Goal: Task Accomplishment & Management: Use online tool/utility

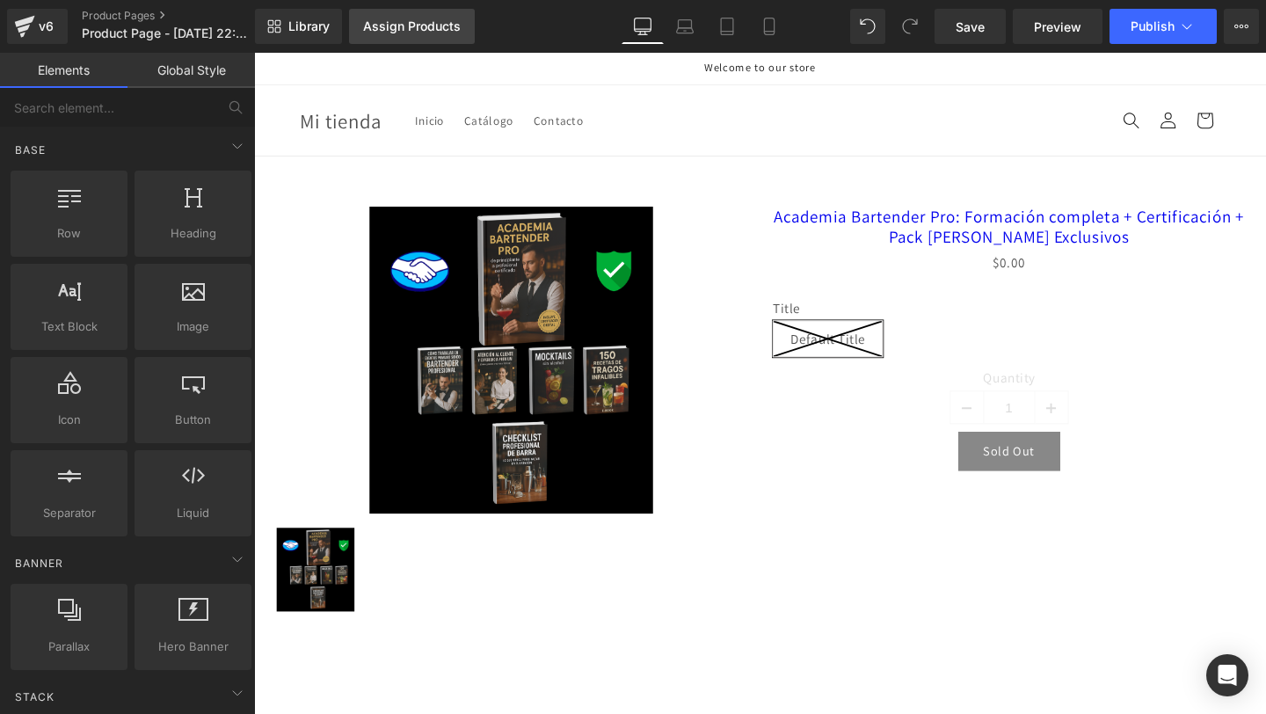
click at [396, 28] on div "Assign Products" at bounding box center [412, 26] width 98 height 14
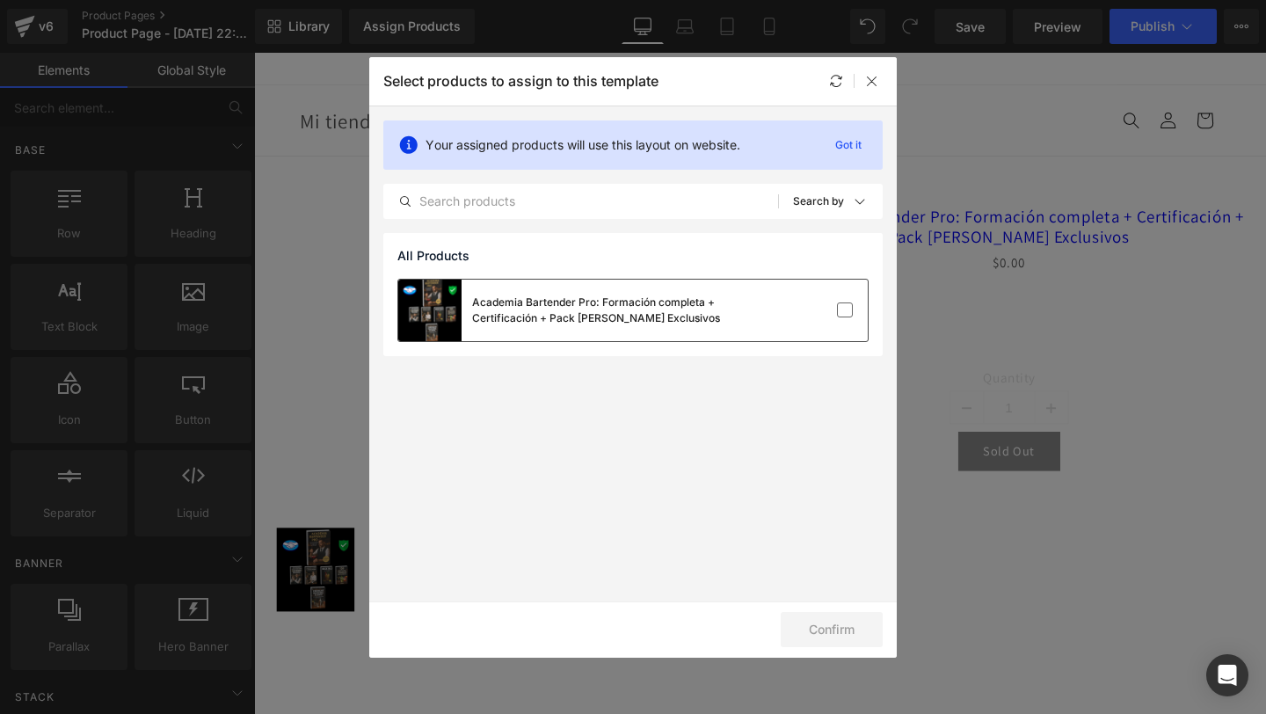
click at [648, 294] on div "Academia Bartender Pro: Formación completa + Certificación + Pack [PERSON_NAME]…" at bounding box center [604, 310] width 264 height 32
click at [802, 630] on button "Confirm" at bounding box center [832, 629] width 102 height 35
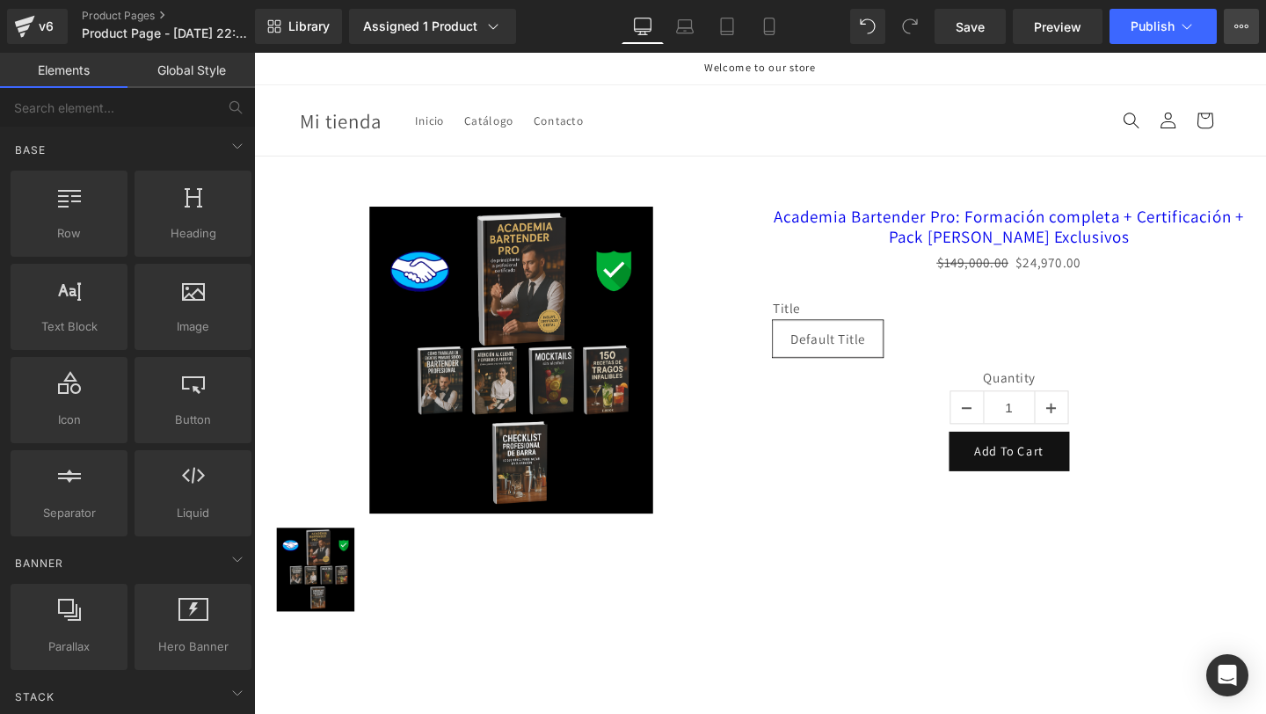
click at [1256, 25] on button "Upgrade Plan View Live Page View with current Template Save Template to Library…" at bounding box center [1240, 26] width 35 height 35
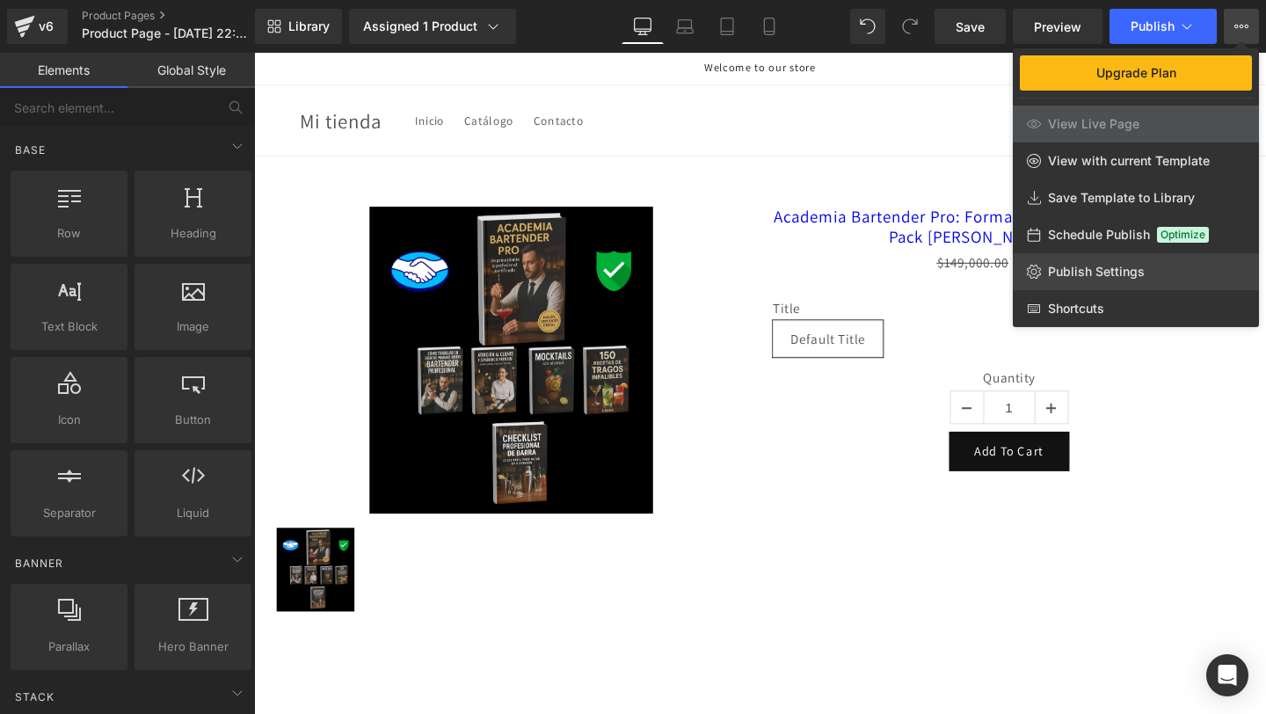
click at [1077, 282] on link "Publish Settings" at bounding box center [1136, 271] width 246 height 37
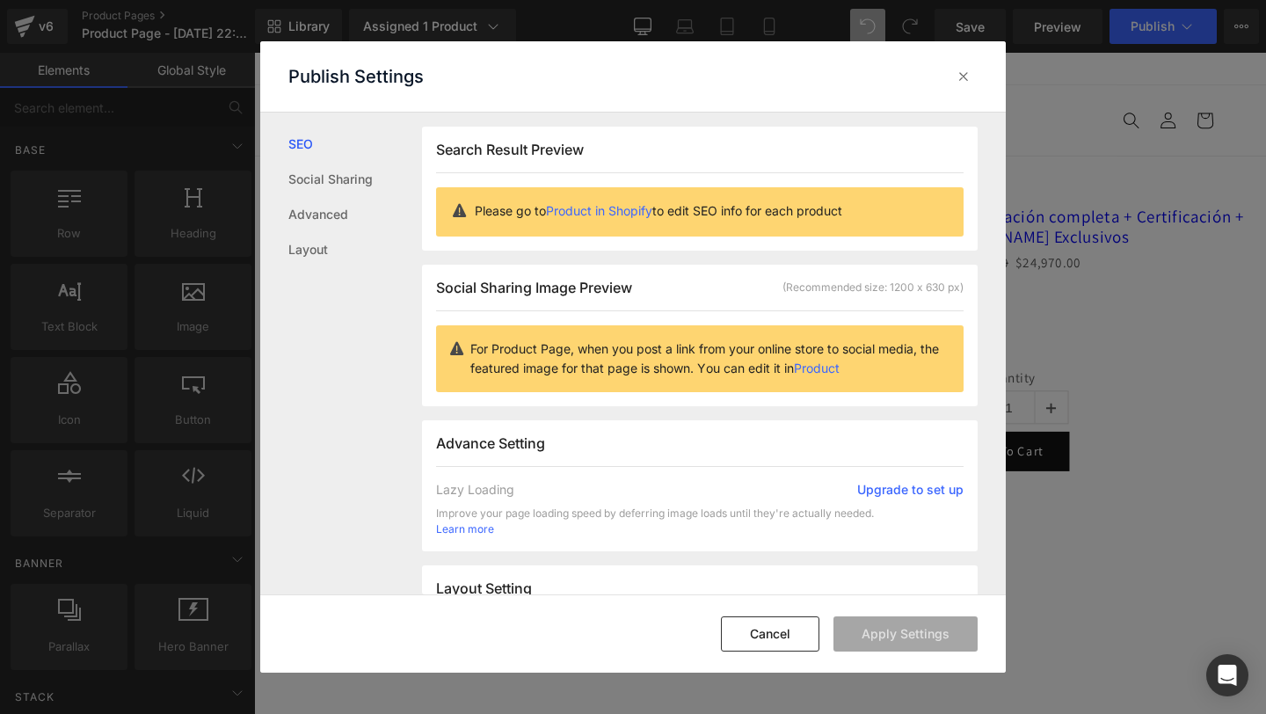
scroll to position [1, 0]
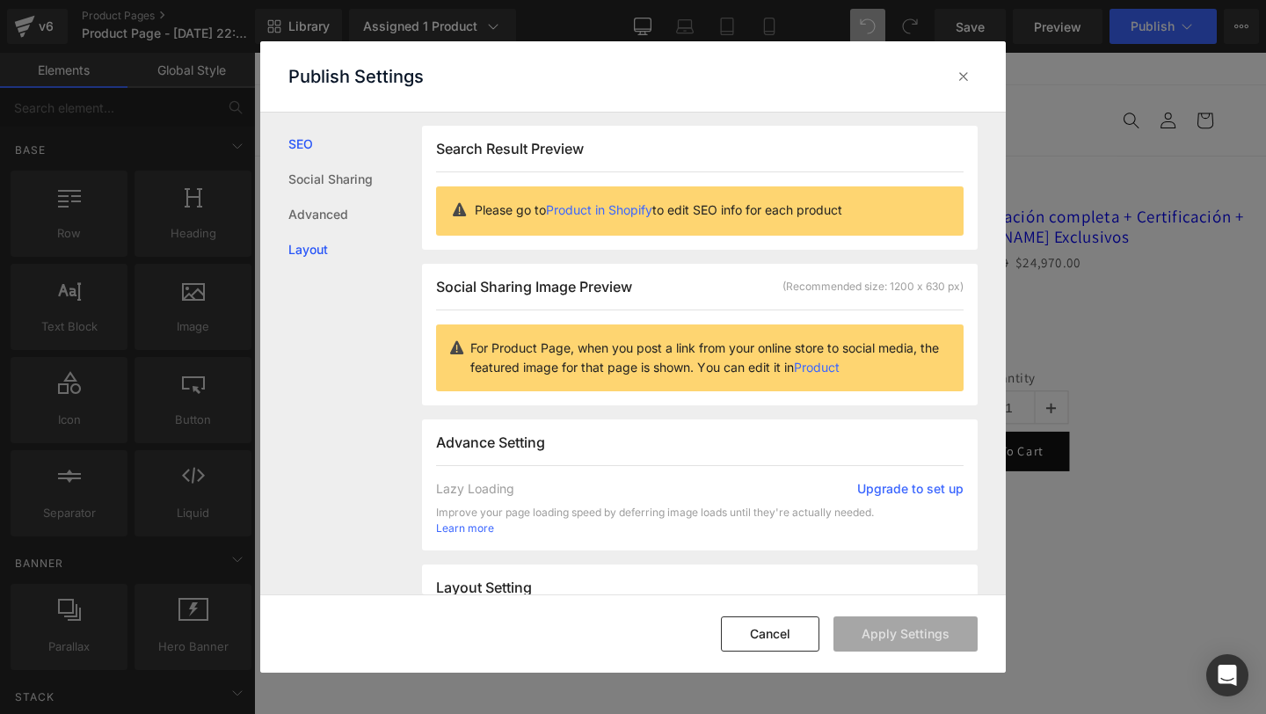
click at [339, 237] on link "Layout" at bounding box center [355, 249] width 134 height 35
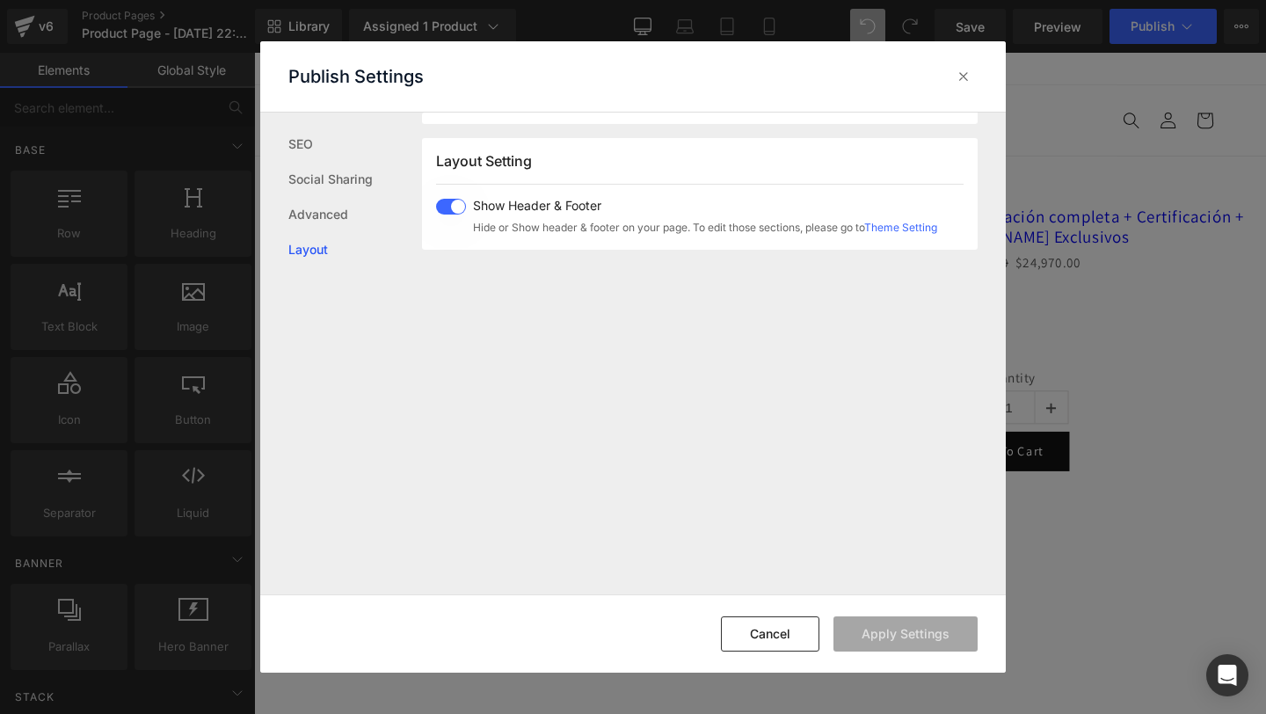
scroll to position [438, 0]
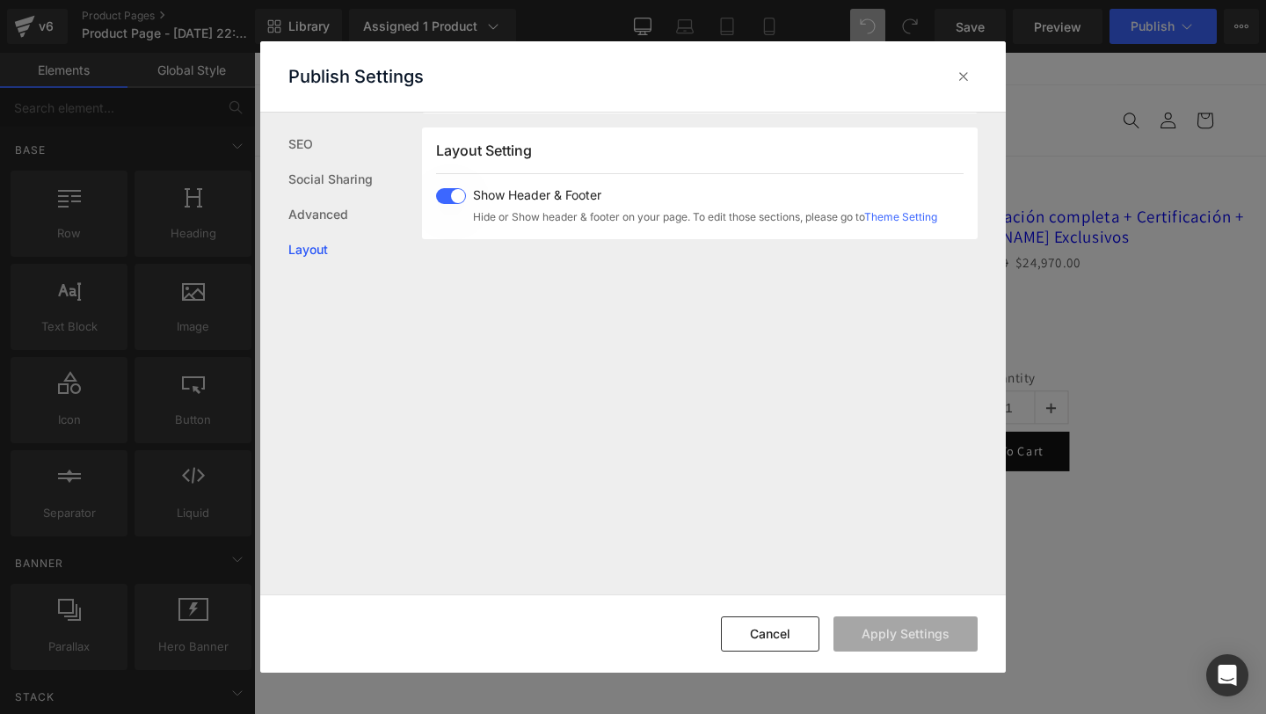
click at [445, 192] on span at bounding box center [451, 196] width 30 height 16
click at [878, 628] on button "Apply Settings" at bounding box center [905, 633] width 144 height 35
click at [957, 84] on icon at bounding box center [964, 77] width 18 height 18
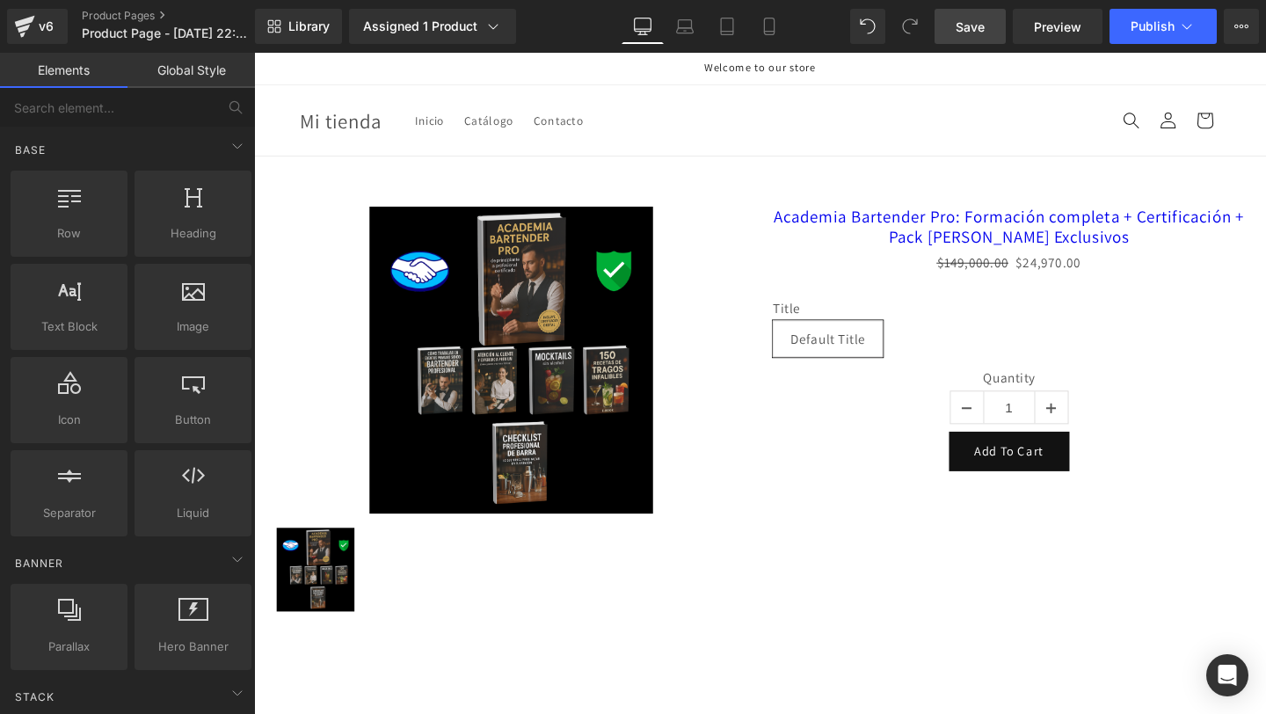
click at [968, 35] on link "Save" at bounding box center [969, 26] width 71 height 35
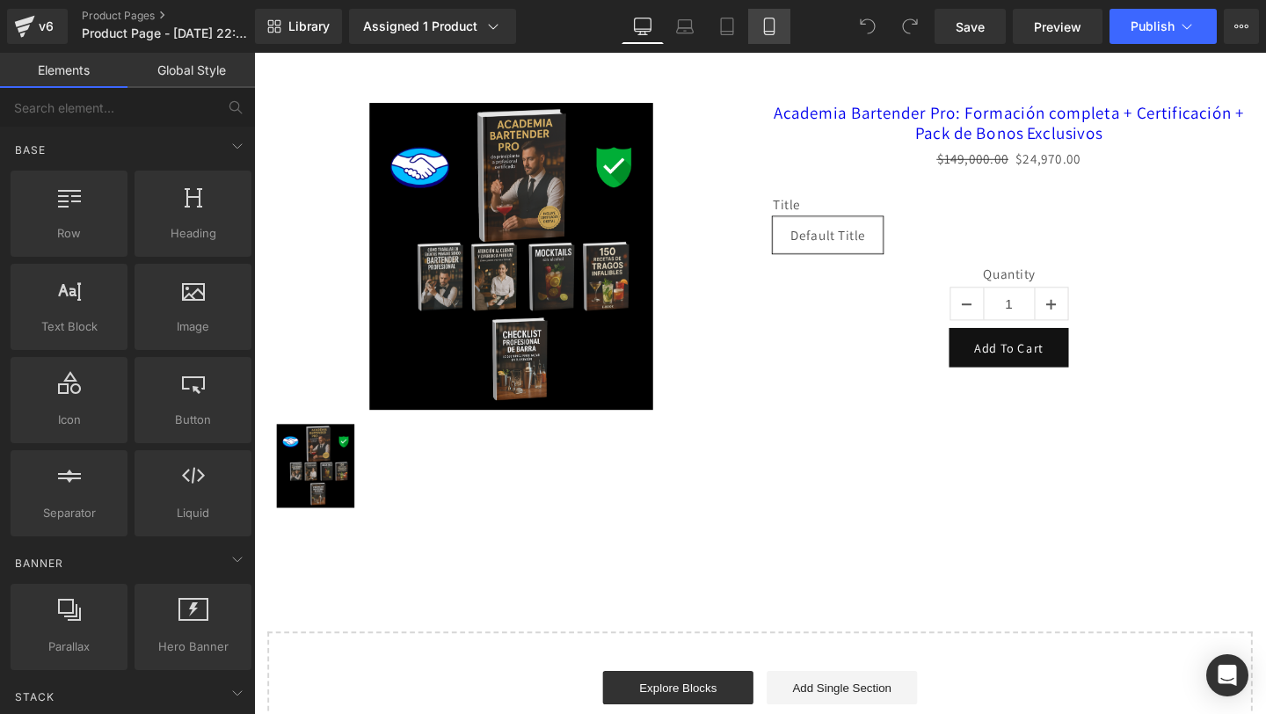
click at [772, 38] on link "Mobile" at bounding box center [769, 26] width 42 height 35
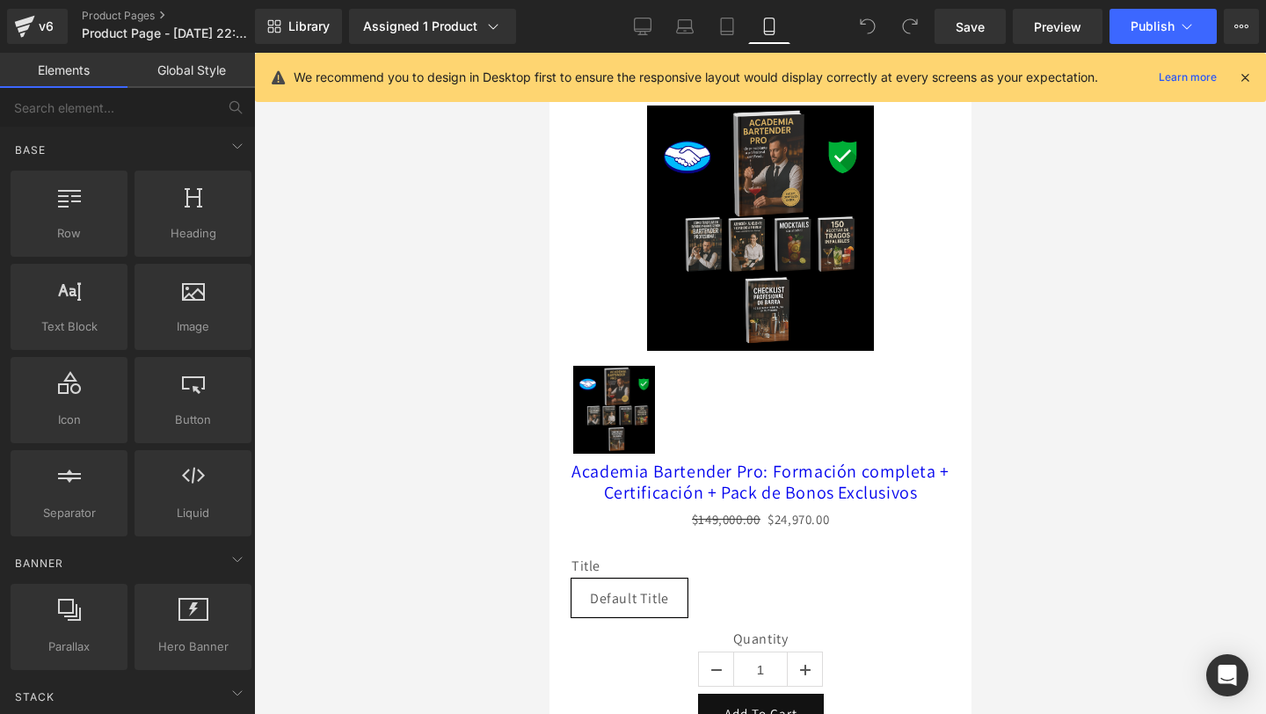
click at [1231, 76] on div "We recommend you to design in Desktop first to ensure the responsive layout wou…" at bounding box center [766, 77] width 944 height 21
click at [1238, 76] on icon at bounding box center [1245, 77] width 16 height 16
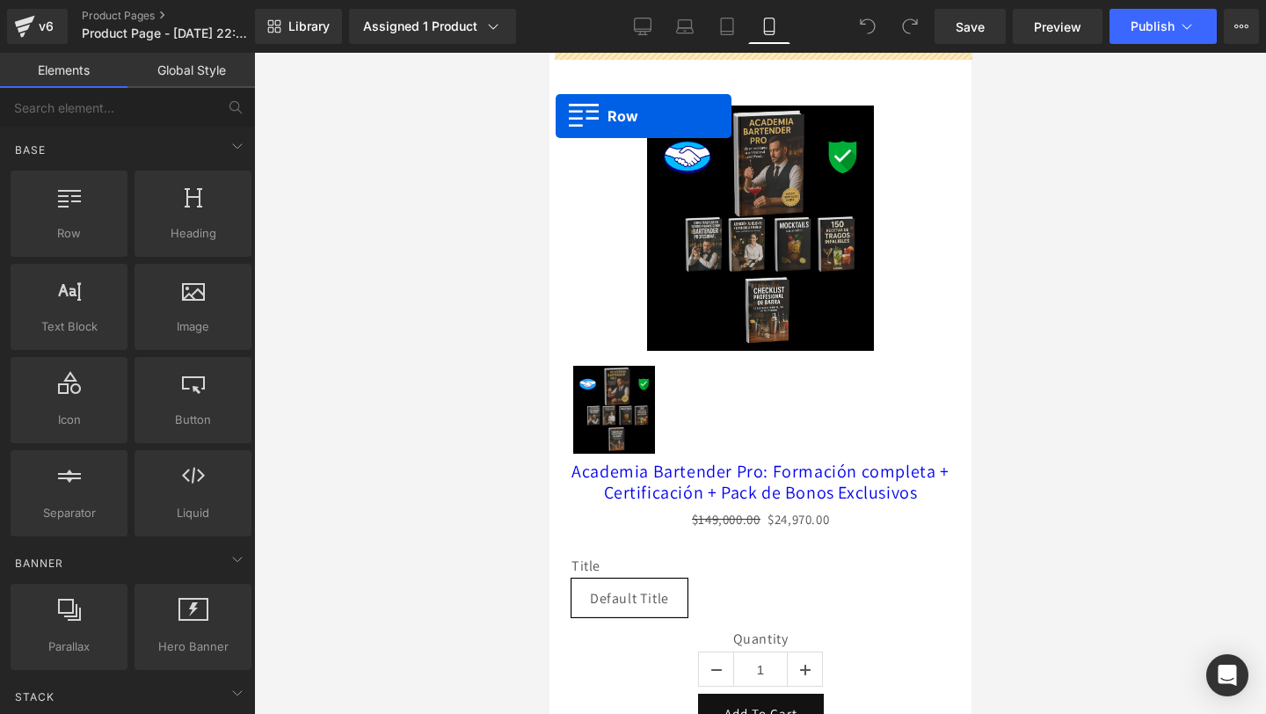
drag, startPoint x: 606, startPoint y: 275, endPoint x: 555, endPoint y: 119, distance: 164.8
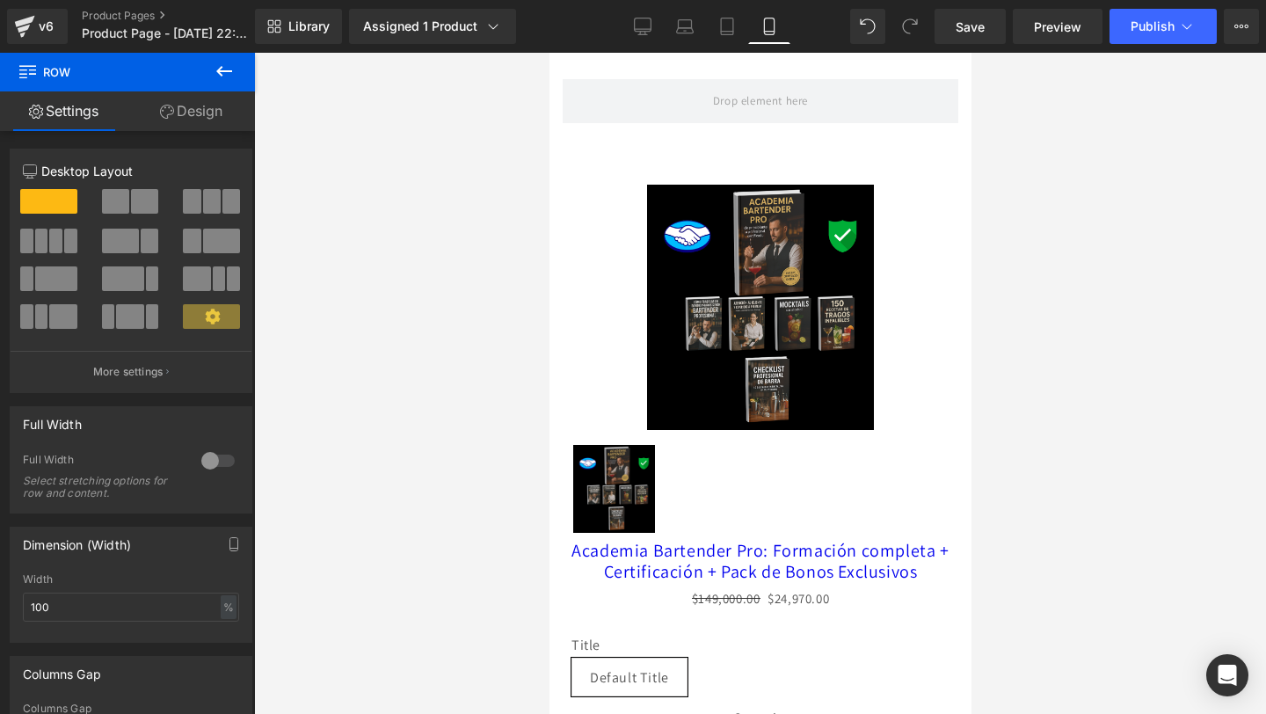
click at [229, 78] on icon at bounding box center [224, 71] width 21 height 21
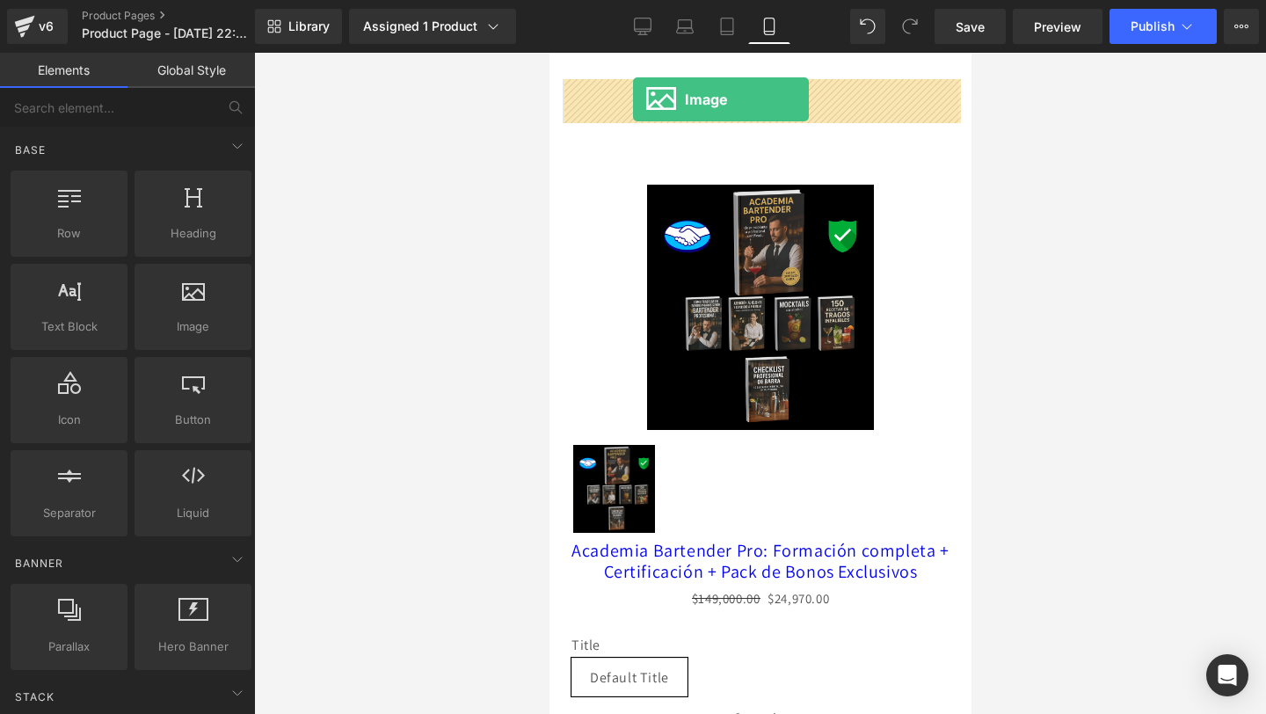
drag, startPoint x: 737, startPoint y: 335, endPoint x: 632, endPoint y: 99, distance: 257.7
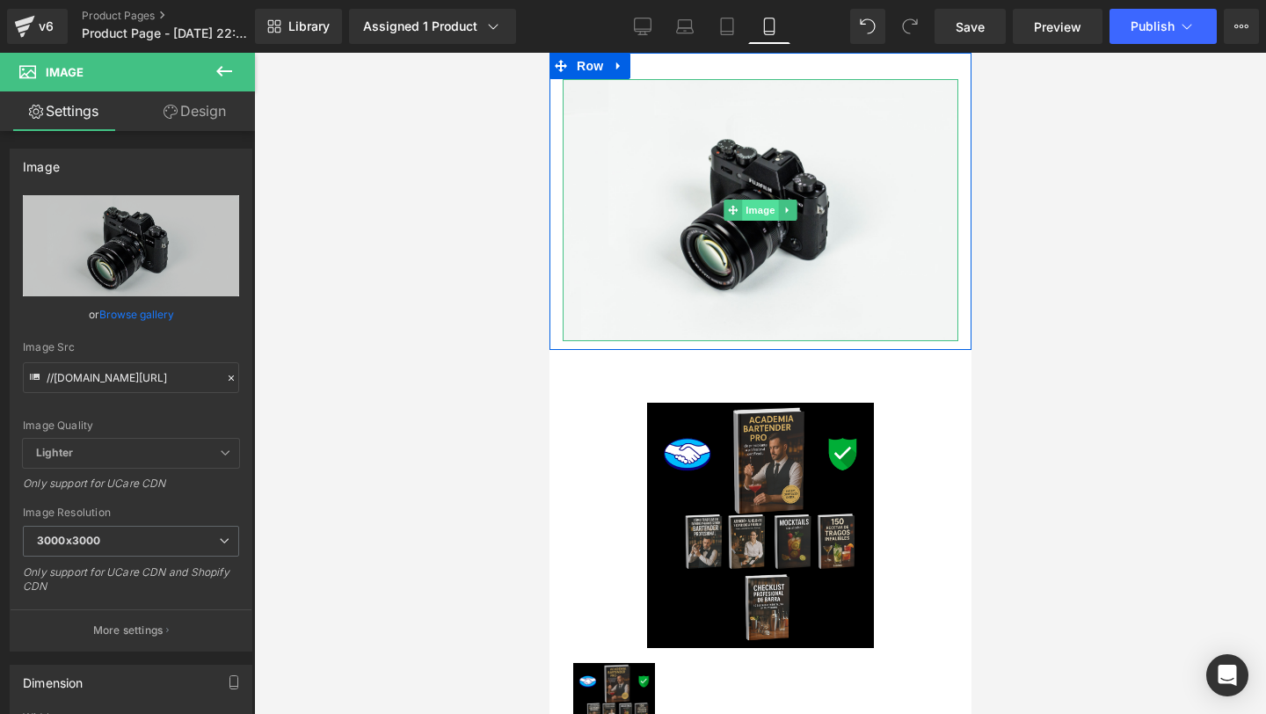
click at [755, 217] on span "Image" at bounding box center [759, 210] width 37 height 21
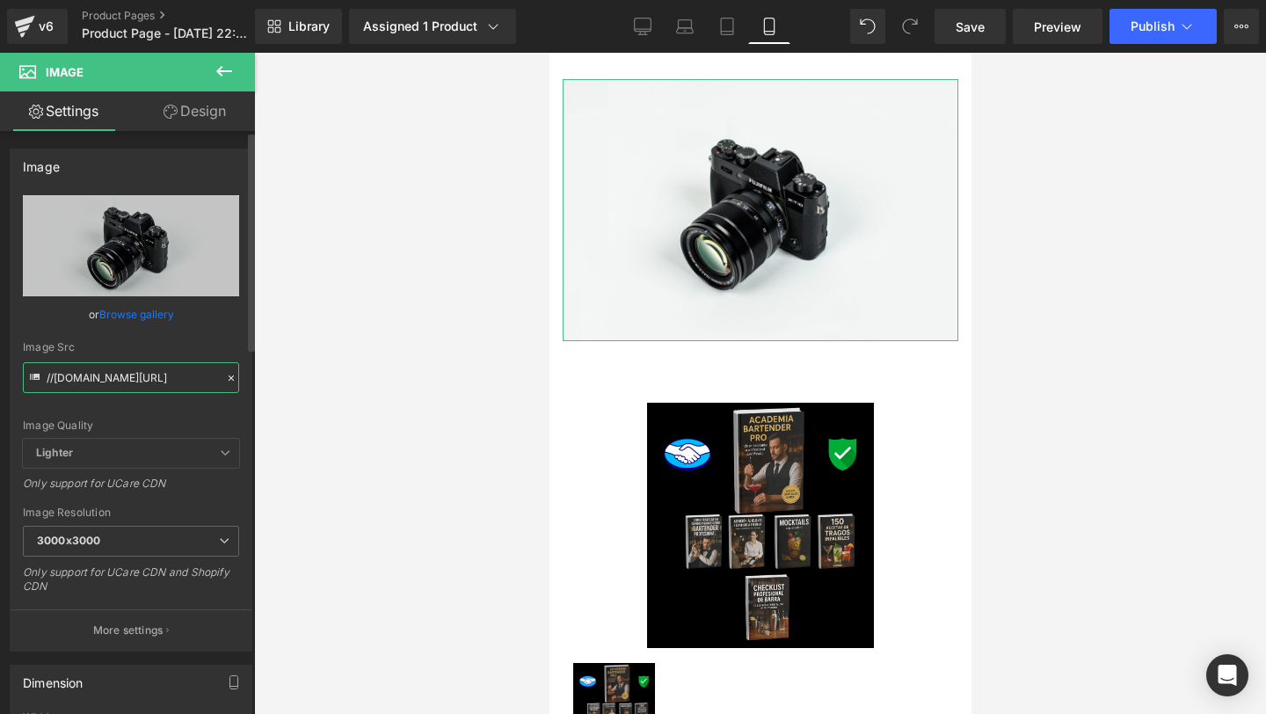
click at [199, 379] on input "//d1um8515vdn9kb.cloudfront.net/images/parallax.jpg" at bounding box center [131, 377] width 216 height 31
paste input "https://i.postimg.cc/sx88gFFt/1.pn"
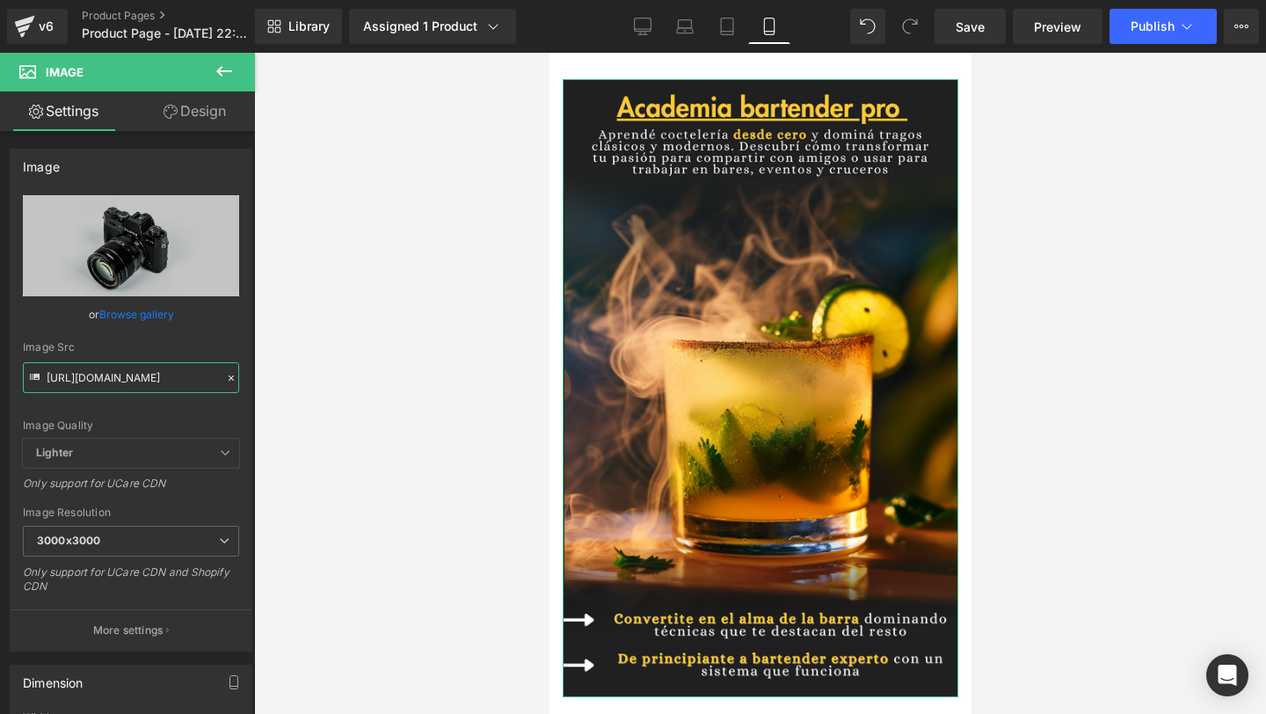
type input "https://i.postimg.cc/sx88gFFt/1.png"
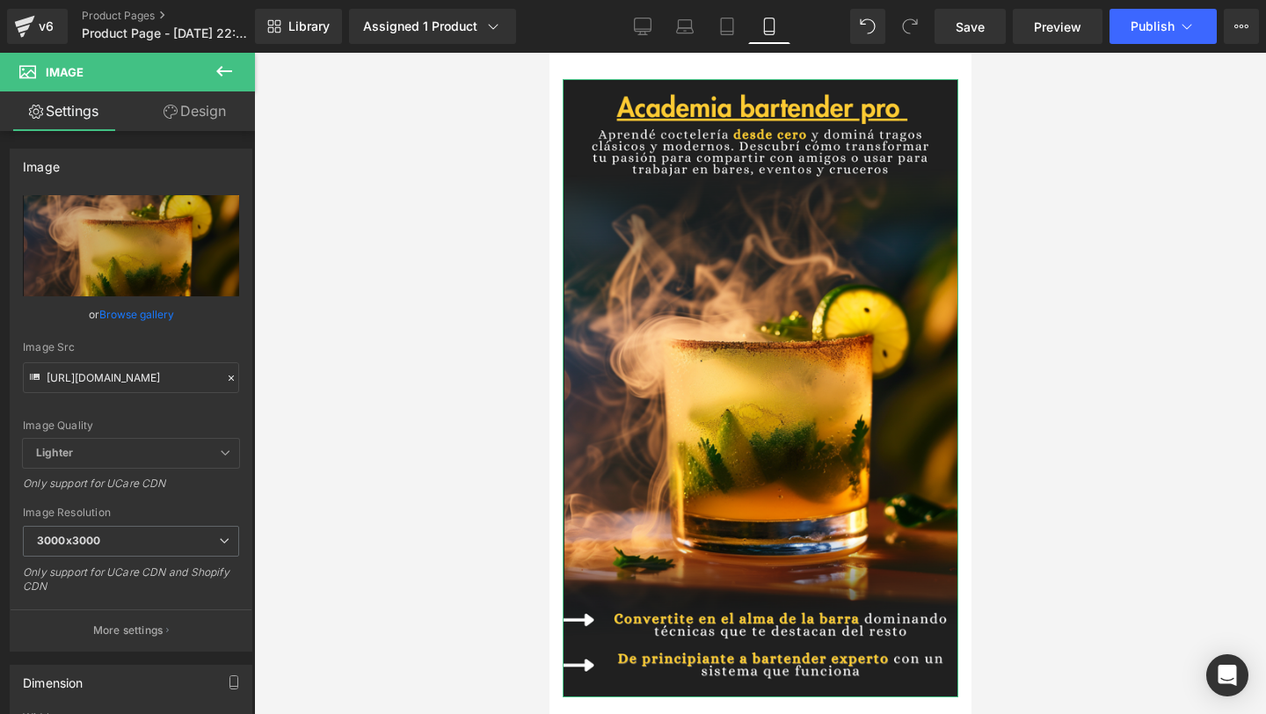
click at [186, 113] on link "Design" at bounding box center [194, 111] width 127 height 40
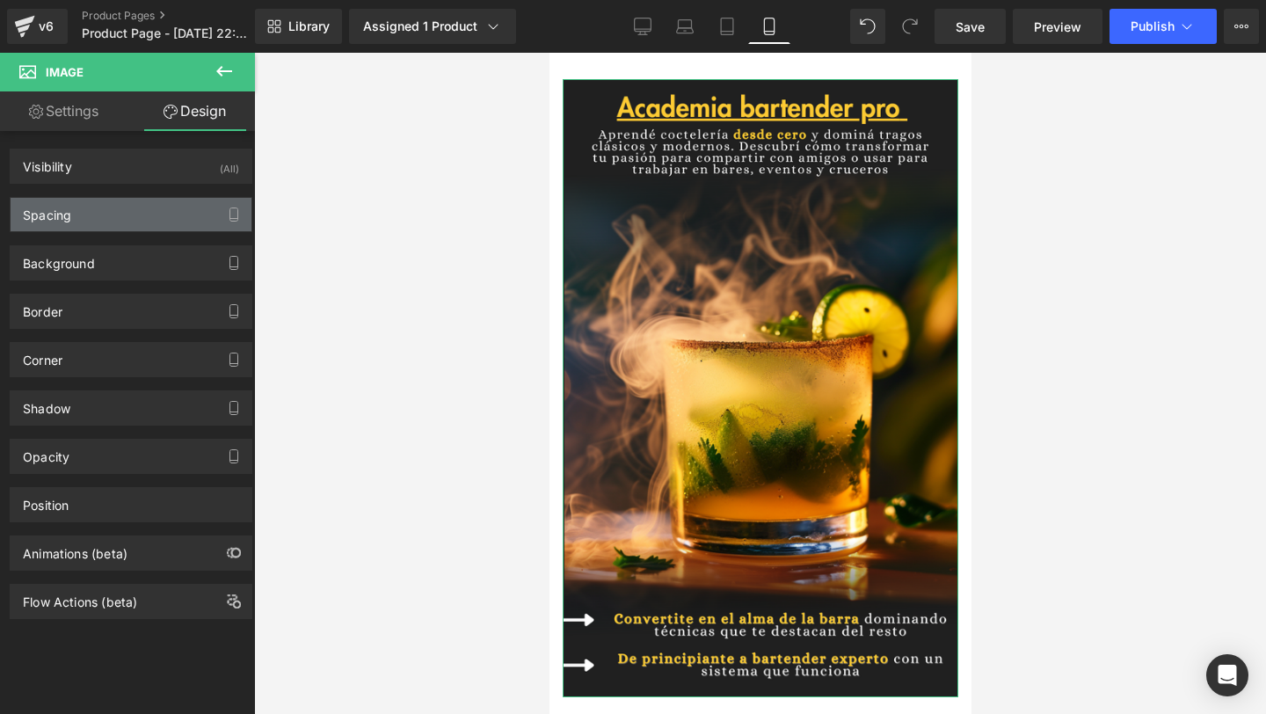
click at [203, 221] on div "Spacing" at bounding box center [131, 214] width 241 height 33
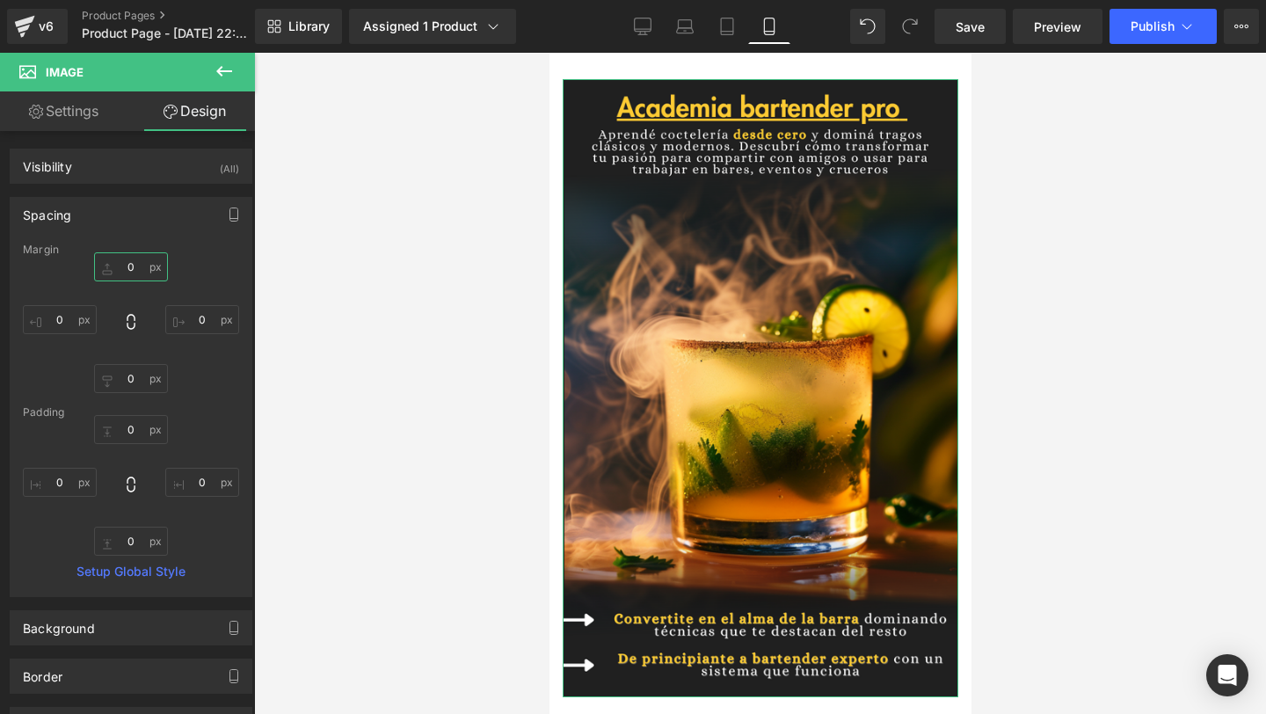
click at [127, 270] on input "0" at bounding box center [131, 266] width 74 height 29
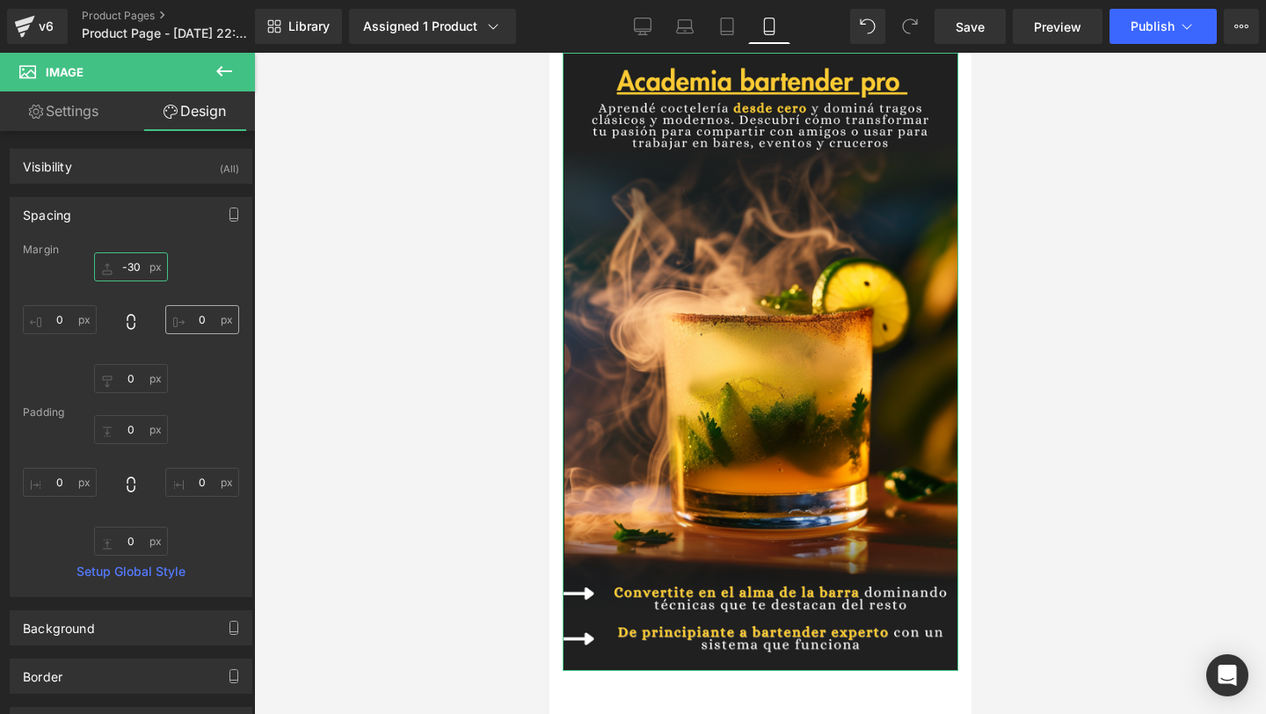
type input "-30"
click at [192, 317] on input "0" at bounding box center [202, 319] width 74 height 29
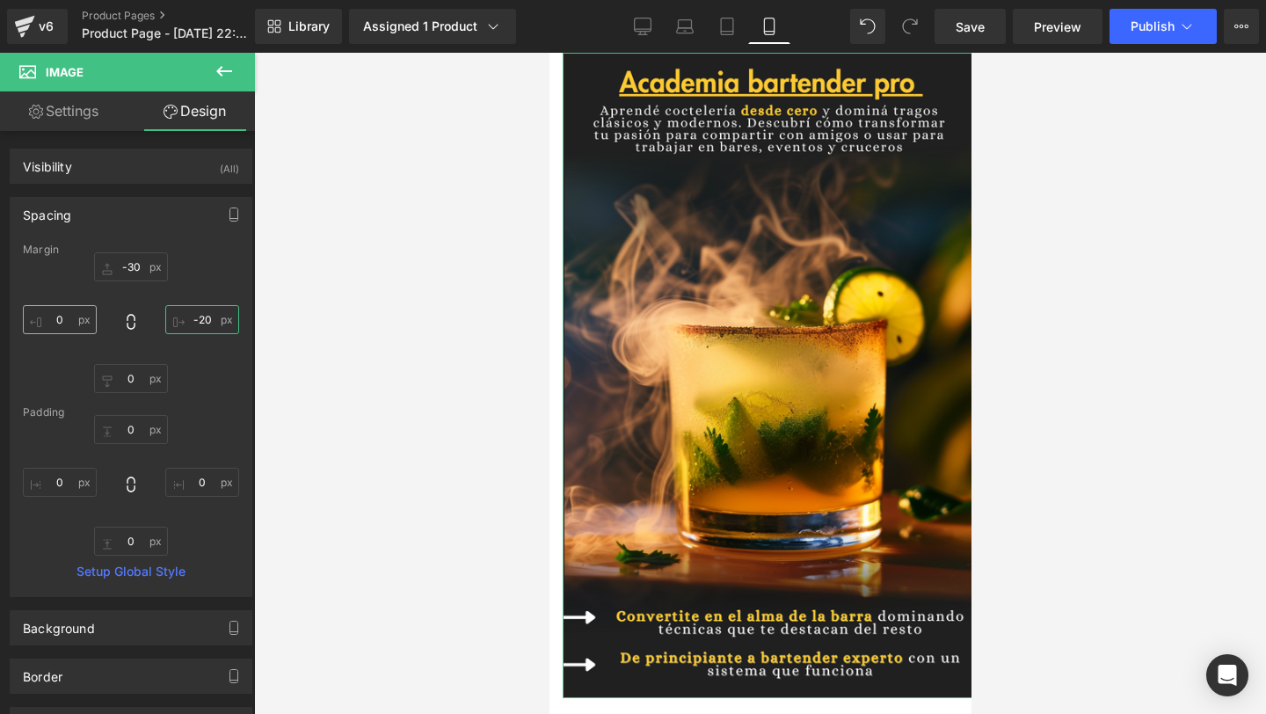
type input "-20"
click at [49, 314] on input "0" at bounding box center [60, 319] width 74 height 29
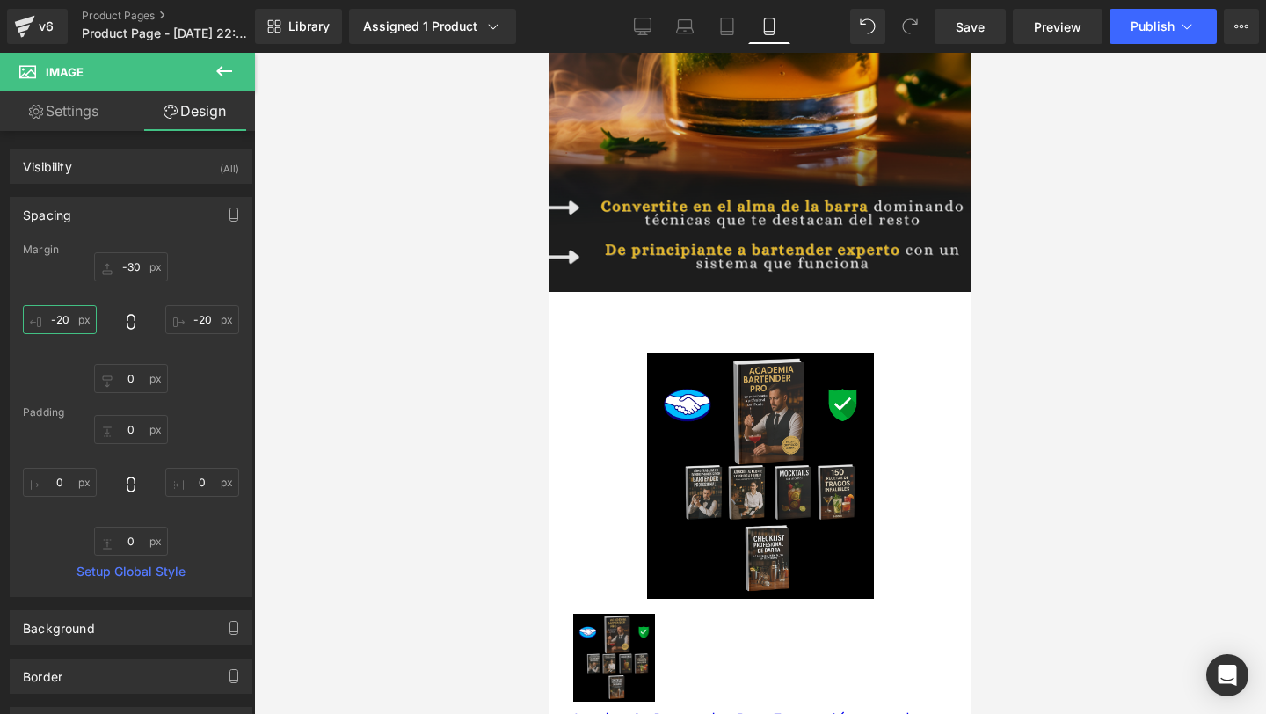
scroll to position [384, 0]
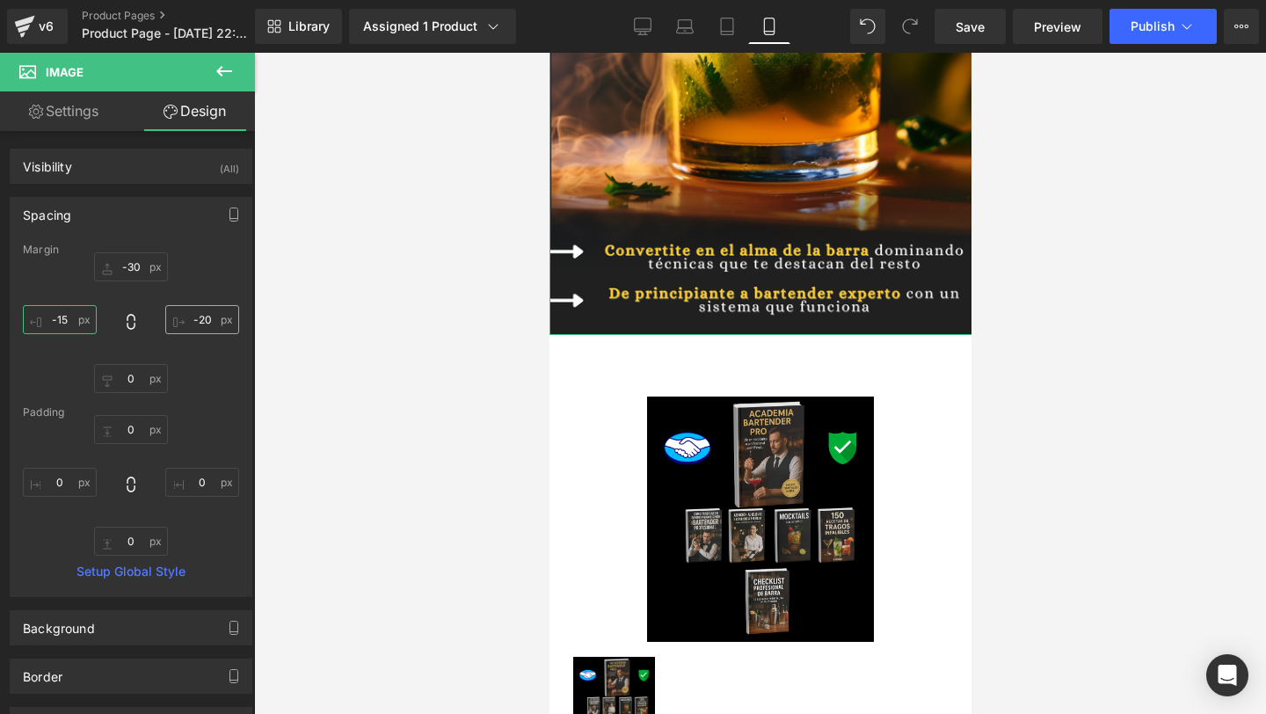
type input "-15"
click at [197, 317] on input "-20" at bounding box center [202, 319] width 74 height 29
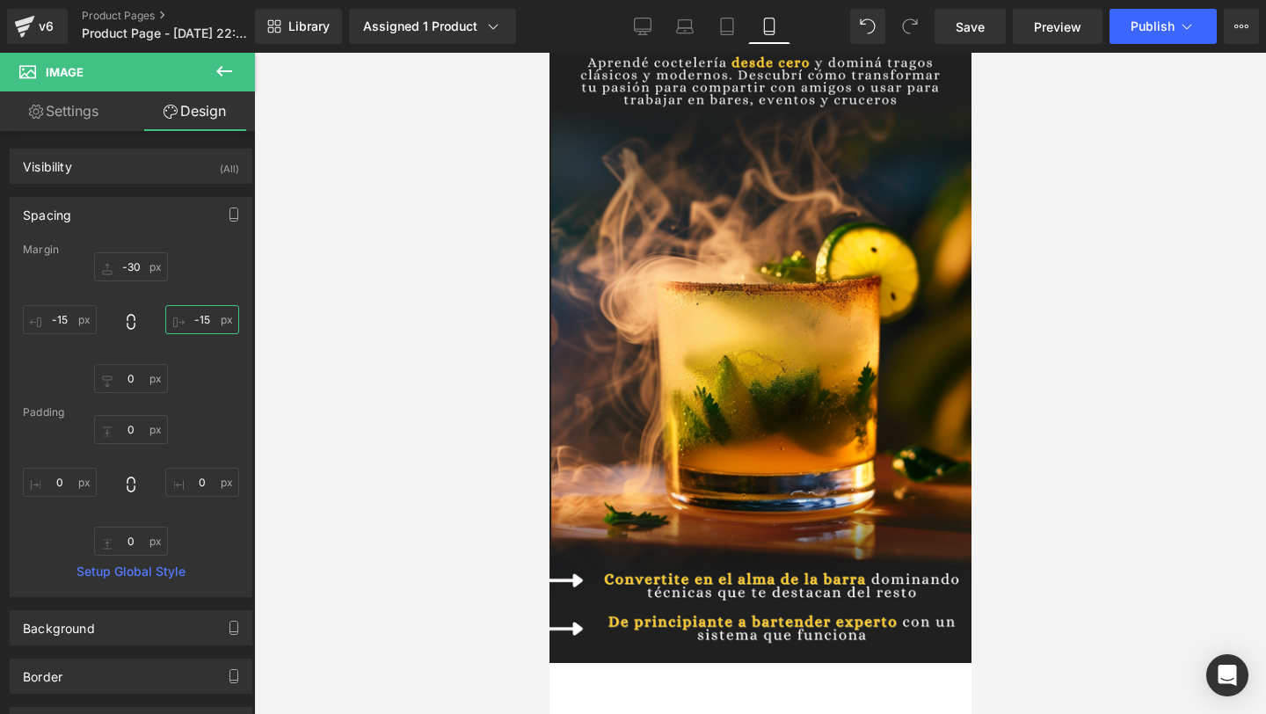
scroll to position [0, 0]
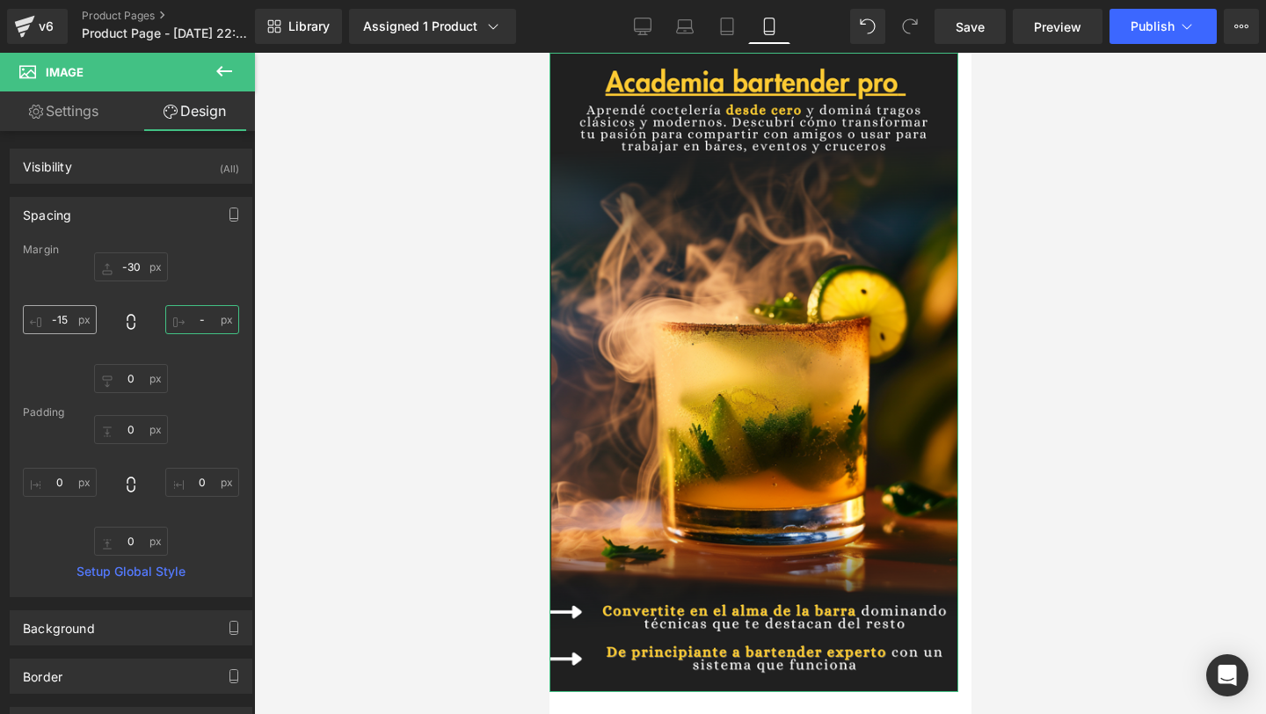
type input "-"
click at [75, 323] on input "-15" at bounding box center [60, 319] width 74 height 29
type input "\"
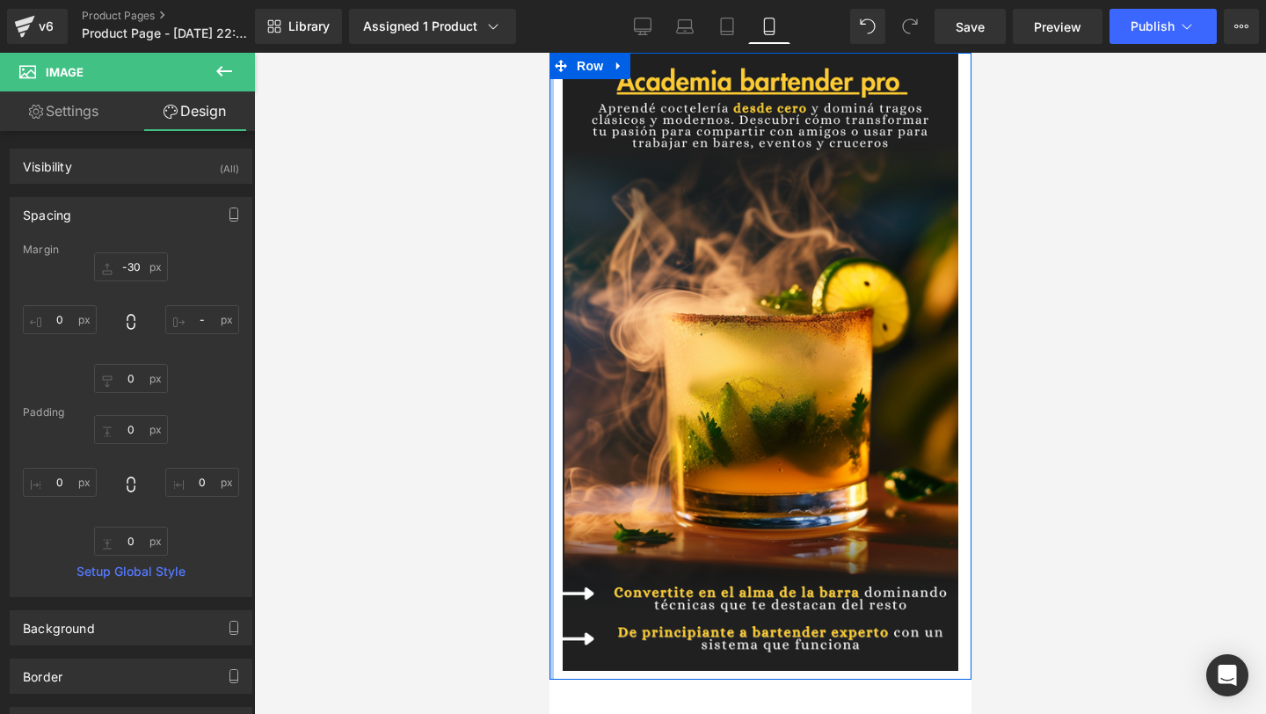
click at [549, 91] on div at bounding box center [550, 366] width 4 height 627
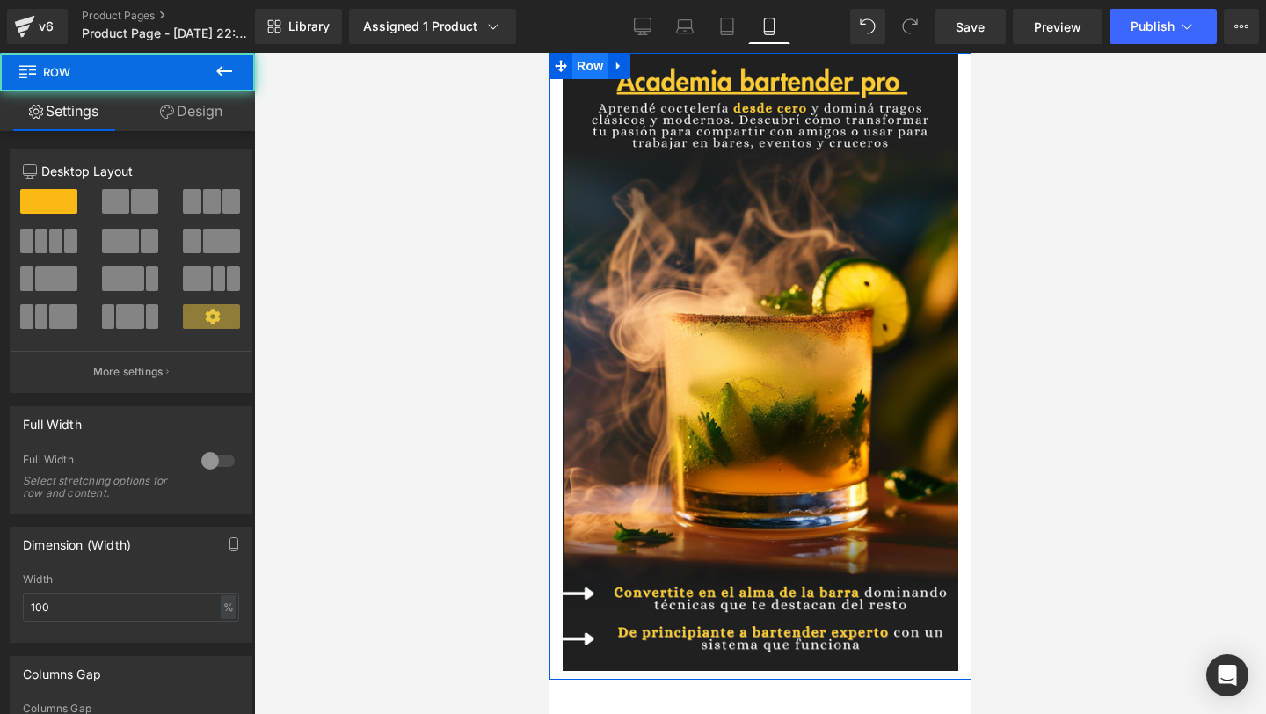
click at [574, 72] on span "Row" at bounding box center [588, 66] width 35 height 26
click at [168, 113] on icon at bounding box center [167, 112] width 14 height 14
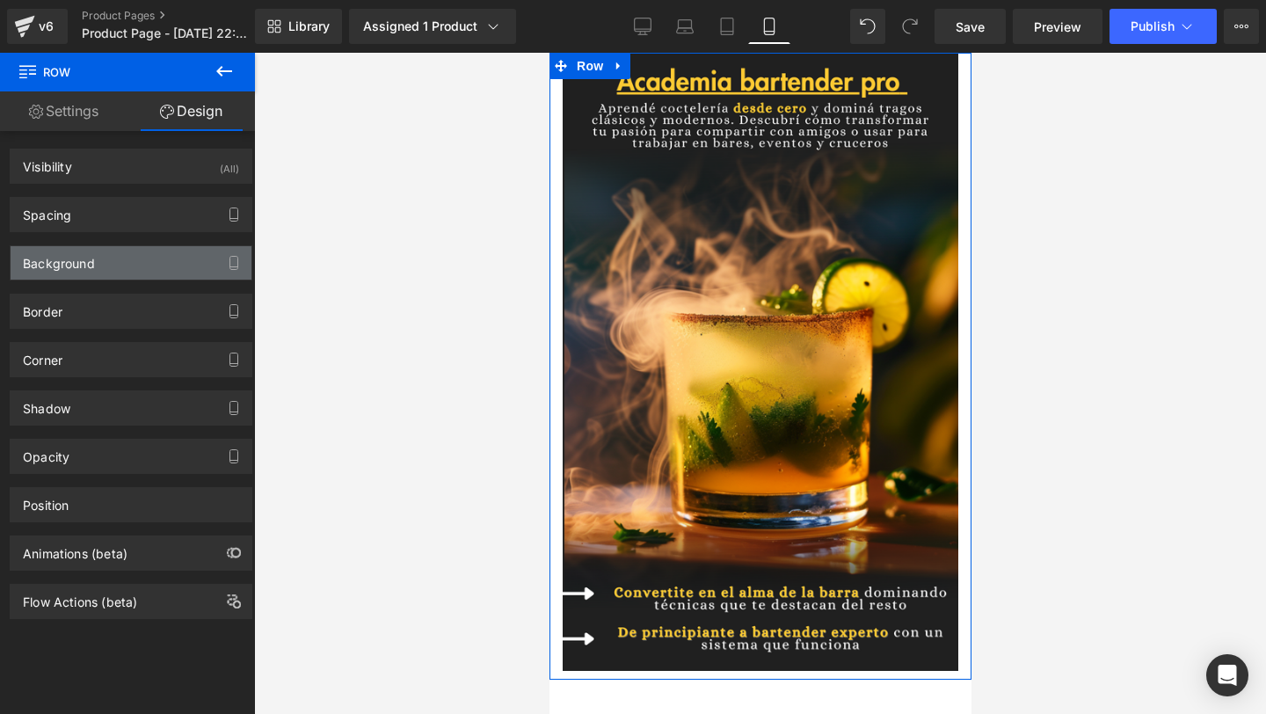
click at [97, 272] on div "Background" at bounding box center [131, 262] width 241 height 33
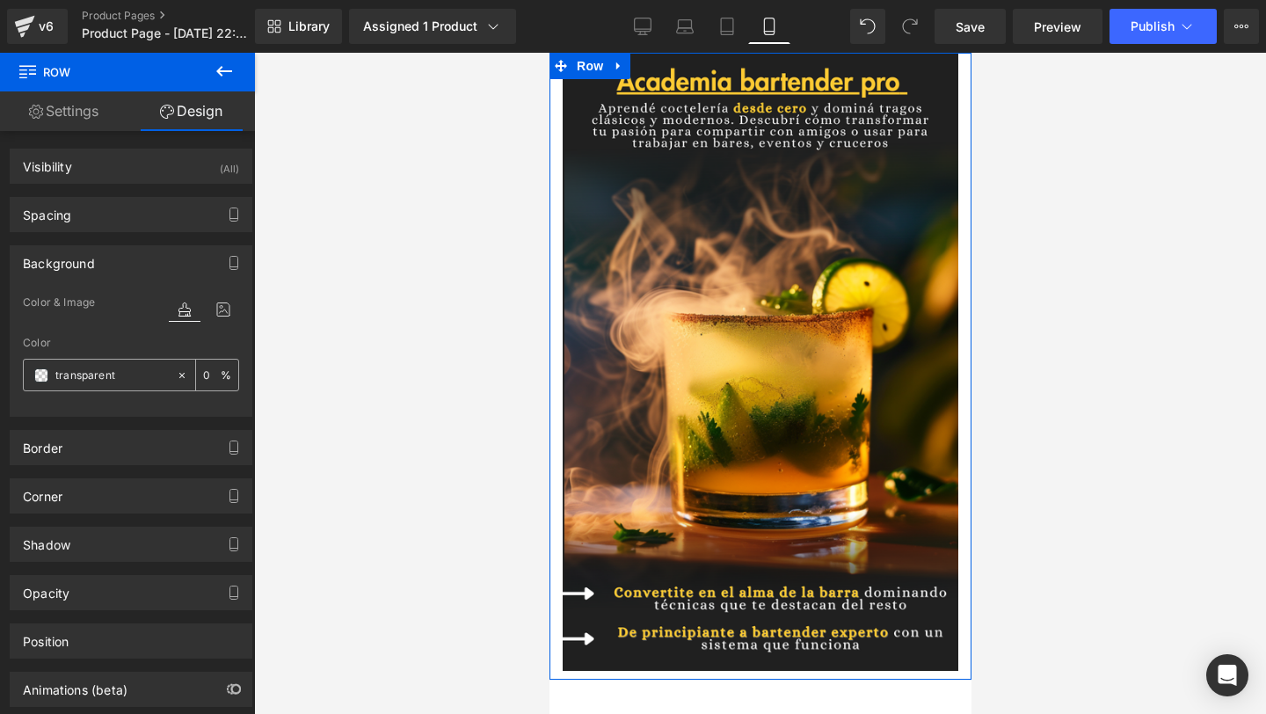
click at [112, 381] on input "transparent" at bounding box center [111, 375] width 113 height 19
click at [179, 373] on icon at bounding box center [182, 375] width 12 height 12
click at [47, 378] on span at bounding box center [41, 375] width 14 height 14
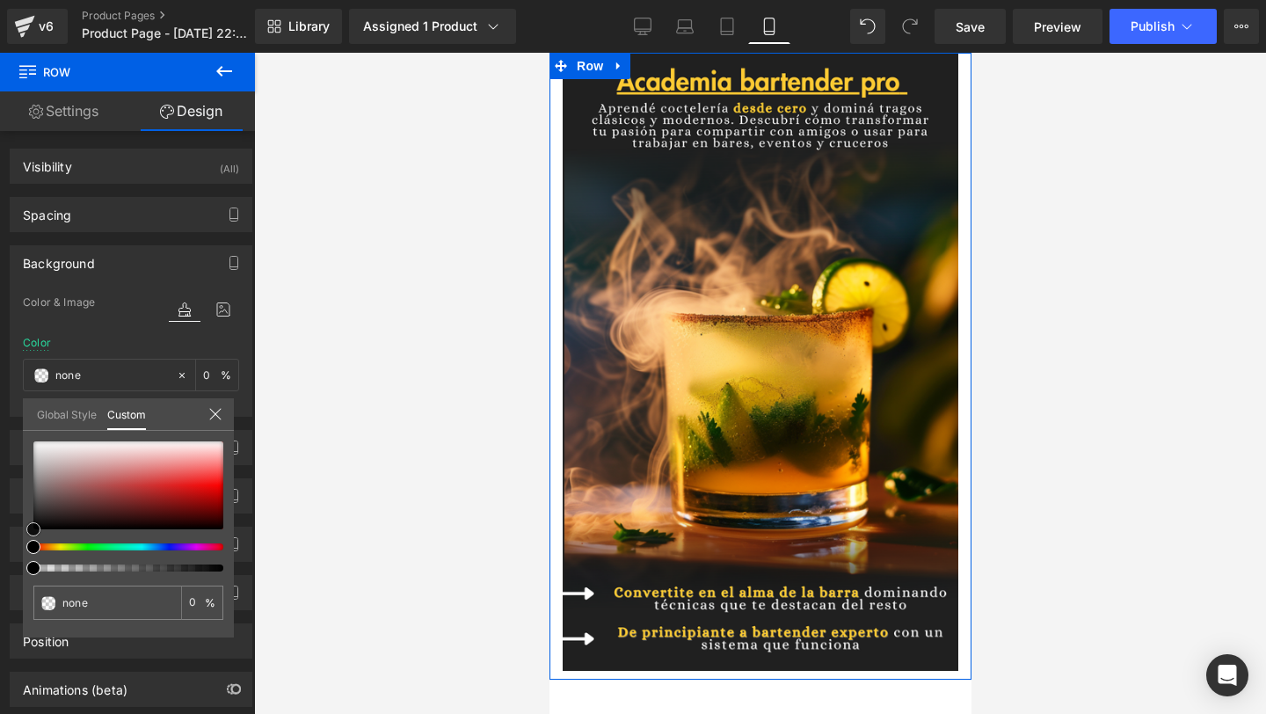
type input "#000000"
type input "100"
type input "#000000"
type input "100"
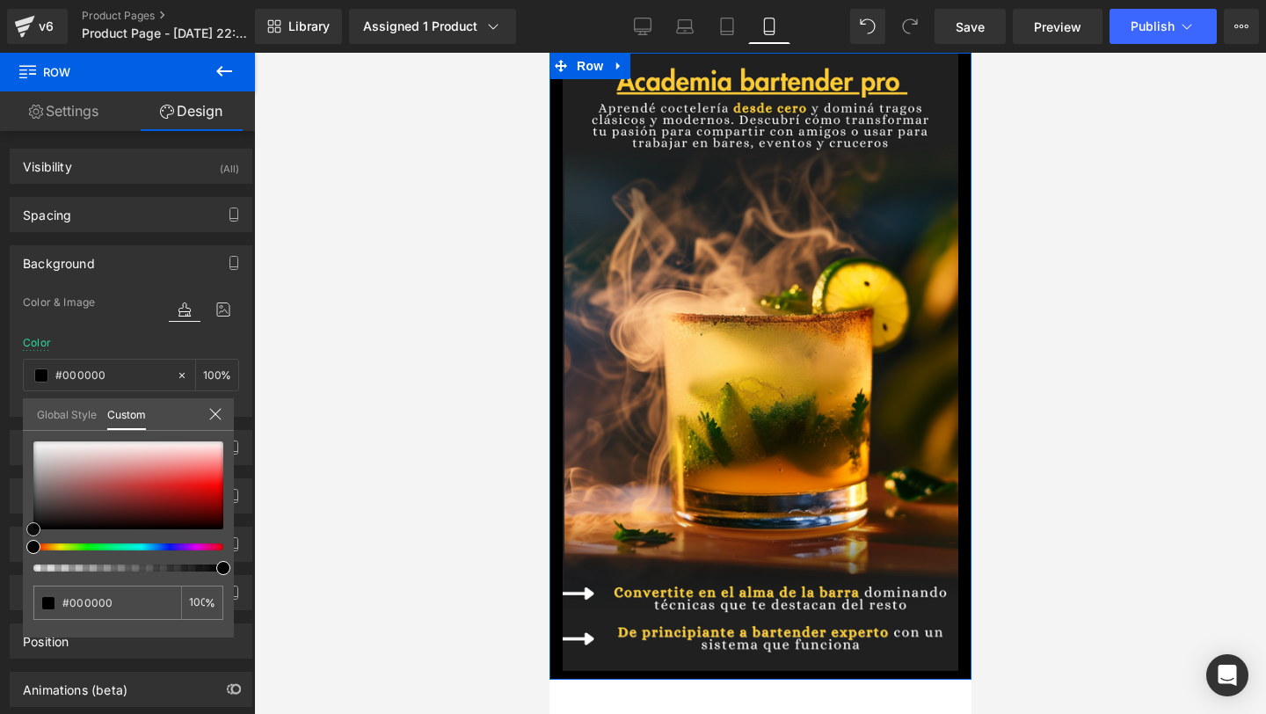
drag, startPoint x: 40, startPoint y: 529, endPoint x: 26, endPoint y: 535, distance: 14.5
click at [25, 535] on div "#000000 100 %" at bounding box center [128, 539] width 211 height 196
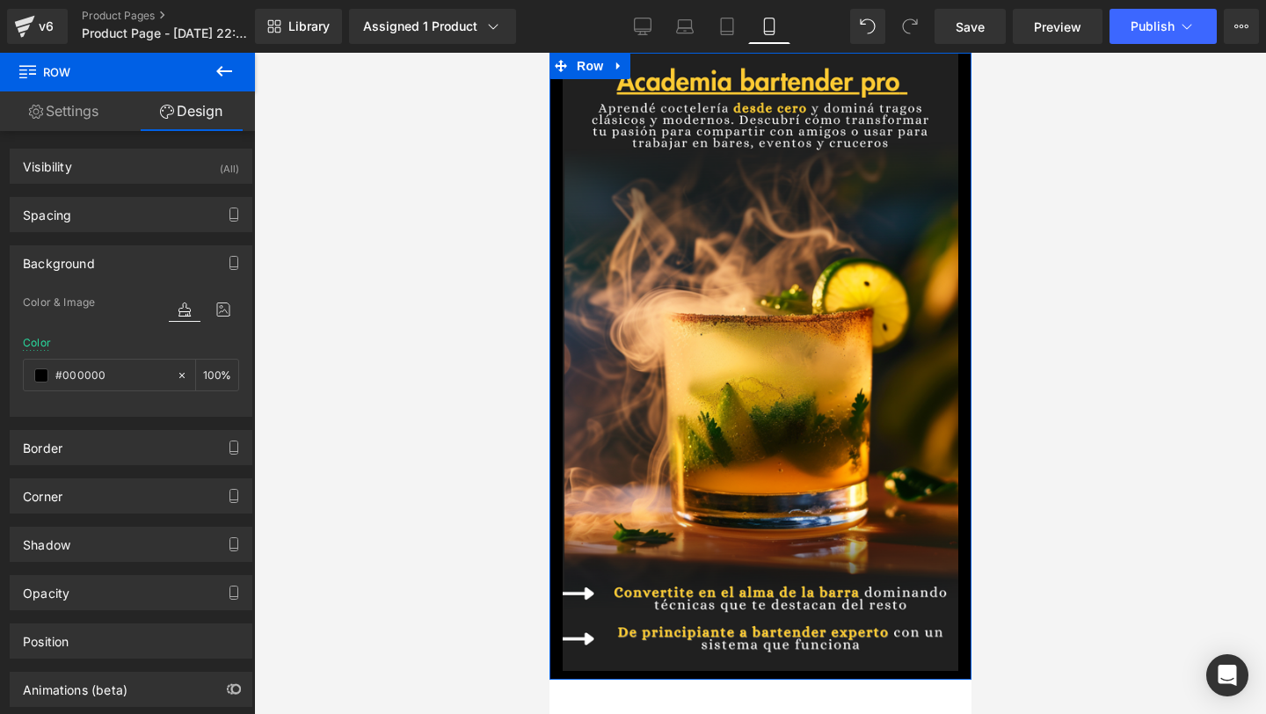
click at [84, 113] on link "Settings" at bounding box center [63, 111] width 127 height 40
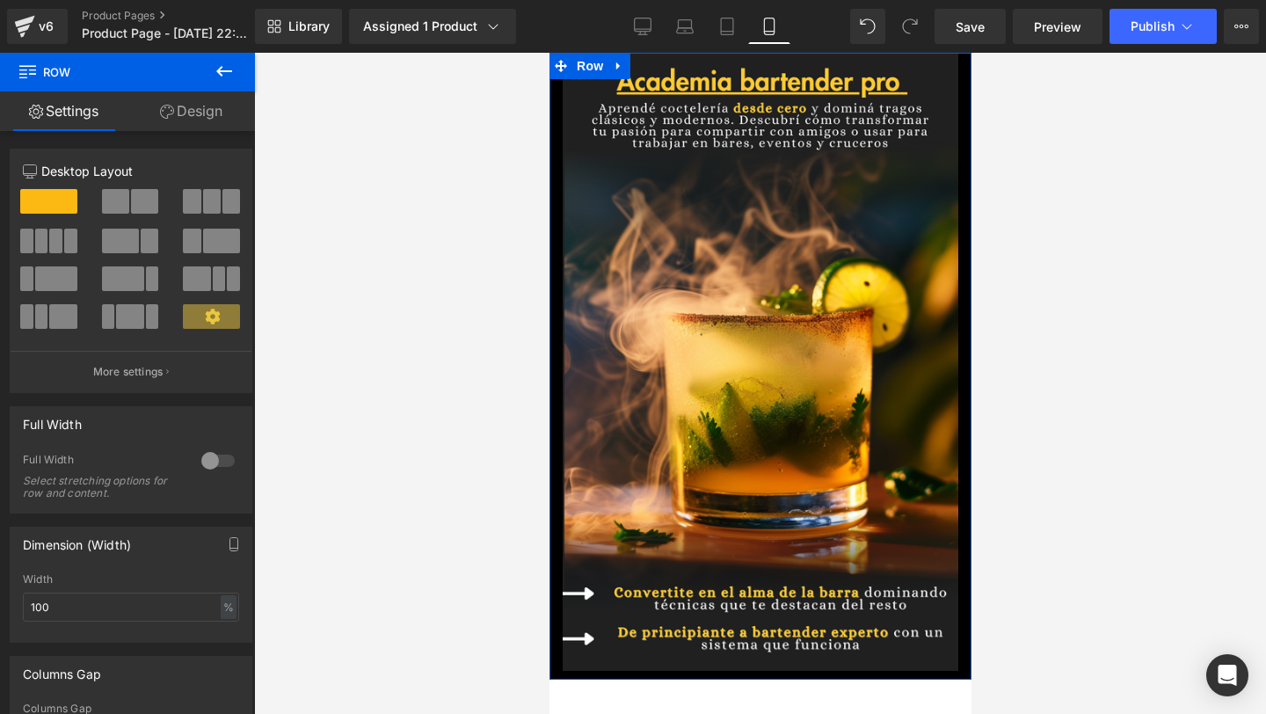
click at [164, 125] on link "Design" at bounding box center [190, 111] width 127 height 40
type input "100"
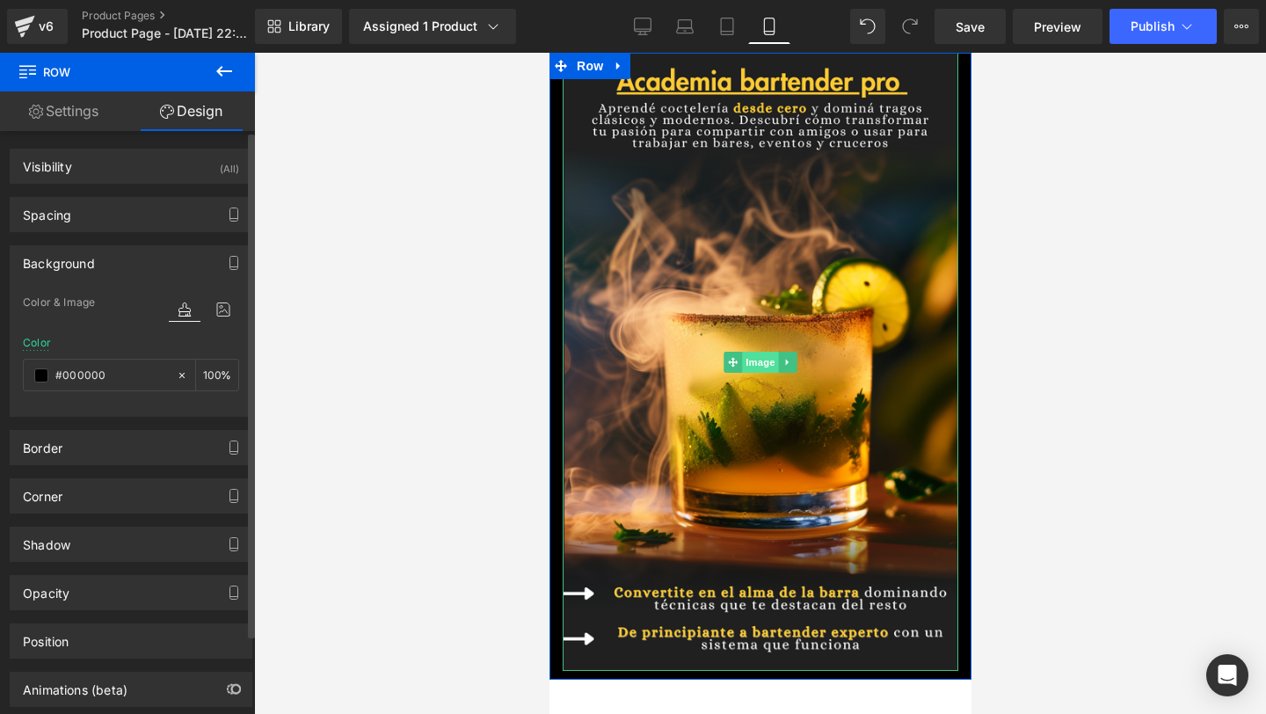
click at [749, 366] on span "Image" at bounding box center [759, 362] width 37 height 21
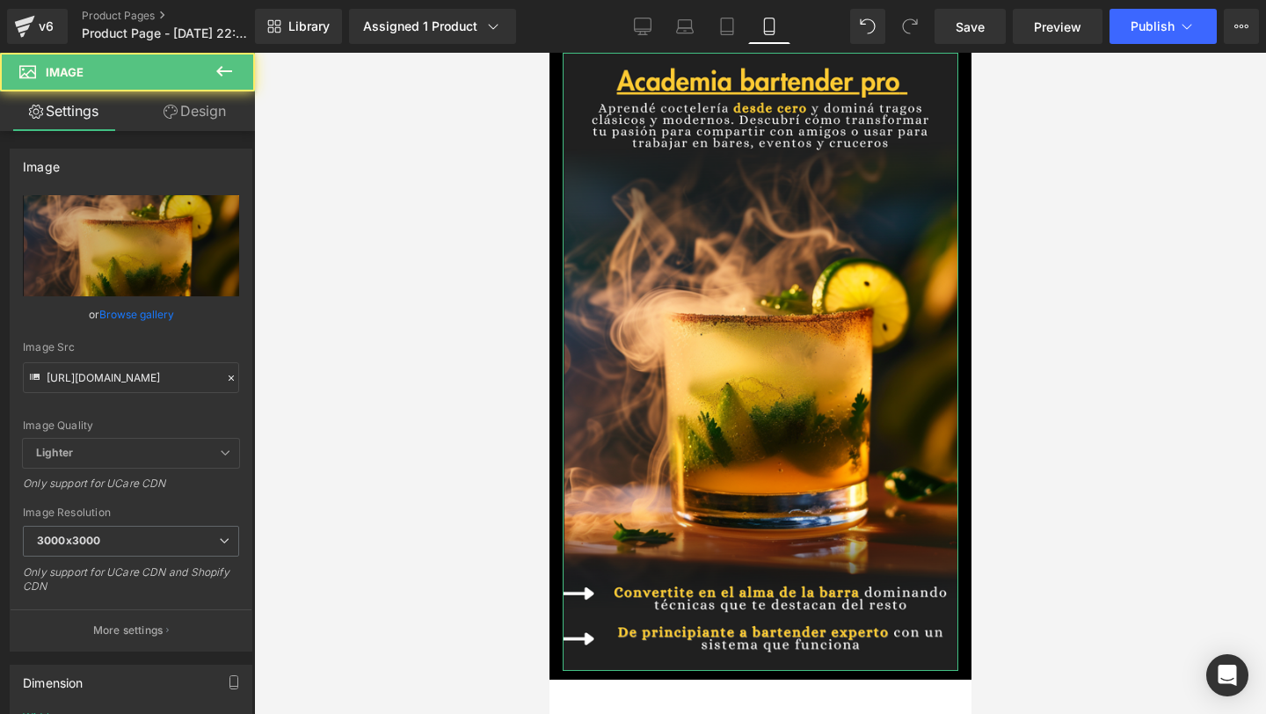
click at [173, 105] on icon at bounding box center [170, 112] width 14 height 14
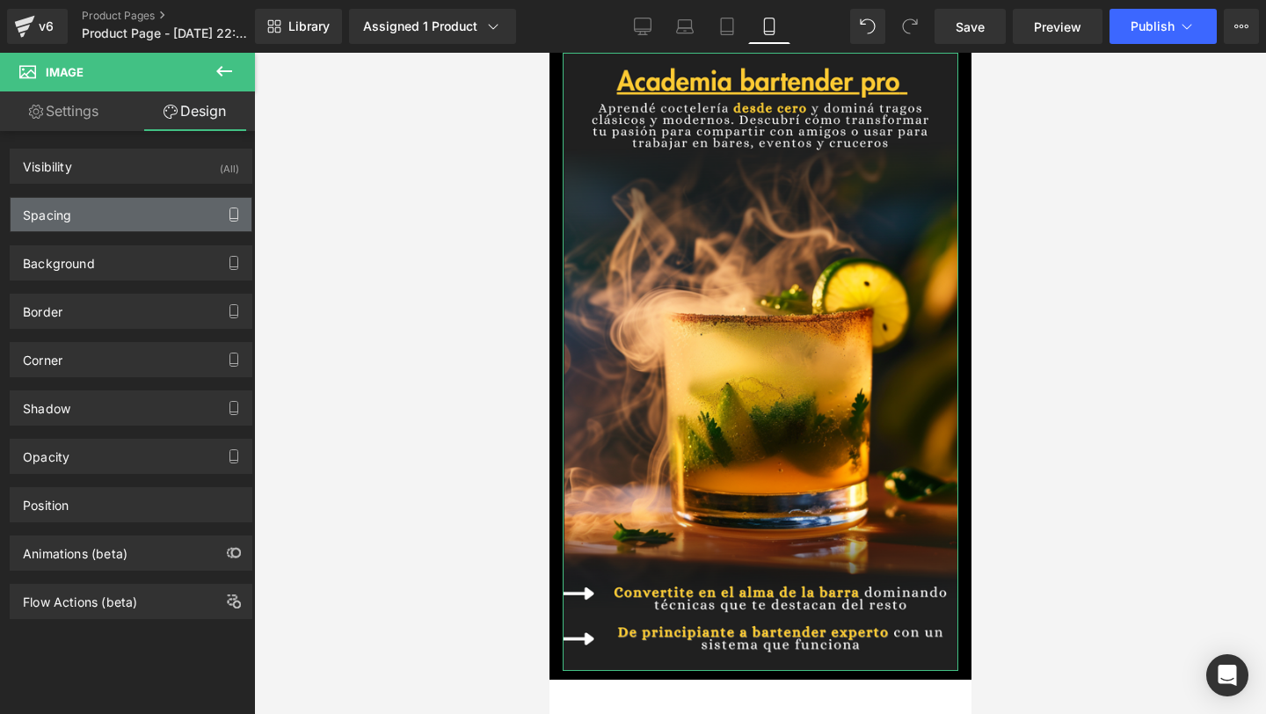
click at [220, 216] on button "button" at bounding box center [234, 214] width 28 height 33
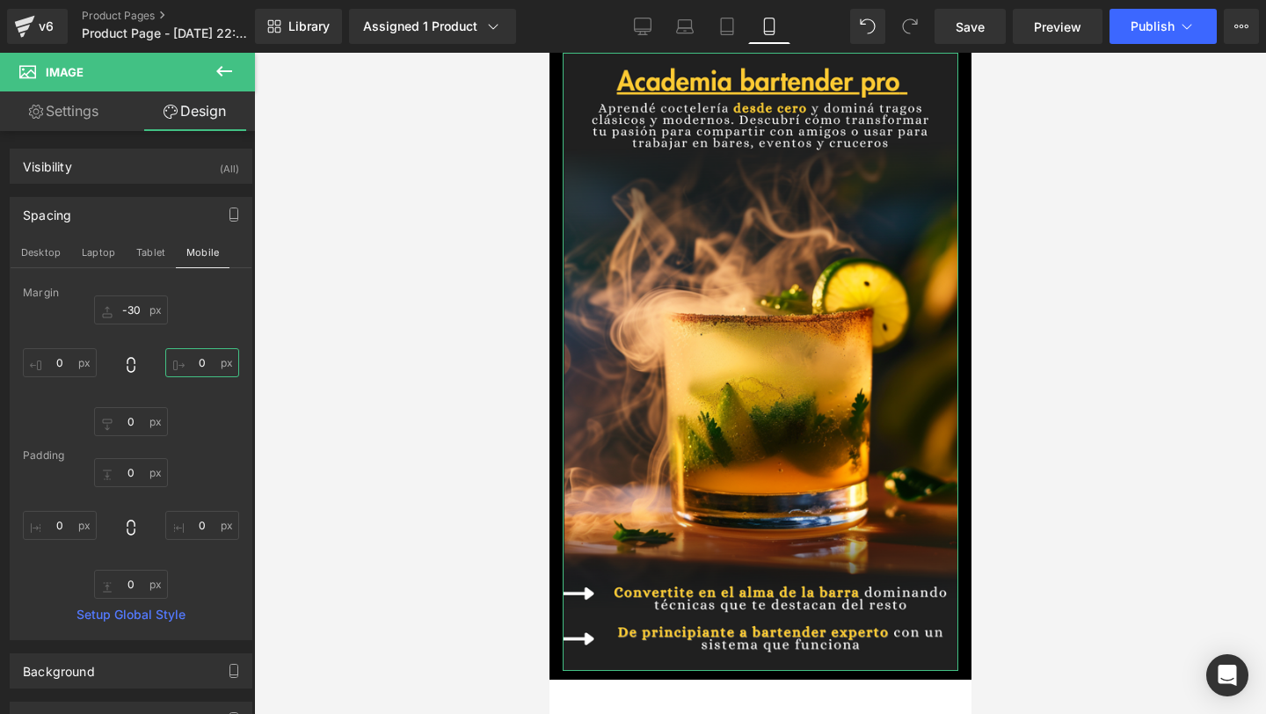
click at [189, 367] on input "0" at bounding box center [202, 362] width 74 height 29
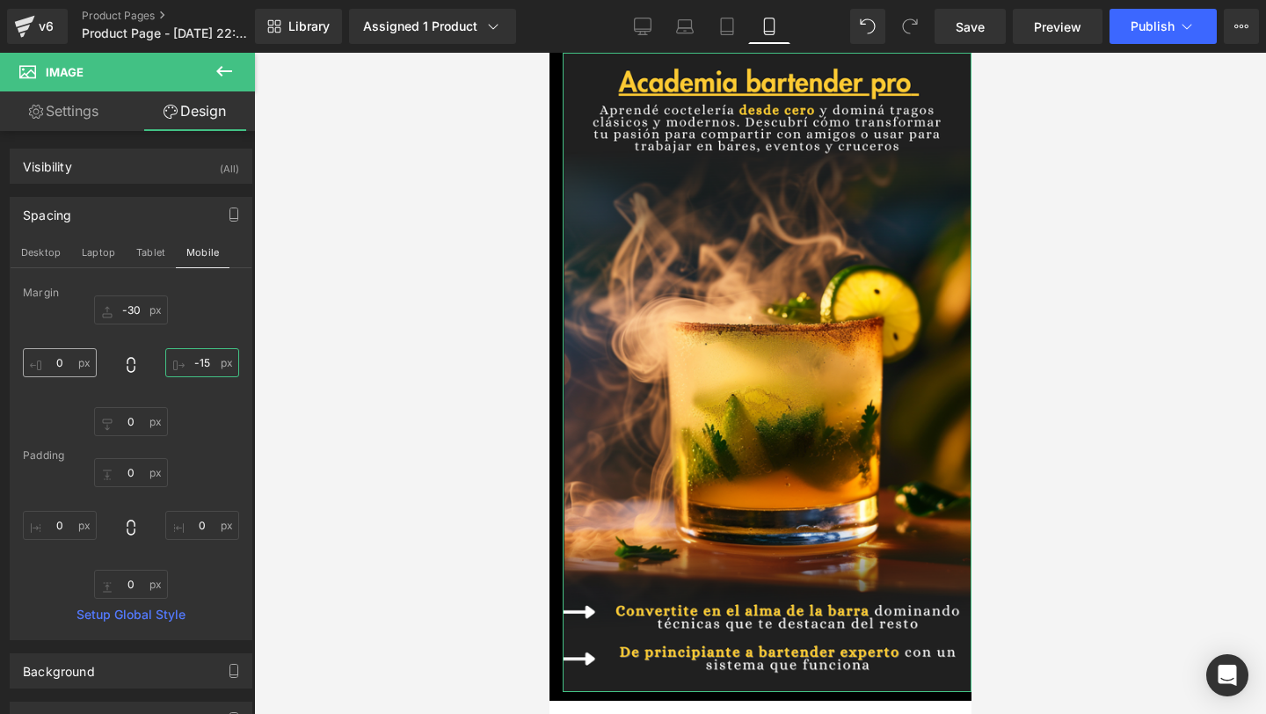
type input "-15"
click at [59, 372] on input "0" at bounding box center [60, 362] width 74 height 29
type input "-15"
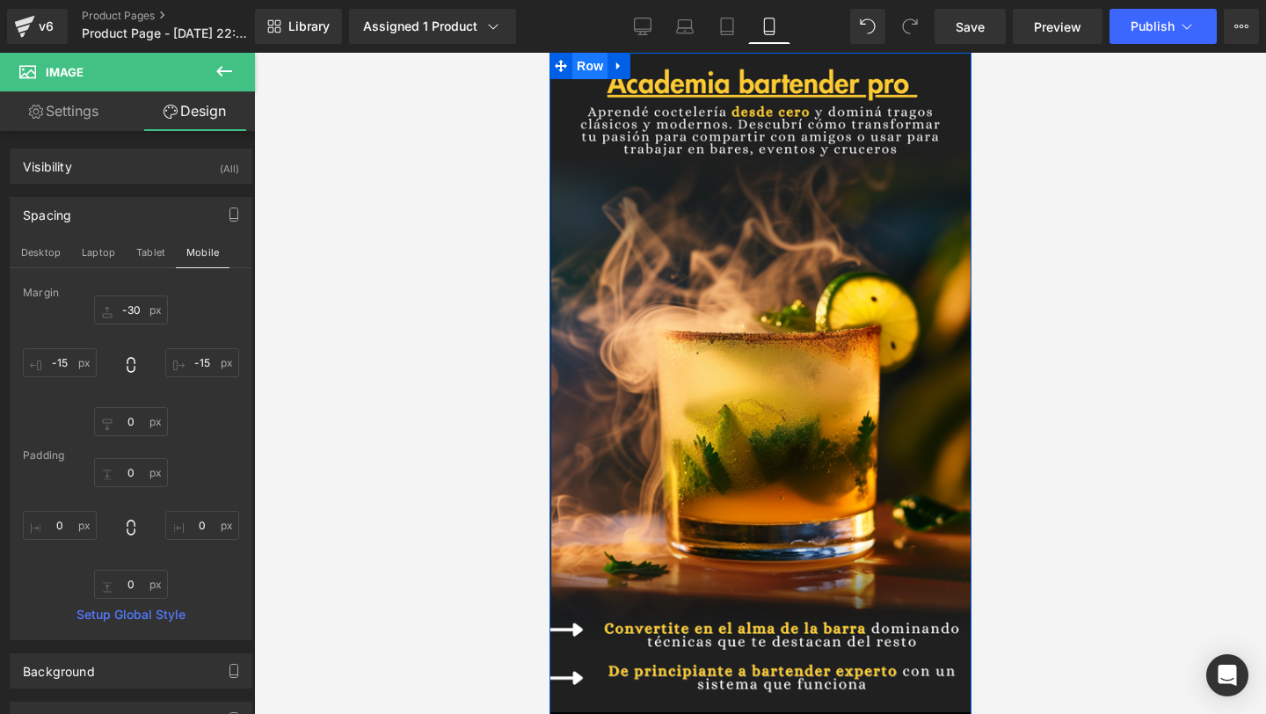
click at [590, 58] on span "Row" at bounding box center [588, 66] width 35 height 26
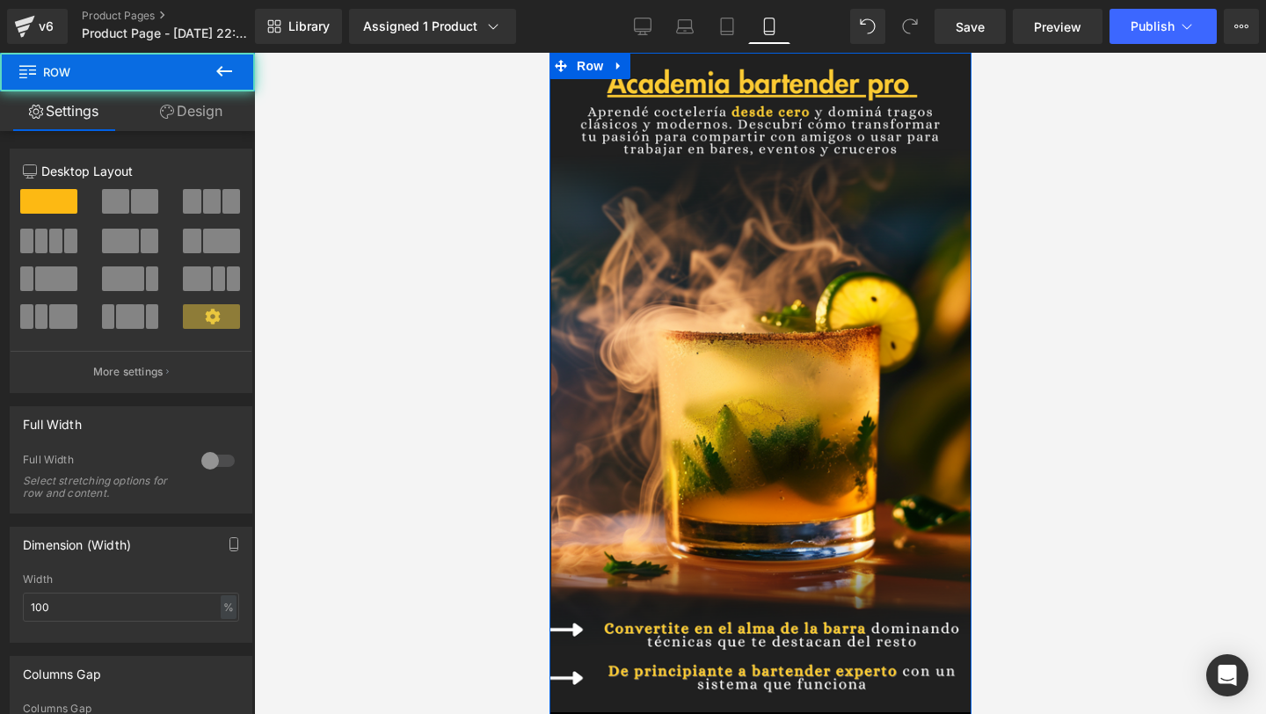
click at [177, 104] on link "Design" at bounding box center [190, 111] width 127 height 40
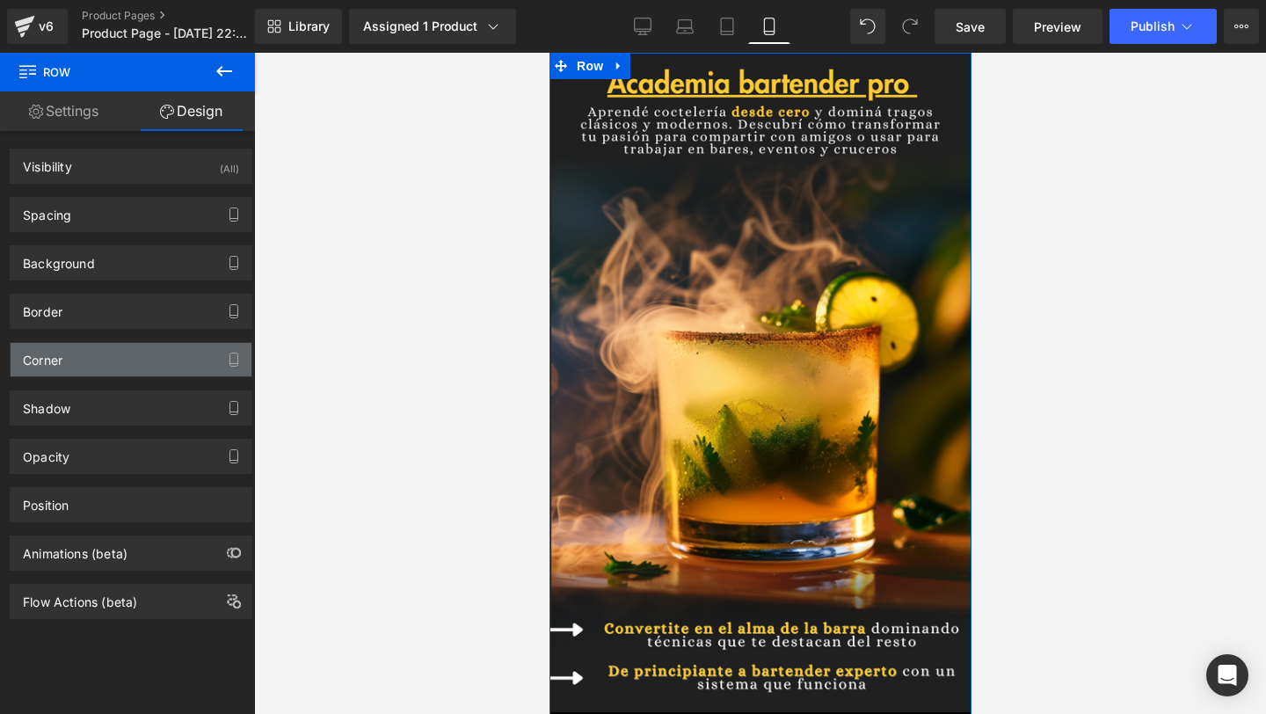
click at [195, 352] on div "Corner" at bounding box center [131, 359] width 241 height 33
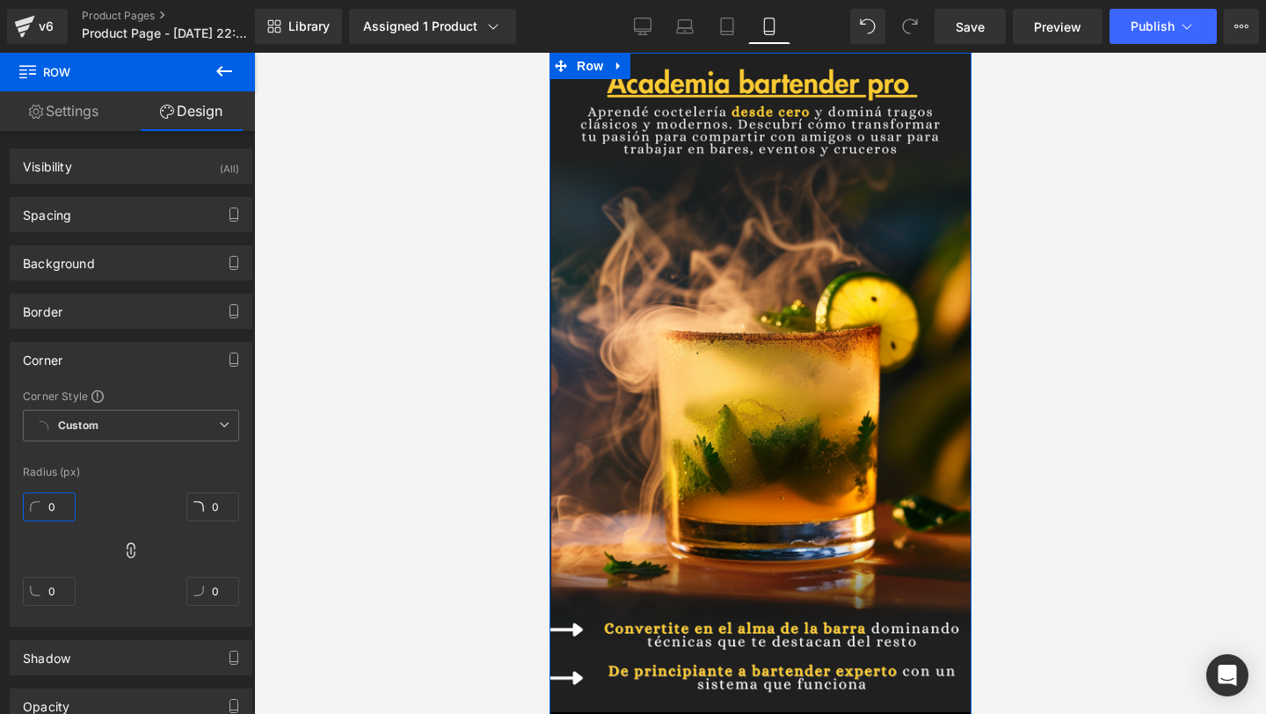
click at [52, 506] on input "0" at bounding box center [49, 506] width 53 height 29
type input "2"
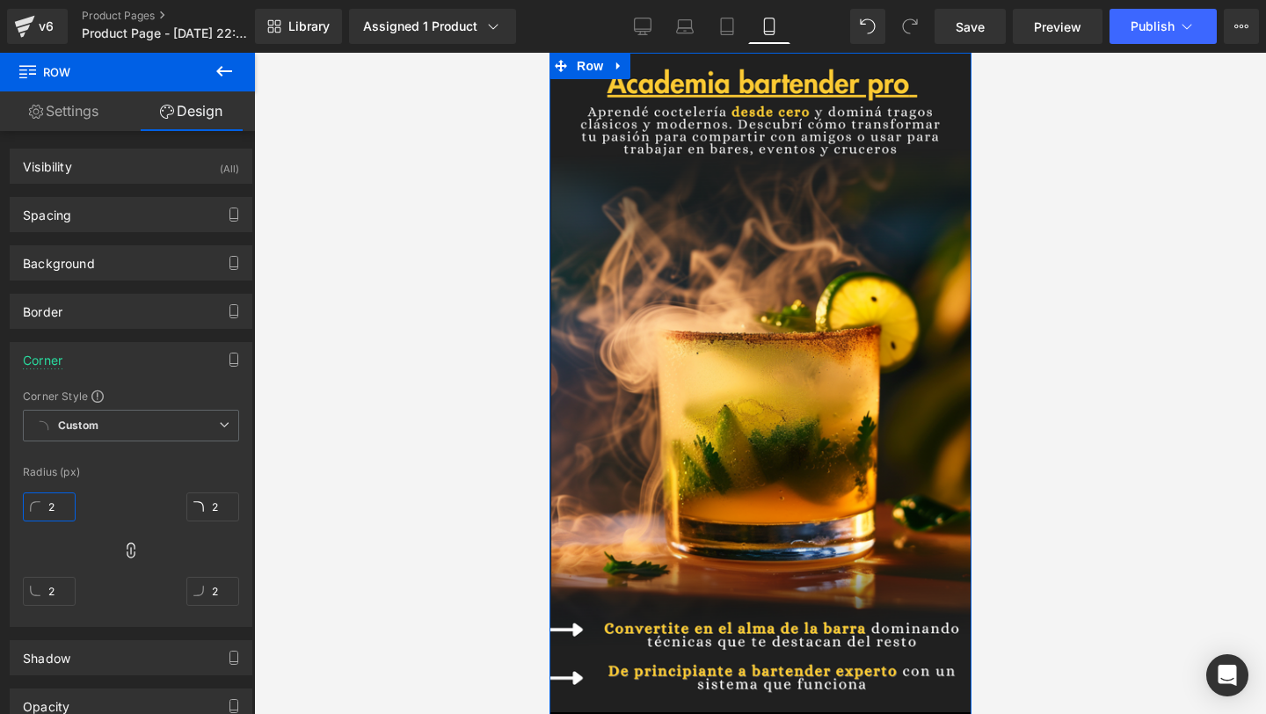
type input "20"
type input "2"
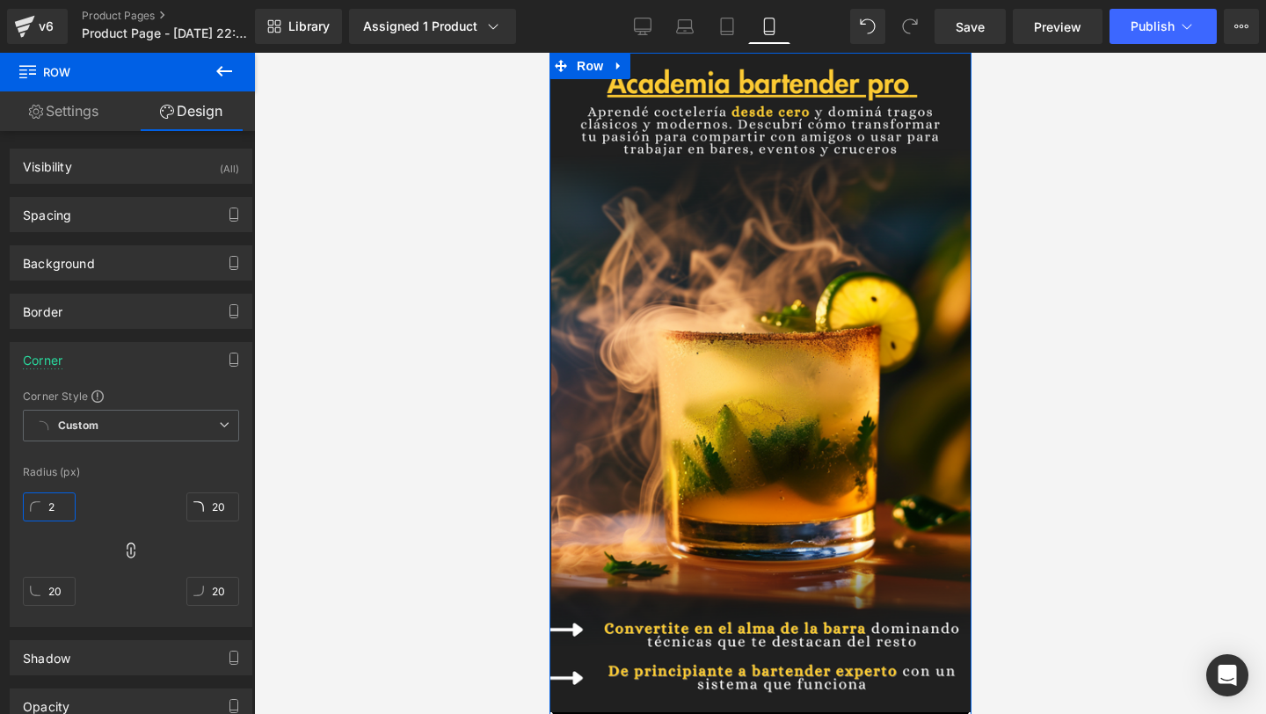
type input "2"
type input "5"
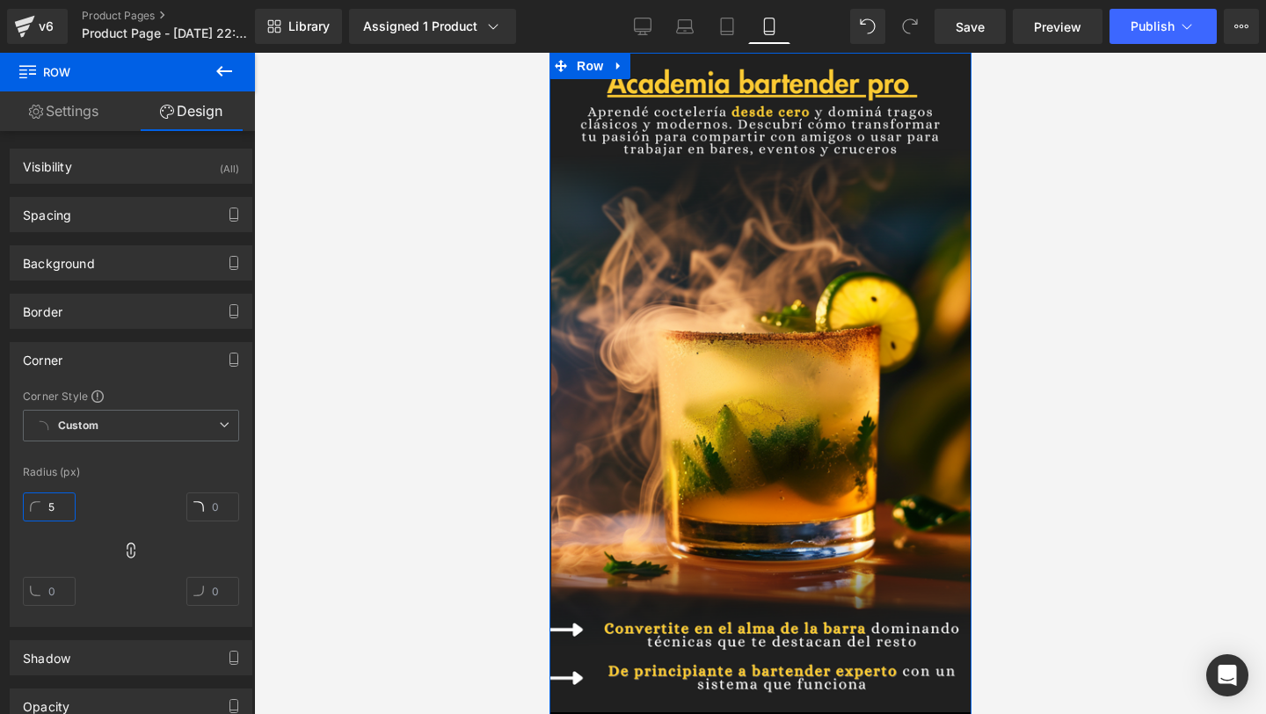
type input "5"
type input "50"
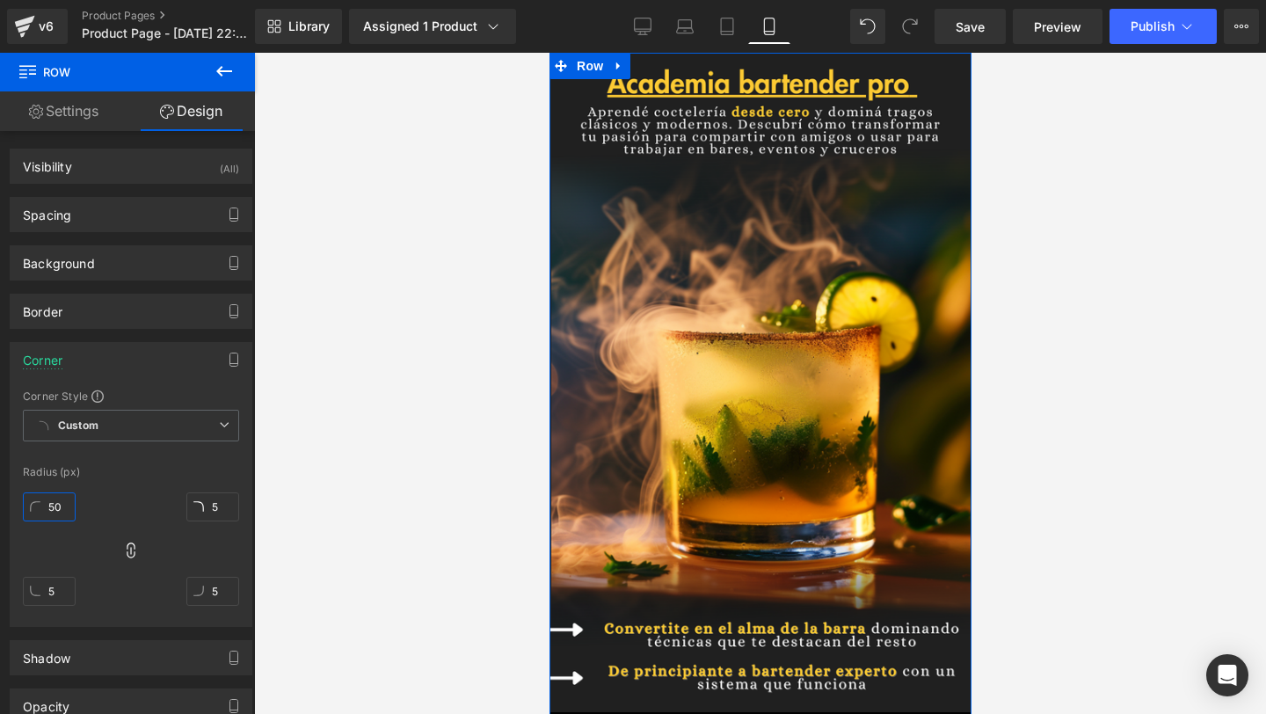
type input "50"
type input "5"
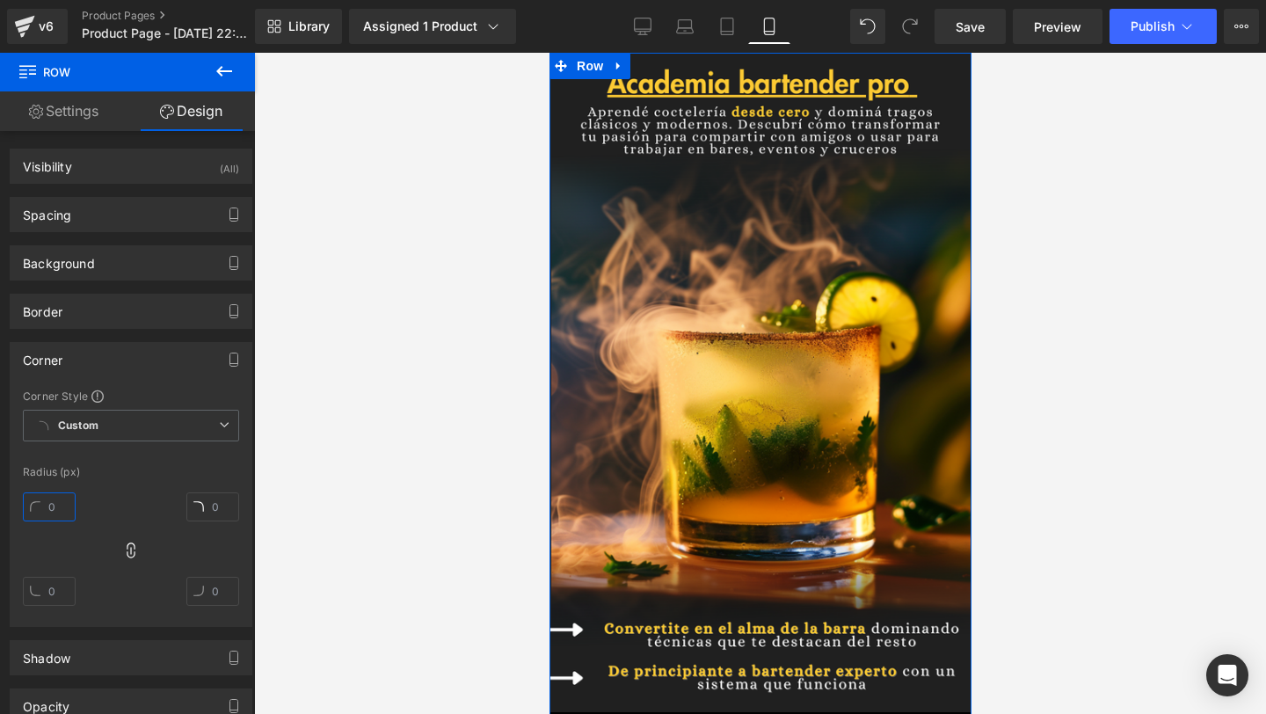
type input "1"
type input "10"
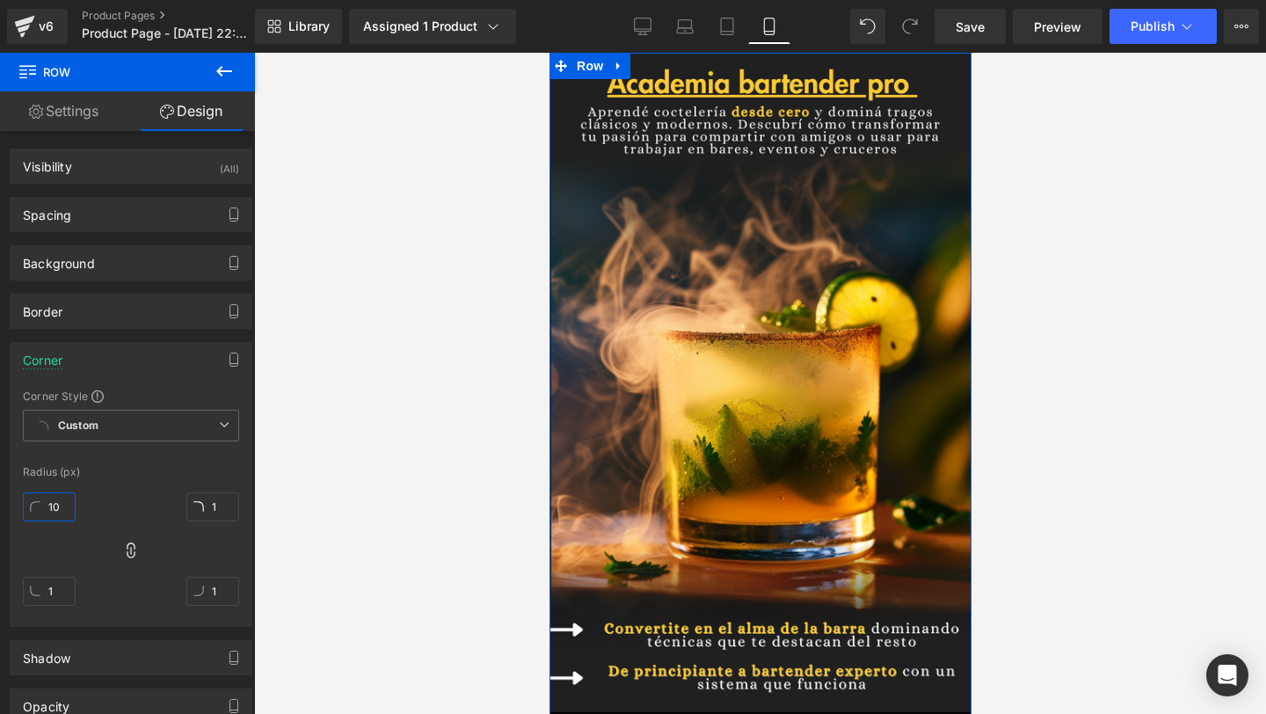
type input "10"
type input "100"
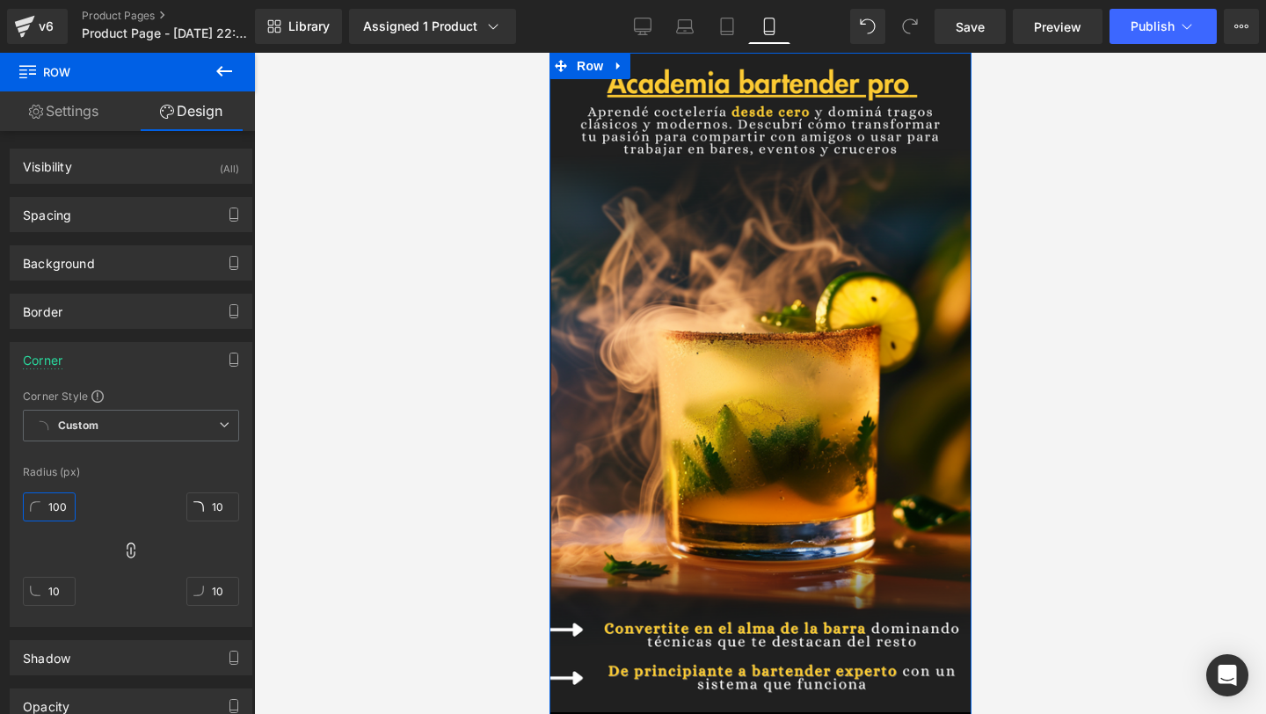
type input "100"
type input "1000"
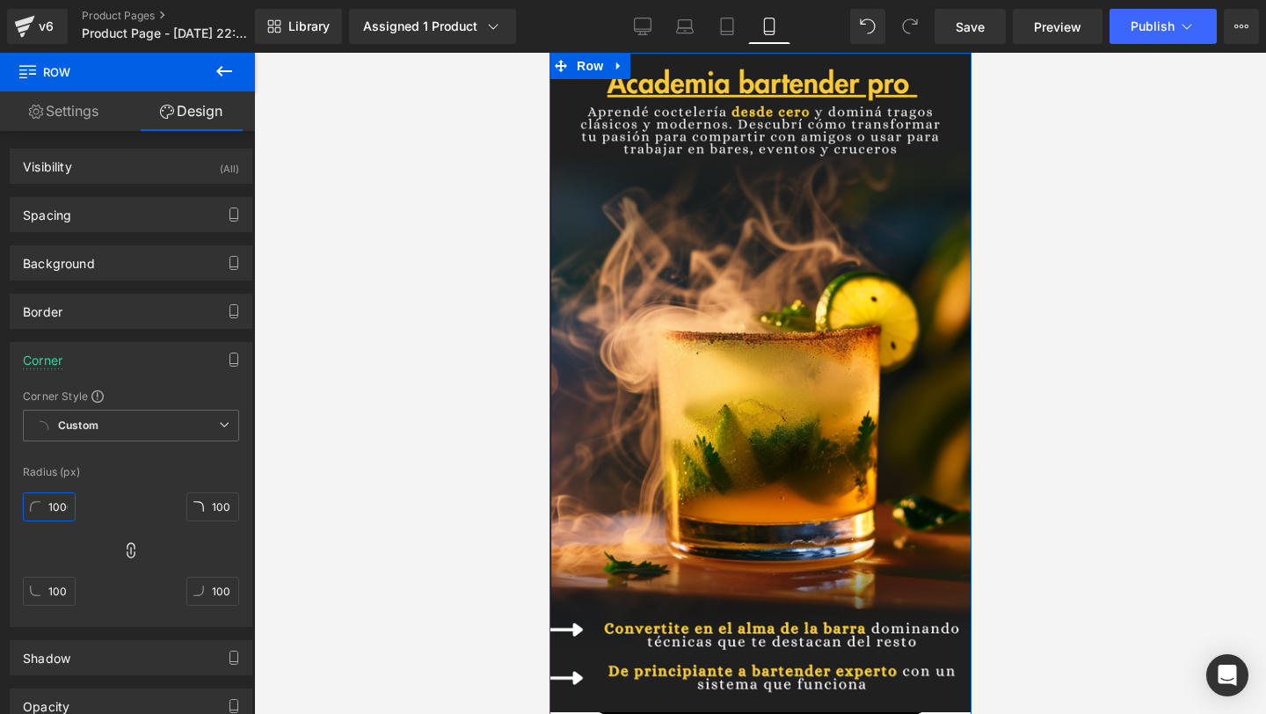
type input "1000"
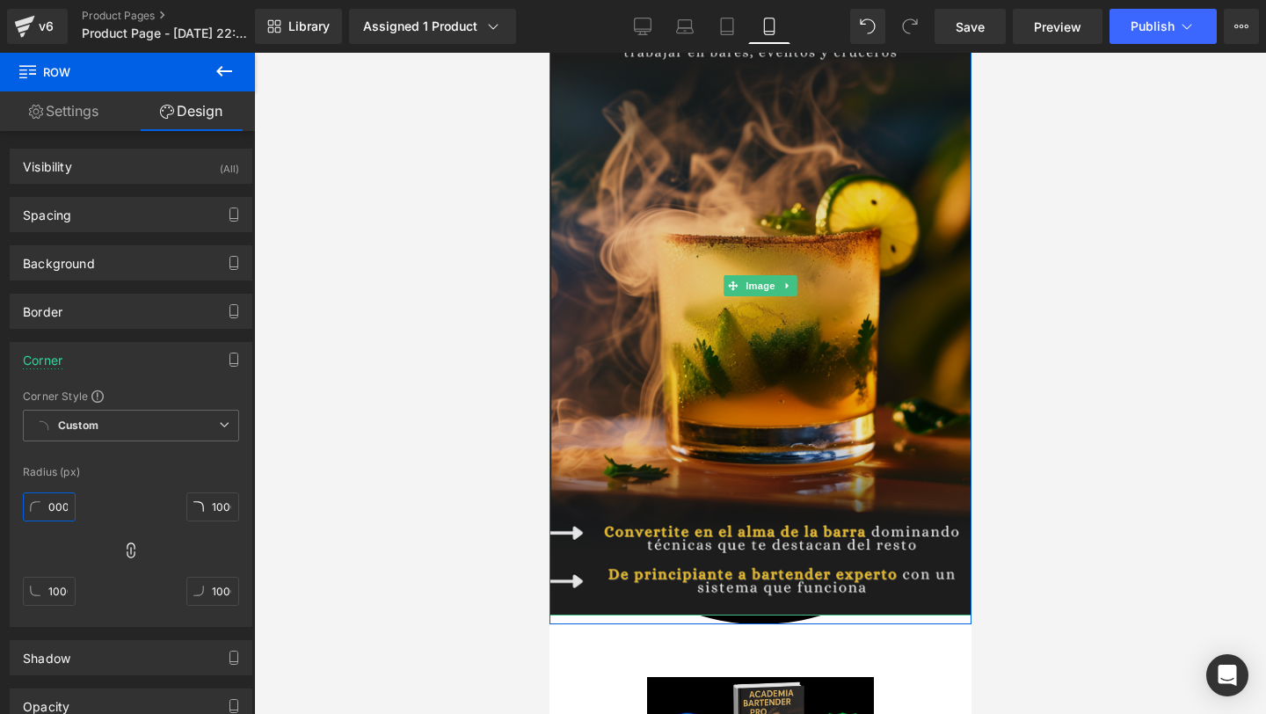
scroll to position [96, 0]
type input "100"
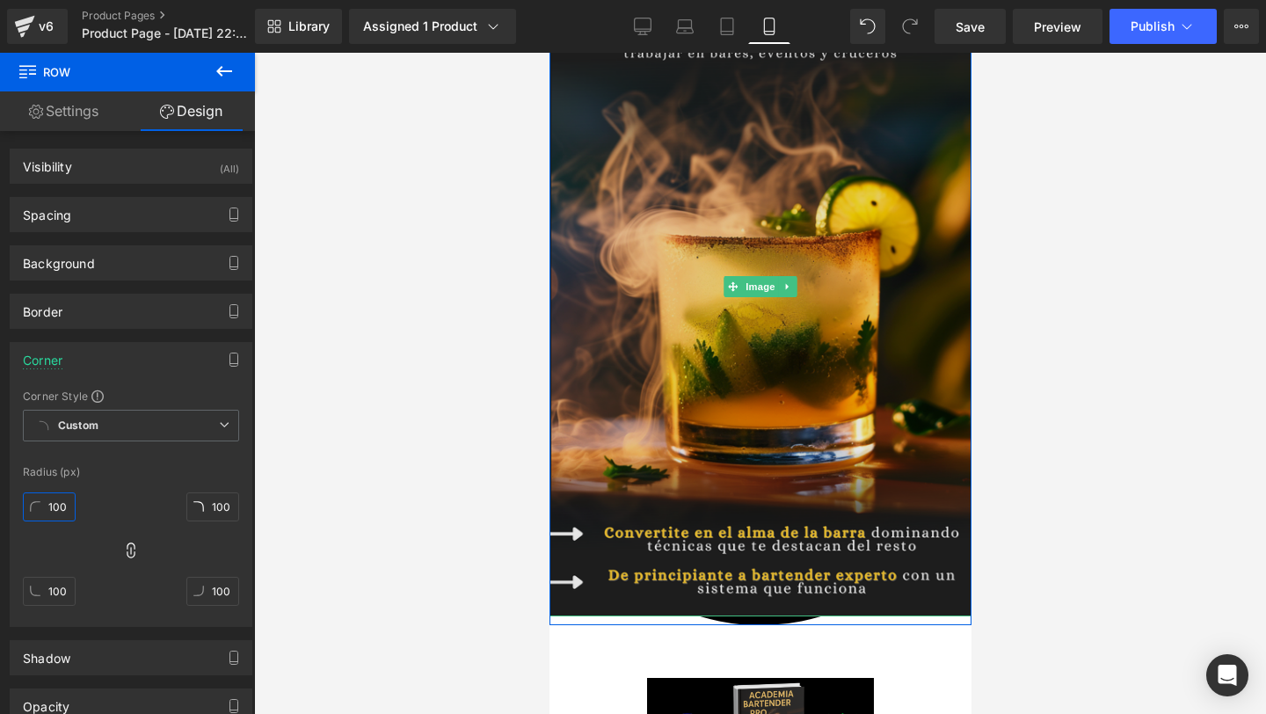
scroll to position [0, 0]
type input "10"
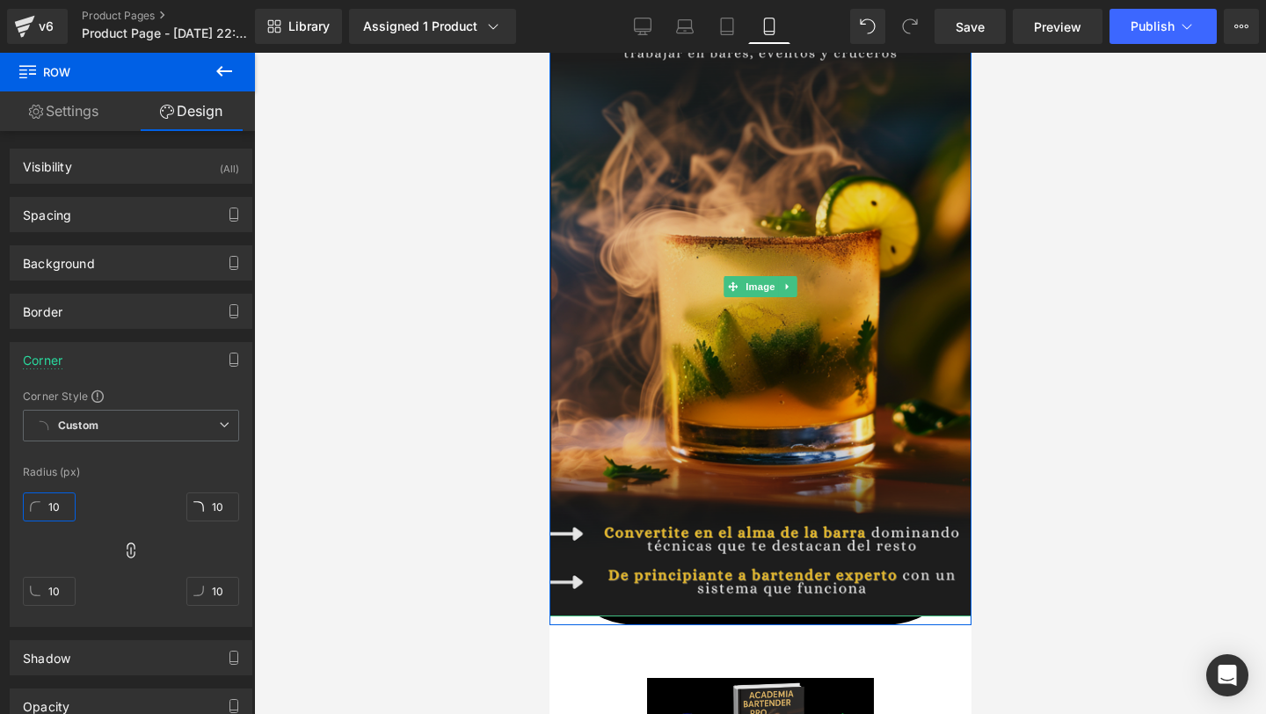
type input "1"
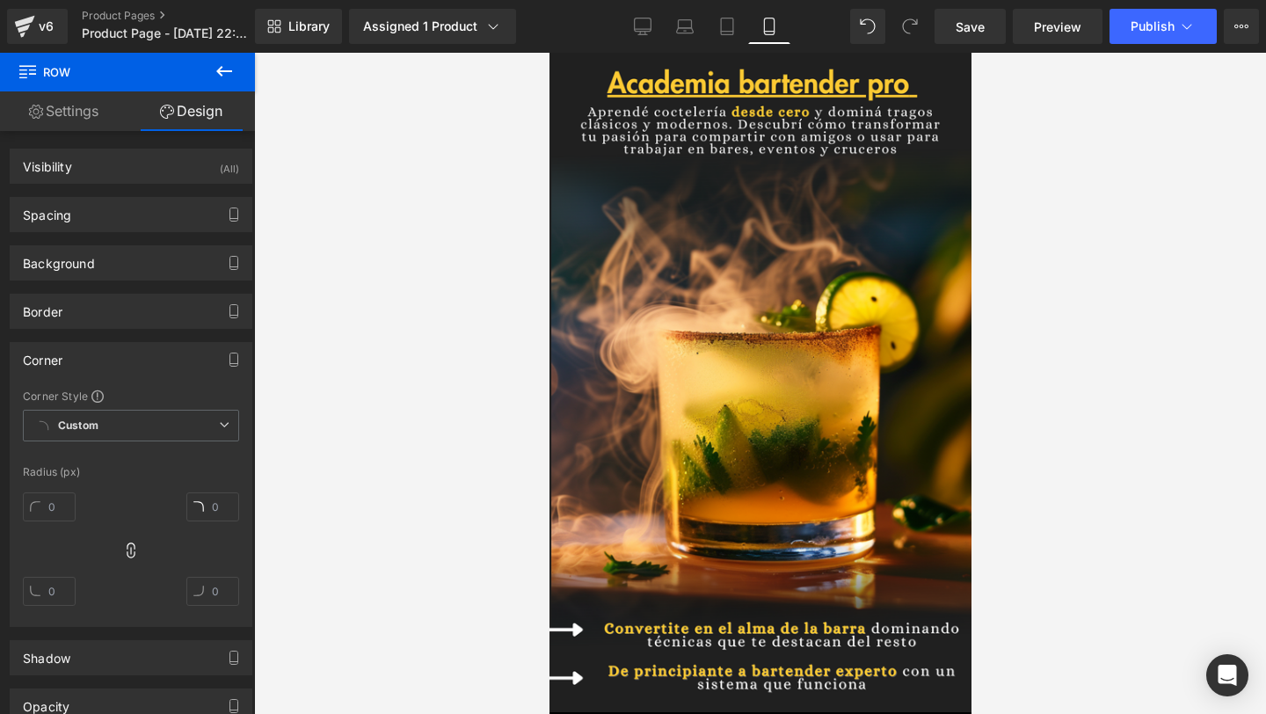
click at [733, 250] on img at bounding box center [759, 382] width 422 height 659
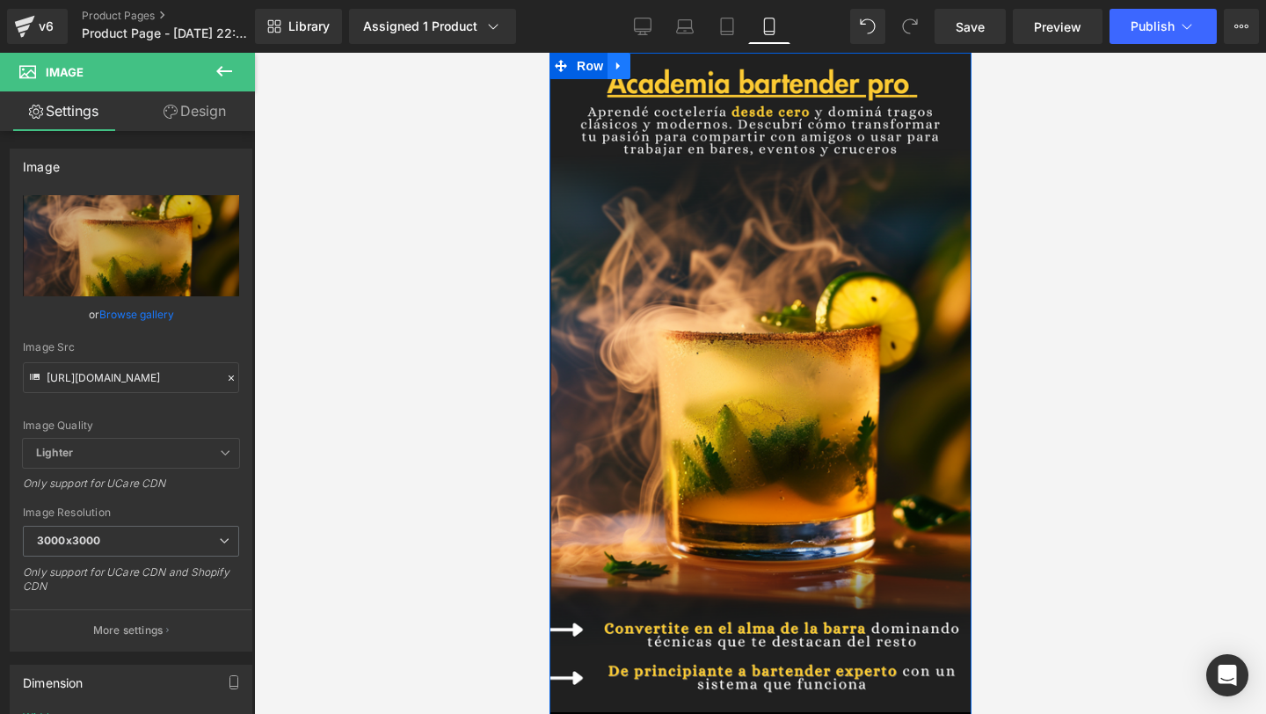
click at [614, 63] on icon at bounding box center [618, 66] width 12 height 13
click at [643, 69] on icon at bounding box center [641, 66] width 12 height 12
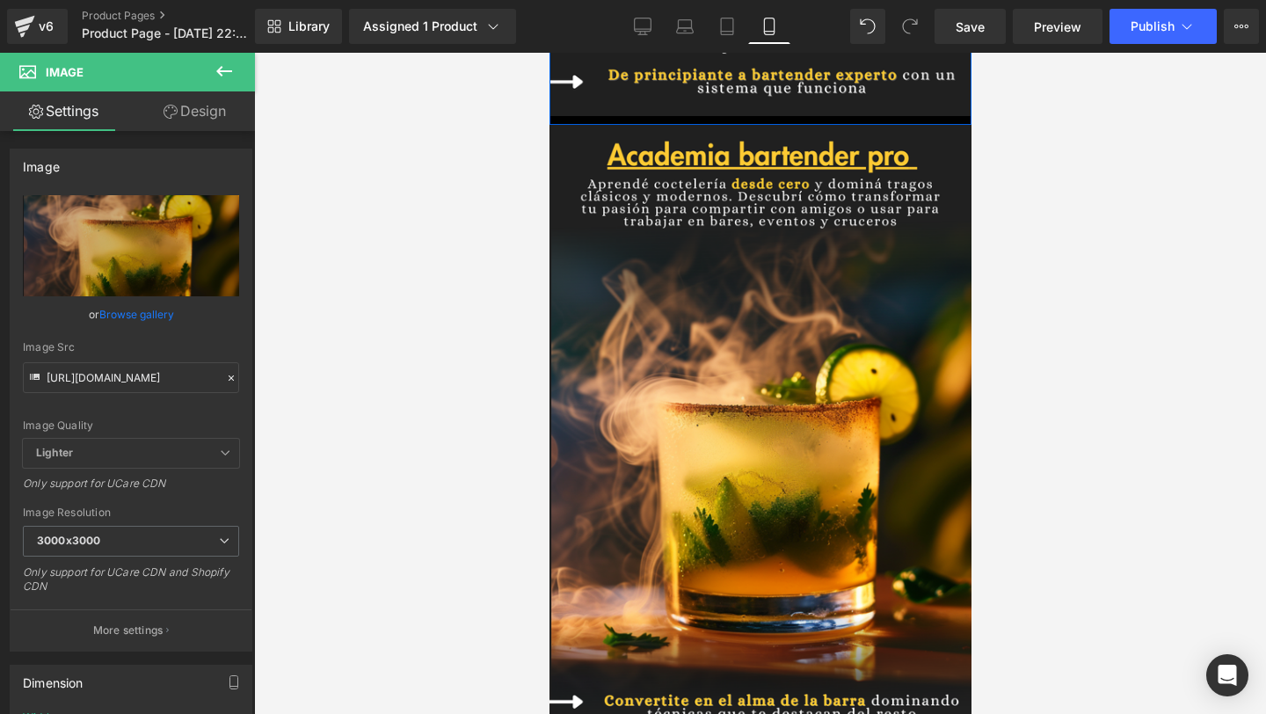
scroll to position [598, 0]
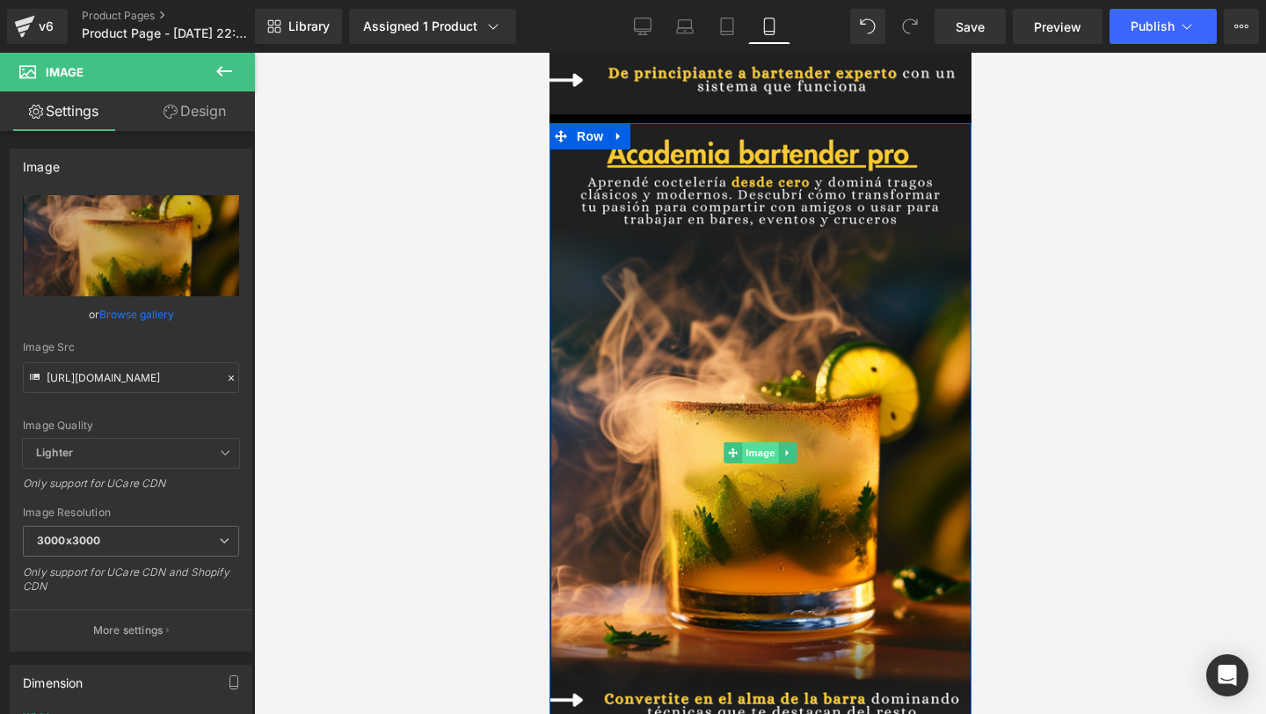
click at [755, 448] on span "Image" at bounding box center [759, 452] width 37 height 21
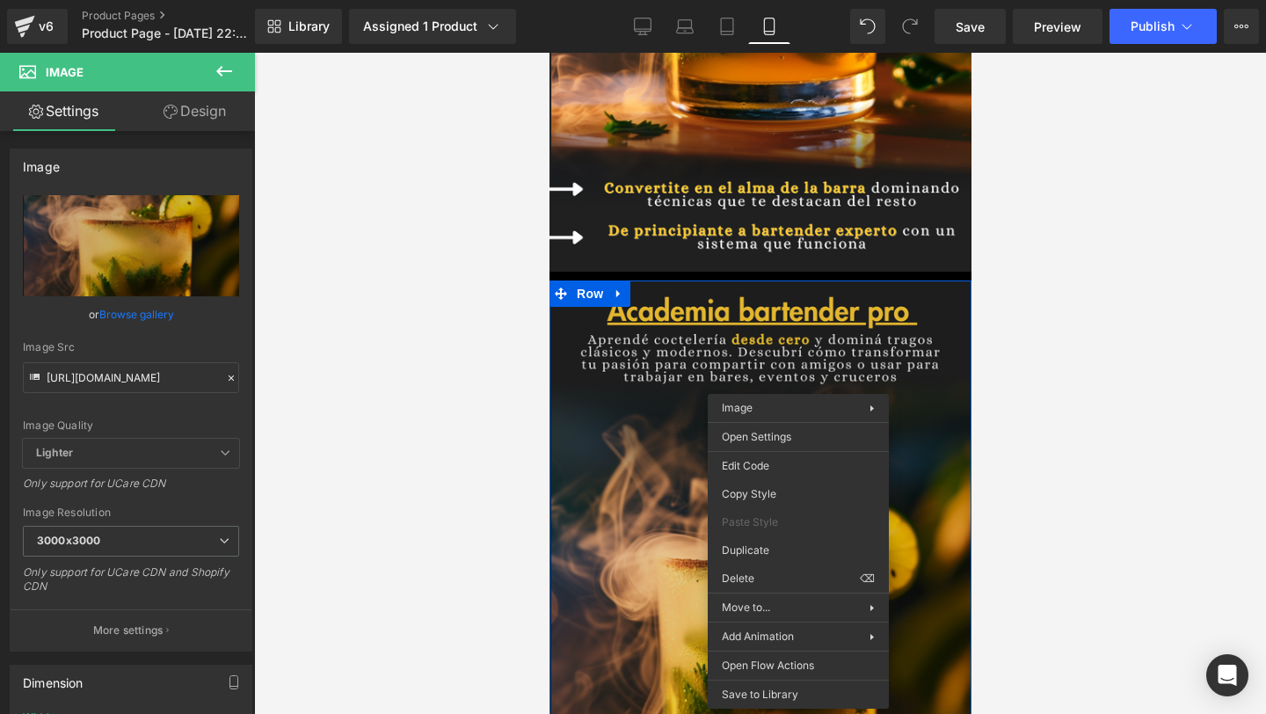
scroll to position [456, 0]
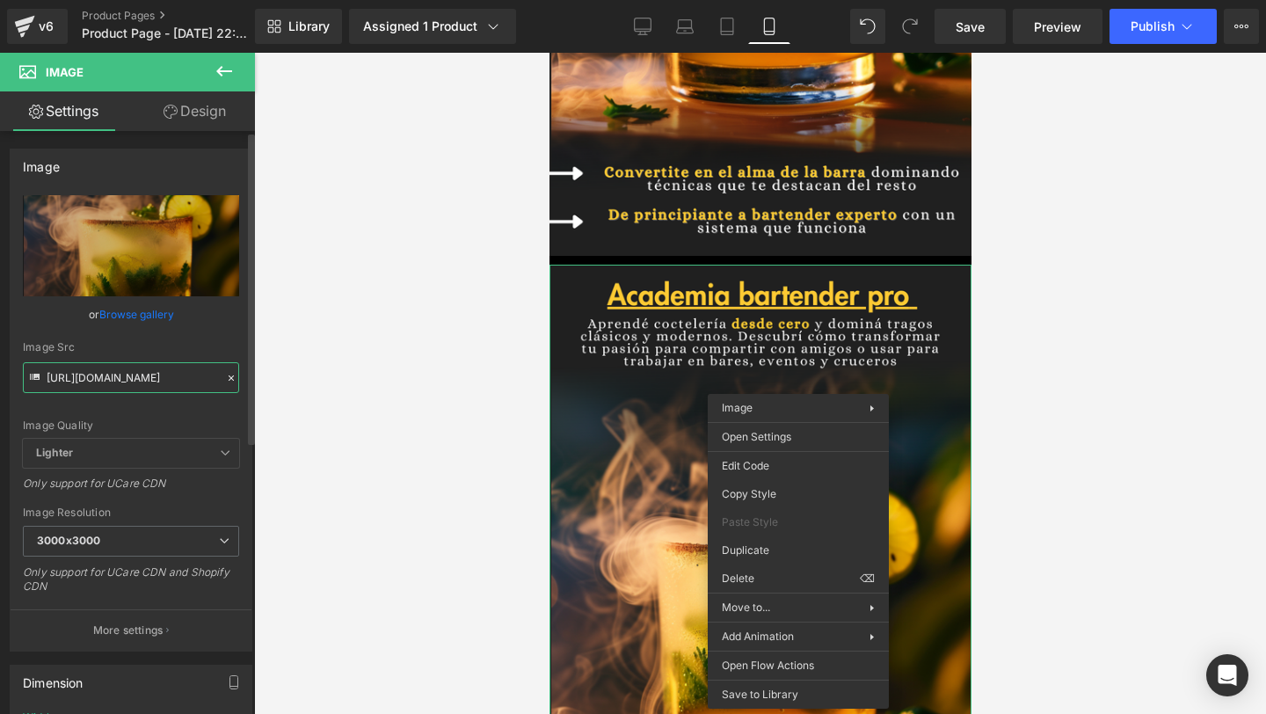
click at [71, 385] on input "https://i.postimg.cc/sx88gFFt/1.png" at bounding box center [131, 377] width 216 height 31
paste input "gJz1MqqB/2"
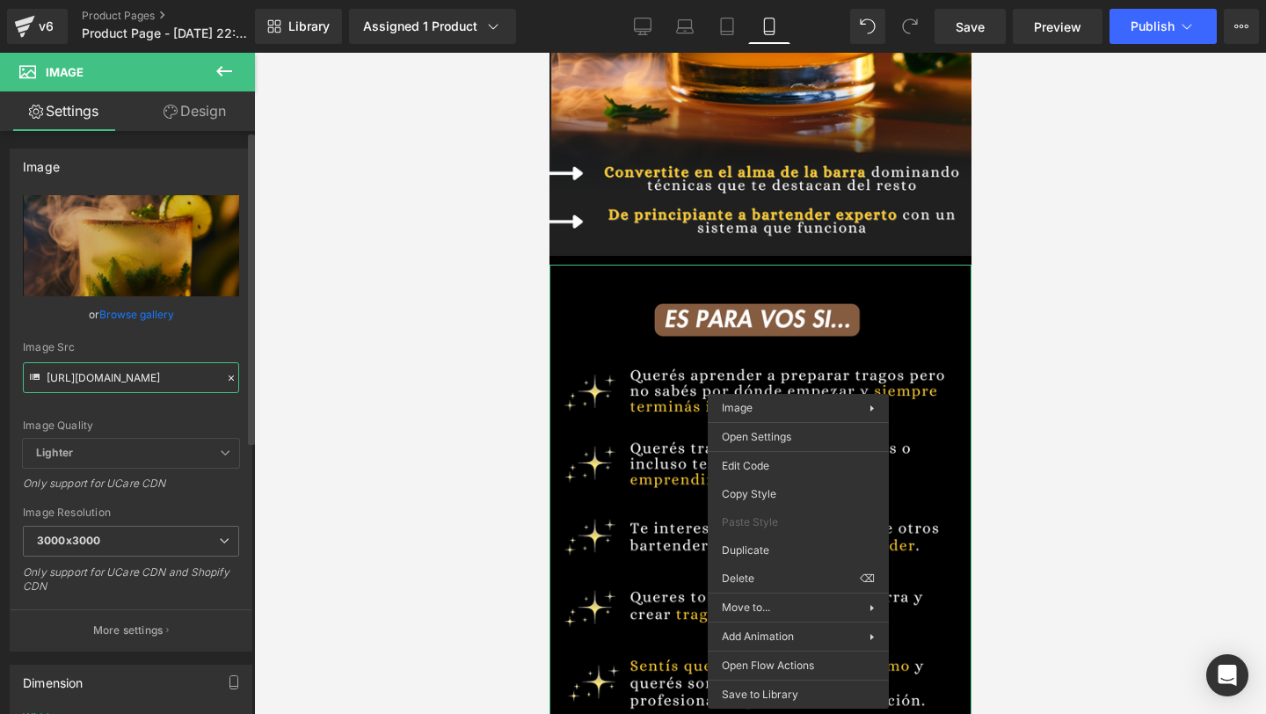
type input "https://i.postimg.cc/gJz1MqqB/2.png"
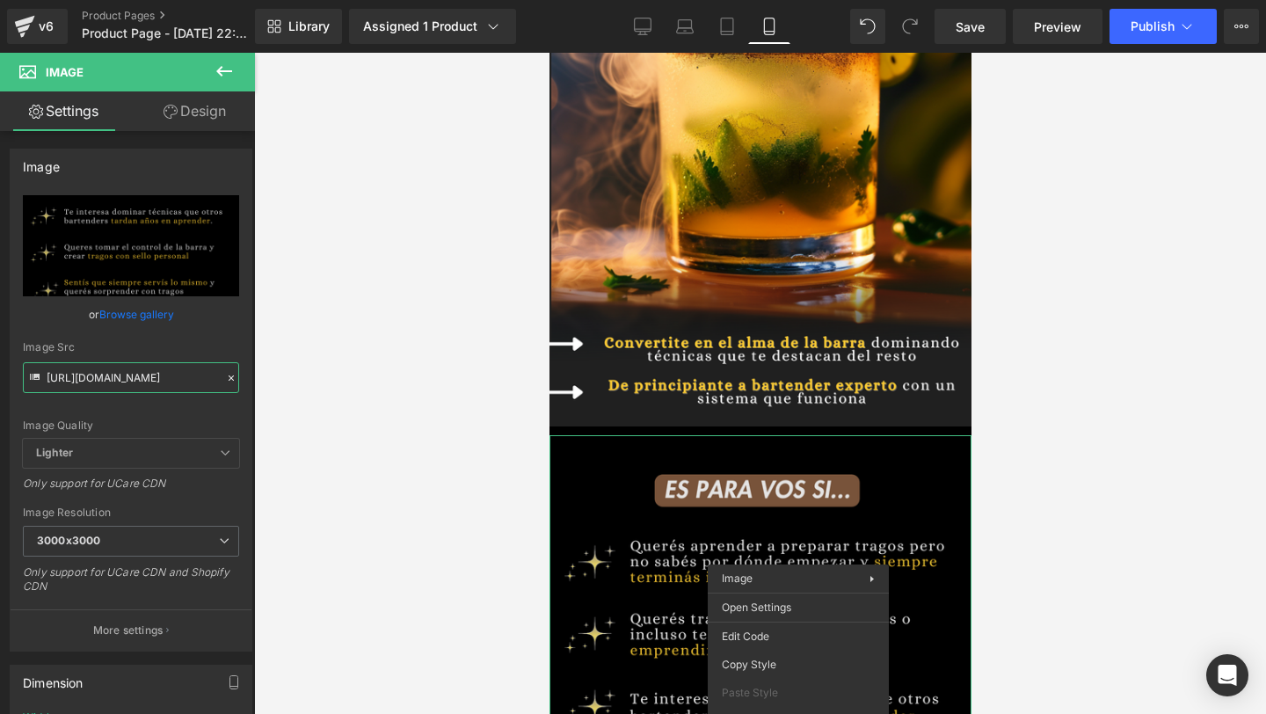
scroll to position [251, 0]
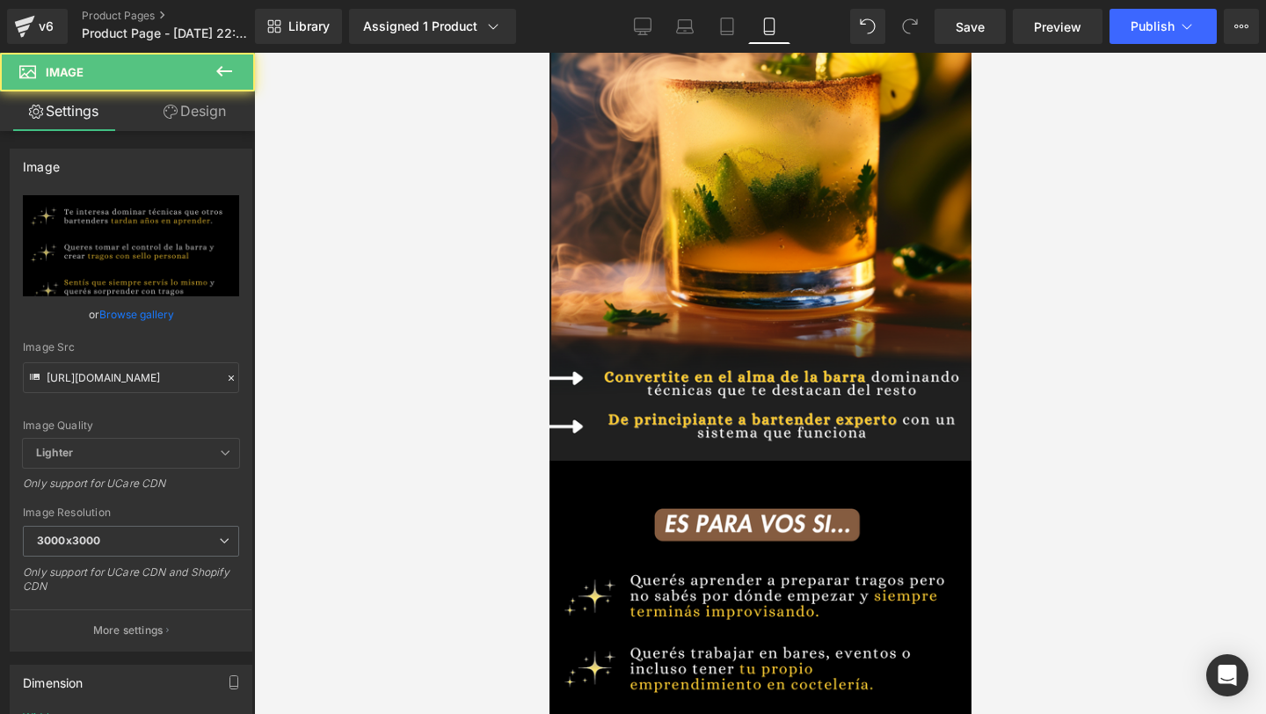
click at [1035, 521] on div at bounding box center [760, 383] width 1012 height 661
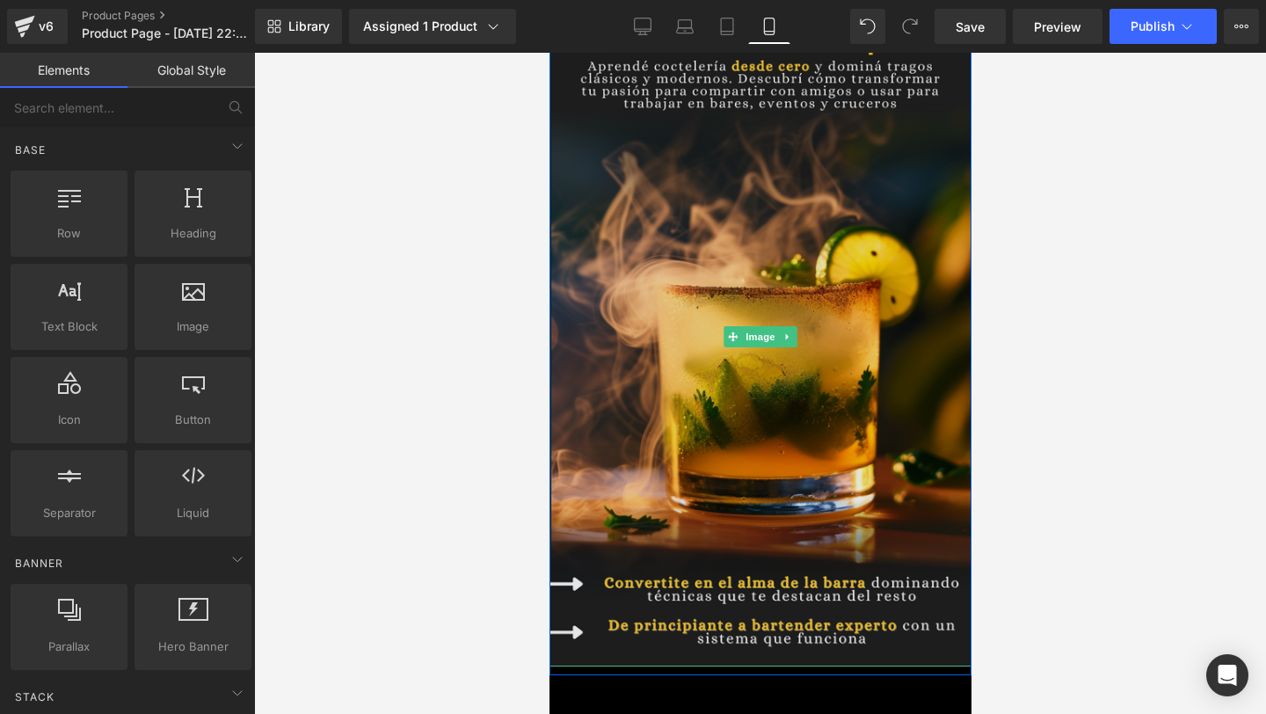
scroll to position [25, 0]
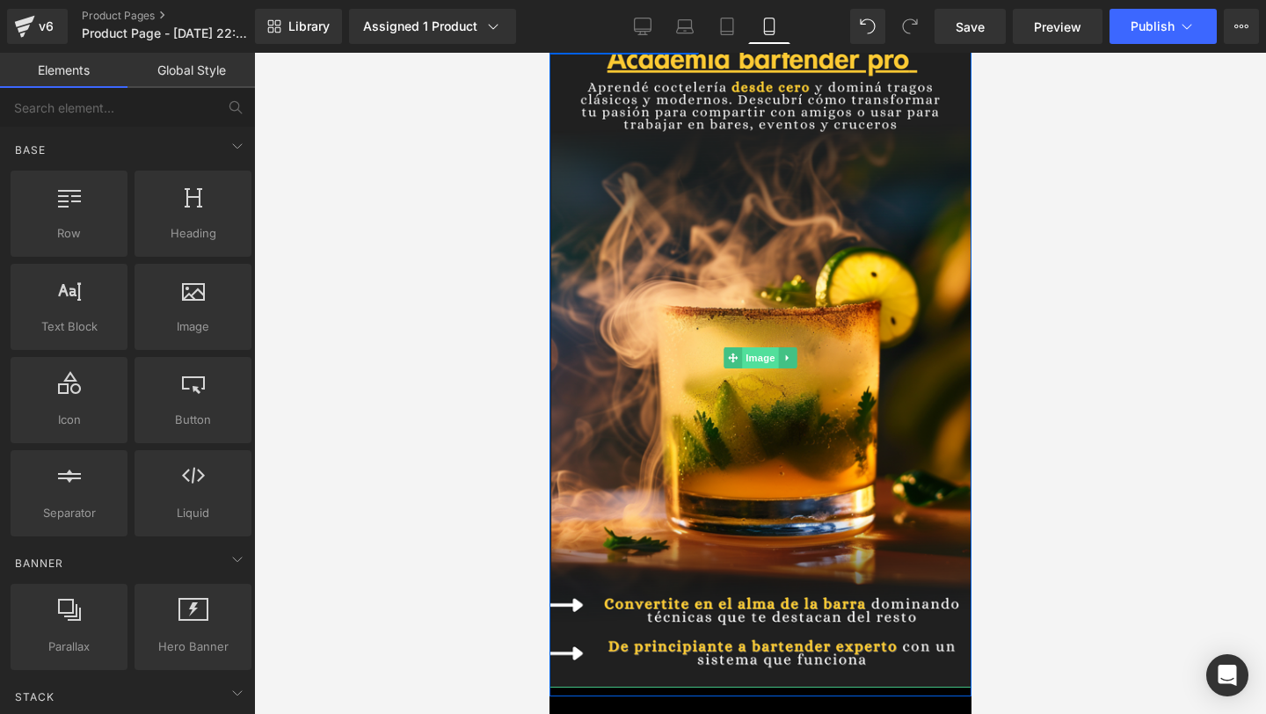
click at [760, 359] on span "Image" at bounding box center [759, 357] width 37 height 21
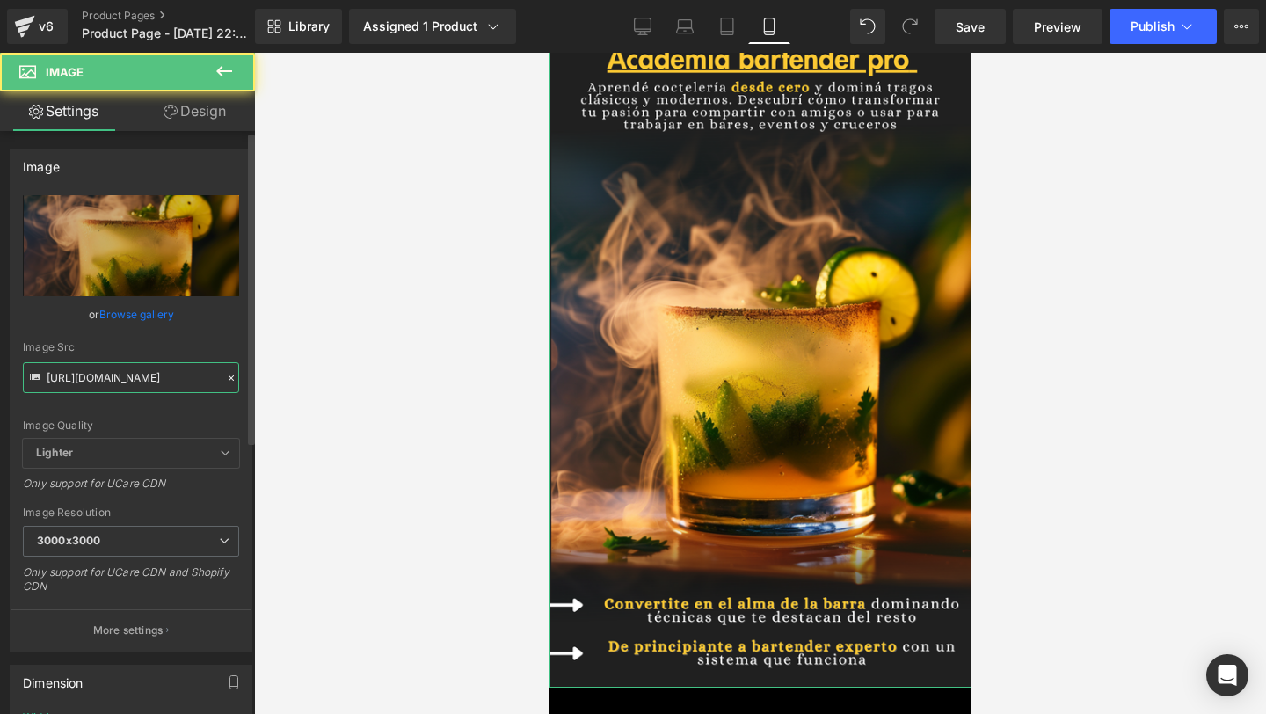
click at [124, 388] on input "https://i.postimg.cc/sx88gFFt/1.png" at bounding box center [131, 377] width 216 height 31
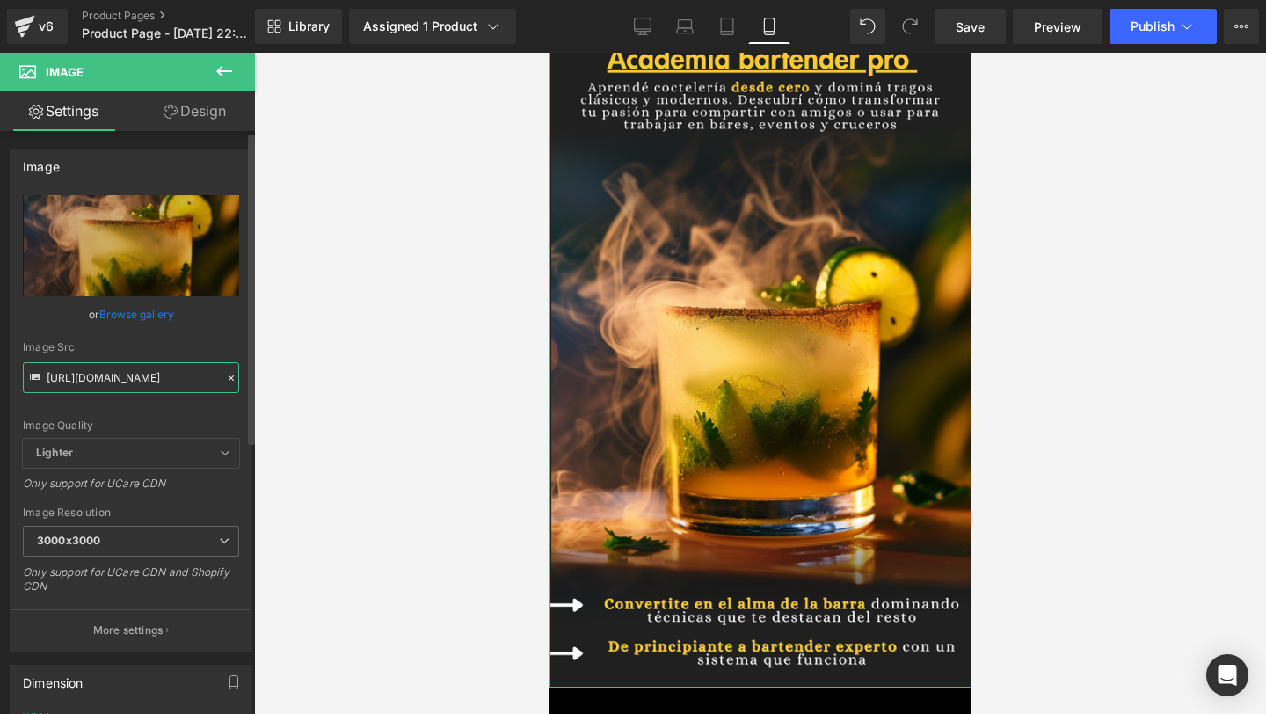
click at [124, 388] on input "https://i.postimg.cc/sx88gFFt/1.png" at bounding box center [131, 377] width 216 height 31
paste input "Ghztqdwc/Bartender"
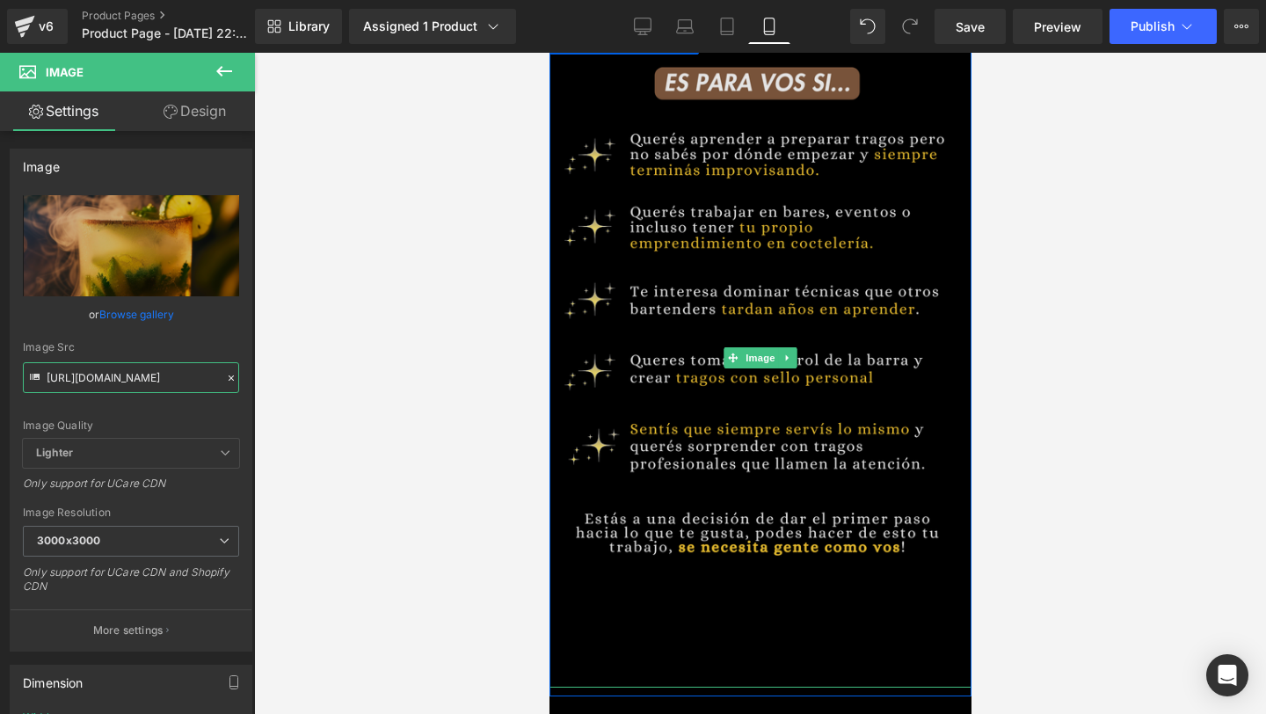
type input "https://i.postimg.cc/Ghztqdwc/Bartender.png"
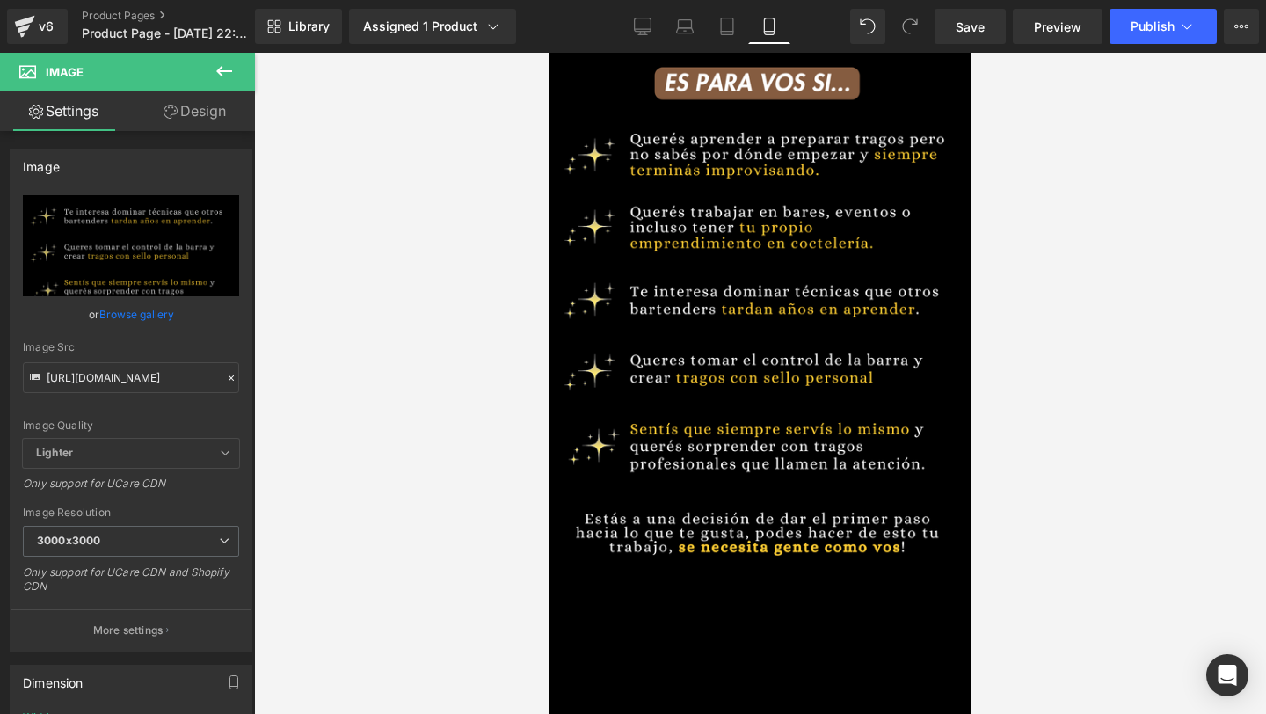
scroll to position [0, 0]
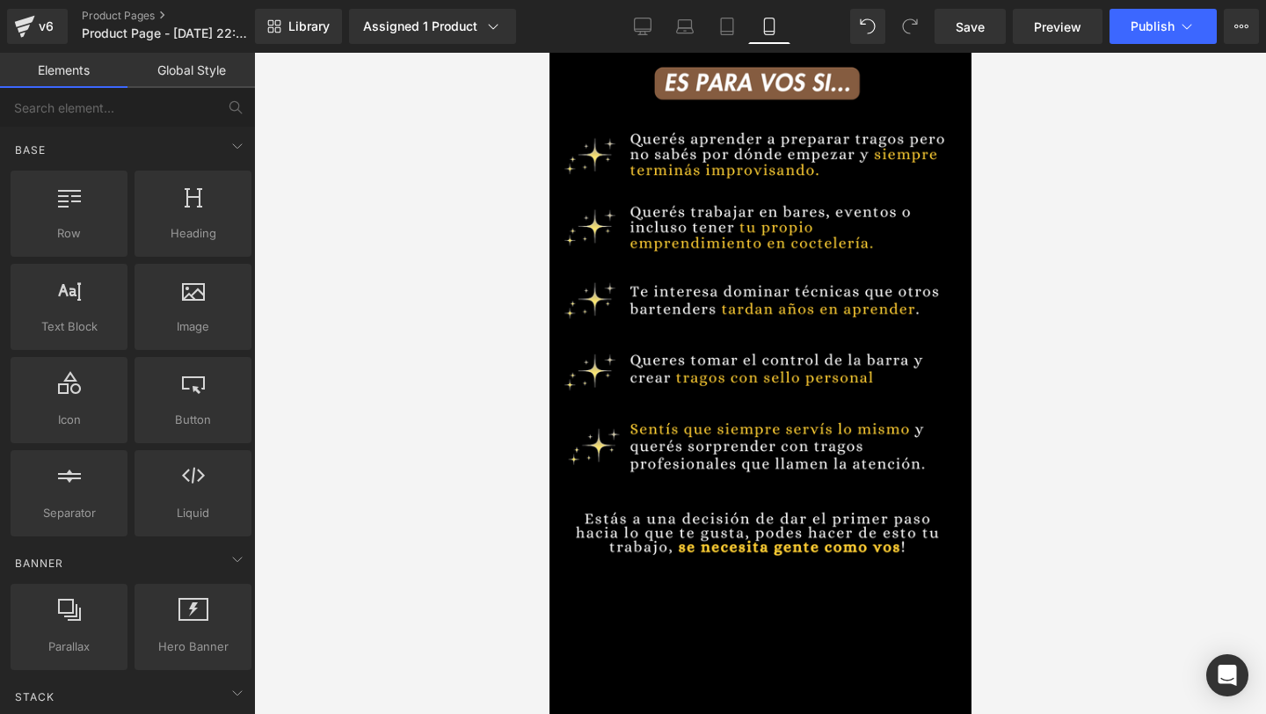
click at [1056, 538] on div at bounding box center [760, 383] width 1012 height 661
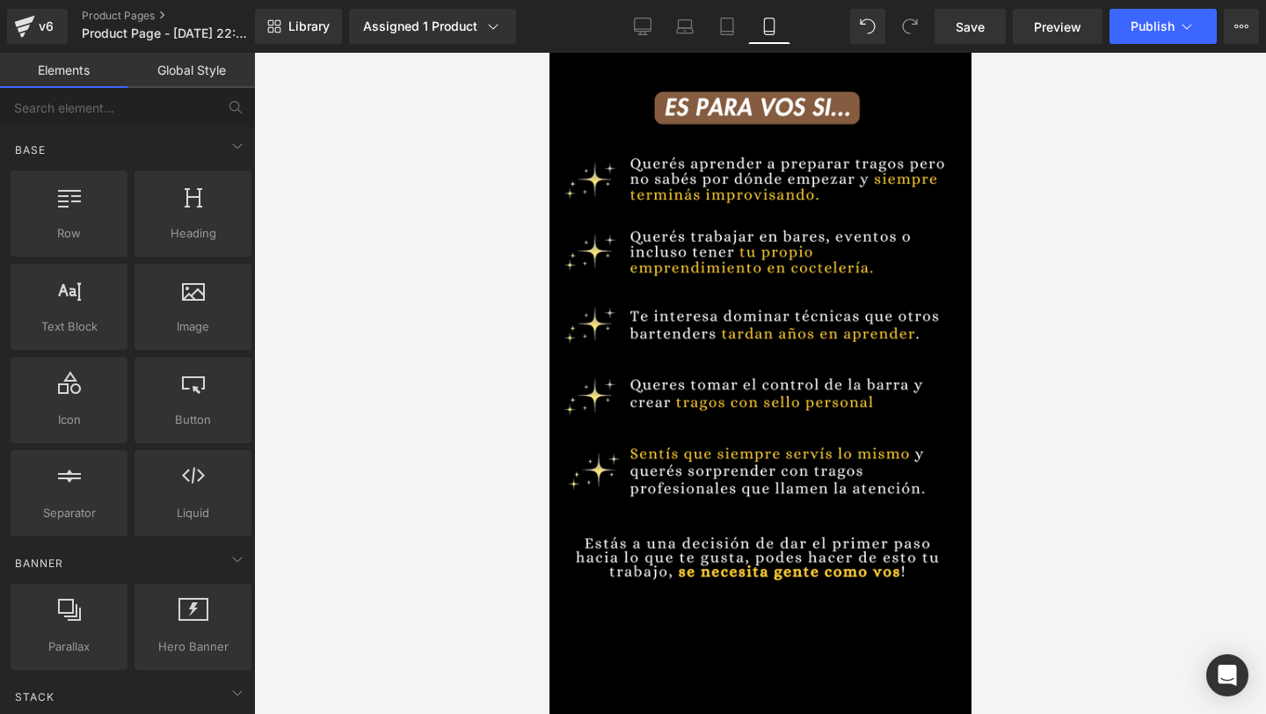
scroll to position [3, 0]
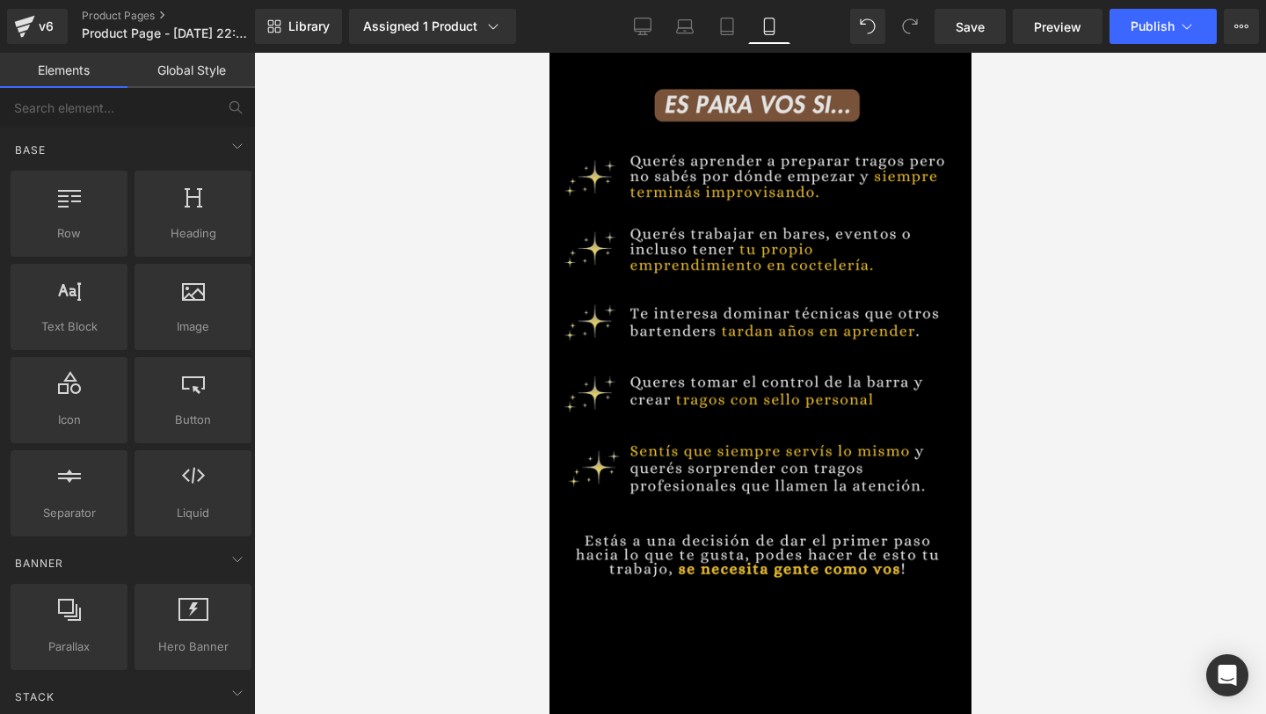
click at [770, 396] on img at bounding box center [759, 379] width 422 height 659
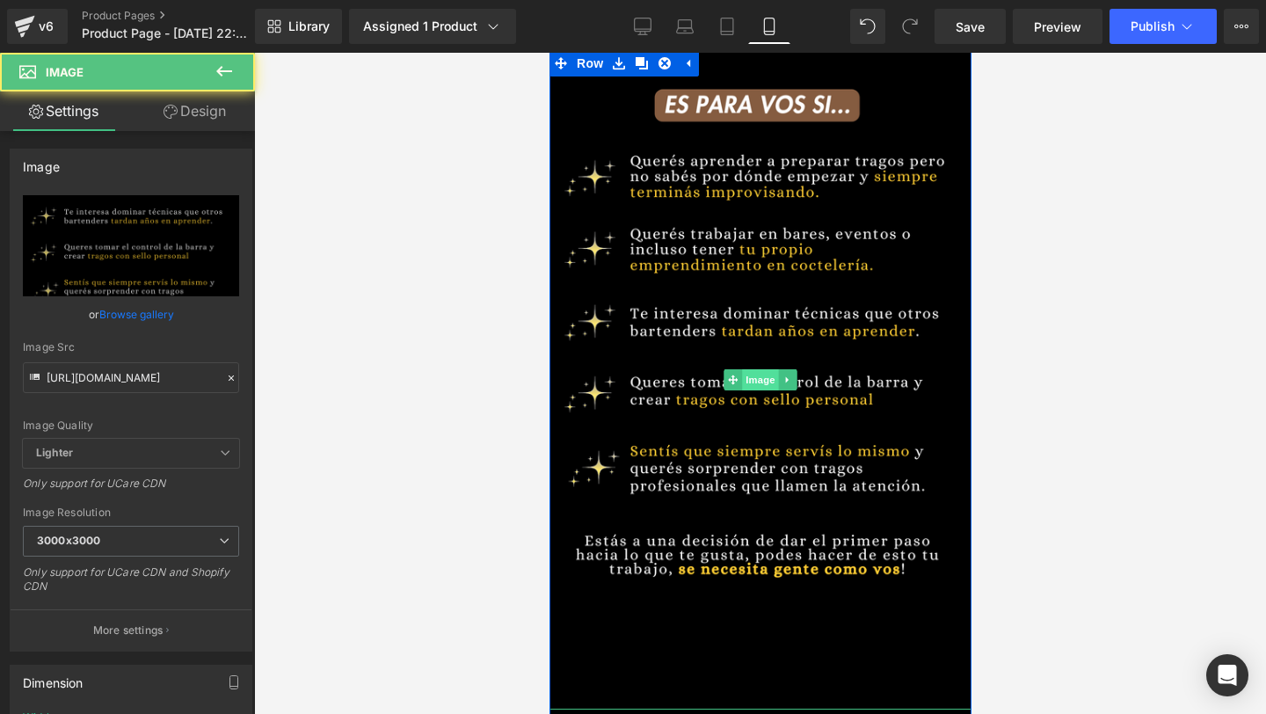
click at [763, 383] on span "Image" at bounding box center [759, 379] width 37 height 21
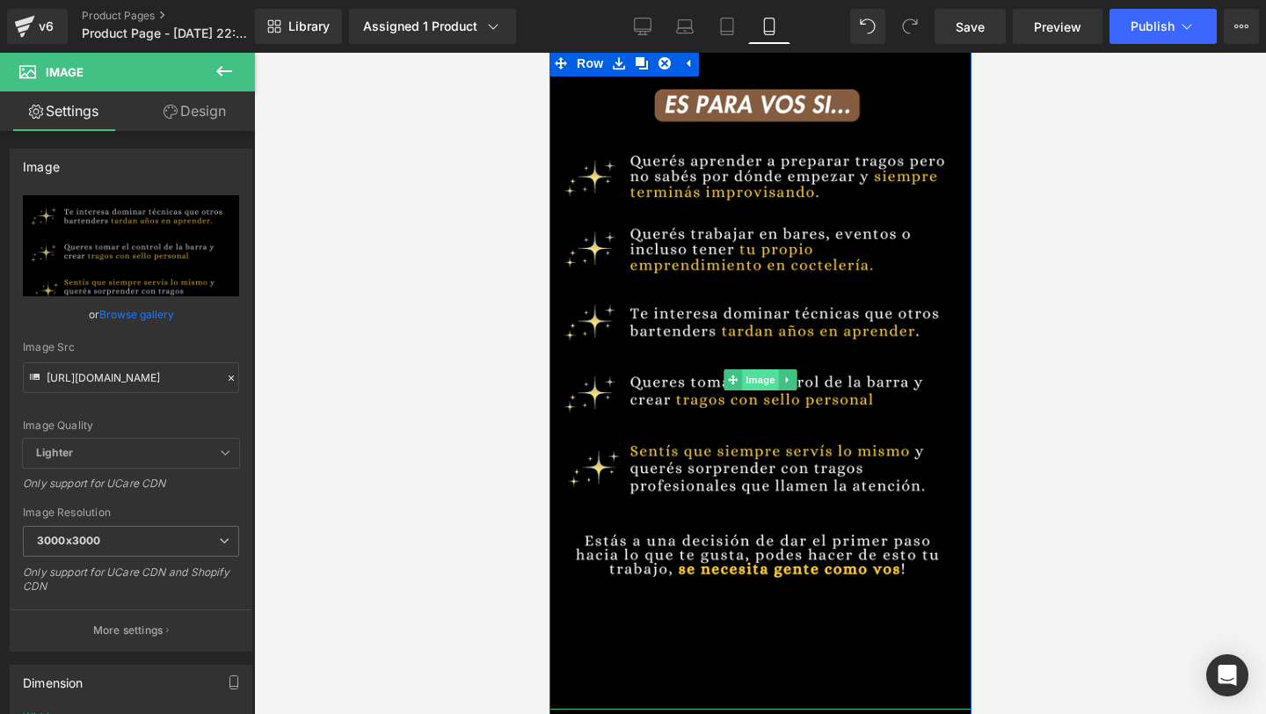
click at [765, 379] on span "Image" at bounding box center [759, 379] width 37 height 21
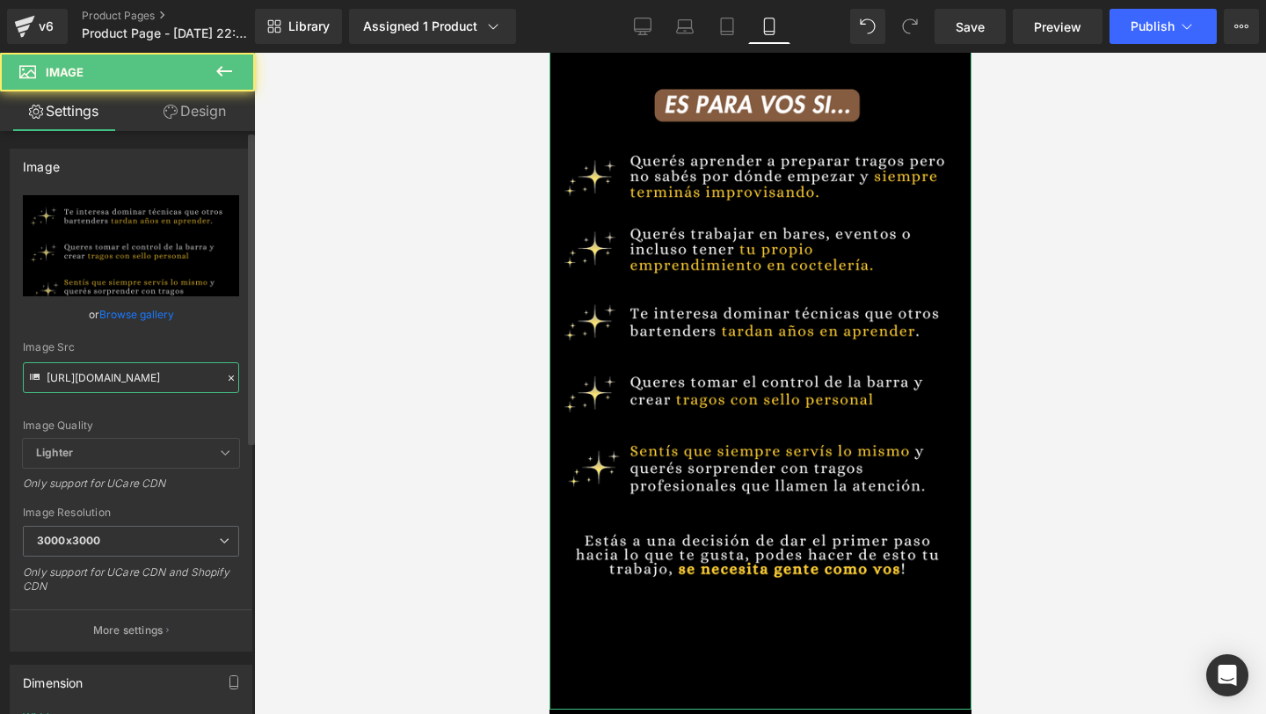
click at [105, 375] on input "https://i.postimg.cc/Ghztqdwc/Bartender.png" at bounding box center [131, 377] width 216 height 31
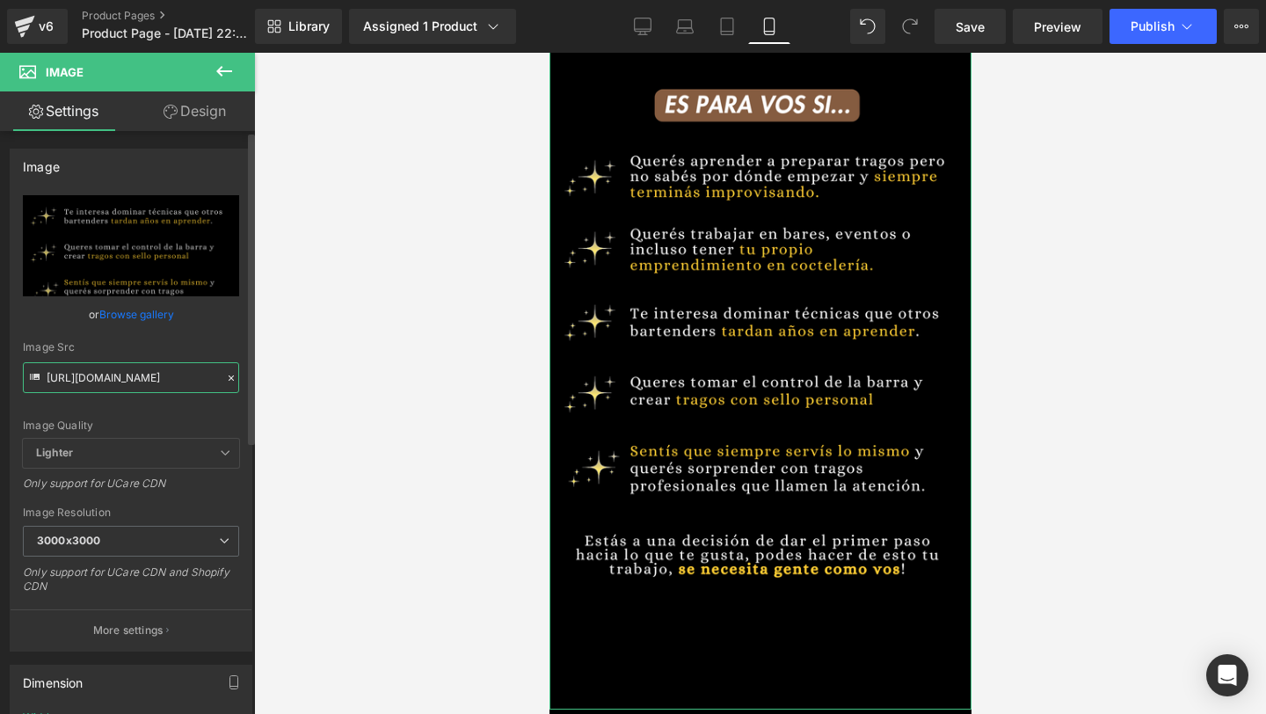
click at [105, 375] on input "https://i.postimg.cc/Ghztqdwc/Bartender.png" at bounding box center [131, 377] width 216 height 31
paste input "HxQs5C91/Bartender-1"
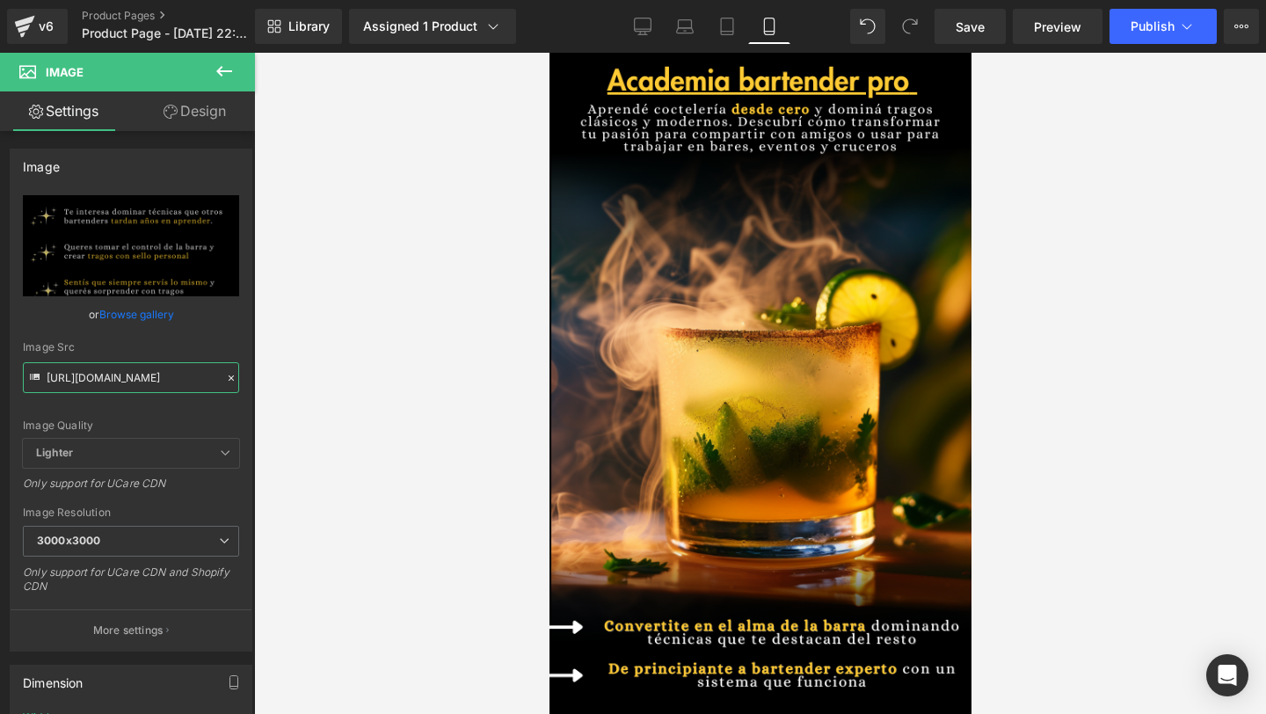
type input "https://i.postimg.cc/HxQs5C91/Bartender-1.png"
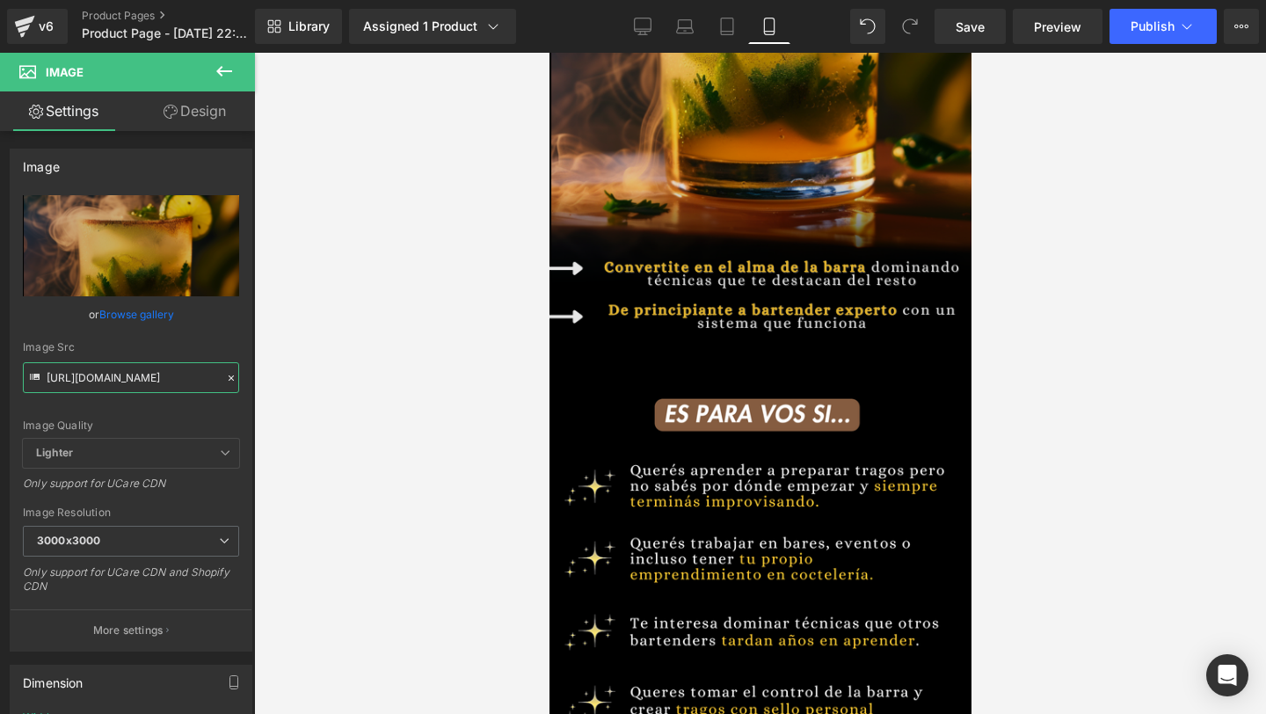
scroll to position [360, 0]
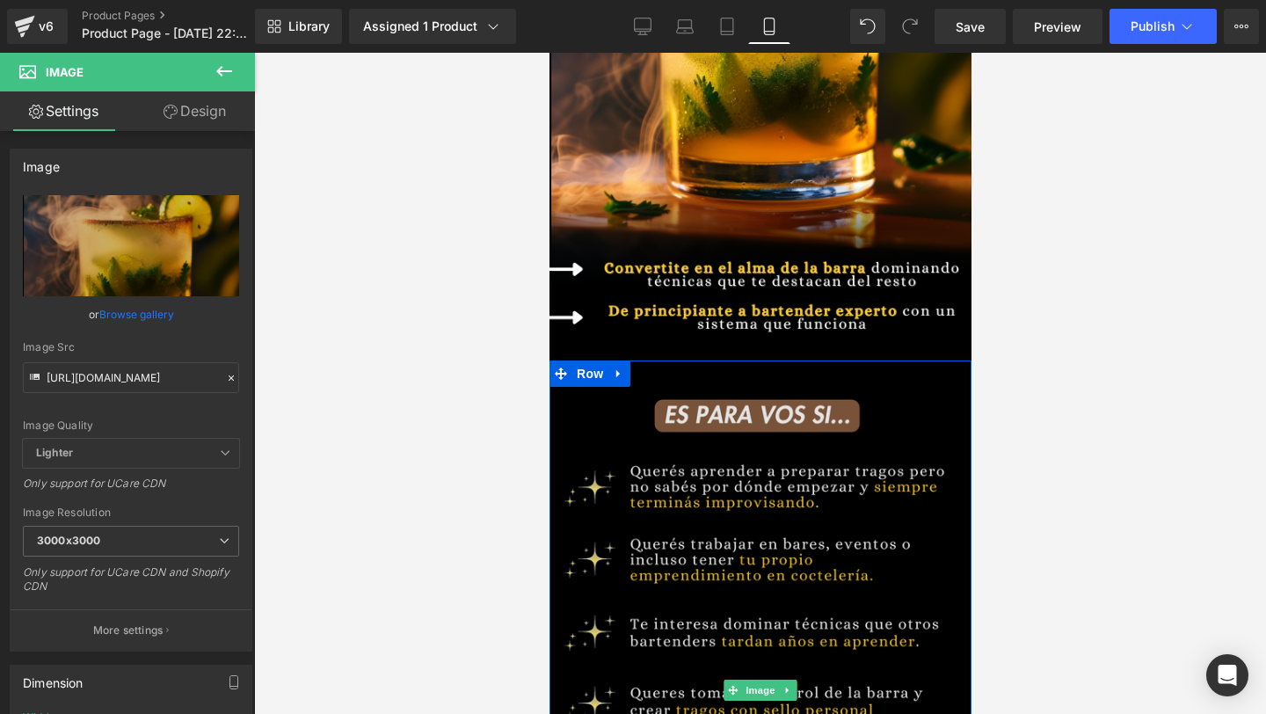
click at [585, 409] on img at bounding box center [759, 689] width 422 height 659
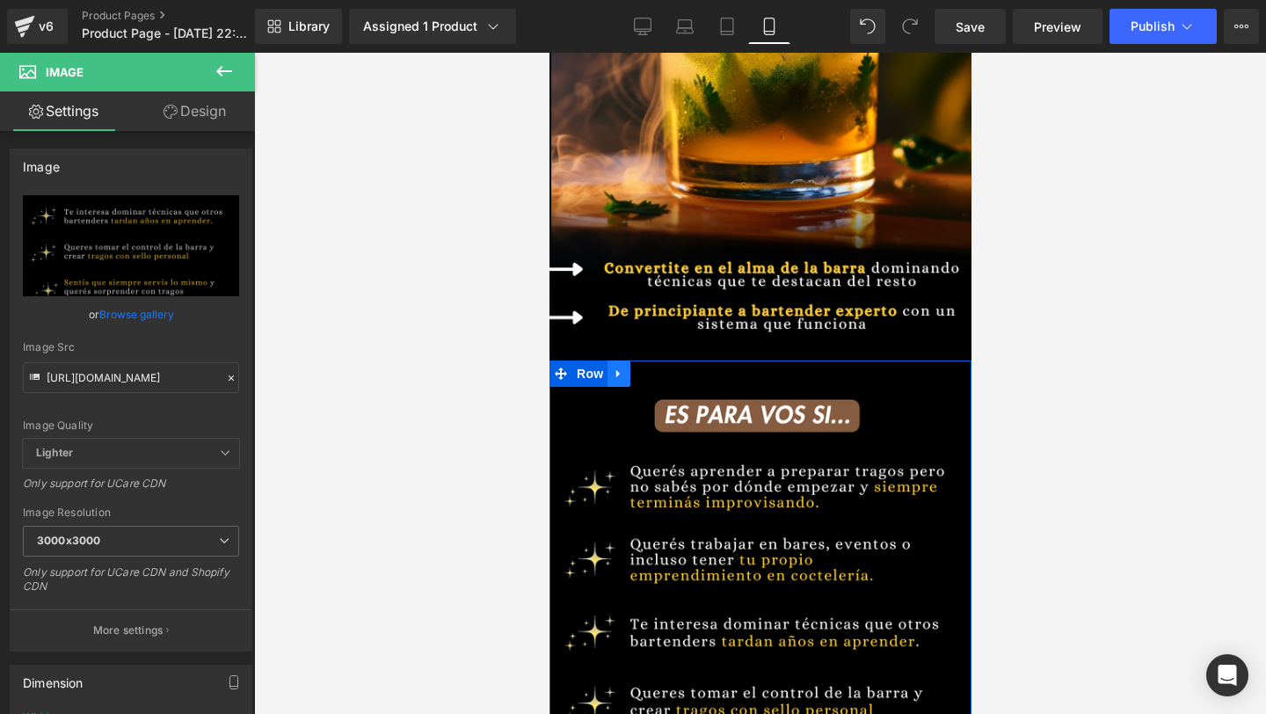
click at [617, 372] on icon at bounding box center [617, 374] width 4 height 8
click at [642, 376] on icon at bounding box center [641, 373] width 12 height 13
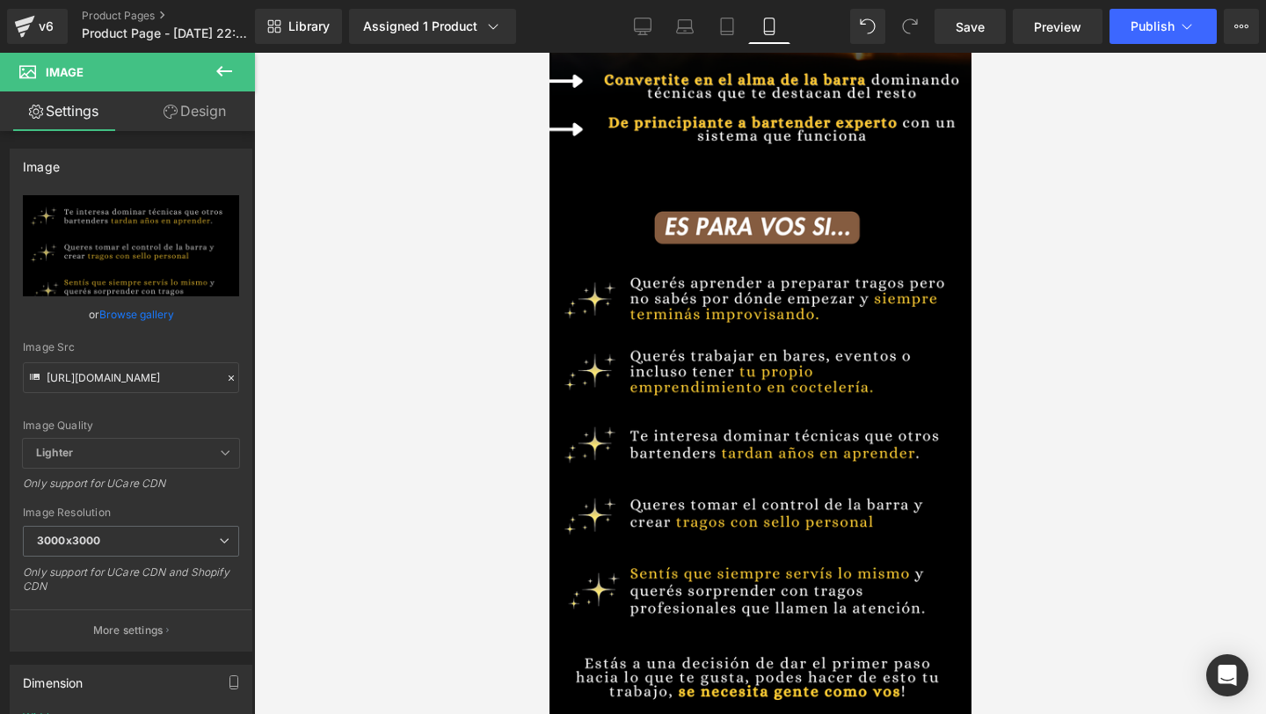
scroll to position [1003, 0]
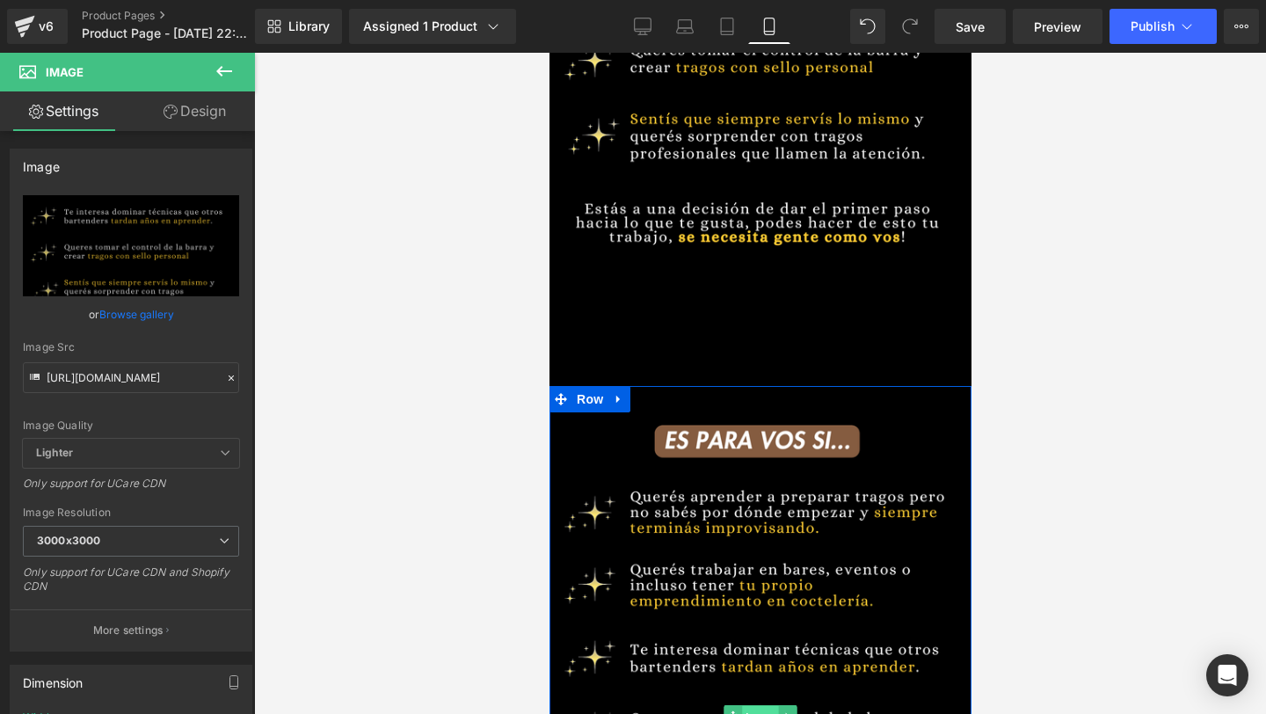
click at [760, 709] on span "Image" at bounding box center [759, 716] width 37 height 21
click at [186, 387] on input "https://i.postimg.cc/gJz1MqqB/2.png" at bounding box center [131, 377] width 216 height 31
paste input "qqgSrJFs/4"
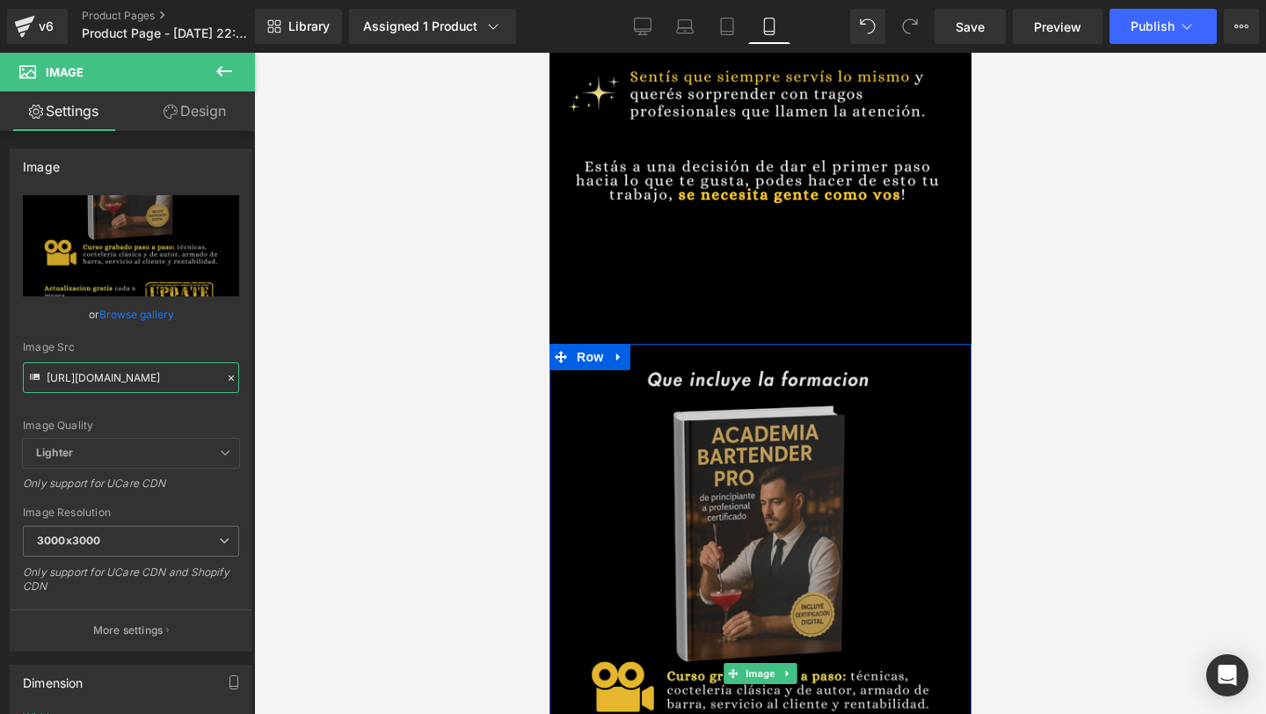
scroll to position [1047, 0]
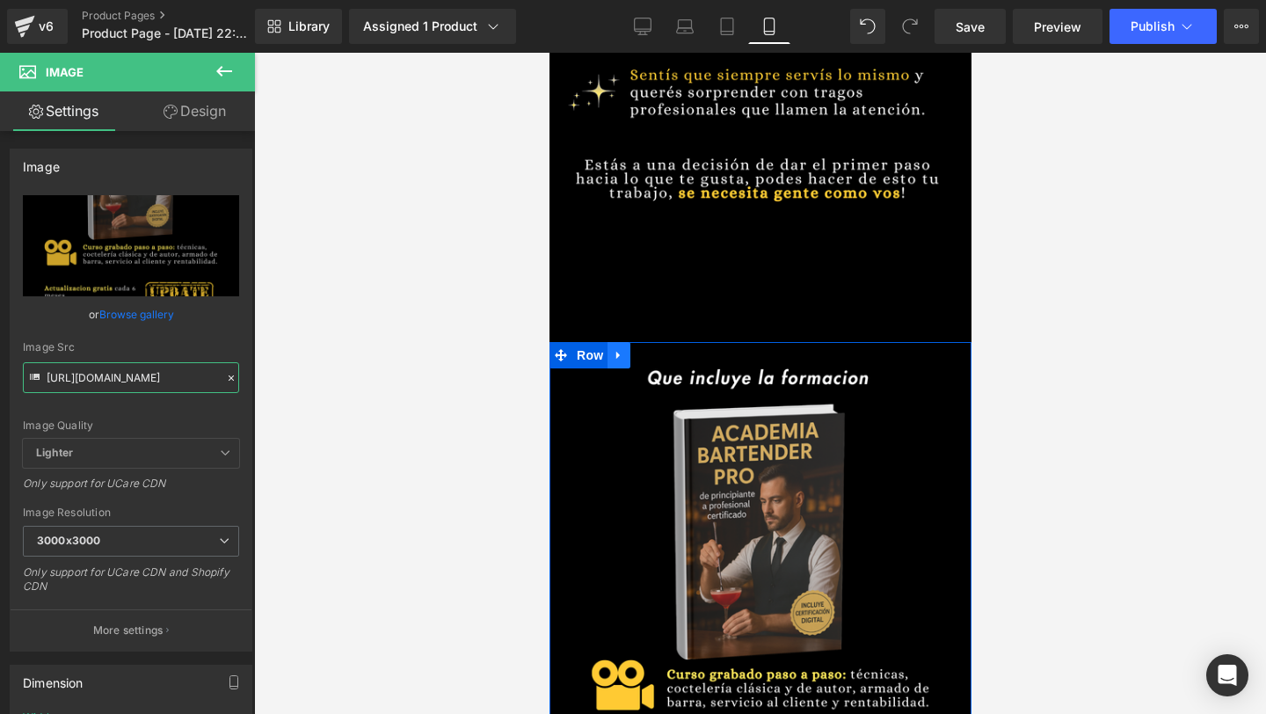
type input "https://i.postimg.cc/qqgSrJFs/4.png"
click at [623, 358] on icon at bounding box center [618, 355] width 12 height 13
click at [229, 110] on link "Design" at bounding box center [194, 111] width 127 height 40
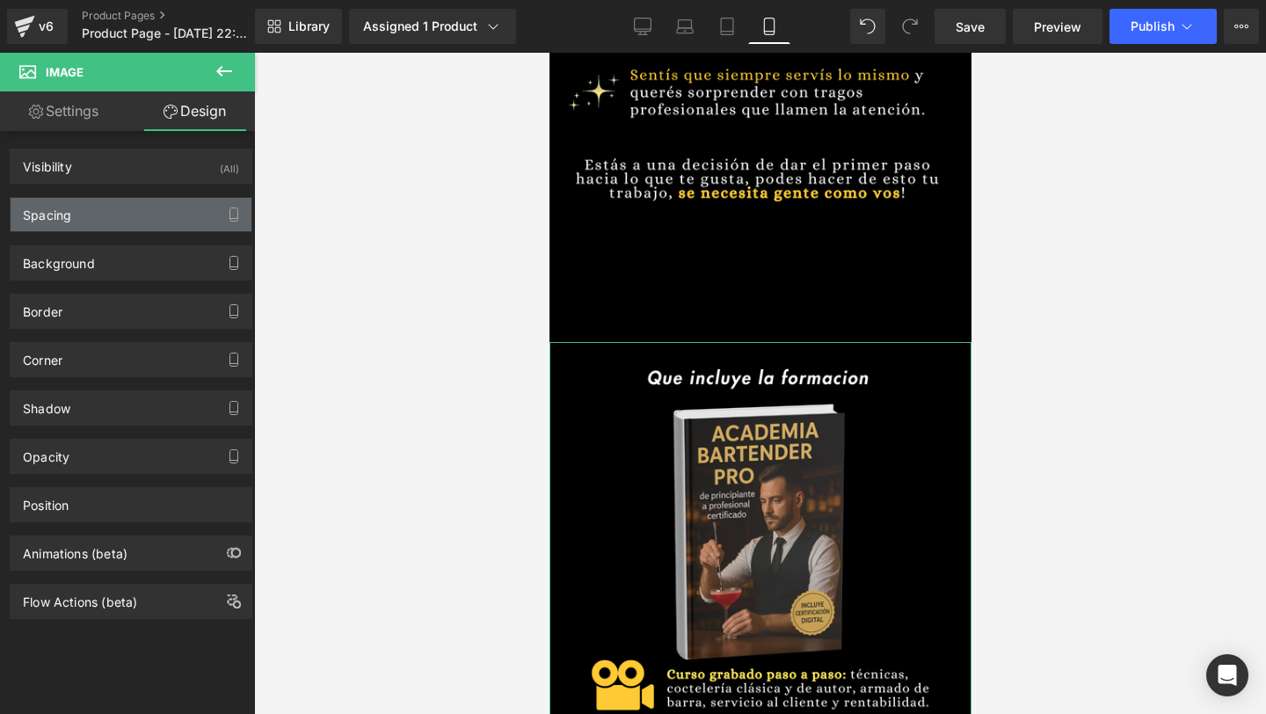
click at [155, 224] on div "Spacing" at bounding box center [131, 214] width 241 height 33
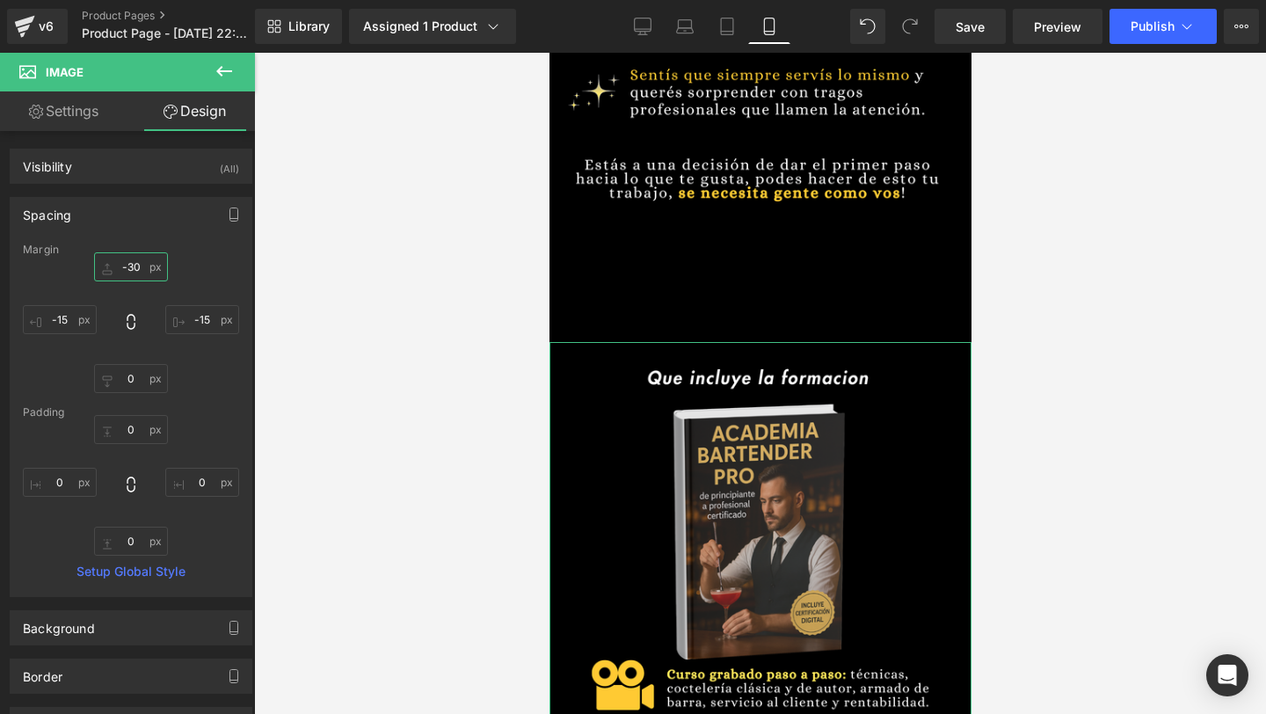
click at [134, 271] on input "-30" at bounding box center [131, 266] width 74 height 29
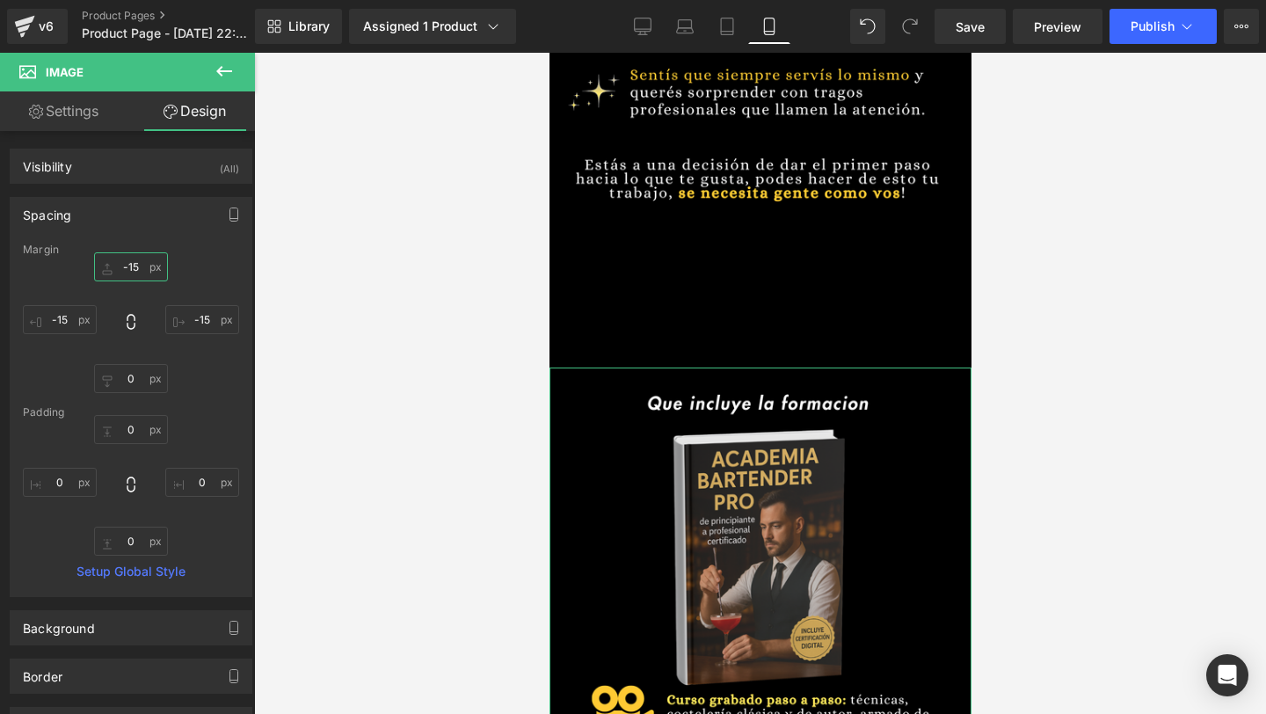
type input "-150"
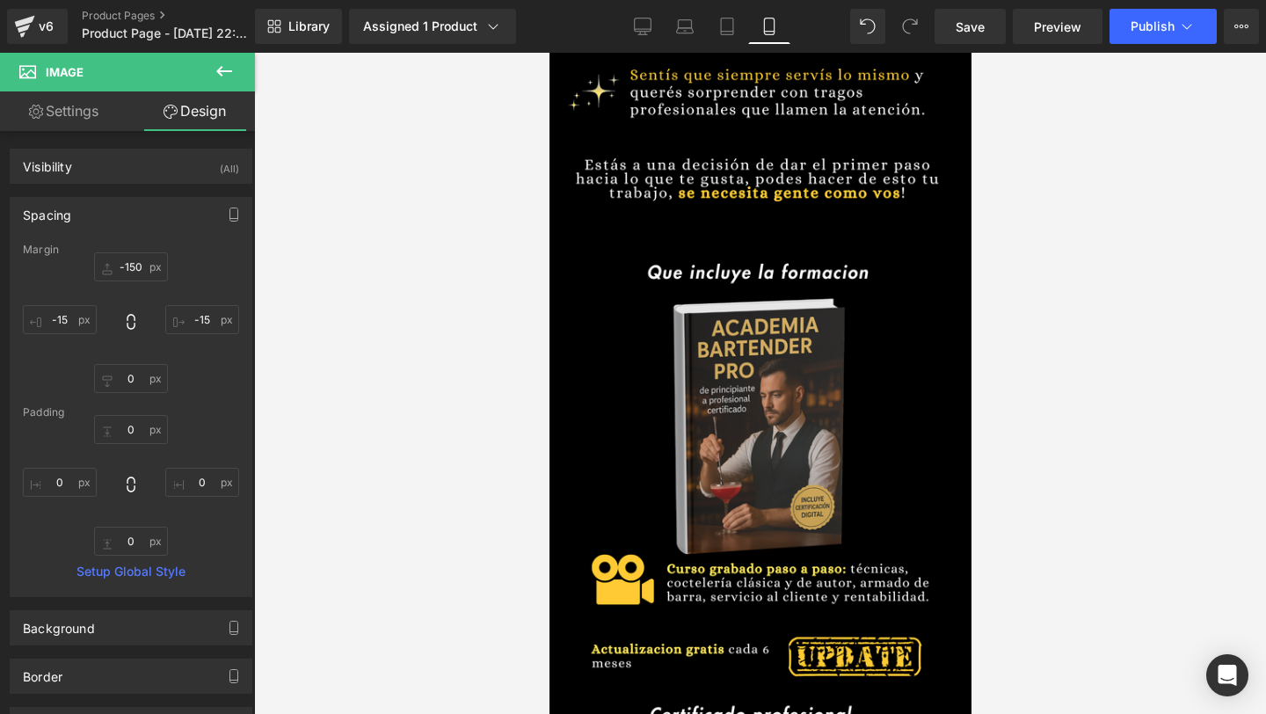
click at [542, 476] on div at bounding box center [760, 383] width 1012 height 661
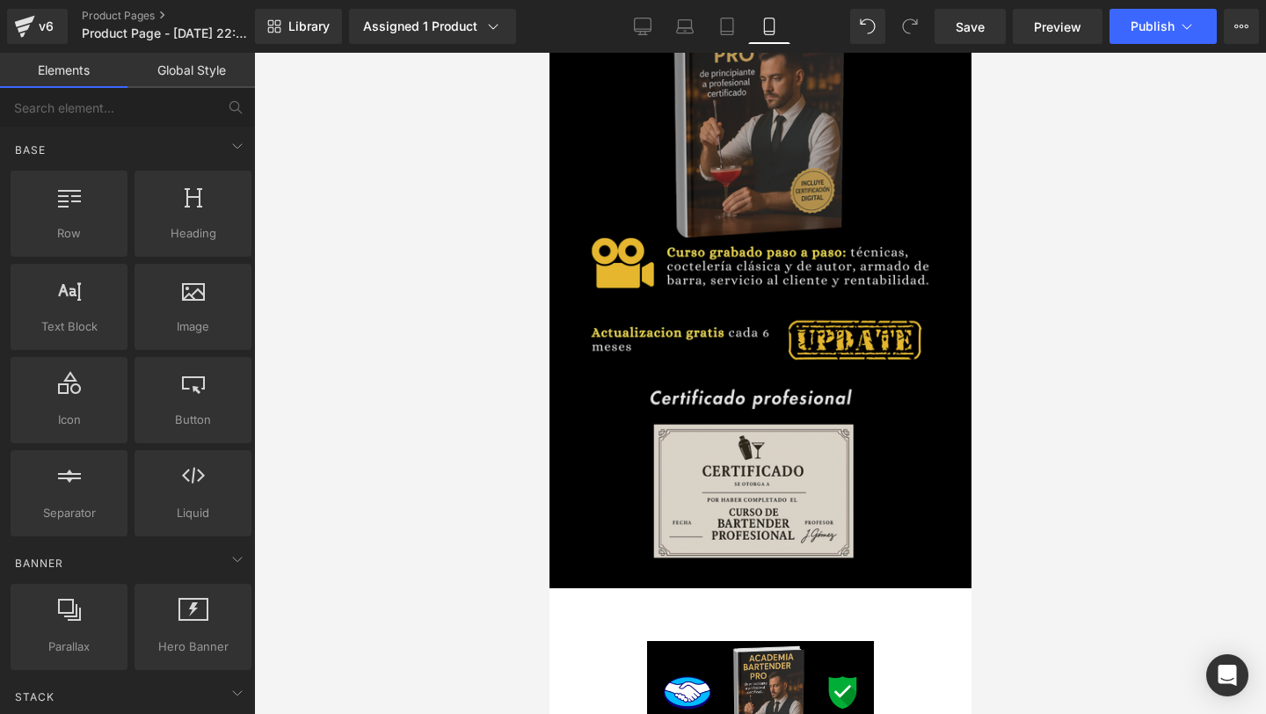
scroll to position [1111, 0]
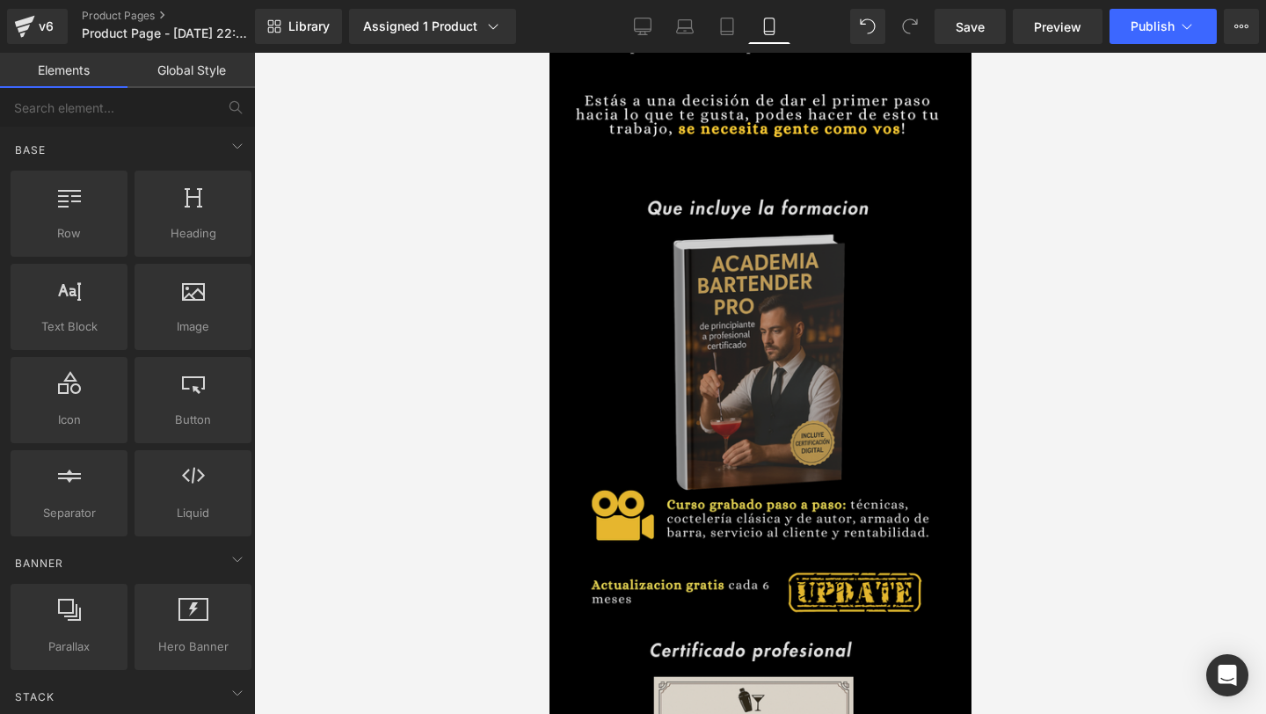
click at [720, 451] on img at bounding box center [759, 501] width 422 height 659
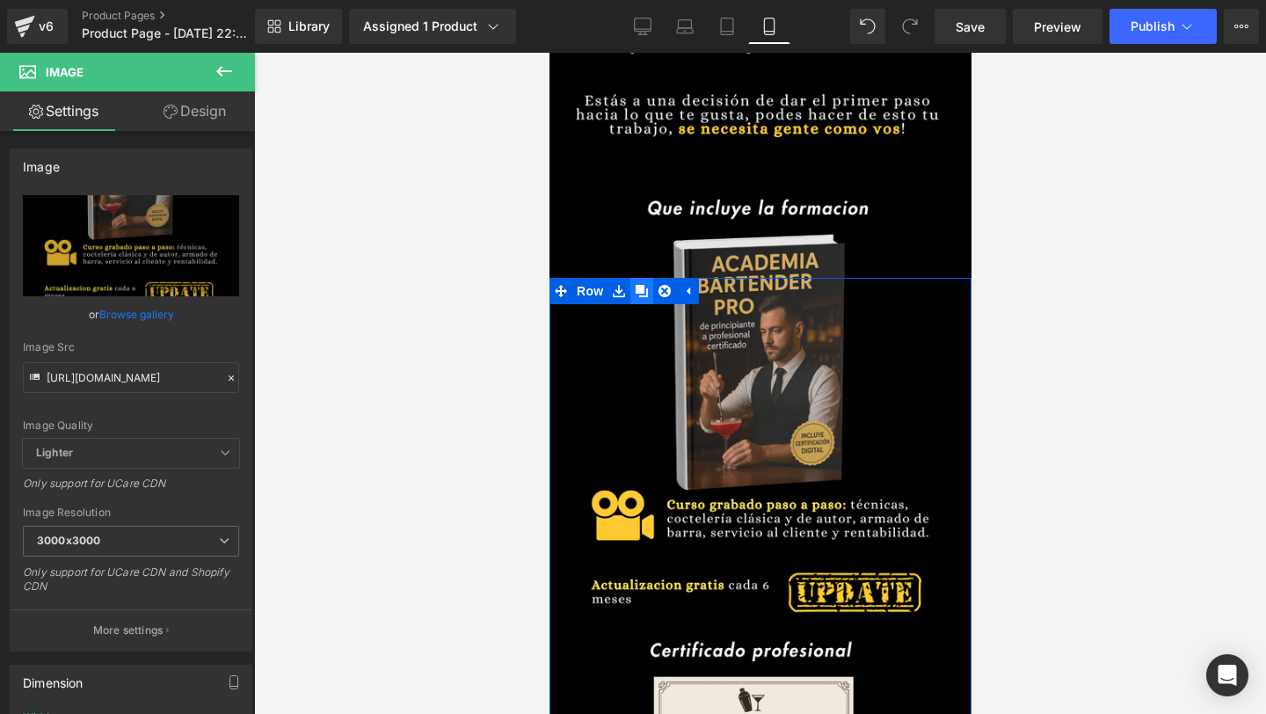
click at [644, 288] on icon at bounding box center [641, 291] width 12 height 13
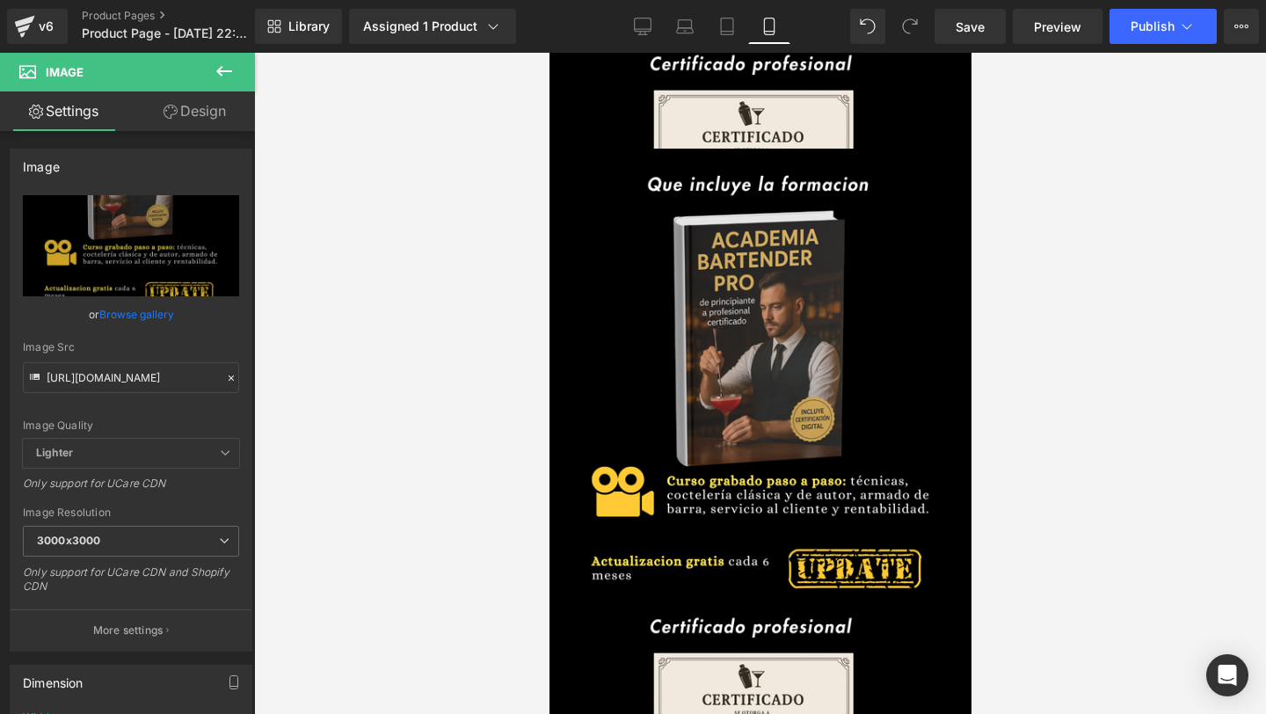
scroll to position [1828, 0]
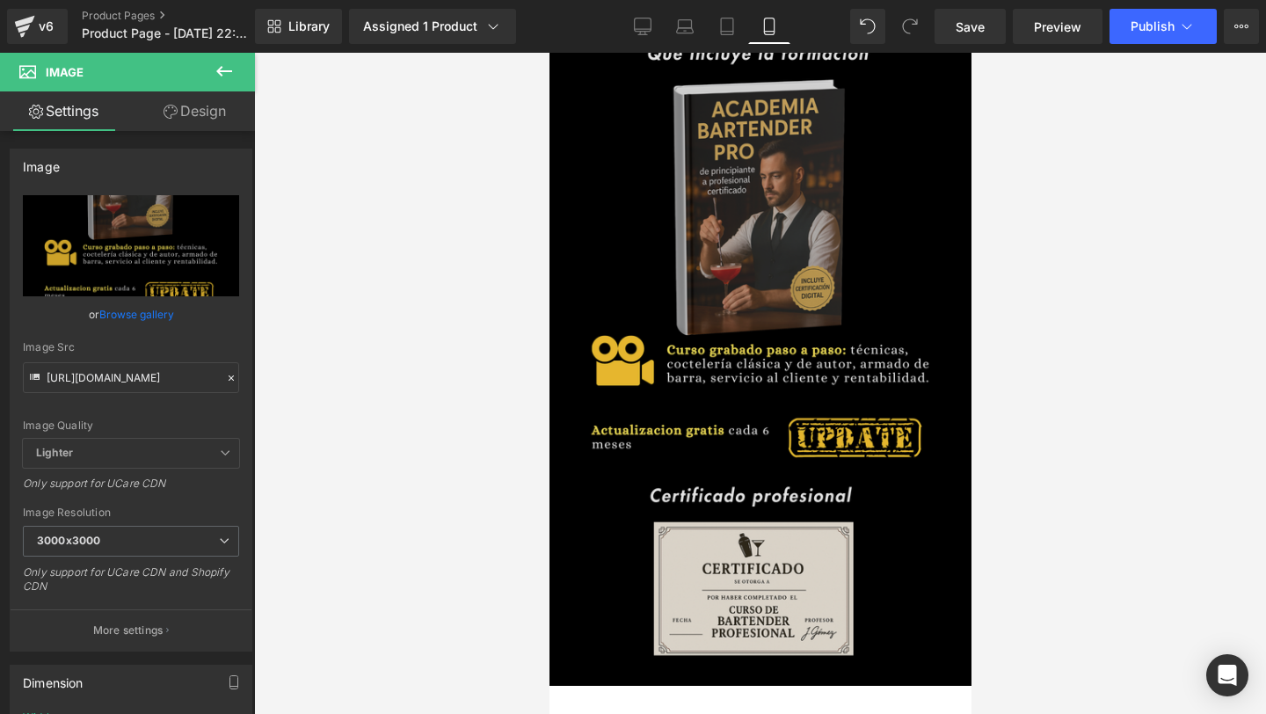
click at [750, 321] on img at bounding box center [759, 347] width 422 height 659
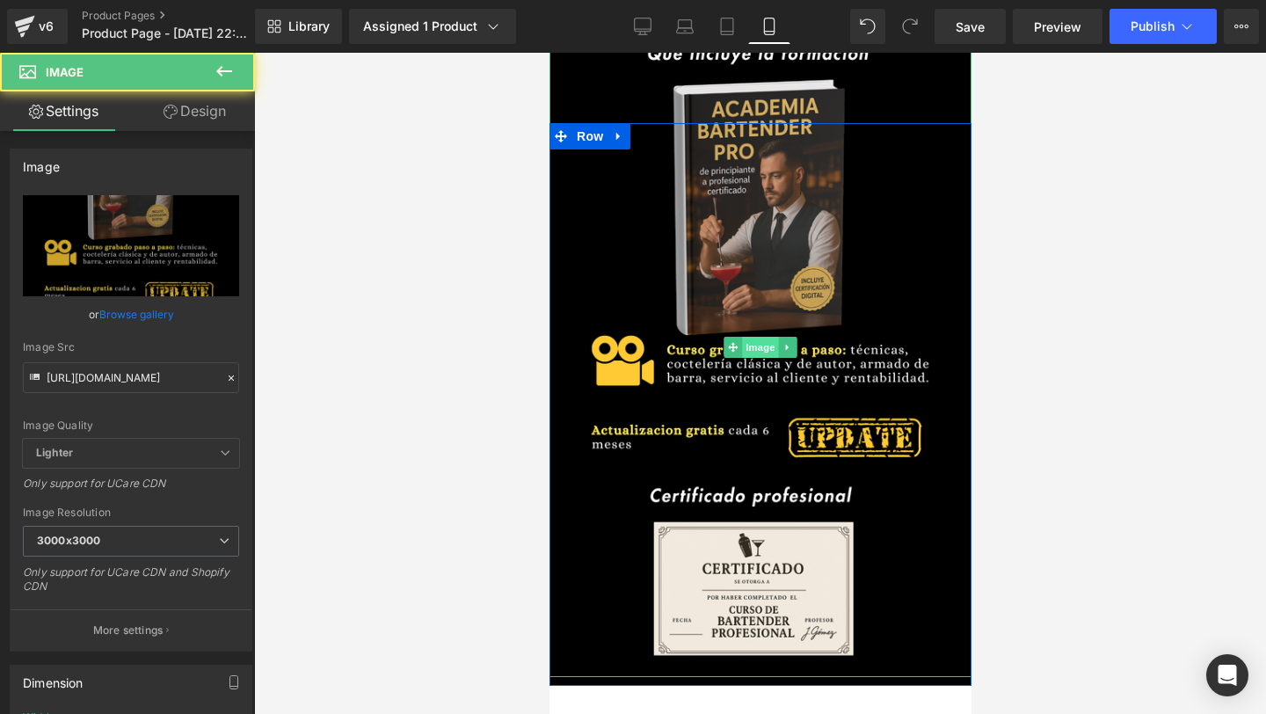
click at [758, 341] on span "Image" at bounding box center [759, 347] width 37 height 21
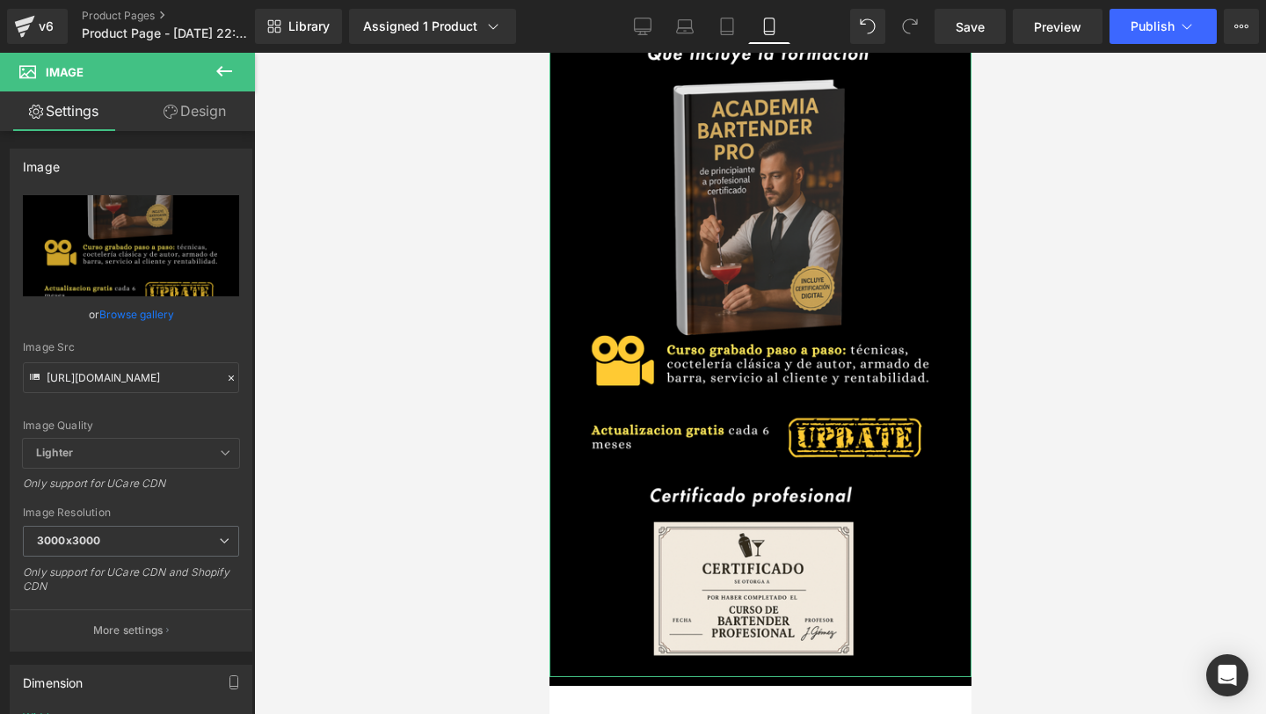
click at [207, 121] on link "Design" at bounding box center [194, 111] width 127 height 40
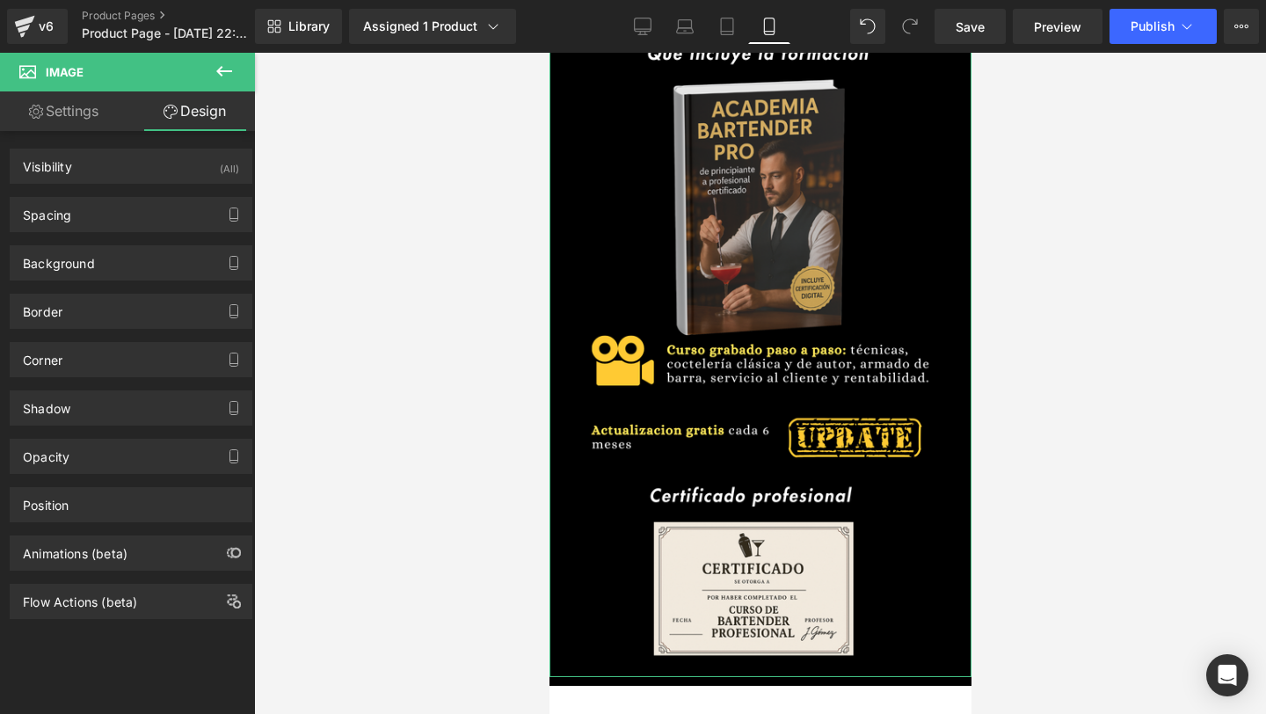
click at [98, 118] on link "Settings" at bounding box center [63, 111] width 127 height 40
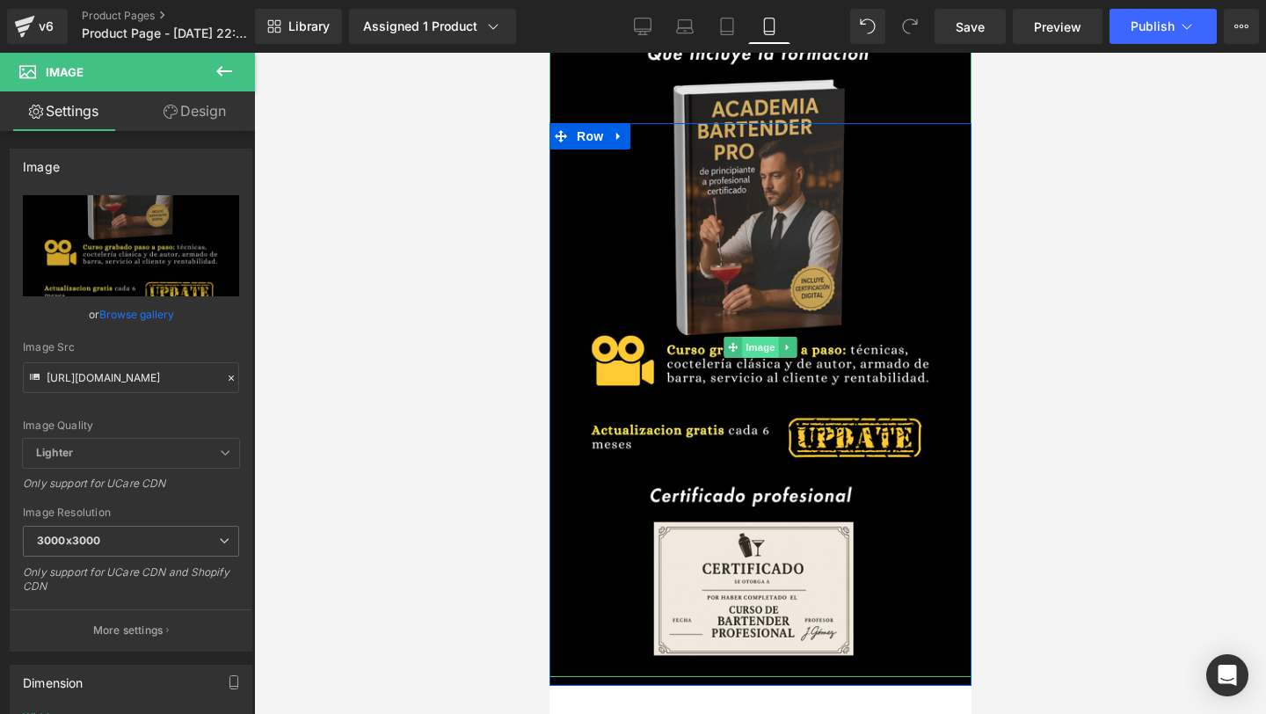
click at [758, 354] on span "Image" at bounding box center [759, 347] width 37 height 21
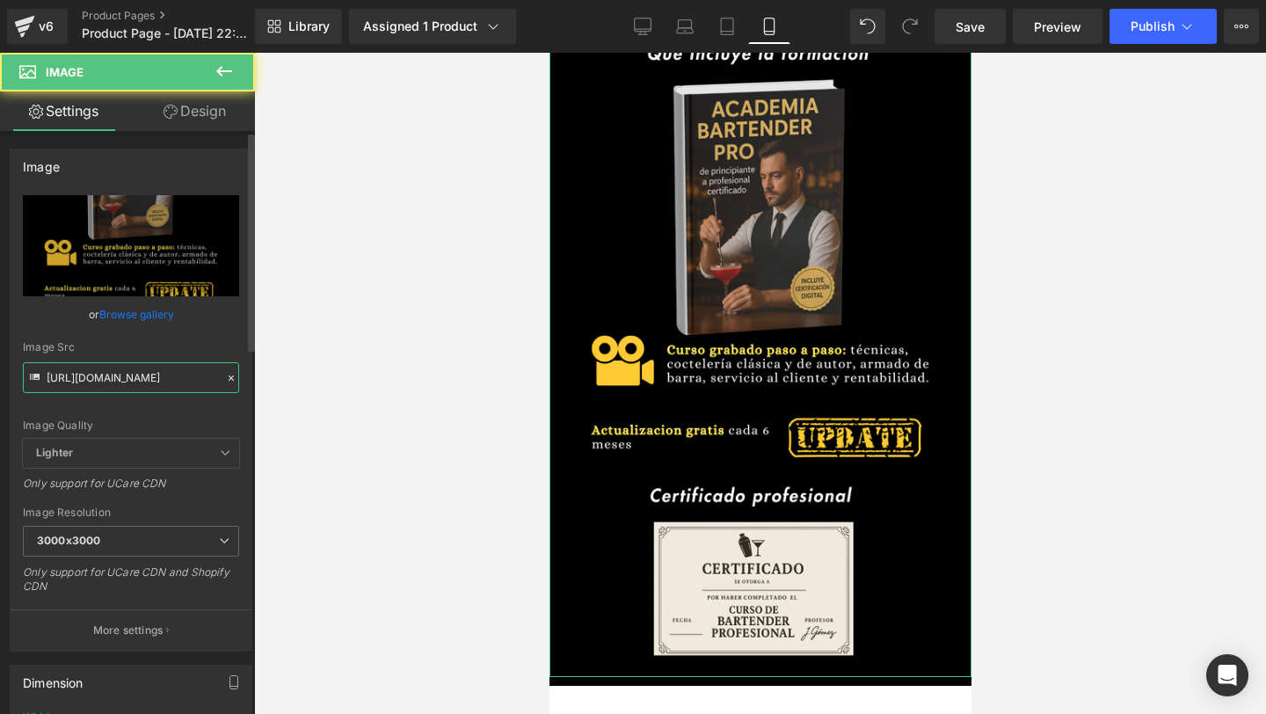
click at [117, 368] on input "https://i.postimg.cc/qqgSrJFs/4.png" at bounding box center [131, 377] width 216 height 31
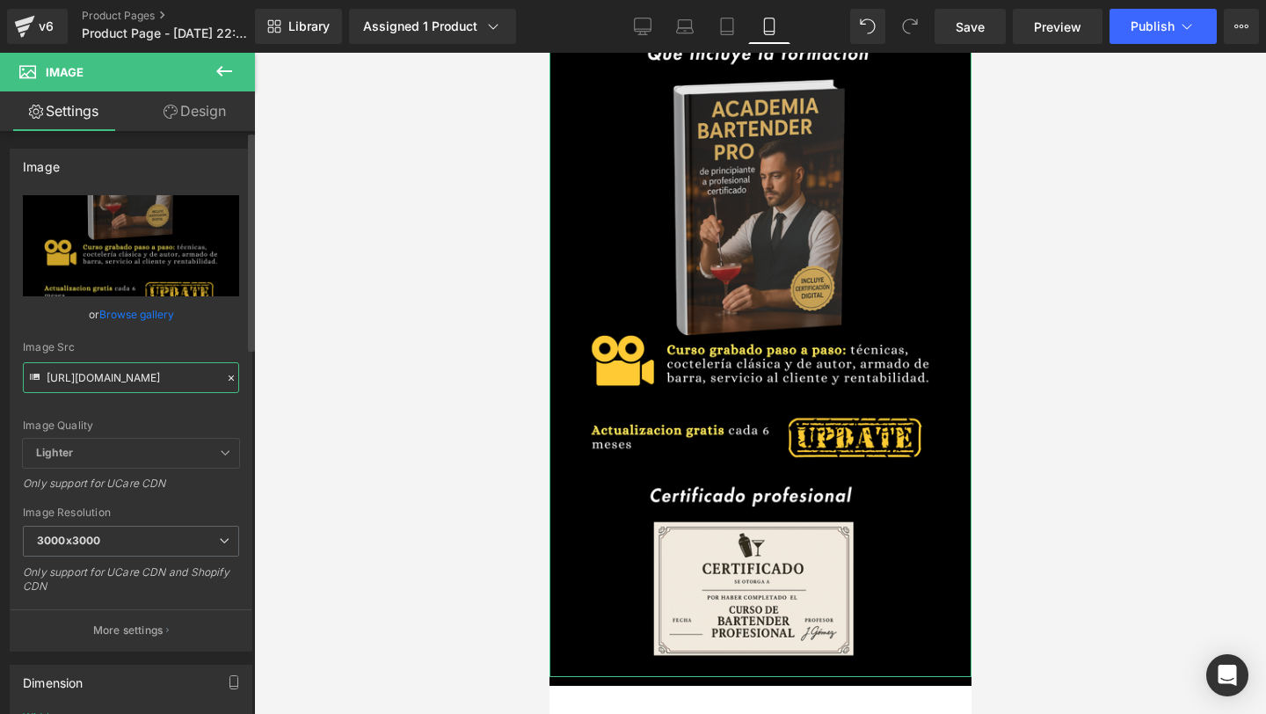
click at [117, 368] on input "https://i.postimg.cc/qqgSrJFs/4.png" at bounding box center [131, 377] width 216 height 31
paste input "xjFBRmkt/5"
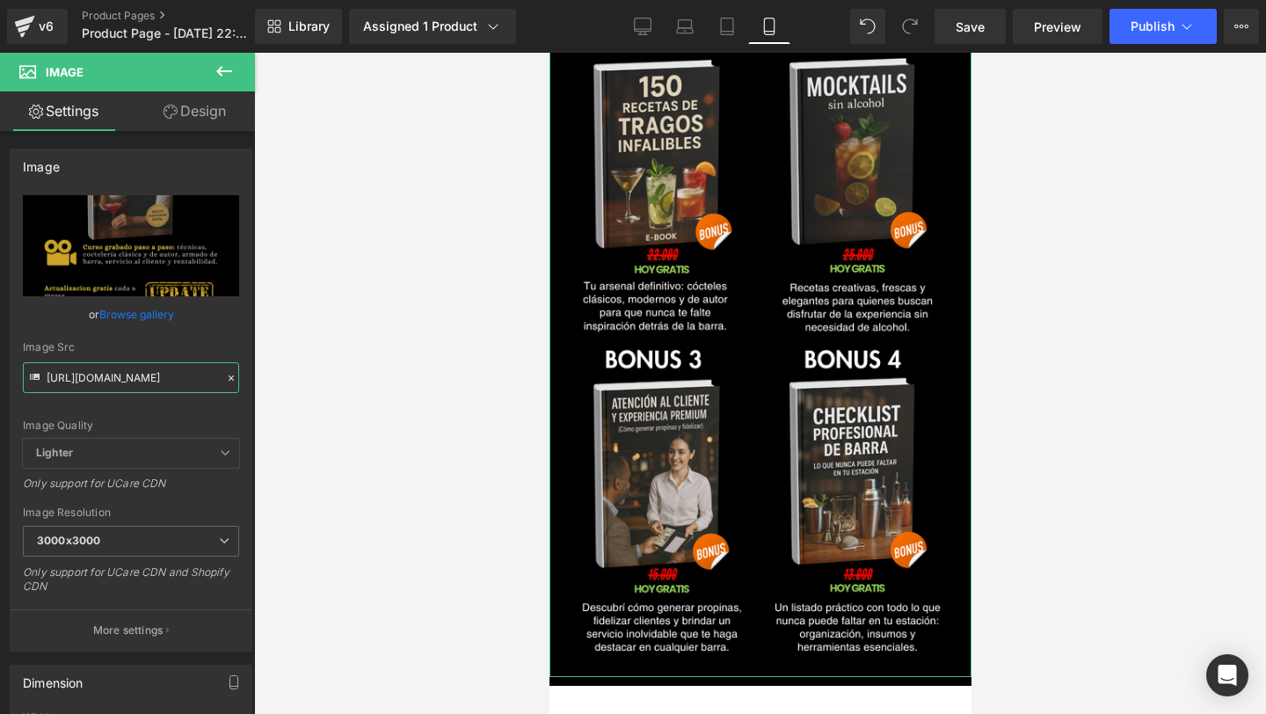
type input "https://i.postimg.cc/xjFBRmkt/5.png"
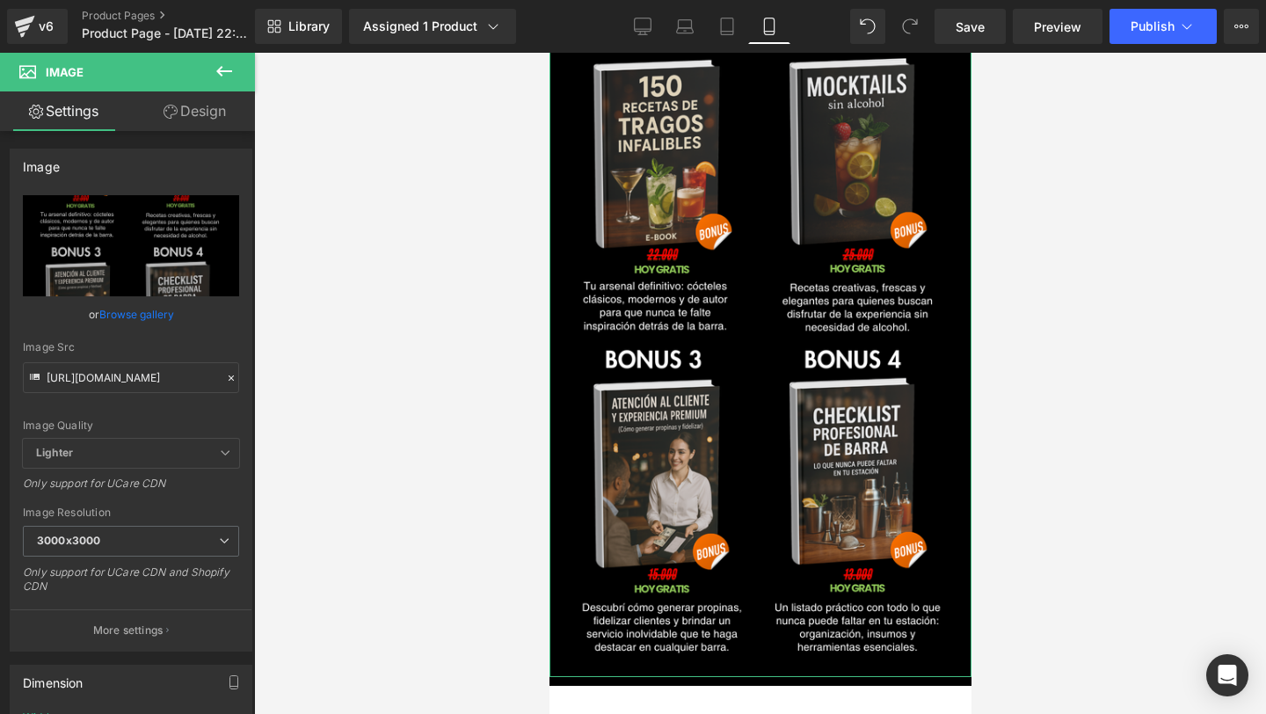
scroll to position [0, 0]
click at [189, 125] on link "Design" at bounding box center [194, 111] width 127 height 40
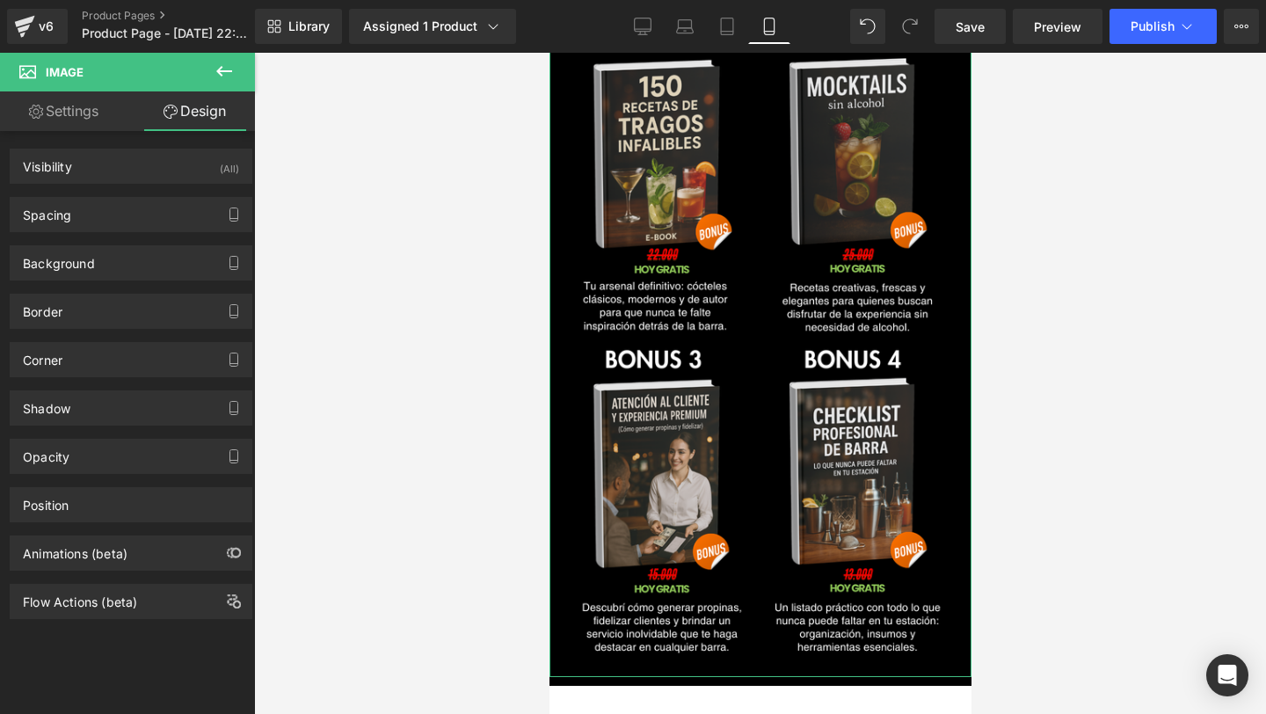
click at [127, 197] on div "Spacing Margin -150px -150 -15px -15 0px 0 -15px -15 Padding 0px 0 0px 0 0px 0 …" at bounding box center [131, 214] width 243 height 35
click at [125, 206] on div "Spacing" at bounding box center [131, 214] width 241 height 33
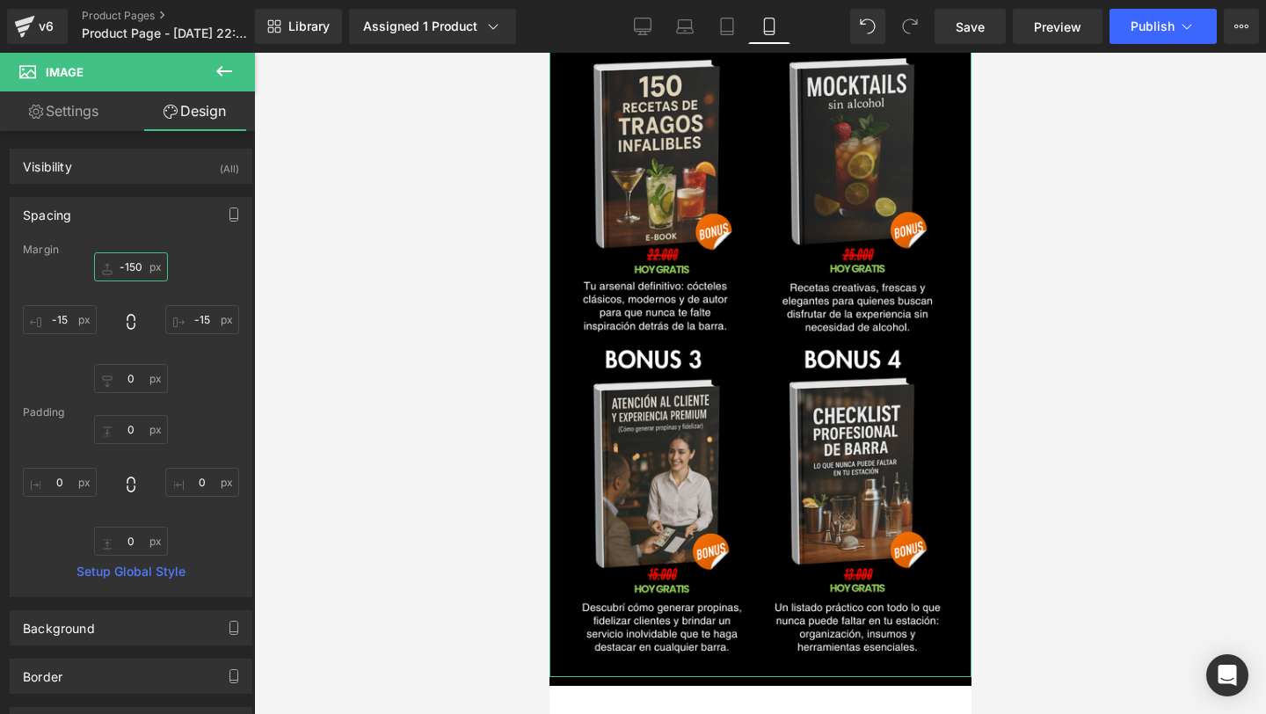
click at [136, 257] on input "-150" at bounding box center [131, 266] width 74 height 29
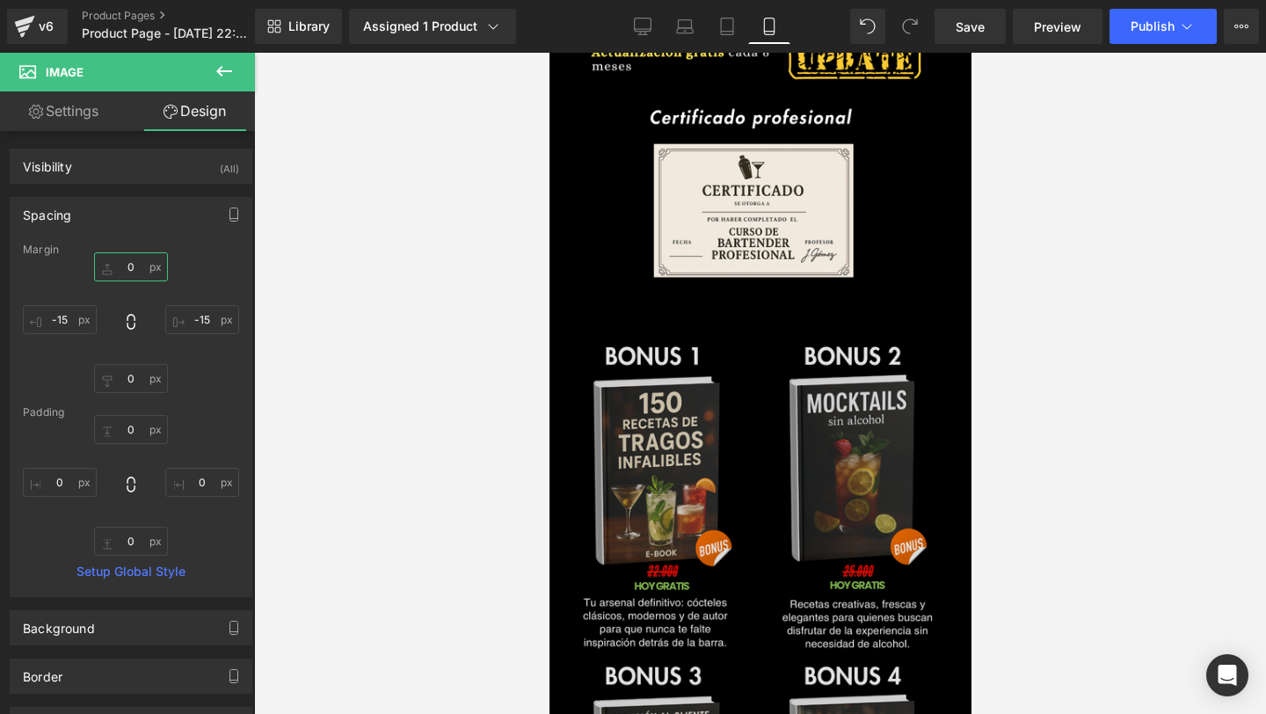
scroll to position [1592, 0]
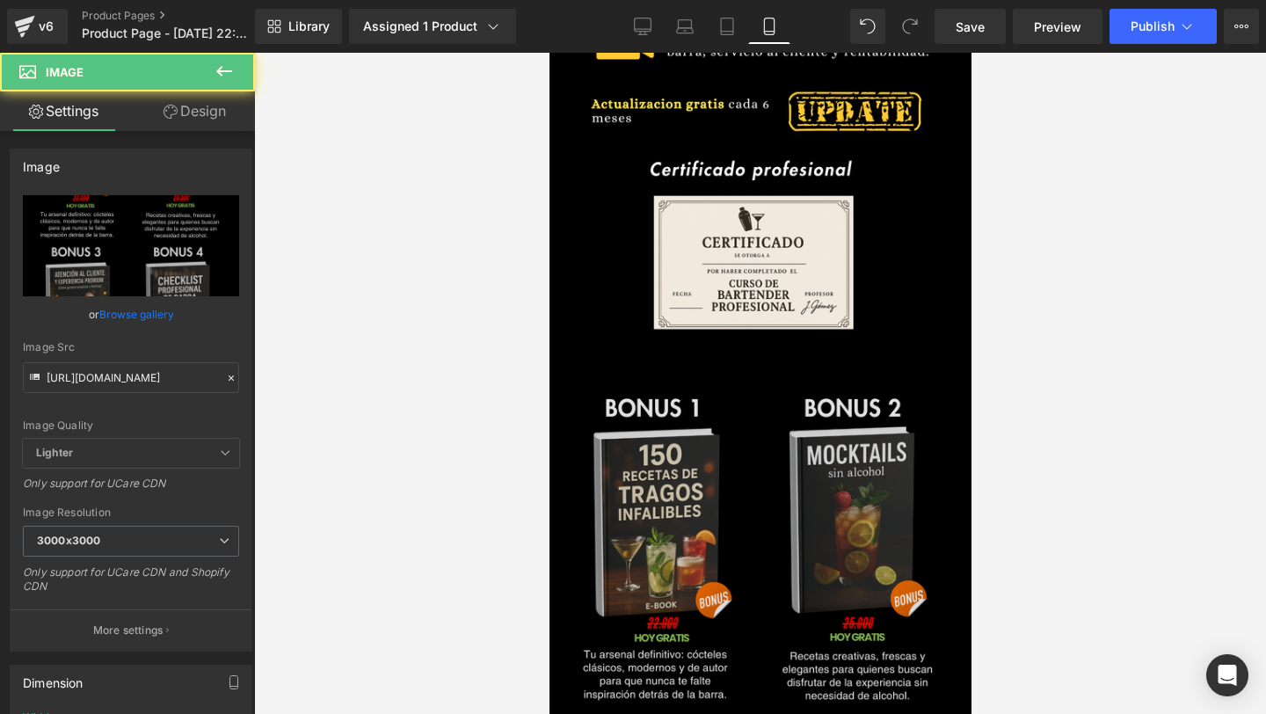
click at [729, 400] on img at bounding box center [759, 715] width 422 height 659
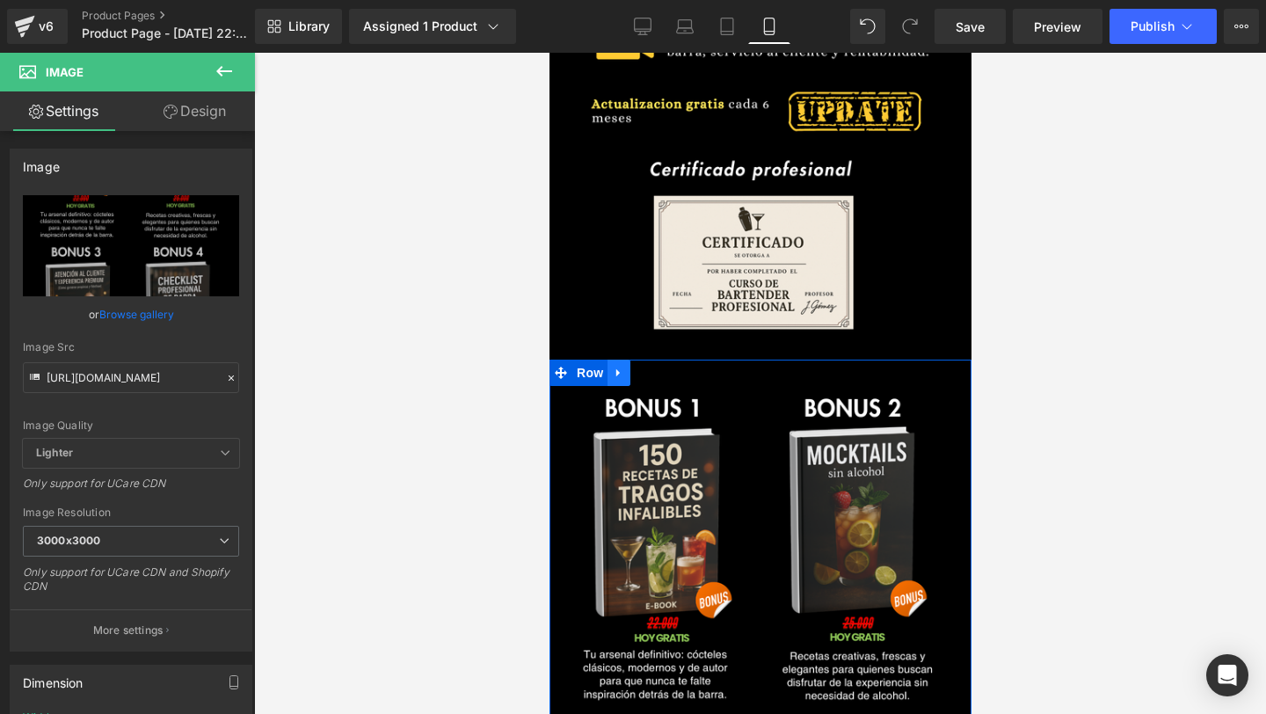
click at [621, 377] on icon at bounding box center [618, 373] width 12 height 13
click at [646, 382] on link at bounding box center [640, 372] width 23 height 26
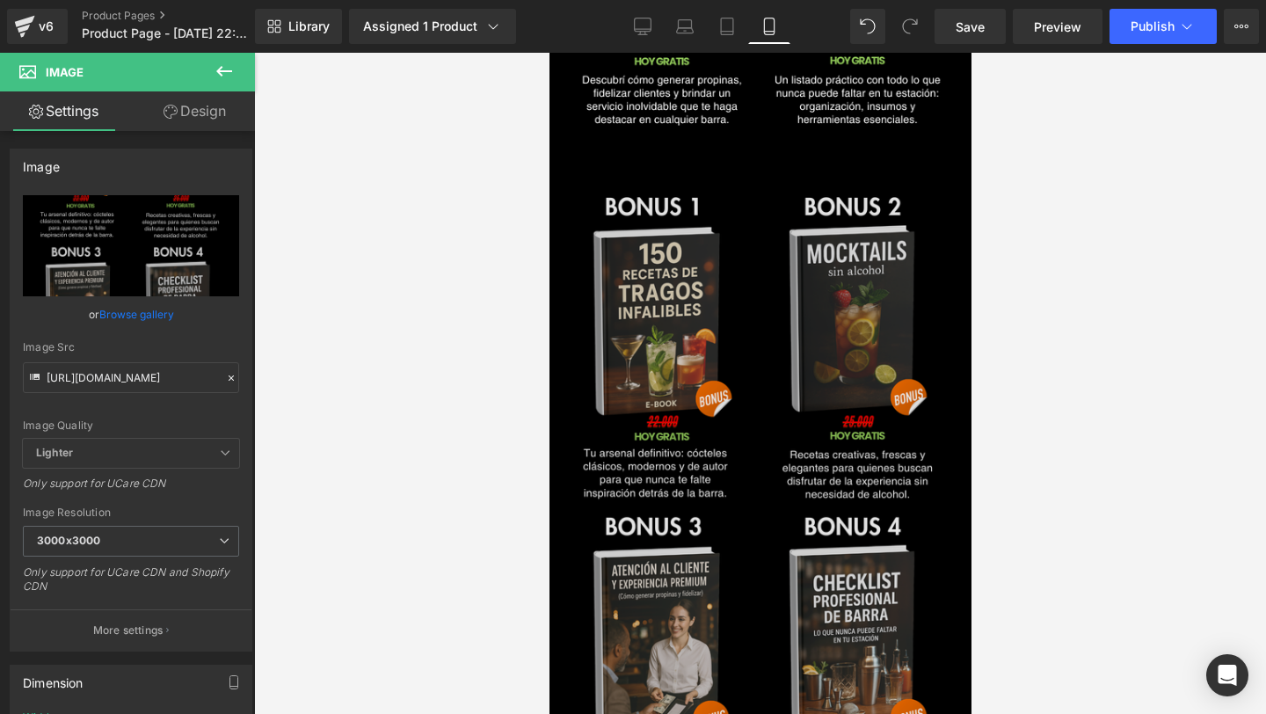
scroll to position [2379, 0]
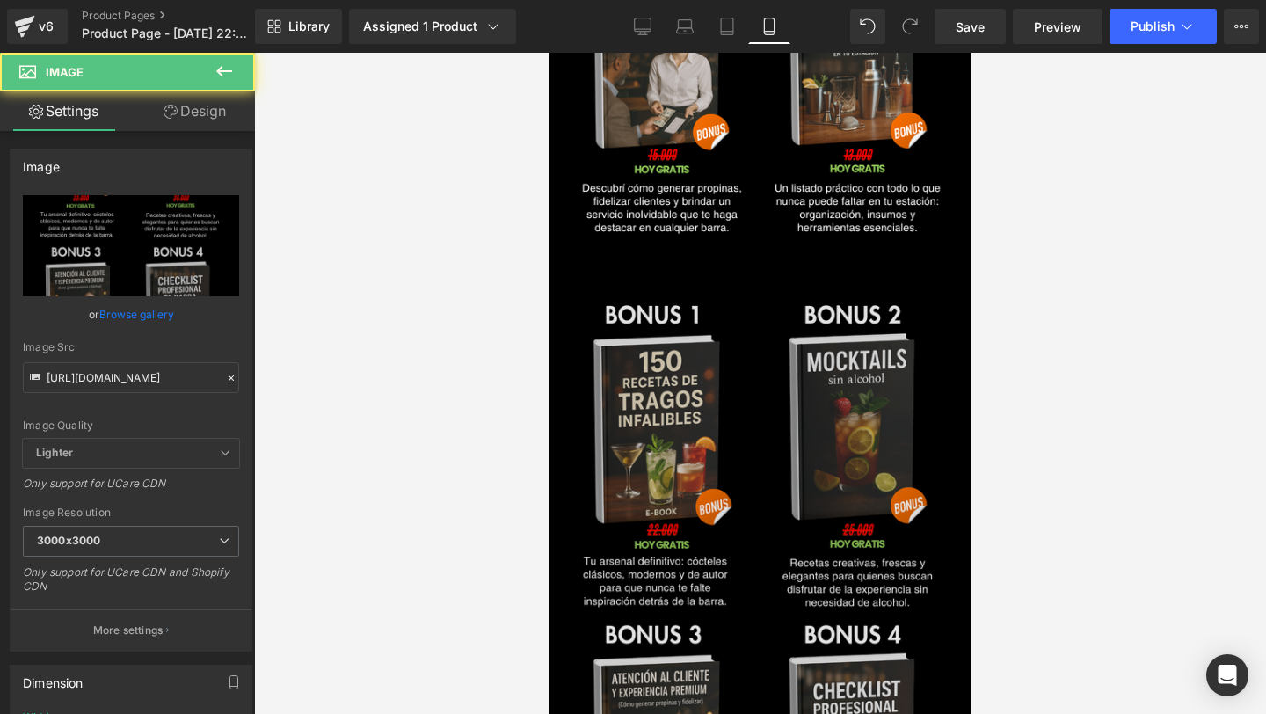
click at [689, 487] on img at bounding box center [759, 622] width 422 height 659
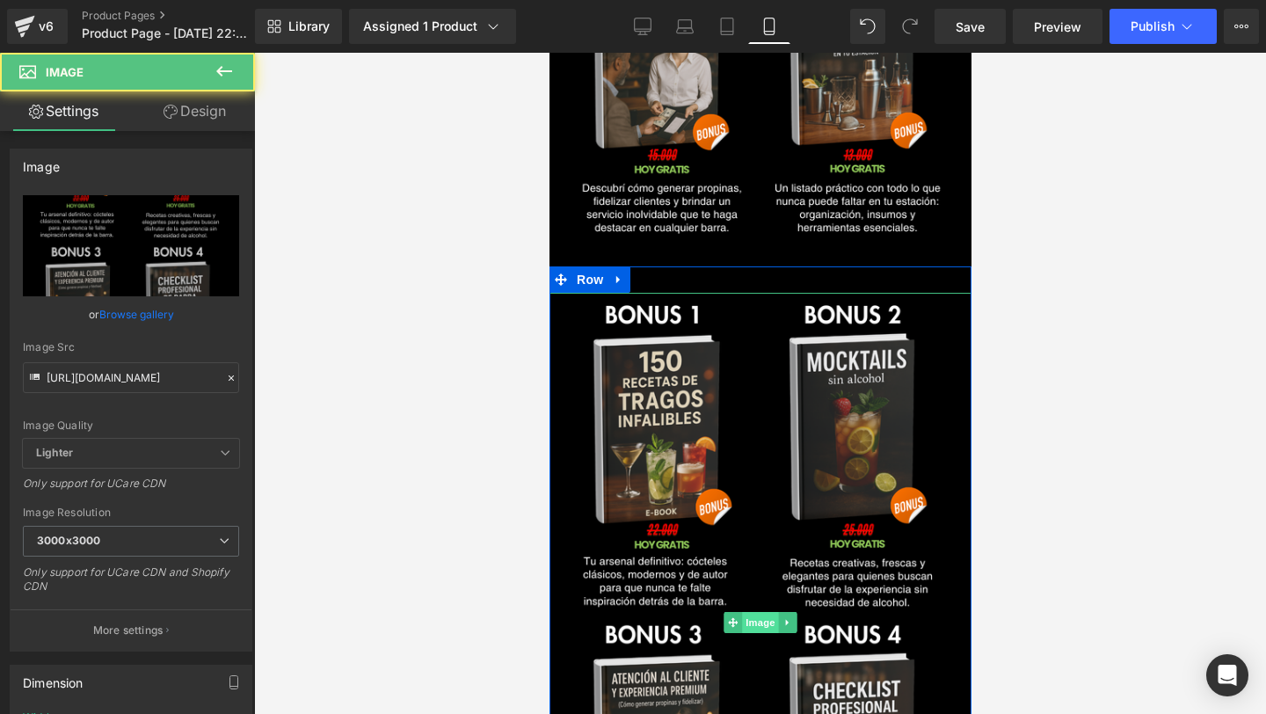
click at [762, 624] on span "Image" at bounding box center [759, 622] width 37 height 21
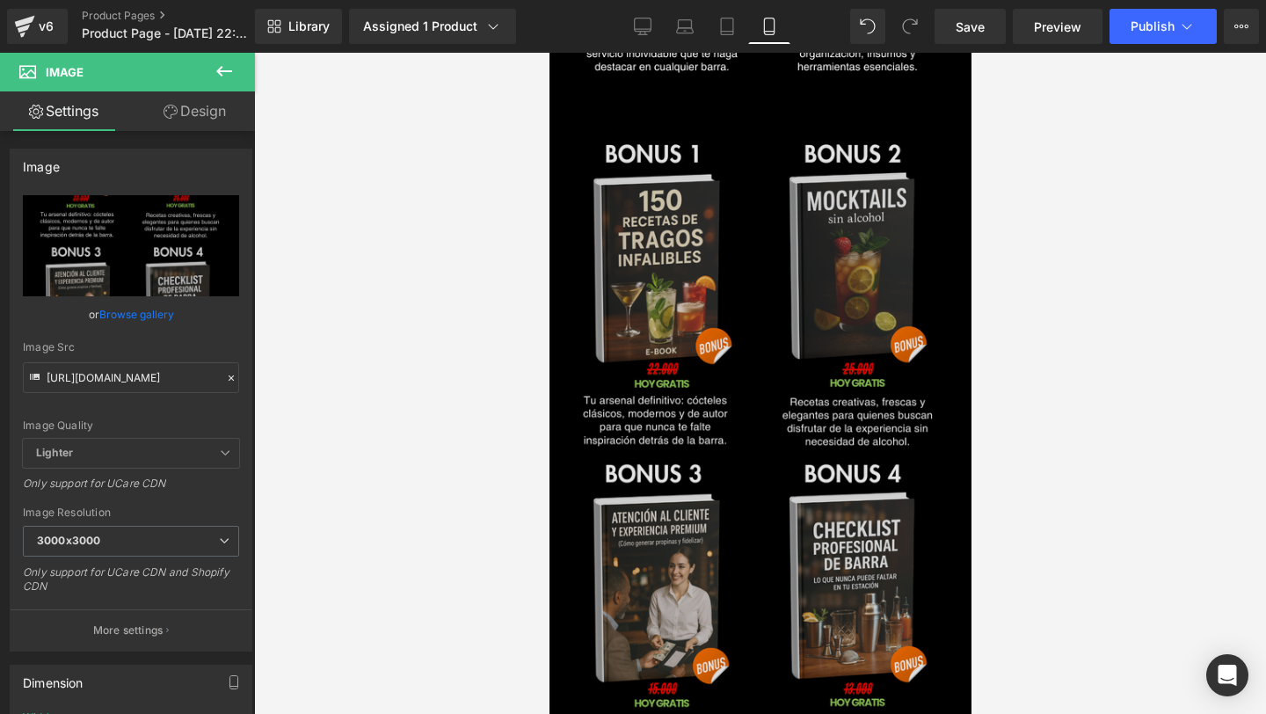
scroll to position [2541, 0]
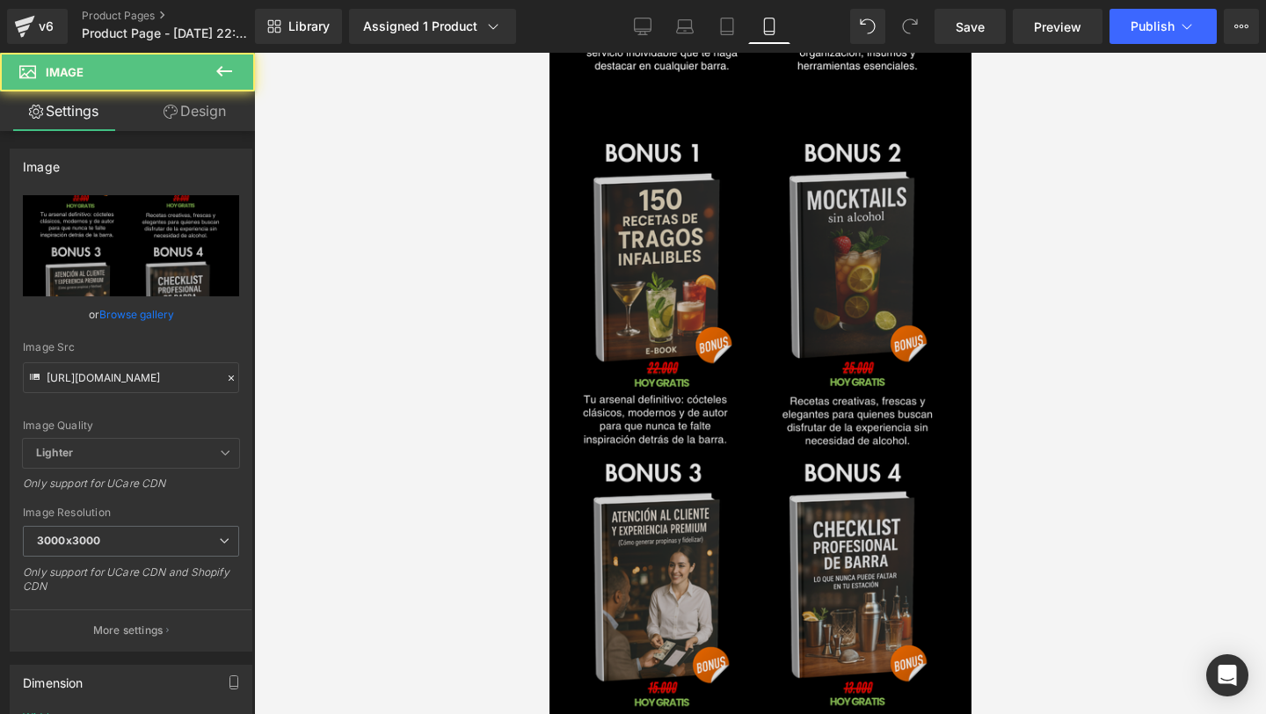
click at [728, 426] on img at bounding box center [759, 460] width 422 height 659
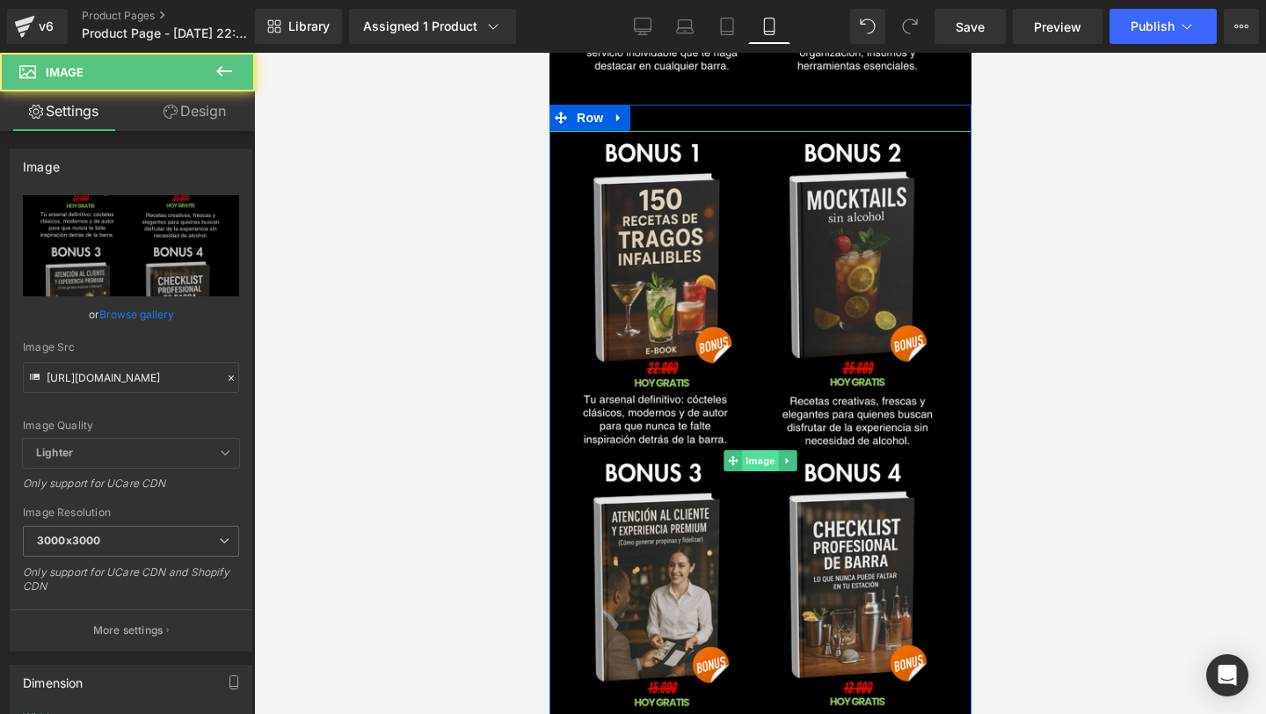
click at [761, 462] on span "Image" at bounding box center [759, 460] width 37 height 21
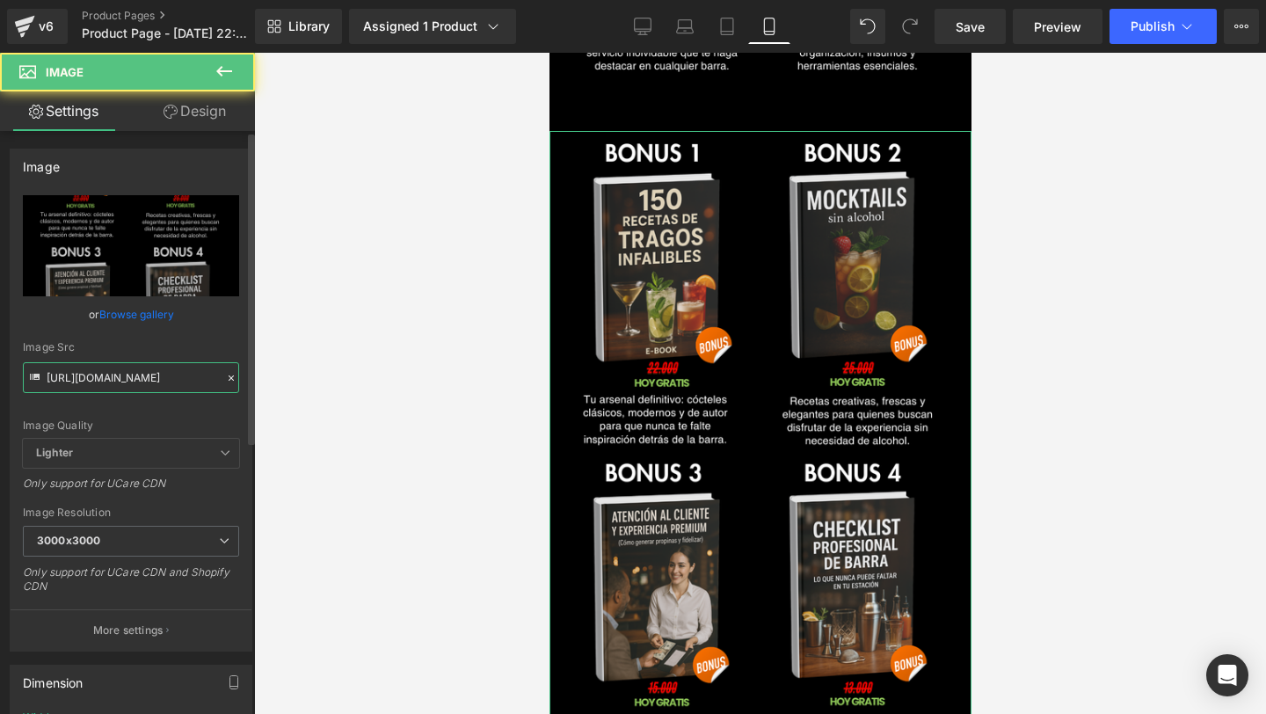
click at [126, 382] on input "https://i.postimg.cc/xjFBRmkt/5.png" at bounding box center [131, 377] width 216 height 31
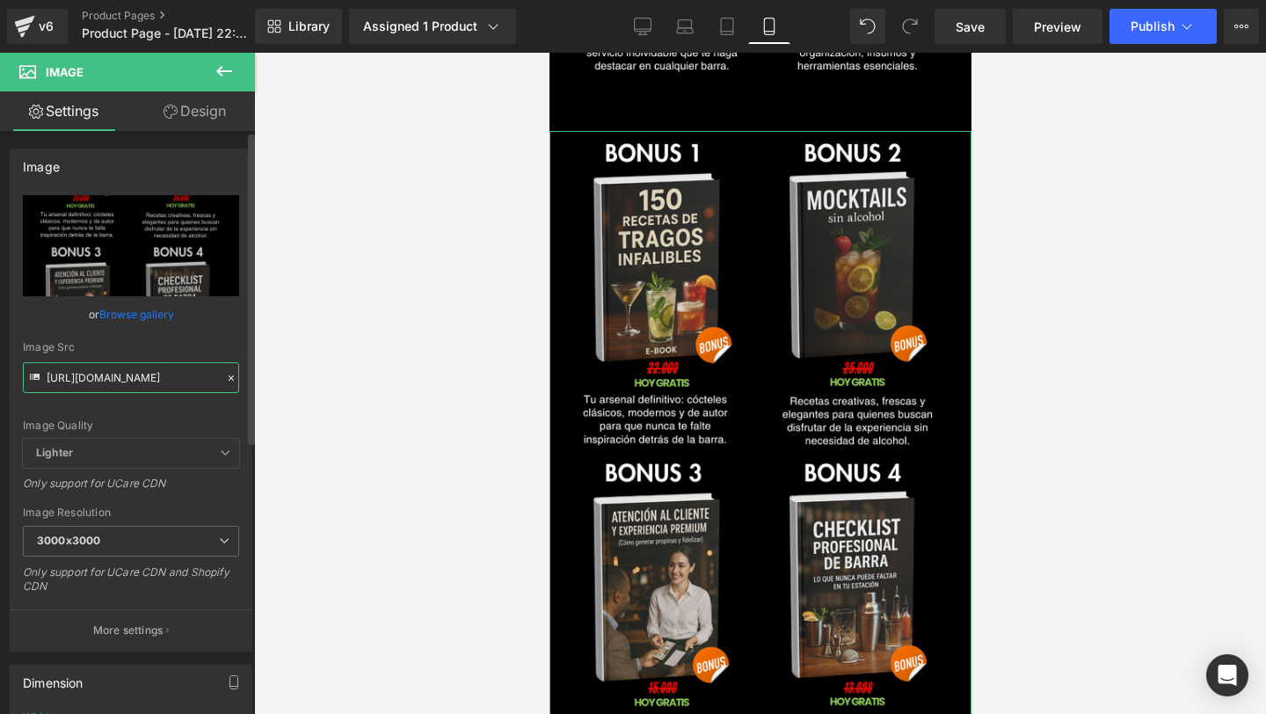
click at [126, 382] on input "https://i.postimg.cc/xjFBRmkt/5.png" at bounding box center [131, 377] width 216 height 31
paste input "W35CxF5p/3"
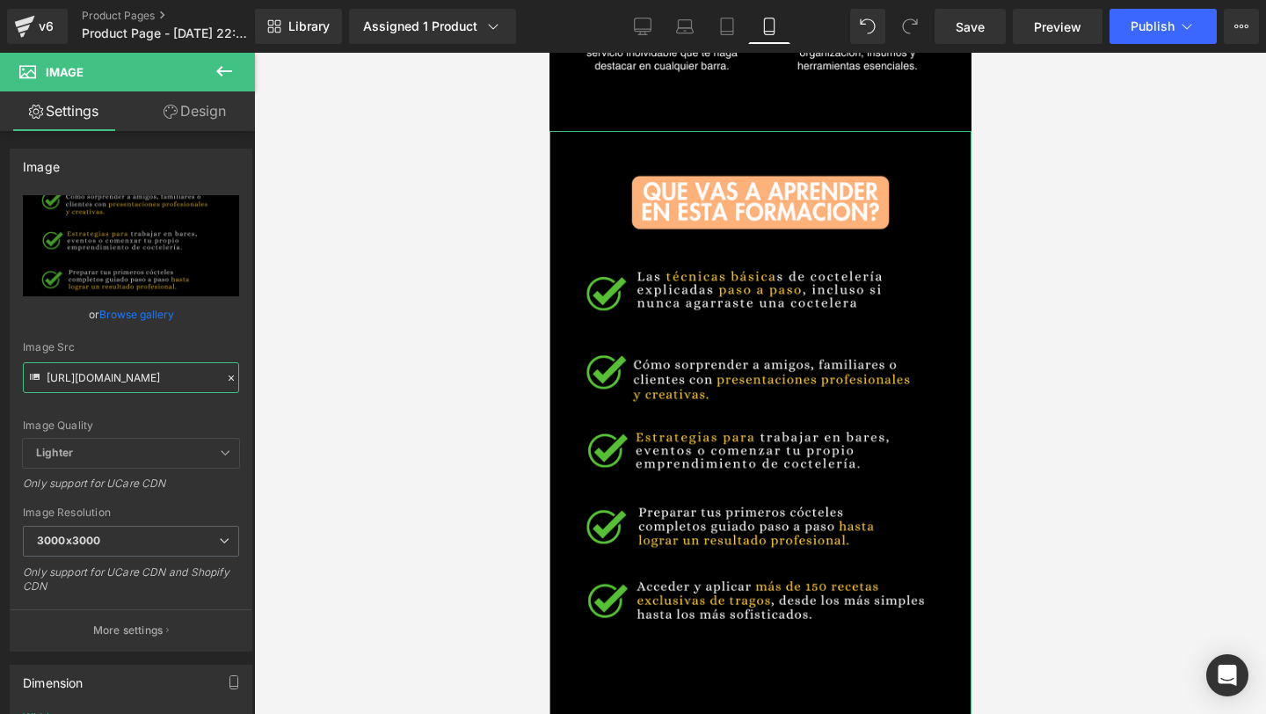
type input "https://i.postimg.cc/W35CxF5p/3.png"
click at [198, 113] on link "Design" at bounding box center [194, 111] width 127 height 40
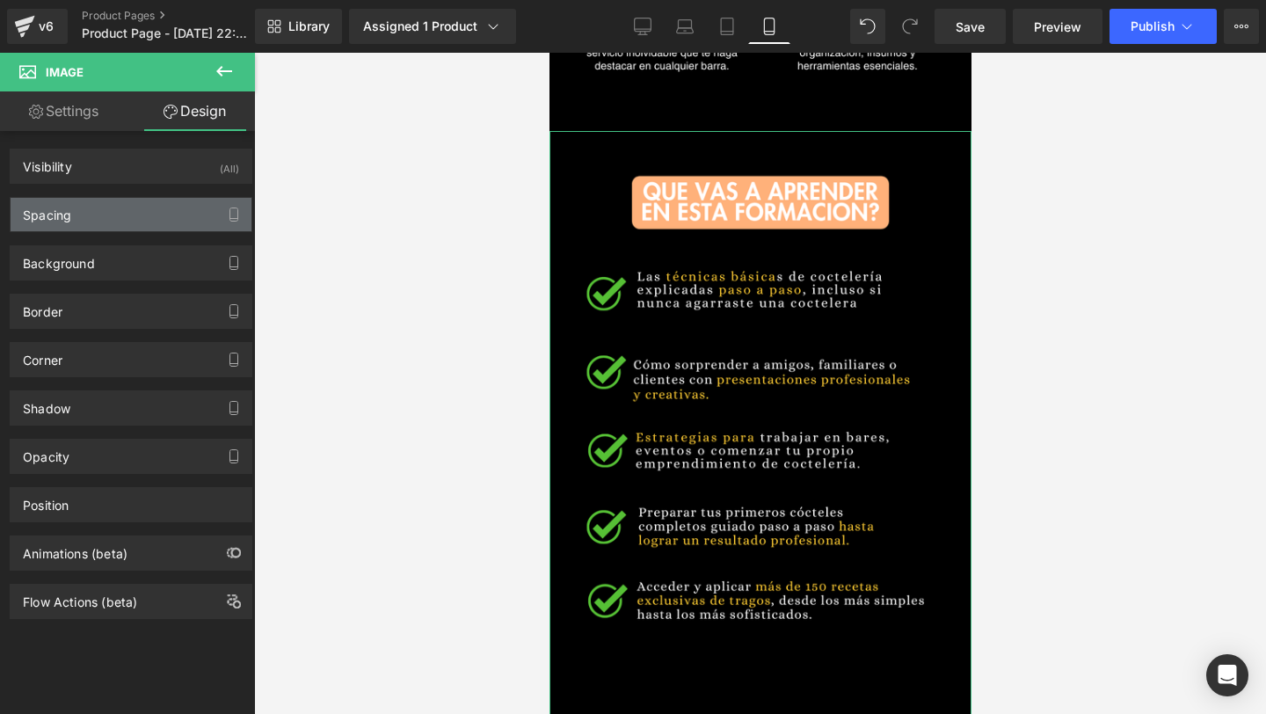
click at [163, 218] on div "Spacing" at bounding box center [131, 214] width 241 height 33
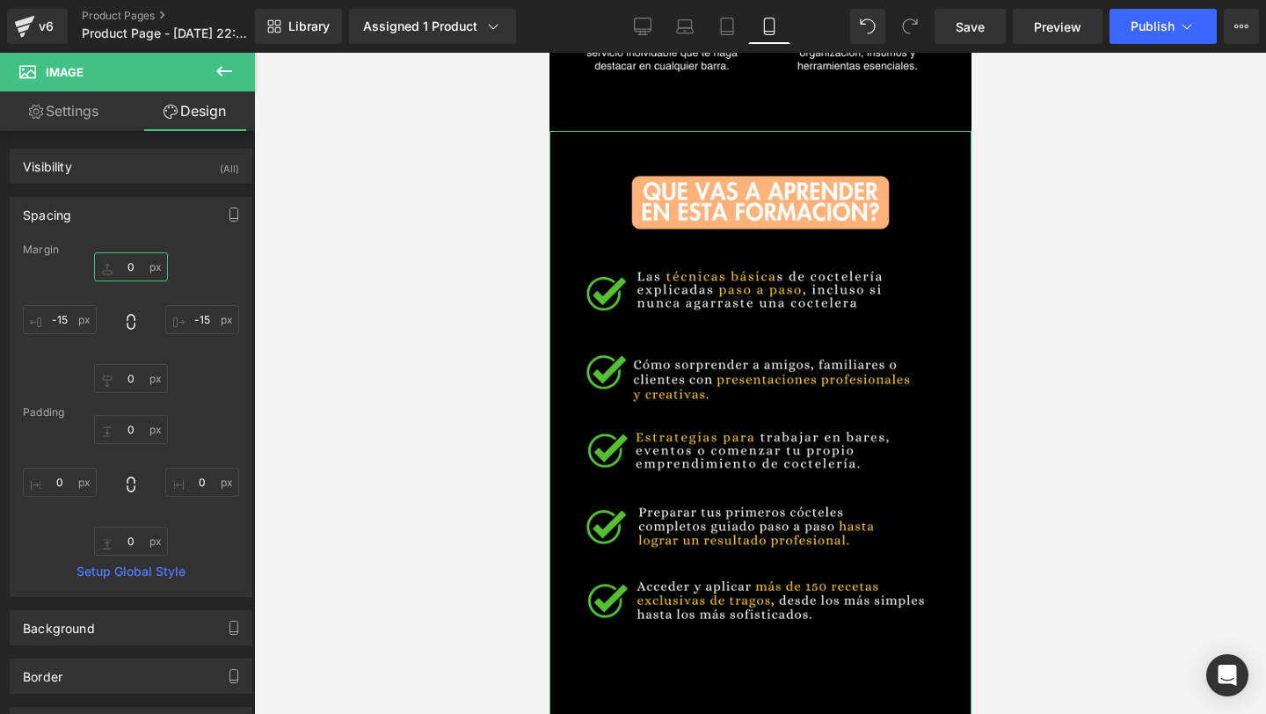
click at [139, 265] on input "0" at bounding box center [131, 266] width 74 height 29
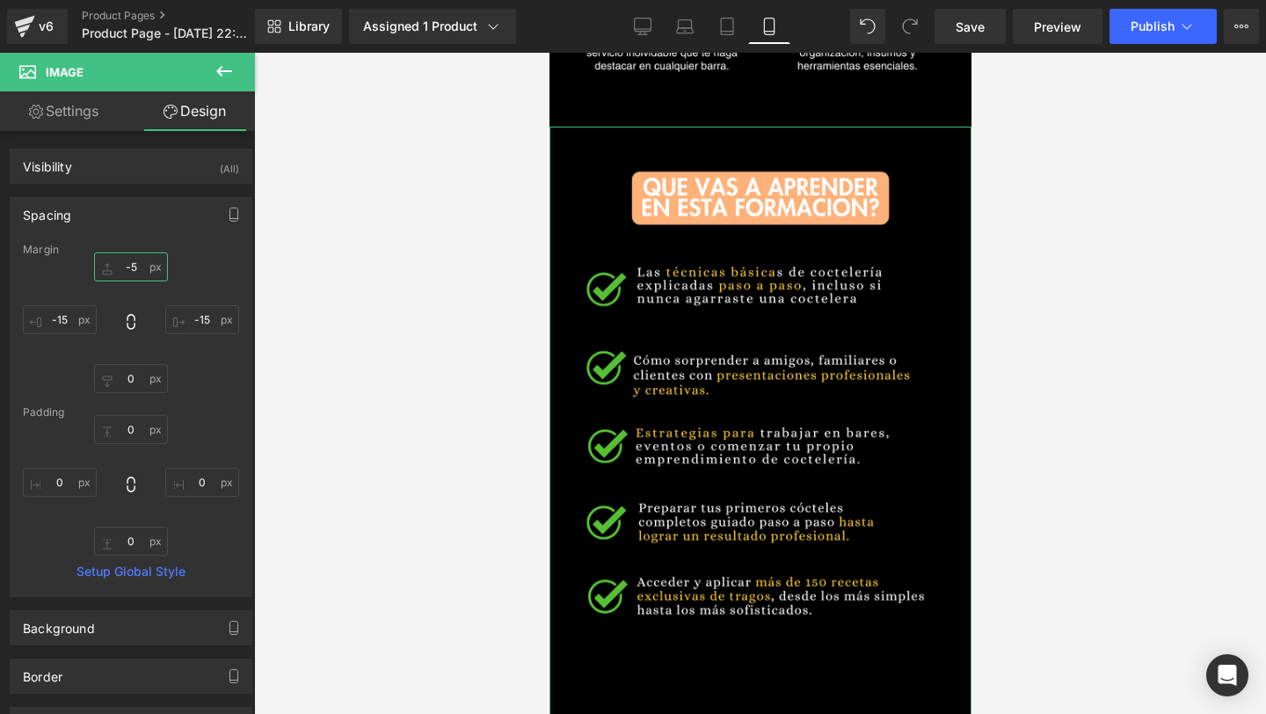
type input "-55"
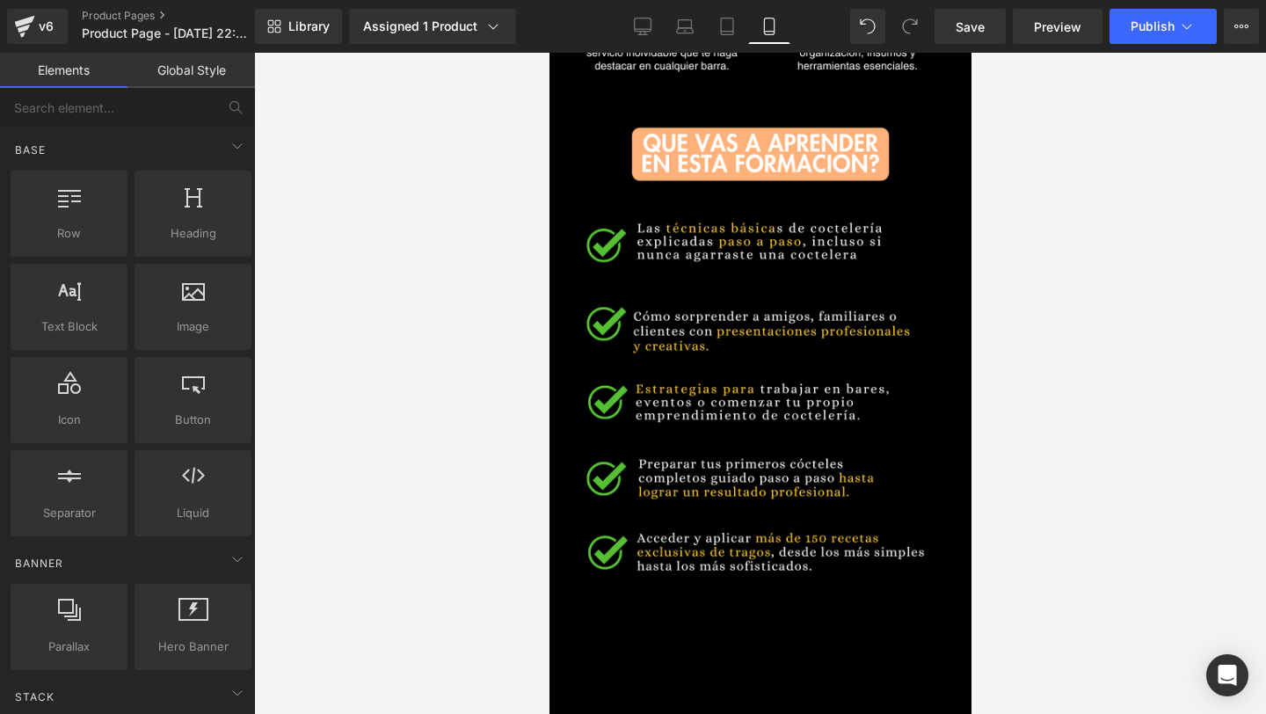
click at [1265, 464] on div at bounding box center [760, 383] width 1012 height 661
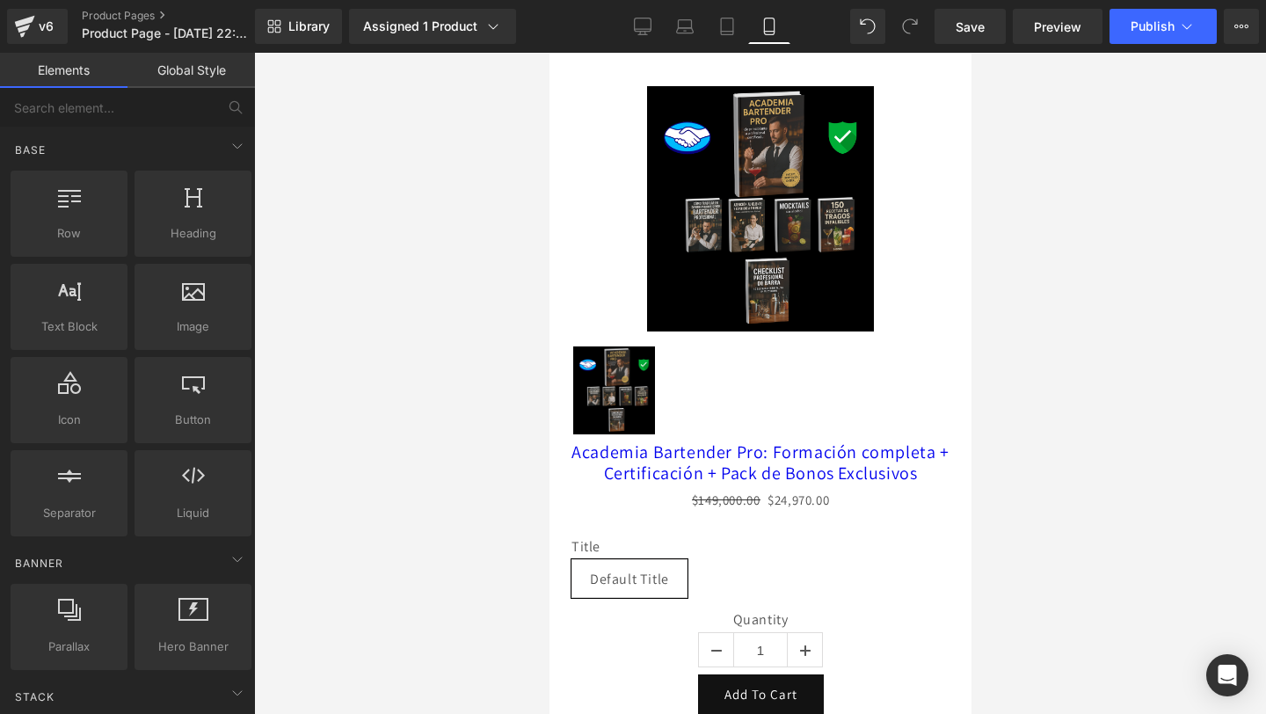
scroll to position [3270, 0]
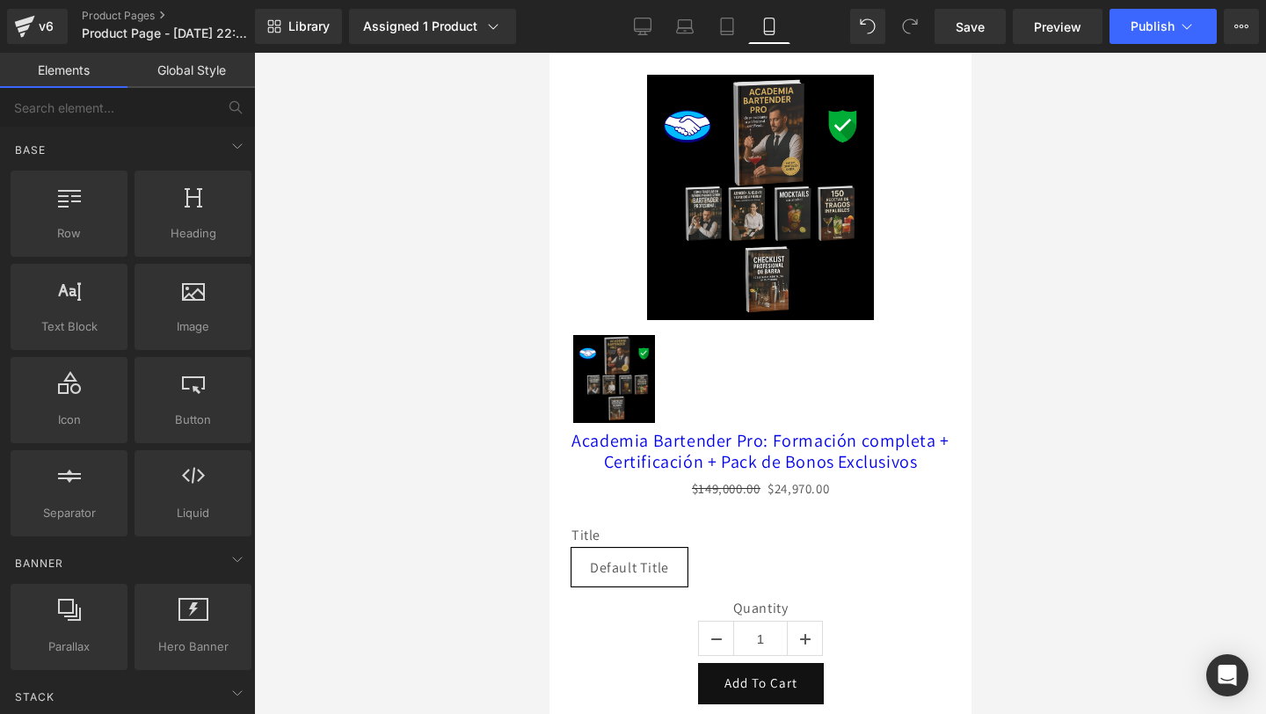
click at [628, 388] on img at bounding box center [613, 379] width 82 height 88
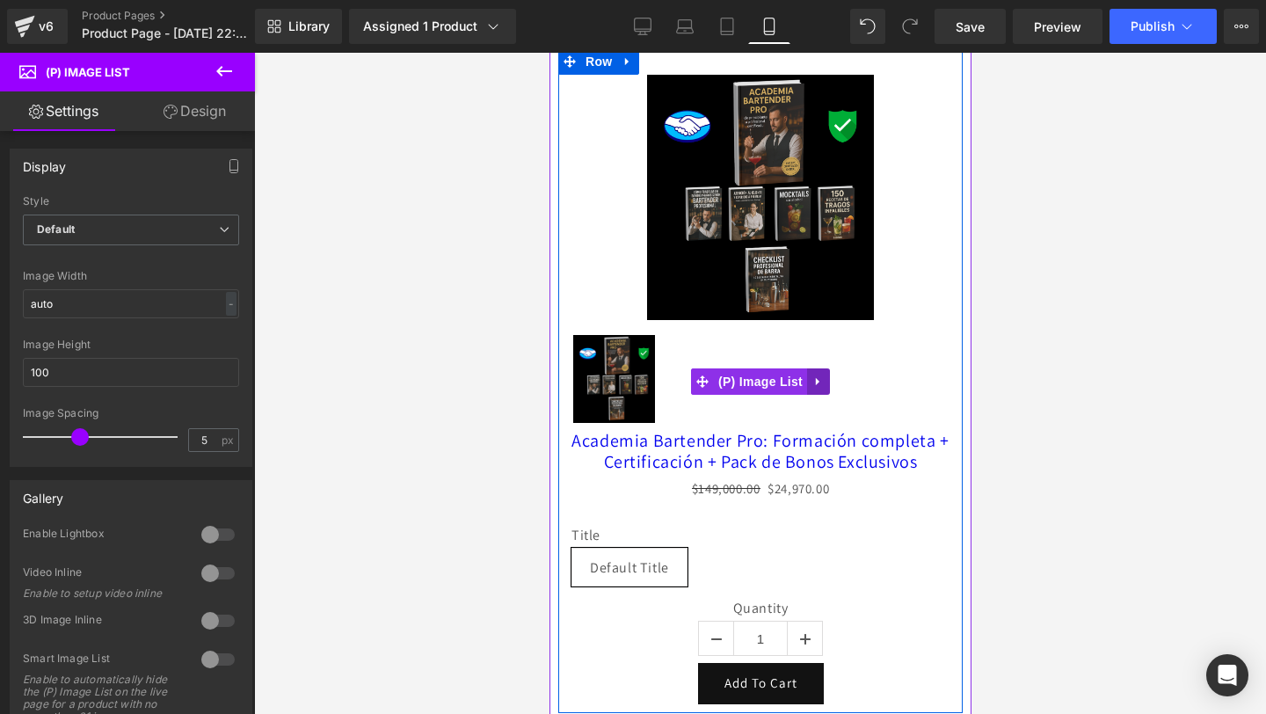
click at [822, 389] on link at bounding box center [817, 381] width 23 height 26
click at [826, 385] on icon at bounding box center [829, 381] width 12 height 12
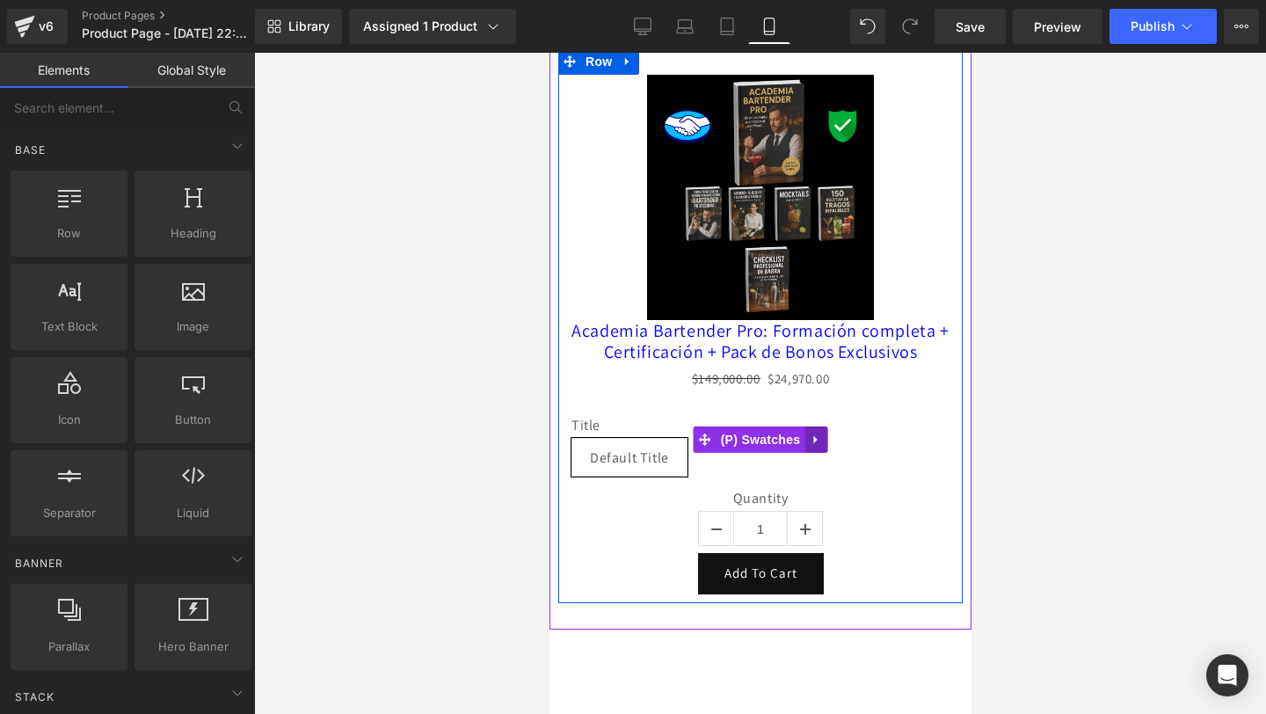
click at [823, 453] on link at bounding box center [814, 439] width 23 height 26
click at [829, 446] on icon at bounding box center [826, 439] width 12 height 12
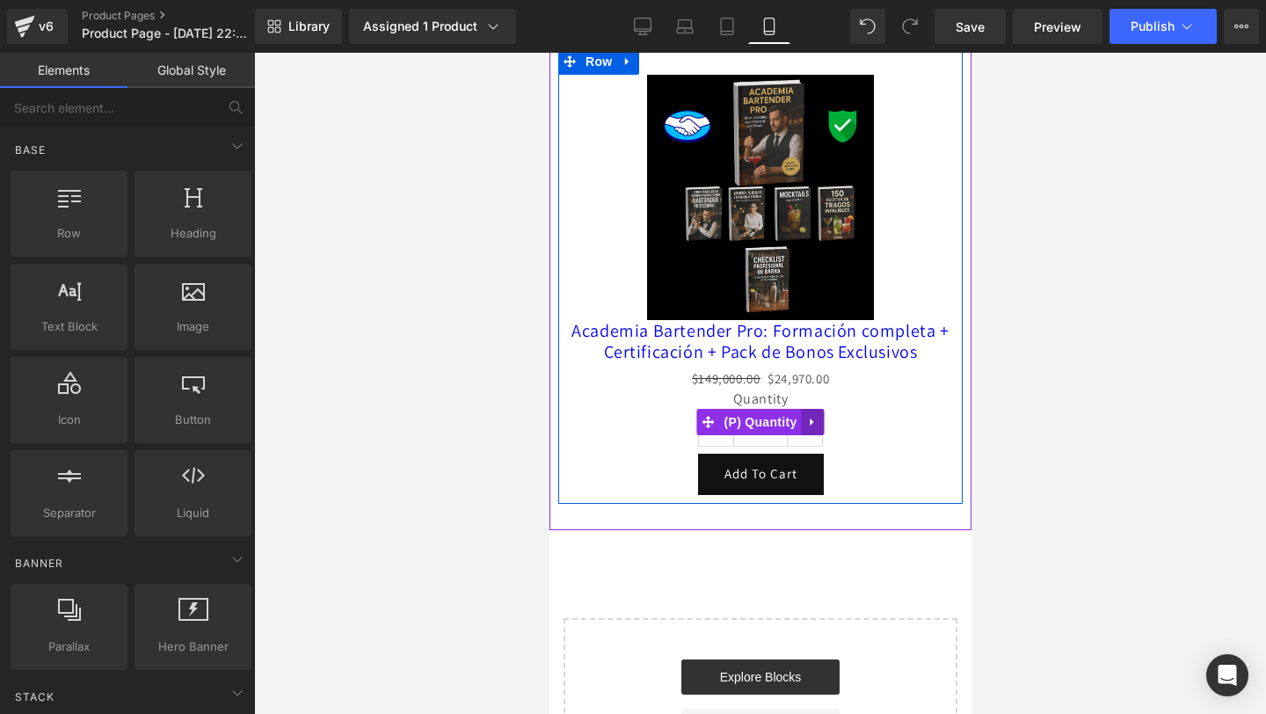
click at [813, 428] on icon at bounding box center [811, 421] width 12 height 13
click at [820, 428] on icon at bounding box center [823, 422] width 12 height 12
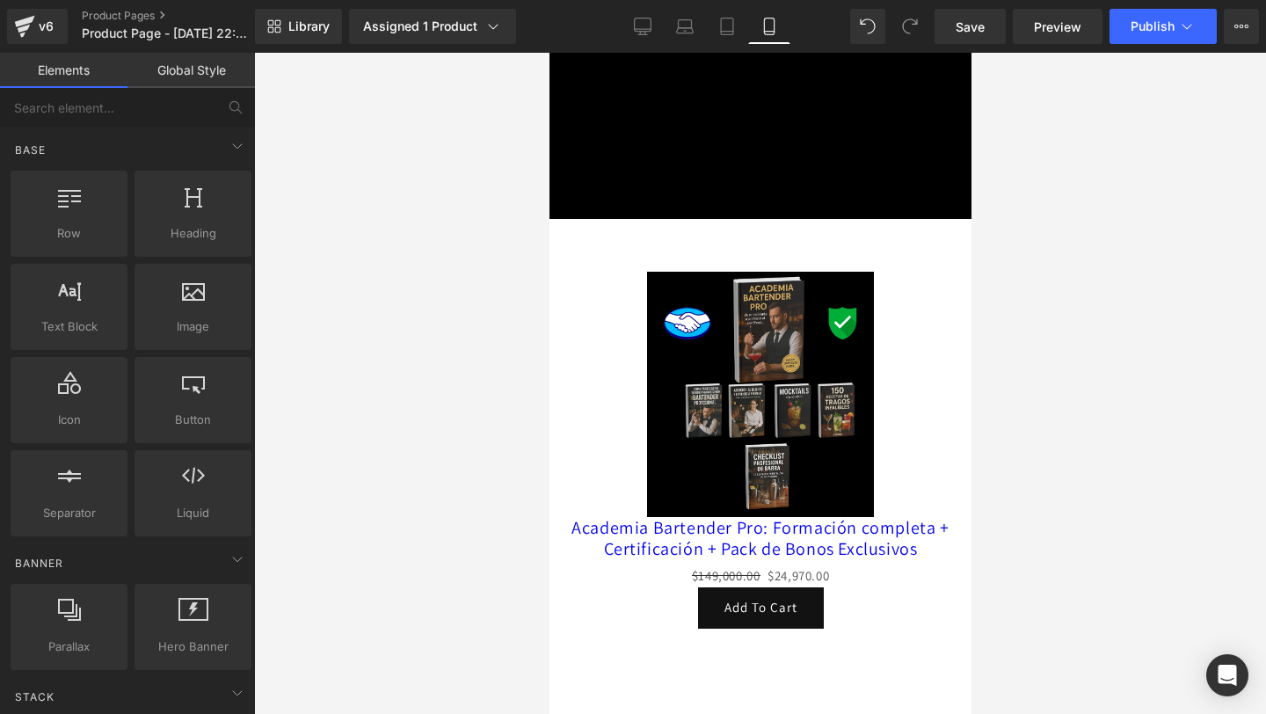
scroll to position [3119, 0]
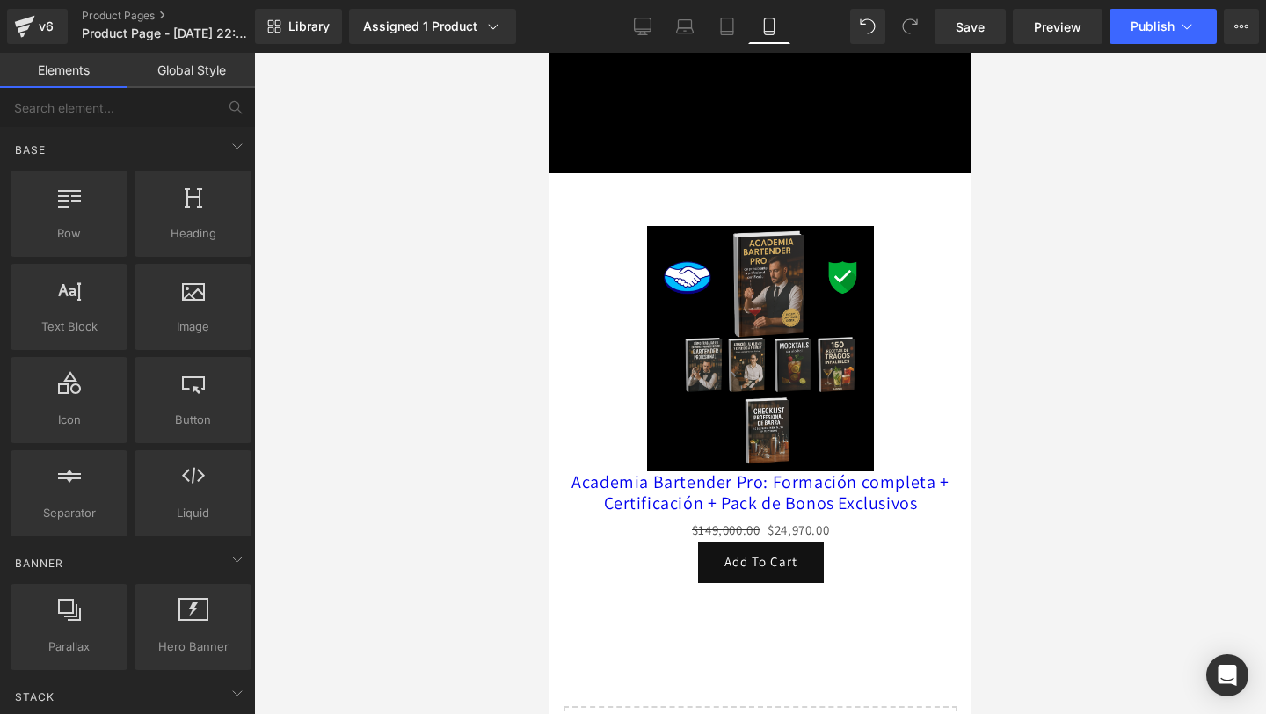
click at [745, 402] on img at bounding box center [759, 348] width 227 height 245
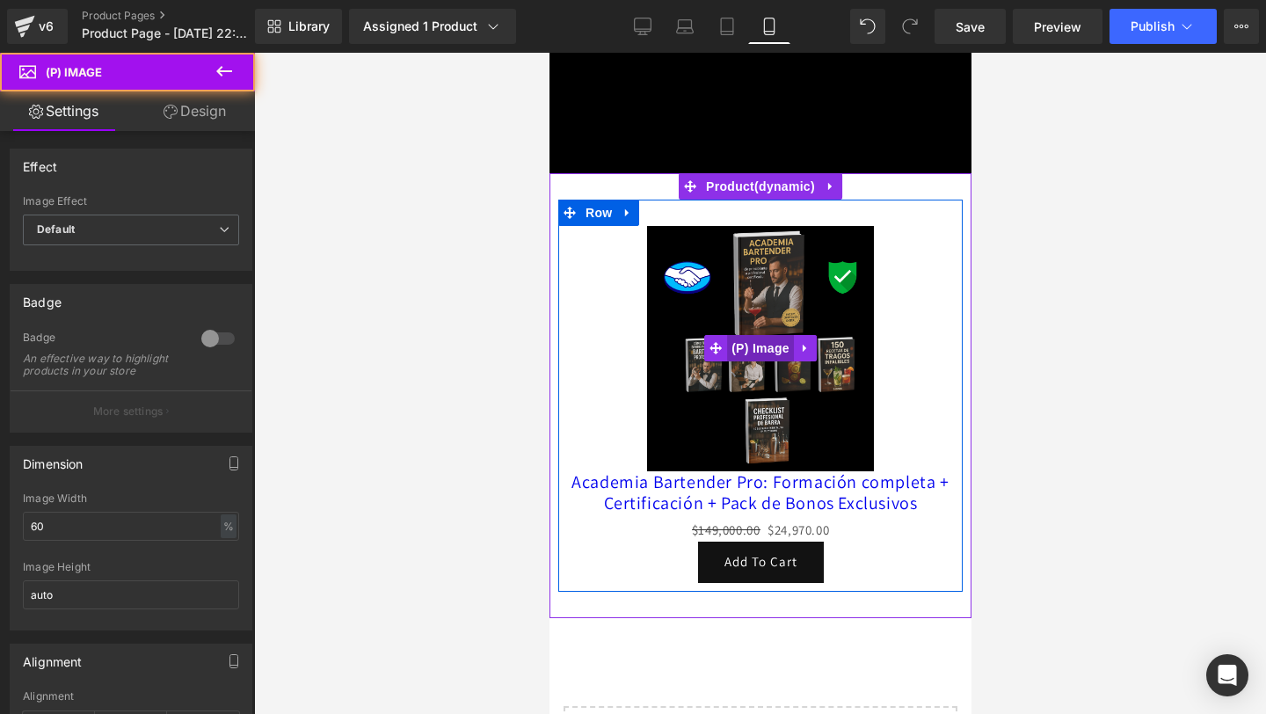
click at [768, 355] on span "(P) Image" at bounding box center [759, 348] width 67 height 26
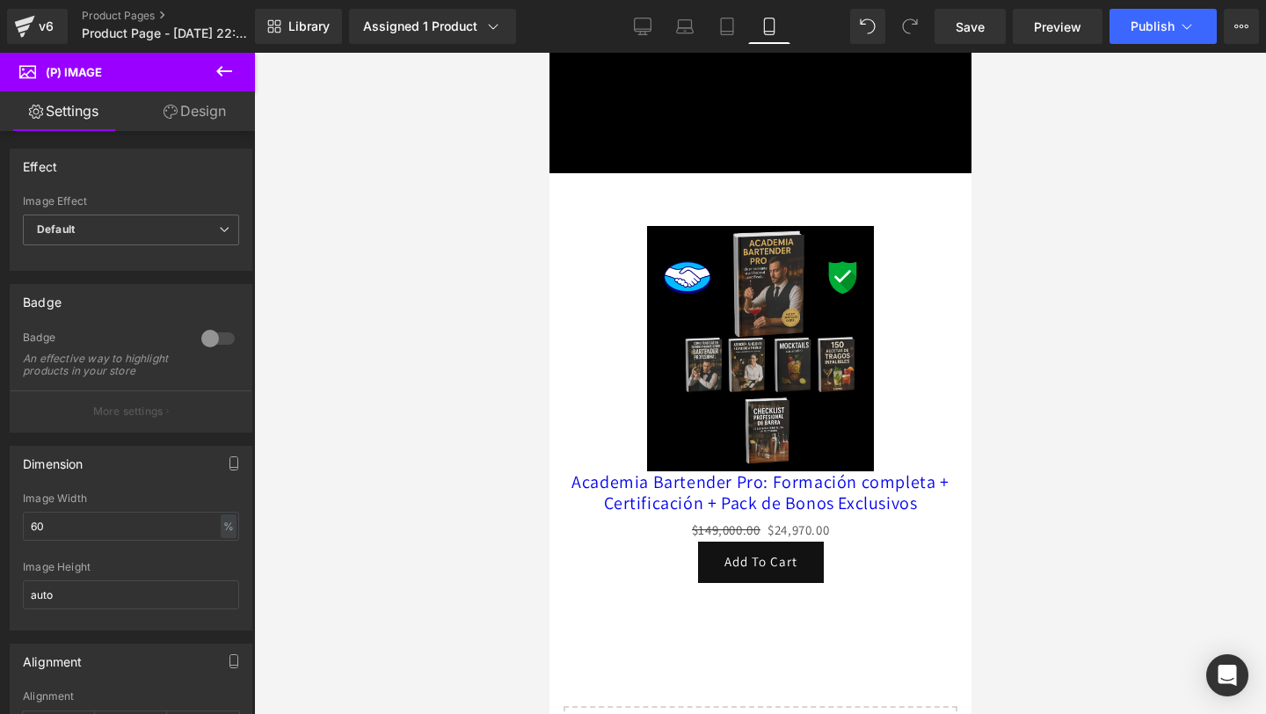
click at [224, 113] on link "Design" at bounding box center [194, 111] width 127 height 40
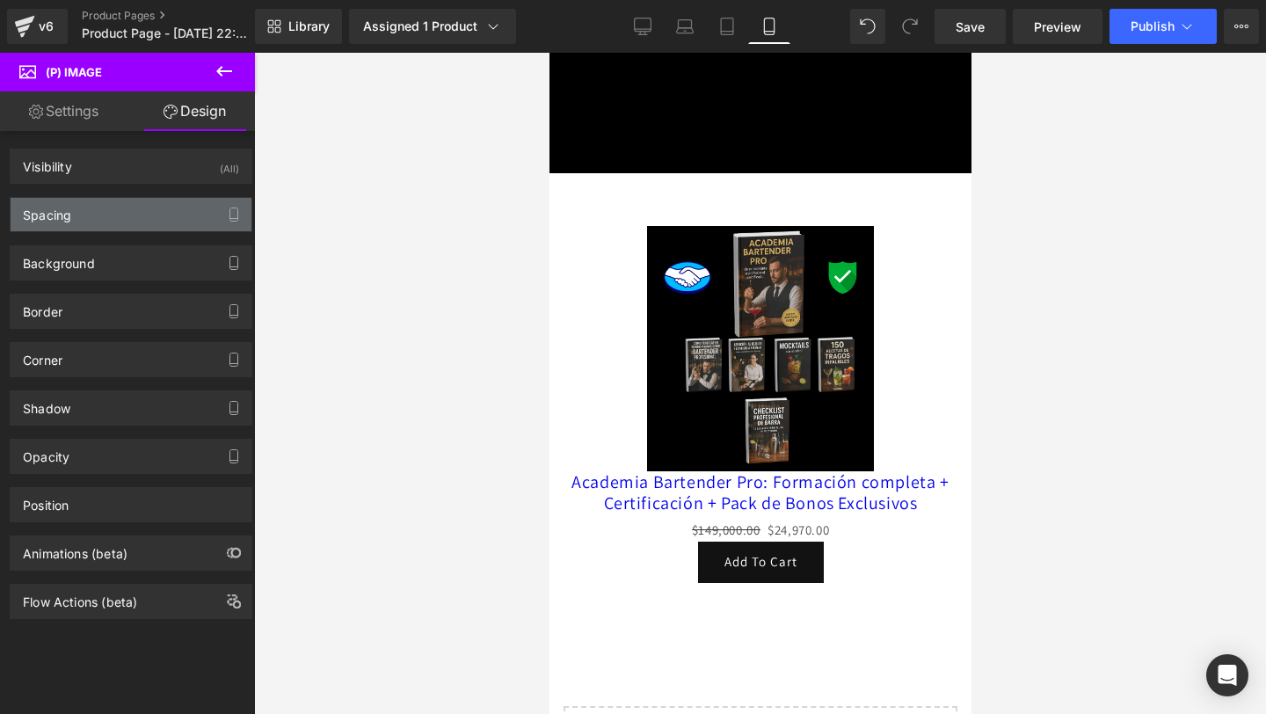
click at [136, 202] on div "Spacing" at bounding box center [131, 214] width 241 height 33
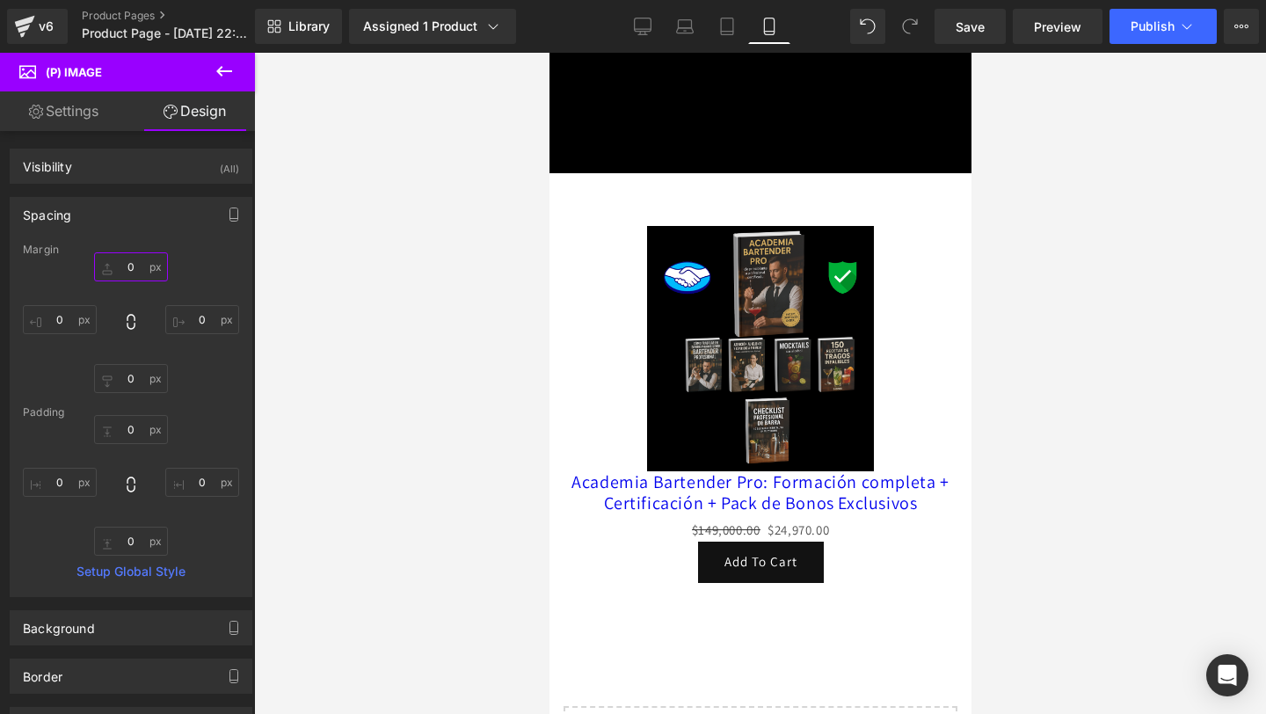
click at [125, 261] on input "0" at bounding box center [131, 266] width 74 height 29
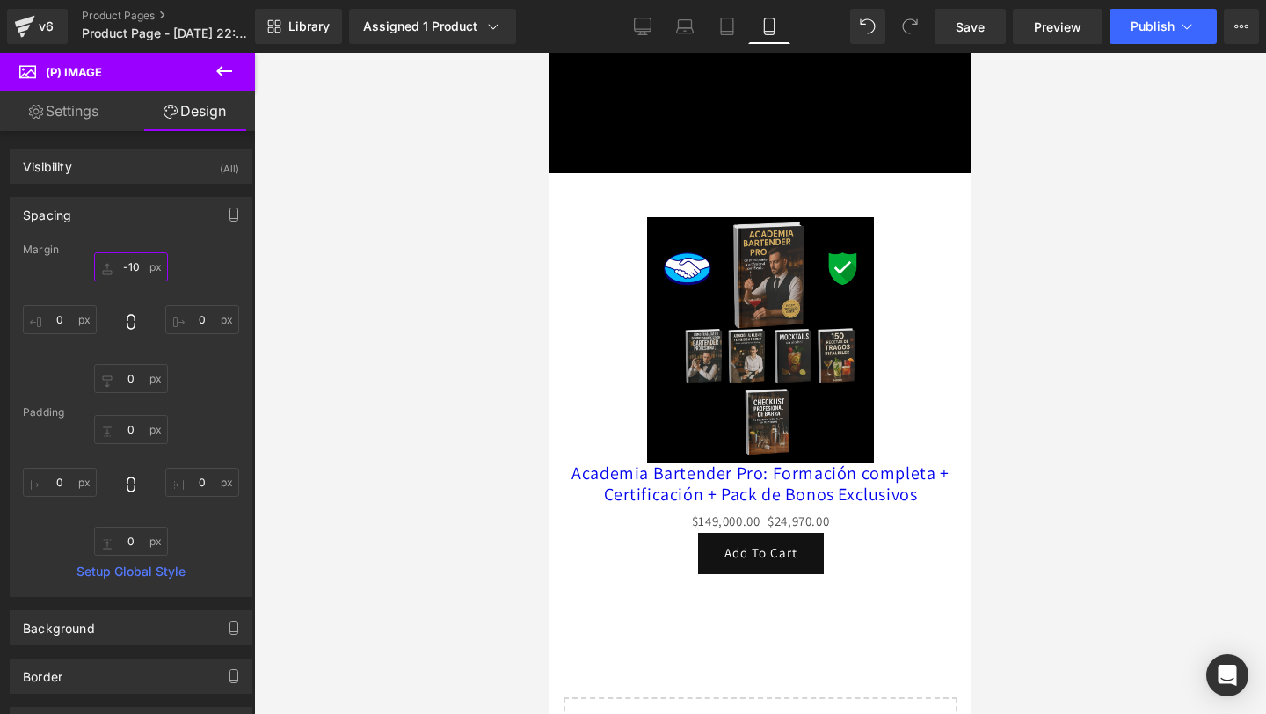
type input "-1-0"
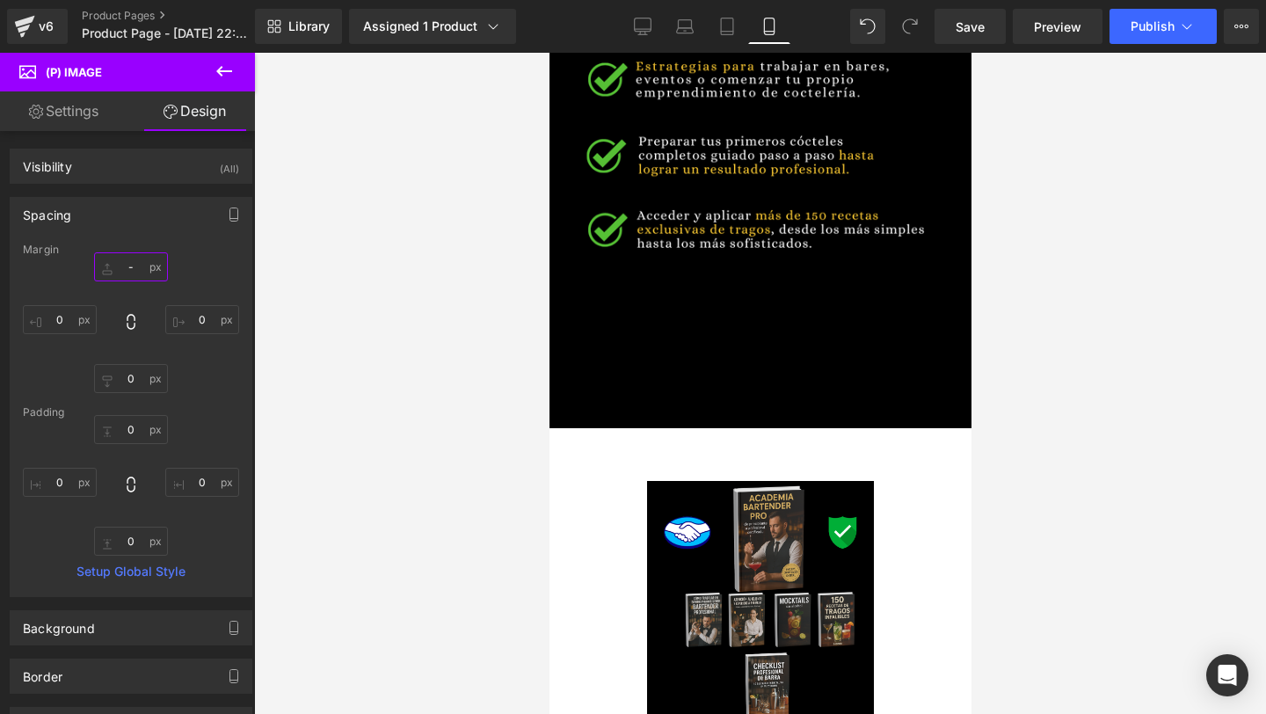
scroll to position [2878, 0]
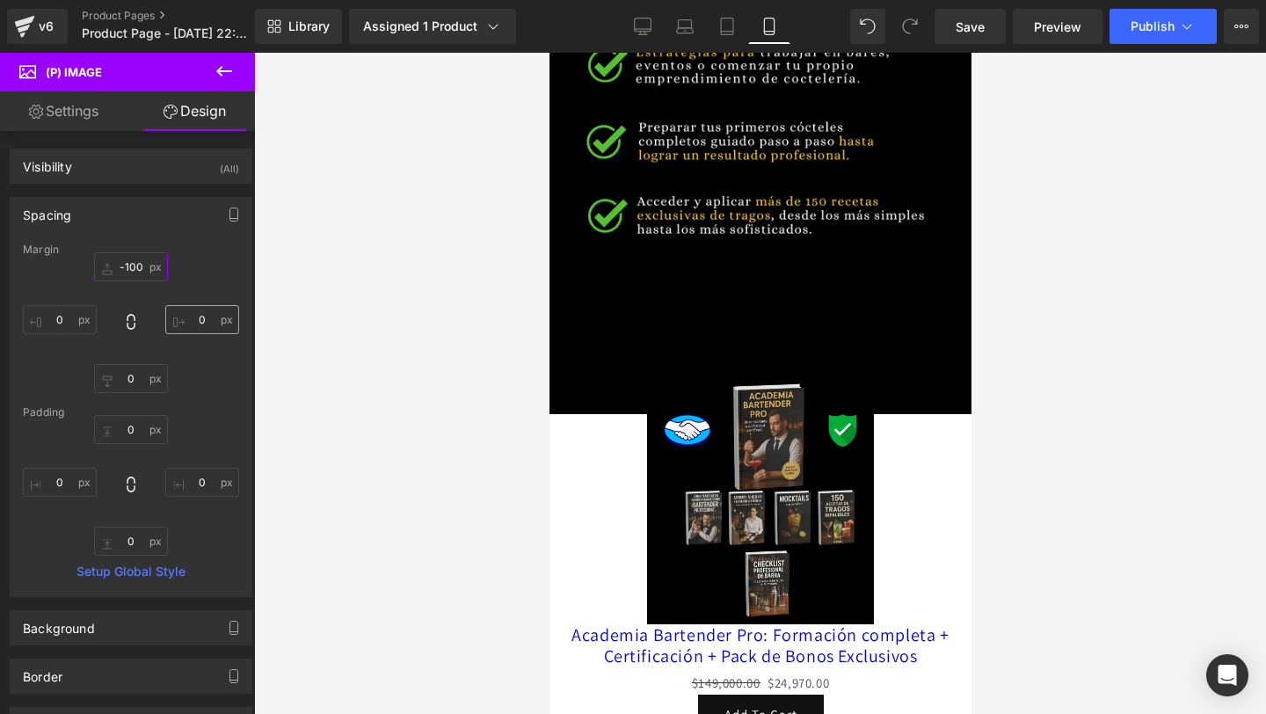
type input "-100"
click at [192, 312] on input "0" at bounding box center [202, 319] width 74 height 29
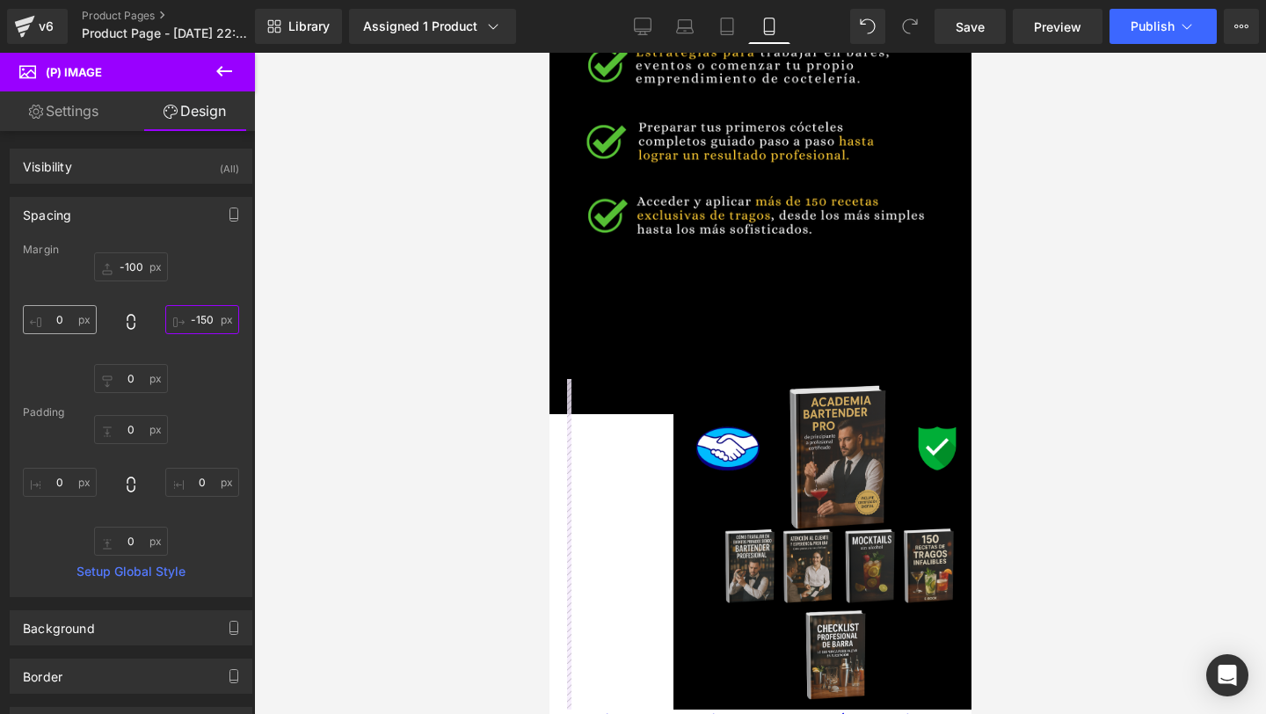
type input "-150"
click at [71, 319] on input "0" at bounding box center [60, 319] width 74 height 29
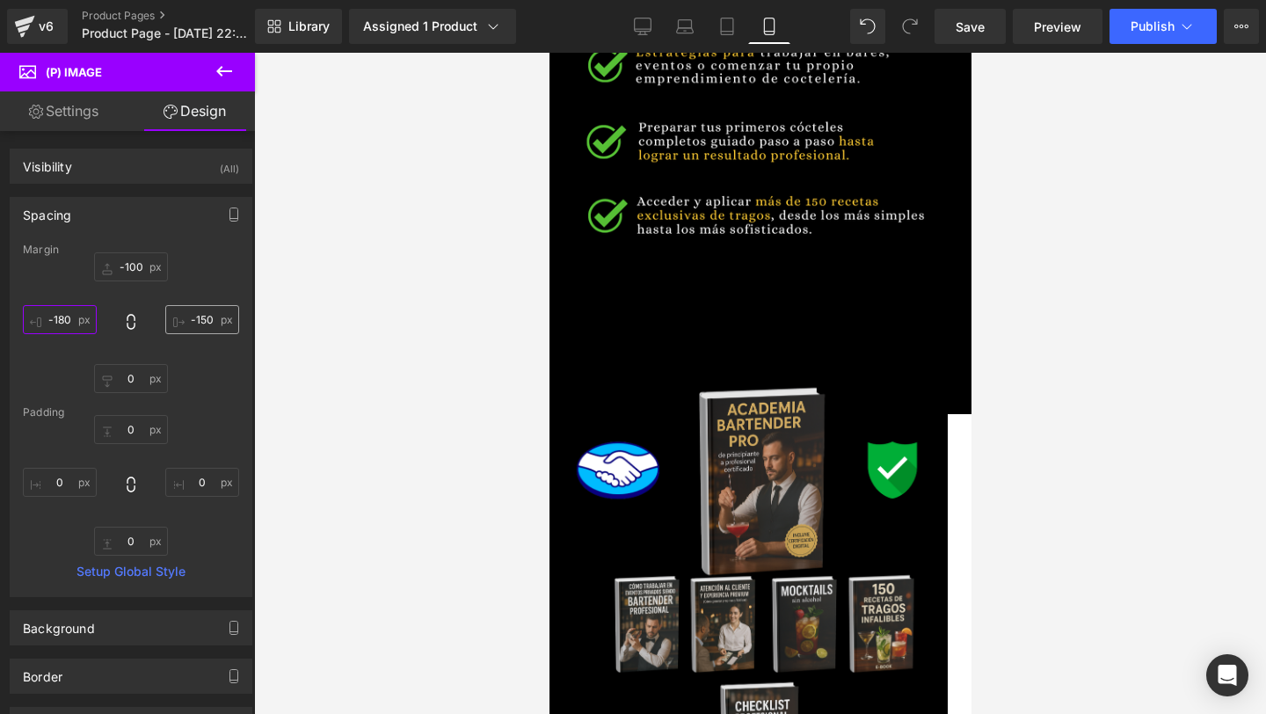
type input "-180"
click at [196, 318] on input "-150" at bounding box center [202, 319] width 74 height 29
click at [198, 318] on input "-150" at bounding box center [202, 319] width 74 height 29
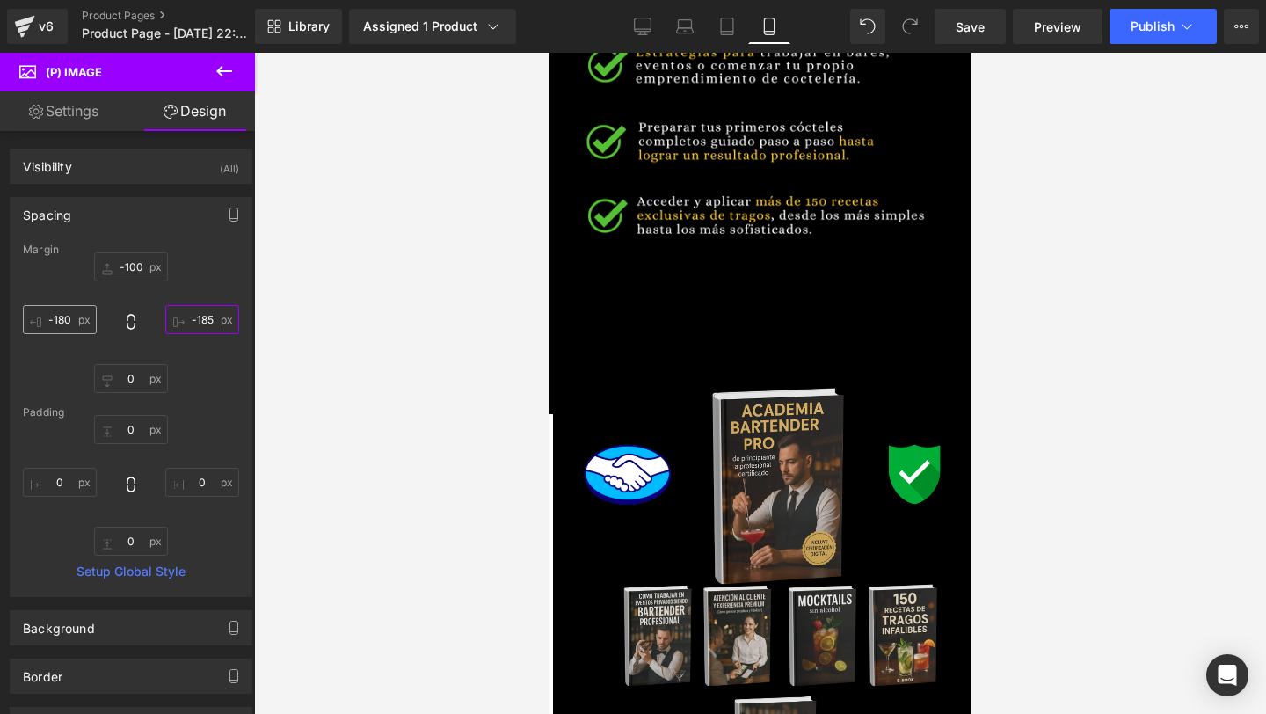
type input "-185"
click at [75, 322] on input "-180" at bounding box center [60, 319] width 74 height 29
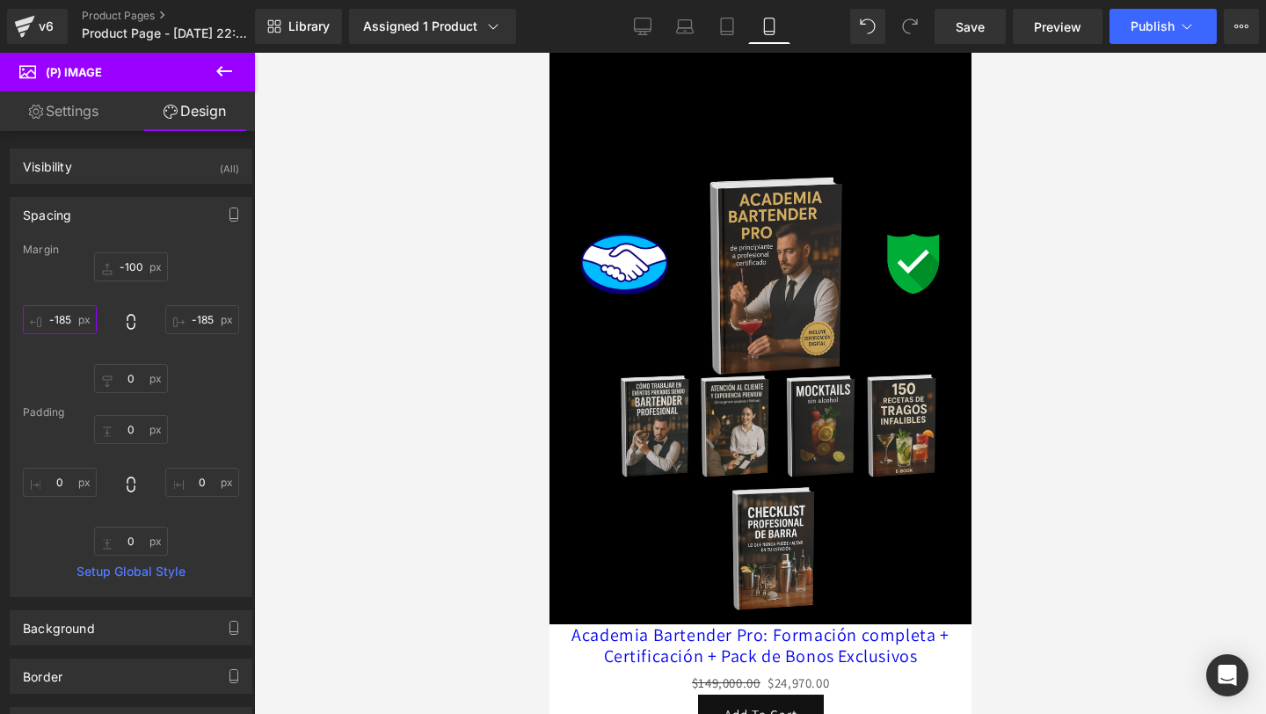
scroll to position [3045, 0]
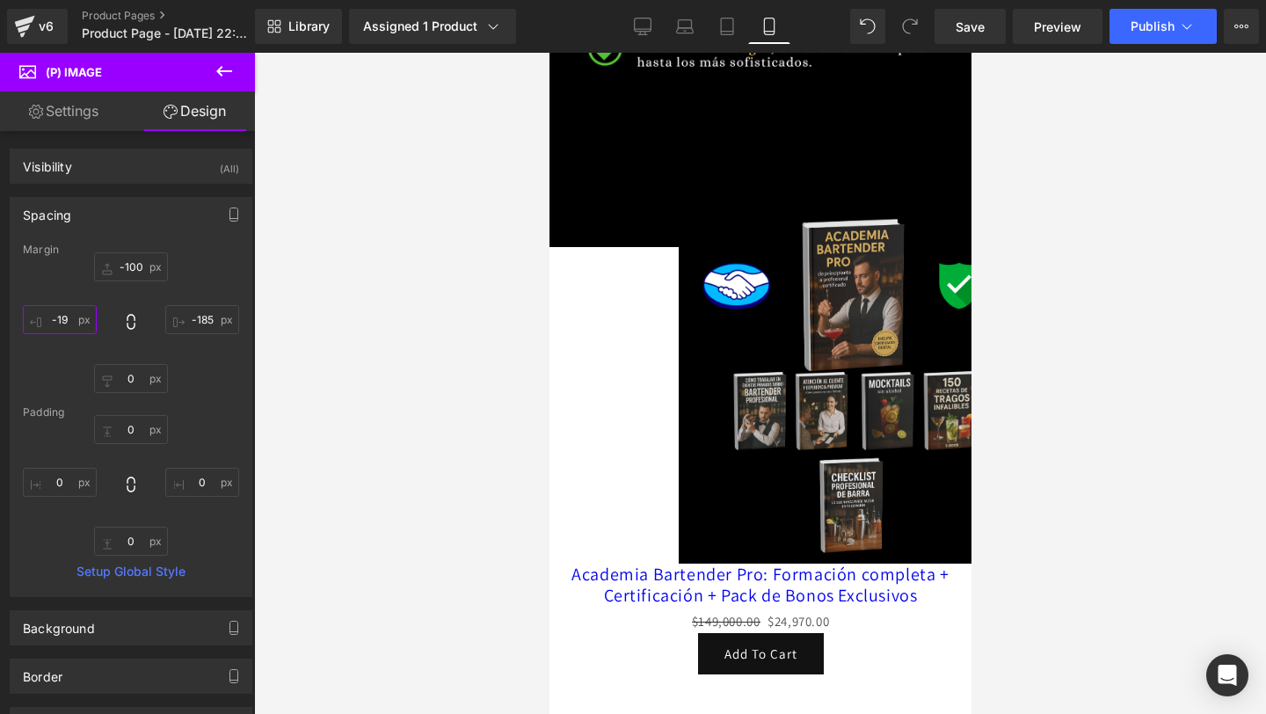
type input "-19-"
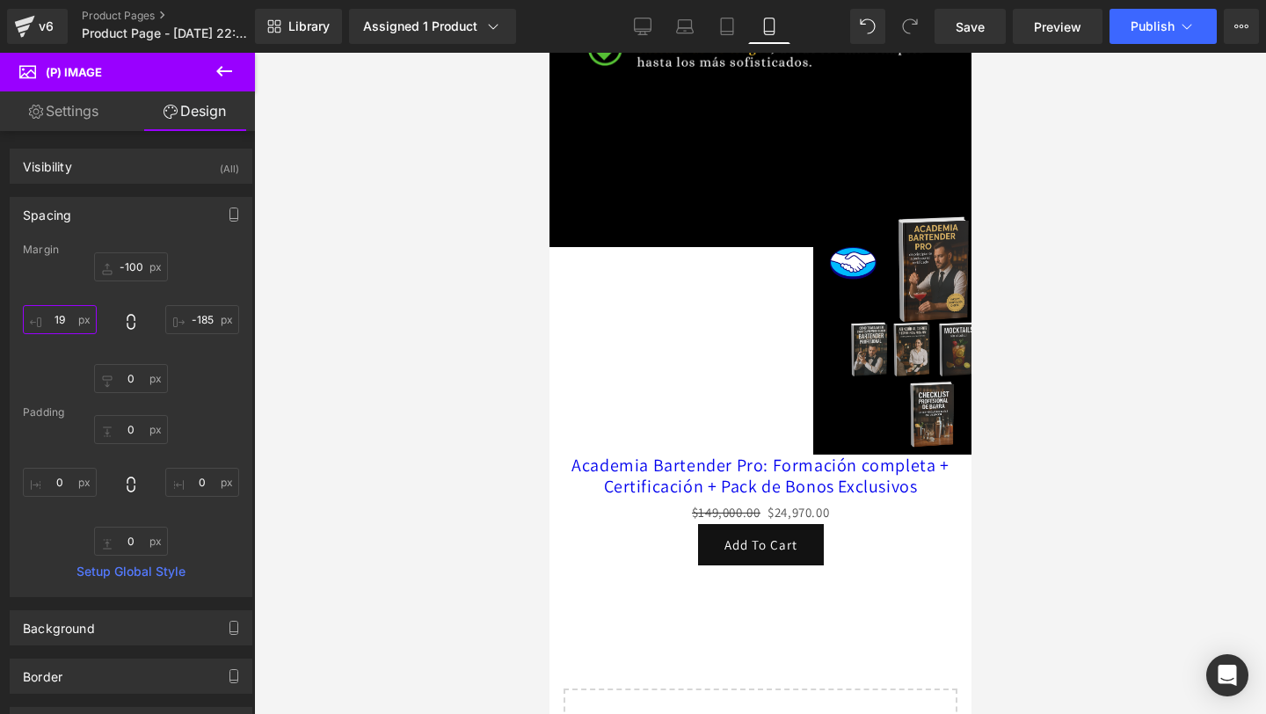
type input "1"
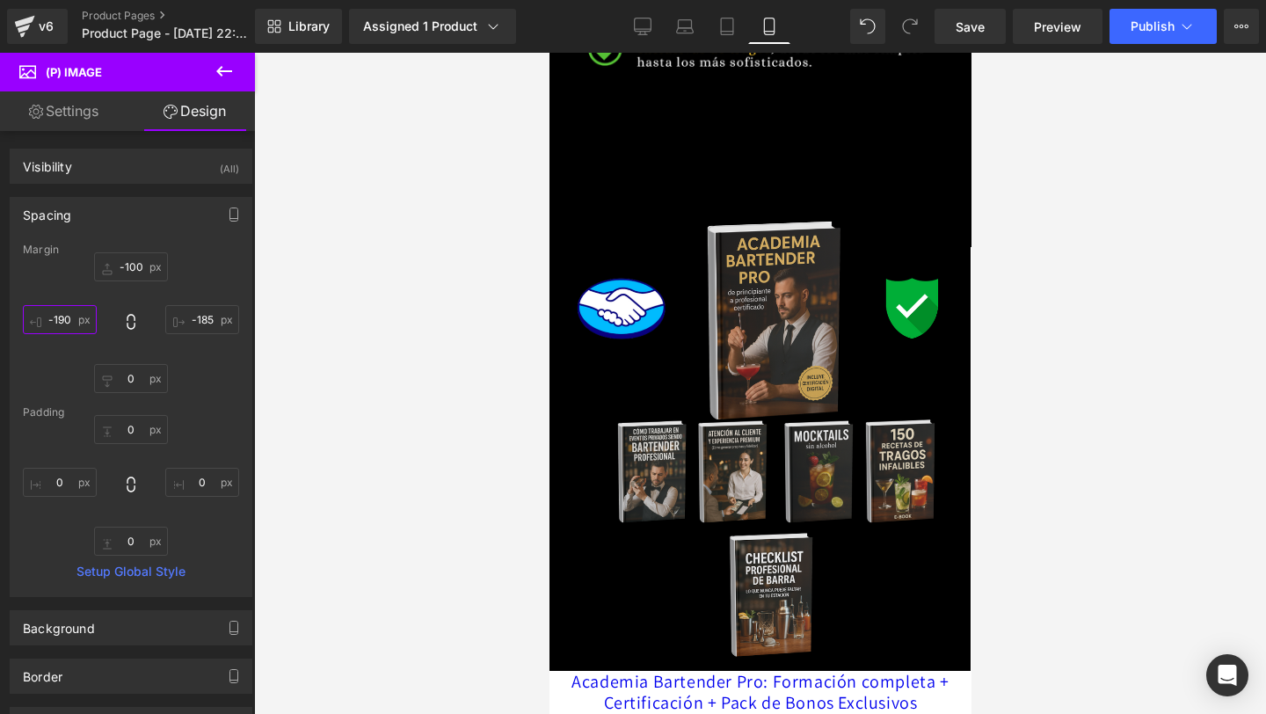
type input "-190"
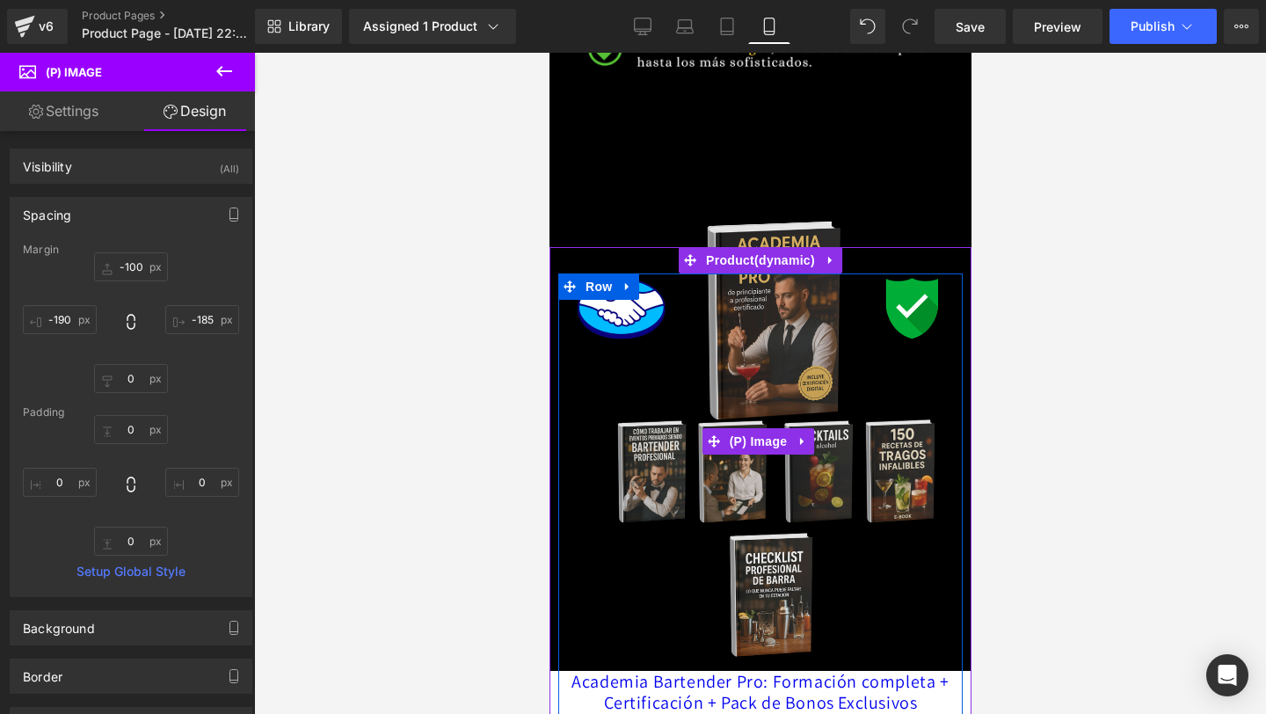
click at [747, 350] on img at bounding box center [757, 441] width 425 height 459
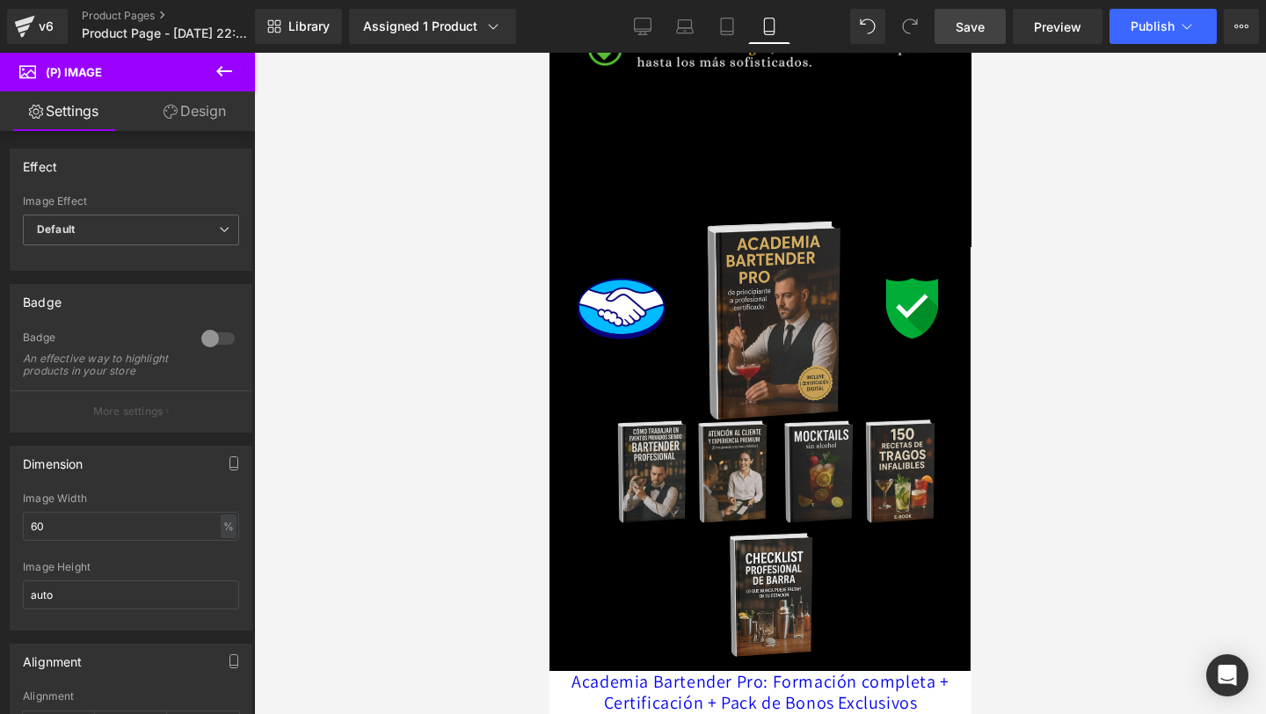
click at [955, 30] on link "Save" at bounding box center [969, 26] width 71 height 35
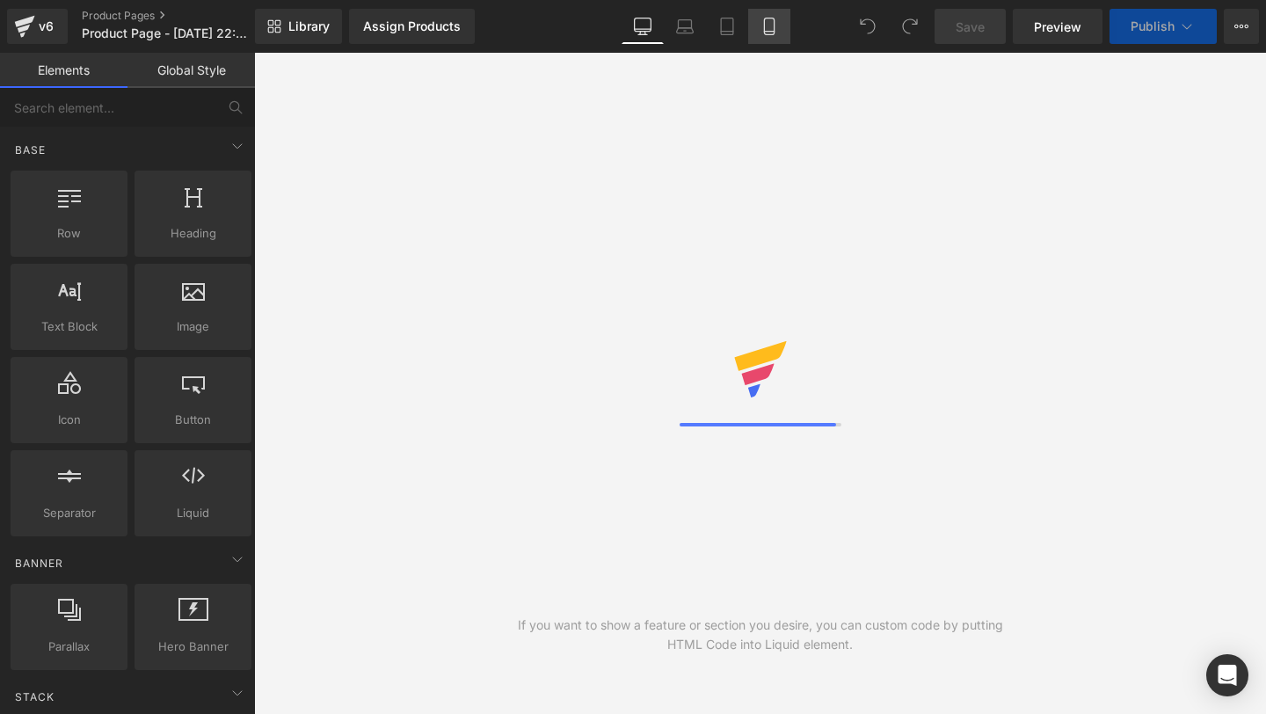
click at [755, 26] on link "Mobile" at bounding box center [769, 26] width 42 height 35
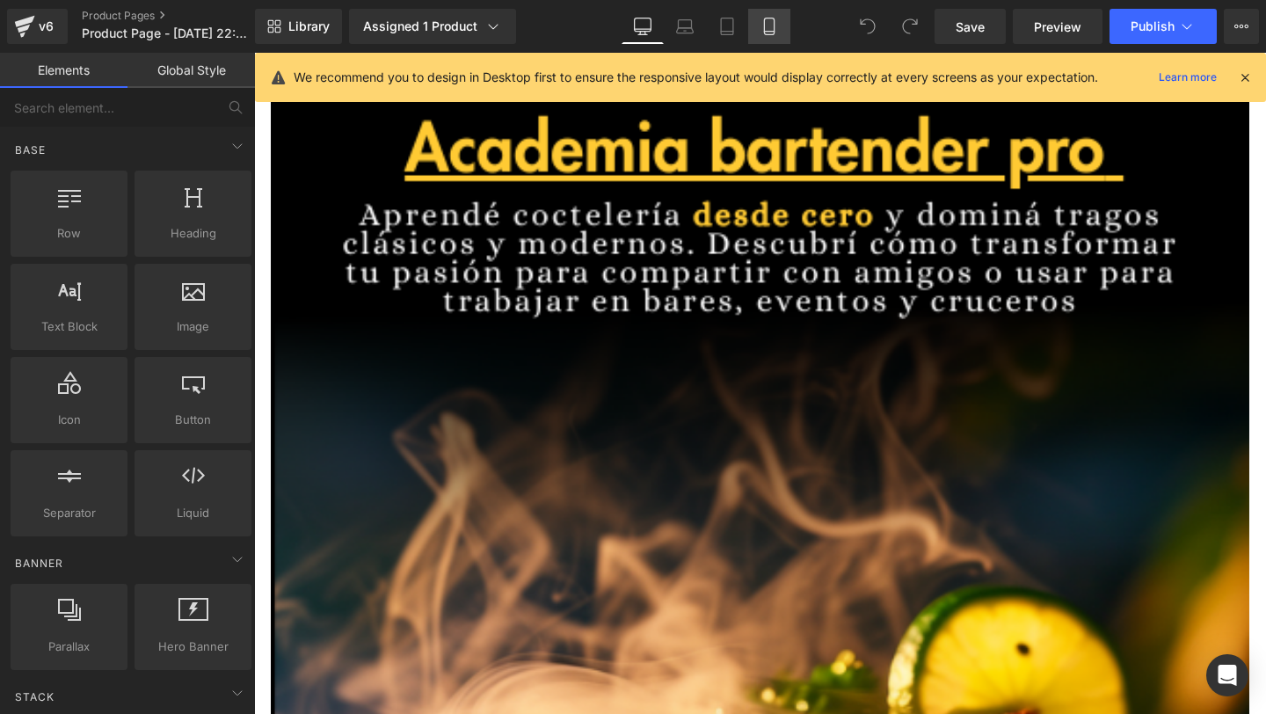
click at [768, 18] on icon at bounding box center [769, 27] width 18 height 18
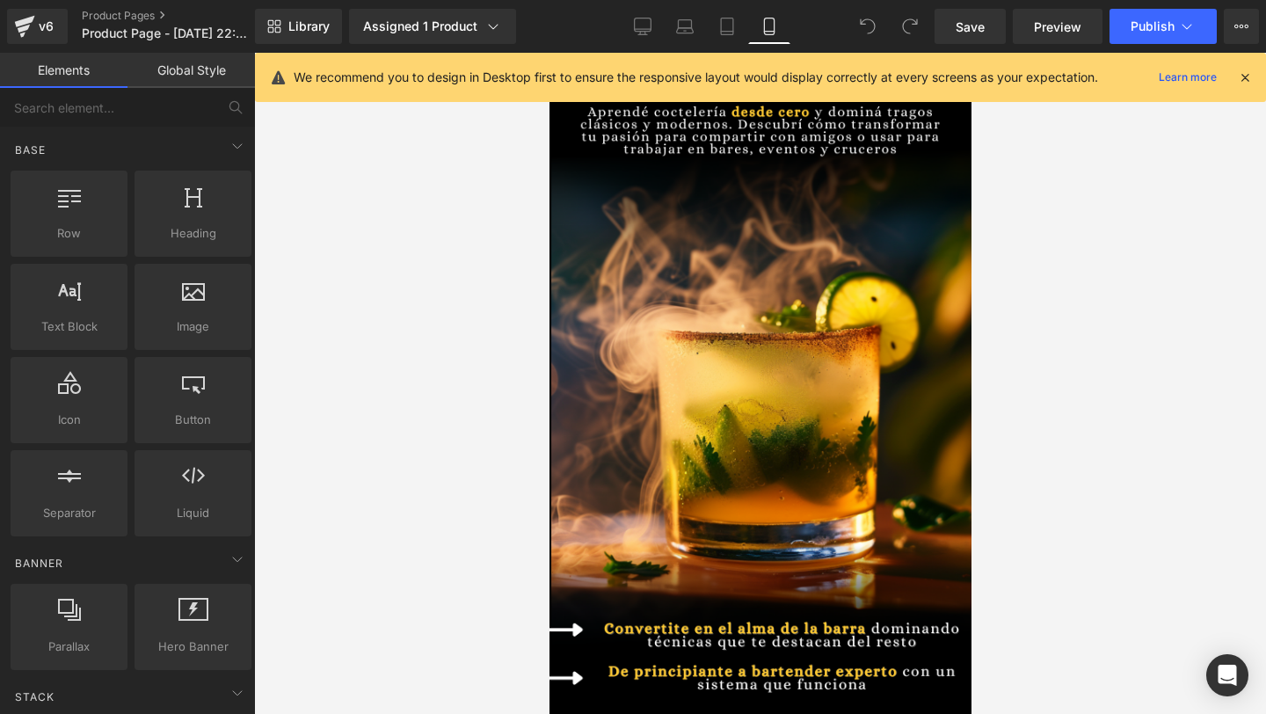
click at [1246, 76] on icon at bounding box center [1245, 77] width 16 height 16
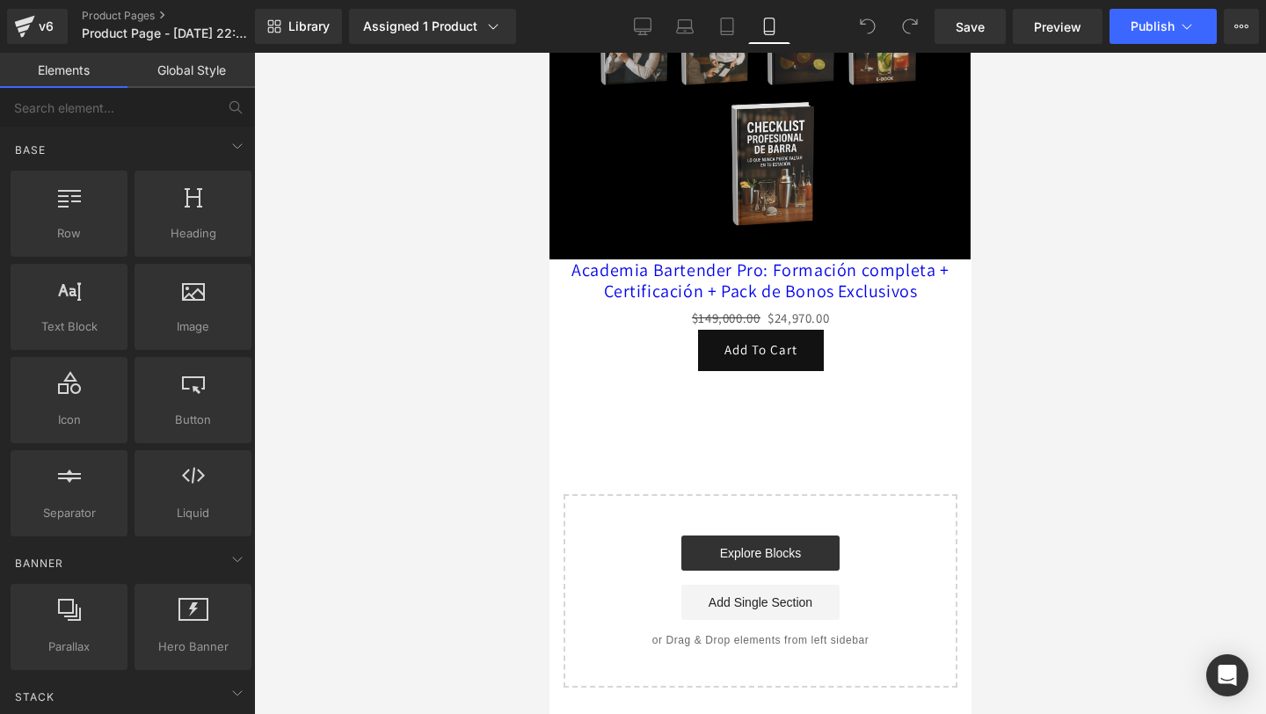
scroll to position [3503, 0]
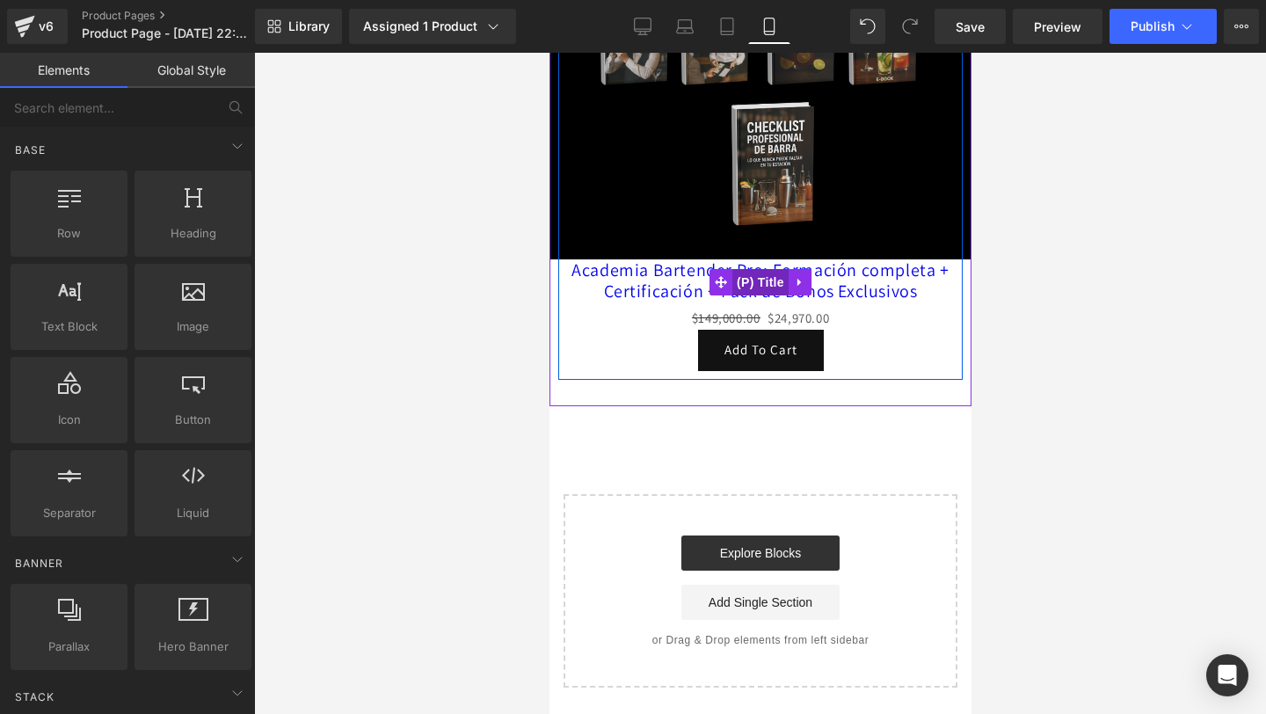
click at [770, 280] on span "(P) Title" at bounding box center [759, 282] width 56 height 26
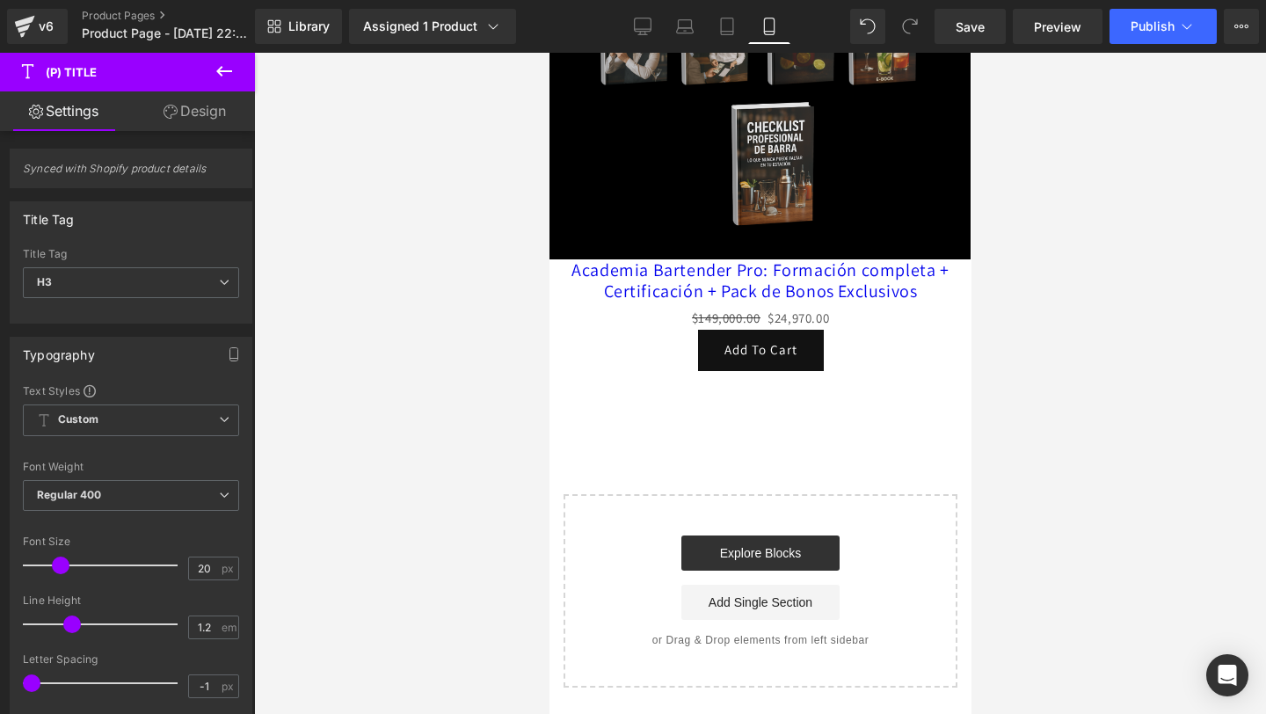
click at [177, 113] on link "Design" at bounding box center [194, 111] width 127 height 40
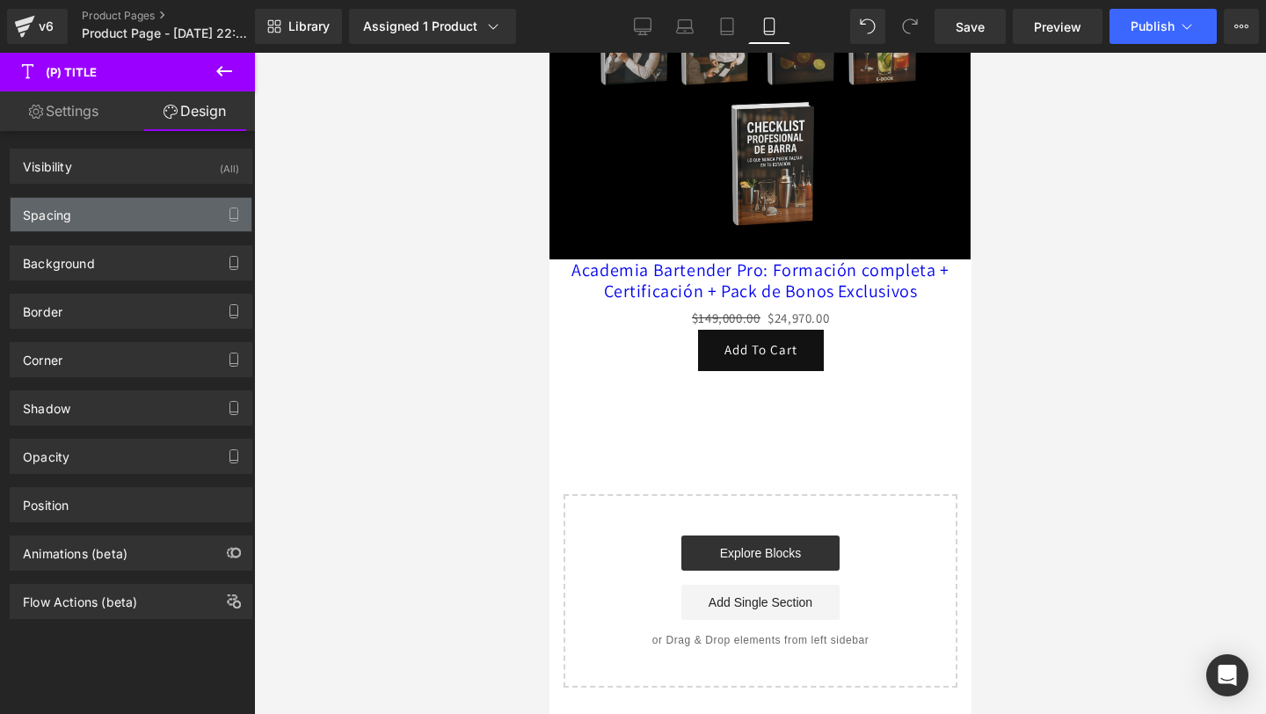
click at [177, 226] on div "Spacing" at bounding box center [131, 214] width 241 height 33
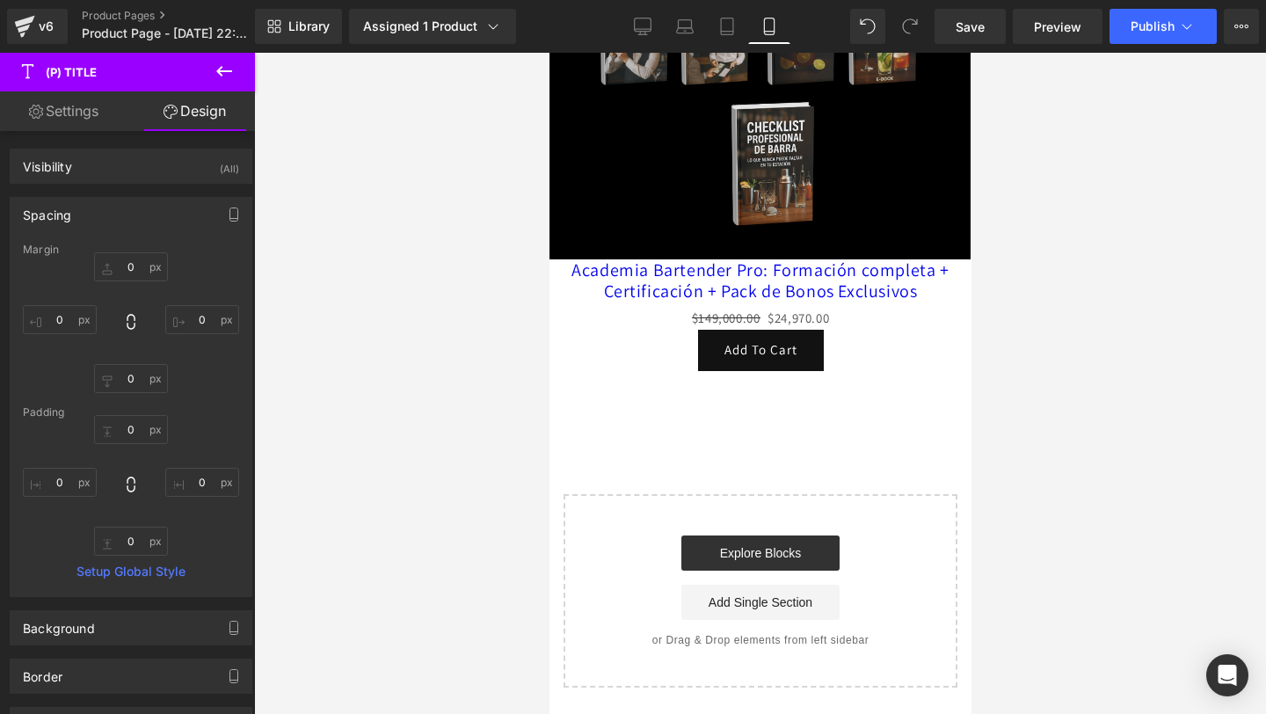
click at [97, 113] on link "Settings" at bounding box center [63, 111] width 127 height 40
type input "100"
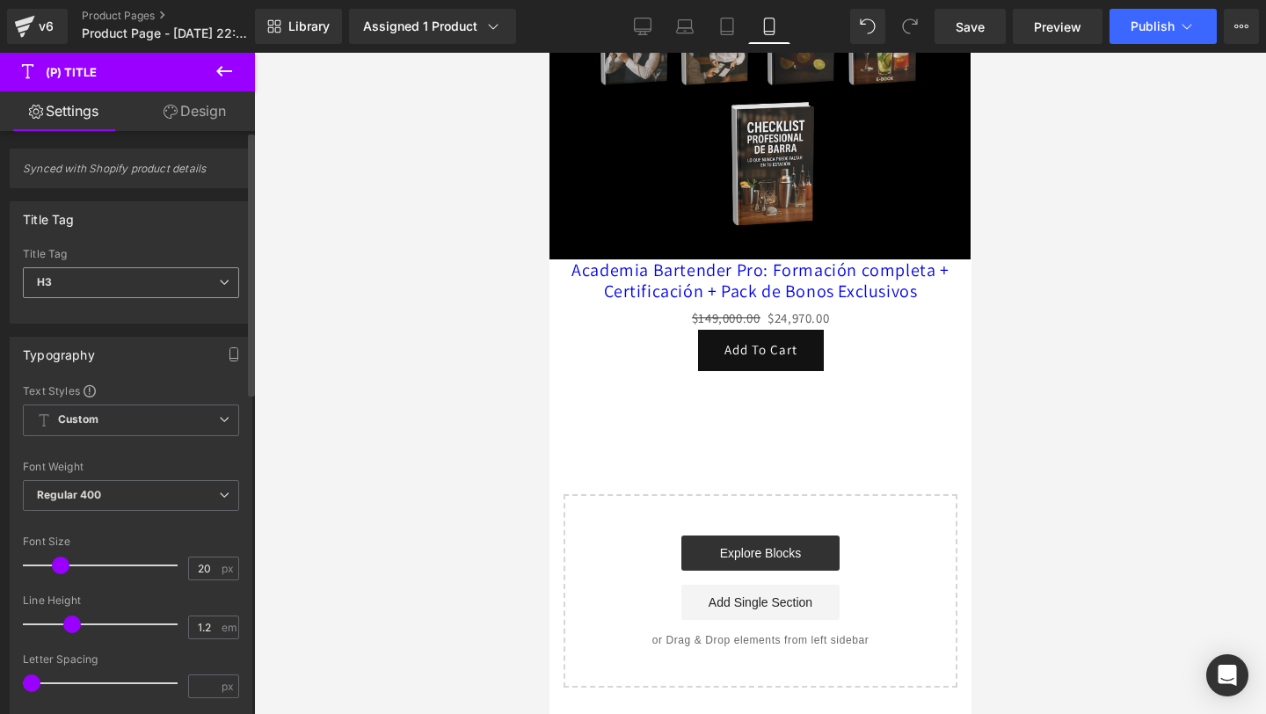
click at [203, 280] on span "H3" at bounding box center [131, 282] width 216 height 31
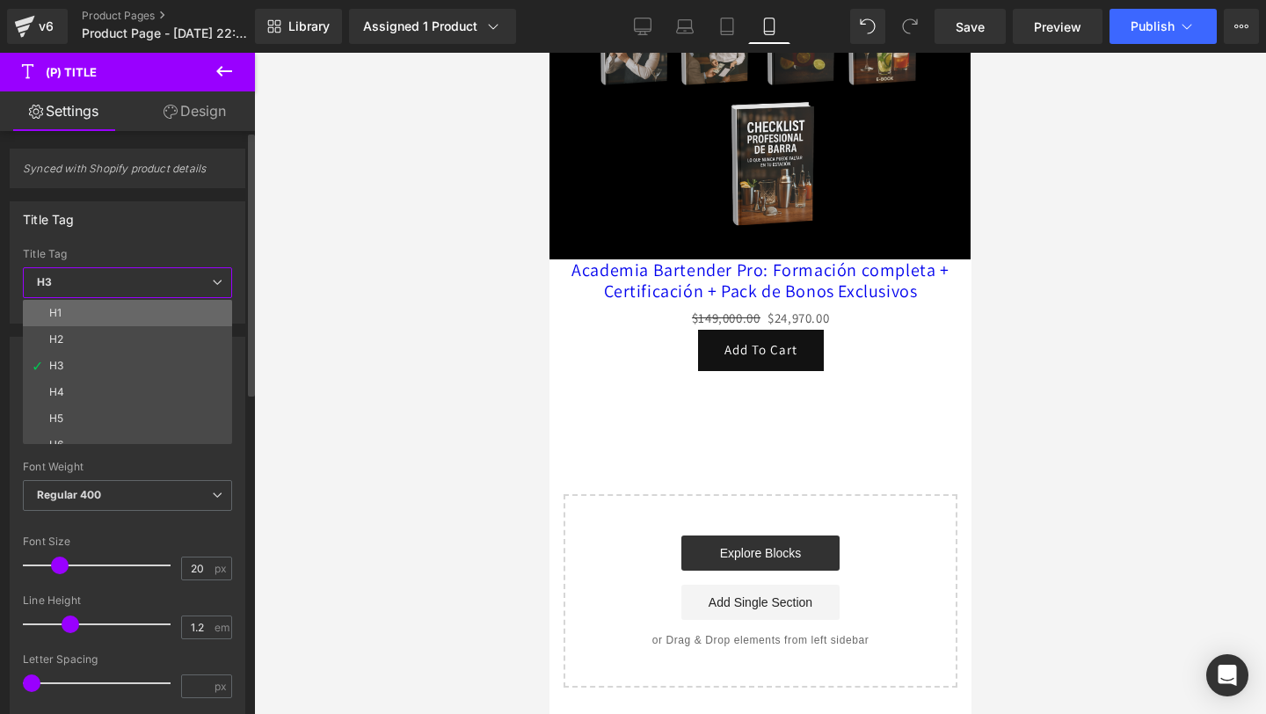
click at [158, 306] on li "H1" at bounding box center [131, 313] width 217 height 26
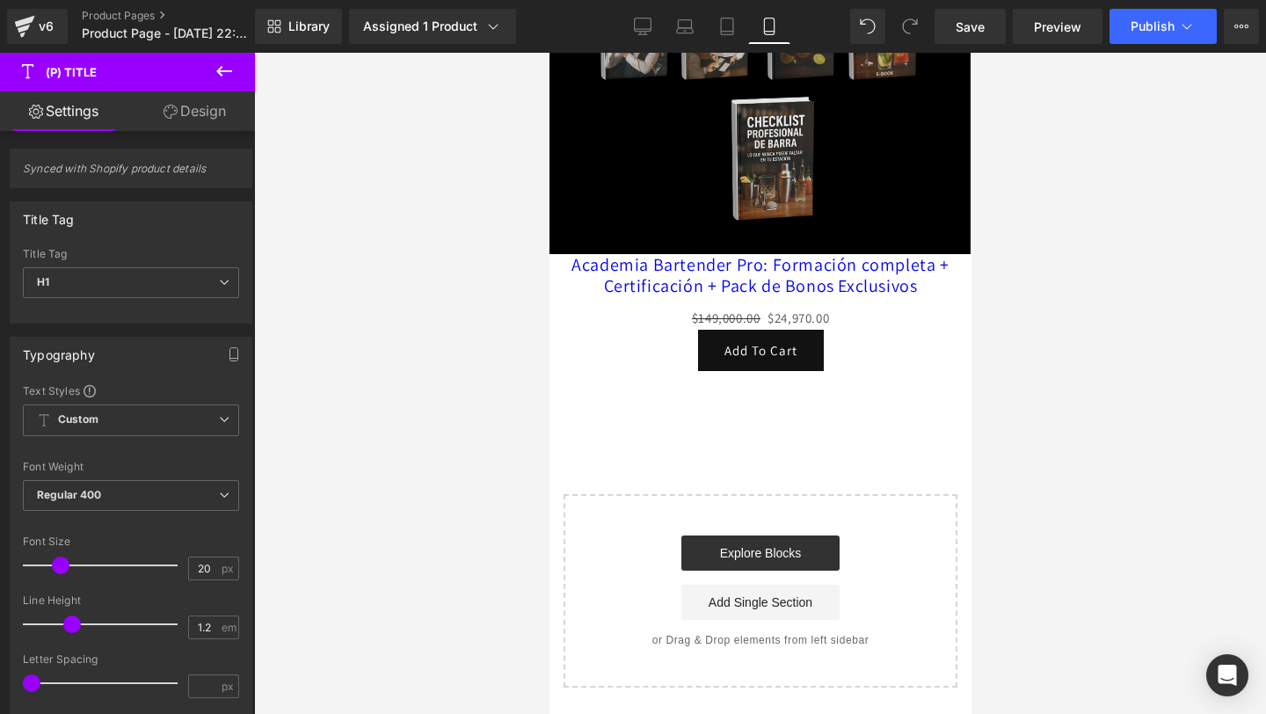
click at [214, 116] on link "Design" at bounding box center [194, 111] width 127 height 40
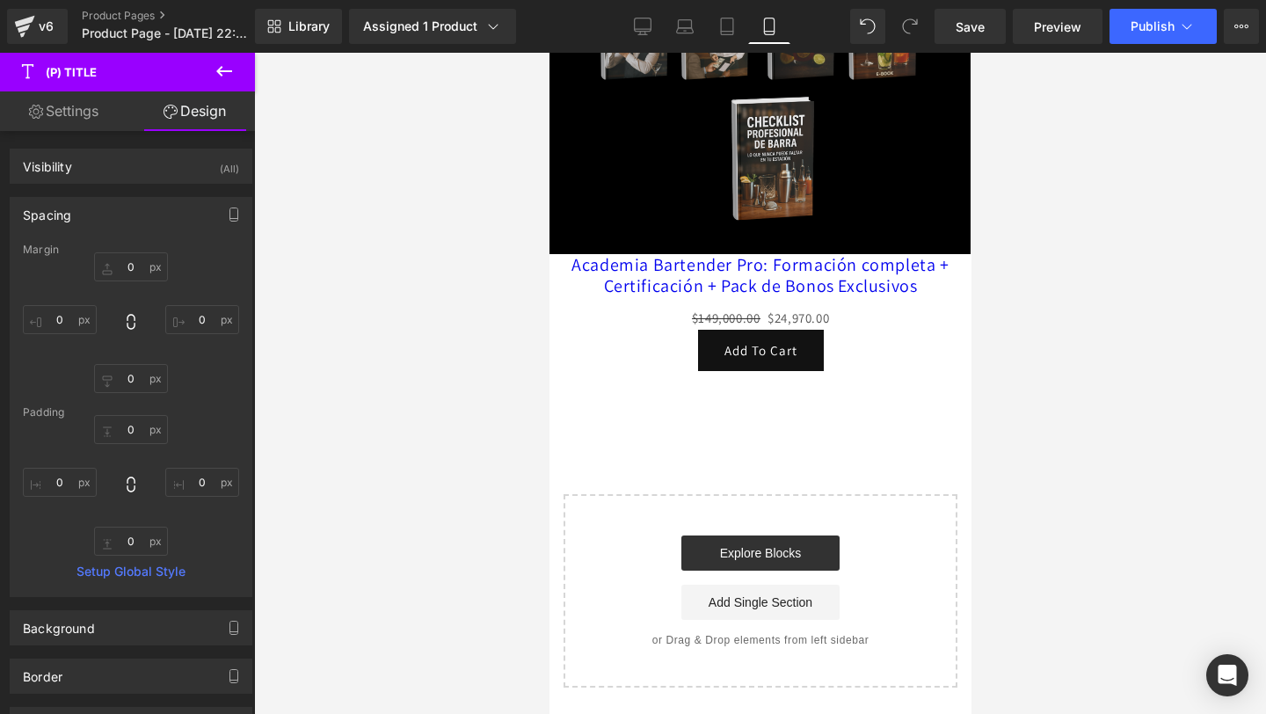
type input "0"
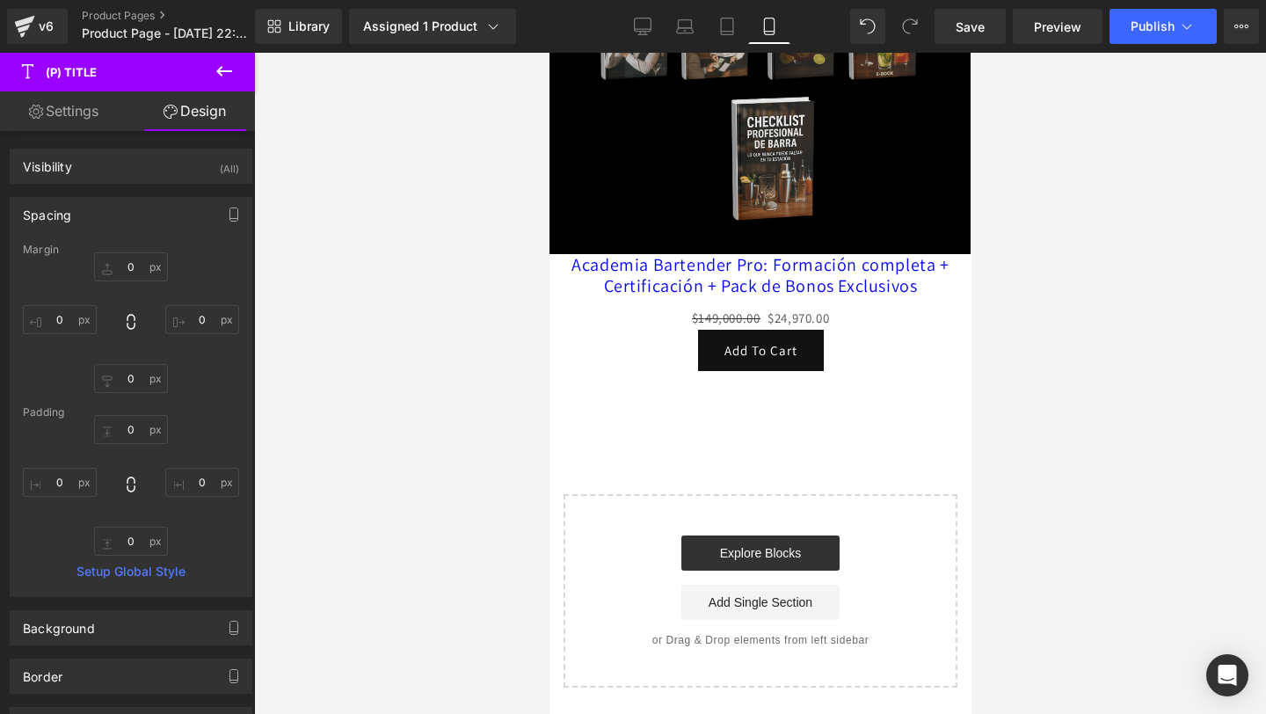
type input "0"
click at [131, 274] on input "0" at bounding box center [131, 266] width 74 height 29
click at [86, 117] on link "Settings" at bounding box center [63, 111] width 127 height 40
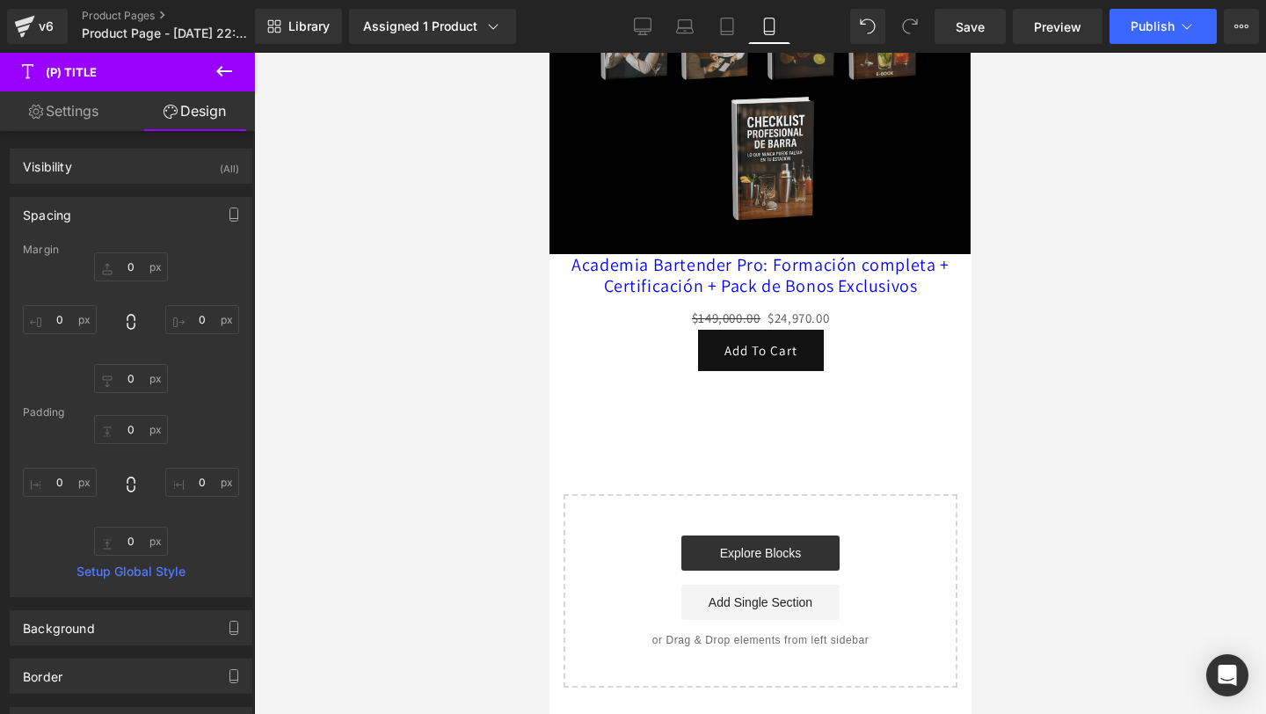
type input "100"
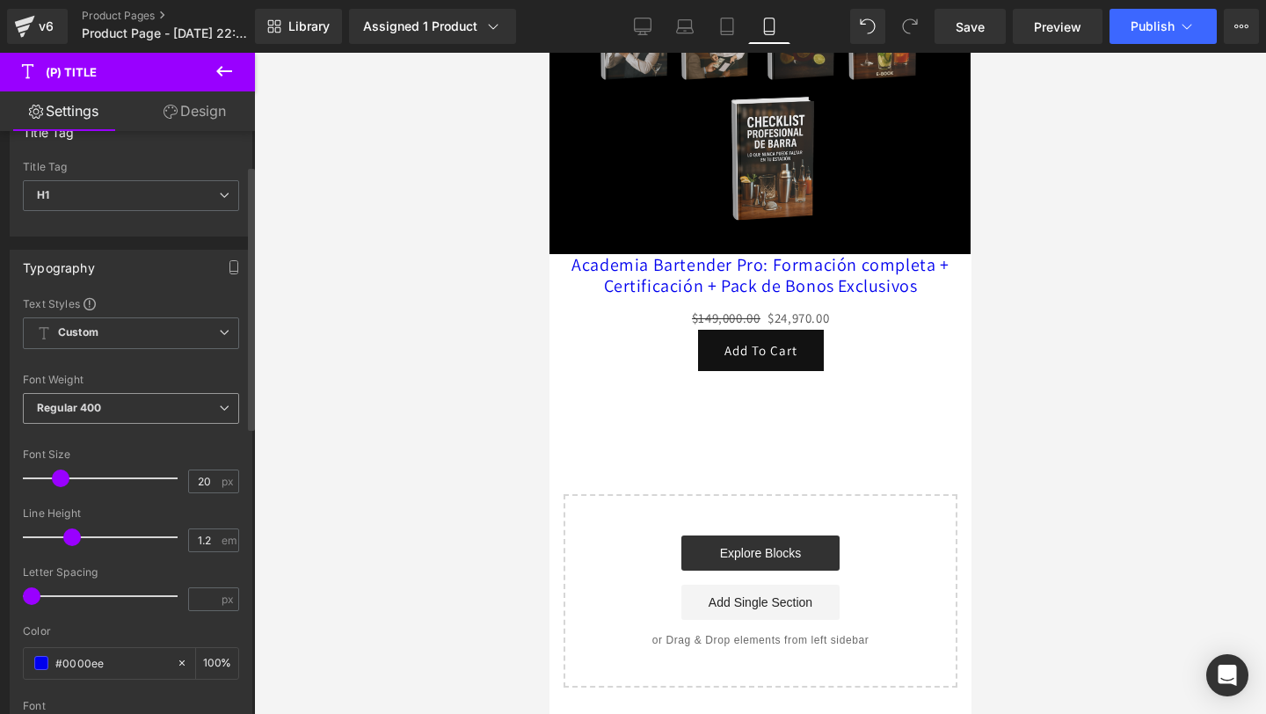
scroll to position [107, 0]
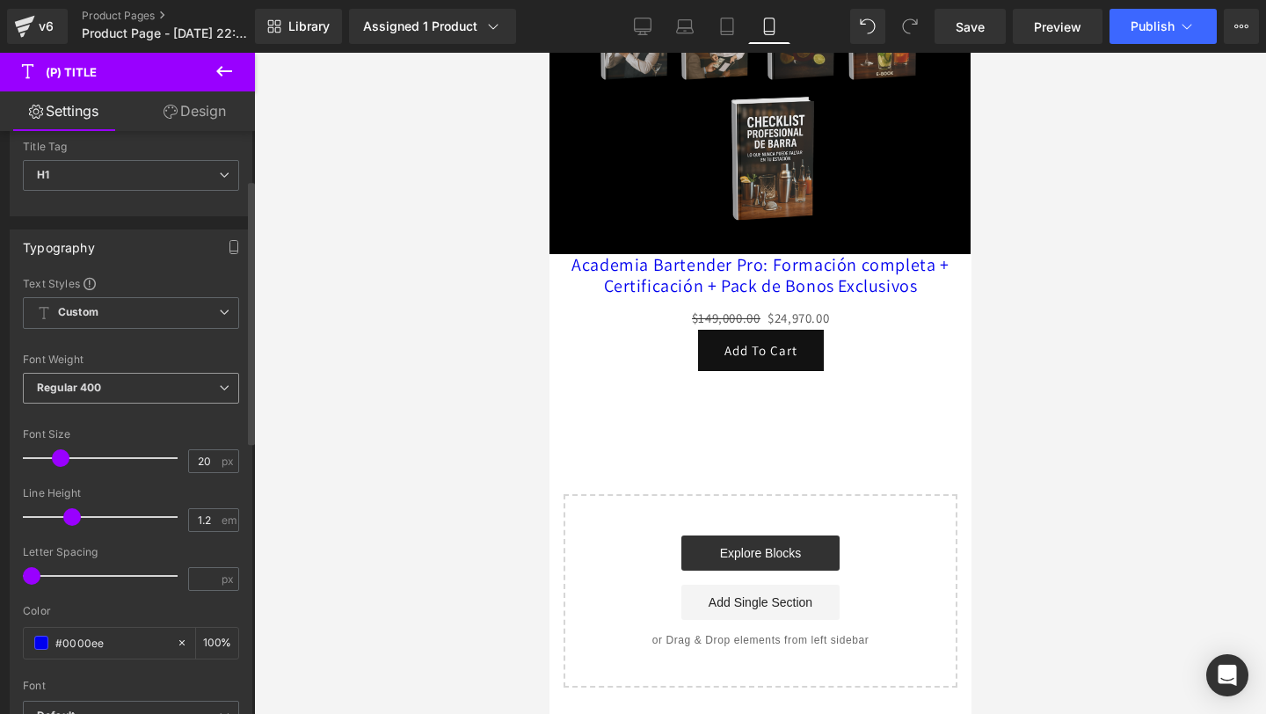
click at [127, 381] on span "Regular 400" at bounding box center [131, 388] width 216 height 31
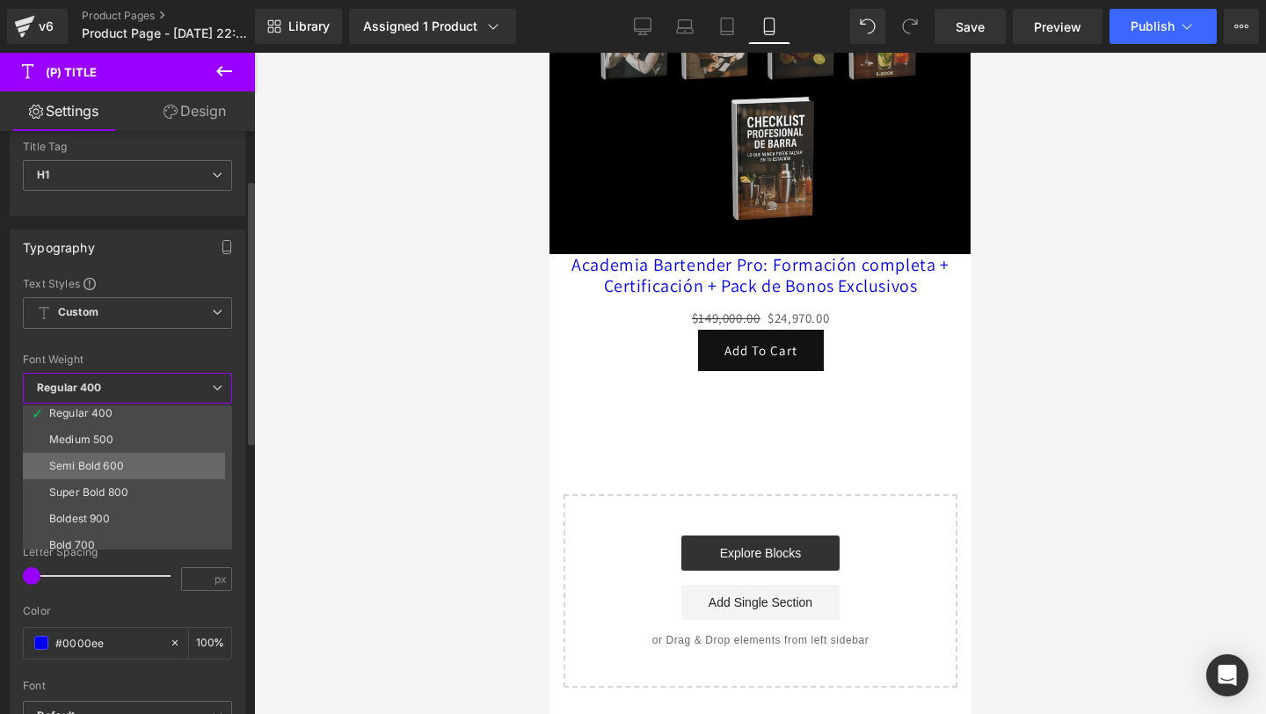
scroll to position [146, 0]
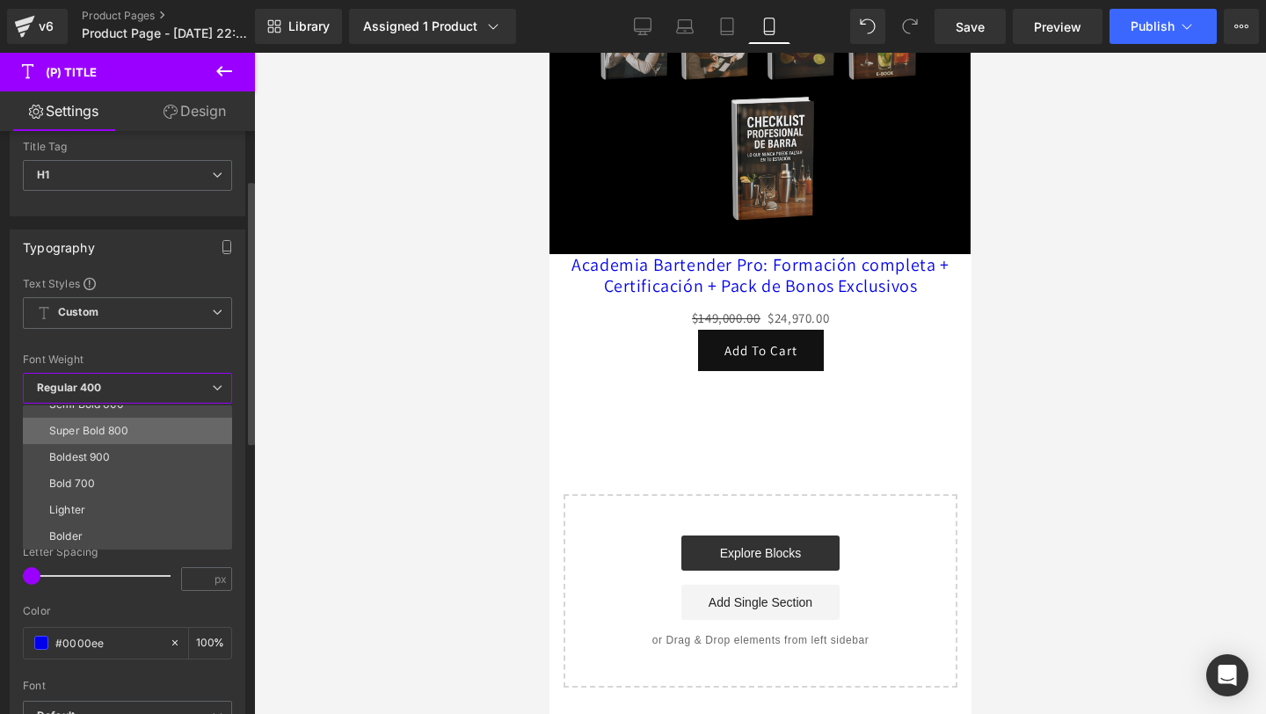
click at [134, 439] on li "Super Bold 800" at bounding box center [131, 431] width 217 height 26
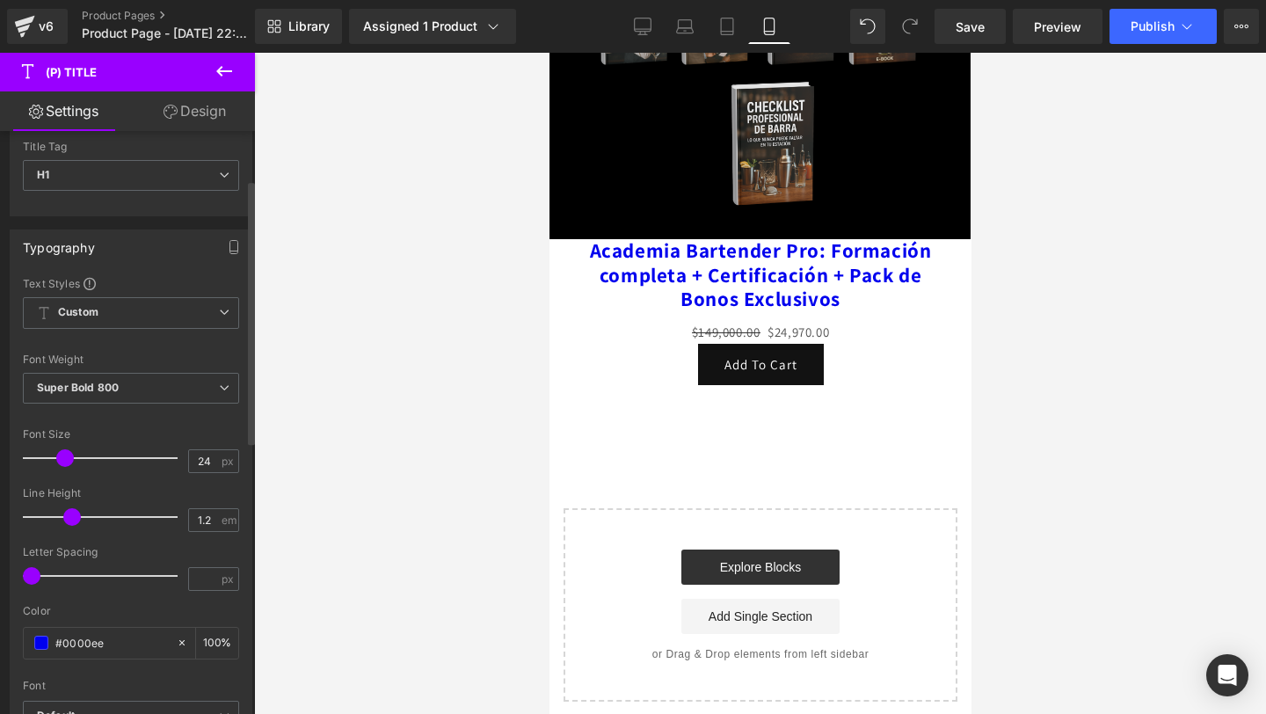
click at [67, 459] on span at bounding box center [65, 458] width 18 height 18
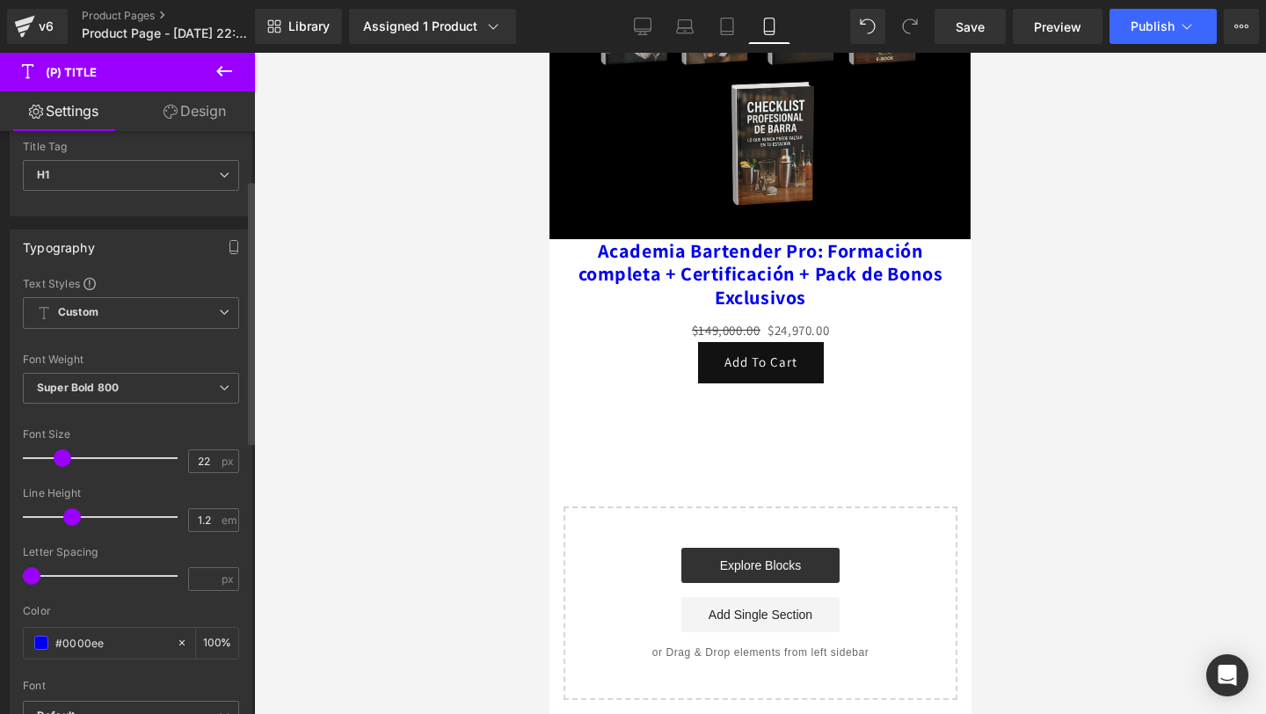
type input "23"
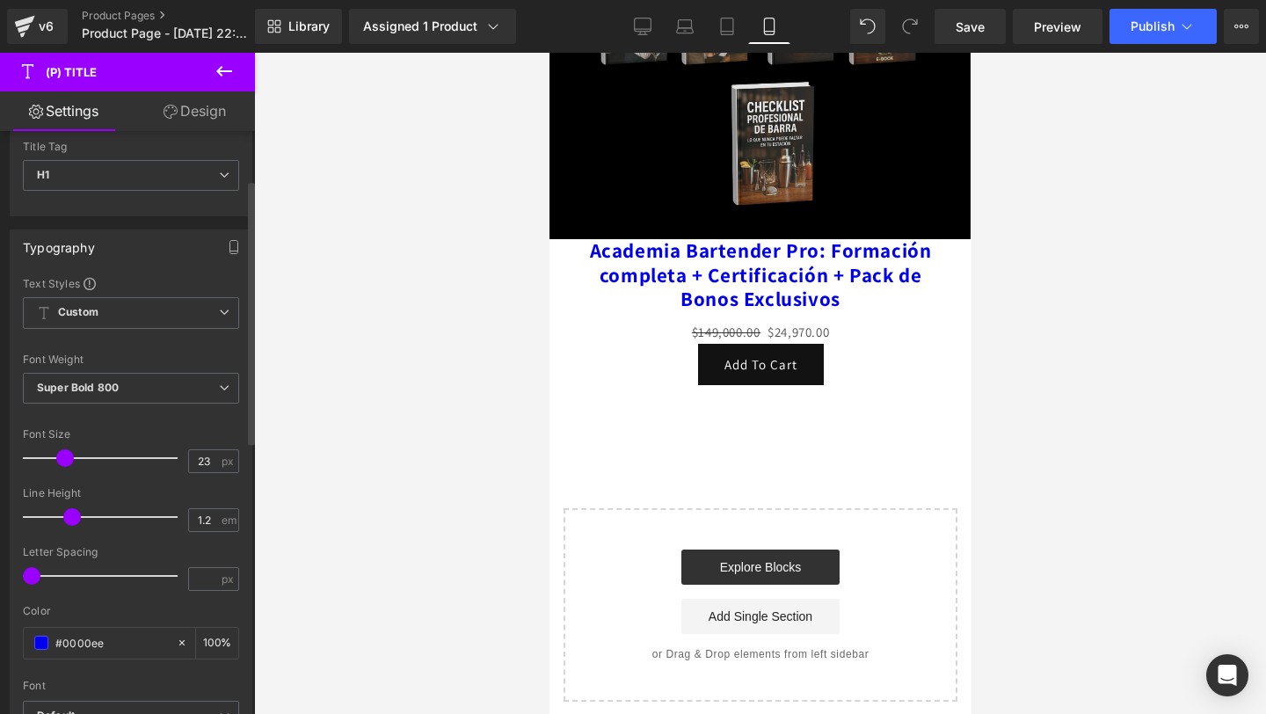
click at [60, 461] on span at bounding box center [65, 458] width 18 height 18
type input "0.4"
drag, startPoint x: 33, startPoint y: 576, endPoint x: 72, endPoint y: 581, distance: 39.9
click at [72, 581] on span at bounding box center [72, 576] width 18 height 18
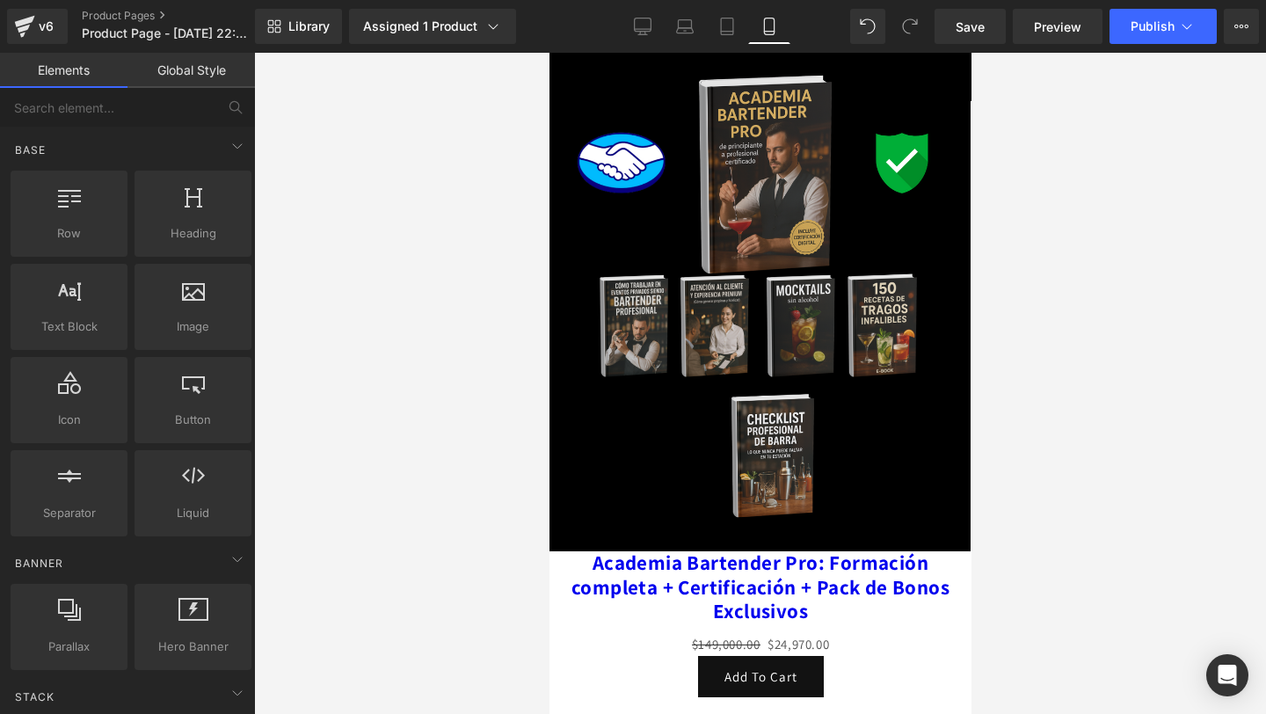
scroll to position [3402, 0]
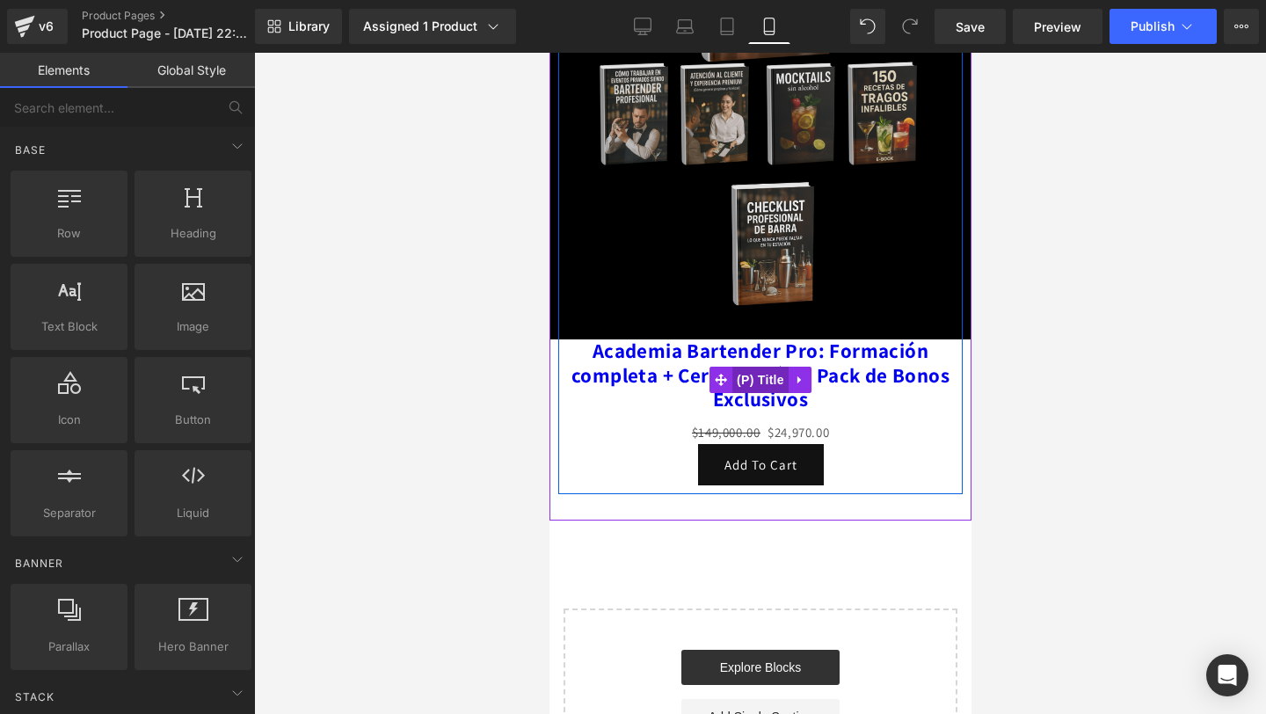
click at [773, 380] on span "(P) Title" at bounding box center [759, 380] width 56 height 26
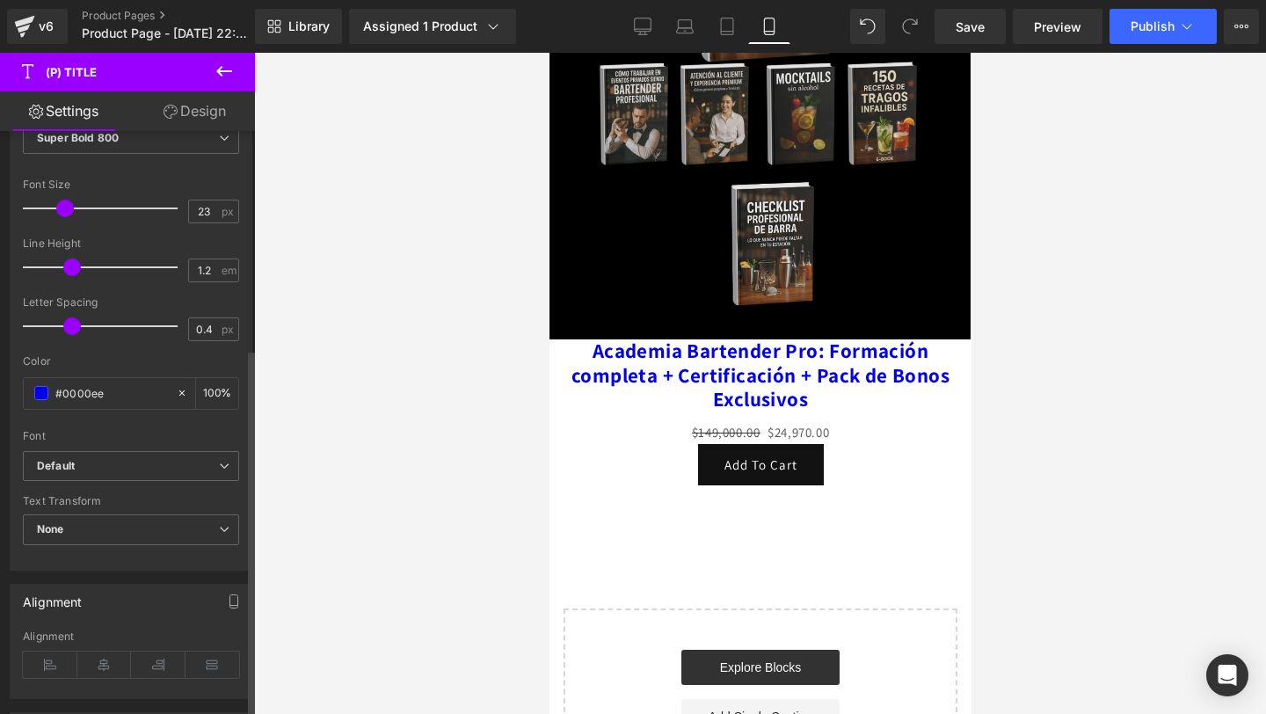
scroll to position [373, 0]
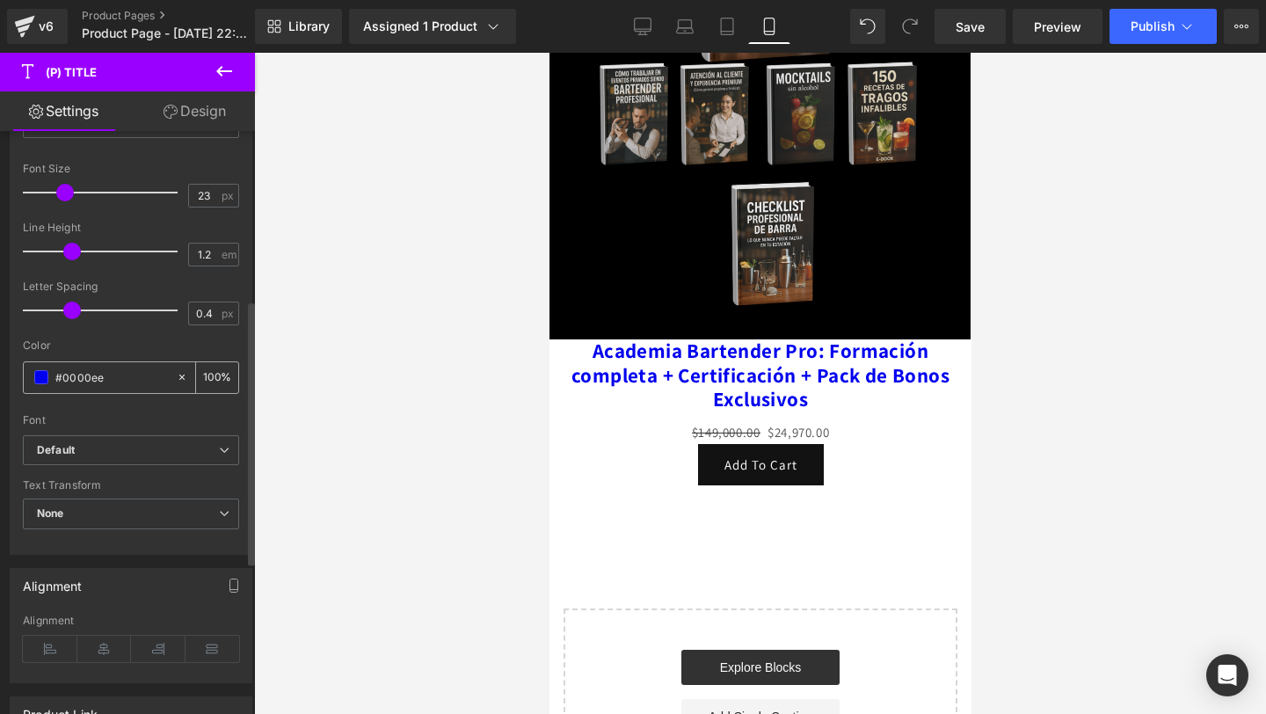
click at [44, 379] on span at bounding box center [41, 377] width 14 height 14
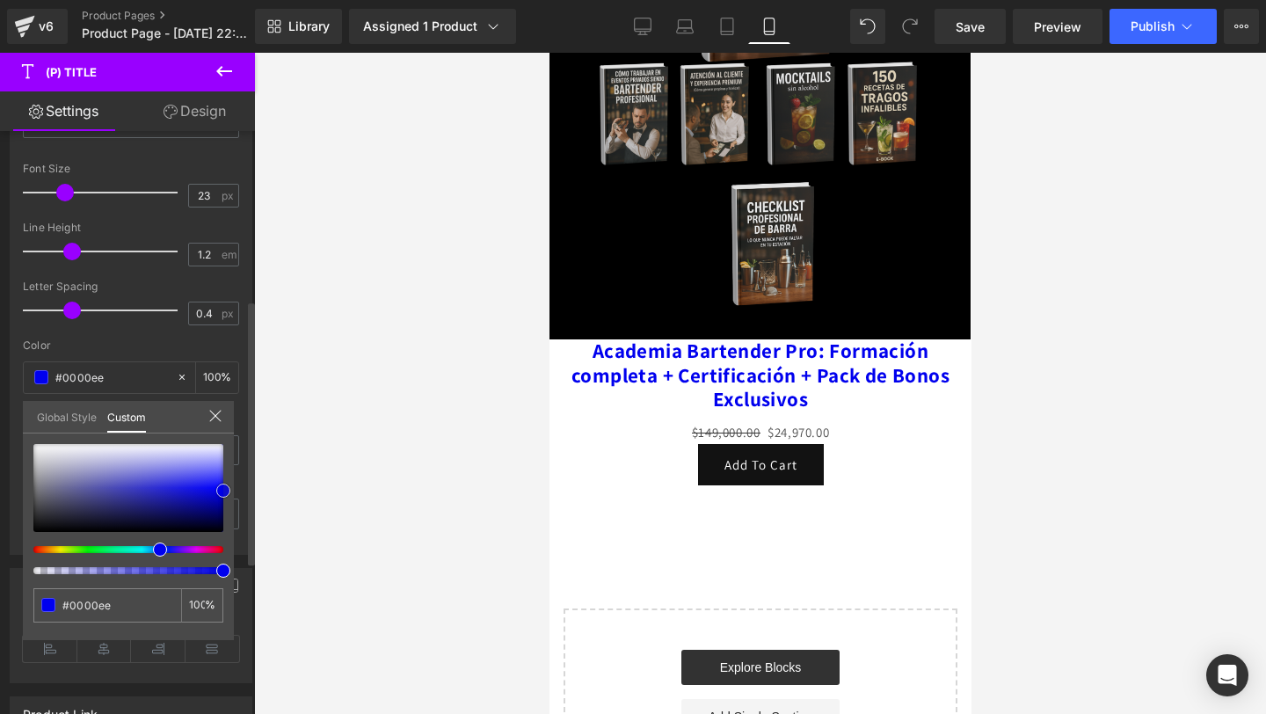
type input "#0000ef"
type input "#0a0ae4"
type input "#1515da"
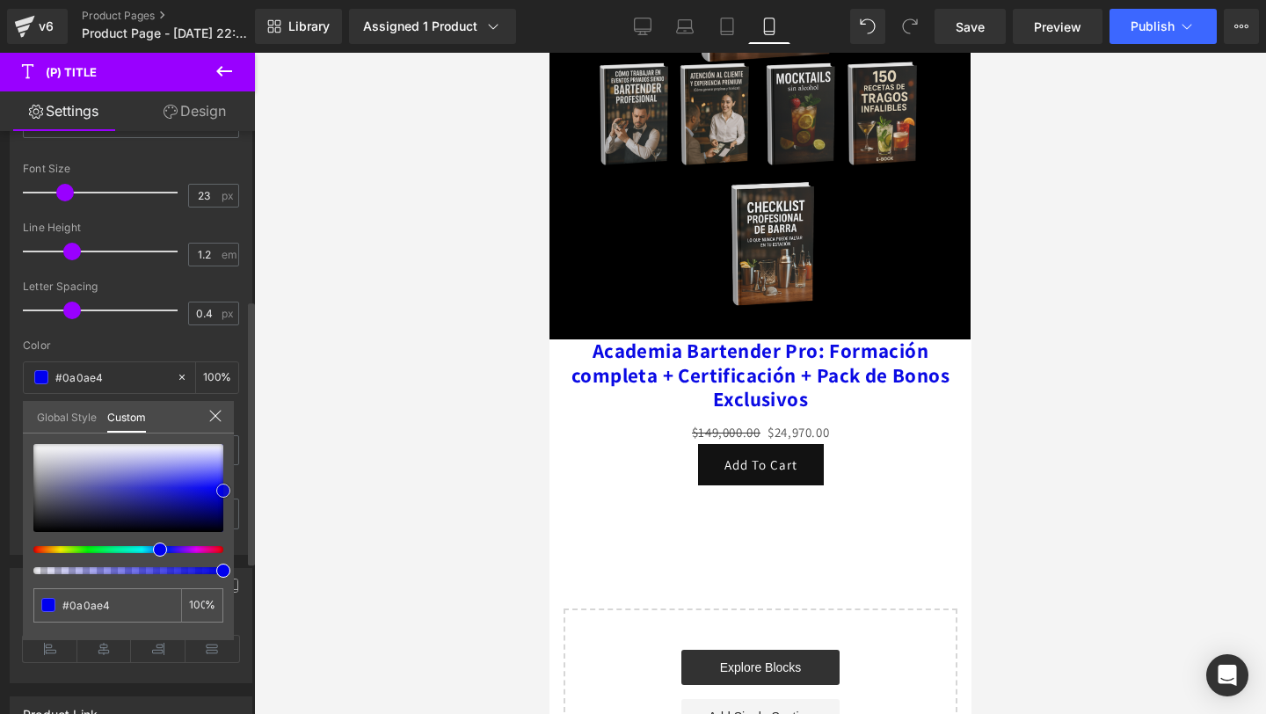
type input "#1515da"
type input "#4a4ac4"
type input "#b7b7bc"
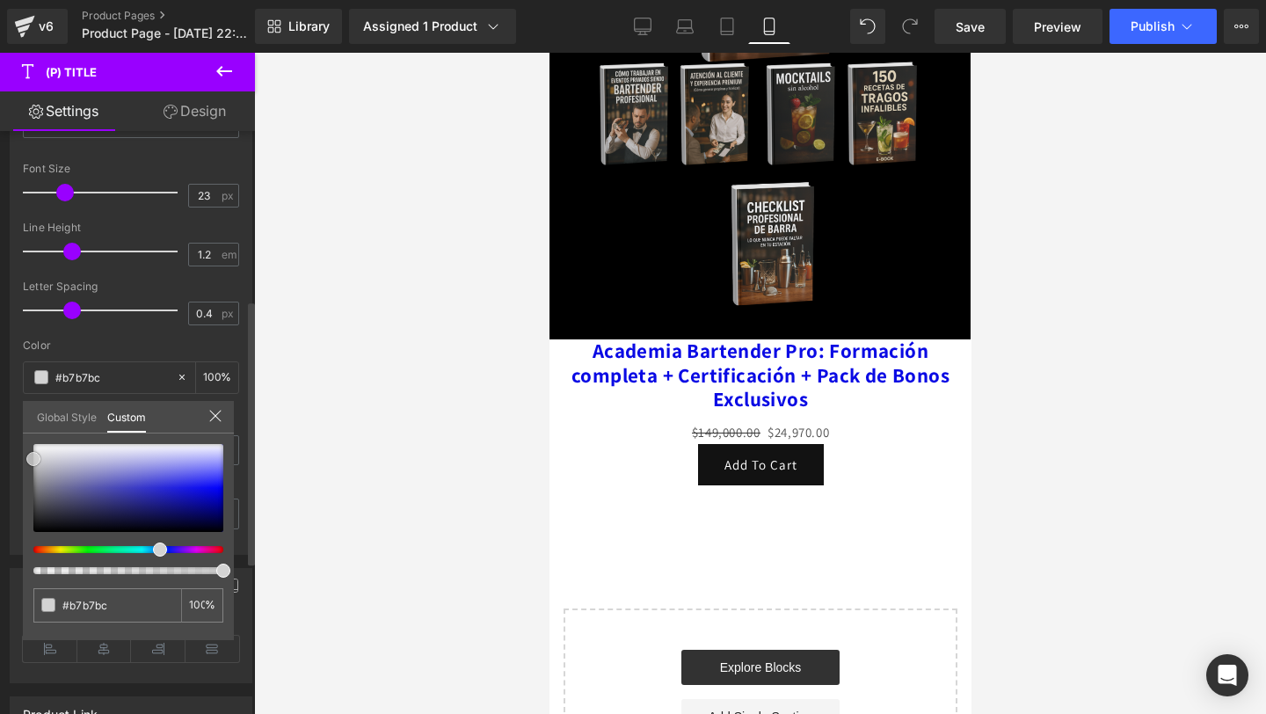
type input "#e5e5e5"
type input "#f7f7f7"
type input "#ffffff"
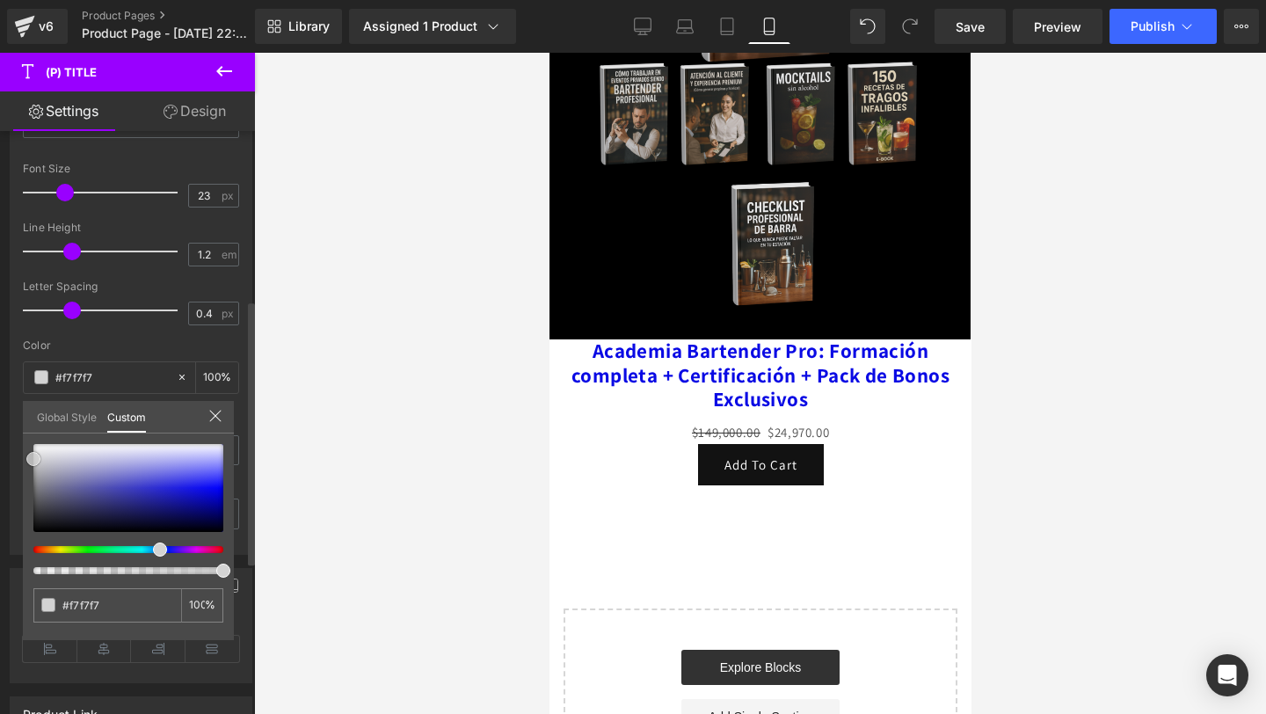
type input "#ffffff"
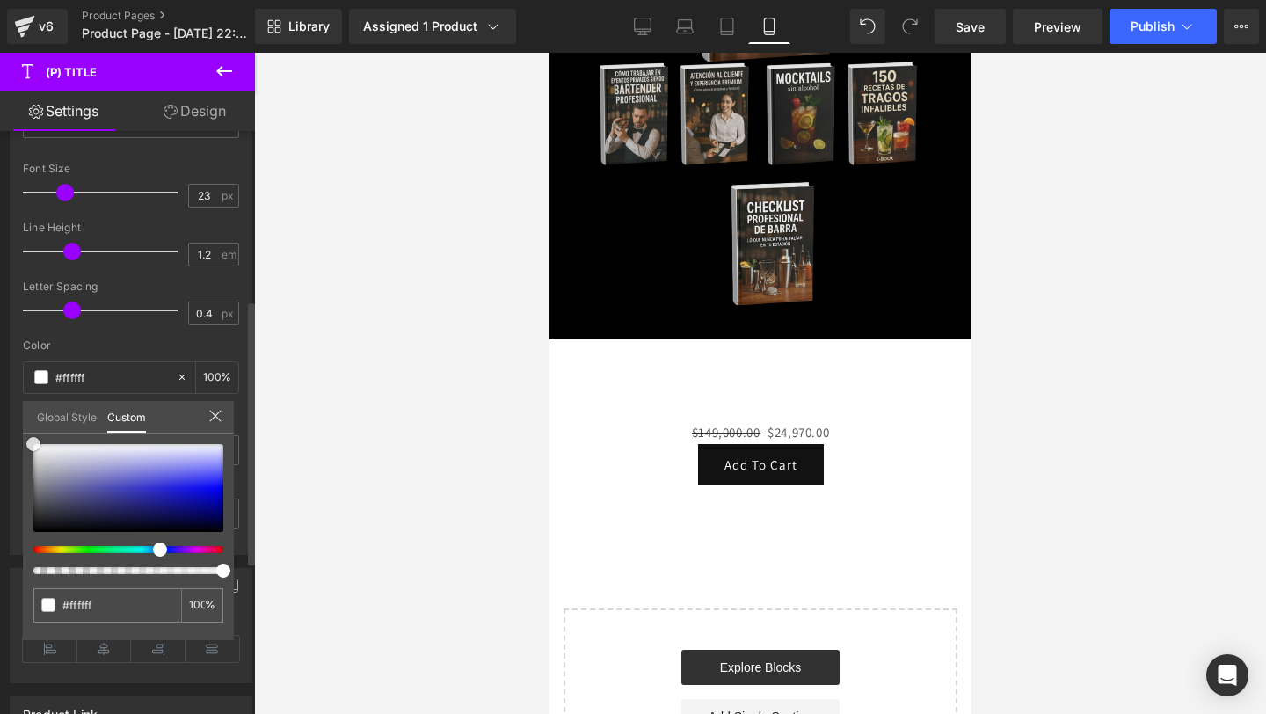
drag, startPoint x: 229, startPoint y: 490, endPoint x: 5, endPoint y: 439, distance: 228.8
click at [5, 439] on div "Typography Text Styles Custom Custom Setup Global Style Custom Setup Global Sty…" at bounding box center [131, 253] width 263 height 604
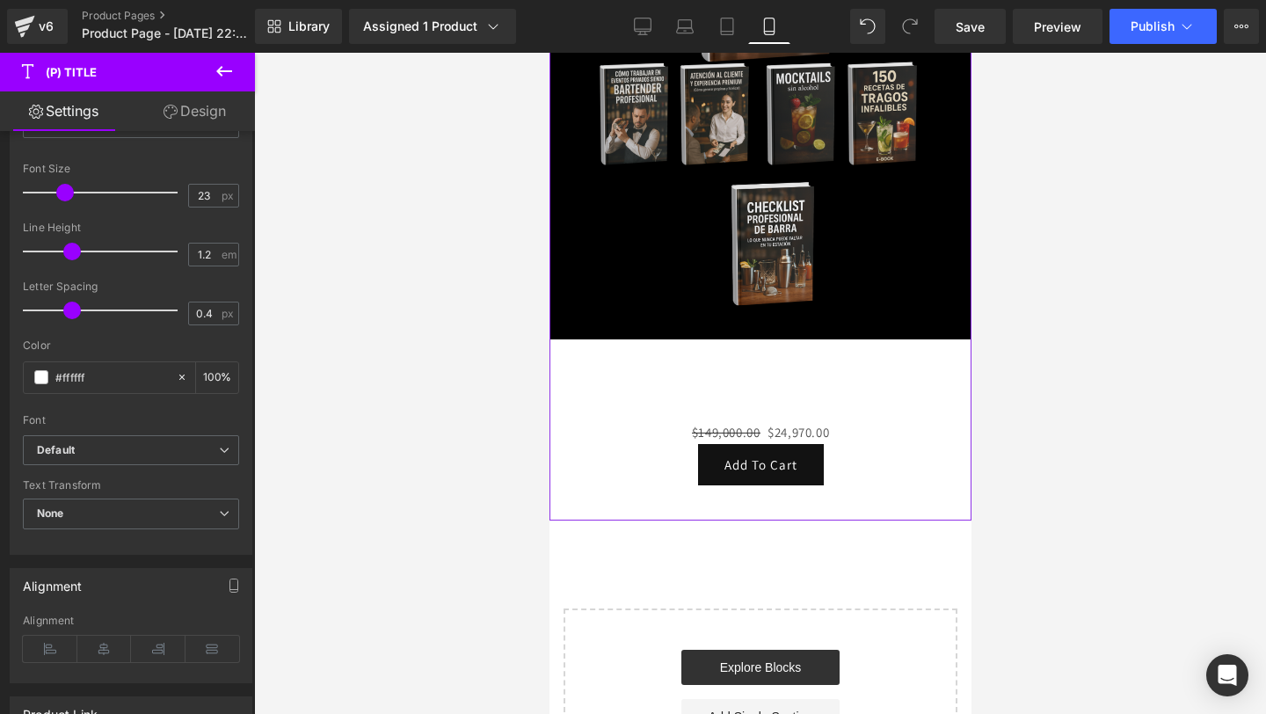
click at [602, 444] on div "$149,000.00 $24,970.00" at bounding box center [759, 432] width 378 height 24
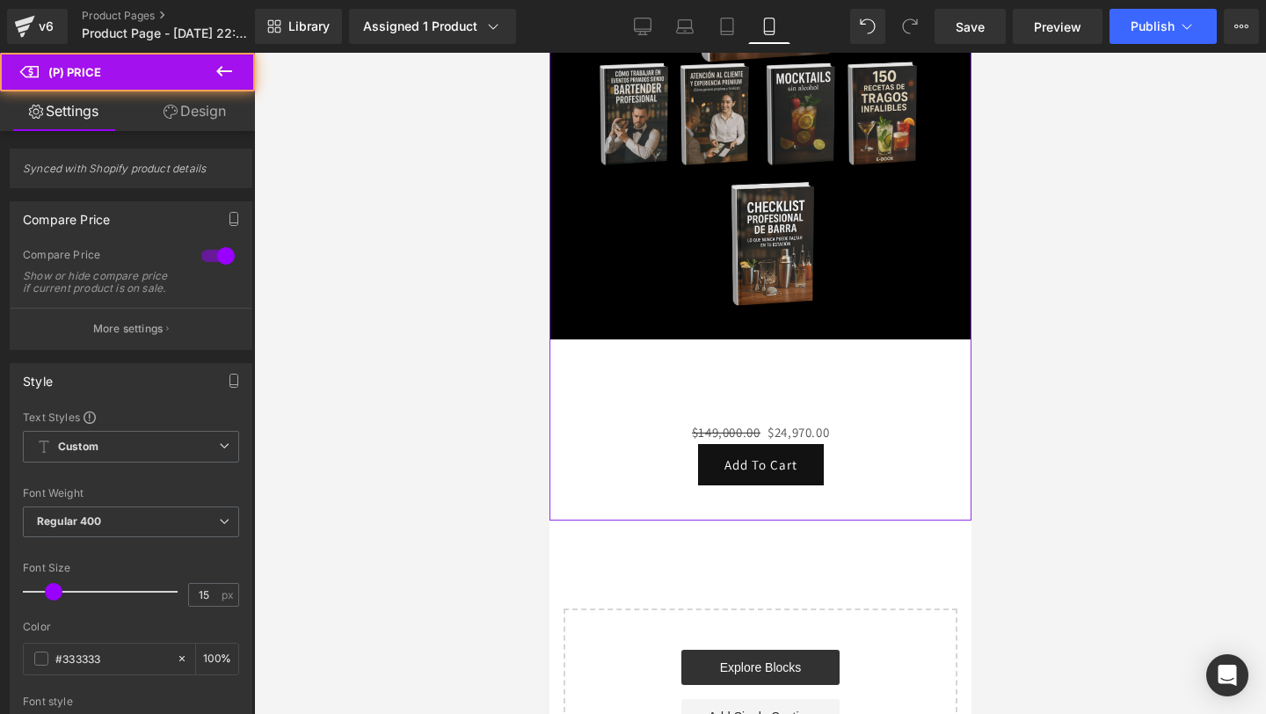
click at [558, 512] on div "Sale Off (P) Image Academia Bartender Pro: Formación completa + Certificación +…" at bounding box center [759, 204] width 422 height 631
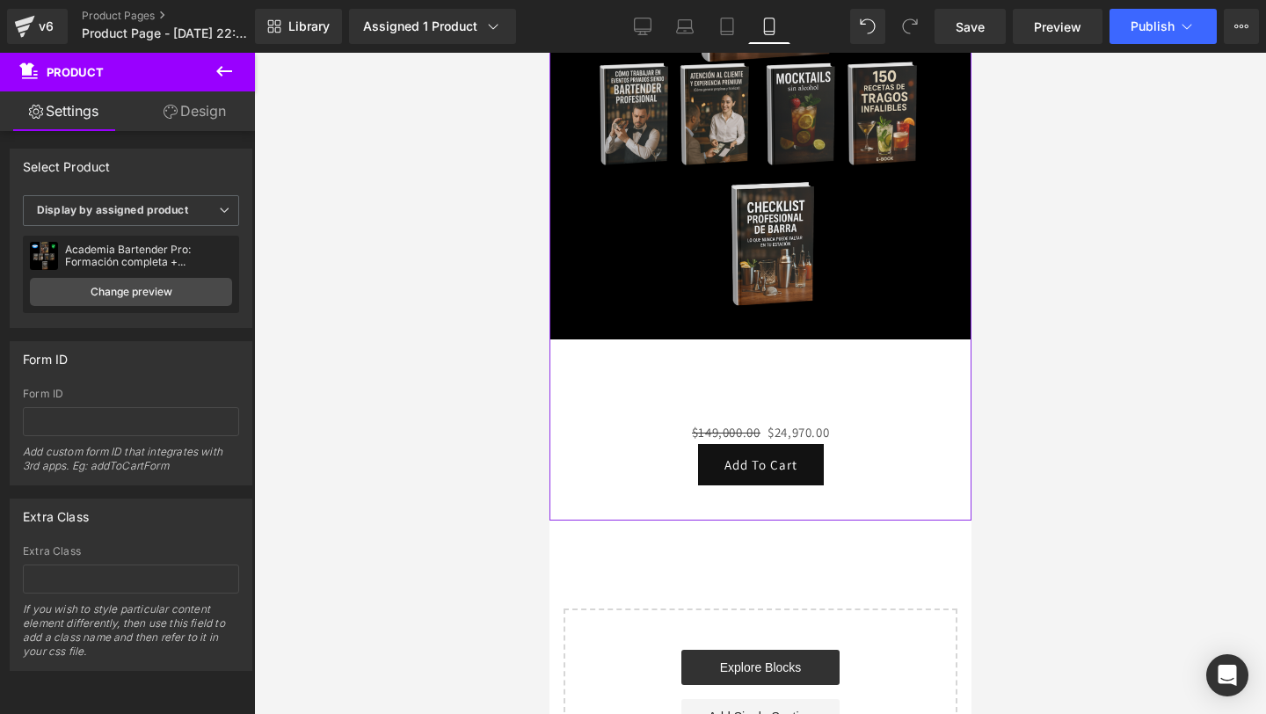
click at [194, 107] on link "Design" at bounding box center [194, 111] width 127 height 40
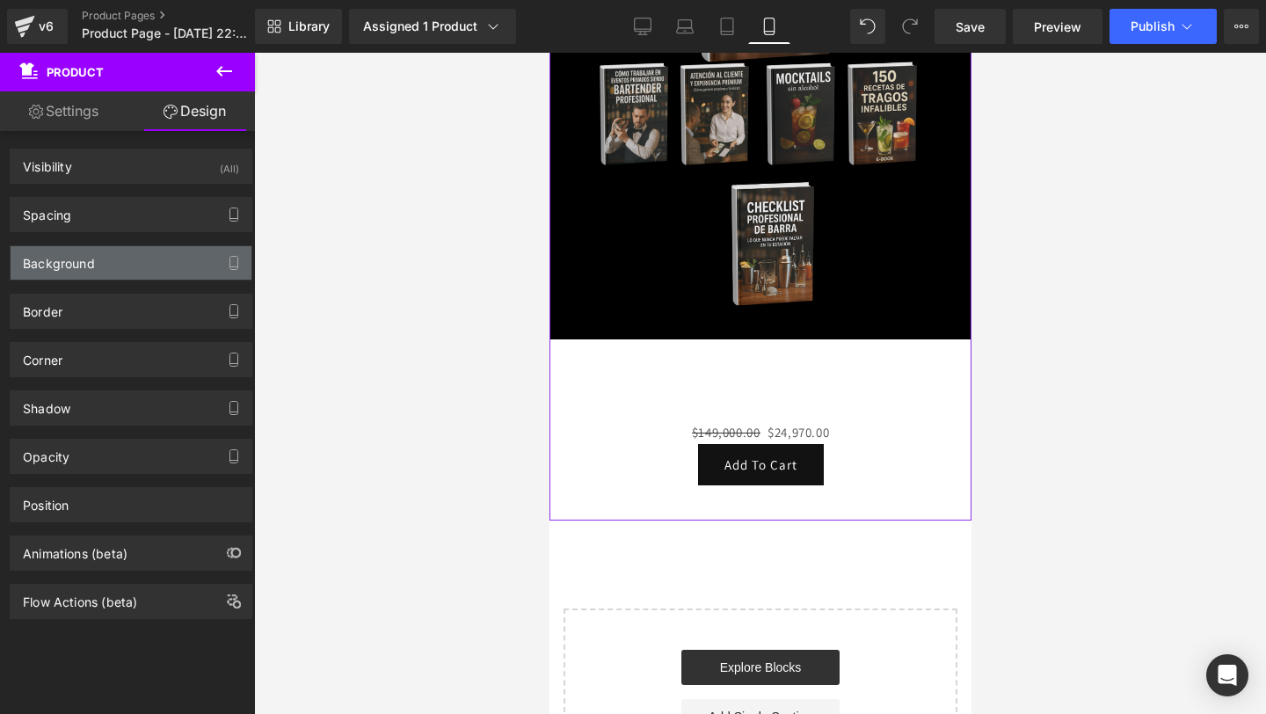
click at [91, 279] on div "Background" at bounding box center [131, 262] width 241 height 33
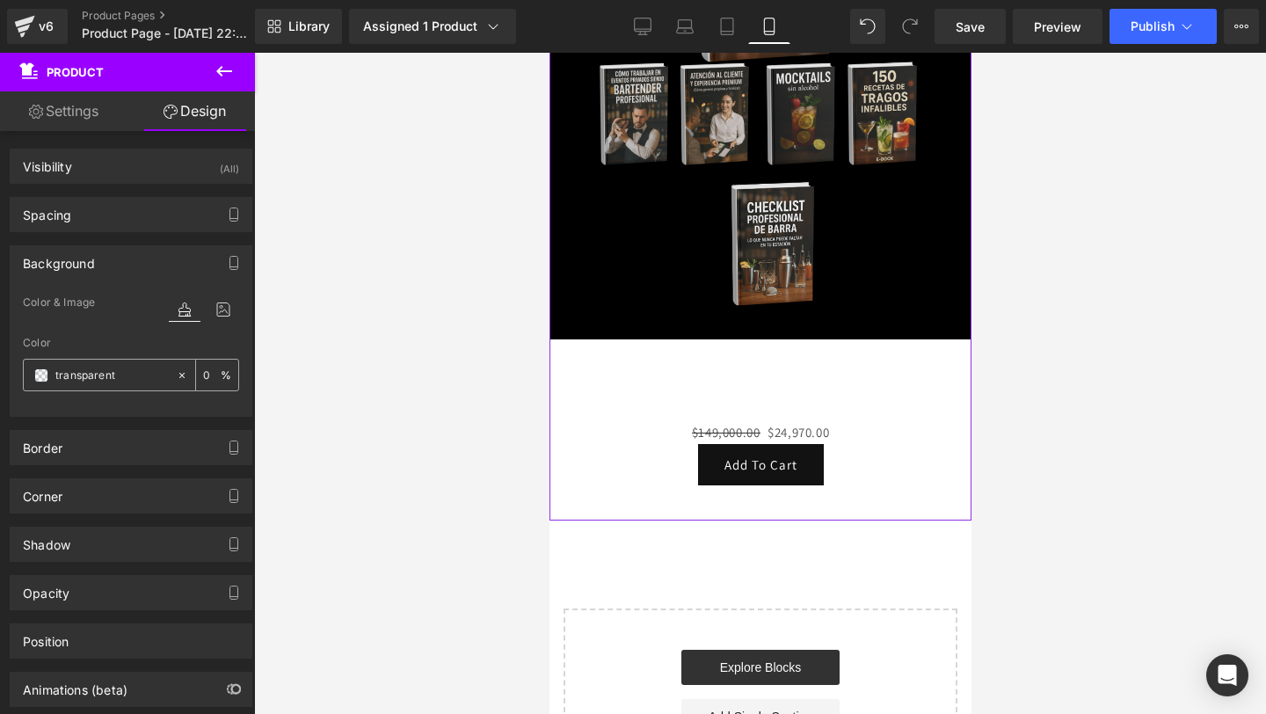
click at [41, 381] on span at bounding box center [41, 375] width 14 height 14
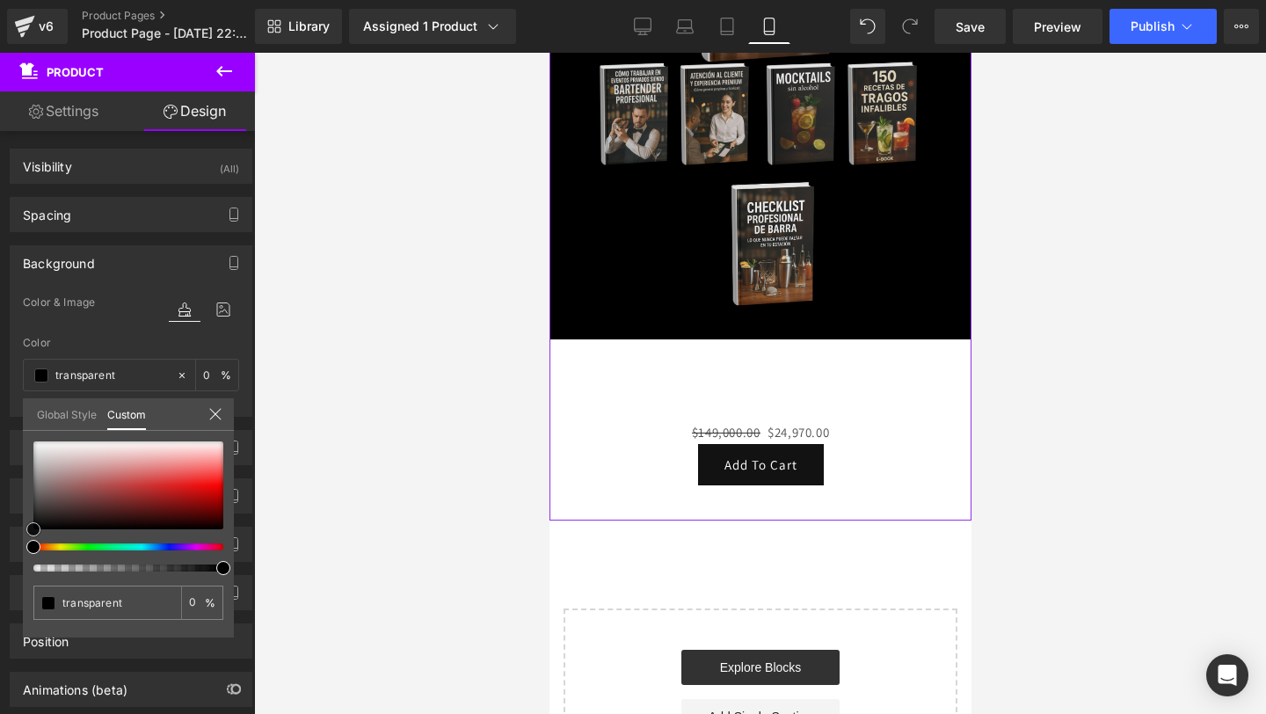
type input "#000000"
type input "100"
type input "#000000"
type input "100"
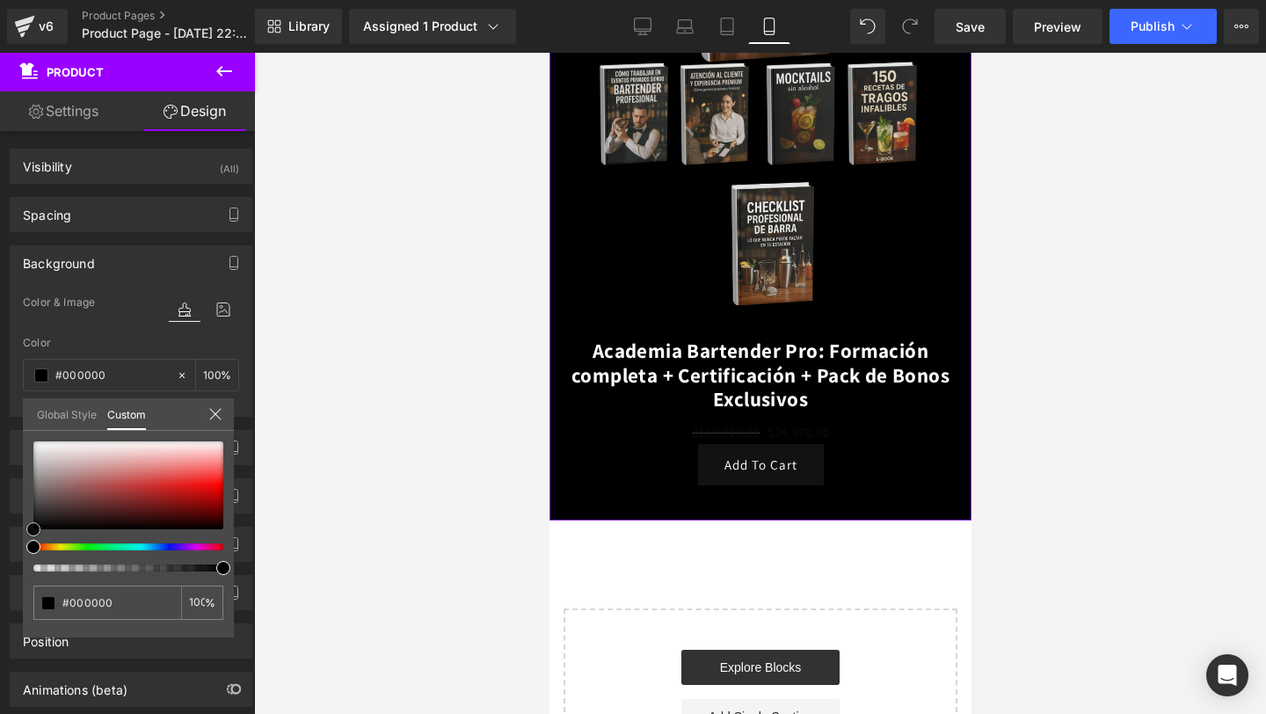
click at [30, 533] on span at bounding box center [33, 529] width 14 height 14
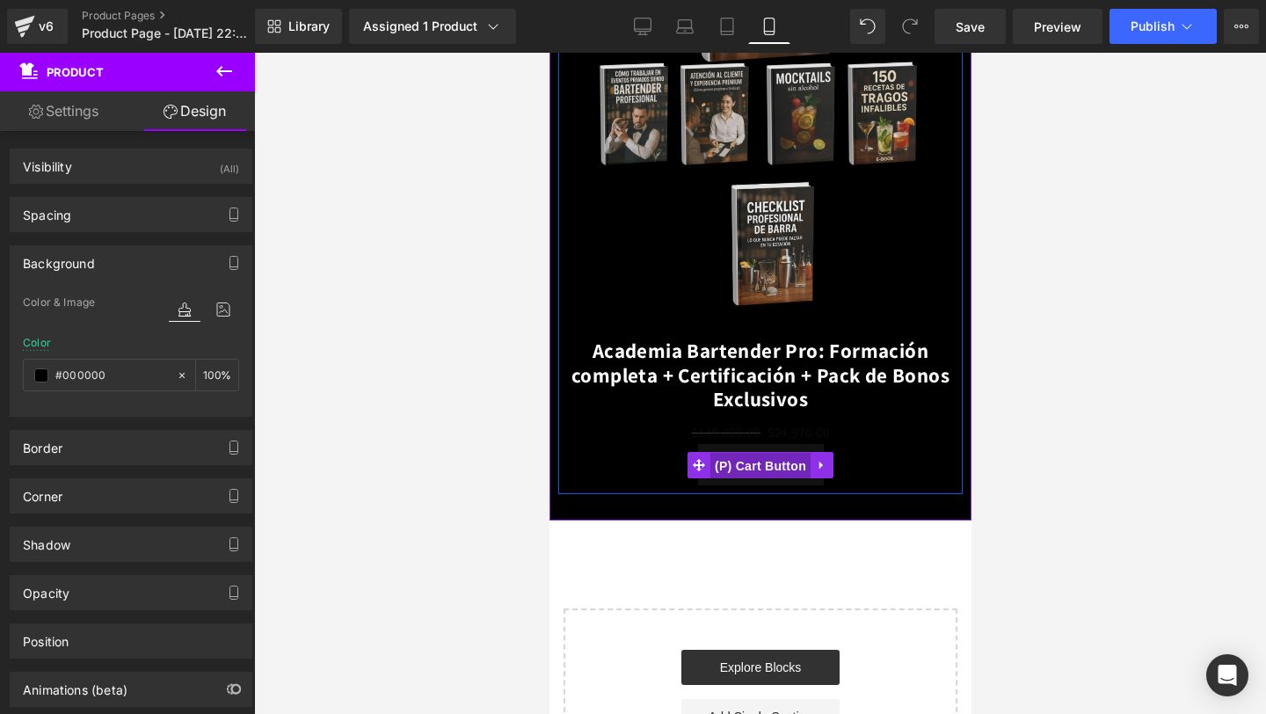
click at [753, 466] on span "(P) Cart Button" at bounding box center [759, 466] width 100 height 26
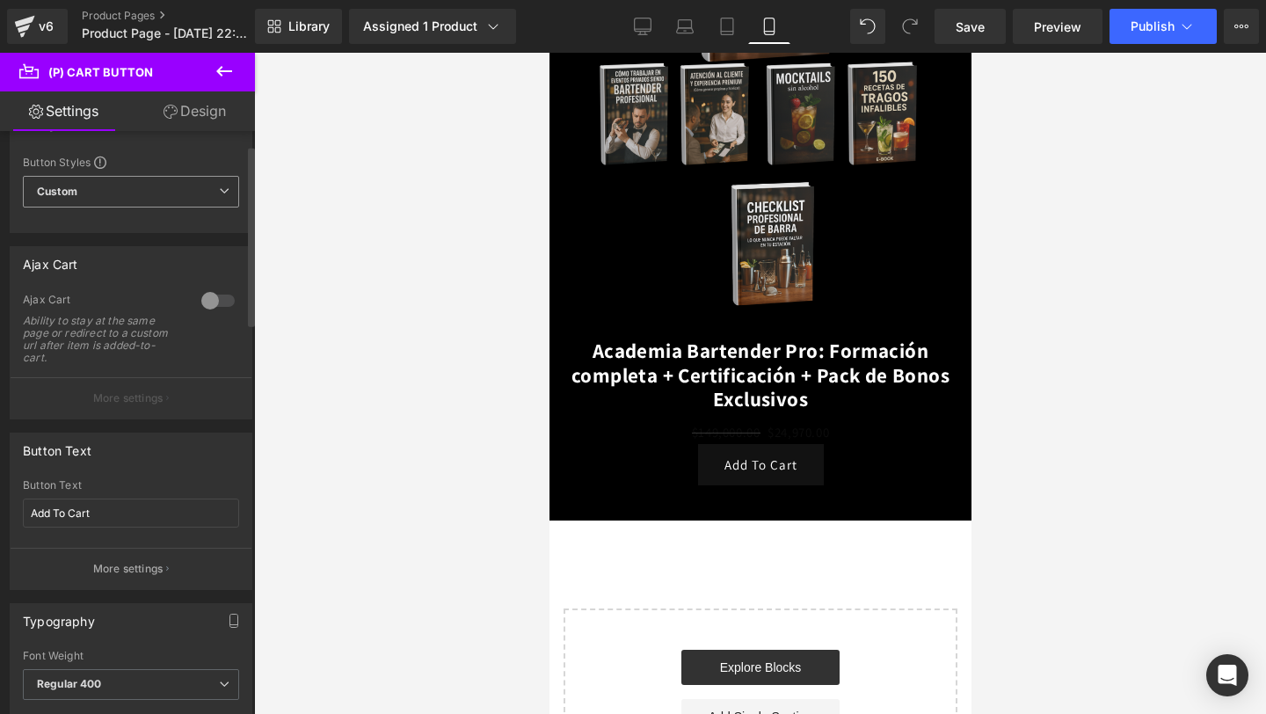
scroll to position [45, 0]
click at [207, 296] on div at bounding box center [218, 296] width 42 height 28
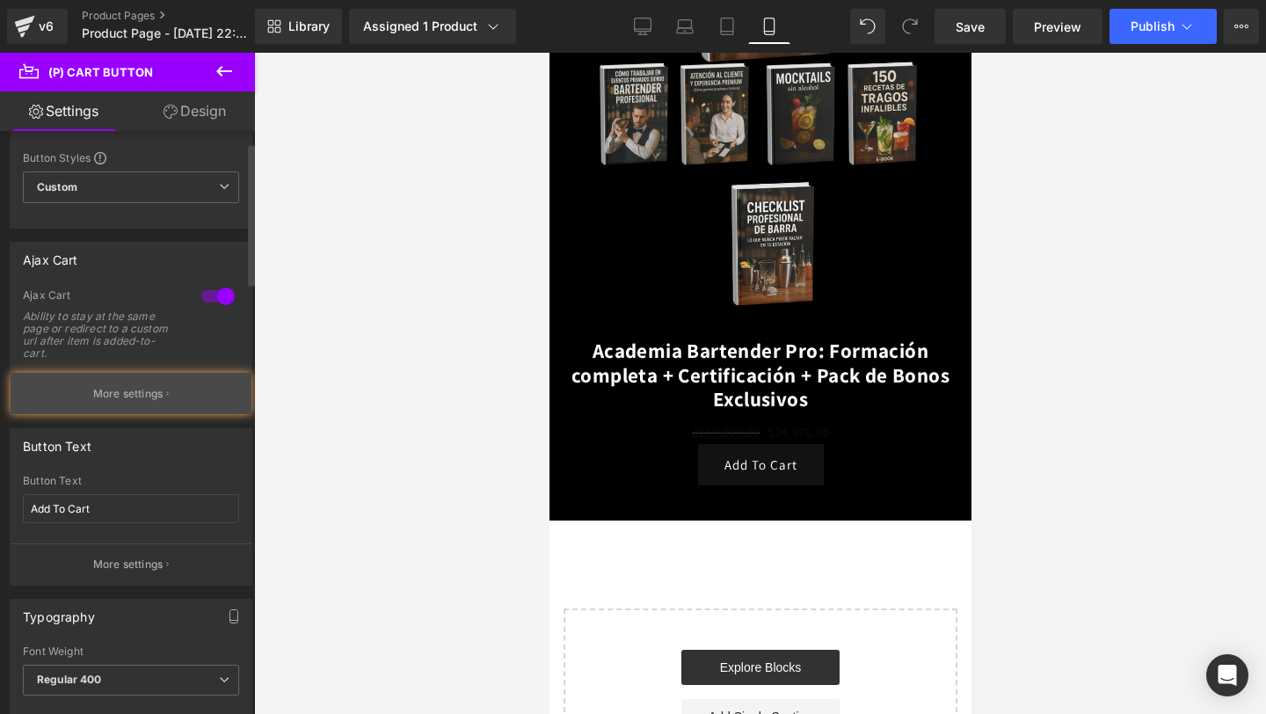
click at [128, 390] on p "More settings" at bounding box center [128, 394] width 70 height 16
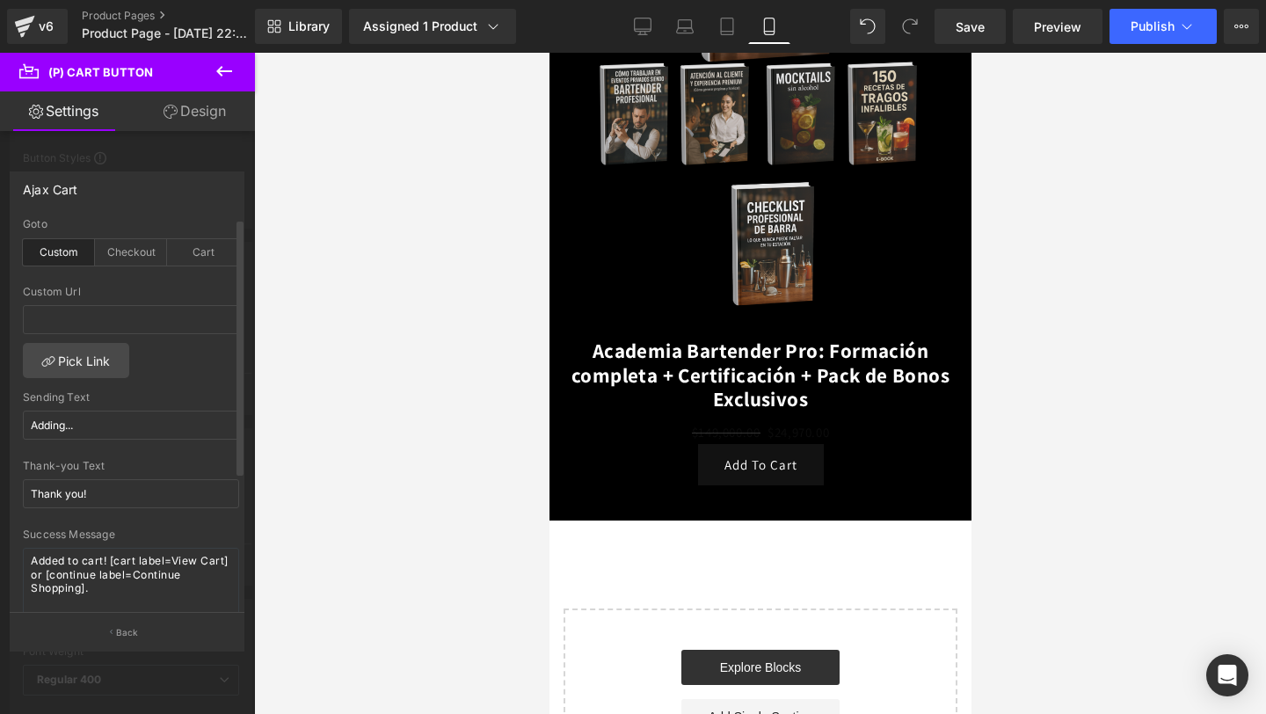
click at [137, 266] on div "Goto Custom Checkout Cart" at bounding box center [131, 252] width 216 height 68
click at [137, 263] on div "Checkout" at bounding box center [131, 252] width 72 height 26
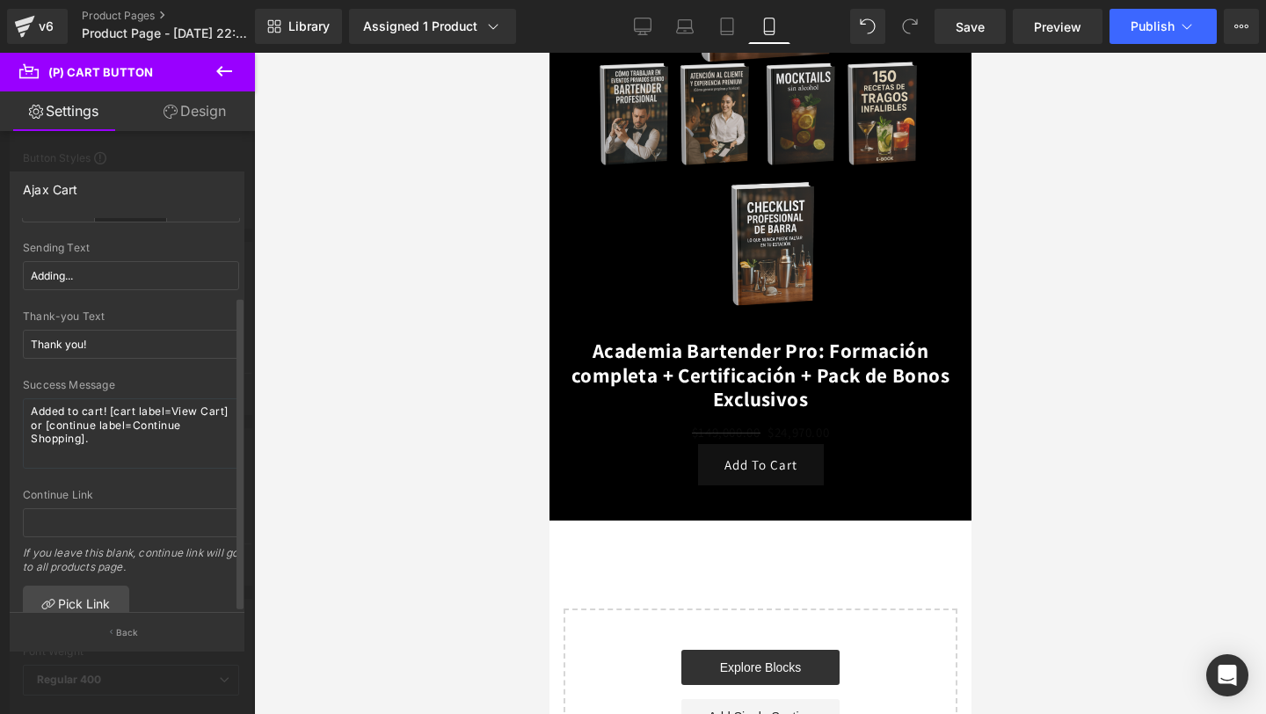
scroll to position [95, 0]
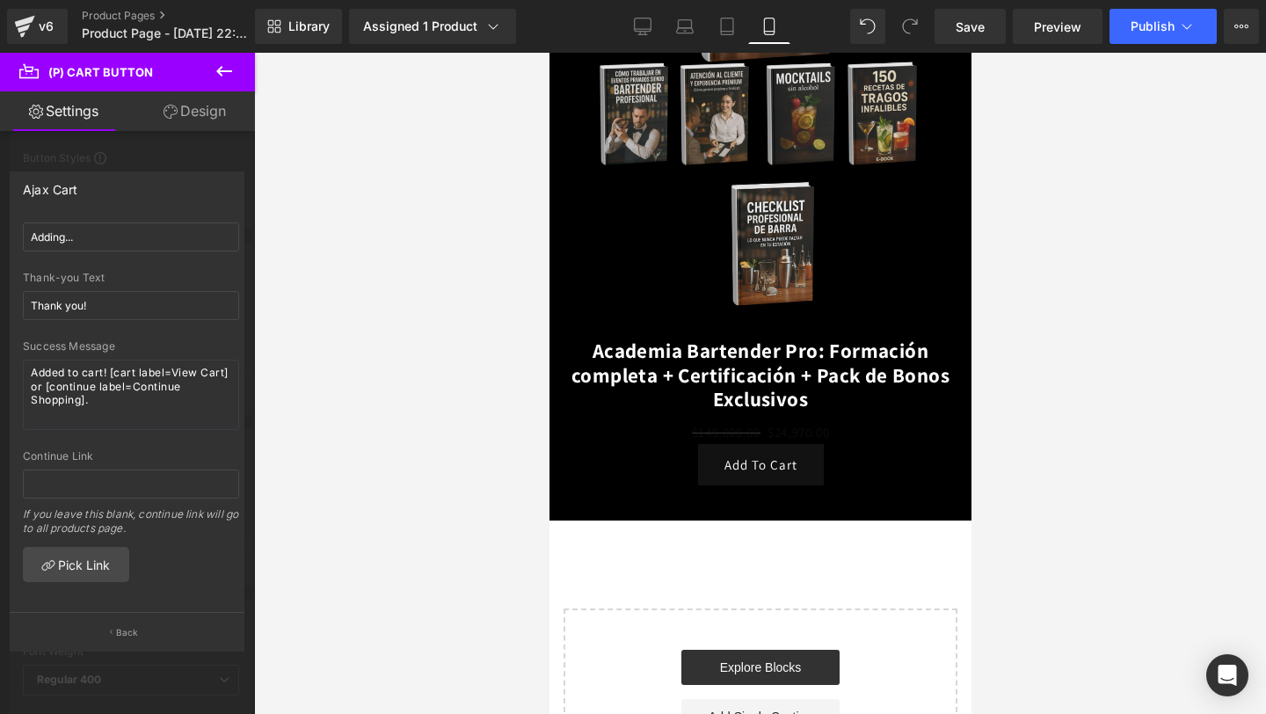
click at [229, 63] on icon at bounding box center [224, 71] width 21 height 21
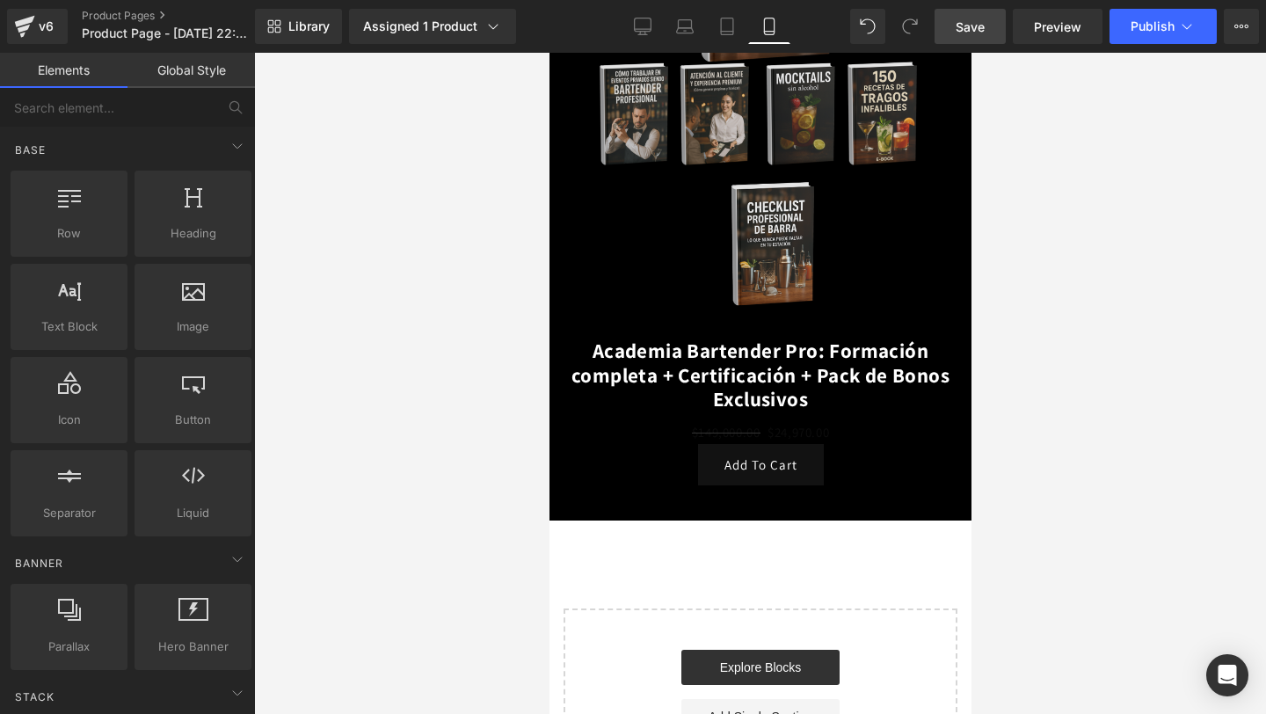
click at [969, 38] on link "Save" at bounding box center [969, 26] width 71 height 35
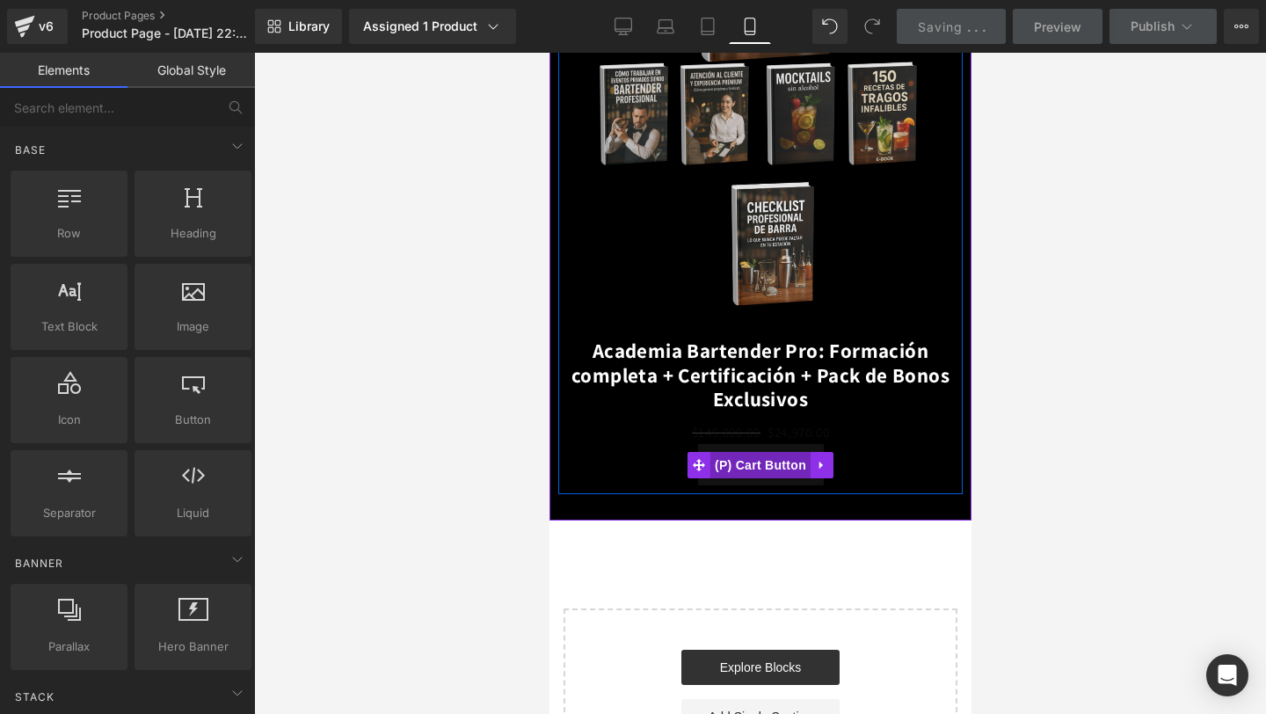
click at [742, 461] on span "(P) Cart Button" at bounding box center [759, 465] width 100 height 26
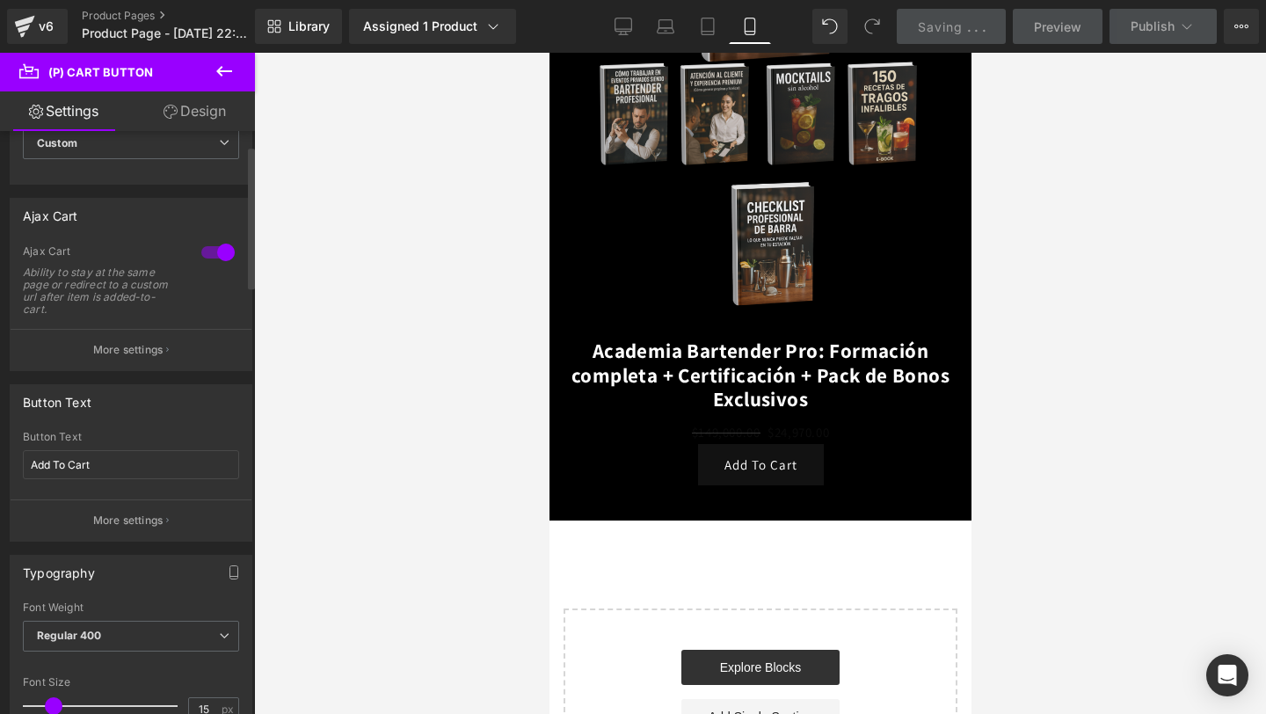
scroll to position [107, 0]
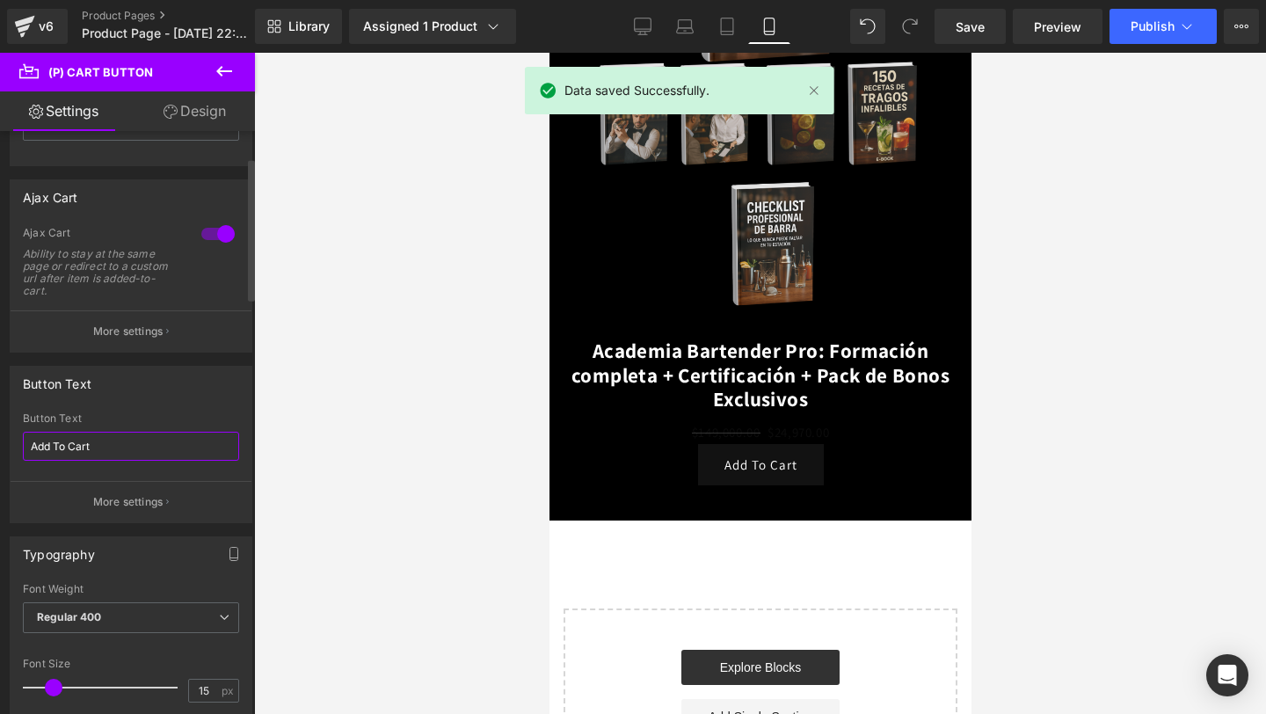
drag, startPoint x: 135, startPoint y: 452, endPoint x: 7, endPoint y: 452, distance: 128.3
click at [6, 452] on div "Button Text Add To Cart Button Text Add To Cart More settings" at bounding box center [131, 437] width 263 height 171
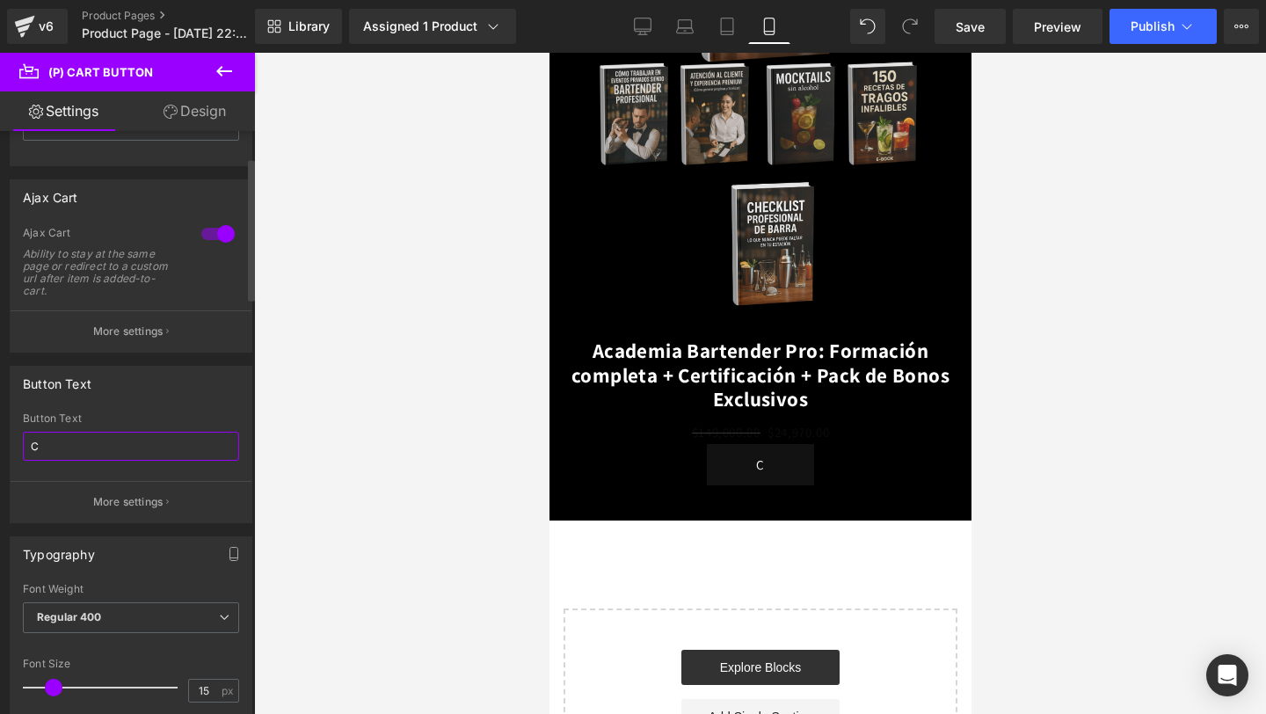
type input "C"
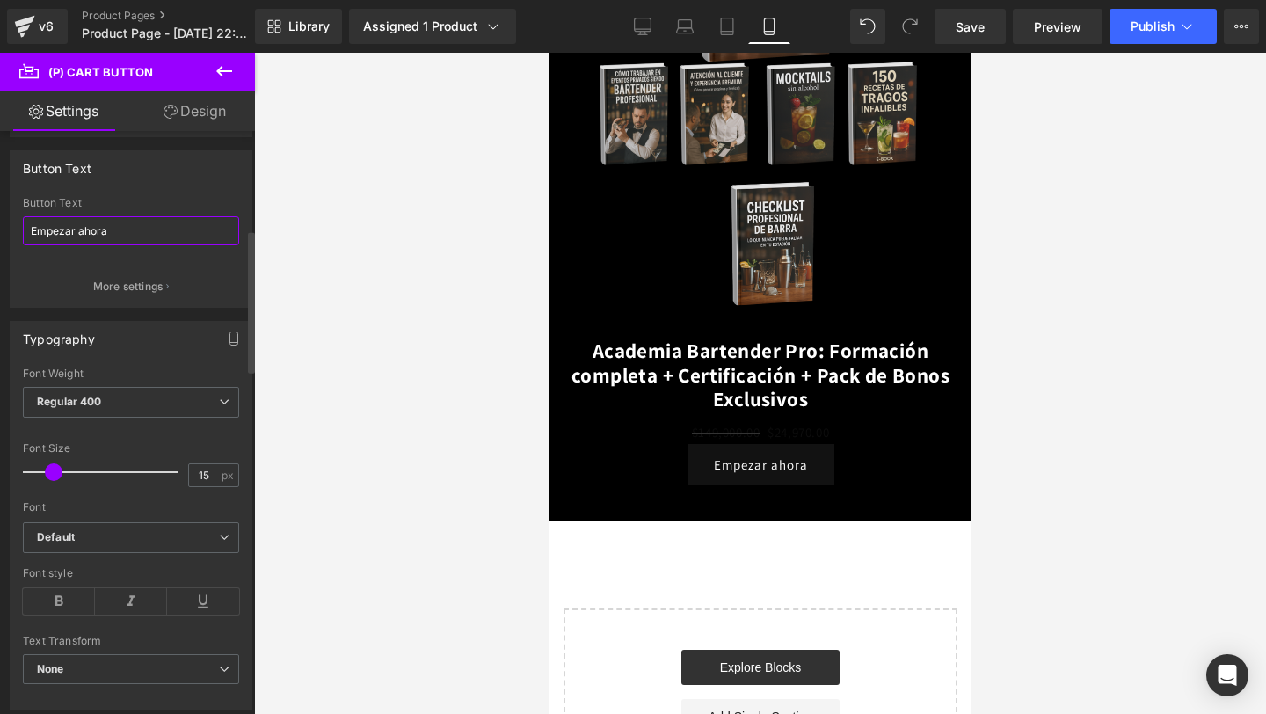
scroll to position [403, 0]
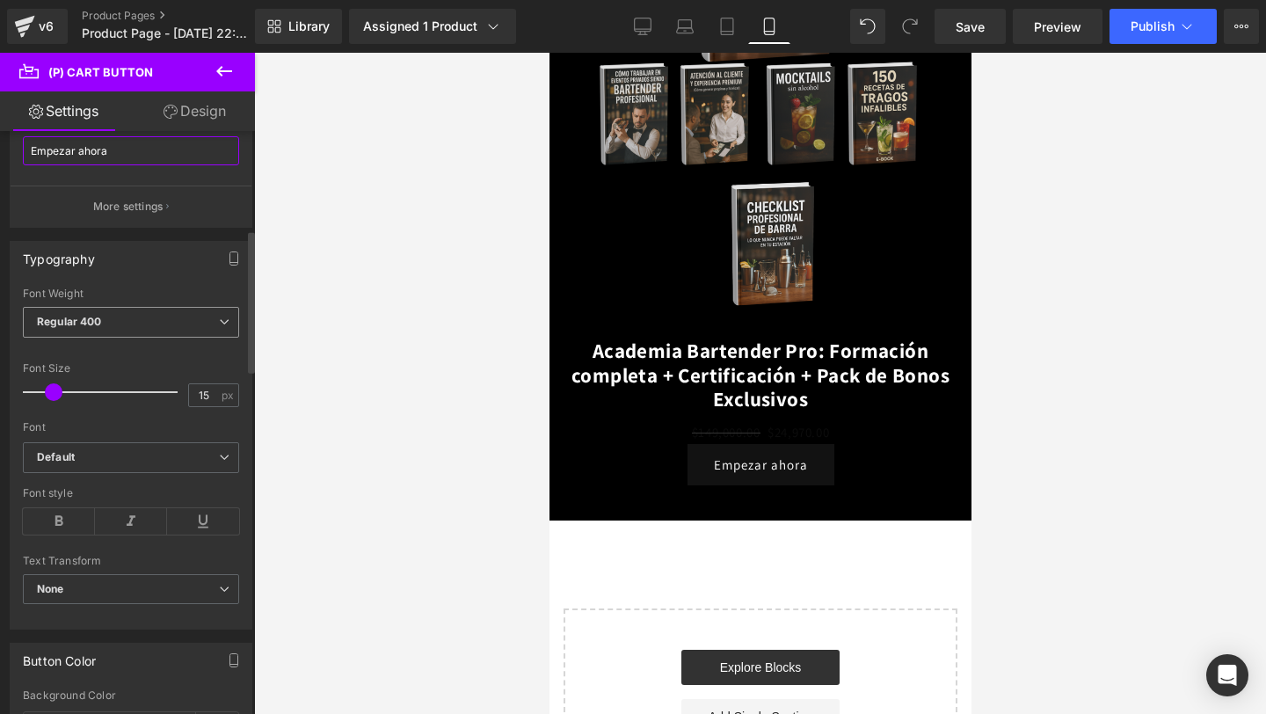
type input "Empezar ahora"
click at [185, 324] on span "Regular 400" at bounding box center [131, 322] width 216 height 31
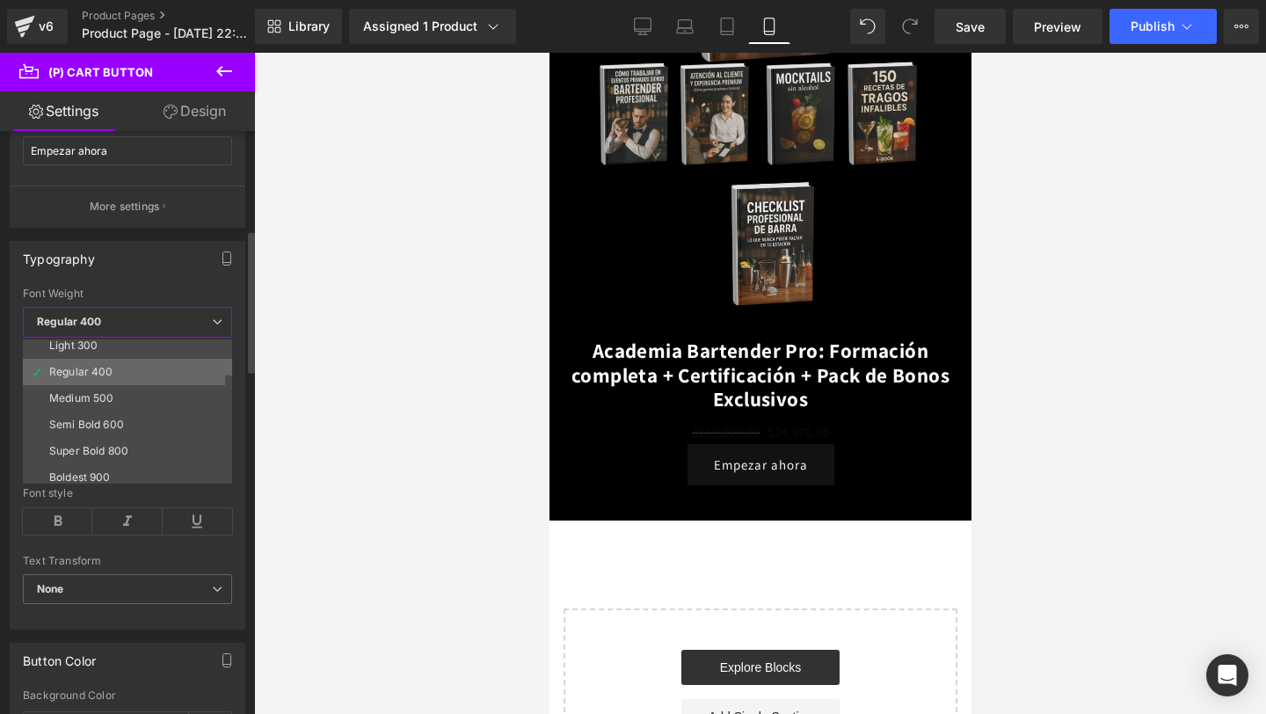
scroll to position [68, 0]
click at [145, 422] on li "Semi Bold 600" at bounding box center [131, 416] width 217 height 26
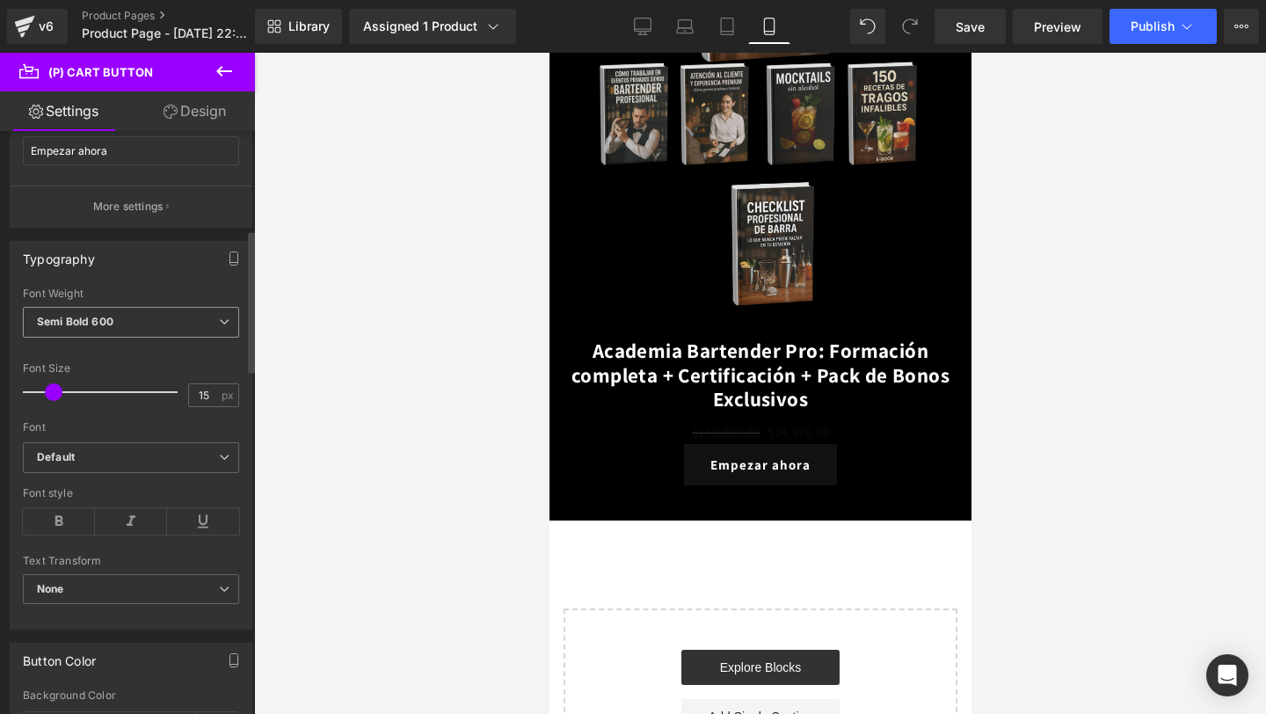
click at [179, 332] on span "Semi Bold 600" at bounding box center [131, 322] width 216 height 31
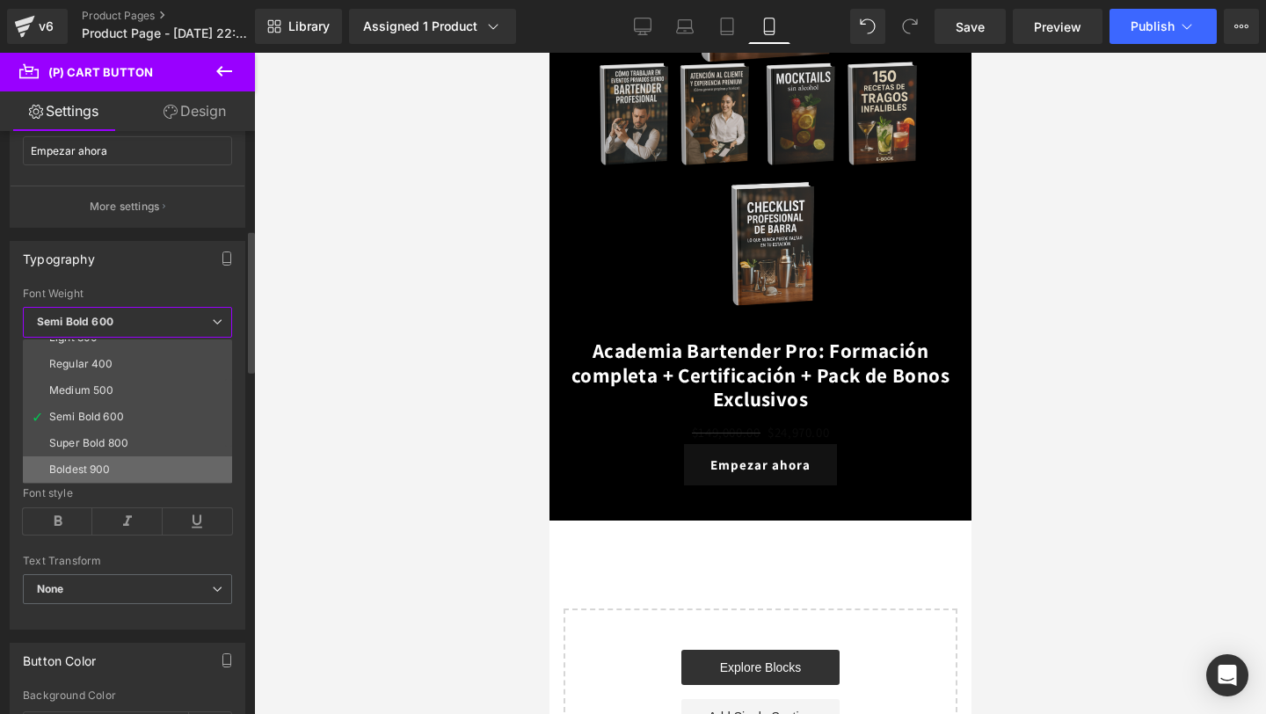
scroll to position [77, 0]
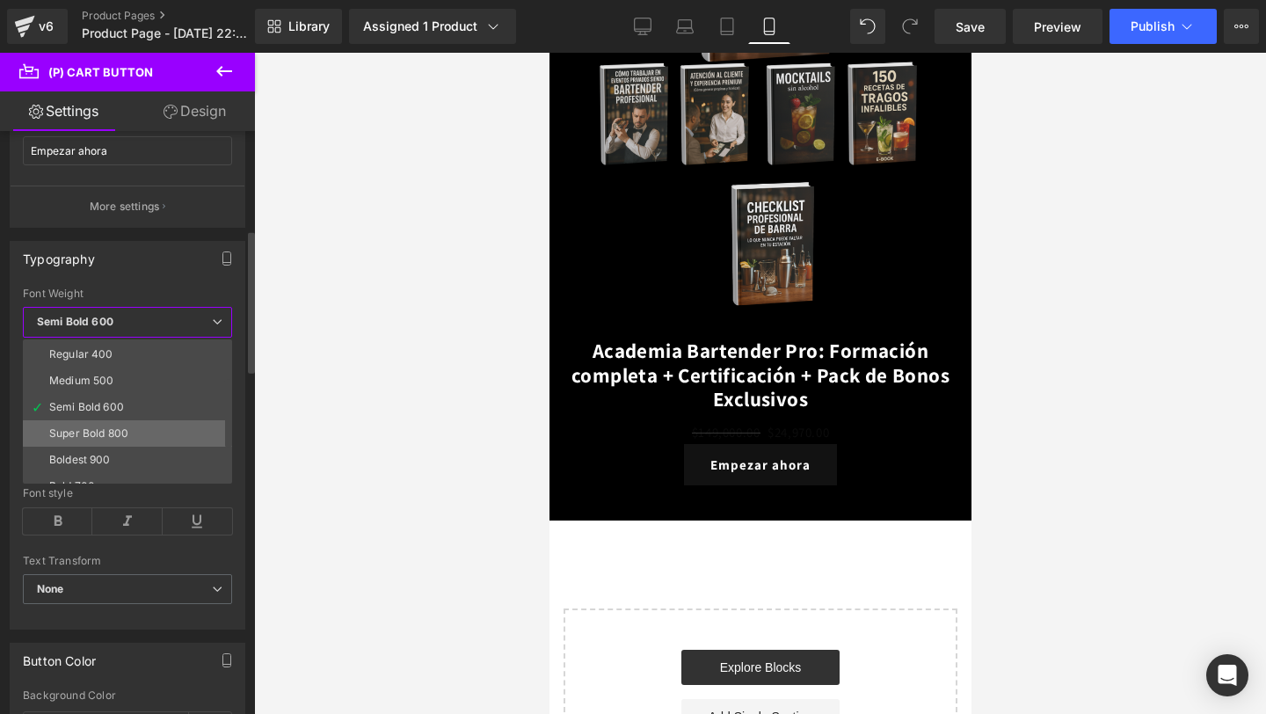
click at [143, 420] on li "Super Bold 800" at bounding box center [131, 433] width 217 height 26
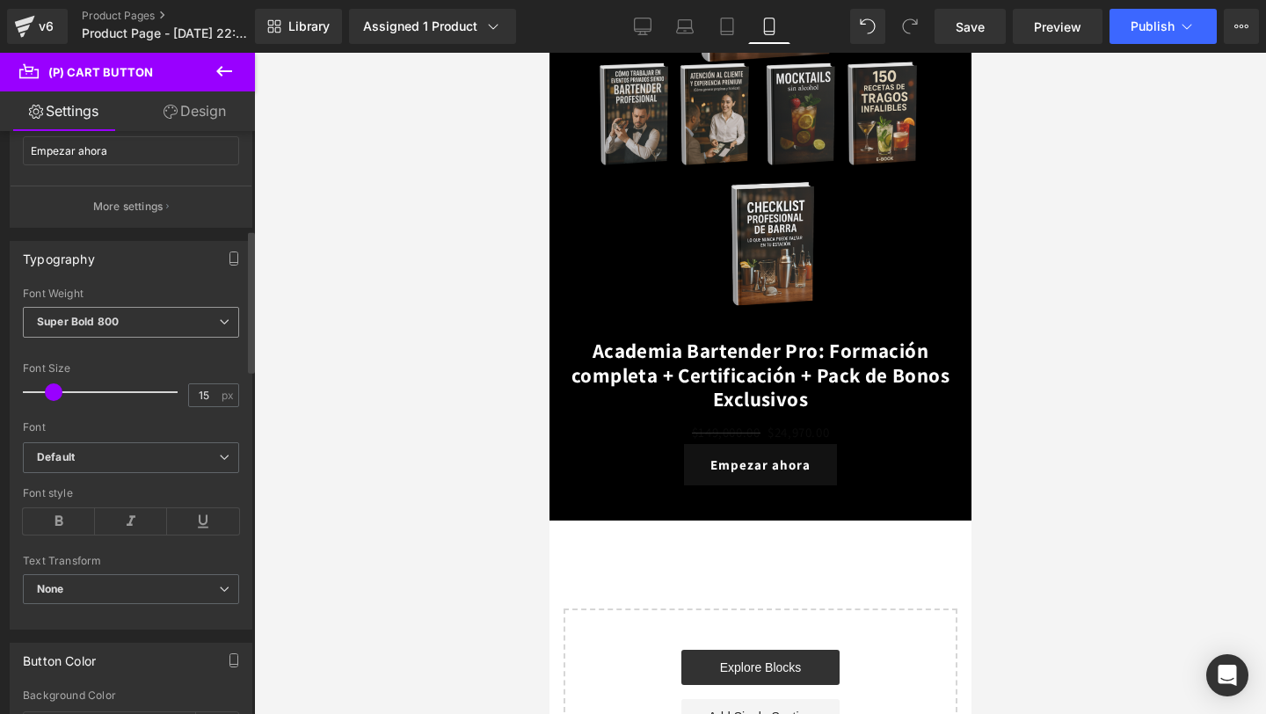
click at [199, 336] on span "Super Bold 800" at bounding box center [131, 322] width 216 height 31
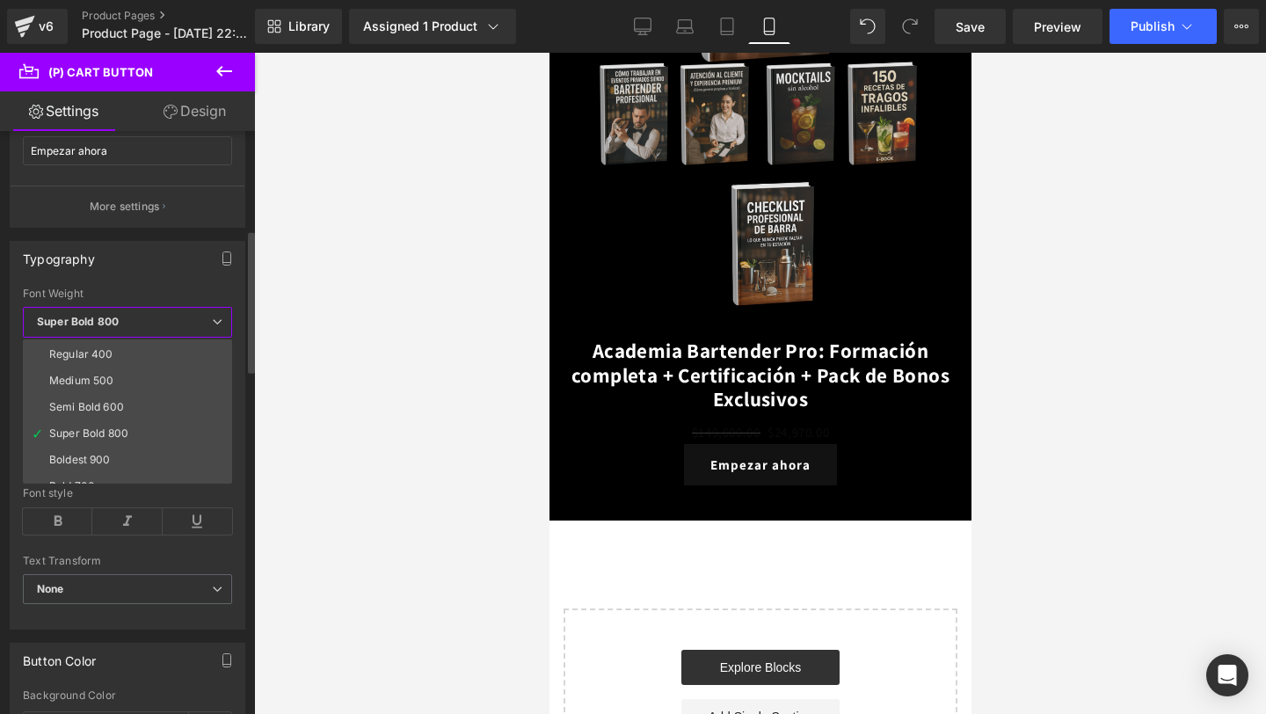
click at [208, 292] on div "Font Weight" at bounding box center [127, 293] width 209 height 12
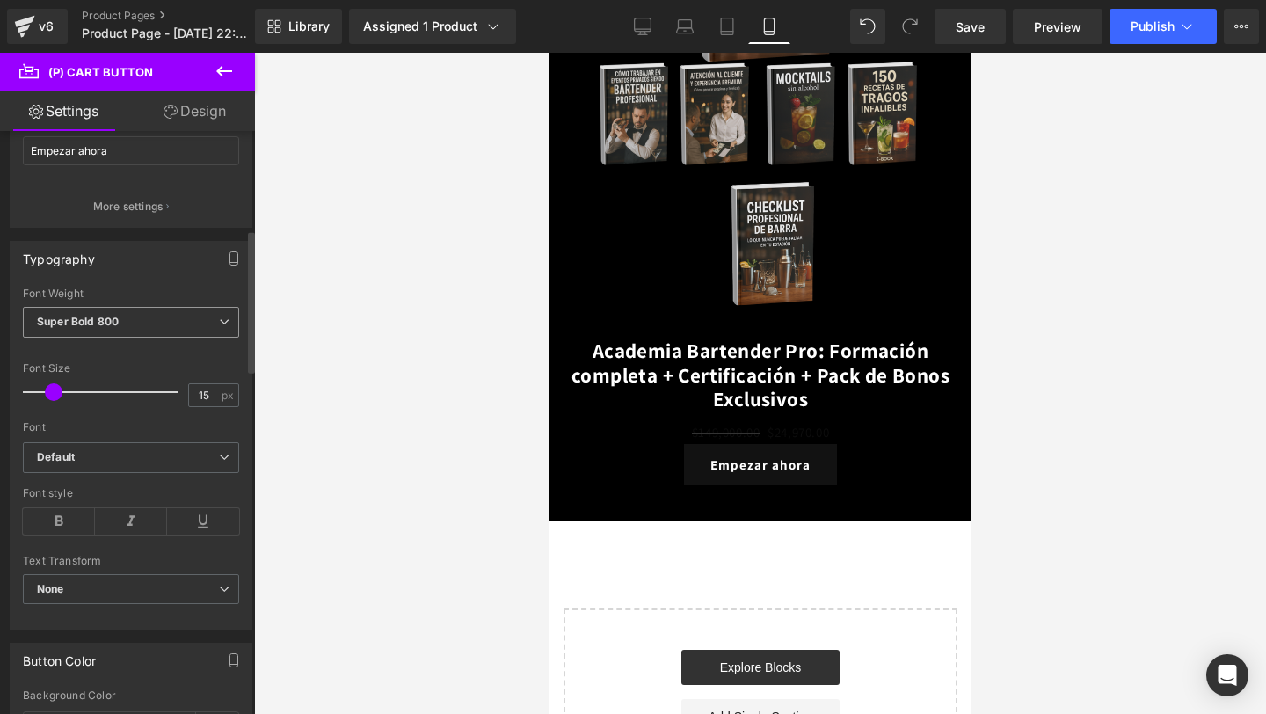
click at [196, 322] on span "Super Bold 800" at bounding box center [131, 322] width 216 height 31
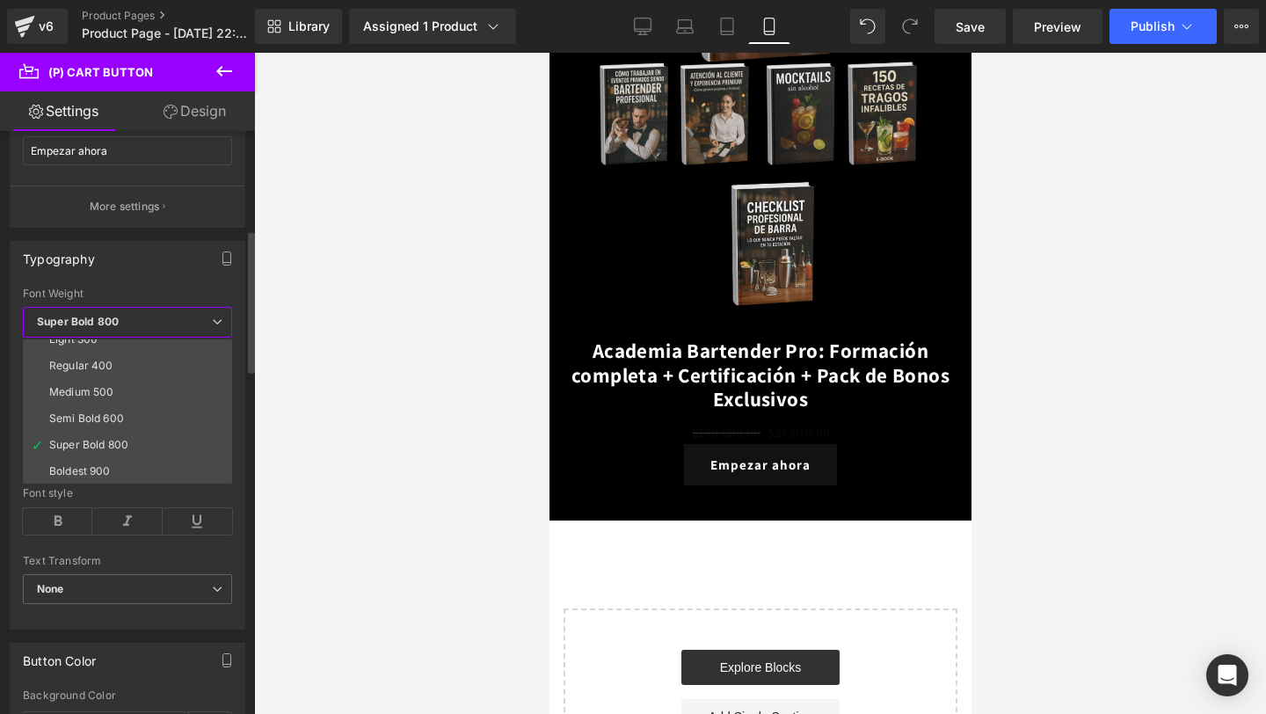
scroll to position [54, 0]
click at [130, 426] on li "Semi Bold 600" at bounding box center [131, 431] width 217 height 26
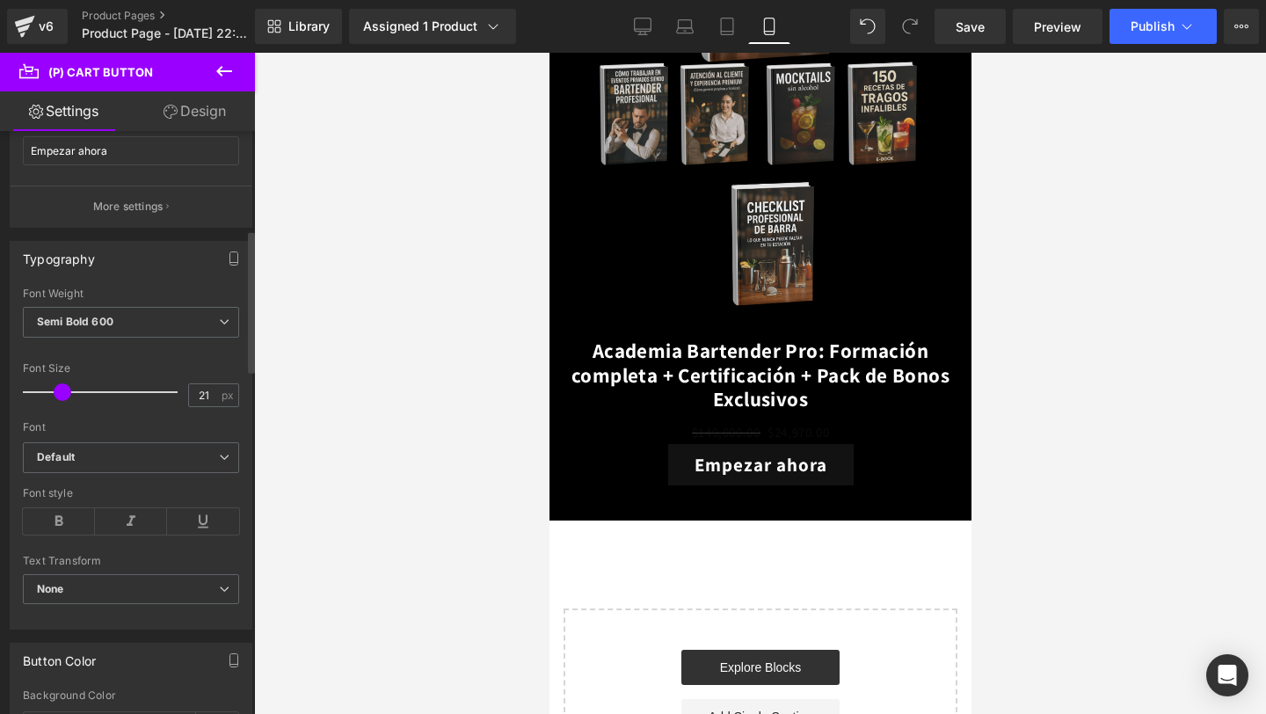
type input "20"
click at [61, 386] on span at bounding box center [63, 392] width 18 height 18
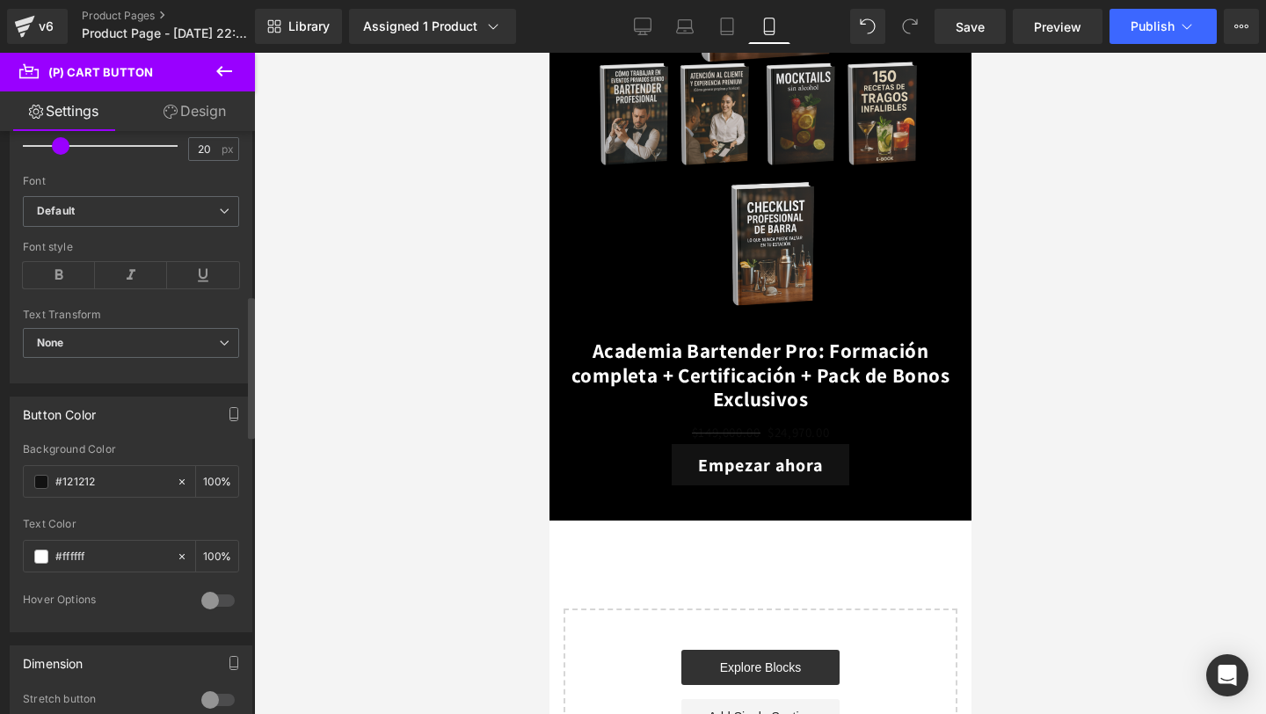
scroll to position [683, 0]
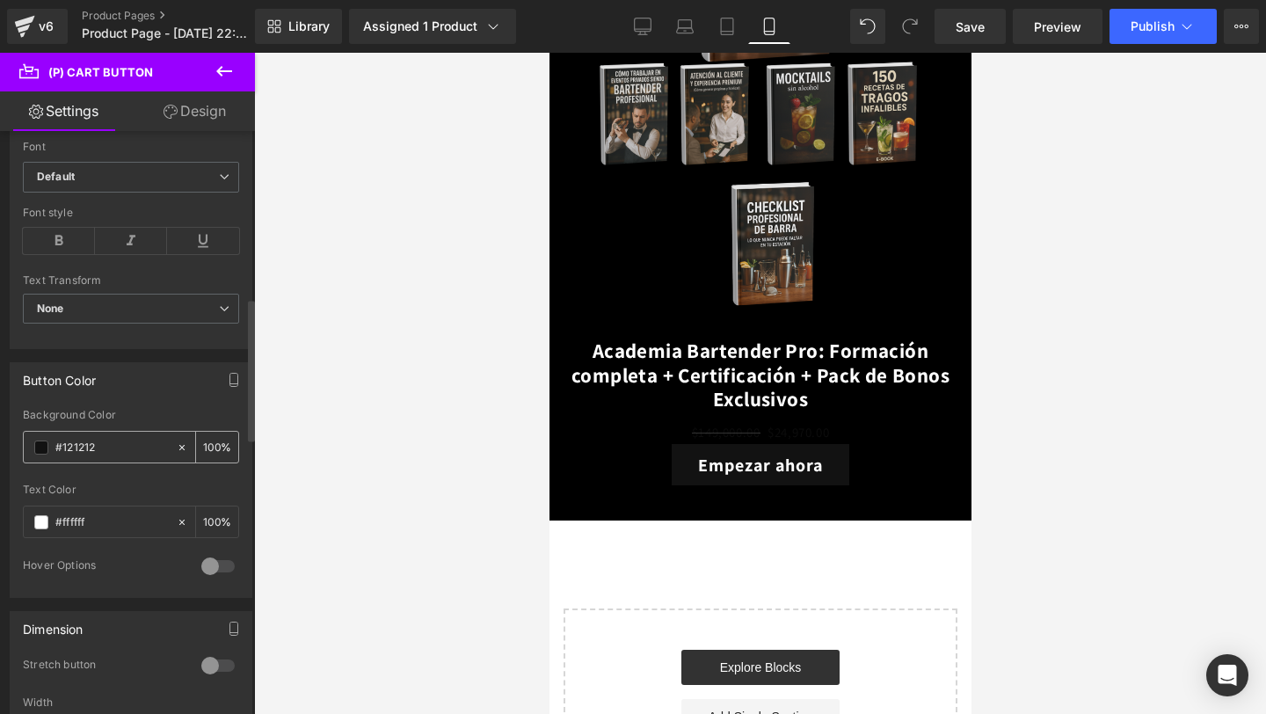
click at [42, 448] on span at bounding box center [41, 447] width 14 height 14
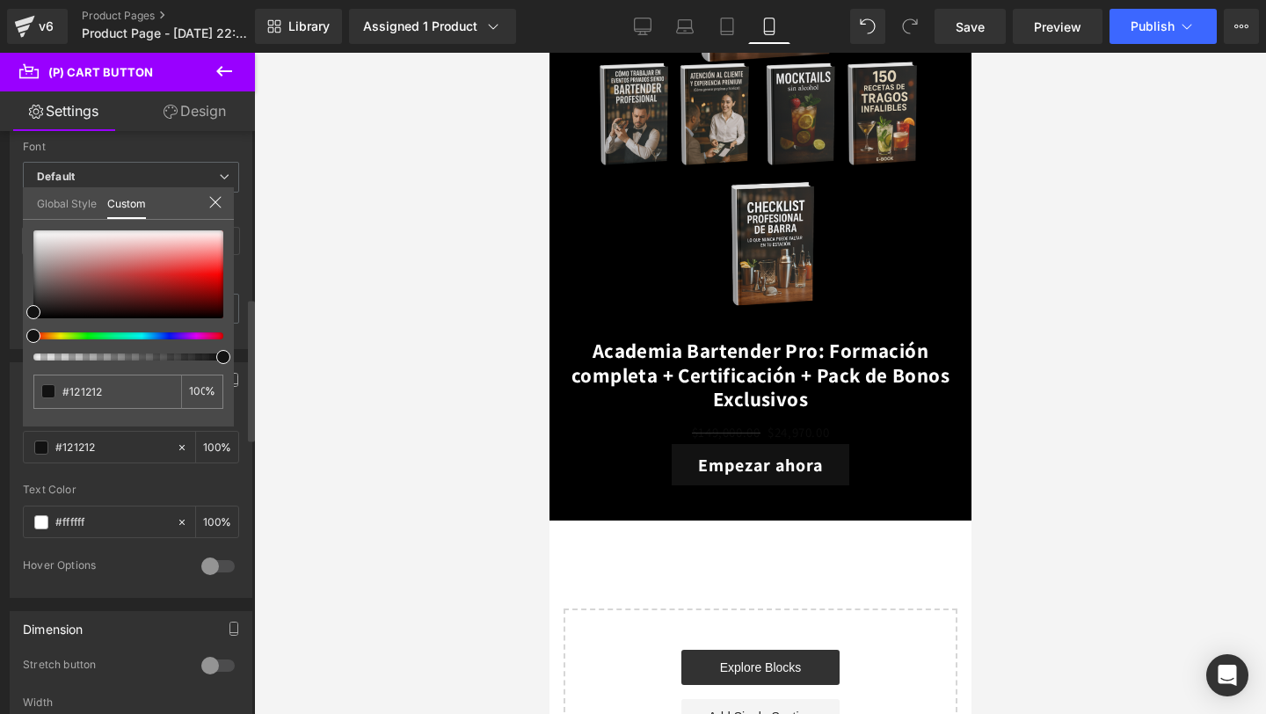
type input "#111111"
click at [103, 335] on div at bounding box center [121, 335] width 190 height 7
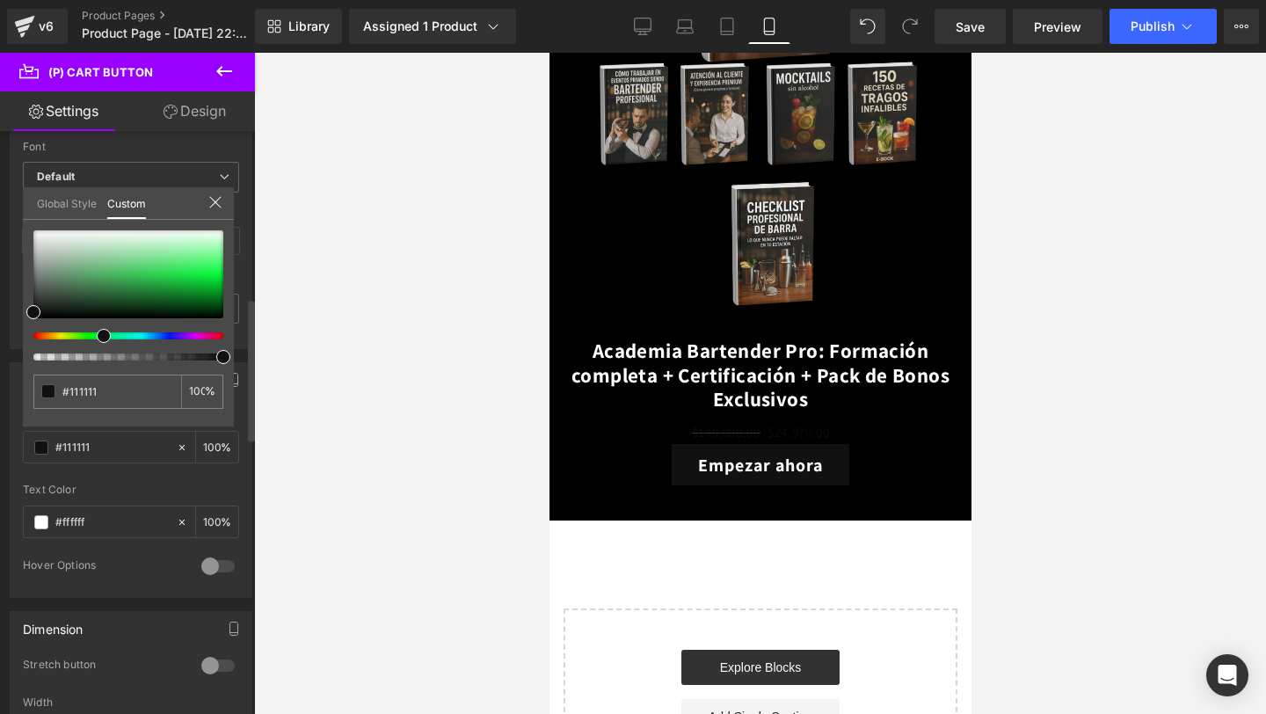
drag, startPoint x: 103, startPoint y: 335, endPoint x: 91, endPoint y: 335, distance: 12.3
click at [91, 335] on div at bounding box center [121, 335] width 190 height 7
type input "#111211"
type input "#101210"
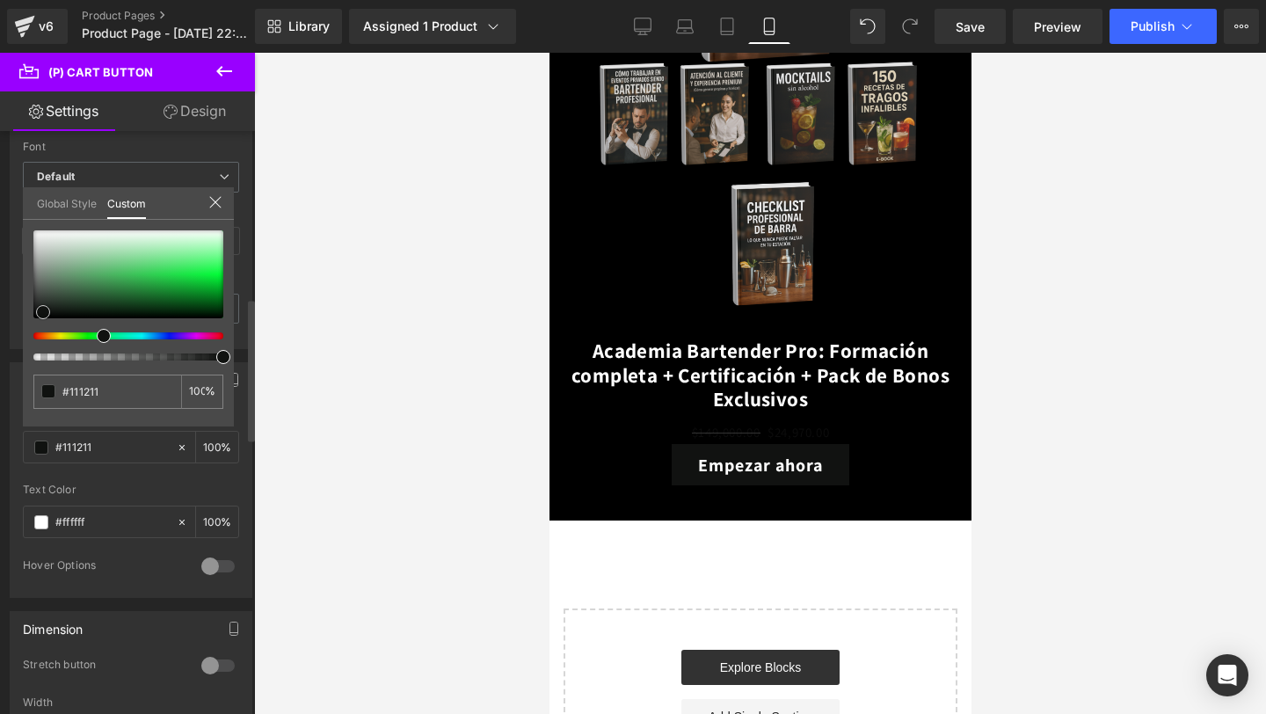
type input "#101210"
type input "#101810"
type input "#0e330e"
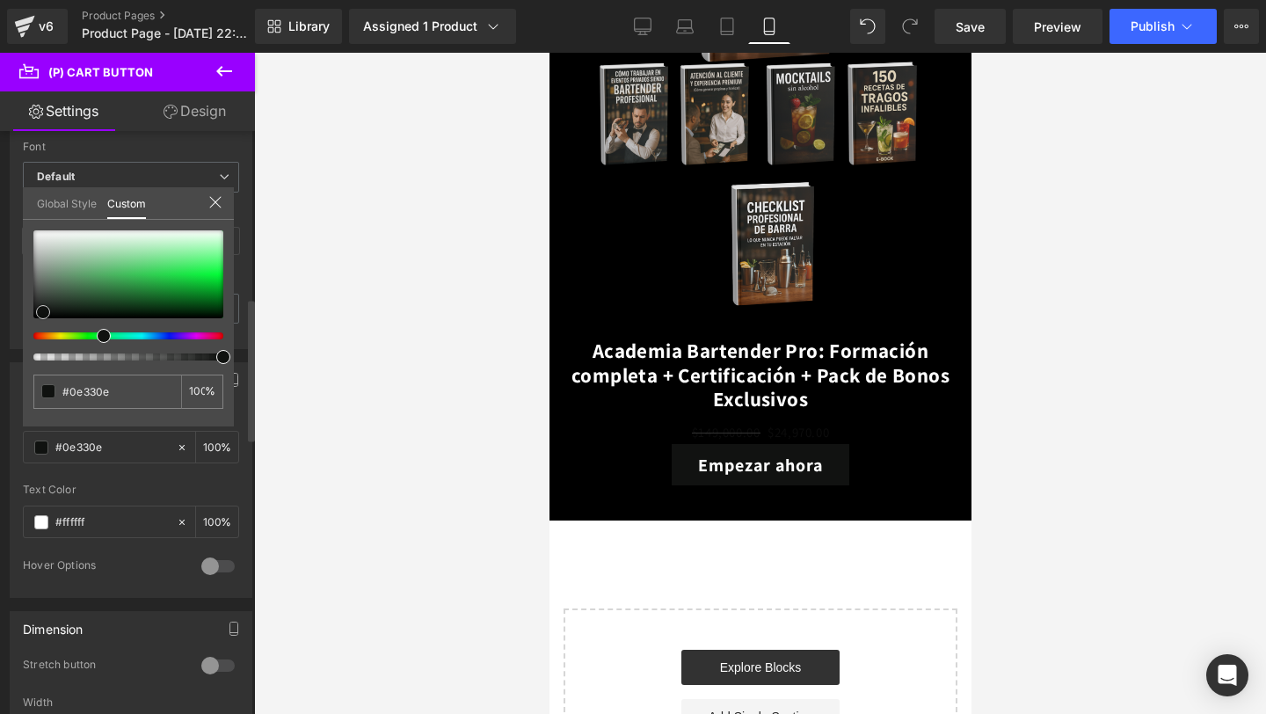
type input "#074a07"
type input "#005600"
type input "#005b00"
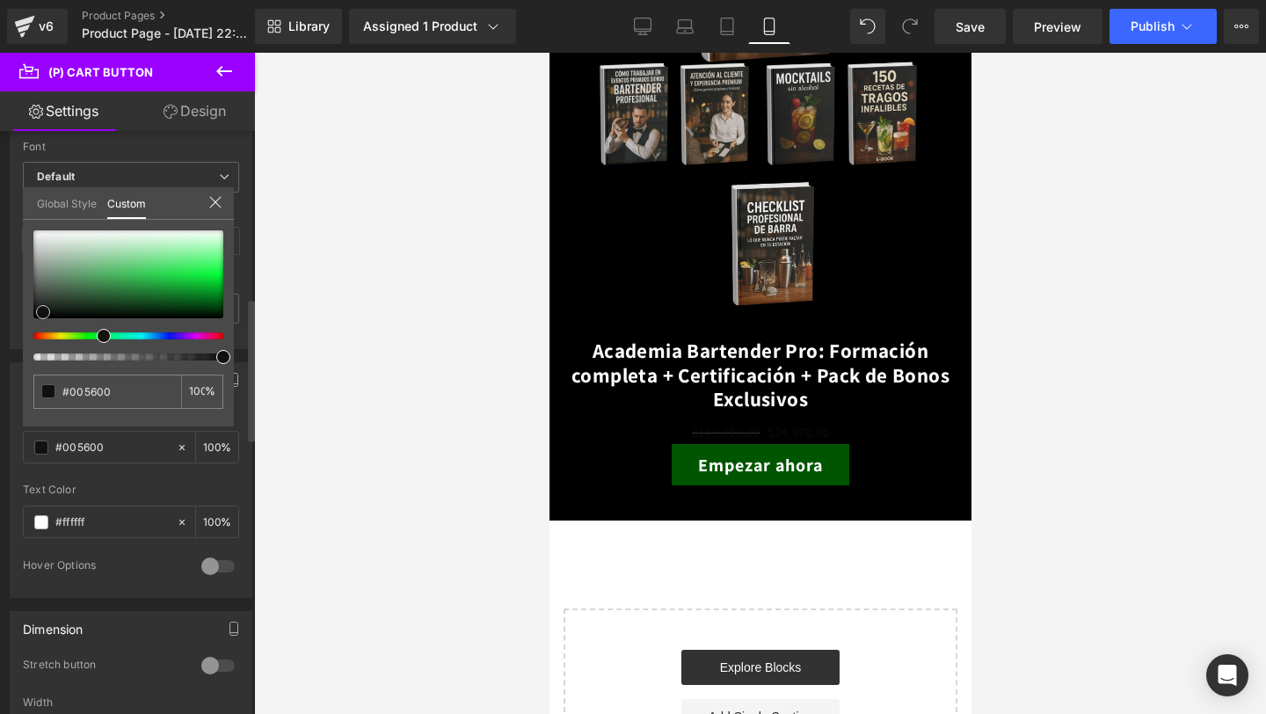
type input "#005b00"
type input "#006000"
type input "#006600"
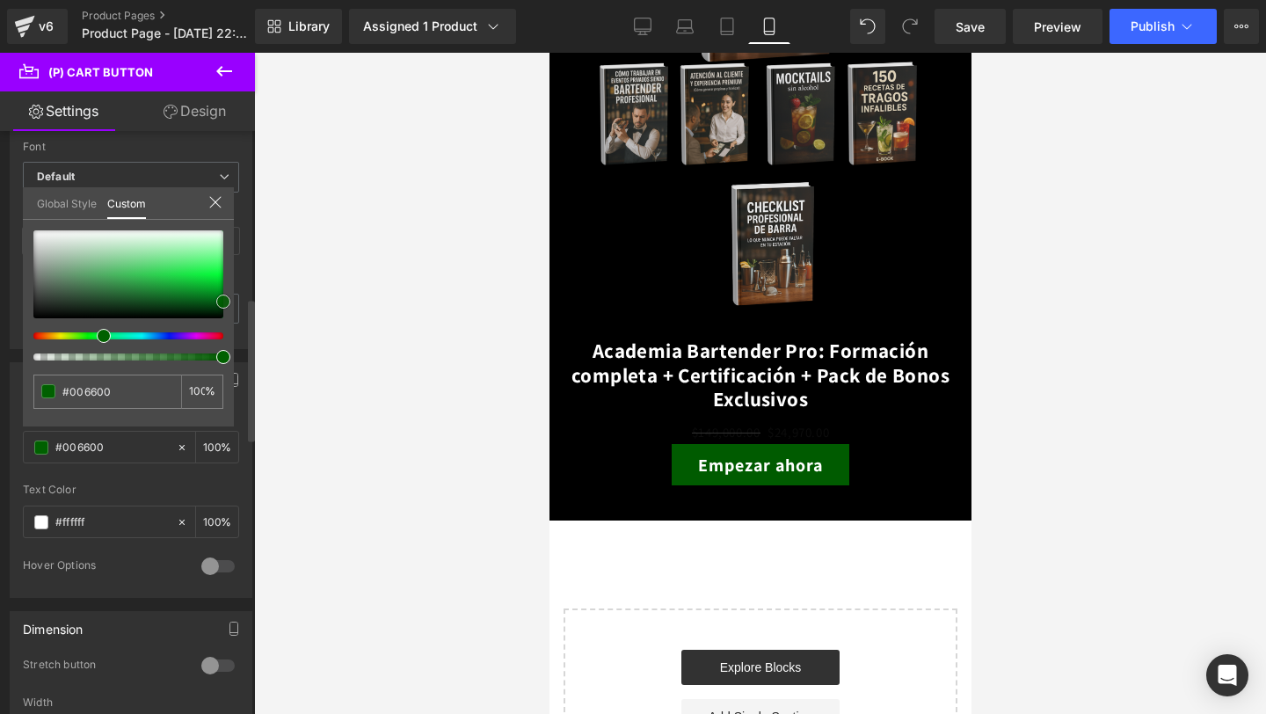
type input "#006b00"
type input "#007500"
type input "#007f00"
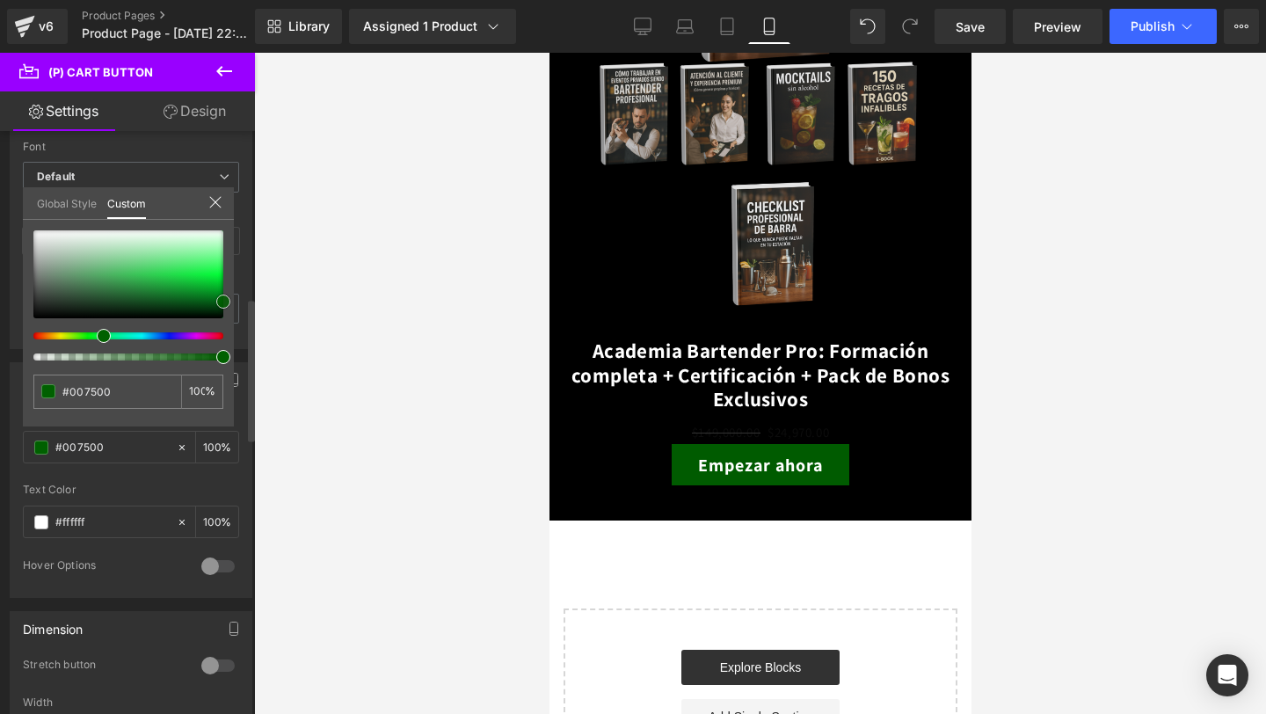
type input "#007f00"
type input "#009300"
type input "#00a800"
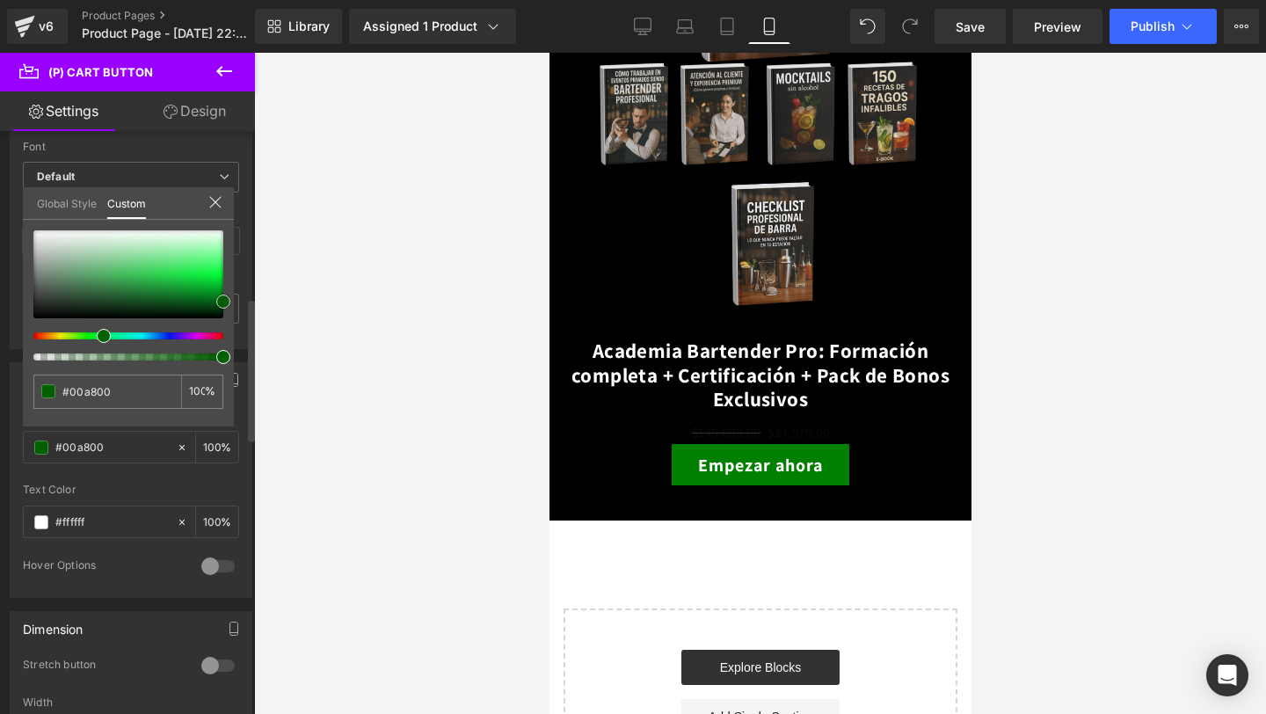
type input "#00b700"
type input "#00c100"
type input "#00c600"
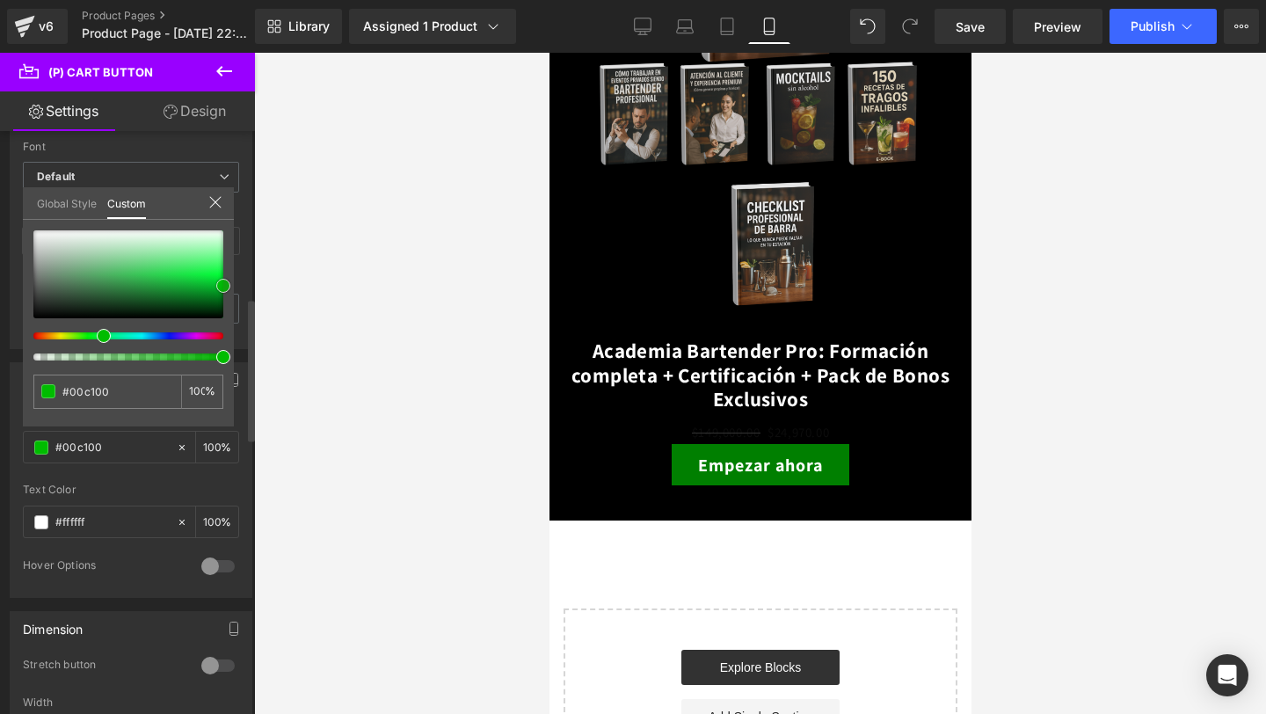
type input "#00c600"
type input "#00cc00"
type input "#00d600"
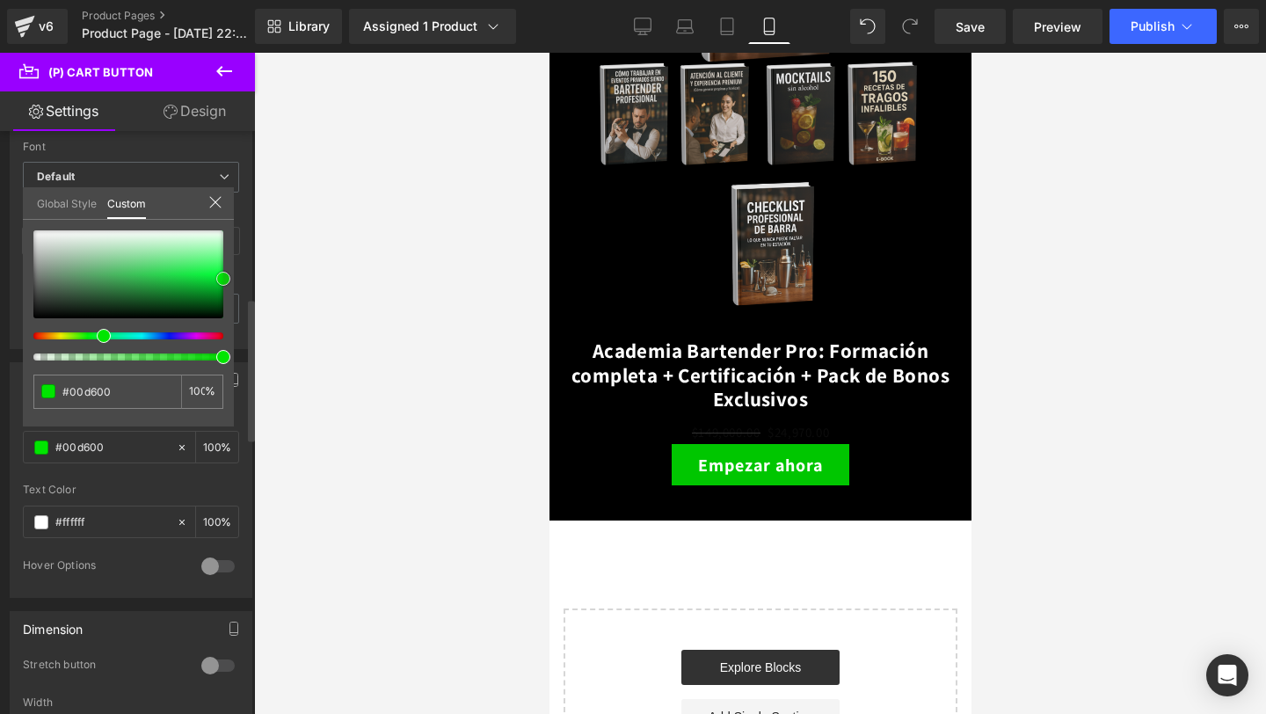
type input "#00e500"
type input "#00ea00"
type input "#00ef00"
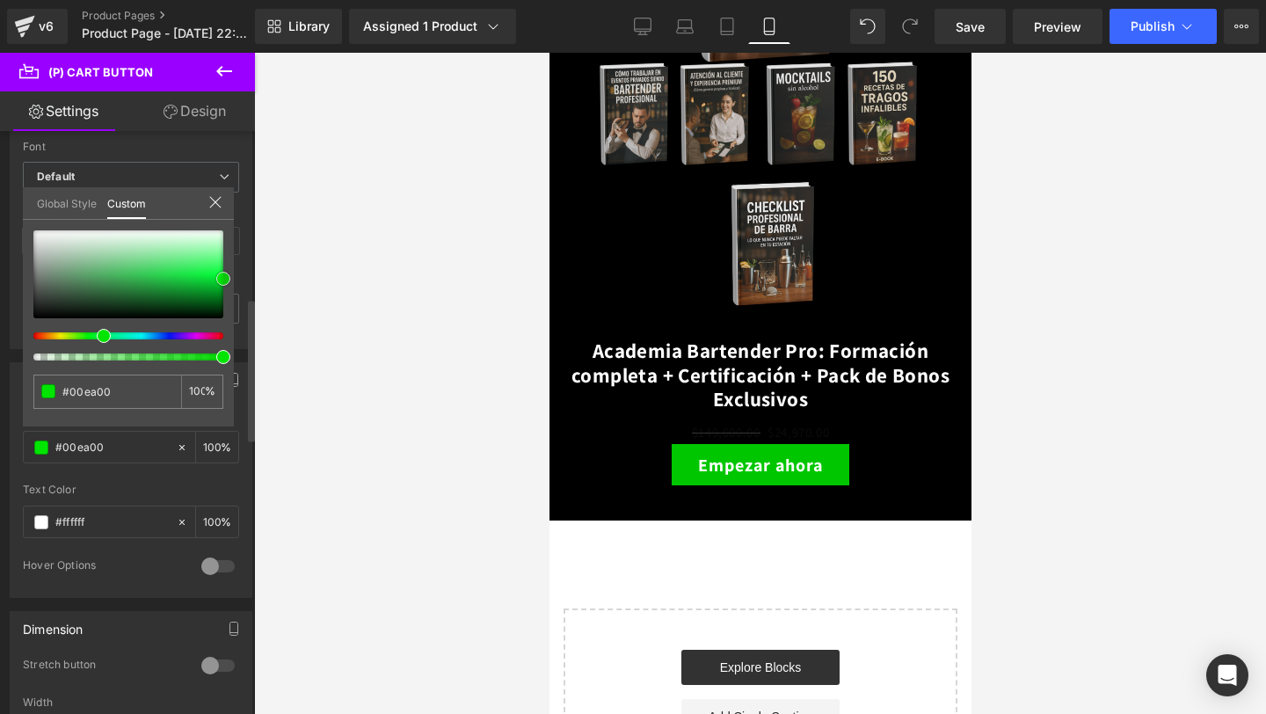
type input "#00ef00"
type input "#00f400"
type input "#00f900"
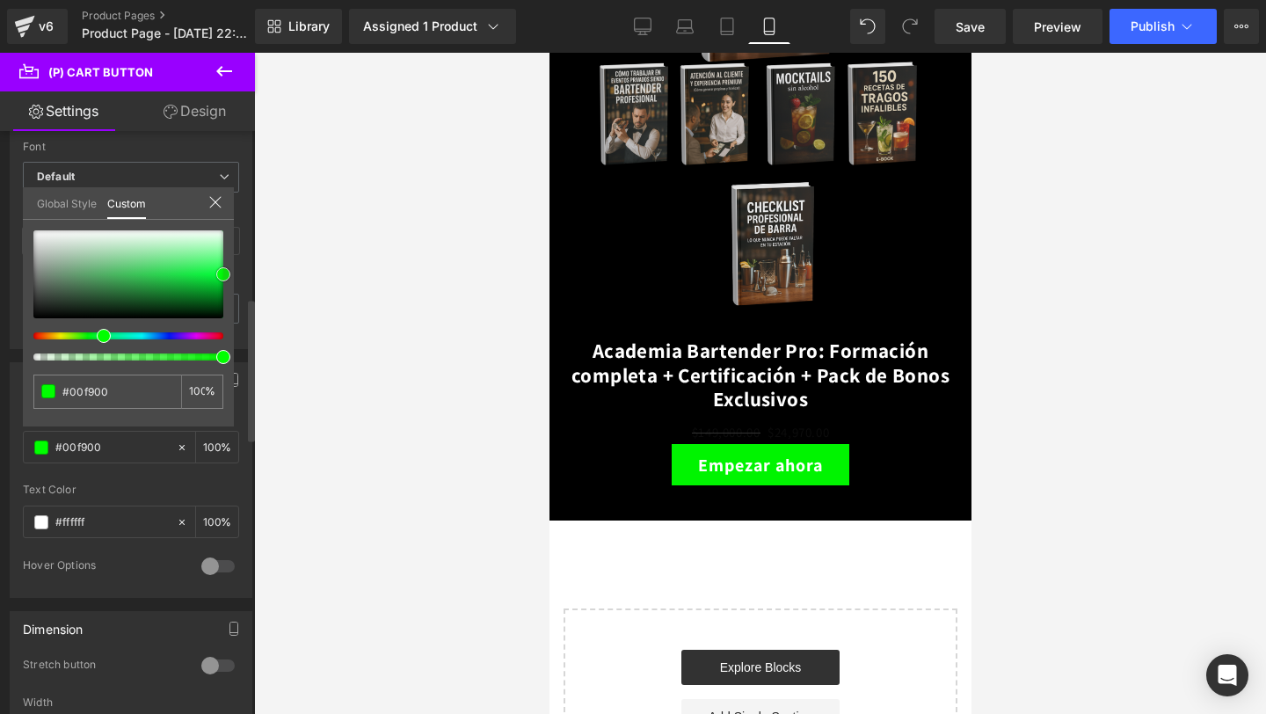
type input "#00ff00"
type input "#0aff0a"
type input "#0fff0f"
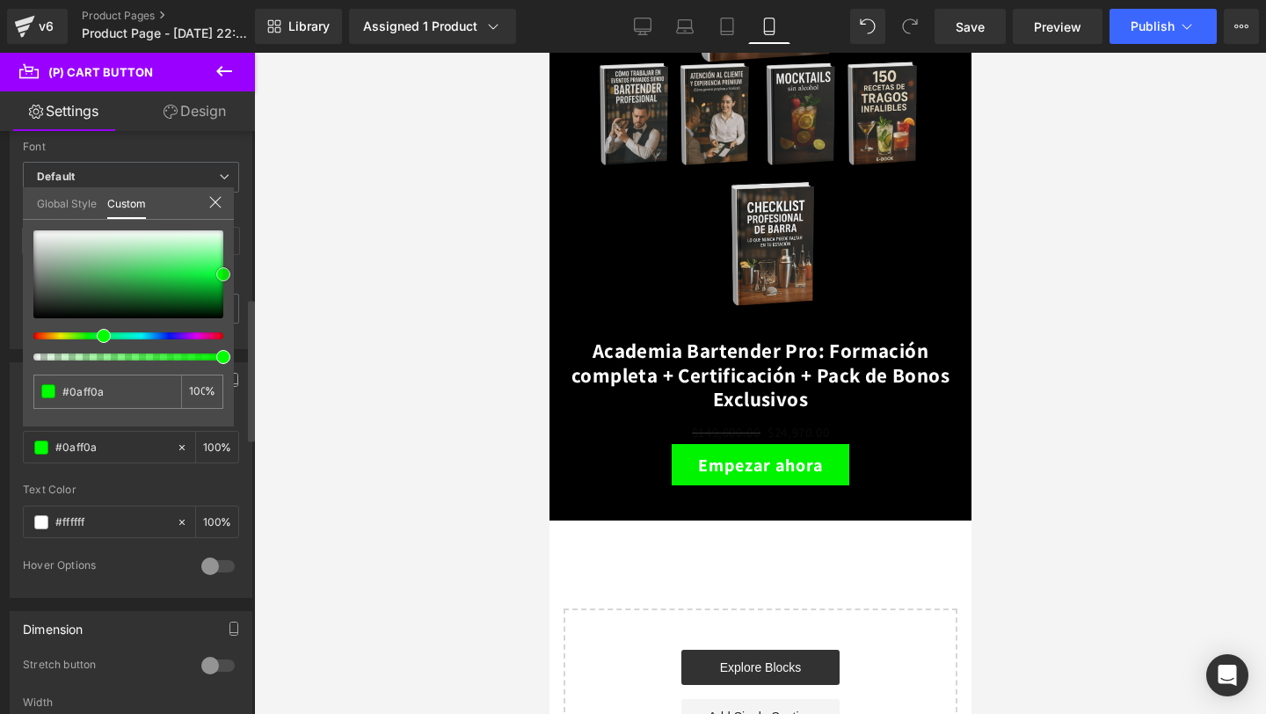
type input "#0fff0f"
type input "#14ff14"
type input "#1eff1e"
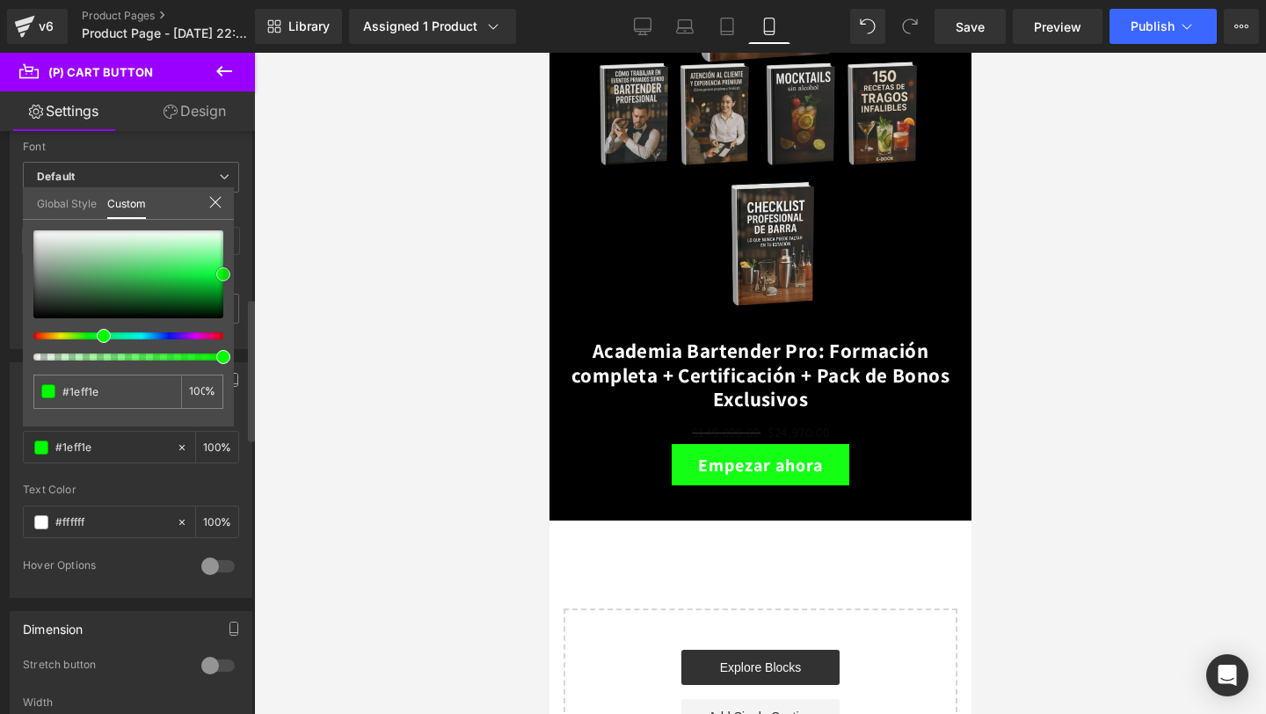
type input "#24fd24"
type input "#2dfe2d"
type input "#32ff33"
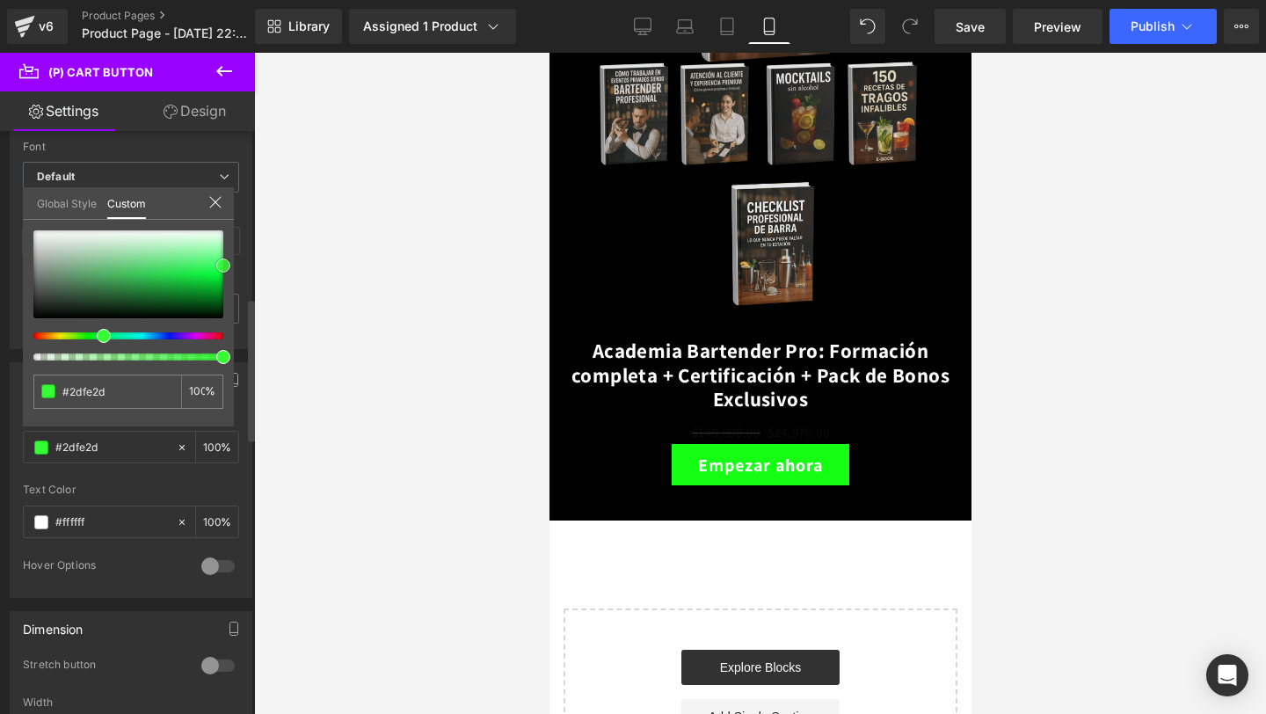
type input "#32ff33"
type input "#2dfe2d"
type input "#23fe23"
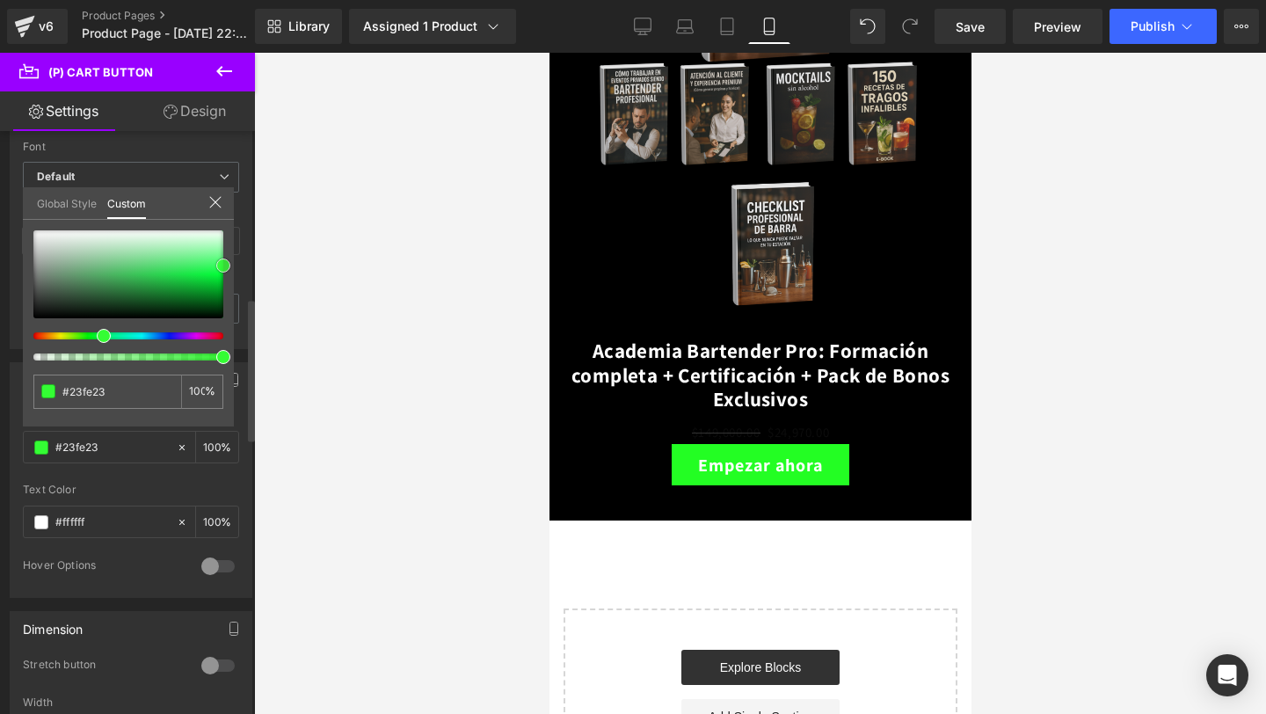
type input "#19ff19"
type input "#14ff14"
type input "#0fff0f"
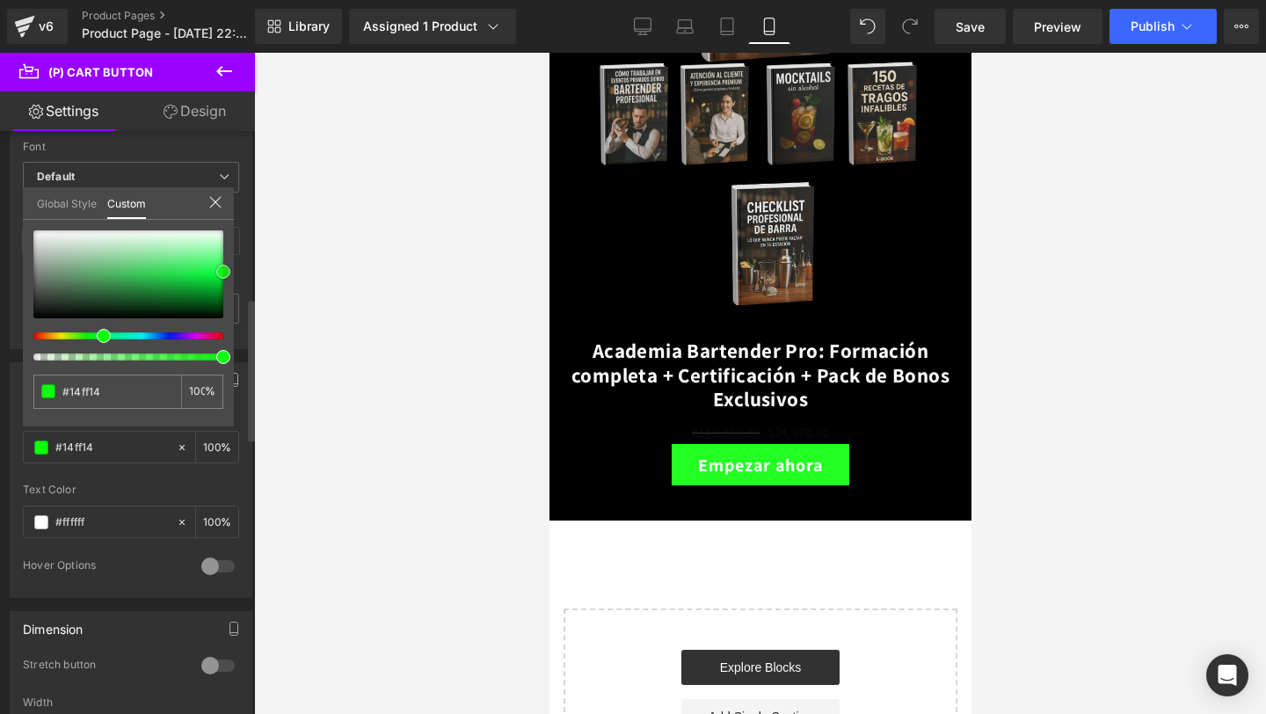
type input "#0fff0f"
type input "#0aff0a"
type input "#05ff05"
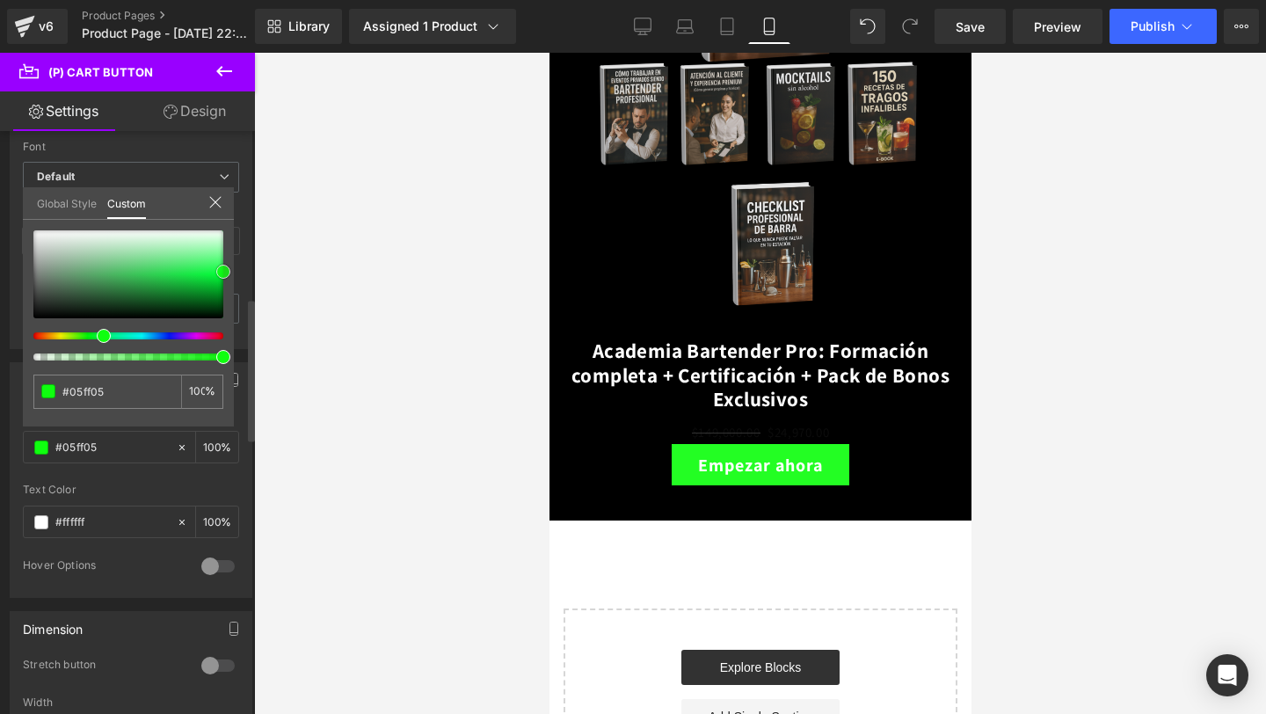
type input "#01f801"
type input "#02f202"
type input "#03ec03"
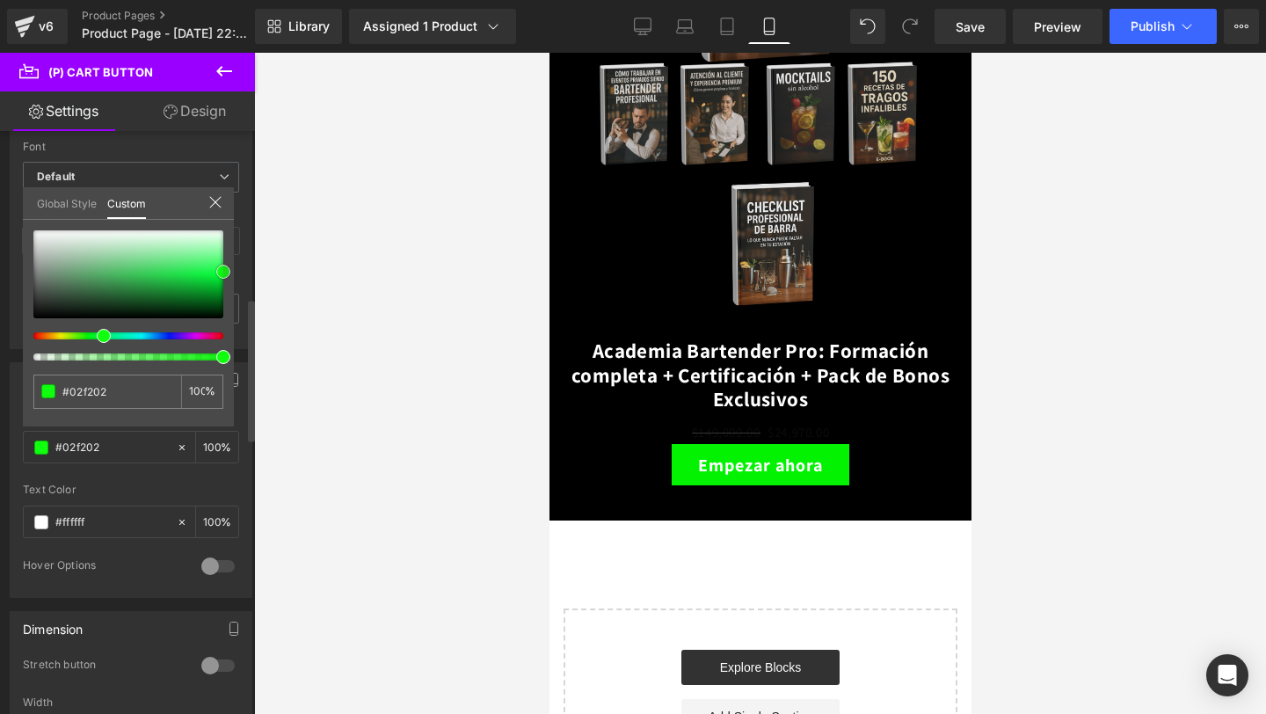
type input "#03ec03"
type input "#03e703"
type input "#03e203"
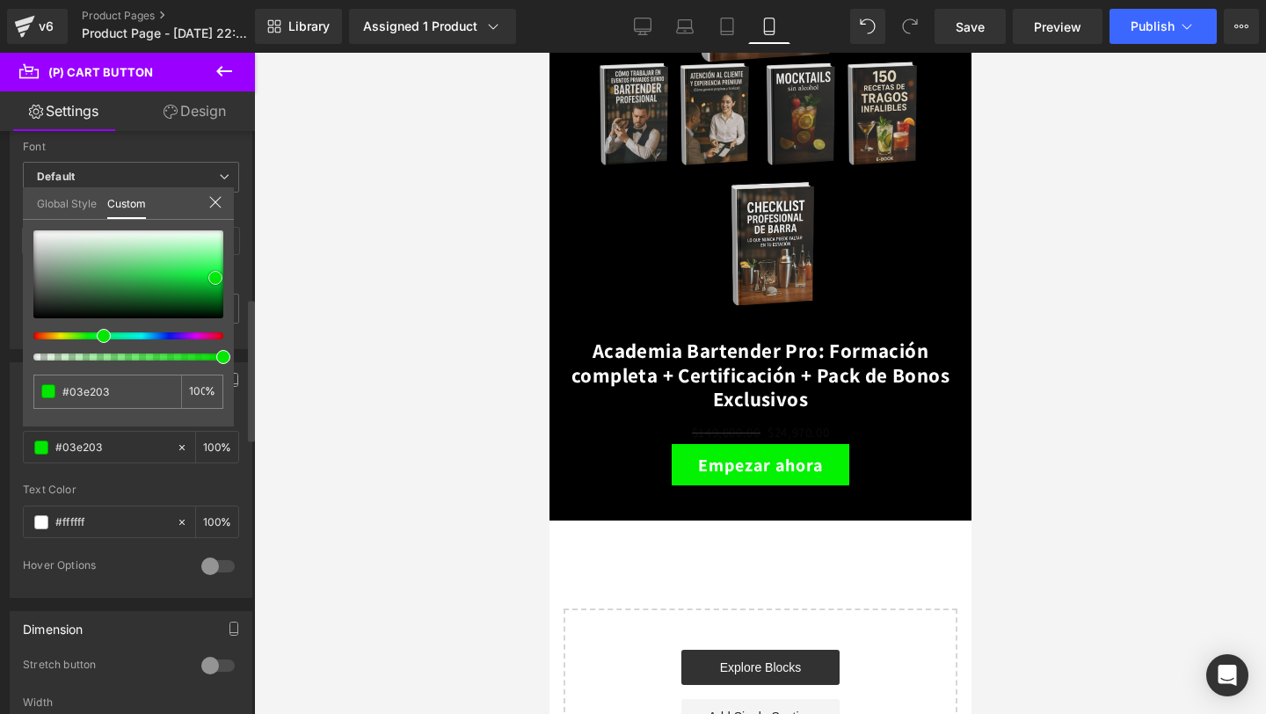
type input "#04e004"
type input "#04db04"
type input "#05da05"
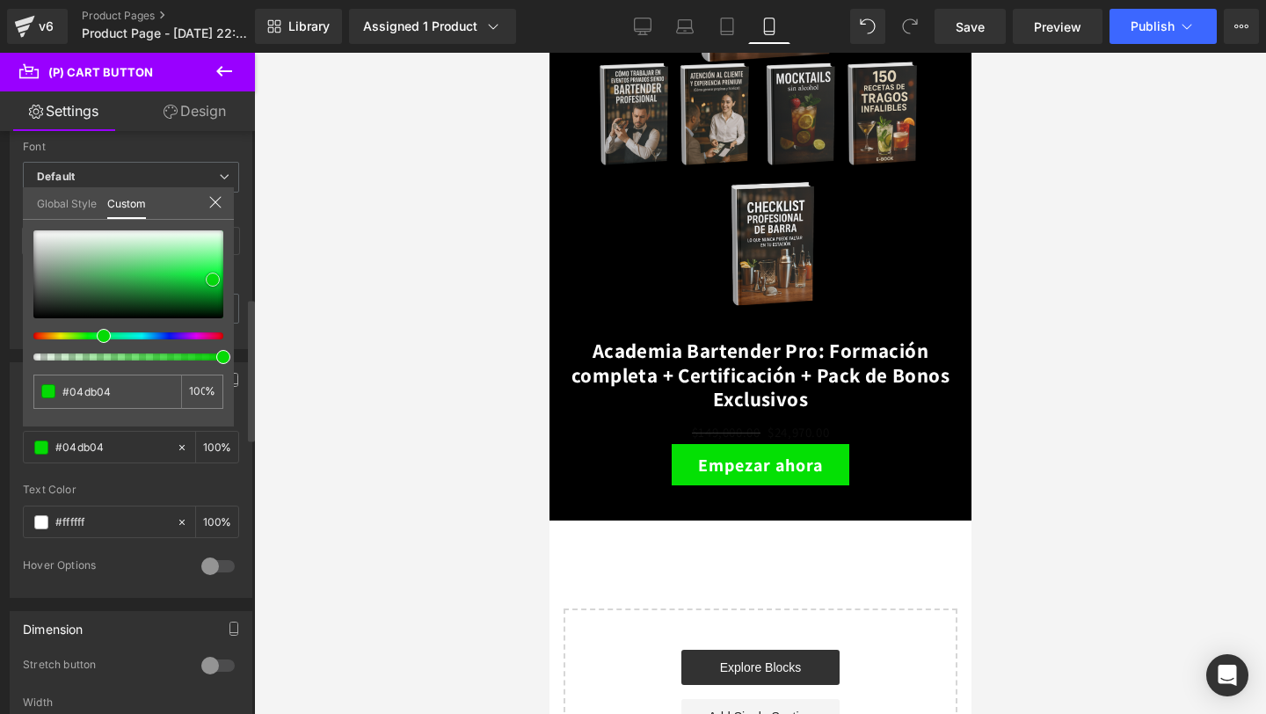
type input "#05da05"
type input "#05df05"
type input "#05e405"
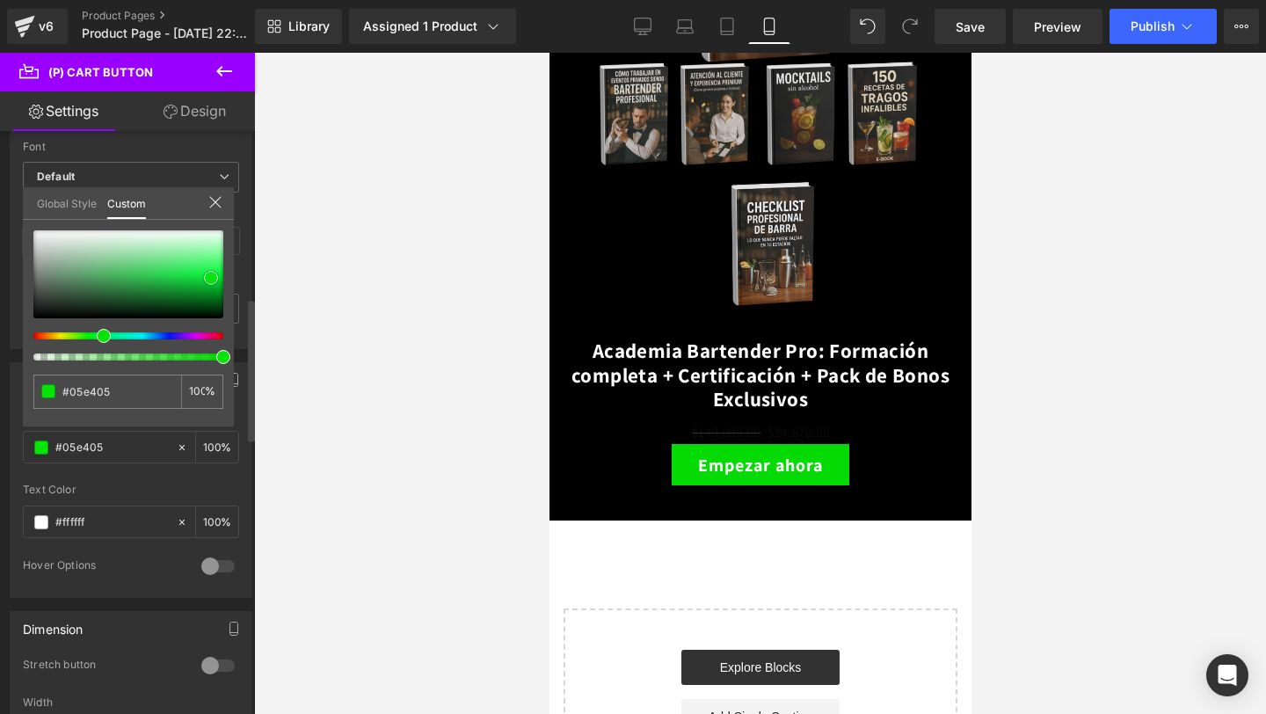
type input "#07e307"
type input "#07e807"
type input "#07e307"
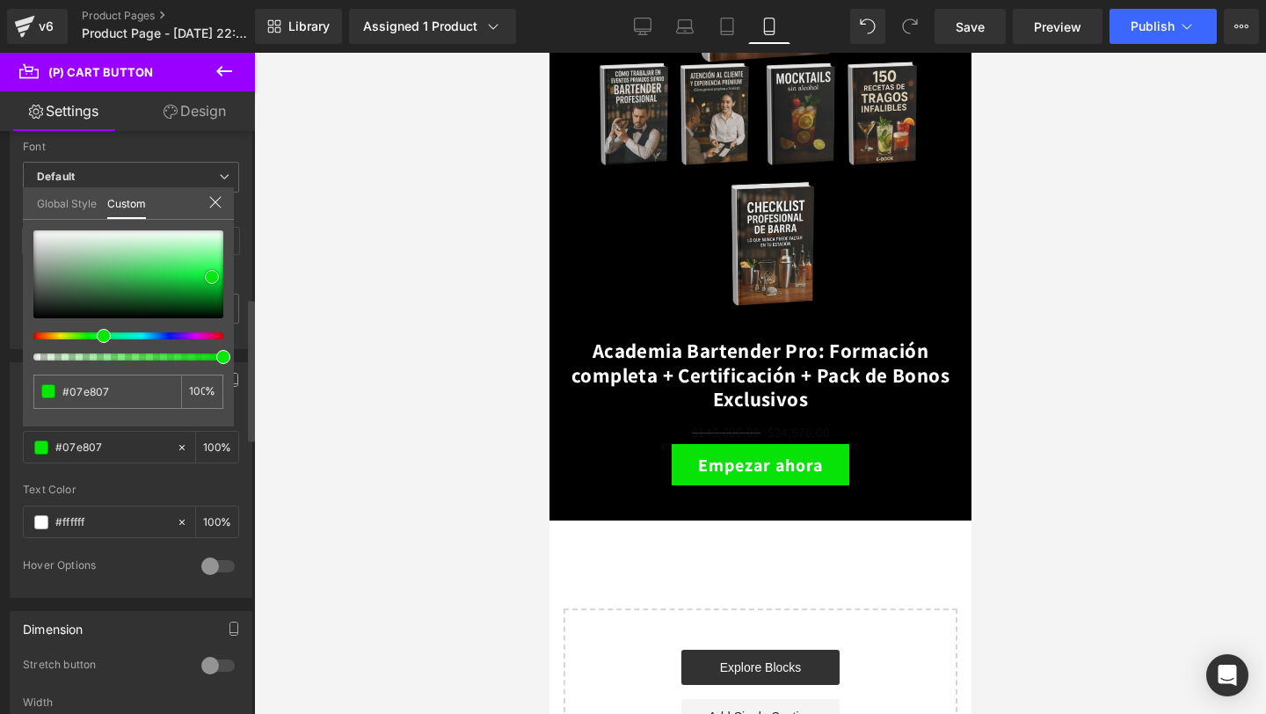
type input "#07e307"
type input "#04e504"
type input "#04ea04"
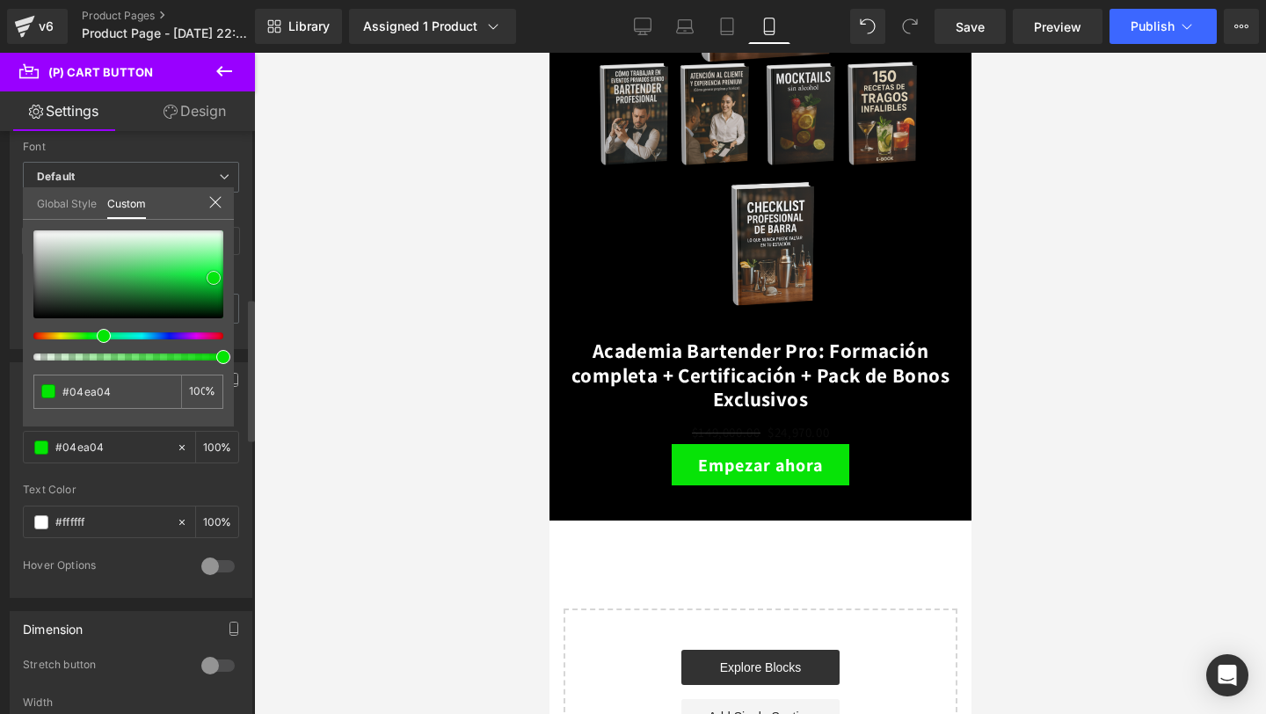
type input "#06ee06"
type input "#06f306"
type input "#07f207"
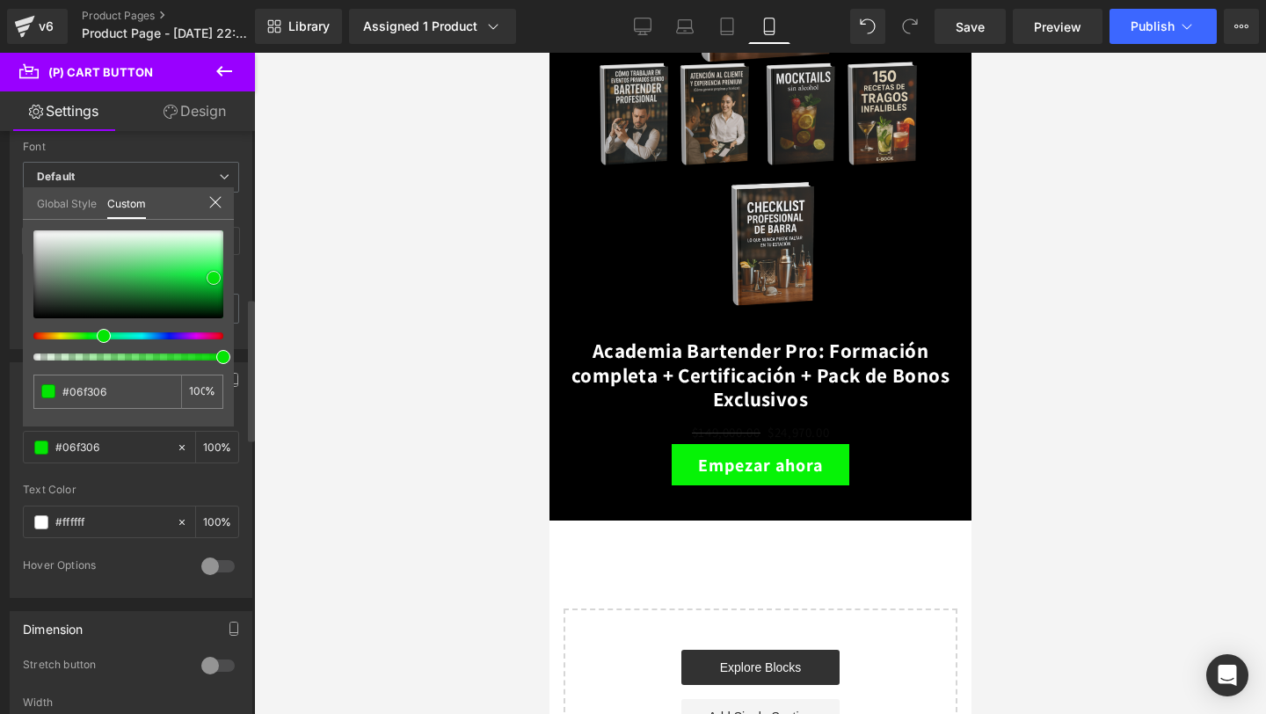
type input "#07f207"
type input "#07f707"
type input "#0af40a"
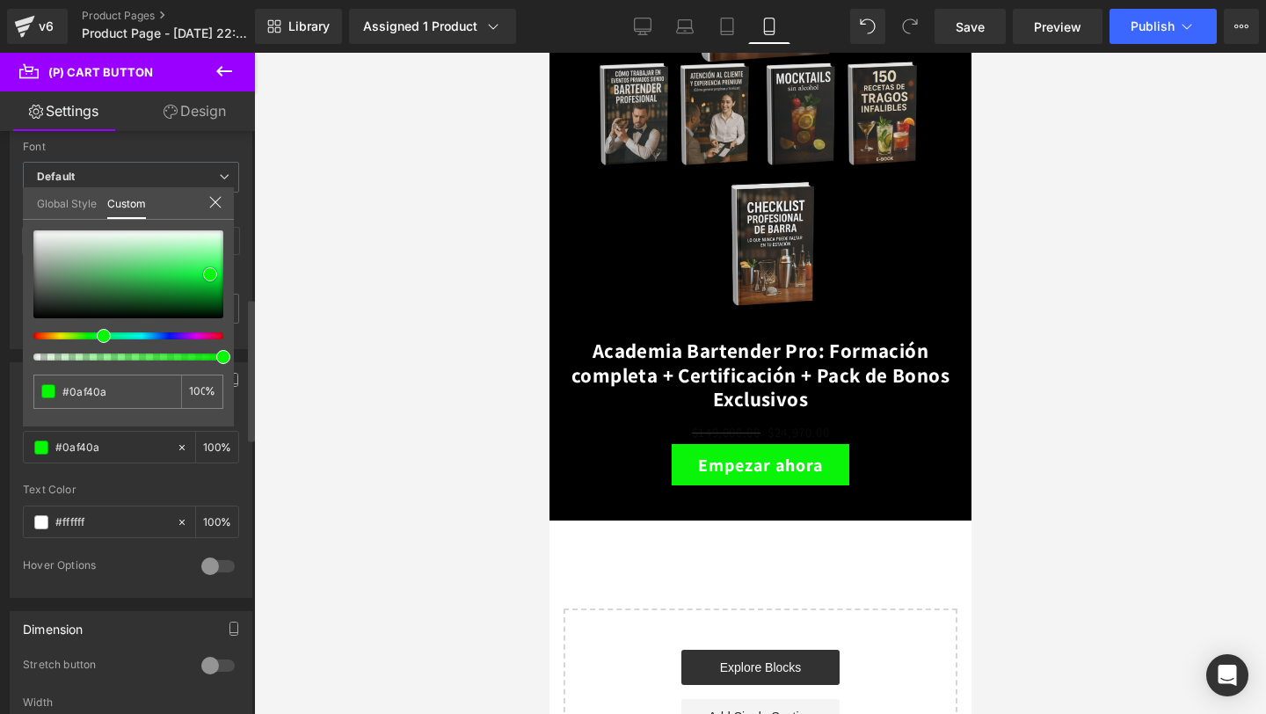
type input "#0ff50f"
type input "#11f211"
type input "#0cf20c"
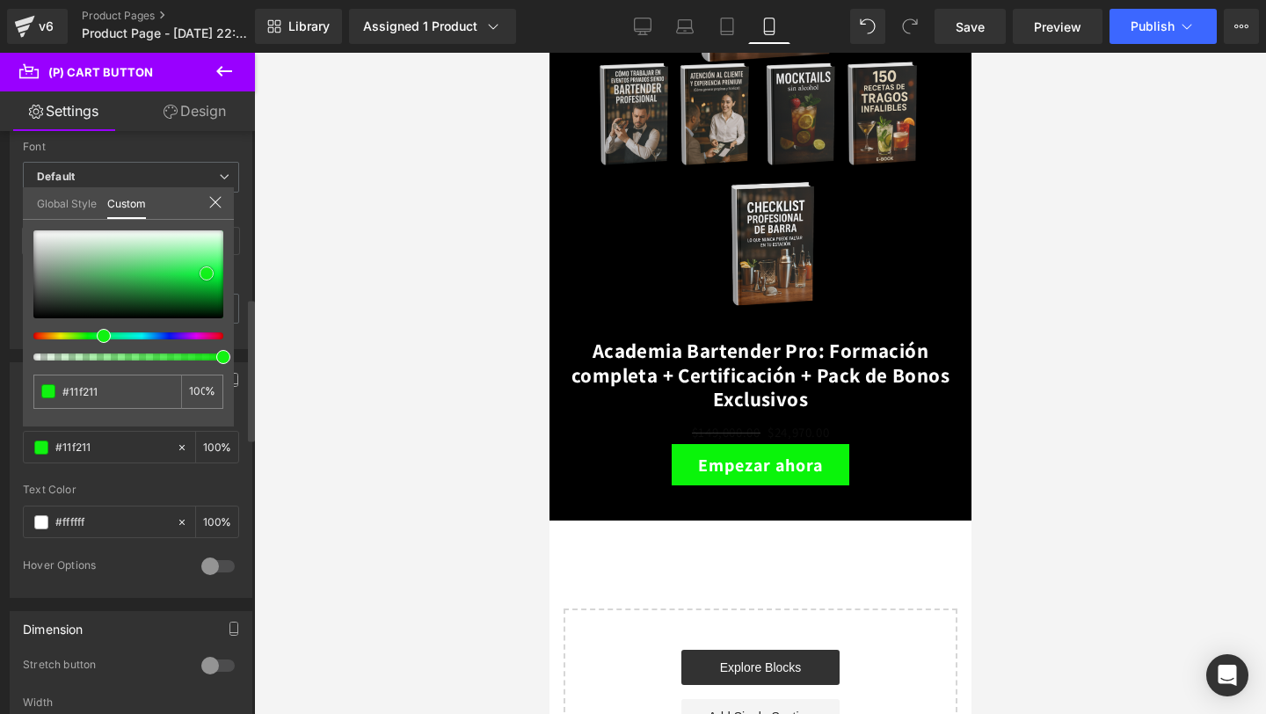
type input "#0cf20c"
type input "#0bf30b"
type input "#0bee0b"
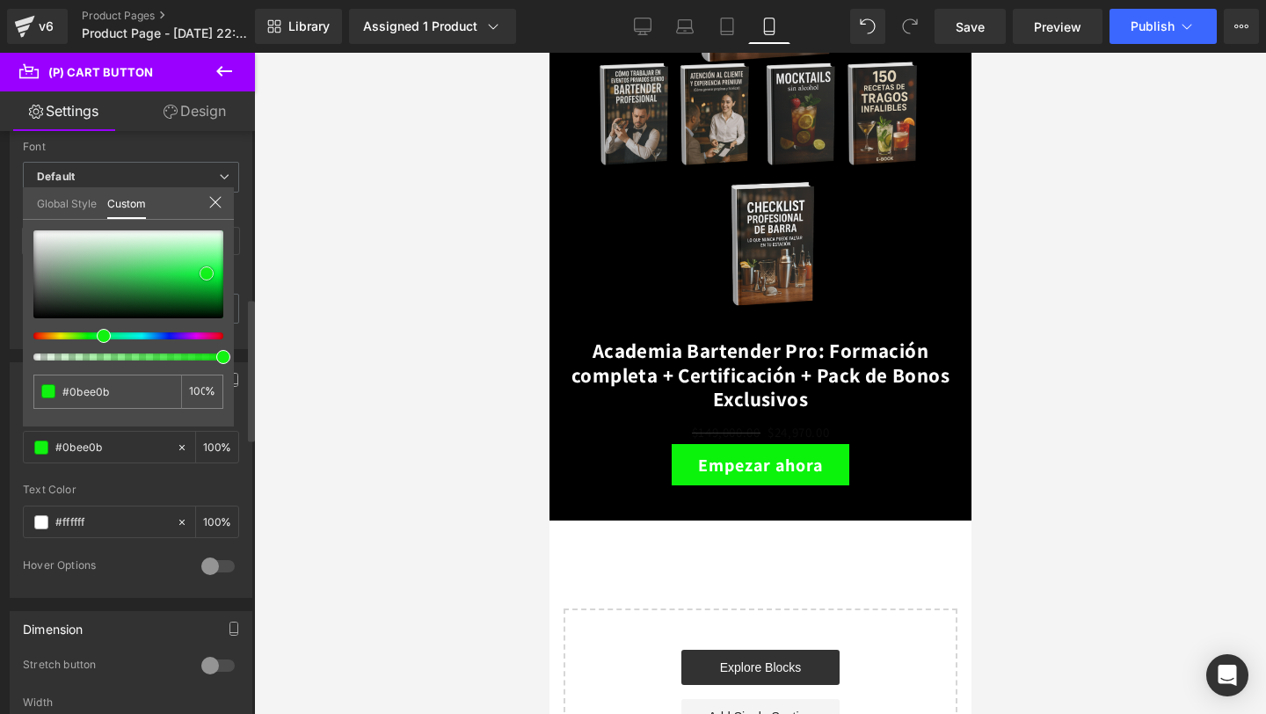
type input "#0be90b"
type input "#09e609"
type input "#09e109"
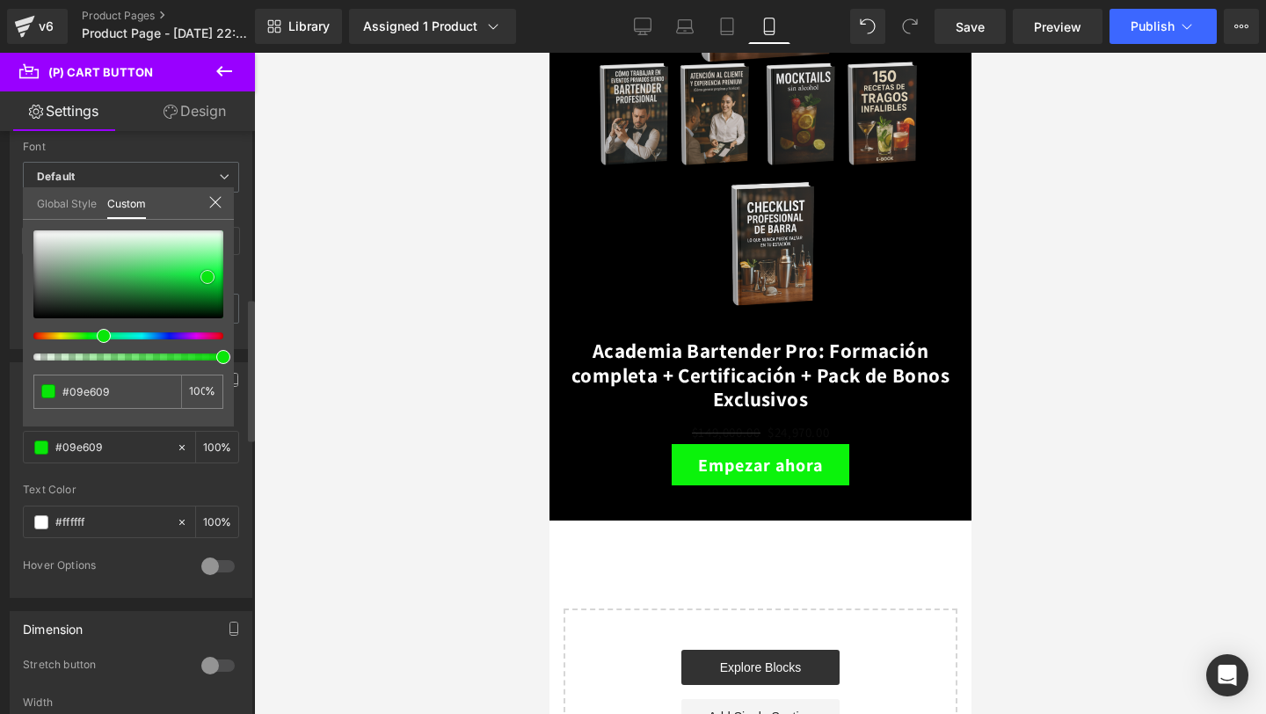
type input "#09e109"
type input "#09dc09"
type input "#08dd08"
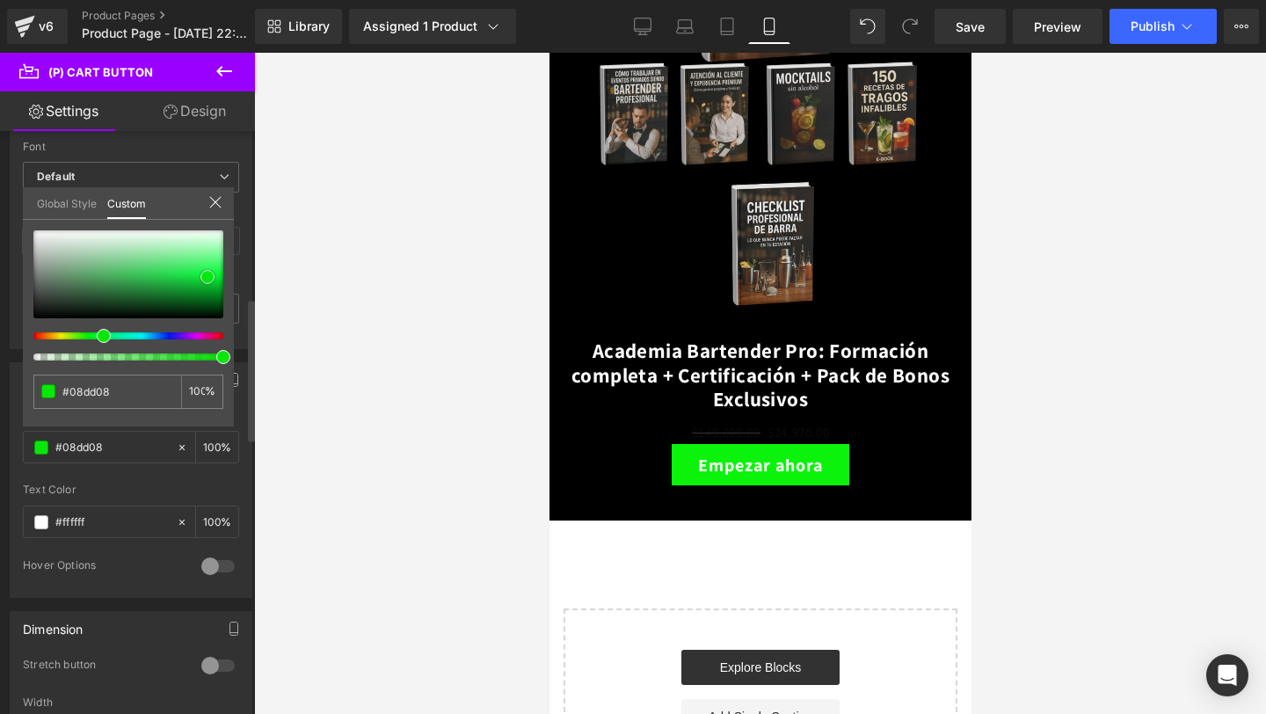
type input "#07d807"
type input "#06d906"
type input "#06d406"
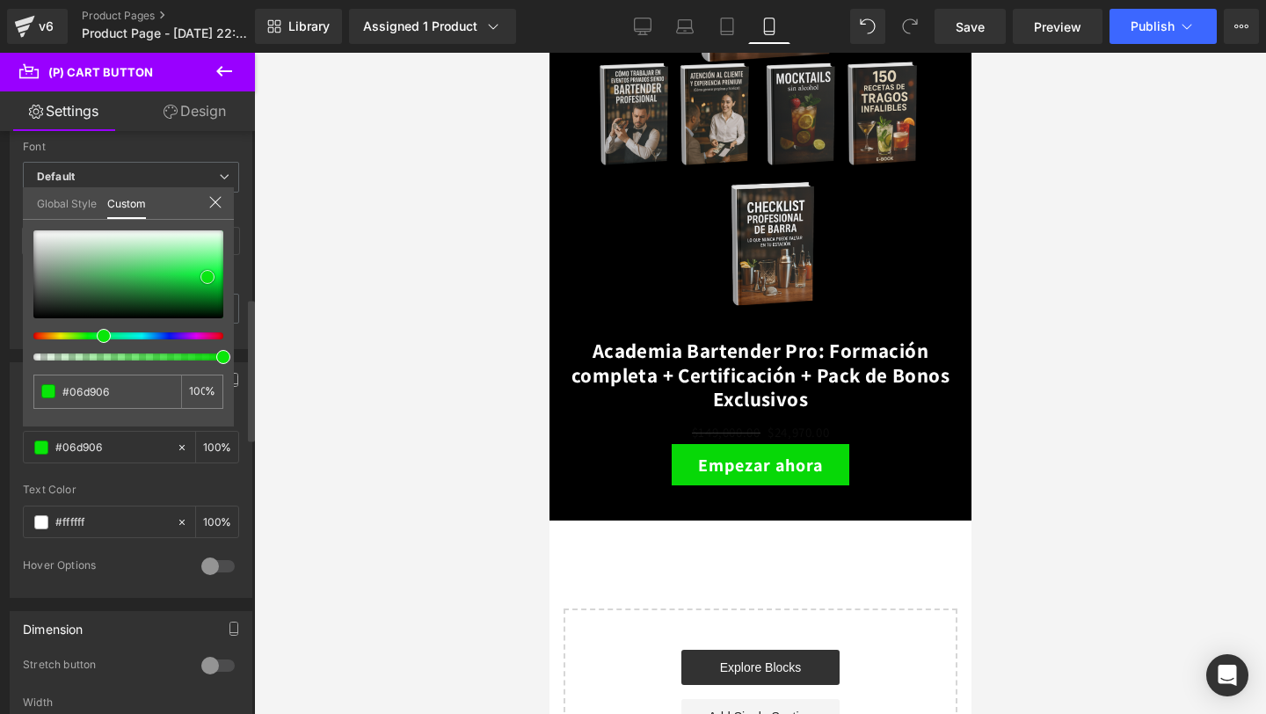
type input "#06d406"
type input "#06cf06"
type input "#07ce07"
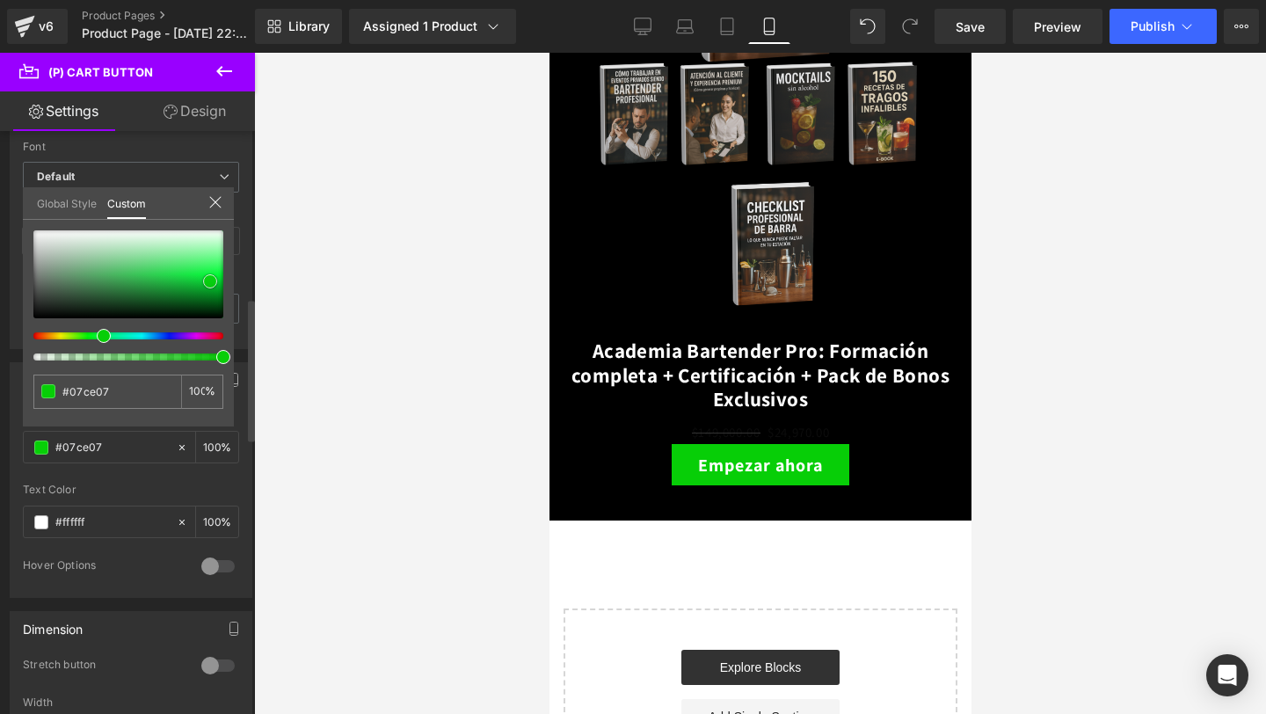
drag, startPoint x: 33, startPoint y: 311, endPoint x: 208, endPoint y: 280, distance: 177.6
click at [208, 280] on span at bounding box center [210, 281] width 14 height 14
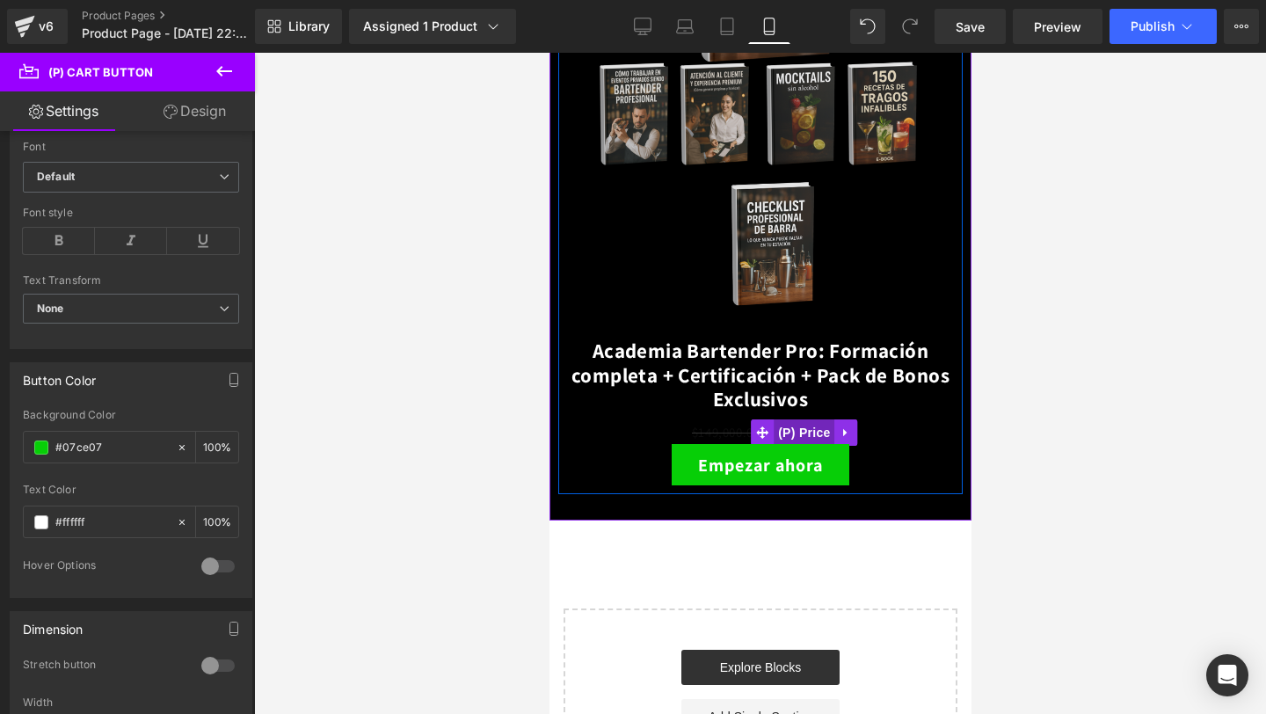
click at [798, 439] on span "(P) Price" at bounding box center [804, 432] width 62 height 26
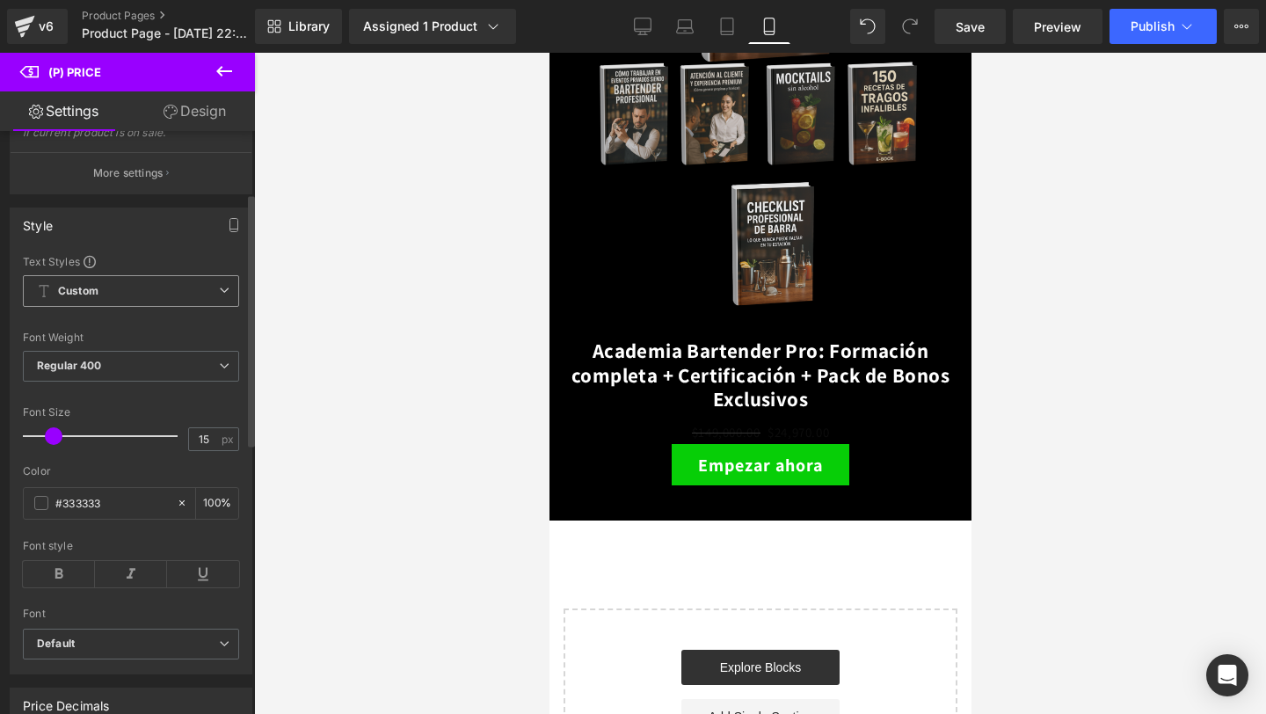
scroll to position [220, 0]
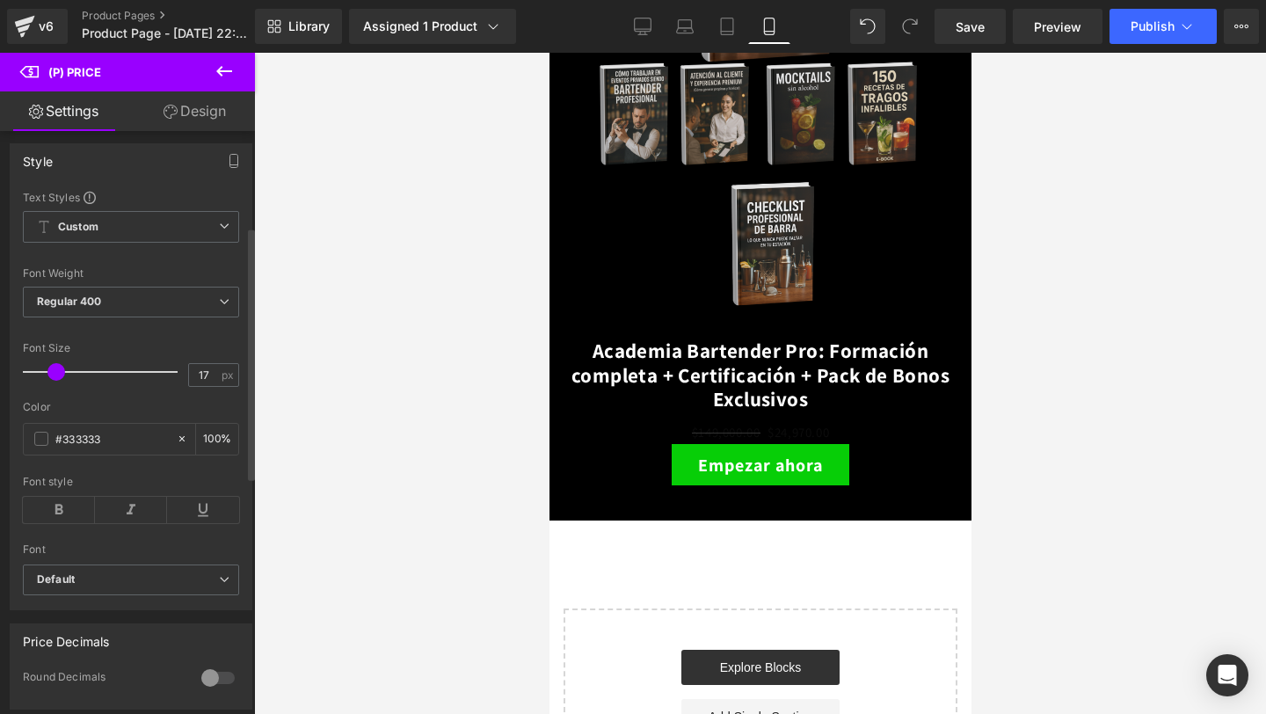
type input "18"
click at [57, 381] on span at bounding box center [56, 372] width 18 height 18
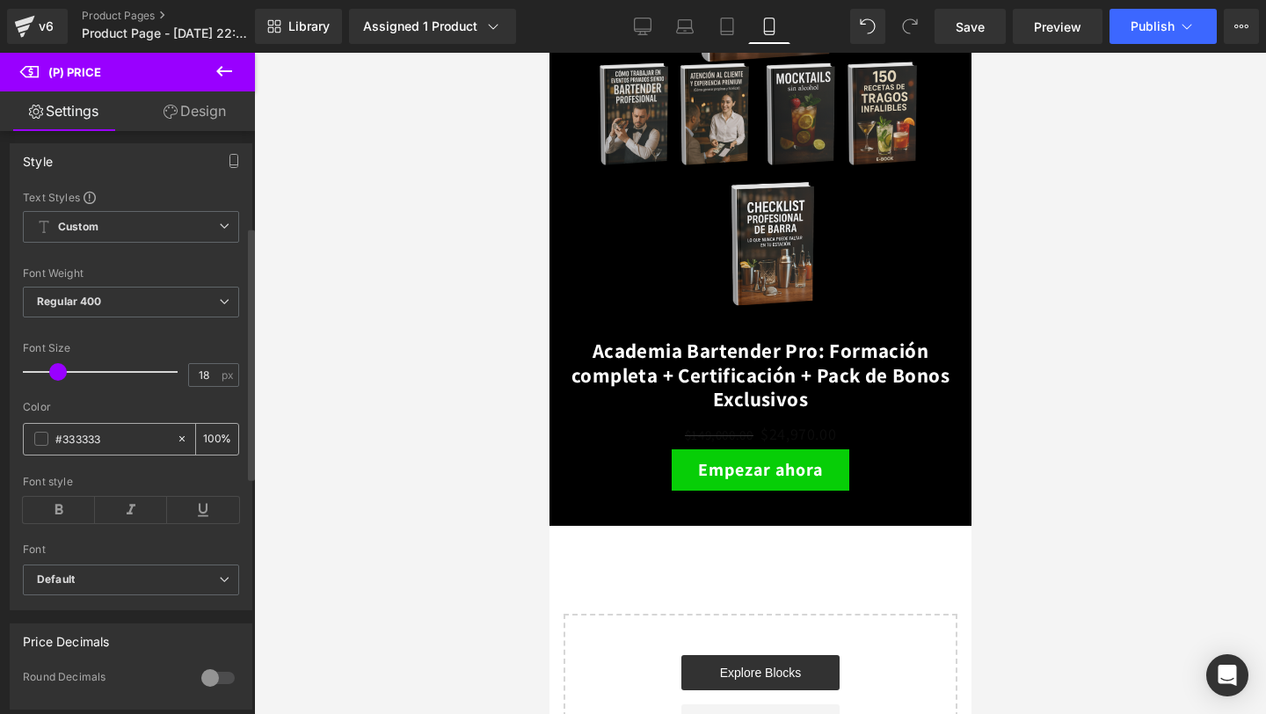
click at [43, 446] on span at bounding box center [41, 439] width 14 height 14
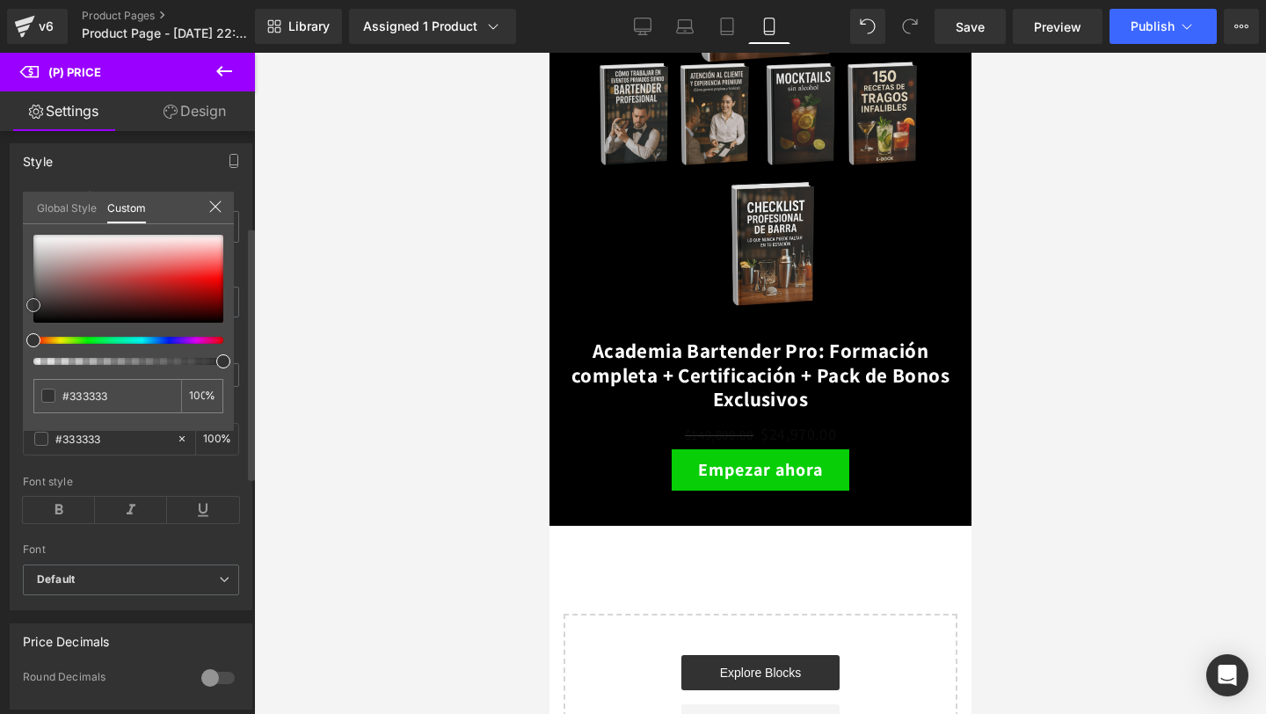
type input "#383838"
type input "#474747"
type input "#606060"
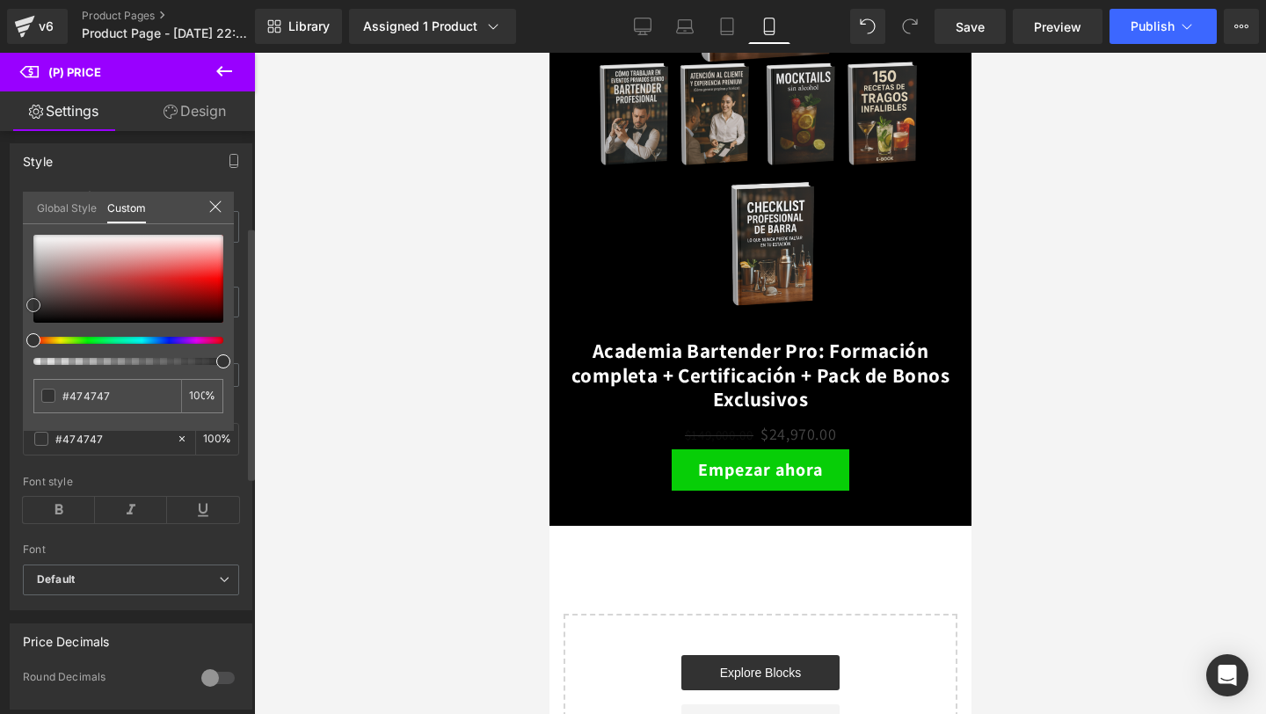
type input "#606060"
type input "#7f7f7f"
type input "#939393"
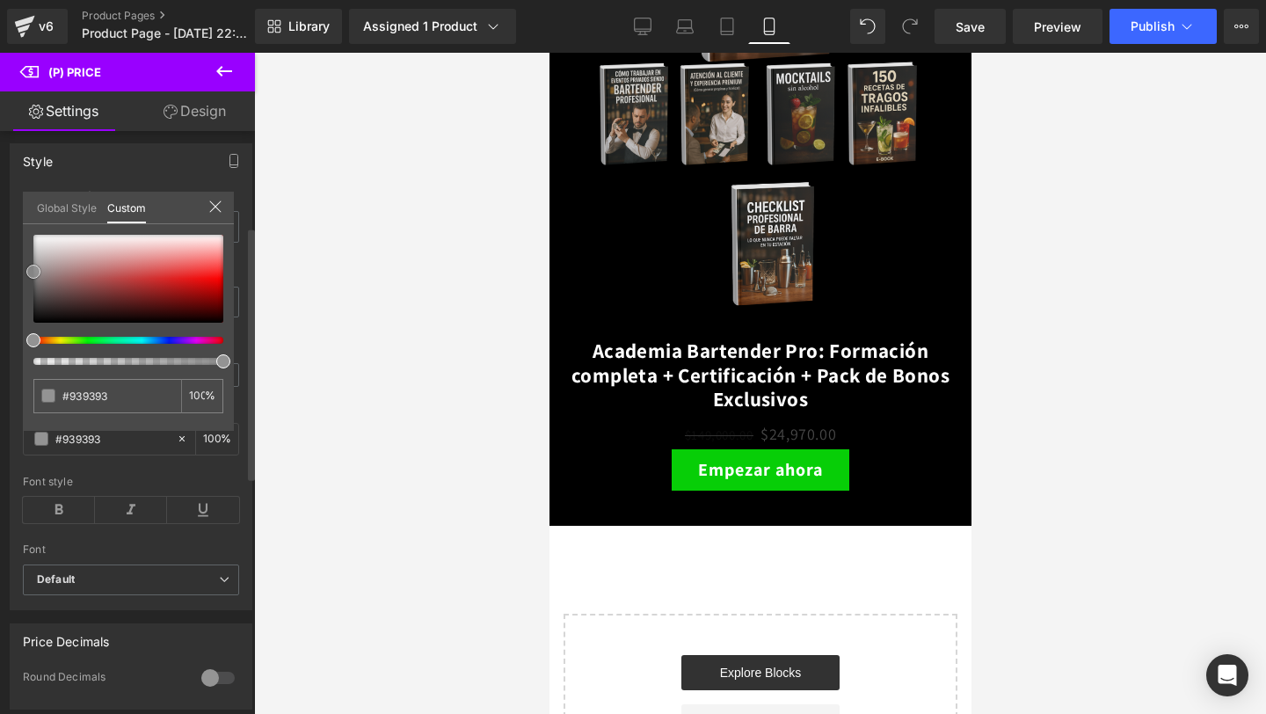
type input "#9b9b9b"
type input "#9e9e9e"
drag, startPoint x: 33, startPoint y: 303, endPoint x: 34, endPoint y: 206, distance: 97.6
click at [34, 206] on div "Global Style Custom Setup Global Style #ffffff 100 %" at bounding box center [128, 219] width 211 height 54
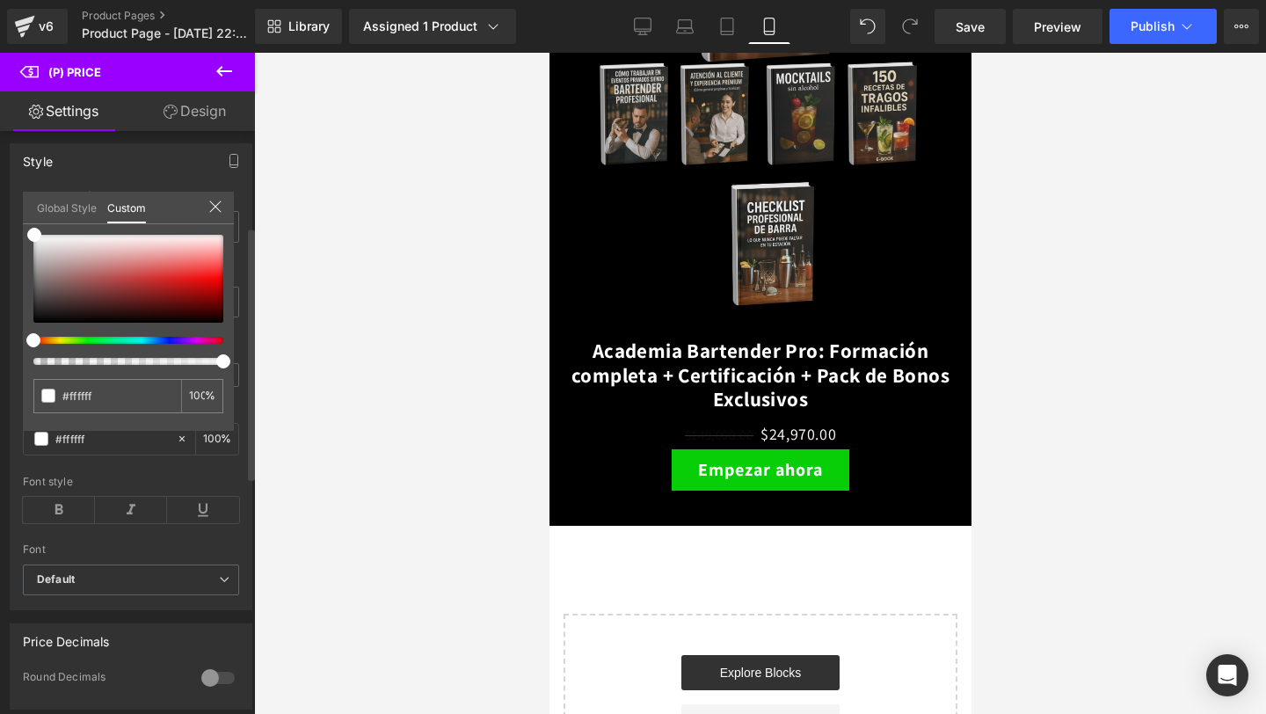
click at [210, 208] on icon at bounding box center [215, 207] width 14 height 14
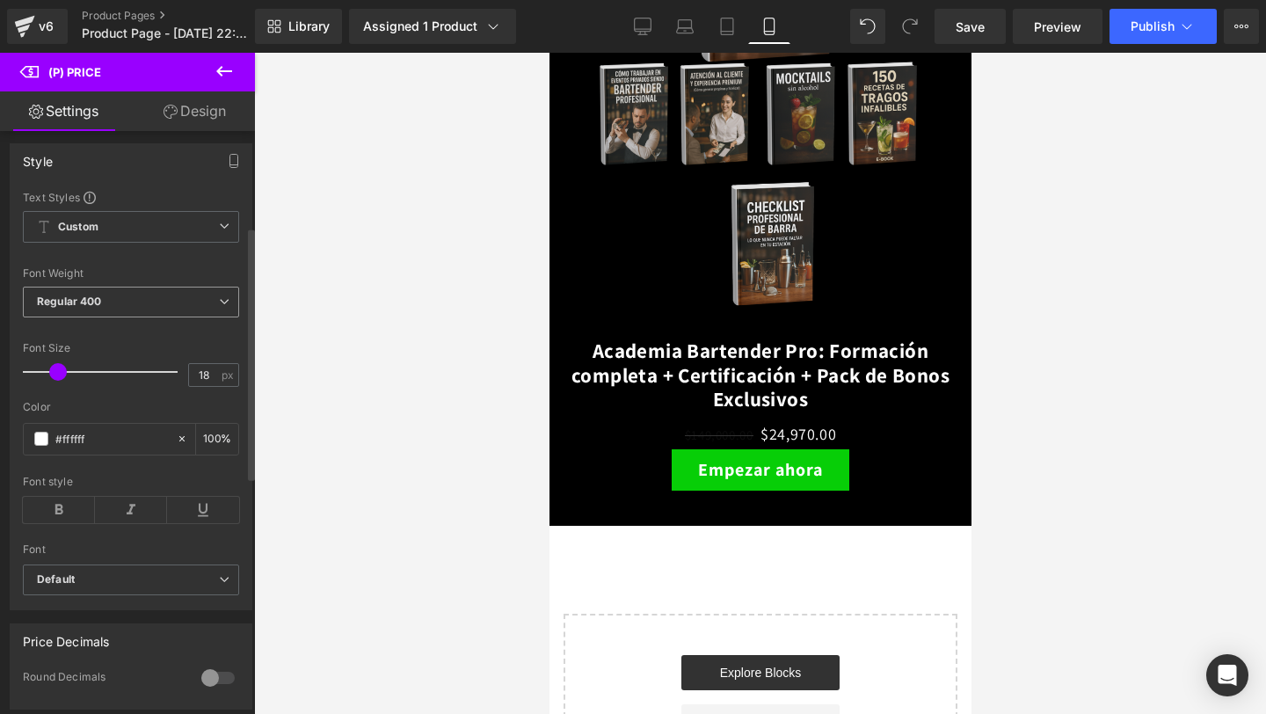
click at [126, 308] on span "Regular 400" at bounding box center [131, 302] width 216 height 31
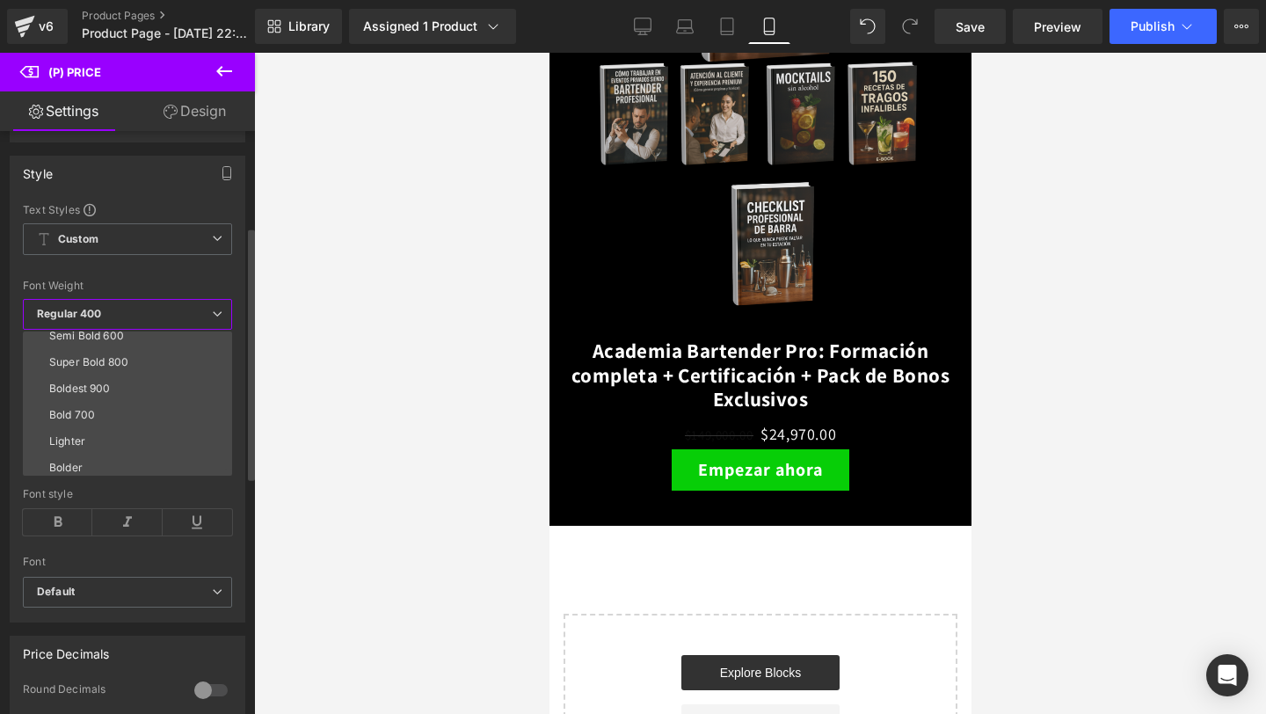
scroll to position [146, 0]
click at [148, 333] on li "Semi Bold 600" at bounding box center [131, 330] width 217 height 26
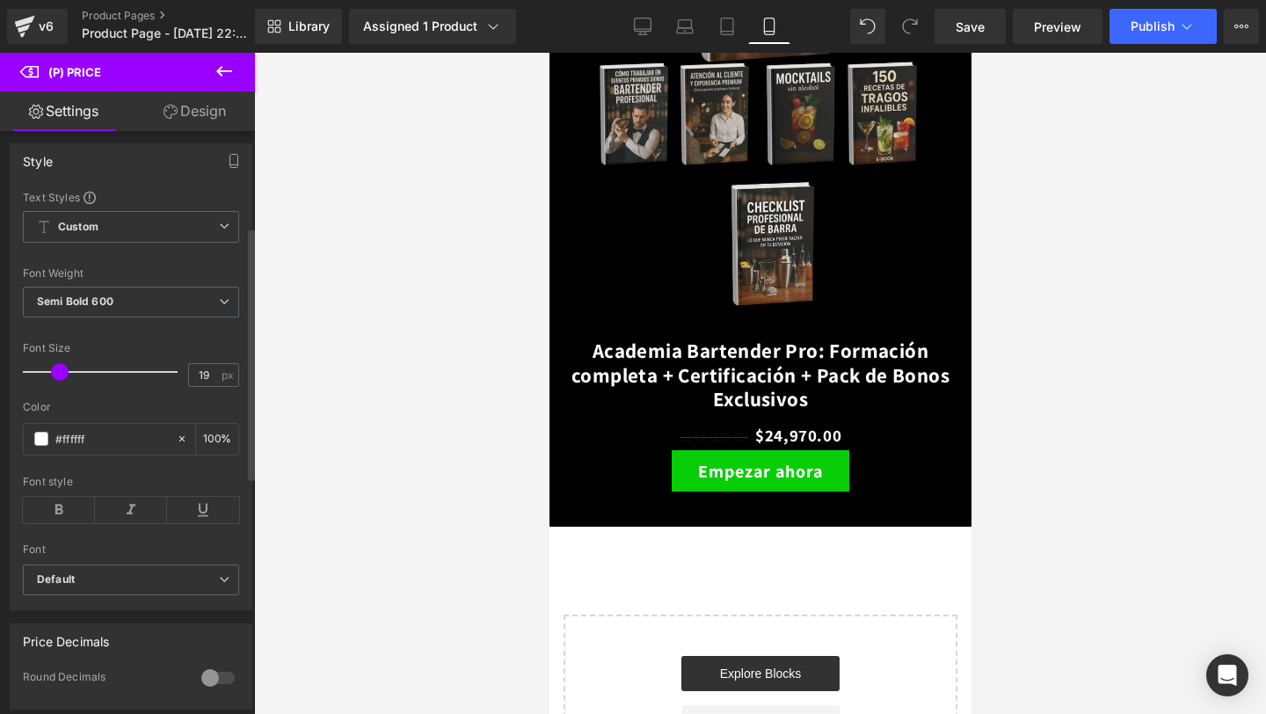
click at [55, 381] on span at bounding box center [60, 372] width 18 height 18
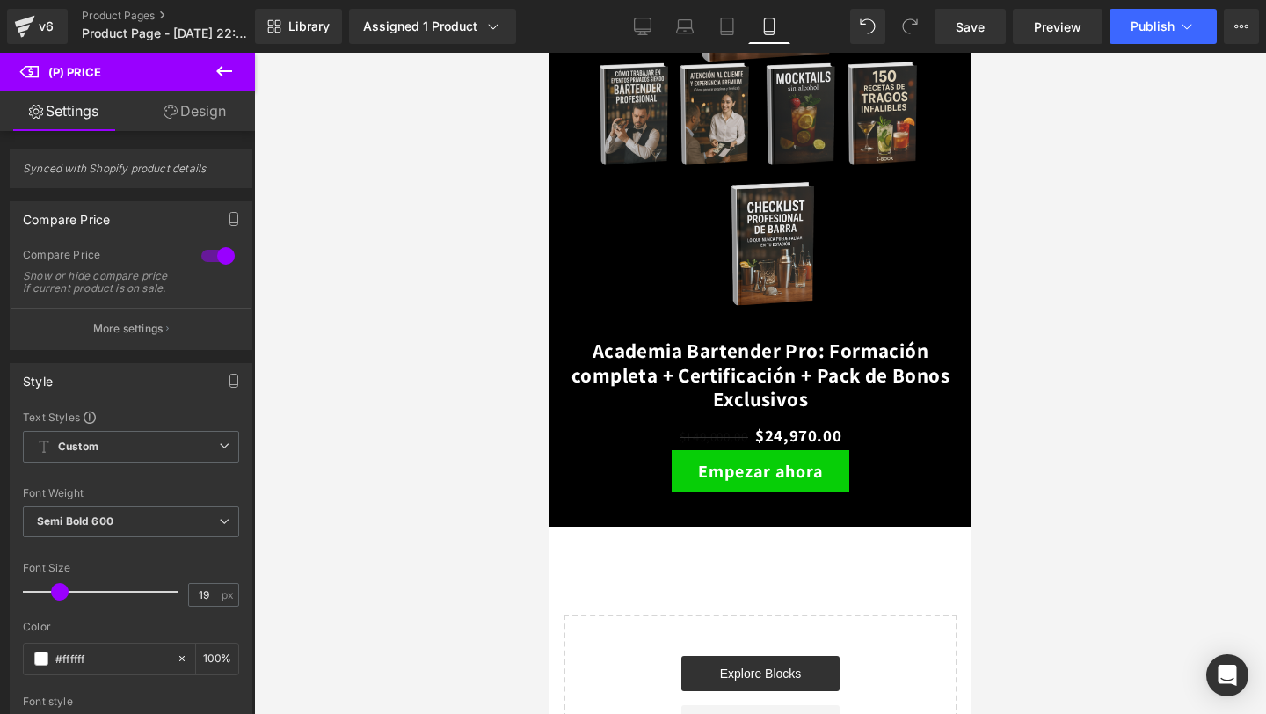
click at [113, 337] on p "More settings" at bounding box center [128, 329] width 70 height 16
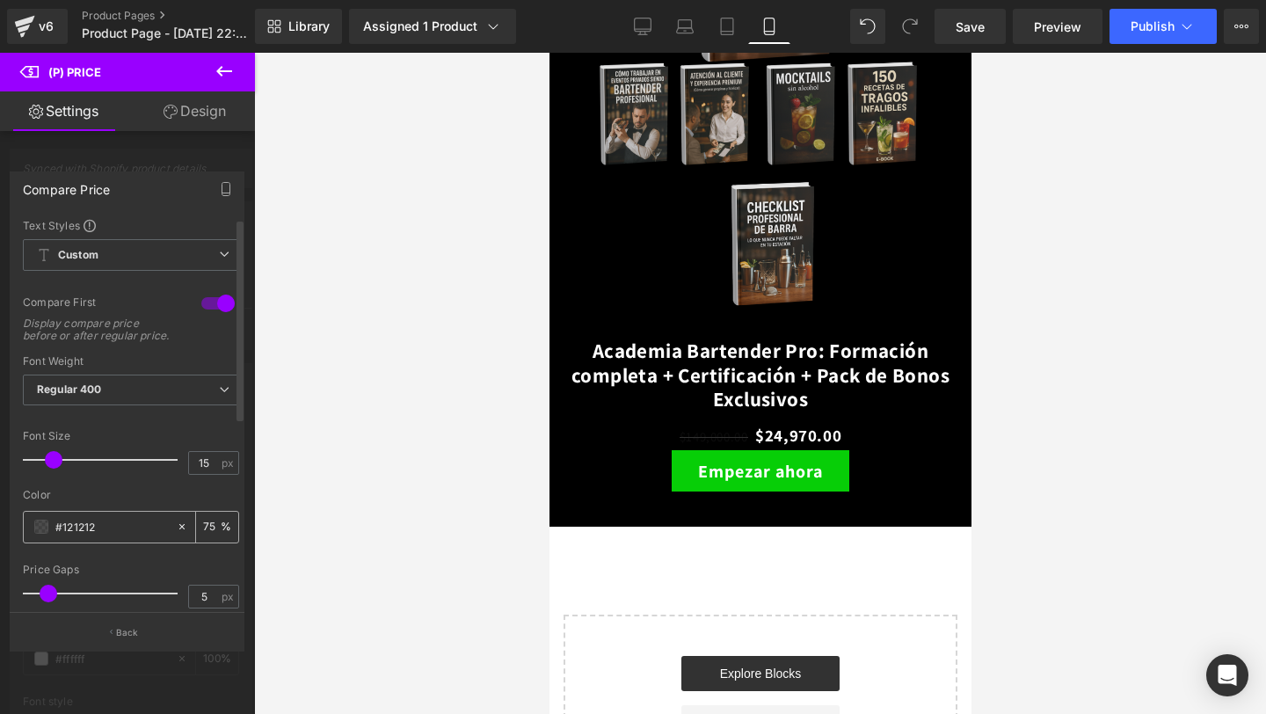
click at [38, 534] on span at bounding box center [41, 526] width 14 height 14
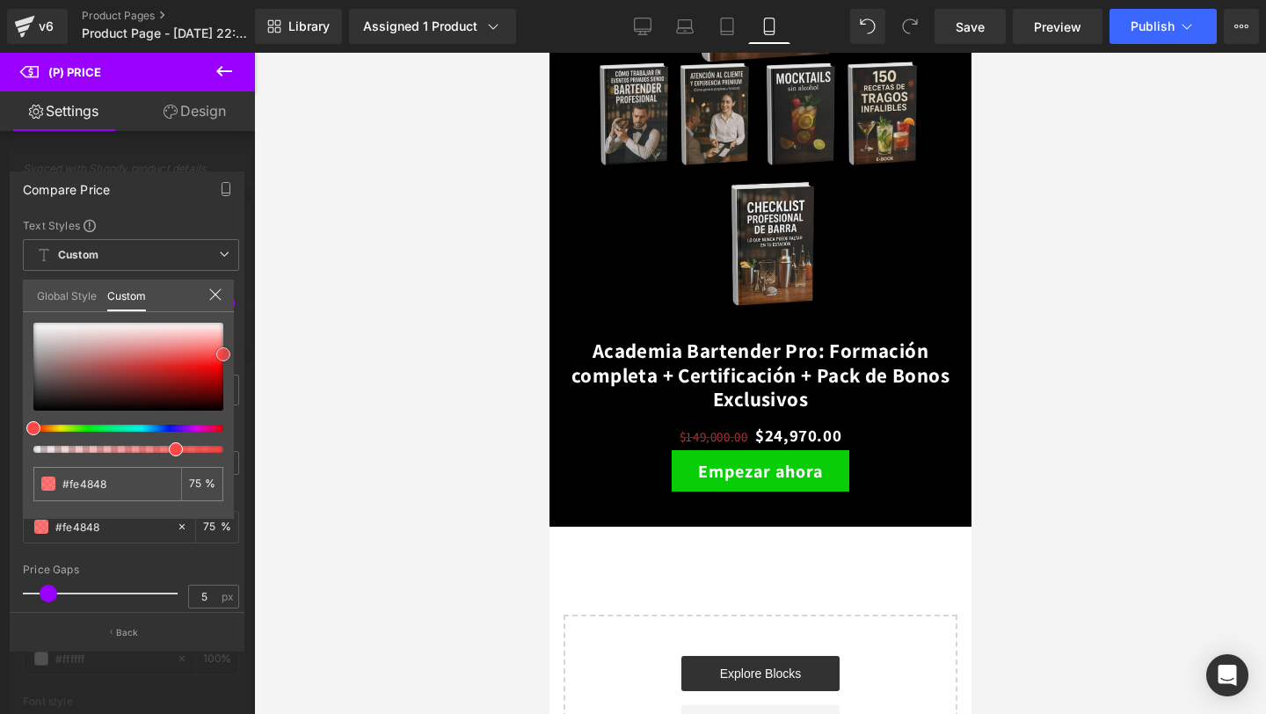
drag, startPoint x: 33, startPoint y: 400, endPoint x: 238, endPoint y: 350, distance: 211.7
click at [238, 350] on div "Compare Price Text Styles Custom Custom Setup Global Style Custom Setup Global …" at bounding box center [127, 403] width 255 height 491
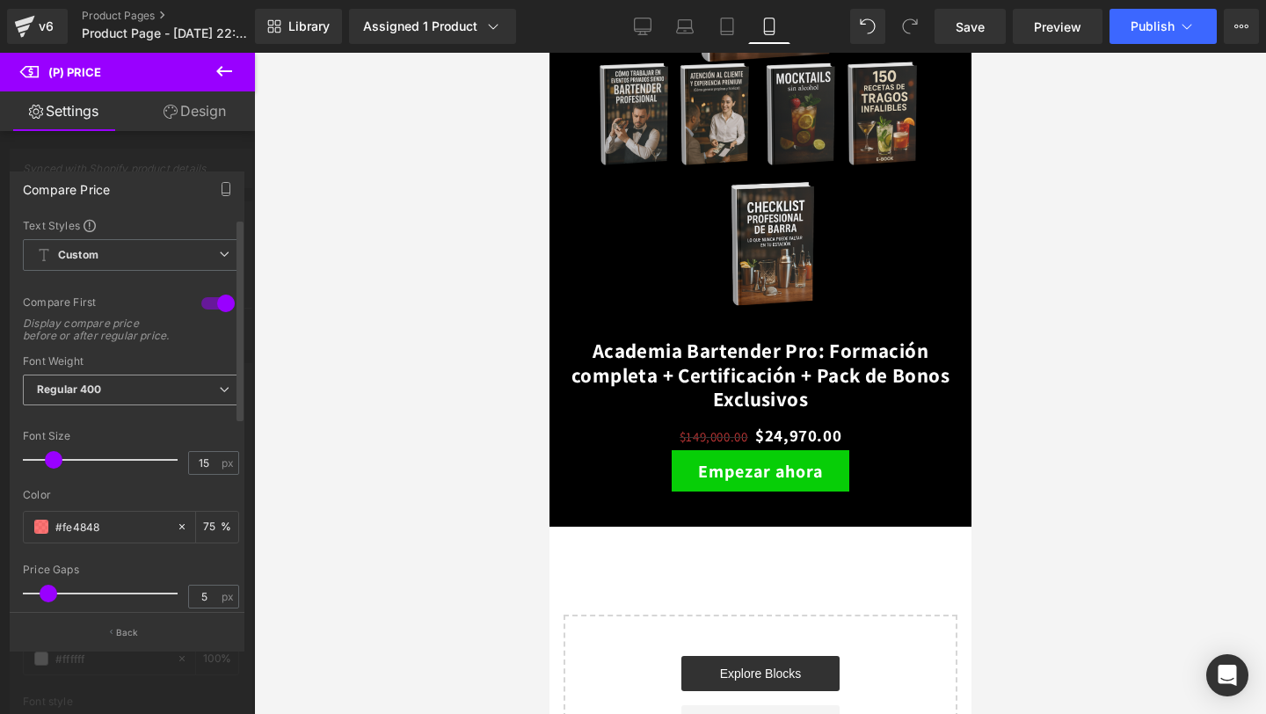
click at [122, 405] on span "Regular 400" at bounding box center [131, 389] width 216 height 31
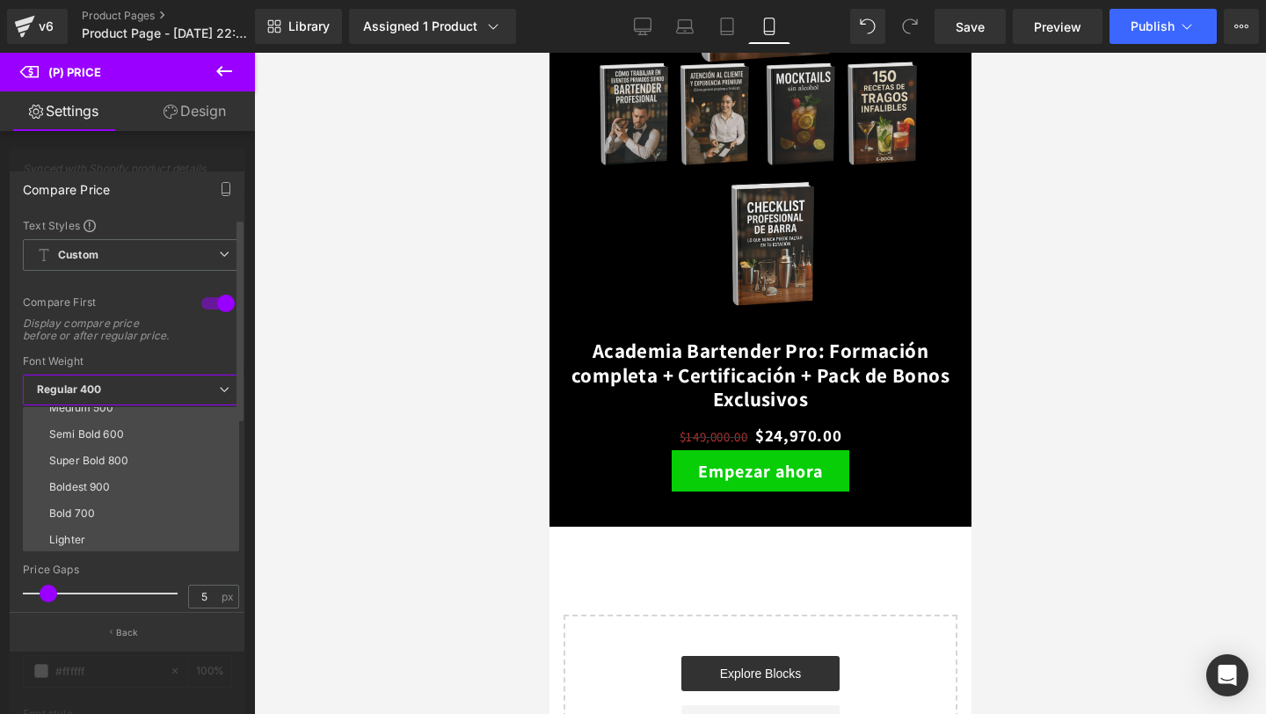
scroll to position [133, 0]
click at [120, 425] on div "Semi Bold 600" at bounding box center [86, 419] width 75 height 12
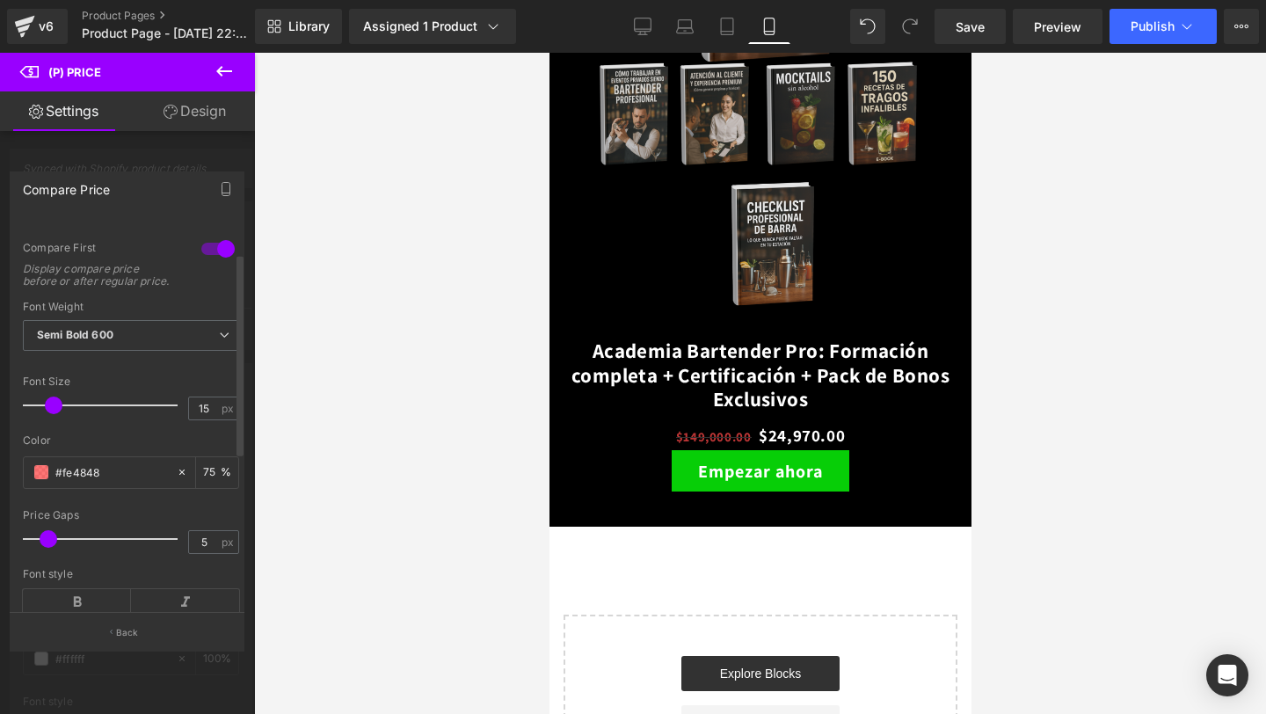
scroll to position [72, 0]
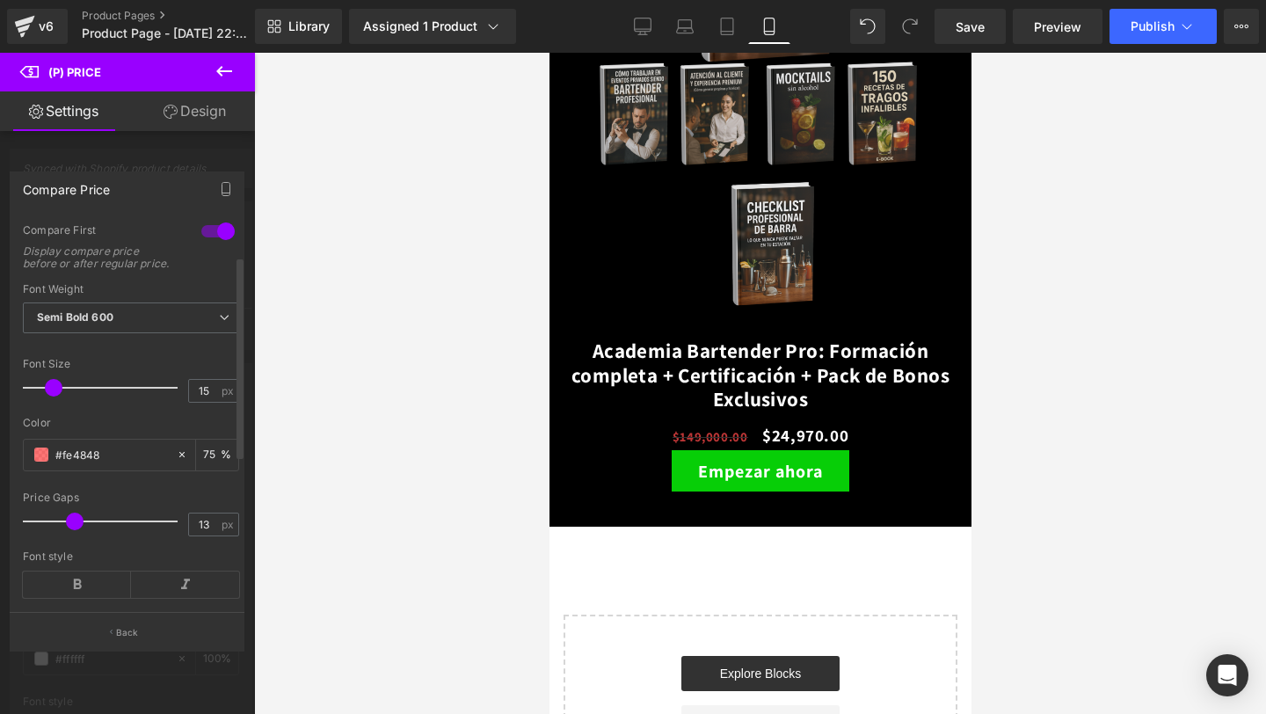
drag, startPoint x: 48, startPoint y: 531, endPoint x: 75, endPoint y: 532, distance: 26.4
click at [75, 530] on span at bounding box center [75, 521] width 18 height 18
click at [52, 396] on span at bounding box center [60, 388] width 18 height 18
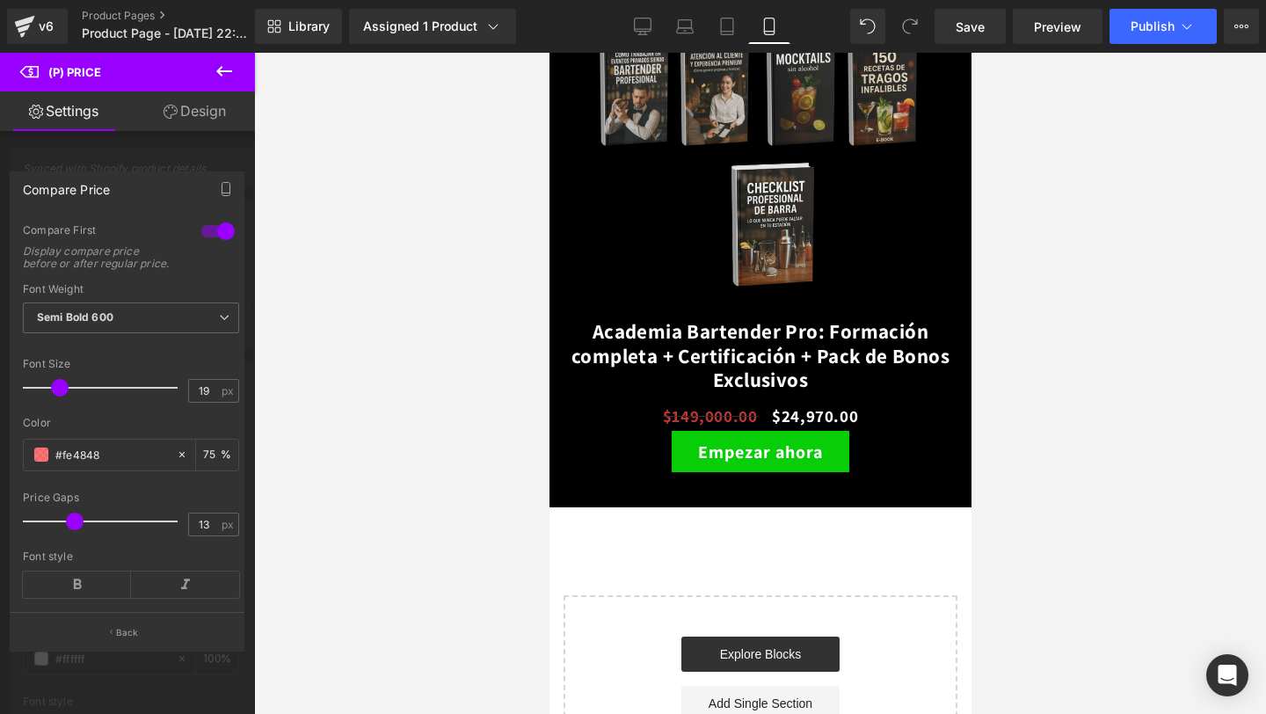
scroll to position [3424, 0]
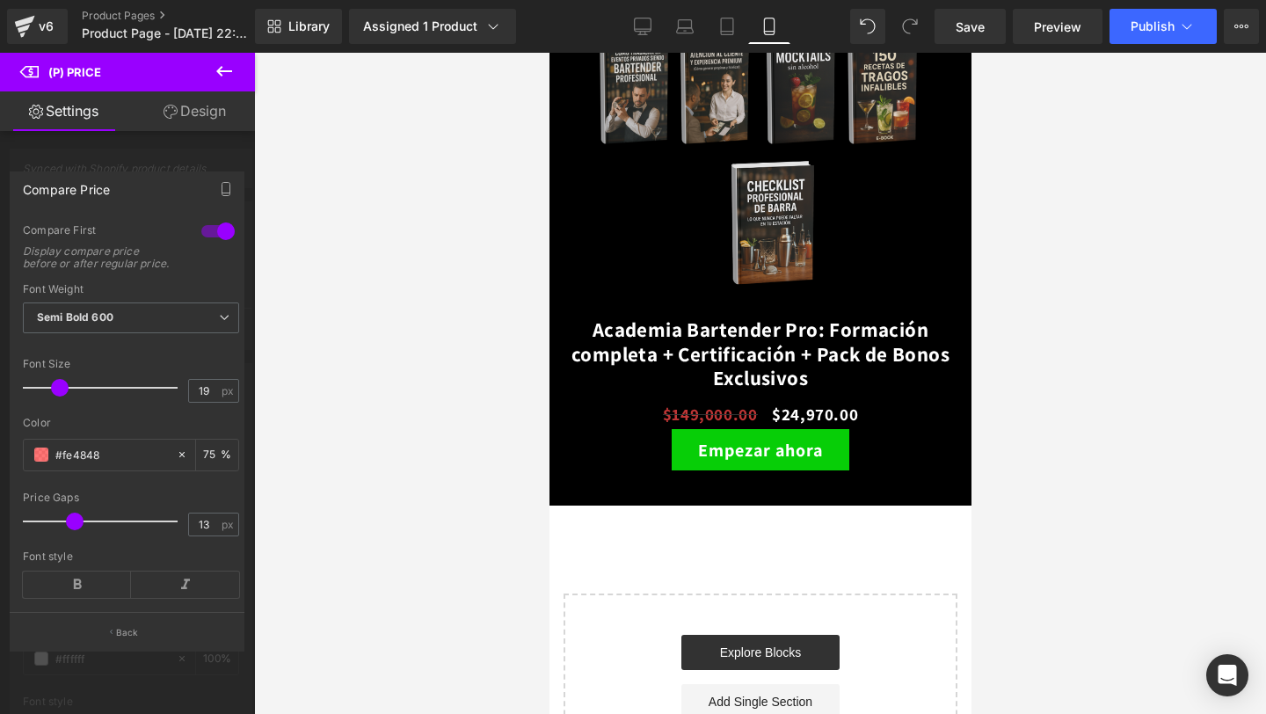
click at [809, 410] on div at bounding box center [759, 383] width 422 height 661
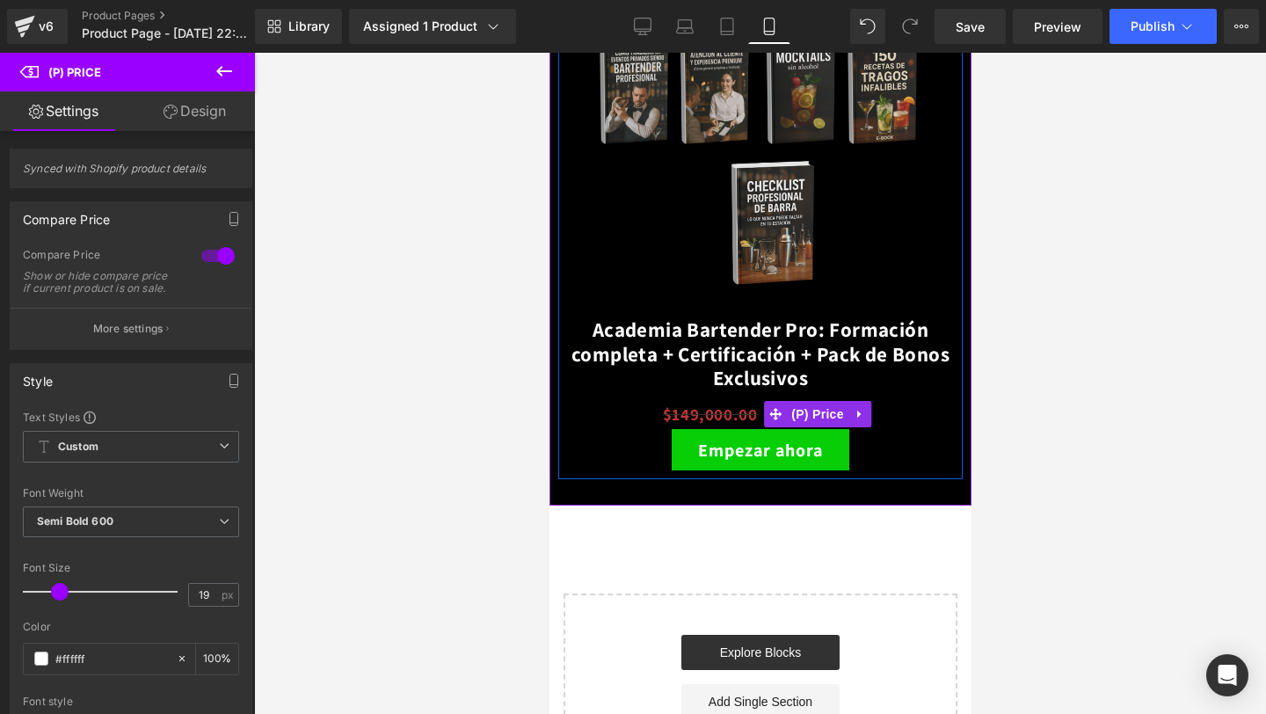
click at [799, 417] on span "(P) Price" at bounding box center [817, 414] width 62 height 26
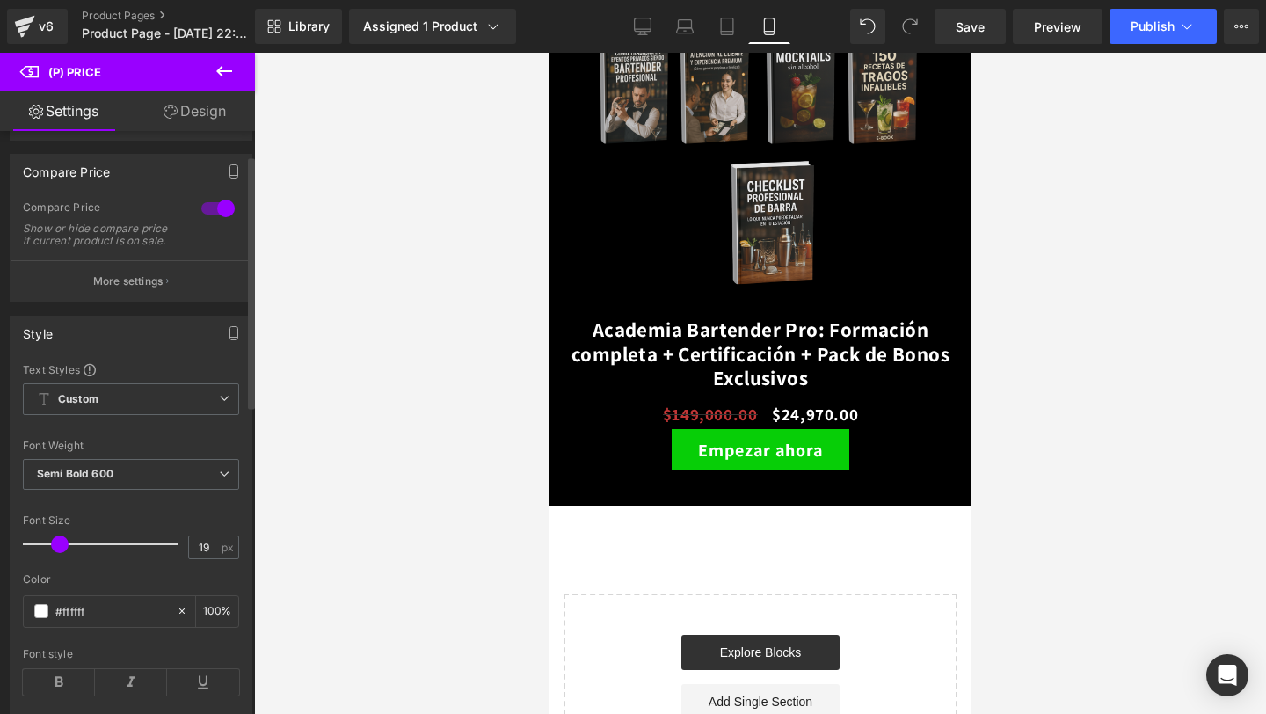
scroll to position [55, 0]
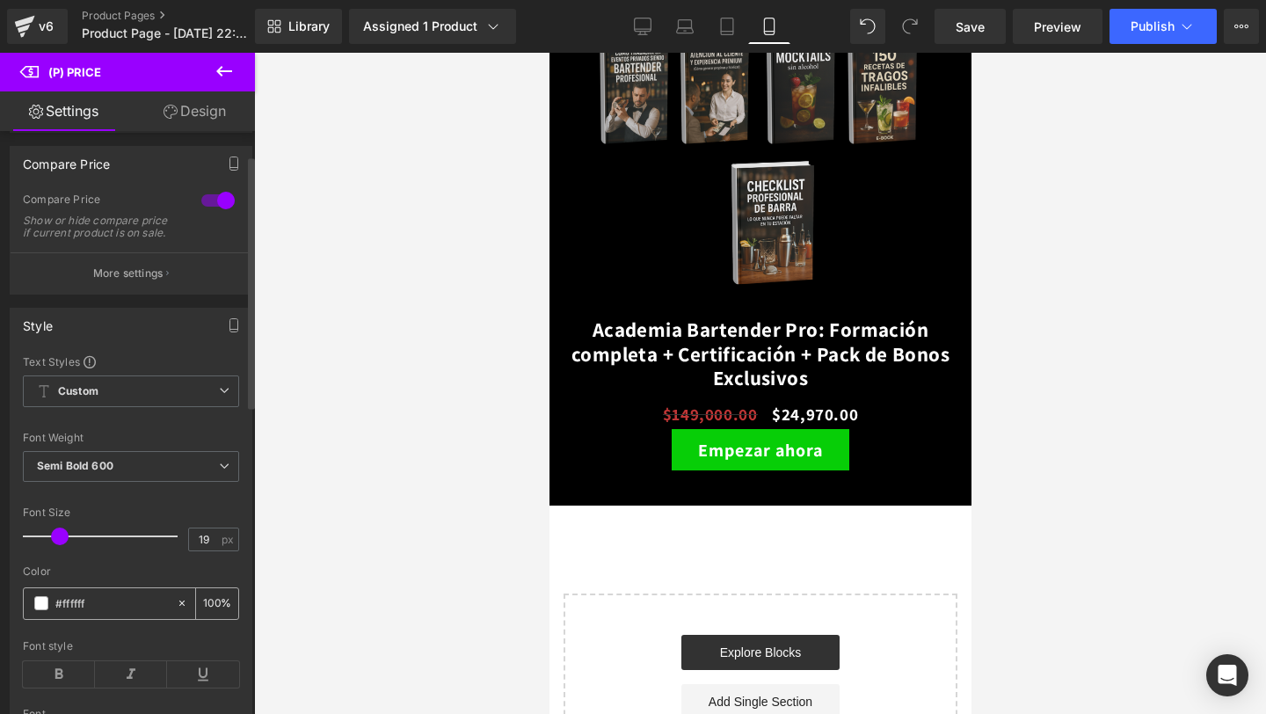
click at [39, 610] on span at bounding box center [41, 603] width 14 height 14
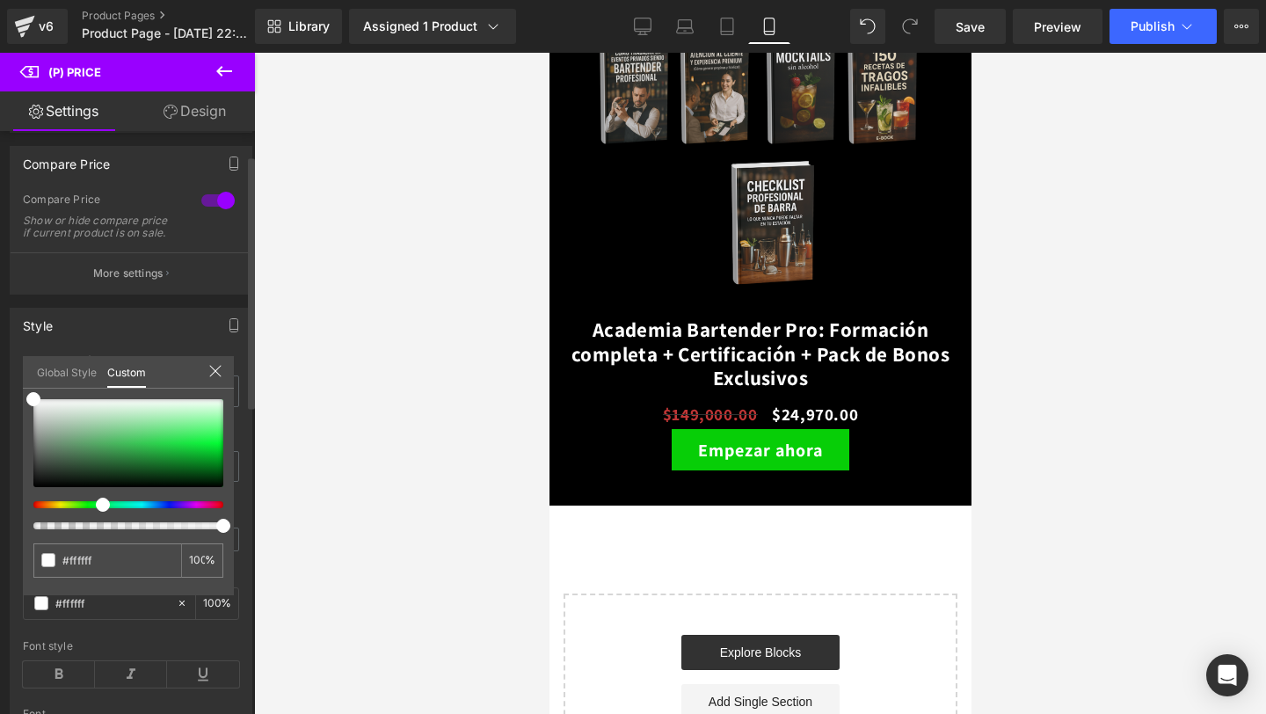
drag, startPoint x: 31, startPoint y: 502, endPoint x: 89, endPoint y: 507, distance: 58.2
click at [94, 508] on div at bounding box center [128, 464] width 190 height 130
drag, startPoint x: 33, startPoint y: 401, endPoint x: 233, endPoint y: 435, distance: 203.3
click at [233, 435] on div "#39fe39 100 %" at bounding box center [128, 497] width 211 height 196
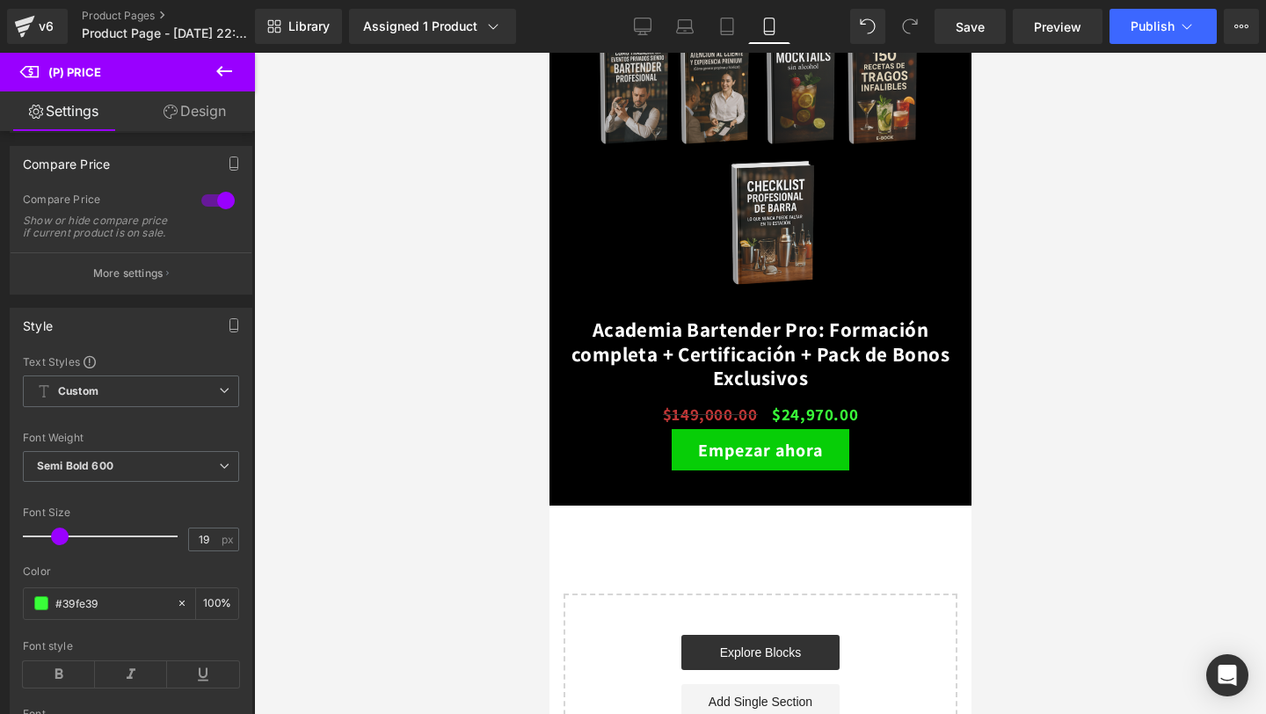
click at [231, 80] on icon at bounding box center [224, 71] width 21 height 21
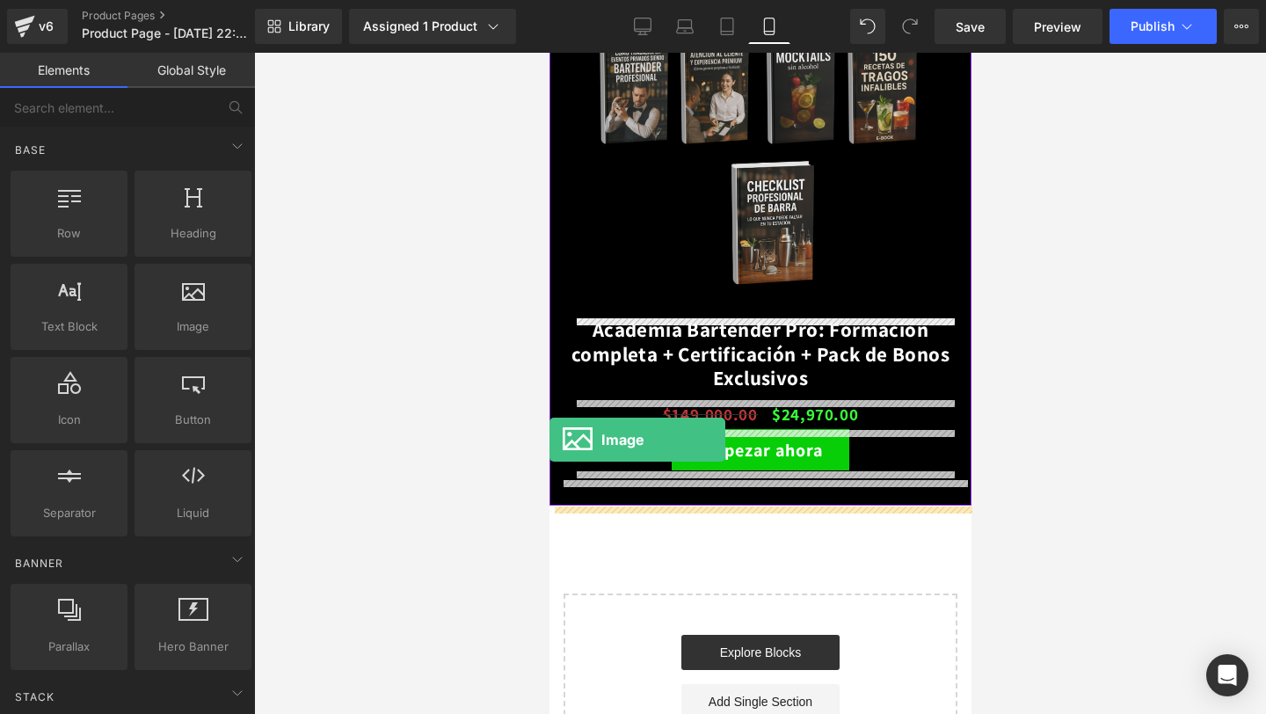
drag, startPoint x: 187, startPoint y: 315, endPoint x: 1, endPoint y: 386, distance: 199.5
click at [0, 439] on html "Image You are previewing how the will restyle your page. You can not edit Eleme…" at bounding box center [633, 357] width 1266 height 714
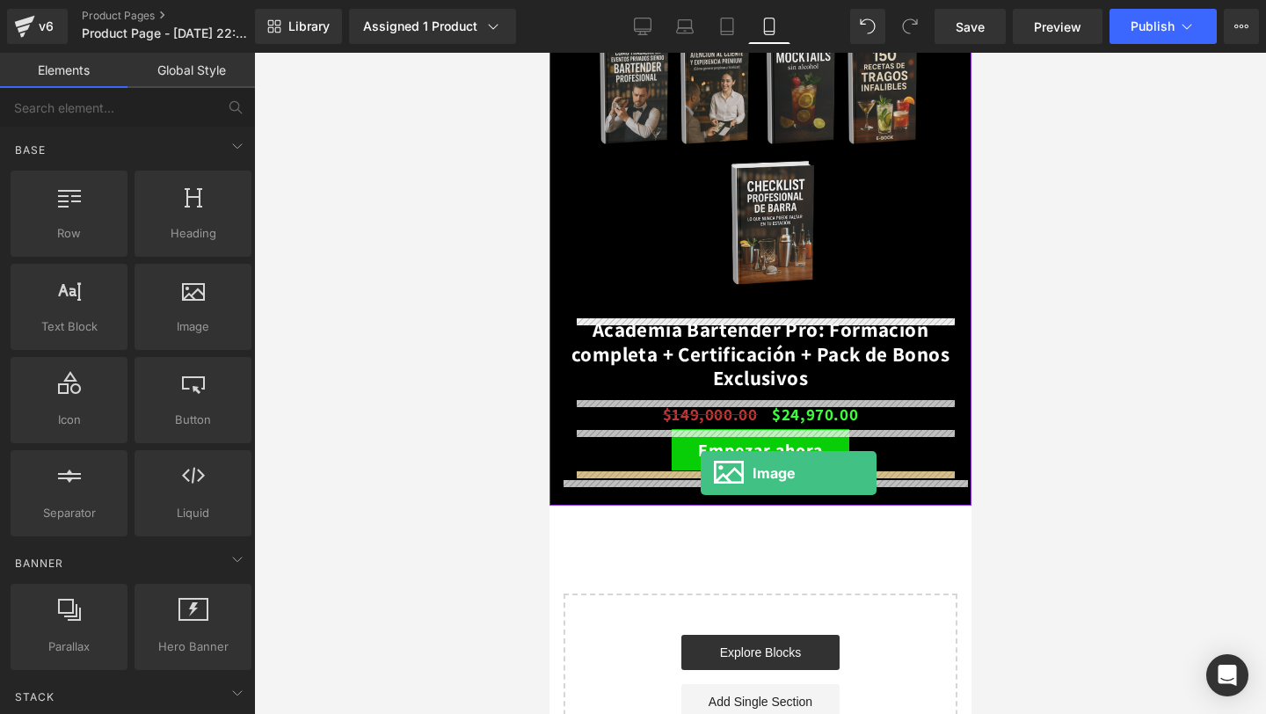
click at [700, 473] on div "Sale Off (P) Image Academia Bartender Pro: Formación completa + Certificación +…" at bounding box center [759, 187] width 404 height 585
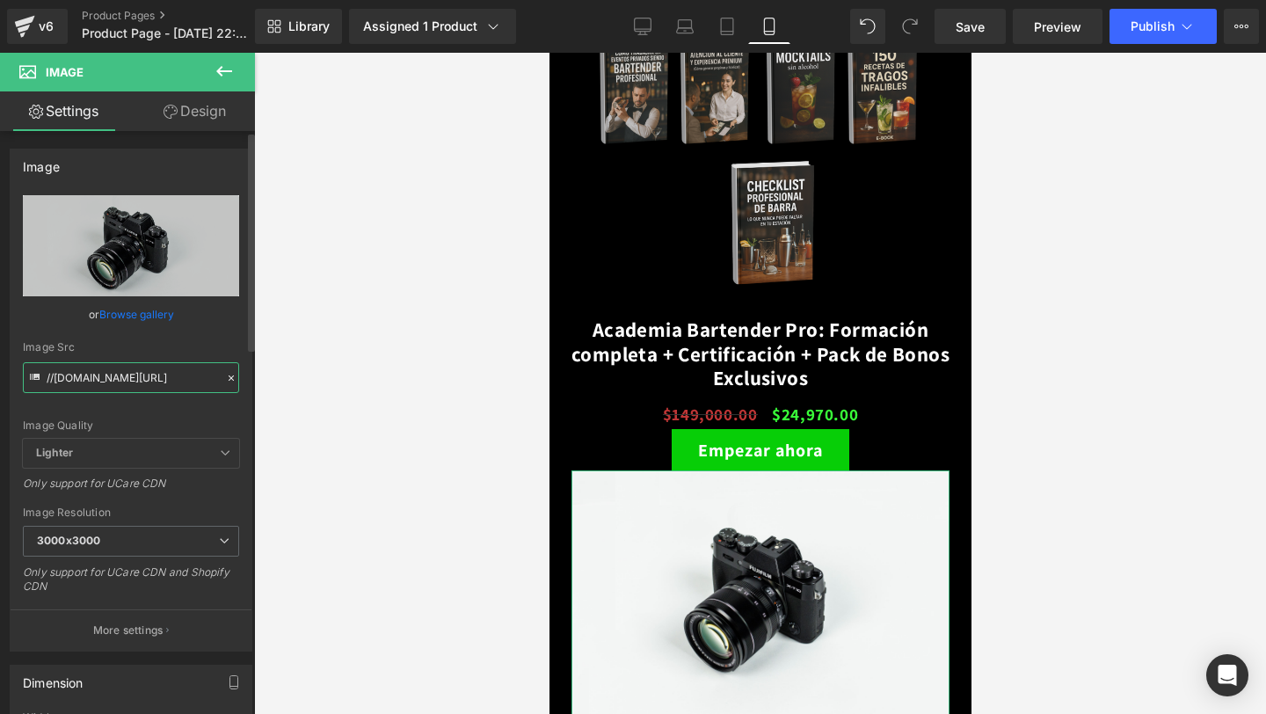
click at [185, 388] on input "//d1um8515vdn9kb.cloudfront.net/images/parallax.jpg" at bounding box center [131, 377] width 216 height 31
paste input "https://i.ibb.co/qMnxHWfx/Decoraci-n-hogar-31-1.pn"
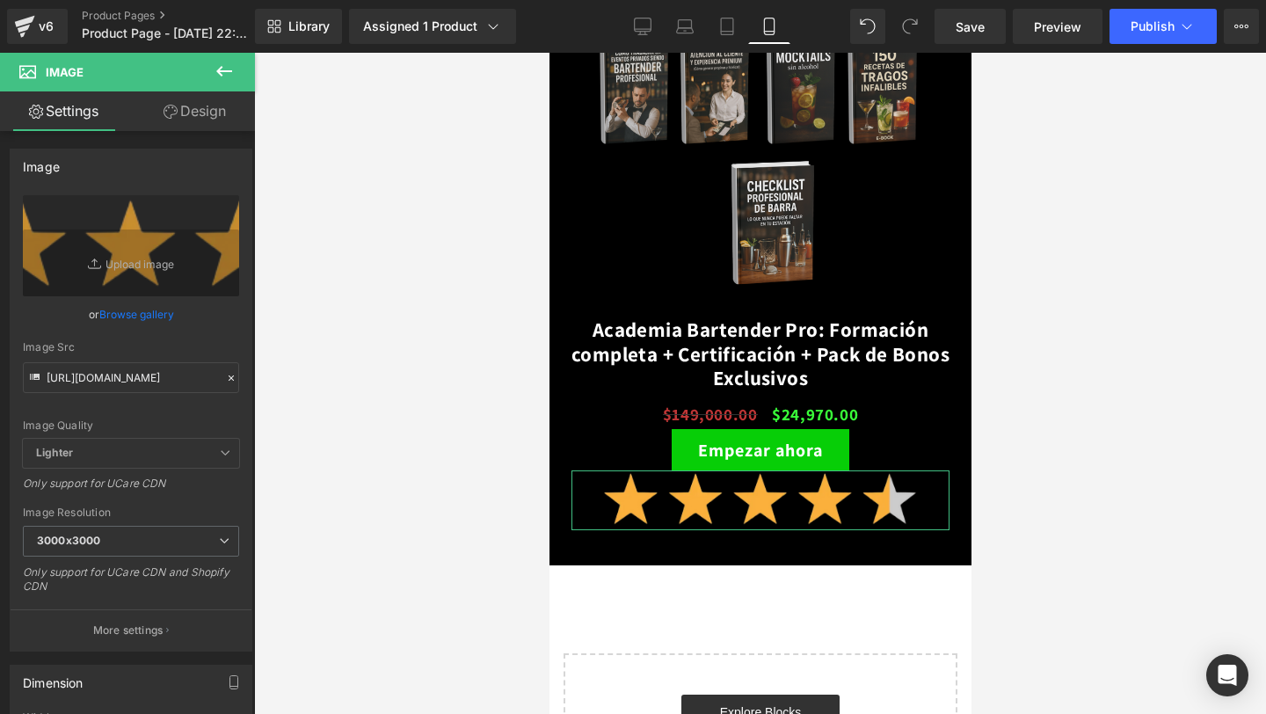
click at [207, 105] on link "Design" at bounding box center [194, 111] width 127 height 40
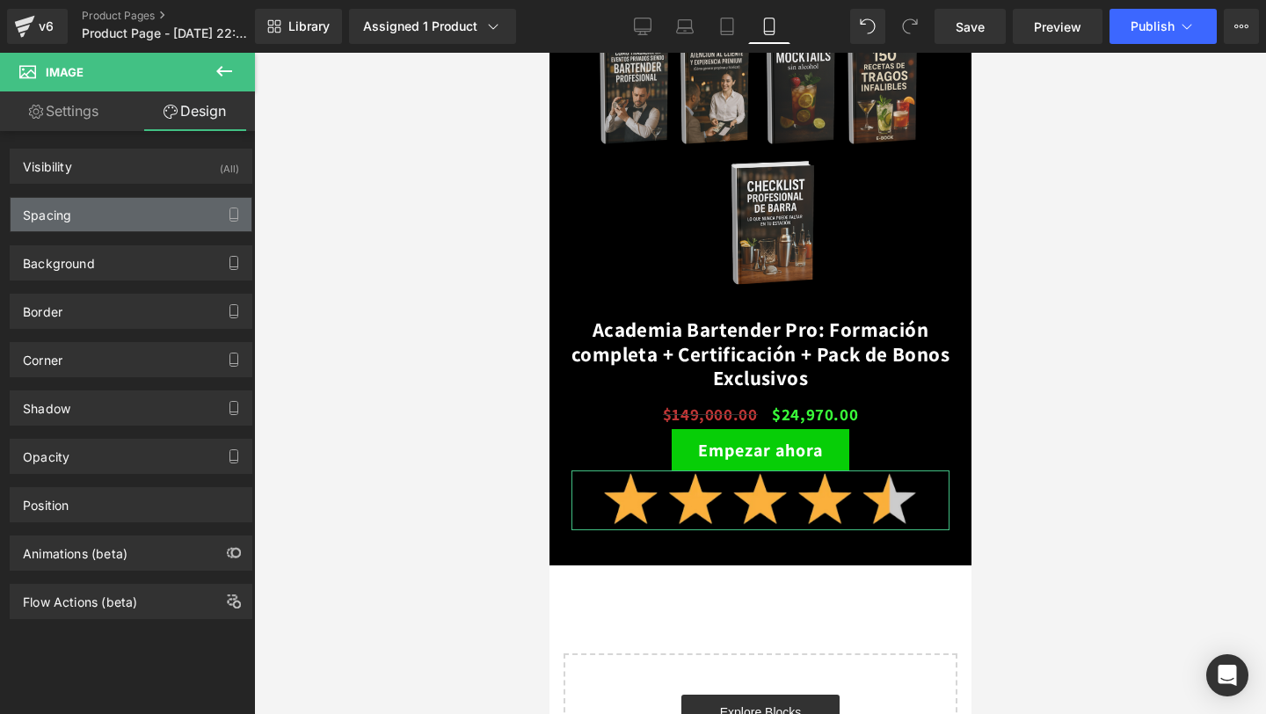
click at [145, 213] on div "Spacing" at bounding box center [131, 214] width 241 height 33
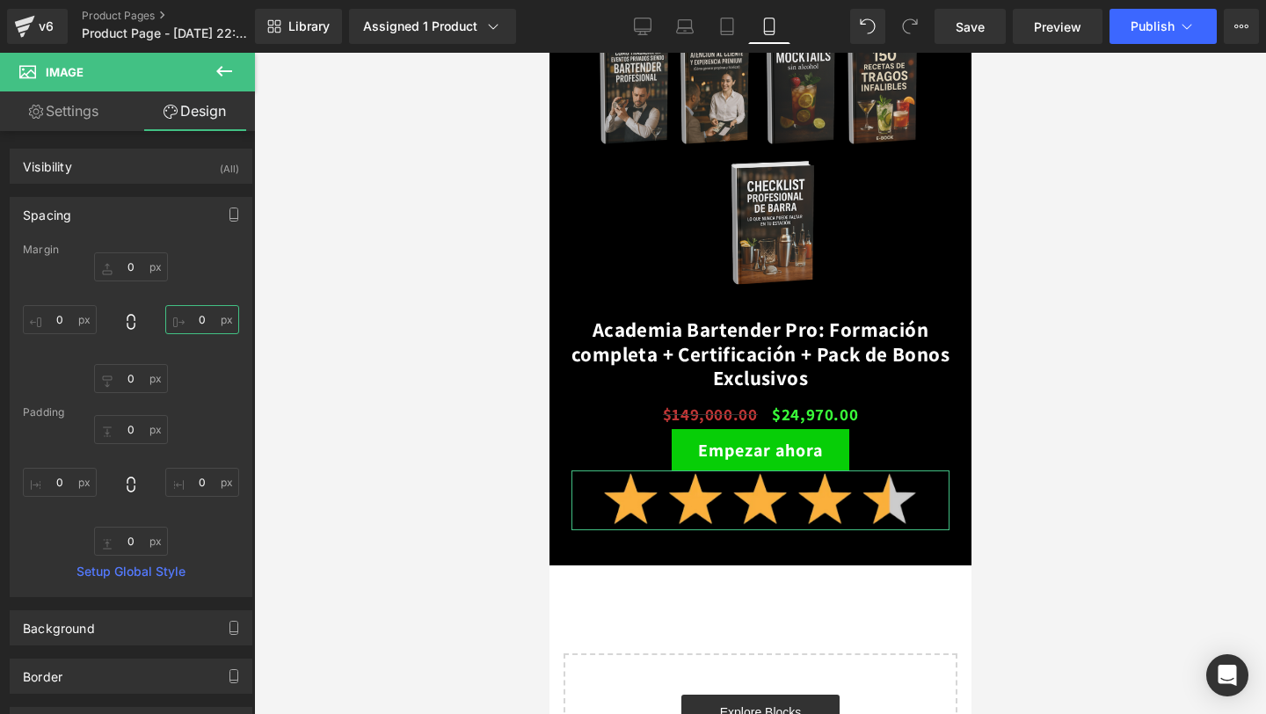
click at [192, 317] on input "0" at bounding box center [202, 319] width 74 height 29
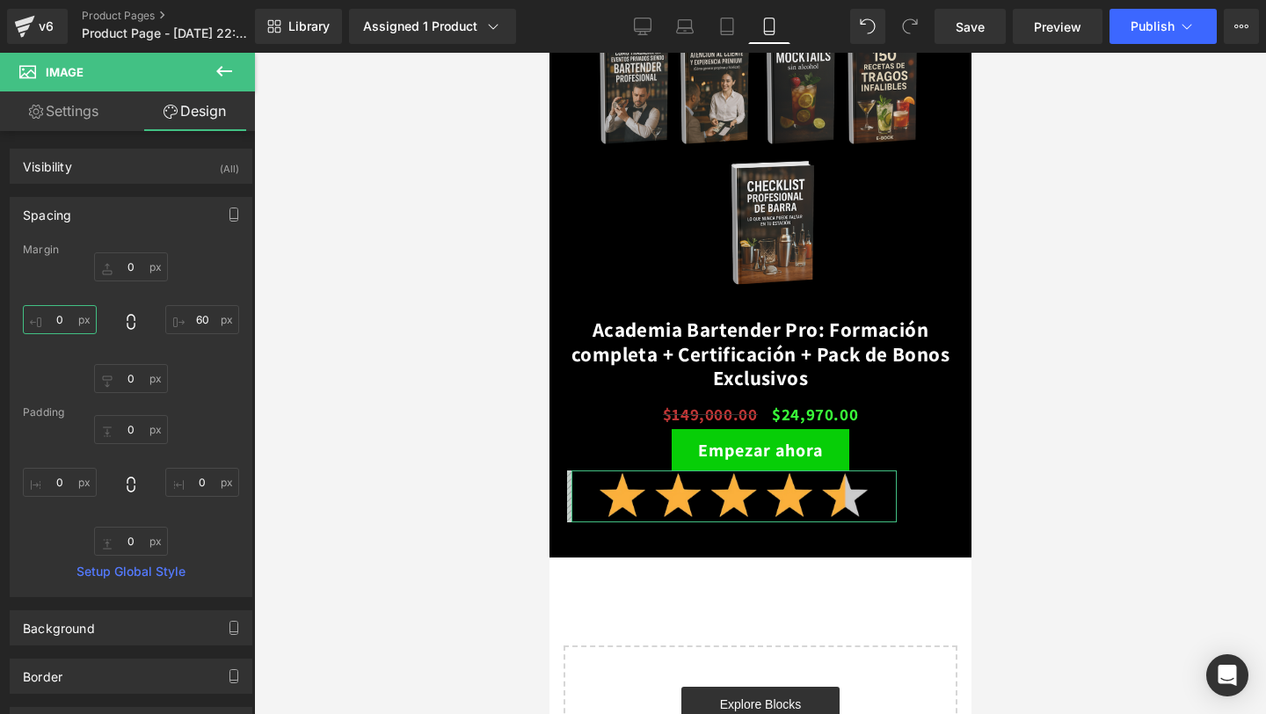
click at [56, 323] on input "0" at bounding box center [60, 319] width 74 height 29
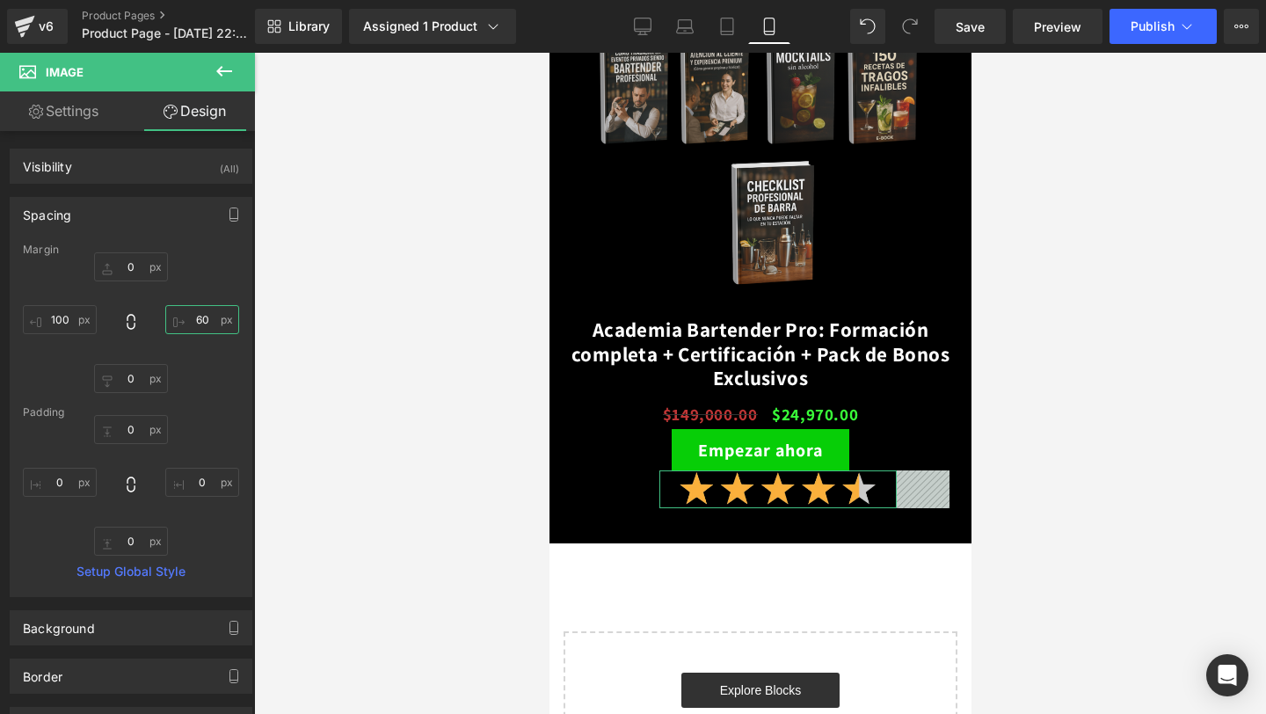
click at [196, 320] on input "60" at bounding box center [202, 319] width 74 height 29
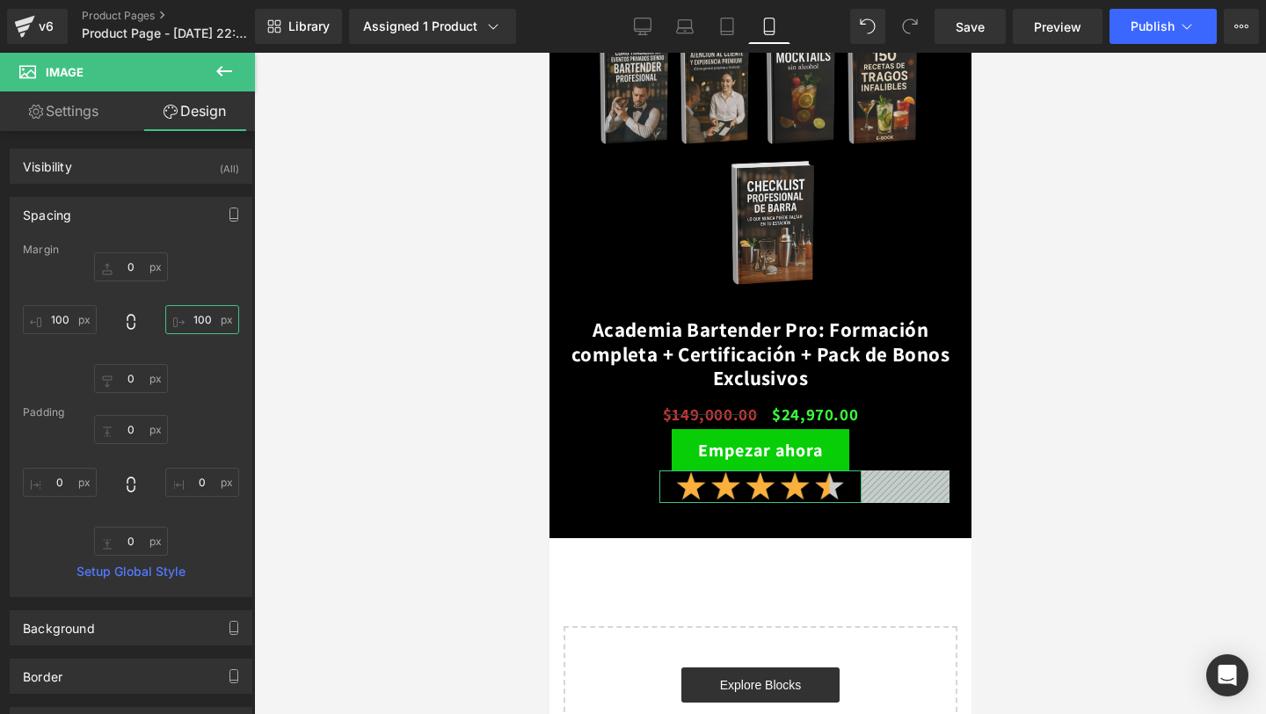
click at [196, 320] on input "100" at bounding box center [202, 319] width 74 height 29
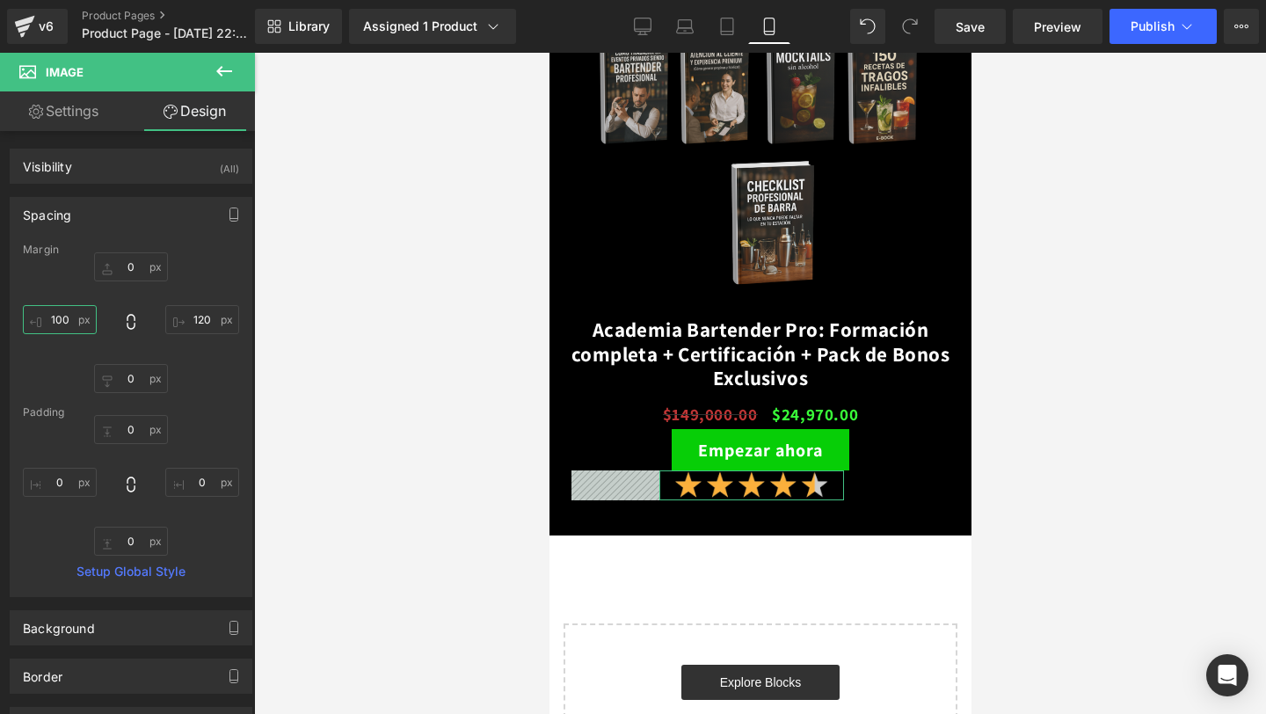
click at [60, 318] on input "100" at bounding box center [60, 319] width 74 height 29
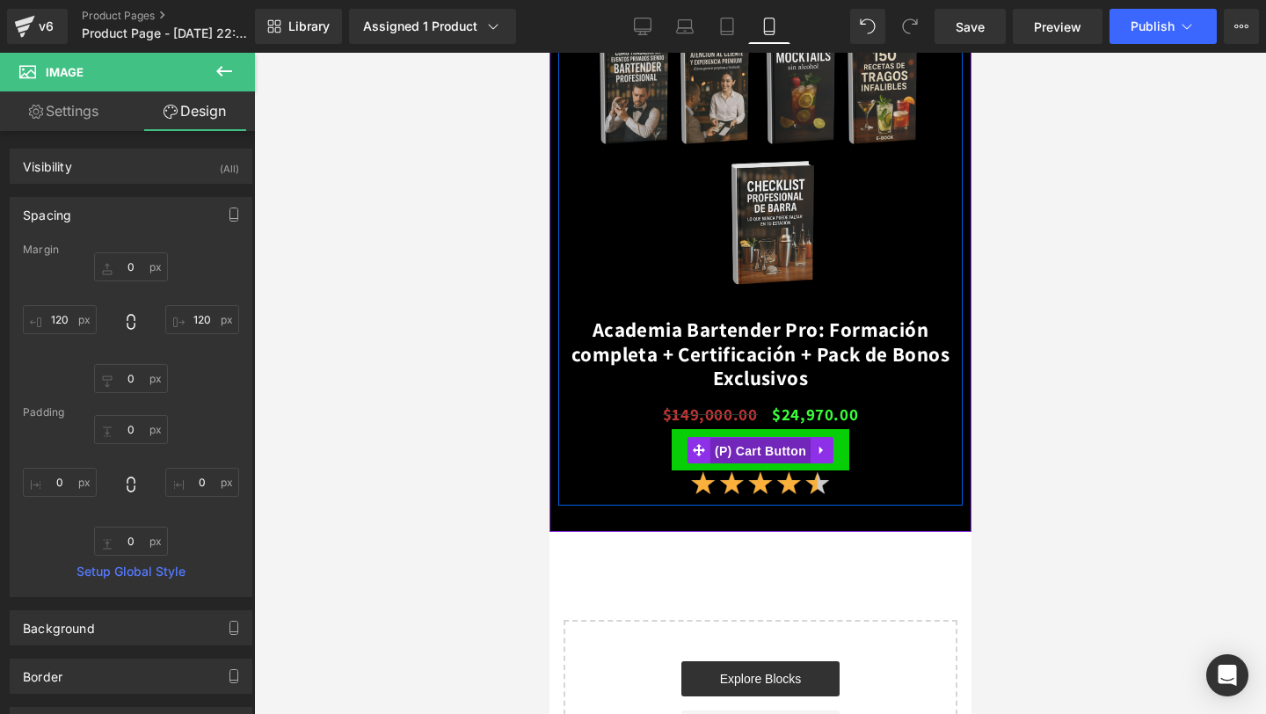
click at [761, 448] on span "(P) Cart Button" at bounding box center [759, 451] width 100 height 26
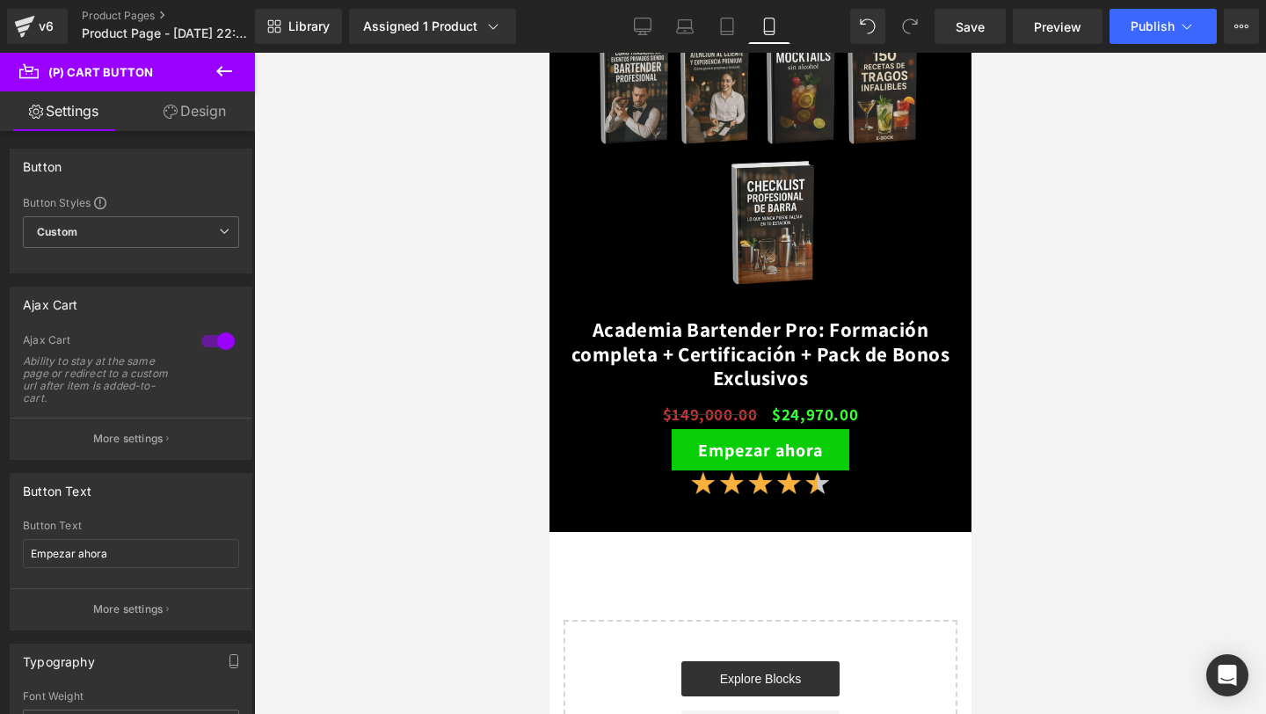
click at [208, 105] on link "Design" at bounding box center [194, 111] width 127 height 40
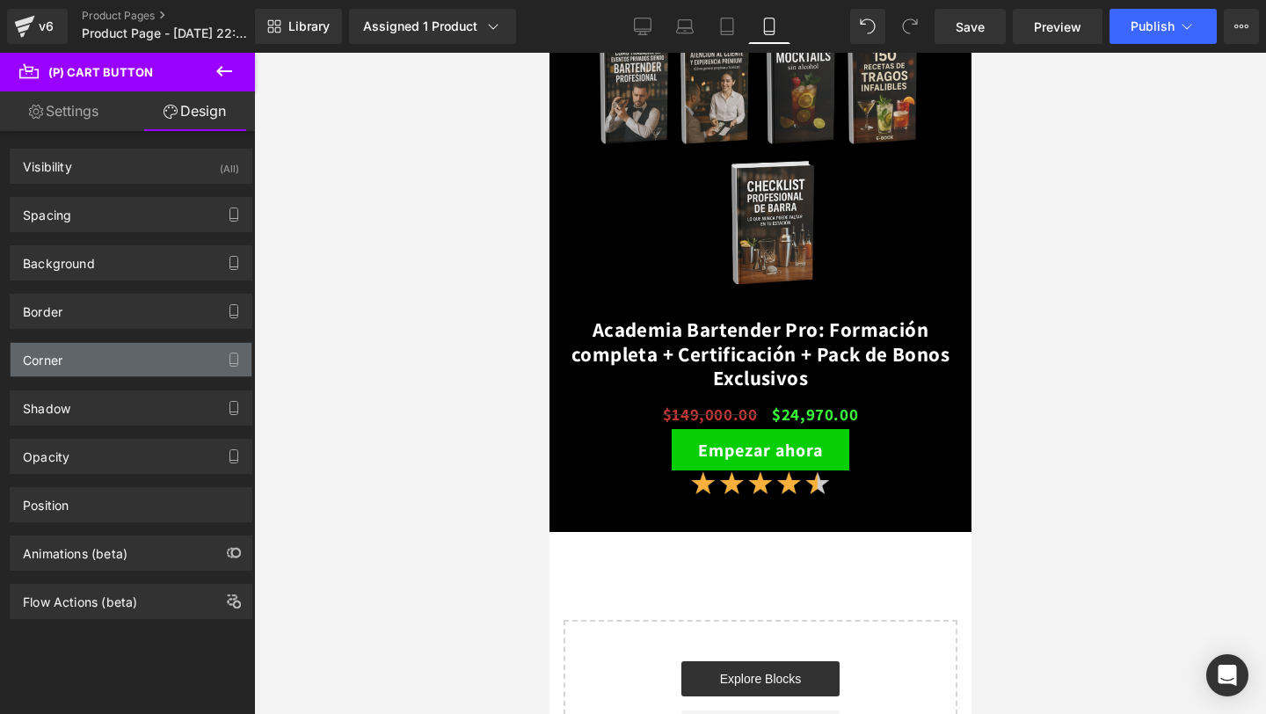
click at [167, 347] on div "Corner" at bounding box center [131, 359] width 241 height 33
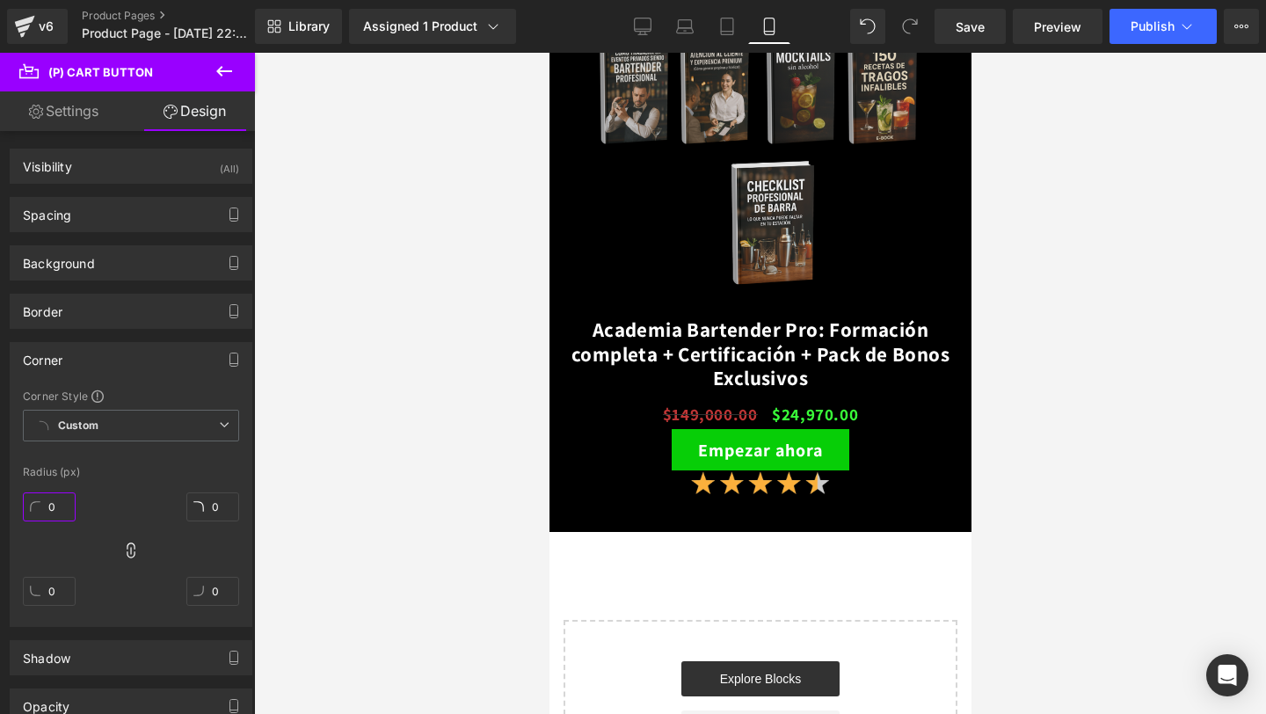
click at [51, 496] on input "0" at bounding box center [49, 506] width 53 height 29
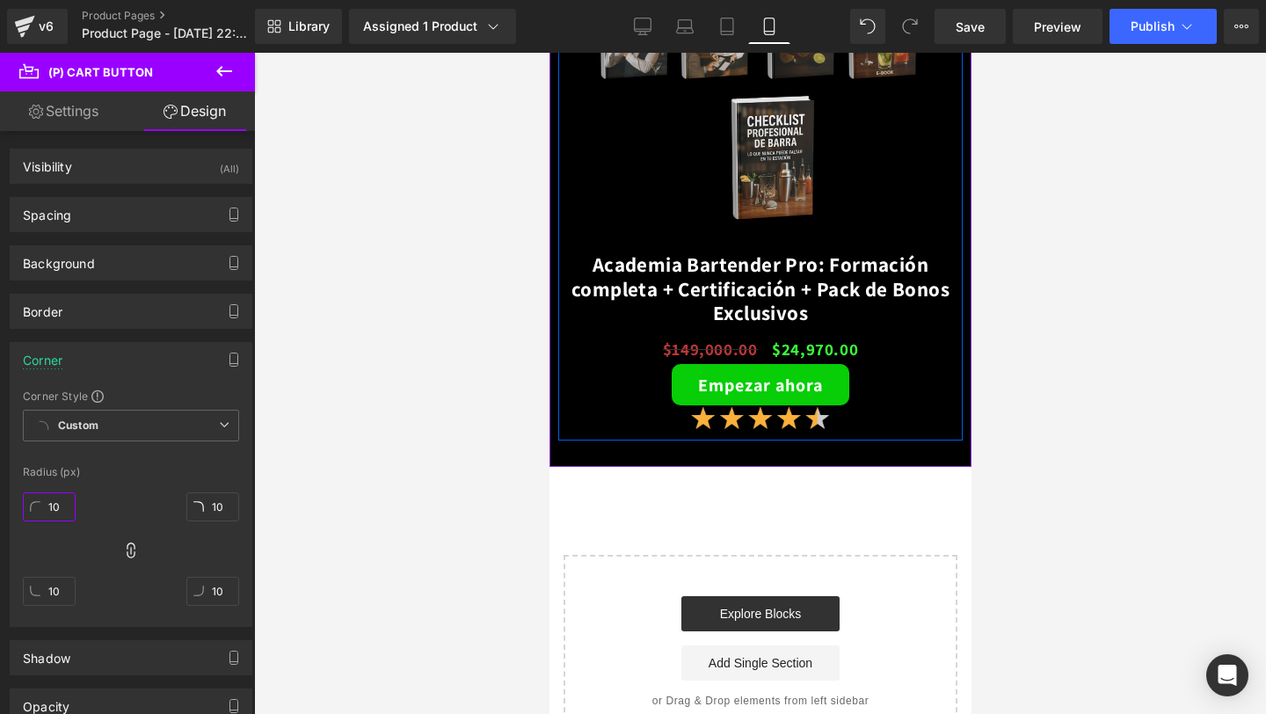
scroll to position [3510, 0]
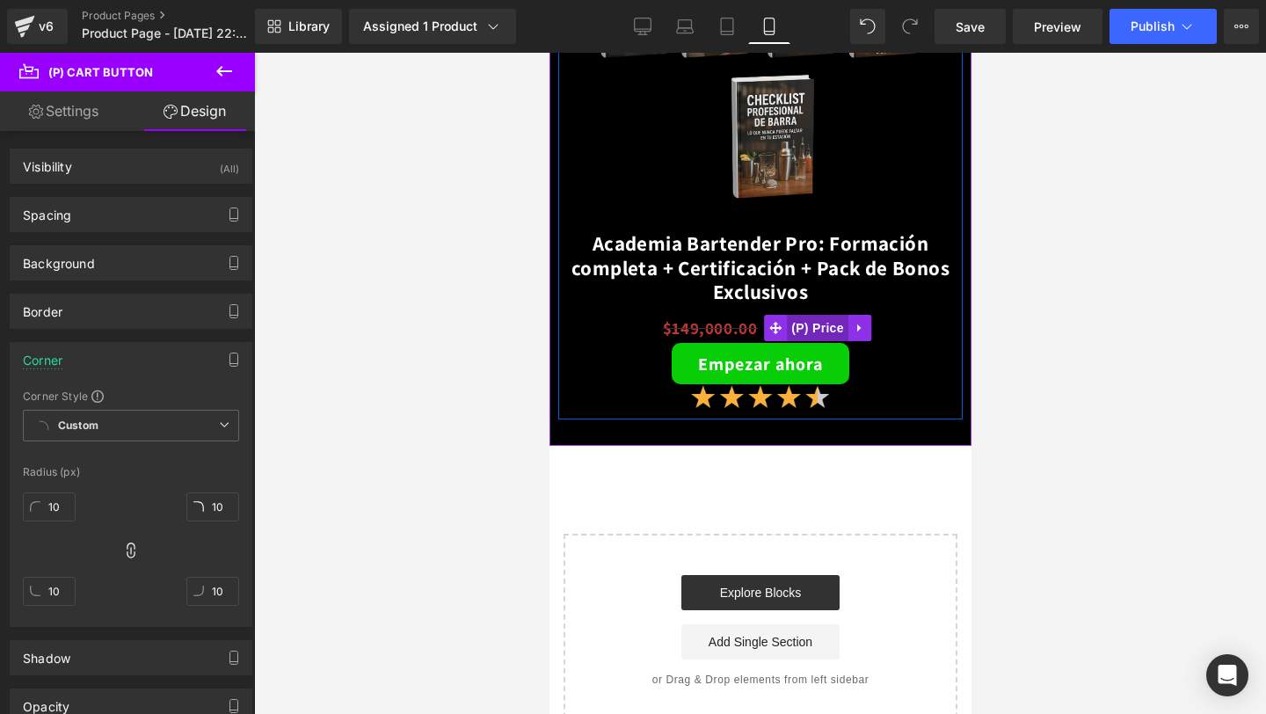
click at [805, 330] on span "(P) Price" at bounding box center [817, 328] width 62 height 26
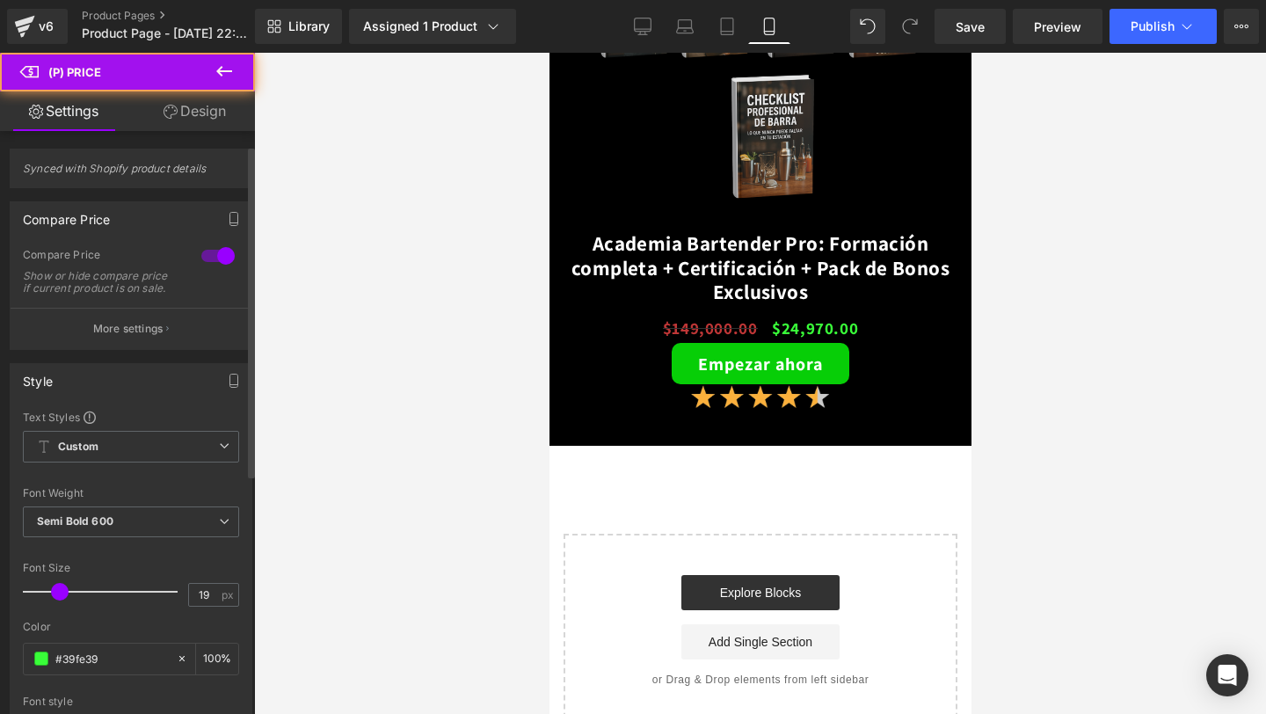
scroll to position [60, 0]
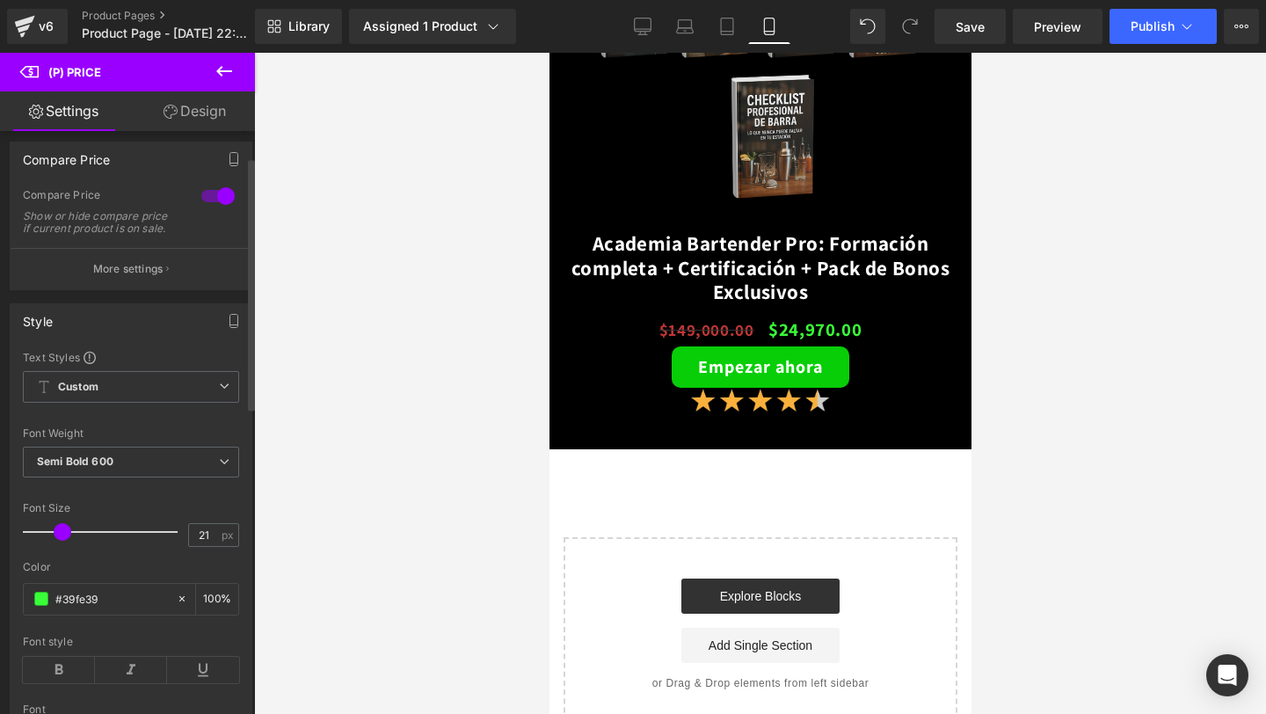
click at [62, 541] on span at bounding box center [63, 532] width 18 height 18
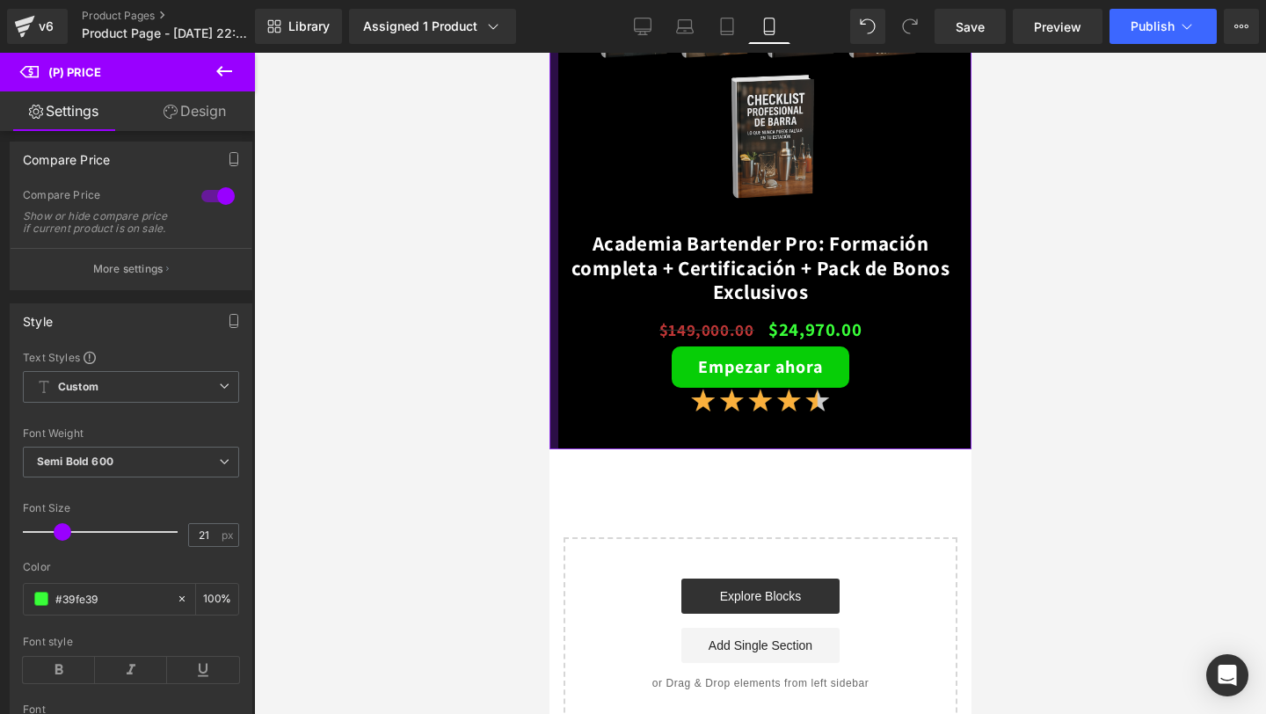
scroll to position [3518, 0]
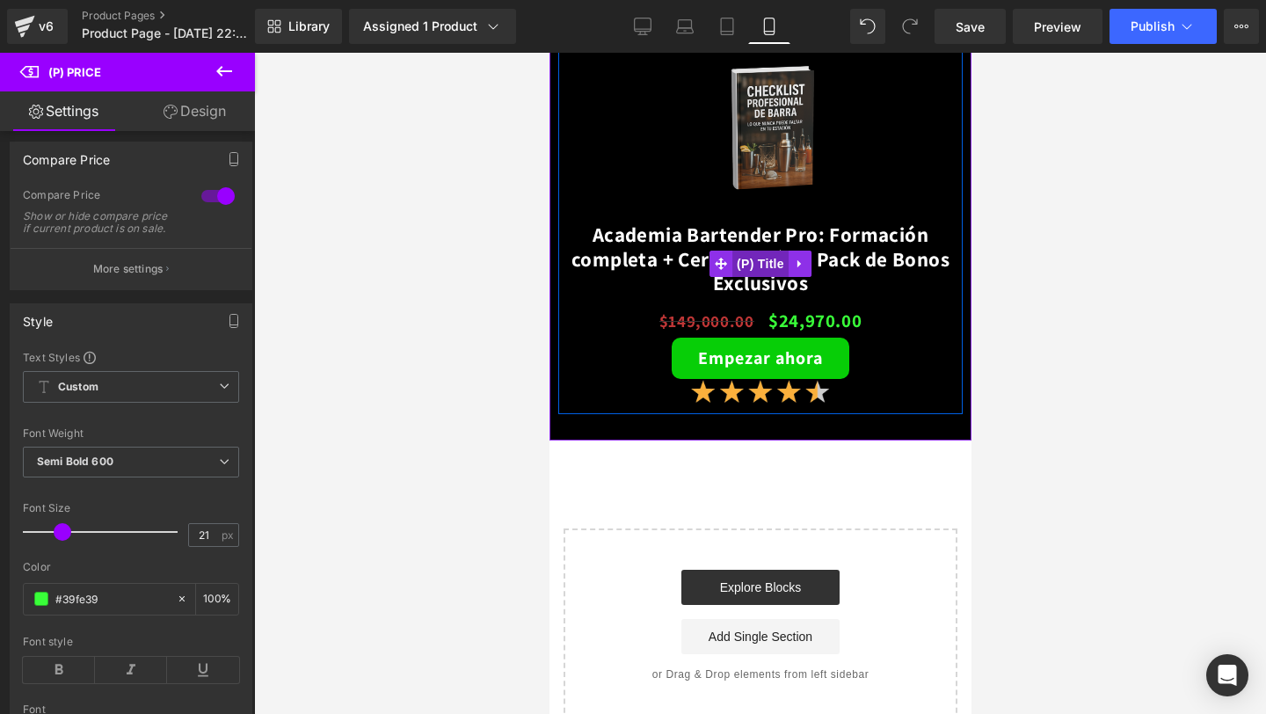
click at [765, 263] on span "(P) Title" at bounding box center [759, 264] width 56 height 26
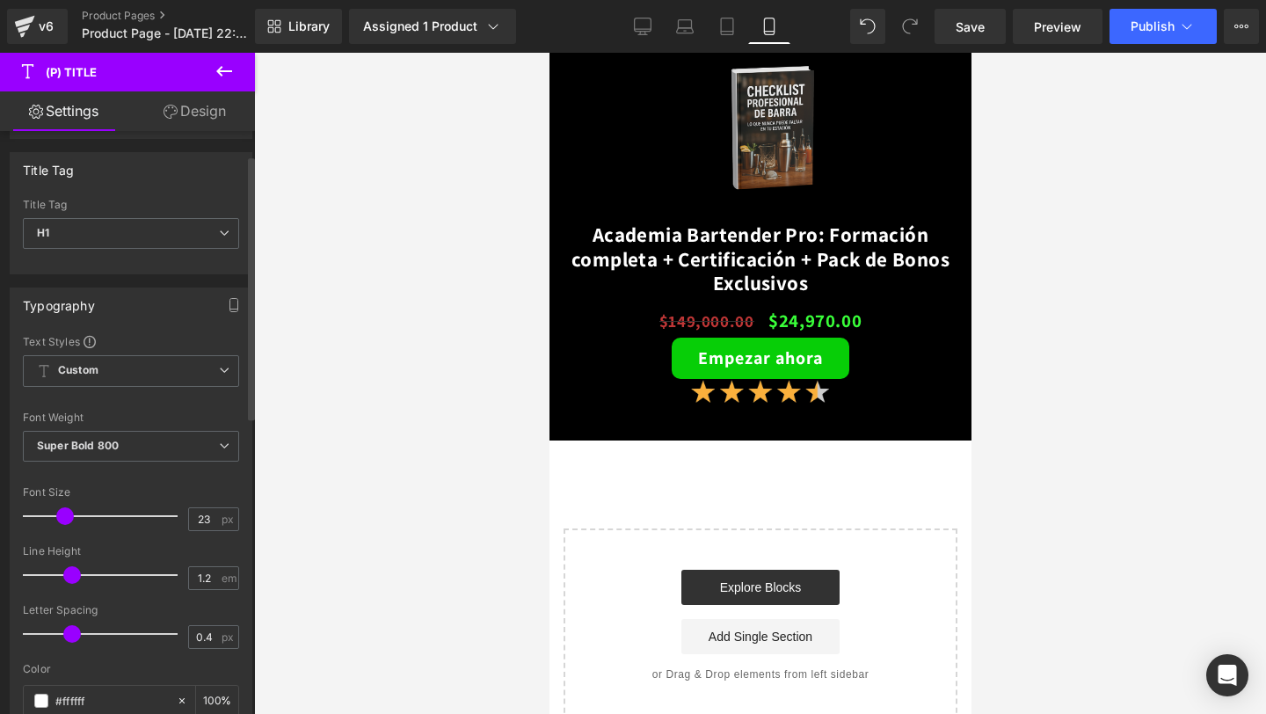
scroll to position [53, 0]
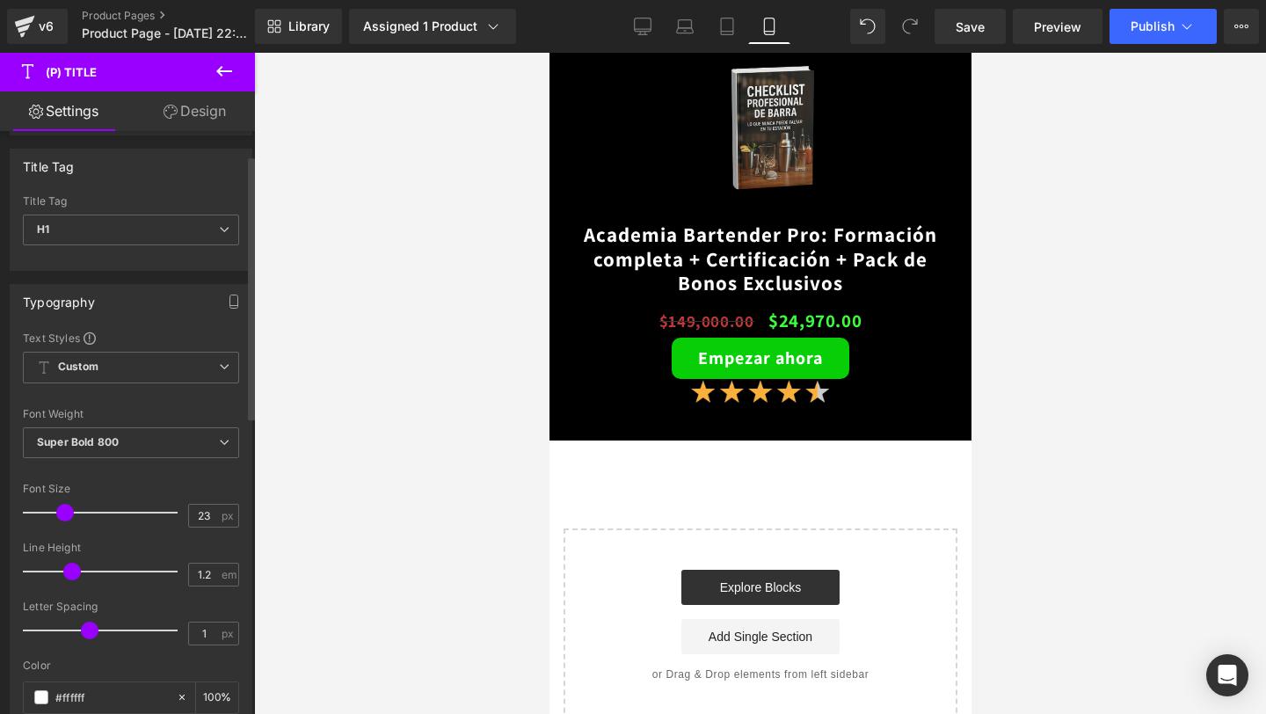
drag, startPoint x: 70, startPoint y: 627, endPoint x: 87, endPoint y: 626, distance: 16.7
click at [88, 626] on span at bounding box center [90, 630] width 18 height 18
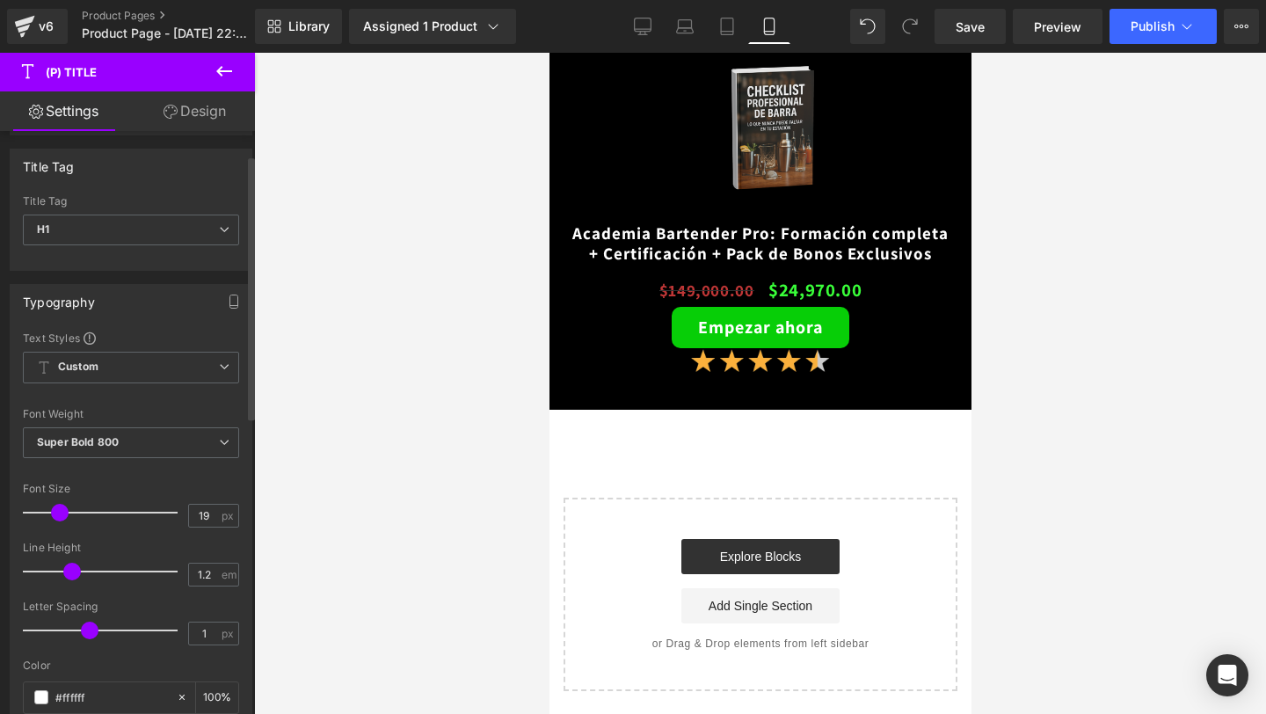
click at [57, 512] on span at bounding box center [60, 513] width 18 height 18
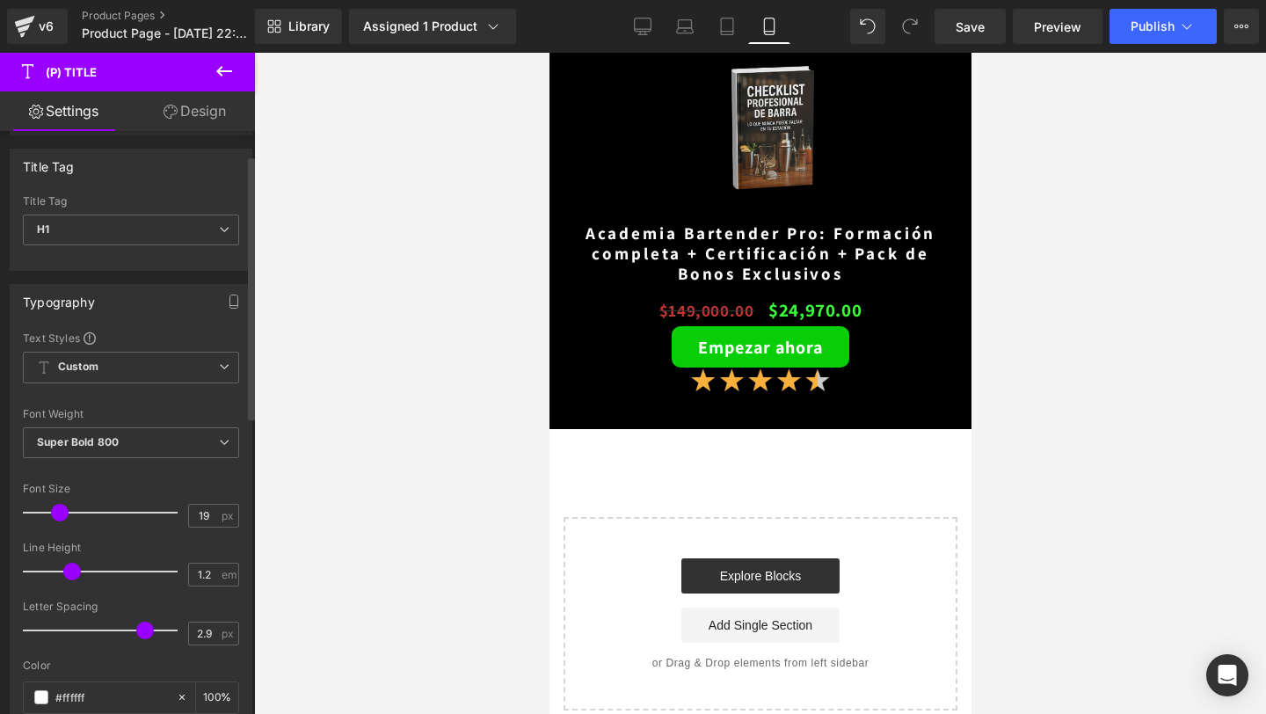
drag, startPoint x: 88, startPoint y: 630, endPoint x: 141, endPoint y: 631, distance: 52.7
click at [141, 631] on span at bounding box center [145, 630] width 18 height 18
click at [966, 20] on span "Save" at bounding box center [969, 27] width 29 height 18
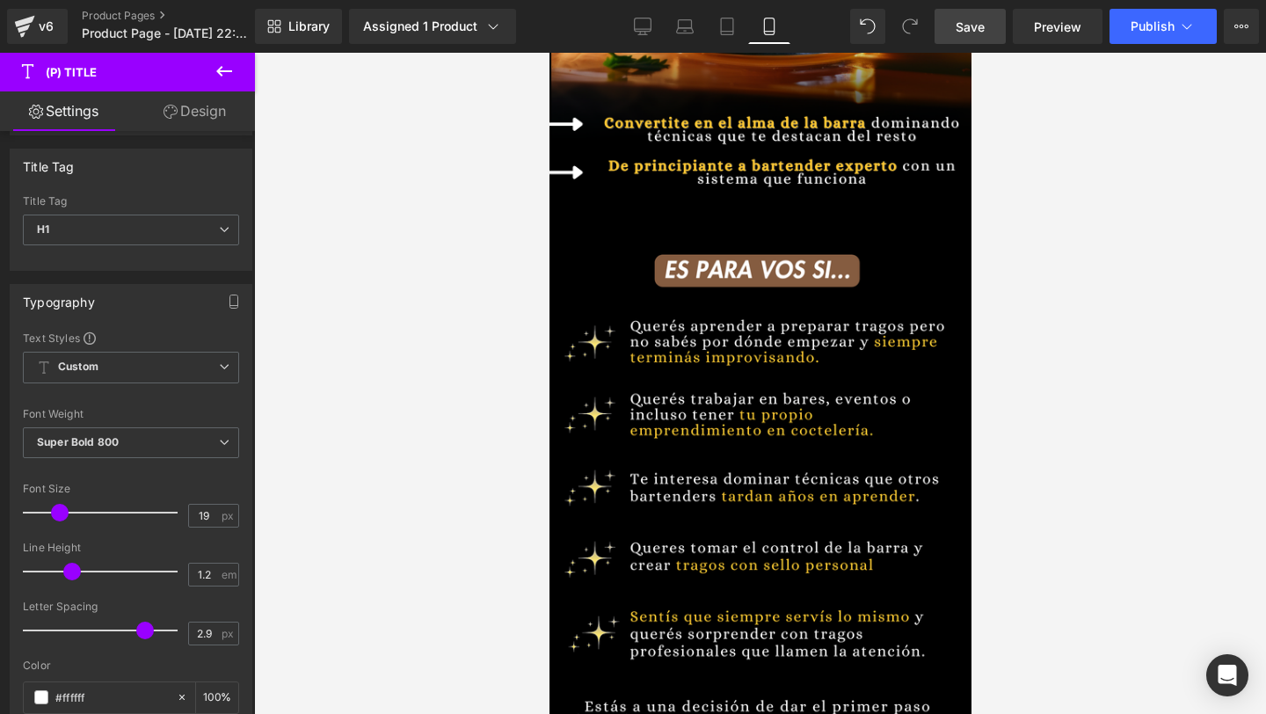
scroll to position [317, 0]
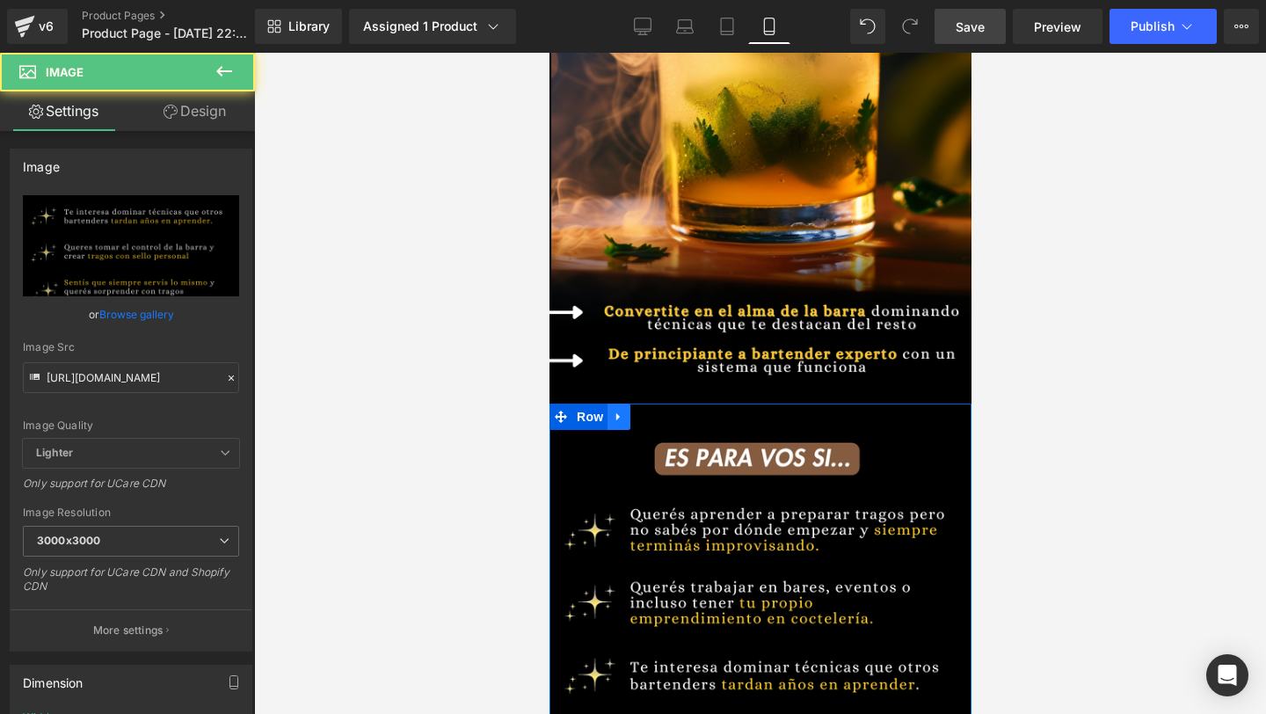
click at [614, 418] on icon at bounding box center [618, 416] width 12 height 13
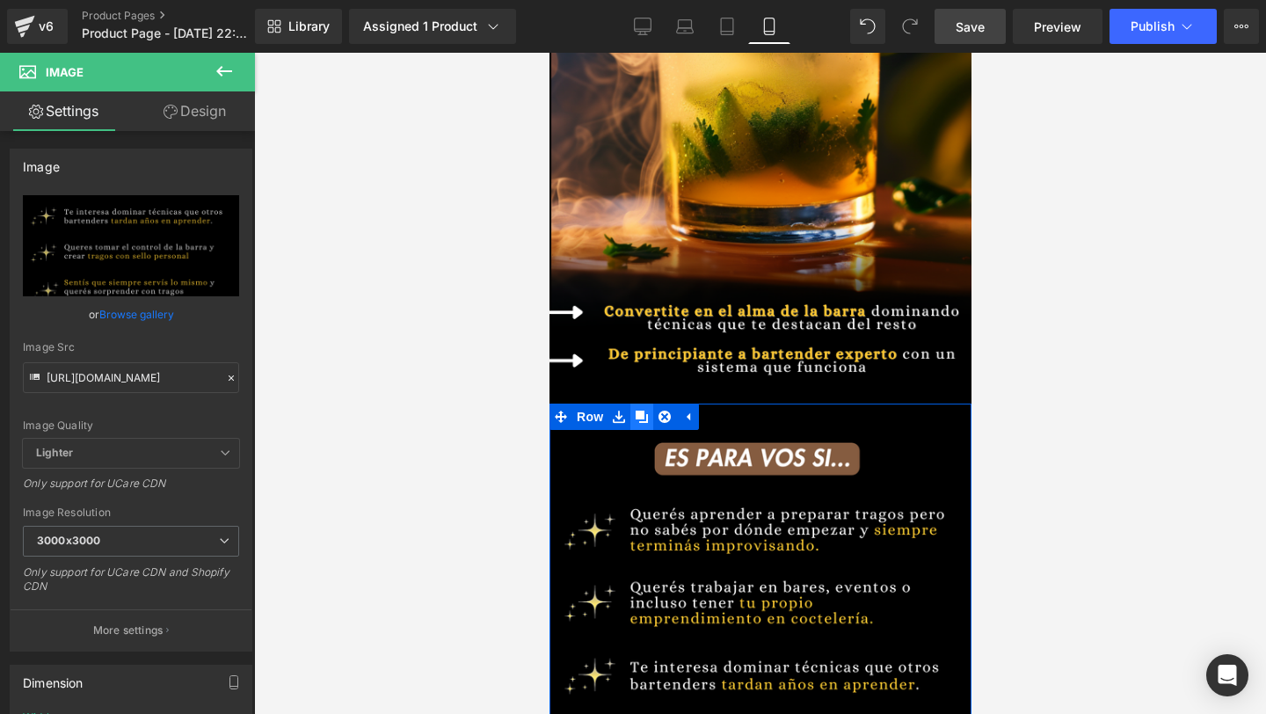
click at [637, 420] on icon at bounding box center [641, 416] width 12 height 13
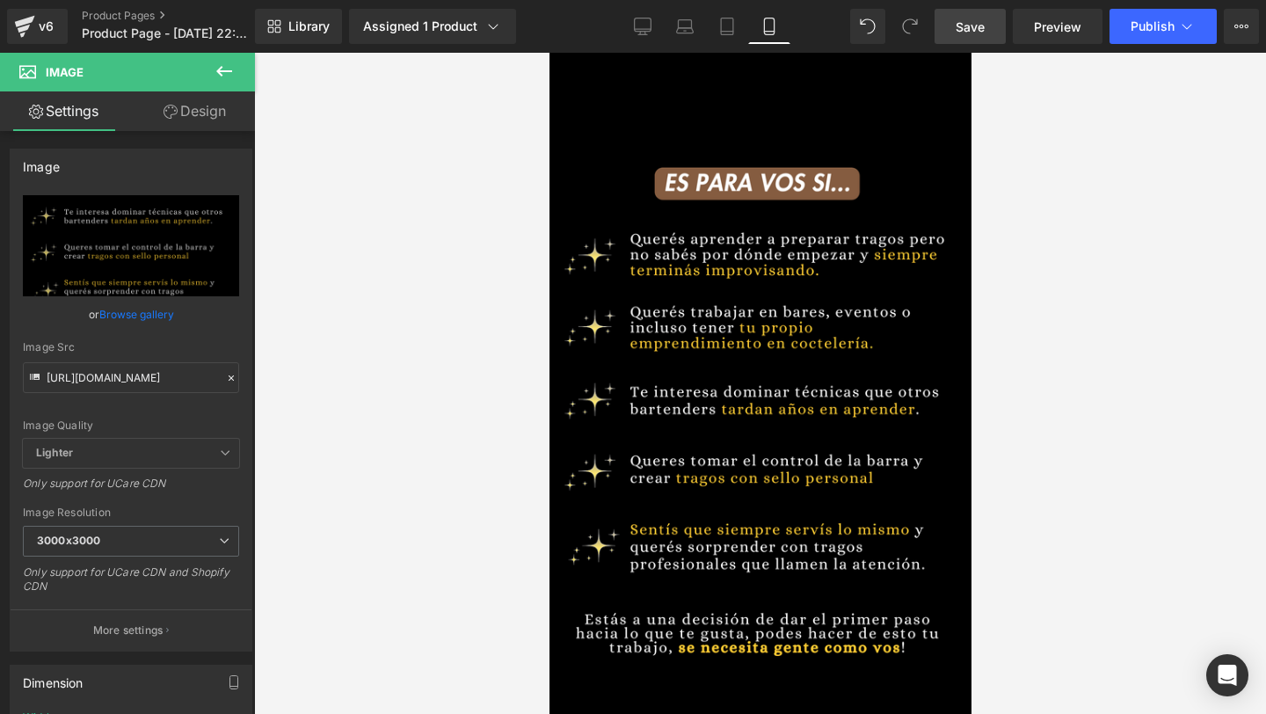
scroll to position [1266, 0]
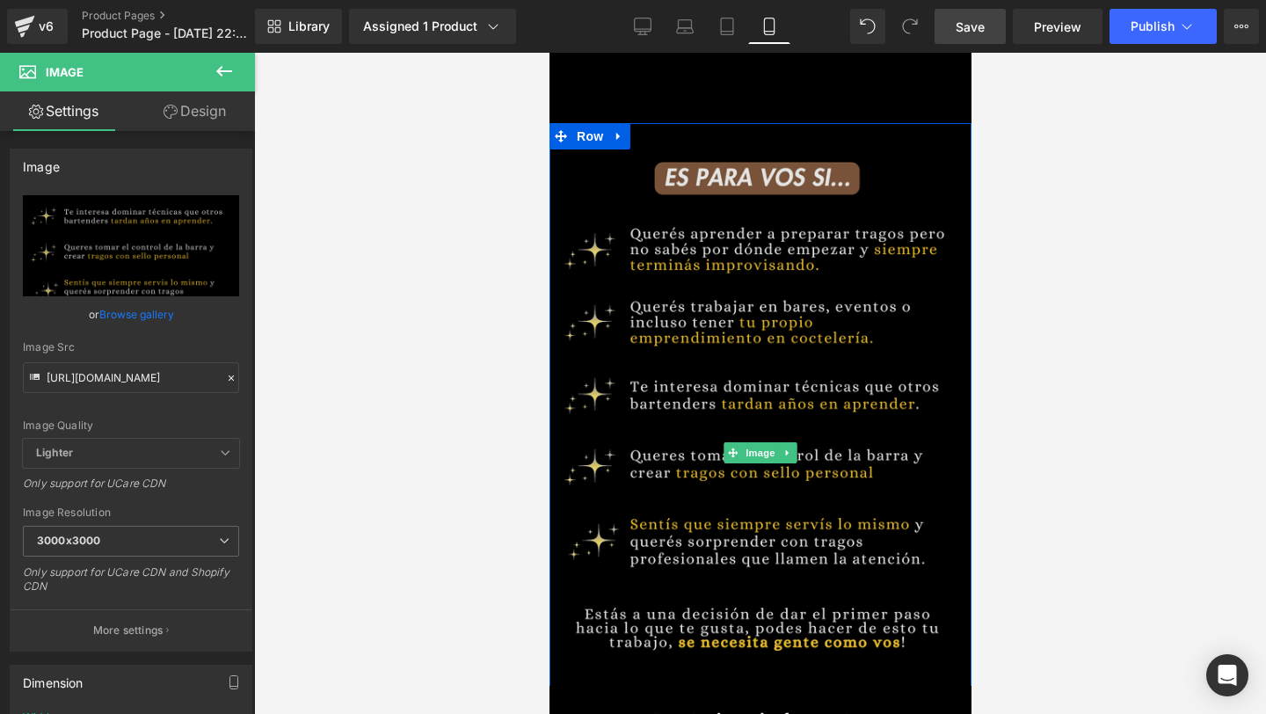
click at [770, 287] on img at bounding box center [759, 452] width 422 height 659
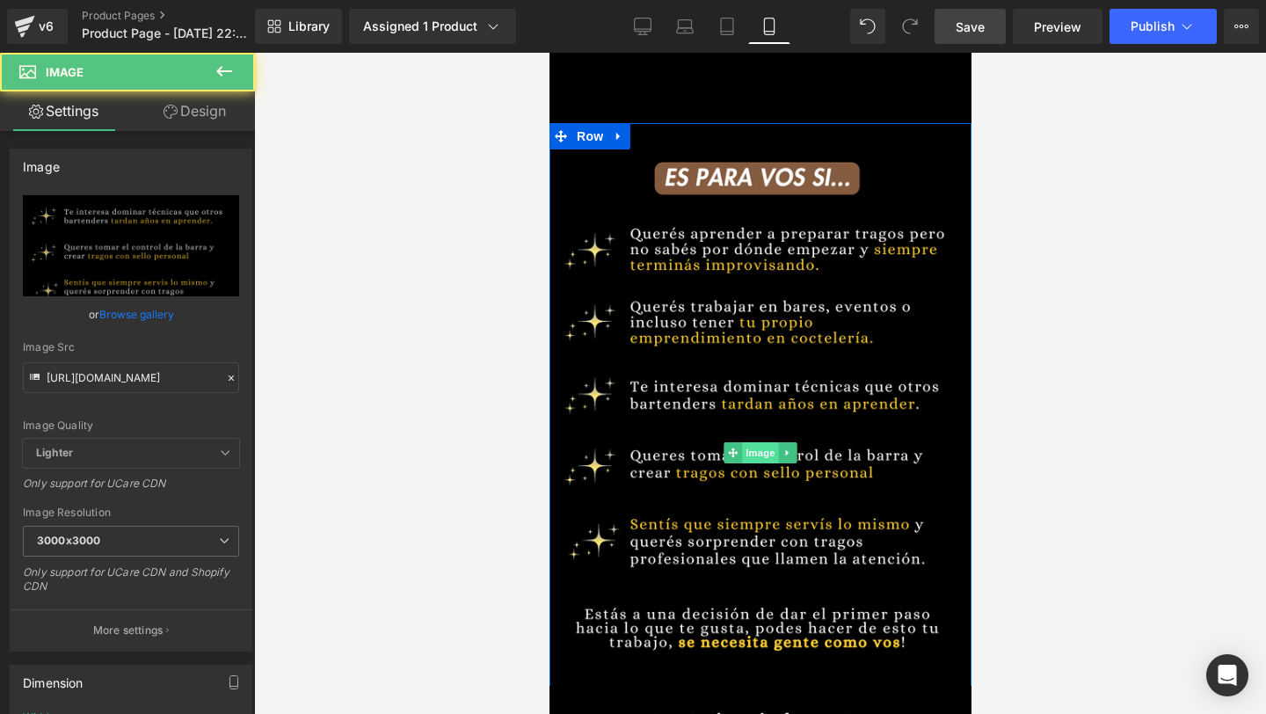
click at [753, 447] on span "Image" at bounding box center [759, 452] width 37 height 21
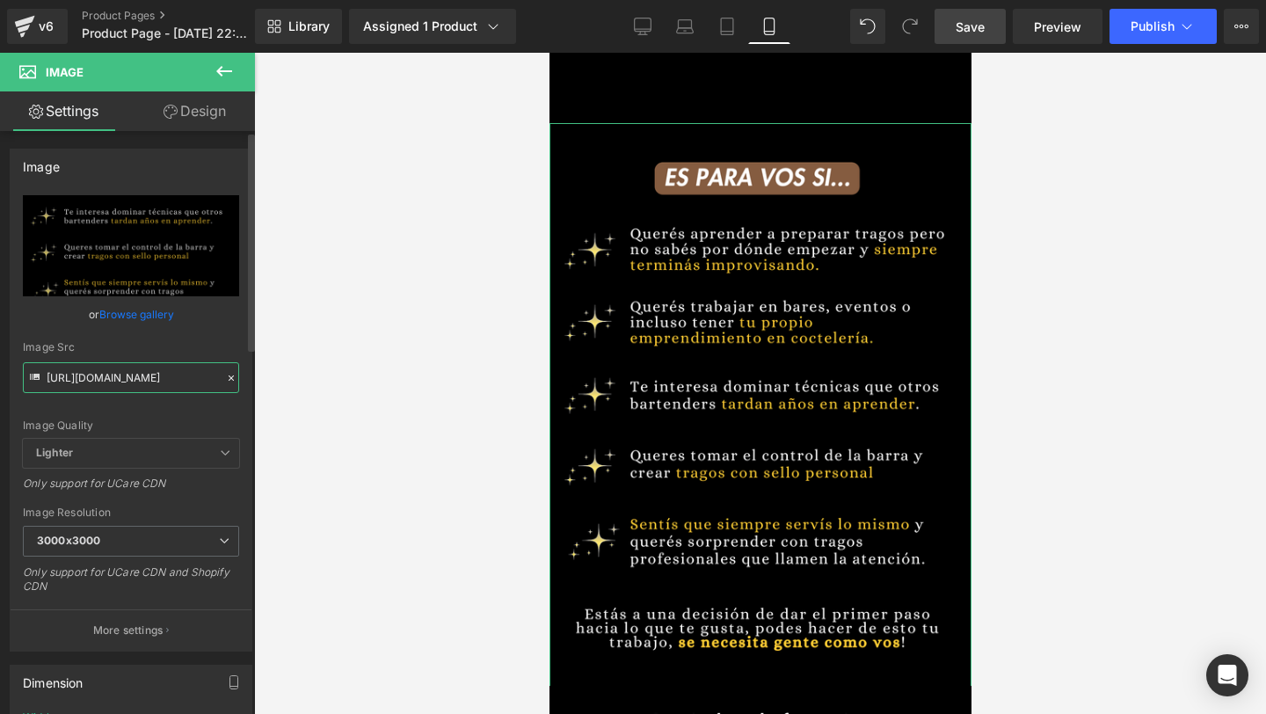
click at [93, 370] on input "https://i.postimg.cc/gJz1MqqB/2.png" at bounding box center [131, 377] width 216 height 31
paste input "2SnJrX0K/8"
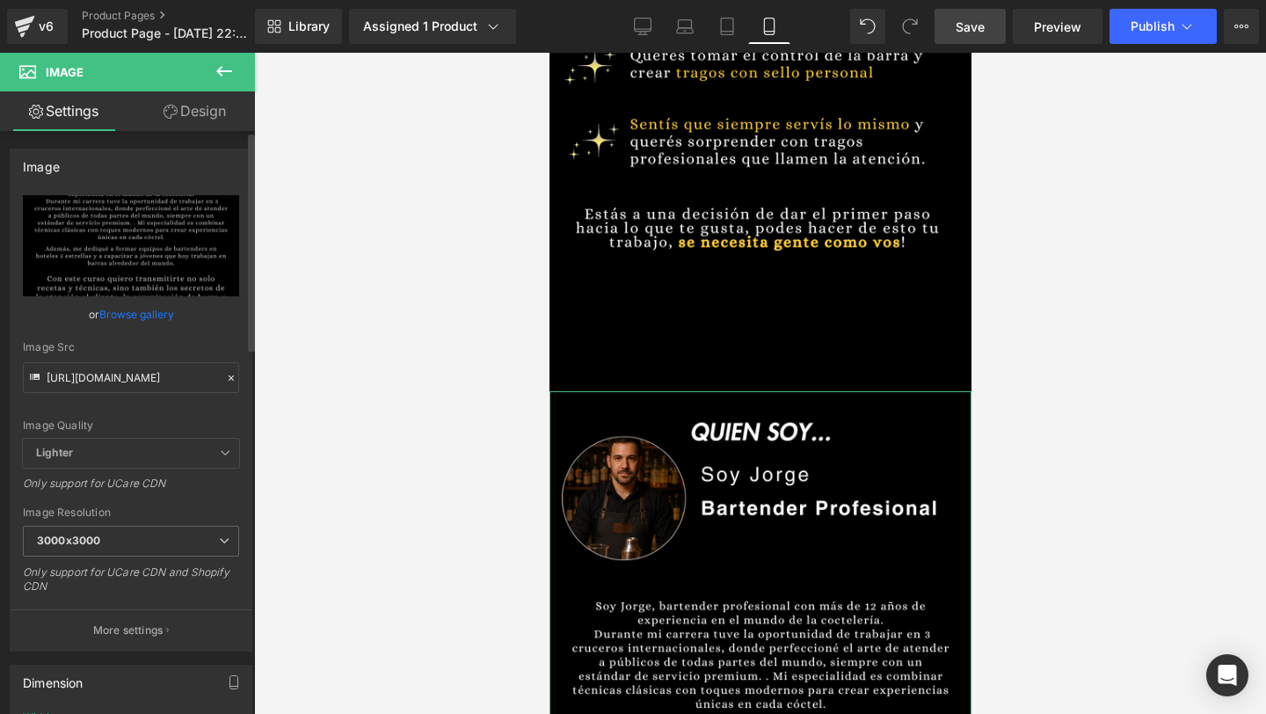
scroll to position [0, 0]
click at [200, 125] on link "Design" at bounding box center [194, 111] width 127 height 40
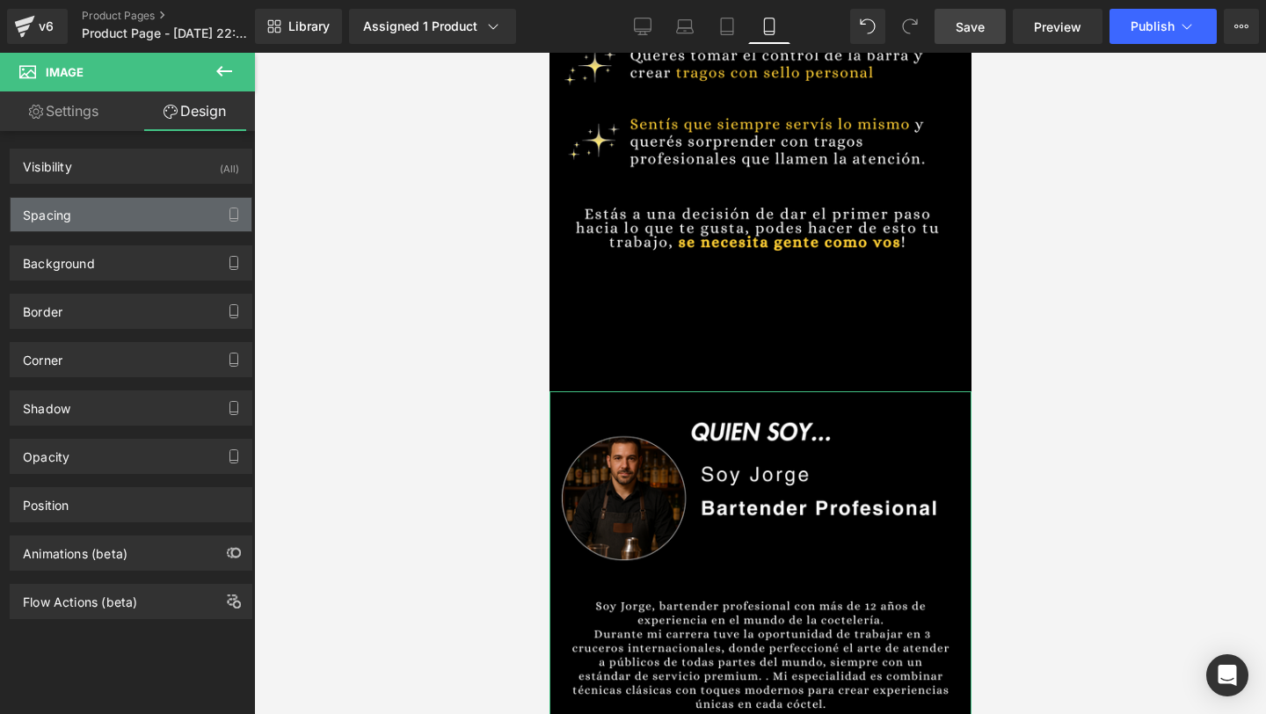
click at [166, 216] on div "Spacing" at bounding box center [131, 214] width 241 height 33
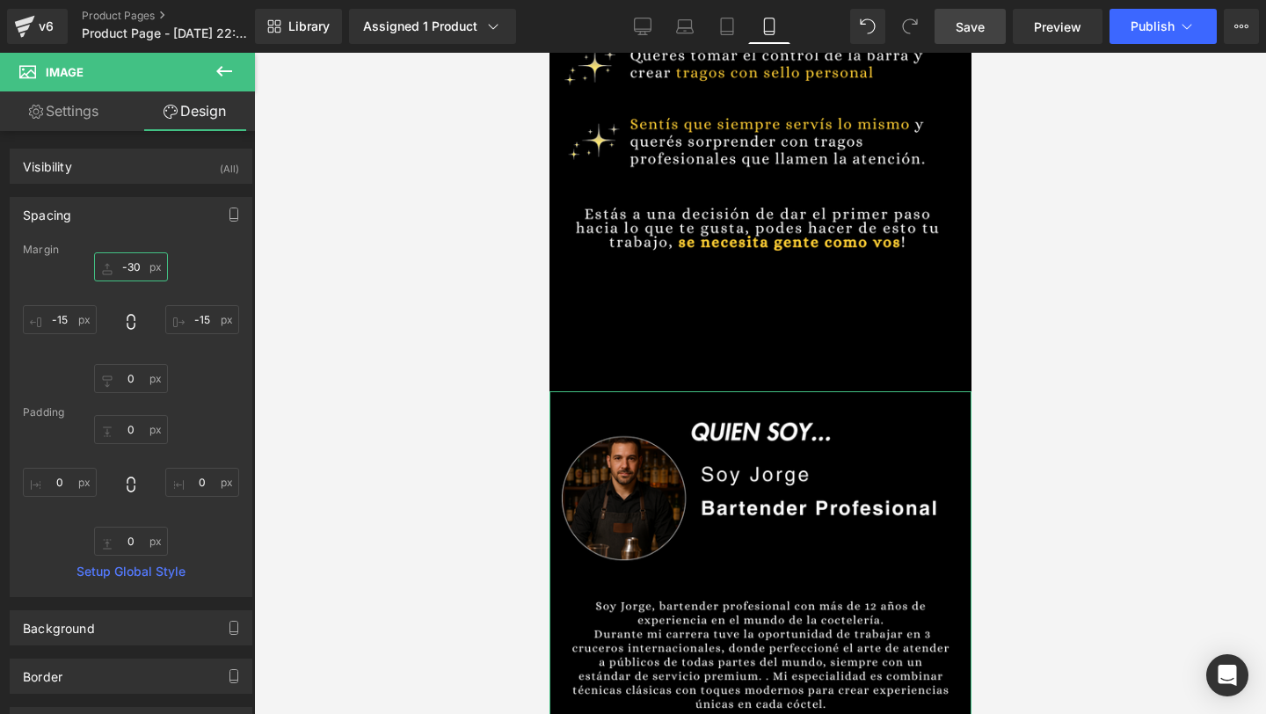
click at [130, 267] on input "-30" at bounding box center [131, 266] width 74 height 29
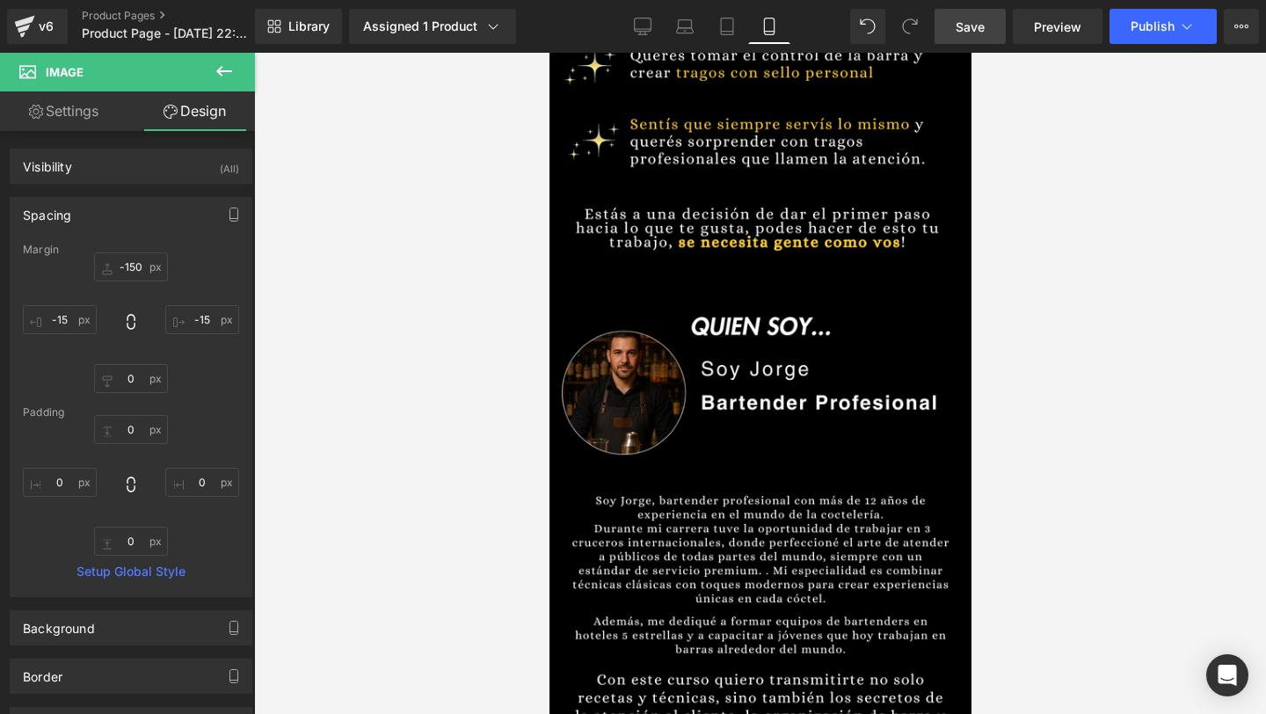
click at [981, 20] on span "Save" at bounding box center [969, 27] width 29 height 18
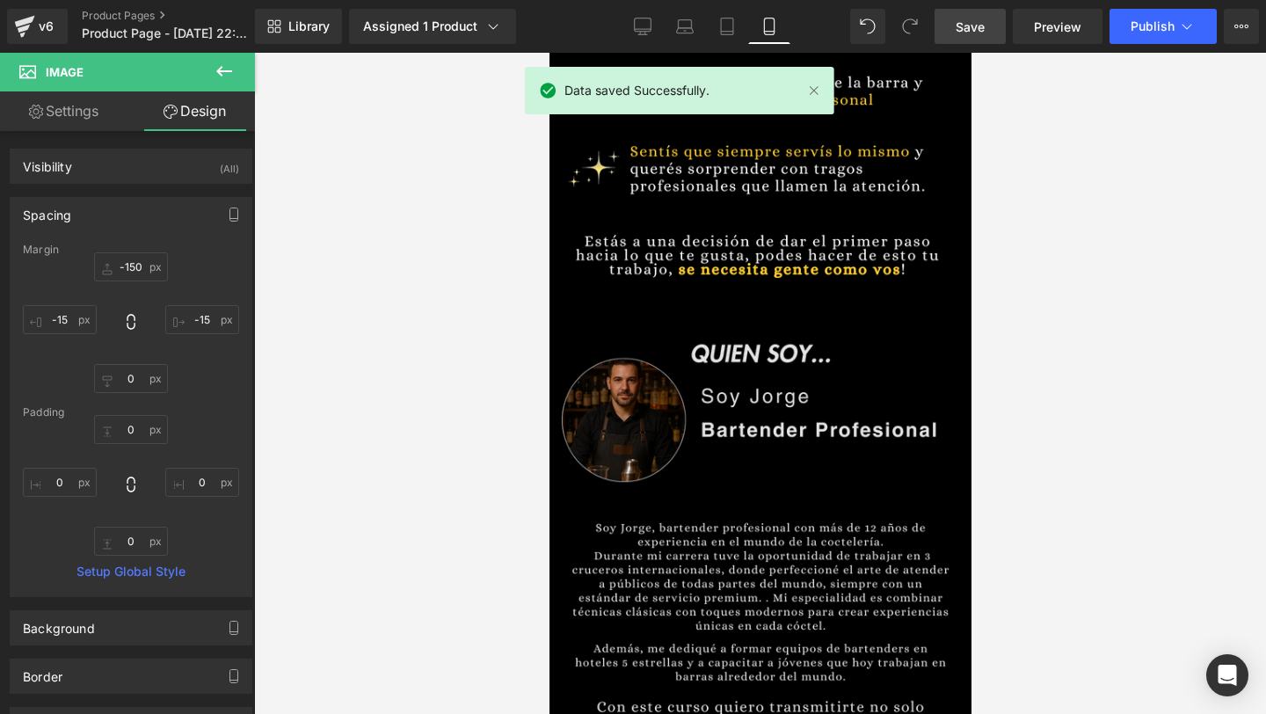
scroll to position [991, 0]
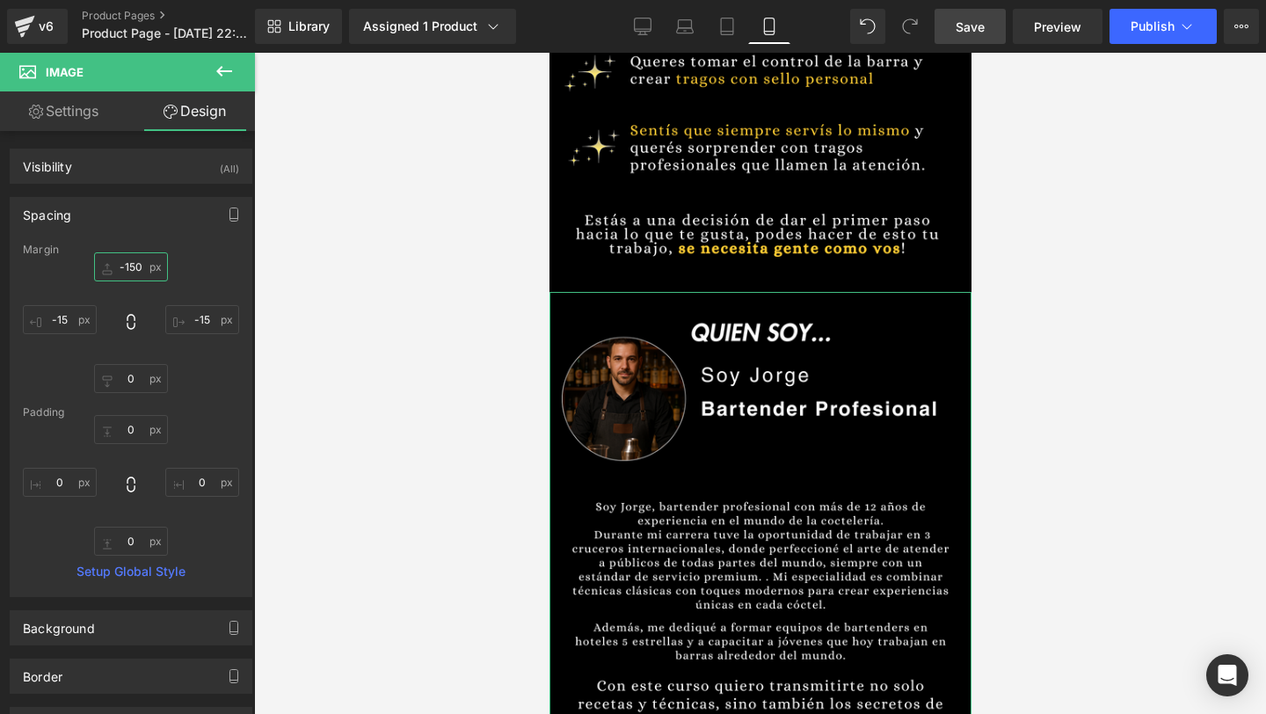
click at [136, 259] on input "-150" at bounding box center [131, 266] width 74 height 29
click at [131, 267] on input "-150" at bounding box center [131, 266] width 74 height 29
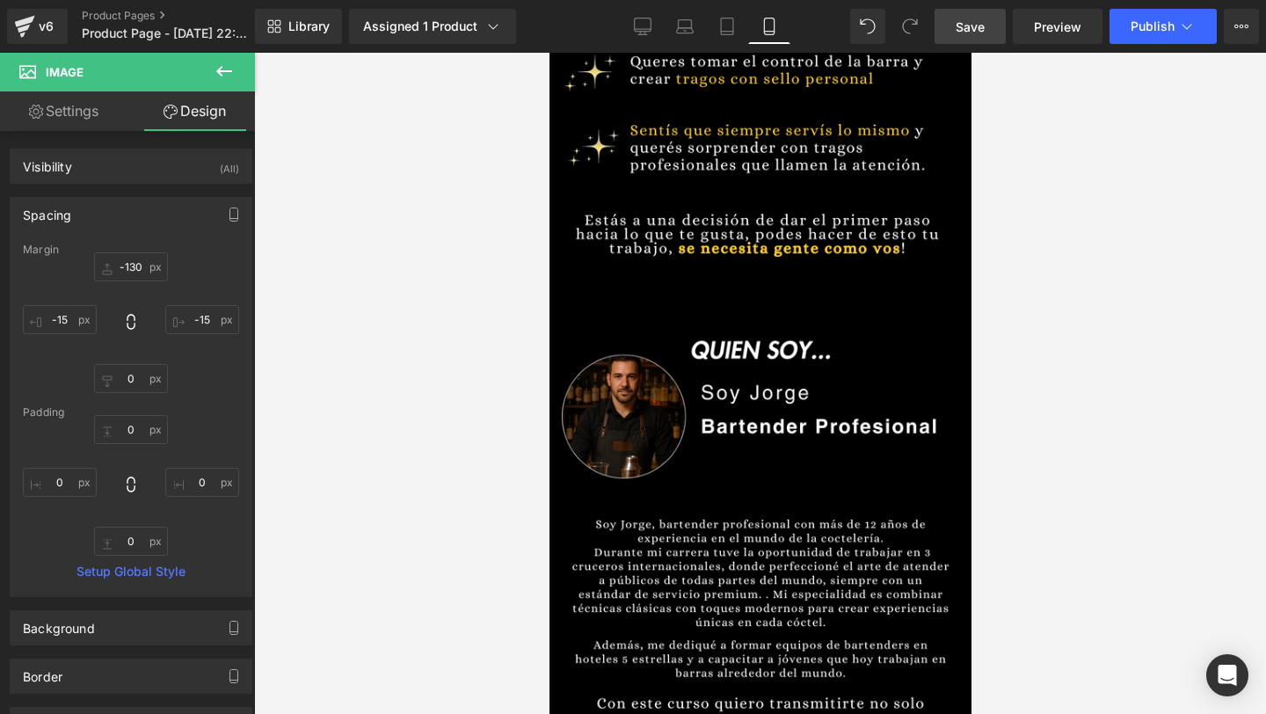
click at [963, 22] on span "Save" at bounding box center [969, 27] width 29 height 18
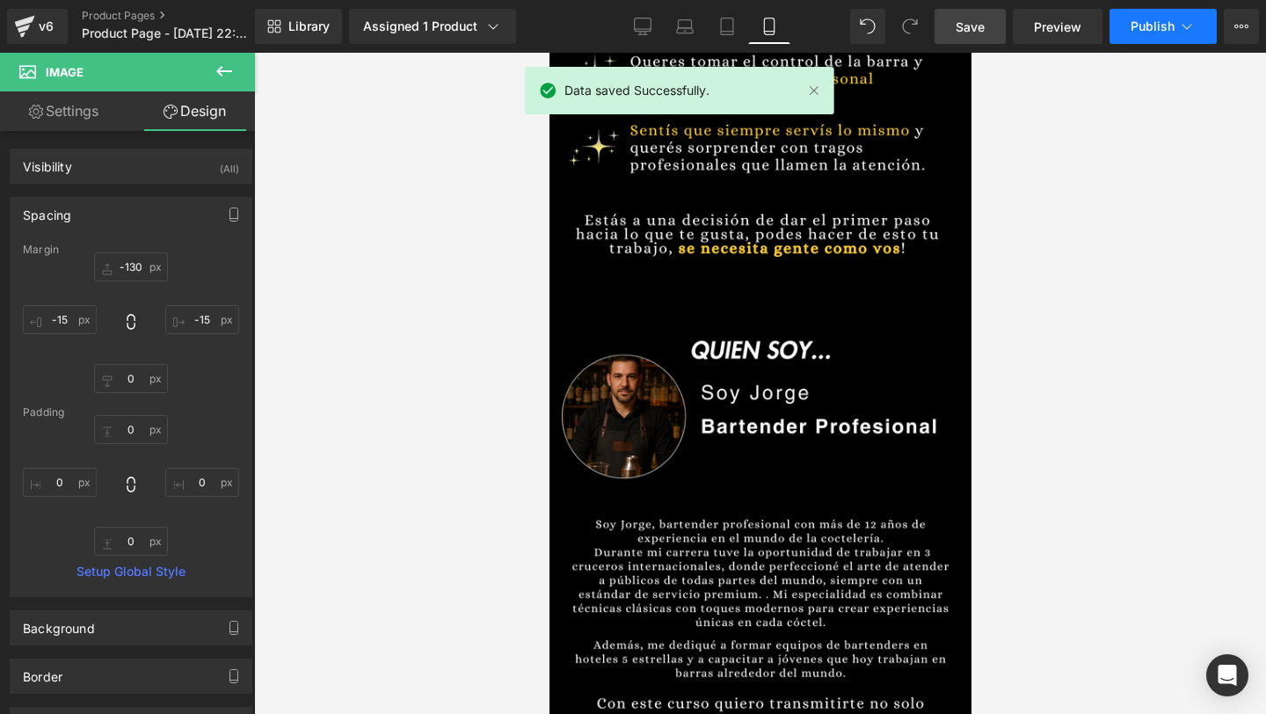
click at [1152, 37] on button "Publish" at bounding box center [1162, 26] width 107 height 35
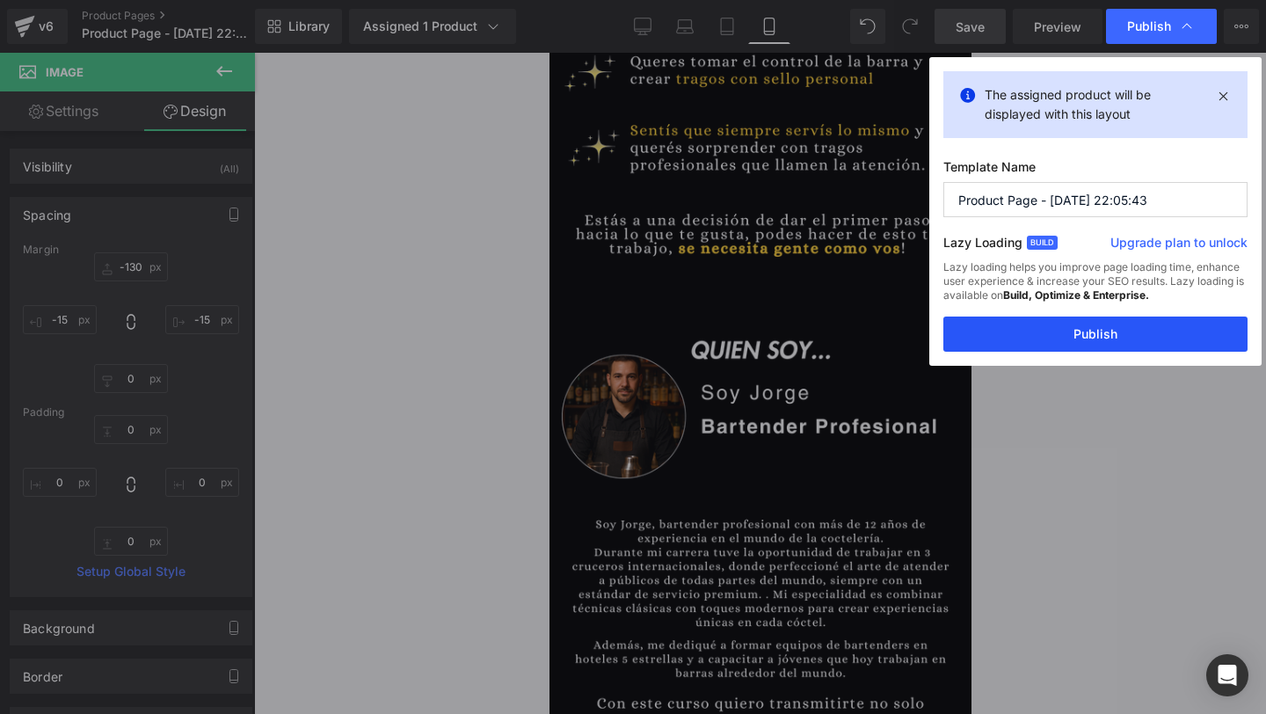
click at [1102, 325] on button "Publish" at bounding box center [1095, 333] width 304 height 35
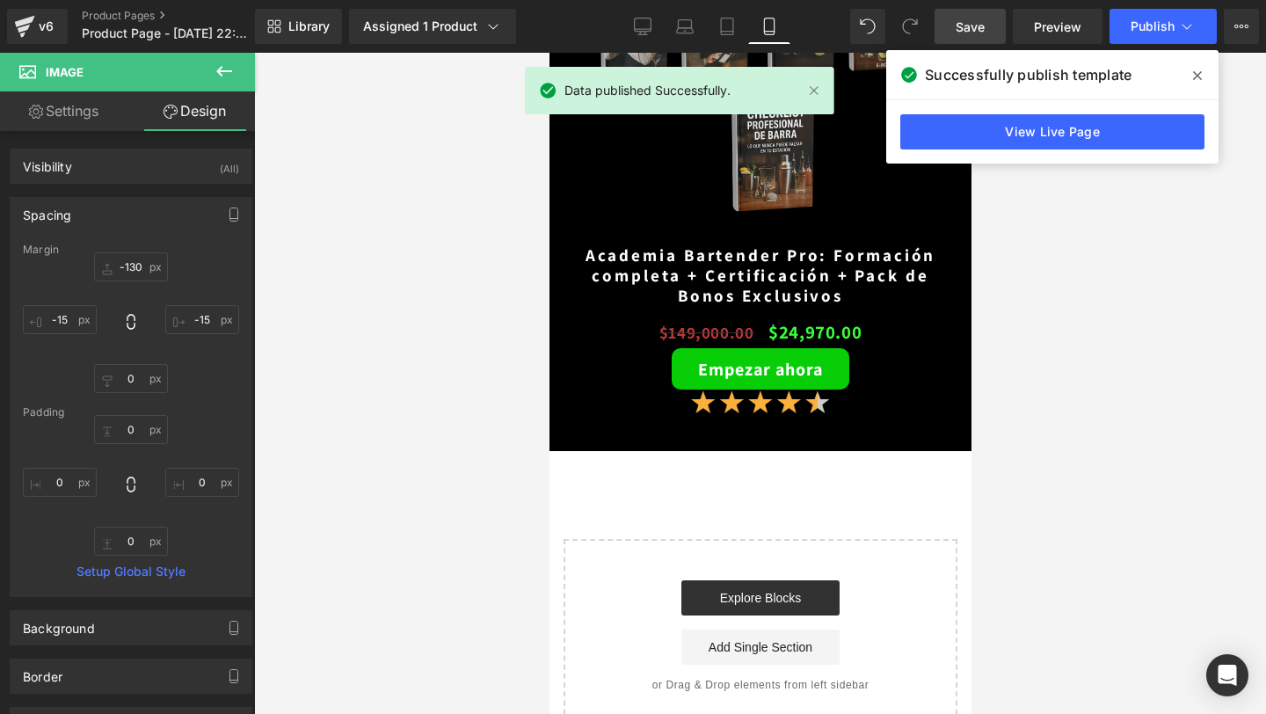
scroll to position [4120, 0]
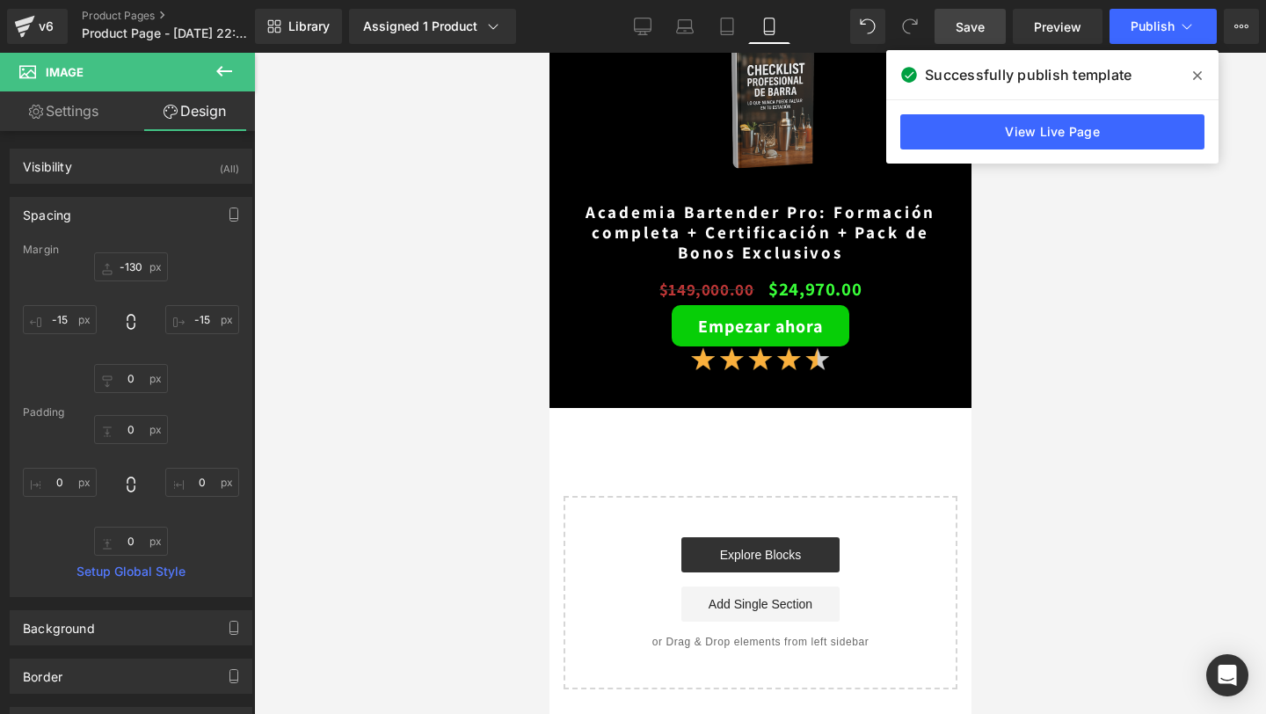
click at [229, 67] on icon at bounding box center [224, 71] width 21 height 21
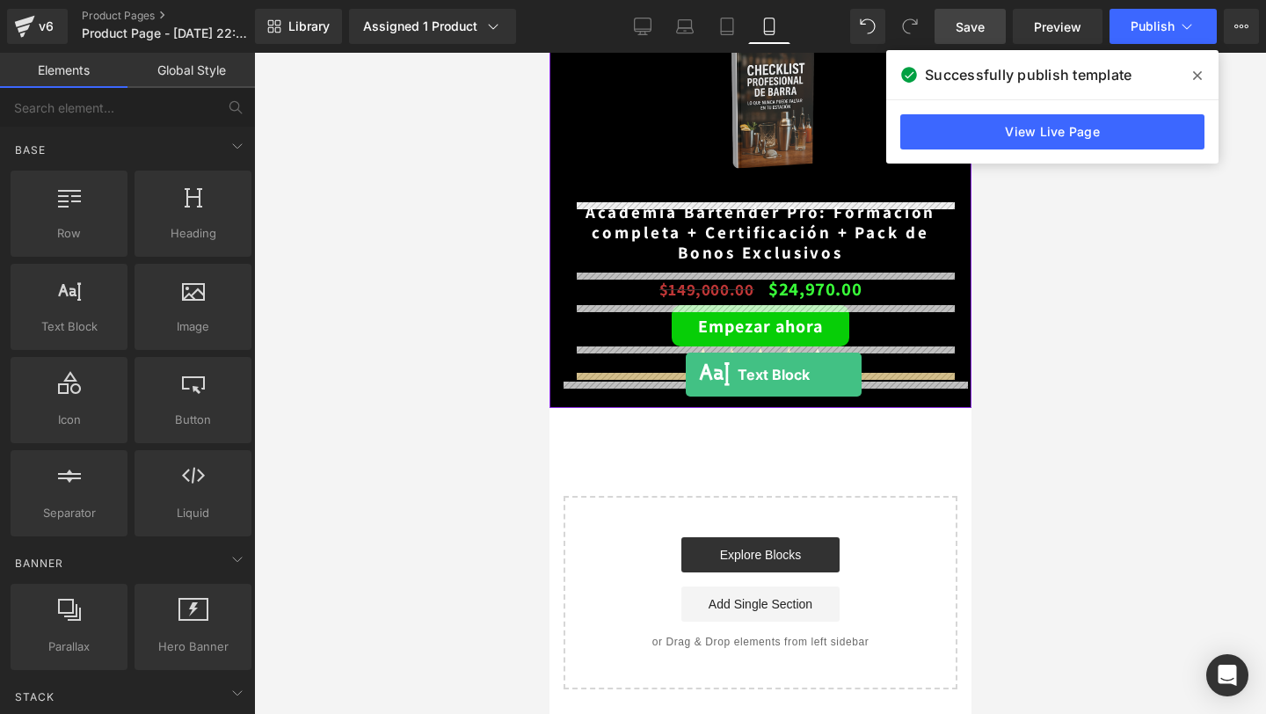
drag, startPoint x: 642, startPoint y: 345, endPoint x: 685, endPoint y: 374, distance: 52.4
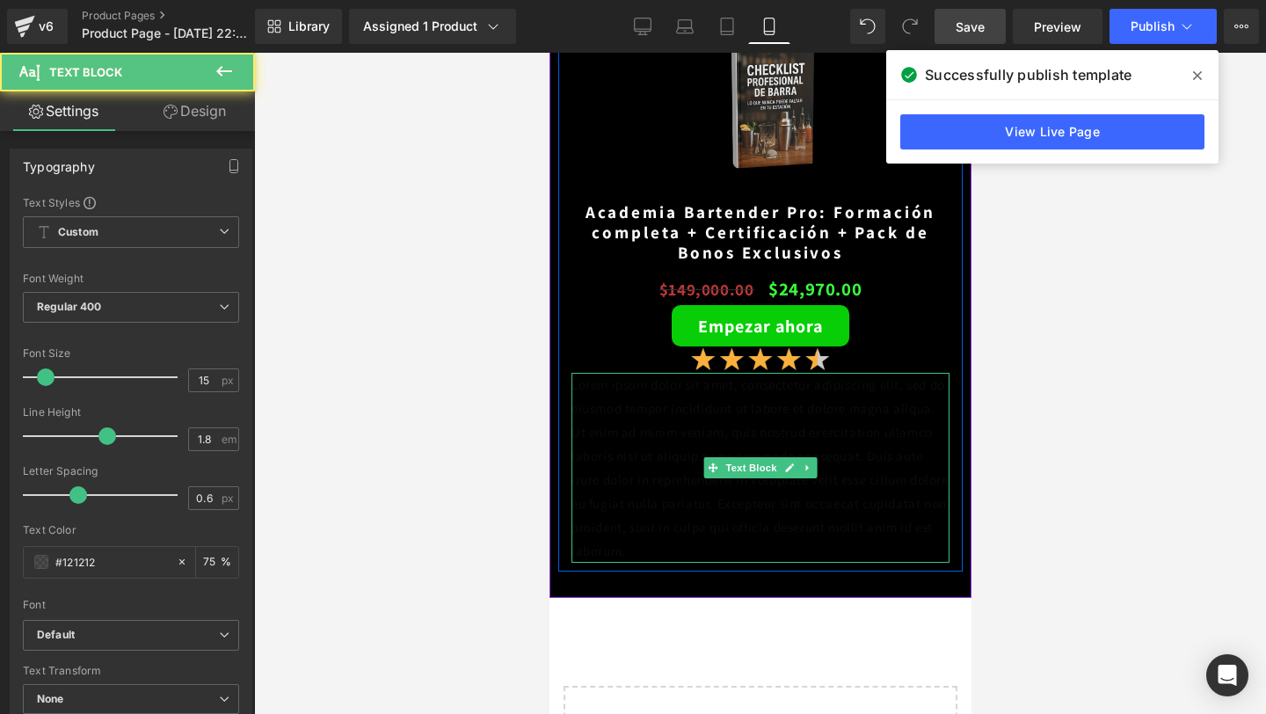
click at [718, 413] on p "Lorem ipsum dolor sit amet, consectetur adipiscing elit, sed do eiusmod tempor …" at bounding box center [759, 468] width 378 height 190
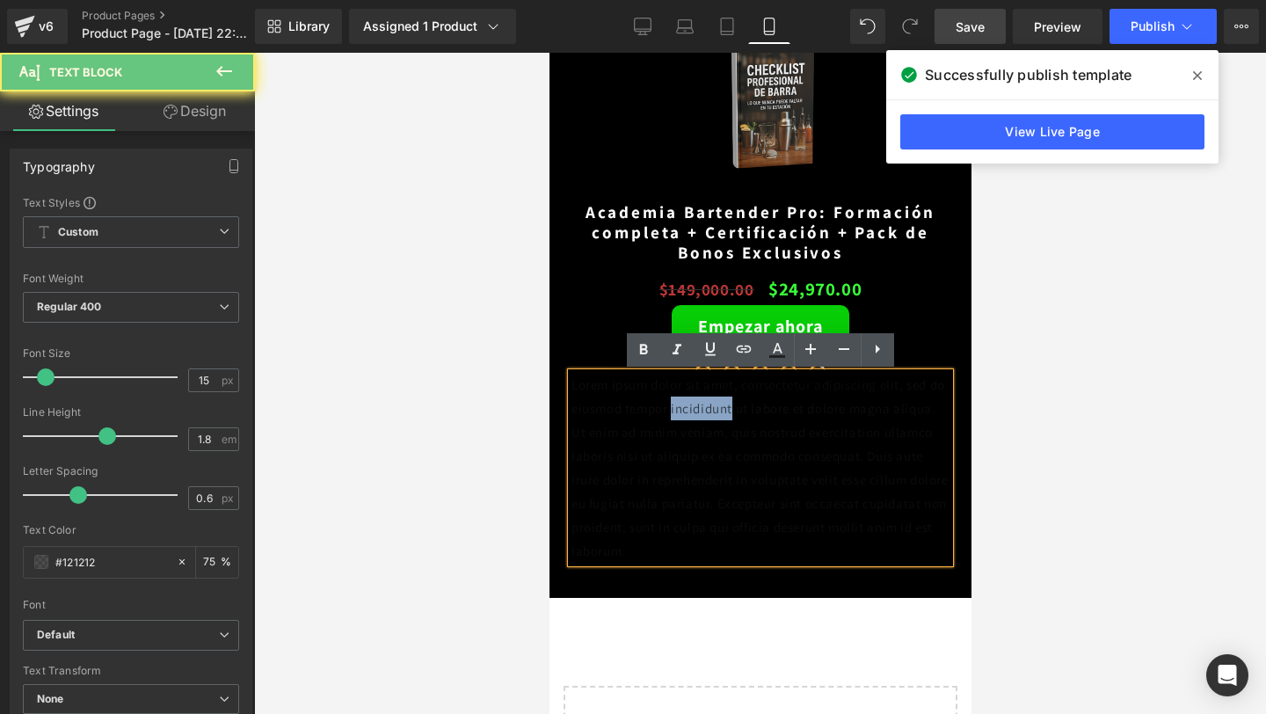
click at [718, 413] on p "Lorem ipsum dolor sit amet, consectetur adipiscing elit, sed do eiusmod tempor …" at bounding box center [759, 468] width 378 height 190
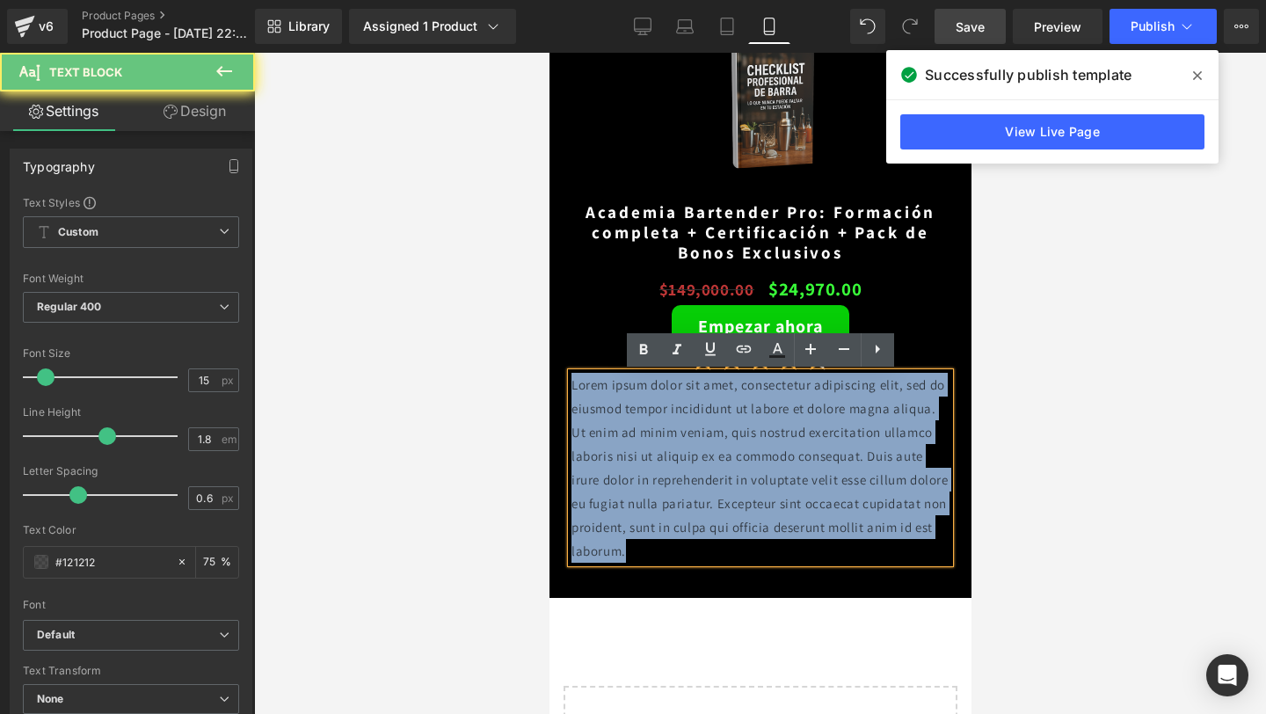
click at [718, 413] on p "Lorem ipsum dolor sit amet, consectetur adipiscing elit, sed do eiusmod tempor …" at bounding box center [759, 468] width 378 height 190
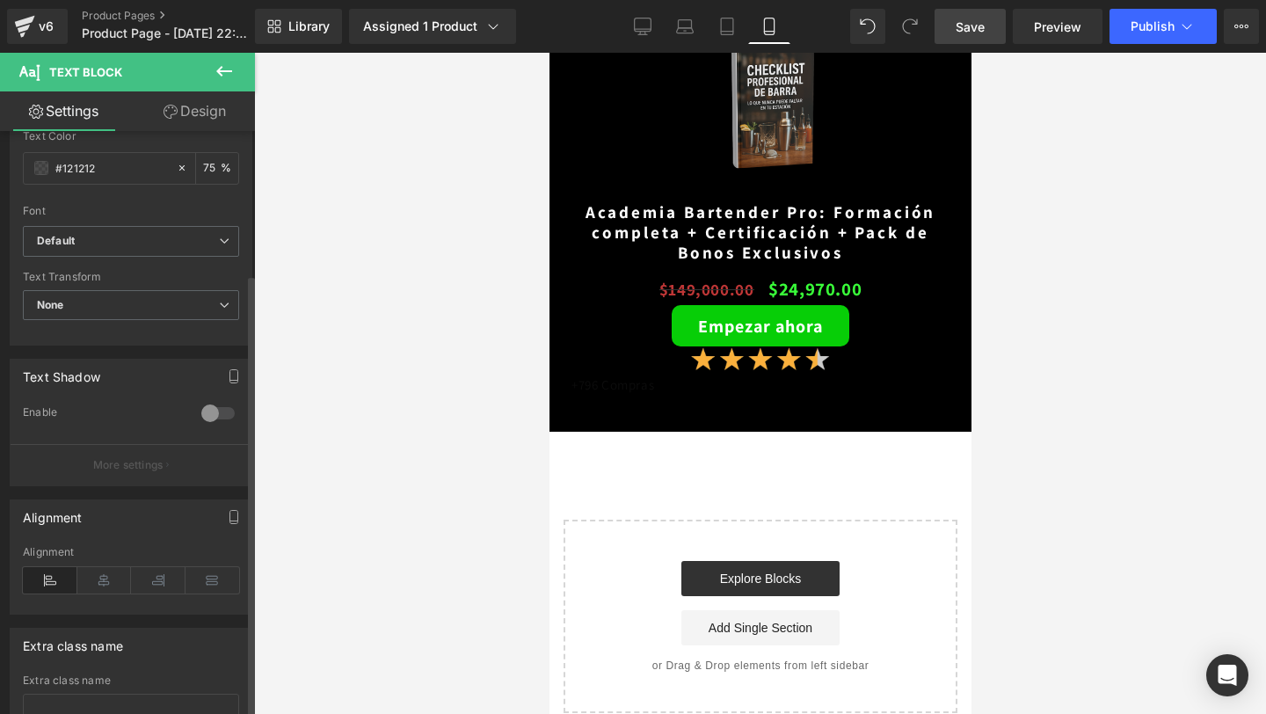
scroll to position [390, 0]
click at [119, 584] on icon at bounding box center [104, 583] width 54 height 26
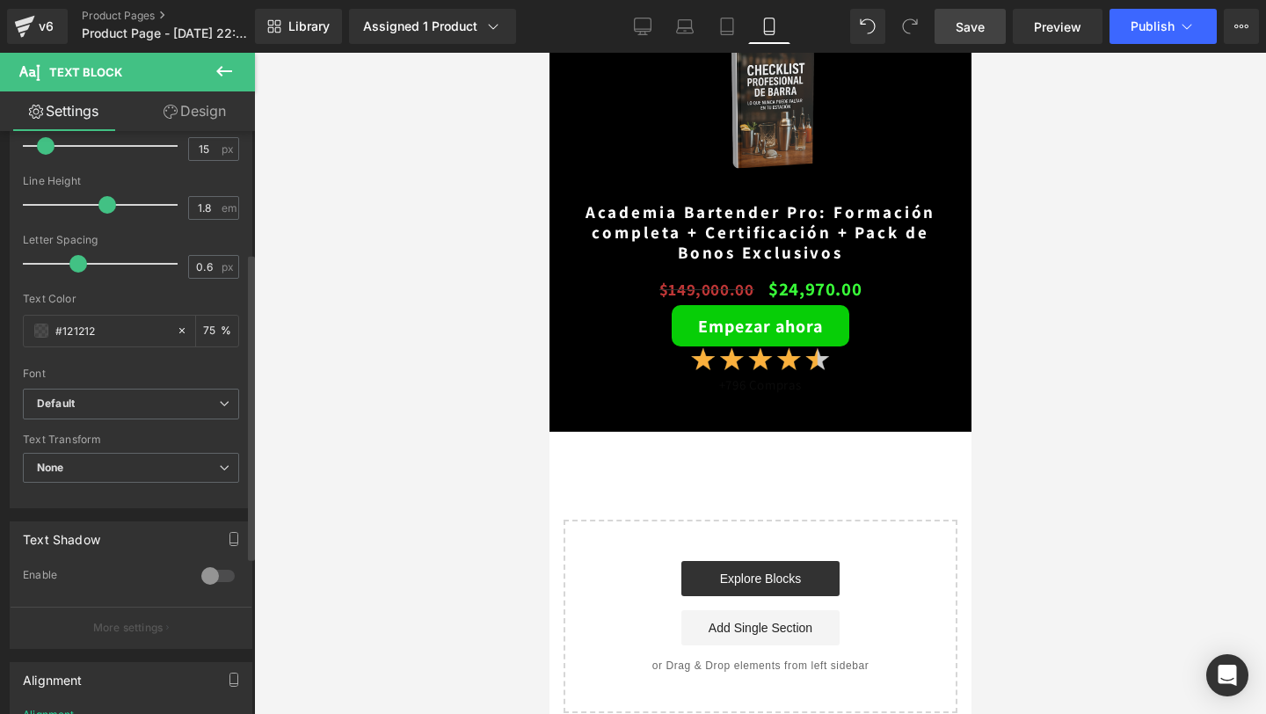
scroll to position [0, 0]
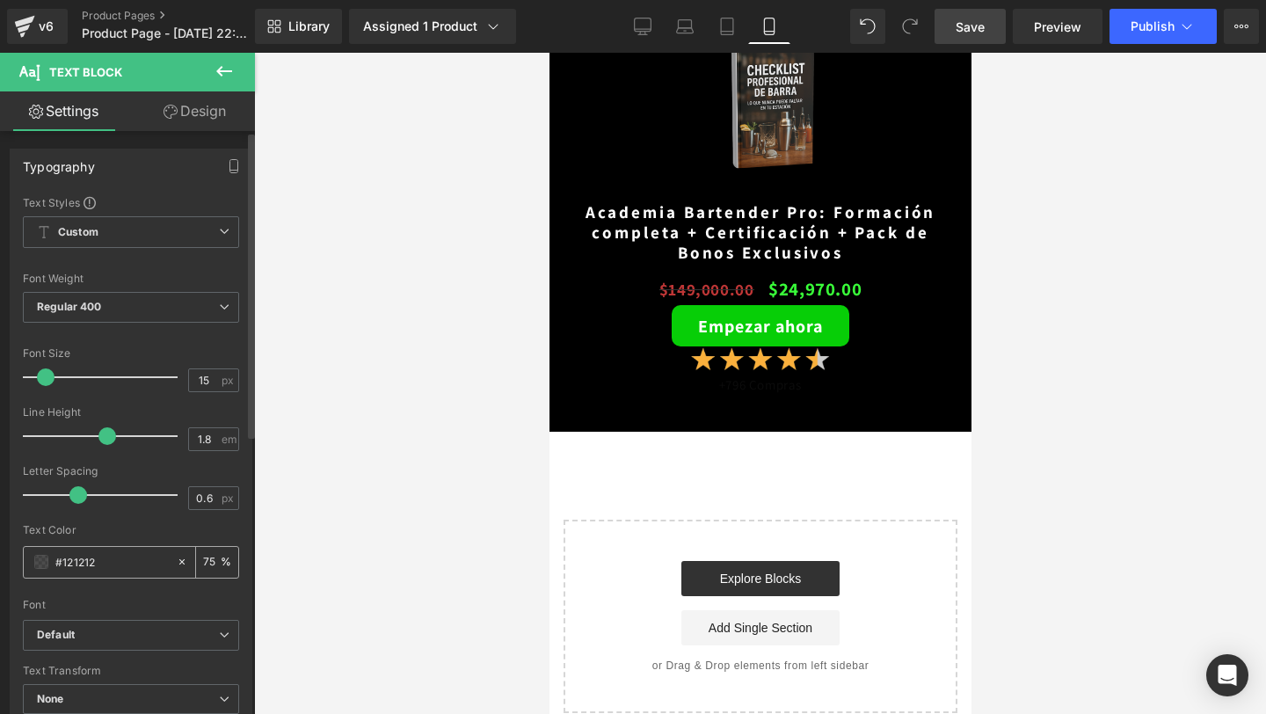
click at [41, 570] on div "#121212" at bounding box center [100, 562] width 152 height 31
click at [36, 565] on span at bounding box center [41, 562] width 14 height 14
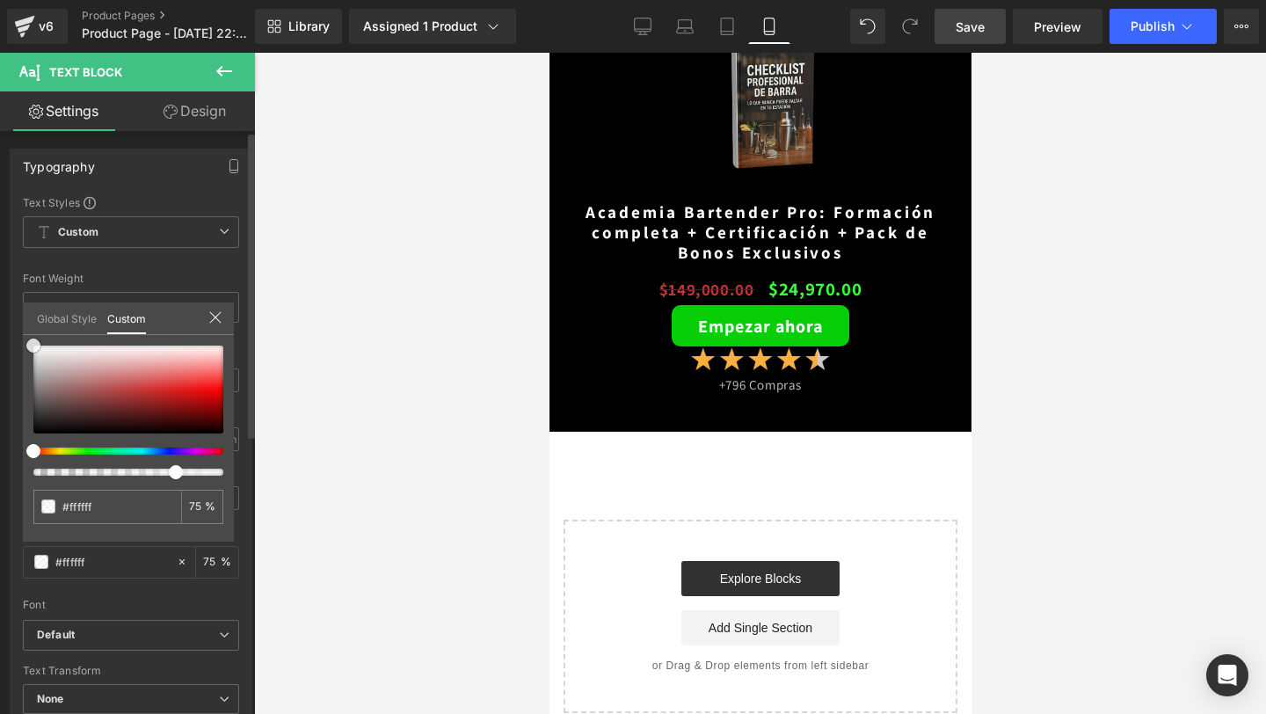
drag, startPoint x: 37, startPoint y: 424, endPoint x: 22, endPoint y: 313, distance: 111.8
click at [23, 313] on div "Global Style Custom Setup Global Style #ffffff 75 %" at bounding box center [128, 329] width 211 height 54
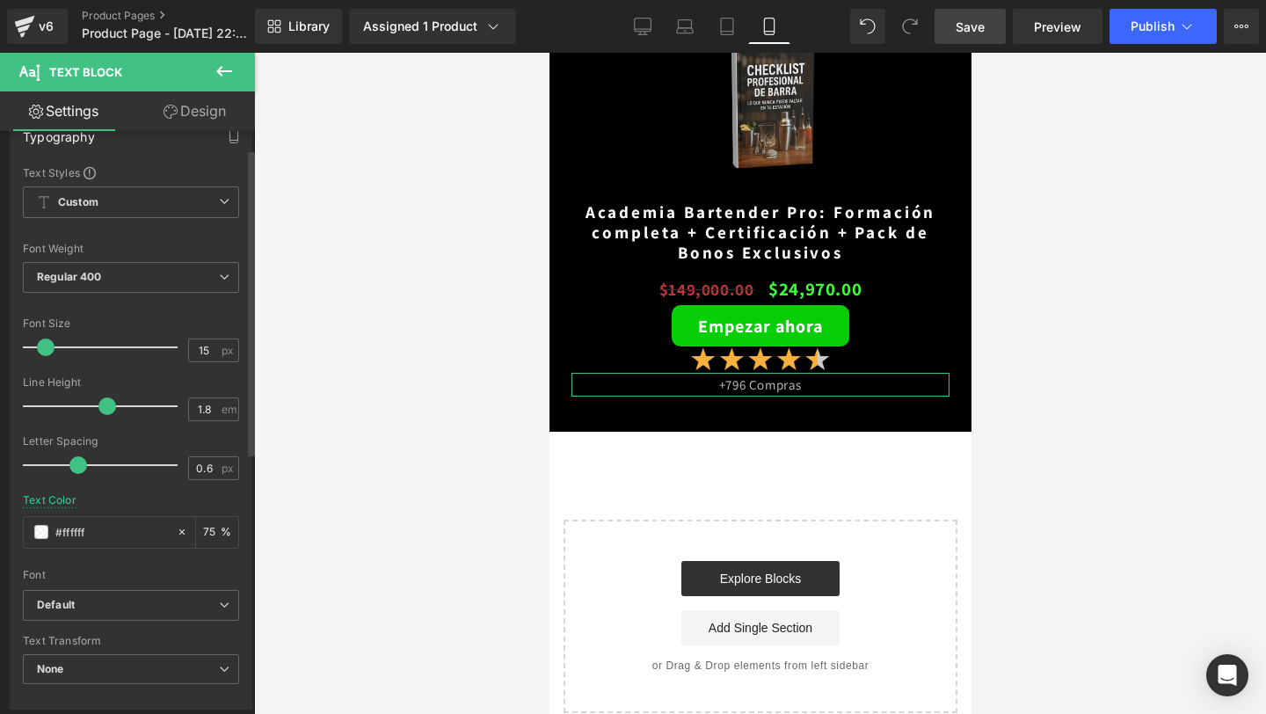
scroll to position [27, 0]
click at [173, 280] on span "Regular 400" at bounding box center [131, 280] width 216 height 31
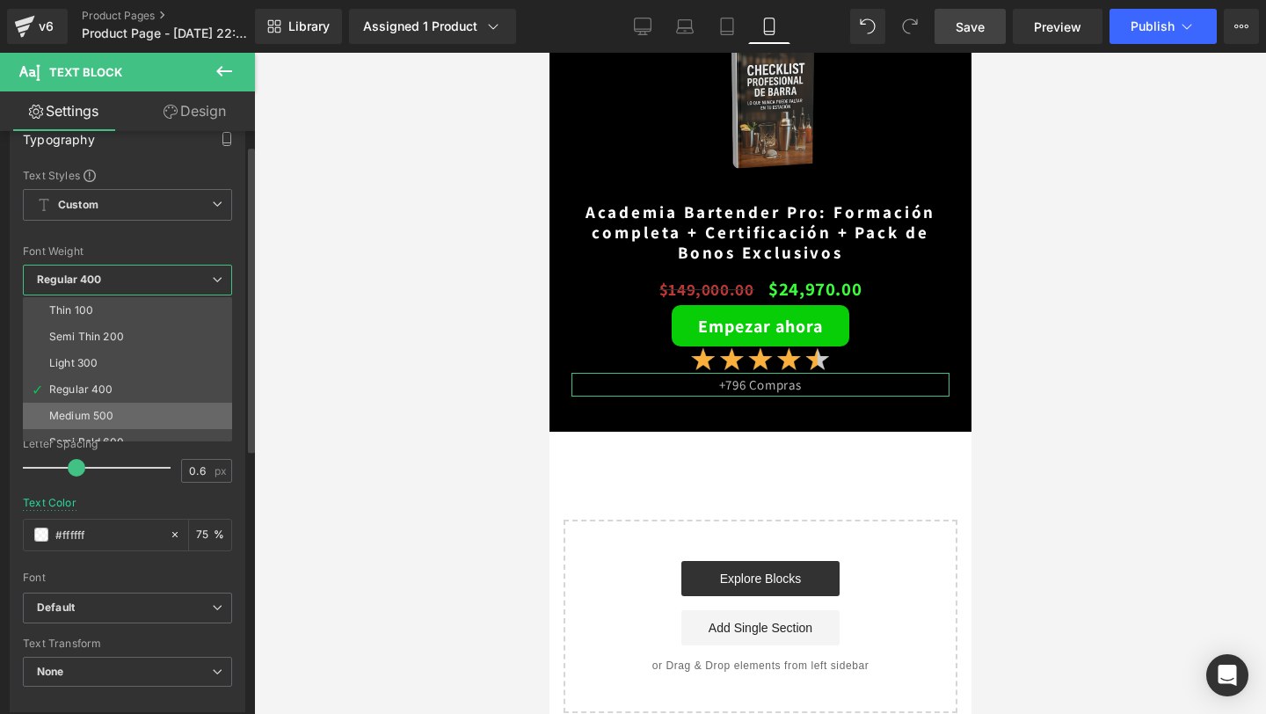
scroll to position [67, 0]
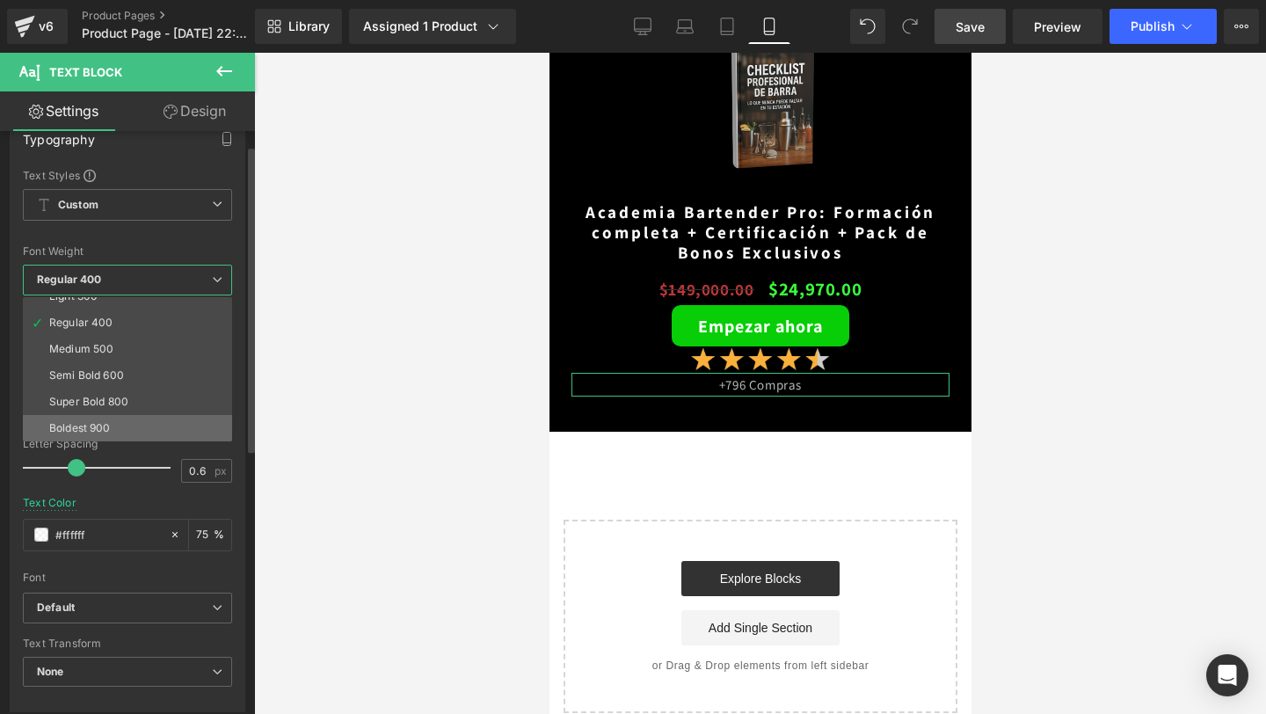
click at [104, 428] on div "Boldest 900" at bounding box center [80, 428] width 62 height 12
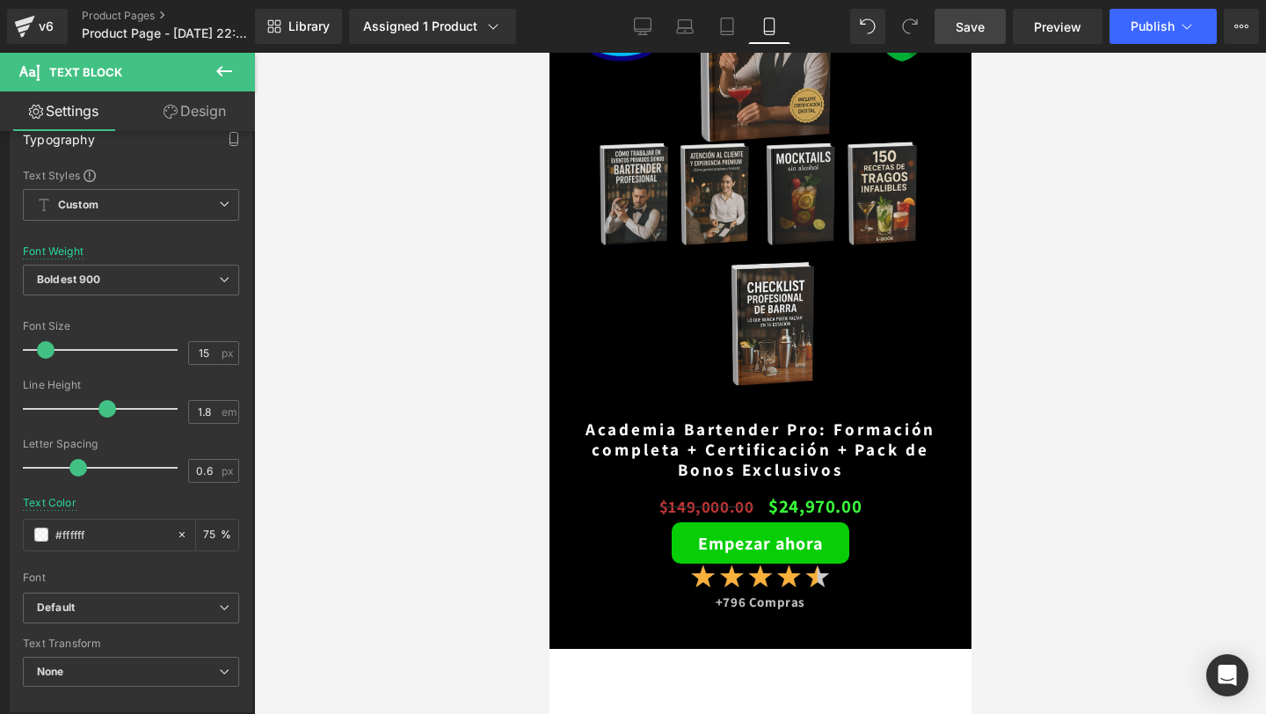
scroll to position [4027, 0]
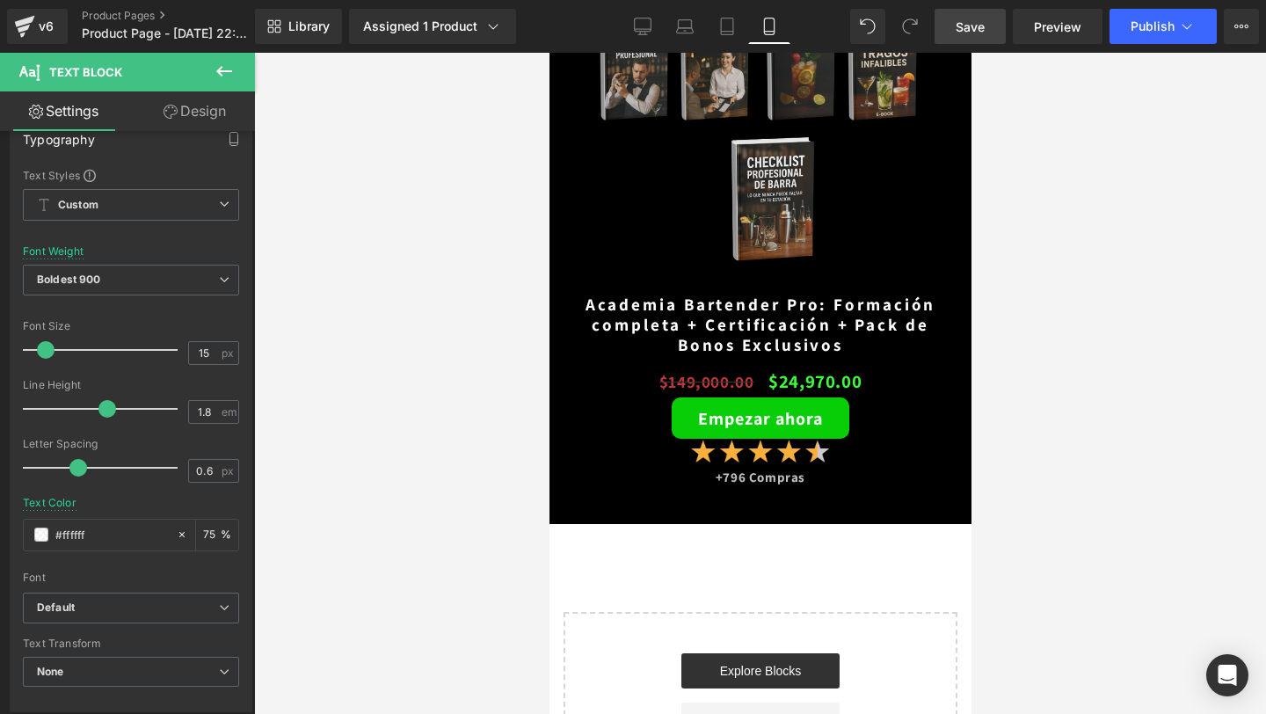
click at [227, 72] on icon at bounding box center [224, 71] width 21 height 21
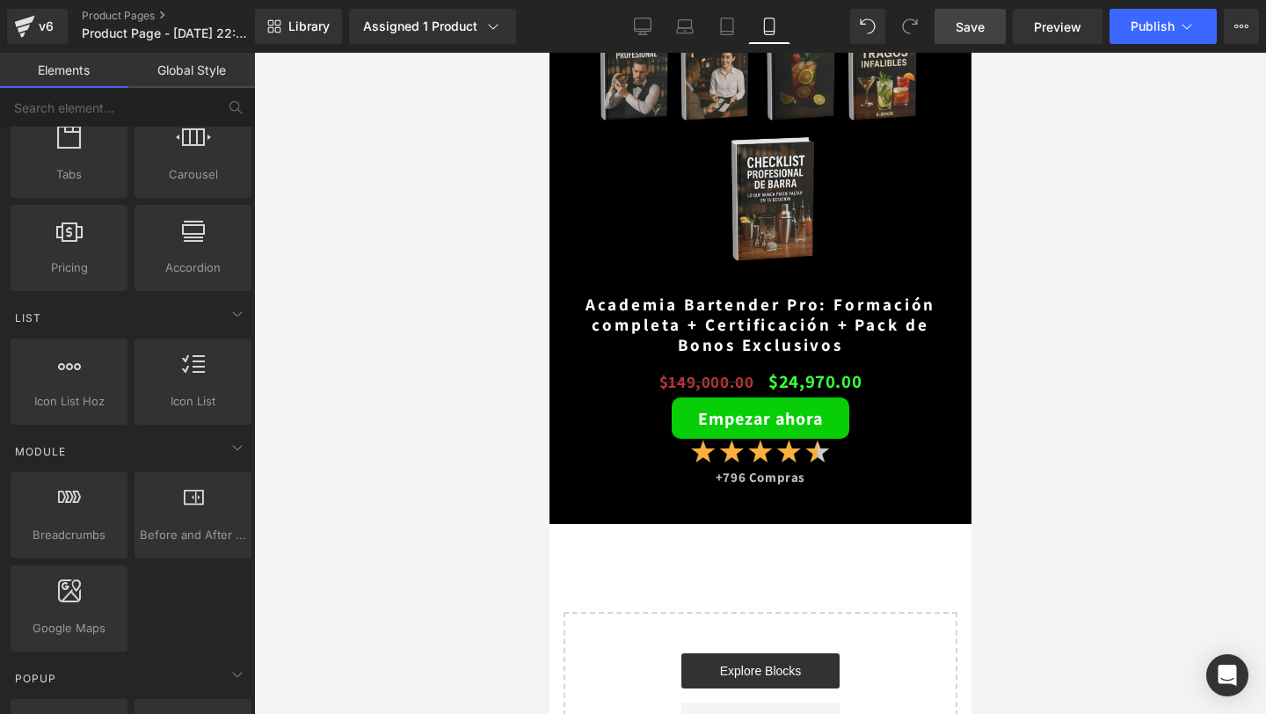
scroll to position [606, 0]
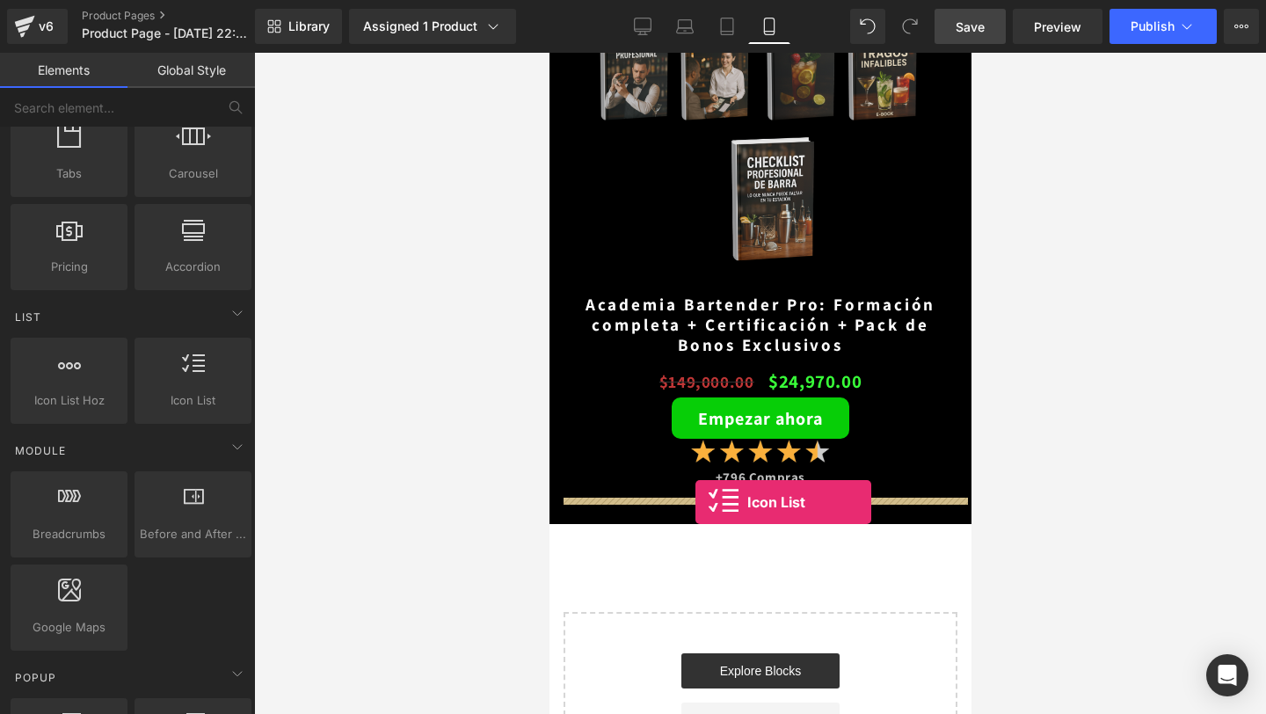
drag, startPoint x: 730, startPoint y: 442, endPoint x: 694, endPoint y: 502, distance: 69.3
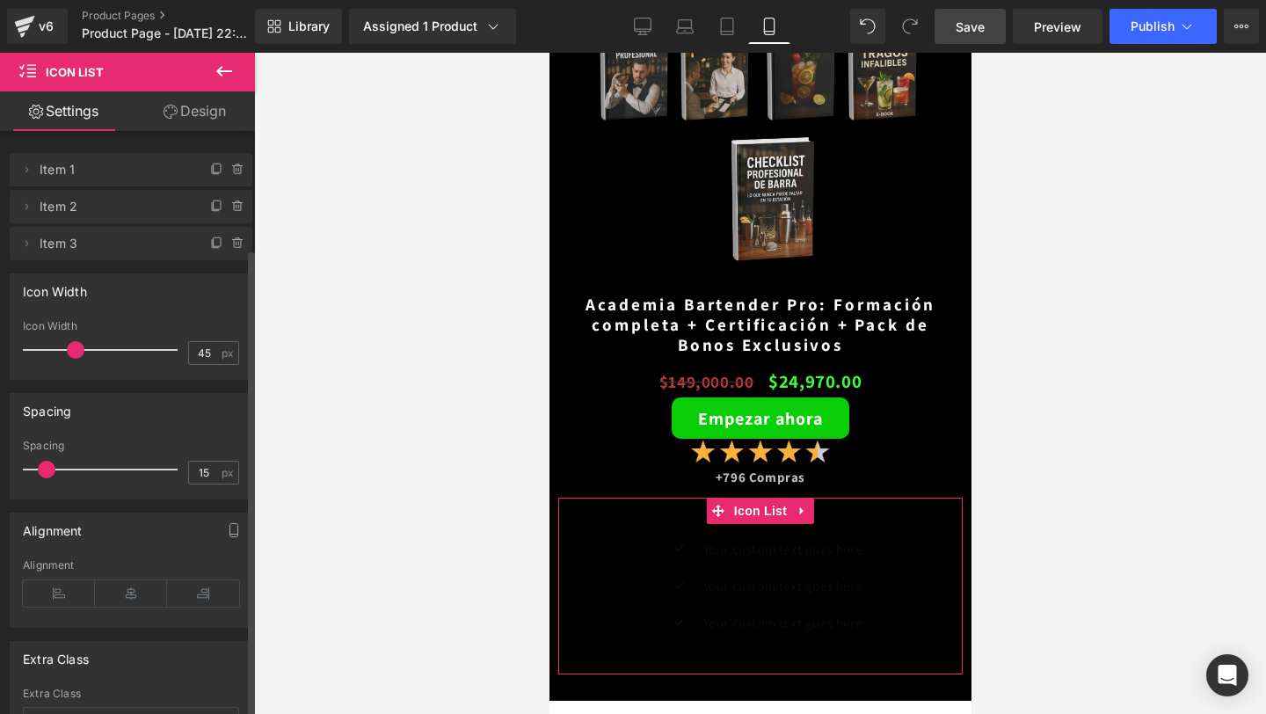
scroll to position [149, 0]
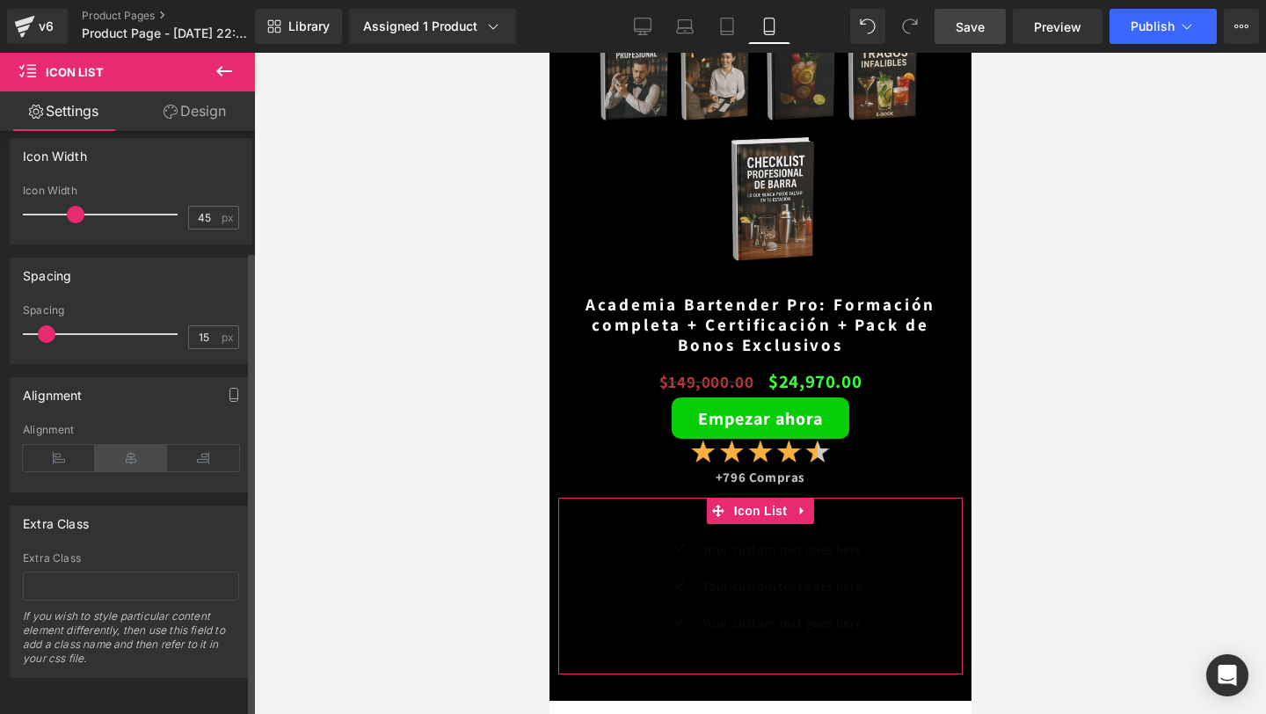
click at [137, 450] on icon at bounding box center [131, 458] width 72 height 26
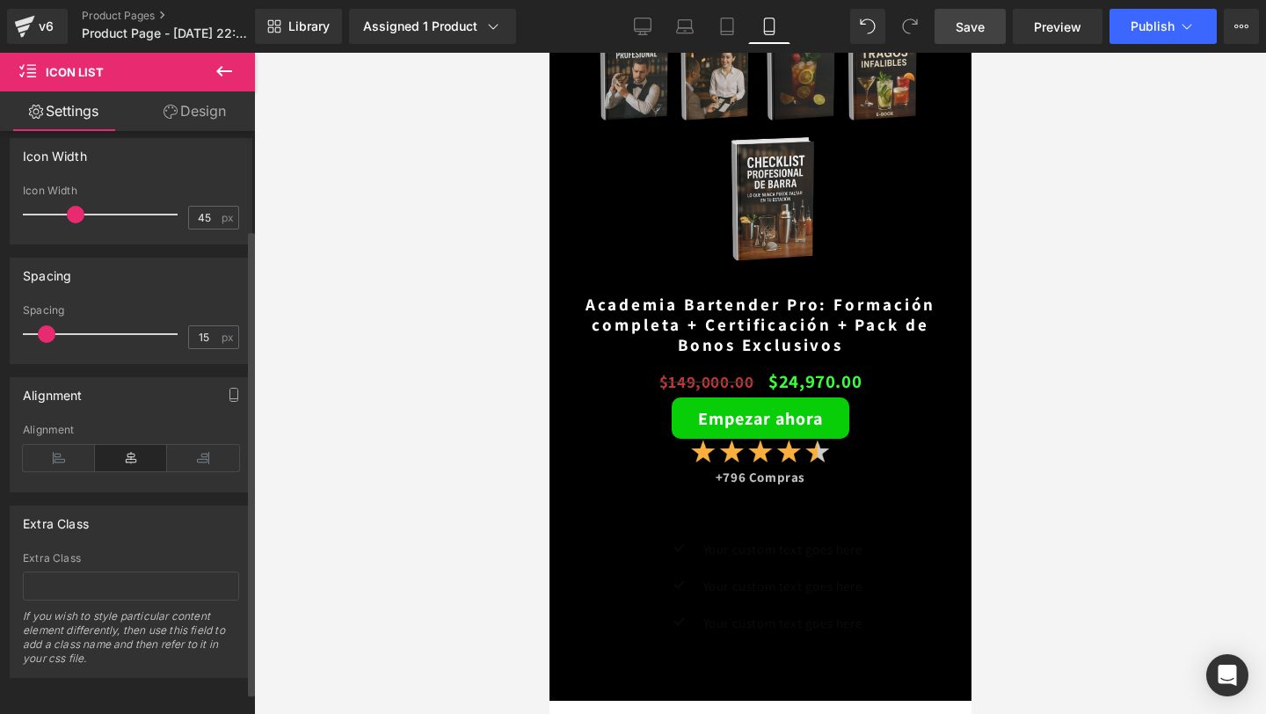
scroll to position [0, 0]
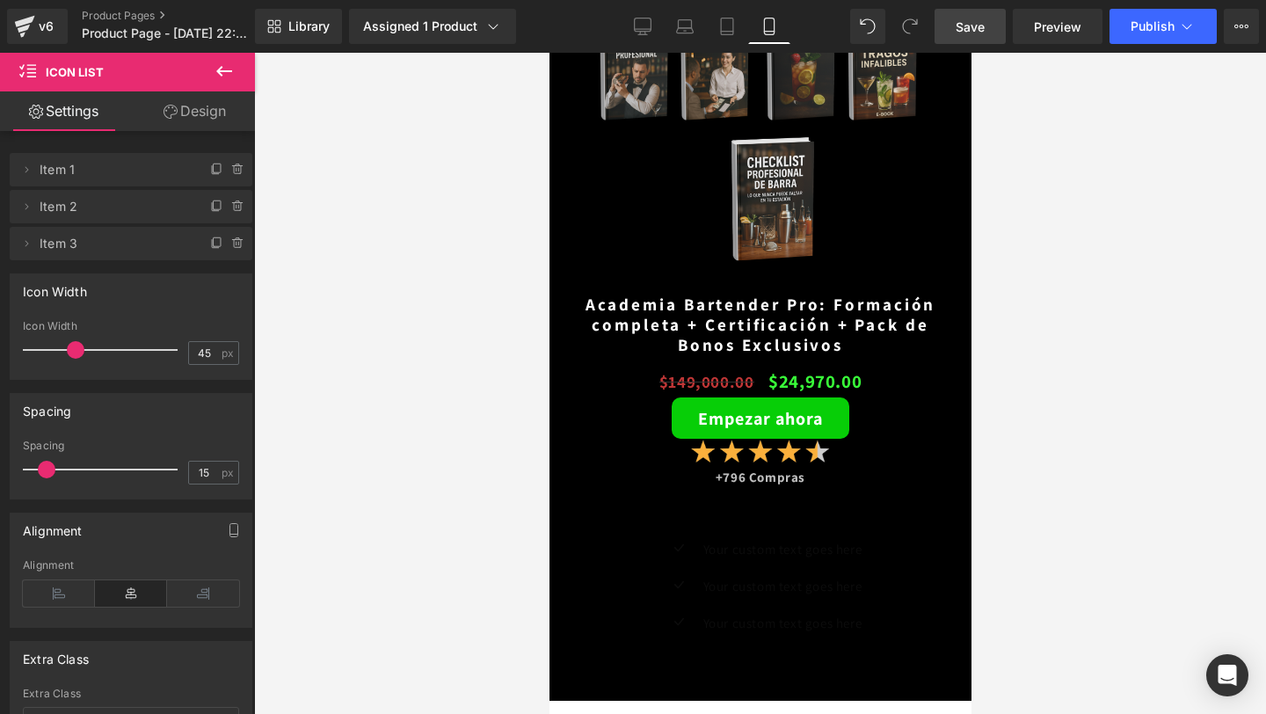
click at [192, 130] on link "Design" at bounding box center [194, 111] width 127 height 40
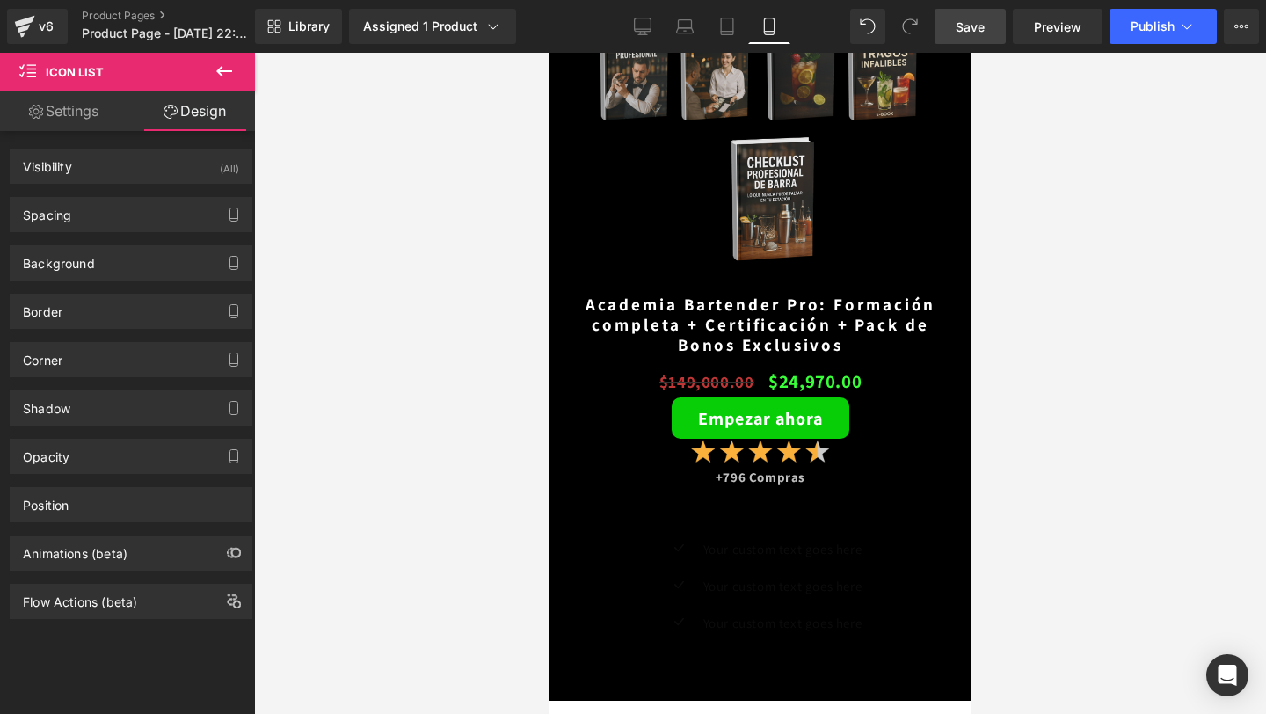
click at [67, 112] on link "Settings" at bounding box center [63, 111] width 127 height 40
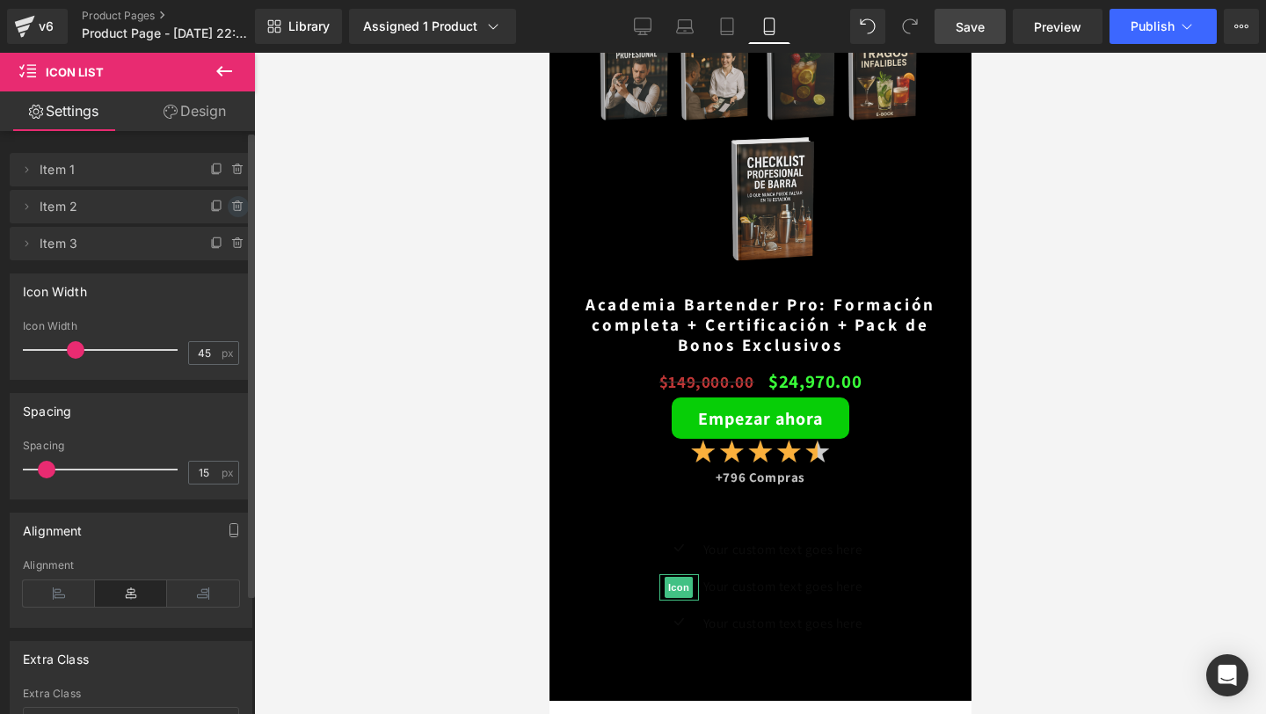
click at [231, 212] on icon at bounding box center [238, 207] width 14 height 14
click at [218, 207] on button "Delete" at bounding box center [219, 207] width 55 height 23
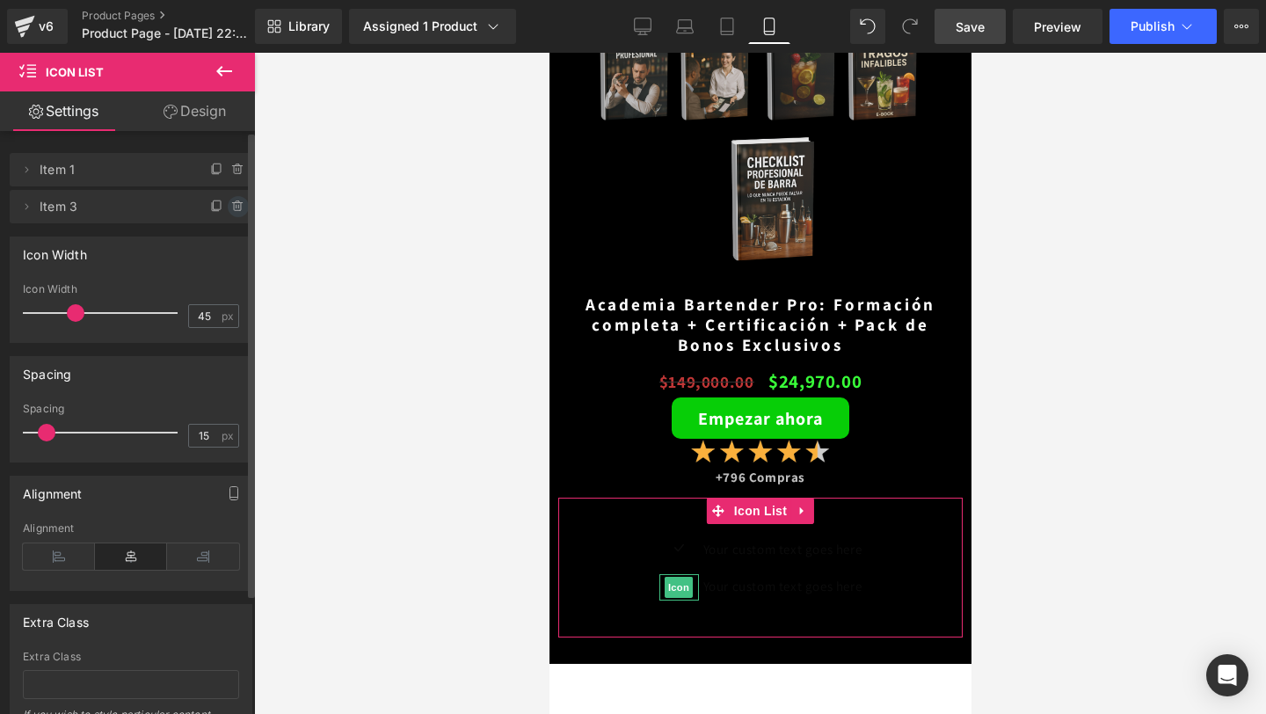
click at [231, 206] on icon at bounding box center [238, 207] width 14 height 14
click at [215, 206] on button "Delete" at bounding box center [219, 207] width 55 height 23
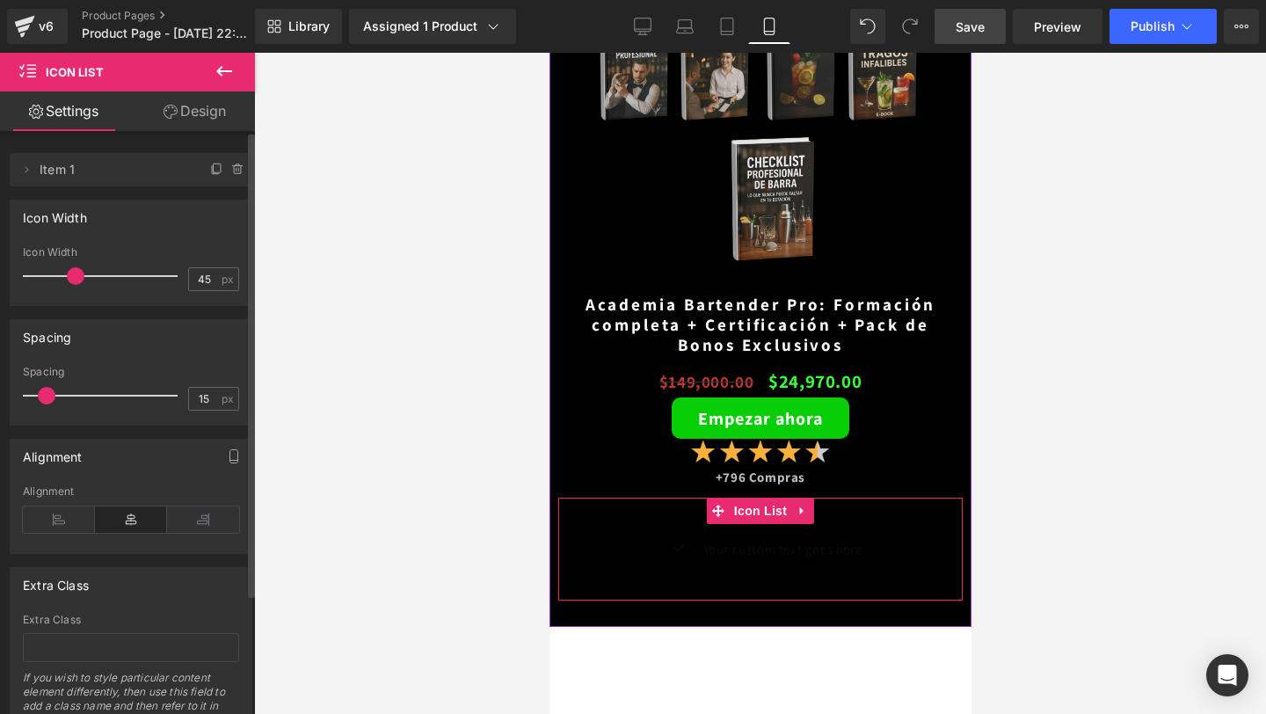
click at [687, 512] on div "Icon Your custom text goes here Text Block Icon List" at bounding box center [759, 548] width 404 height 103
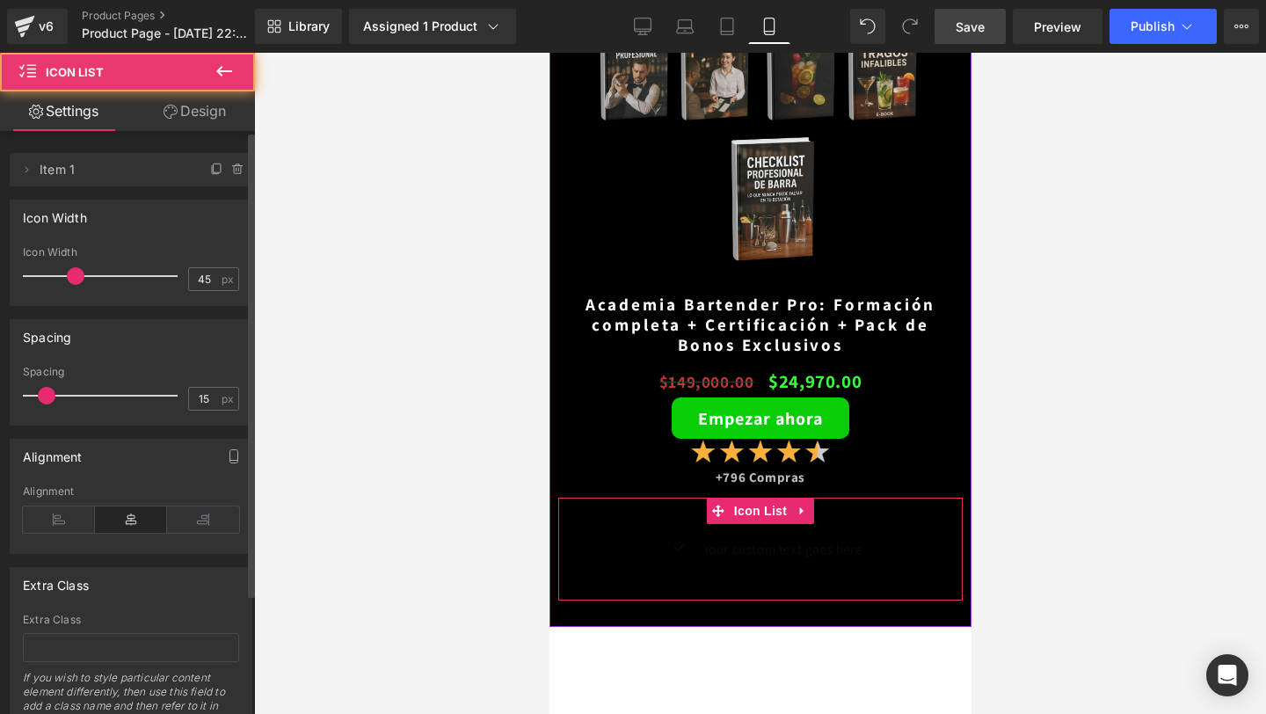
click at [835, 509] on div "Icon Your custom text goes here Text Block Icon List" at bounding box center [759, 548] width 404 height 103
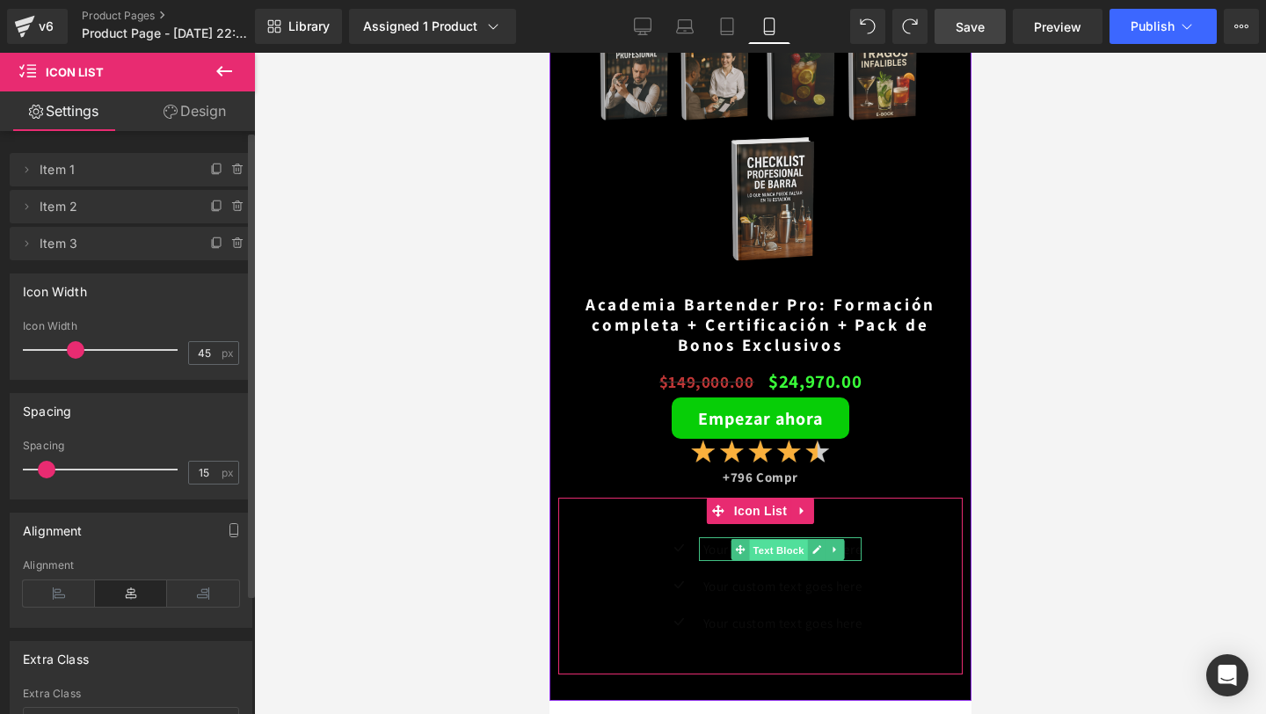
click at [749, 555] on span "Text Block" at bounding box center [777, 550] width 58 height 21
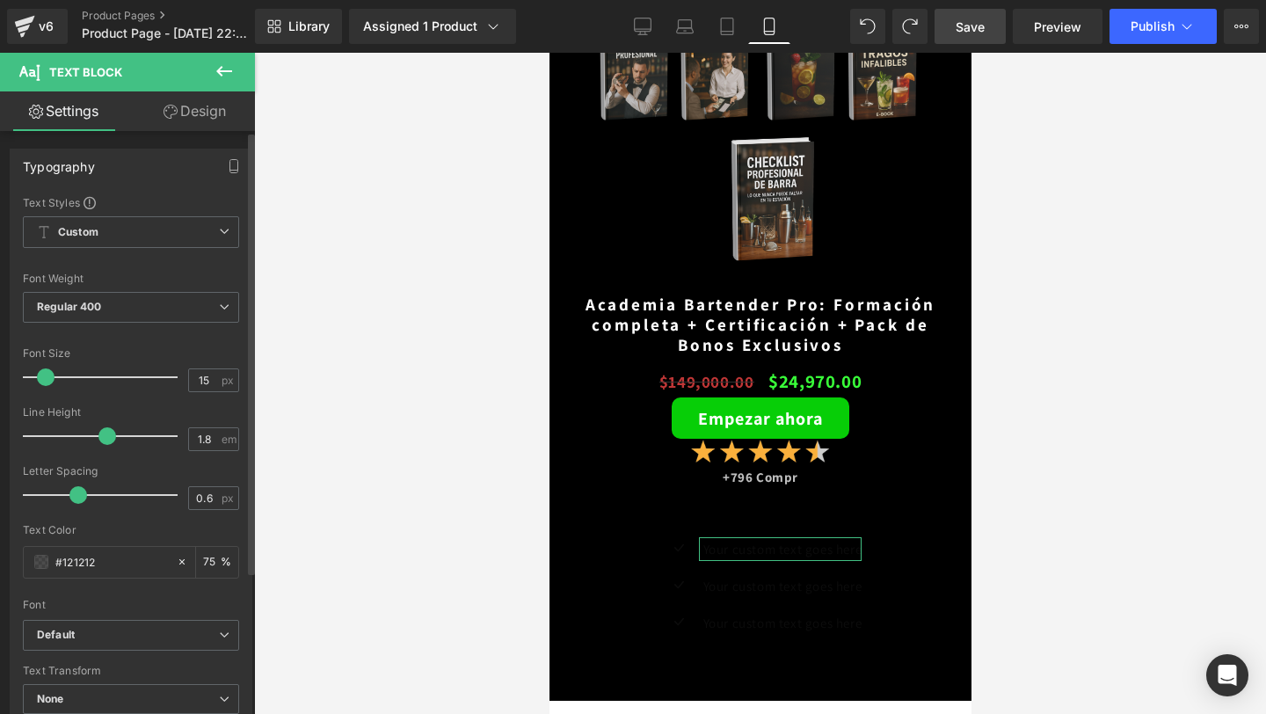
scroll to position [42, 0]
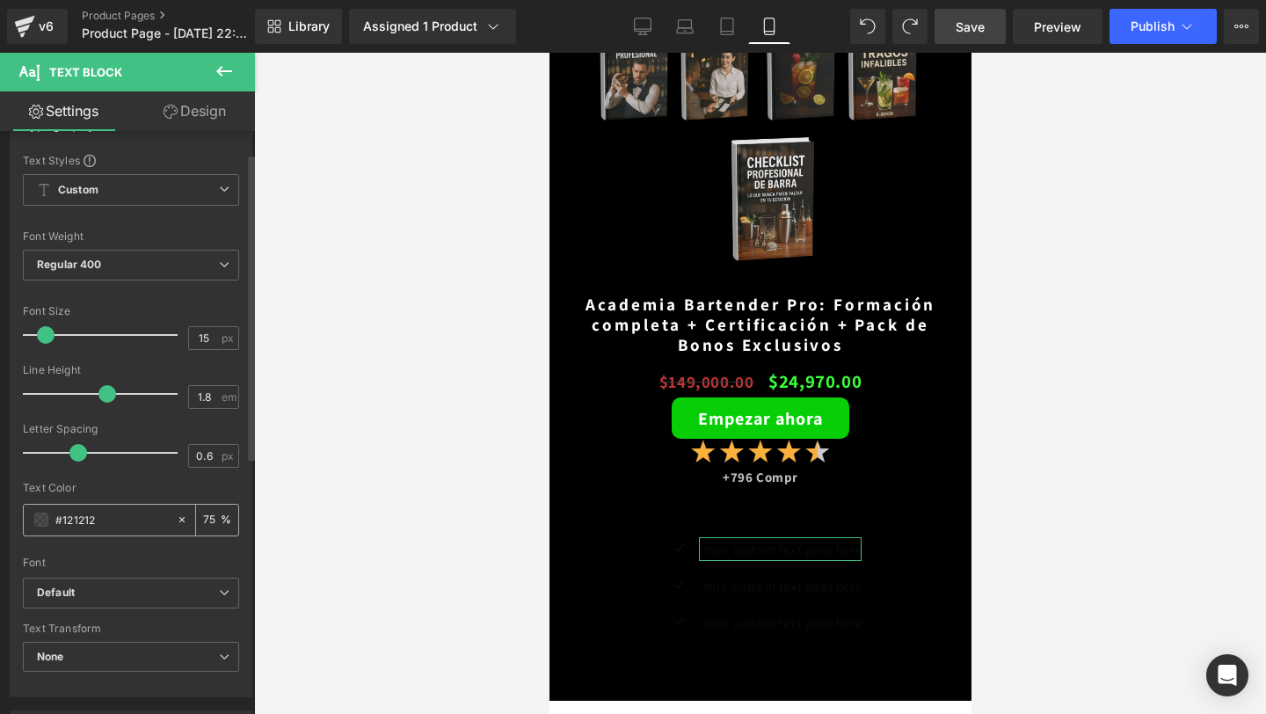
click at [39, 514] on span at bounding box center [41, 519] width 14 height 14
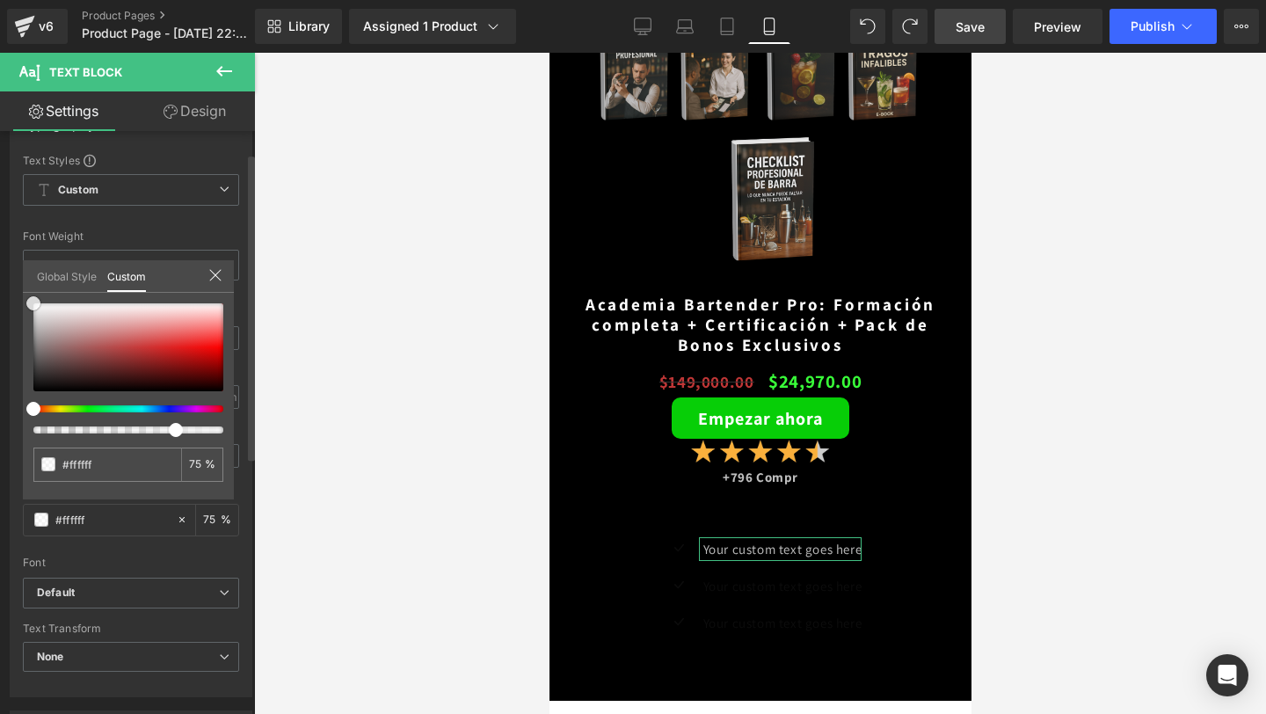
drag, startPoint x: 37, startPoint y: 383, endPoint x: 27, endPoint y: 283, distance: 100.7
click at [27, 283] on div "Global Style Custom Setup Global Style #ffffff 75 %" at bounding box center [128, 287] width 211 height 54
click at [192, 461] on input "75" at bounding box center [197, 464] width 16 height 12
drag, startPoint x: 204, startPoint y: 463, endPoint x: 186, endPoint y: 463, distance: 17.6
click at [186, 463] on div "75 %" at bounding box center [202, 464] width 42 height 34
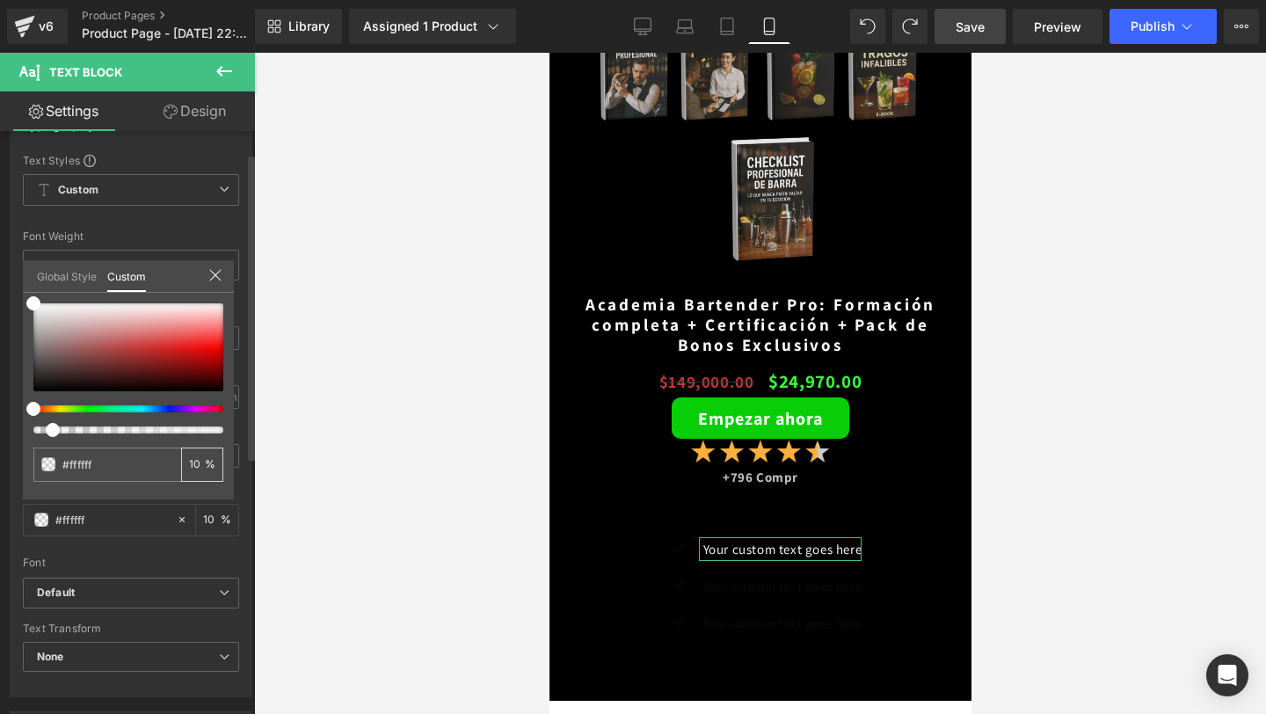
scroll to position [0, 0]
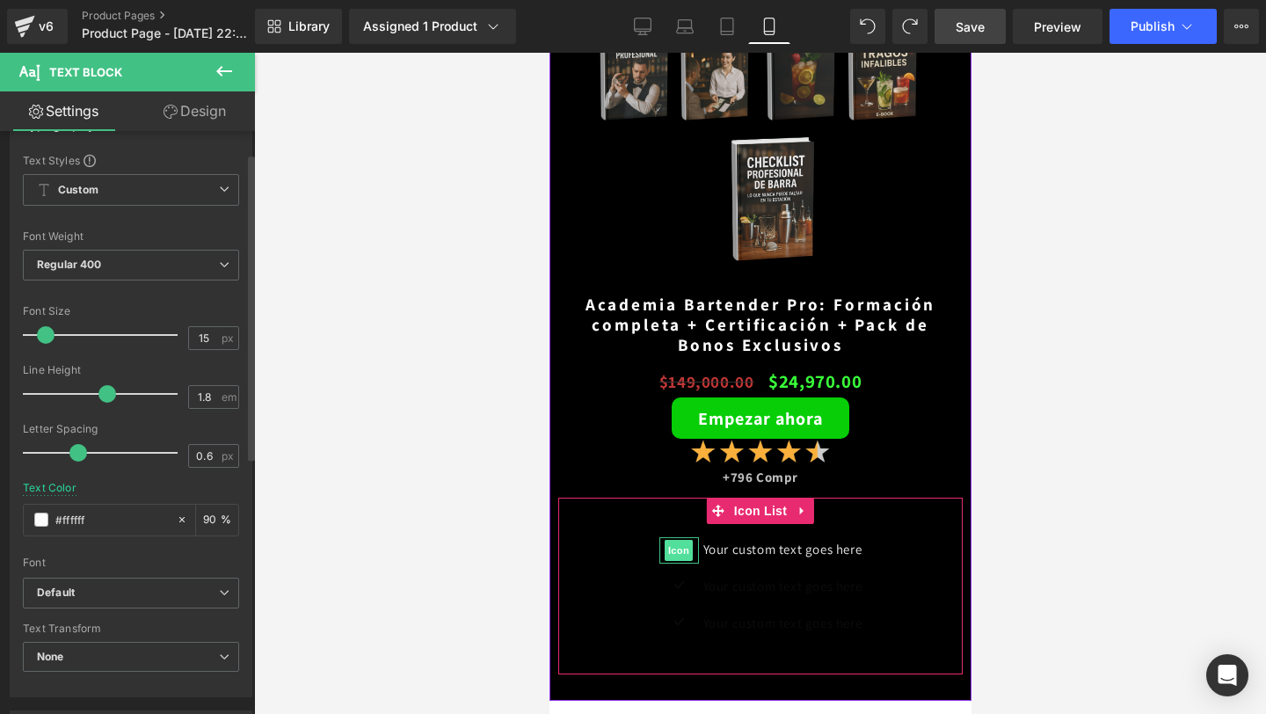
click at [666, 555] on span "Icon" at bounding box center [678, 550] width 28 height 21
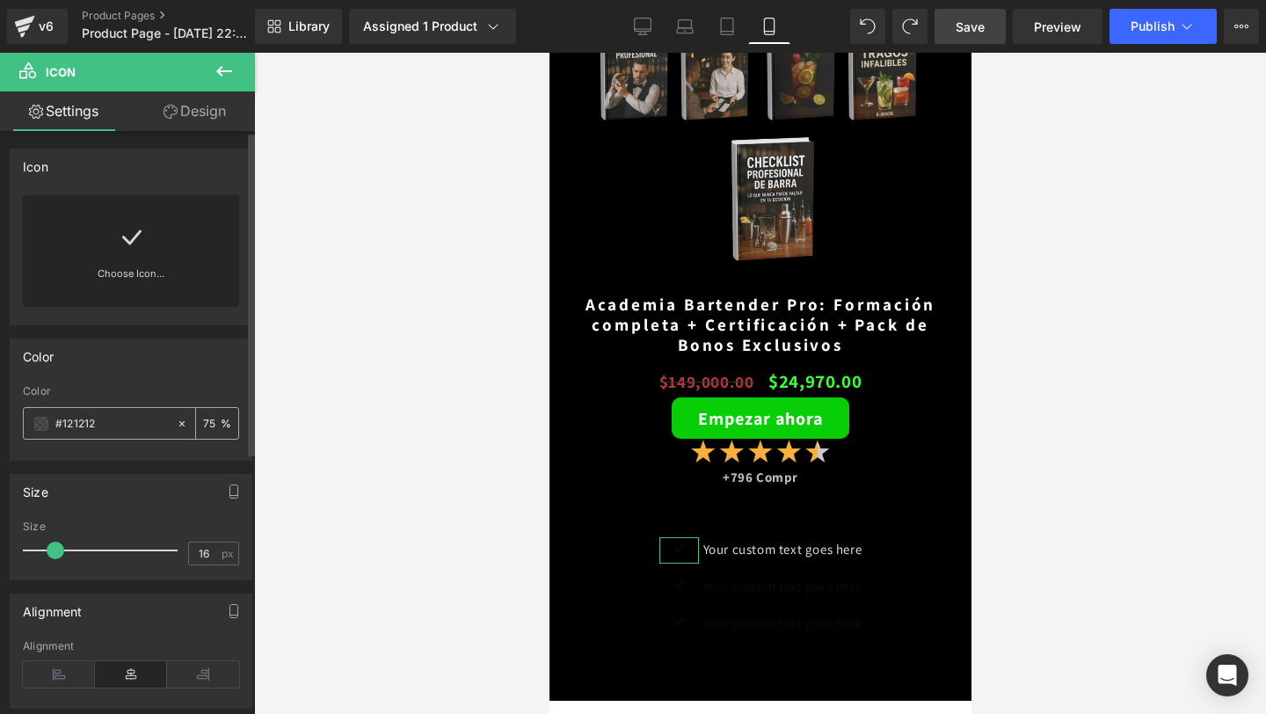
click at [42, 434] on div "#121212" at bounding box center [100, 423] width 152 height 31
click at [40, 425] on span at bounding box center [41, 424] width 14 height 14
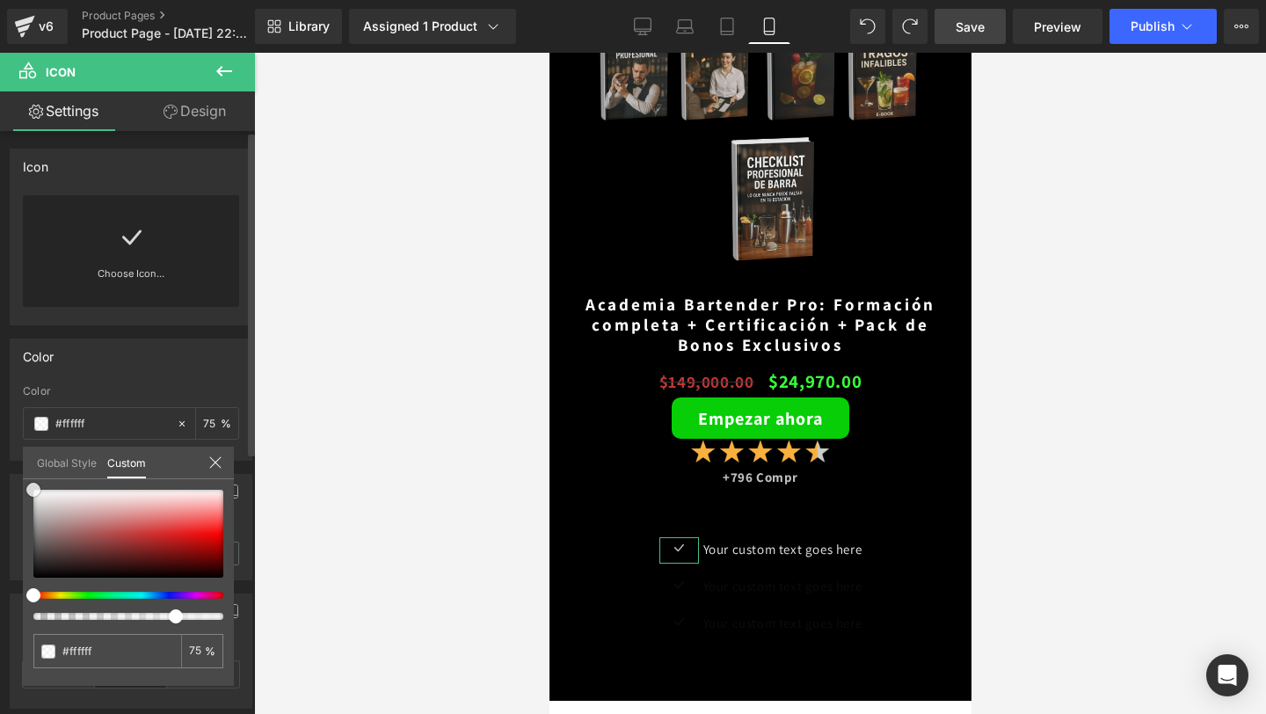
drag, startPoint x: 35, startPoint y: 575, endPoint x: 28, endPoint y: 404, distance: 170.7
click at [28, 404] on div "Color rgba(255, 255, 255, 0.75) Color #ffffff 75 % Global Style Custom Setup Gl…" at bounding box center [131, 392] width 263 height 135
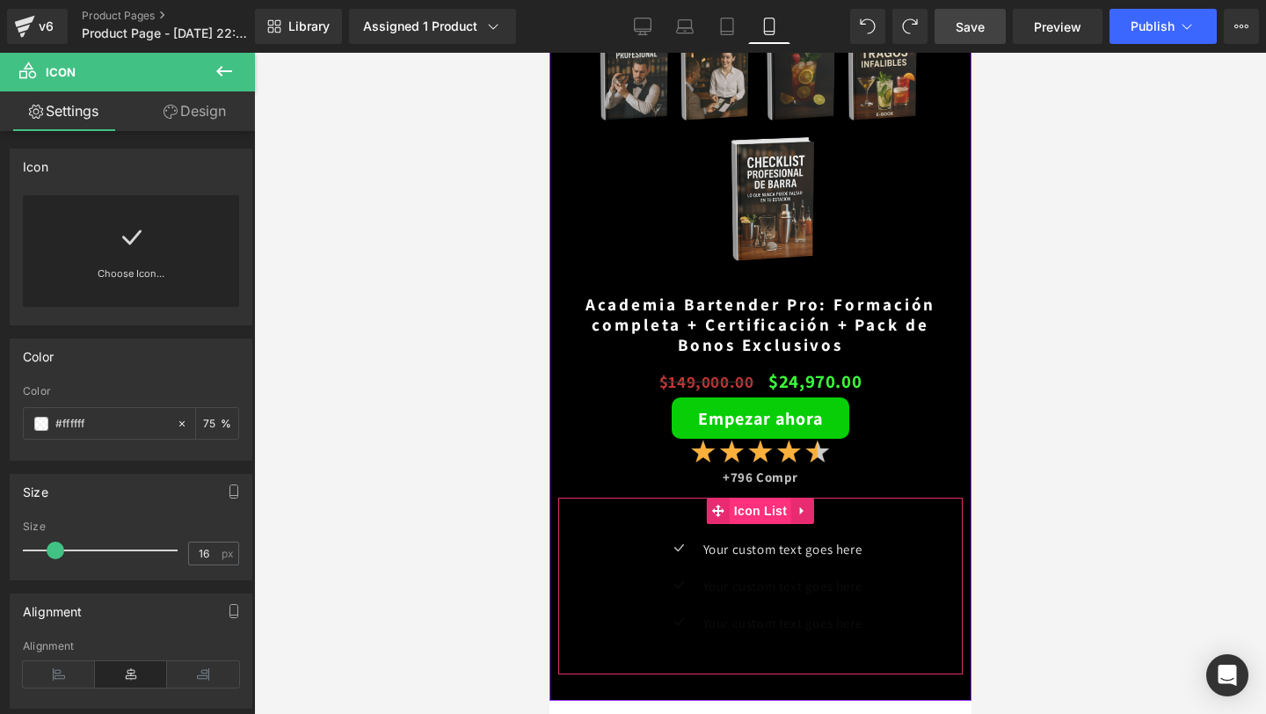
click at [762, 519] on span "Icon List" at bounding box center [760, 510] width 62 height 26
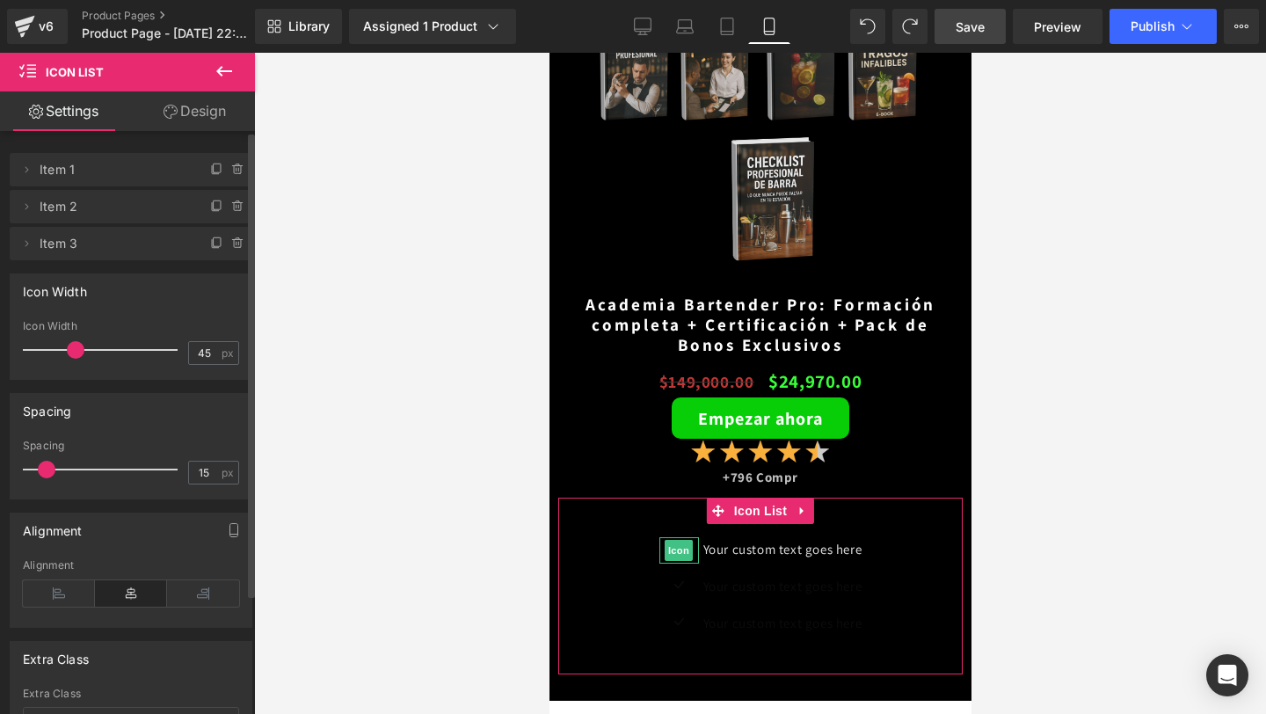
click at [97, 169] on span "Item 1" at bounding box center [114, 169] width 148 height 33
click at [33, 174] on icon at bounding box center [26, 170] width 14 height 14
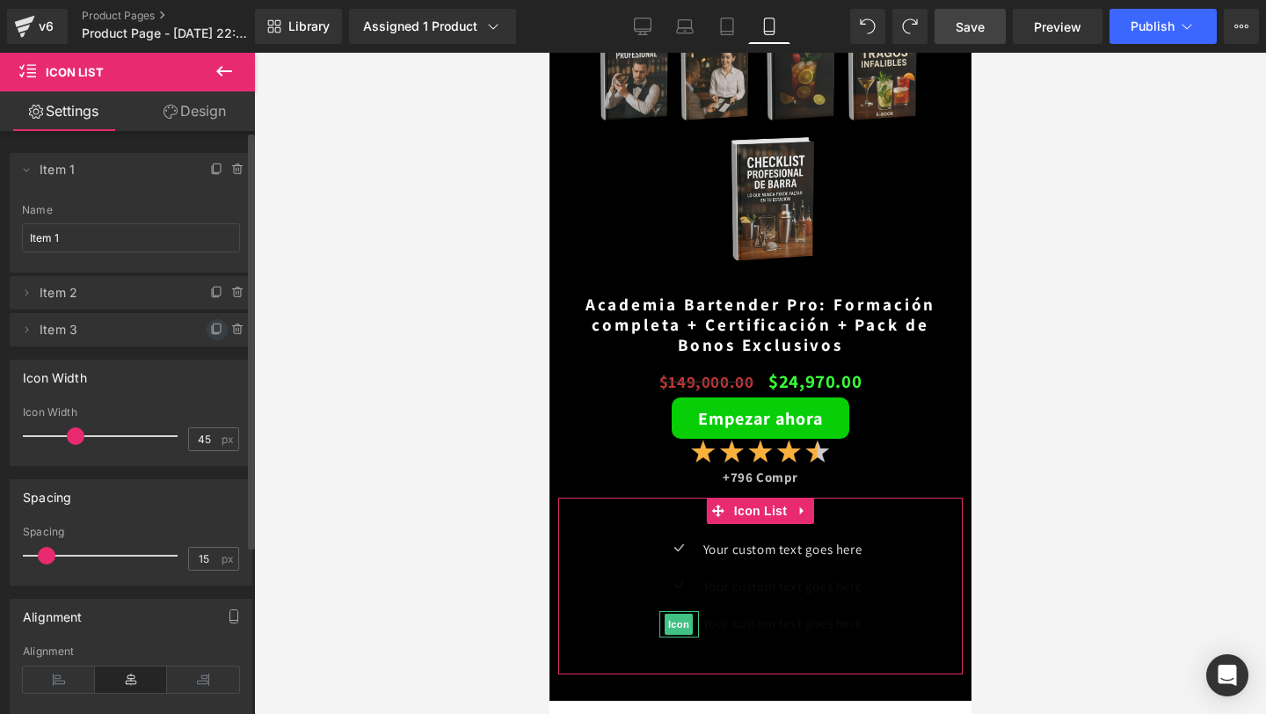
click at [212, 333] on icon at bounding box center [215, 330] width 7 height 8
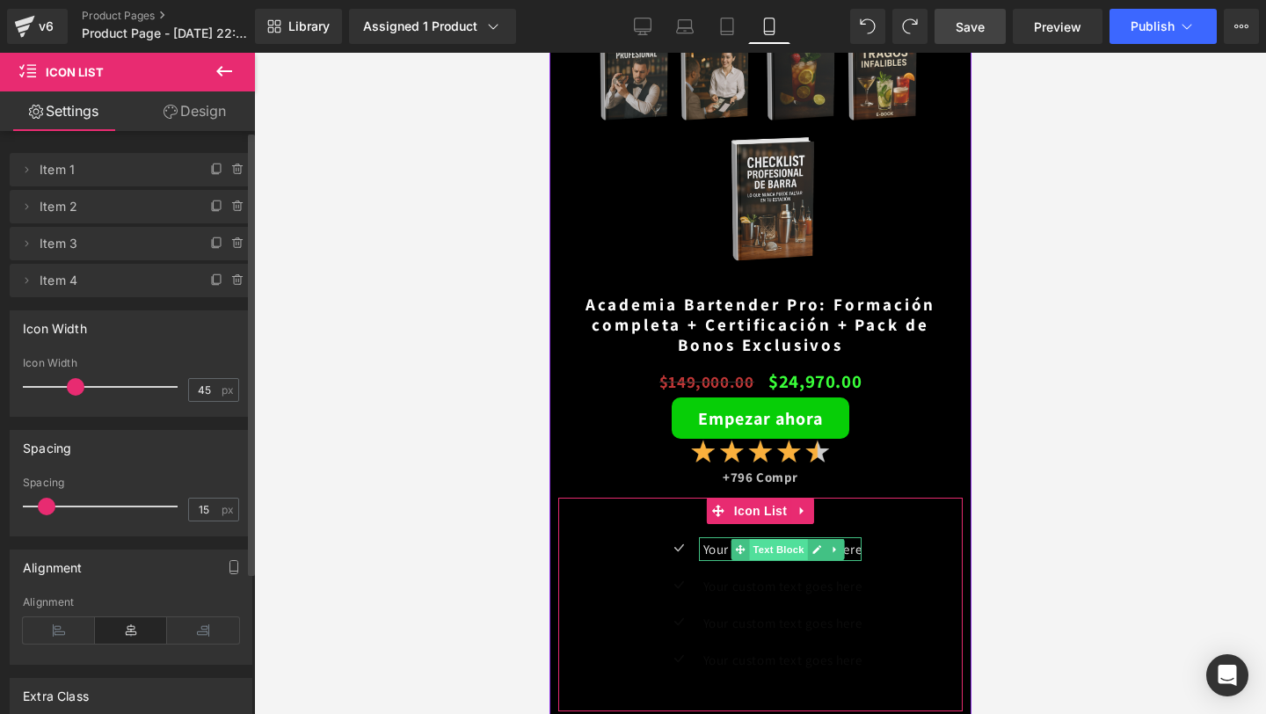
click at [771, 549] on span "Text Block" at bounding box center [777, 549] width 58 height 21
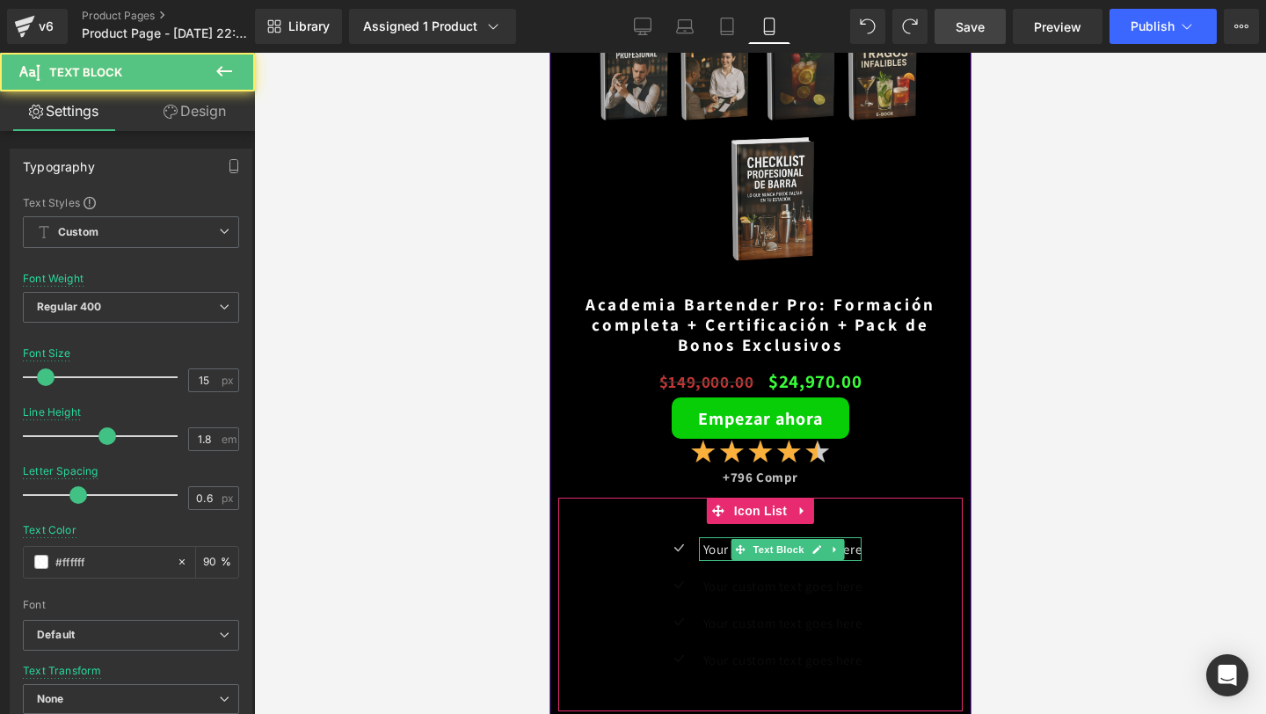
click at [715, 553] on p "Your custom text goes here" at bounding box center [781, 549] width 159 height 24
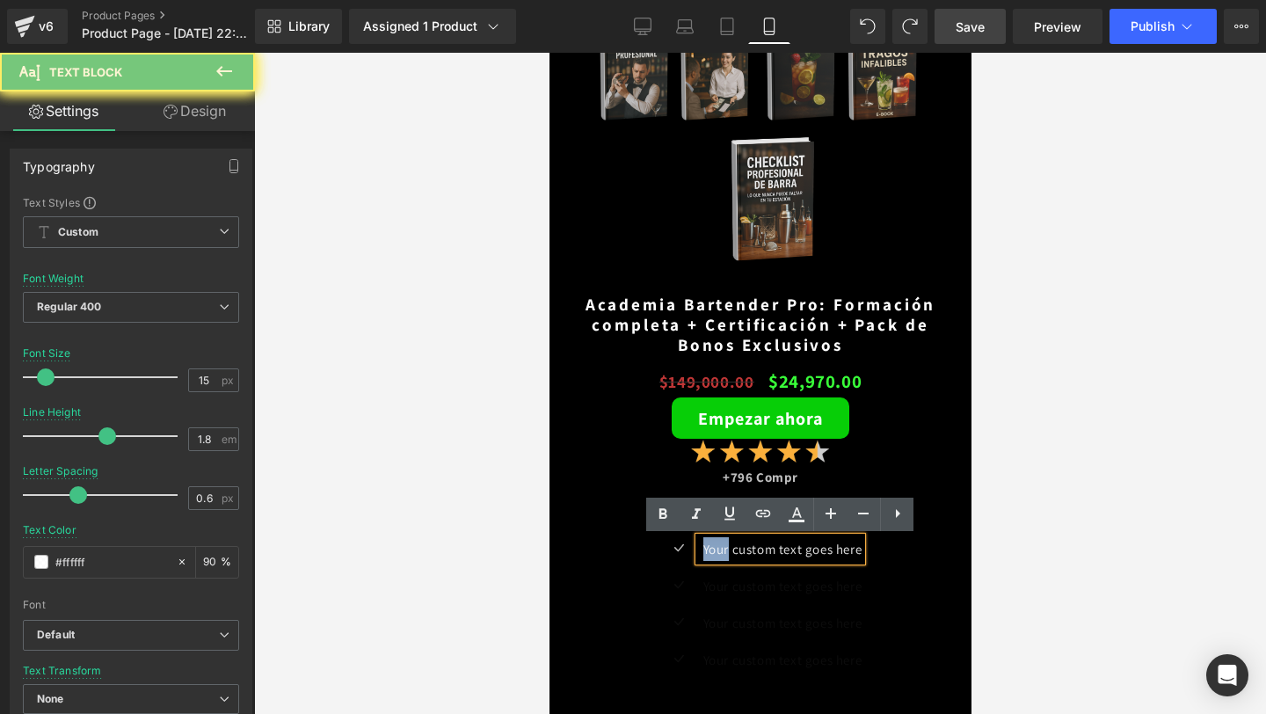
click at [715, 553] on p "Your custom text goes here" at bounding box center [781, 549] width 159 height 24
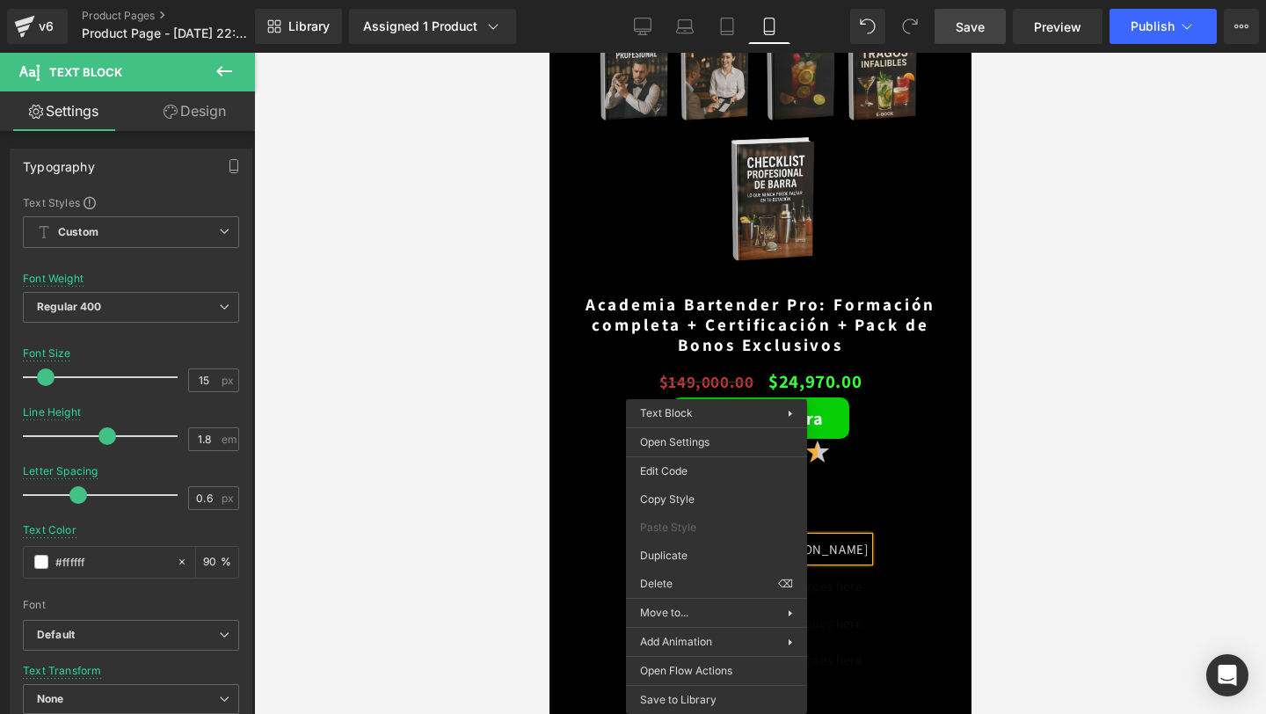
click at [835, 552] on p "Garantia 30 Días" at bounding box center [781, 549] width 171 height 24
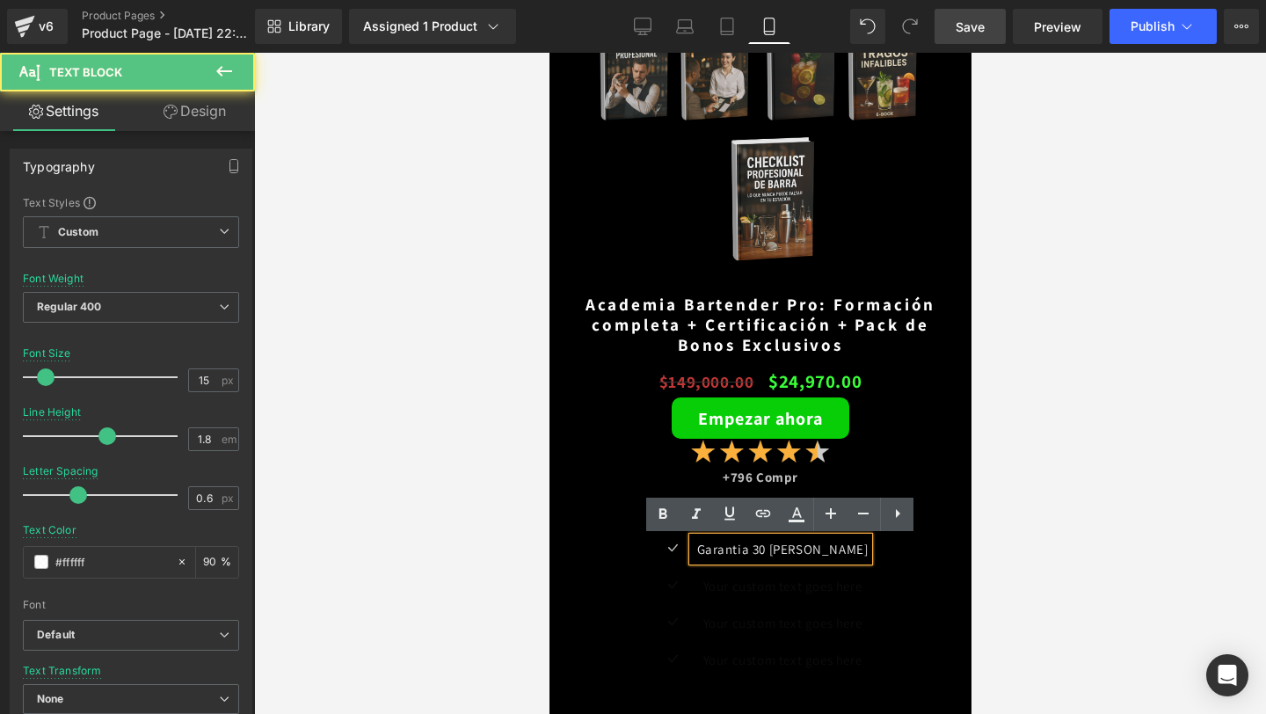
click at [781, 549] on p "Garantia 30 Días" at bounding box center [781, 549] width 171 height 24
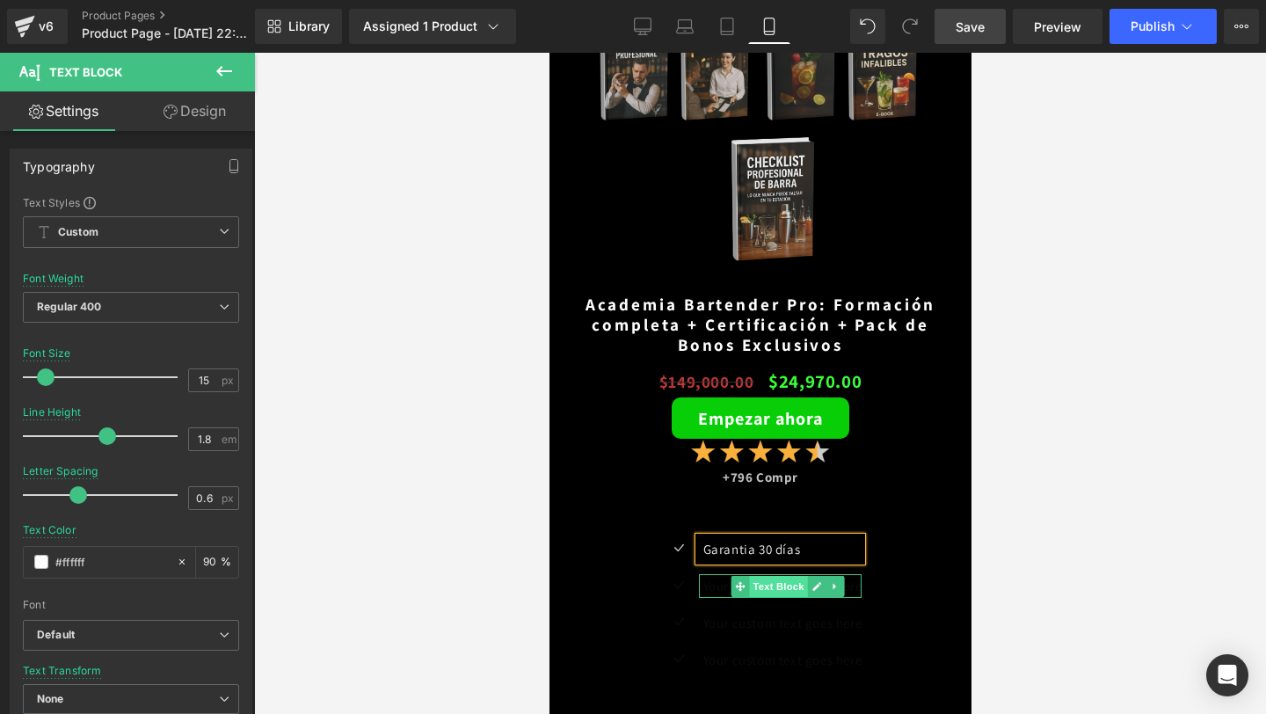
click at [752, 580] on span "Text Block" at bounding box center [777, 586] width 58 height 21
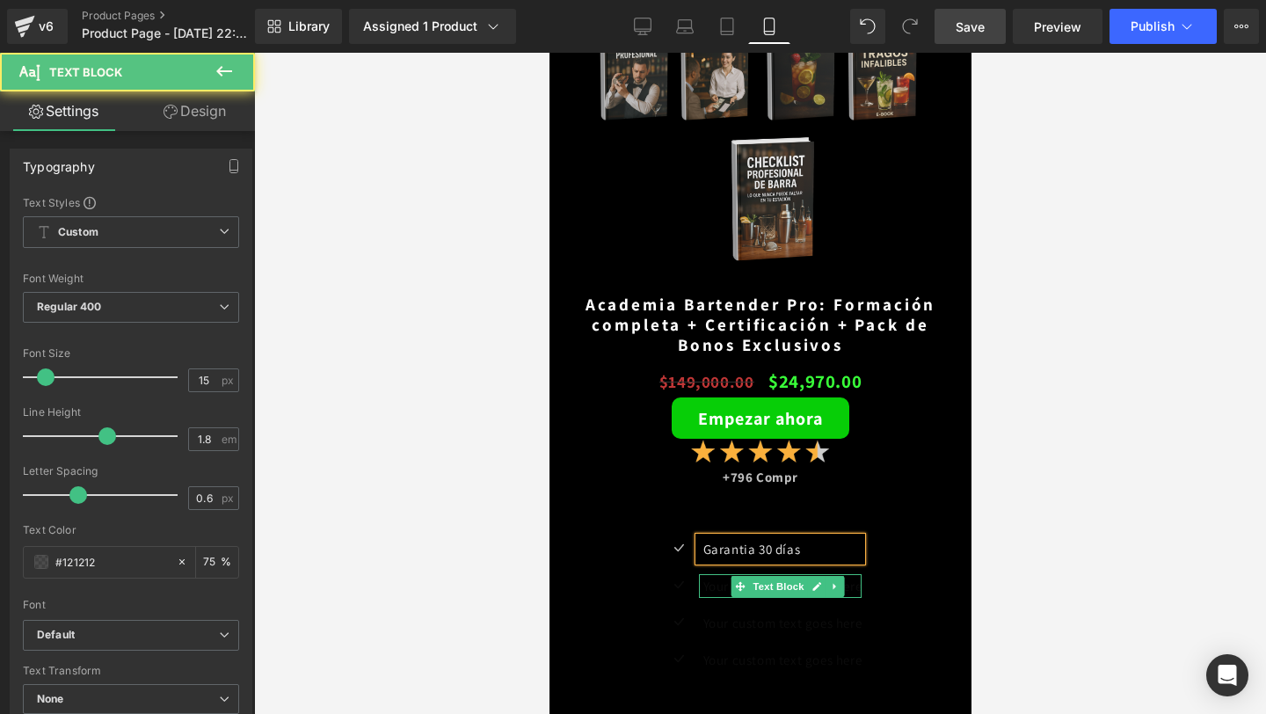
click at [711, 586] on p "Your custom text goes here" at bounding box center [781, 586] width 159 height 24
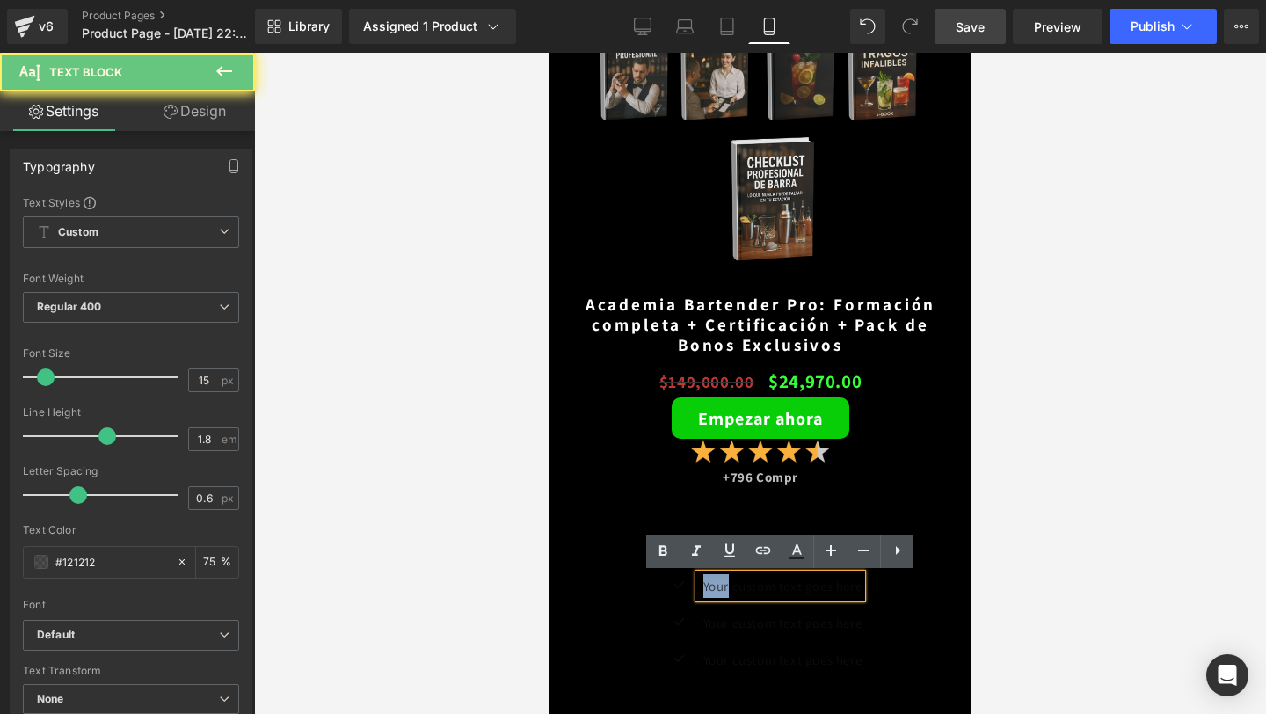
click at [711, 586] on p "Your custom text goes here" at bounding box center [781, 586] width 159 height 24
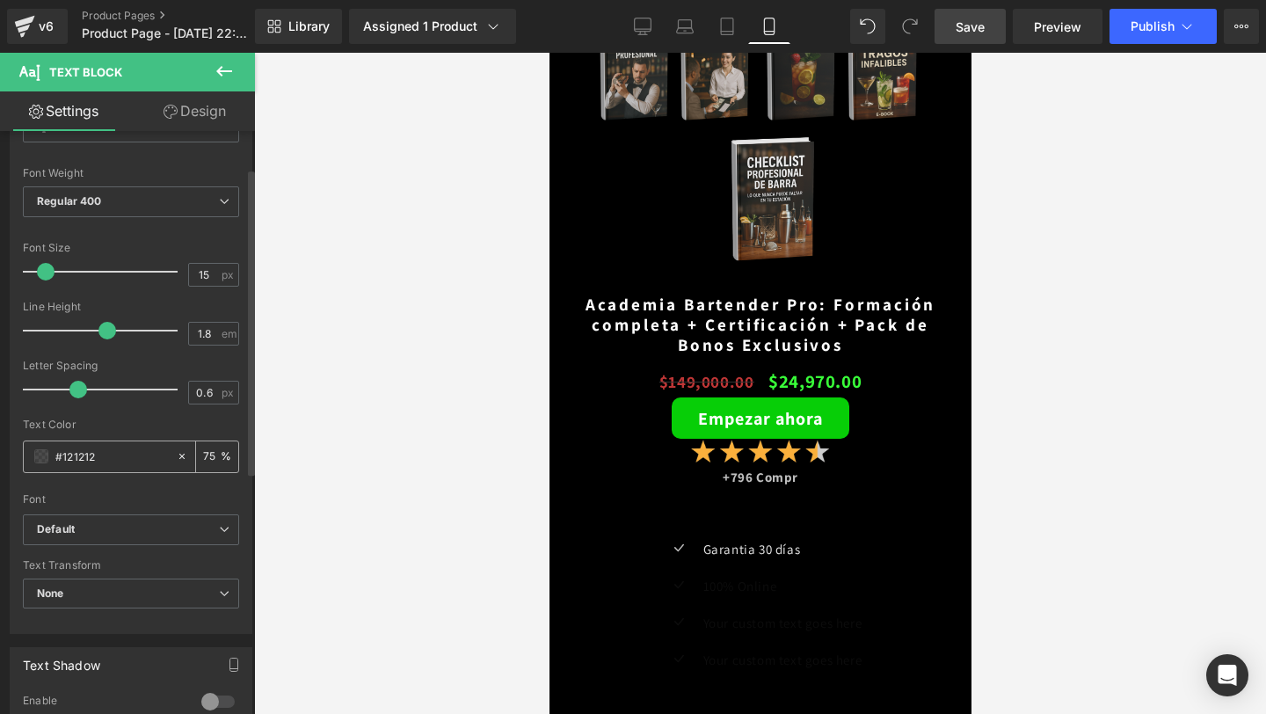
scroll to position [120, 0]
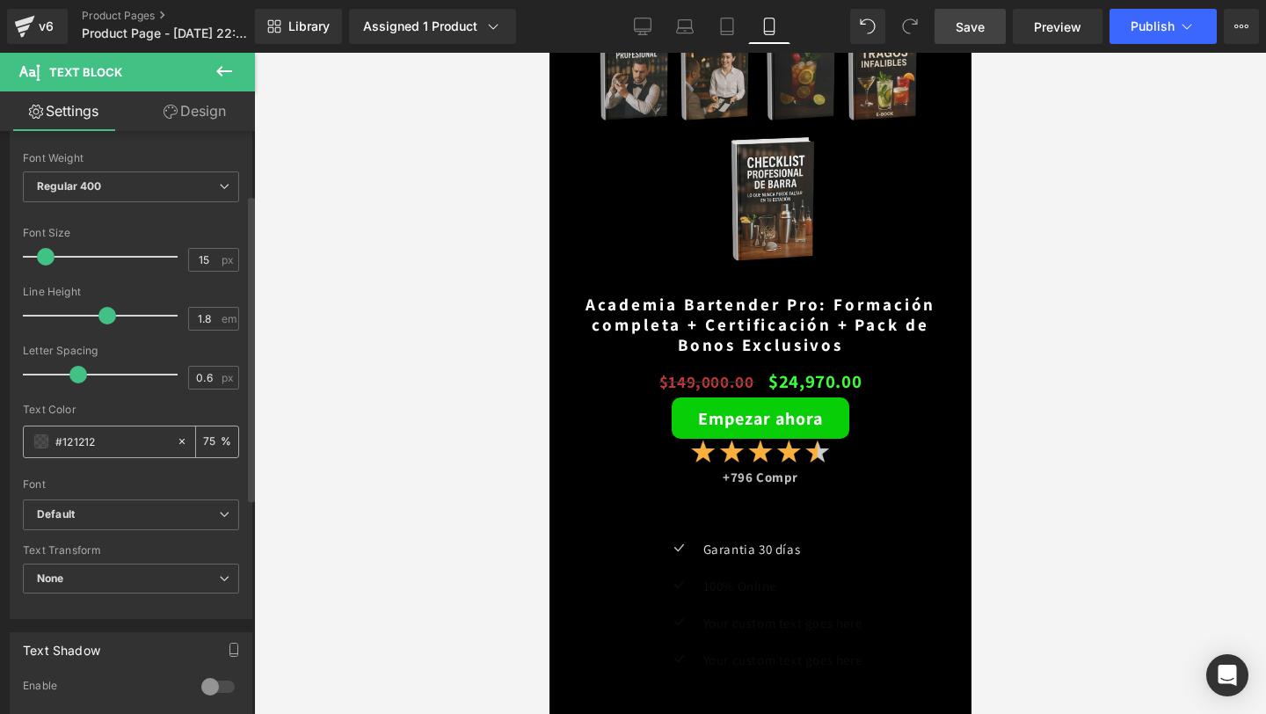
click at [44, 443] on span at bounding box center [41, 441] width 14 height 14
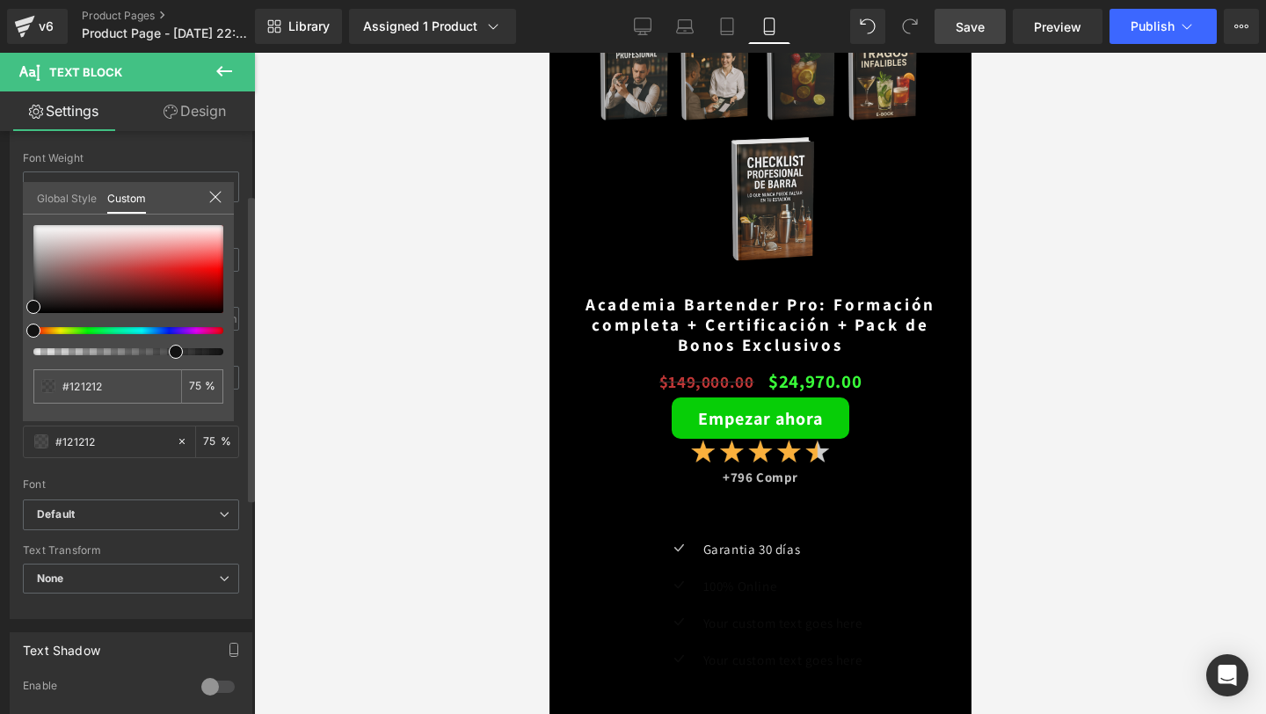
click at [26, 304] on div "#121212 75 %" at bounding box center [128, 323] width 211 height 196
click at [26, 295] on span at bounding box center [33, 298] width 14 height 14
drag, startPoint x: 26, startPoint y: 298, endPoint x: 21, endPoint y: 188, distance: 110.0
click at [21, 188] on div "Typography Text Styles Custom Custom Setup Global Style Custom Setup Global Sty…" at bounding box center [131, 317] width 263 height 604
click at [193, 382] on input "75" at bounding box center [197, 386] width 16 height 12
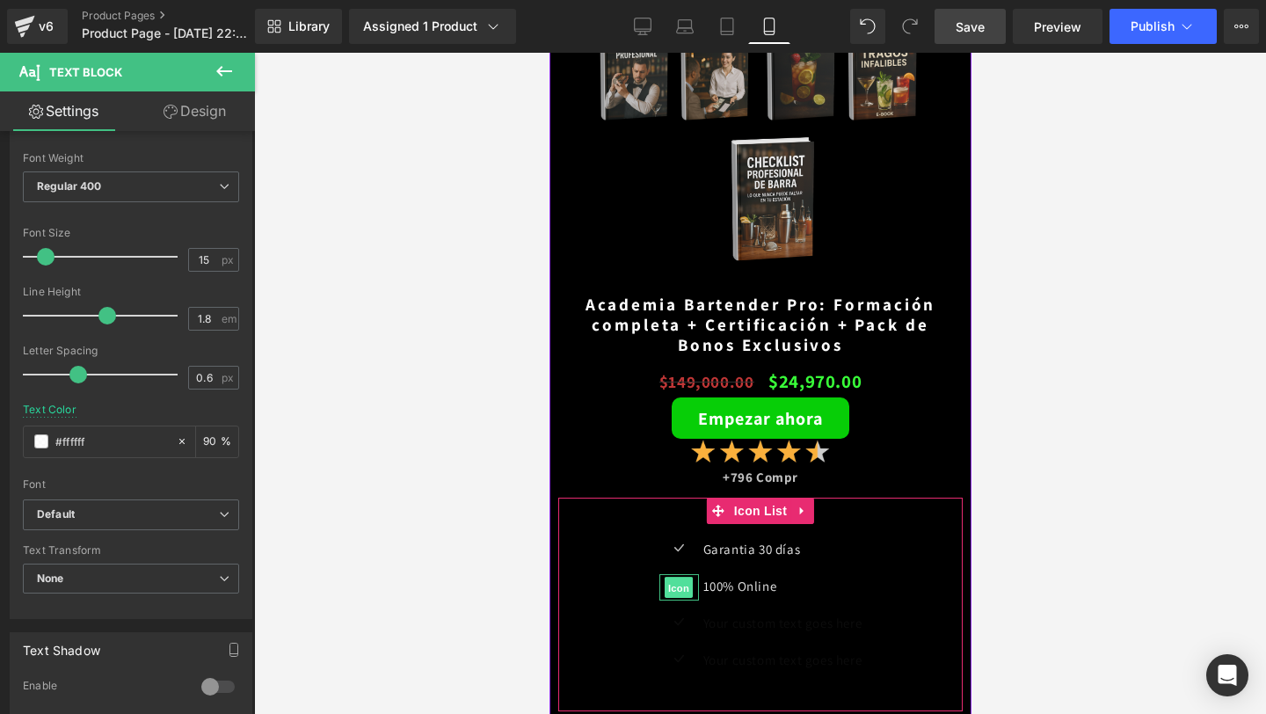
click at [679, 585] on span "Icon" at bounding box center [678, 587] width 28 height 21
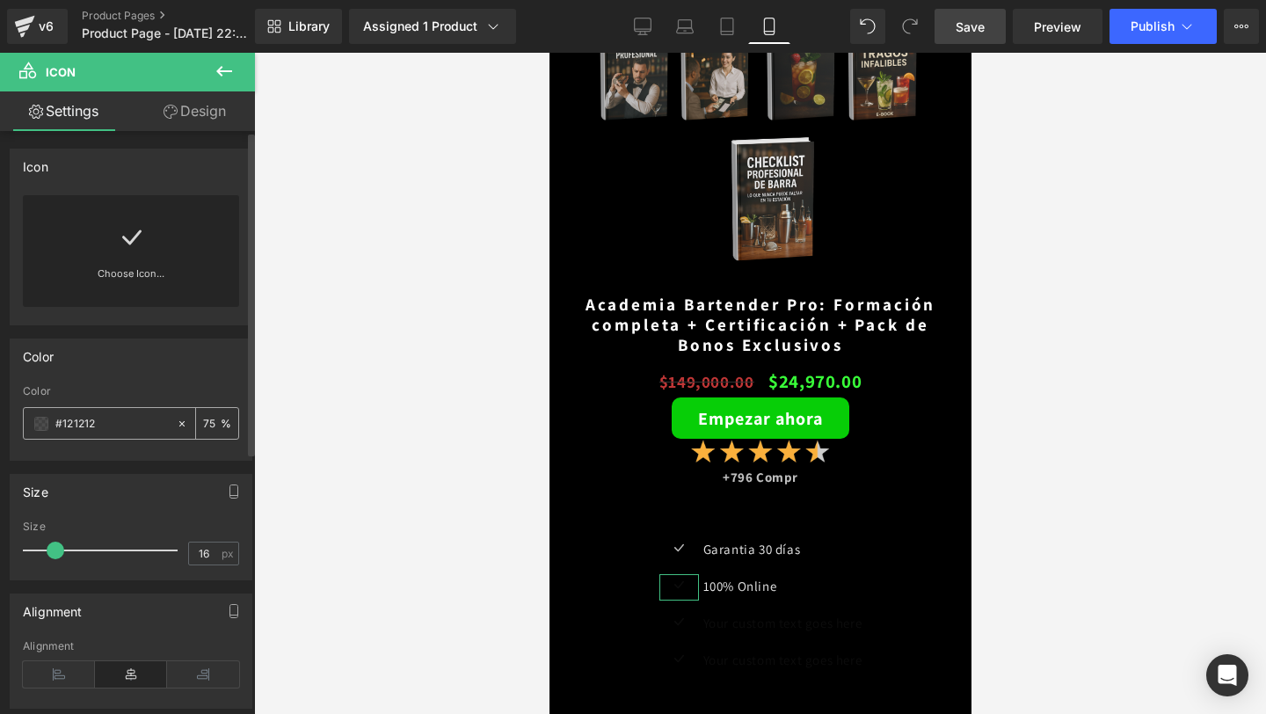
click at [40, 425] on span at bounding box center [41, 424] width 14 height 14
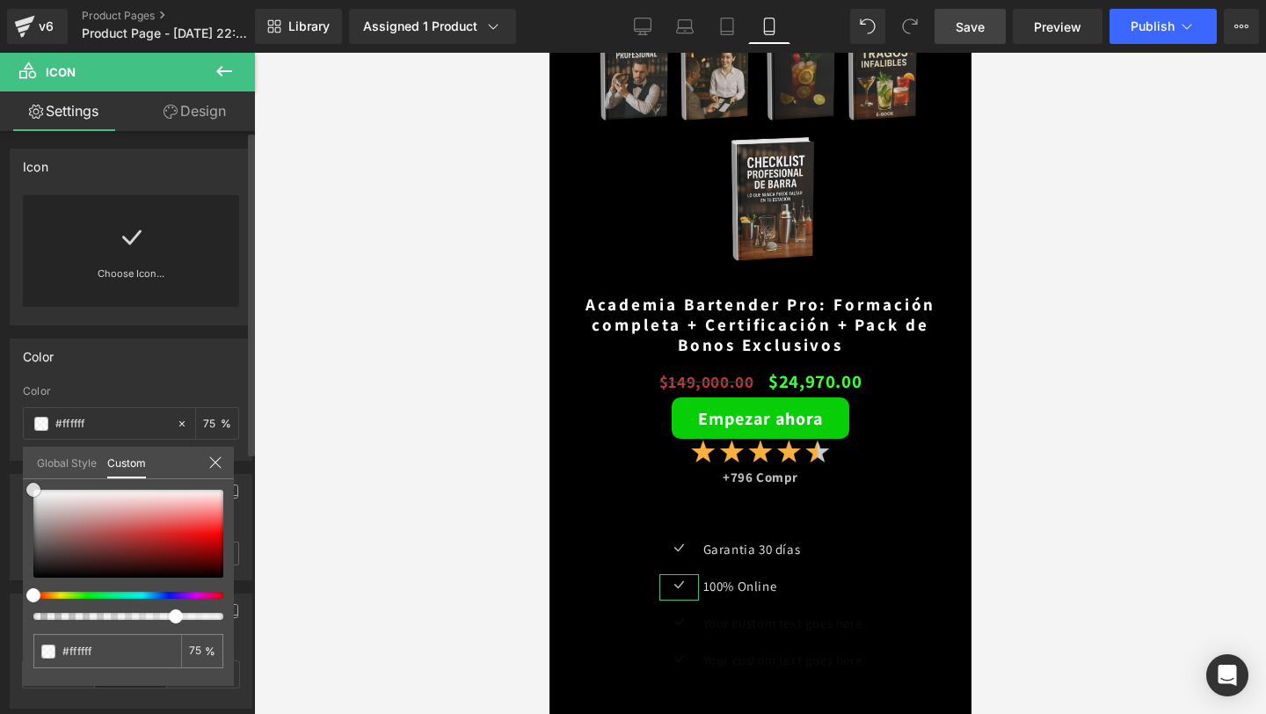
drag, startPoint x: 47, startPoint y: 507, endPoint x: 30, endPoint y: 483, distance: 29.7
click at [33, 490] on div at bounding box center [128, 534] width 190 height 88
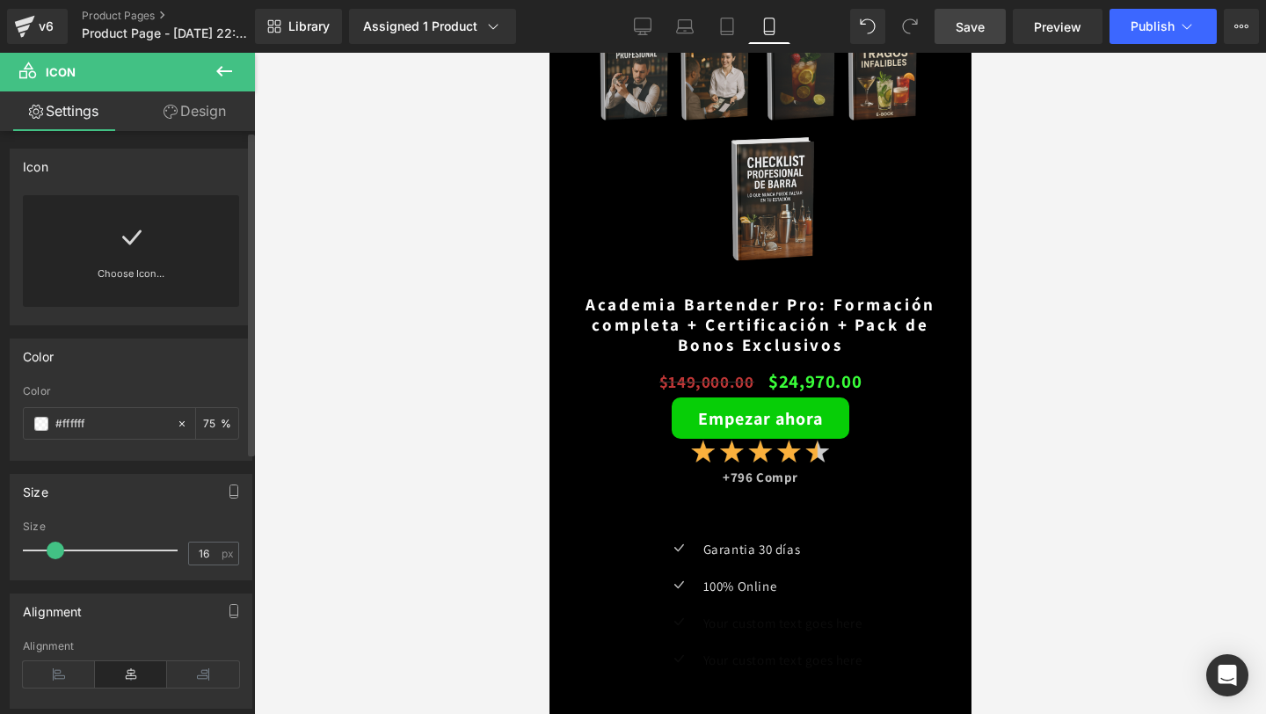
scroll to position [4123, 0]
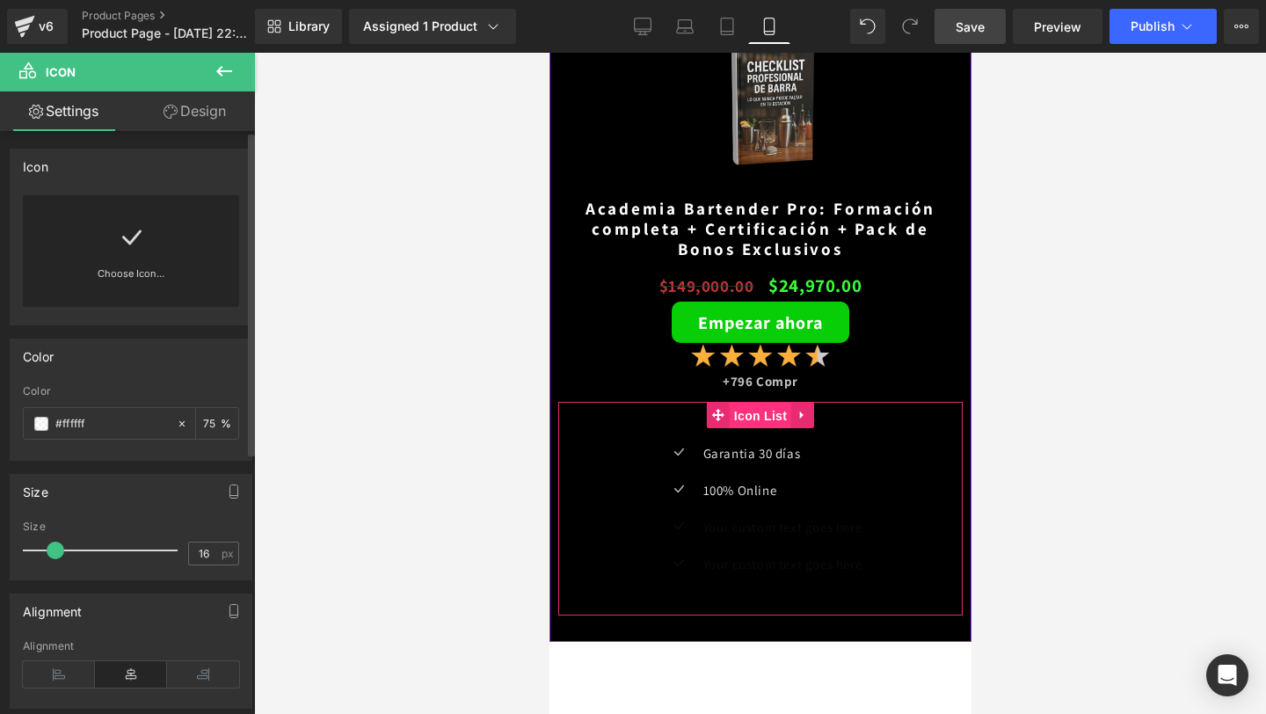
click at [750, 425] on span "Icon List" at bounding box center [760, 416] width 62 height 26
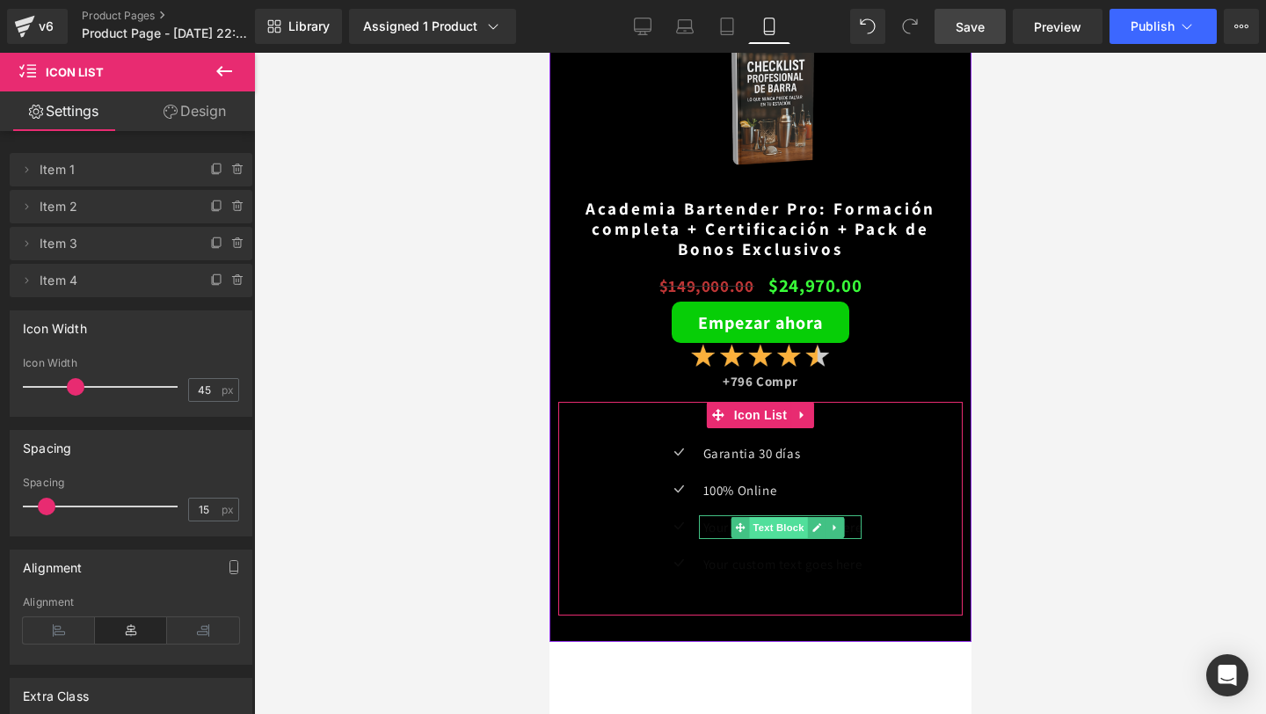
click at [749, 533] on span "Text Block" at bounding box center [777, 527] width 58 height 21
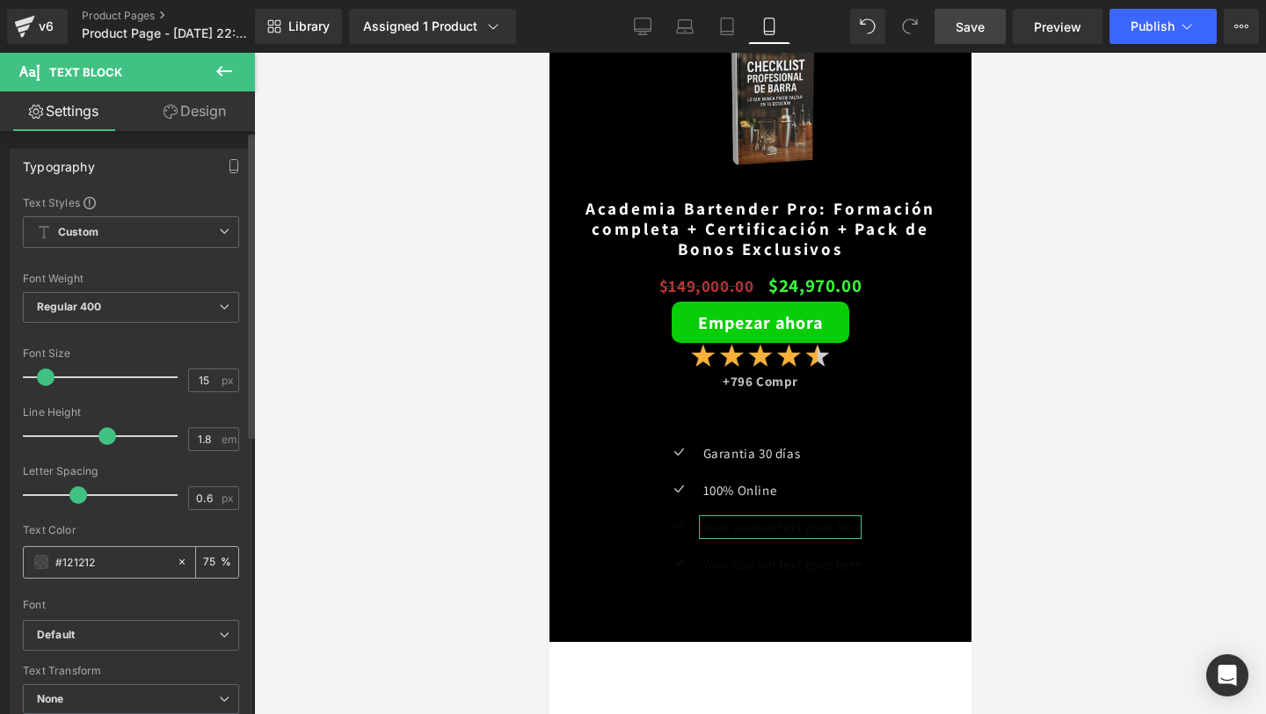
click at [40, 564] on span at bounding box center [41, 562] width 14 height 14
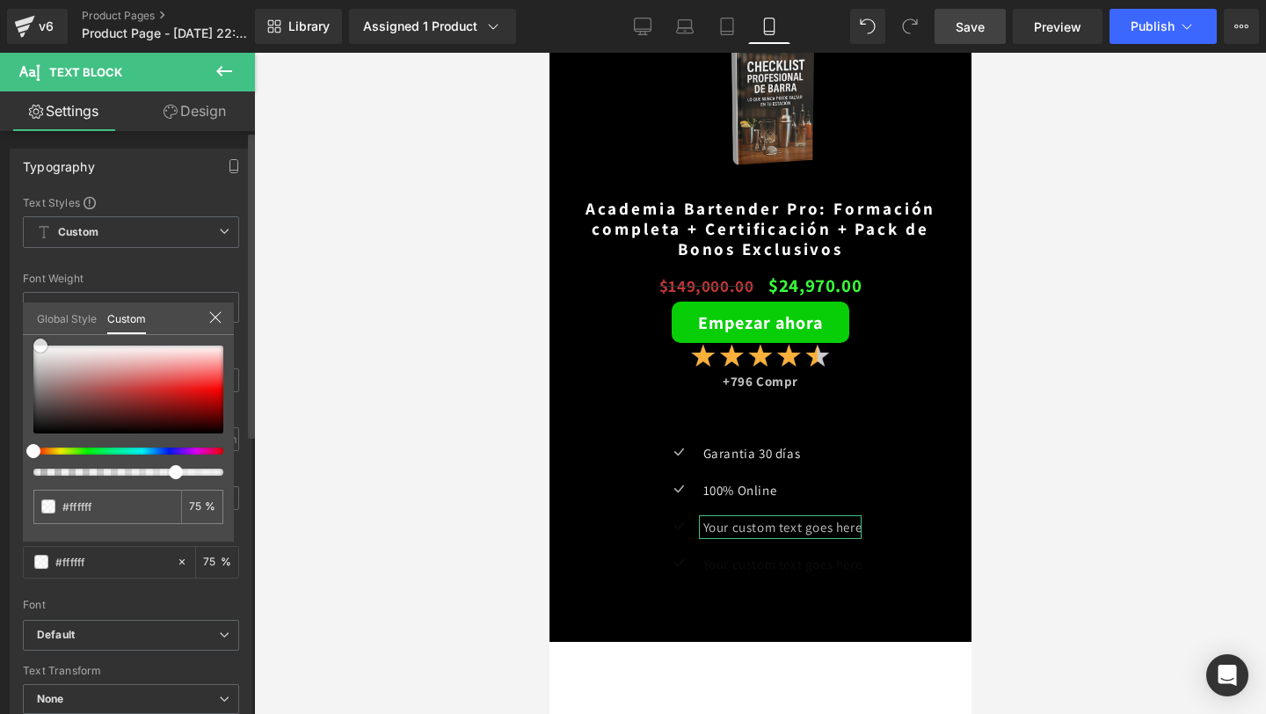
drag, startPoint x: 30, startPoint y: 423, endPoint x: 37, endPoint y: 282, distance: 140.8
click at [37, 282] on div "Typography Text Styles Custom Custom Setup Global Style Custom Setup Global Sty…" at bounding box center [131, 437] width 263 height 604
click at [196, 507] on input "75" at bounding box center [197, 506] width 16 height 12
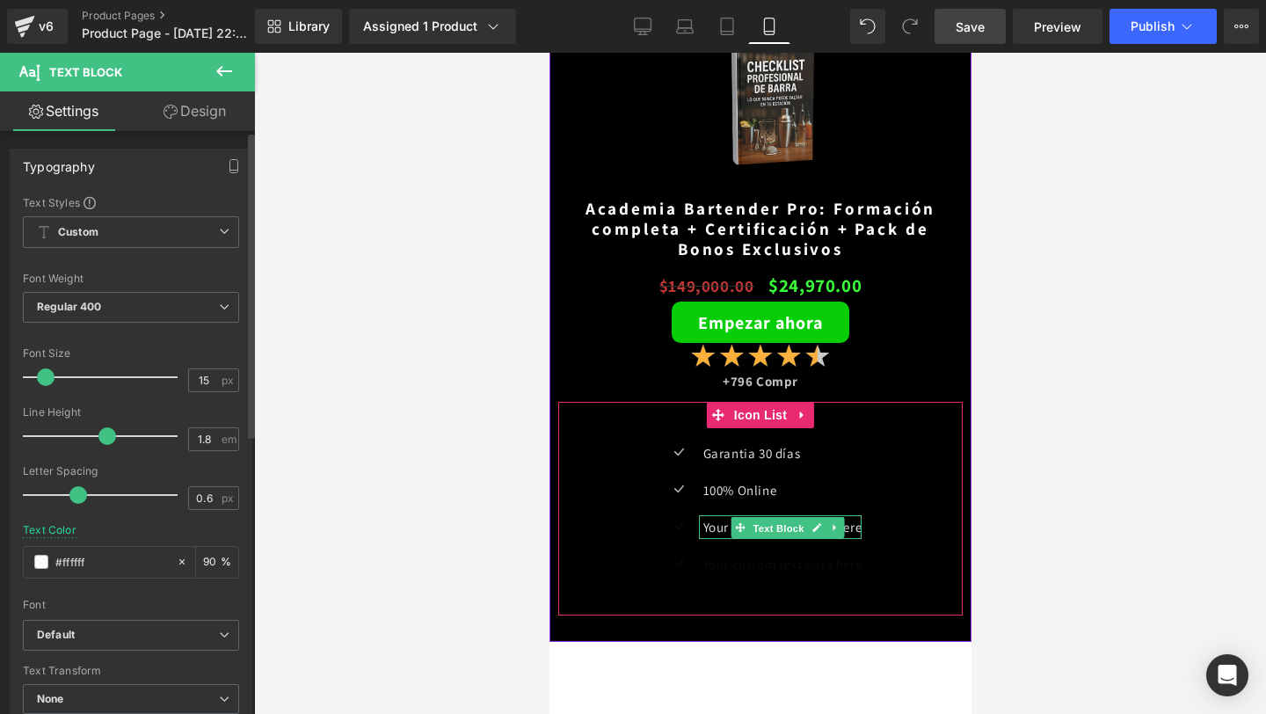
click at [776, 526] on span "Text Block" at bounding box center [777, 528] width 58 height 21
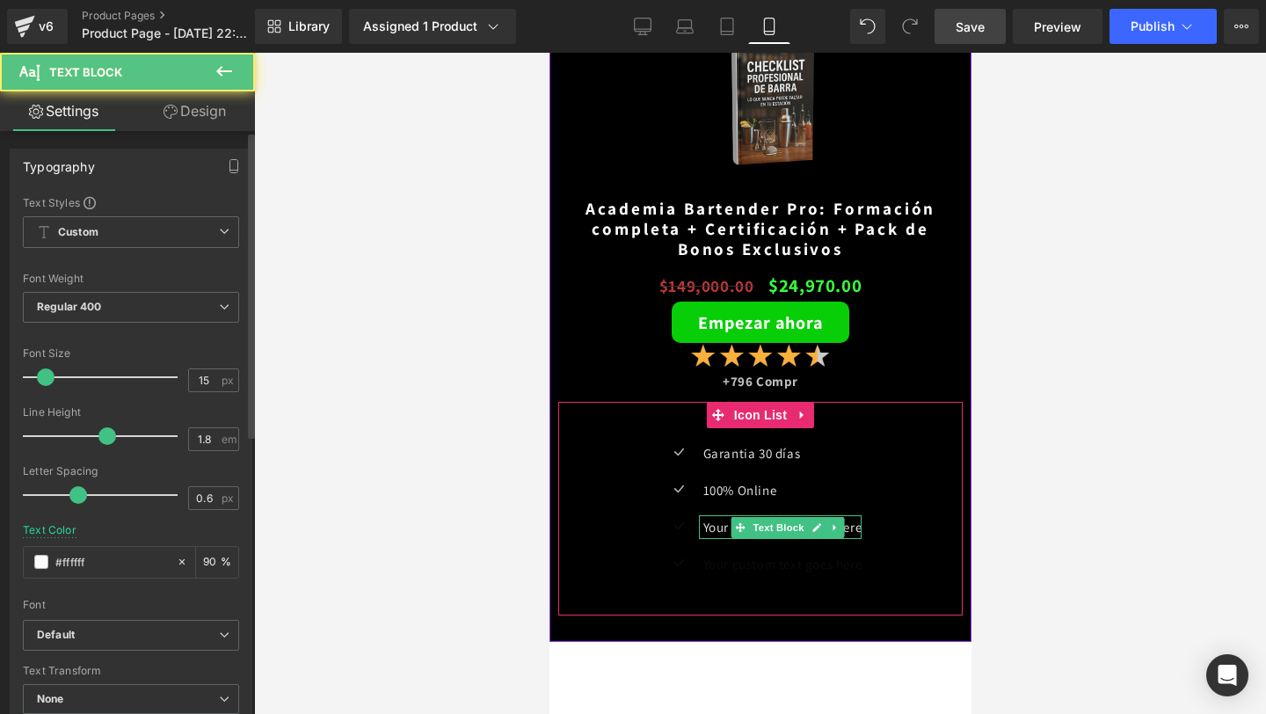
click at [713, 531] on p "Your custom text goes here" at bounding box center [781, 527] width 159 height 24
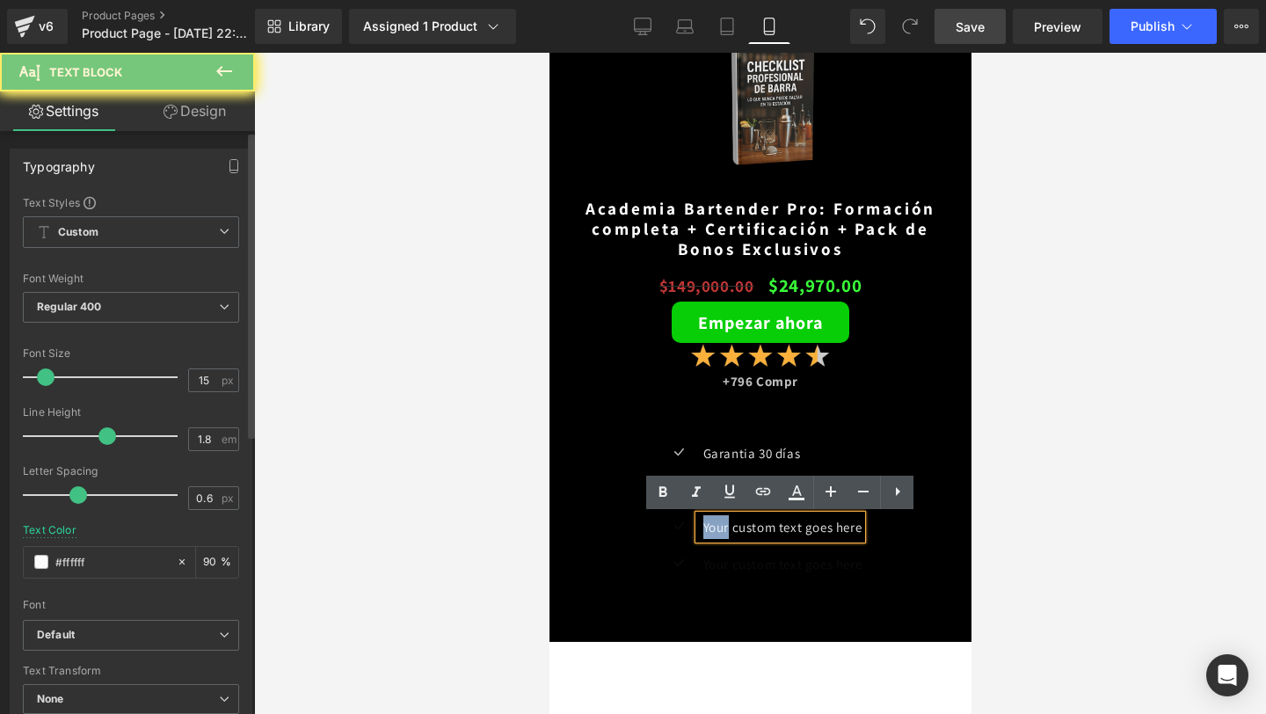
click at [713, 531] on p "Your custom text goes here" at bounding box center [781, 527] width 159 height 24
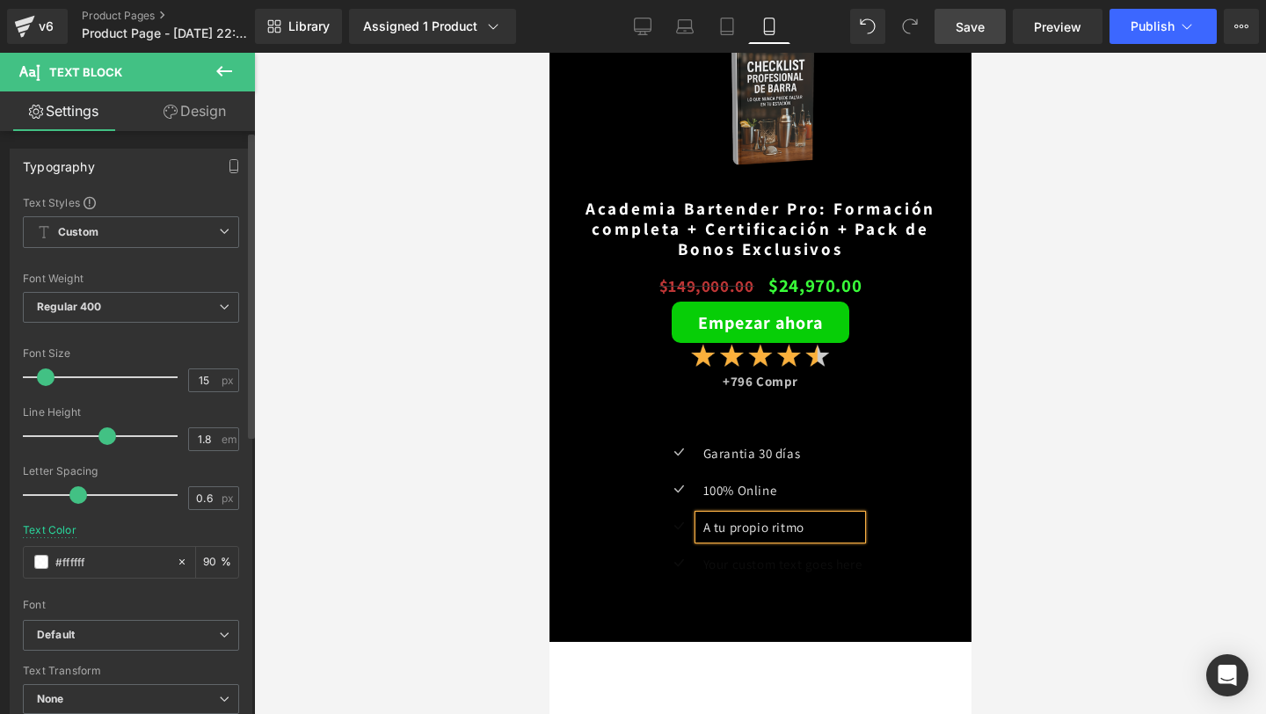
click at [678, 535] on span "Icon" at bounding box center [678, 528] width 28 height 21
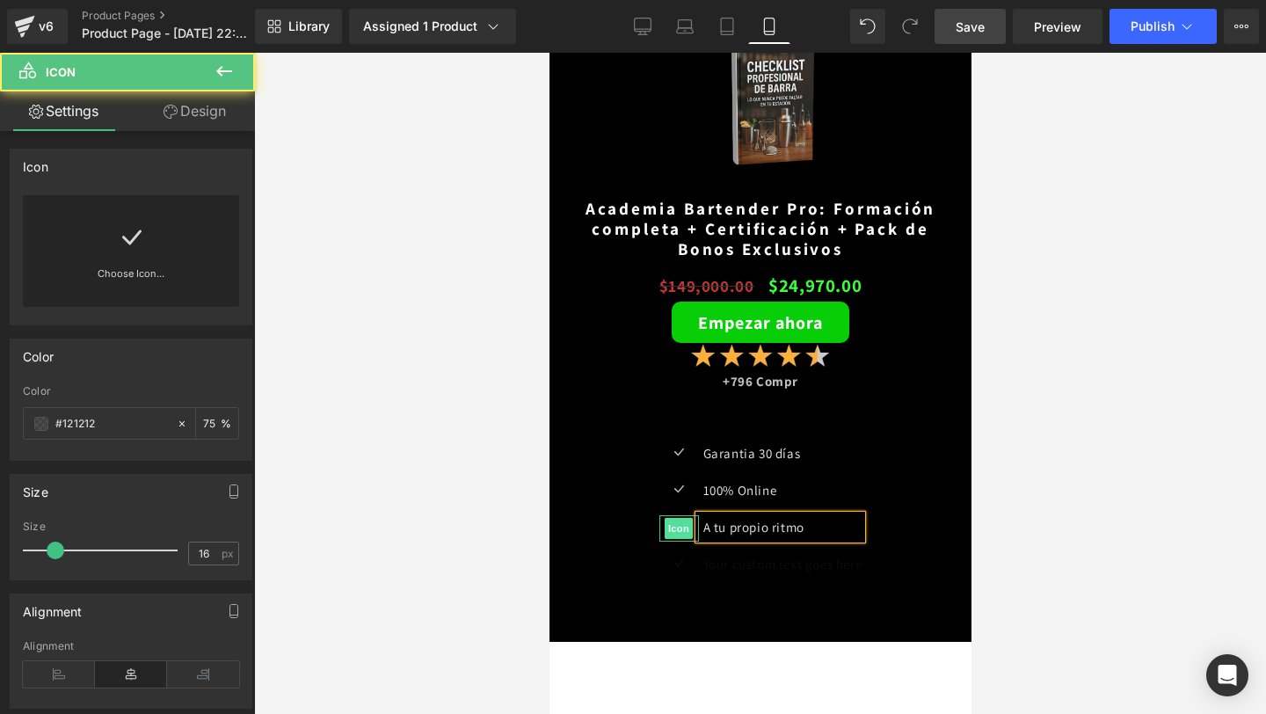
click at [672, 533] on span "Icon" at bounding box center [678, 528] width 28 height 21
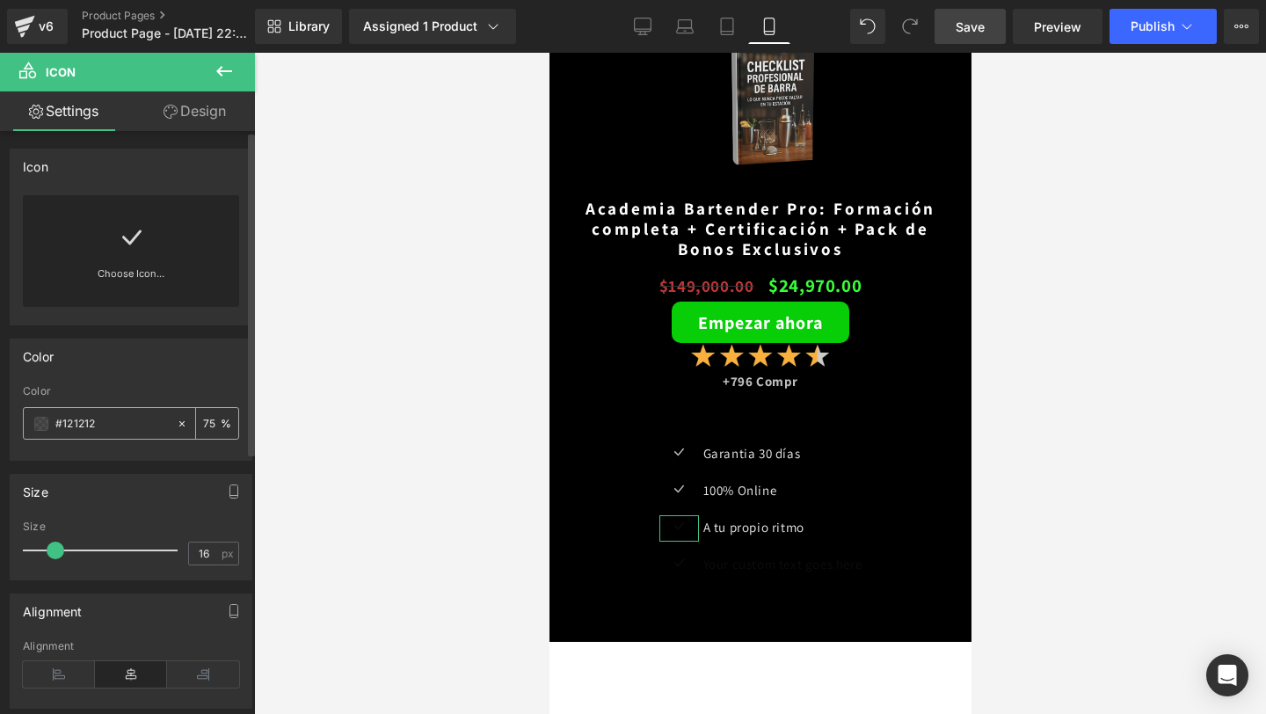
click at [38, 422] on span at bounding box center [41, 424] width 14 height 14
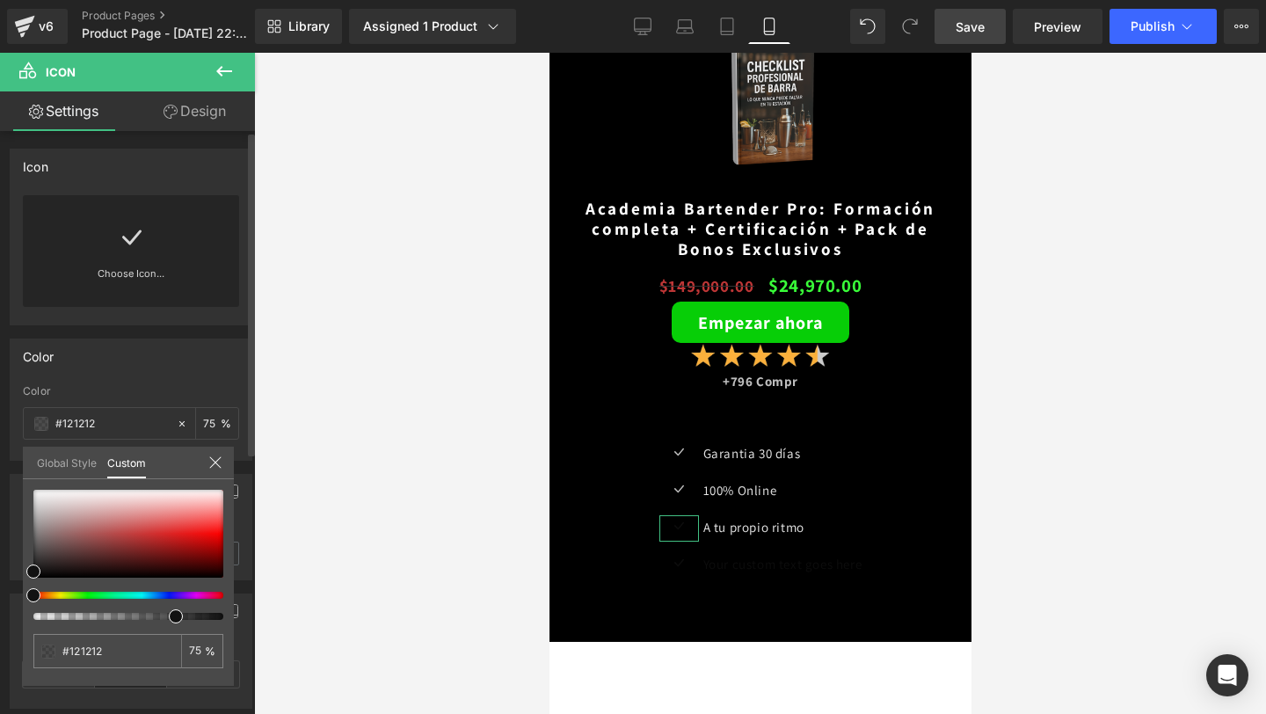
click at [33, 491] on div "#121212 75 %" at bounding box center [128, 588] width 211 height 196
click at [34, 494] on div at bounding box center [128, 534] width 190 height 88
drag, startPoint x: 37, startPoint y: 494, endPoint x: 18, endPoint y: 465, distance: 34.4
click at [18, 461] on div "Color rgba(255, 255, 255, 0.75) Color #ffffff 75 % Global Style Custom Setup Gl…" at bounding box center [131, 392] width 263 height 135
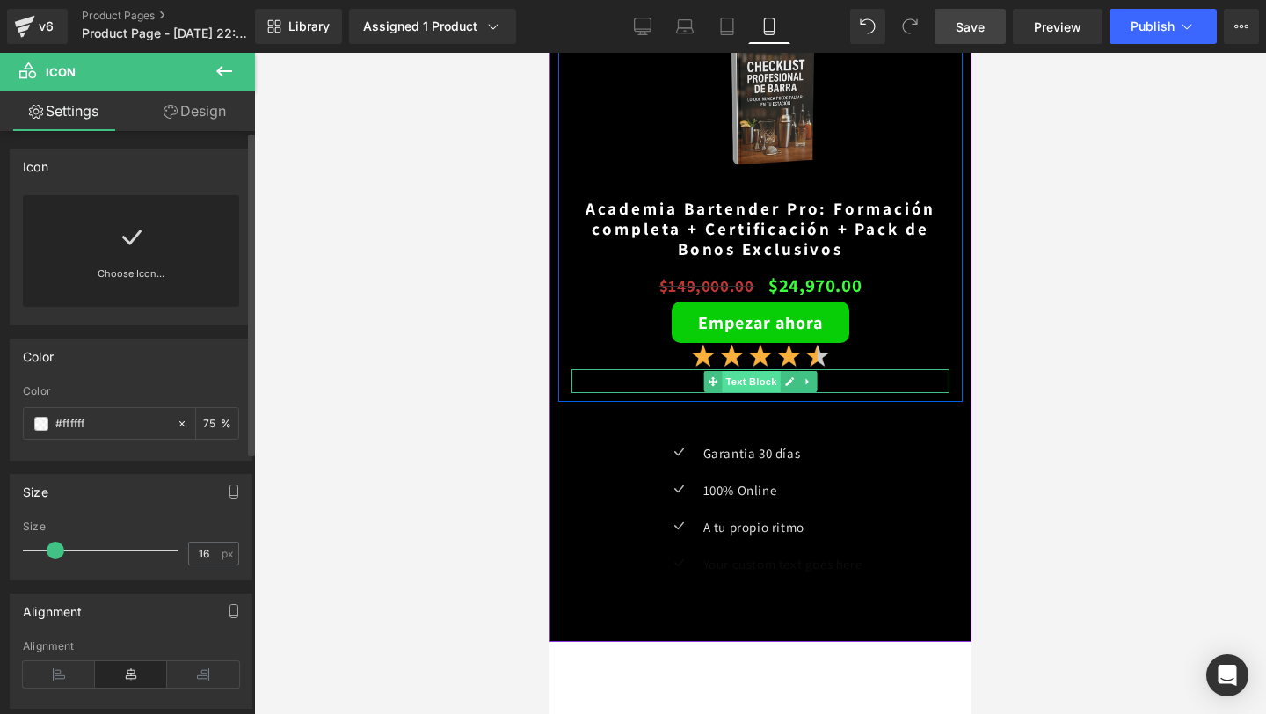
click at [752, 386] on span "Text Block" at bounding box center [750, 381] width 58 height 21
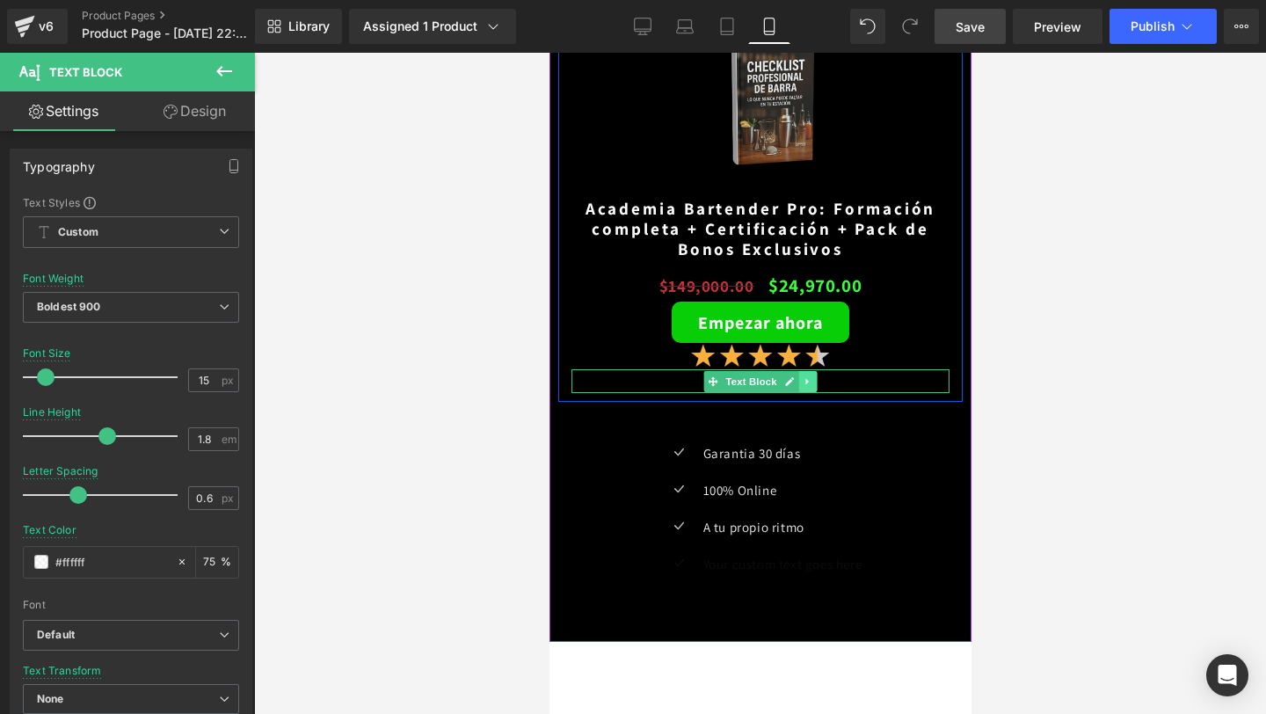
click at [803, 383] on icon at bounding box center [807, 381] width 10 height 11
click at [861, 382] on p "+796 Compr" at bounding box center [759, 381] width 378 height 24
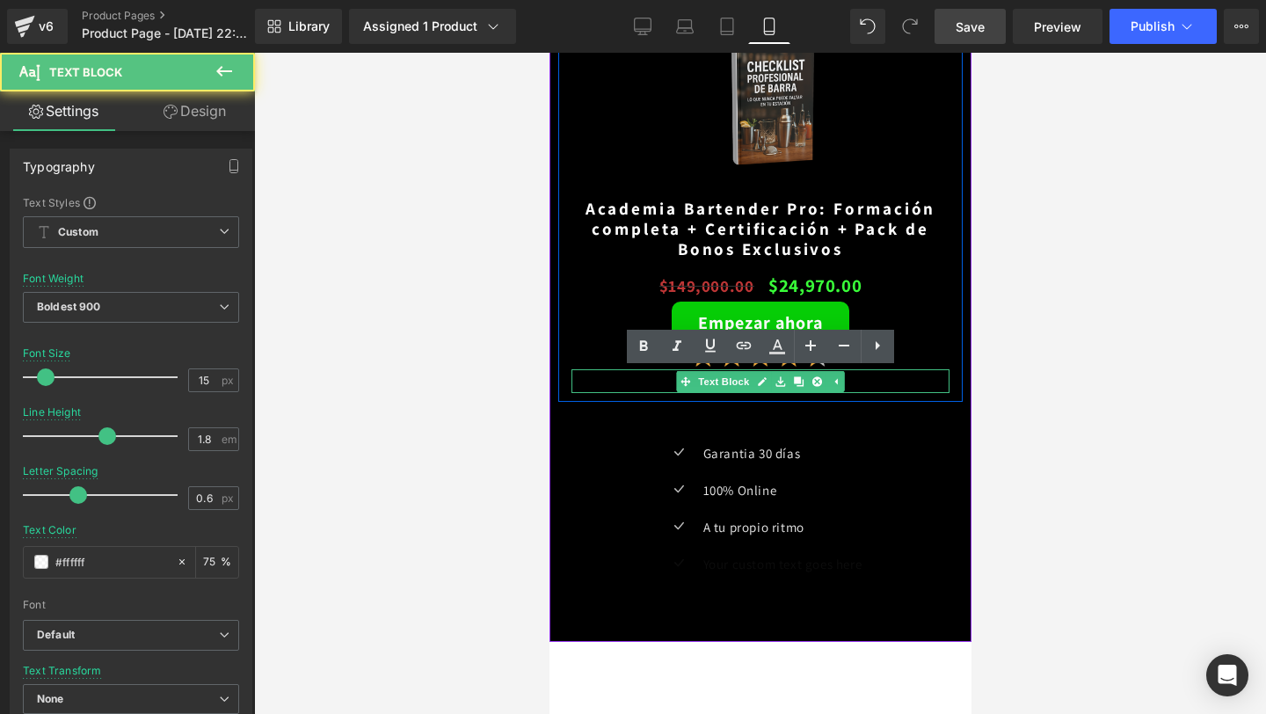
click at [861, 382] on p "+796 Compr" at bounding box center [759, 381] width 378 height 24
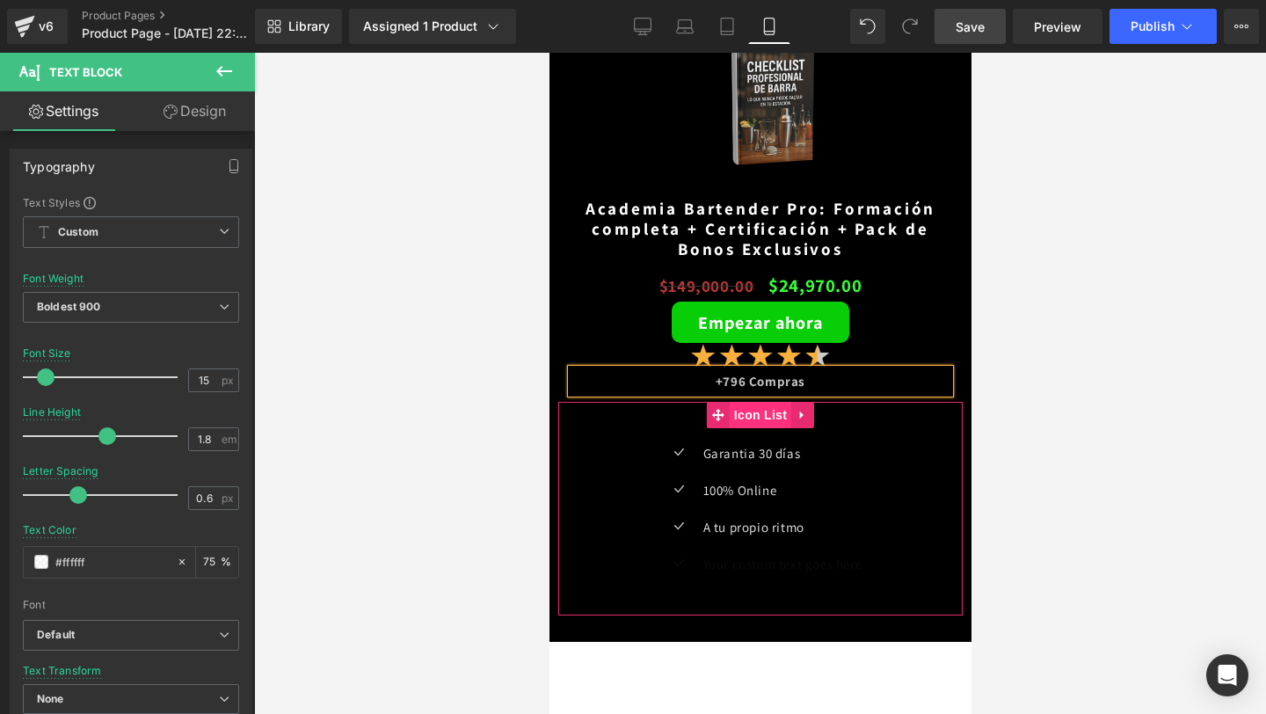
click at [748, 416] on span "Icon List" at bounding box center [760, 415] width 62 height 26
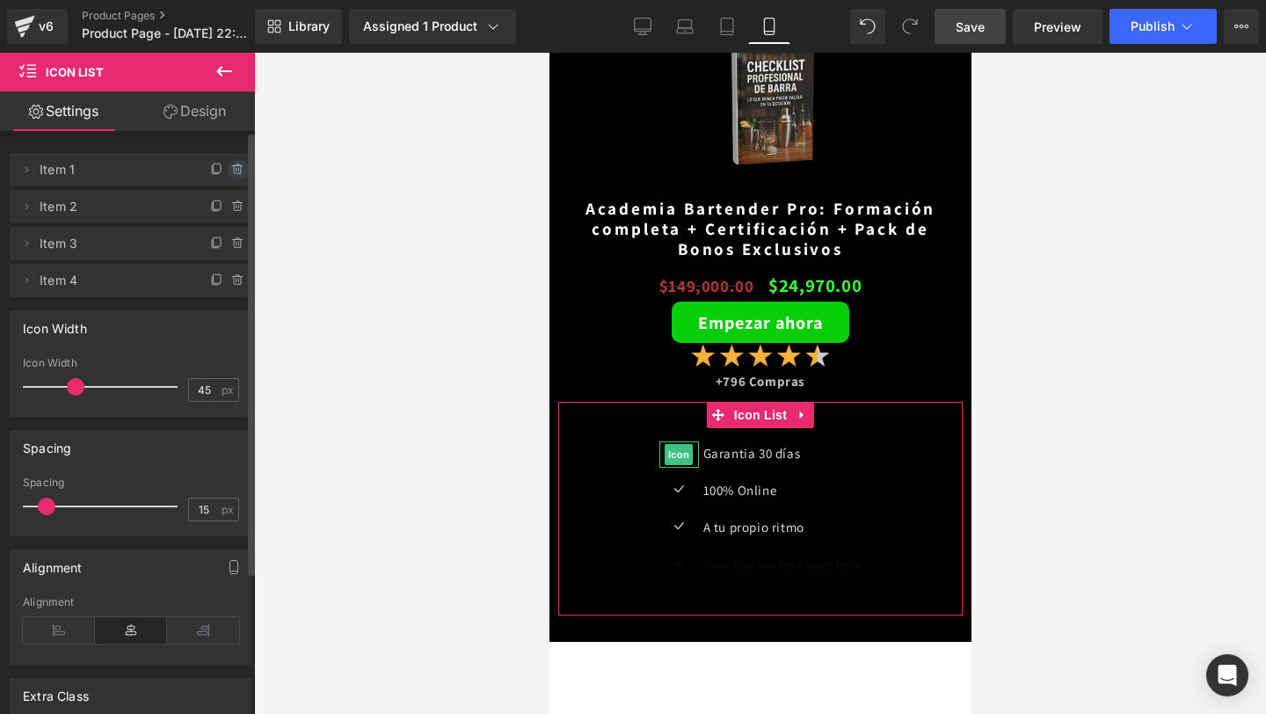
click at [232, 168] on icon at bounding box center [238, 170] width 14 height 14
click at [228, 169] on button "Delete" at bounding box center [219, 170] width 55 height 23
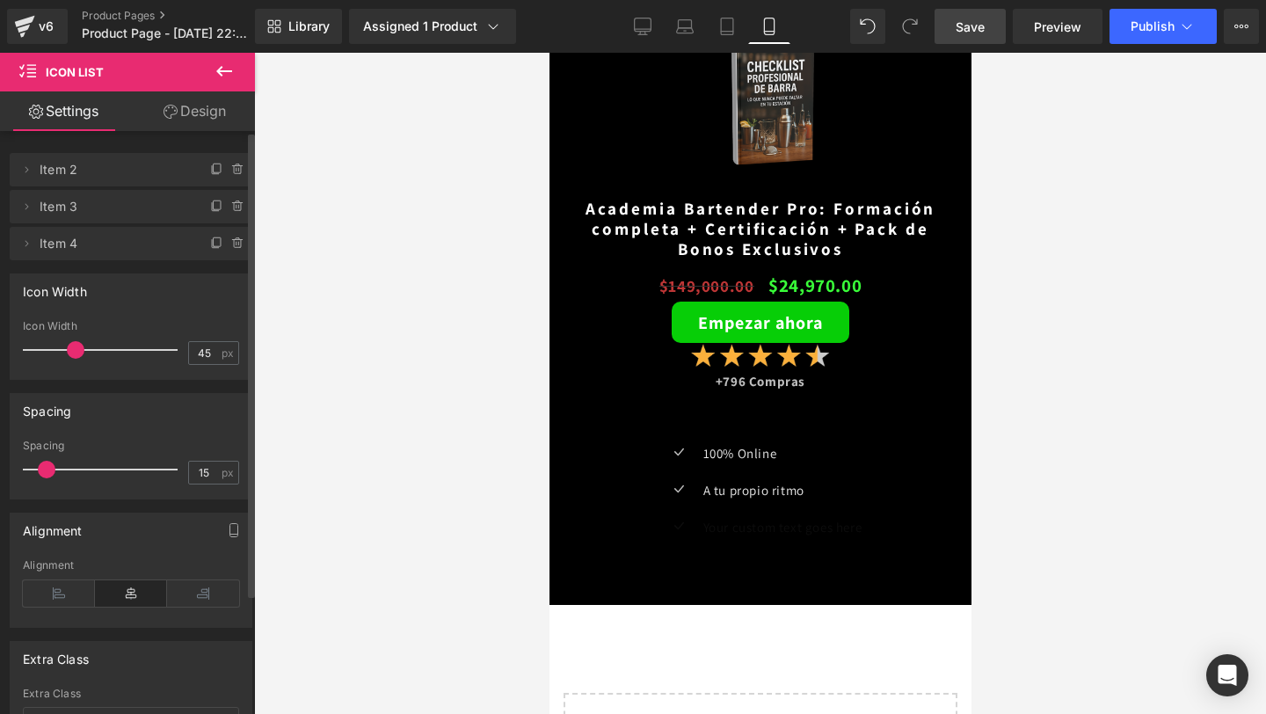
click at [410, 335] on div at bounding box center [760, 383] width 1012 height 661
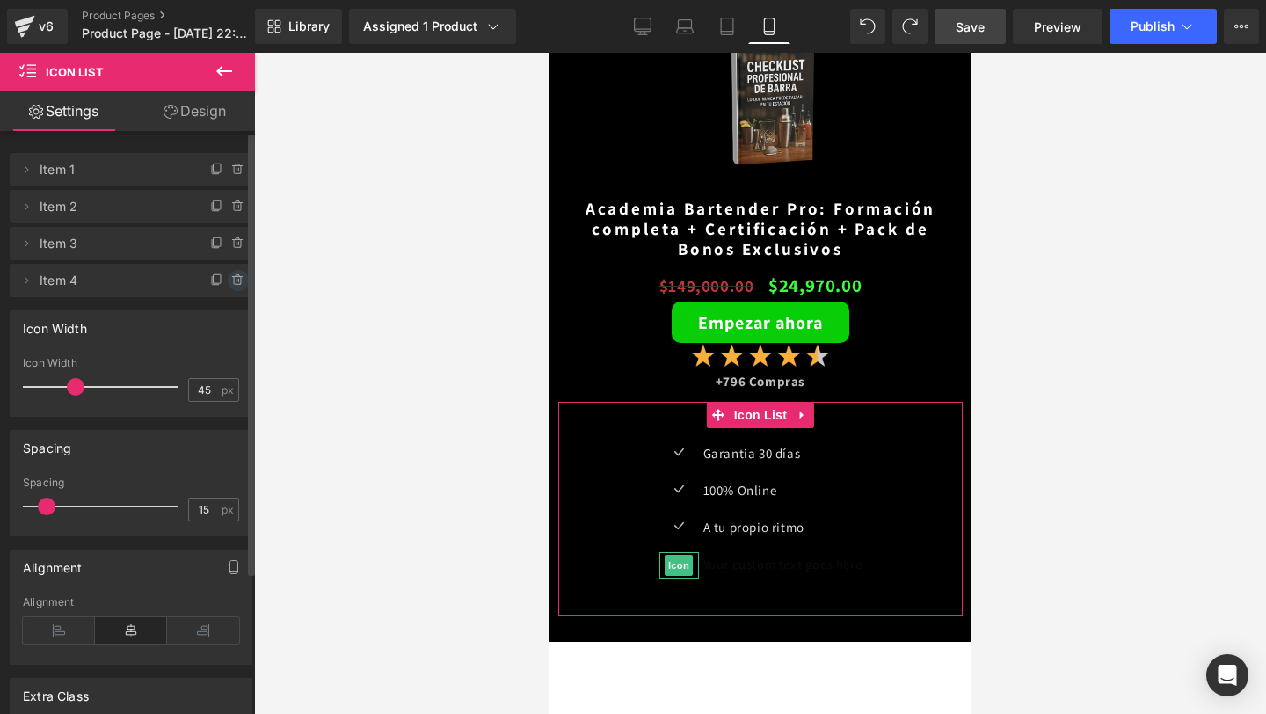
click at [237, 278] on icon at bounding box center [238, 280] width 14 height 14
click at [227, 282] on button "Delete" at bounding box center [219, 281] width 55 height 23
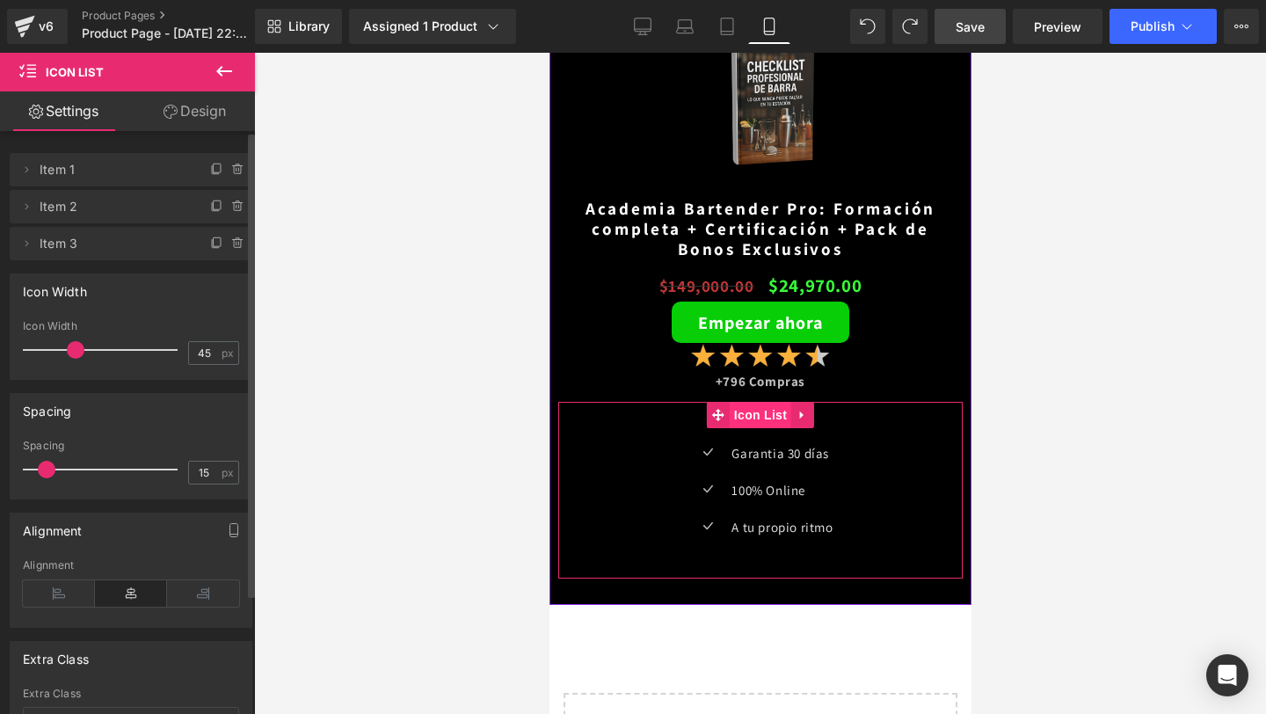
click at [742, 408] on span "Icon List" at bounding box center [760, 415] width 62 height 26
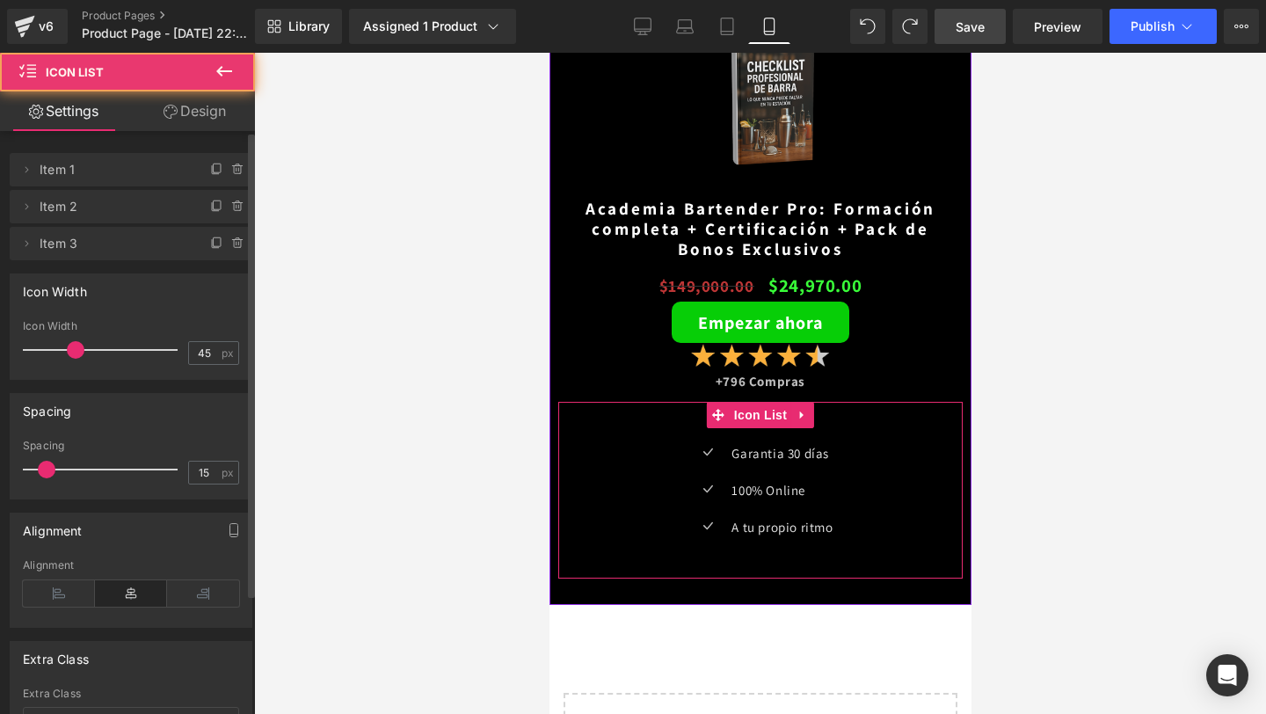
click at [683, 425] on div "Icon Garantia 30 días Text Block Icon 100% Online Text Block Icon A tu propio r…" at bounding box center [759, 490] width 404 height 177
click at [689, 413] on div "Icon Garantia 30 días Text Block Icon 100% Online Text Block Icon A tu propio r…" at bounding box center [759, 490] width 404 height 177
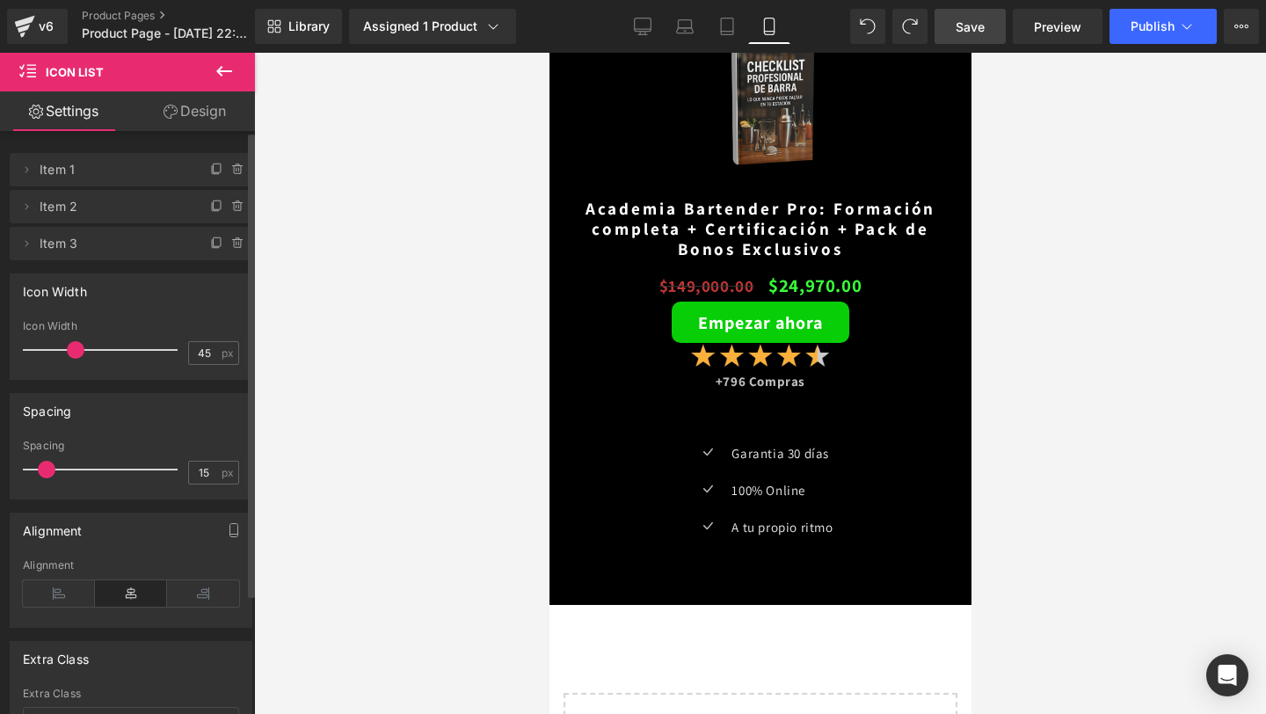
click at [491, 436] on div at bounding box center [760, 383] width 1012 height 661
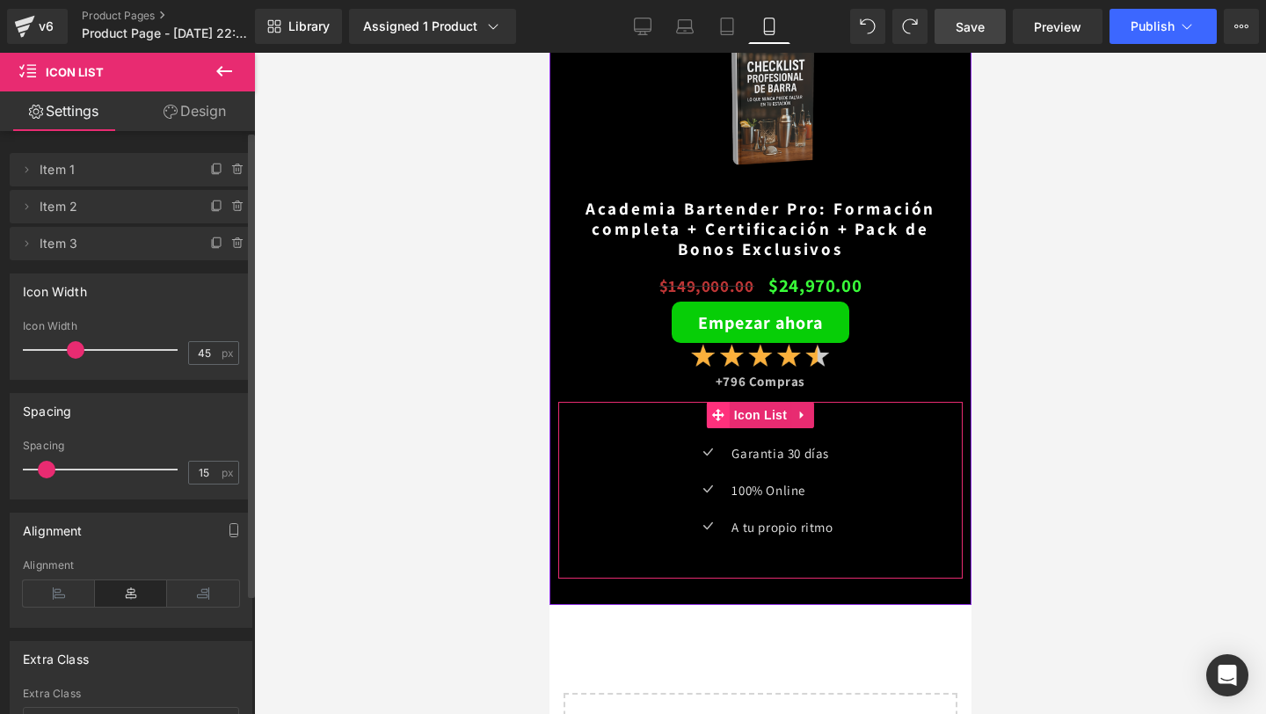
click at [722, 421] on icon at bounding box center [717, 415] width 12 height 13
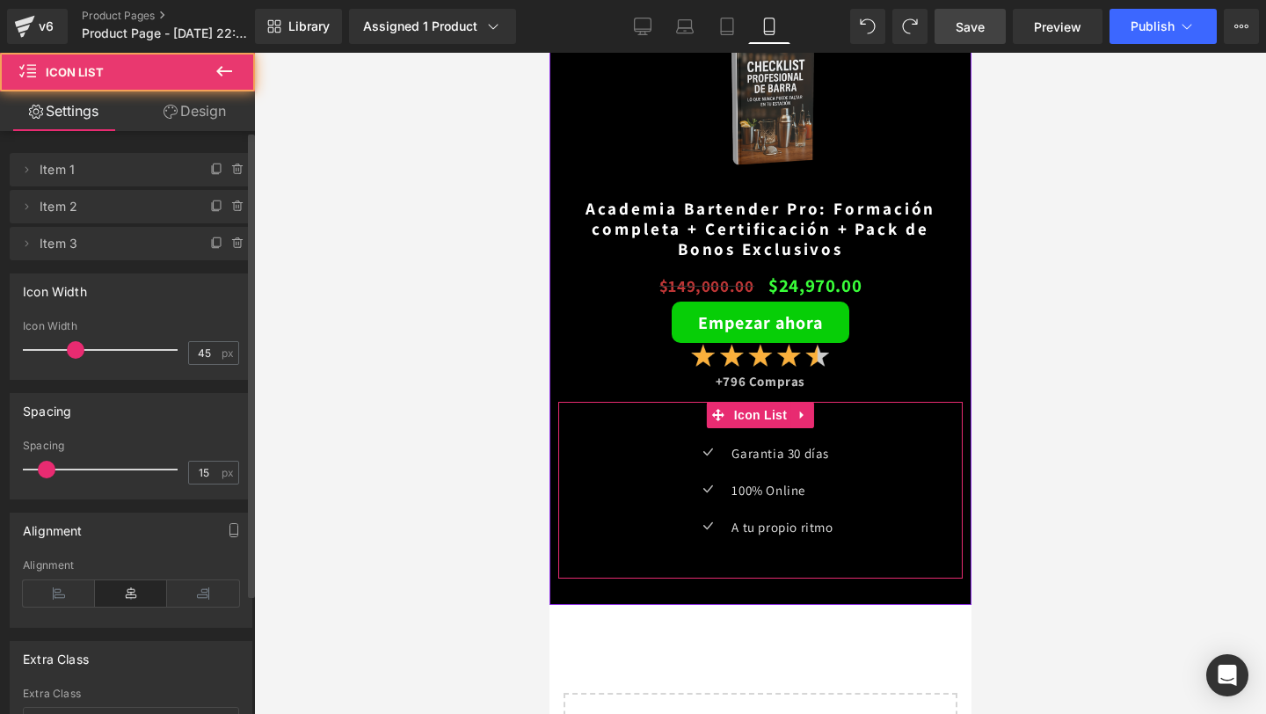
drag, startPoint x: 846, startPoint y: 410, endPoint x: 836, endPoint y: 421, distance: 14.3
click at [836, 420] on div "Icon Garantia 30 días Text Block Icon 100% Online Text Block Icon A tu propio r…" at bounding box center [759, 490] width 404 height 177
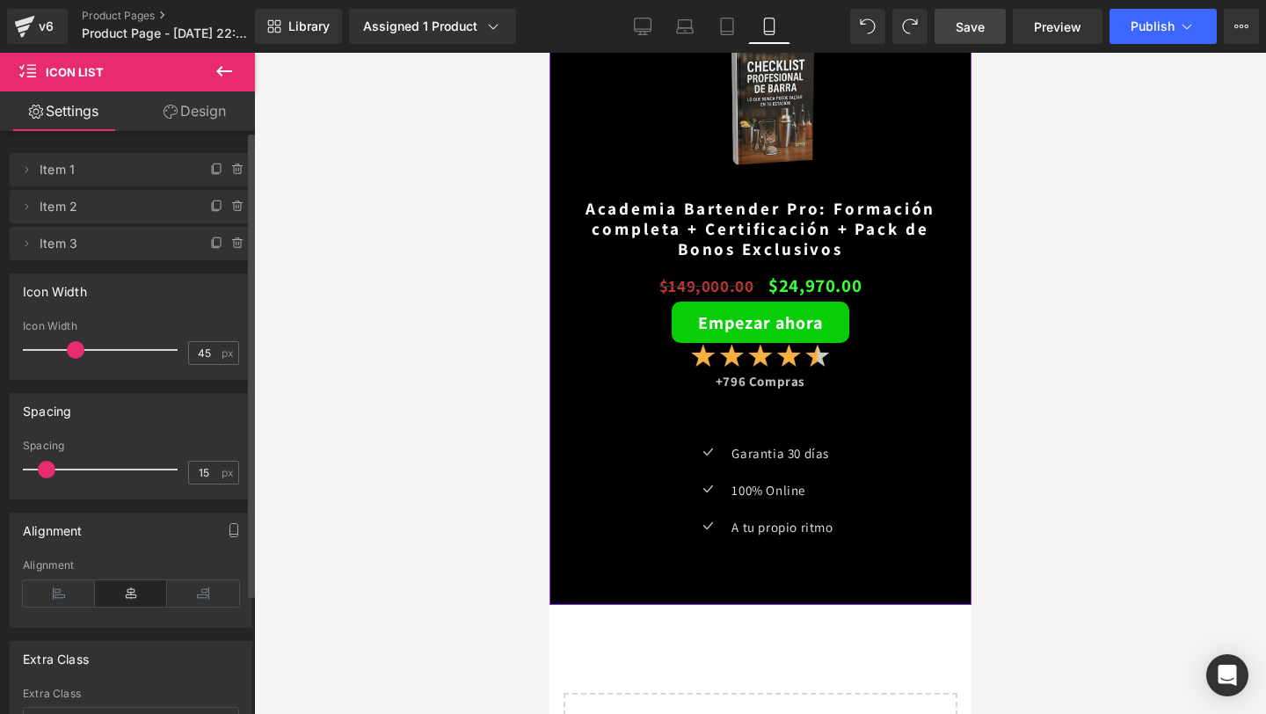
click at [842, 408] on div "Icon Garantia 30 días Text Block Icon 100% Online Text Block Icon A tu propio r…" at bounding box center [759, 490] width 404 height 177
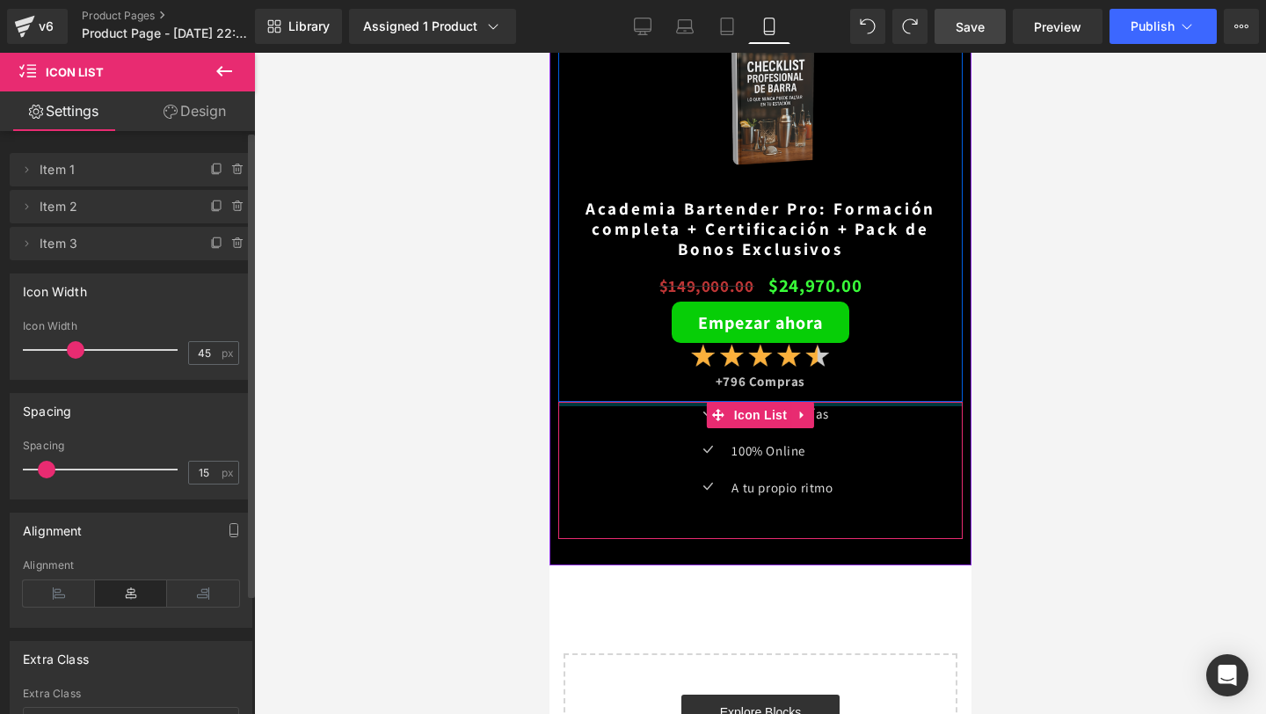
drag, startPoint x: 844, startPoint y: 421, endPoint x: 852, endPoint y: 351, distance: 70.8
click at [852, 351] on div "Sale Off (P) Image Academia Bartender Pro: Formación completa + Certificación +…" at bounding box center [759, 157] width 404 height 764
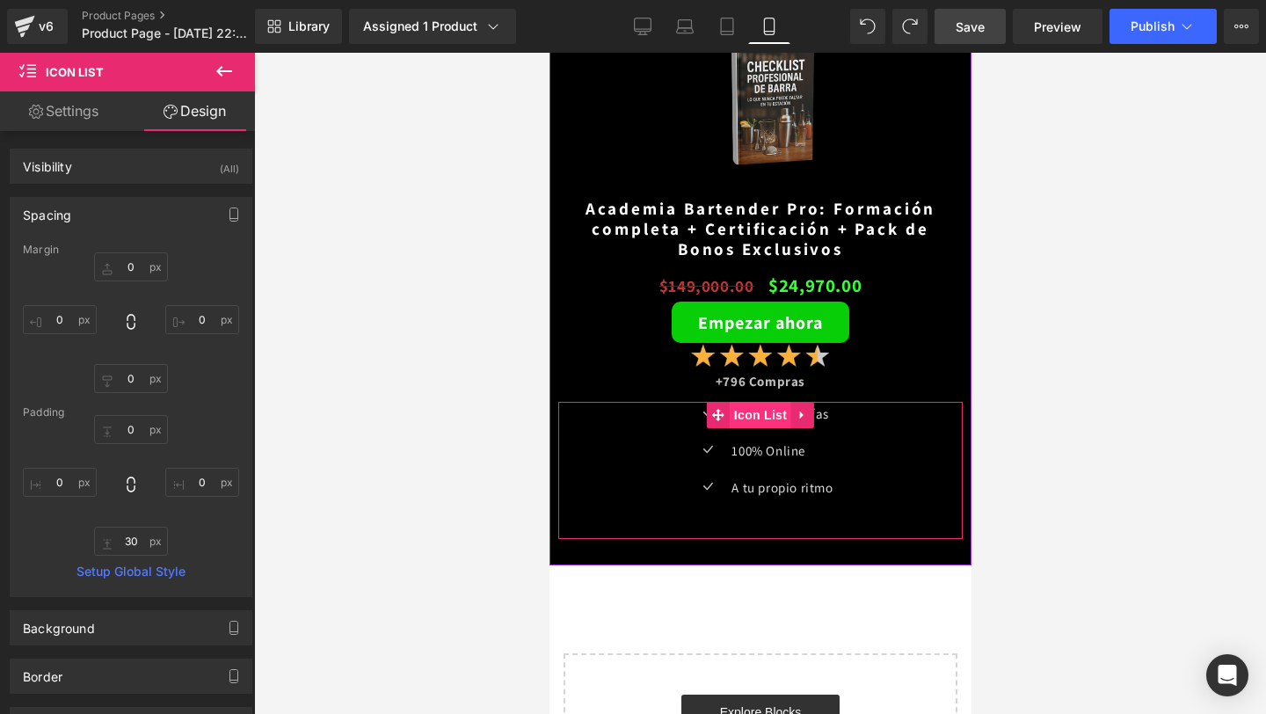
click at [757, 410] on span "Icon List" at bounding box center [760, 415] width 62 height 26
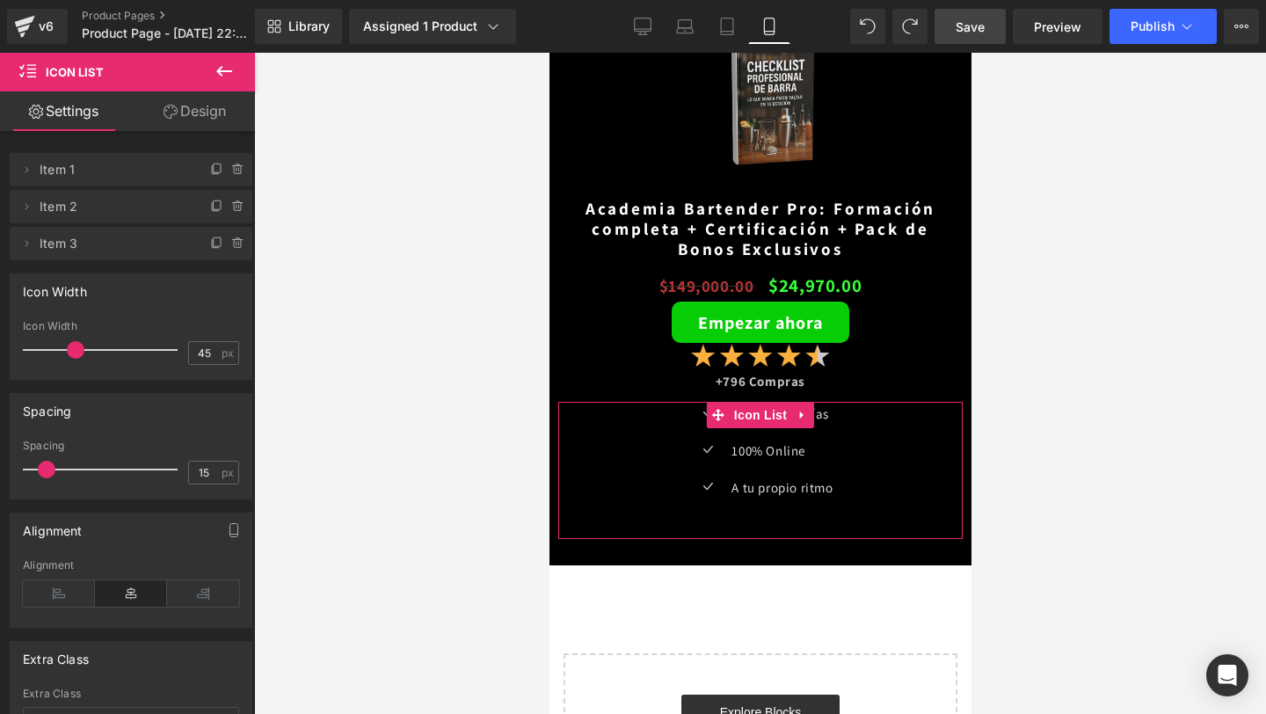
drag, startPoint x: 187, startPoint y: 121, endPoint x: 162, endPoint y: 159, distance: 45.6
click at [187, 121] on link "Design" at bounding box center [194, 111] width 127 height 40
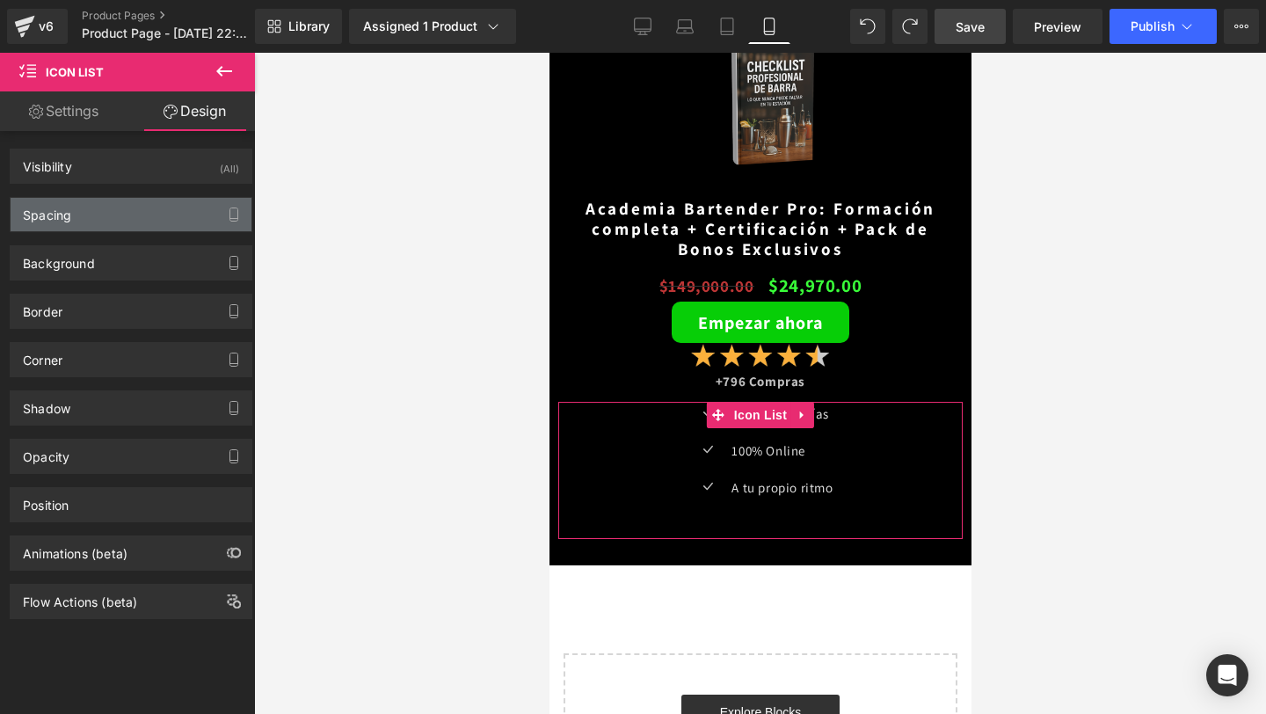
click at [110, 218] on div "Spacing" at bounding box center [131, 214] width 241 height 33
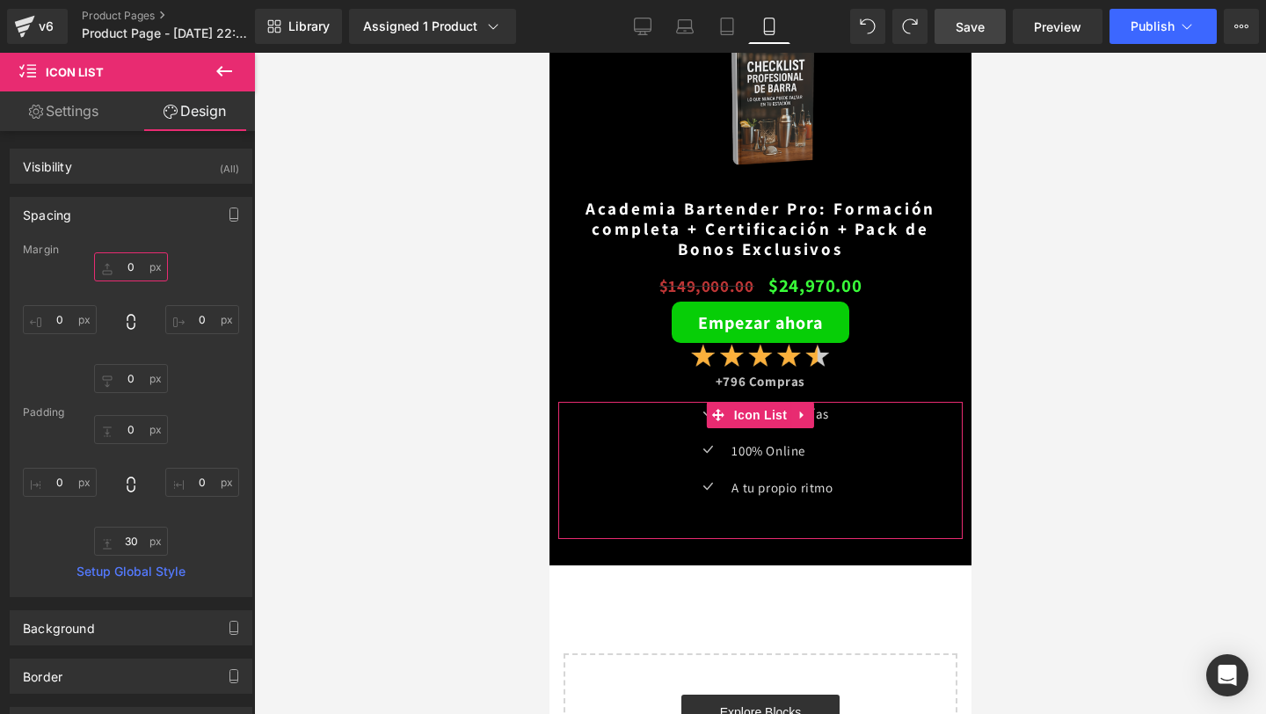
click at [137, 270] on input "0" at bounding box center [131, 266] width 74 height 29
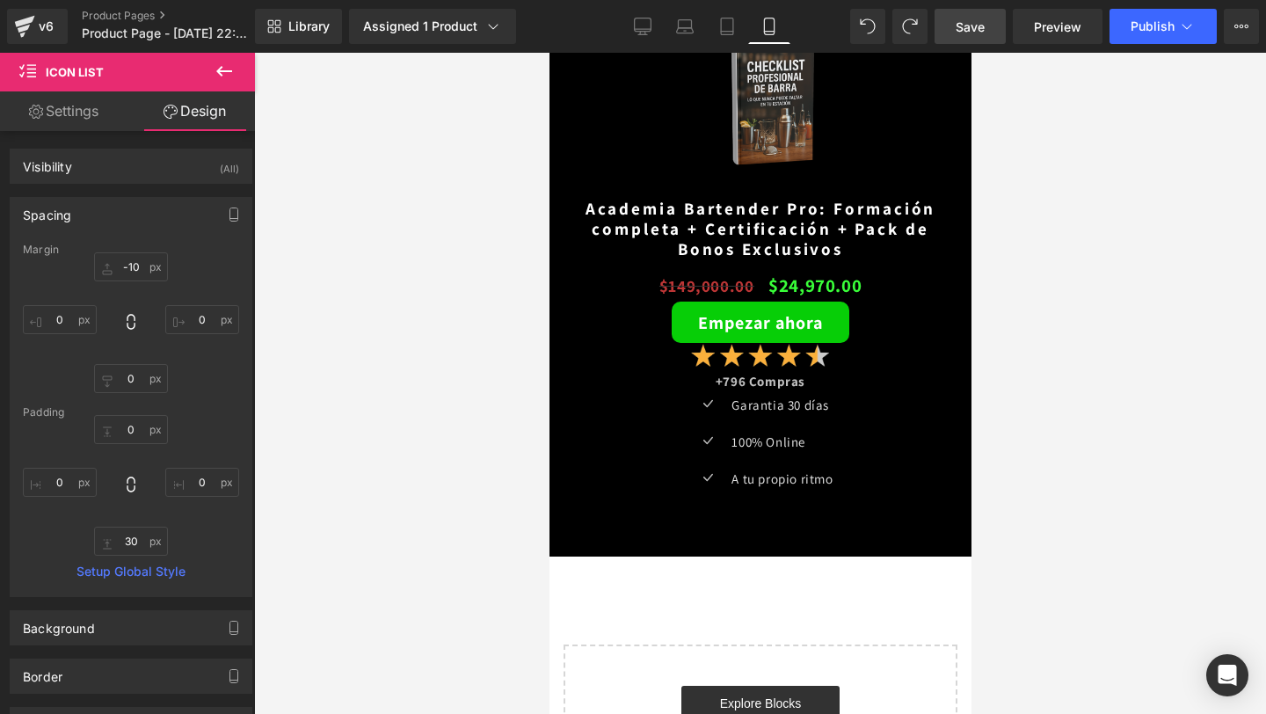
click at [961, 24] on span "Save" at bounding box center [969, 27] width 29 height 18
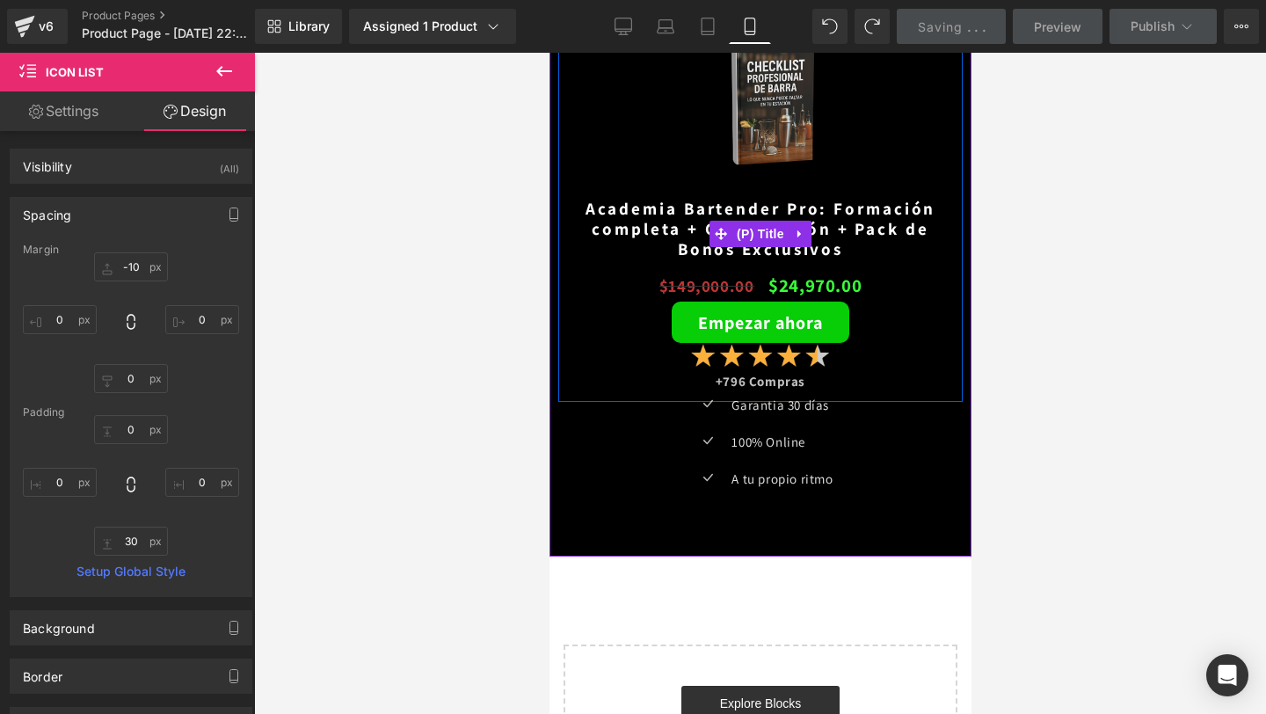
scroll to position [4274, 0]
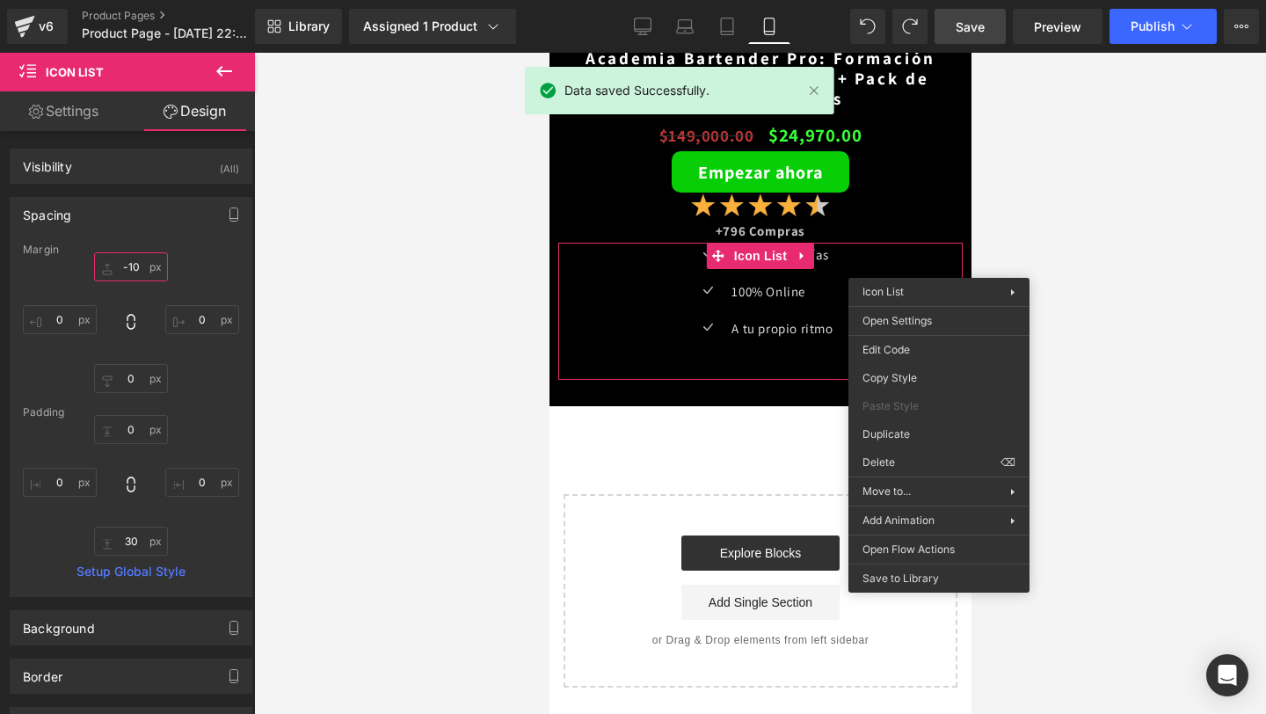
click at [134, 259] on input "-10" at bounding box center [131, 266] width 74 height 29
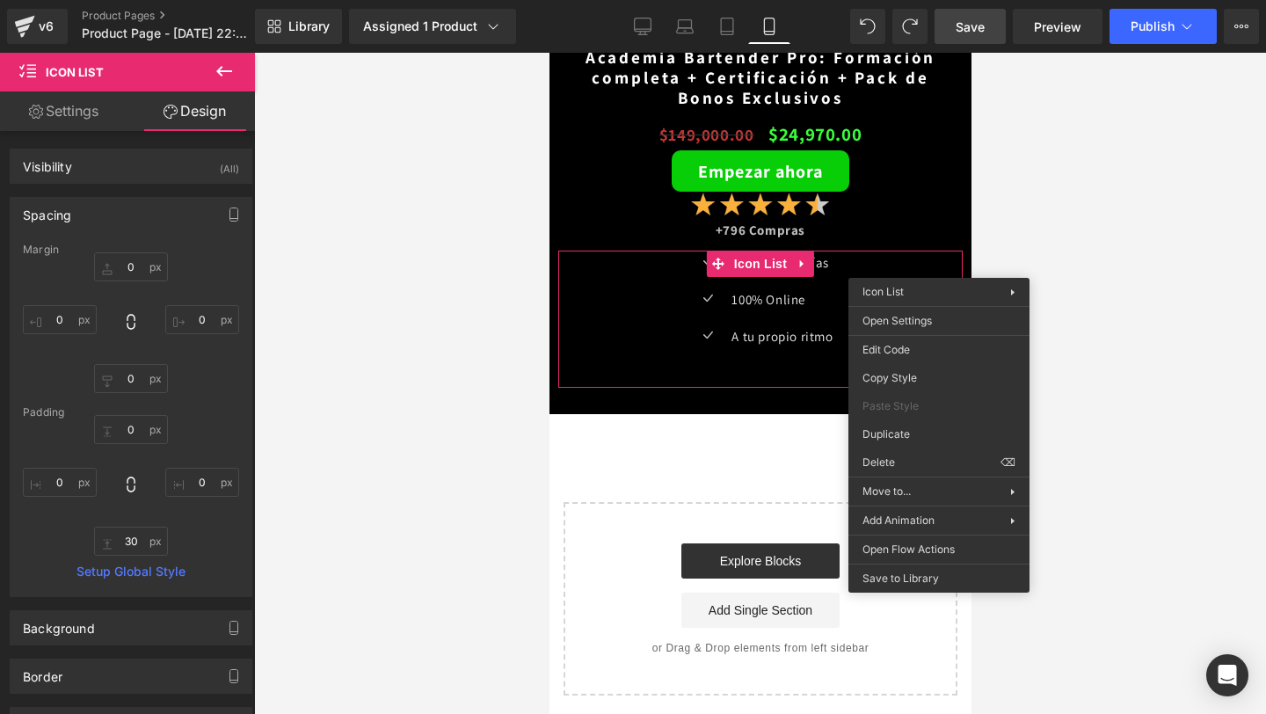
click at [990, 17] on link "Save" at bounding box center [969, 26] width 71 height 35
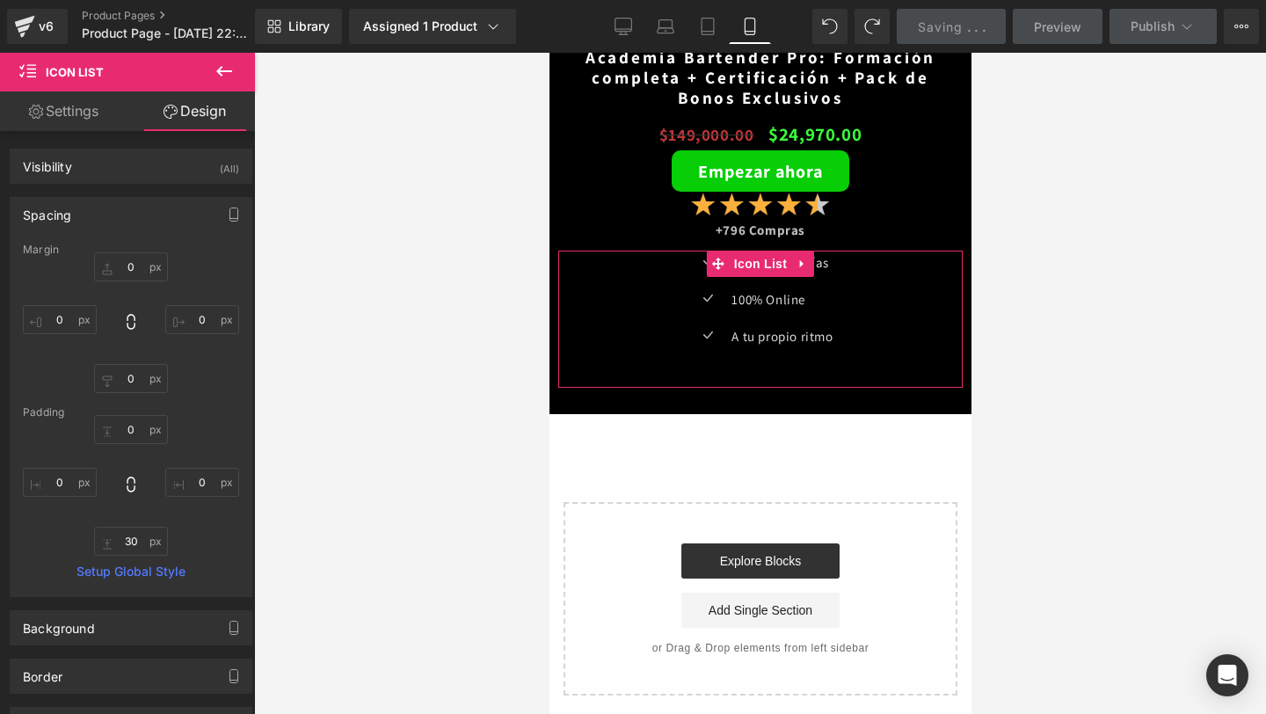
click at [483, 281] on div at bounding box center [760, 383] width 1012 height 661
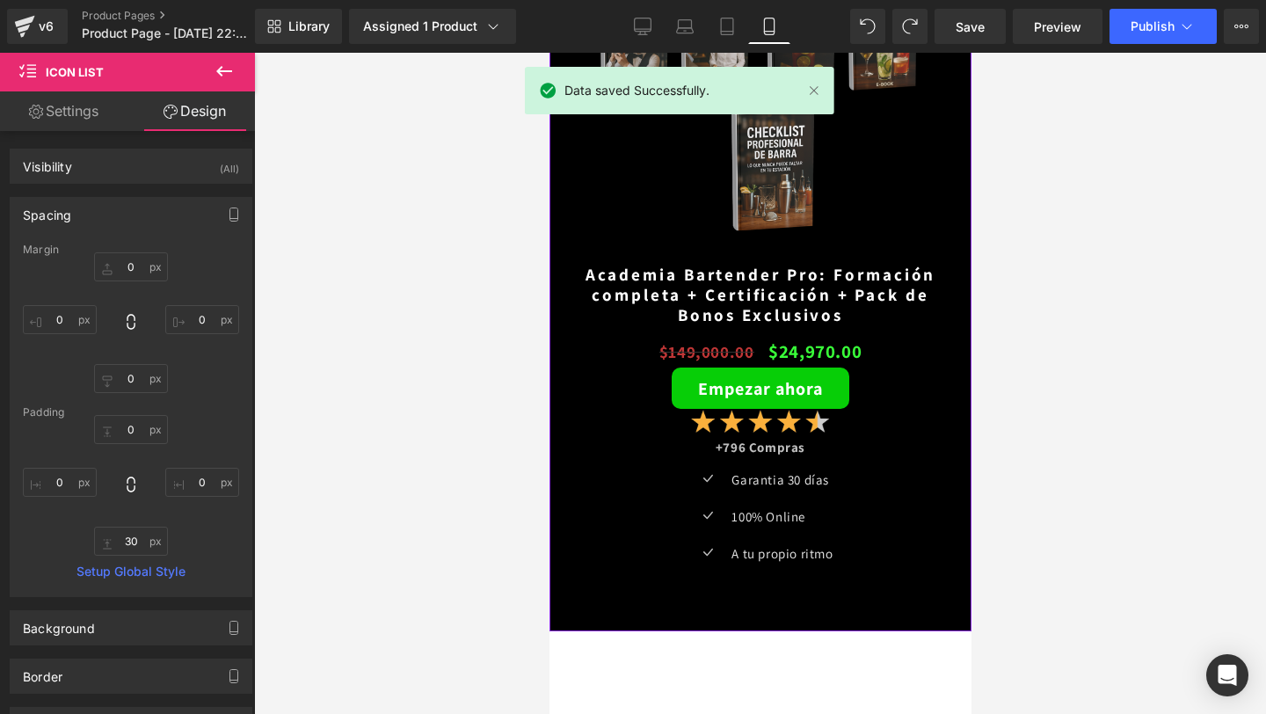
scroll to position [4055, 0]
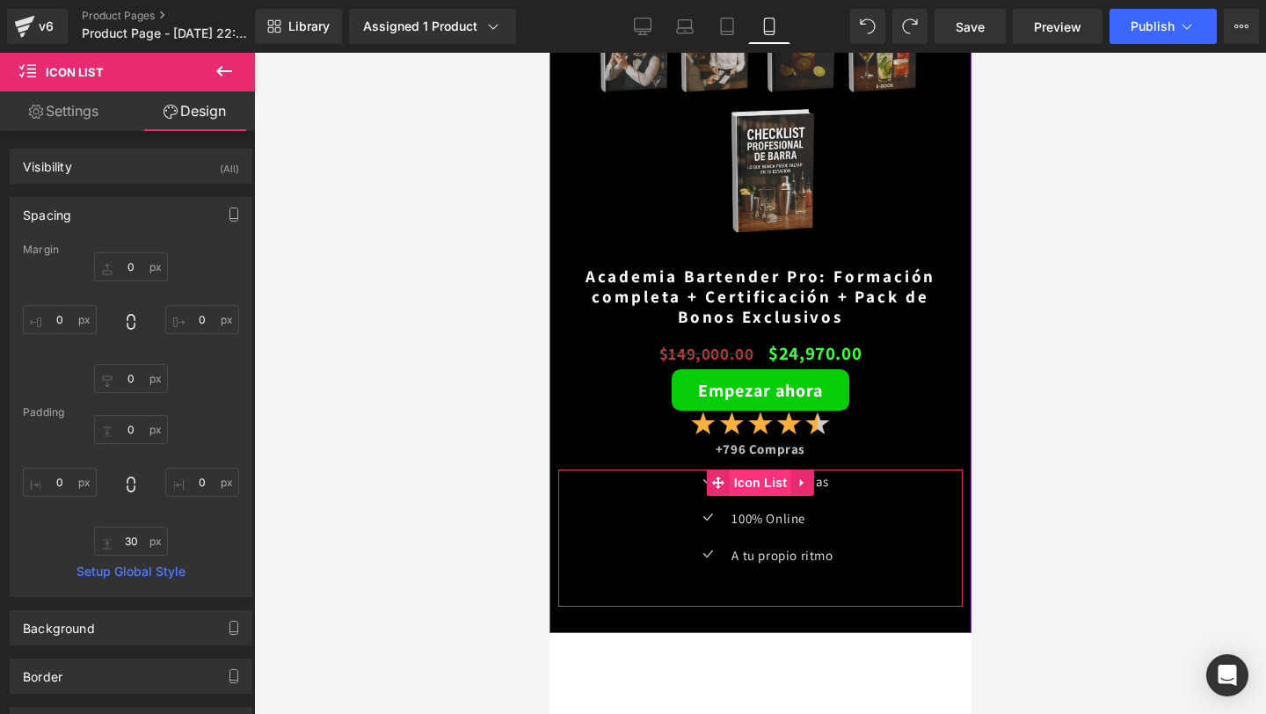
click at [767, 478] on span "Icon List" at bounding box center [760, 482] width 62 height 26
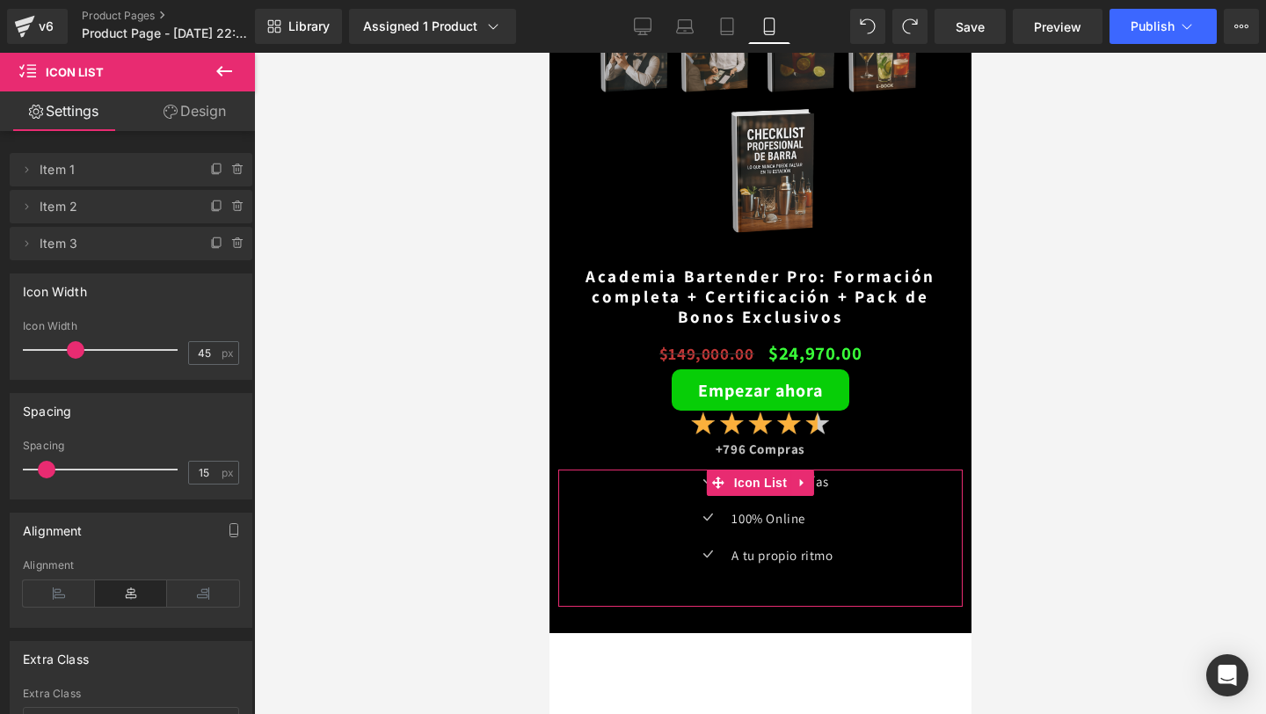
click at [212, 101] on link "Design" at bounding box center [194, 111] width 127 height 40
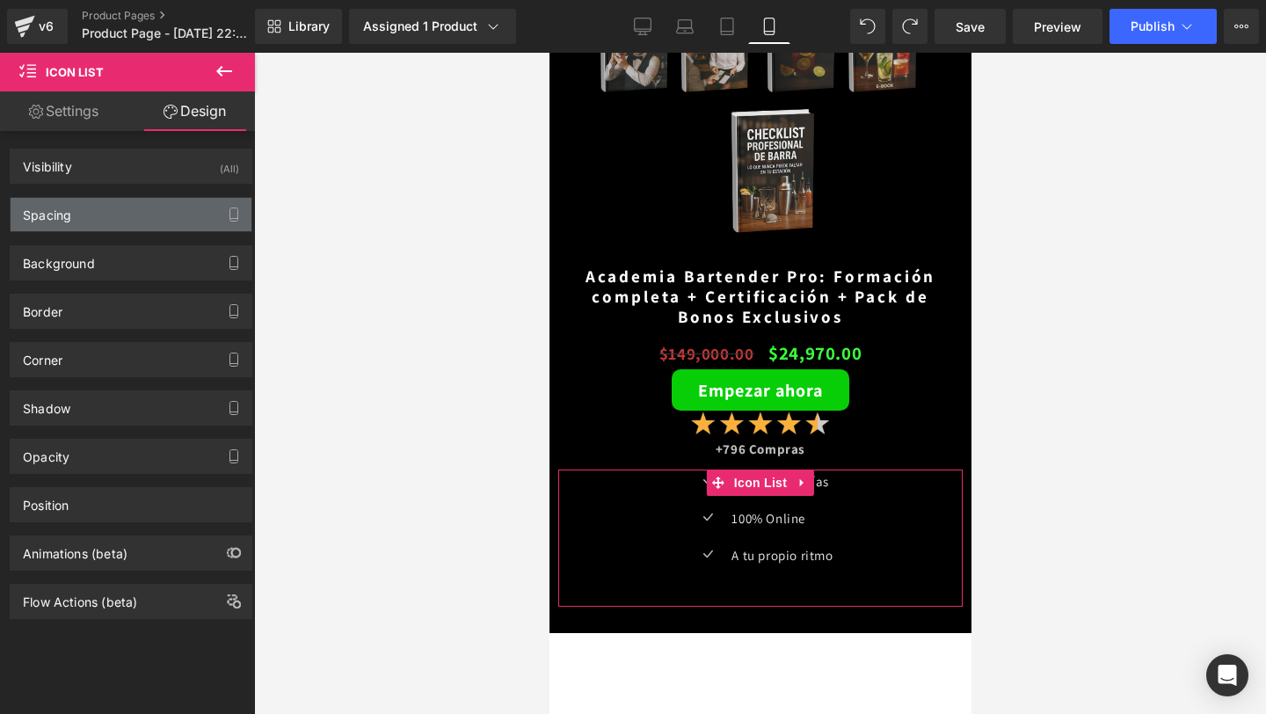
click at [151, 198] on div "Spacing" at bounding box center [131, 214] width 241 height 33
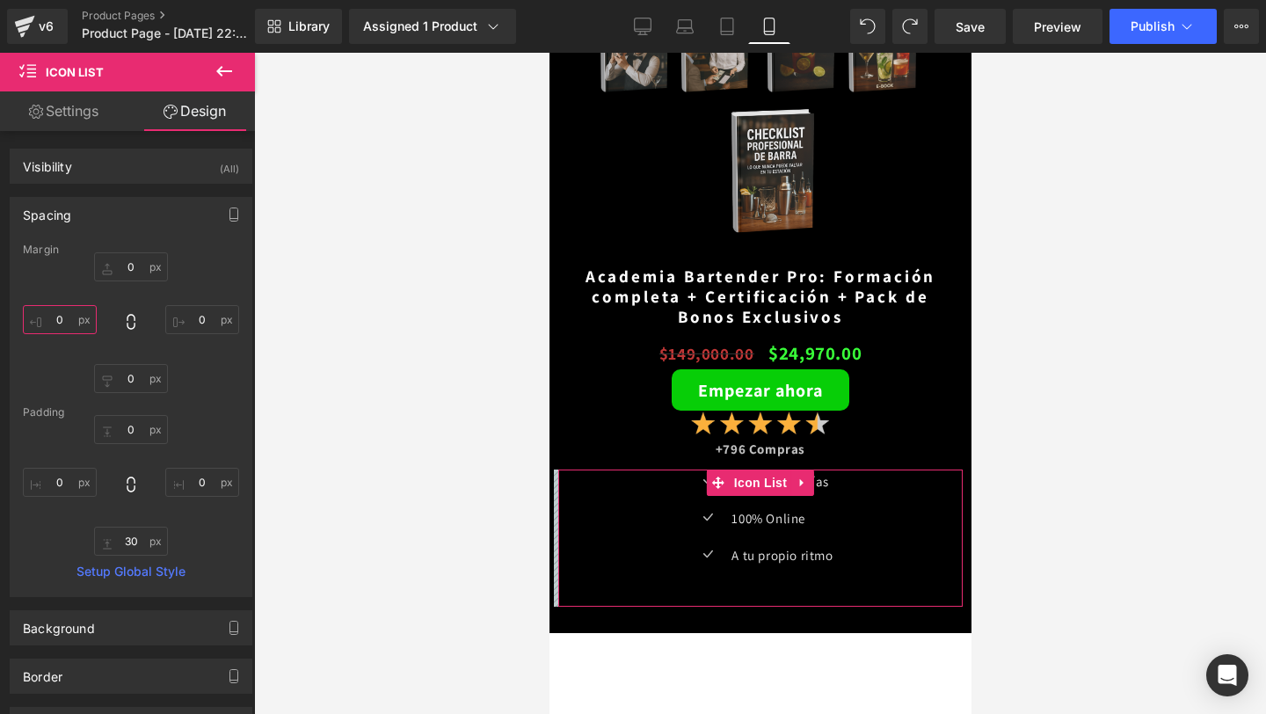
click at [68, 323] on input "0" at bounding box center [60, 319] width 74 height 29
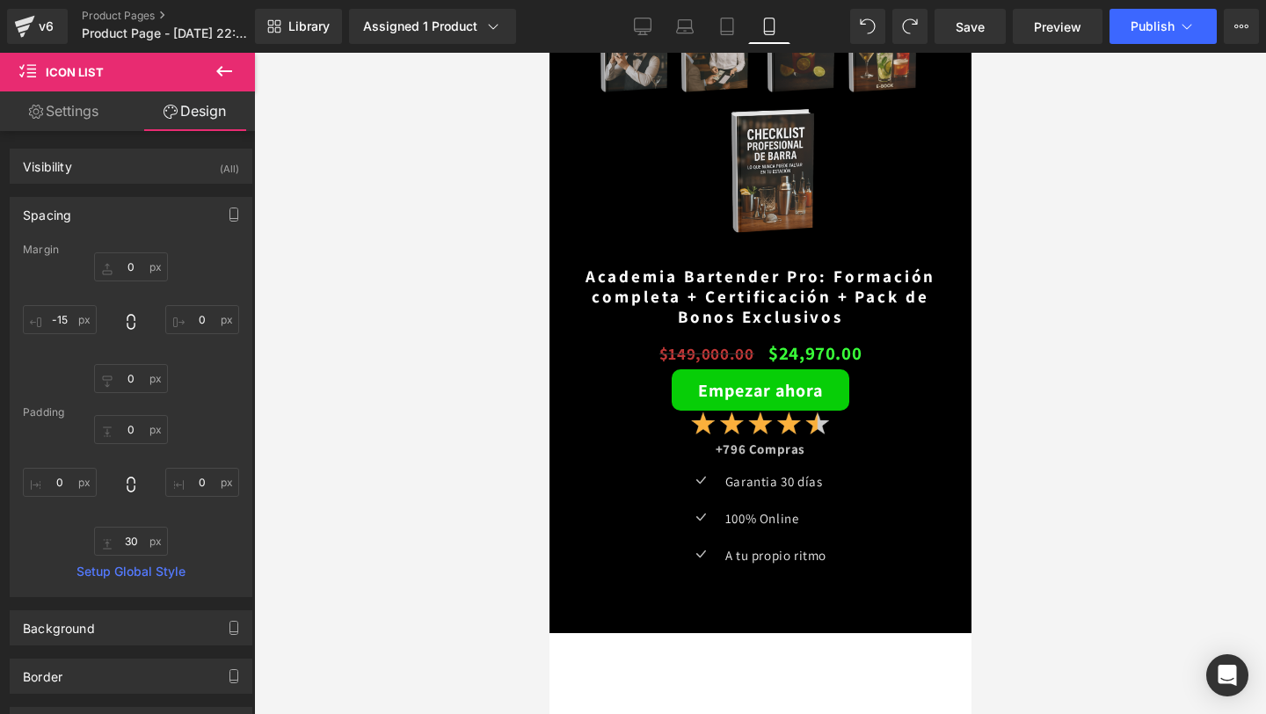
click at [978, 46] on div "Library Assigned 1 Product Product Preview Academia Bartender Pro: Formación co…" at bounding box center [760, 26] width 1011 height 53
click at [982, 32] on span "Save" at bounding box center [969, 27] width 29 height 18
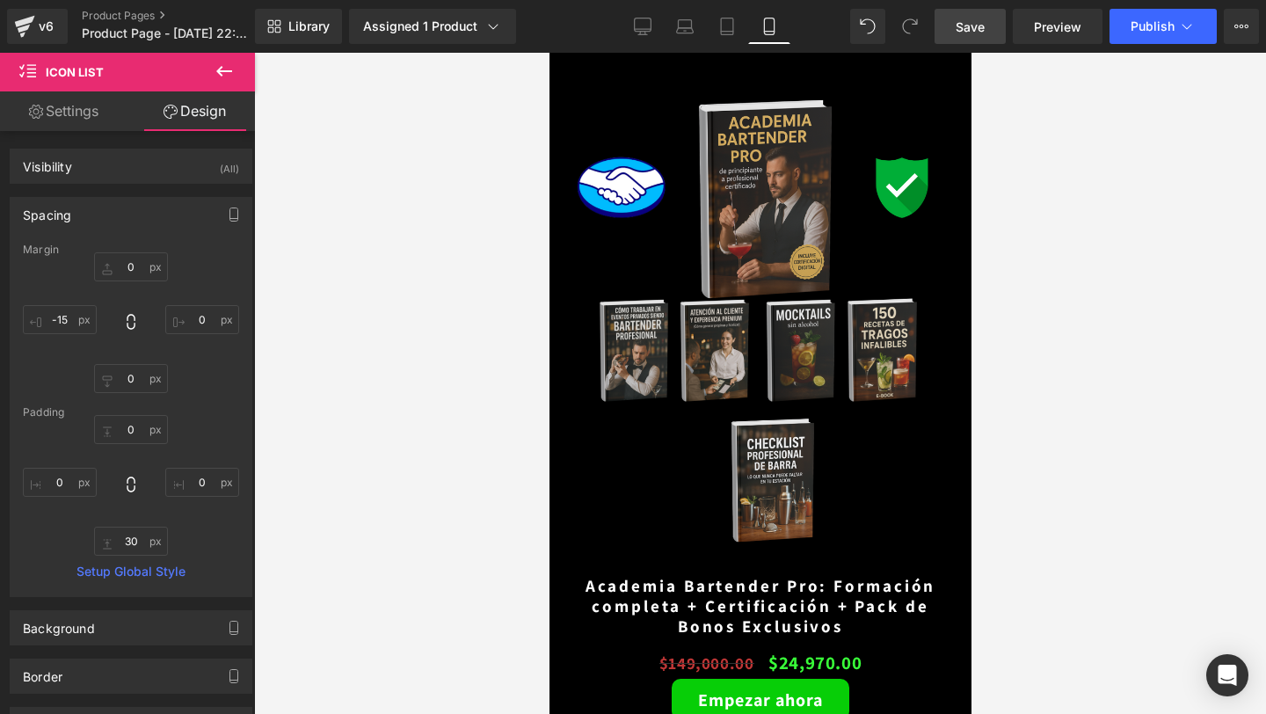
scroll to position [4283, 0]
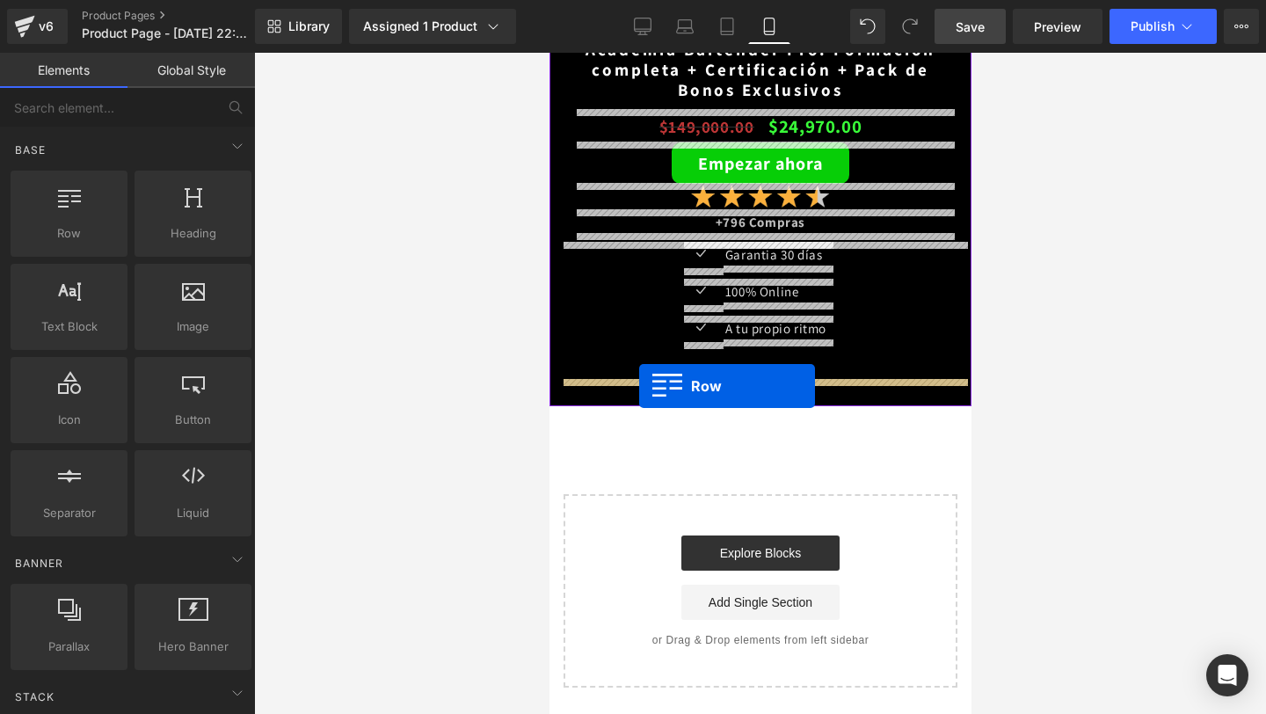
drag, startPoint x: 635, startPoint y: 245, endPoint x: 638, endPoint y: 386, distance: 140.7
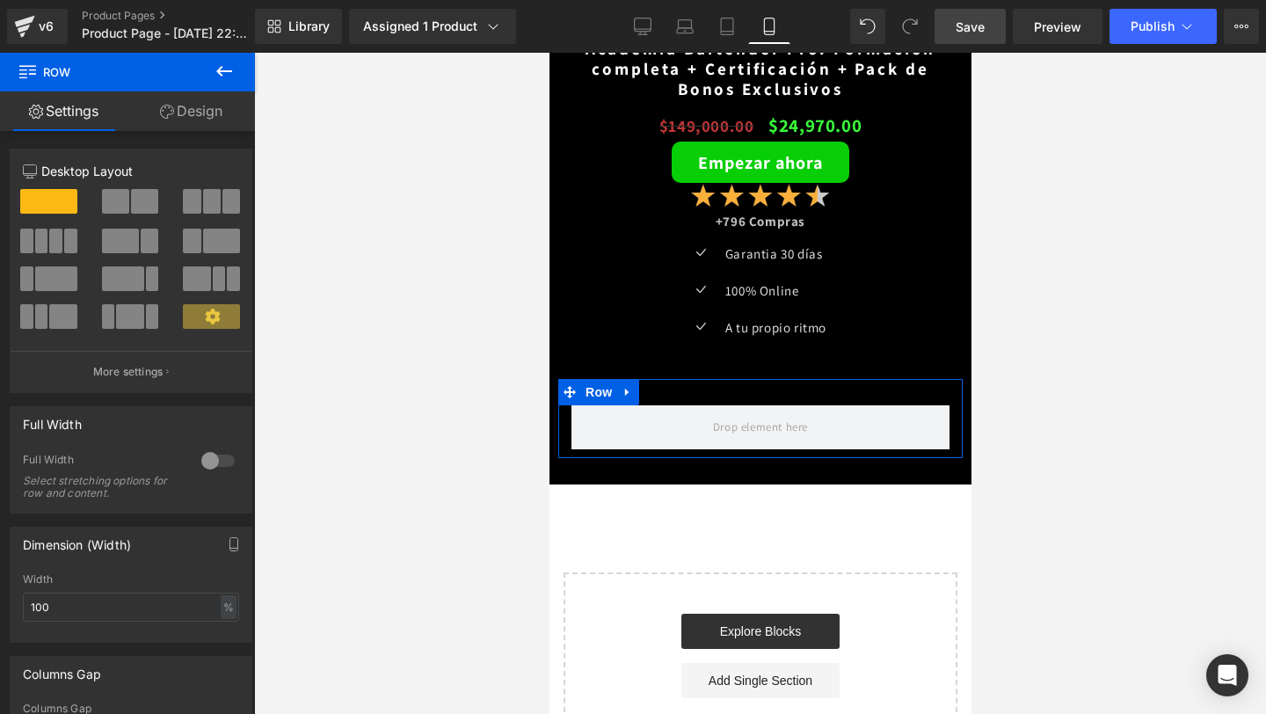
click at [195, 120] on link "Design" at bounding box center [190, 111] width 127 height 40
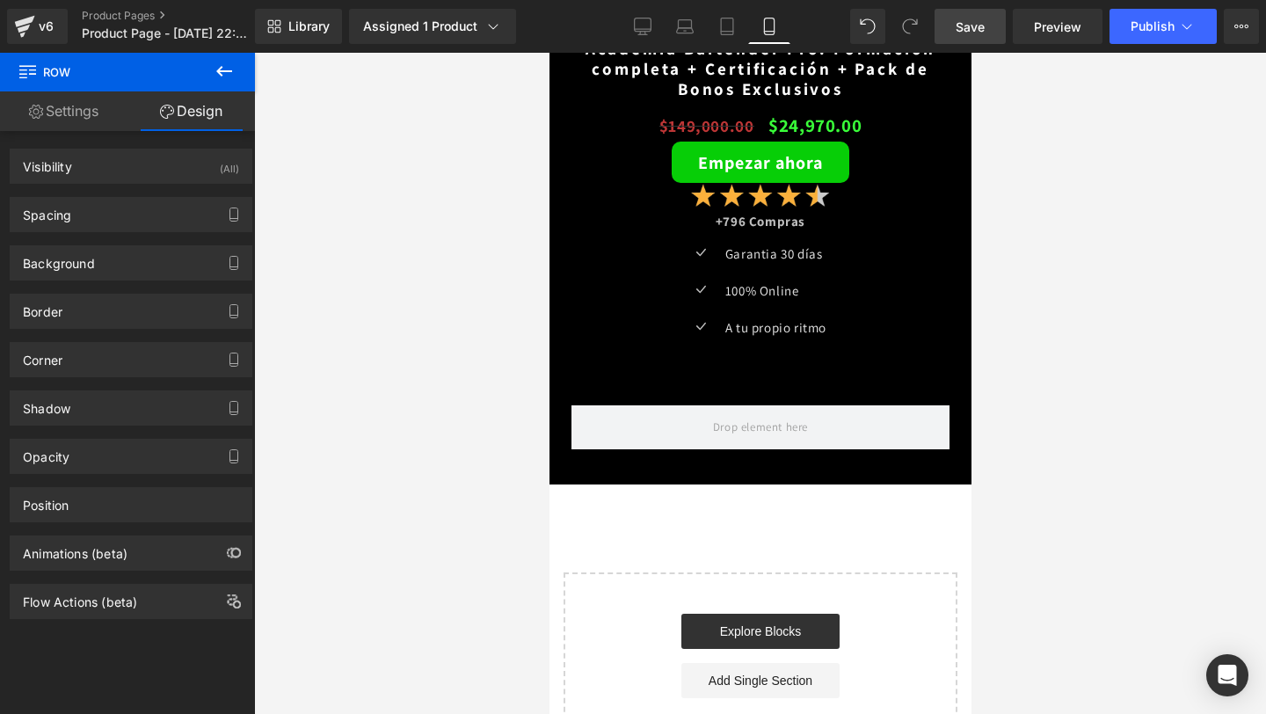
click at [232, 71] on icon at bounding box center [224, 71] width 21 height 21
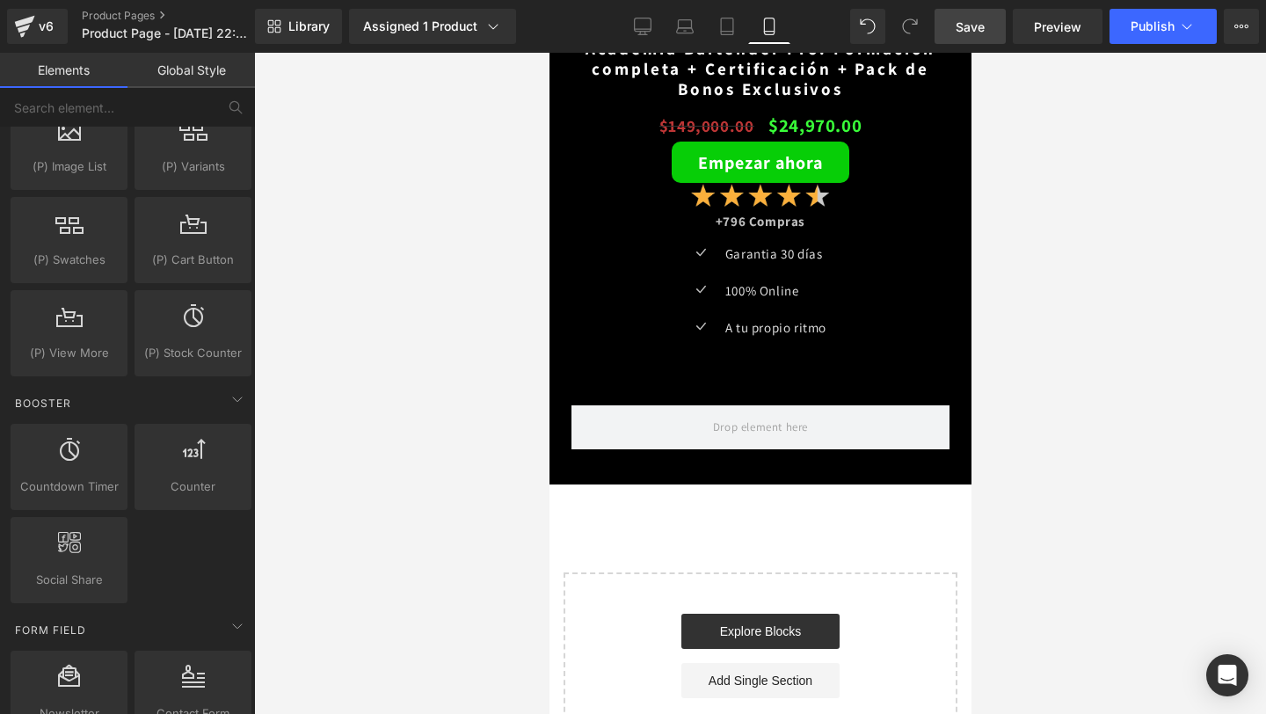
scroll to position [2253, 0]
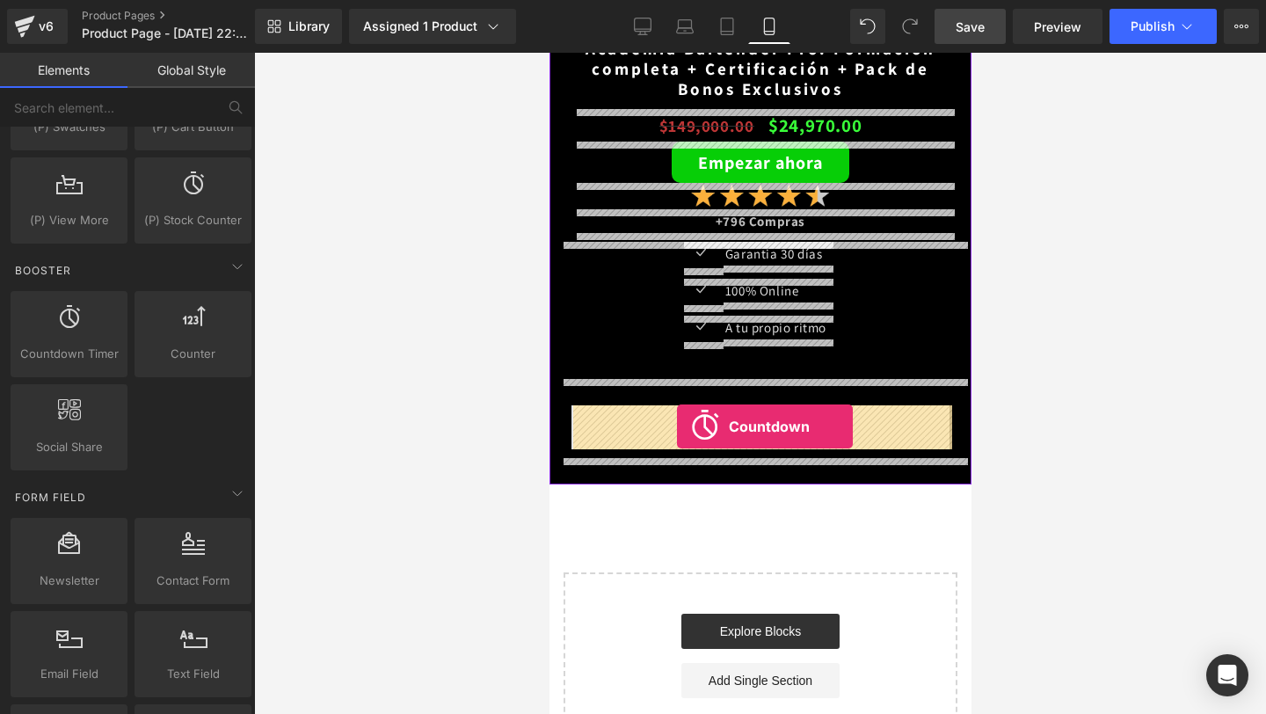
drag, startPoint x: 625, startPoint y: 399, endPoint x: 675, endPoint y: 426, distance: 57.0
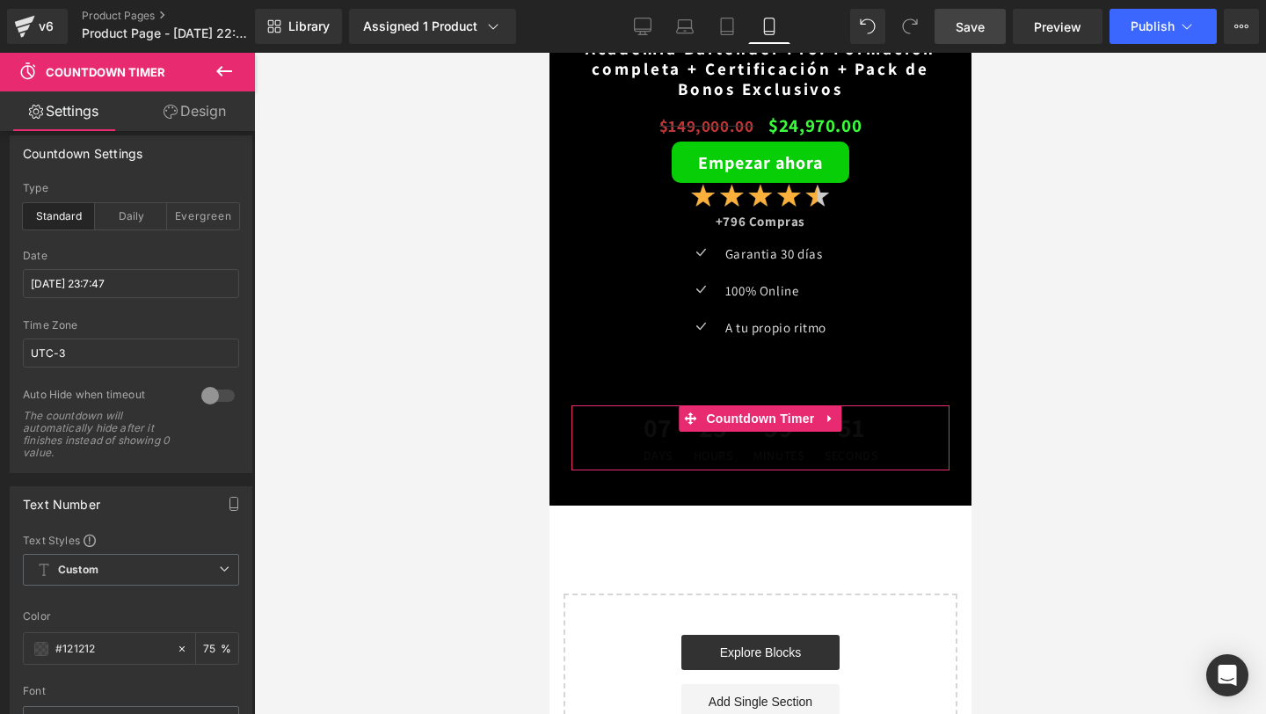
scroll to position [14, 0]
click at [204, 220] on div "Evergreen" at bounding box center [203, 215] width 72 height 26
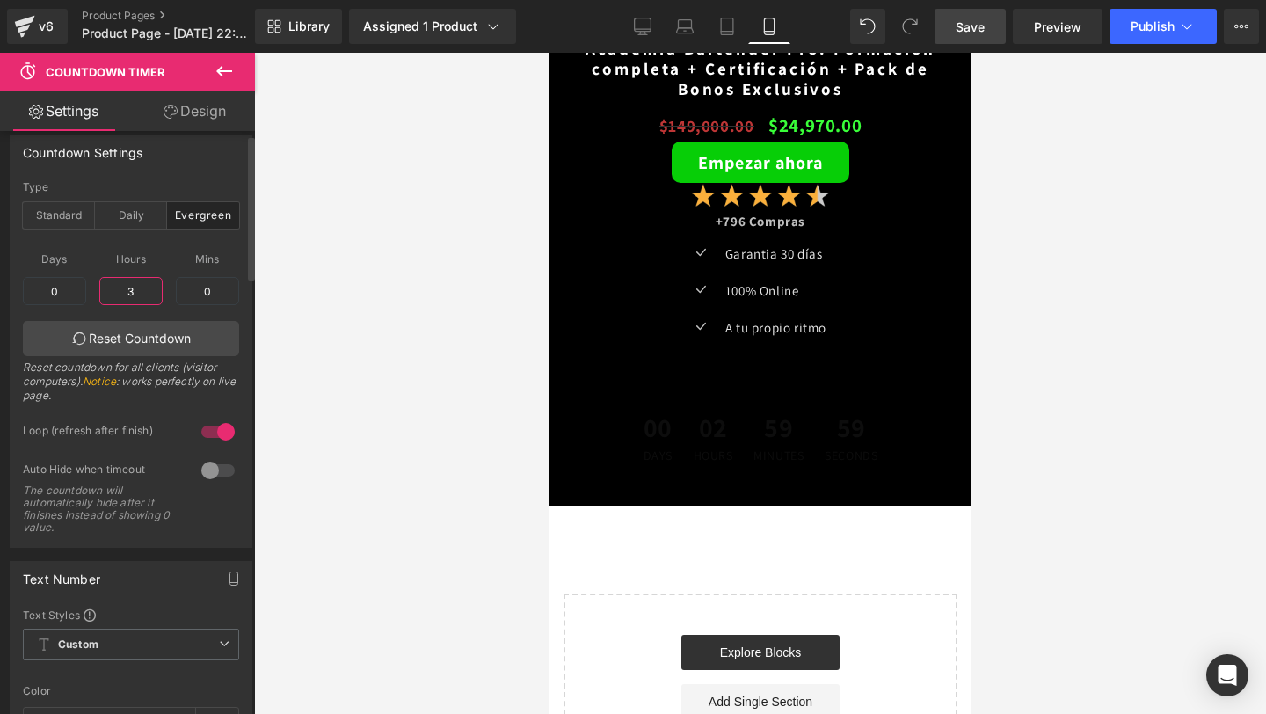
click at [134, 295] on input "3" at bounding box center [130, 291] width 63 height 28
click at [220, 299] on input "0" at bounding box center [207, 291] width 63 height 28
click at [142, 291] on input "3" at bounding box center [130, 291] width 63 height 28
click at [169, 238] on div at bounding box center [131, 242] width 216 height 11
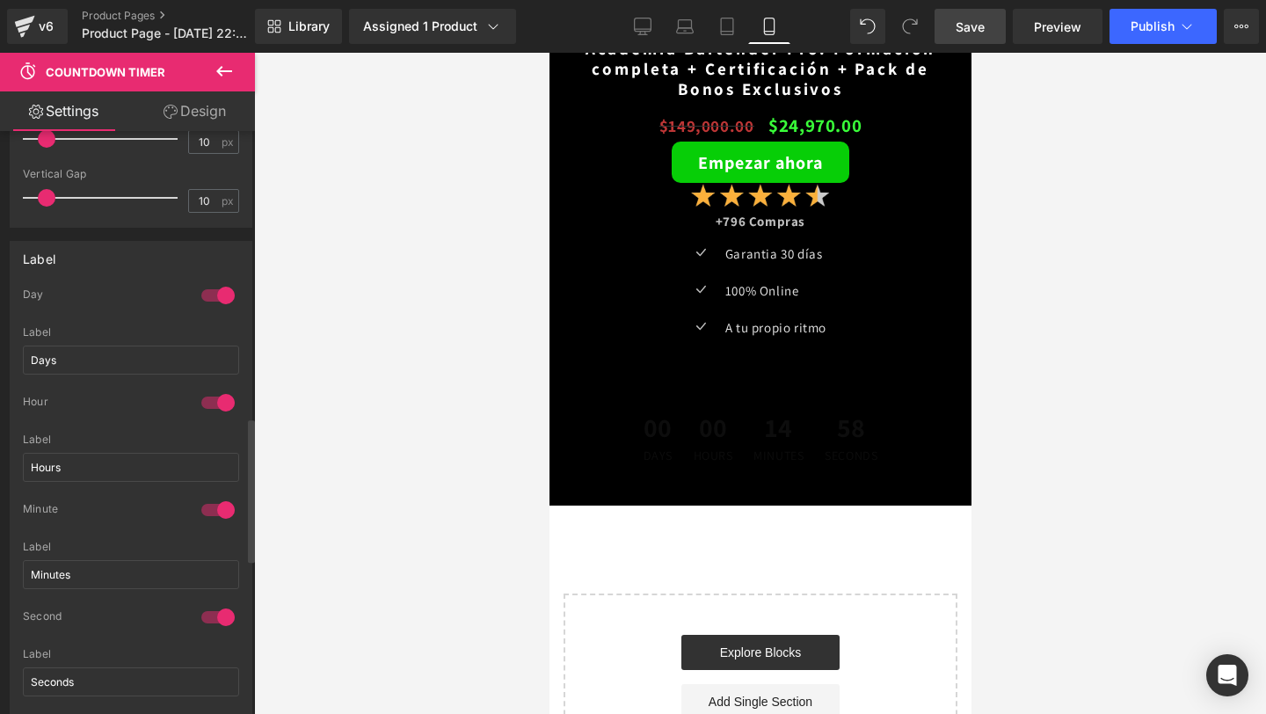
scroll to position [1214, 0]
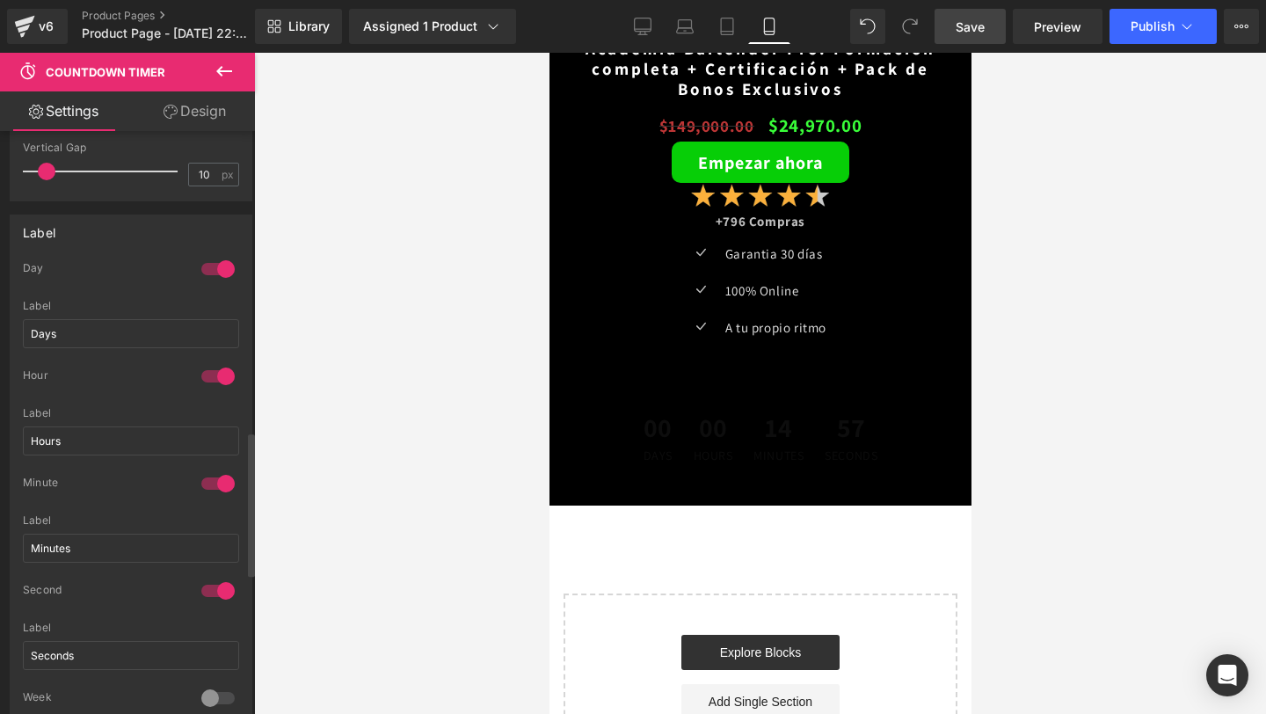
click at [210, 261] on div at bounding box center [218, 269] width 42 height 28
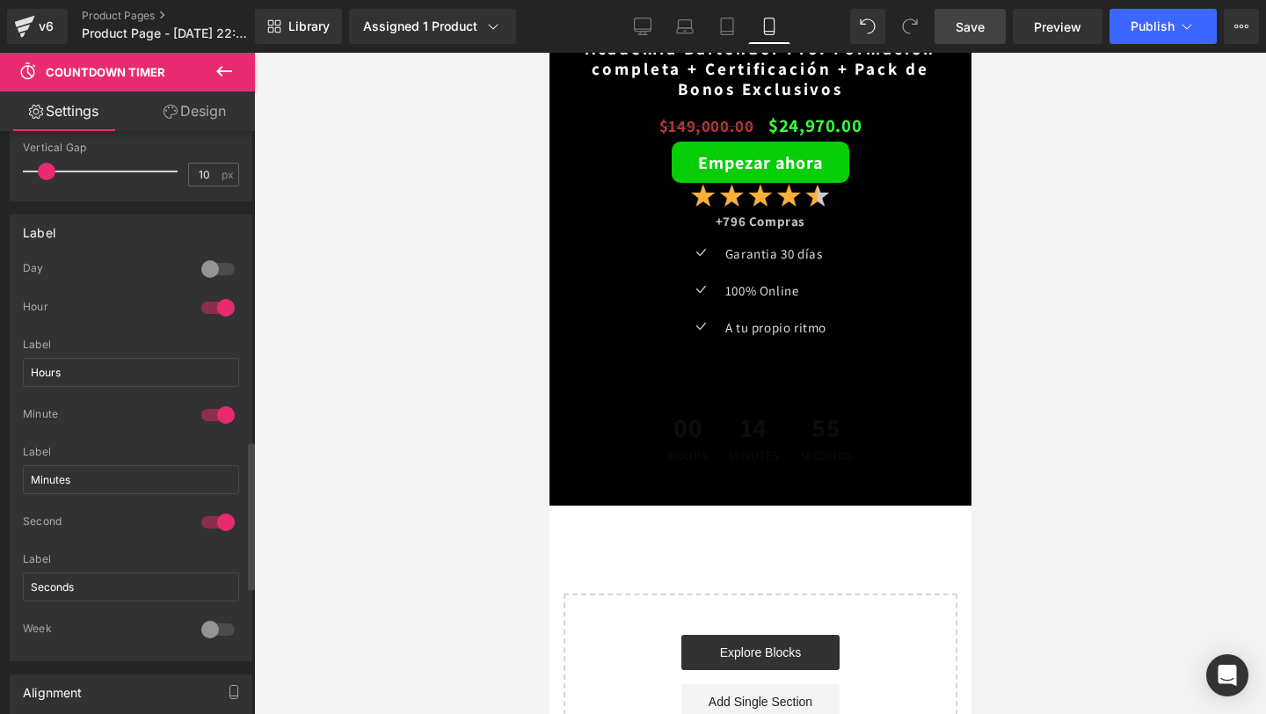
click at [207, 310] on div at bounding box center [218, 308] width 42 height 28
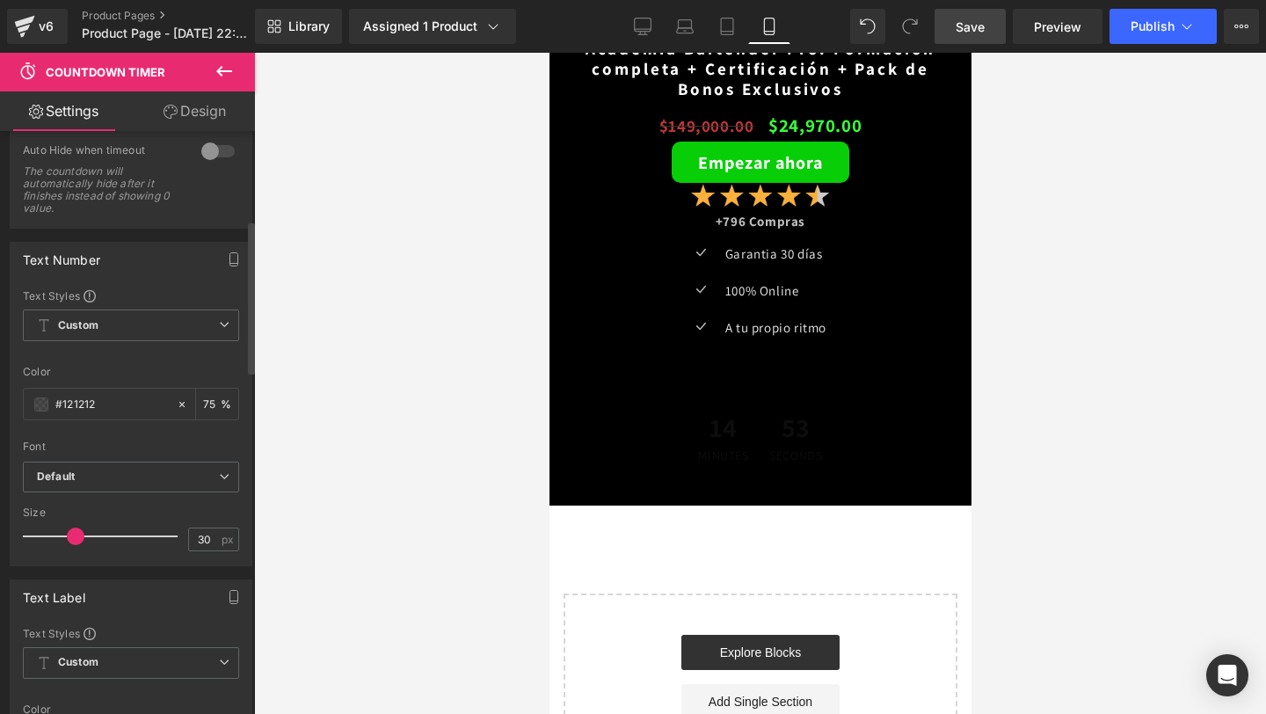
scroll to position [338, 0]
click at [35, 388] on div "#121212" at bounding box center [100, 398] width 152 height 31
click at [43, 399] on span at bounding box center [41, 399] width 14 height 14
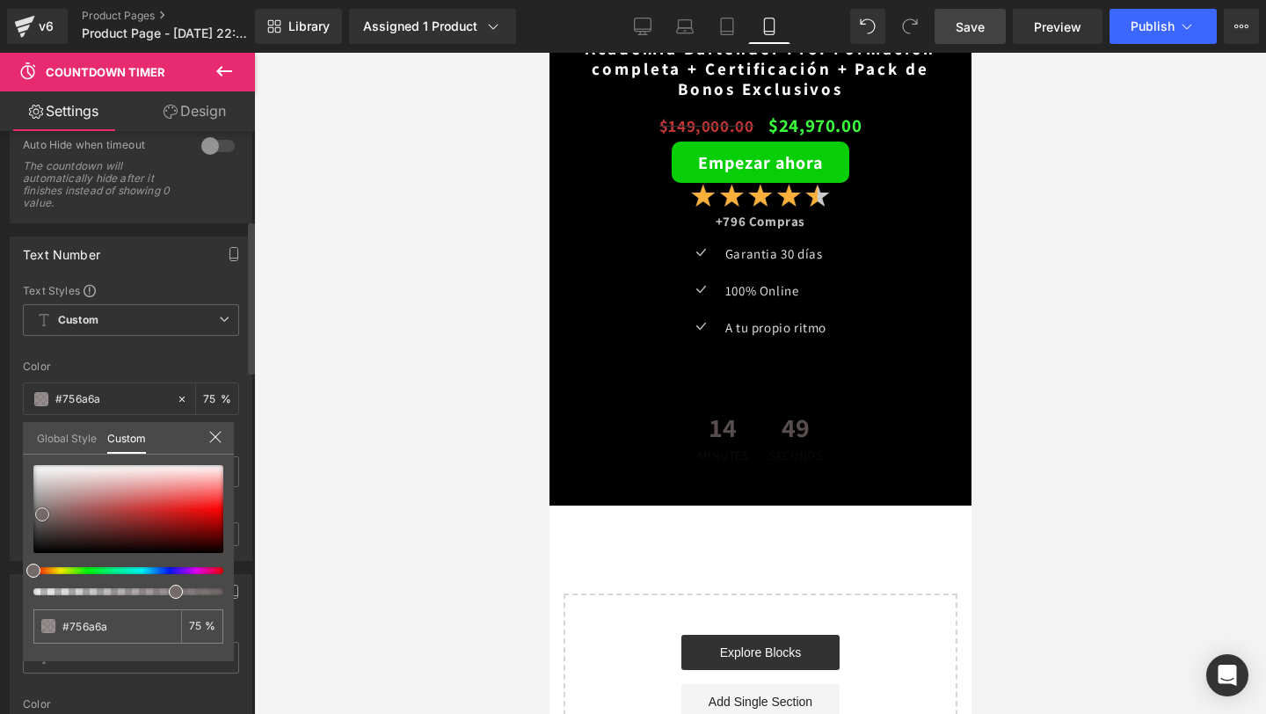
click at [42, 514] on div at bounding box center [128, 509] width 190 height 88
drag, startPoint x: 42, startPoint y: 509, endPoint x: 7, endPoint y: 451, distance: 67.8
click at [8, 451] on div "Text Number Text Styles Custom Custom Setup Global Style Custom Setup Global St…" at bounding box center [131, 392] width 263 height 338
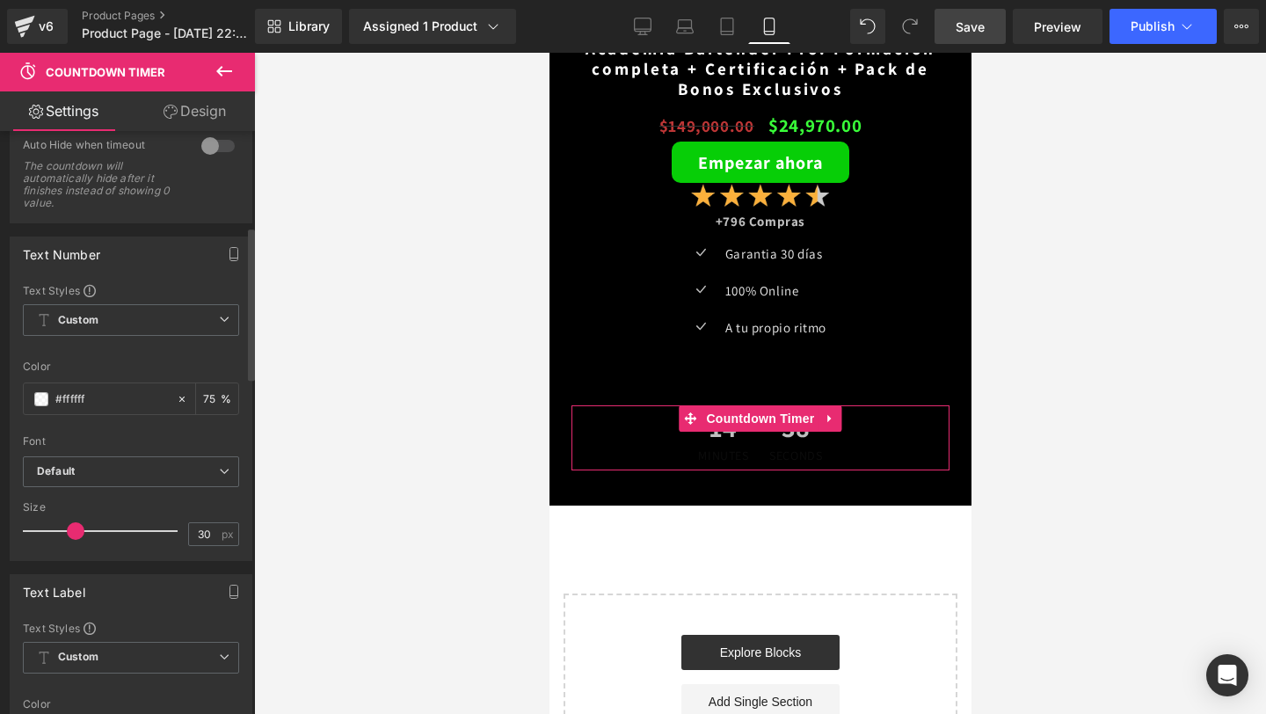
scroll to position [363, 0]
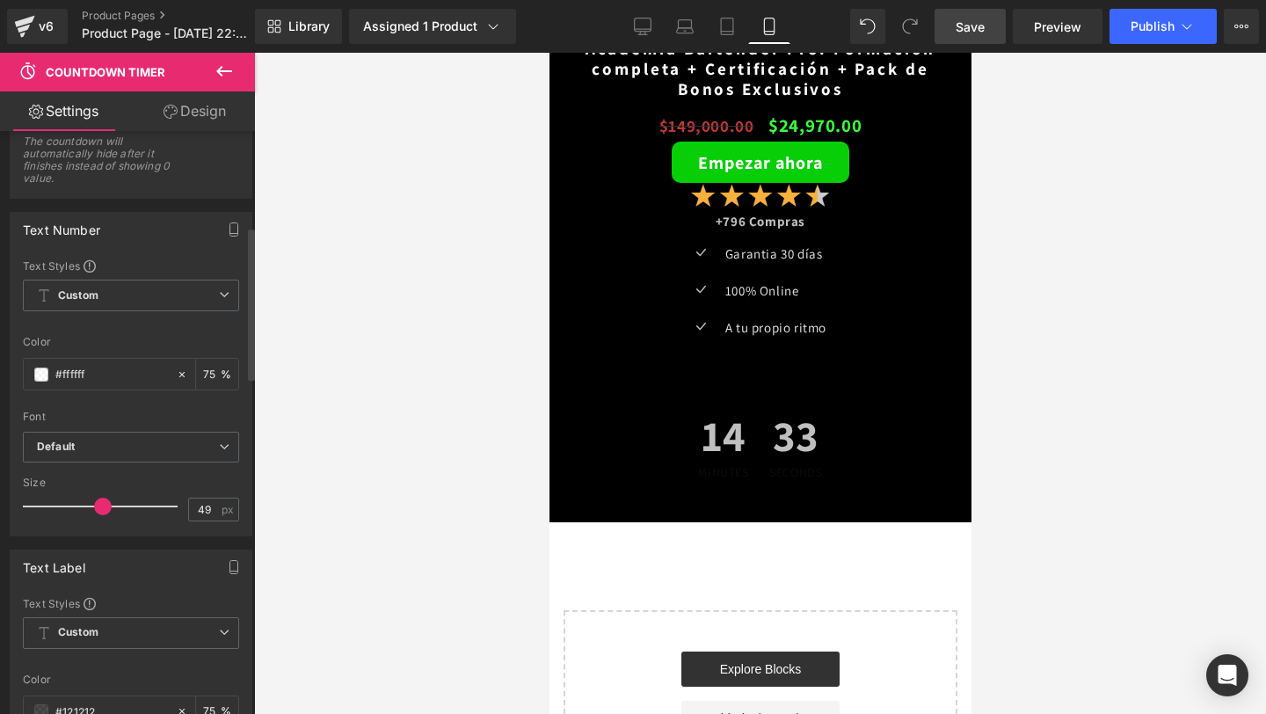
drag, startPoint x: 75, startPoint y: 508, endPoint x: 101, endPoint y: 518, distance: 28.1
click at [101, 518] on div at bounding box center [105, 506] width 146 height 35
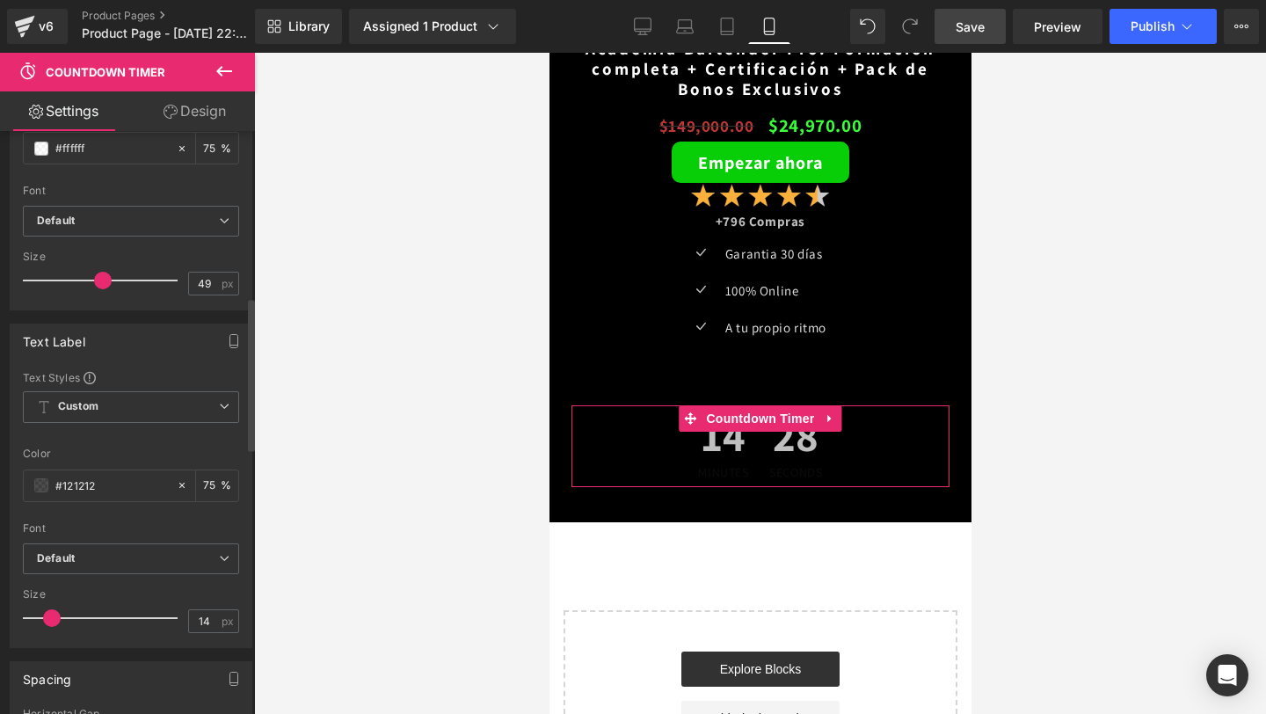
scroll to position [632, 0]
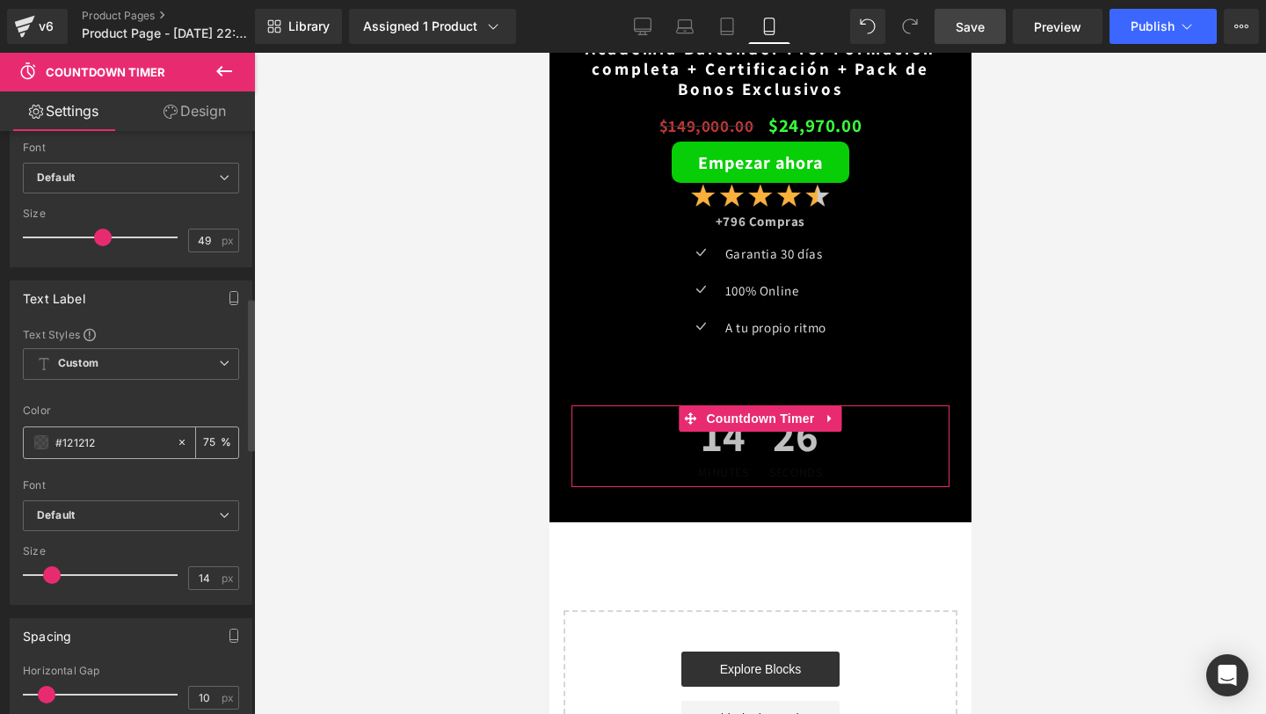
click at [46, 447] on span at bounding box center [41, 442] width 14 height 14
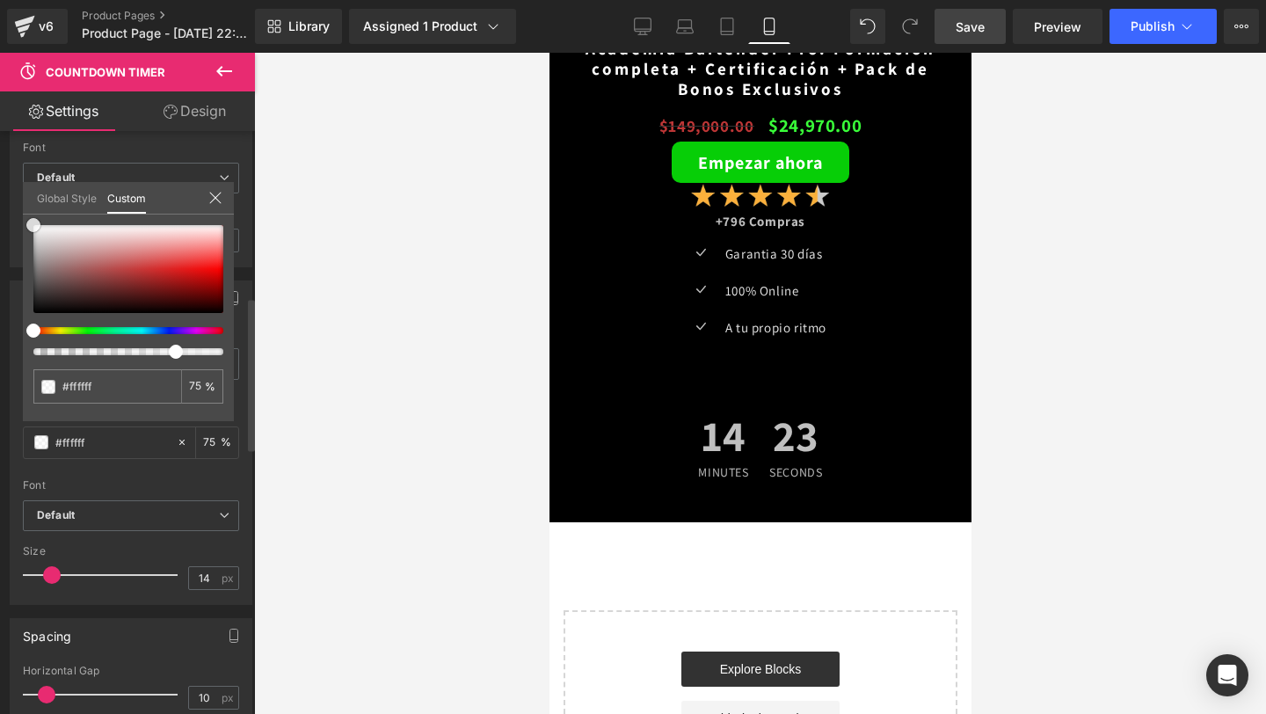
drag, startPoint x: 36, startPoint y: 311, endPoint x: 35, endPoint y: 197, distance: 114.3
click at [35, 197] on div "Global Style Custom Setup Global Style #ffffff 75 %" at bounding box center [128, 209] width 211 height 54
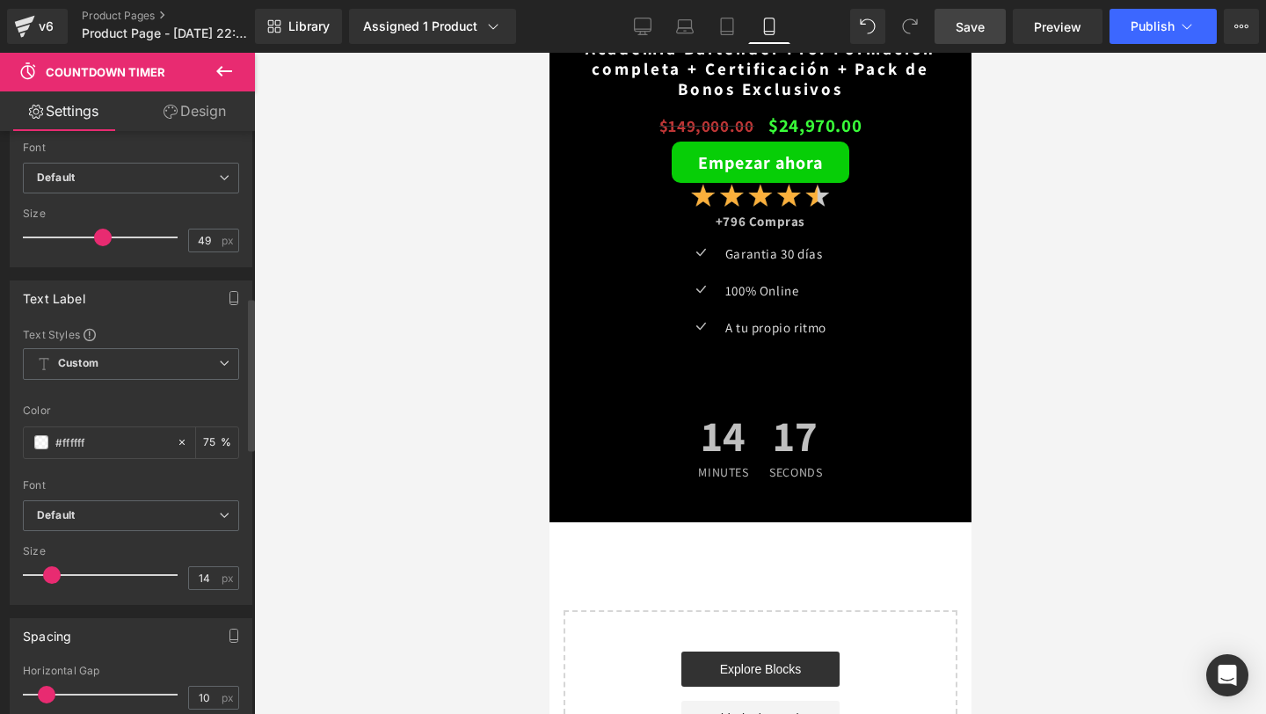
click at [231, 67] on icon at bounding box center [224, 71] width 21 height 21
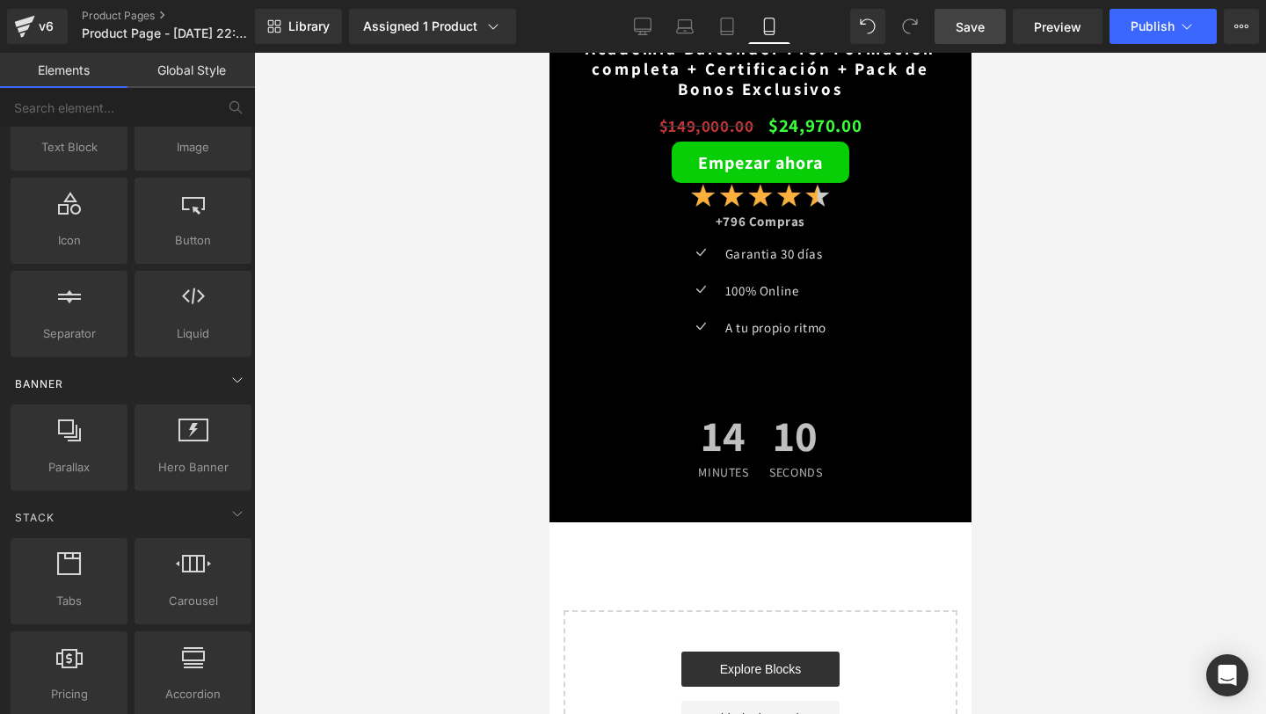
scroll to position [0, 0]
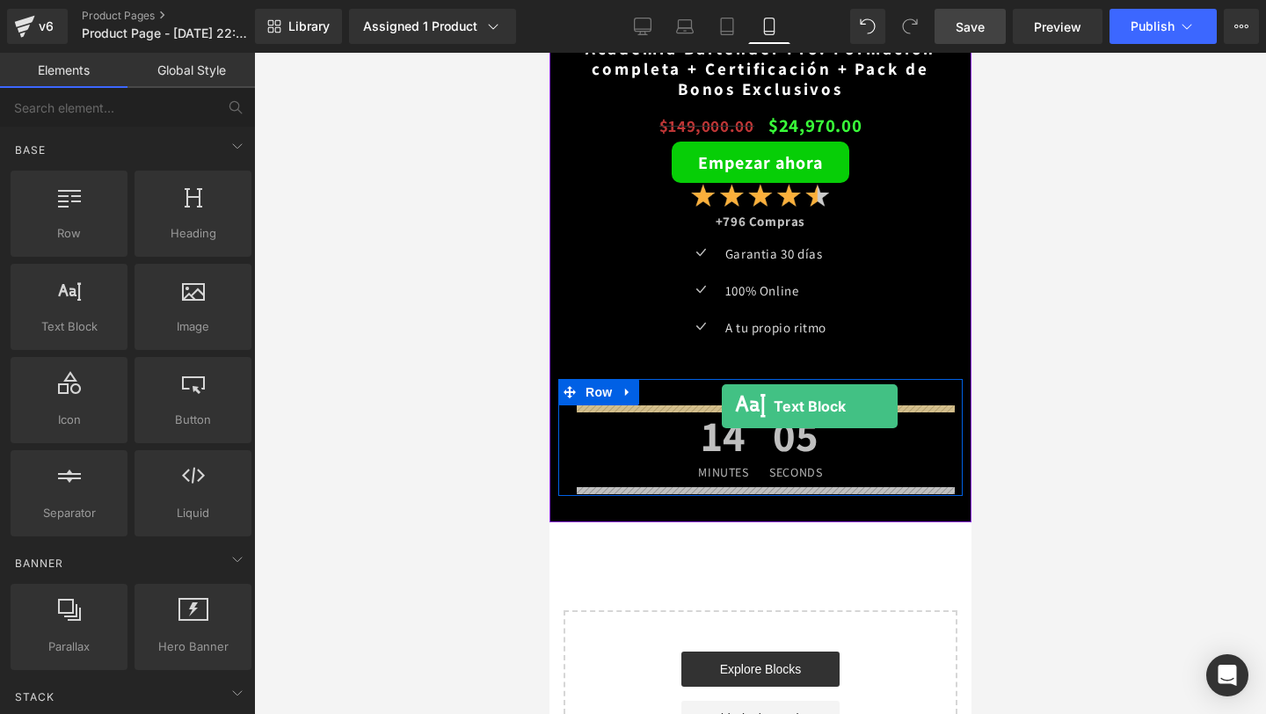
drag, startPoint x: 630, startPoint y: 396, endPoint x: 721, endPoint y: 406, distance: 91.1
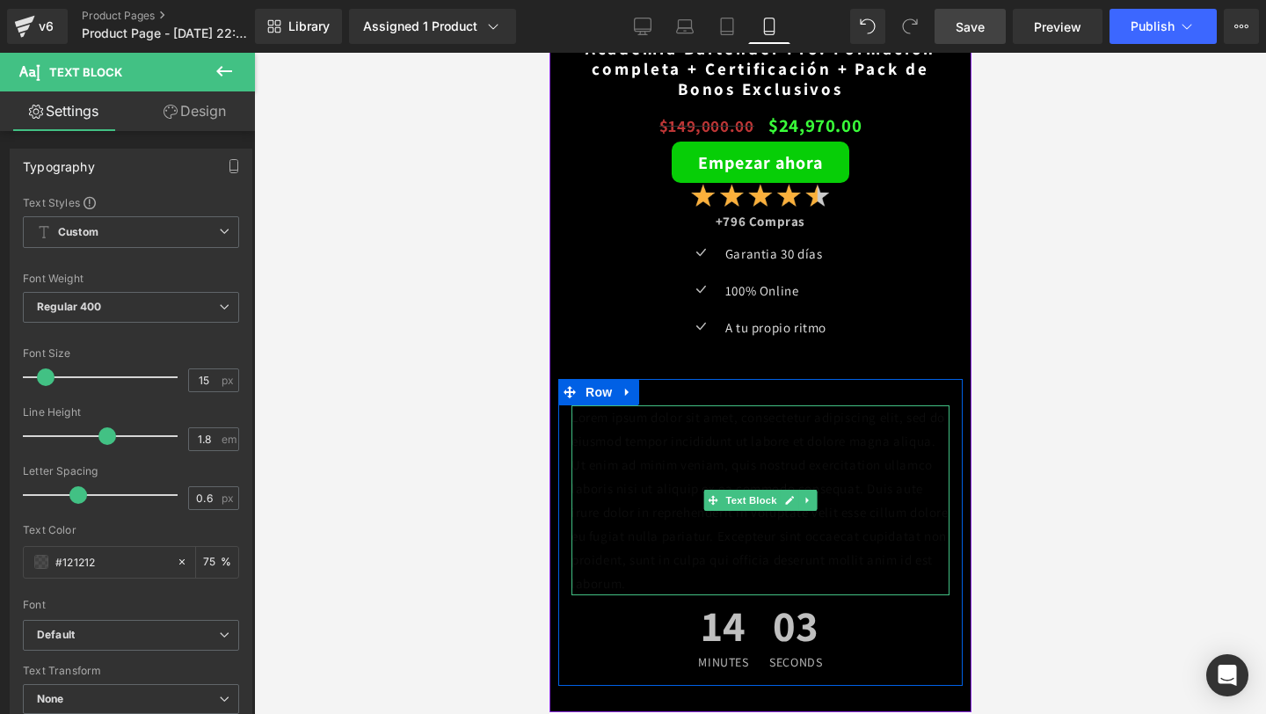
click at [689, 446] on p "Lorem ipsum dolor sit amet, consectetur adipiscing elit, sed do eiusmod tempor …" at bounding box center [759, 500] width 378 height 190
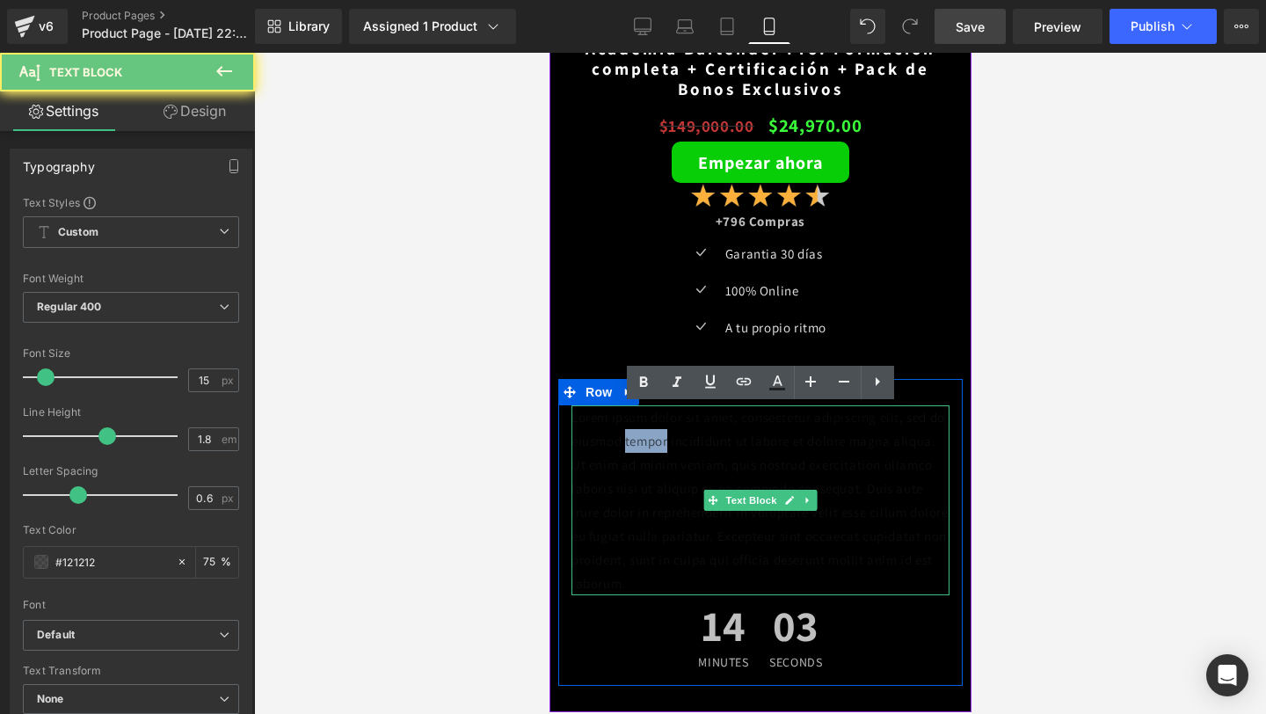
click at [689, 446] on p "Lorem ipsum dolor sit amet, consectetur adipiscing elit, sed do eiusmod tempor …" at bounding box center [759, 500] width 378 height 190
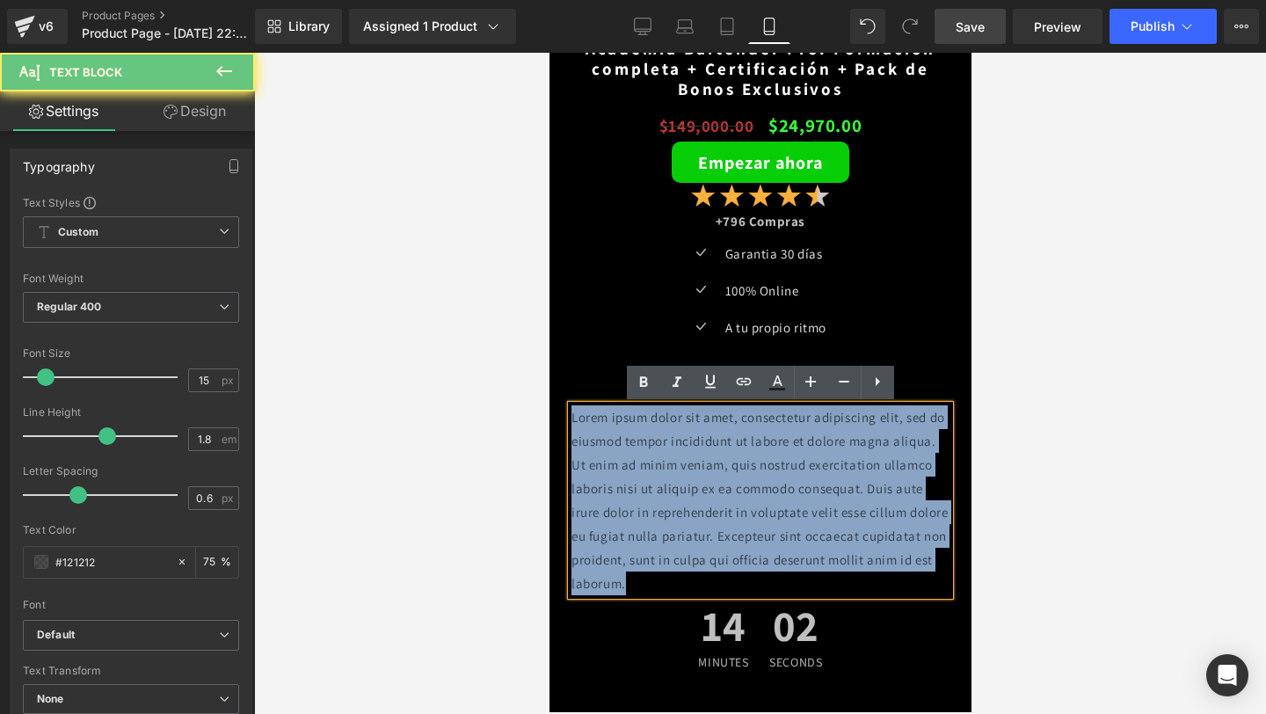
click at [689, 446] on p "Lorem ipsum dolor sit amet, consectetur adipiscing elit, sed do eiusmod tempor …" at bounding box center [759, 500] width 378 height 190
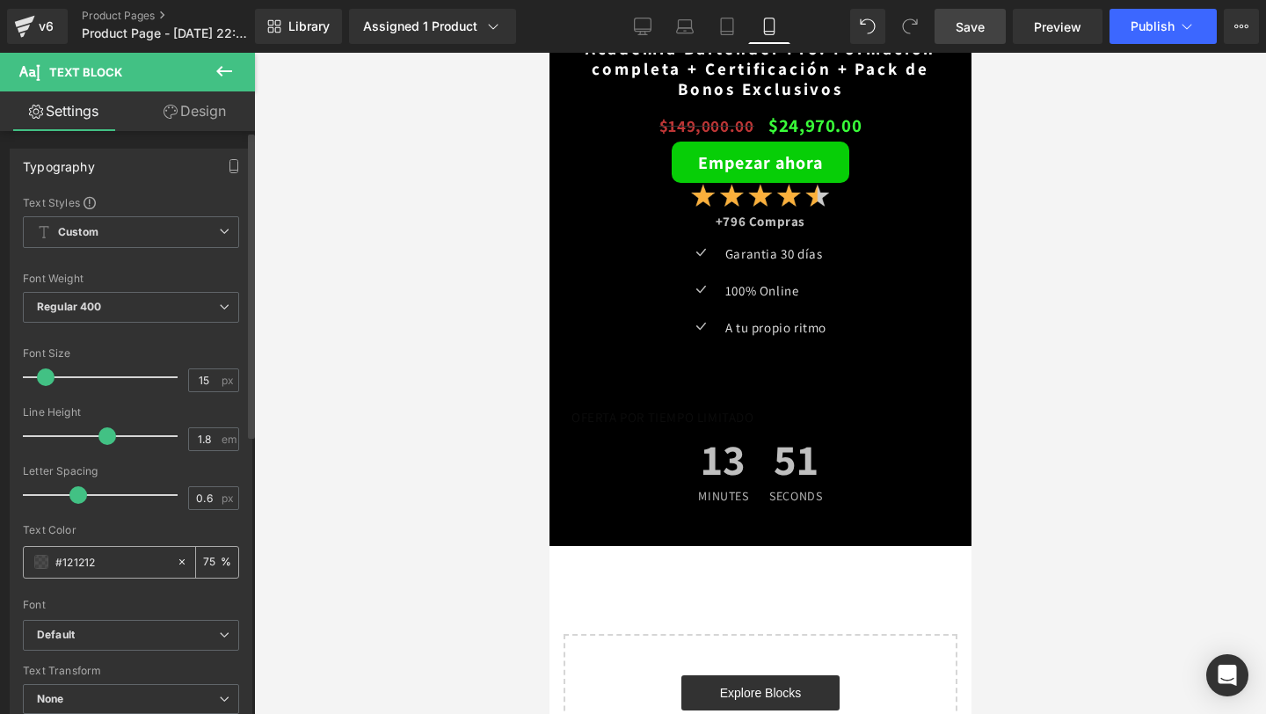
click at [41, 559] on span at bounding box center [41, 562] width 14 height 14
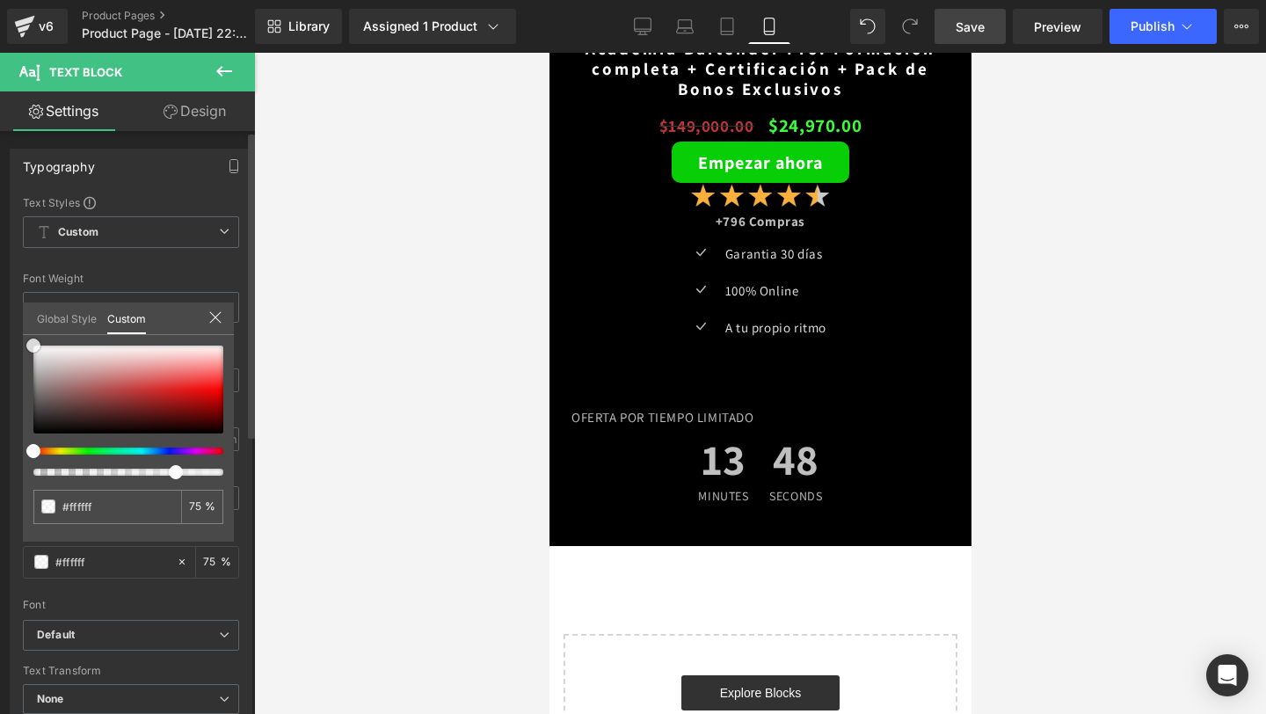
drag, startPoint x: 34, startPoint y: 429, endPoint x: 18, endPoint y: 321, distance: 109.3
click at [18, 321] on div "Typography Text Styles Custom Custom Setup Global Style Custom Setup Global Sty…" at bounding box center [131, 437] width 263 height 604
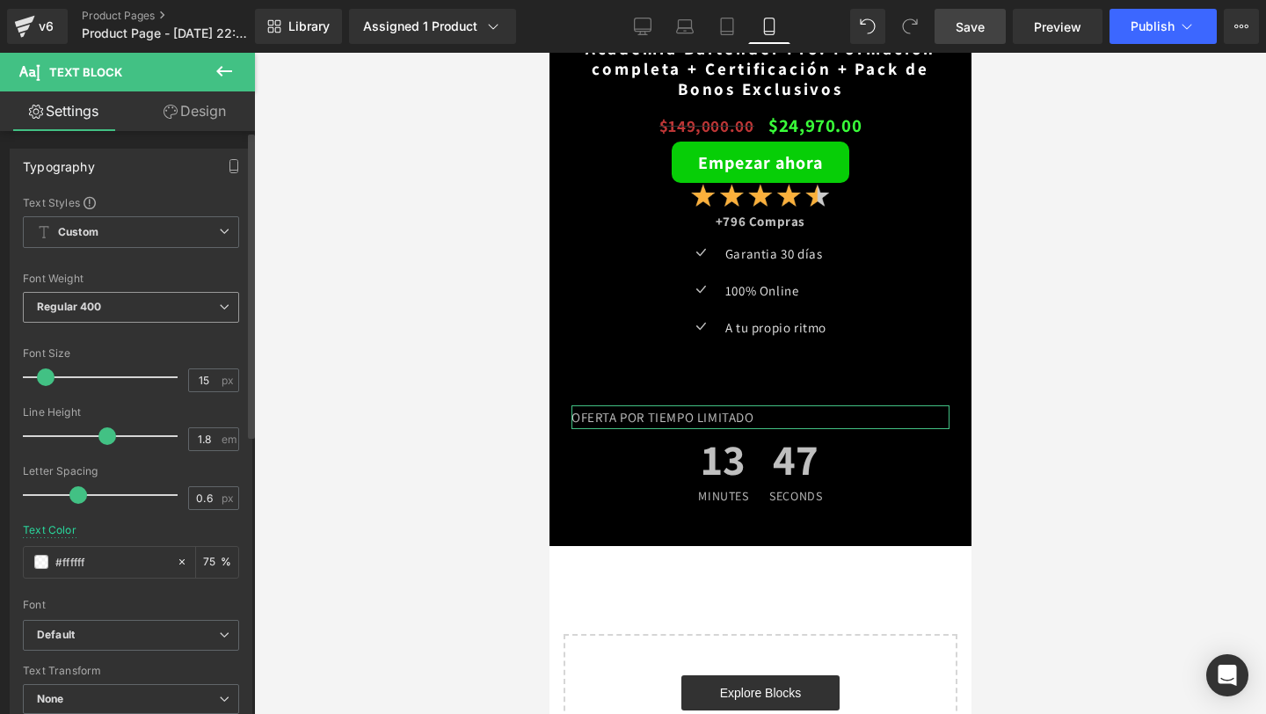
click at [170, 313] on span "Regular 400" at bounding box center [131, 307] width 216 height 31
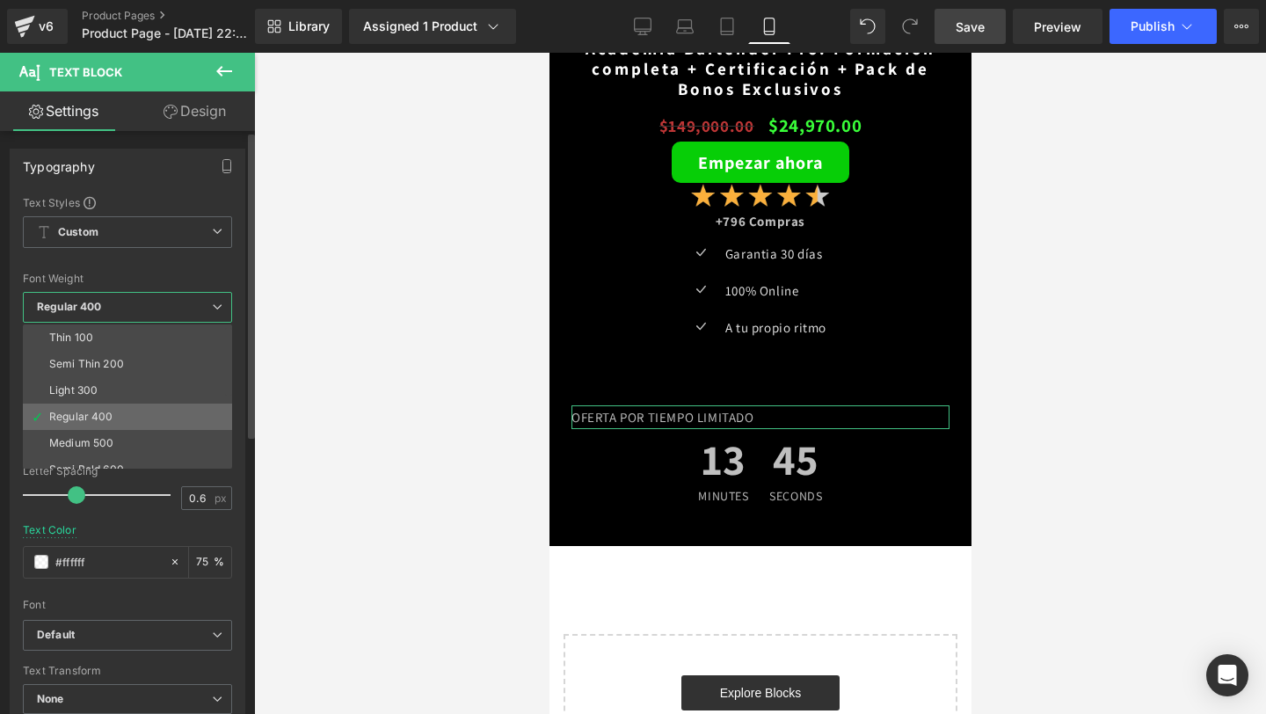
scroll to position [146, 0]
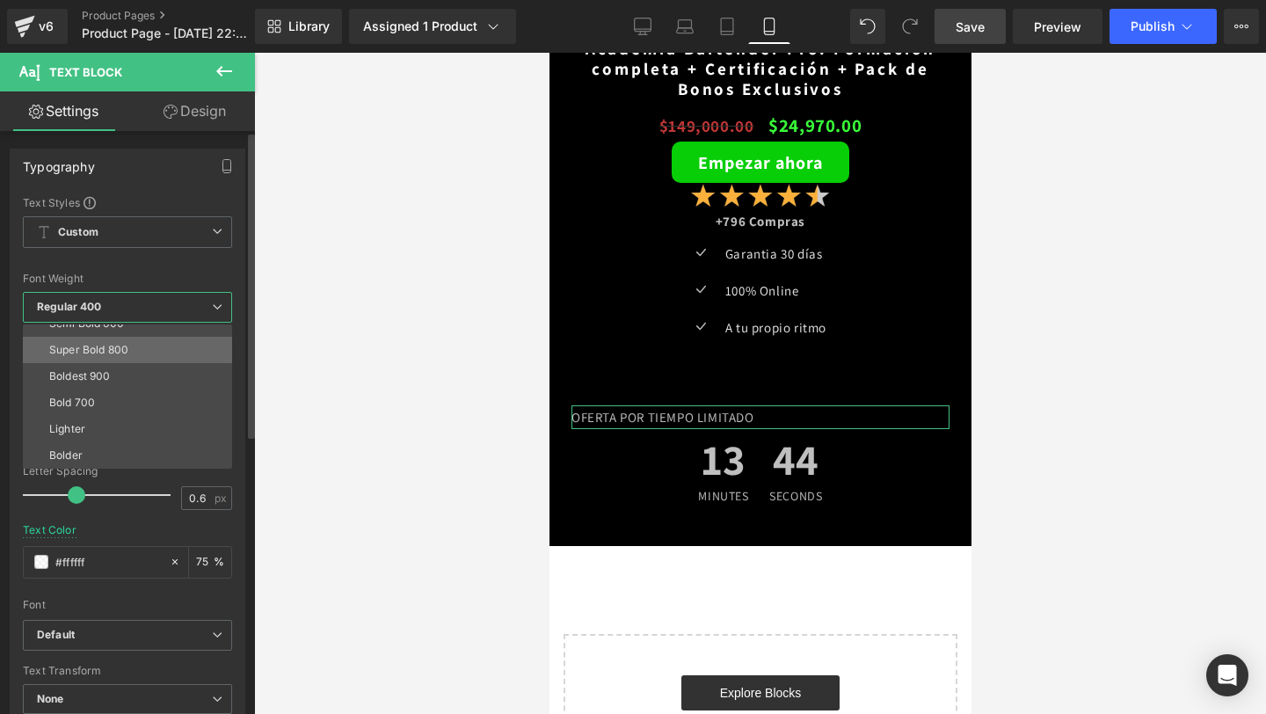
click at [155, 352] on li "Super Bold 800" at bounding box center [131, 350] width 217 height 26
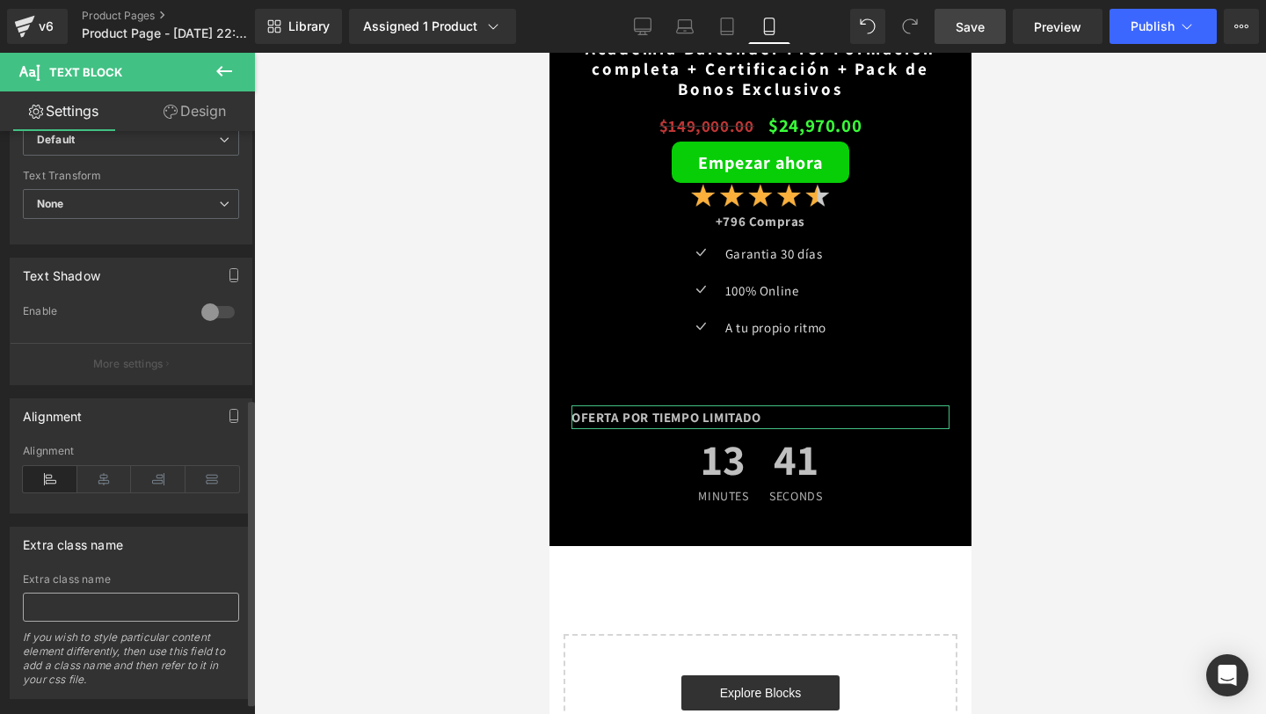
scroll to position [514, 0]
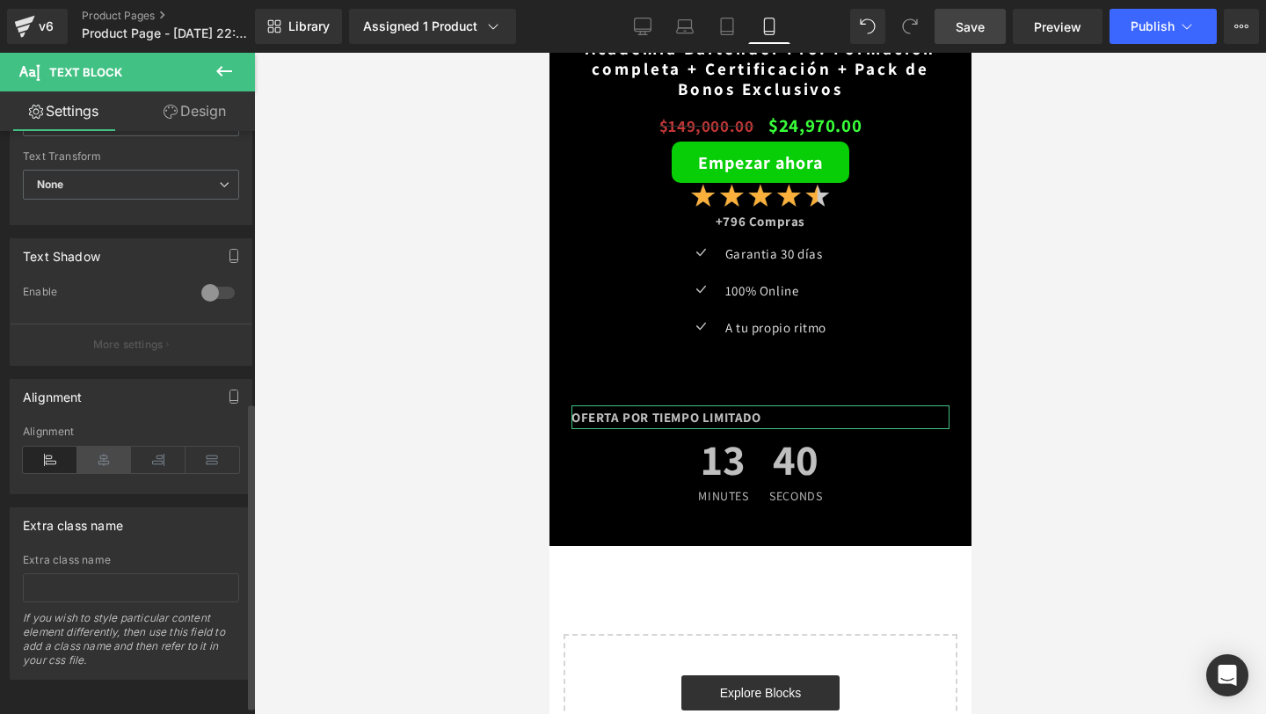
click at [99, 456] on icon at bounding box center [104, 460] width 54 height 26
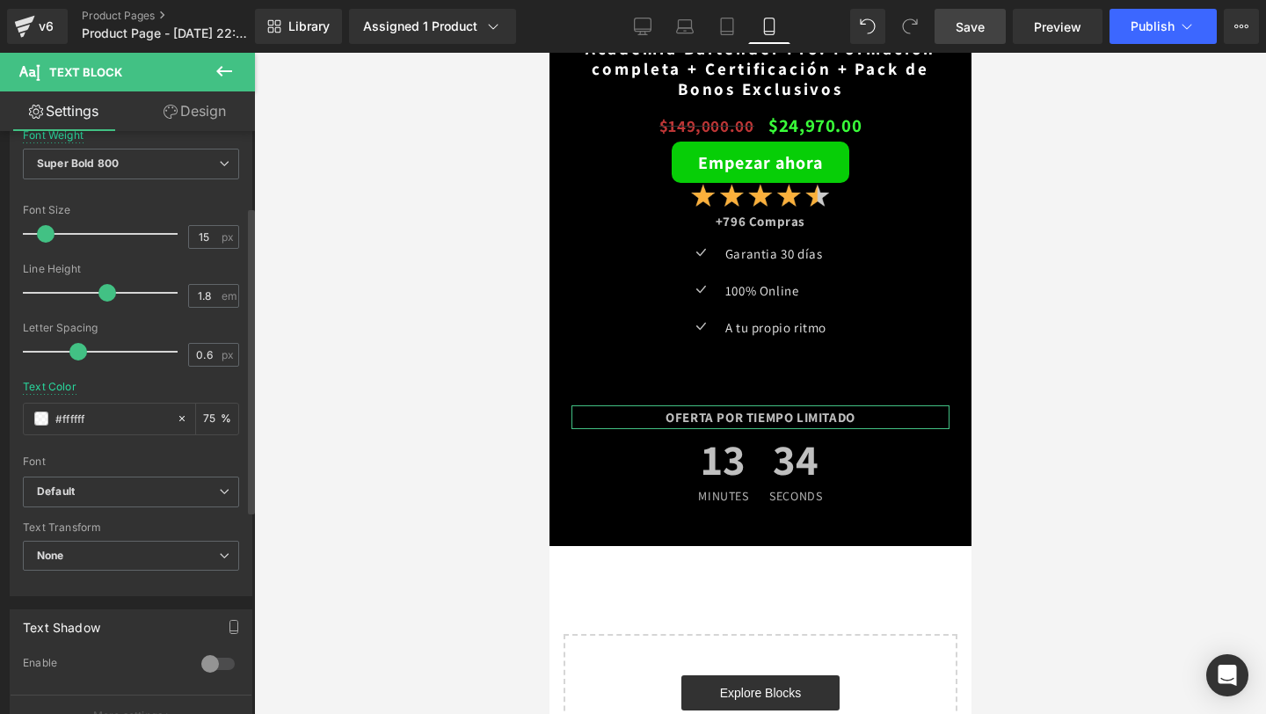
scroll to position [141, 0]
click at [207, 424] on input "75" at bounding box center [212, 420] width 18 height 19
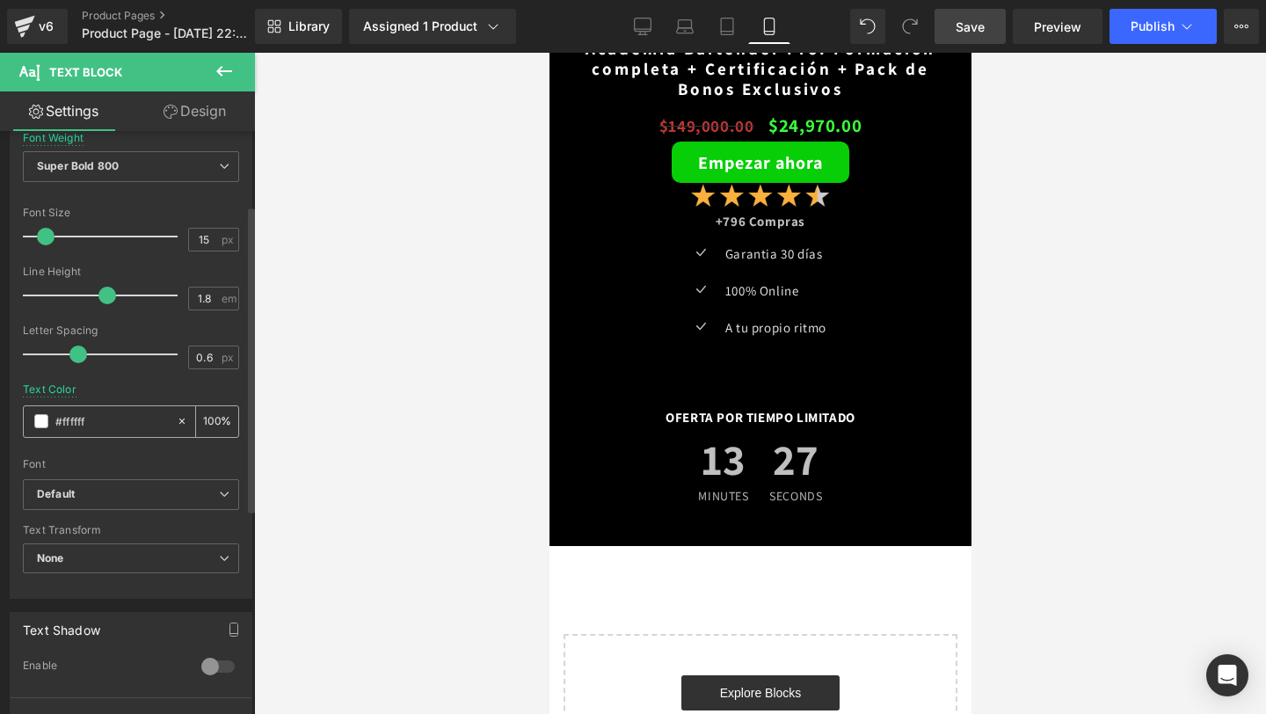
scroll to position [0, 0]
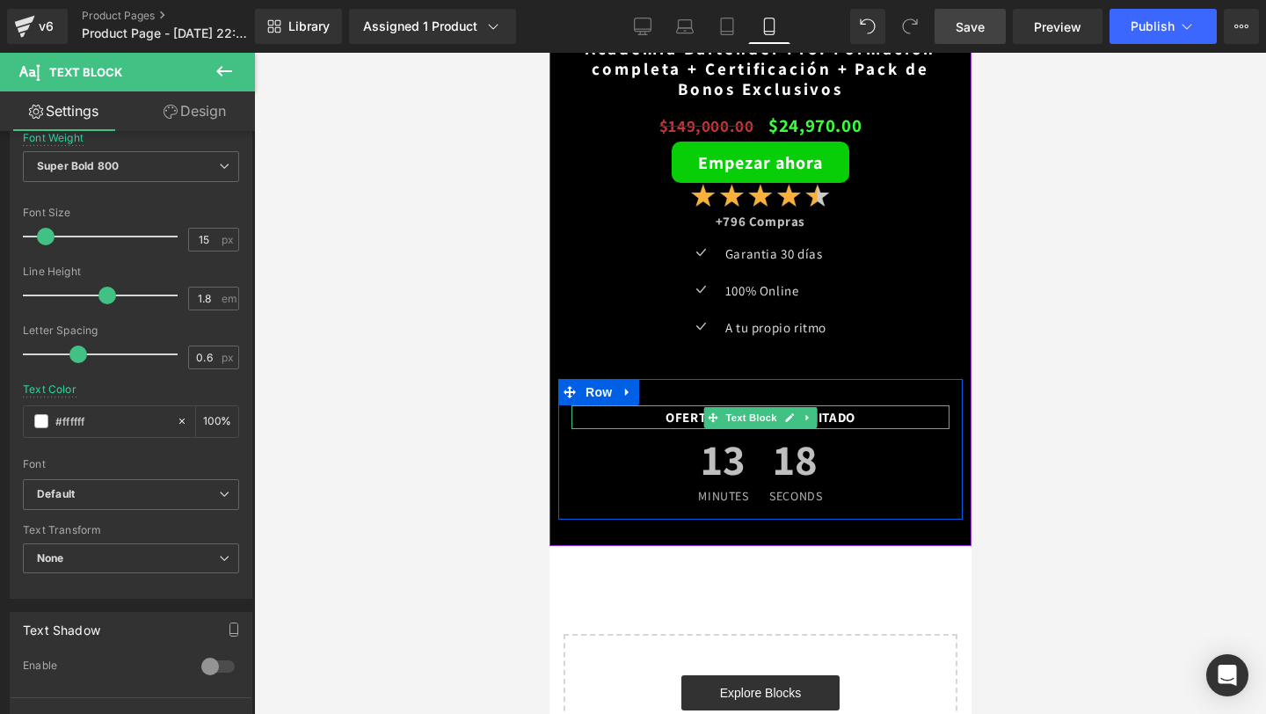
click at [651, 418] on div "OFERTA POR TIEMPO LIMITADO" at bounding box center [759, 417] width 378 height 24
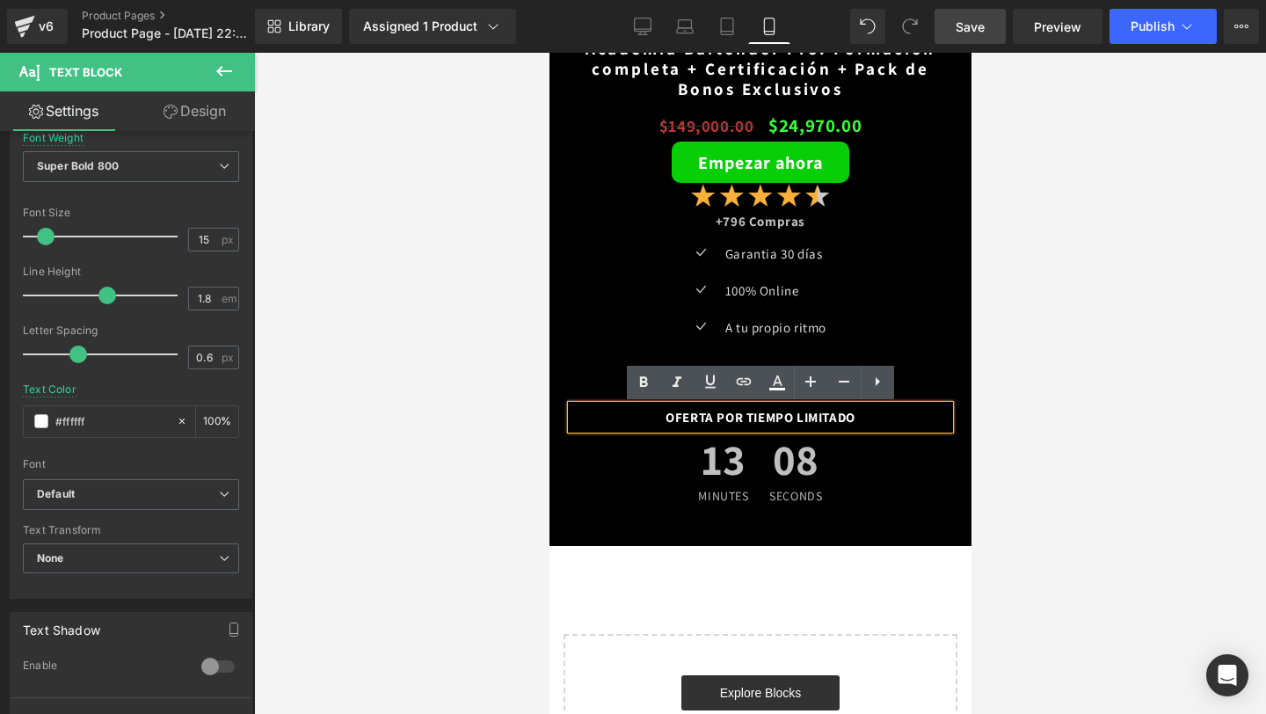
click at [968, 31] on span "Save" at bounding box center [969, 27] width 29 height 18
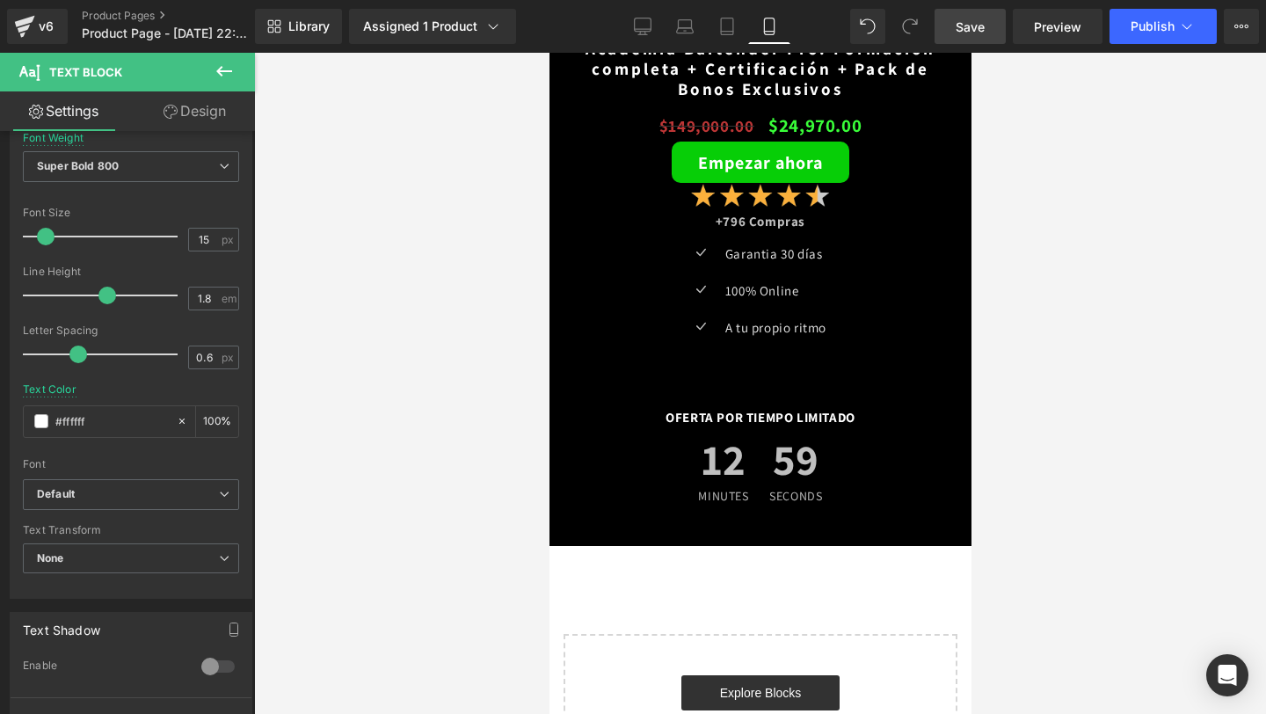
click at [959, 27] on span "Save" at bounding box center [969, 27] width 29 height 18
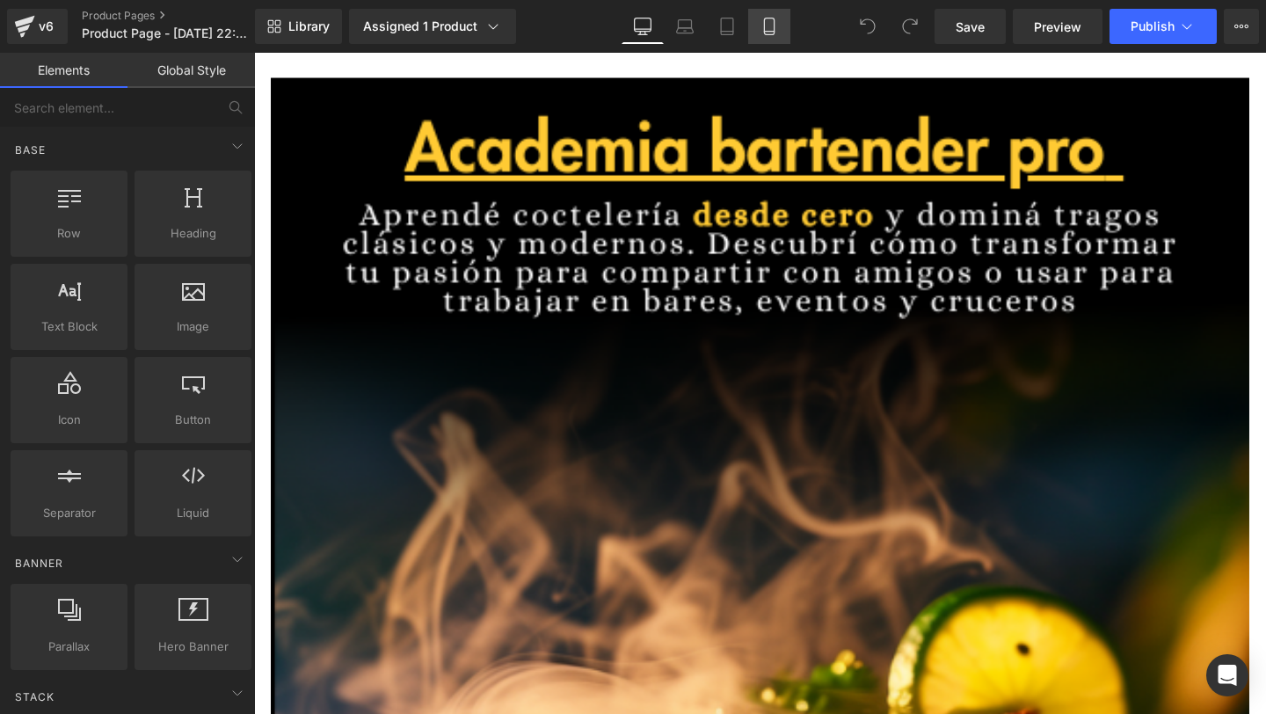
click at [757, 28] on link "Mobile" at bounding box center [769, 26] width 42 height 35
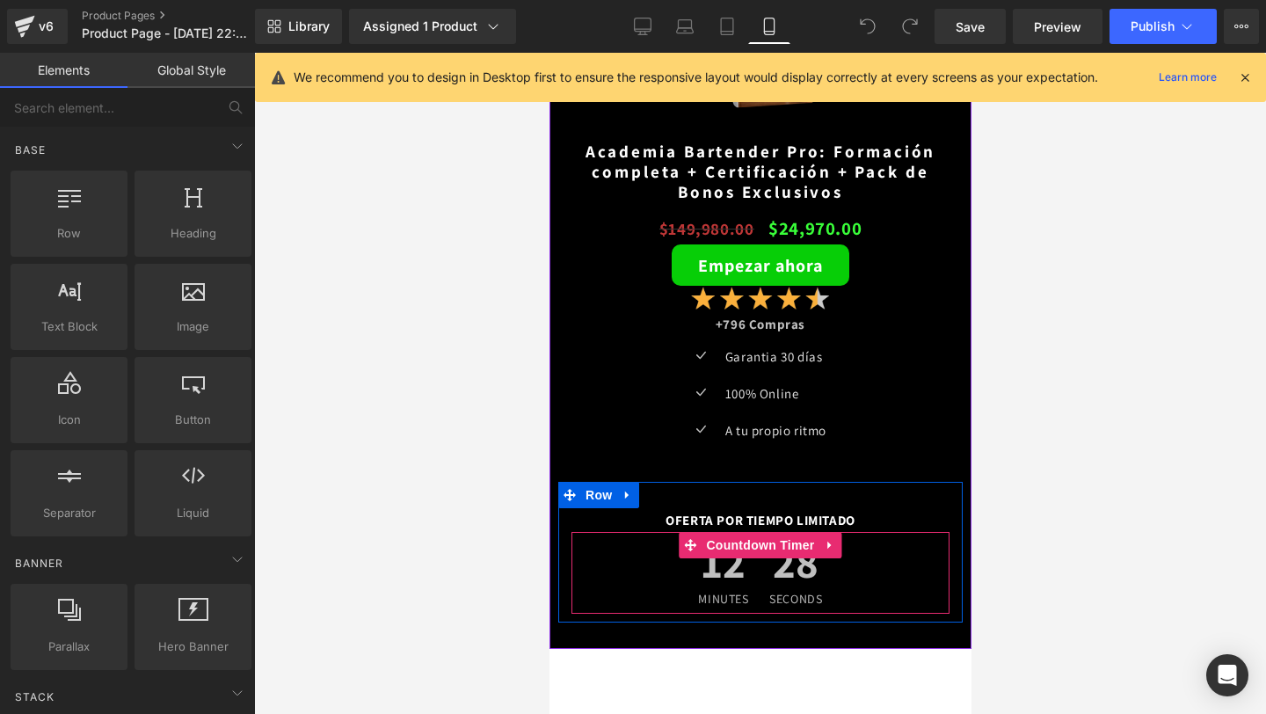
scroll to position [4183, 0]
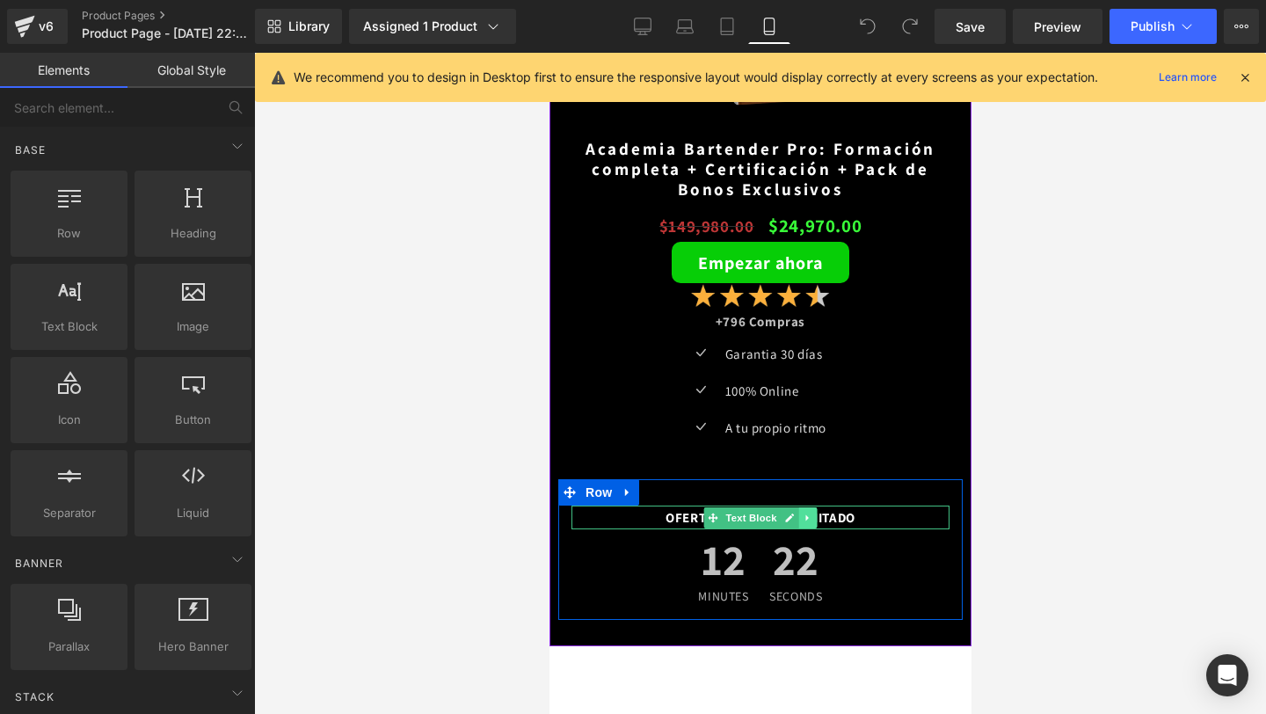
click at [808, 519] on icon at bounding box center [807, 517] width 10 height 11
click at [795, 519] on icon at bounding box center [798, 517] width 10 height 10
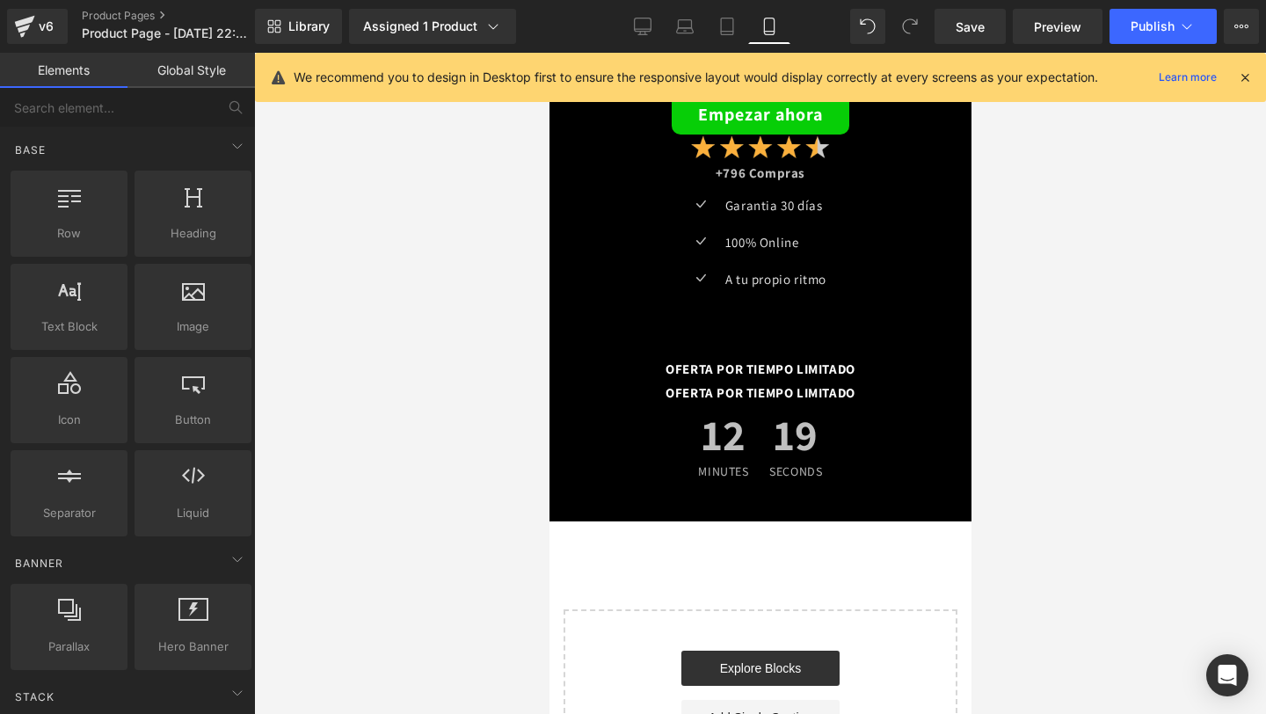
scroll to position [4327, 0]
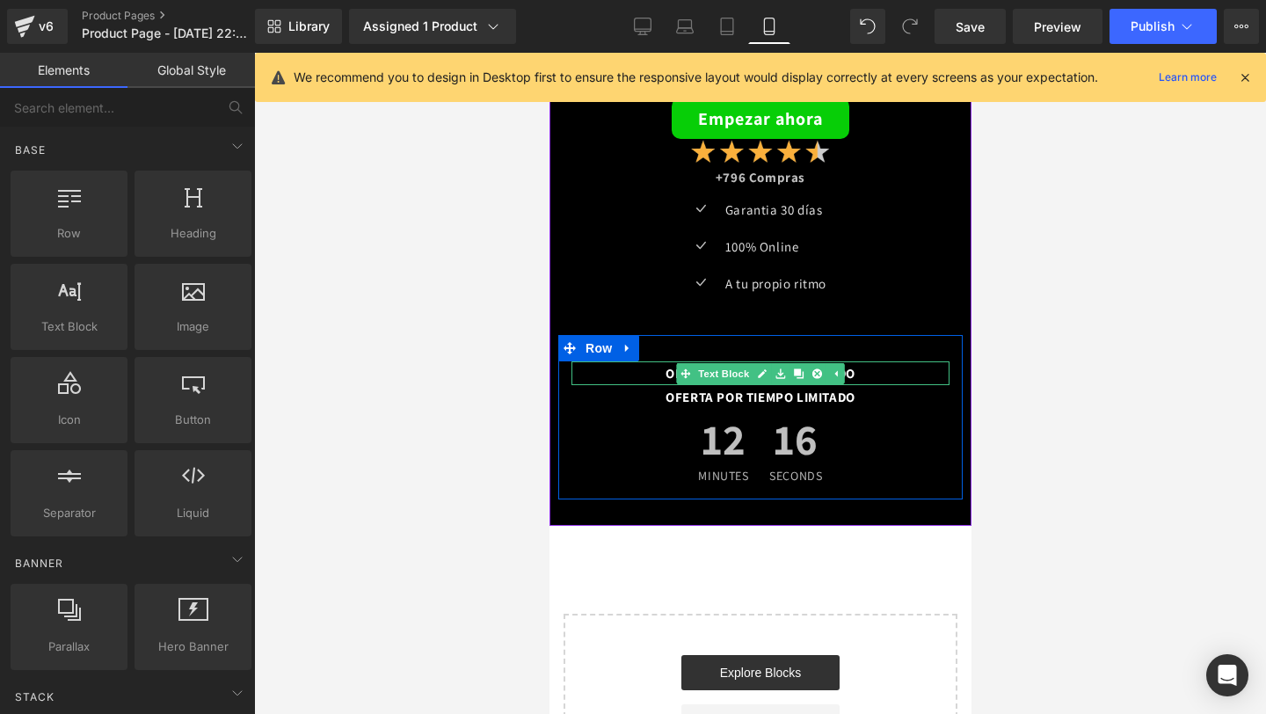
click at [645, 374] on div "OFERTA POR TIEMPO LIMITADO" at bounding box center [759, 373] width 378 height 24
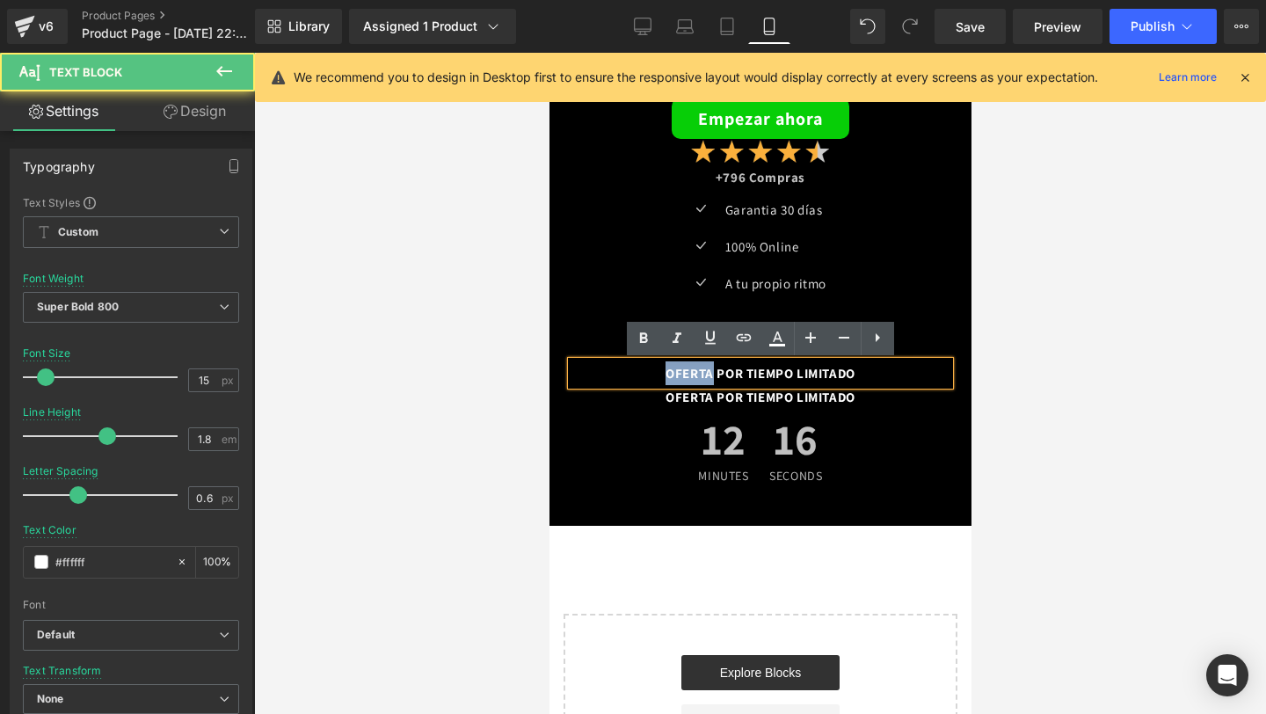
click at [645, 374] on div "OFERTA POR TIEMPO LIMITADO" at bounding box center [759, 373] width 378 height 24
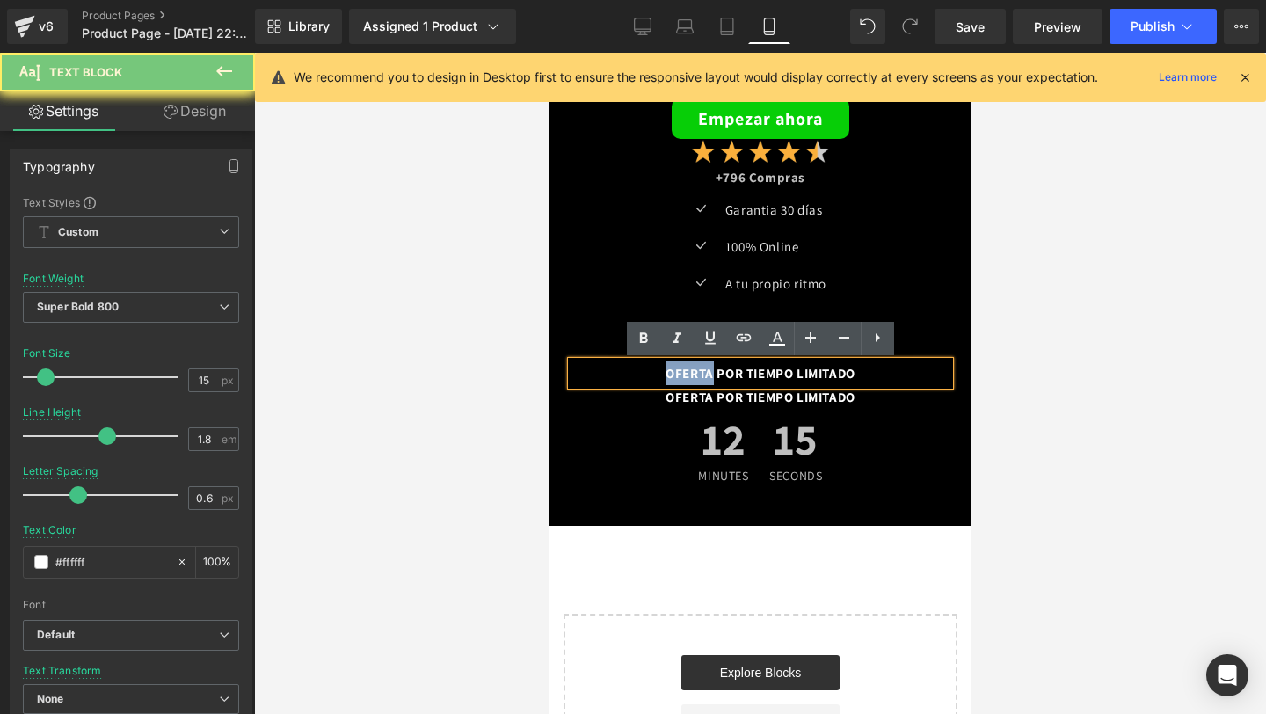
click at [645, 374] on div "OFERTA POR TIEMPO LIMITADO" at bounding box center [759, 373] width 378 height 24
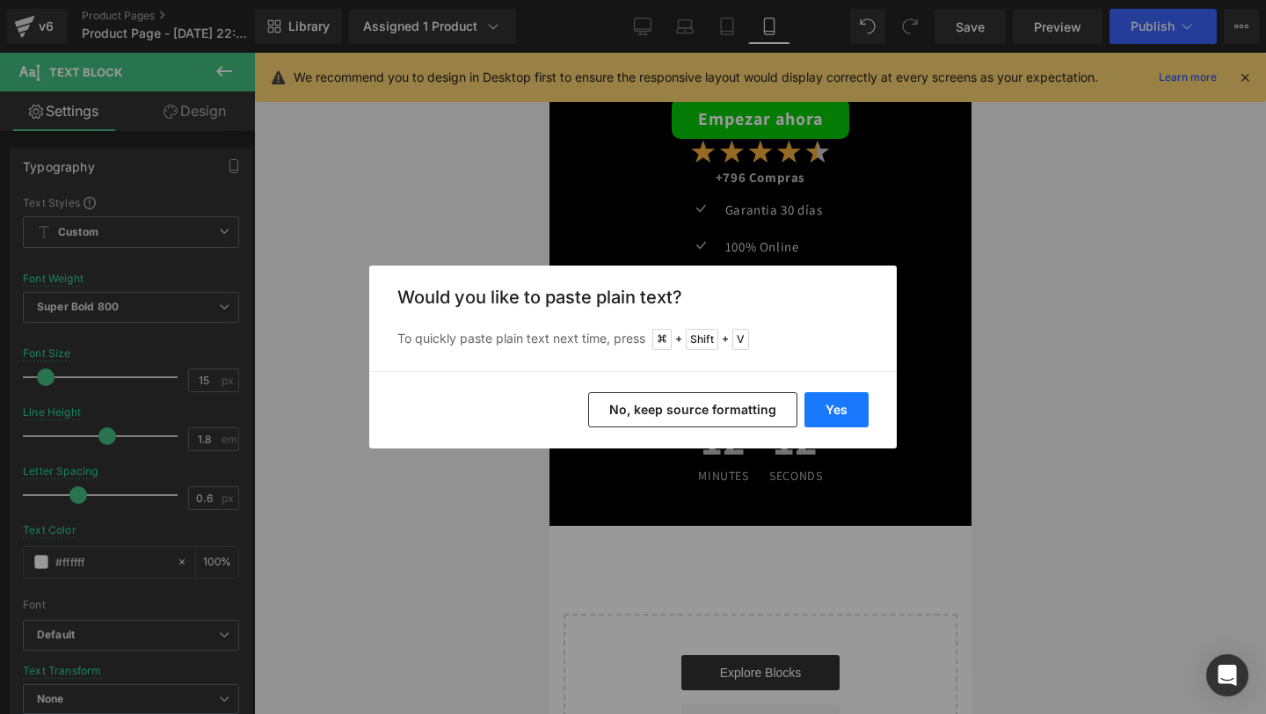
click at [846, 419] on button "Yes" at bounding box center [836, 409] width 64 height 35
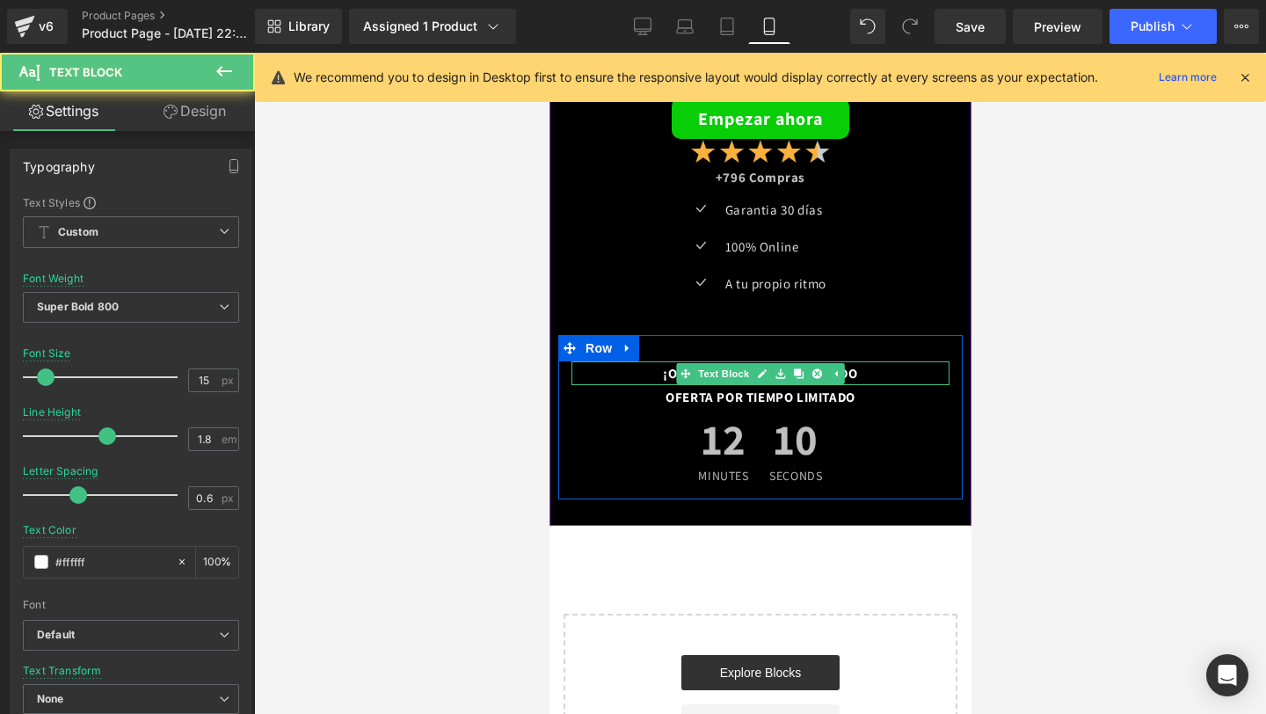
click at [878, 374] on div "¡OFERTA POR TIEMPO LIMITADO" at bounding box center [759, 373] width 378 height 24
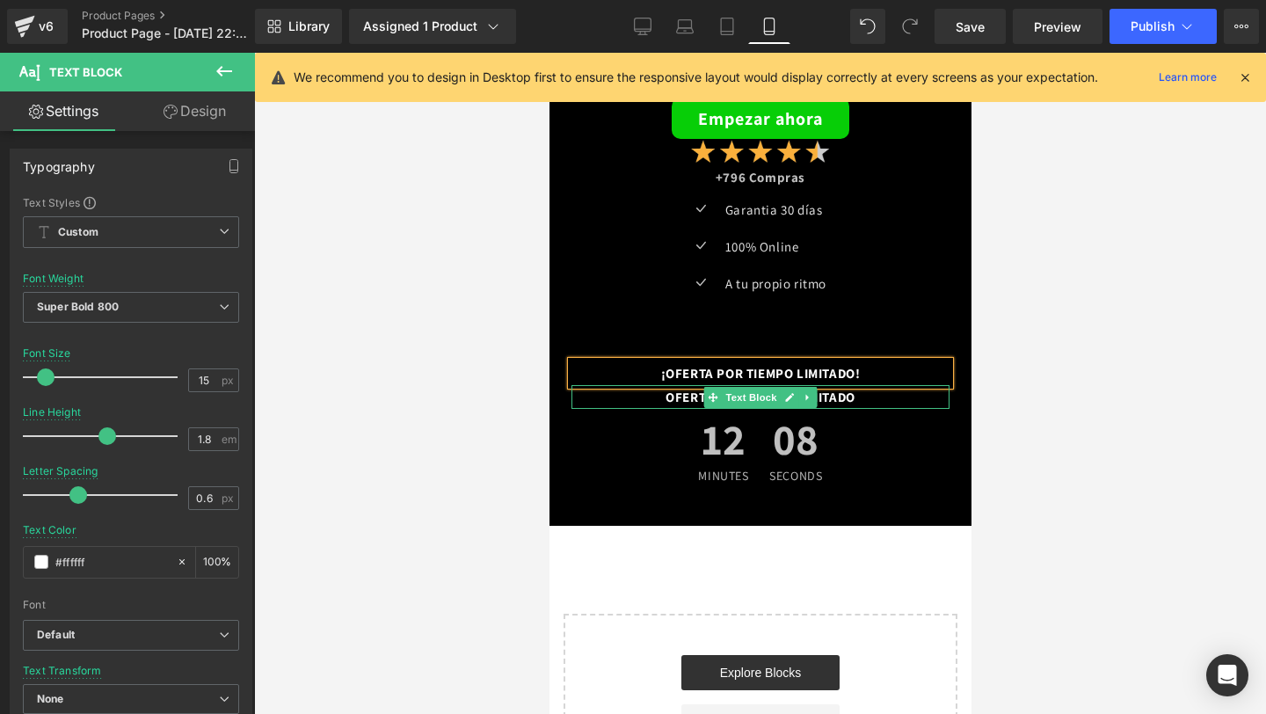
click at [822, 397] on div "OFERTA POR TIEMPO LIMITADO" at bounding box center [759, 397] width 378 height 24
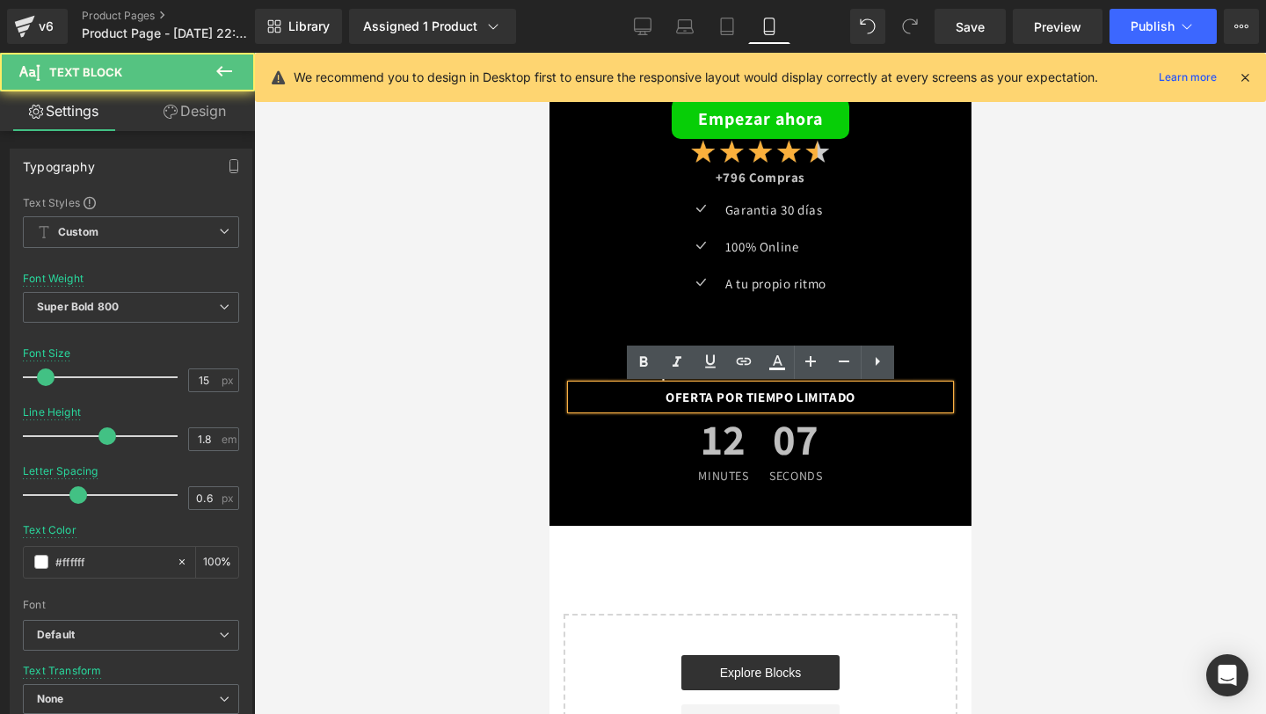
click at [835, 400] on div "OFERTA POR TIEMPO LIMITADO" at bounding box center [759, 397] width 378 height 24
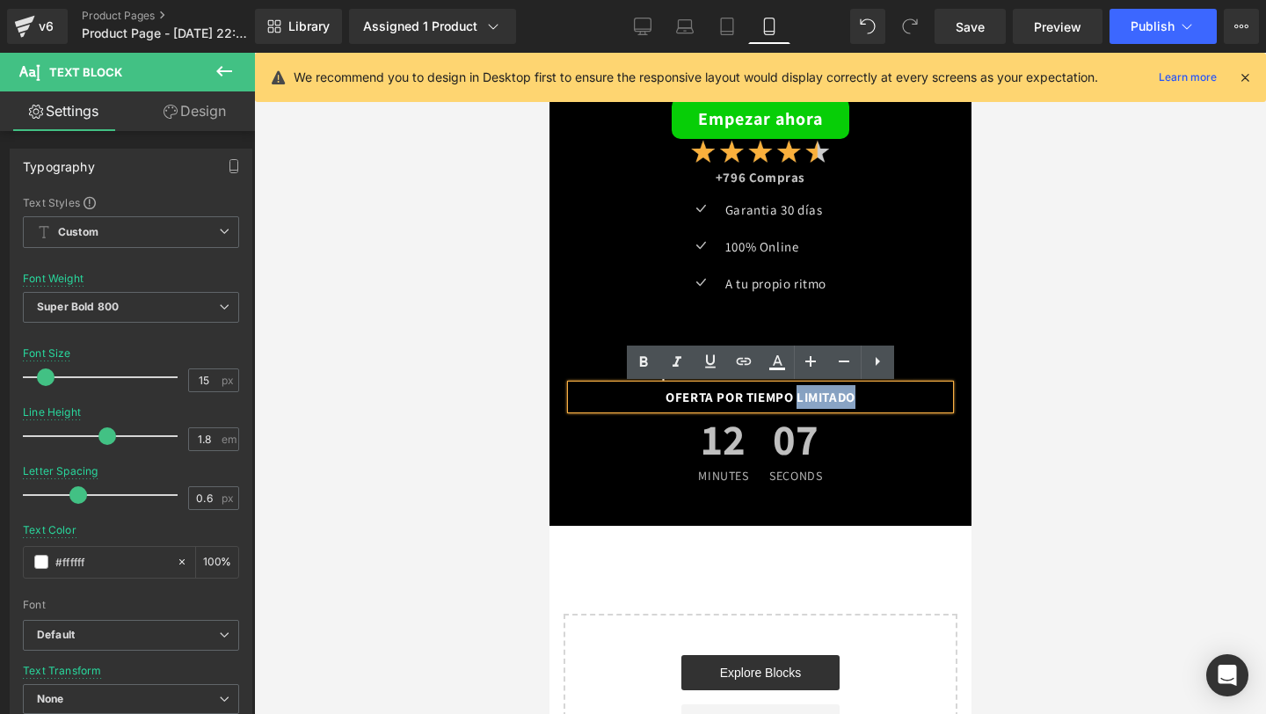
click at [835, 400] on div "OFERTA POR TIEMPO LIMITADO" at bounding box center [759, 397] width 378 height 24
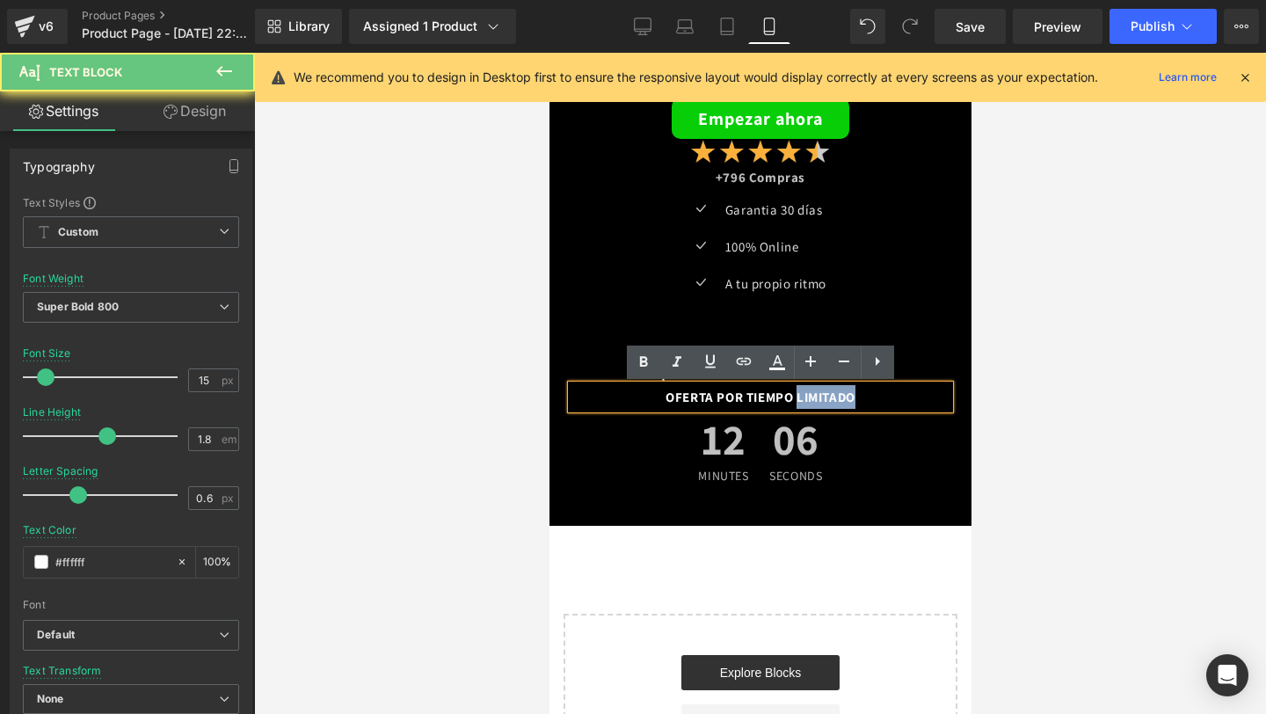
click at [835, 400] on div "OFERTA POR TIEMPO LIMITADO" at bounding box center [759, 397] width 378 height 24
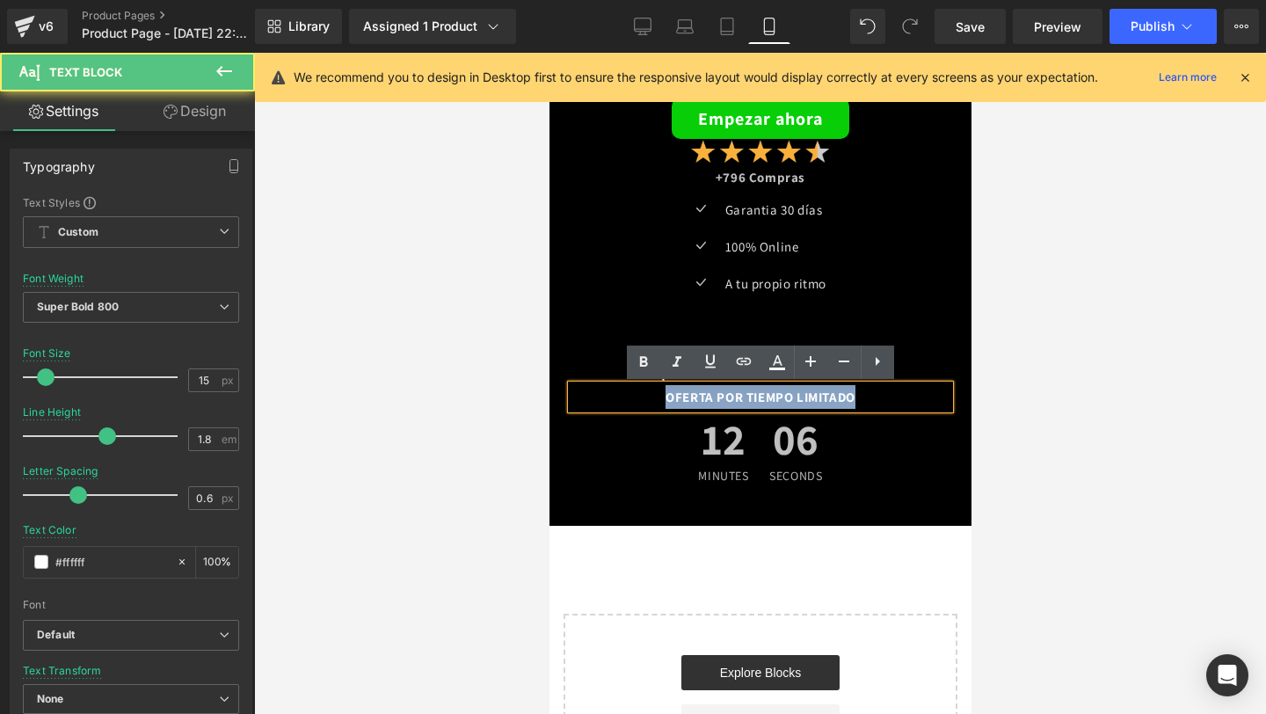
click at [835, 400] on div "OFERTA POR TIEMPO LIMITADO" at bounding box center [759, 397] width 378 height 24
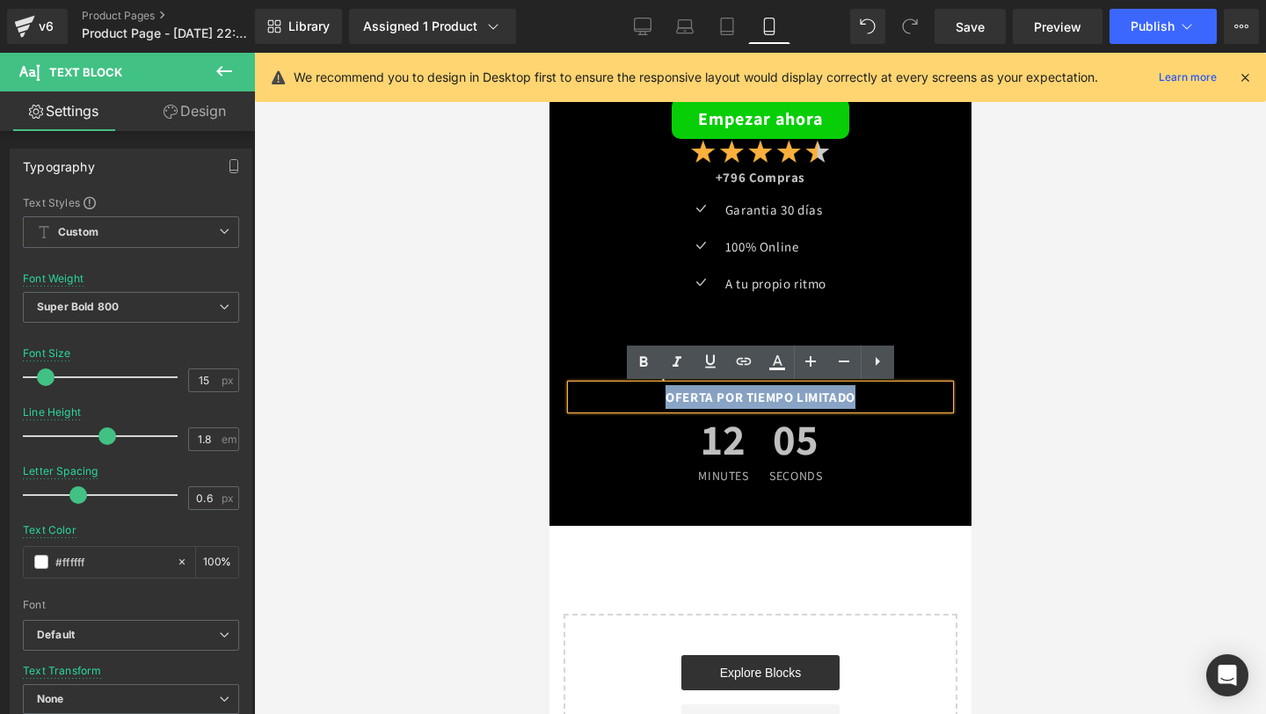
click at [788, 401] on div "OFERTA POR TIEMPO LIMITADO" at bounding box center [759, 397] width 378 height 24
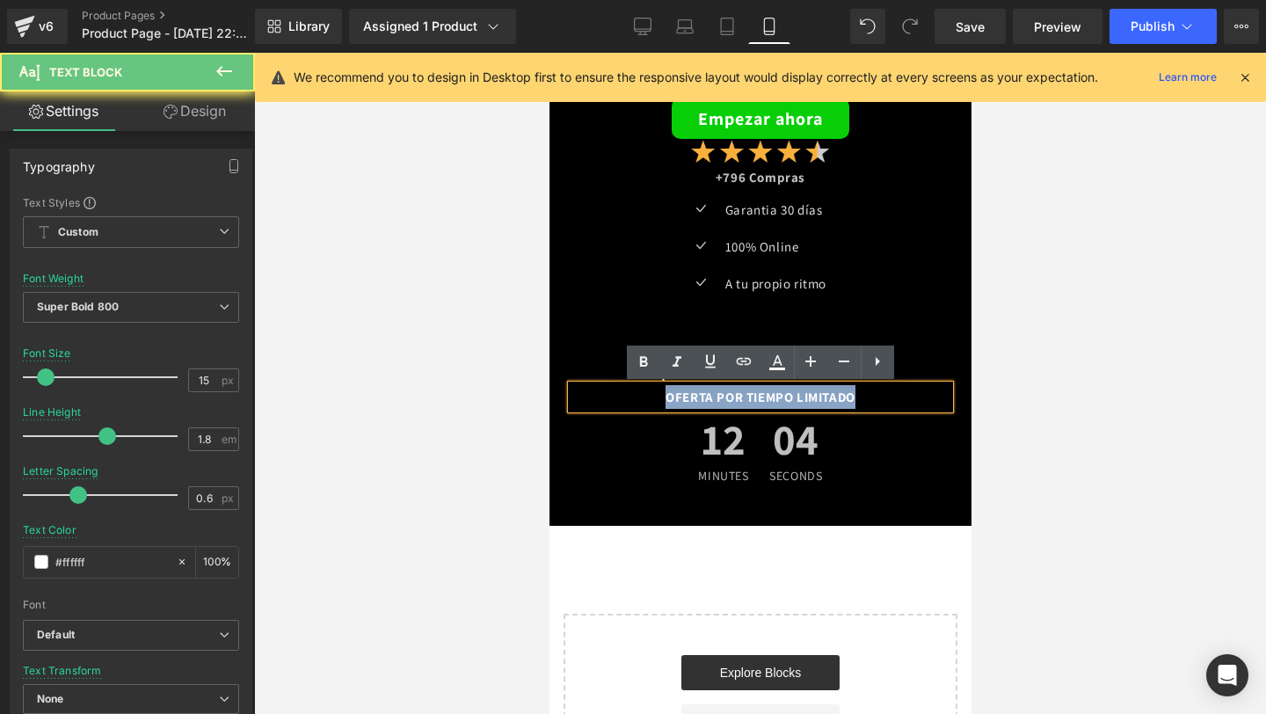
click at [788, 401] on div "OFERTA POR TIEMPO LIMITADO" at bounding box center [759, 397] width 378 height 24
drag, startPoint x: 788, startPoint y: 401, endPoint x: 778, endPoint y: 401, distance: 10.5
click at [788, 401] on div "OFERTA POR TIEMPO LIMITADO" at bounding box center [759, 397] width 378 height 24
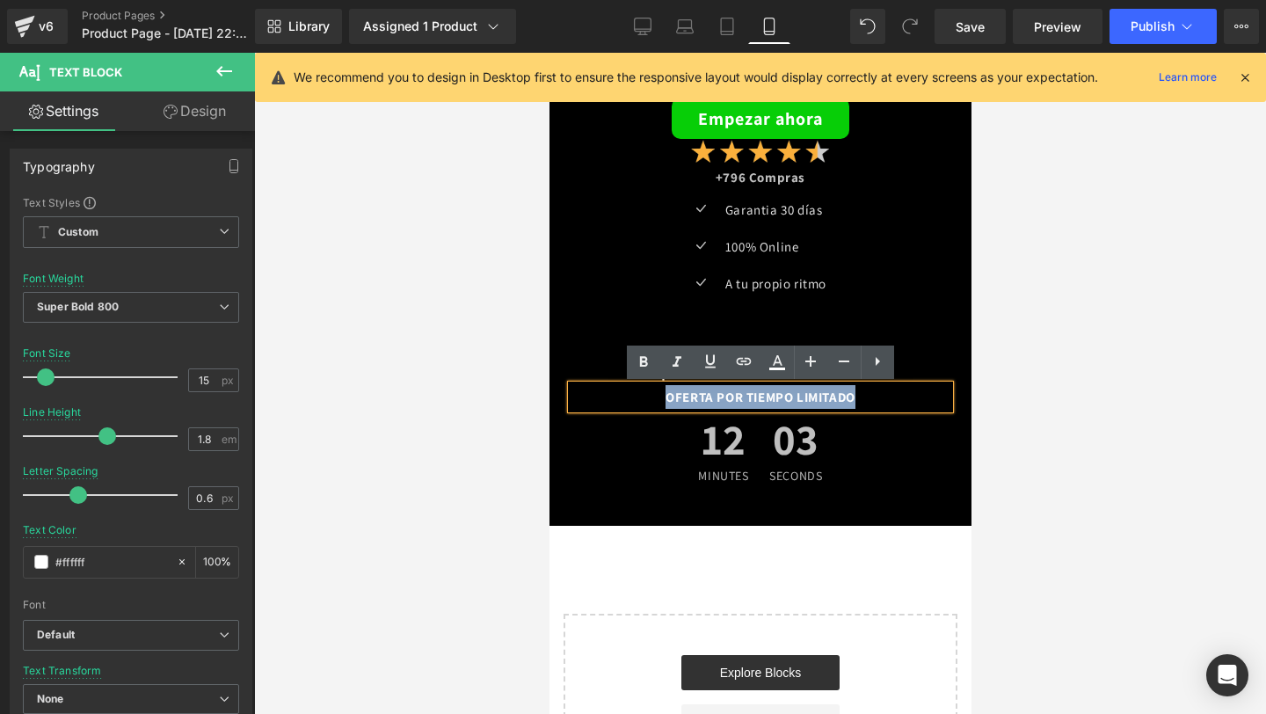
click at [776, 401] on div "OFERTA POR TIEMPO LIMITADO" at bounding box center [759, 397] width 378 height 24
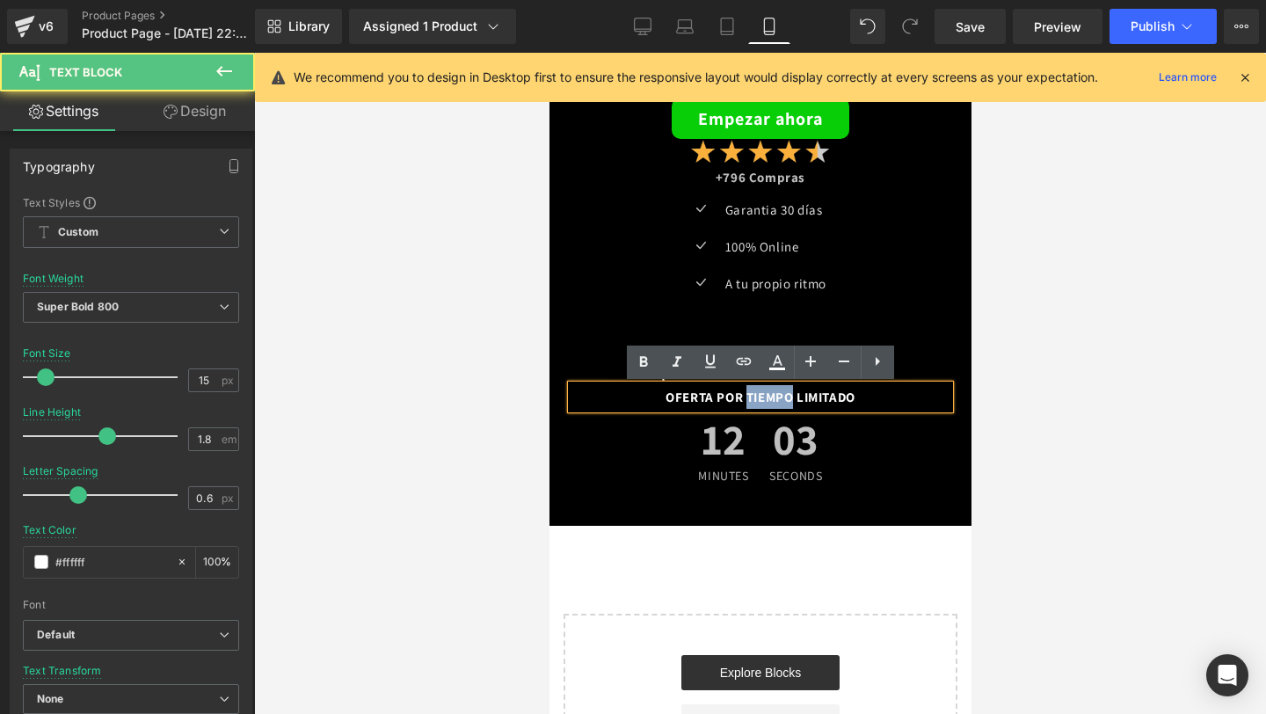
click at [776, 401] on div "OFERTA POR TIEMPO LIMITADO" at bounding box center [759, 397] width 378 height 24
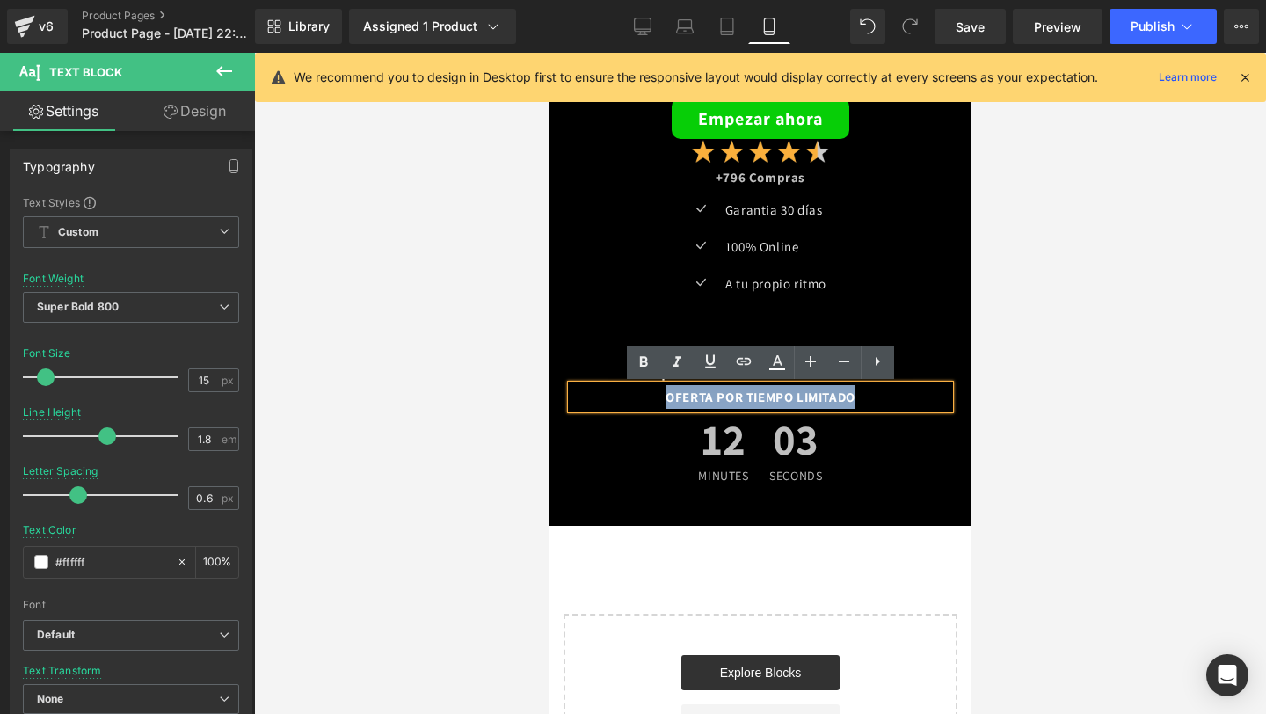
click at [776, 401] on div "OFERTA POR TIEMPO LIMITADO" at bounding box center [759, 397] width 378 height 24
click at [779, 391] on div "OFERTA POR TIEMPO LIMITADO" at bounding box center [759, 397] width 378 height 24
click at [779, 398] on div "OFERTA POR TIEMPO LIMITADO" at bounding box center [759, 397] width 378 height 24
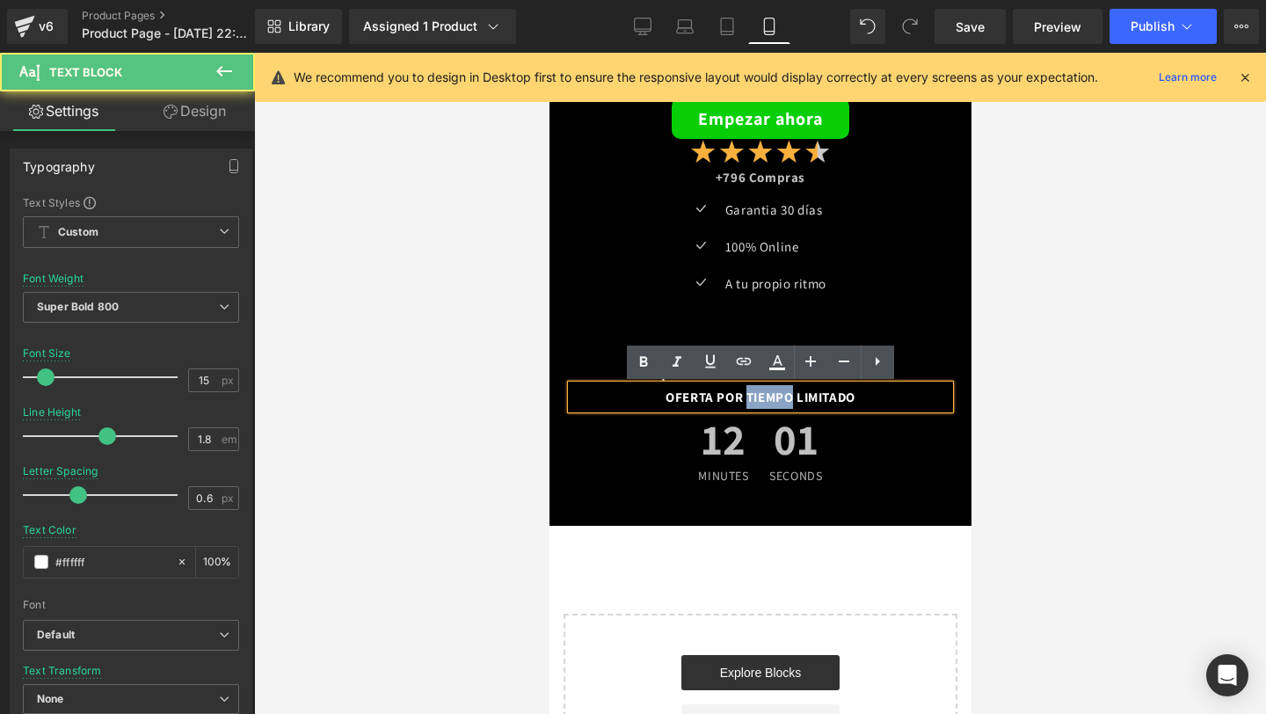
click at [779, 399] on div "OFERTA POR TIEMPO LIMITADO" at bounding box center [759, 397] width 378 height 24
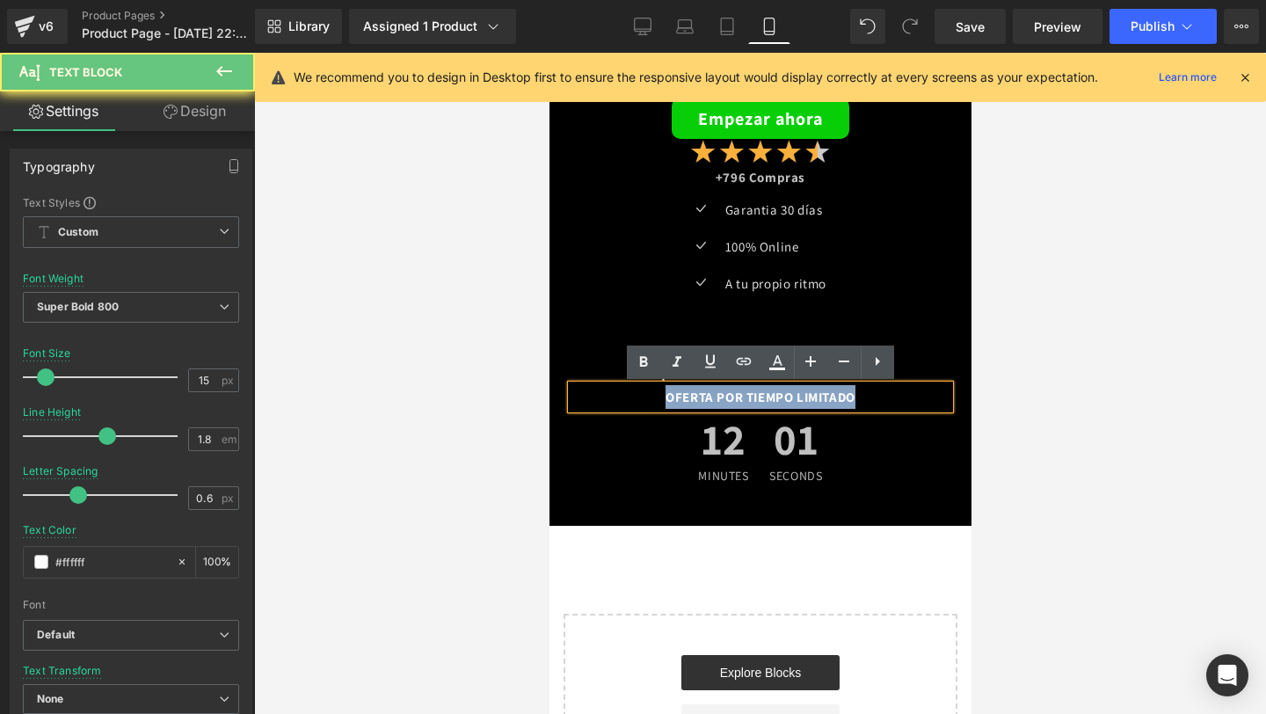
click at [779, 399] on div "OFERTA POR TIEMPO LIMITADO" at bounding box center [759, 397] width 378 height 24
click at [777, 399] on div "OFERTA POR TIEMPO LIMITADO" at bounding box center [759, 397] width 378 height 24
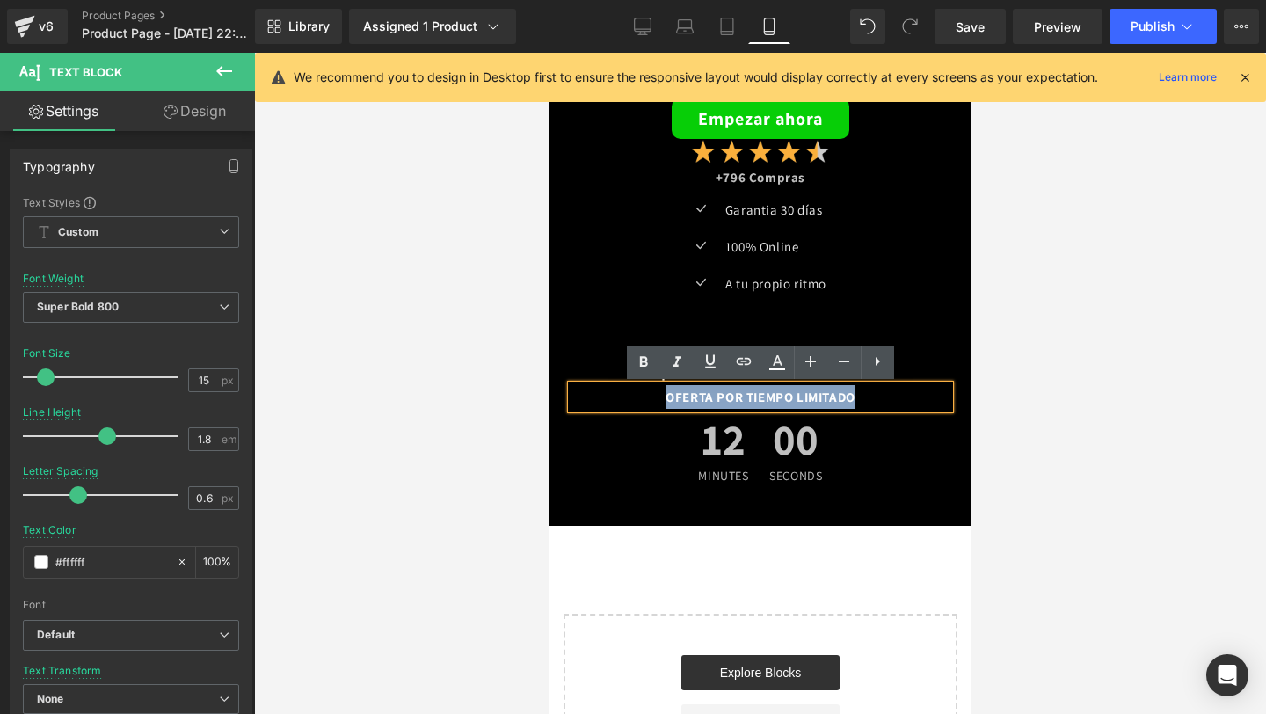
click at [777, 399] on div "OFERTA POR TIEMPO LIMITADO" at bounding box center [759, 397] width 378 height 24
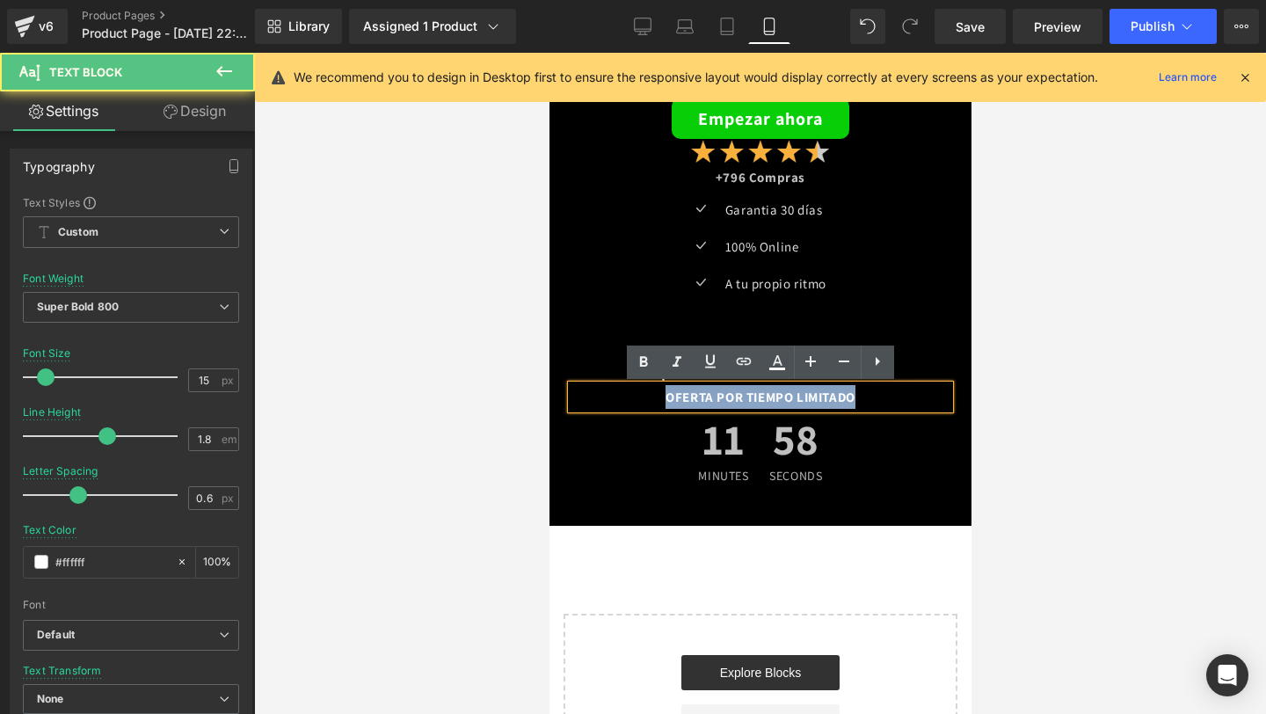
drag, startPoint x: 894, startPoint y: 394, endPoint x: 643, endPoint y: 395, distance: 251.4
click at [638, 395] on div "OFERTA POR TIEMPO LIMITADO" at bounding box center [759, 397] width 378 height 24
drag, startPoint x: 653, startPoint y: 397, endPoint x: 889, endPoint y: 405, distance: 236.6
click at [889, 405] on div "OFERTA POR TIEMPO LIMITADO" at bounding box center [759, 397] width 378 height 24
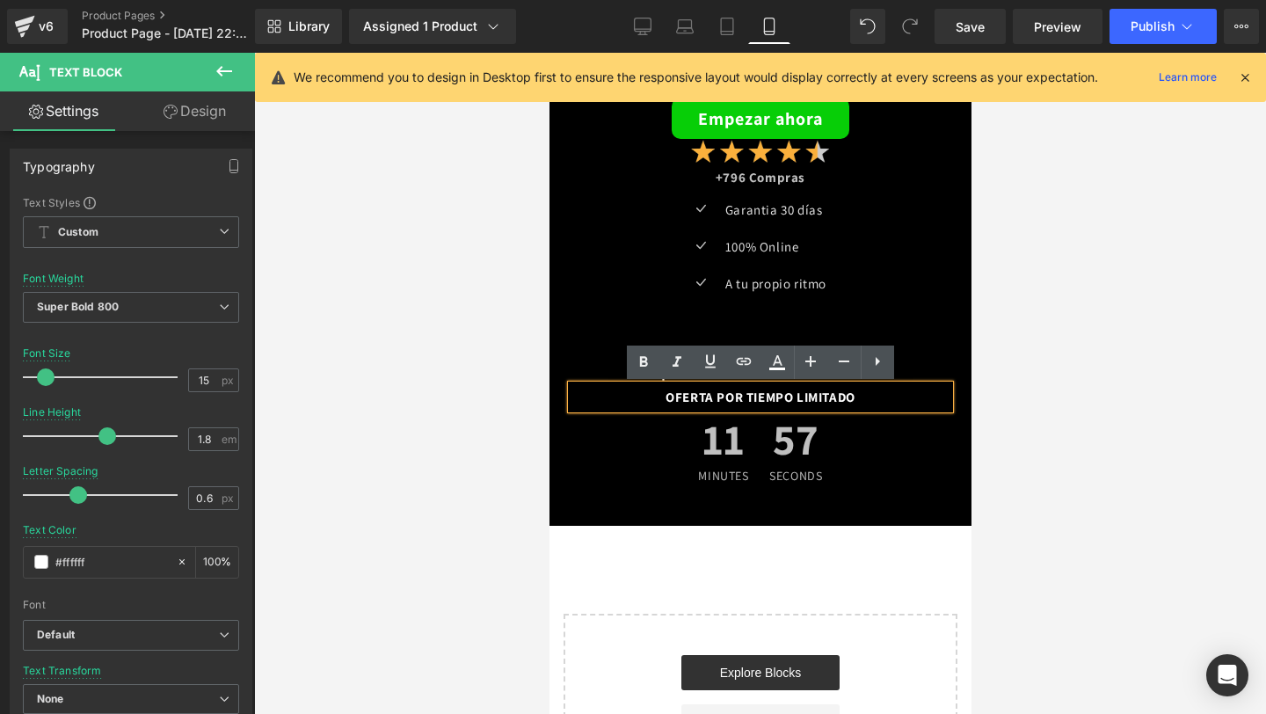
click at [827, 406] on div "OFERTA POR TIEMPO LIMITADO" at bounding box center [759, 397] width 378 height 24
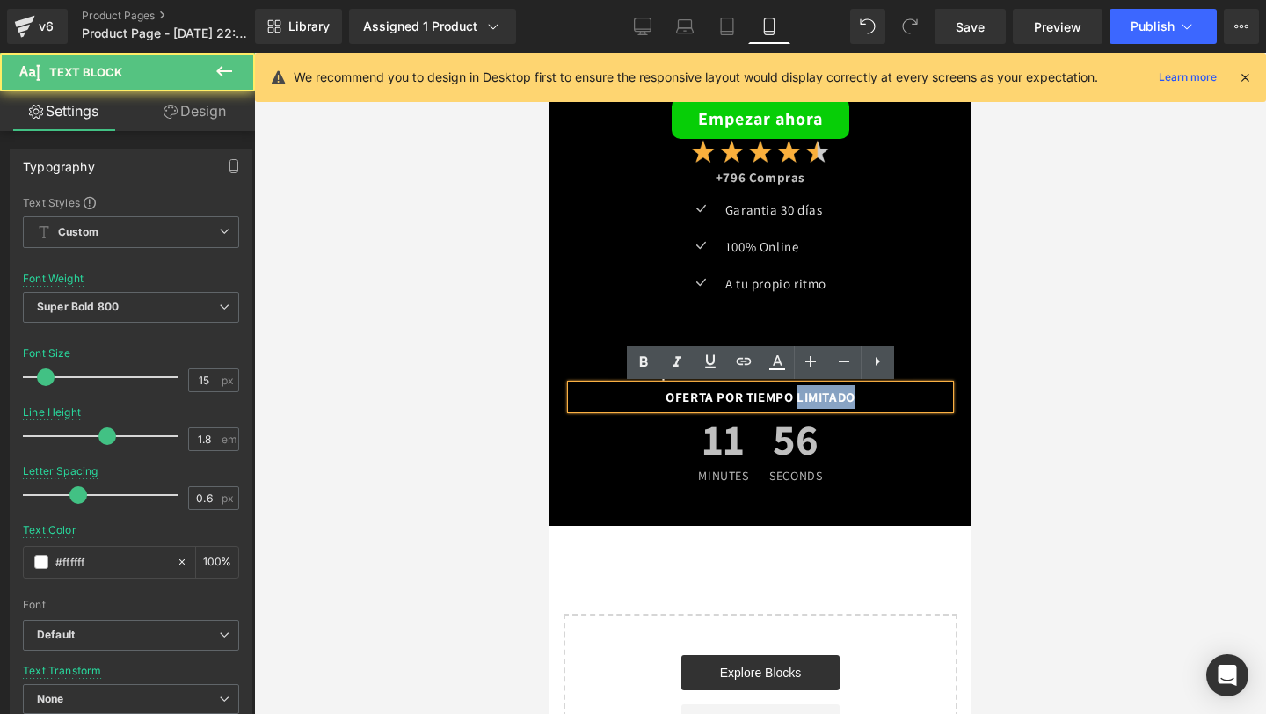
click at [827, 406] on div "OFERTA POR TIEMPO LIMITADO" at bounding box center [759, 397] width 378 height 24
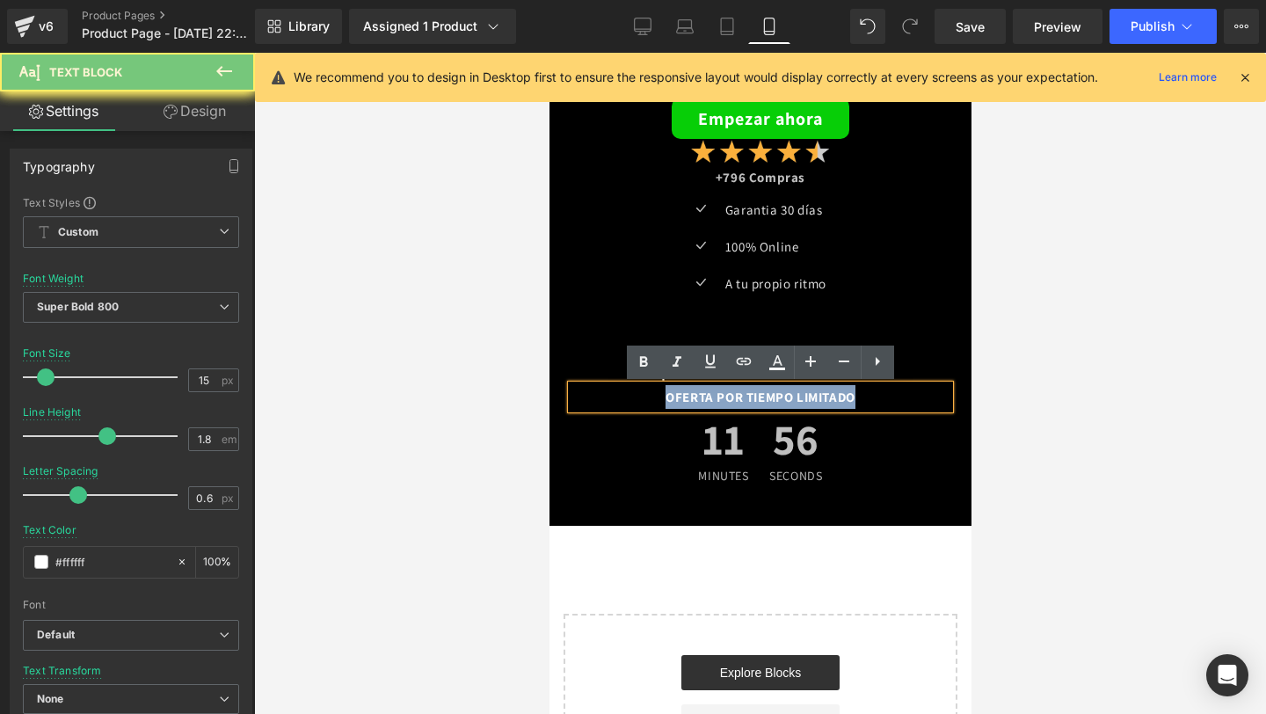
click at [827, 406] on div "OFERTA POR TIEMPO LIMITADO" at bounding box center [759, 397] width 378 height 24
click at [811, 400] on div "OFERTA POR TIEMPO LIMITADO" at bounding box center [759, 397] width 378 height 24
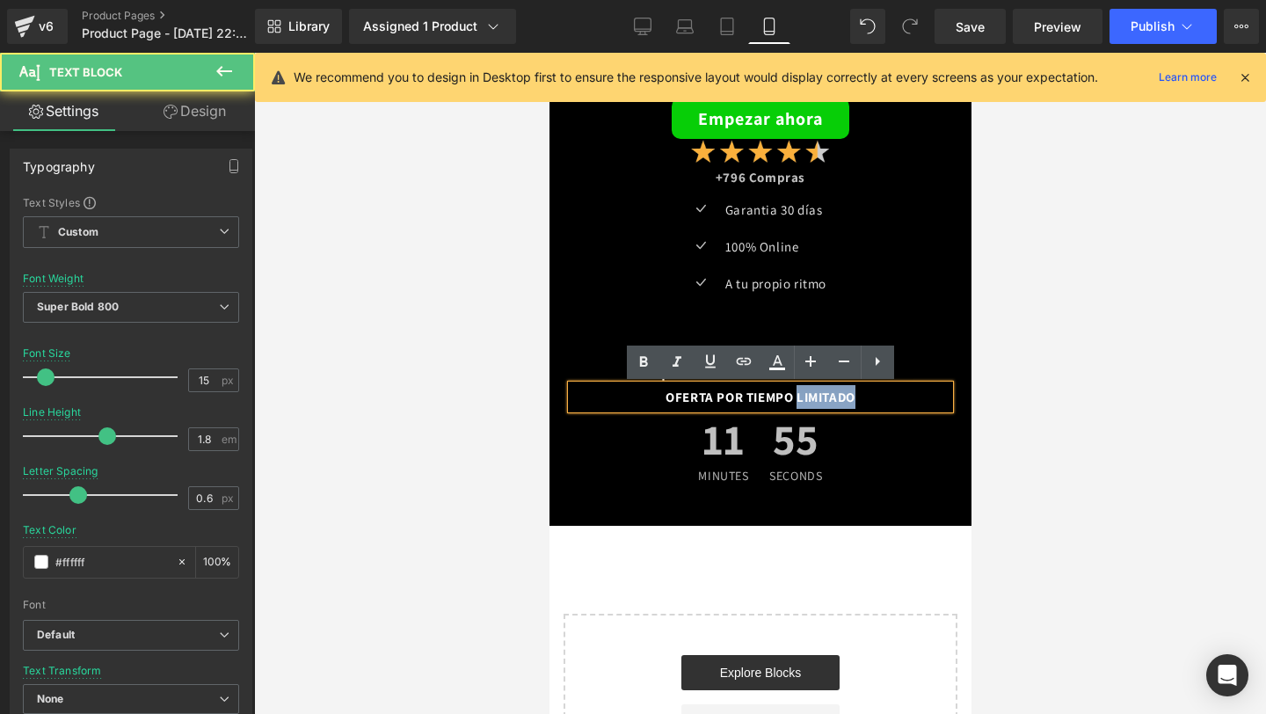
click at [811, 400] on div "OFERTA POR TIEMPO LIMITADO" at bounding box center [759, 397] width 378 height 24
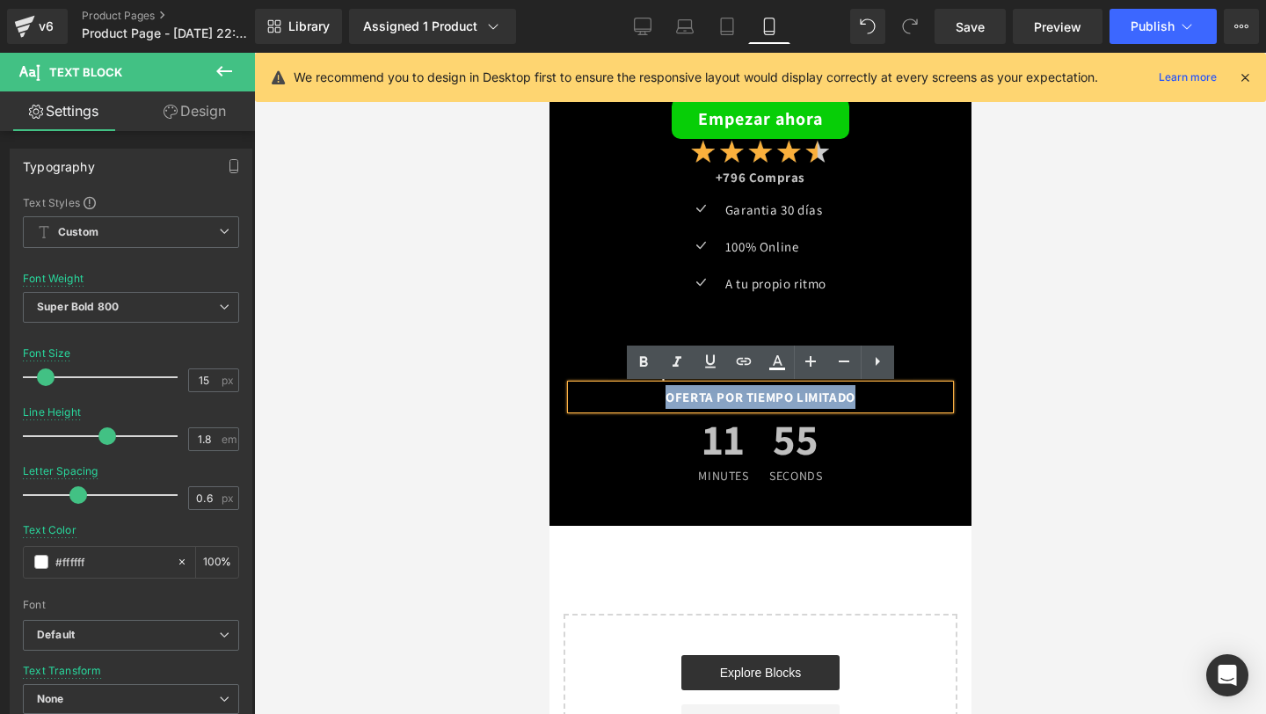
click at [811, 400] on div "OFERTA POR TIEMPO LIMITADO" at bounding box center [759, 397] width 378 height 24
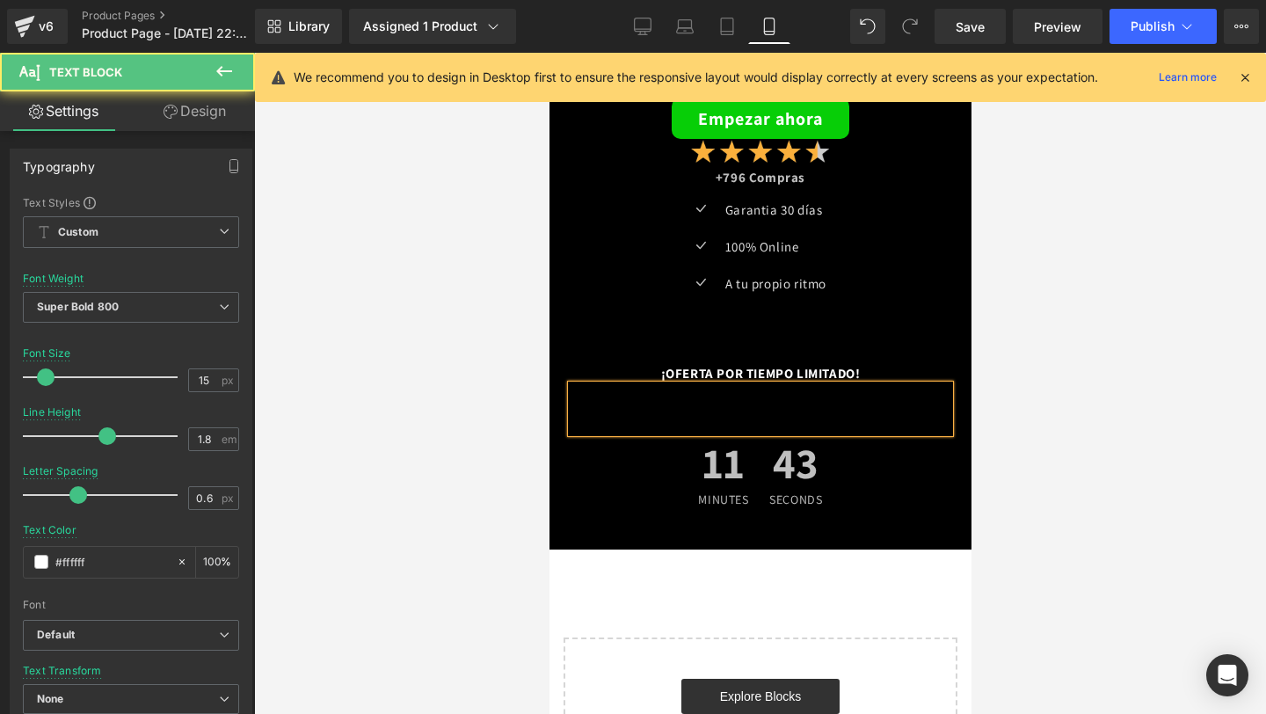
click at [763, 408] on div at bounding box center [759, 408] width 378 height 47
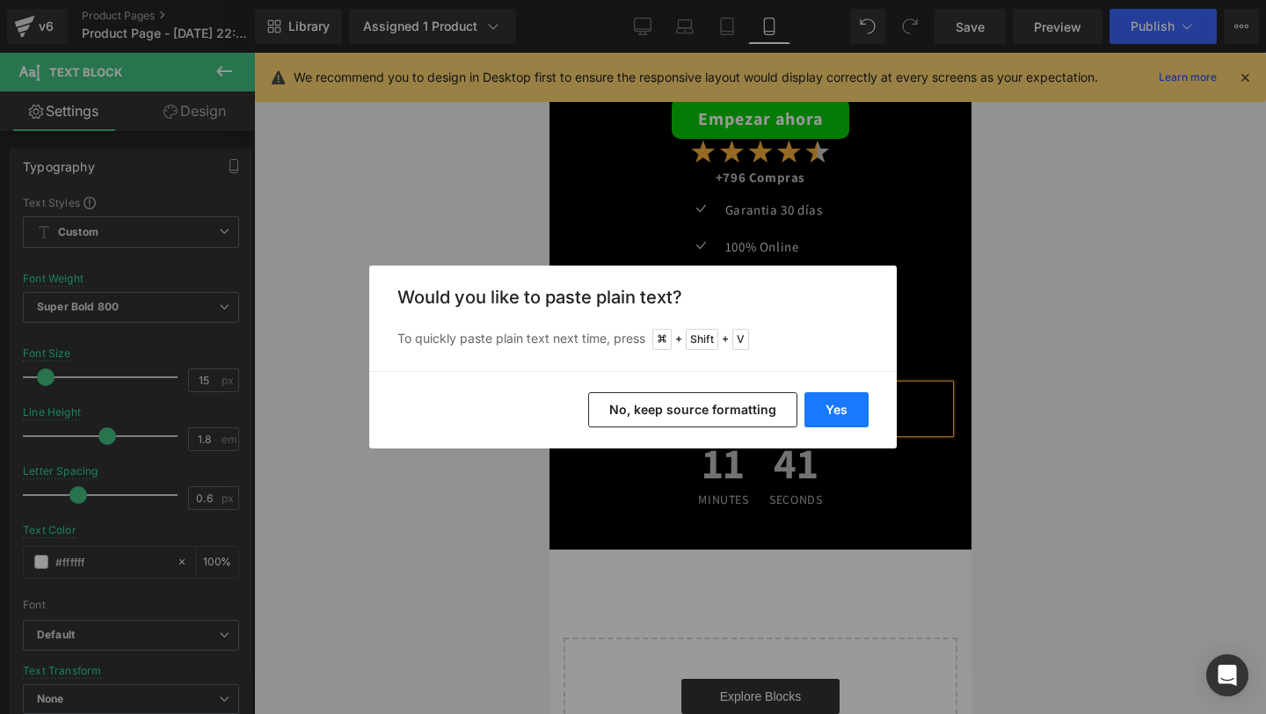
click at [841, 408] on button "Yes" at bounding box center [836, 409] width 64 height 35
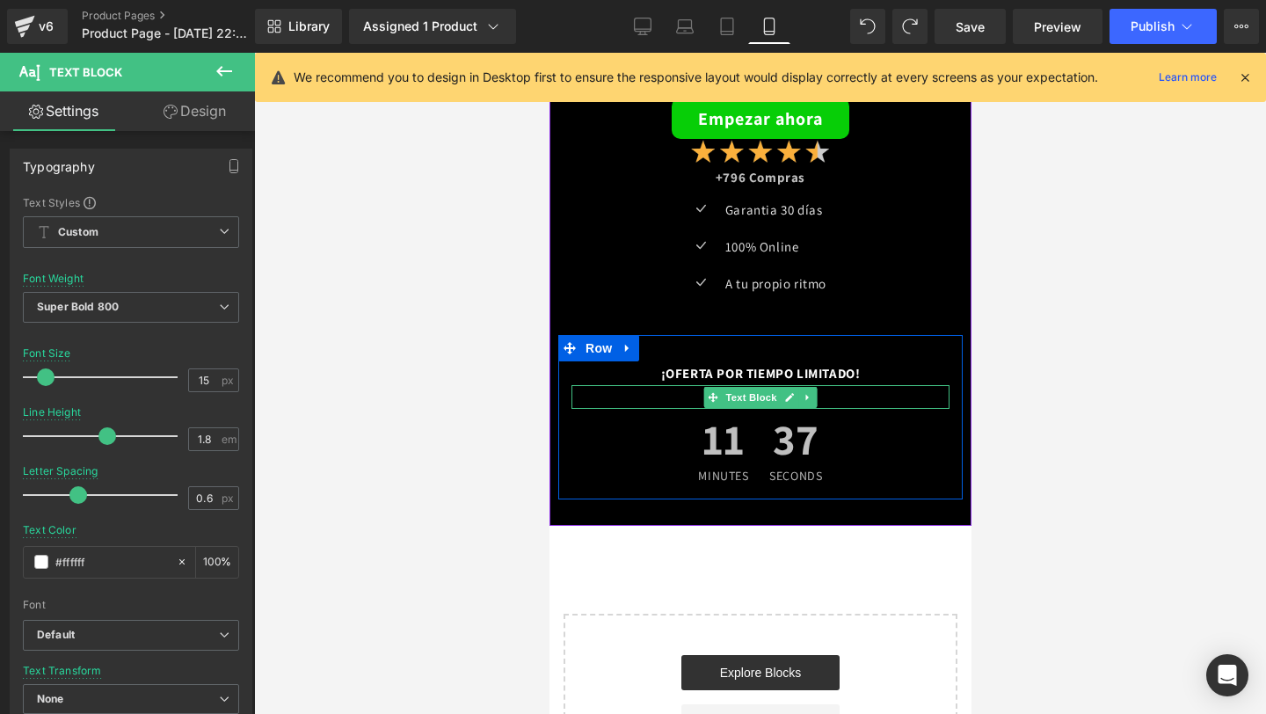
click at [679, 396] on div at bounding box center [759, 397] width 378 height 24
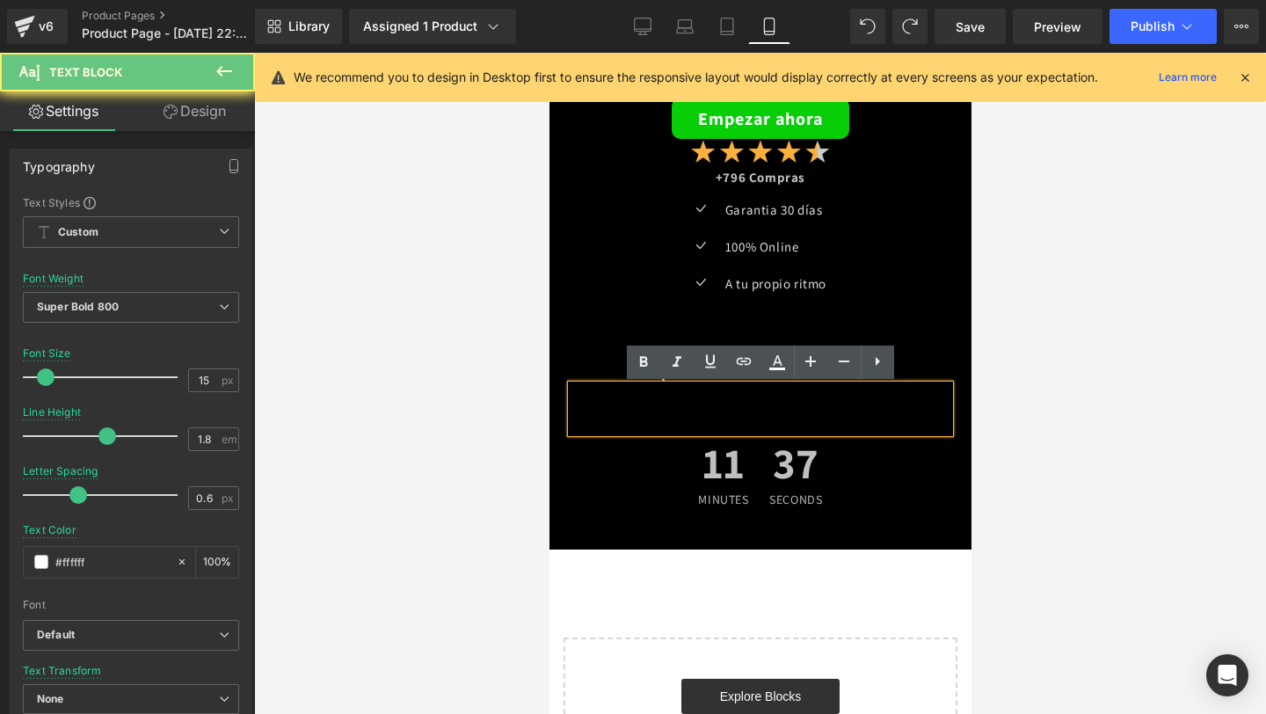
click at [679, 396] on div at bounding box center [759, 408] width 378 height 47
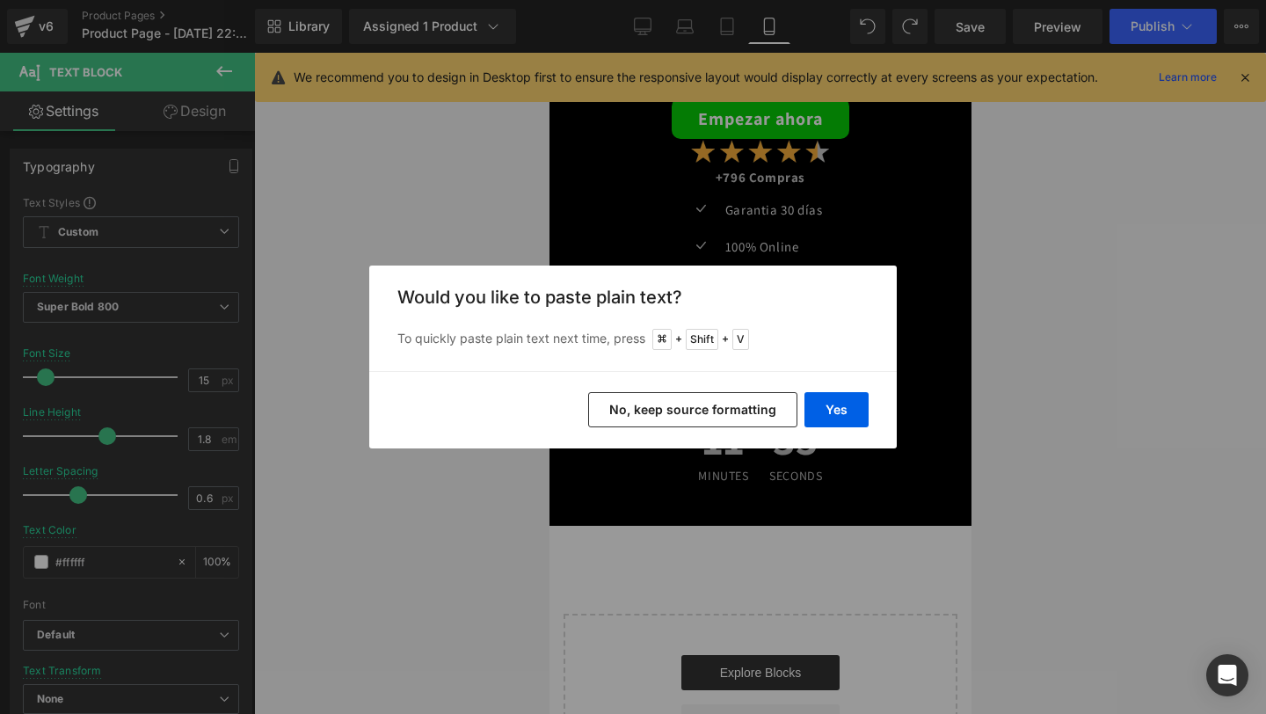
click at [672, 410] on button "No, keep source formatting" at bounding box center [692, 409] width 209 height 35
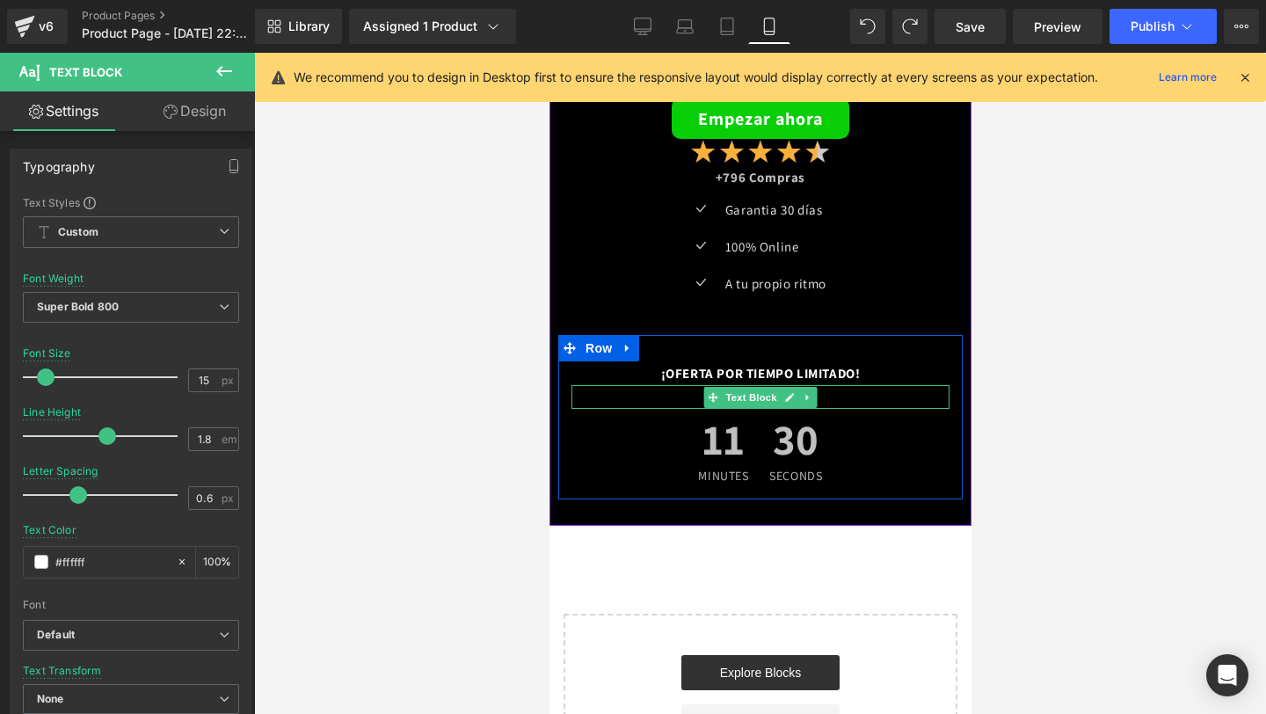
click at [692, 395] on div at bounding box center [759, 397] width 378 height 24
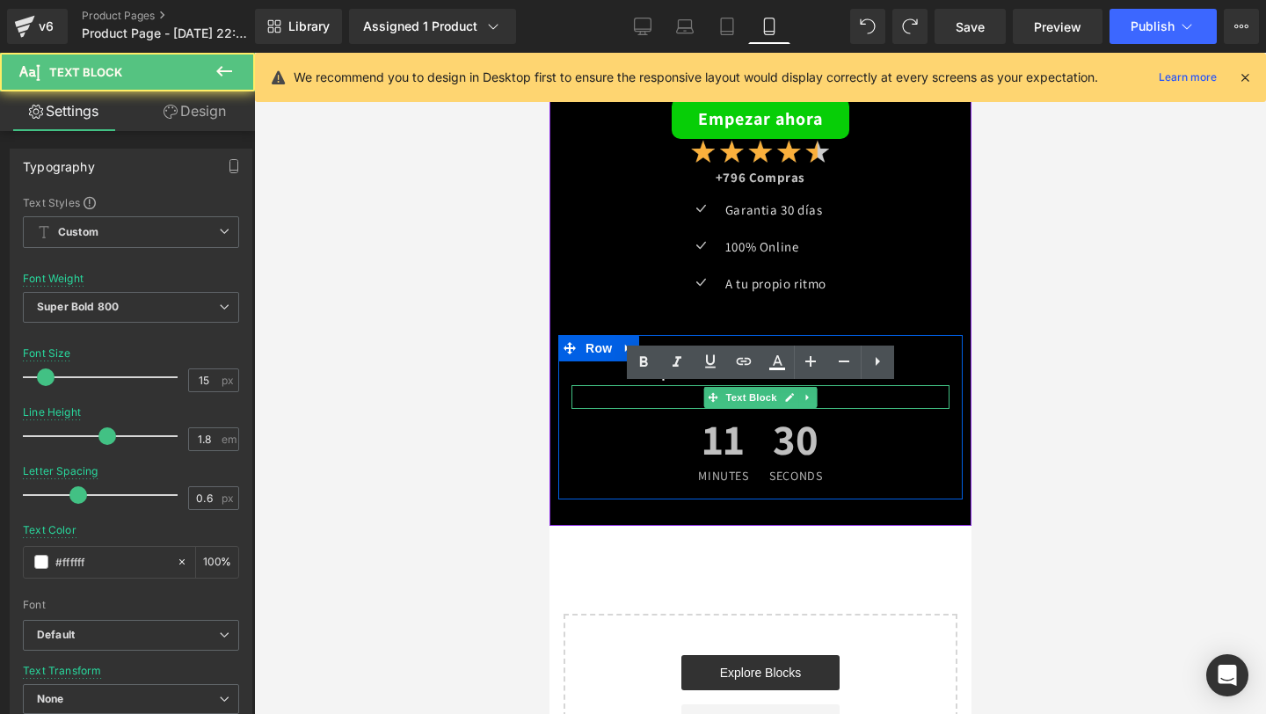
click at [692, 395] on div at bounding box center [759, 397] width 378 height 24
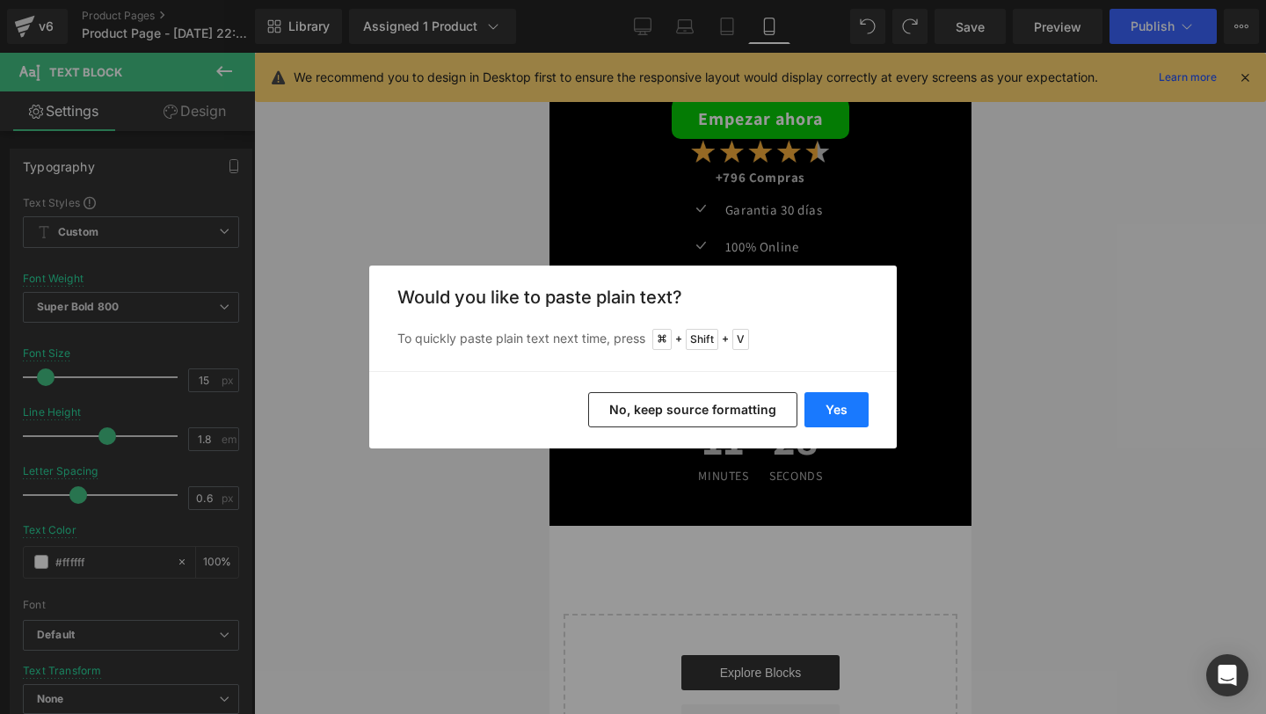
click at [821, 408] on button "Yes" at bounding box center [836, 409] width 64 height 35
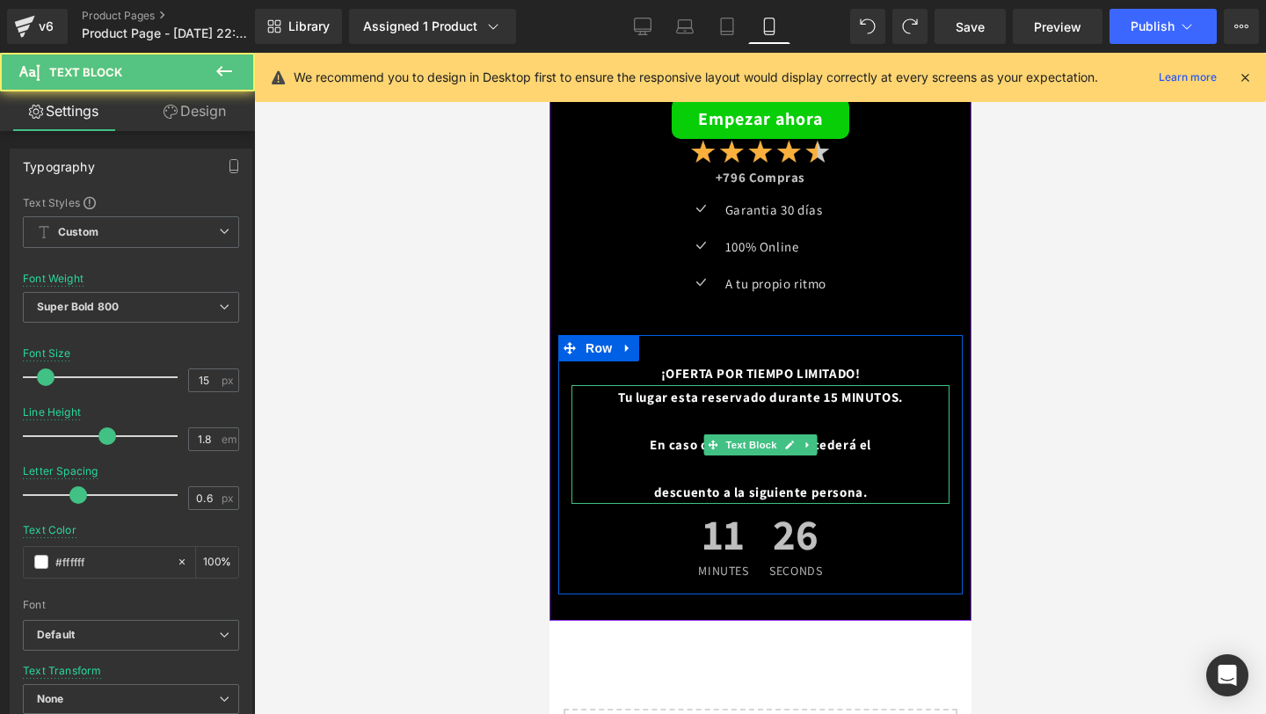
click at [883, 489] on div "descuento a la siguiente persona." at bounding box center [759, 492] width 378 height 24
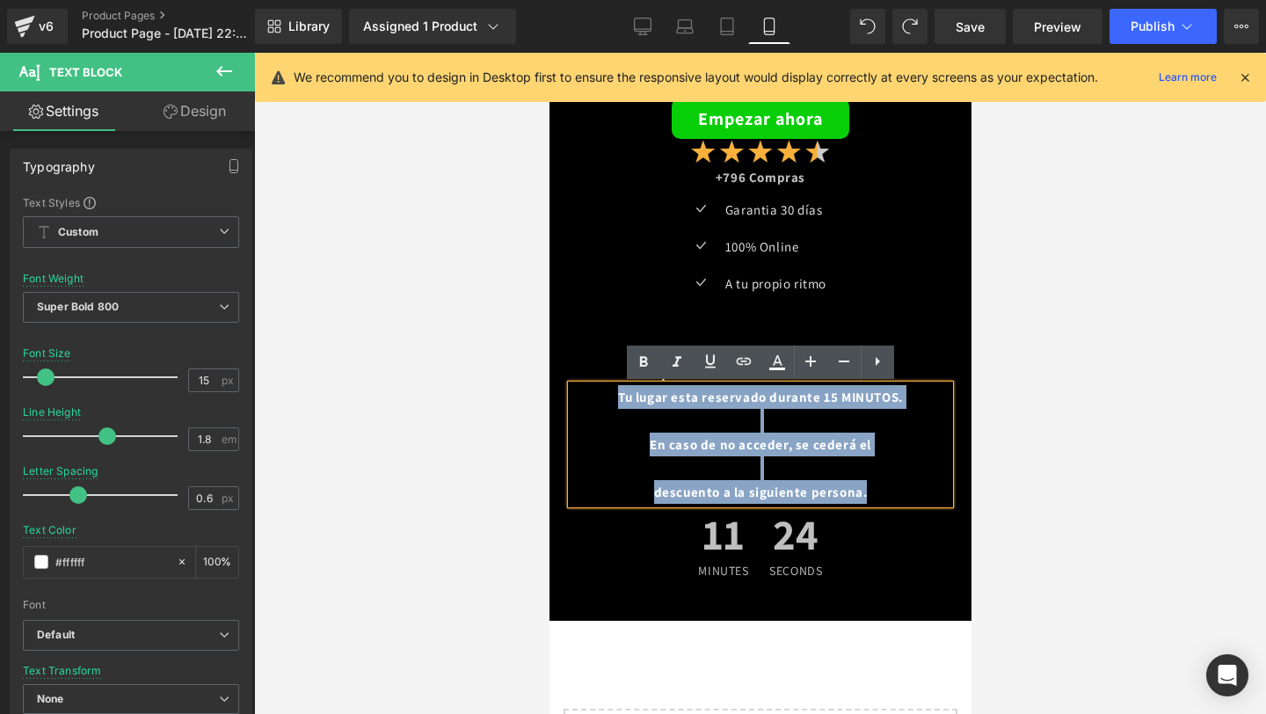
drag, startPoint x: 883, startPoint y: 489, endPoint x: 606, endPoint y: 395, distance: 292.4
click at [606, 395] on div "Tu lugar esta reservado durante 15 MINUTOS. En caso de no acceder, se cederá el…" at bounding box center [759, 444] width 378 height 119
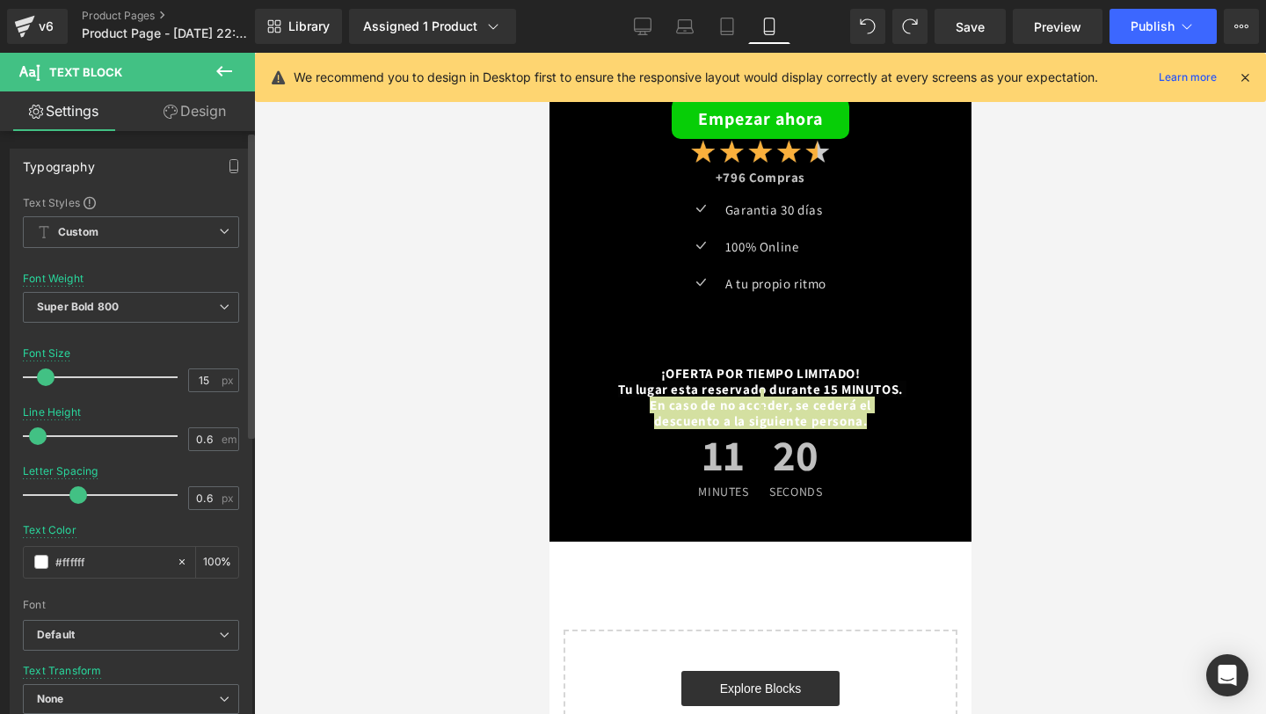
type input "0.7"
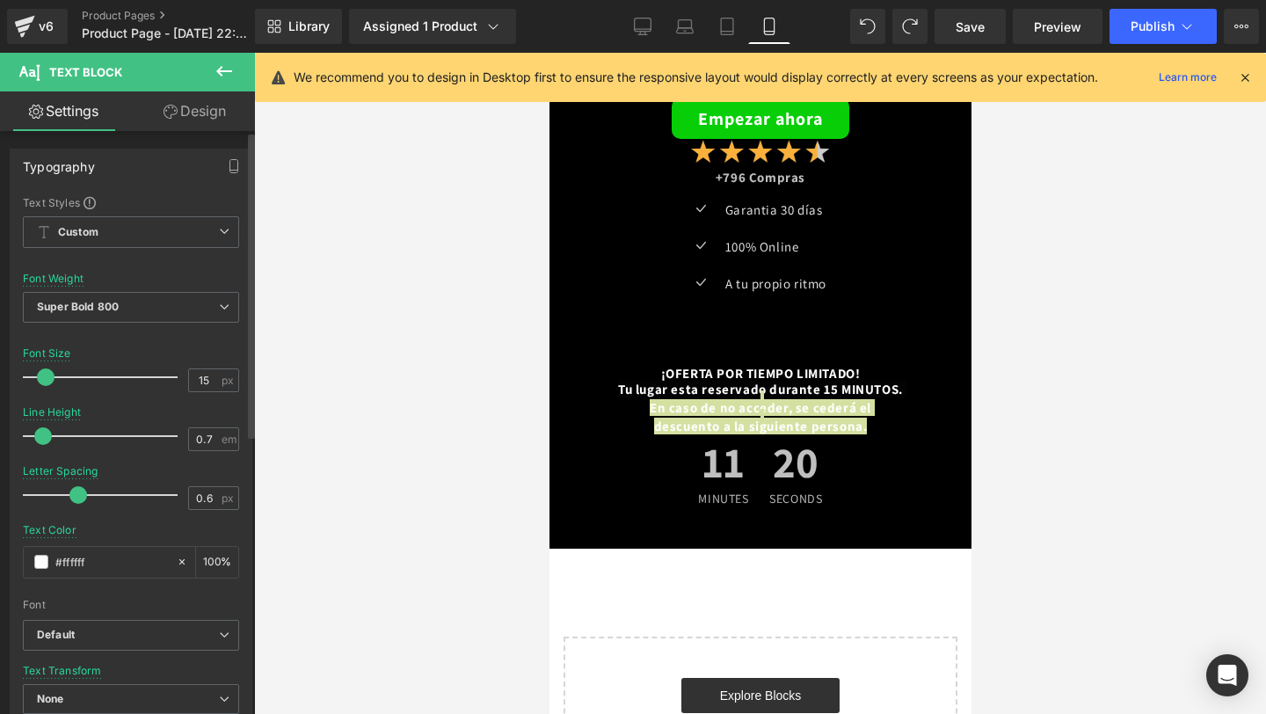
drag, startPoint x: 105, startPoint y: 434, endPoint x: 41, endPoint y: 430, distance: 63.4
click at [41, 430] on span at bounding box center [43, 436] width 18 height 18
click at [135, 322] on span "Super Bold 800" at bounding box center [131, 307] width 216 height 31
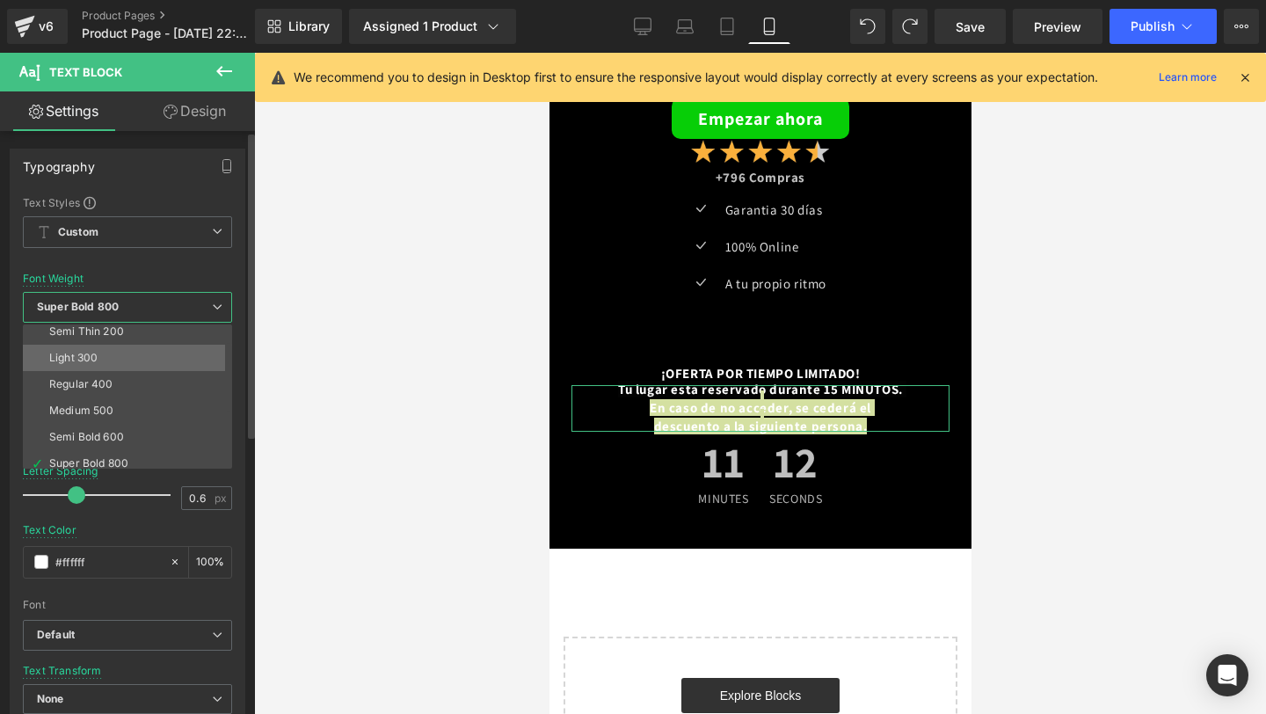
scroll to position [34, 0]
click at [133, 386] on li "Regular 400" at bounding box center [131, 382] width 217 height 26
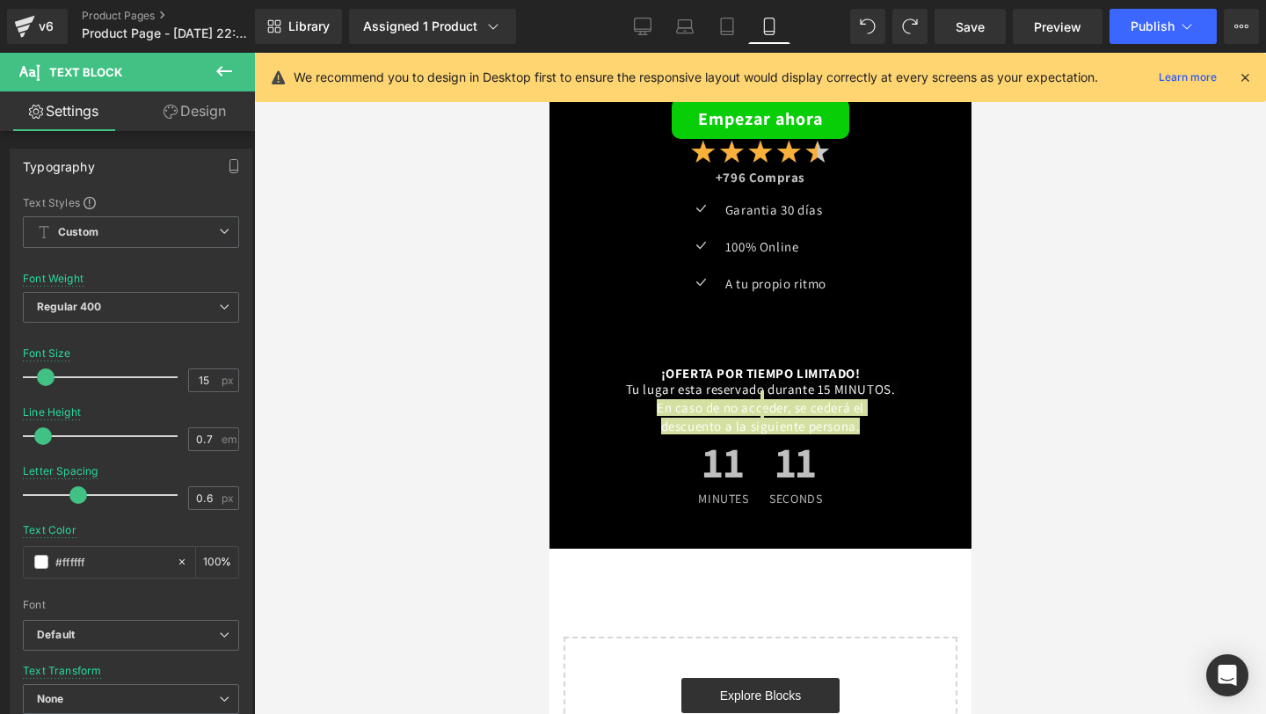
click at [629, 433] on div "11 Minutes 11 Seconds Countdown Timer" at bounding box center [759, 473] width 378 height 82
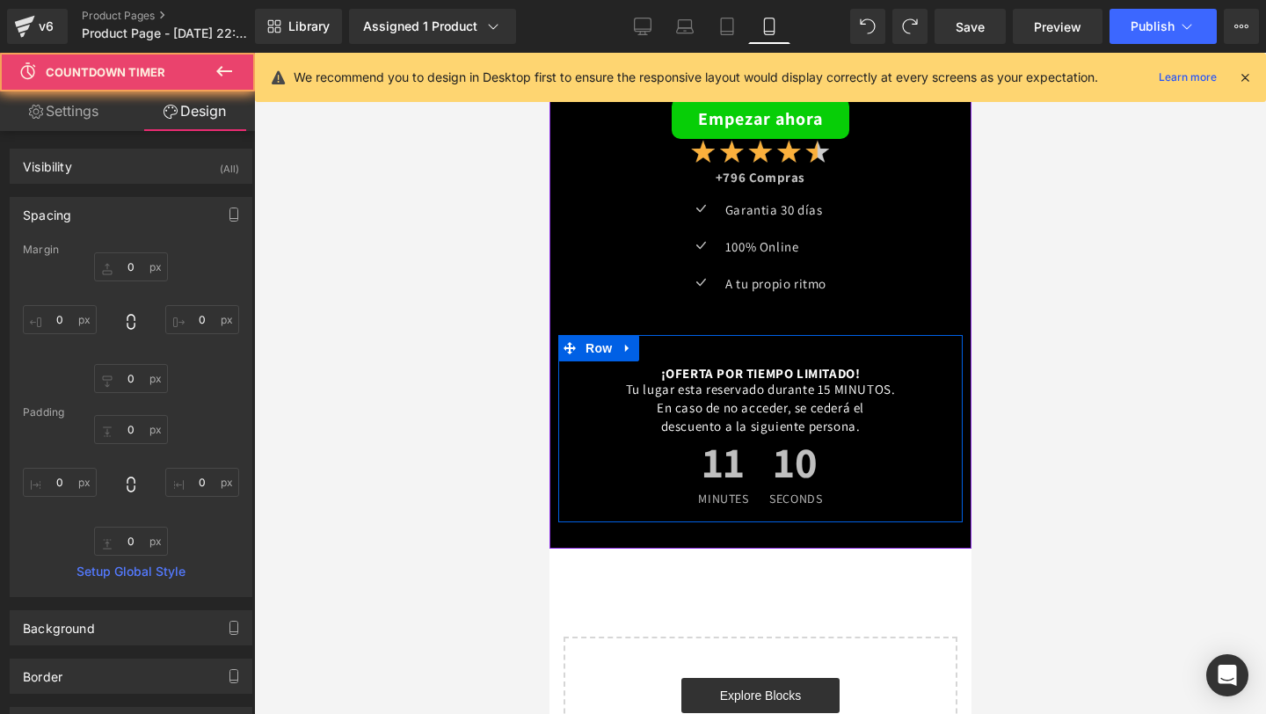
click at [615, 406] on div "En caso de no acceder, se cederá el" at bounding box center [759, 408] width 378 height 10
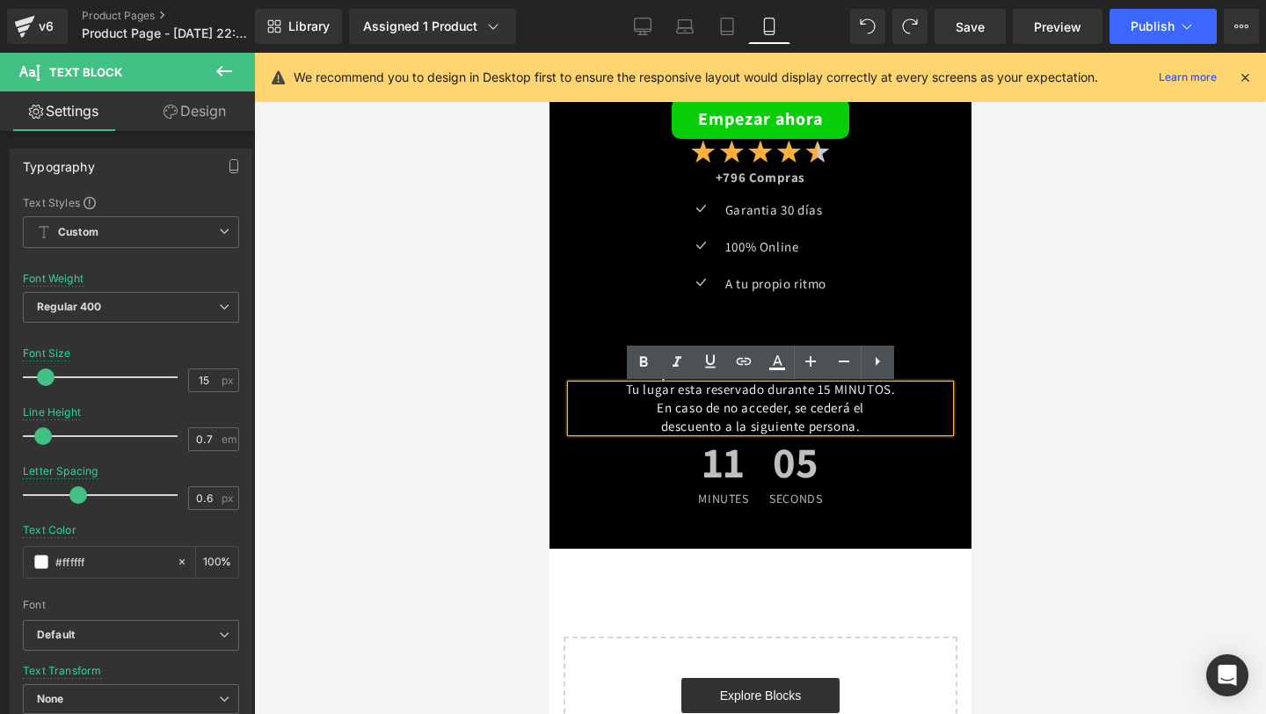
click at [548, 53] on div at bounding box center [548, 53] width 0 height 0
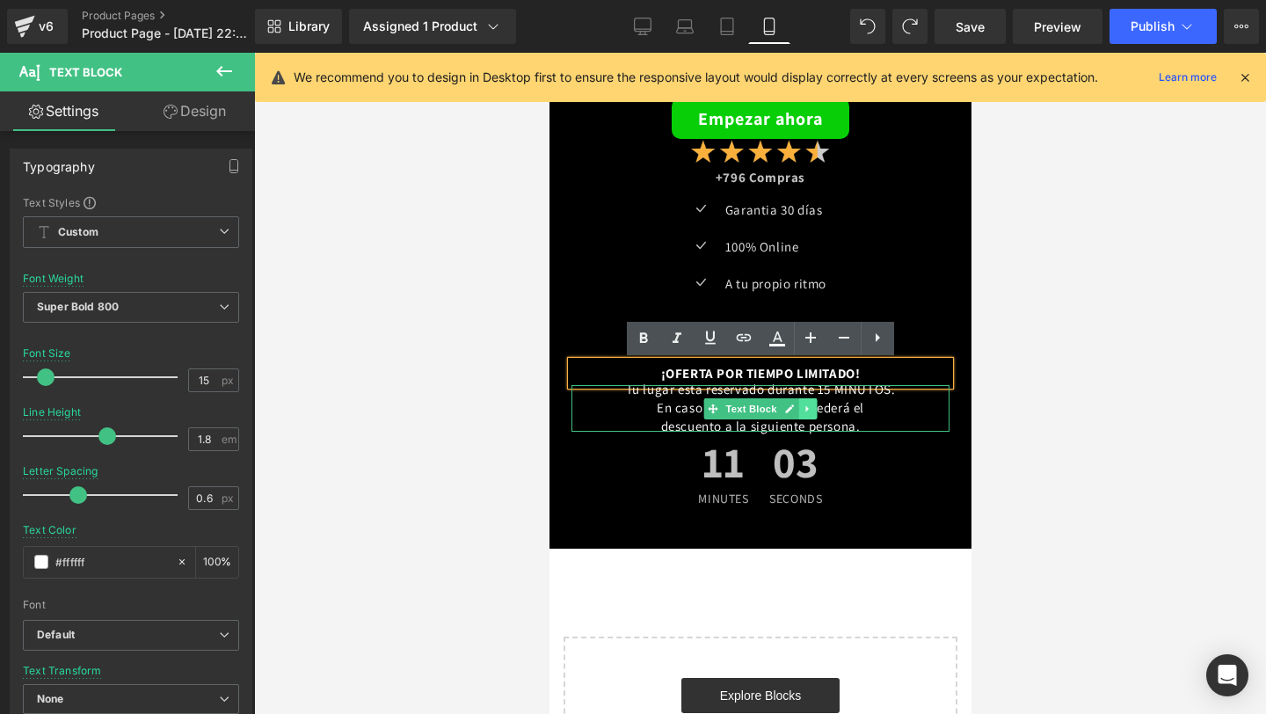
click at [813, 413] on link at bounding box center [807, 408] width 18 height 21
click at [796, 412] on icon at bounding box center [798, 408] width 10 height 10
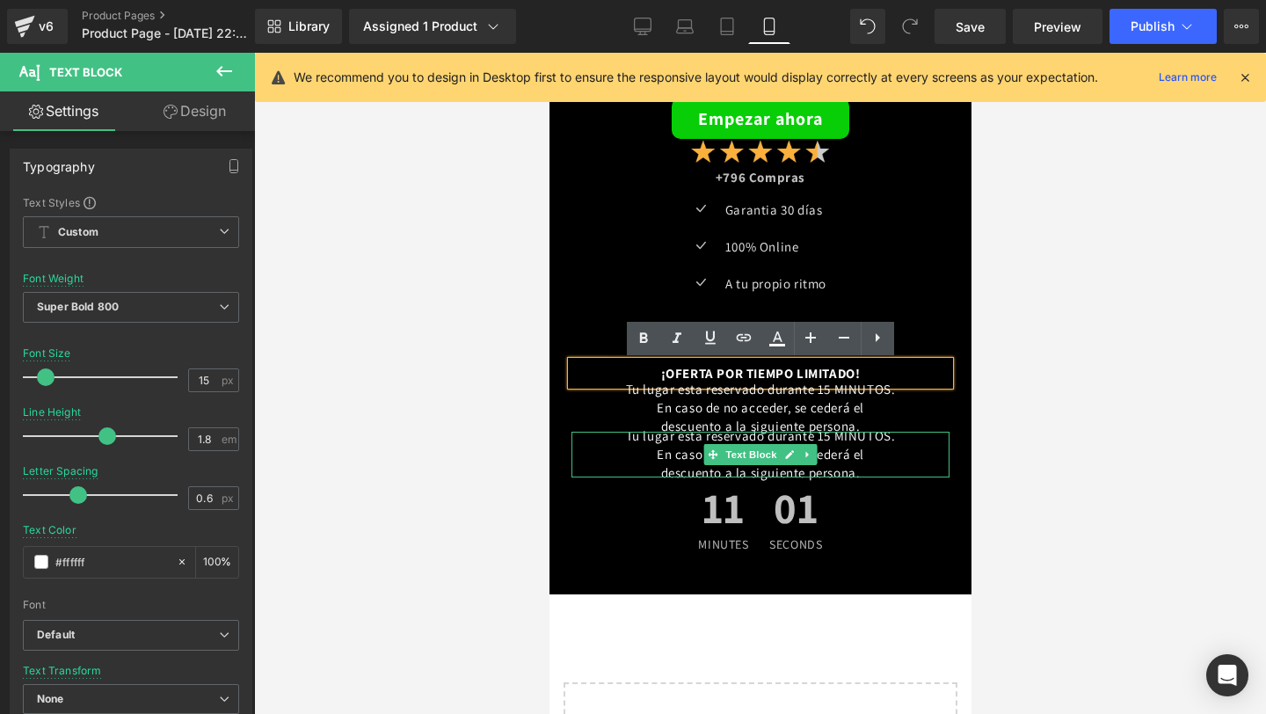
click at [769, 468] on div "descuento a la siguiente persona." at bounding box center [759, 473] width 378 height 10
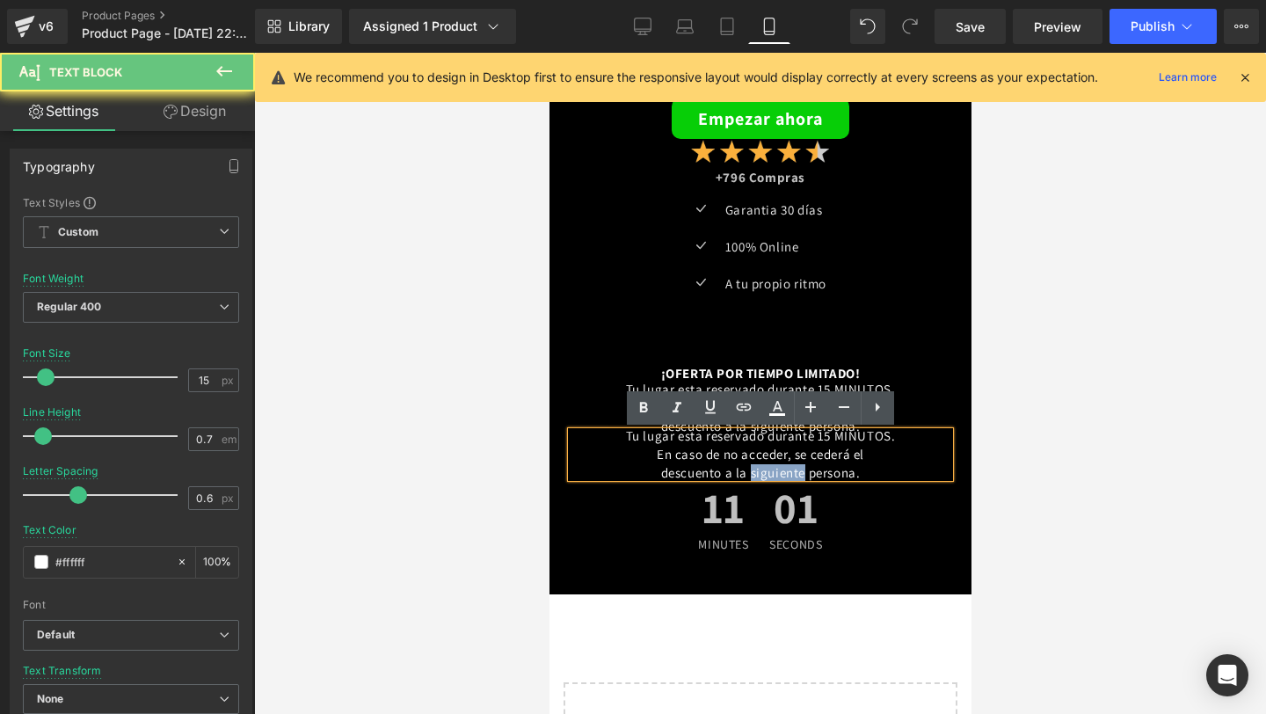
click at [769, 468] on div "descuento a la siguiente persona." at bounding box center [759, 473] width 378 height 10
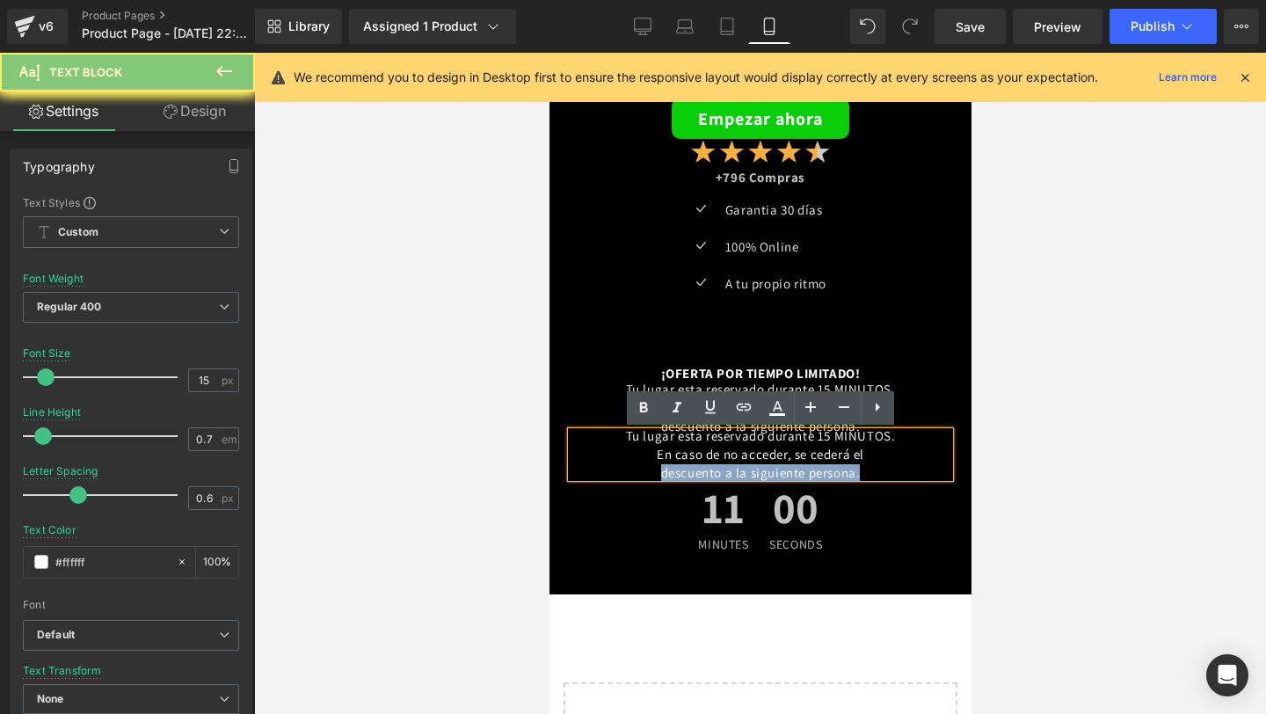
click at [769, 468] on div "descuento a la siguiente persona." at bounding box center [759, 473] width 378 height 10
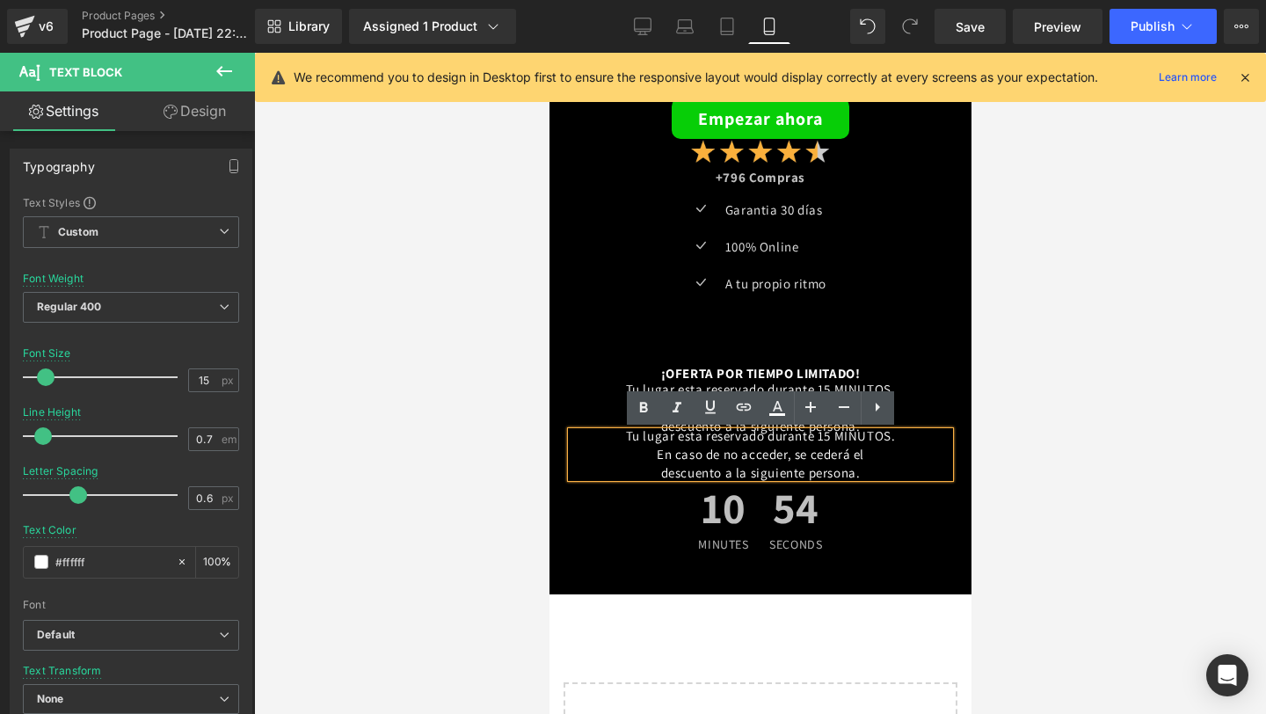
click at [730, 454] on div "En caso de no acceder, se cederá el" at bounding box center [759, 455] width 378 height 10
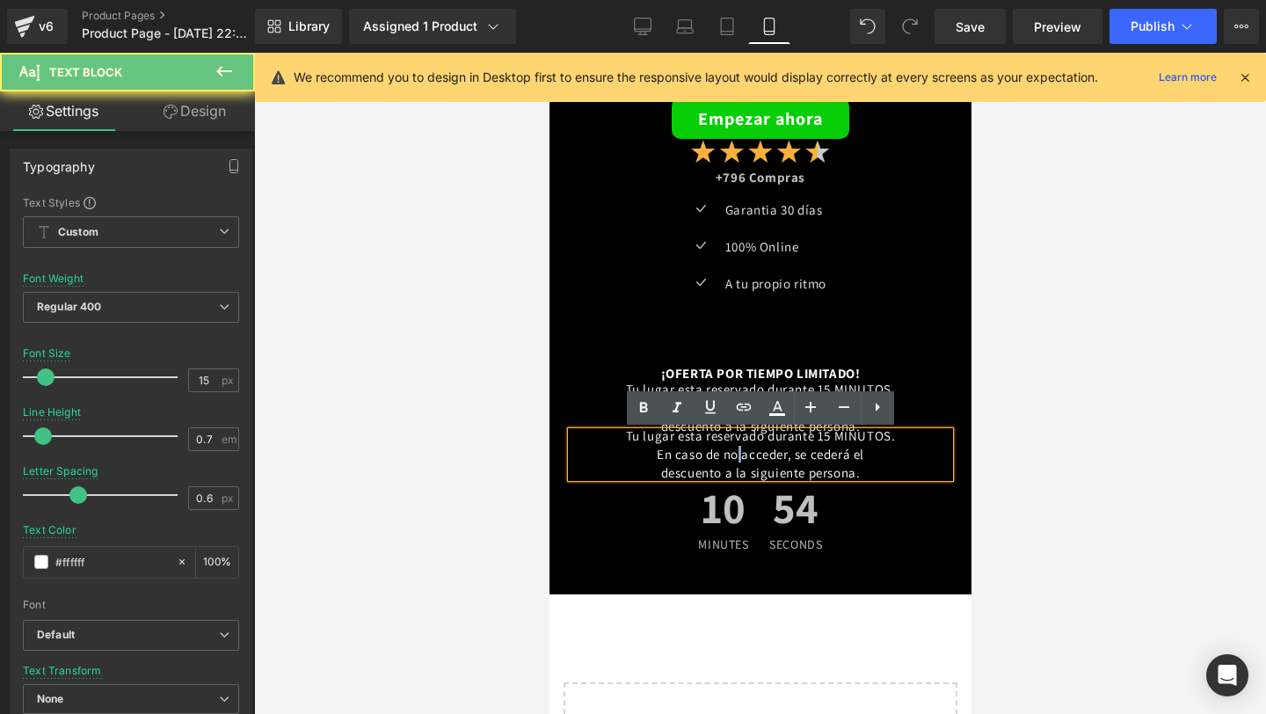
click at [730, 454] on div "En caso de no acceder, se cederá el" at bounding box center [759, 455] width 378 height 10
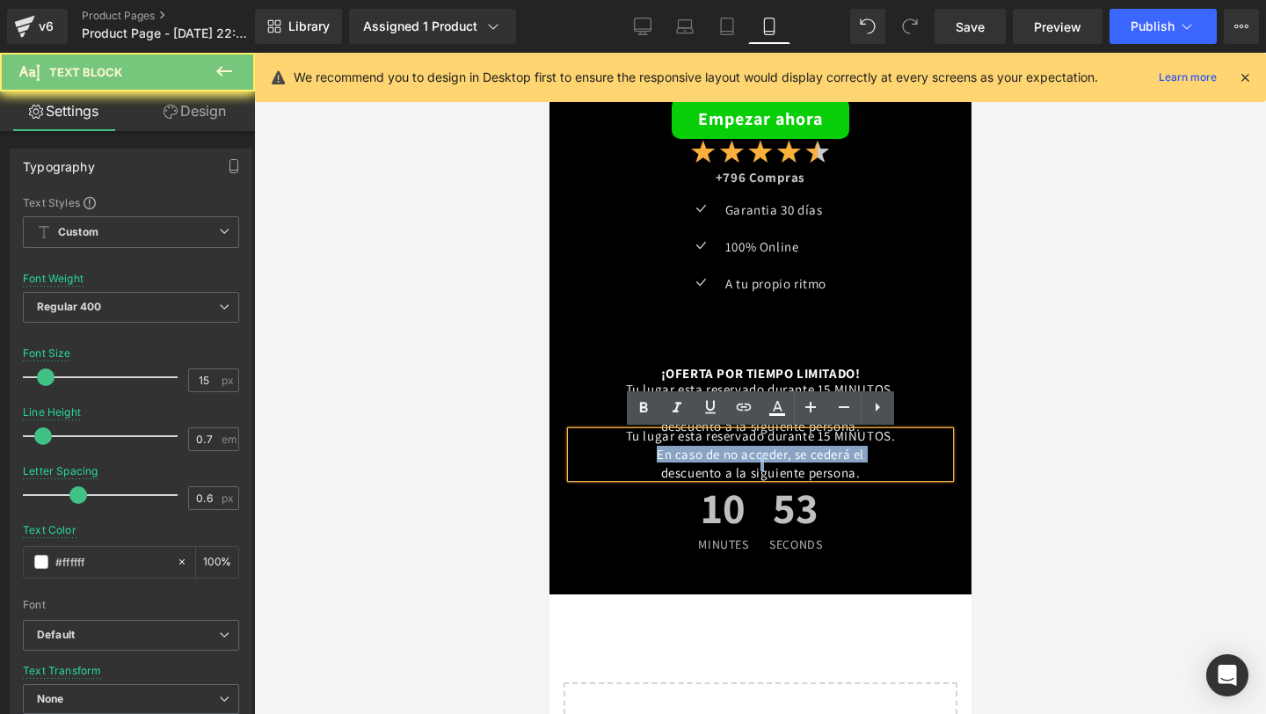
click at [730, 454] on div "En caso de no acceder, se cederá el" at bounding box center [759, 455] width 378 height 10
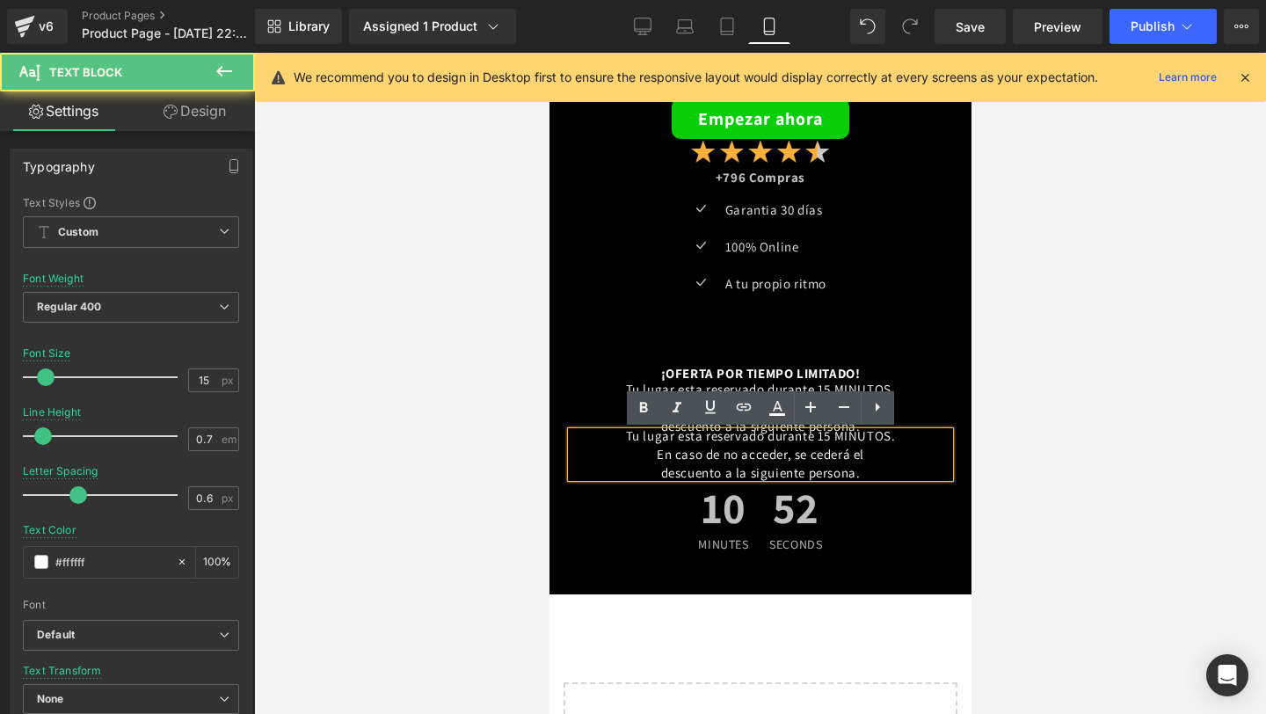
click at [885, 475] on div "descuento a la siguiente persona." at bounding box center [759, 473] width 378 height 10
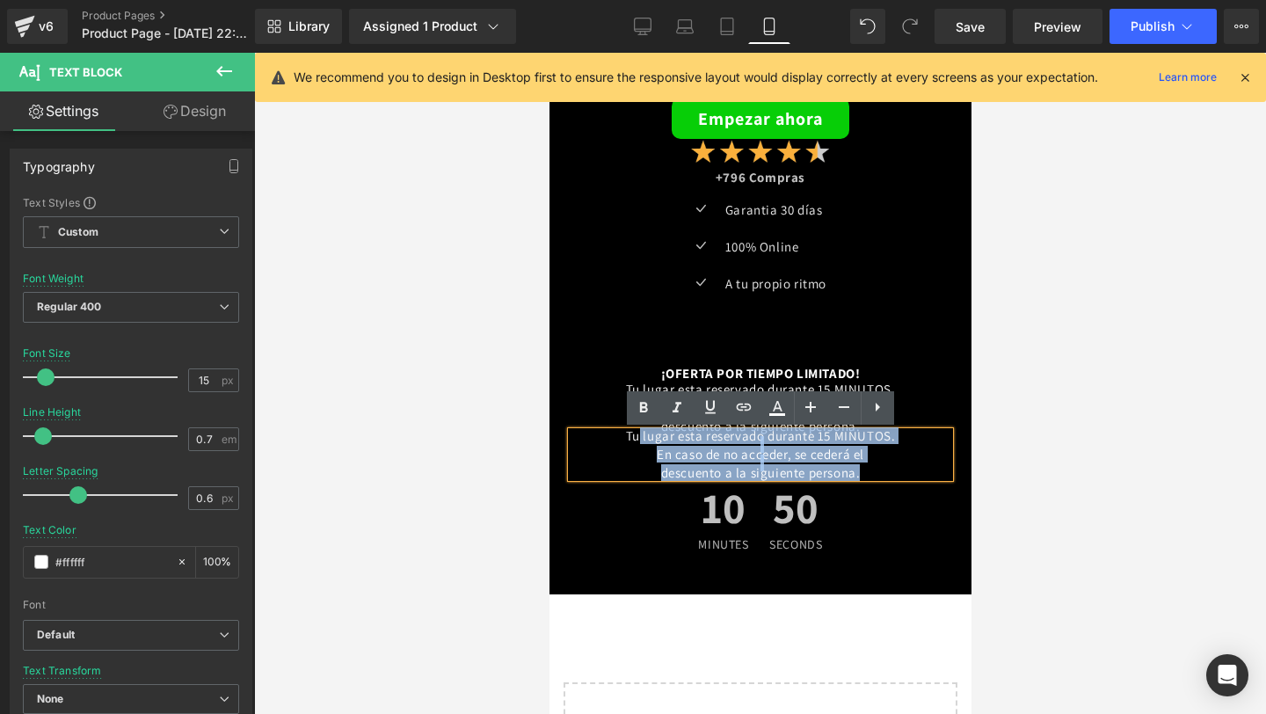
drag, startPoint x: 885, startPoint y: 475, endPoint x: 626, endPoint y: 439, distance: 261.7
click at [626, 439] on div "Tu lugar esta reservado durante 15 MINUTOS. En caso de no acceder, se cederá el…" at bounding box center [759, 455] width 378 height 47
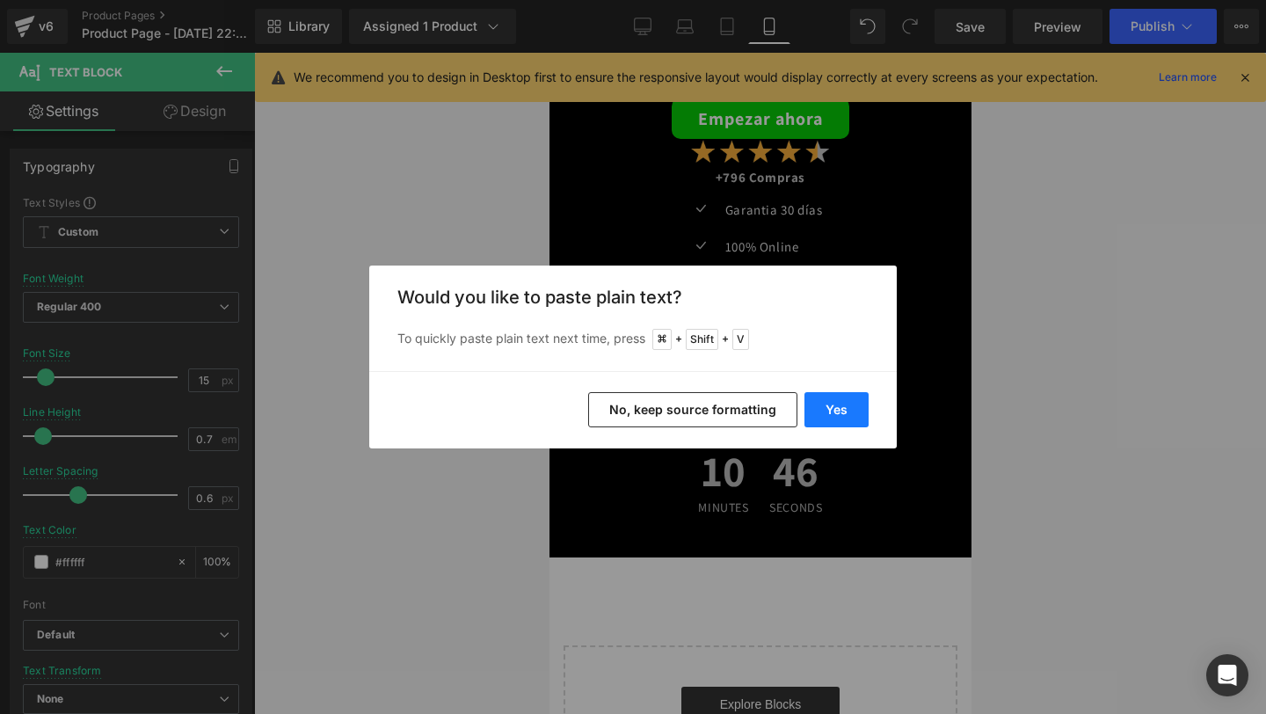
click at [824, 403] on button "Yes" at bounding box center [836, 409] width 64 height 35
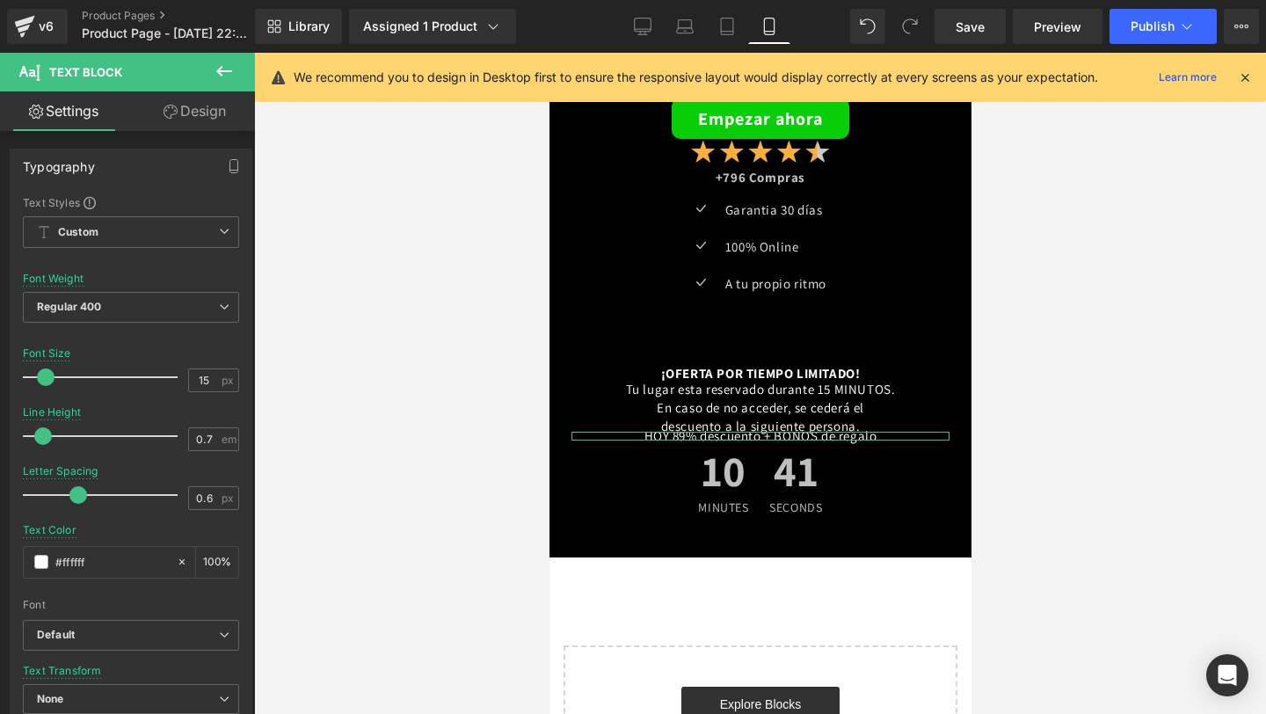
click at [195, 121] on link "Design" at bounding box center [194, 111] width 127 height 40
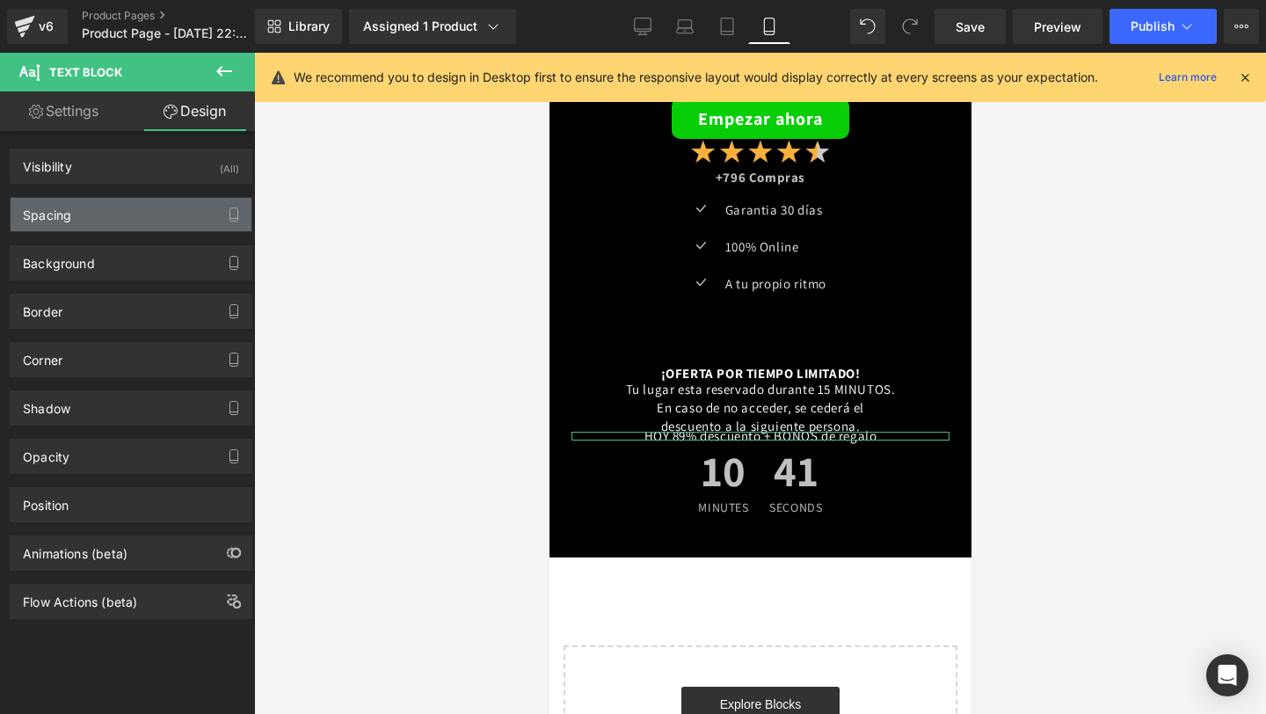
click at [140, 222] on div "Spacing" at bounding box center [131, 214] width 241 height 33
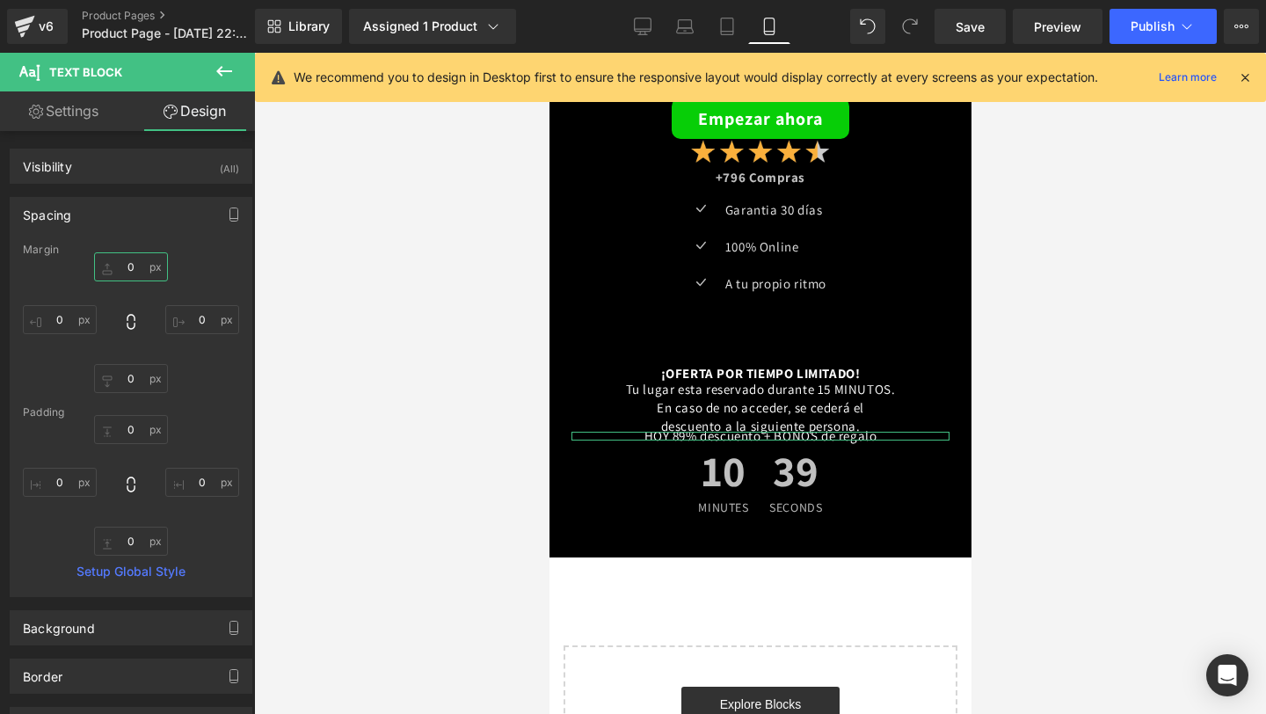
click at [138, 262] on input "0" at bounding box center [131, 266] width 74 height 29
type input "5"
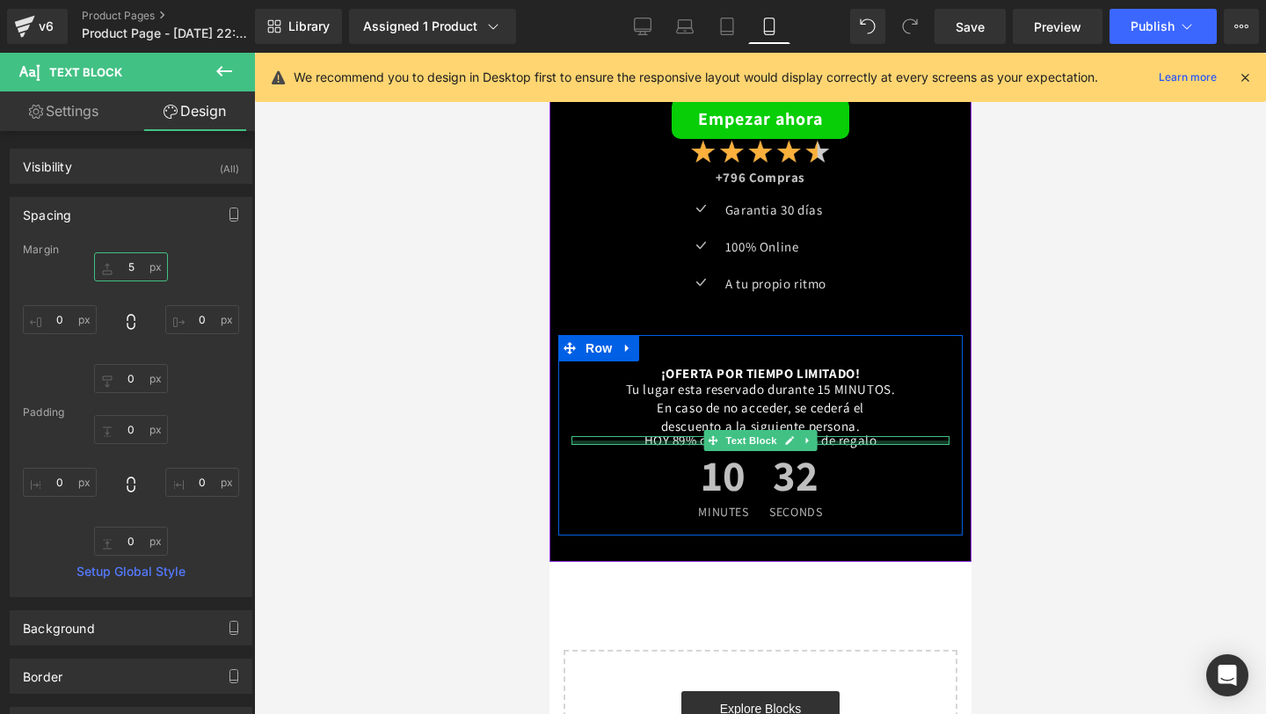
click at [679, 444] on div at bounding box center [759, 442] width 378 height 4
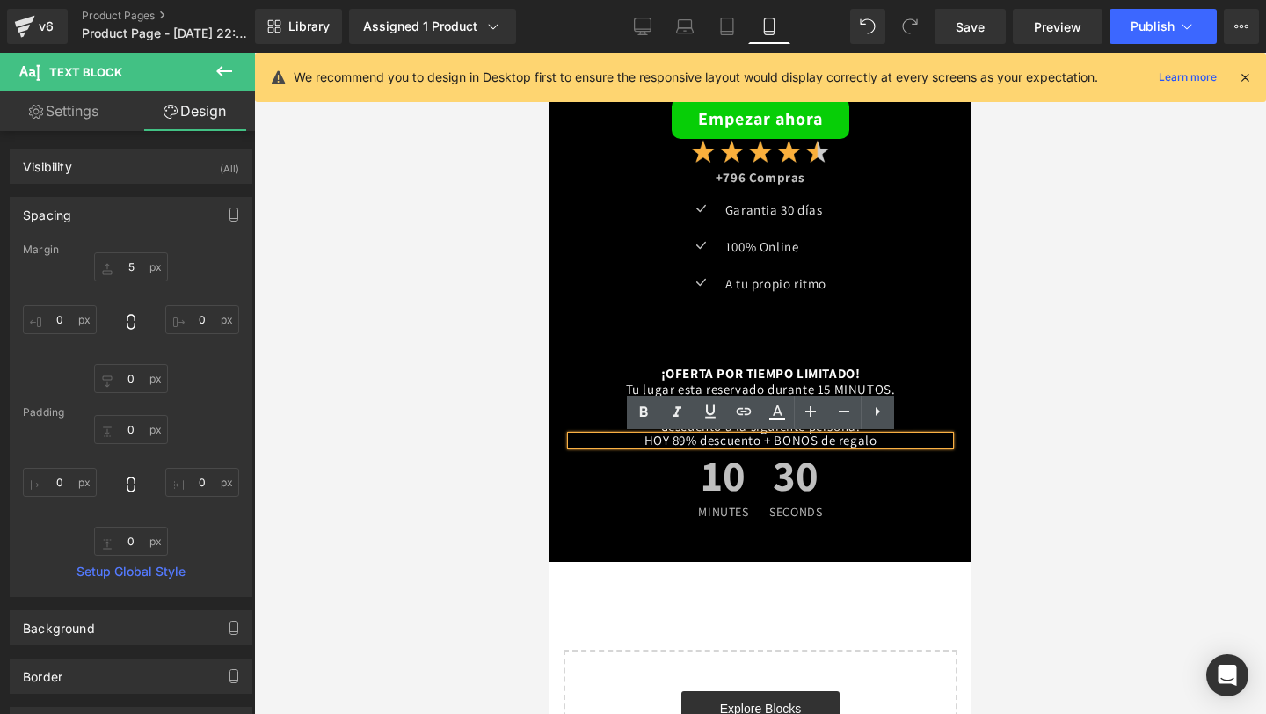
click at [679, 444] on div "HOY 89% descuento + BONOS de regalo" at bounding box center [759, 441] width 378 height 10
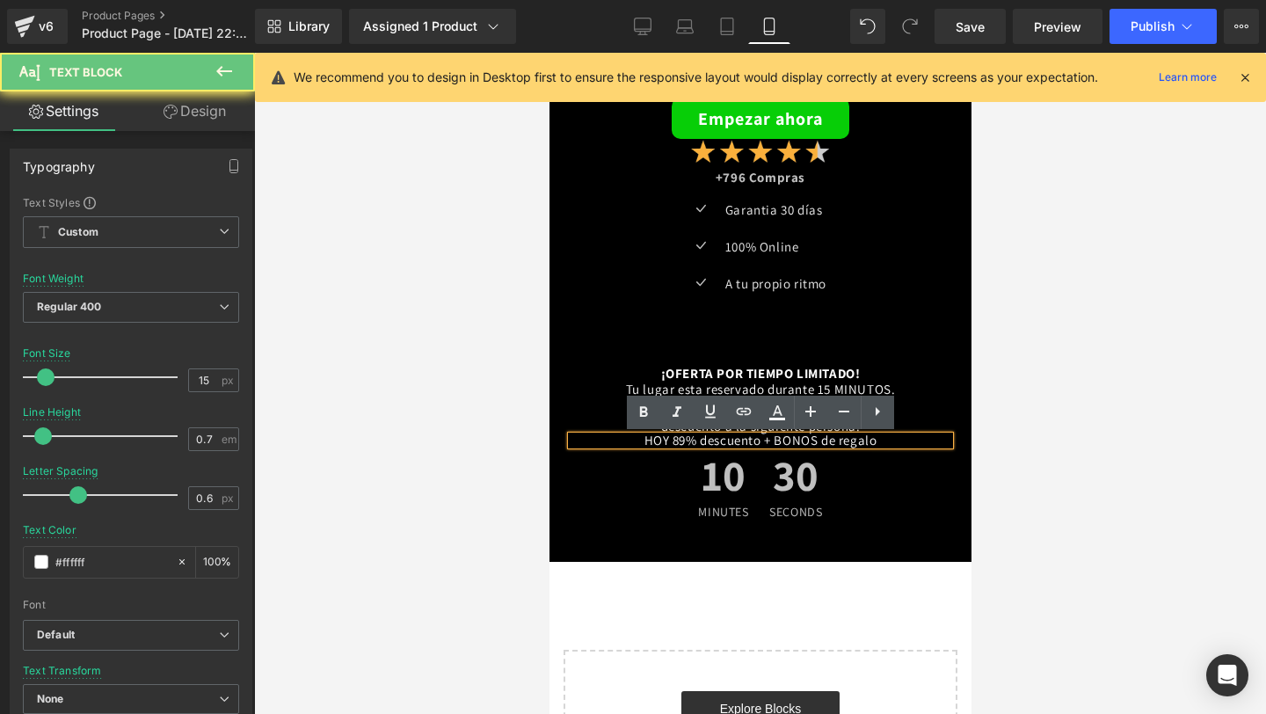
click at [679, 444] on div "HOY 89% descuento + BONOS de regalo" at bounding box center [759, 441] width 378 height 10
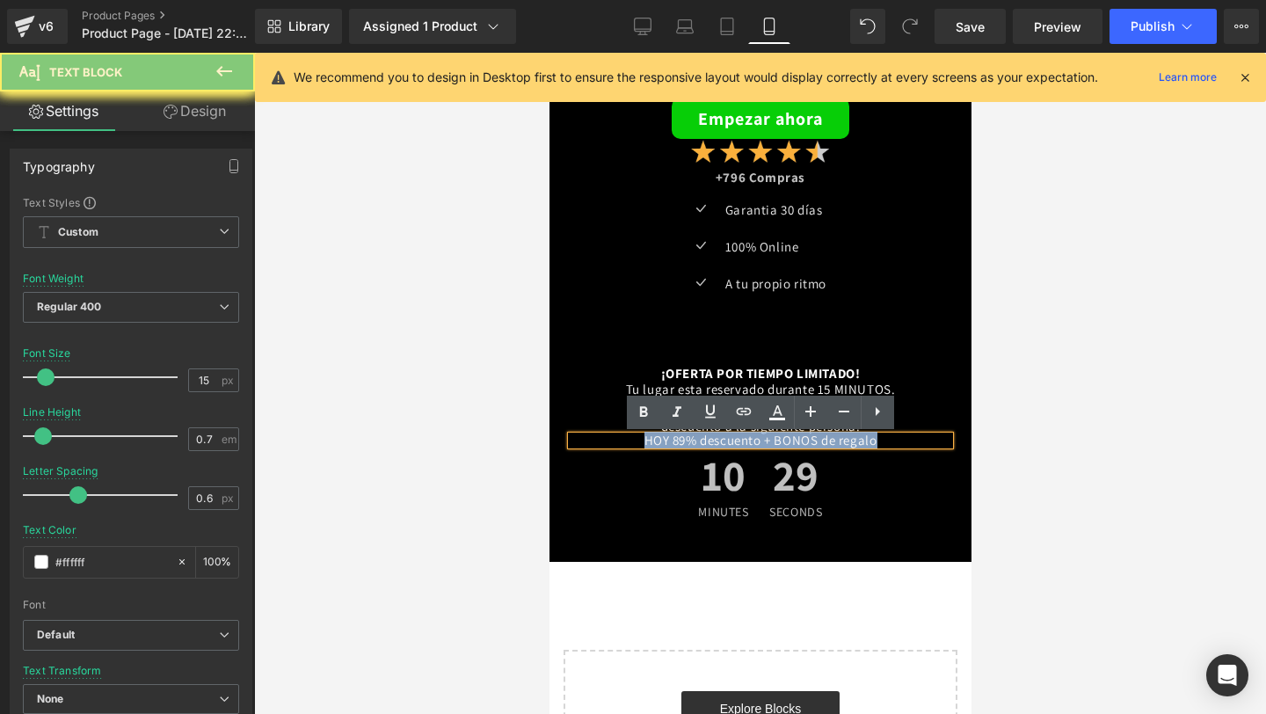
click at [679, 444] on div "HOY 89% descuento + BONOS de regalo" at bounding box center [759, 441] width 378 height 10
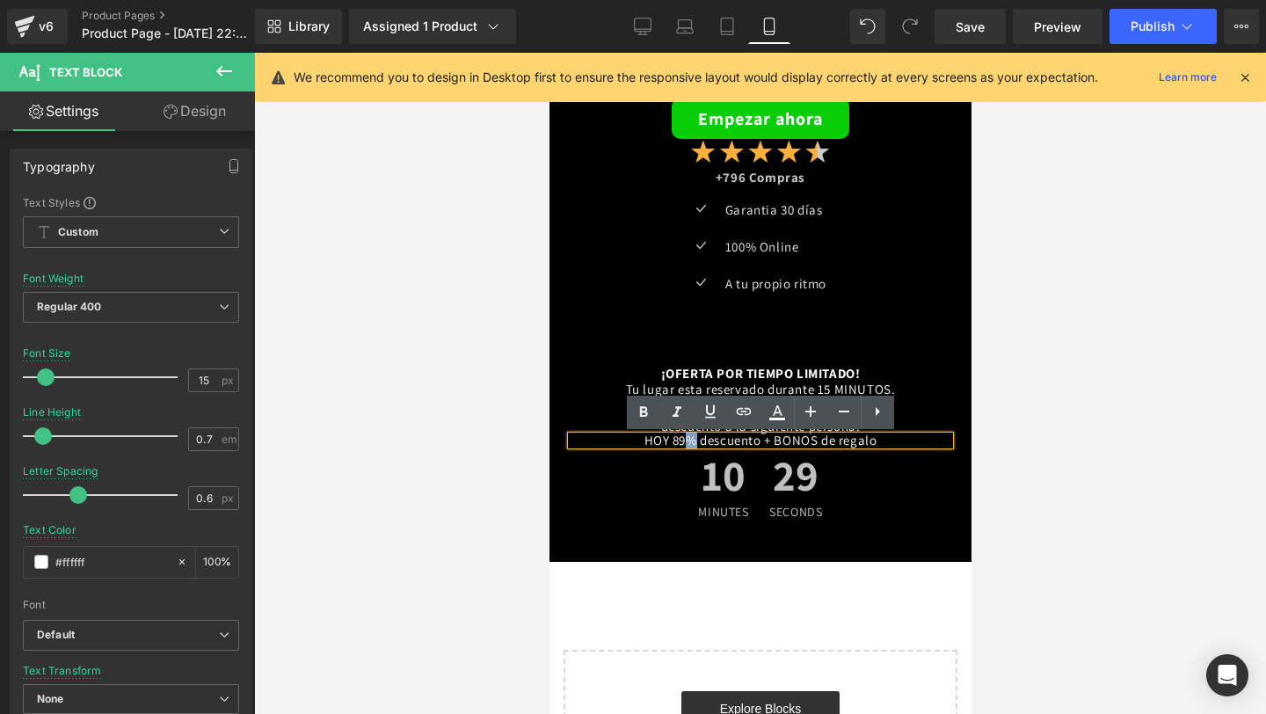
click at [679, 444] on div "HOY 89% descuento + BONOS de regalo" at bounding box center [759, 441] width 378 height 10
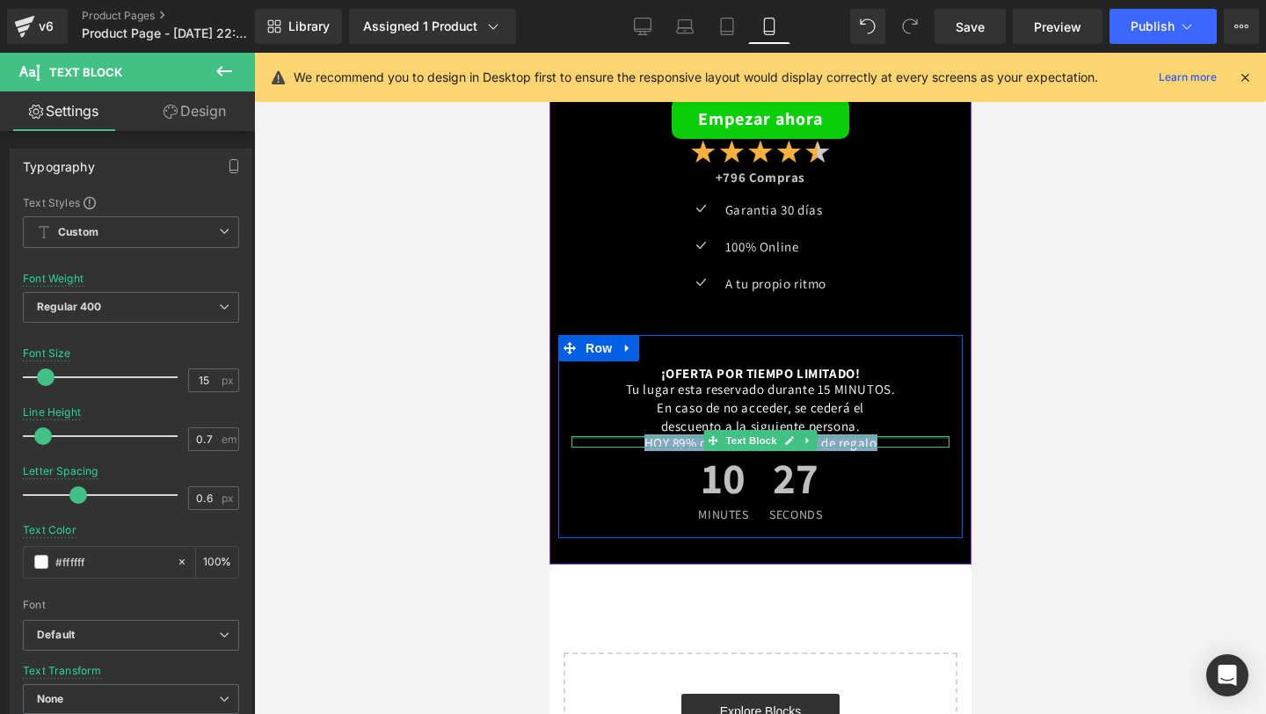
click at [902, 443] on div "HOY 89% descuento + BONOS de regalo Text Block" at bounding box center [759, 442] width 378 height 12
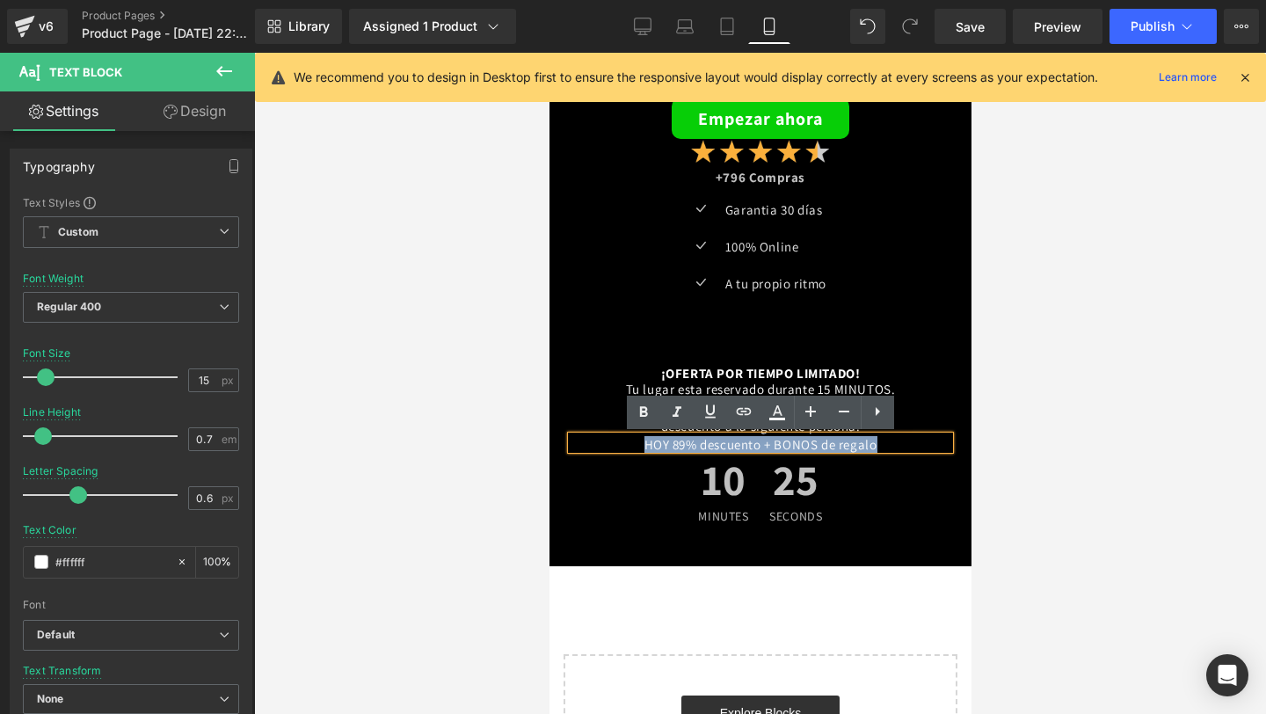
click at [926, 403] on div at bounding box center [759, 400] width 378 height 10
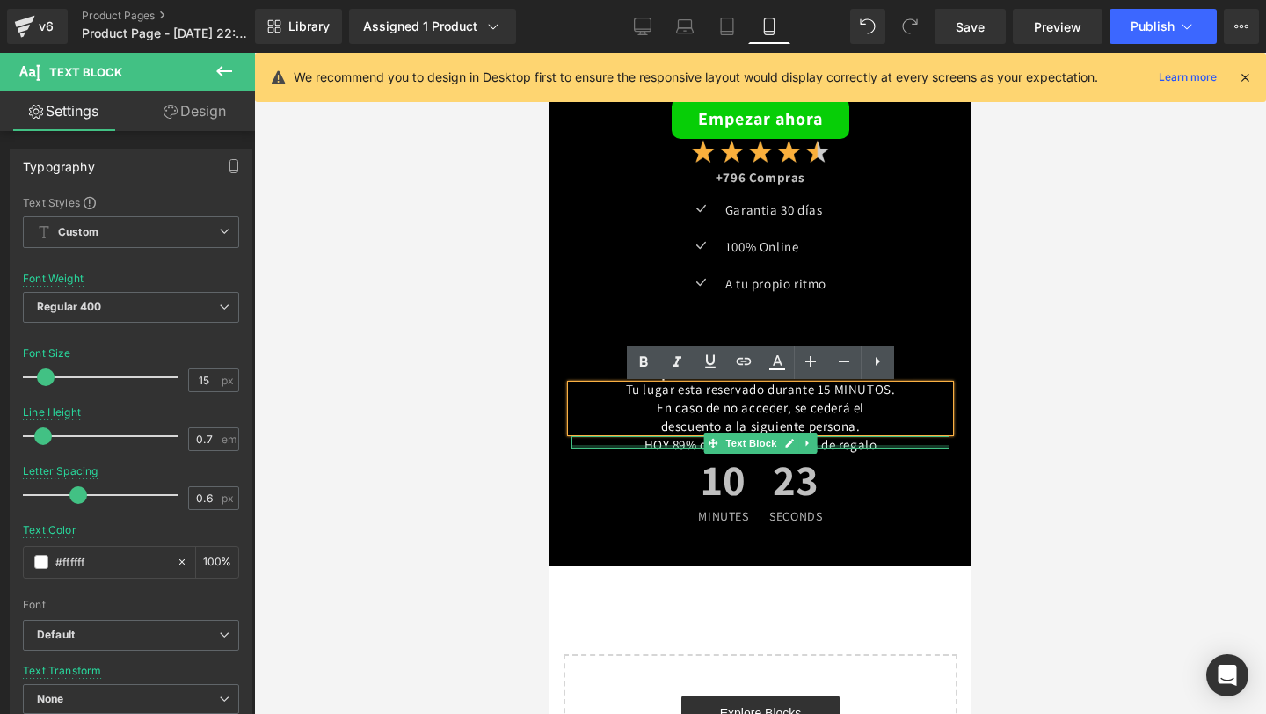
click at [856, 446] on div at bounding box center [759, 447] width 378 height 4
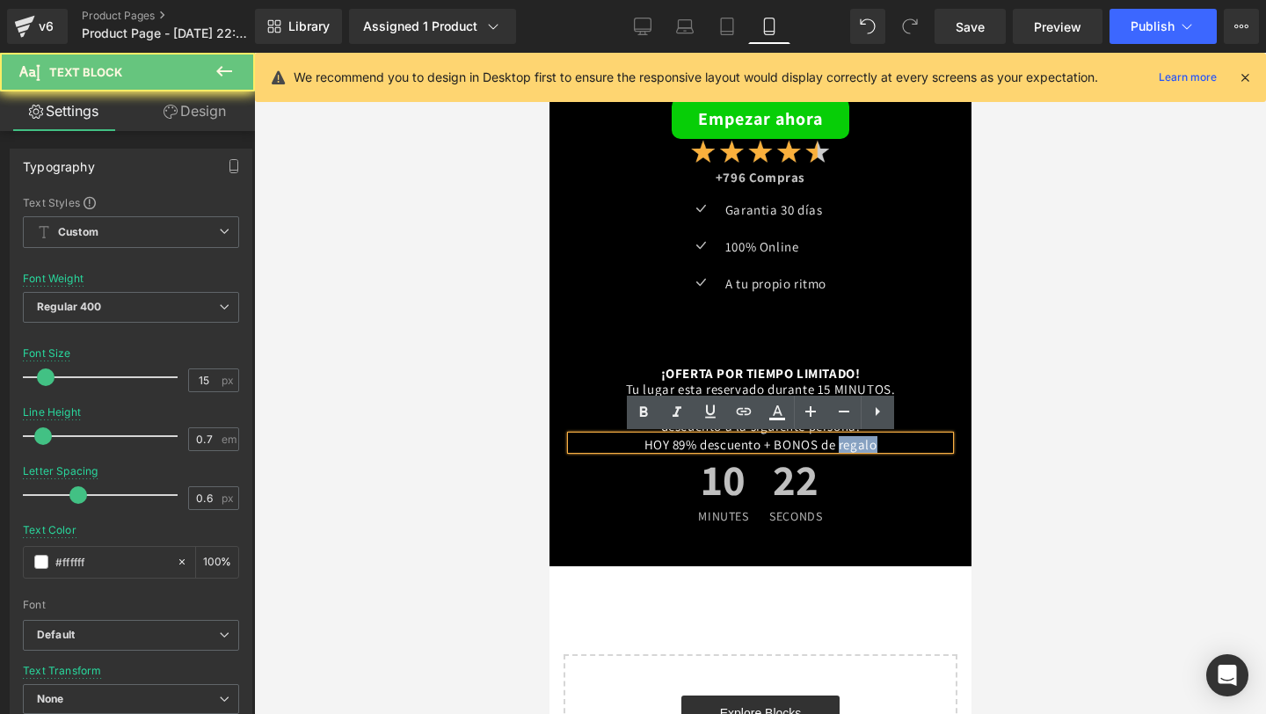
click at [856, 446] on div "HOY 89% descuento + BONOS de regalo" at bounding box center [759, 443] width 378 height 14
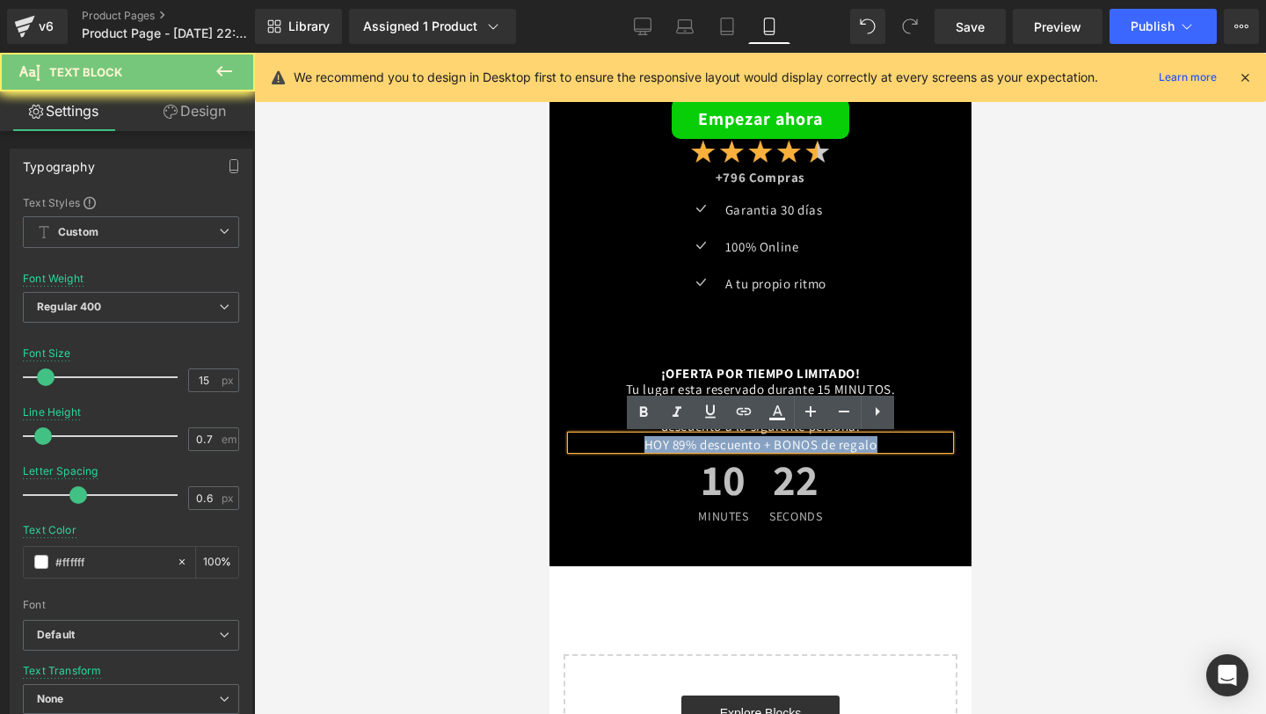
click at [856, 446] on div "HOY 89% descuento + BONOS de regalo" at bounding box center [759, 443] width 378 height 14
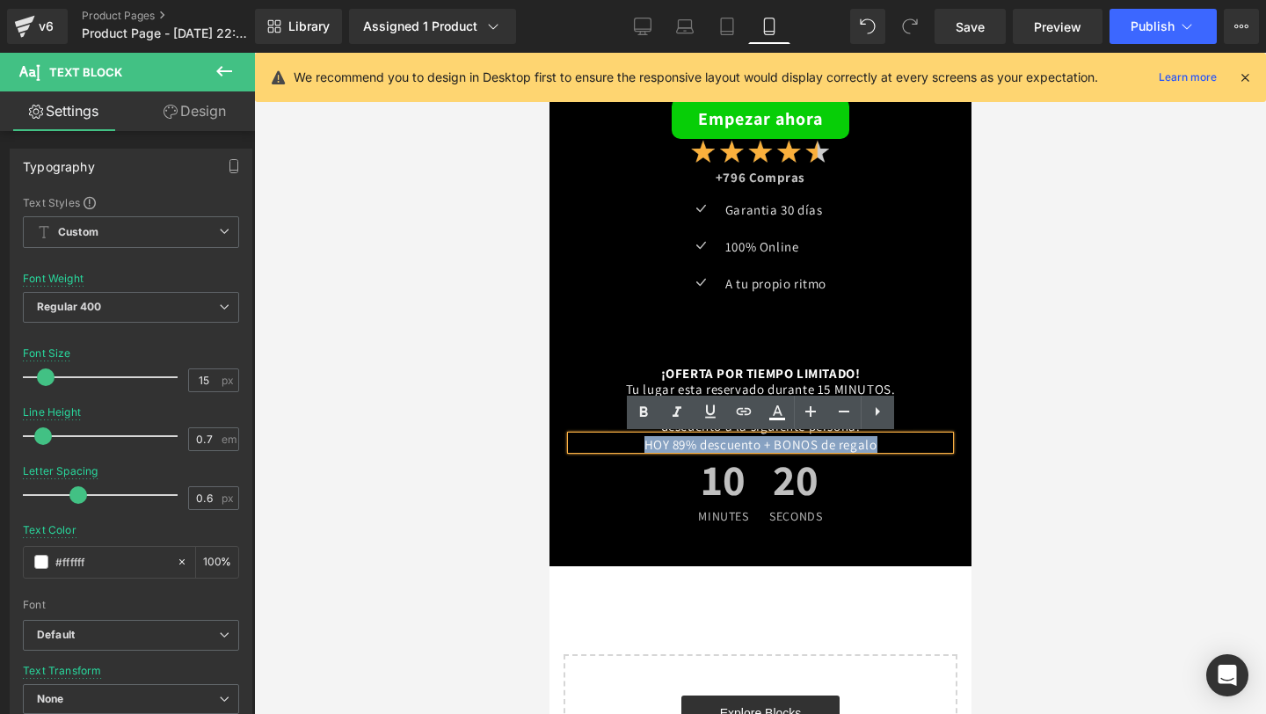
drag, startPoint x: 894, startPoint y: 447, endPoint x: 564, endPoint y: 441, distance: 329.7
click at [564, 441] on div "¡OFERTA POR TIEMPO LIMITADO! Text Block Tu lugar esta reservado durante 15 MINU…" at bounding box center [759, 446] width 404 height 170
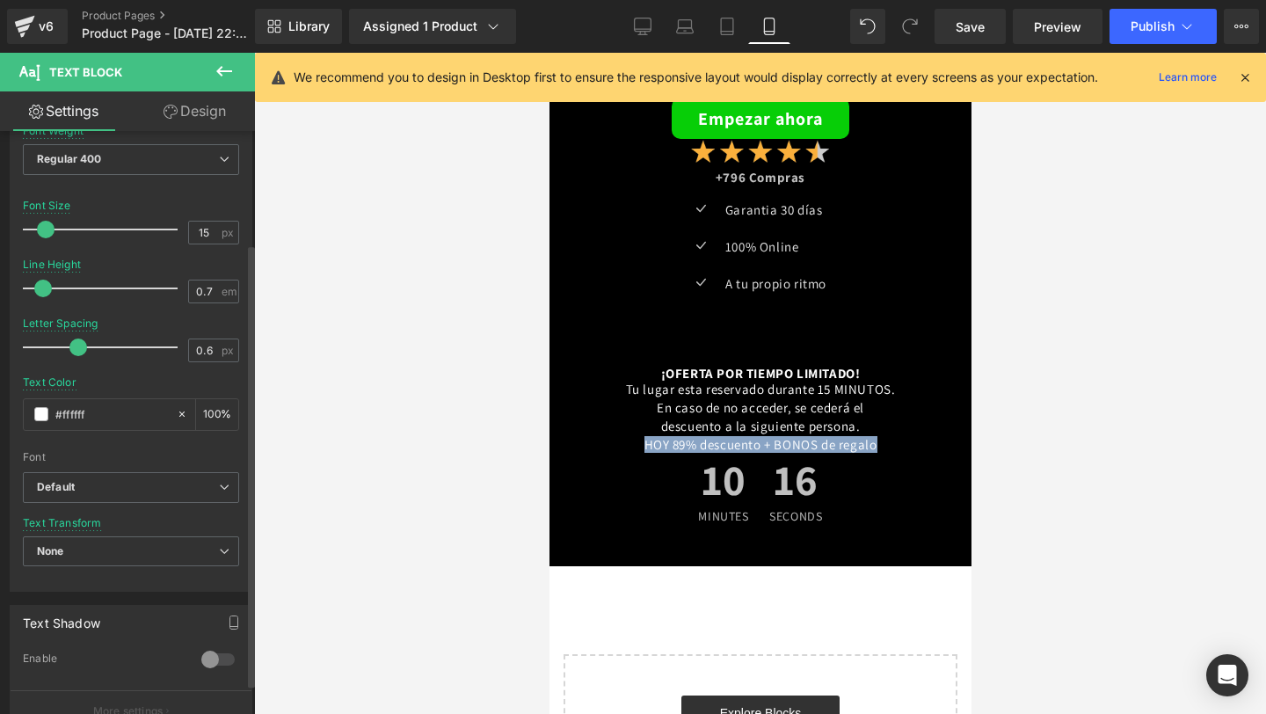
scroll to position [147, 0]
click at [128, 484] on b "Default" at bounding box center [128, 488] width 182 height 15
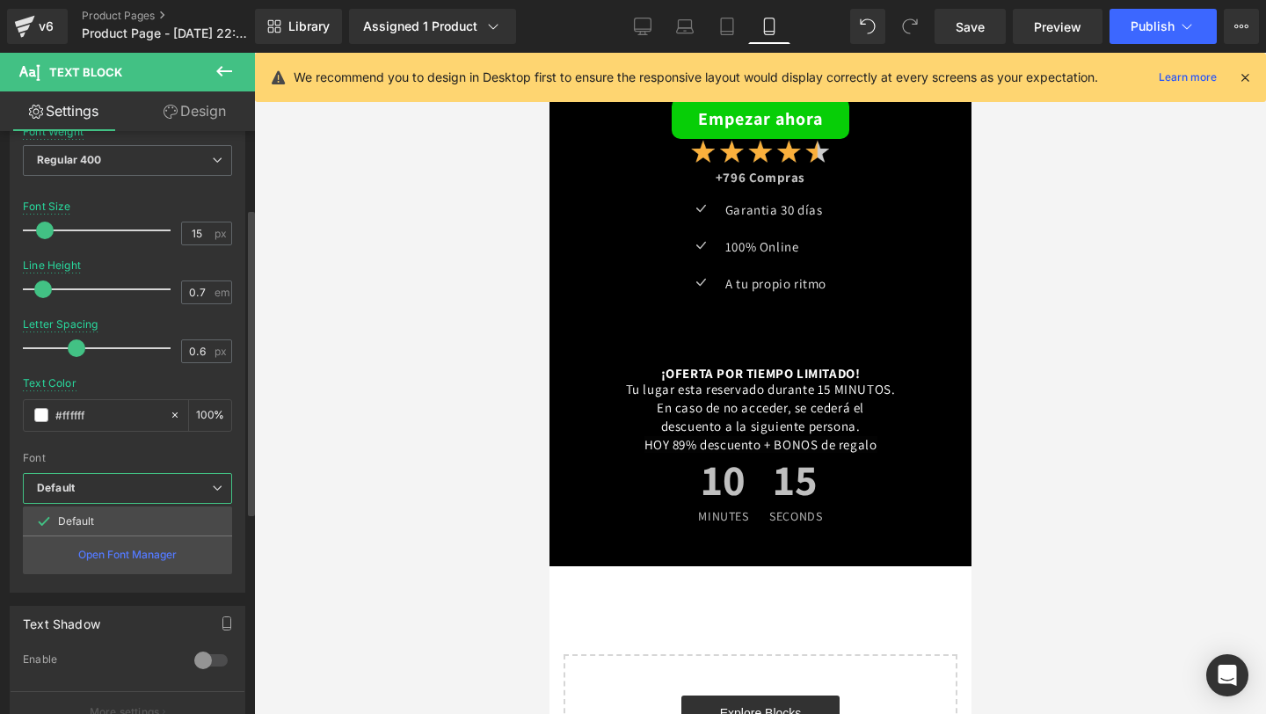
click at [128, 484] on b "Default" at bounding box center [124, 488] width 175 height 15
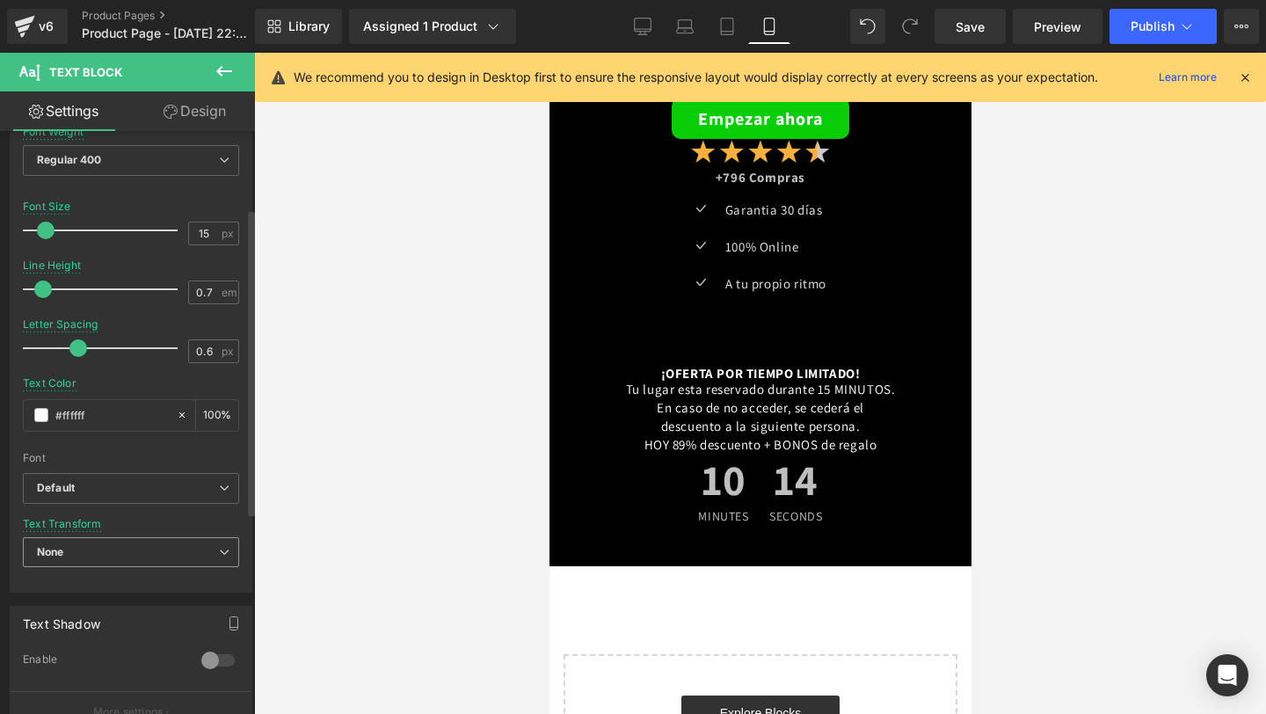
click at [96, 544] on span "None" at bounding box center [131, 552] width 216 height 31
click at [176, 443] on div at bounding box center [131, 445] width 216 height 11
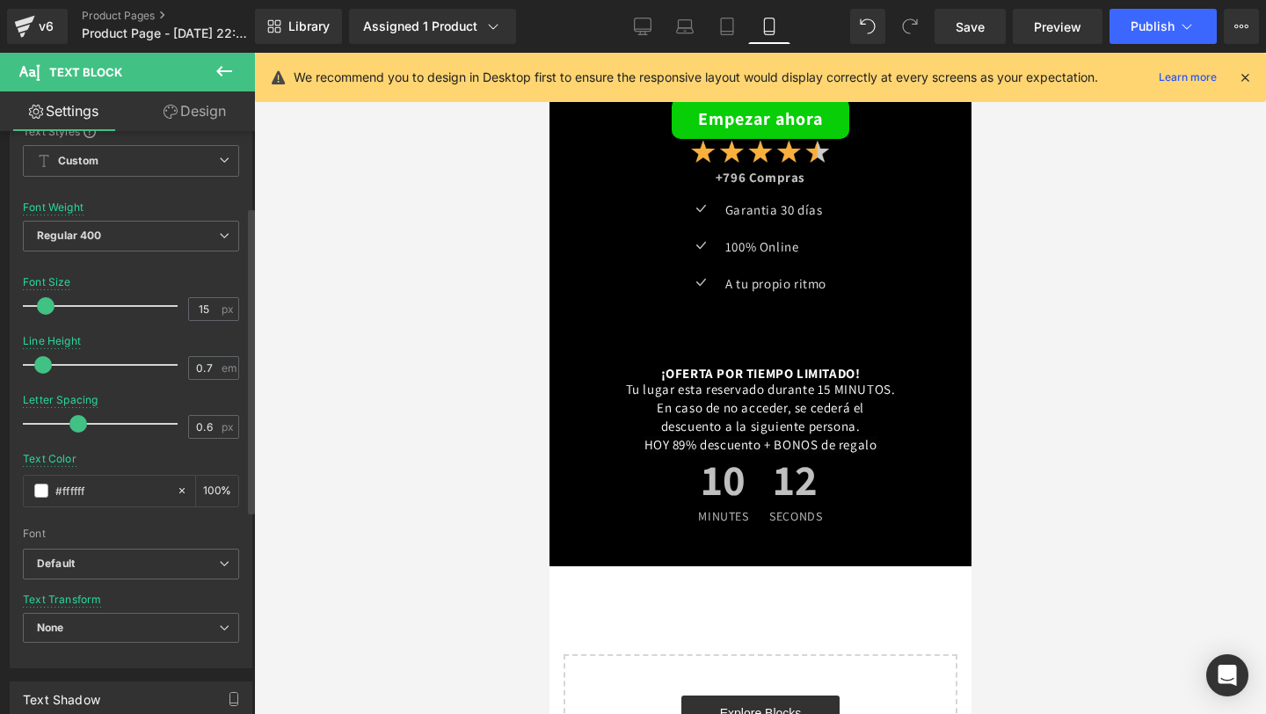
scroll to position [0, 0]
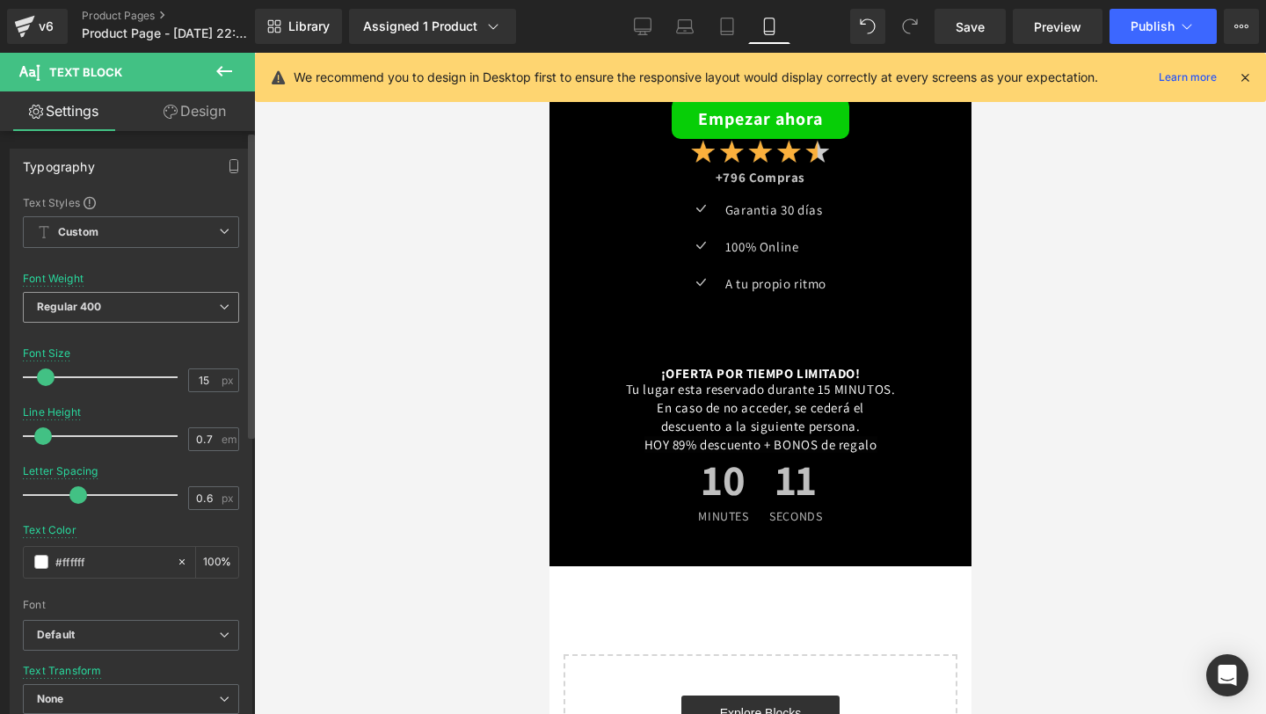
click at [156, 303] on span "Regular 400" at bounding box center [131, 307] width 216 height 31
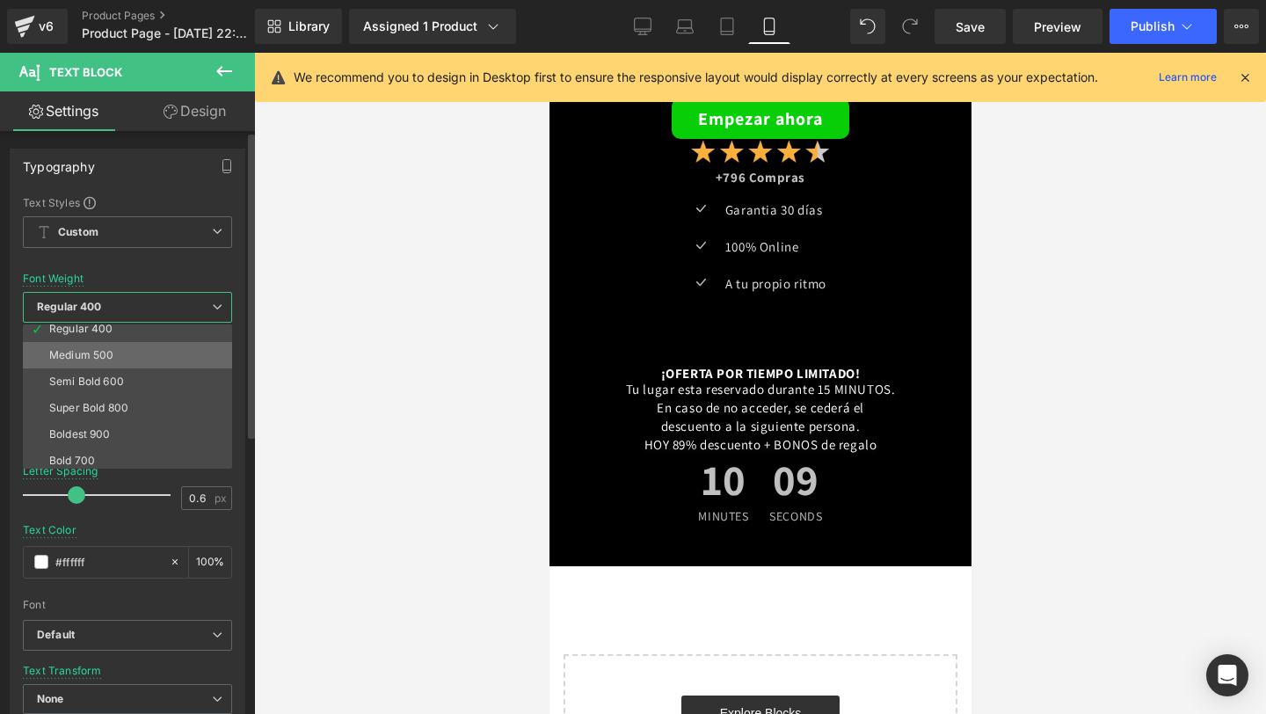
scroll to position [111, 0]
click at [106, 409] on div "Boldest 900" at bounding box center [80, 411] width 62 height 12
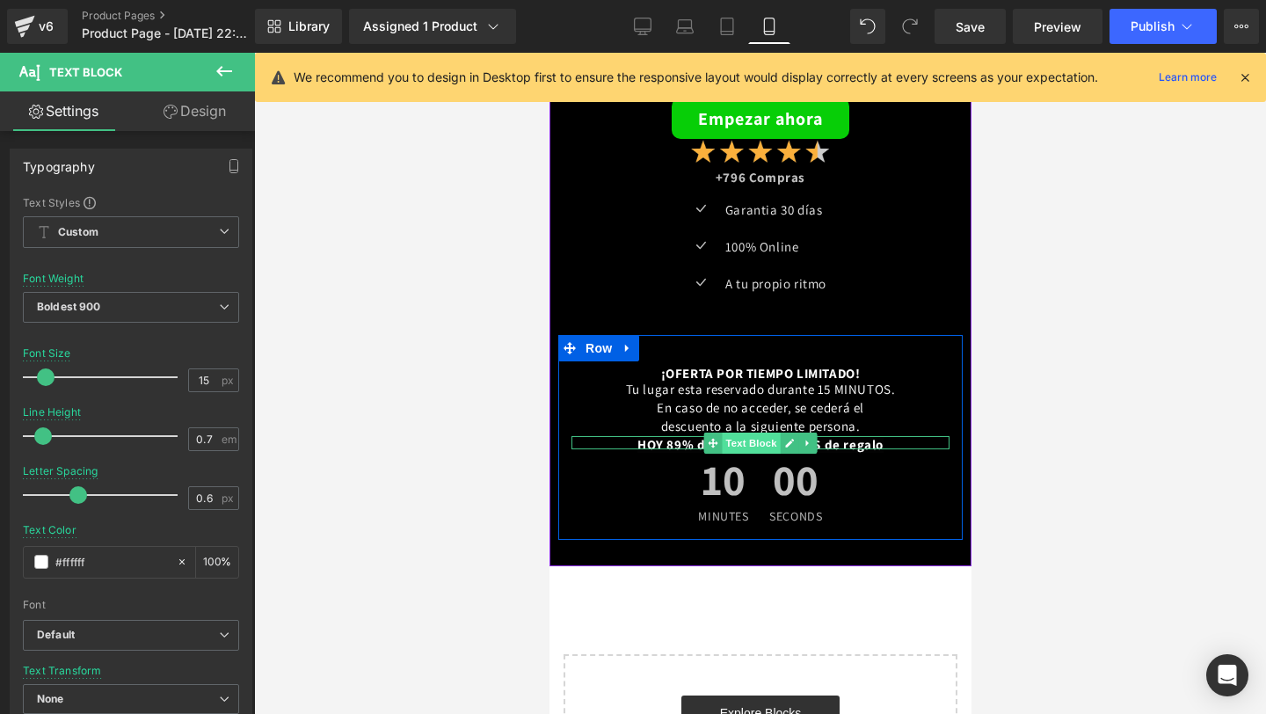
click at [763, 442] on span "Text Block" at bounding box center [750, 442] width 58 height 21
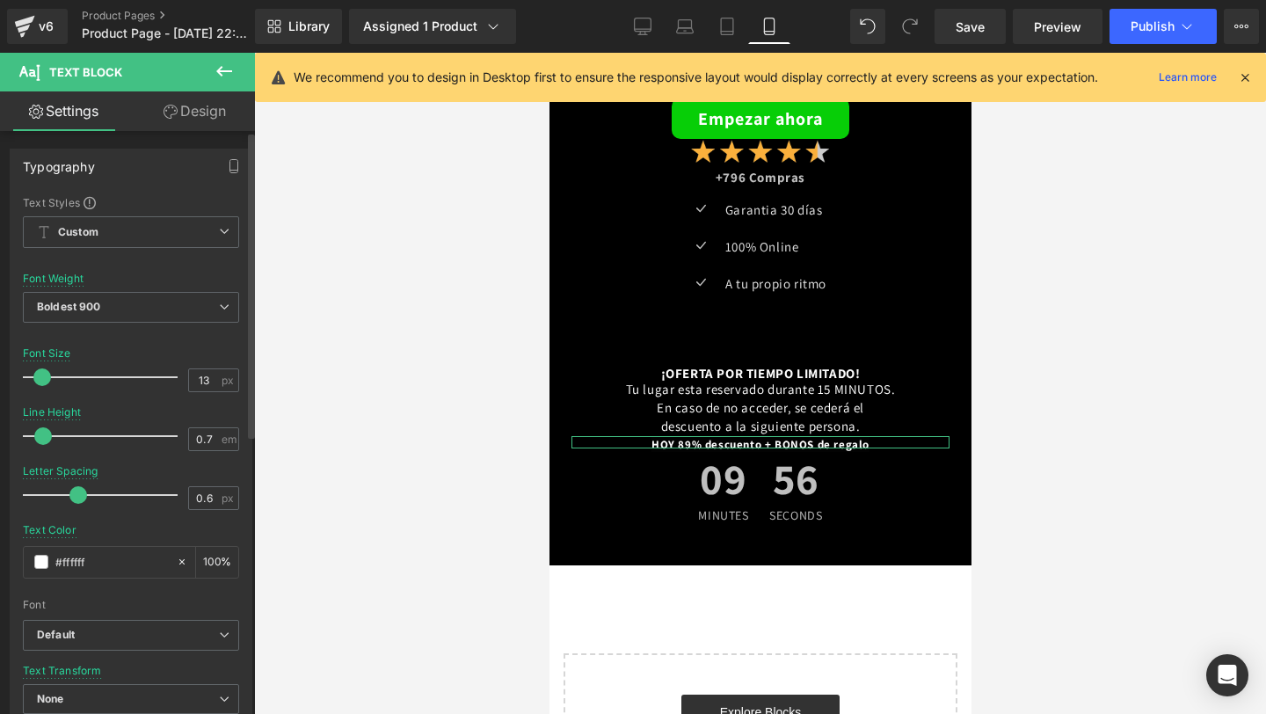
type input "12"
click at [38, 378] on span at bounding box center [42, 377] width 18 height 18
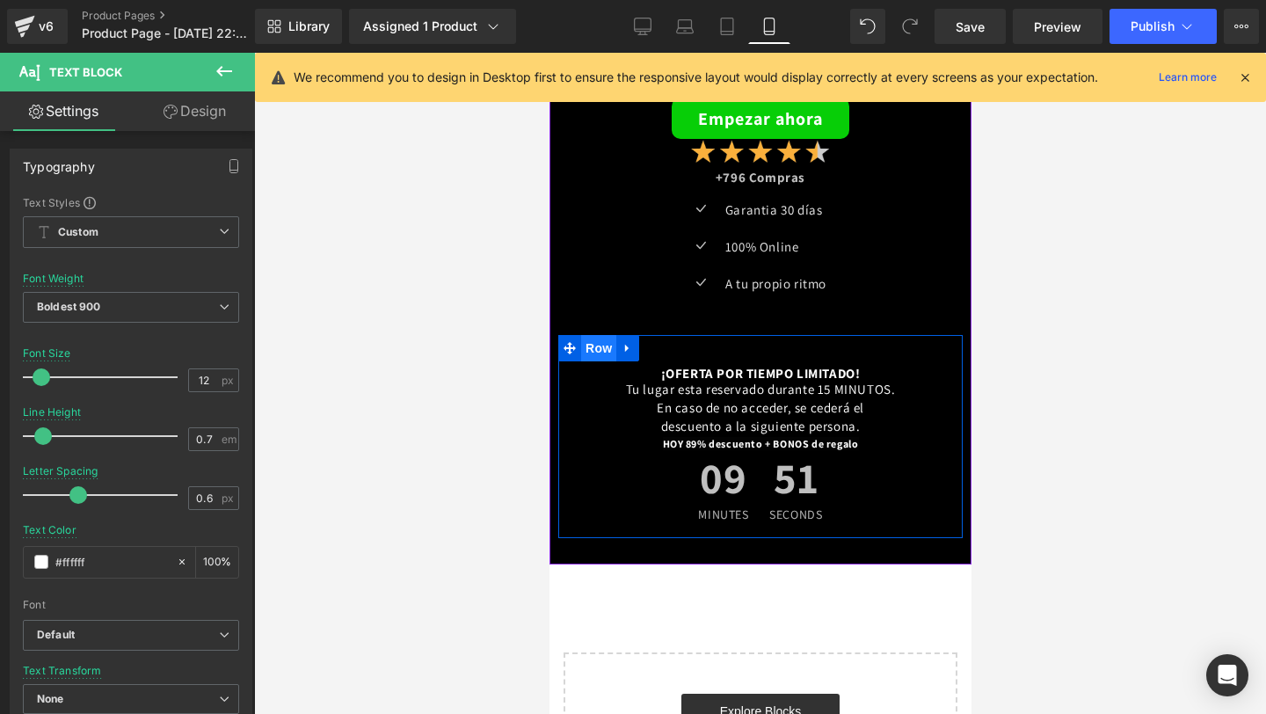
click at [594, 357] on span "Row" at bounding box center [597, 348] width 35 height 26
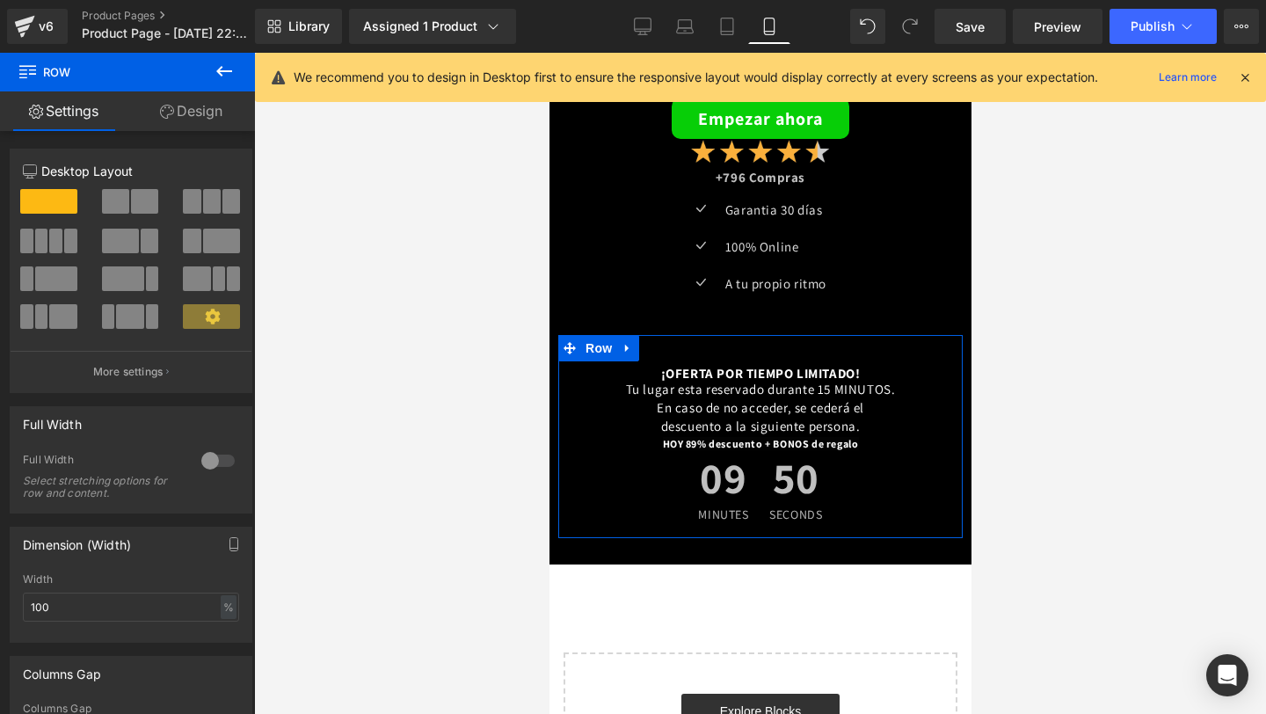
click at [183, 110] on link "Design" at bounding box center [190, 111] width 127 height 40
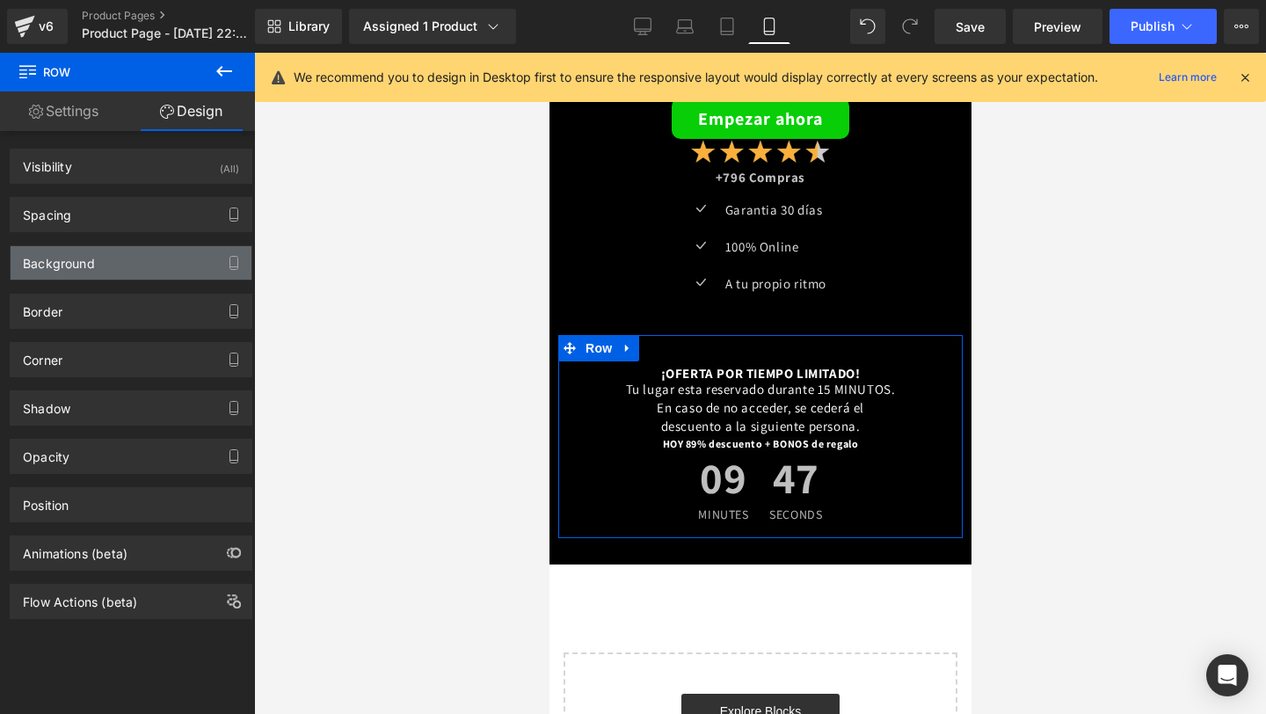
click at [120, 265] on div "Background" at bounding box center [131, 262] width 241 height 33
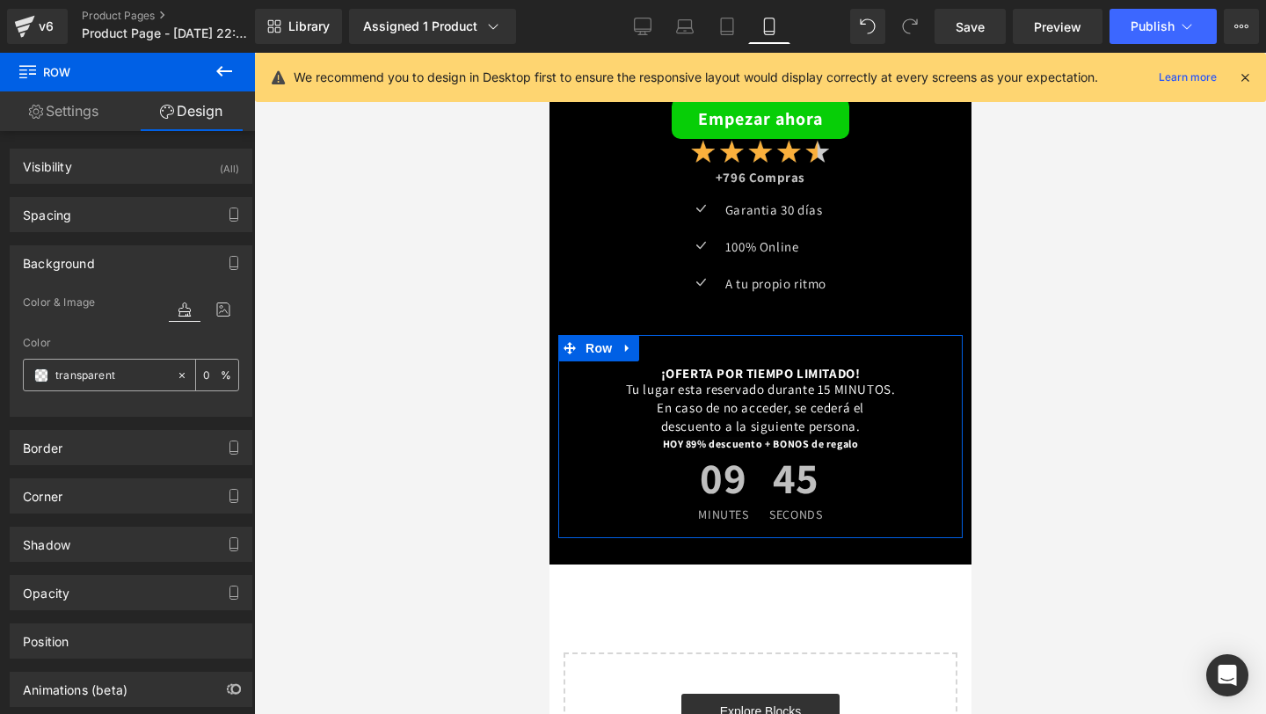
click at [40, 368] on span at bounding box center [41, 375] width 14 height 14
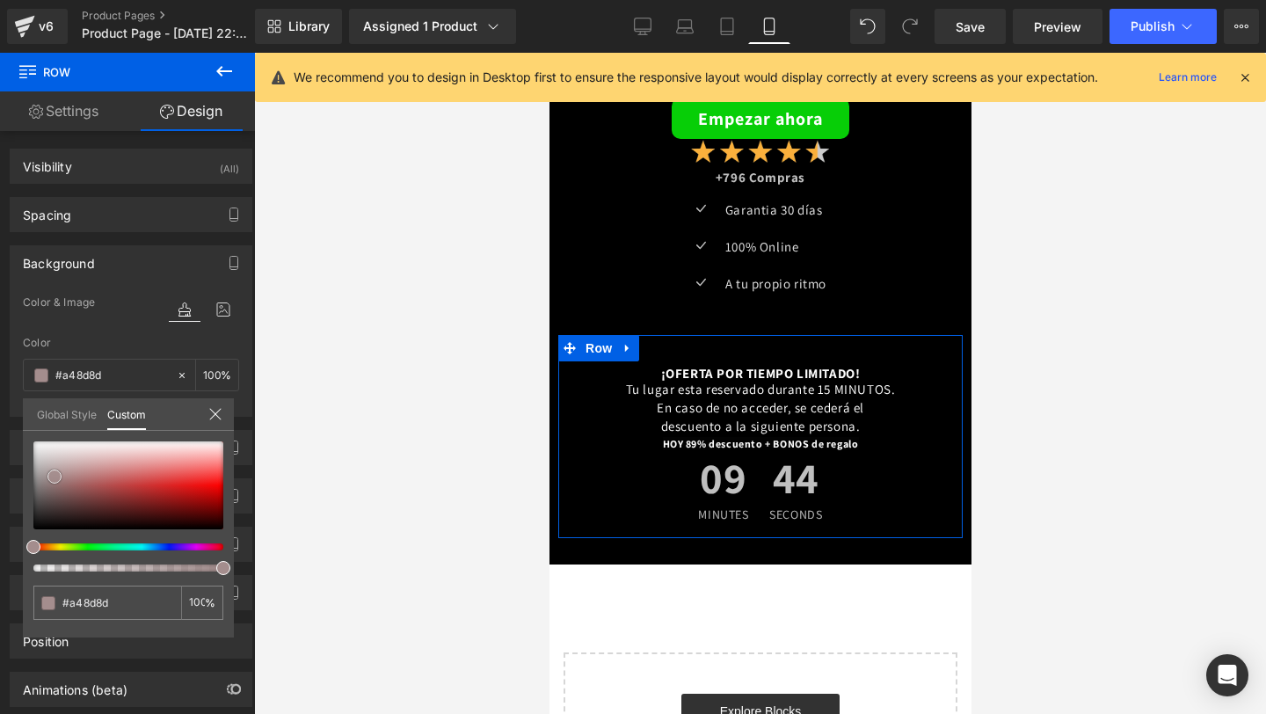
type input "#a48d8d"
type input "100"
type input "#a48d8d"
type input "100"
click at [54, 476] on div at bounding box center [128, 485] width 190 height 88
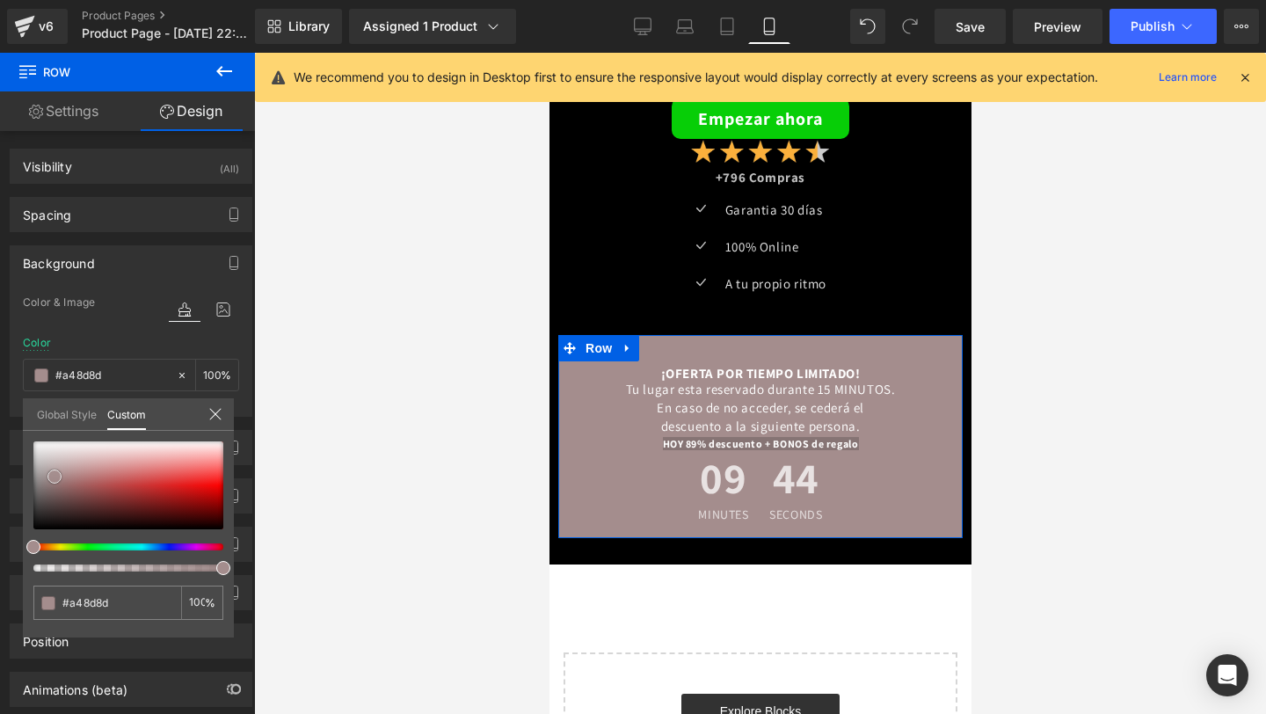
type input "#a69090"
type input "#ab9696"
type input "#aa9797"
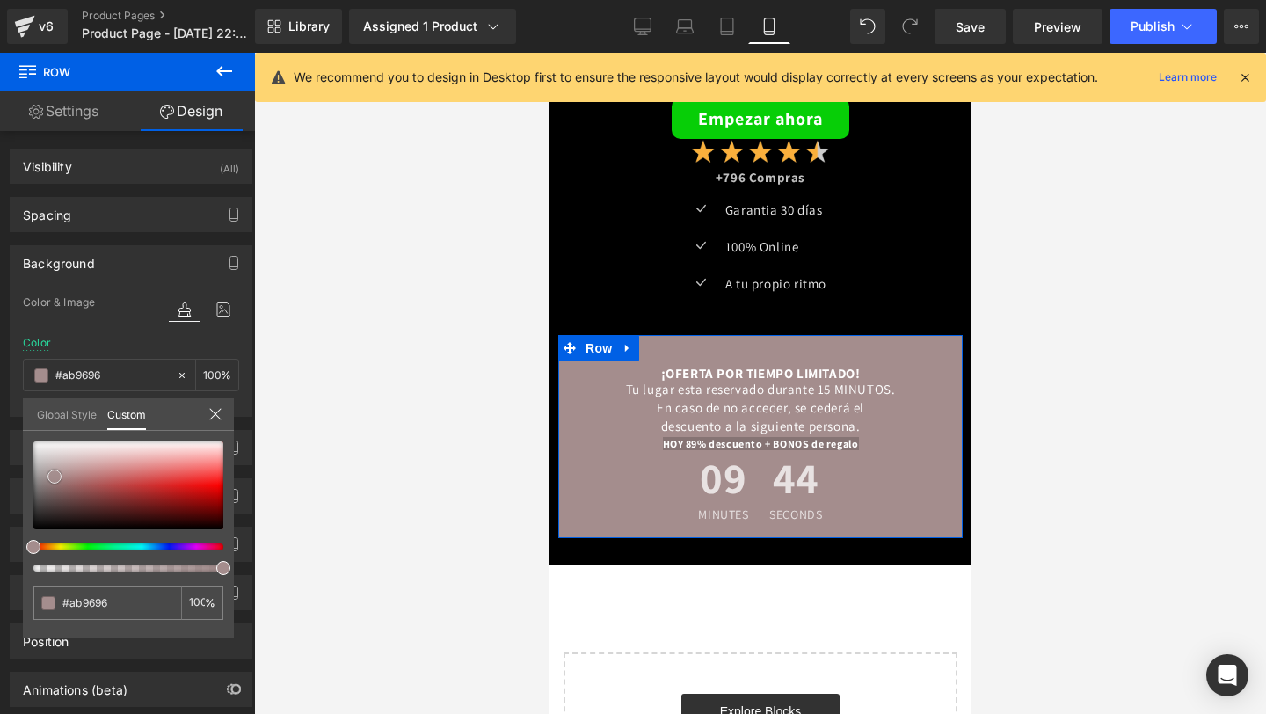
type input "#aa9797"
type input "#a69595"
type input "#9d8f8f"
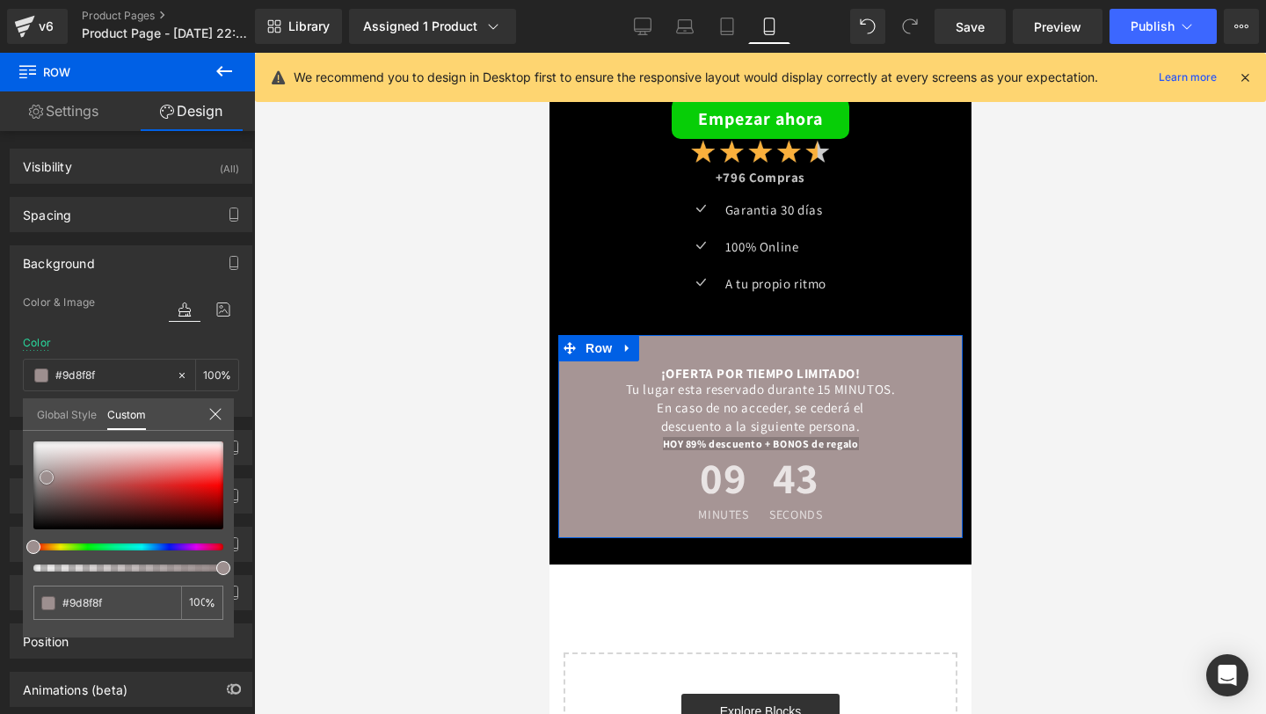
type input "#938585"
type input "#7f7575"
type input "#666060"
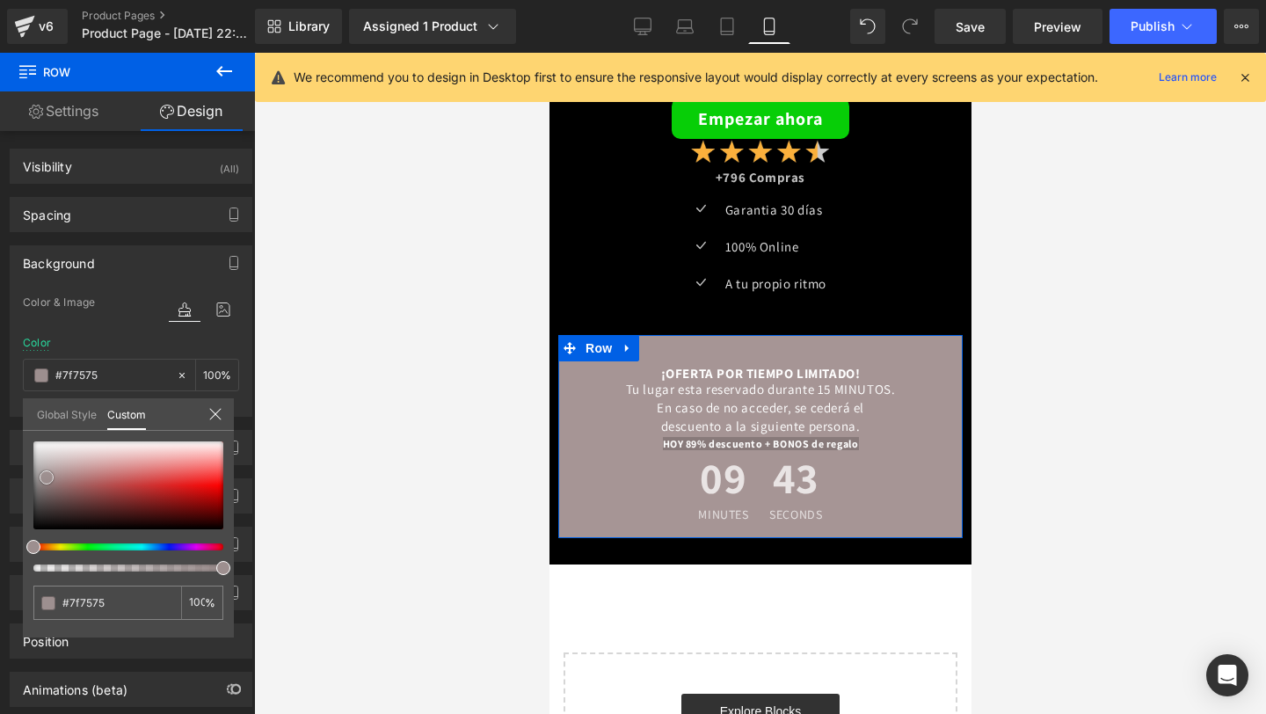
type input "#666060"
type input "#534f4f"
type input "#4e4a4a"
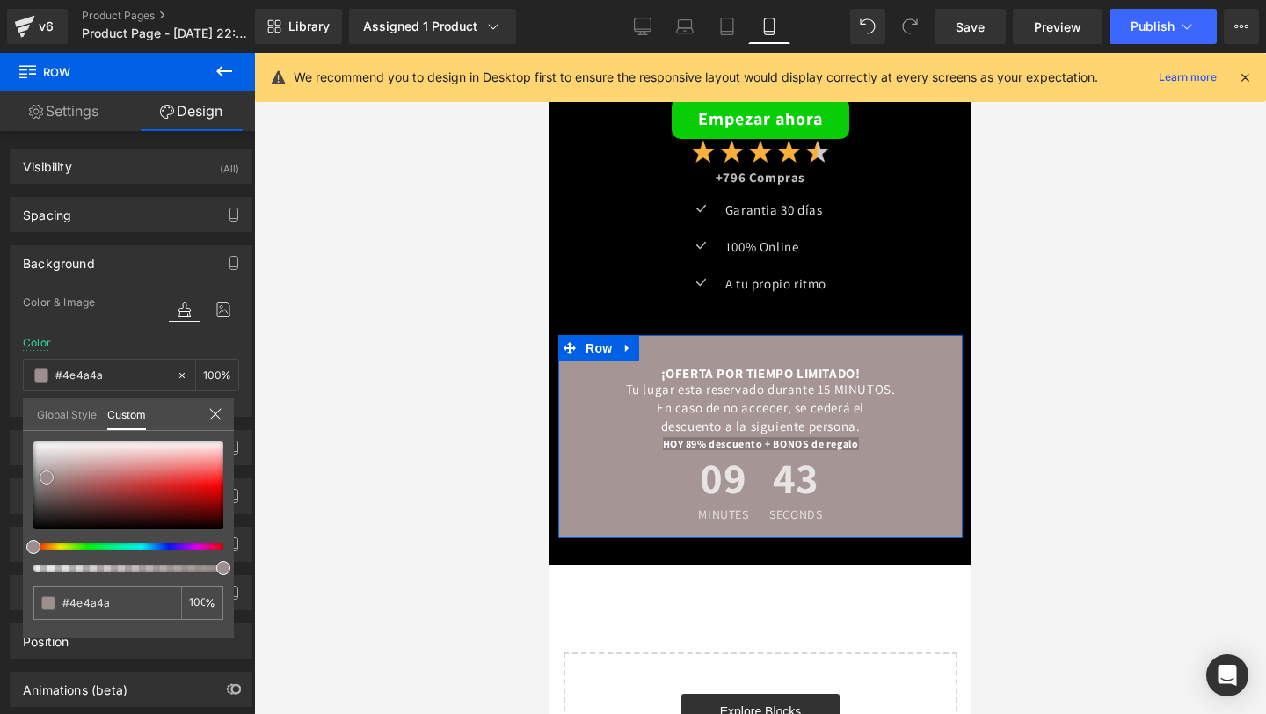
type input "#464242"
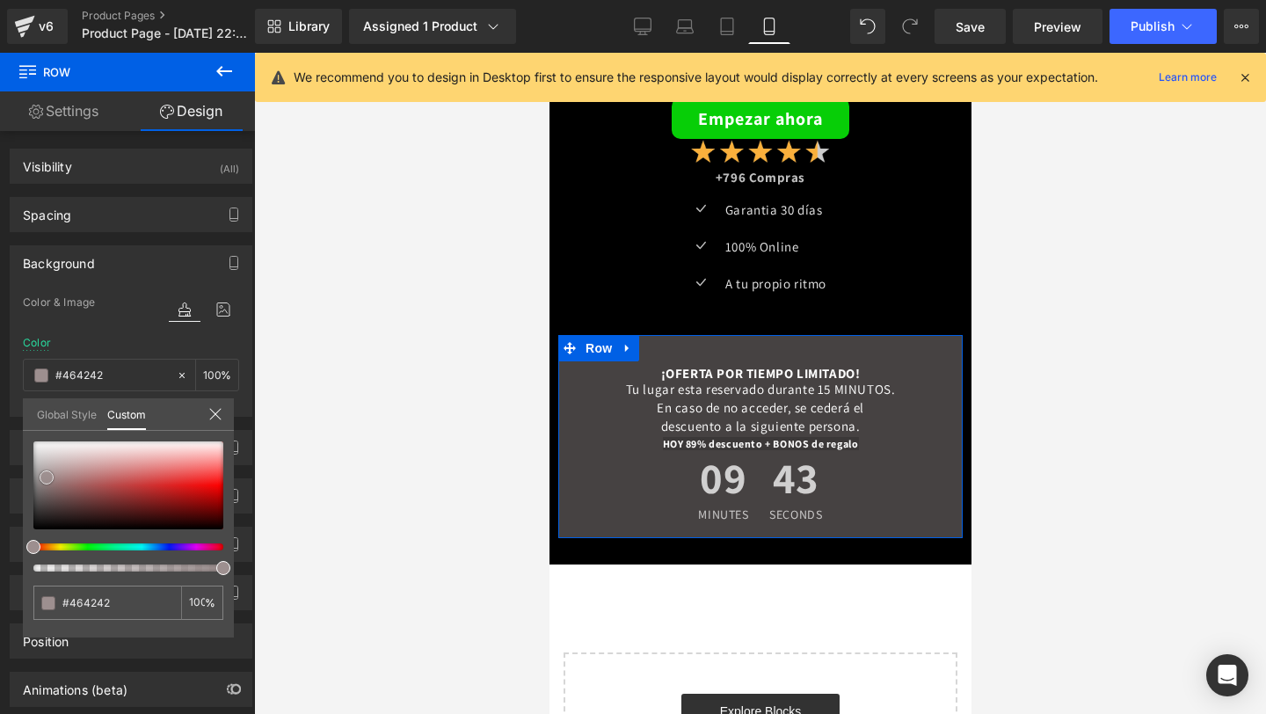
type input "#3e3b3b"
type input "#393636"
type input "#373333"
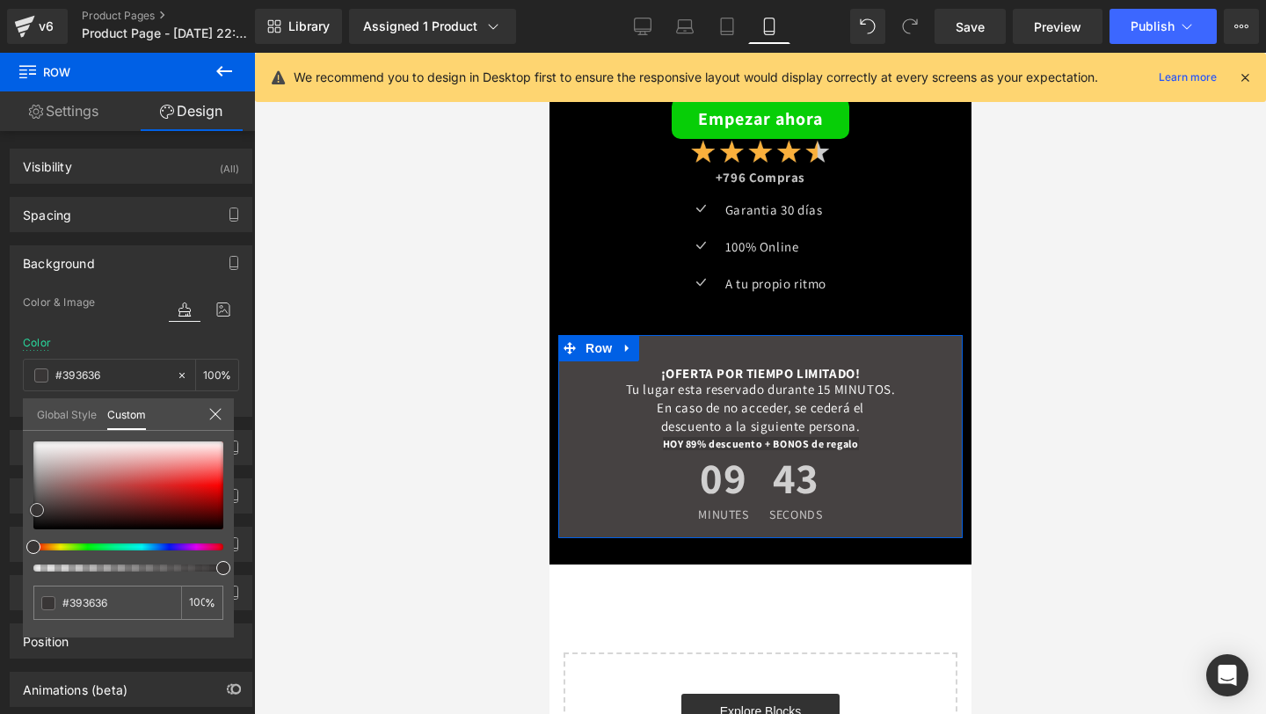
type input "#373333"
type input "#2e2d2d"
type input "#262525"
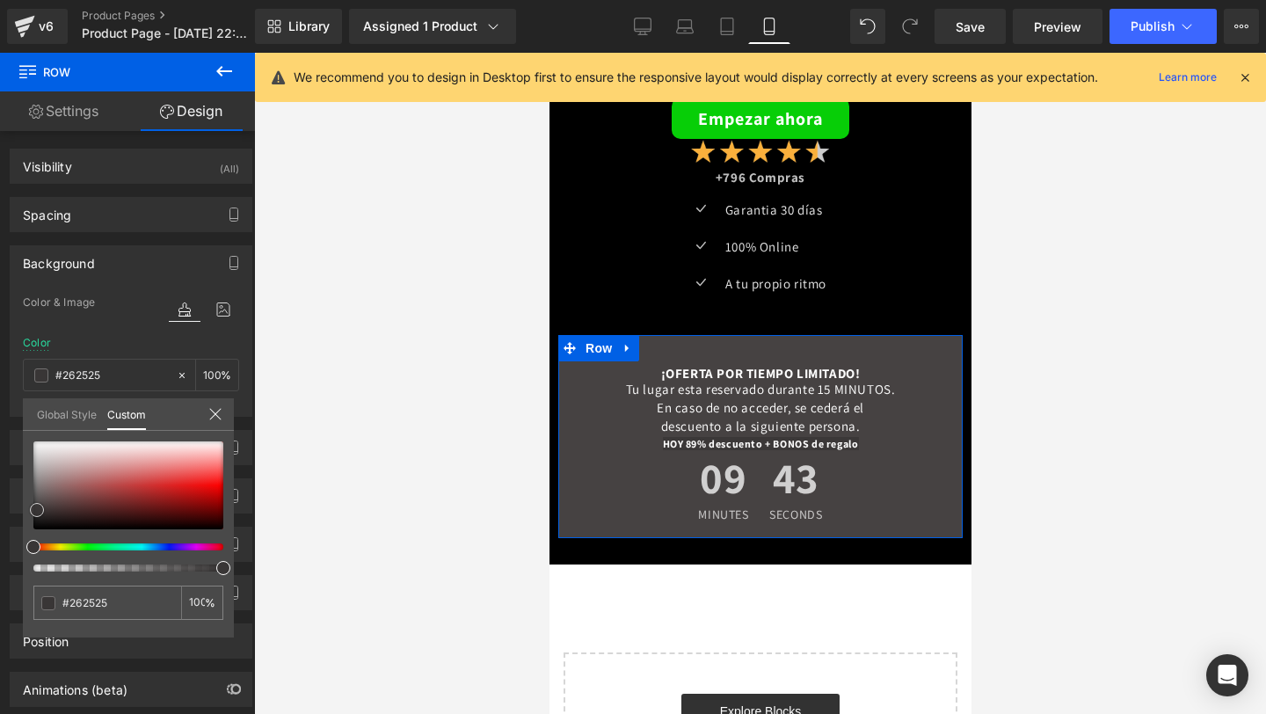
type input "#212121"
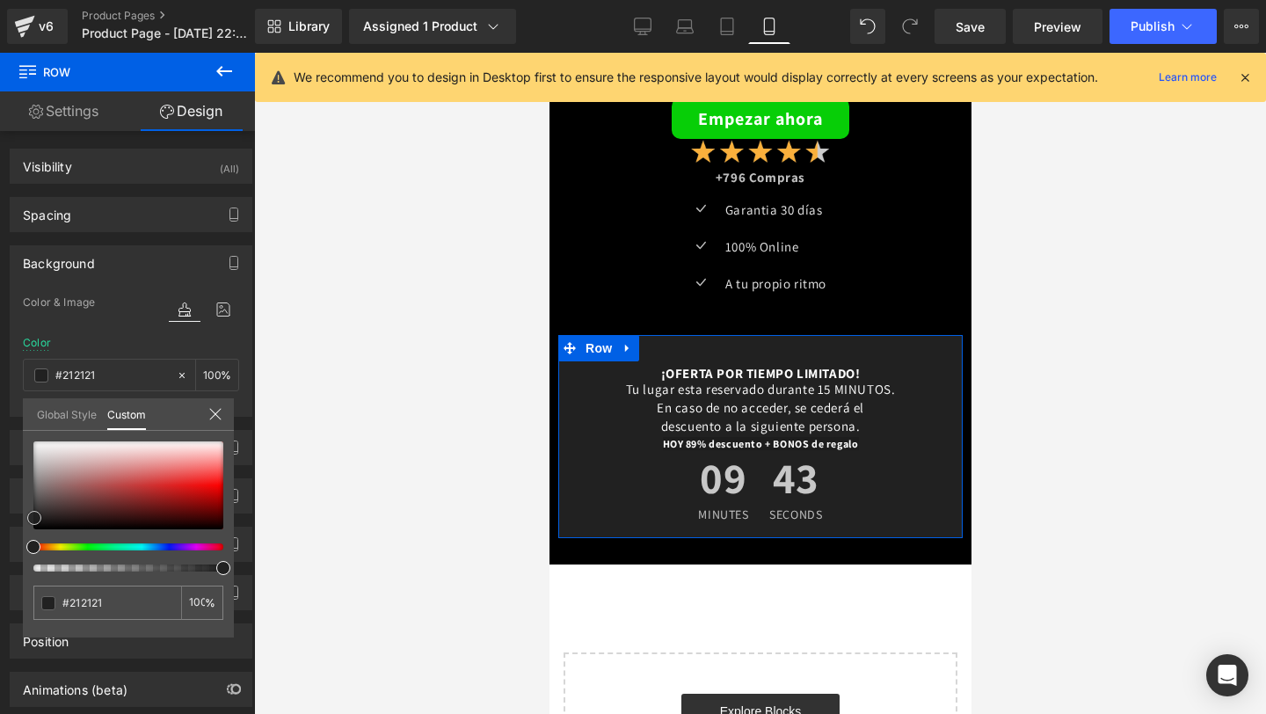
type input "#262626"
type input "#3a3a3a"
type input "#5d5959"
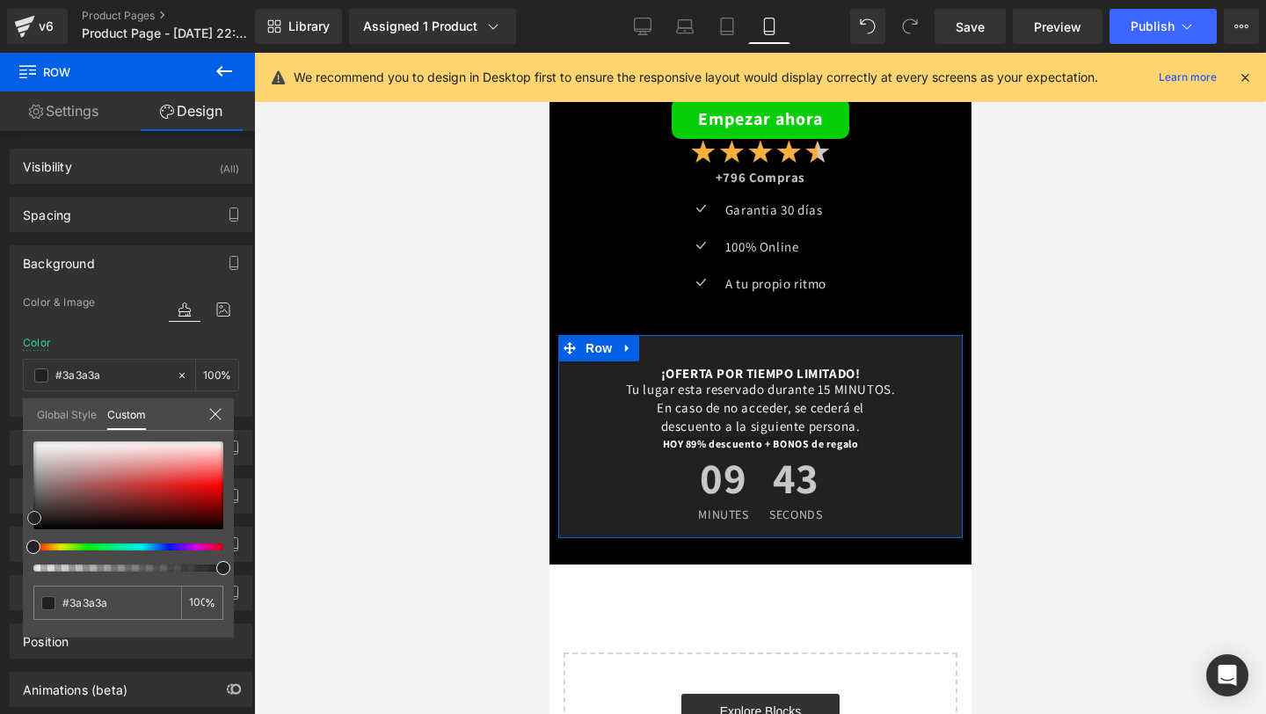
type input "#5d5959"
type input "#7f7575"
type input "#958888"
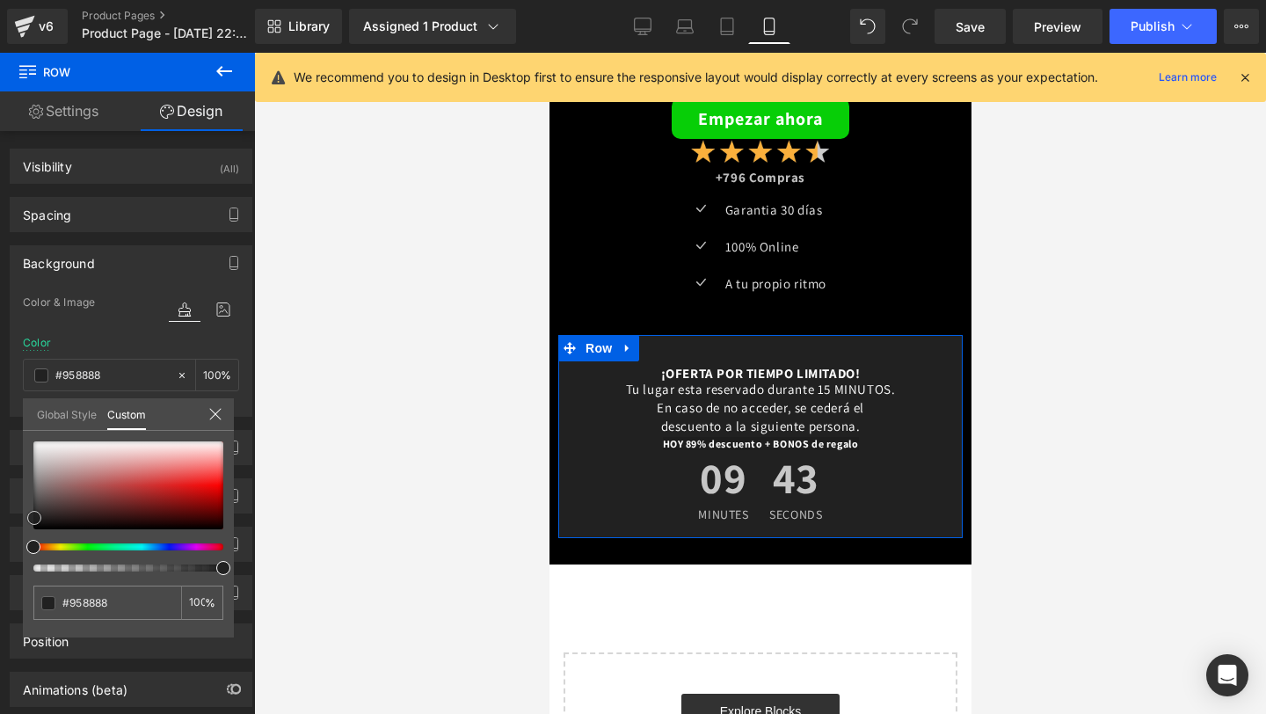
type input "#ac9a9a"
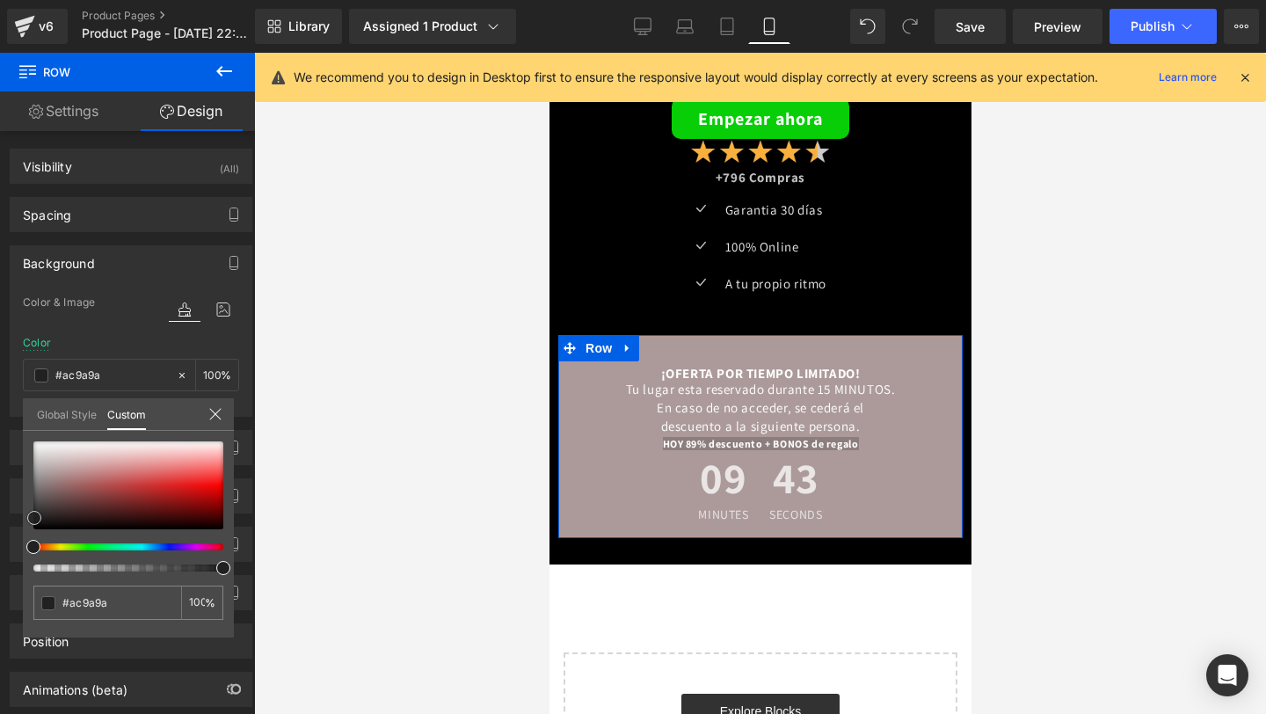
type input "#d5bdbd"
type input "#f2e2e2"
type input "#fbf2f2"
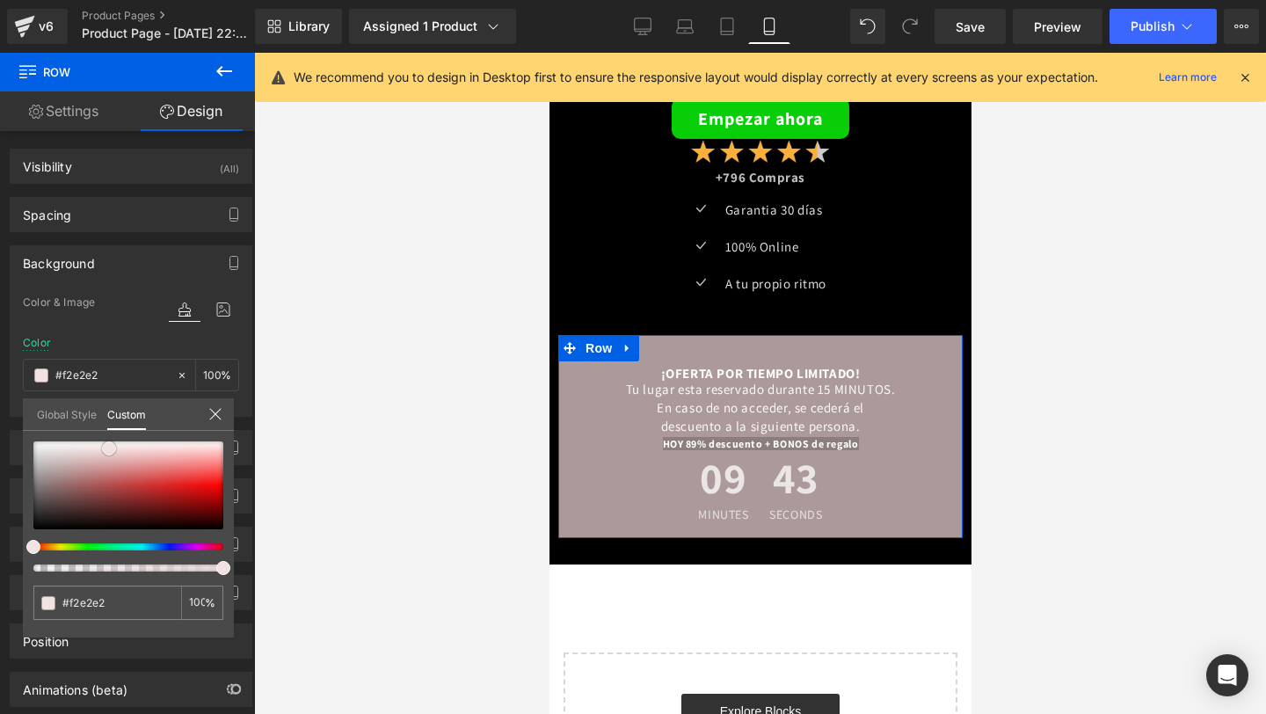
type input "#fbf2f2"
type input "#fdf6f6"
type input "#fcf2f2"
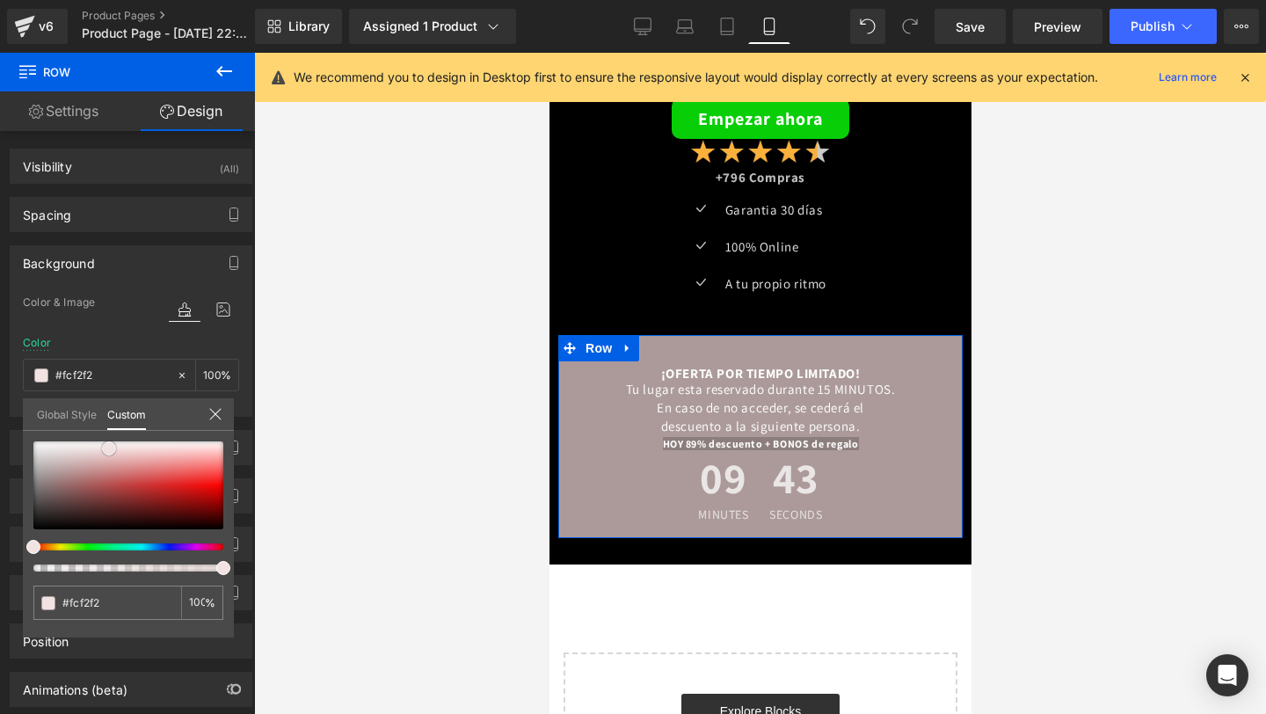
type input "#fbeeee"
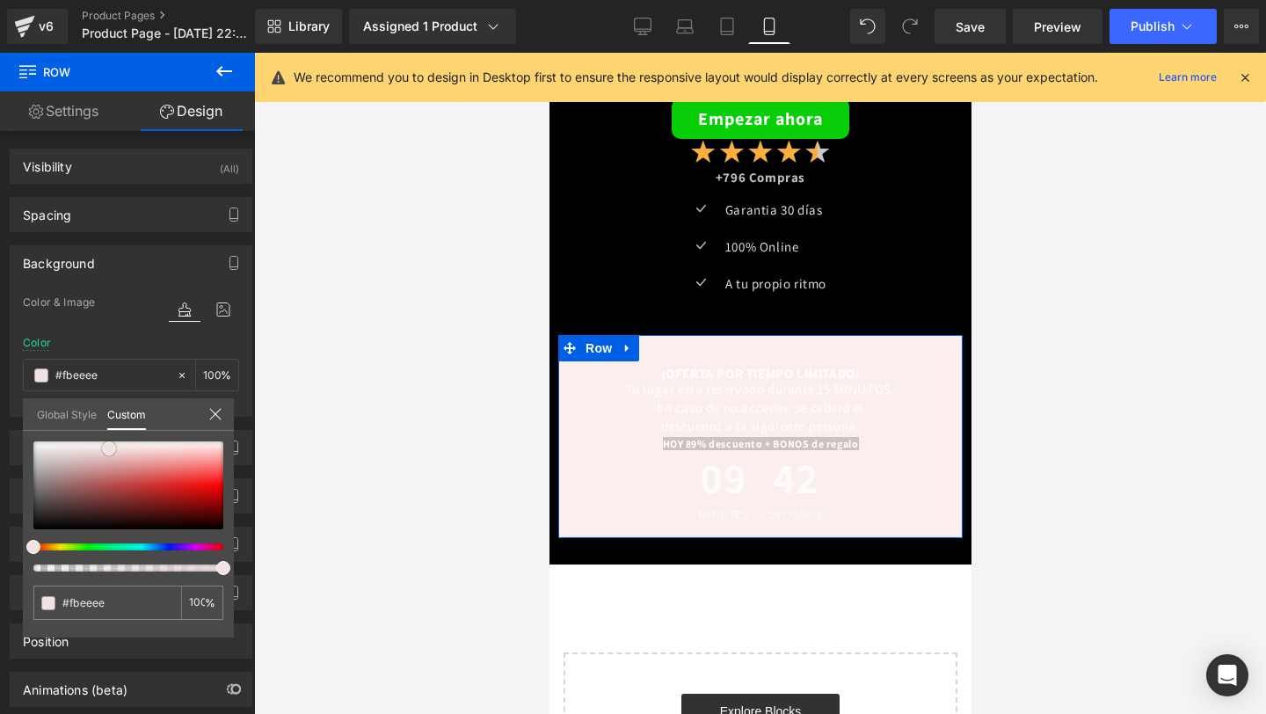
type input "#fceded"
type input "#fbe9e9"
type input "#fae4e4"
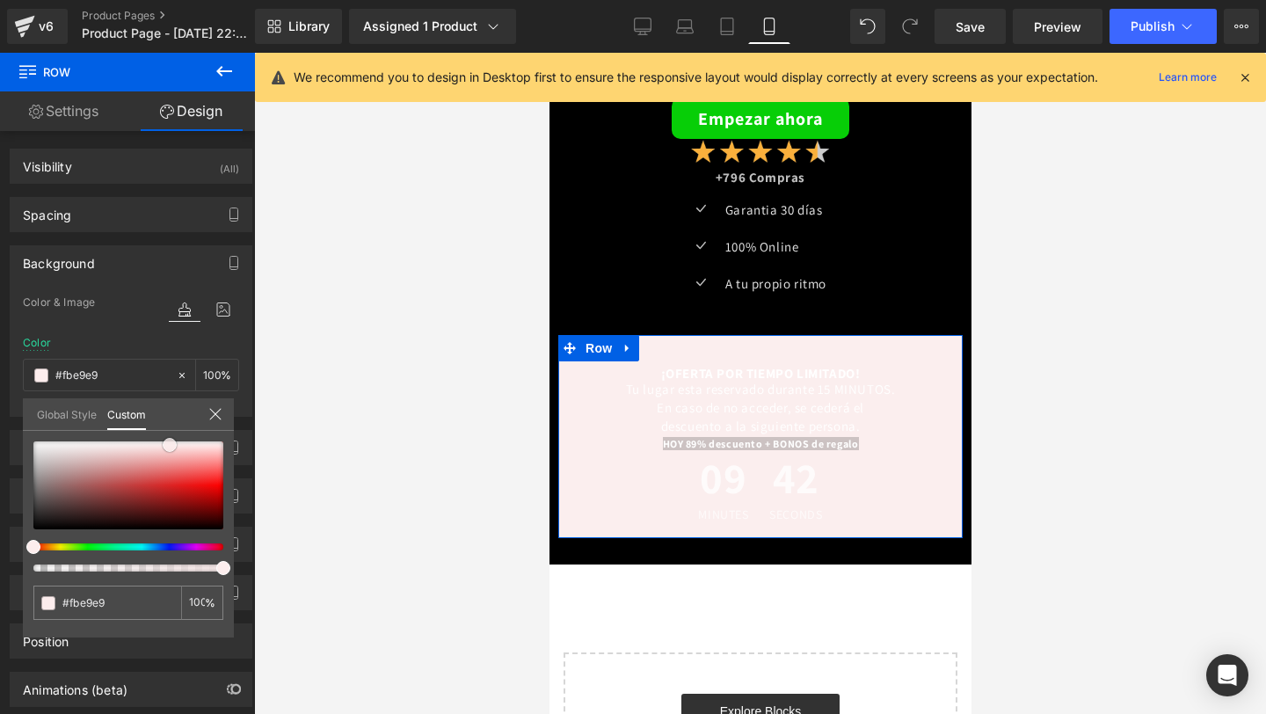
type input "#fae4e4"
type input "#f8d2d2"
type input "#f7c4c4"
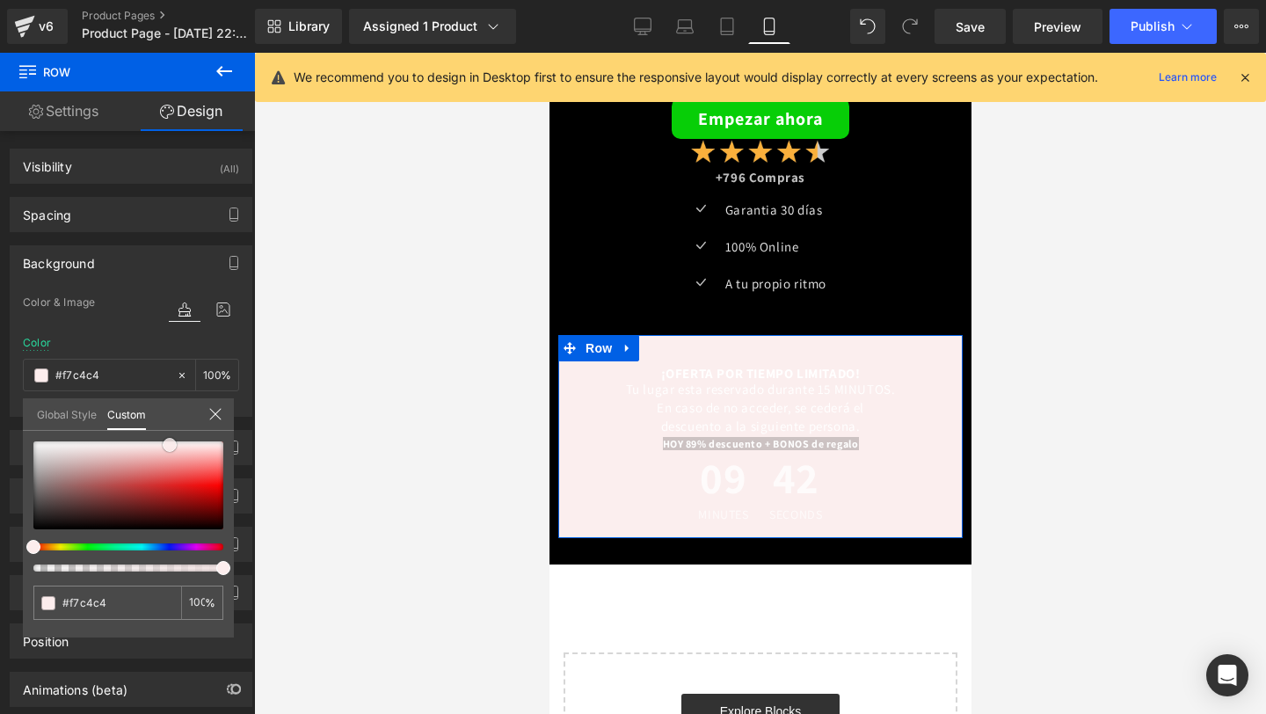
type input "#f6baba"
type input "#f7b0b0"
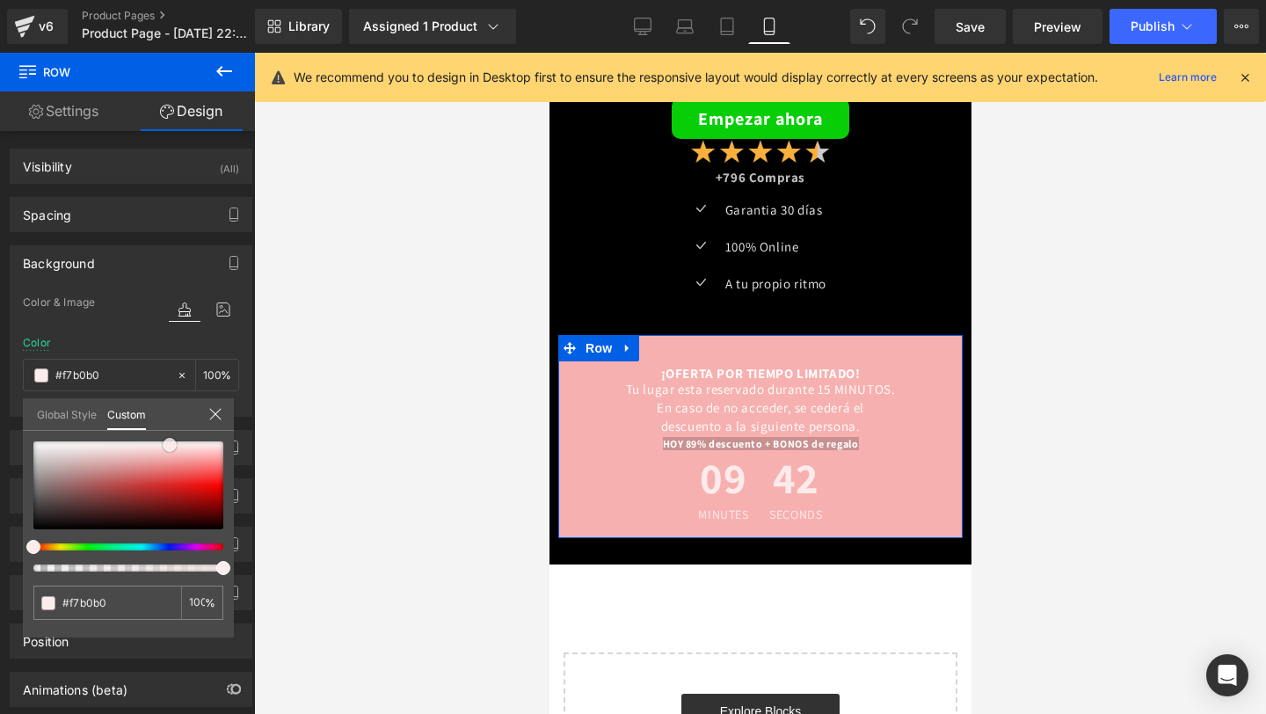
type input "#f79696"
type input "#fb7878"
type input "#ff7070"
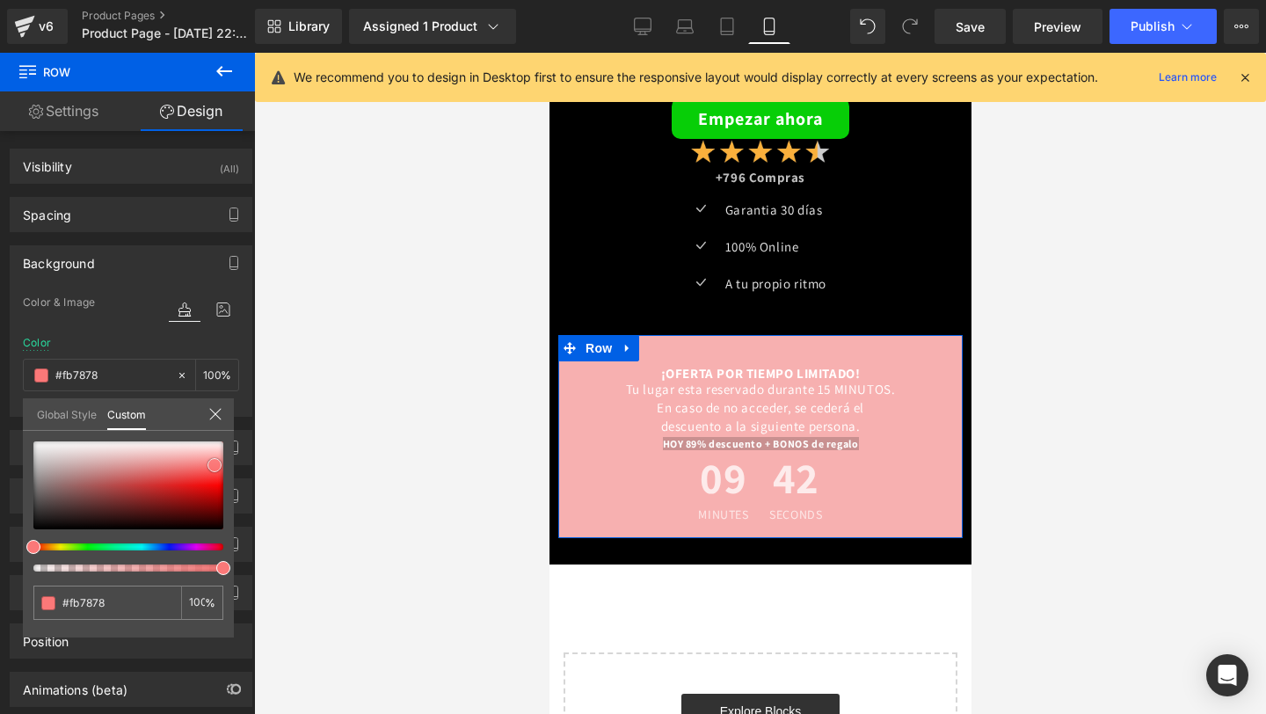
type input "#ff7070"
type input "#ff7a7a"
type input "#ff8484"
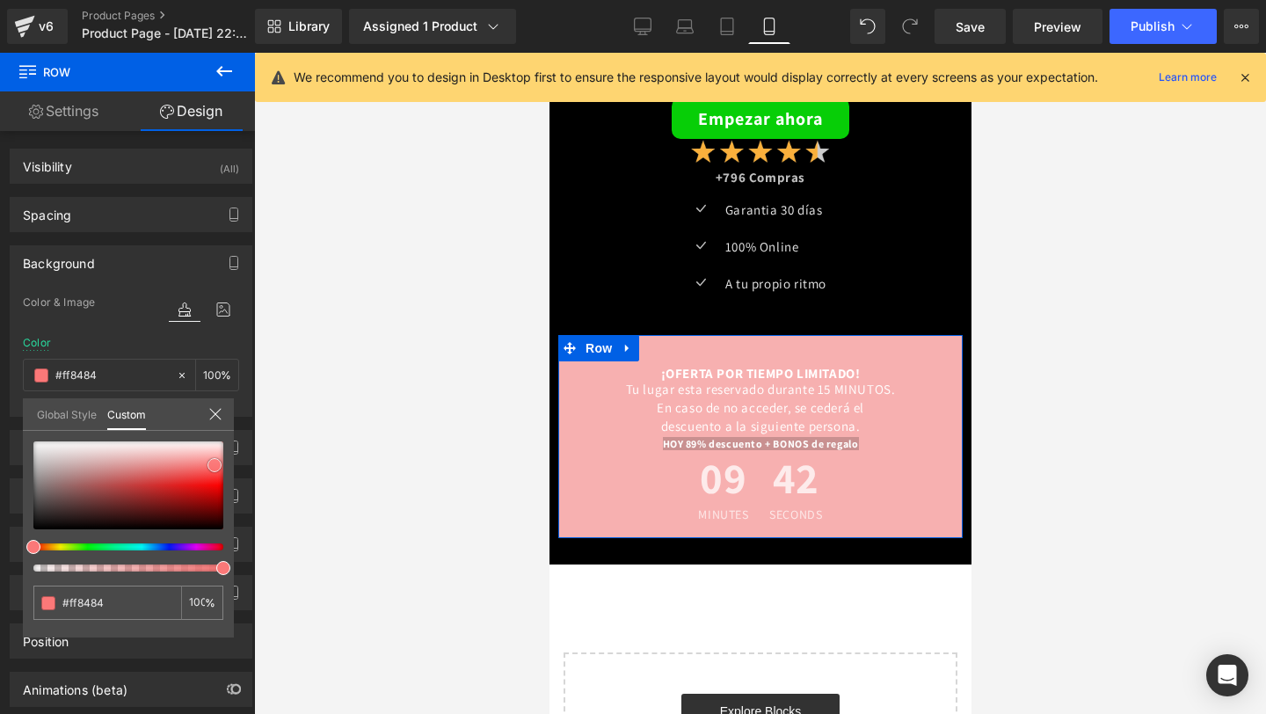
type input "#ff8989"
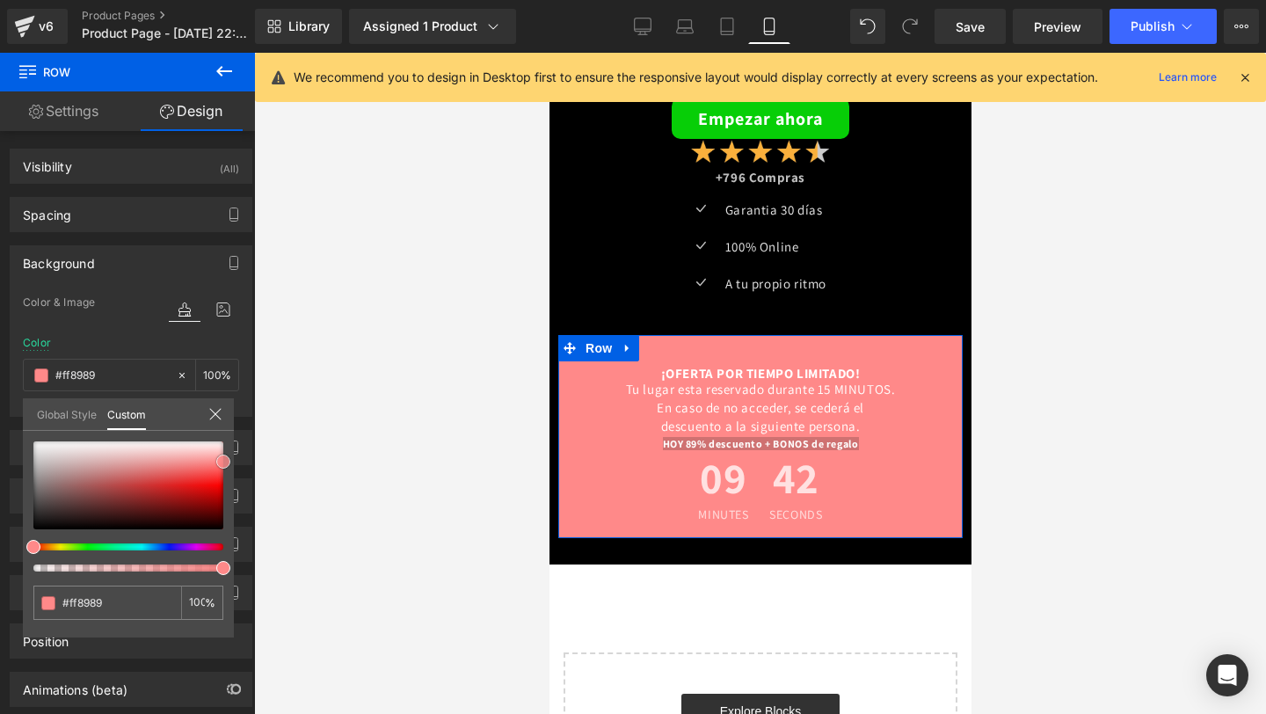
type input "#ff8e8e"
type input "#ff8989"
type input "#ff8484"
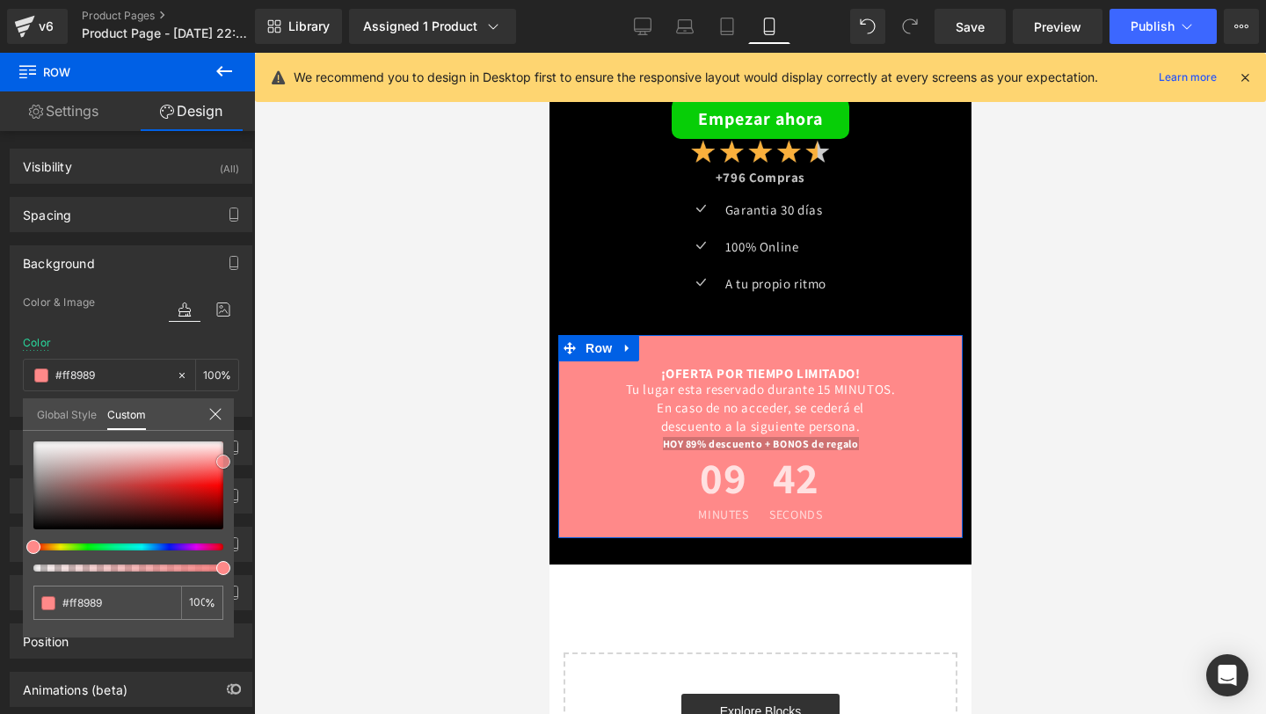
type input "#ff8484"
type input "#ff7f7f"
type input "#ff7a7a"
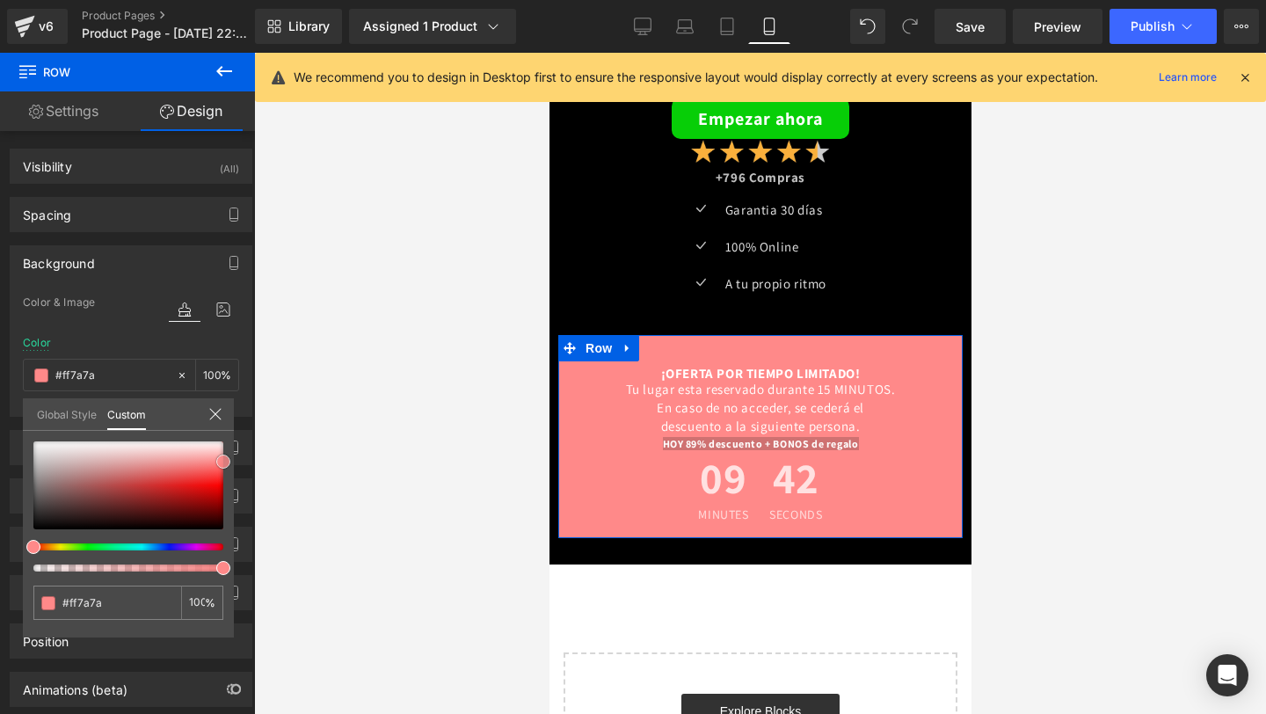
type input "#ff7575"
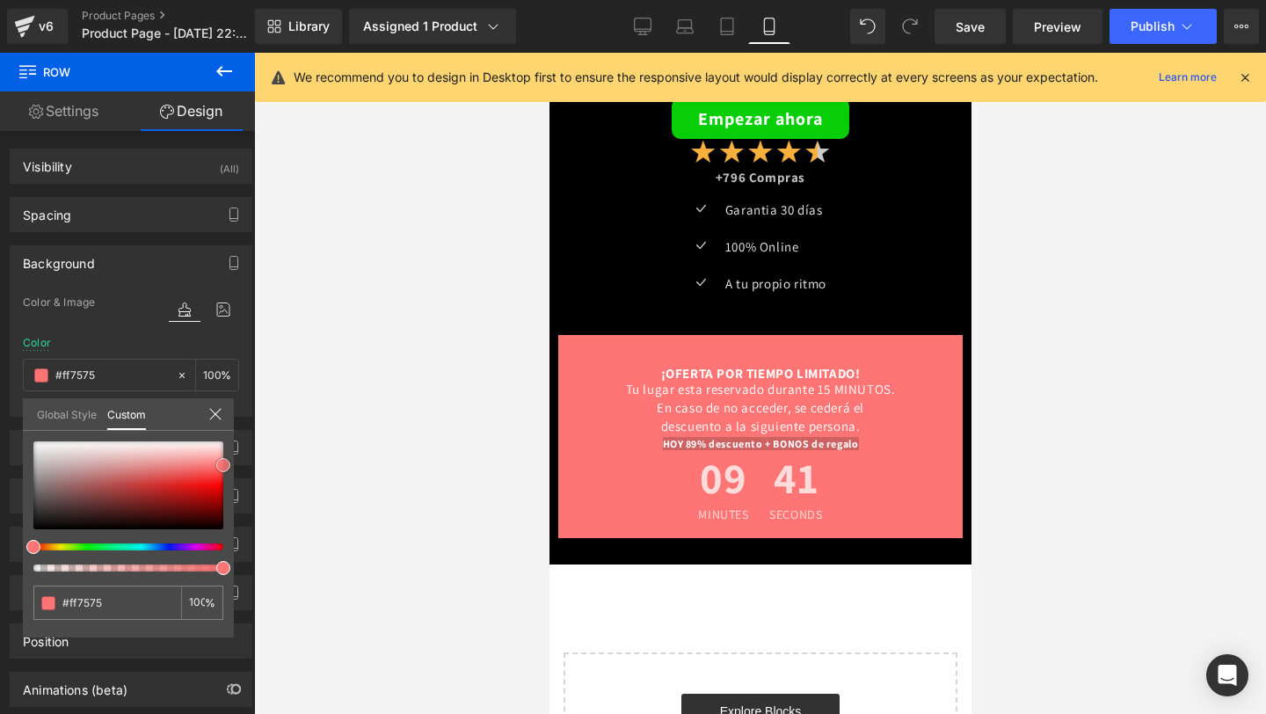
type input "#ff7070"
type input "#ff6b6b"
type input "#ff7070"
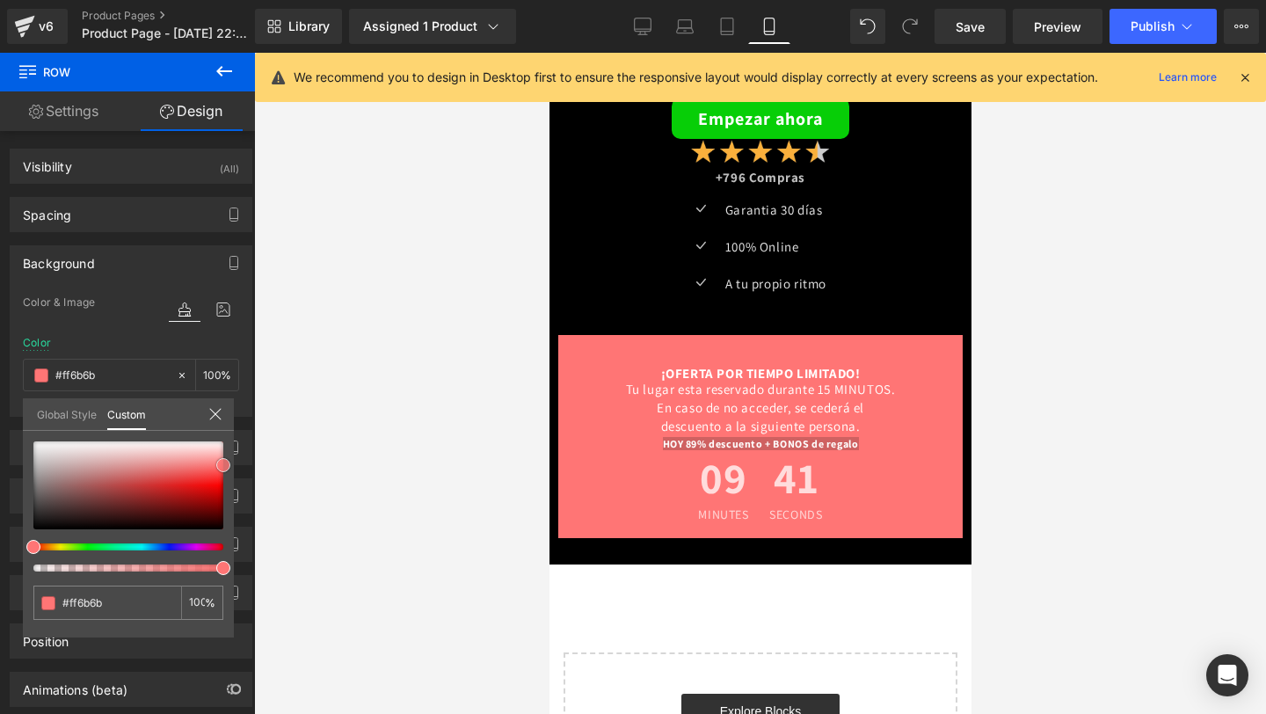
type input "#ff7070"
type input "#ff7a7a"
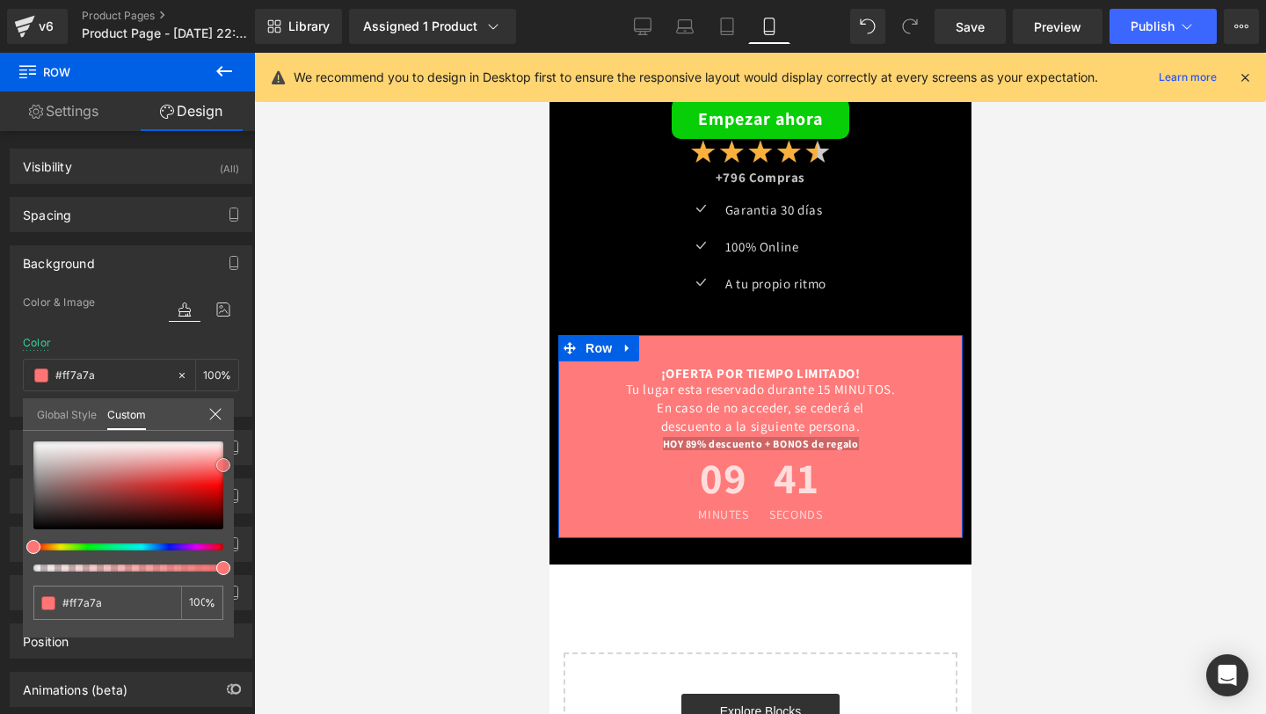
type input "#ff9393"
type input "#feadad"
type input "#febdbd"
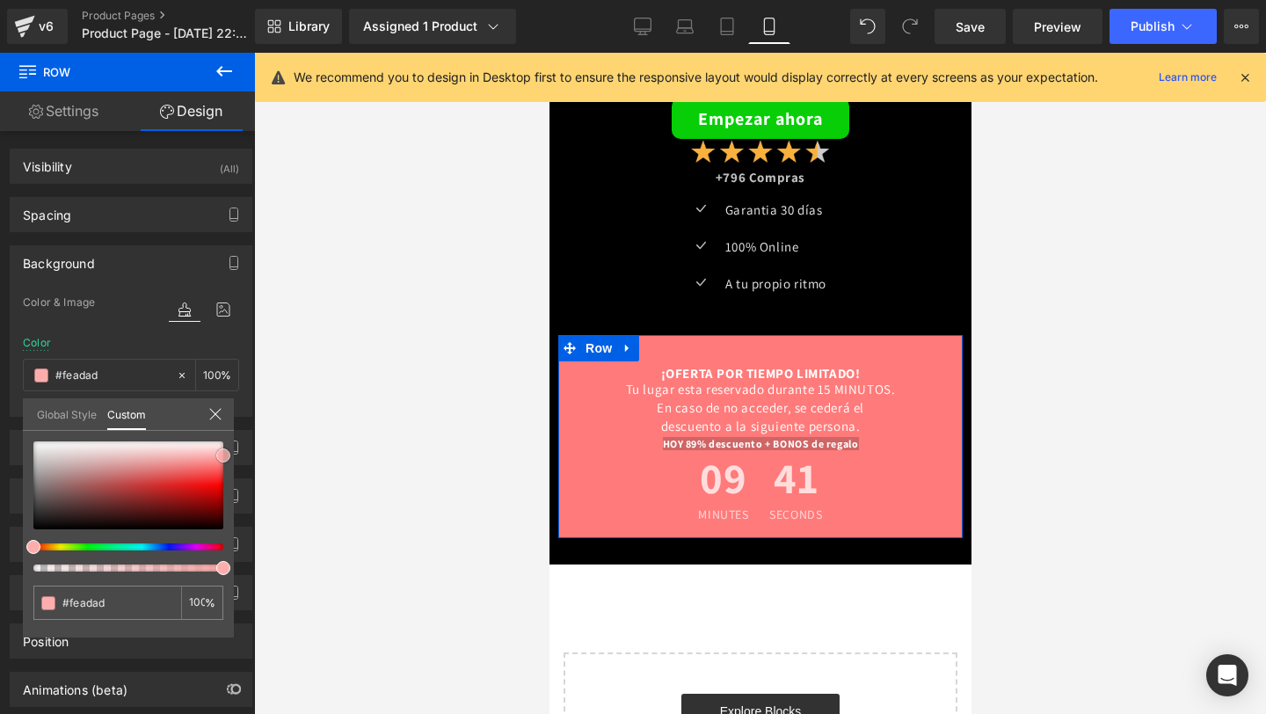
type input "#febdbd"
type input "#fec1c1"
type input "#fec2c2"
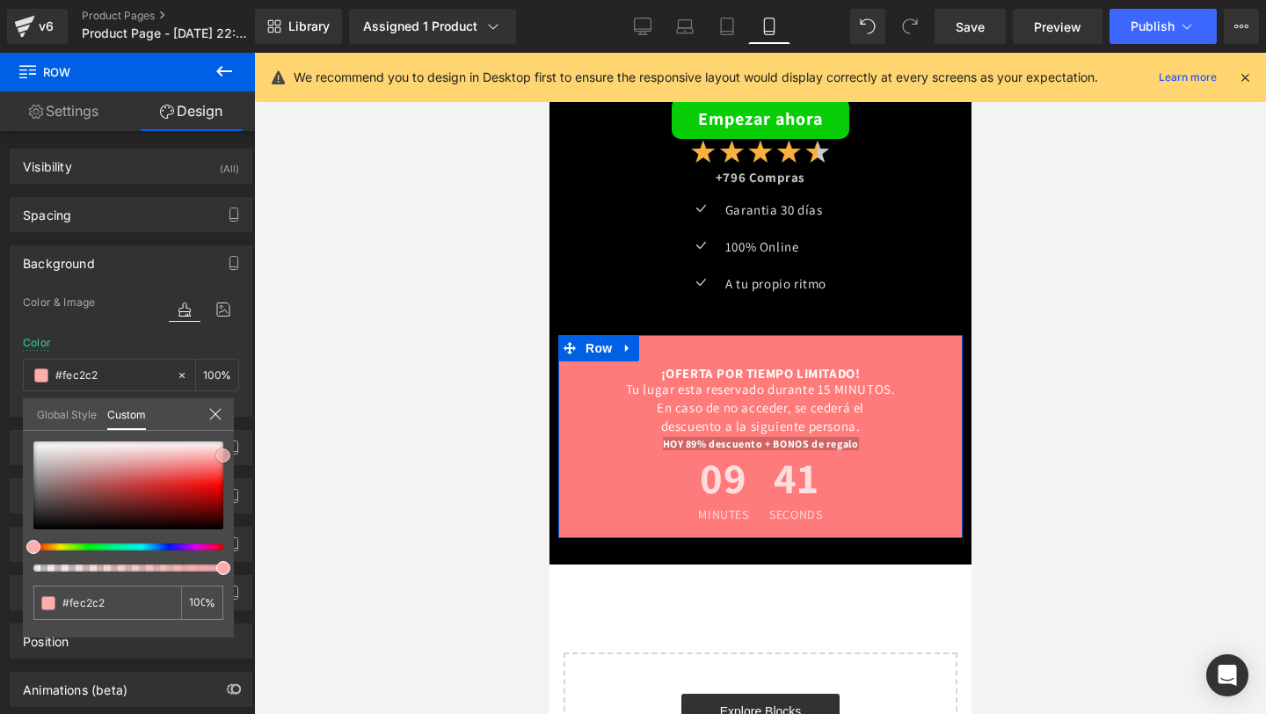
type input "#fec7c7"
type input "#ffc6c6"
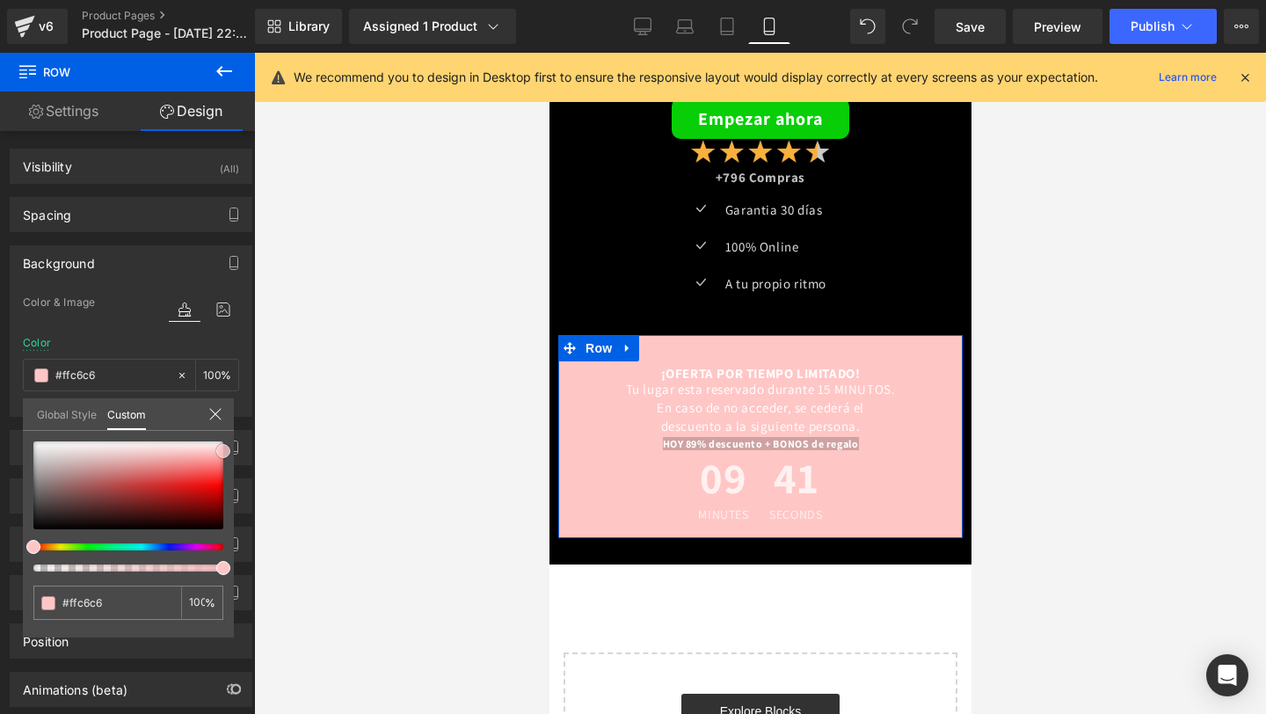
type input "#fecccc"
type input "#fdcdcd"
type input "#fed2d2"
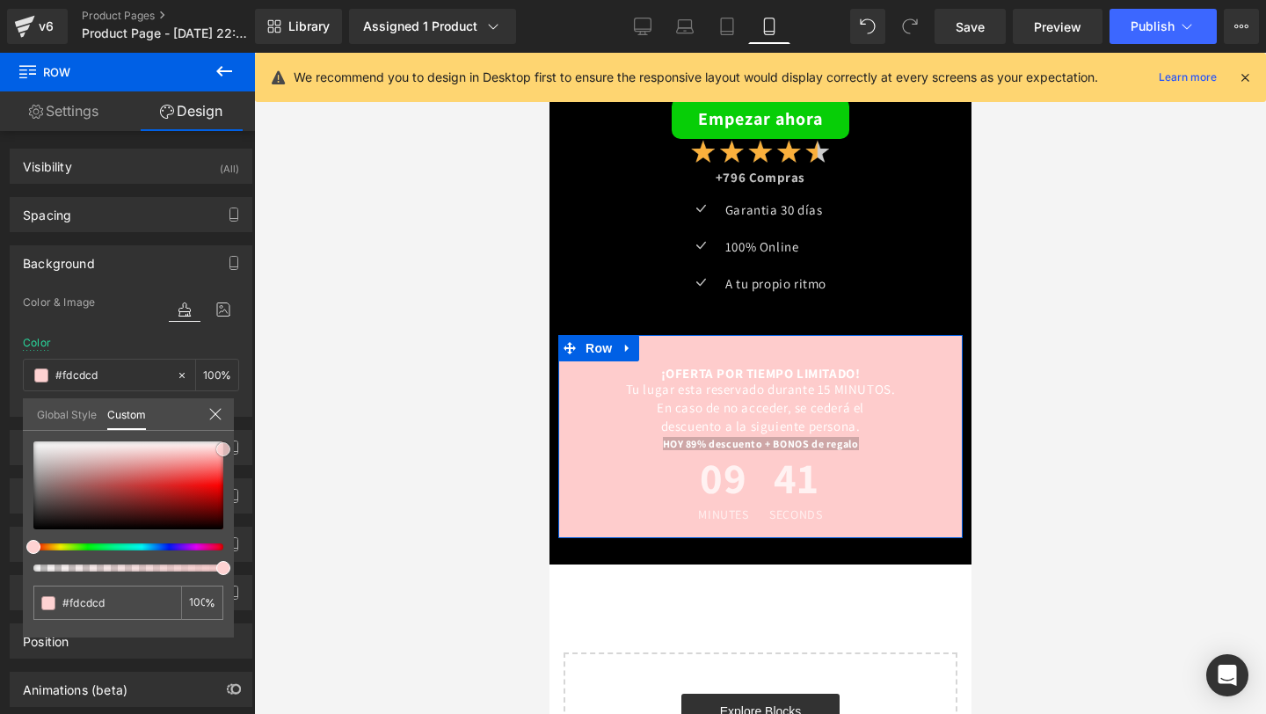
type input "#fed2d2"
type input "#ffd1d1"
type input "#fed6d6"
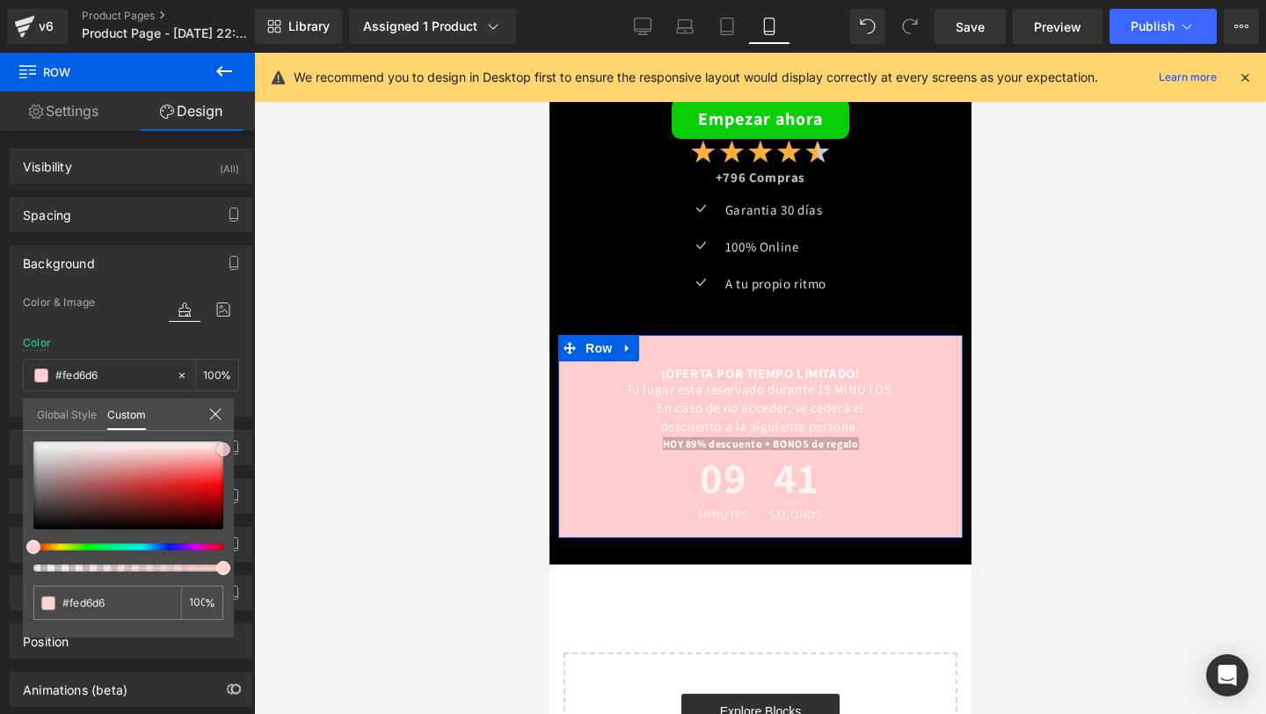
type input "#fdd7d7"
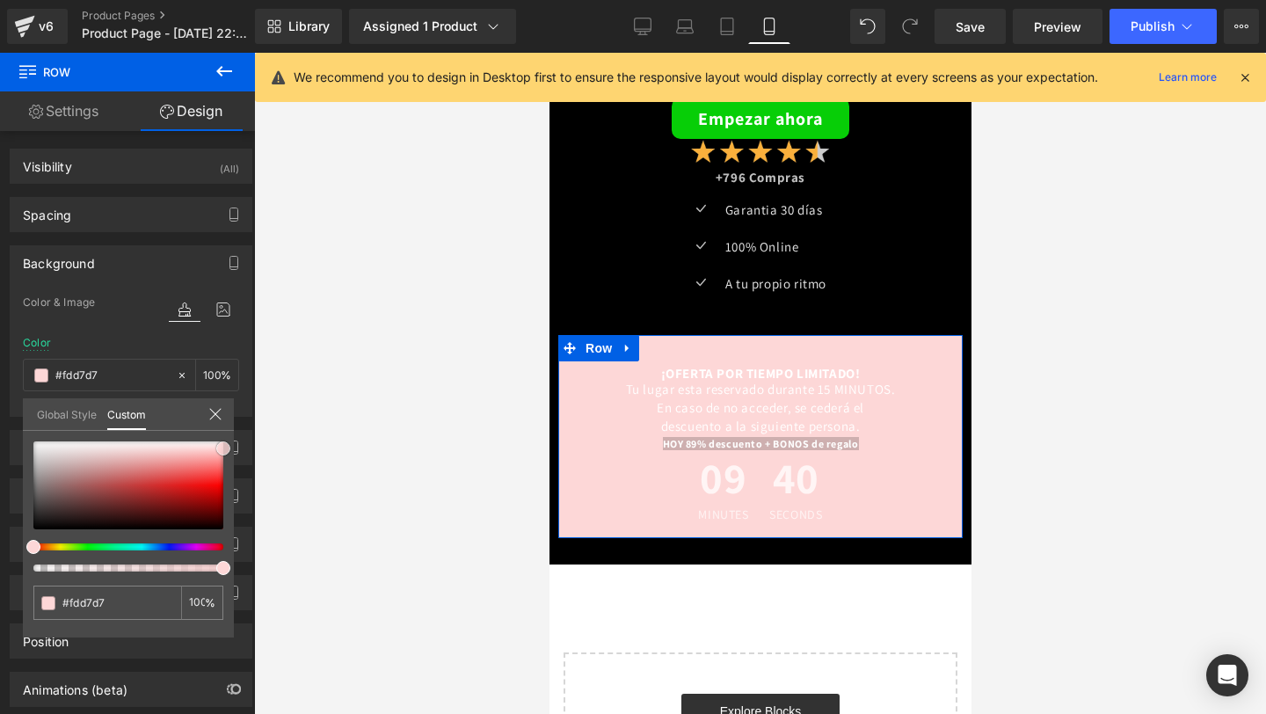
type input "#fdc8c8"
type input "#ffb2b2"
type input "#ff8e8e"
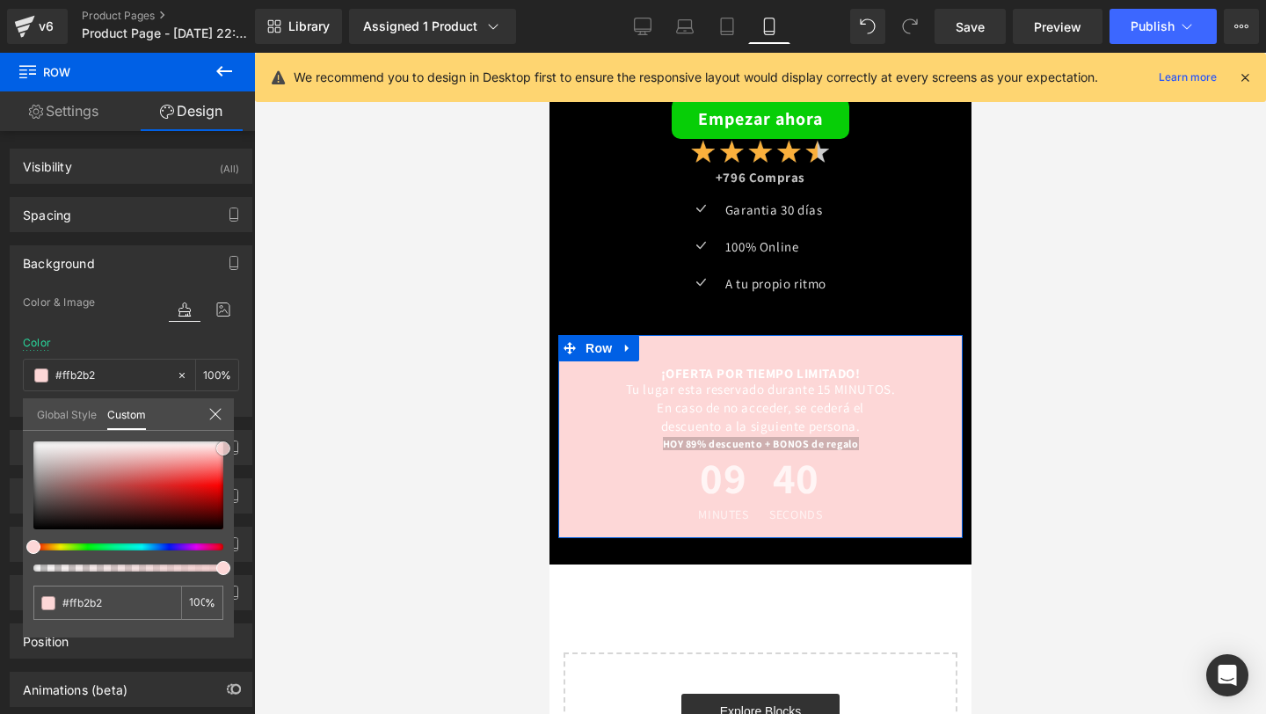
type input "#ff8e8e"
type input "#ff6060"
type input "#fe4242"
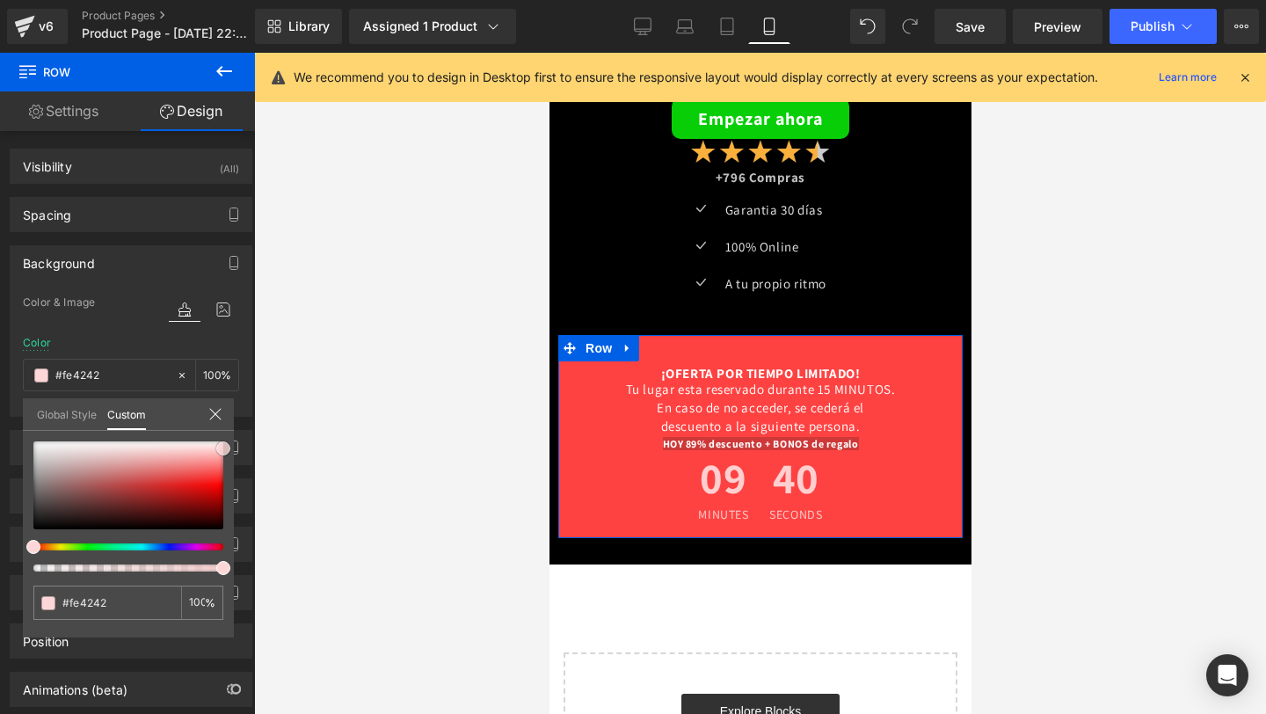
type input "#fe3939"
type input "#fd2e2e"
type input "#fd2929"
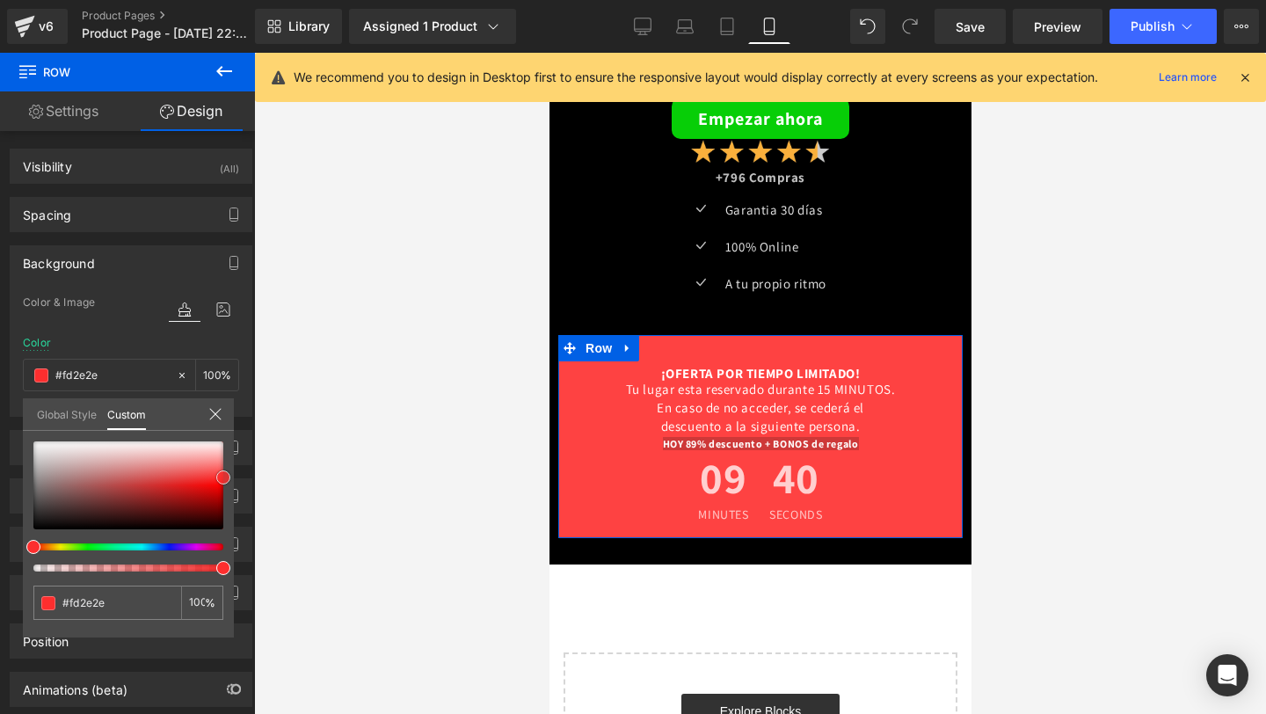
type input "#fd2929"
type input "#fe2323"
type input "#fd1f1f"
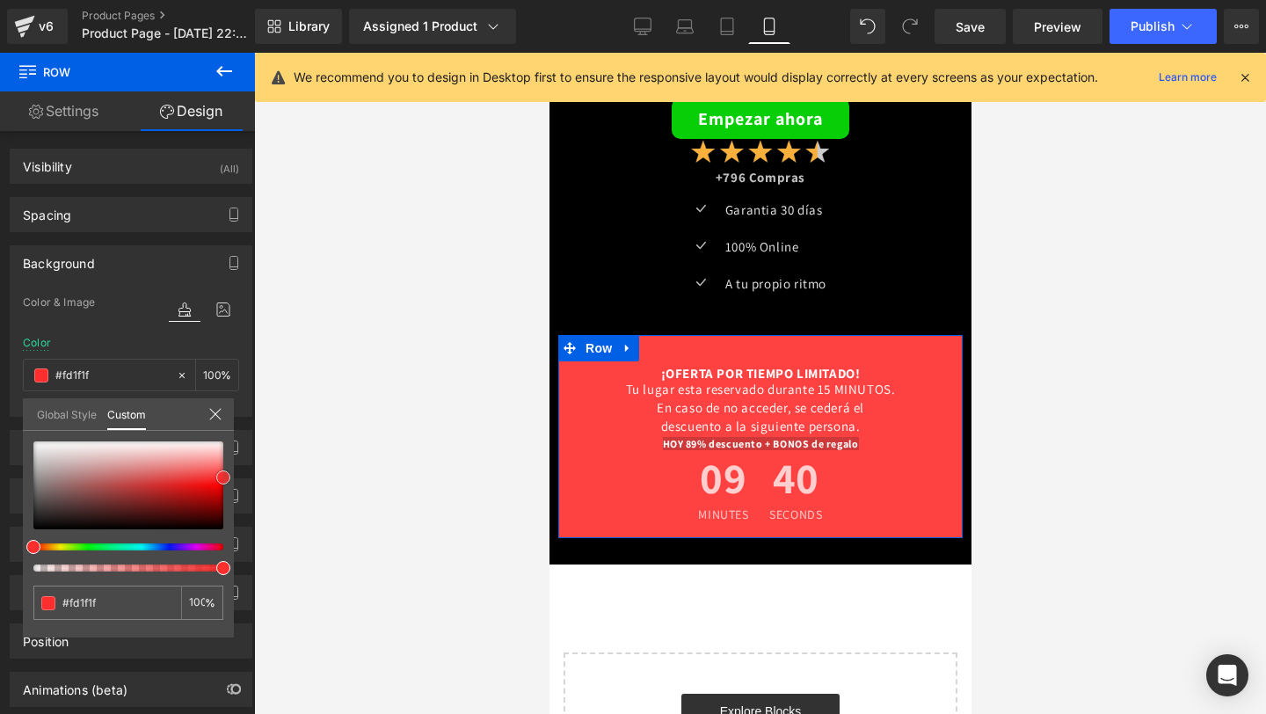
type input "#ff1919"
type input "#ff0f0f"
type input "#ff0000"
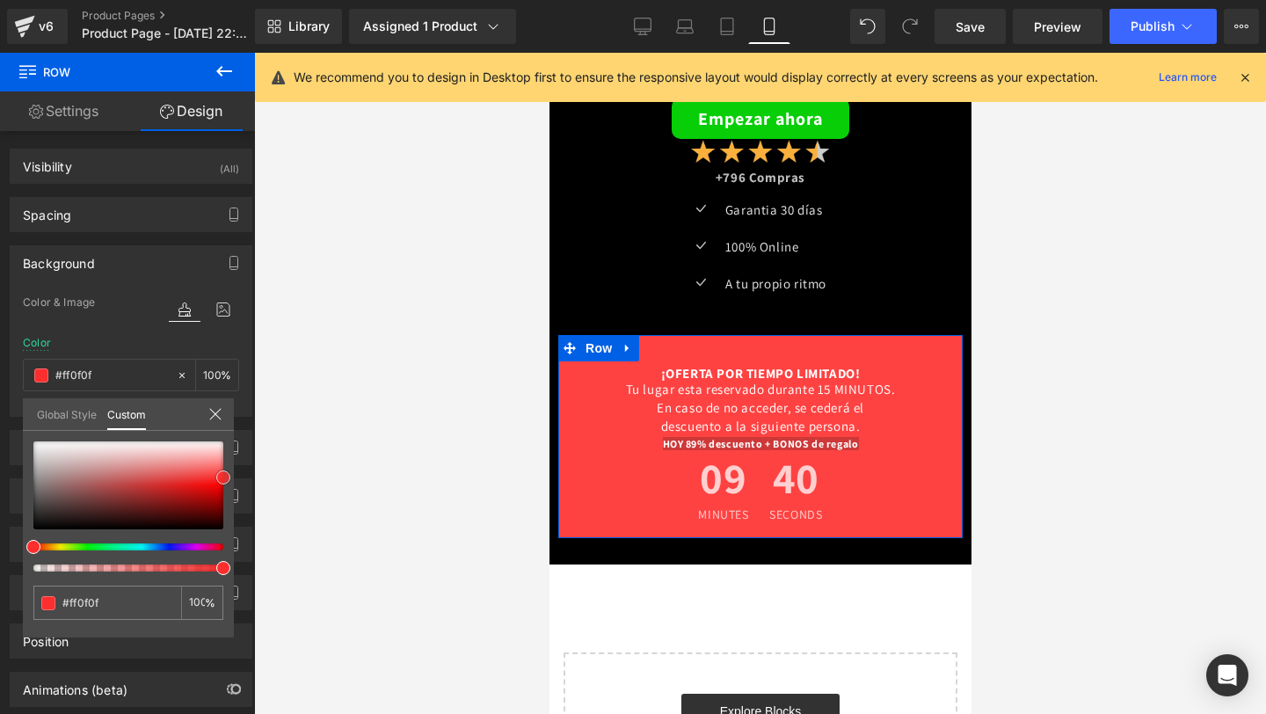
type input "#ff0000"
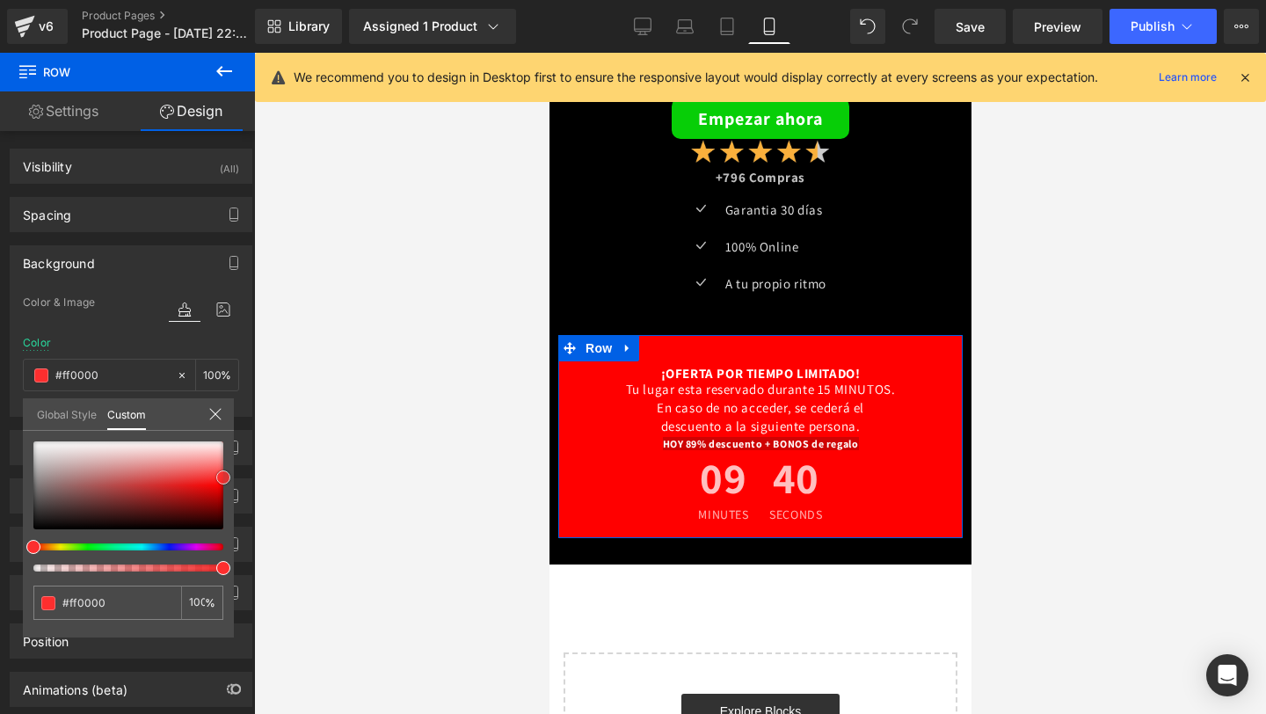
type input "#f40000"
type input "#ea0000"
type input "#db0000"
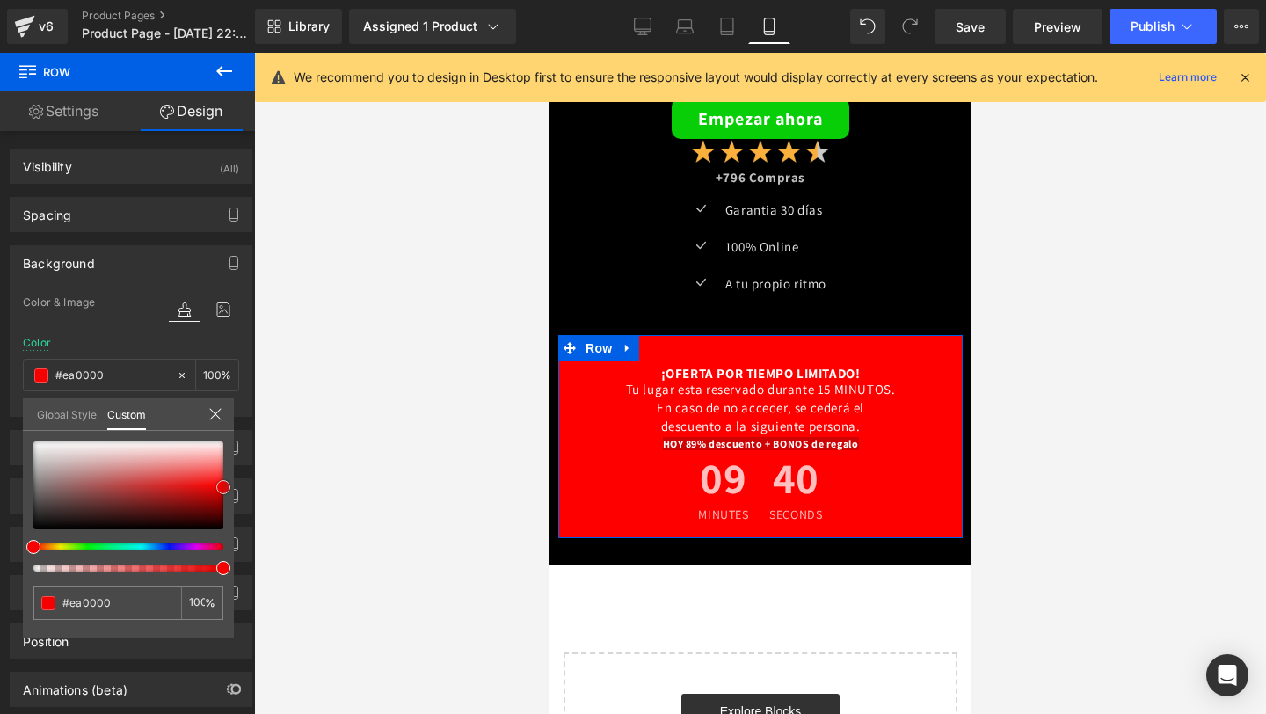
type input "#db0000"
type input "#d10000"
type input "#bc0000"
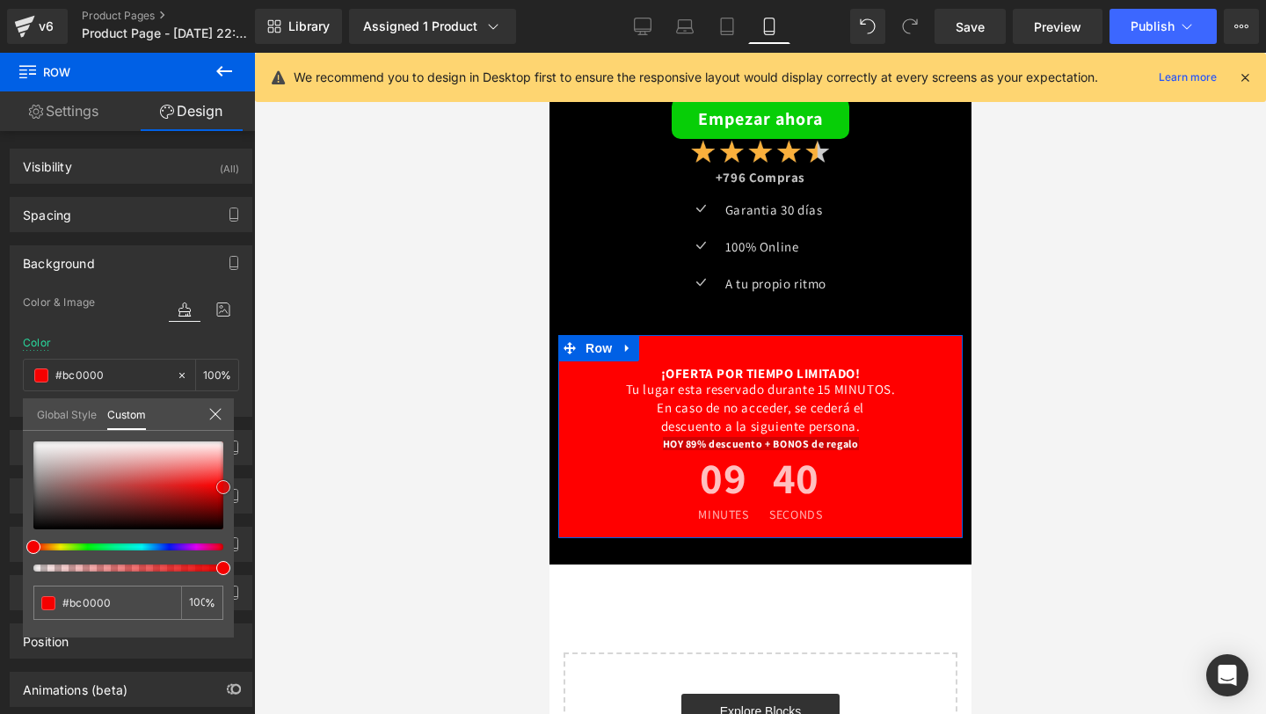
type input "#a80000"
type input "#8e0000"
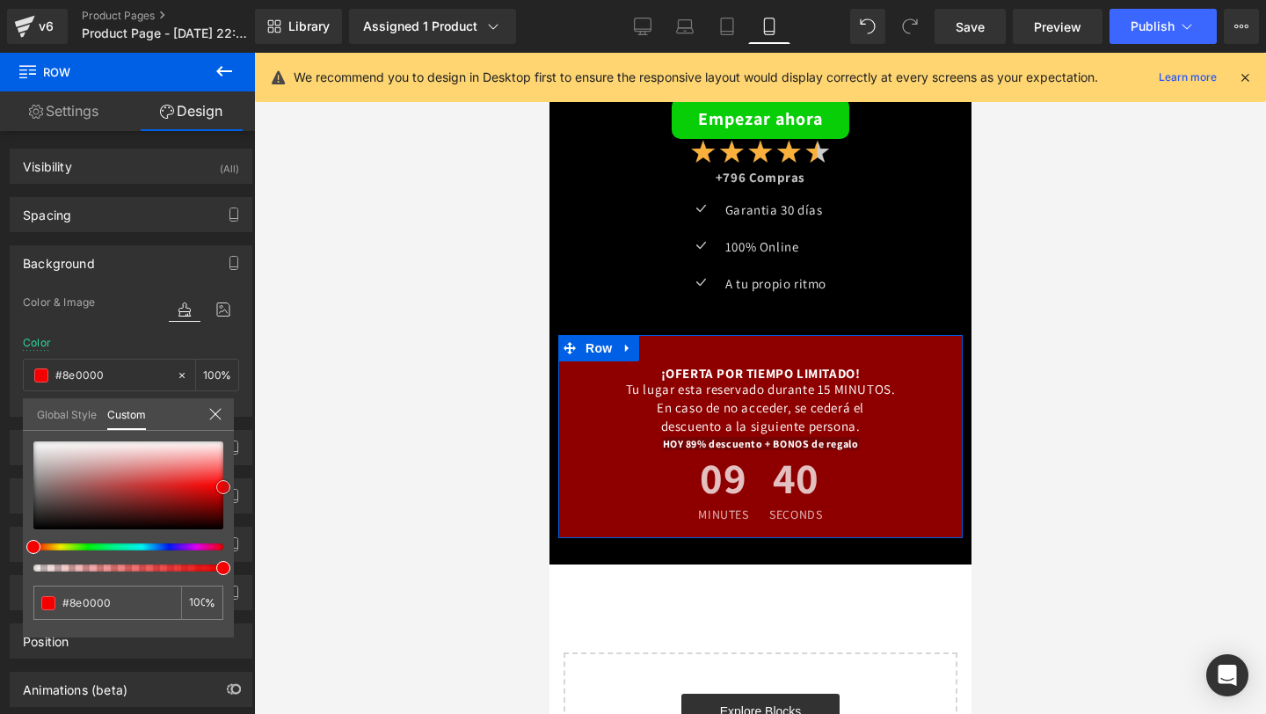
type input "#7a0000"
type input "#600000"
type input "#380000"
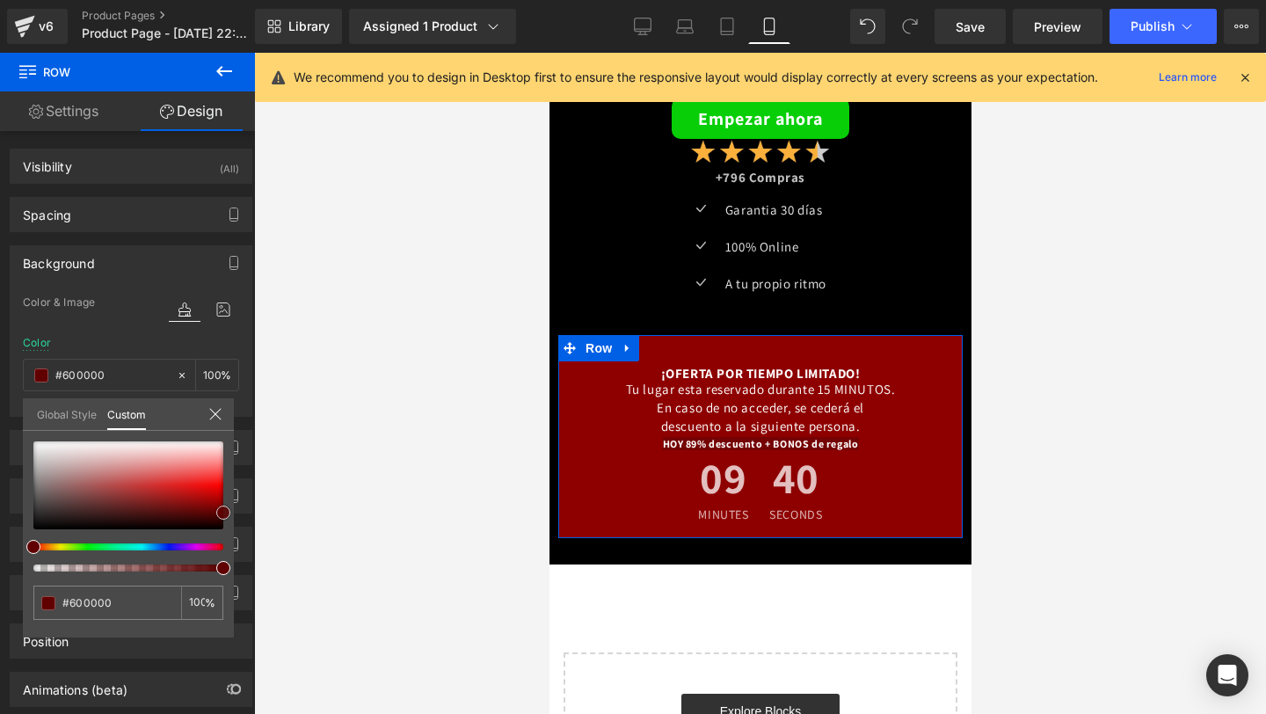
type input "#380000"
type input "#0f0000"
type input "#050000"
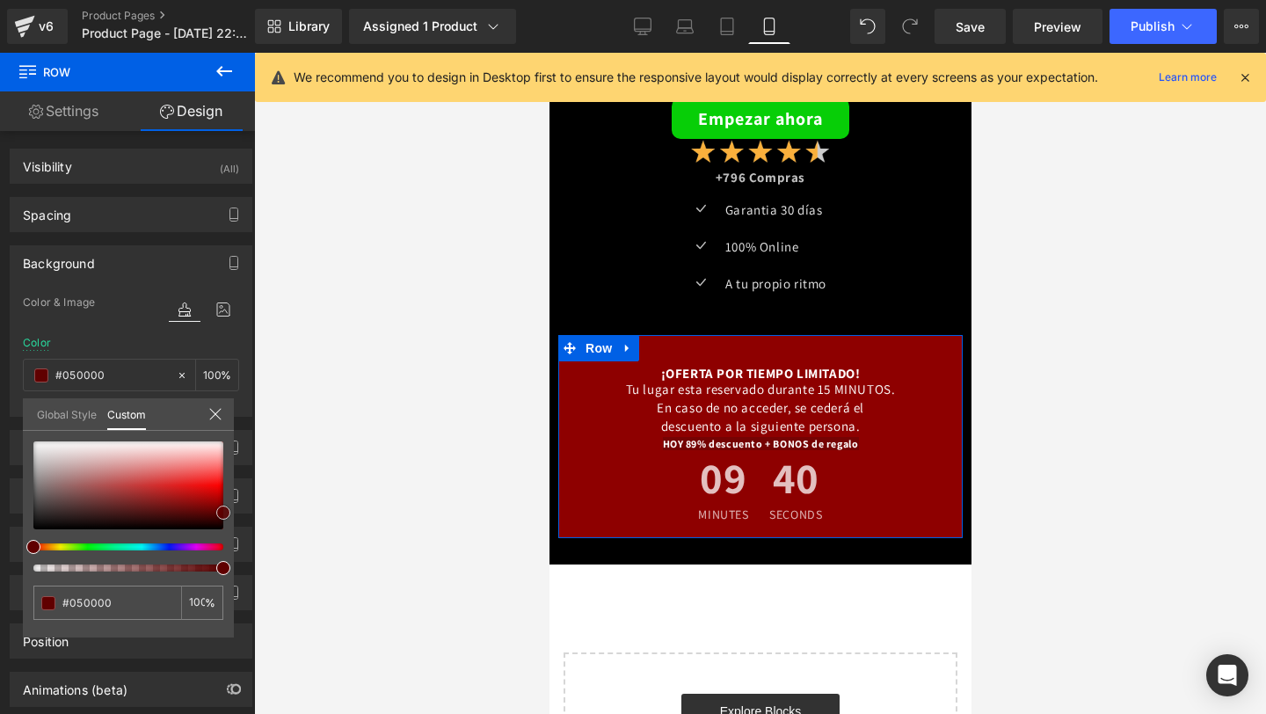
type input "#000000"
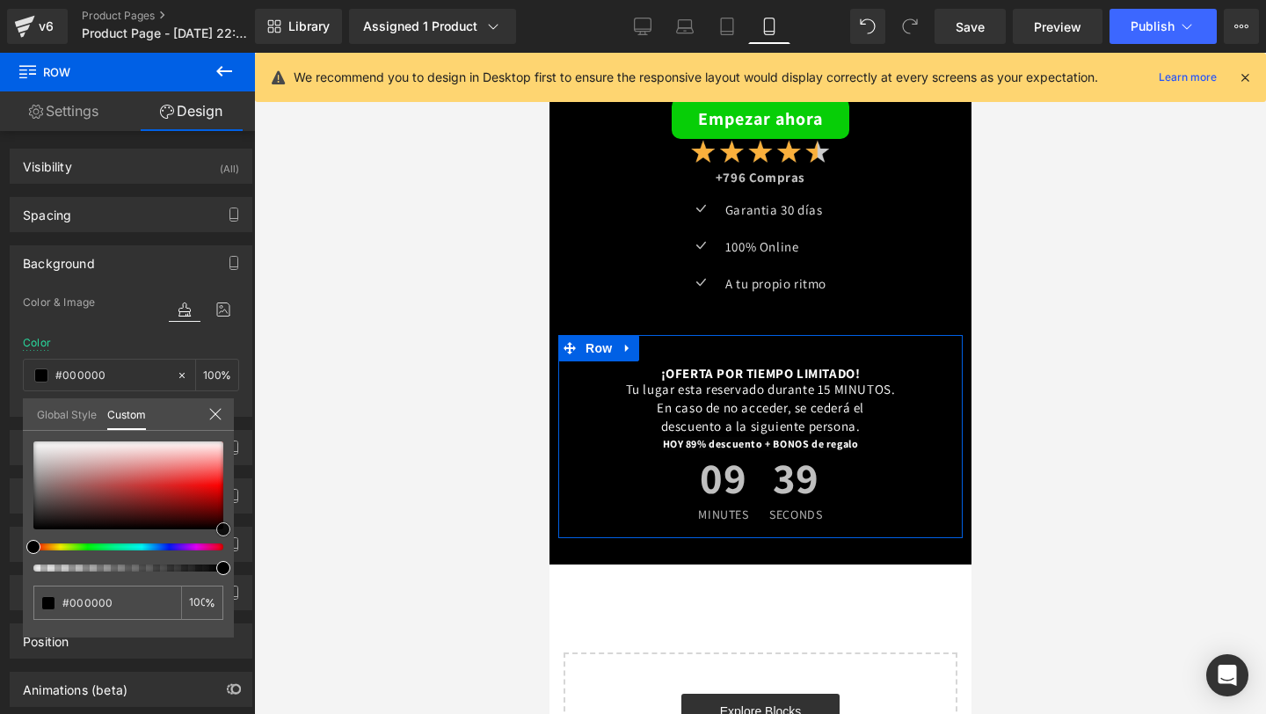
type input "#0a0000"
type input "#140000"
type input "#190000"
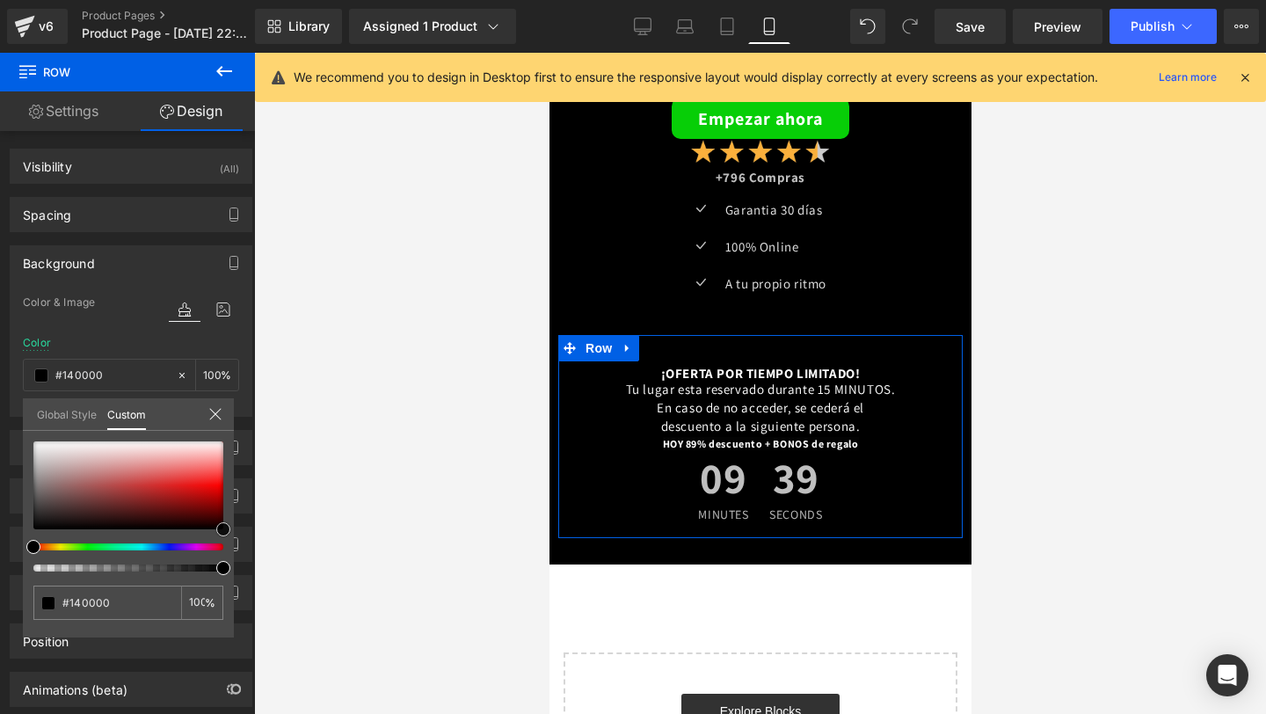
type input "#190000"
type input "#1e0000"
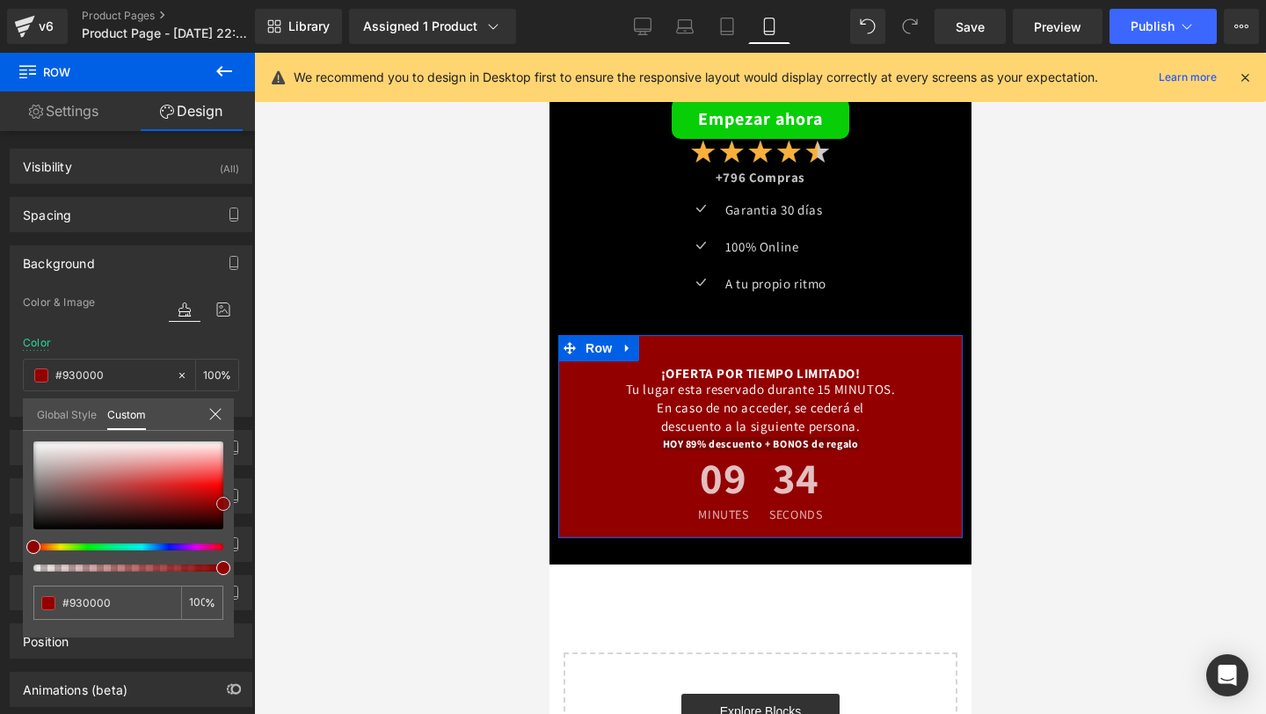
drag, startPoint x: 54, startPoint y: 476, endPoint x: 247, endPoint y: 505, distance: 194.5
click at [247, 417] on div "Background Color & Image color rgba(147, 0, 0, 1) Color #930000 100 % Image Rep…" at bounding box center [131, 324] width 263 height 185
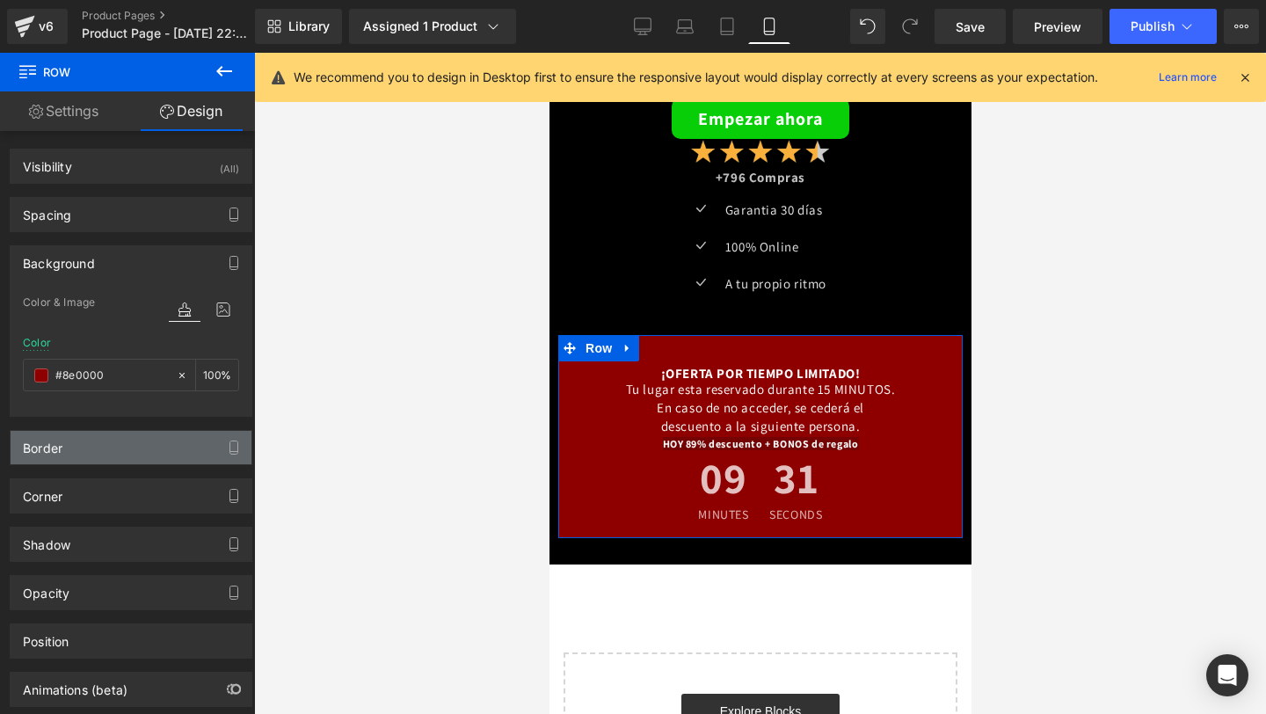
click at [126, 442] on div "Border" at bounding box center [131, 447] width 241 height 33
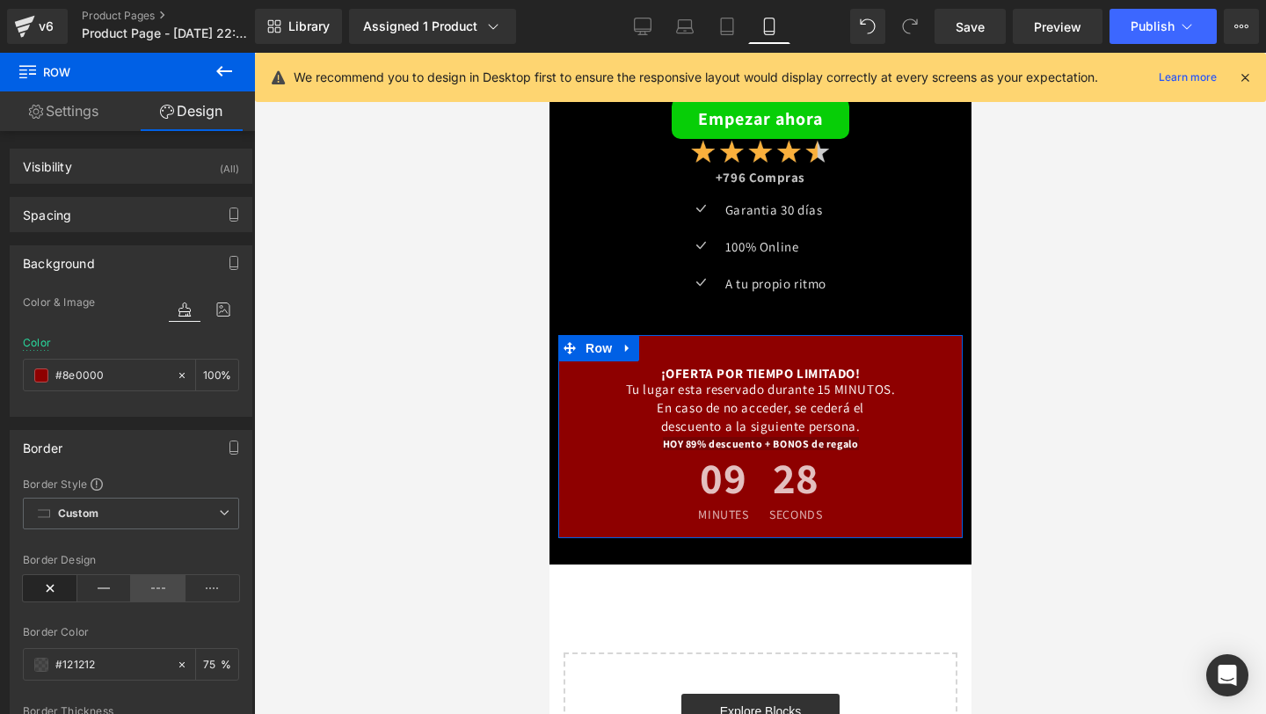
click at [149, 590] on icon at bounding box center [158, 588] width 54 height 26
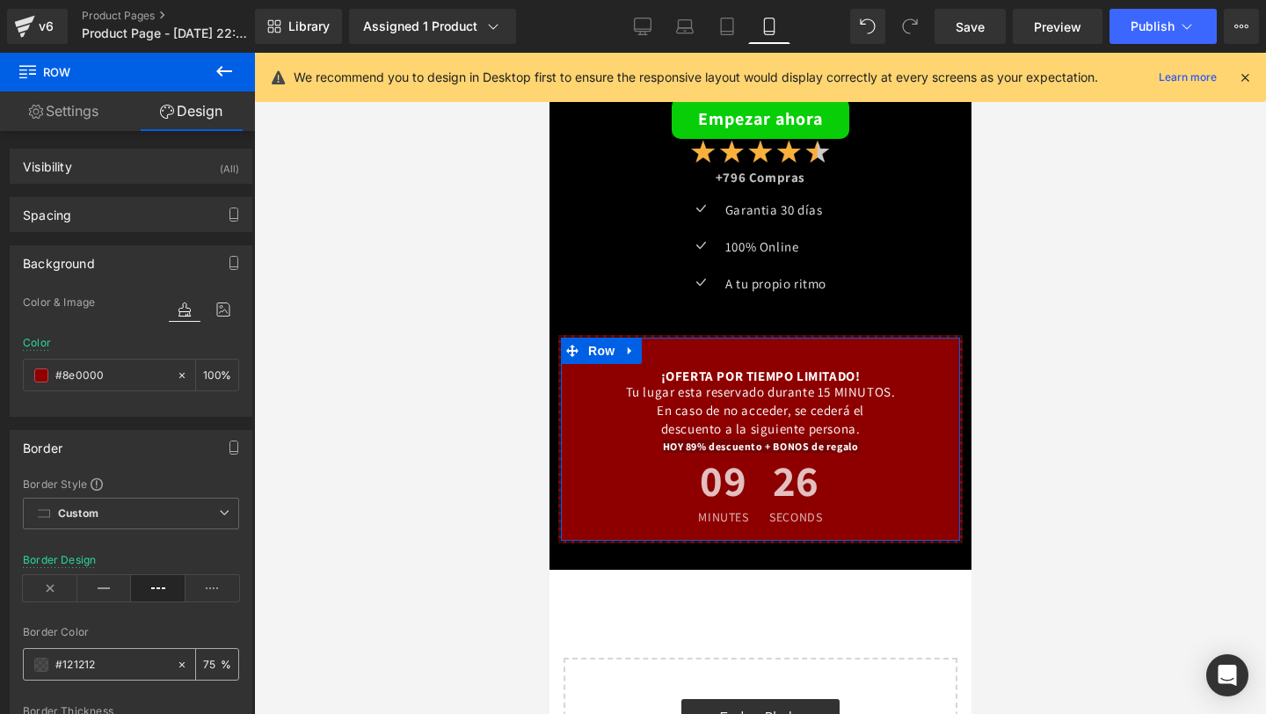
click at [36, 664] on span at bounding box center [41, 664] width 14 height 14
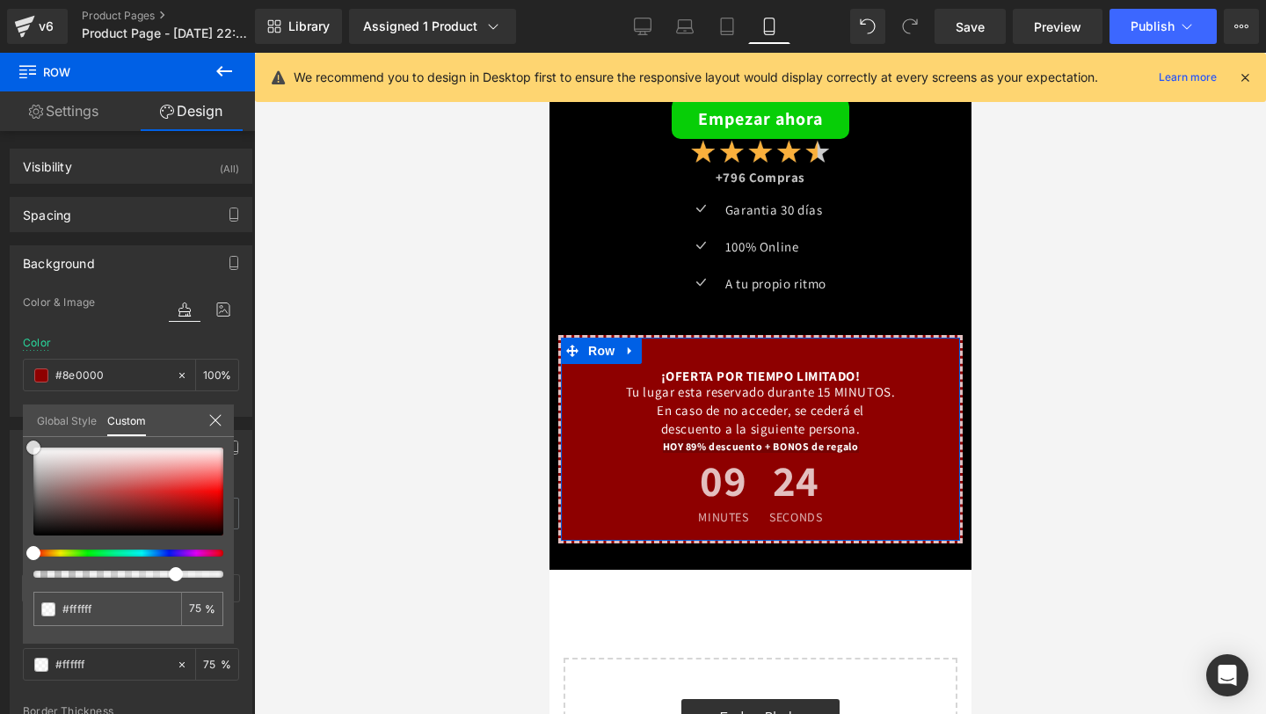
drag, startPoint x: 38, startPoint y: 526, endPoint x: 25, endPoint y: 419, distance: 107.1
click at [25, 419] on div "Global Style Custom Setup Global Style #ffffff 75 %" at bounding box center [128, 431] width 211 height 54
click at [176, 407] on div "Global Style Custom" at bounding box center [128, 420] width 211 height 33
click at [214, 426] on div at bounding box center [215, 421] width 14 height 17
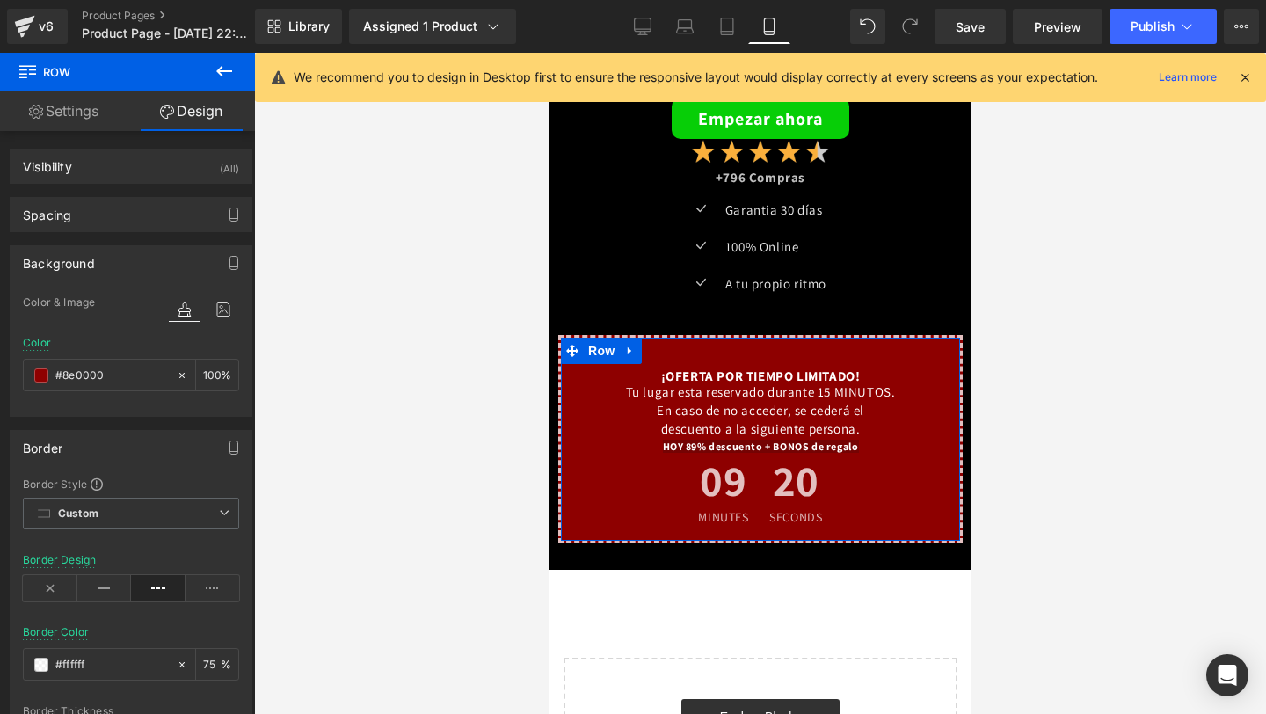
scroll to position [179, 0]
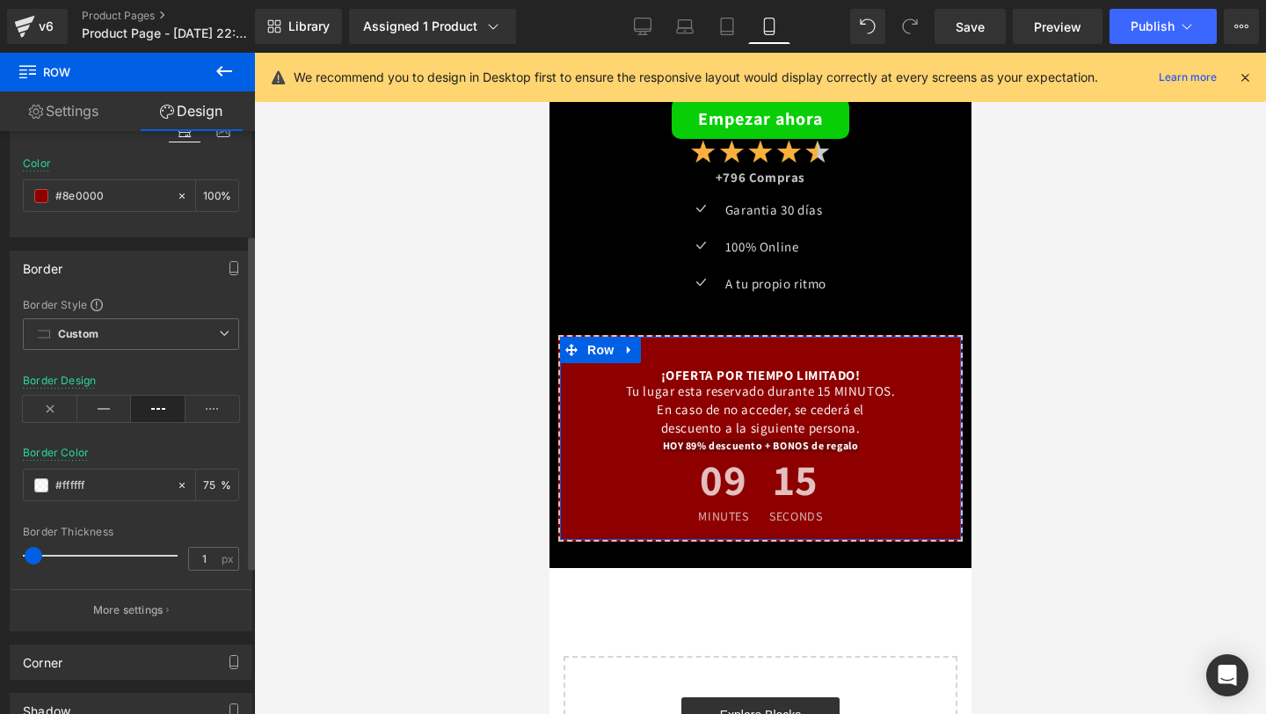
click at [30, 558] on span at bounding box center [34, 556] width 18 height 18
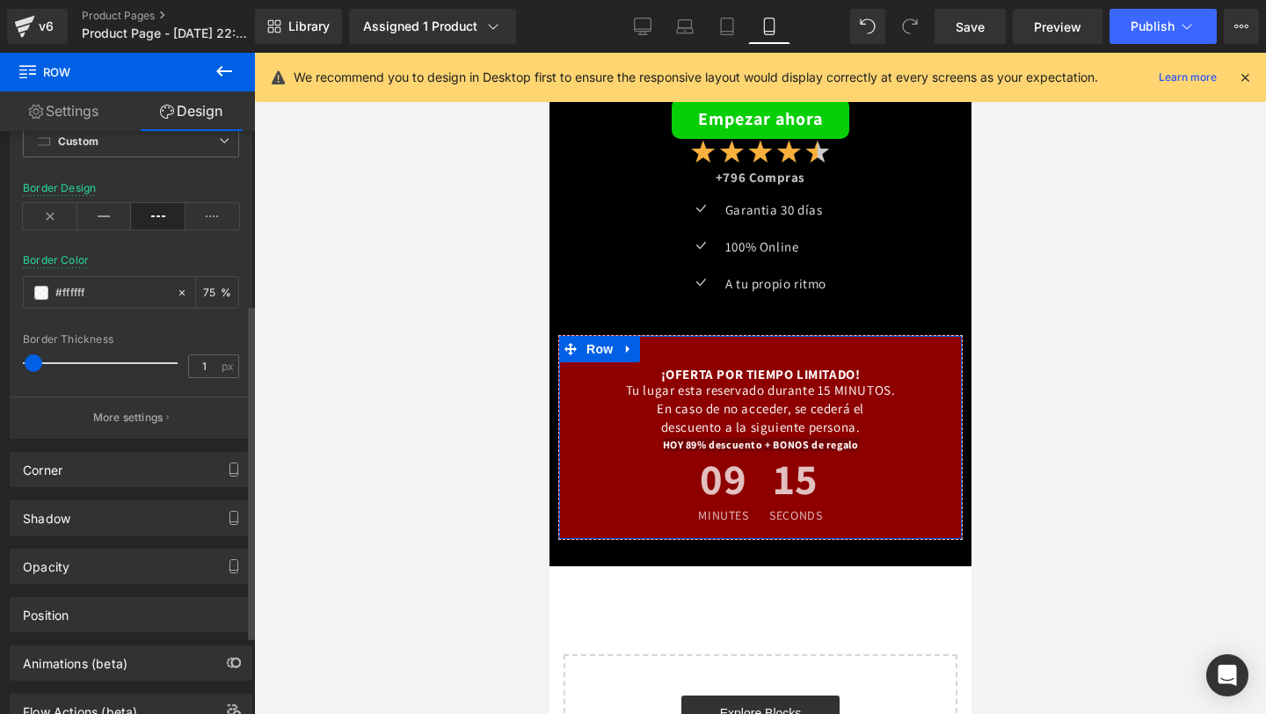
scroll to position [437, 0]
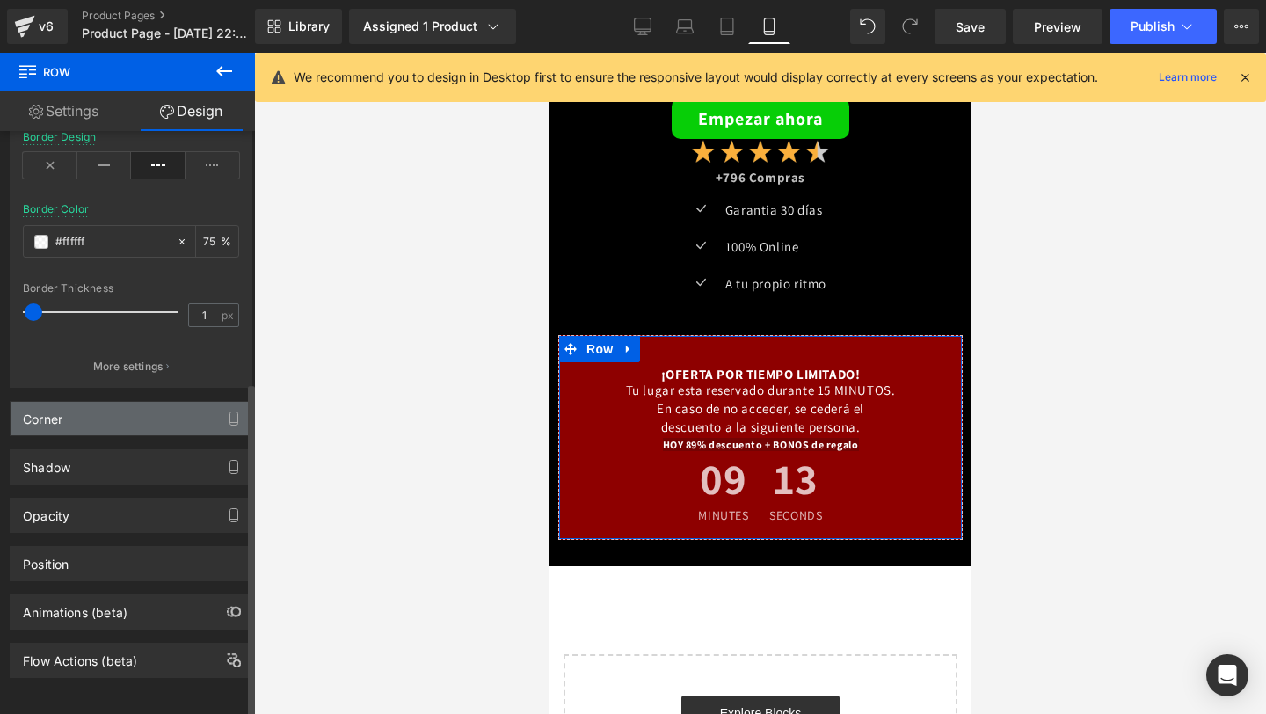
click at [131, 412] on div "Corner" at bounding box center [131, 418] width 241 height 33
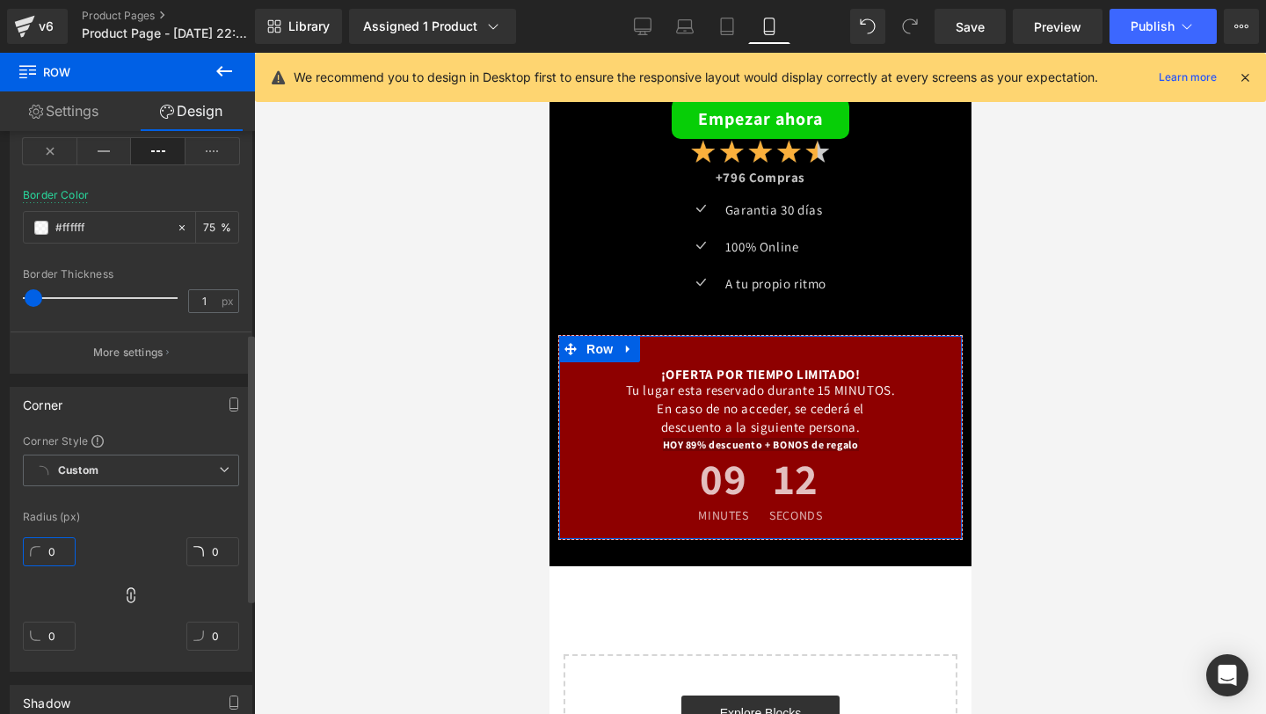
click at [54, 548] on input "0" at bounding box center [49, 551] width 53 height 29
click at [211, 116] on link "Design" at bounding box center [190, 111] width 127 height 40
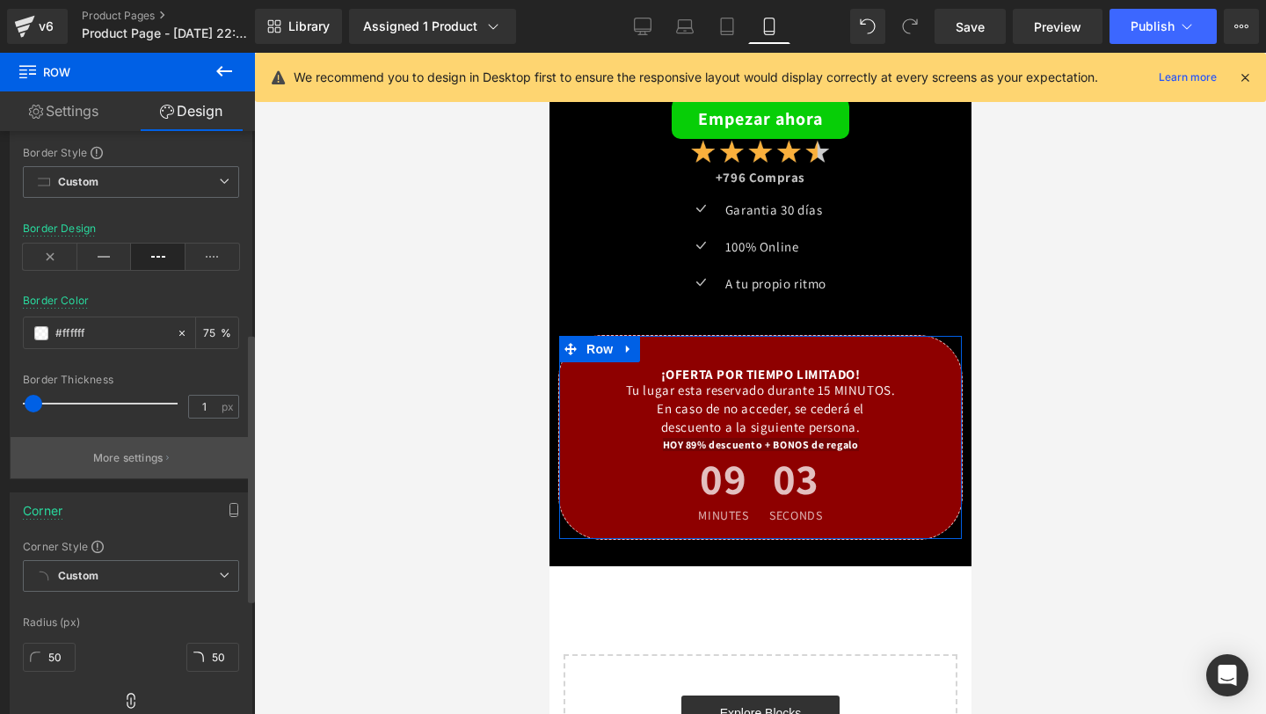
scroll to position [0, 0]
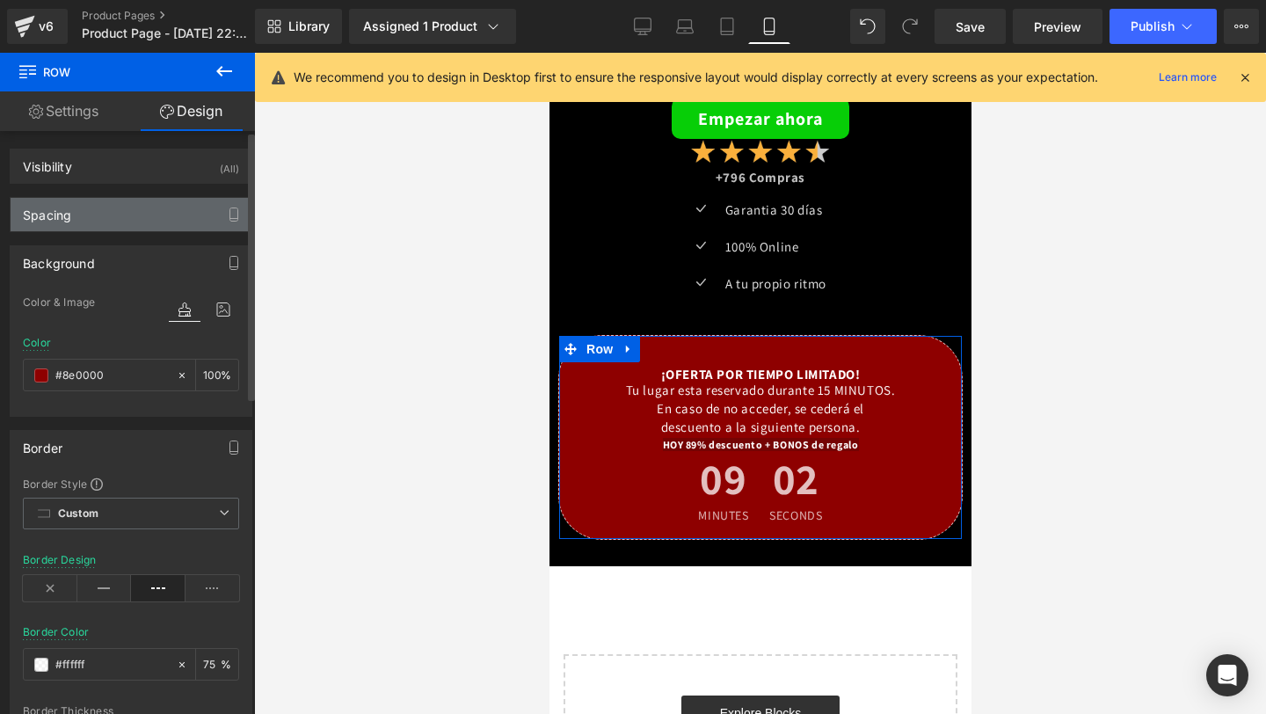
click at [192, 214] on div "Spacing" at bounding box center [131, 214] width 241 height 33
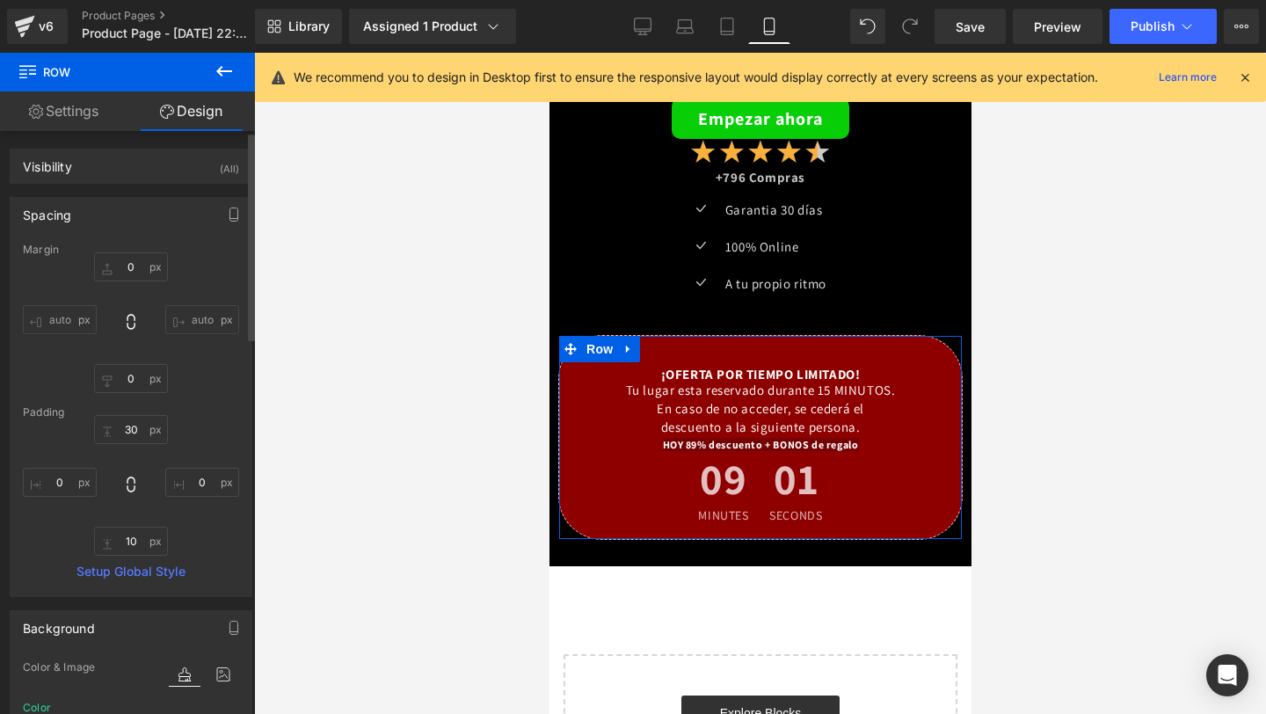
click at [50, 313] on input "auto" at bounding box center [60, 319] width 74 height 29
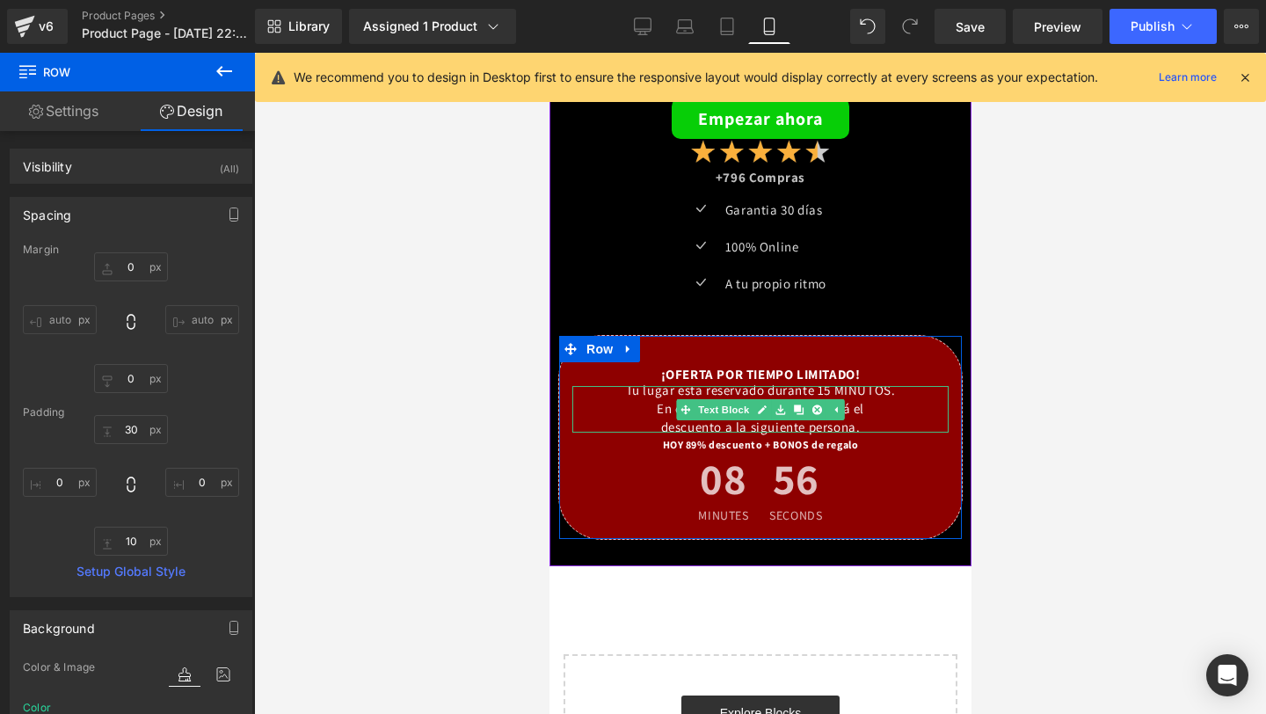
click at [763, 427] on div "descuento a la siguiente persona." at bounding box center [759, 428] width 376 height 10
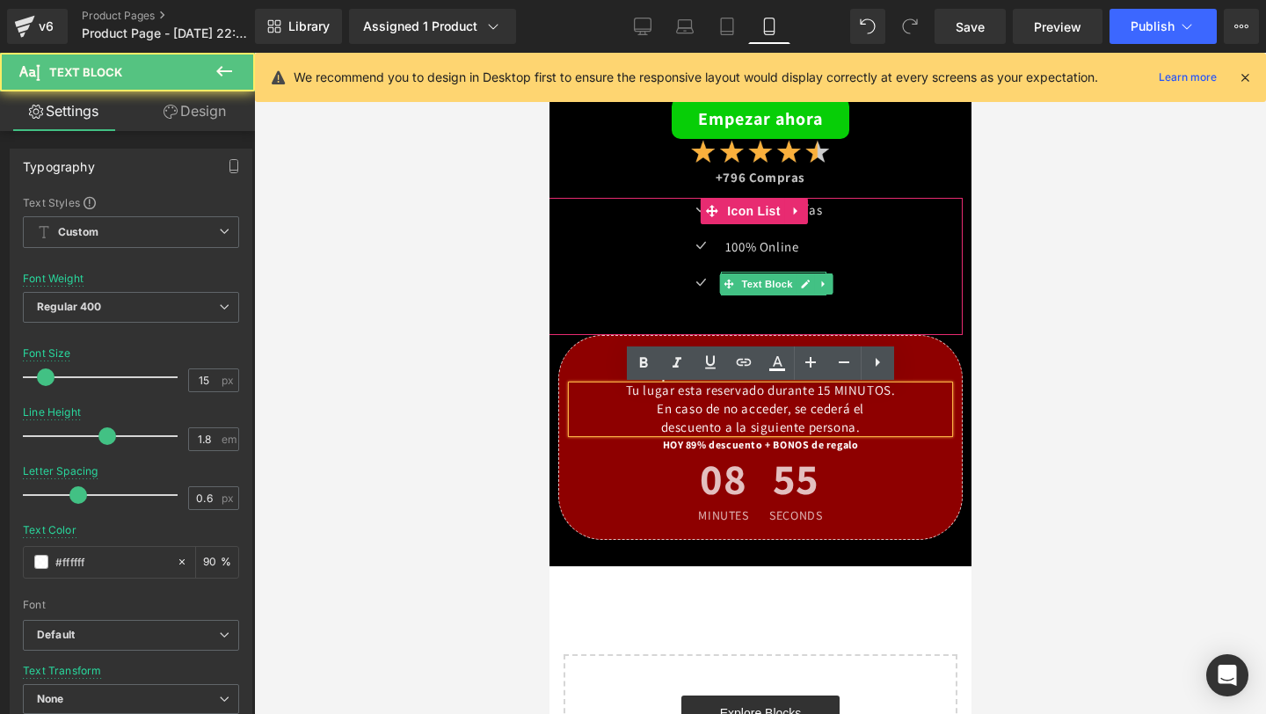
click at [749, 295] on div "A tu propio ritmo Text Block" at bounding box center [772, 284] width 105 height 24
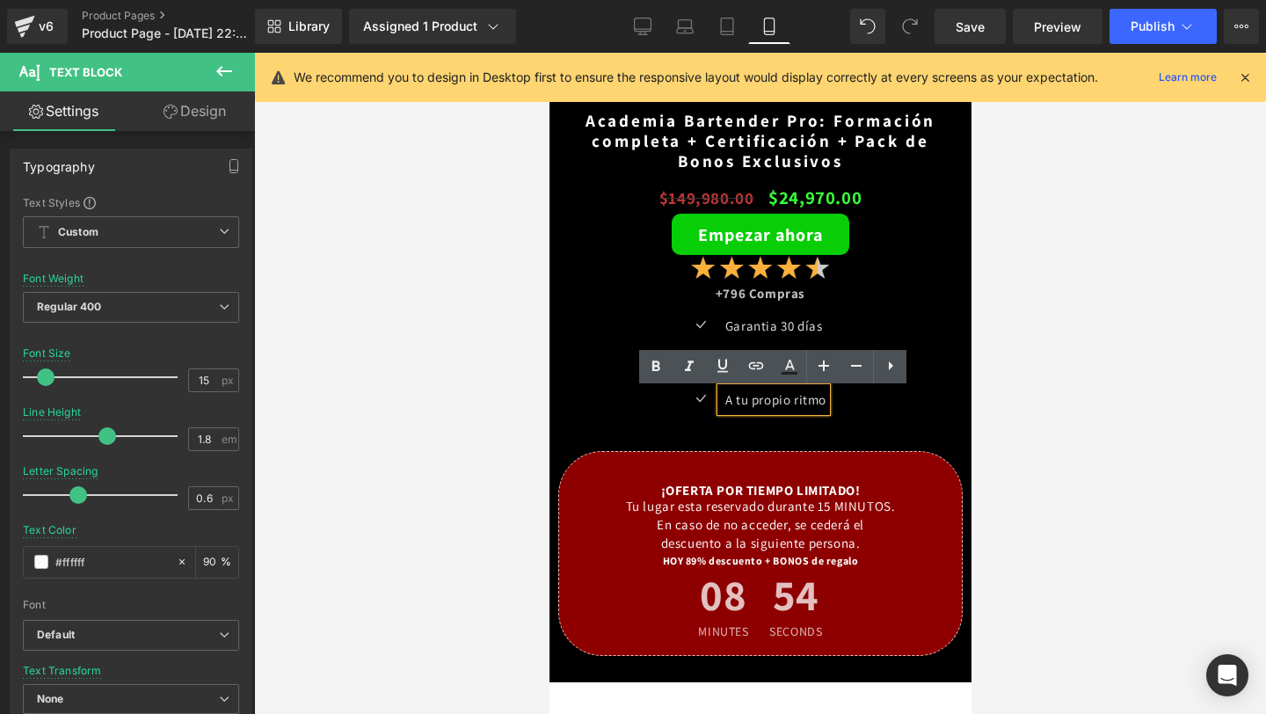
scroll to position [4210, 0]
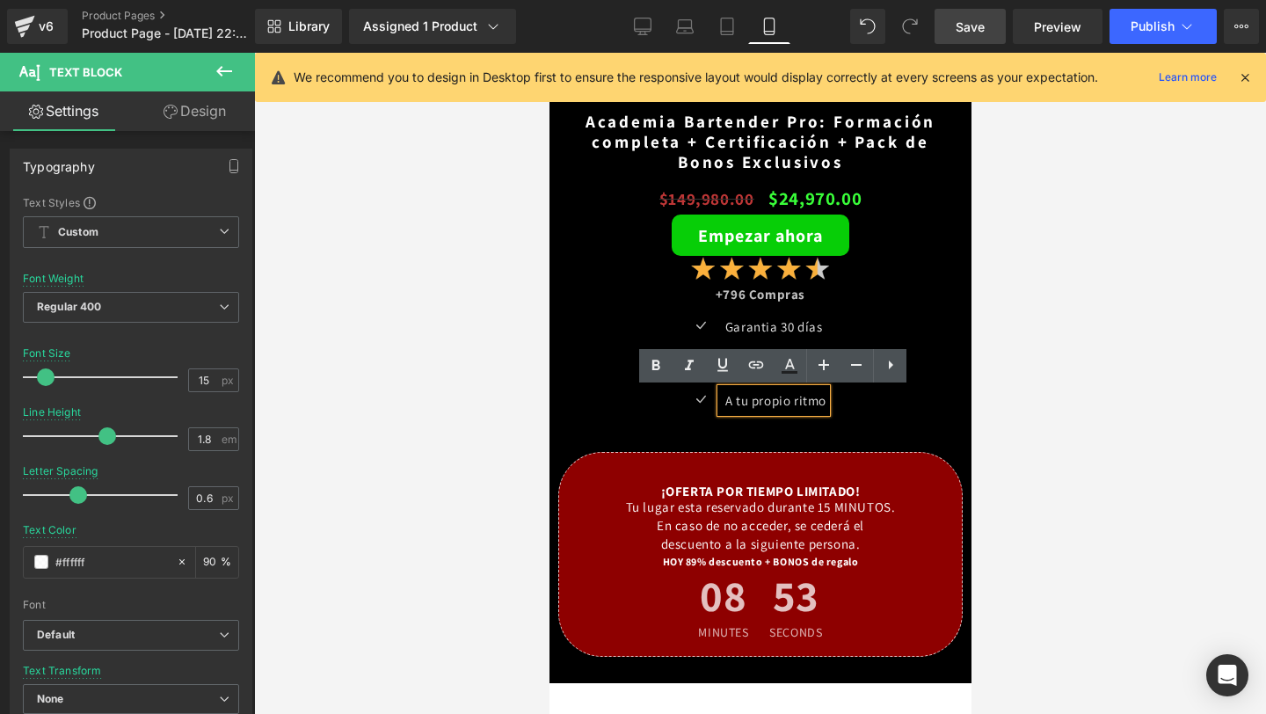
click at [973, 25] on span "Save" at bounding box center [969, 27] width 29 height 18
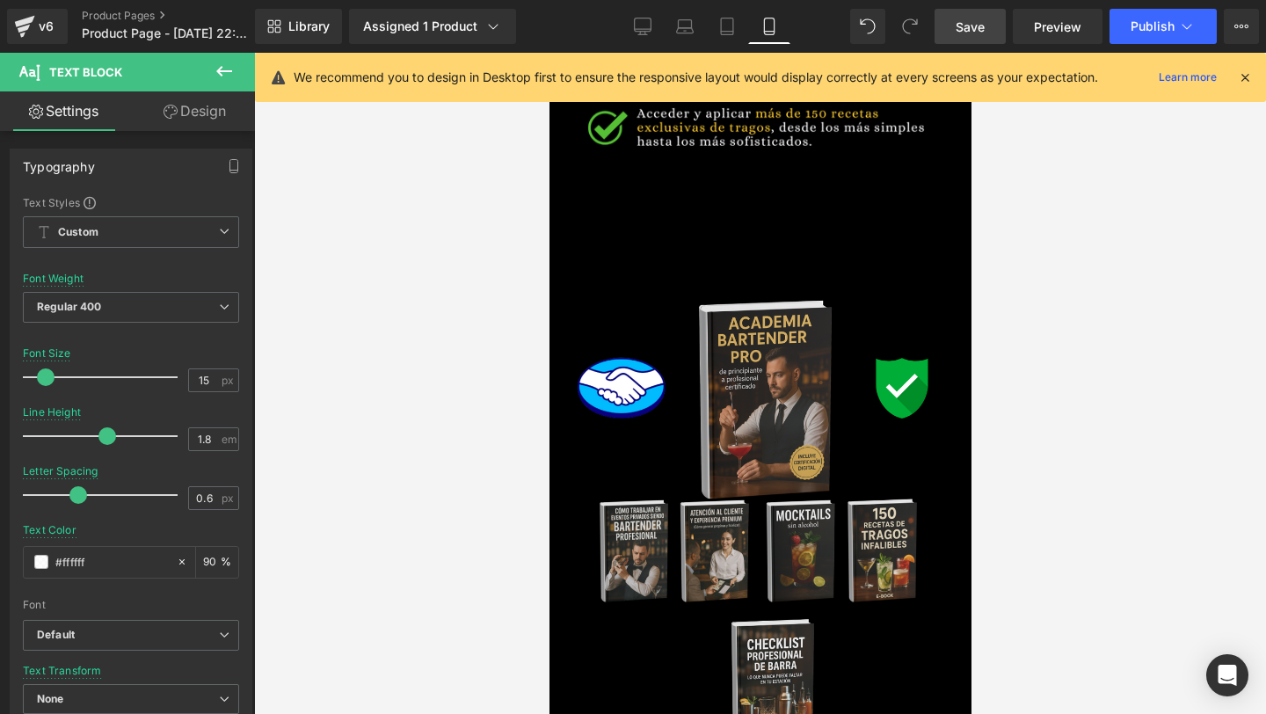
scroll to position [3607, 0]
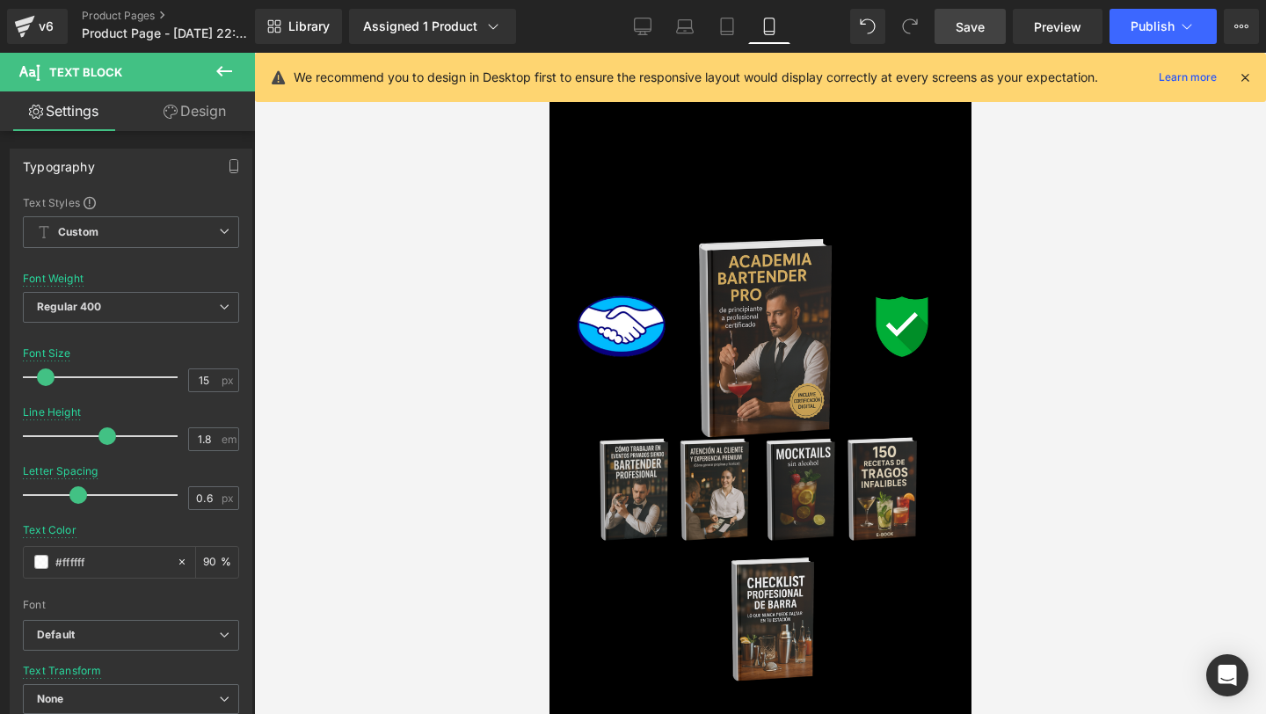
click at [745, 354] on img at bounding box center [757, 471] width 425 height 485
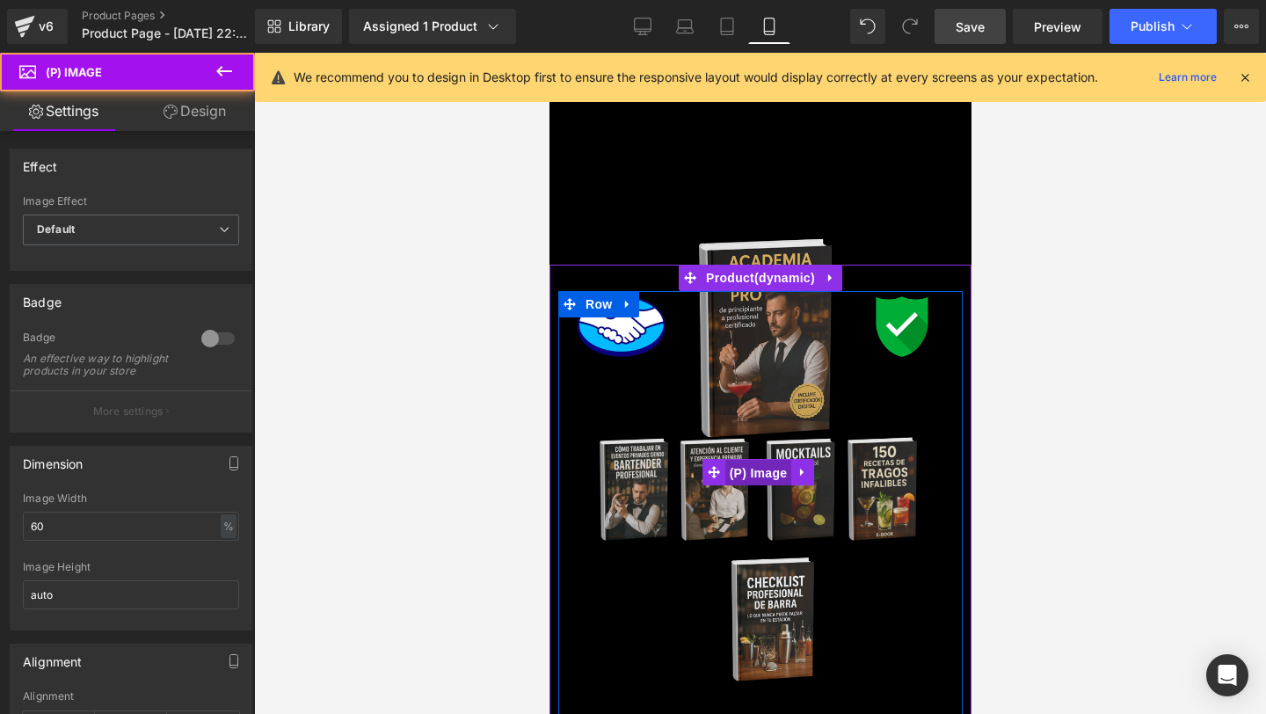
click at [744, 464] on span "(P) Image" at bounding box center [757, 473] width 67 height 26
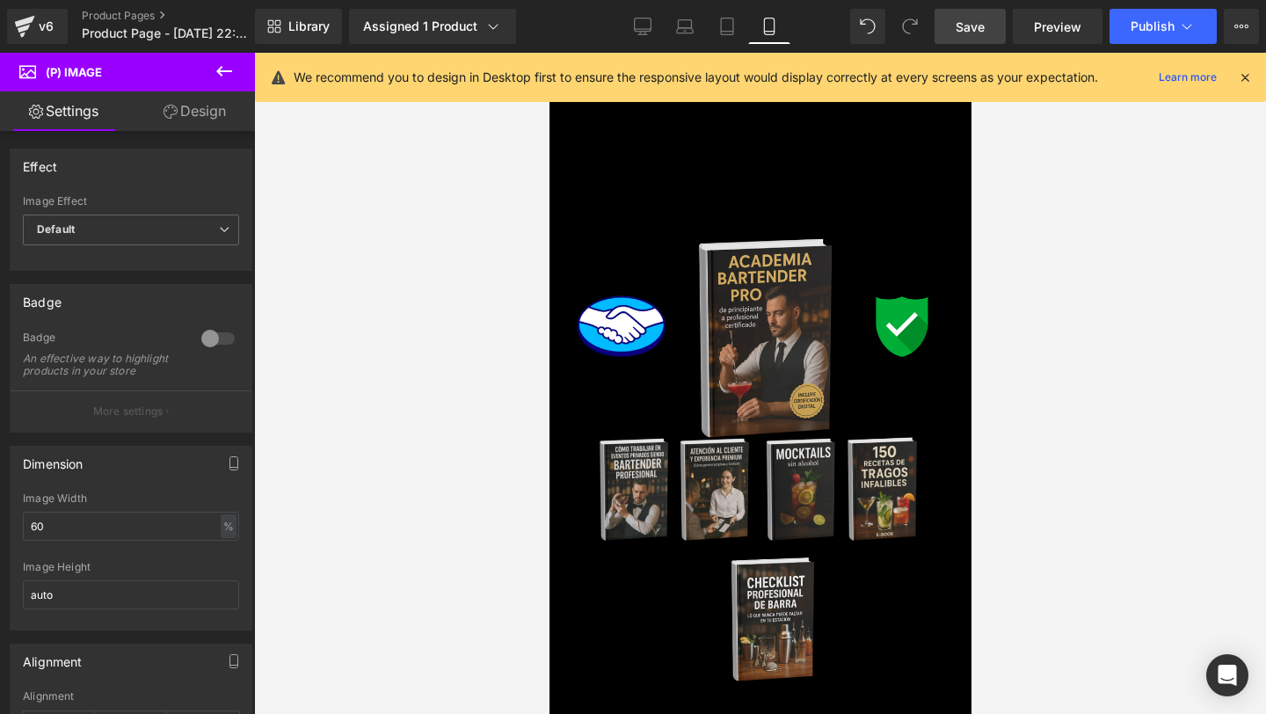
drag, startPoint x: 182, startPoint y: 102, endPoint x: 167, endPoint y: 121, distance: 24.4
click at [182, 102] on link "Design" at bounding box center [194, 111] width 127 height 40
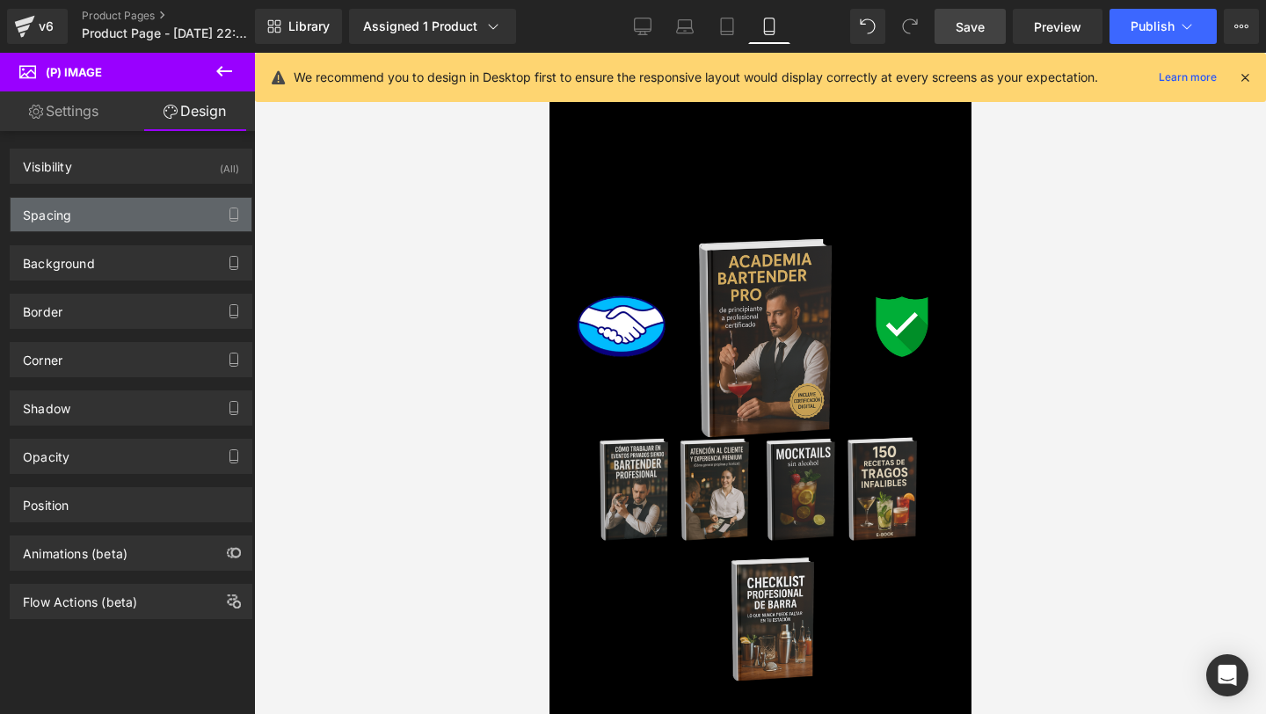
click at [120, 223] on div "Spacing" at bounding box center [131, 214] width 241 height 33
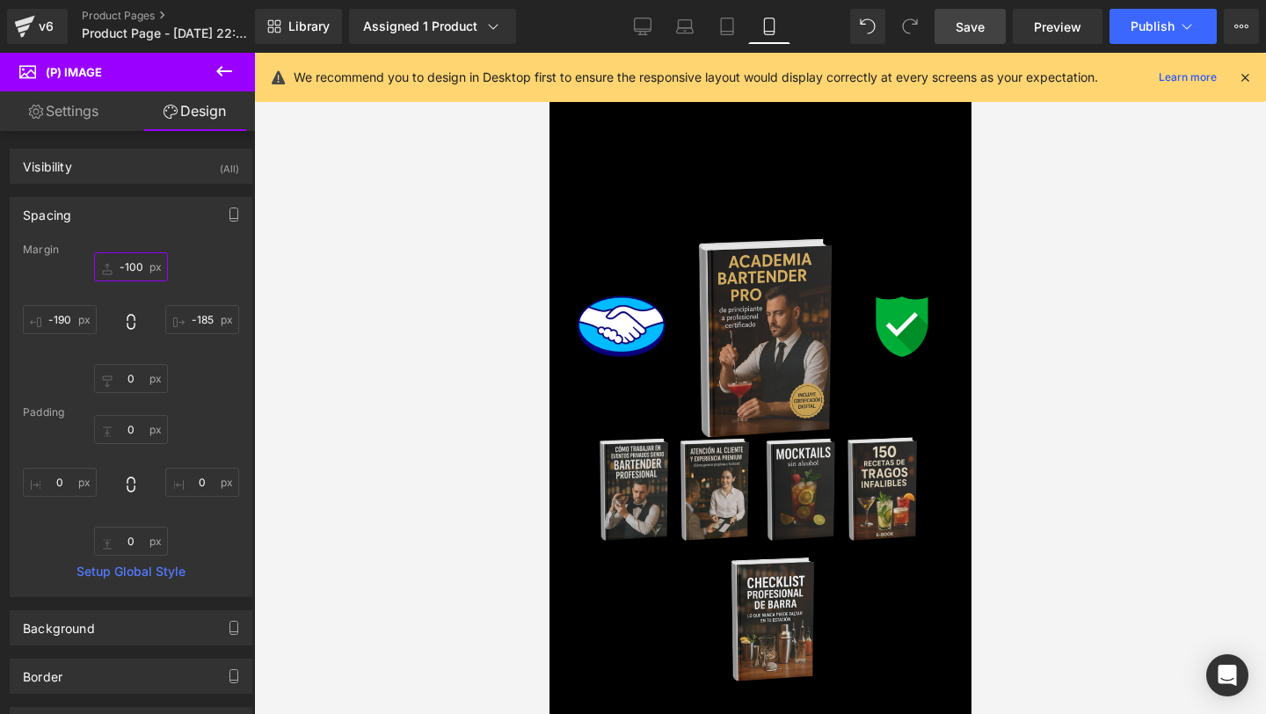
click at [127, 271] on input "-100" at bounding box center [131, 266] width 74 height 29
click at [132, 267] on input "-100" at bounding box center [131, 266] width 74 height 29
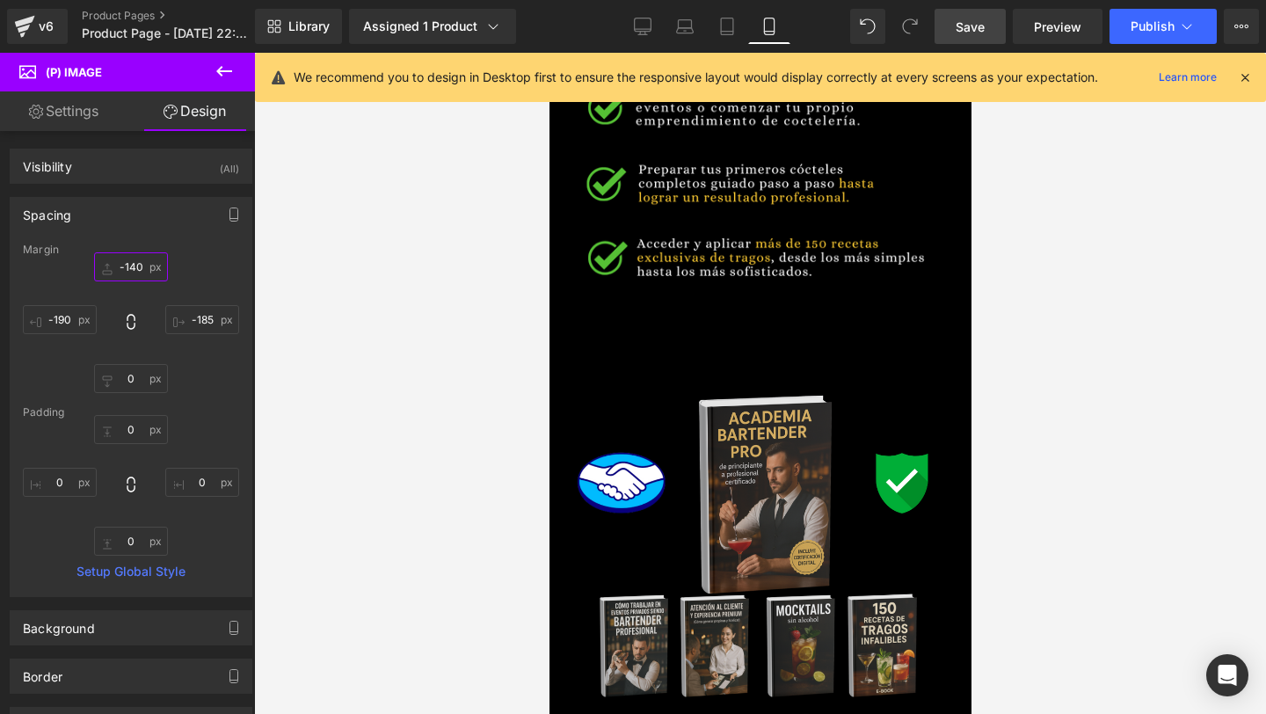
scroll to position [3384, 0]
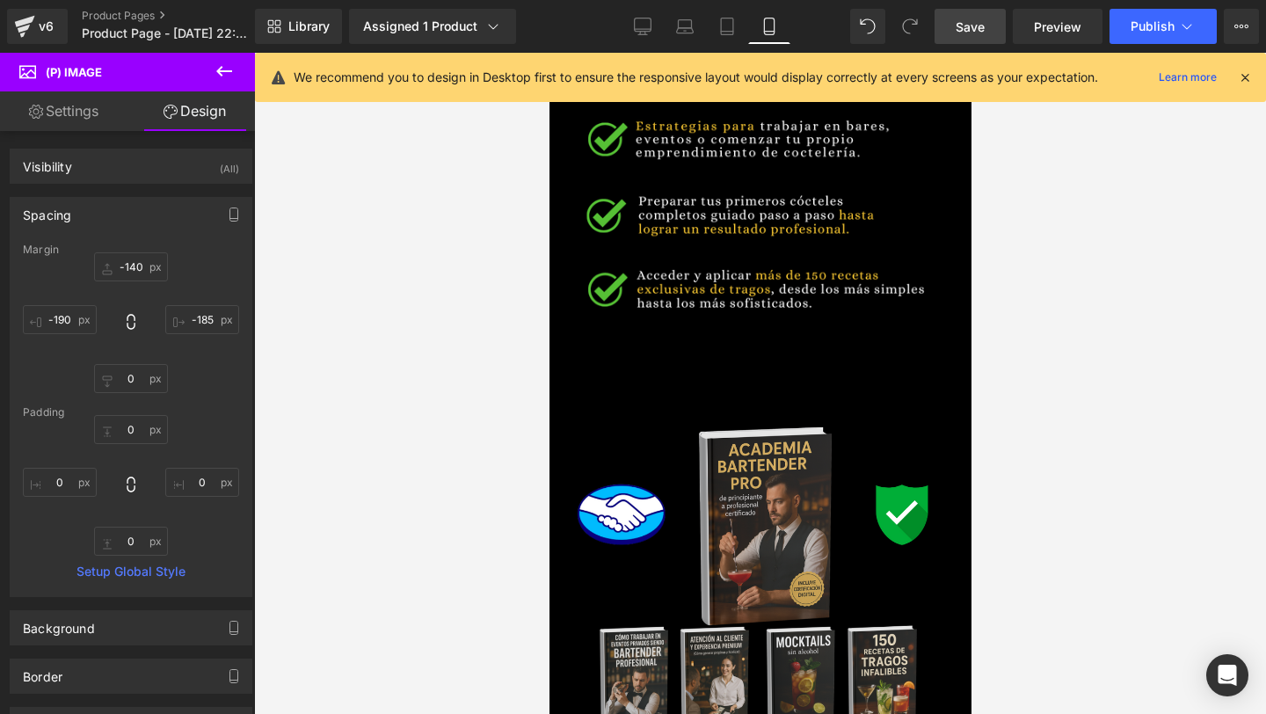
click at [983, 22] on span "Save" at bounding box center [969, 27] width 29 height 18
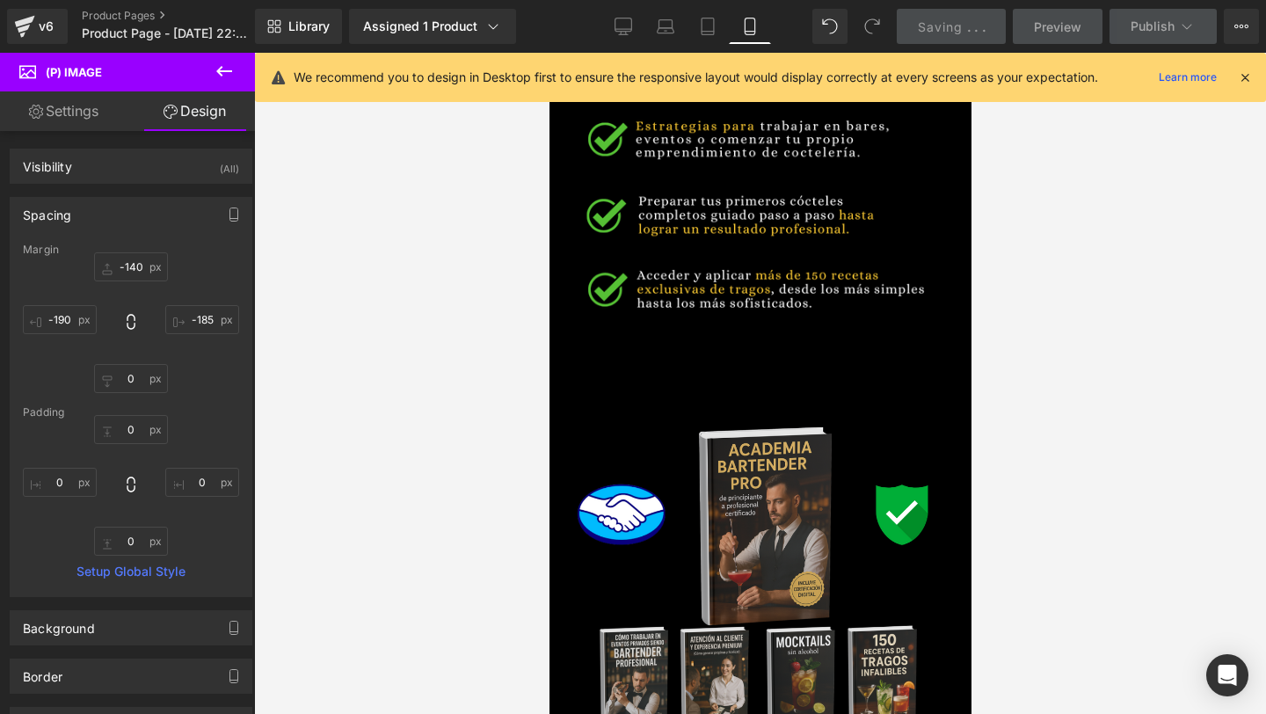
click at [345, 324] on div at bounding box center [760, 383] width 1012 height 661
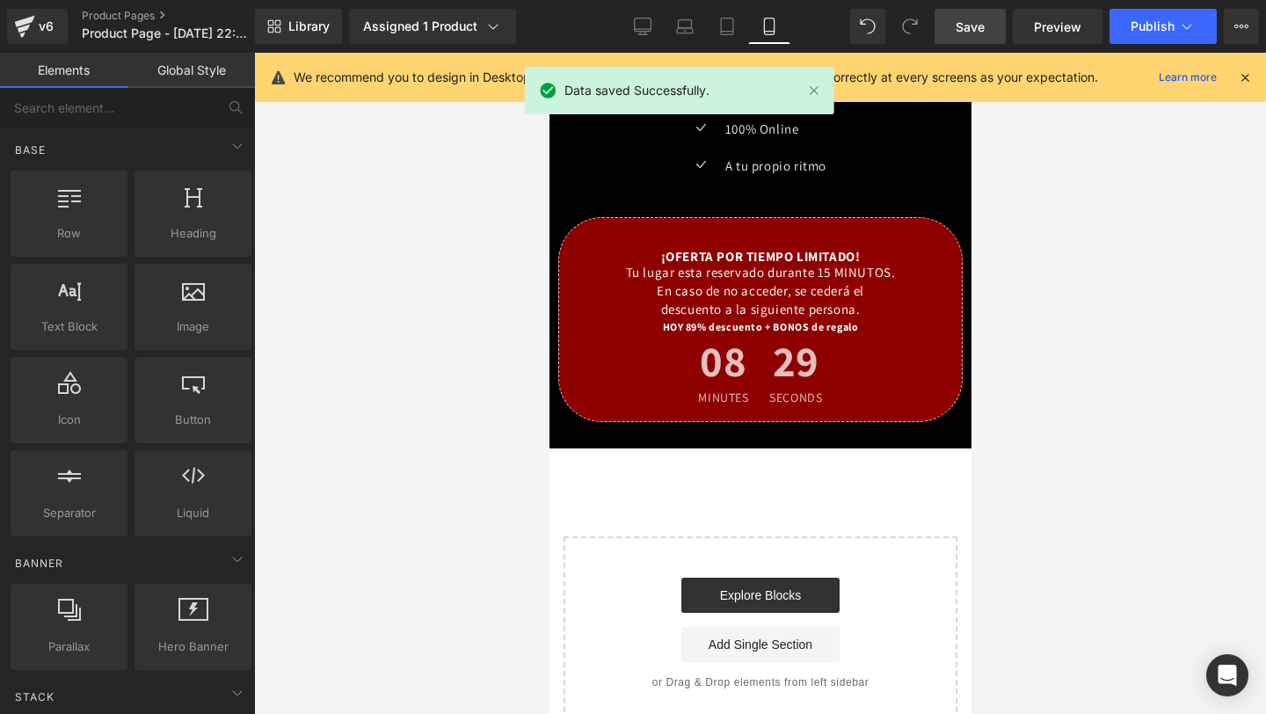
scroll to position [4389, 0]
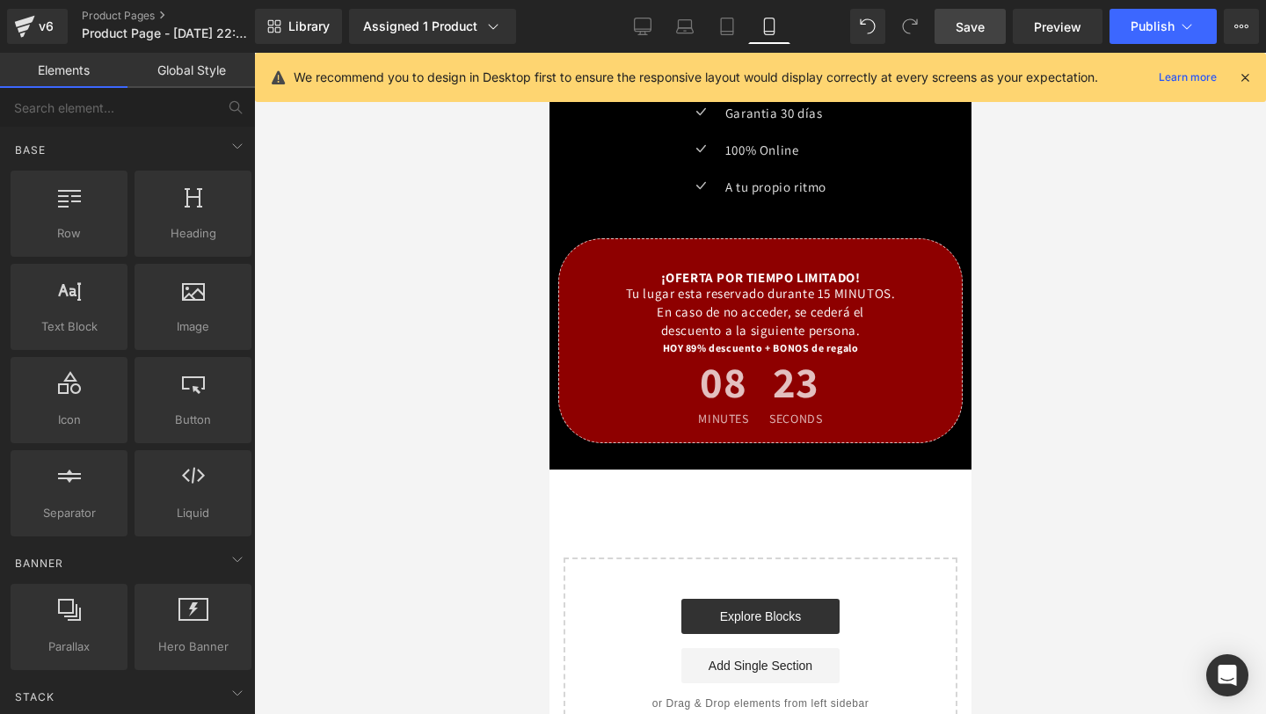
click at [991, 18] on link "Save" at bounding box center [969, 26] width 71 height 35
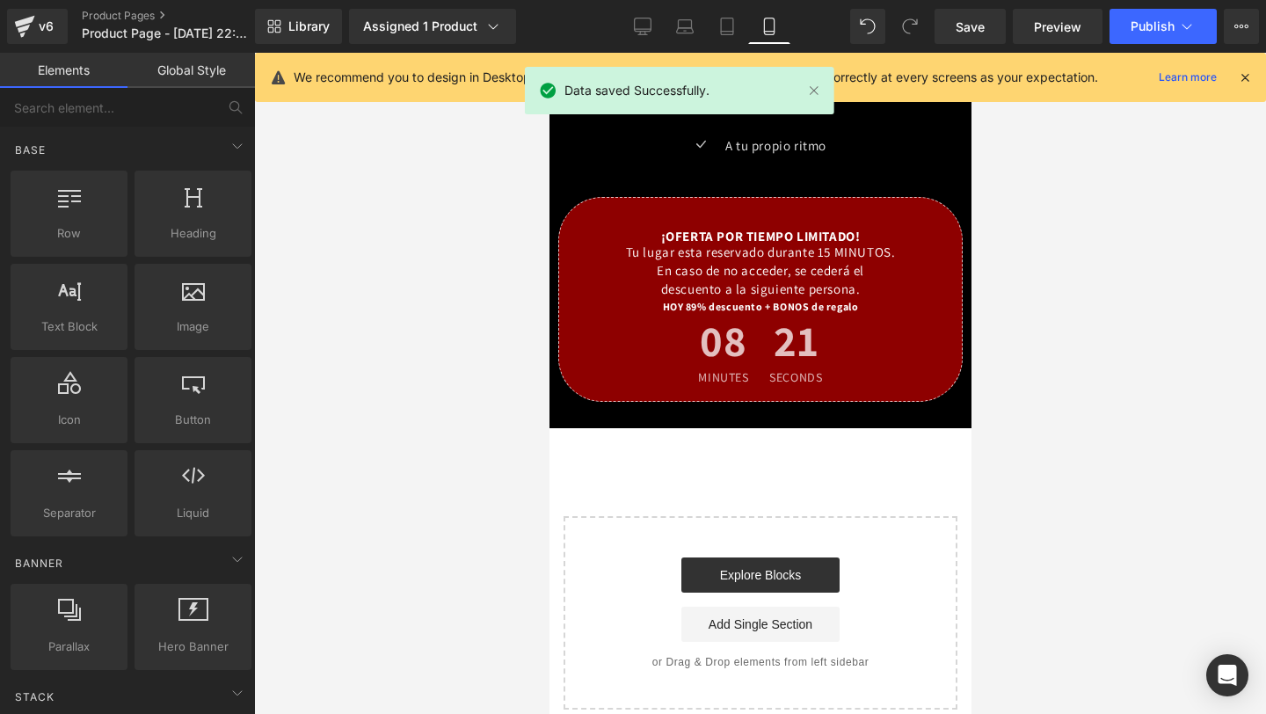
scroll to position [4453, 0]
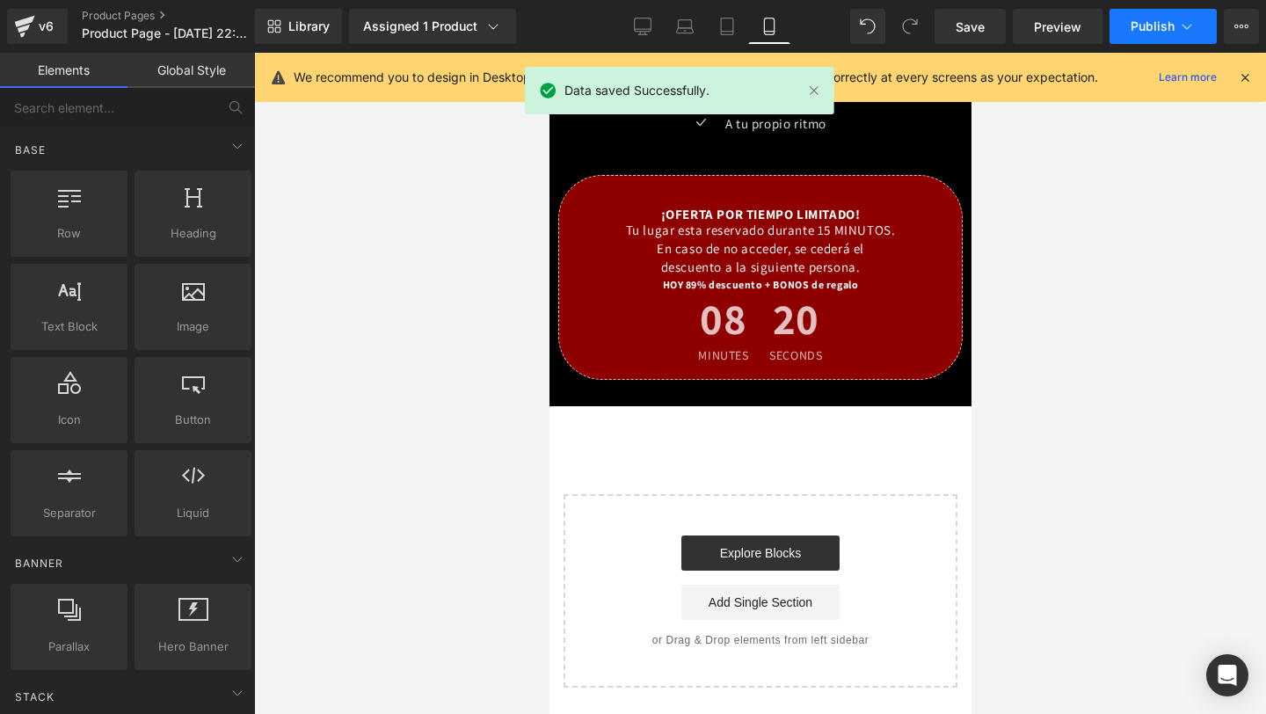
click at [1156, 29] on span "Publish" at bounding box center [1152, 26] width 44 height 14
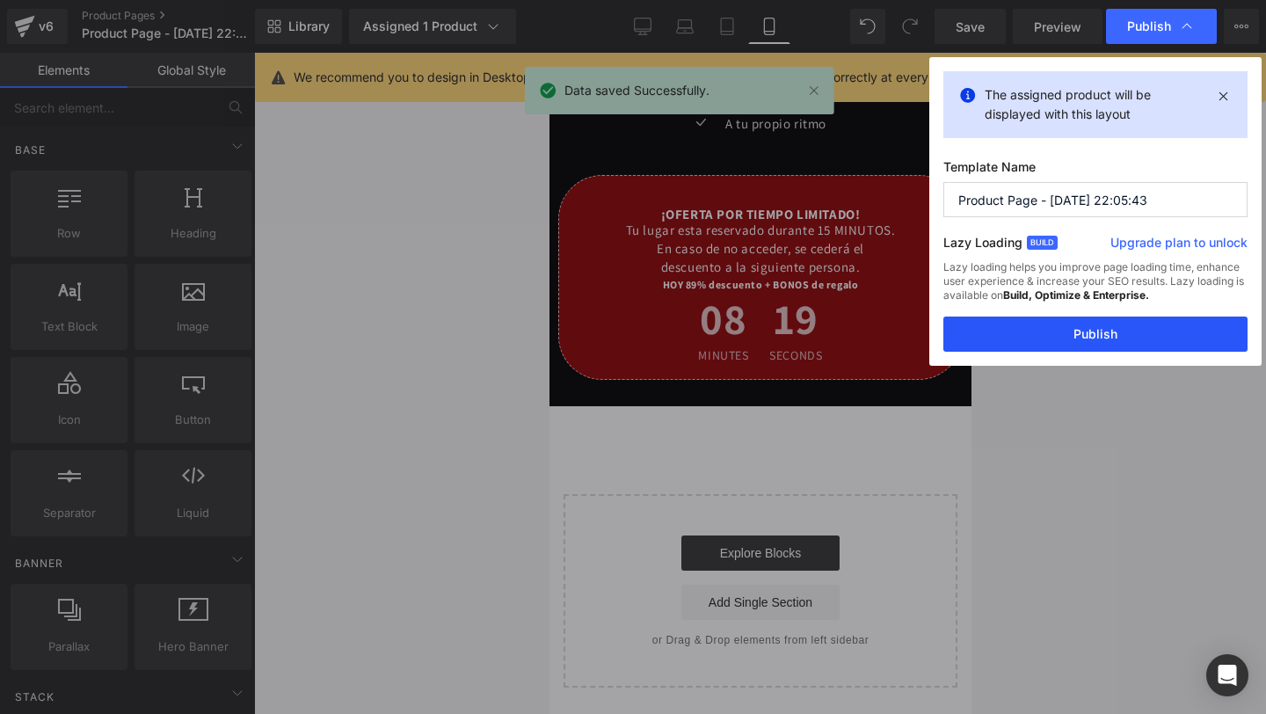
click at [1074, 345] on button "Publish" at bounding box center [1095, 333] width 304 height 35
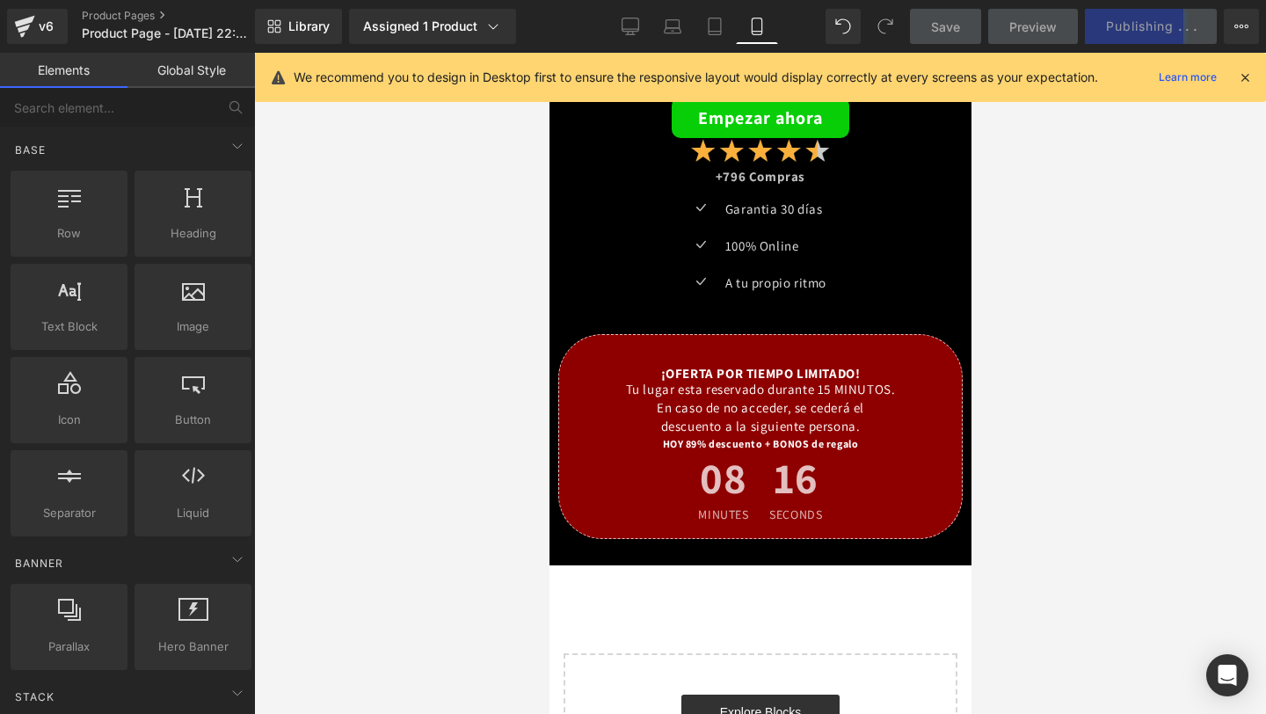
scroll to position [4005, 0]
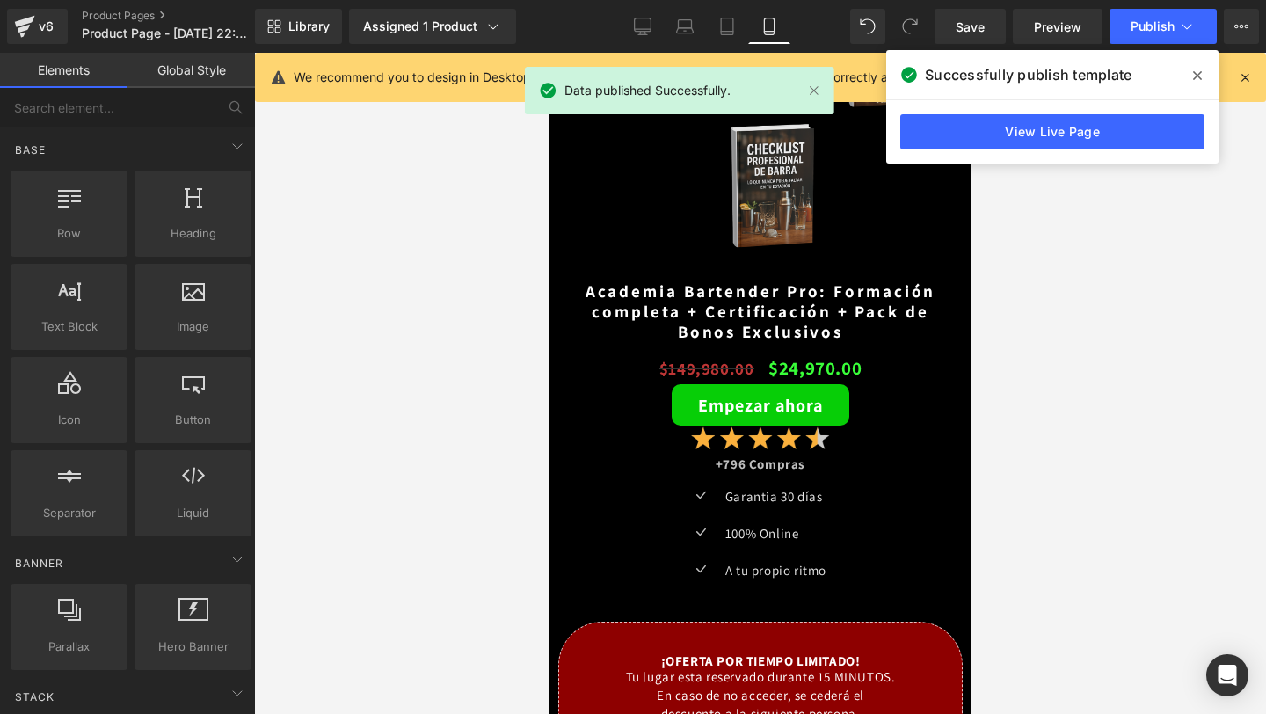
click at [1188, 79] on span at bounding box center [1197, 76] width 28 height 28
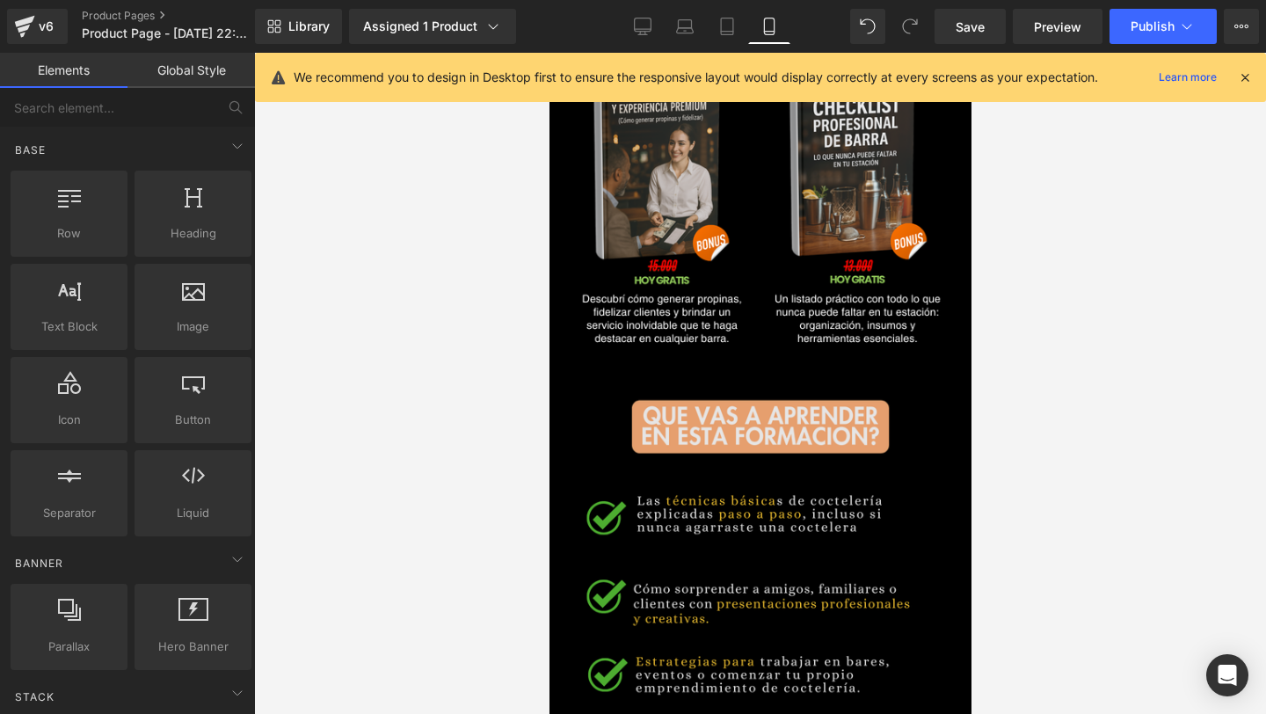
scroll to position [2845, 0]
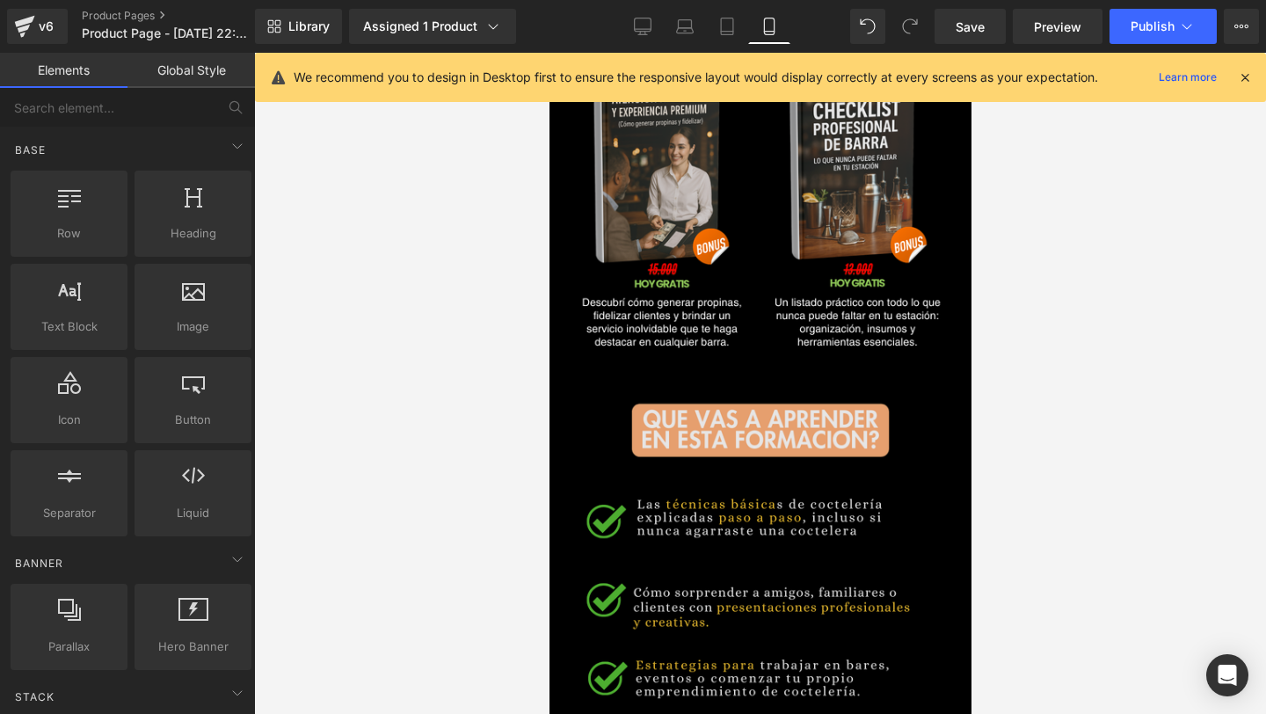
click at [703, 543] on img at bounding box center [759, 688] width 422 height 659
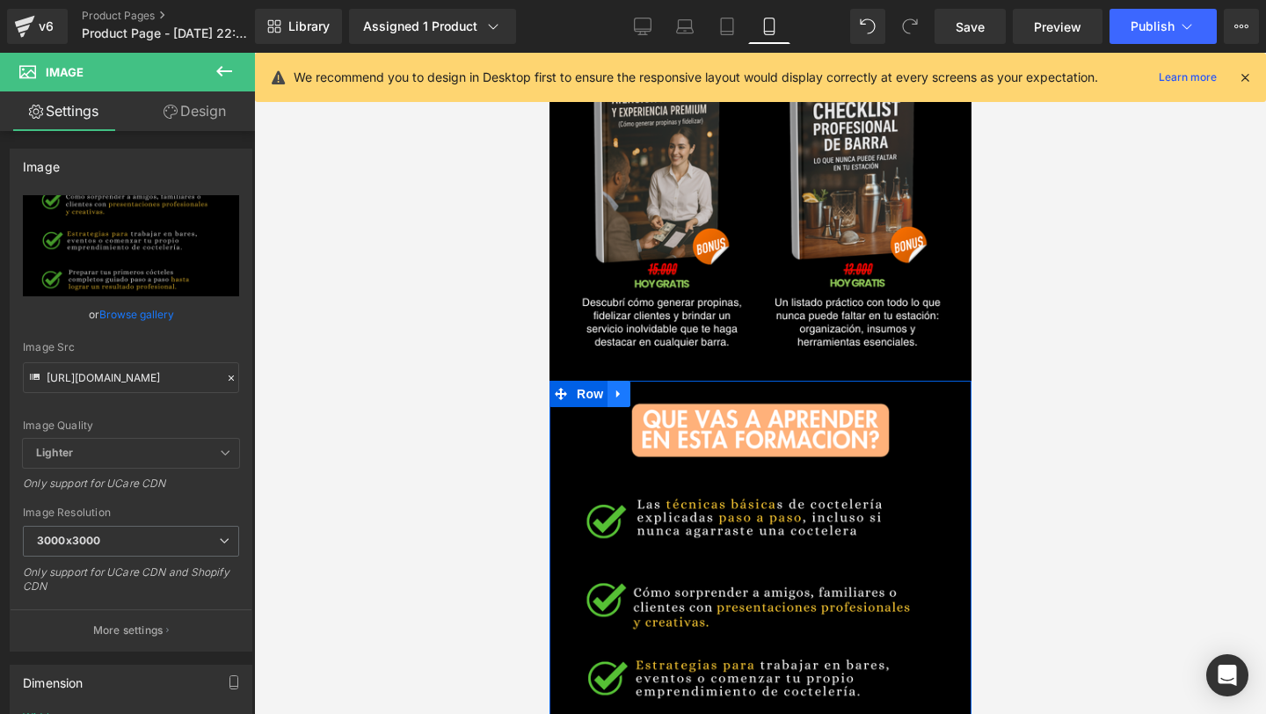
click at [618, 390] on icon at bounding box center [618, 394] width 12 height 13
click at [643, 394] on icon at bounding box center [641, 394] width 12 height 12
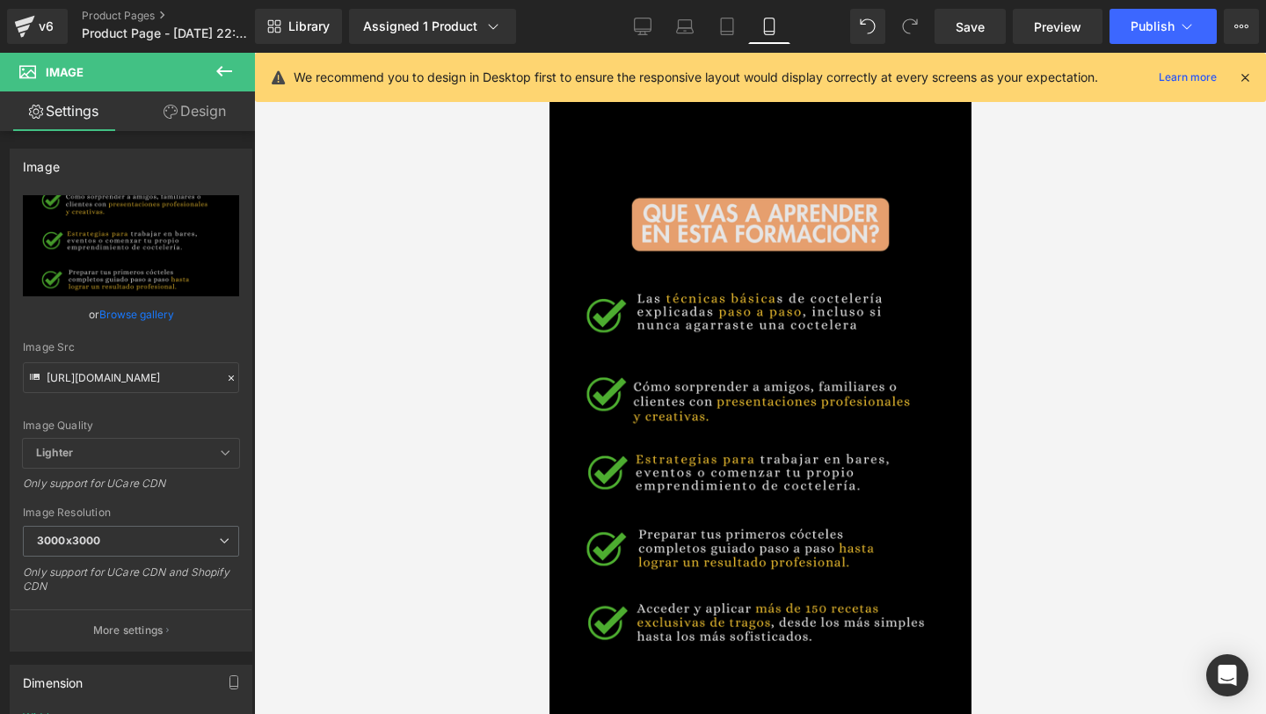
scroll to position [3749, 0]
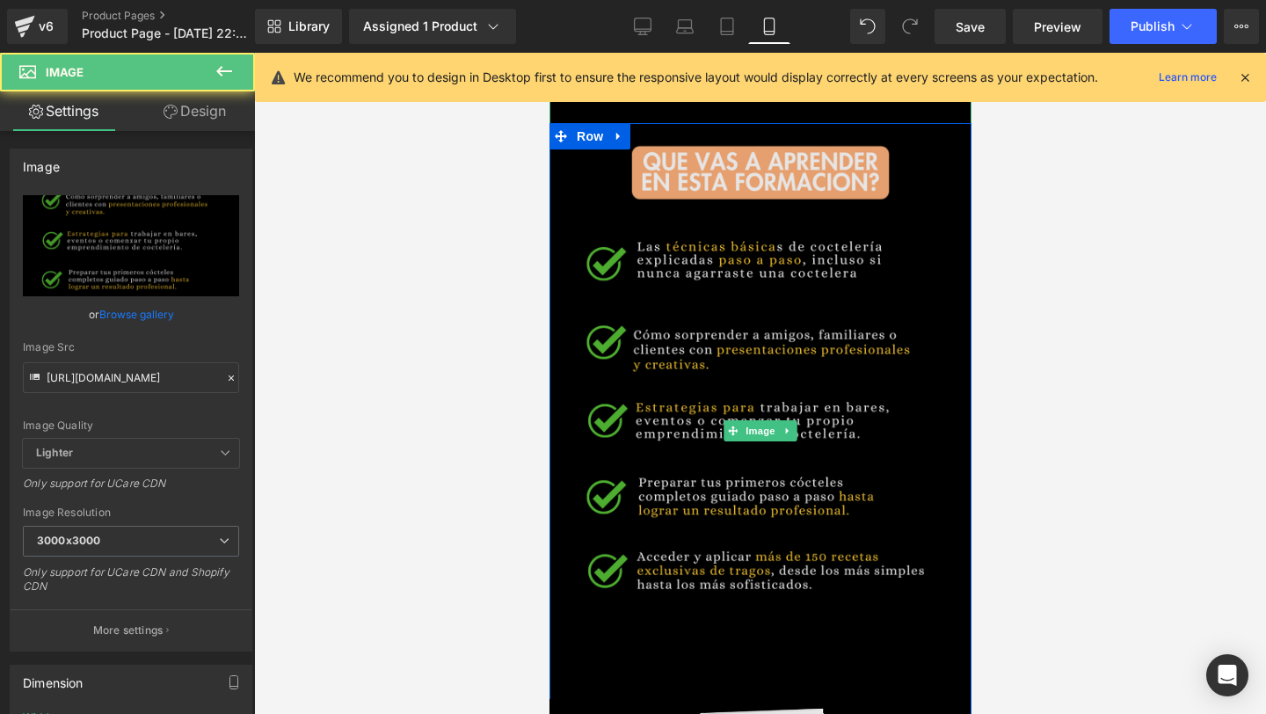
click at [665, 288] on img at bounding box center [759, 430] width 422 height 659
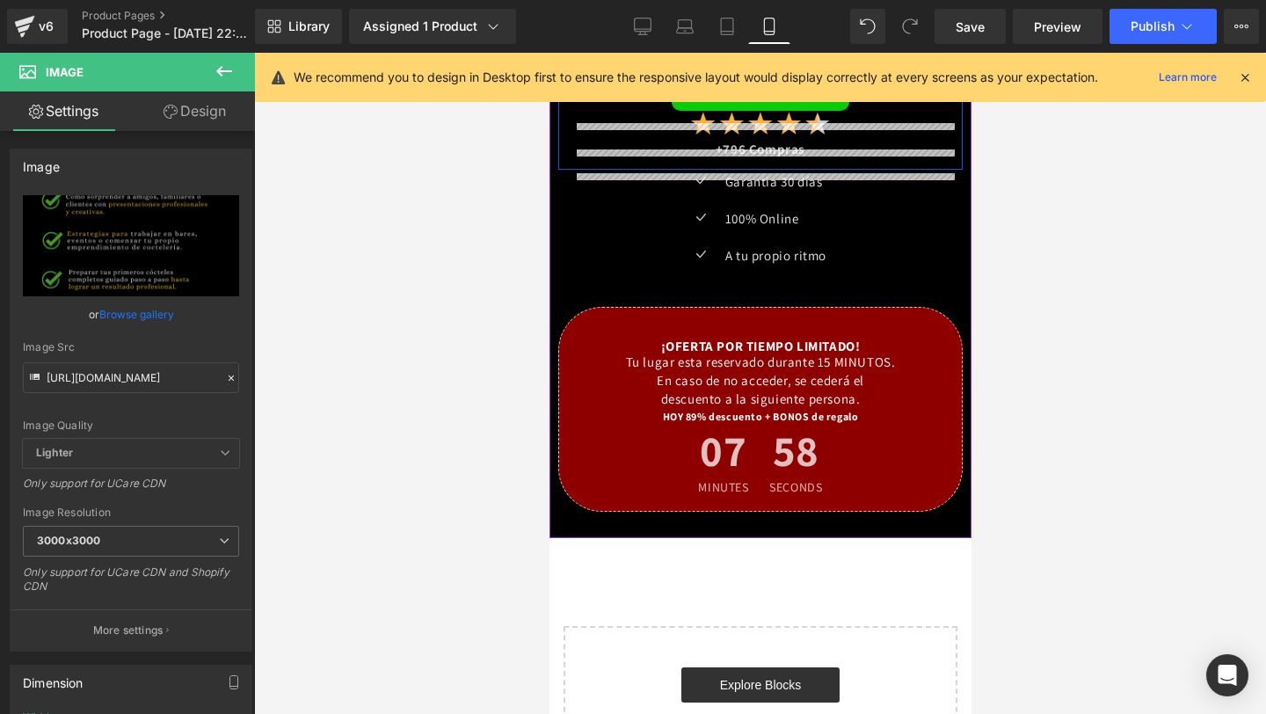
scroll to position [4497, 0]
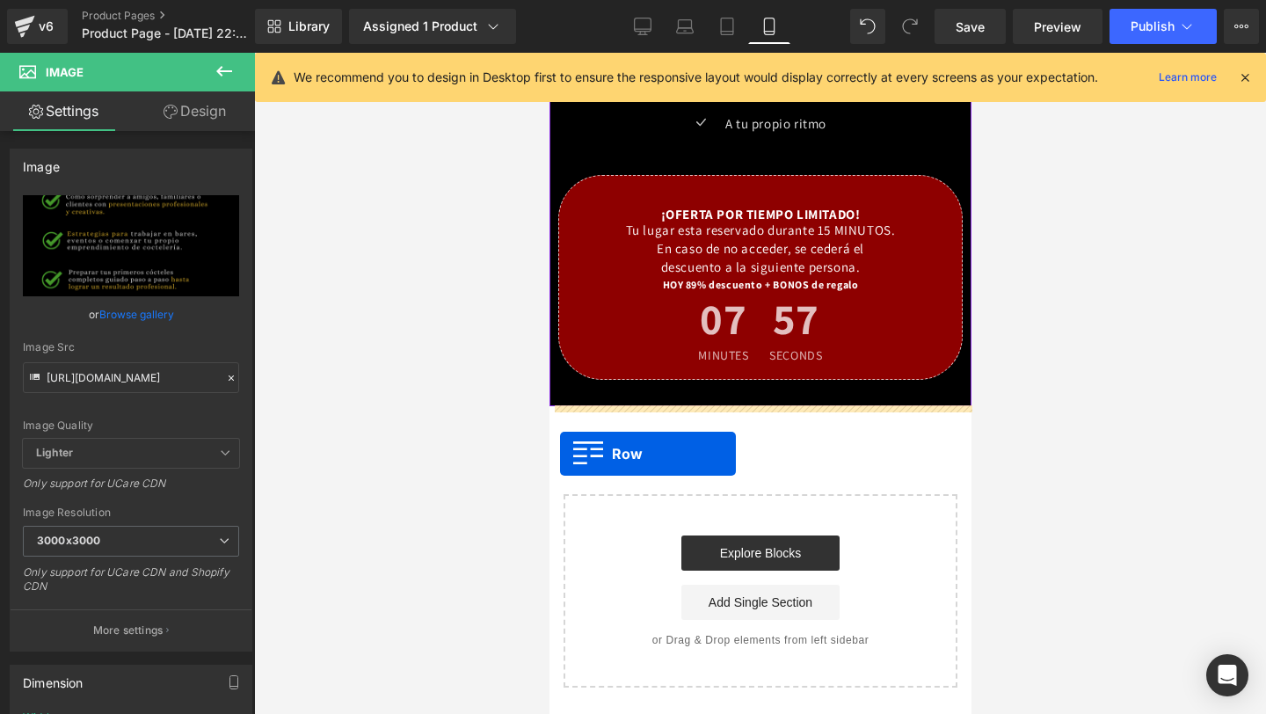
drag, startPoint x: 560, startPoint y: 132, endPoint x: 559, endPoint y: 454, distance: 322.6
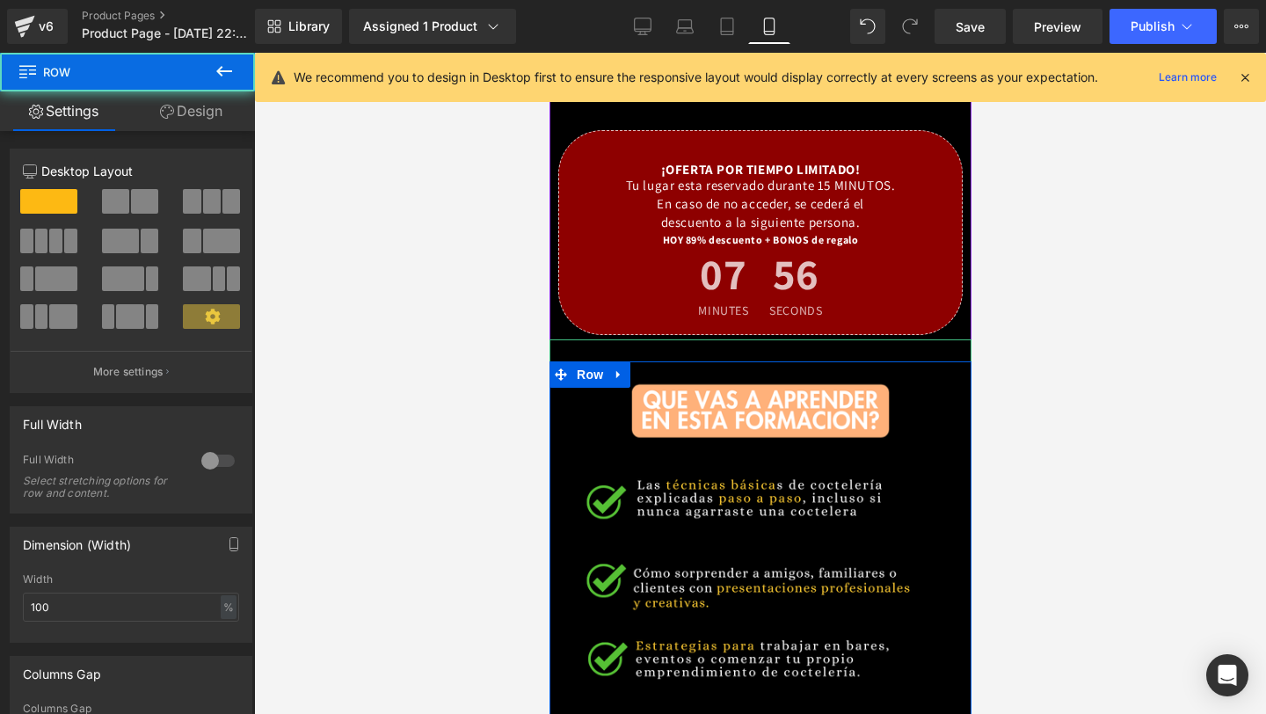
scroll to position [4453, 0]
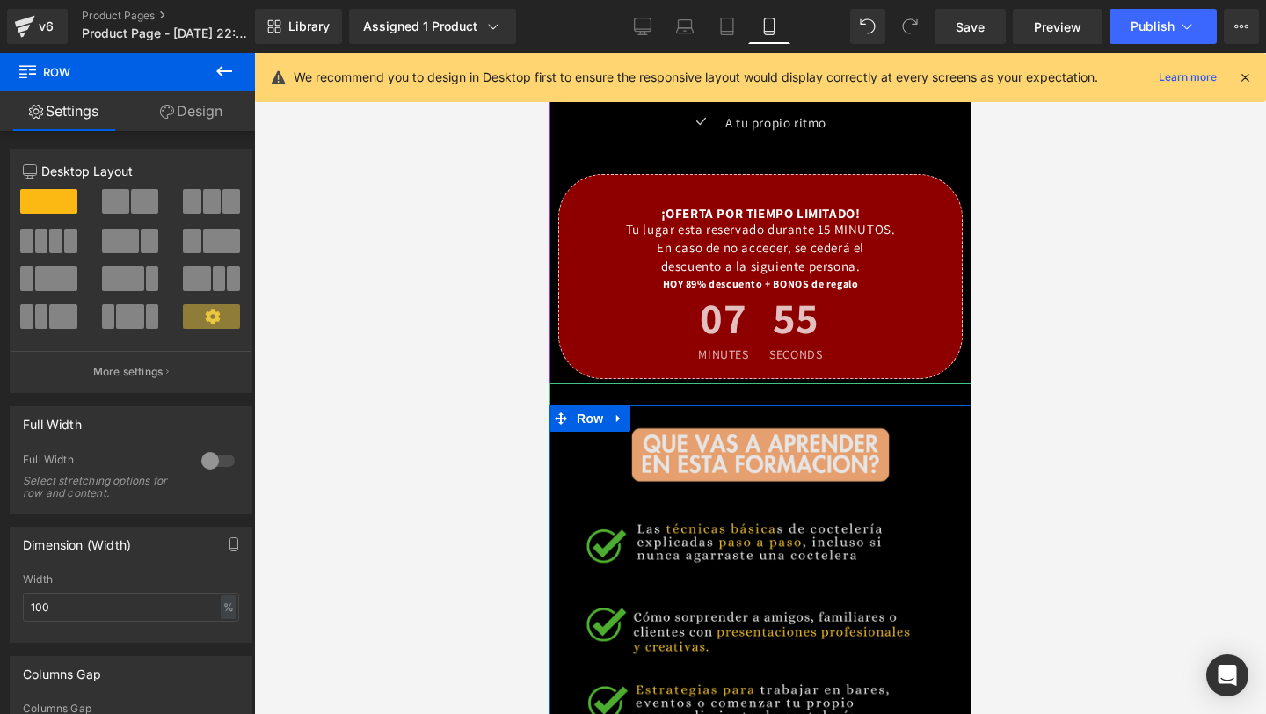
click at [703, 486] on img at bounding box center [759, 712] width 422 height 659
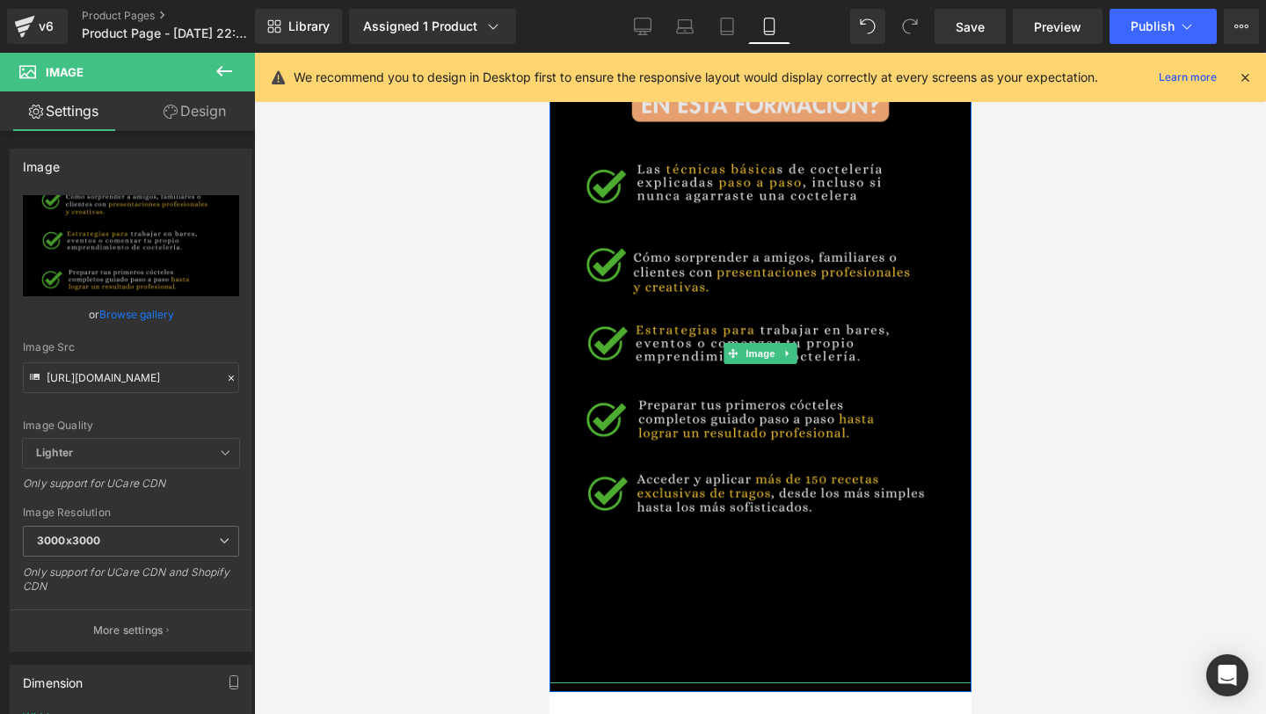
scroll to position [4822, 0]
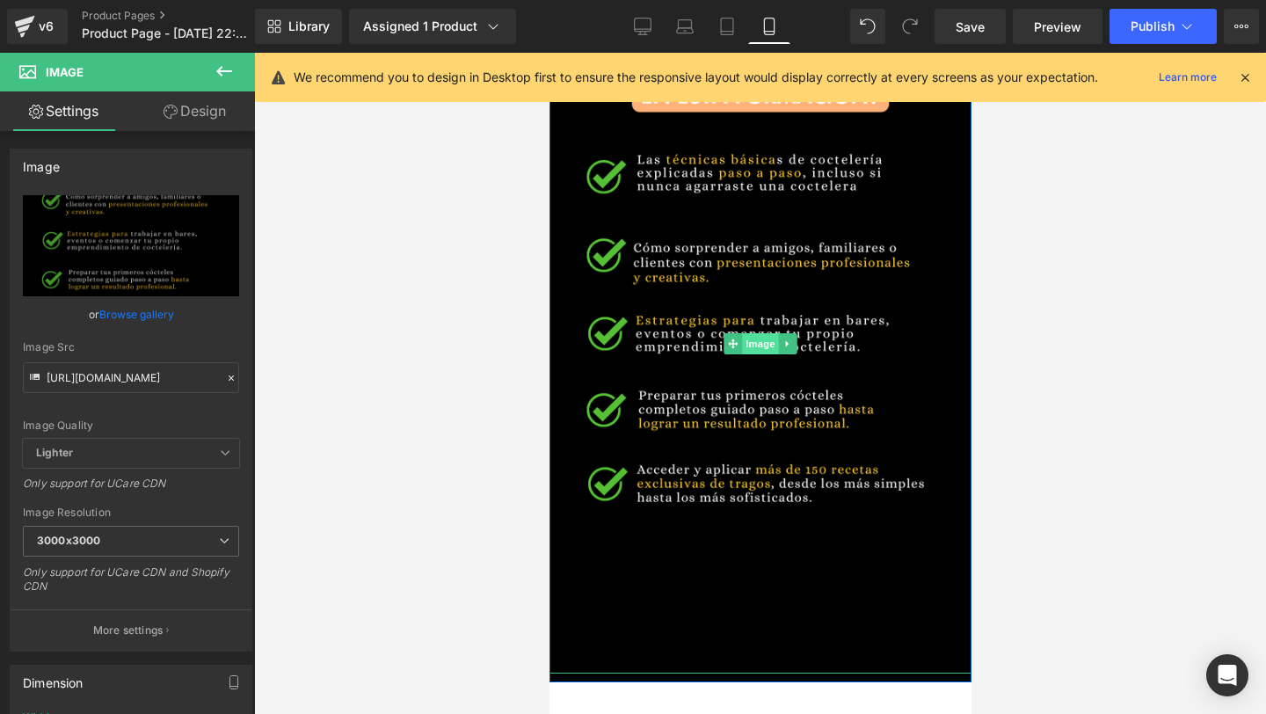
click at [754, 344] on span "Image" at bounding box center [759, 343] width 37 height 21
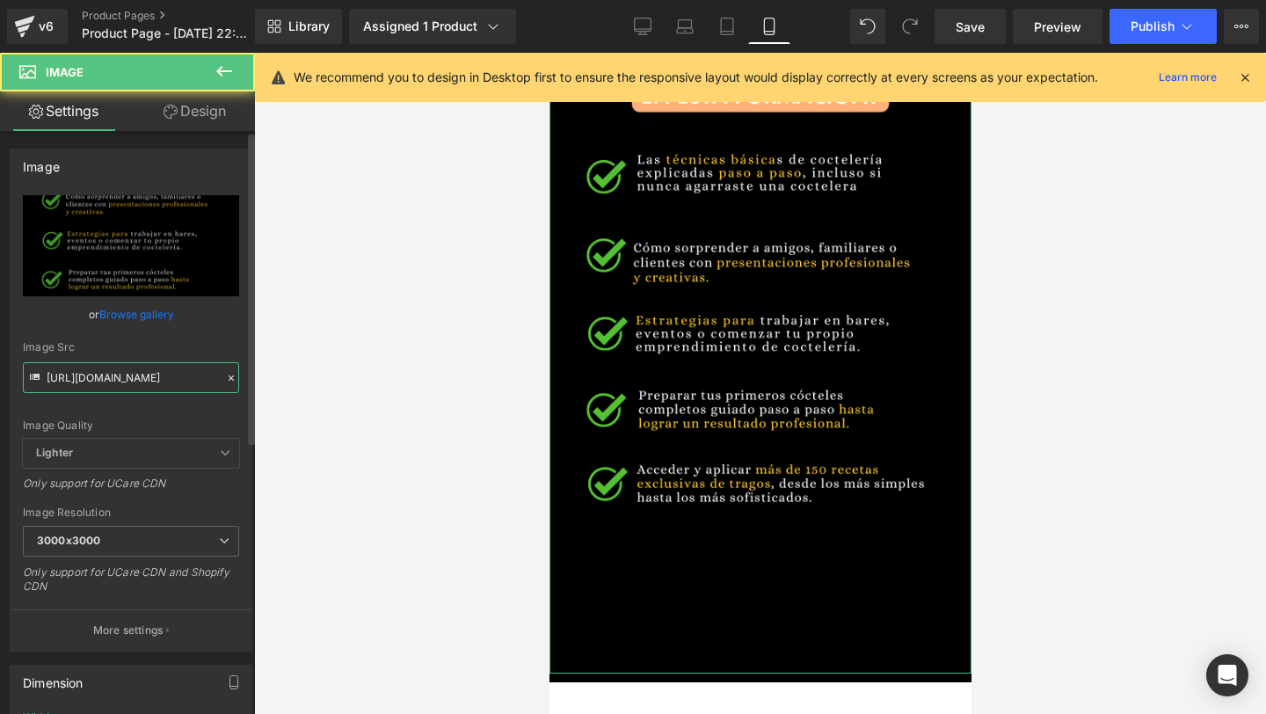
click at [118, 388] on input "https://i.postimg.cc/W35CxF5p/3.png" at bounding box center [131, 377] width 216 height 31
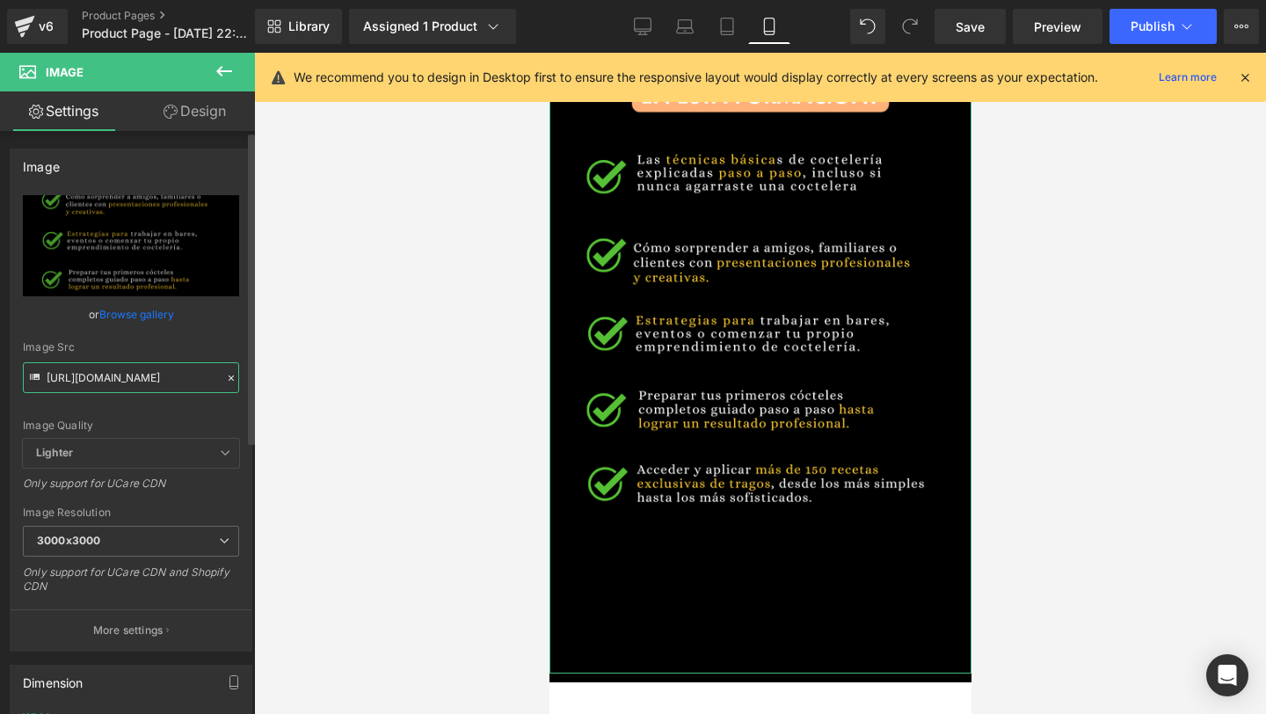
click at [118, 388] on input "https://i.postimg.cc/W35CxF5p/3.png" at bounding box center [131, 377] width 216 height 31
paste input "yNBGdX5Y/9"
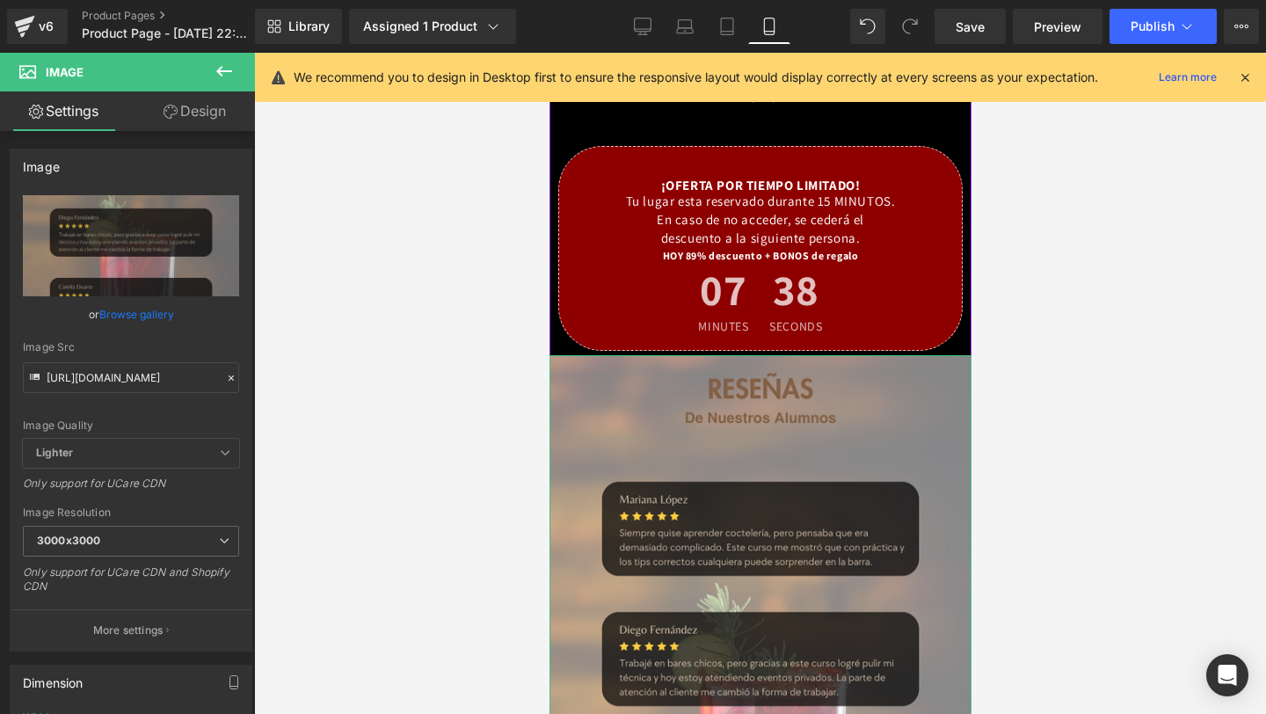
scroll to position [0, 0]
click at [186, 126] on link "Design" at bounding box center [194, 111] width 127 height 40
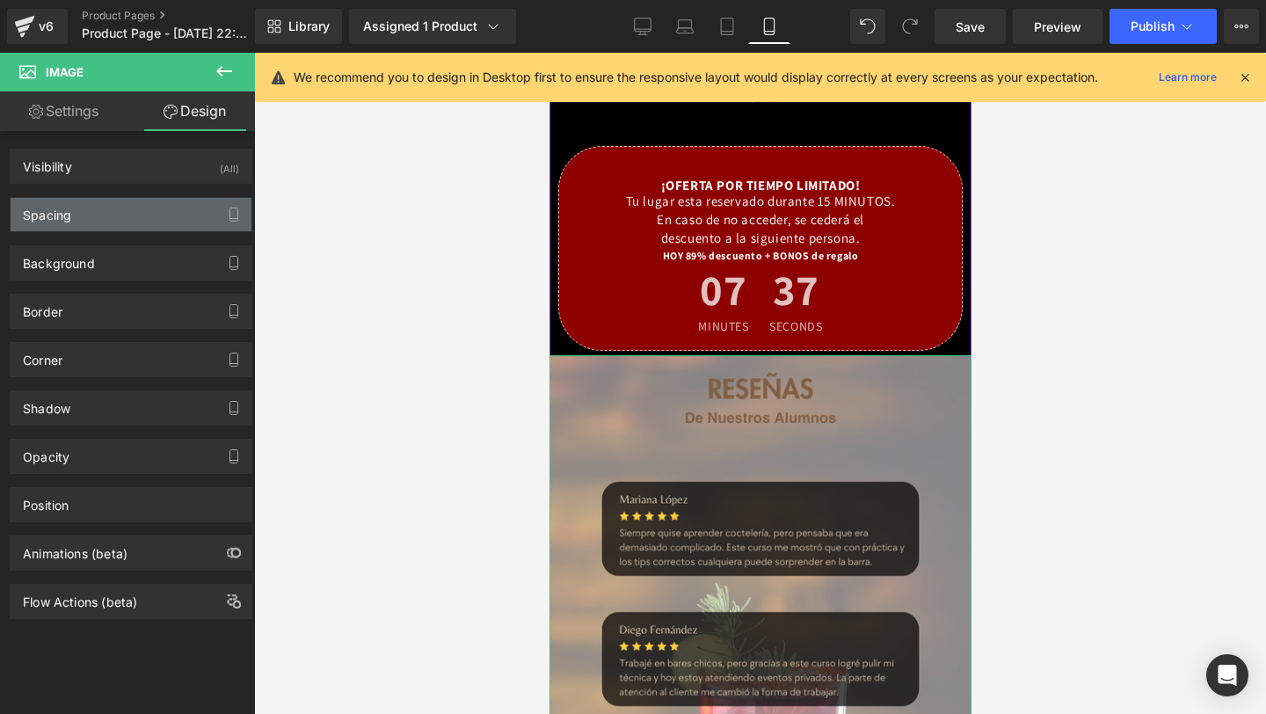
click at [127, 230] on div "Spacing" at bounding box center [131, 214] width 241 height 33
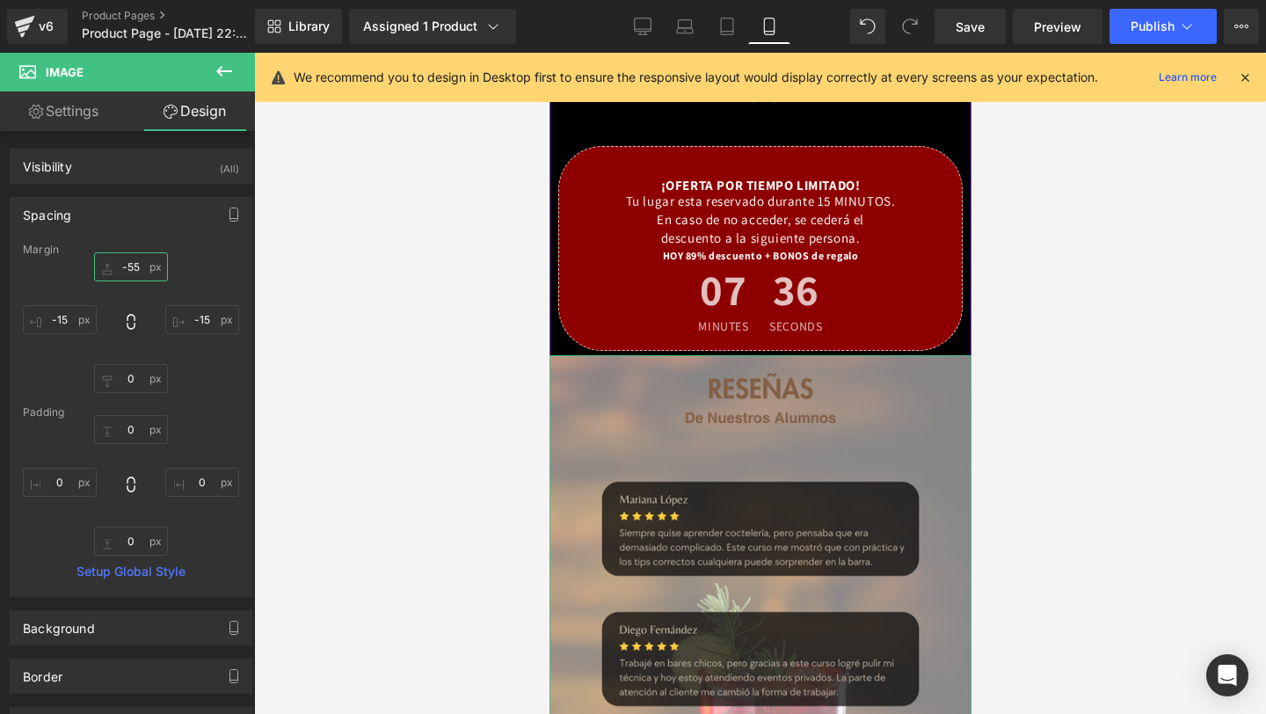
click at [134, 268] on input "-55" at bounding box center [131, 266] width 74 height 29
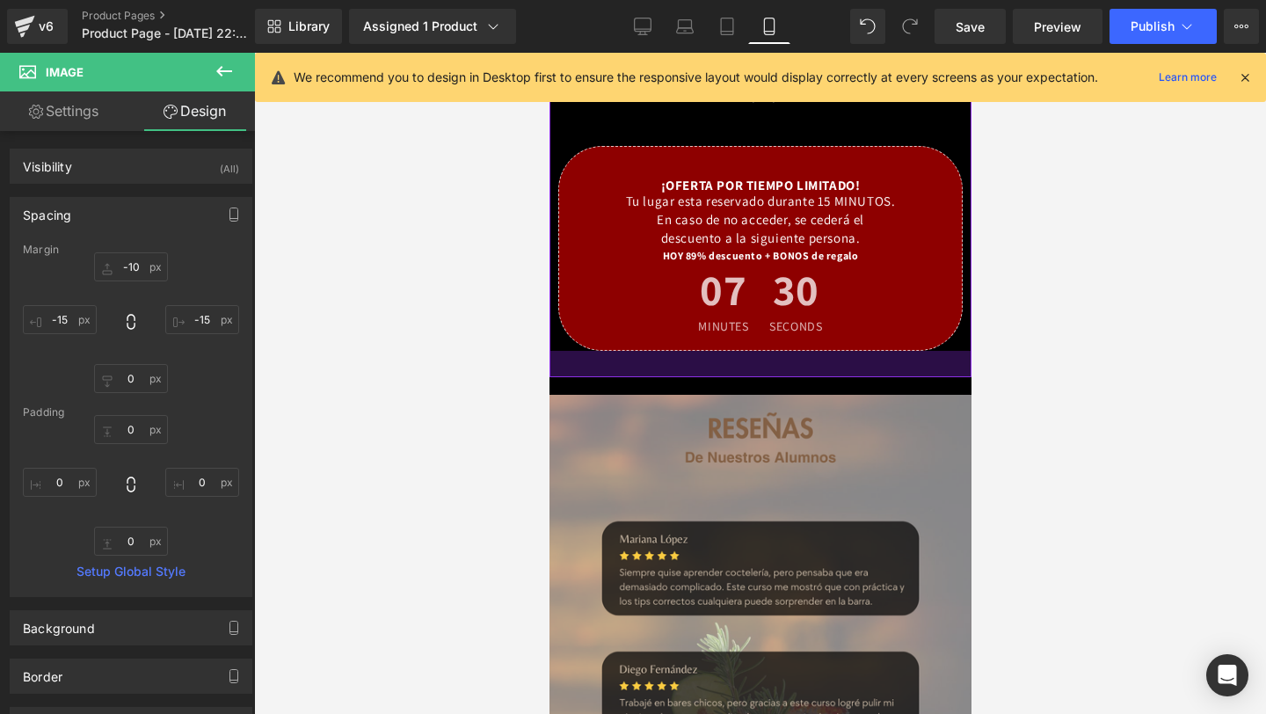
click at [960, 374] on div at bounding box center [759, 364] width 422 height 26
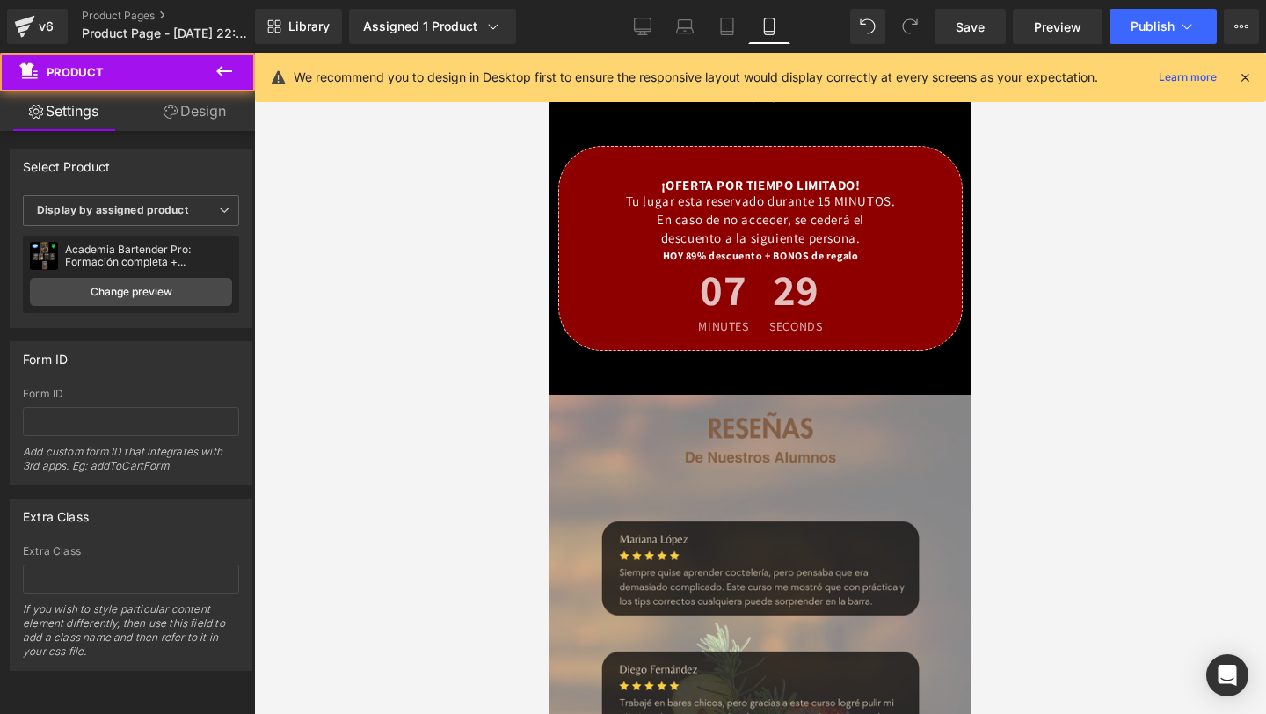
click at [1030, 463] on div at bounding box center [760, 383] width 1012 height 661
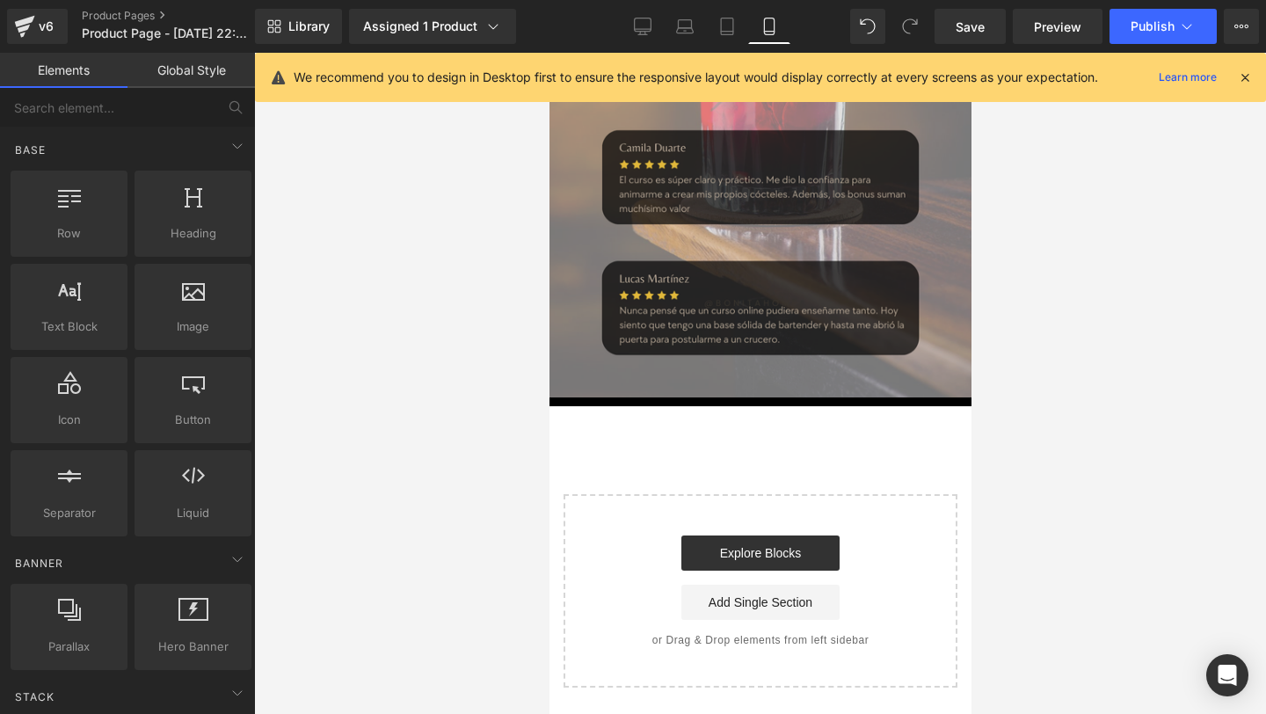
scroll to position [5019, 0]
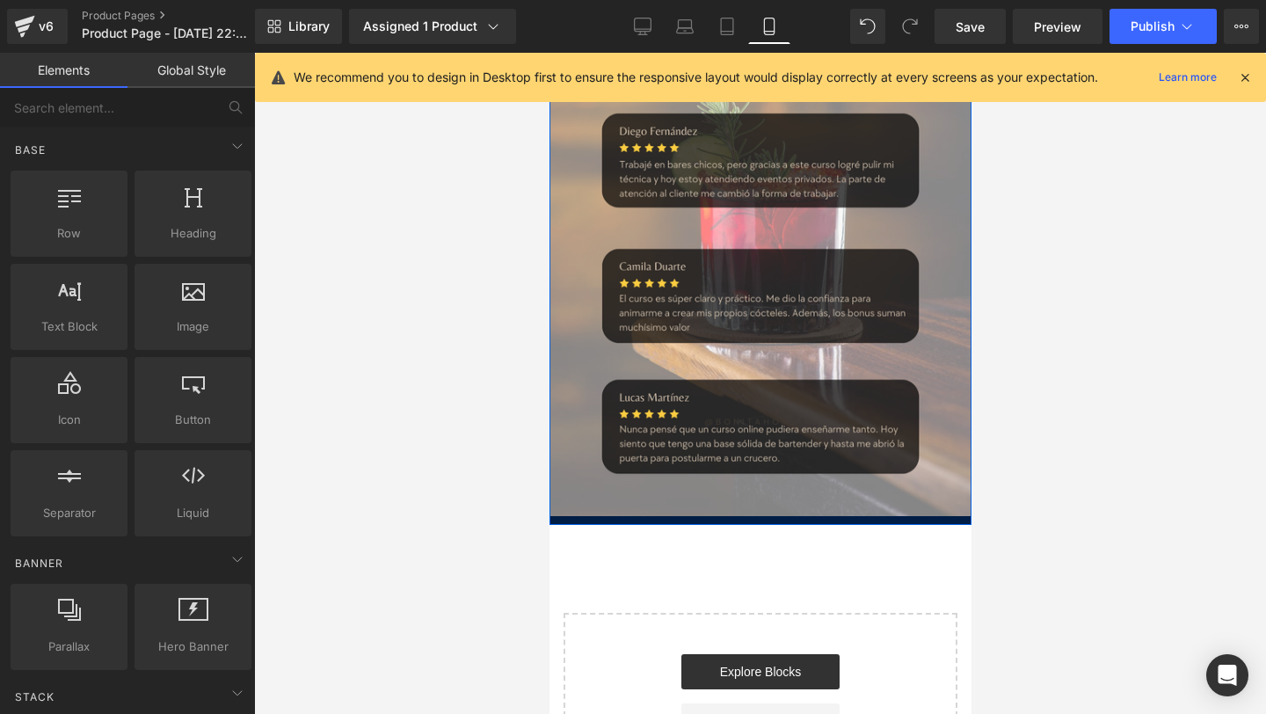
click at [812, 520] on div at bounding box center [759, 520] width 422 height 9
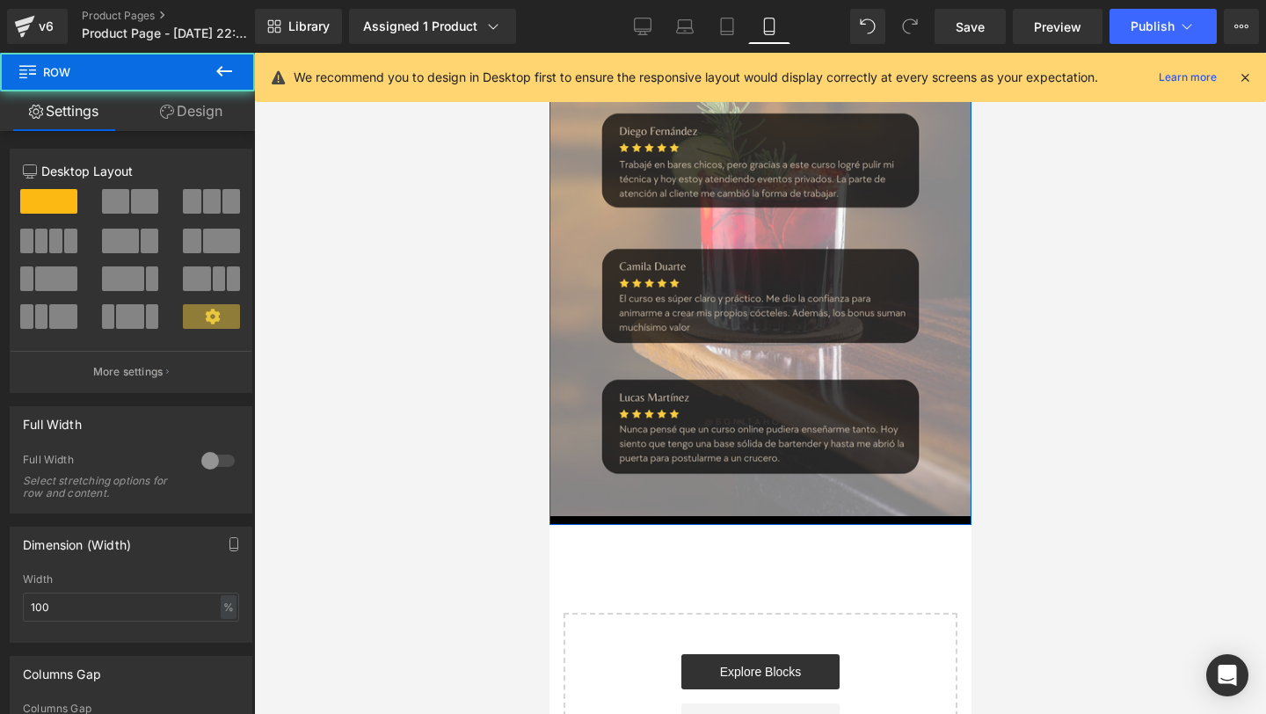
click at [810, 520] on div at bounding box center [759, 520] width 422 height 9
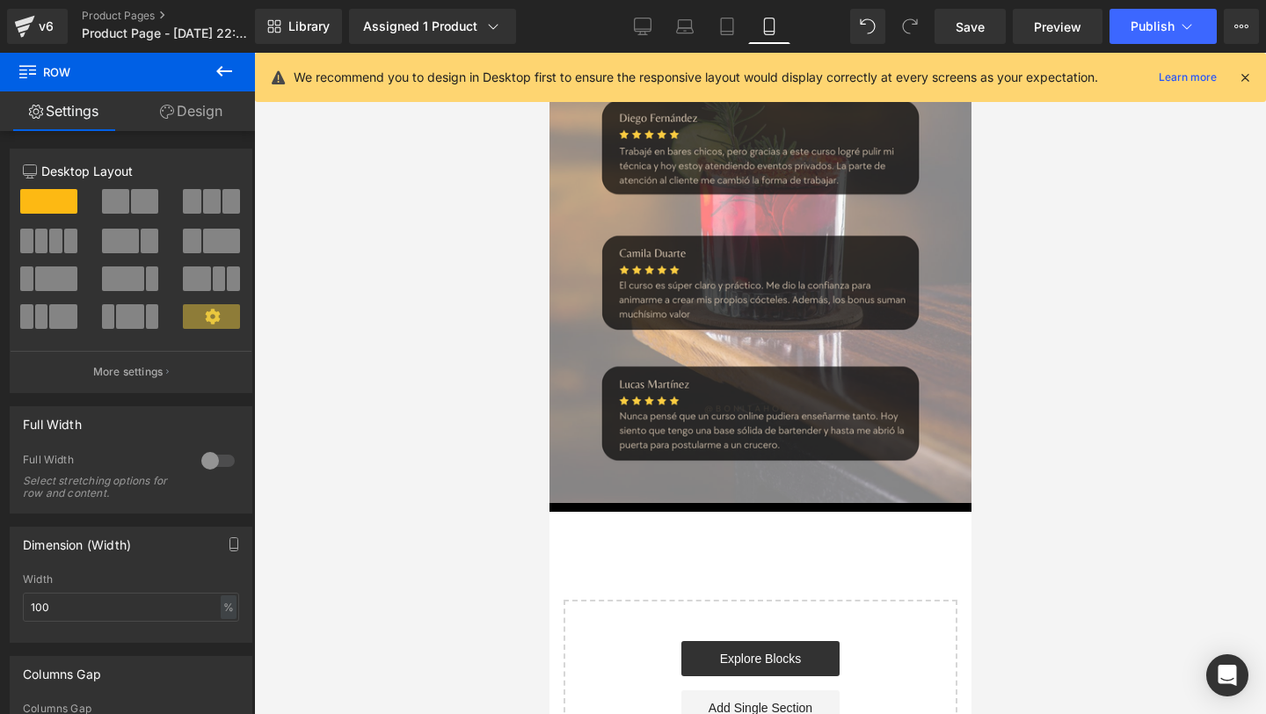
scroll to position [5138, 0]
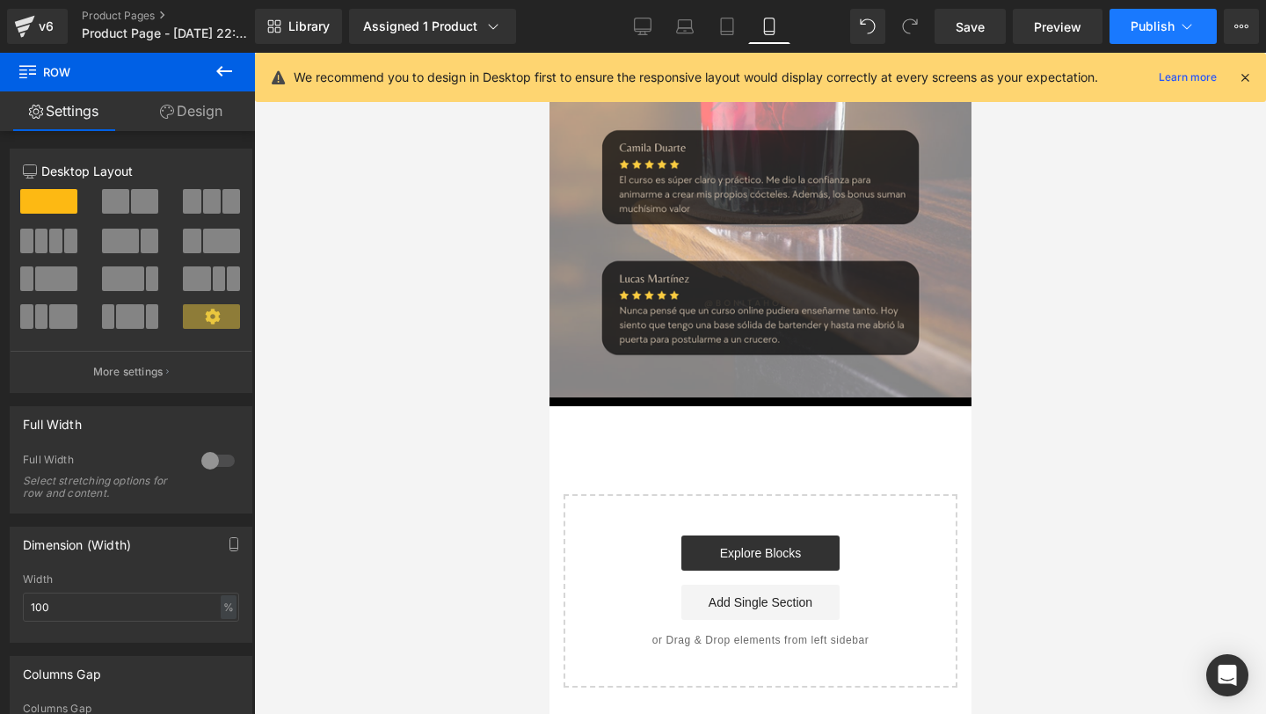
click at [1144, 27] on span "Publish" at bounding box center [1152, 26] width 44 height 14
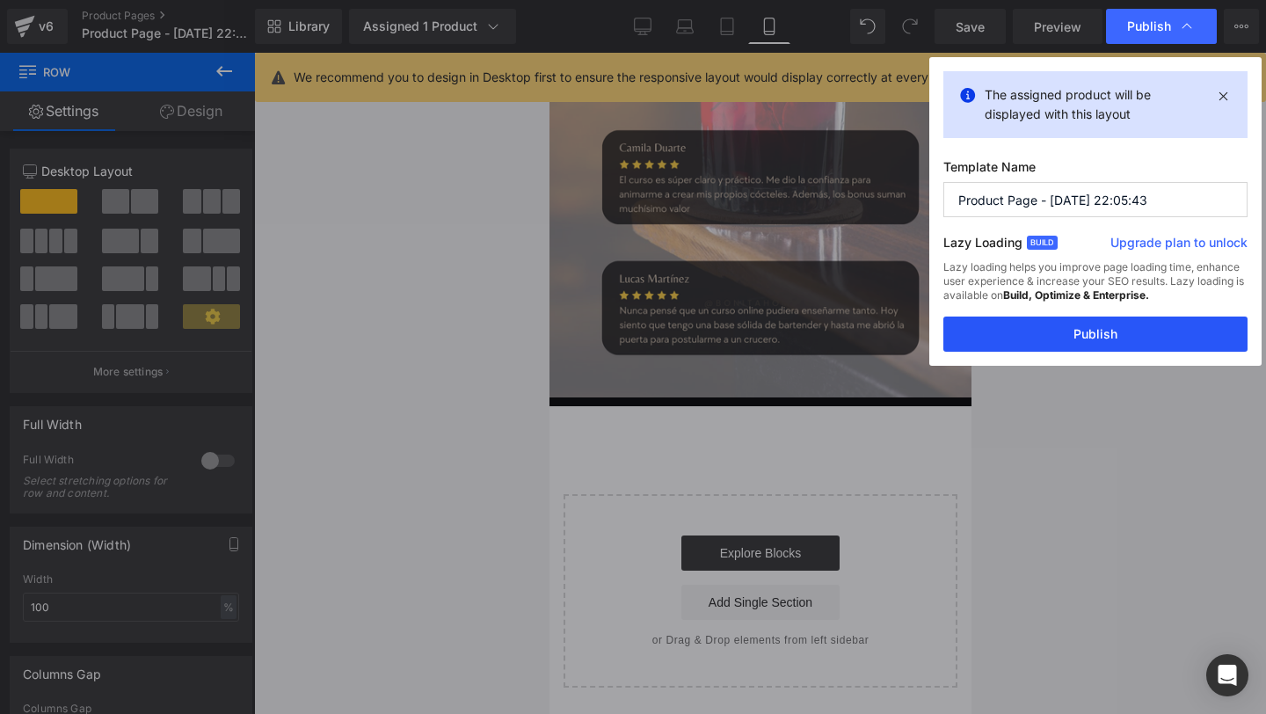
click at [1000, 331] on button "Publish" at bounding box center [1095, 333] width 304 height 35
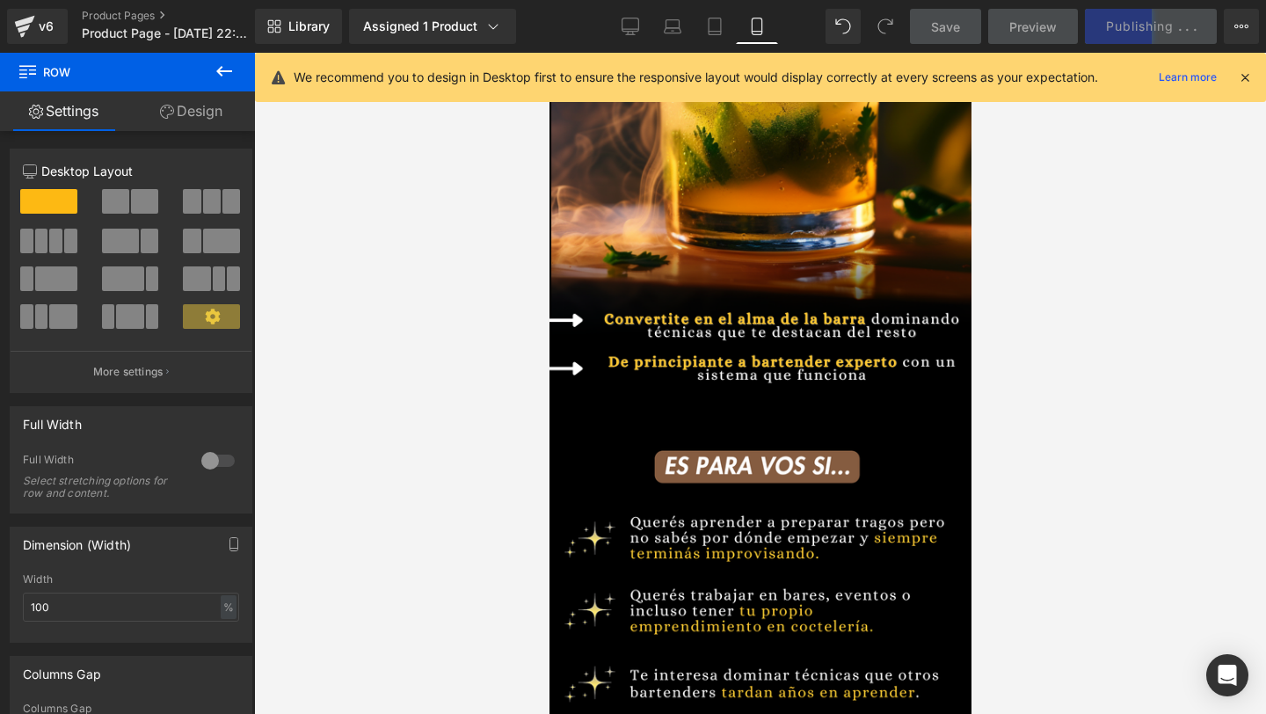
scroll to position [0, 0]
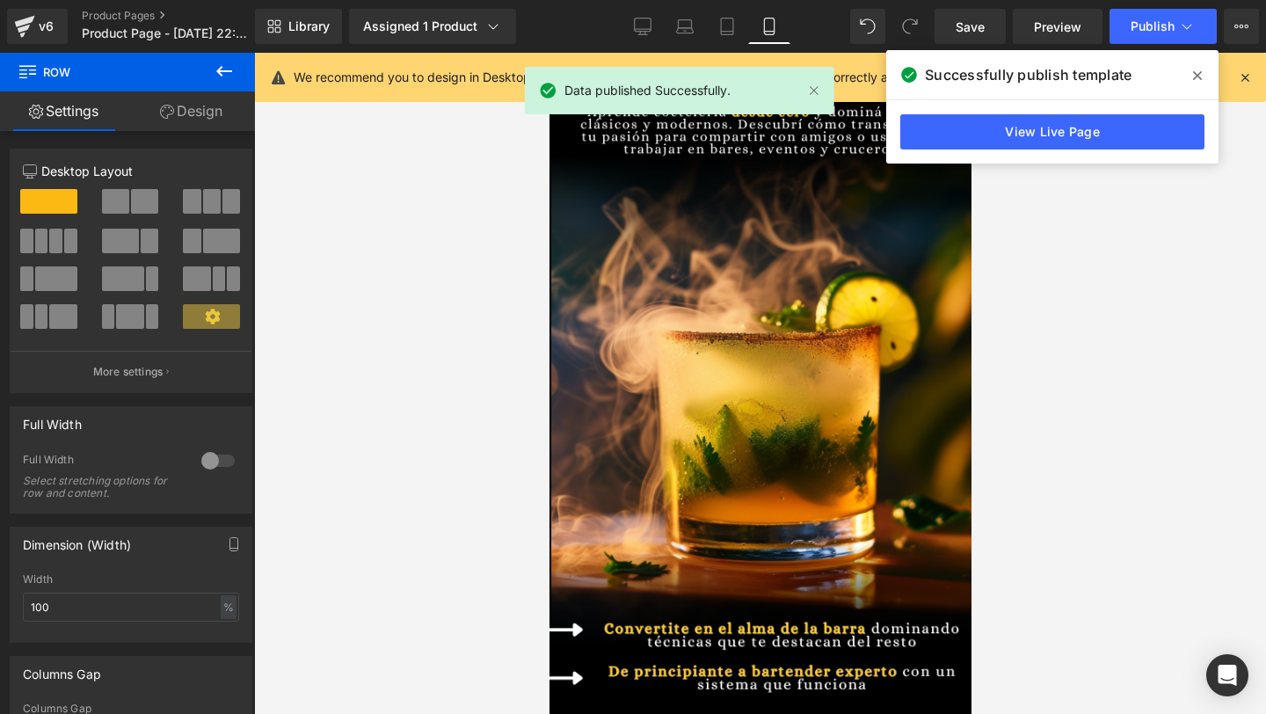
click at [1243, 83] on icon at bounding box center [1245, 77] width 16 height 16
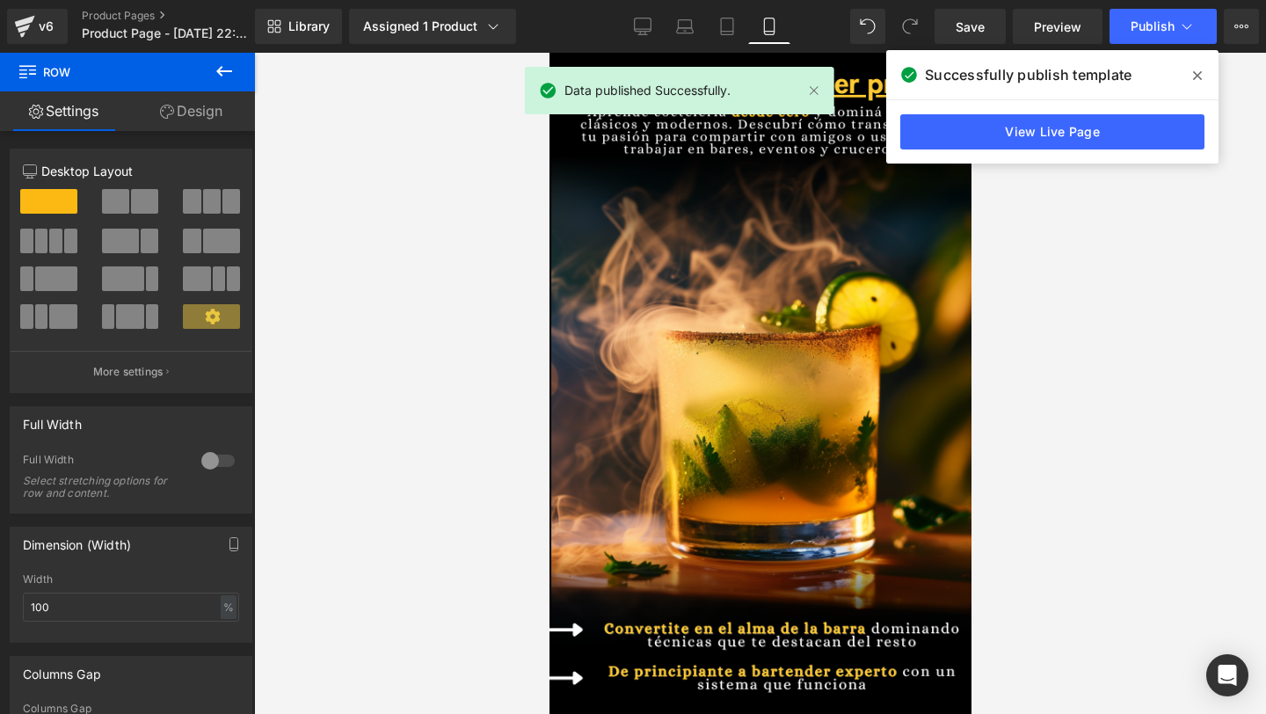
click at [1194, 80] on icon at bounding box center [1197, 76] width 9 height 14
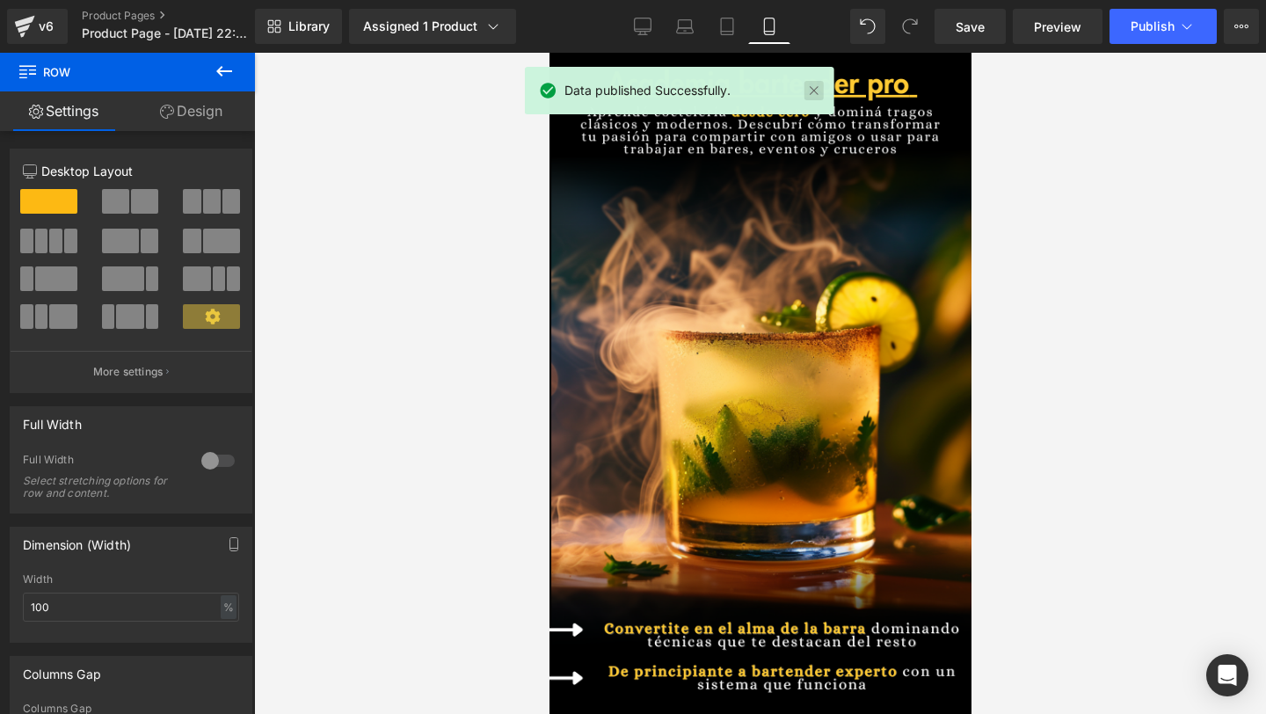
click at [818, 84] on link at bounding box center [813, 90] width 19 height 19
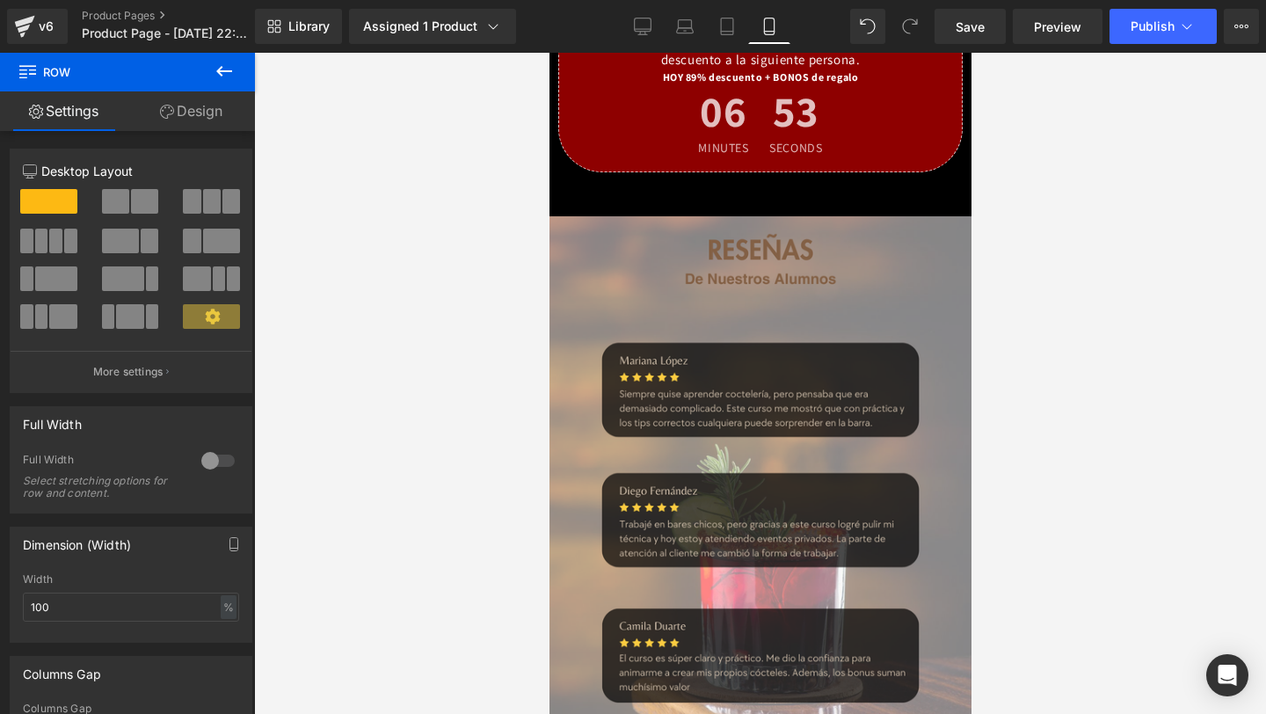
scroll to position [4980, 0]
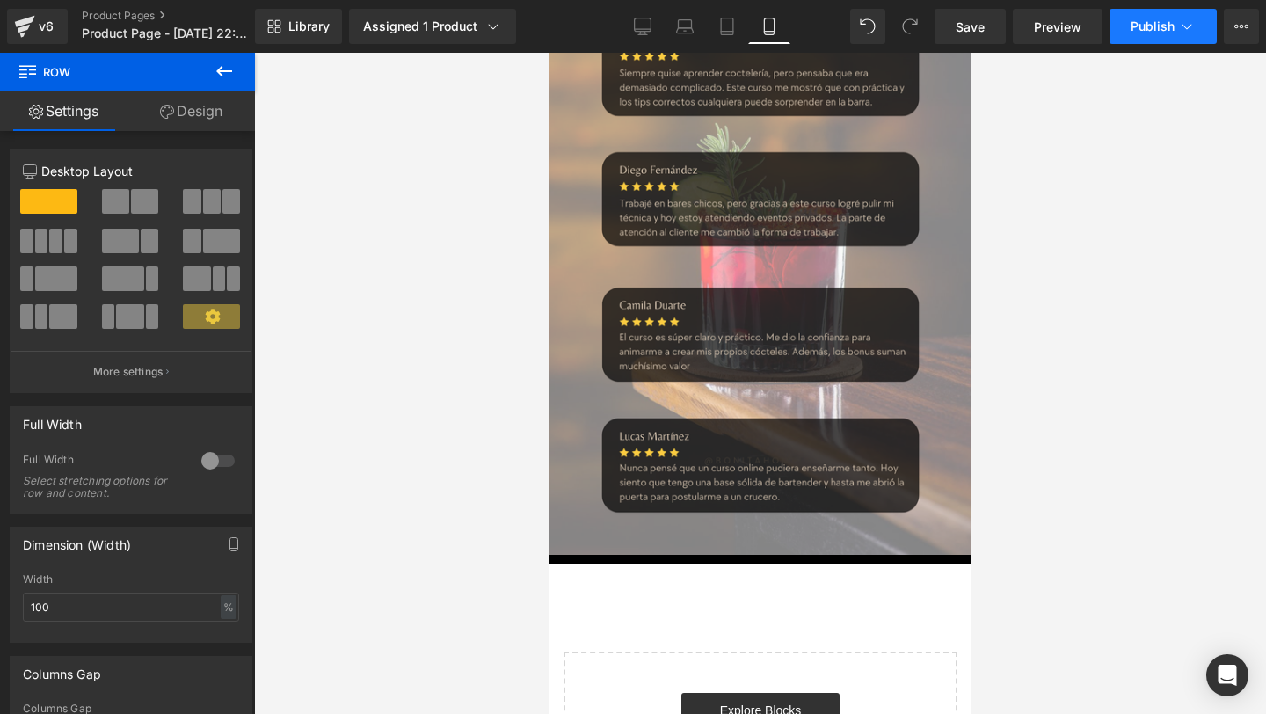
click at [1129, 39] on button "Publish" at bounding box center [1162, 26] width 107 height 35
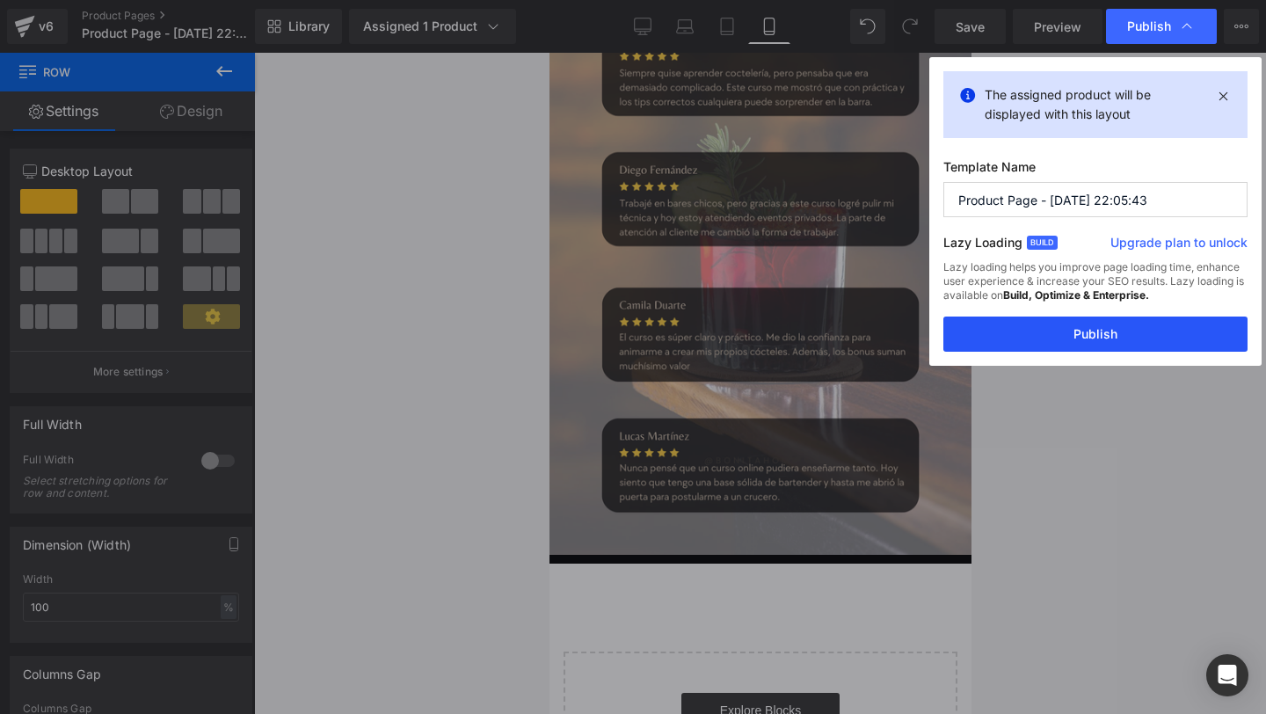
click at [985, 341] on button "Publish" at bounding box center [1095, 333] width 304 height 35
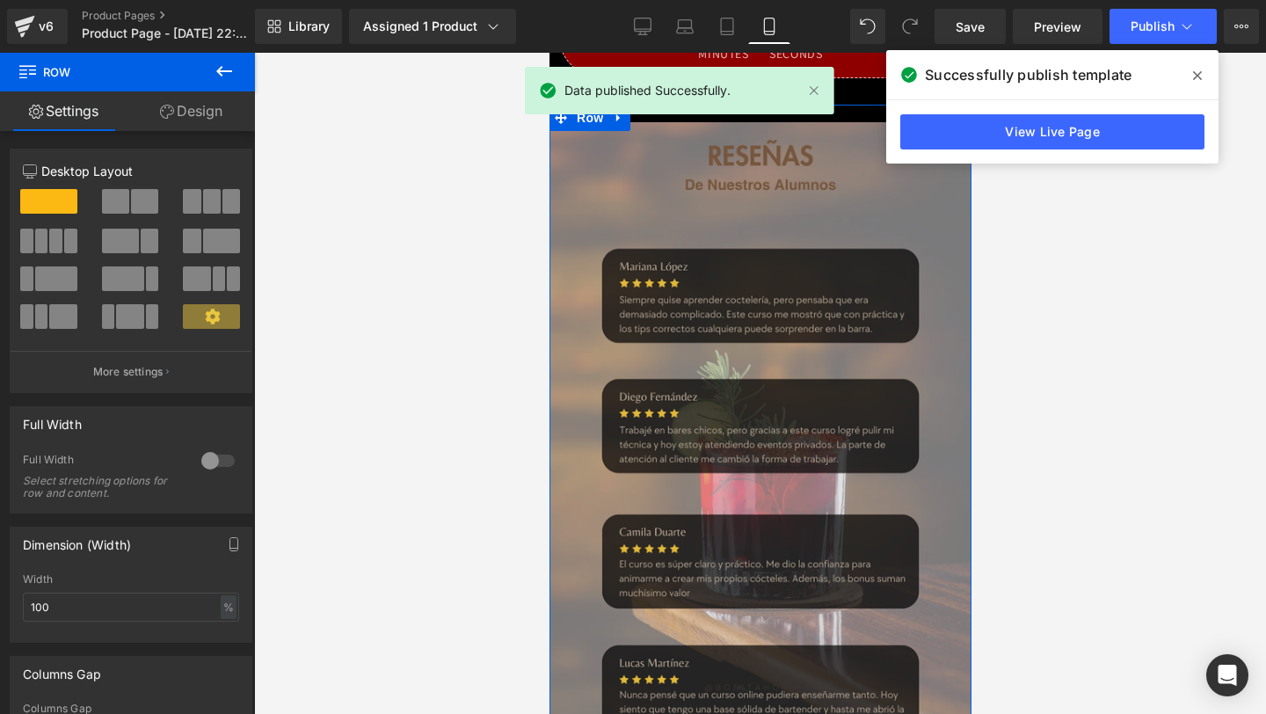
scroll to position [4496, 0]
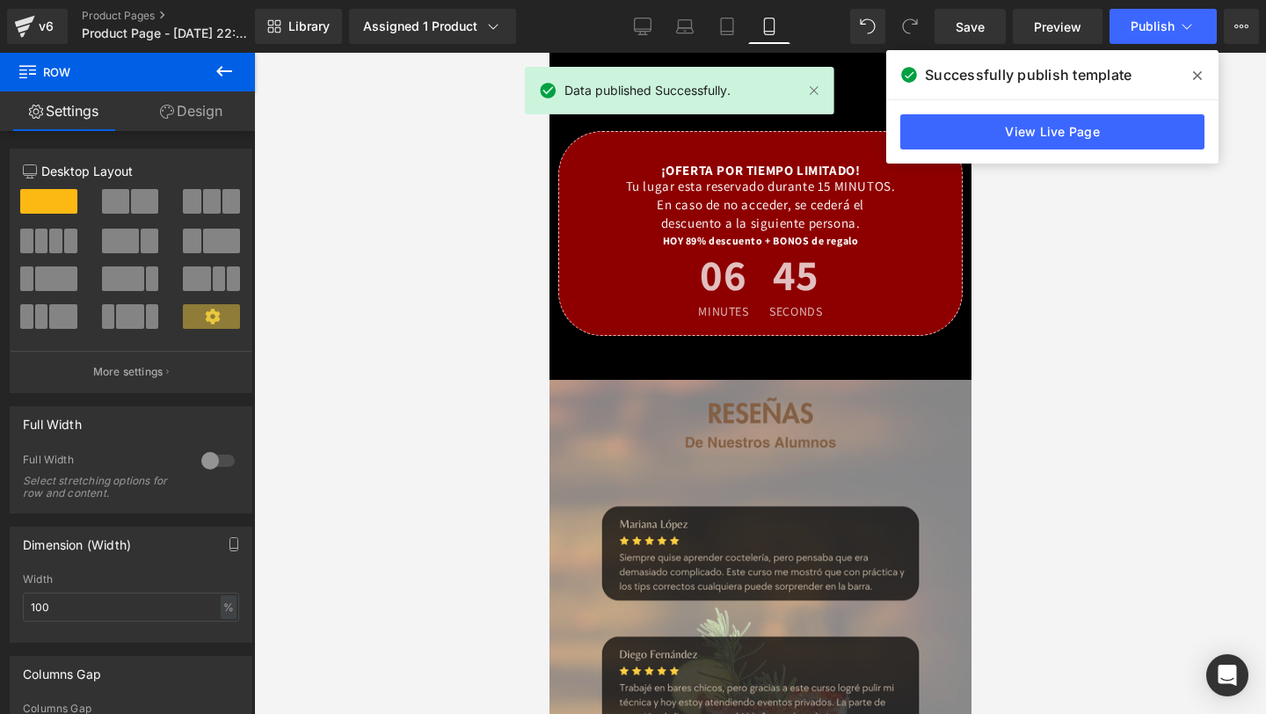
click at [1200, 72] on icon at bounding box center [1197, 75] width 9 height 9
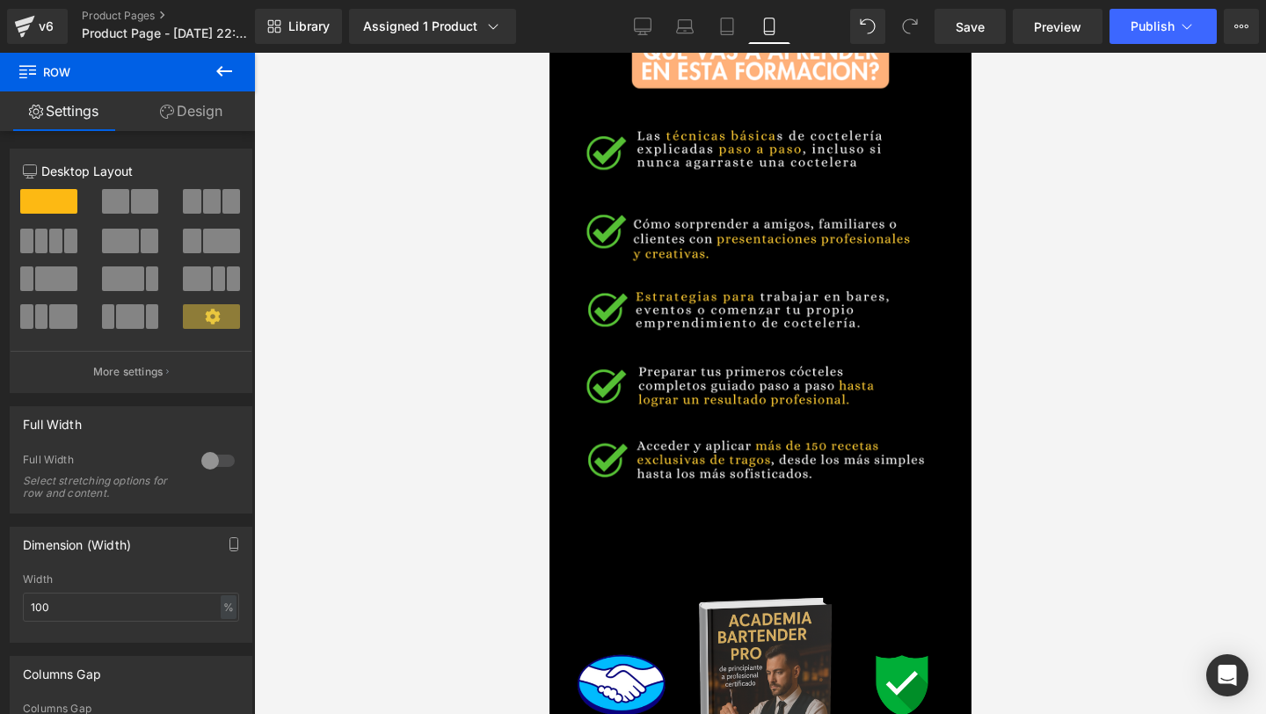
scroll to position [2849, 0]
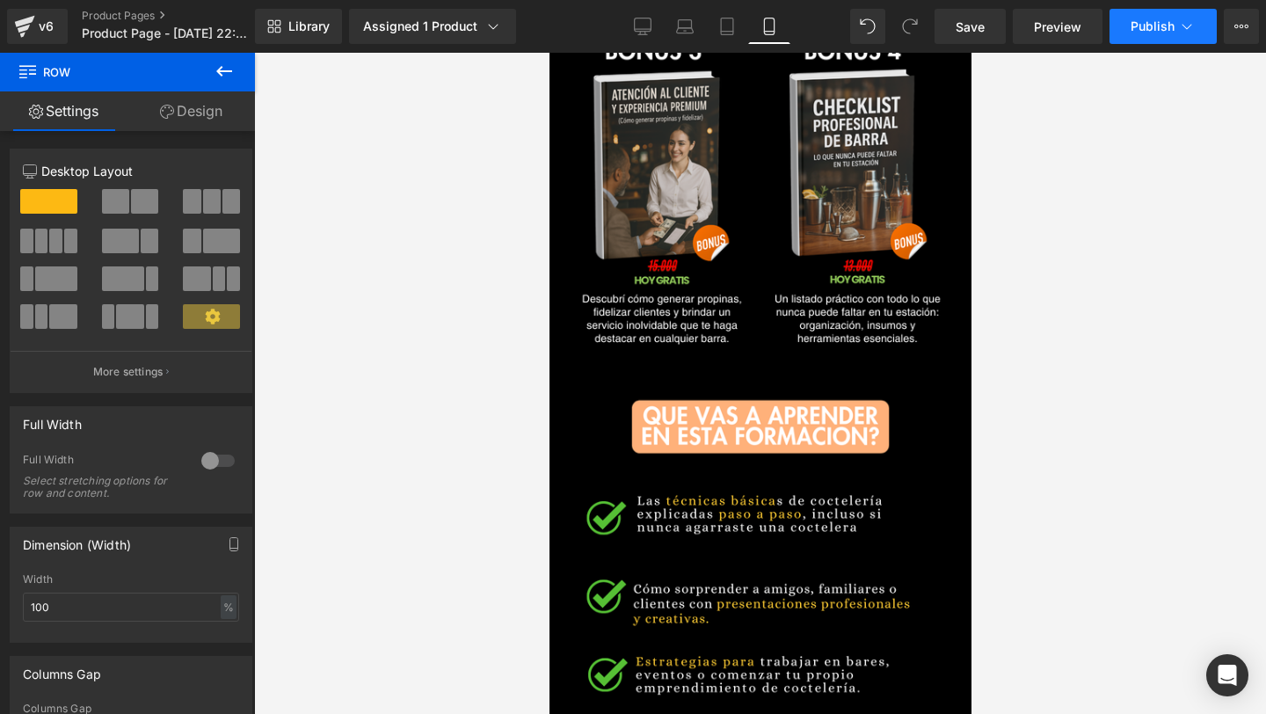
click at [1172, 25] on span "Publish" at bounding box center [1152, 26] width 44 height 14
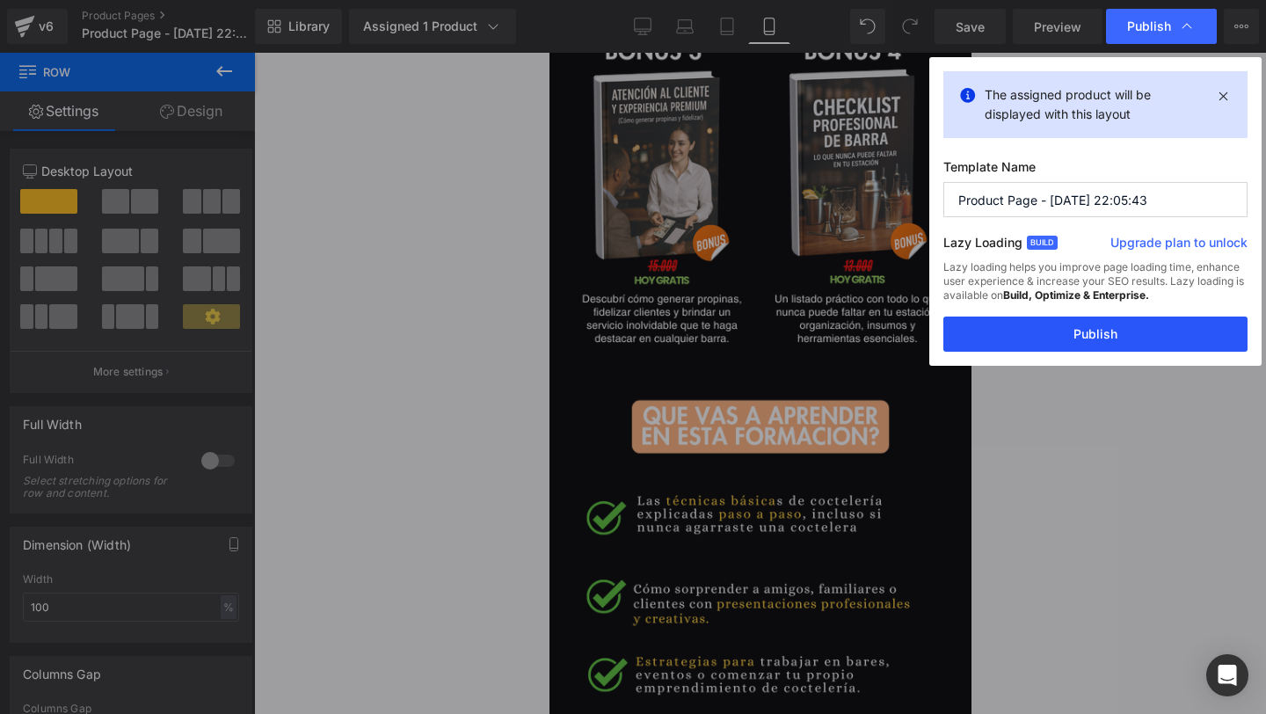
click at [1035, 338] on button "Publish" at bounding box center [1095, 333] width 304 height 35
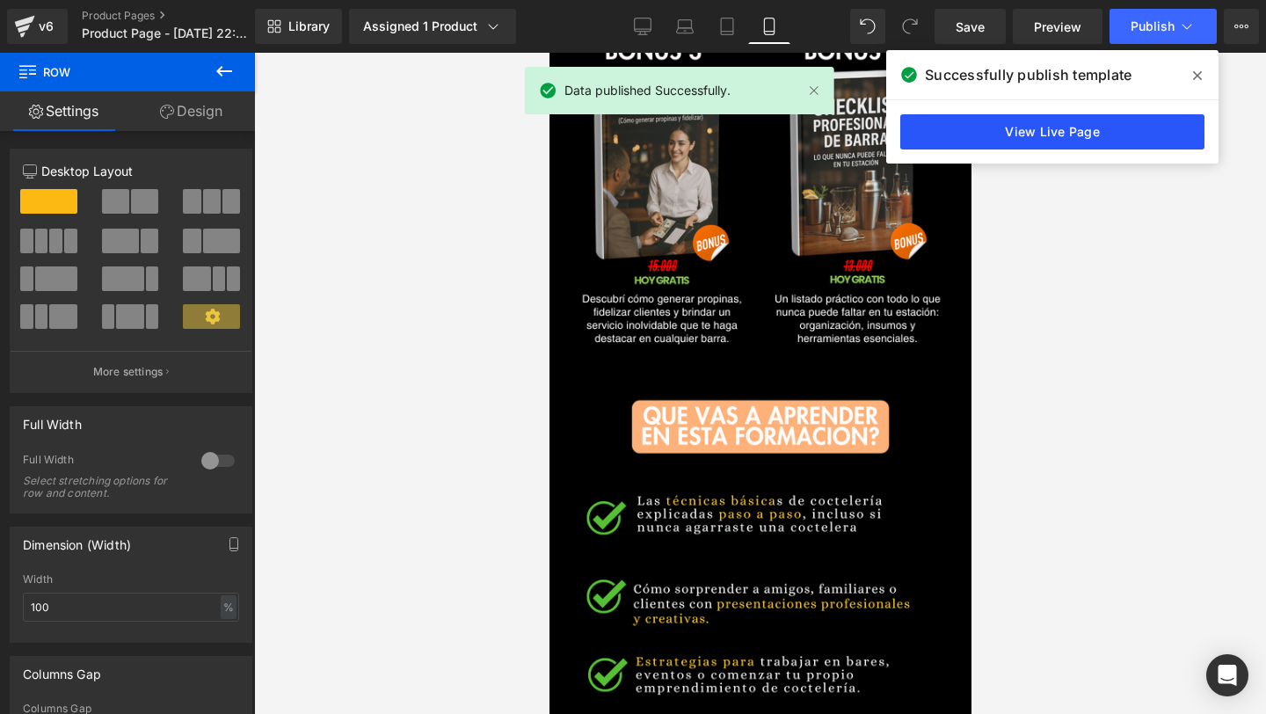
click at [1140, 127] on link "View Live Page" at bounding box center [1052, 131] width 304 height 35
